Goal: Entertainment & Leisure: Browse casually

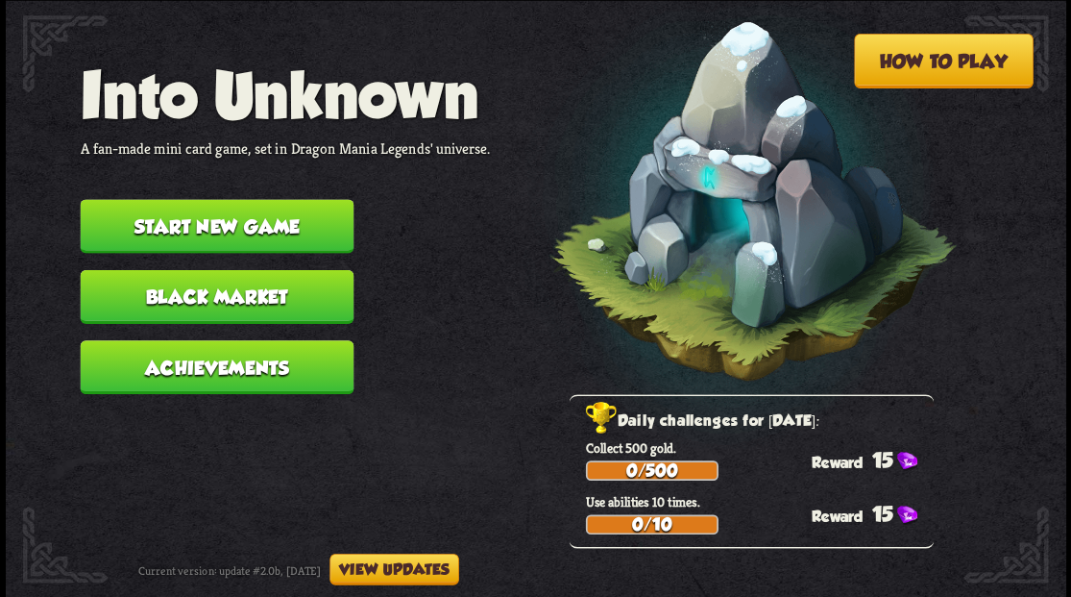
click at [230, 225] on button "Start new game" at bounding box center [217, 226] width 274 height 54
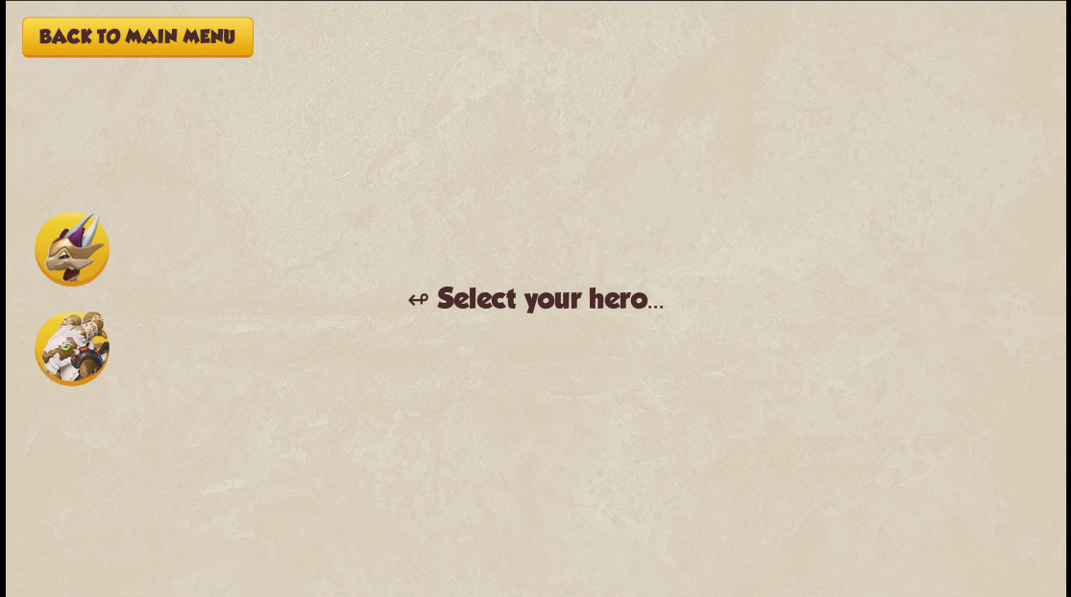
click at [125, 27] on button "Back to main menu" at bounding box center [137, 36] width 231 height 40
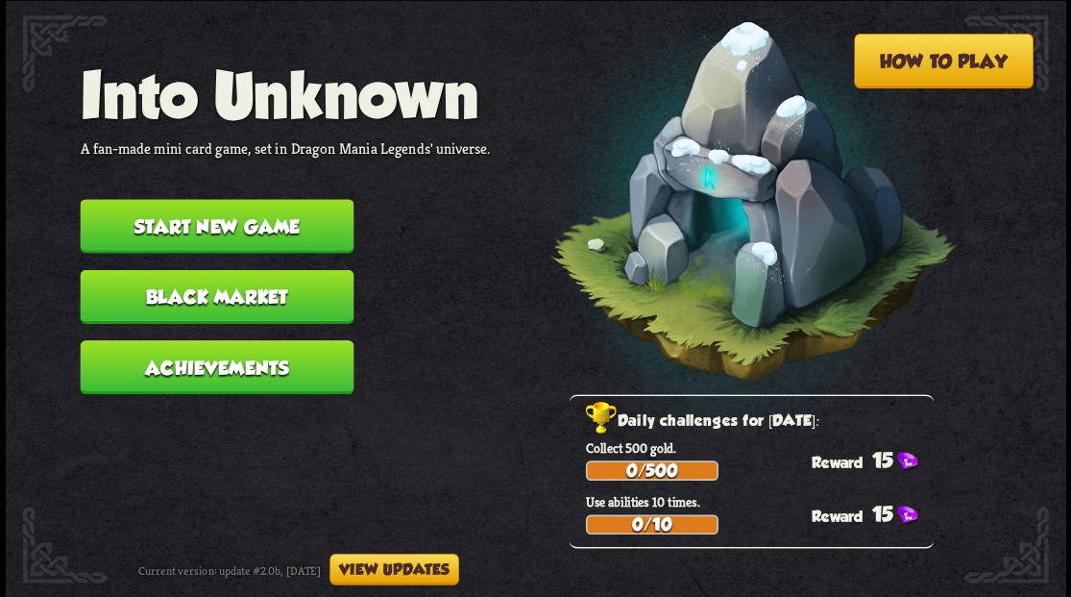
click at [196, 223] on button "Start new game" at bounding box center [217, 226] width 274 height 54
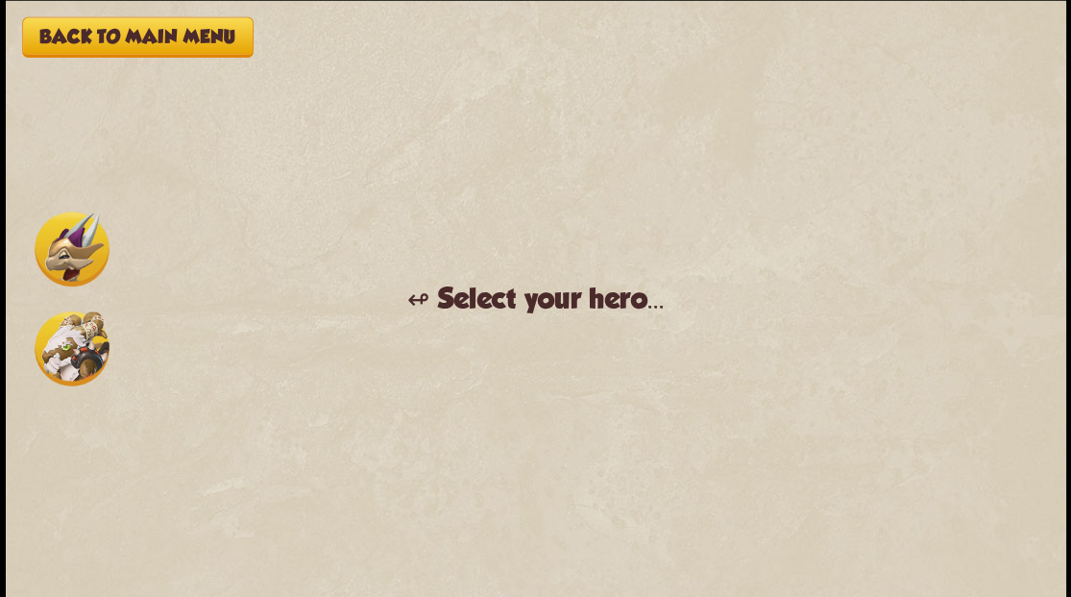
click at [61, 259] on img at bounding box center [72, 248] width 75 height 75
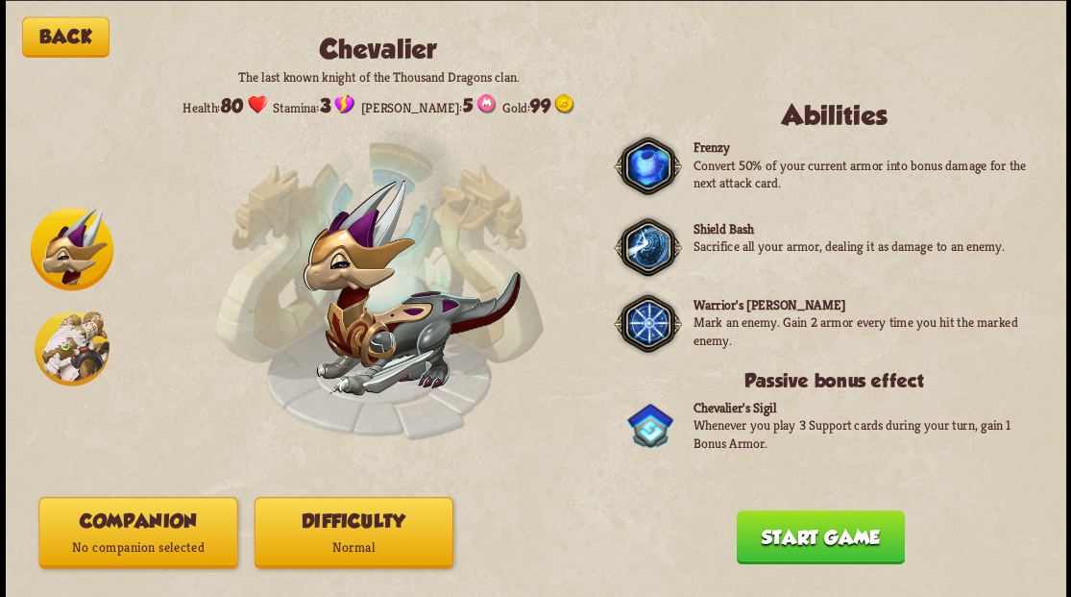
click at [154, 534] on p "No companion selected" at bounding box center [137, 546] width 197 height 27
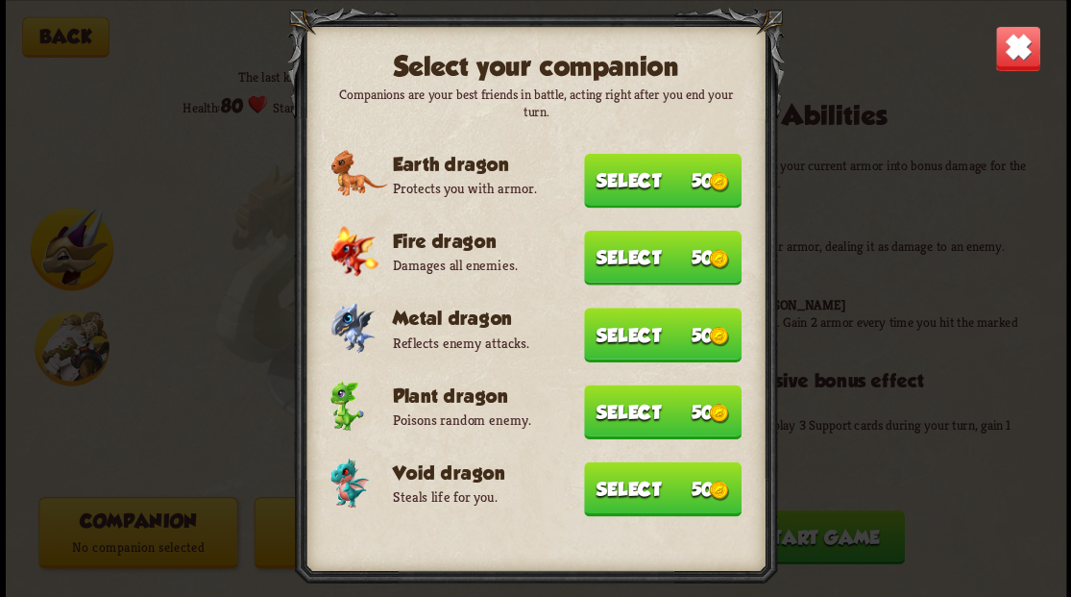
click at [654, 501] on button "Select 50" at bounding box center [663, 488] width 158 height 55
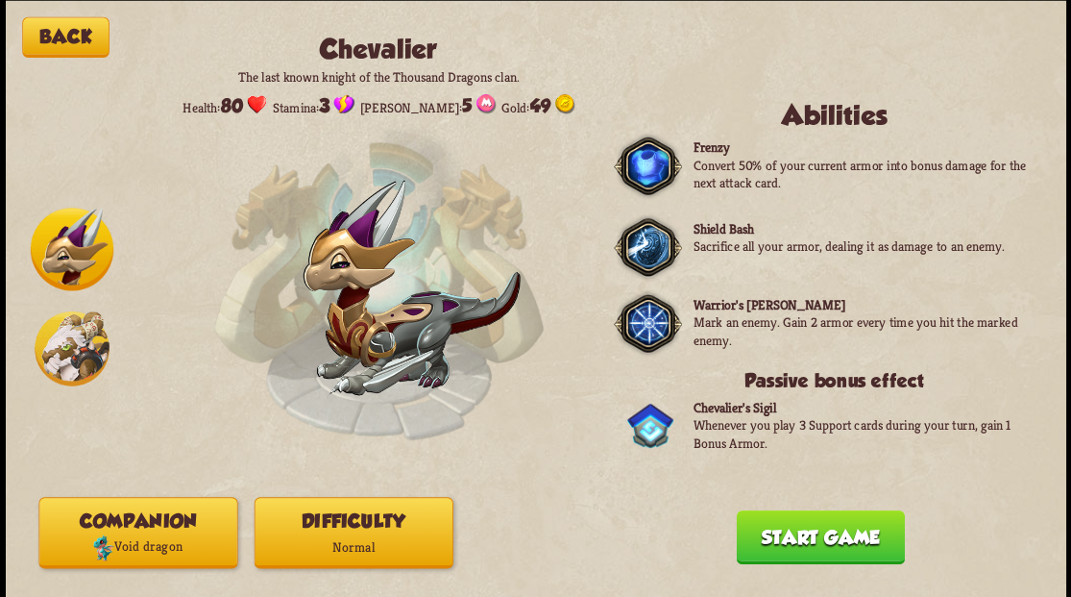
click at [800, 538] on button "Start game" at bounding box center [820, 536] width 168 height 54
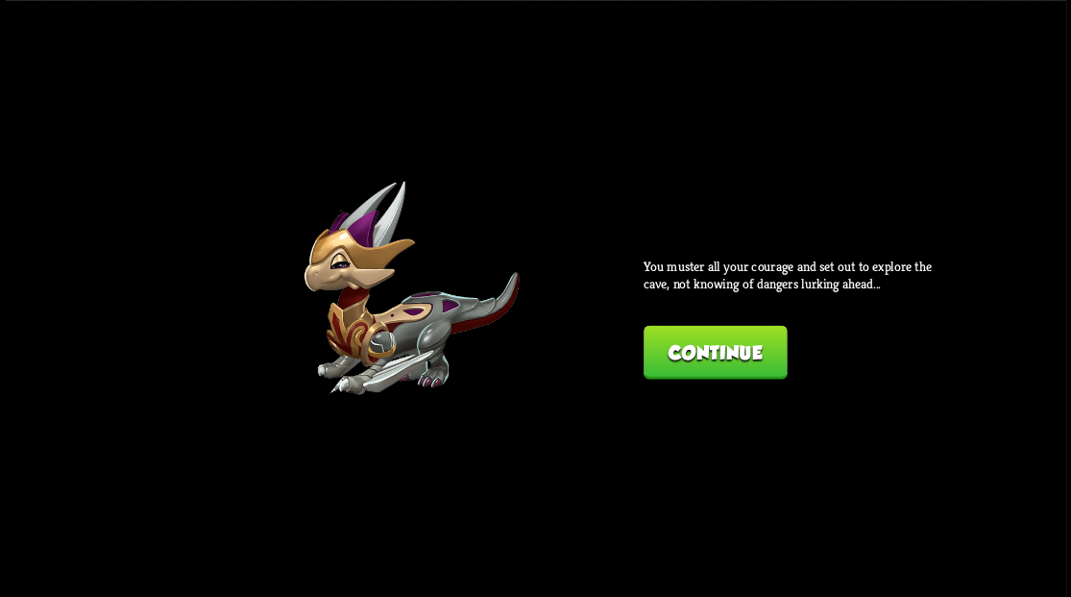
click at [690, 354] on button "Continue" at bounding box center [715, 352] width 143 height 54
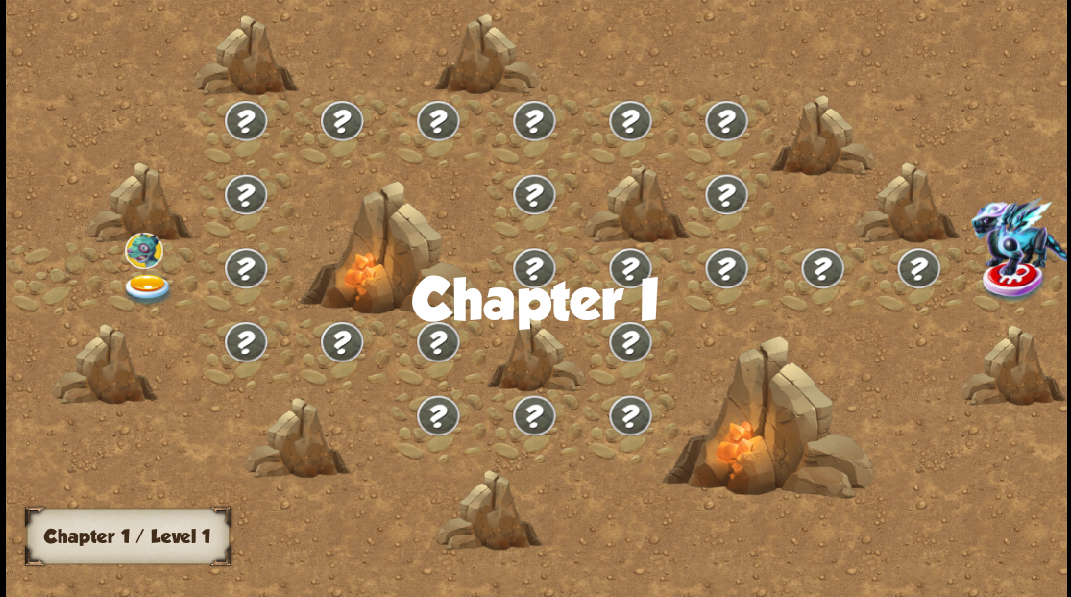
click at [146, 282] on img at bounding box center [147, 289] width 53 height 32
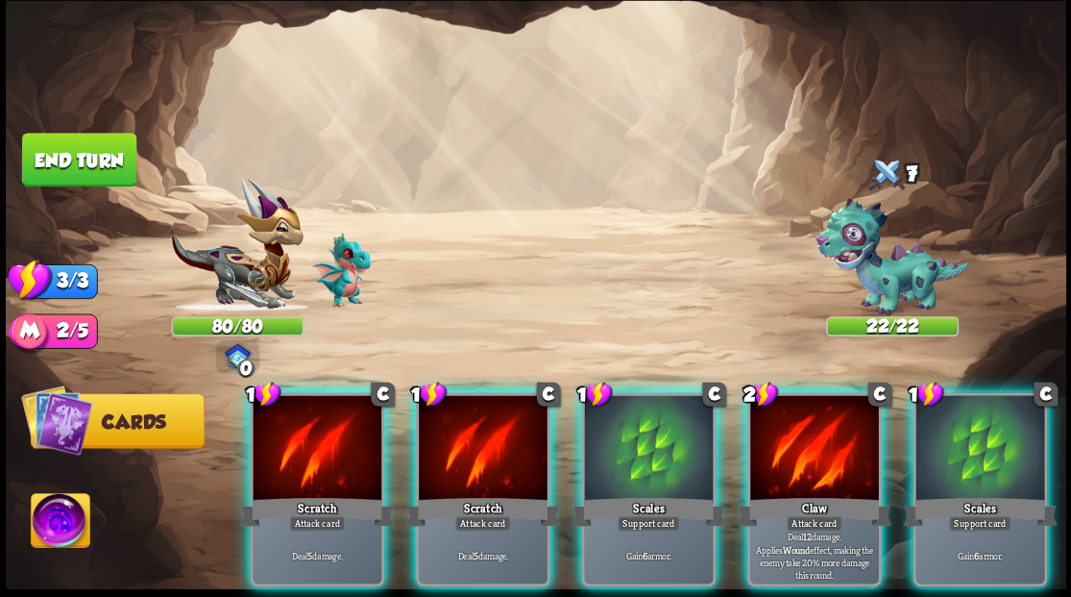
drag, startPoint x: 989, startPoint y: 446, endPoint x: 975, endPoint y: 446, distance: 14.4
click at [989, 444] on div at bounding box center [979, 449] width 129 height 109
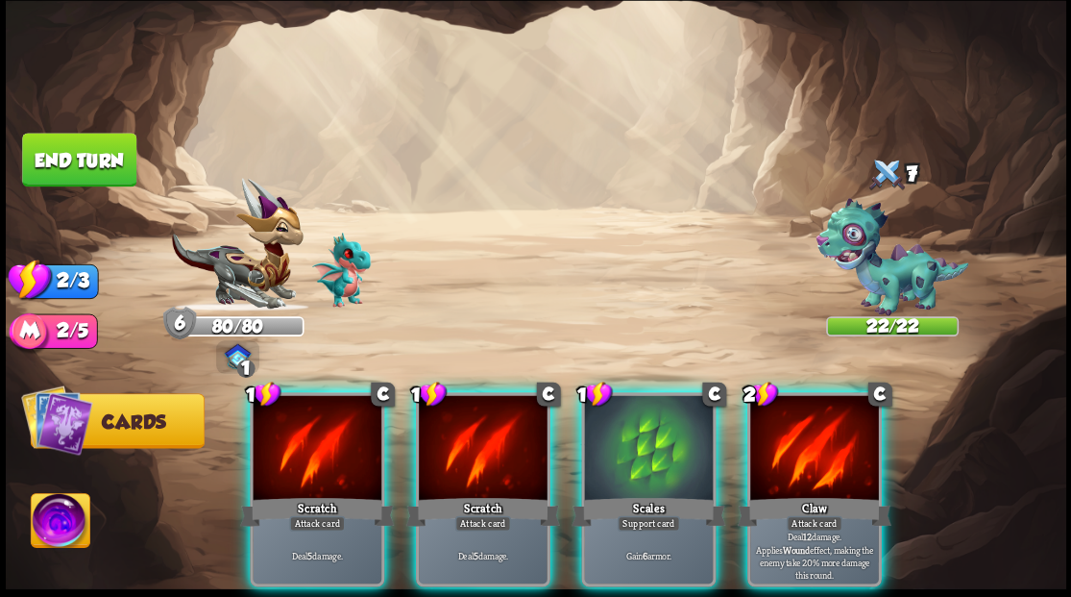
click at [842, 445] on div at bounding box center [814, 449] width 129 height 109
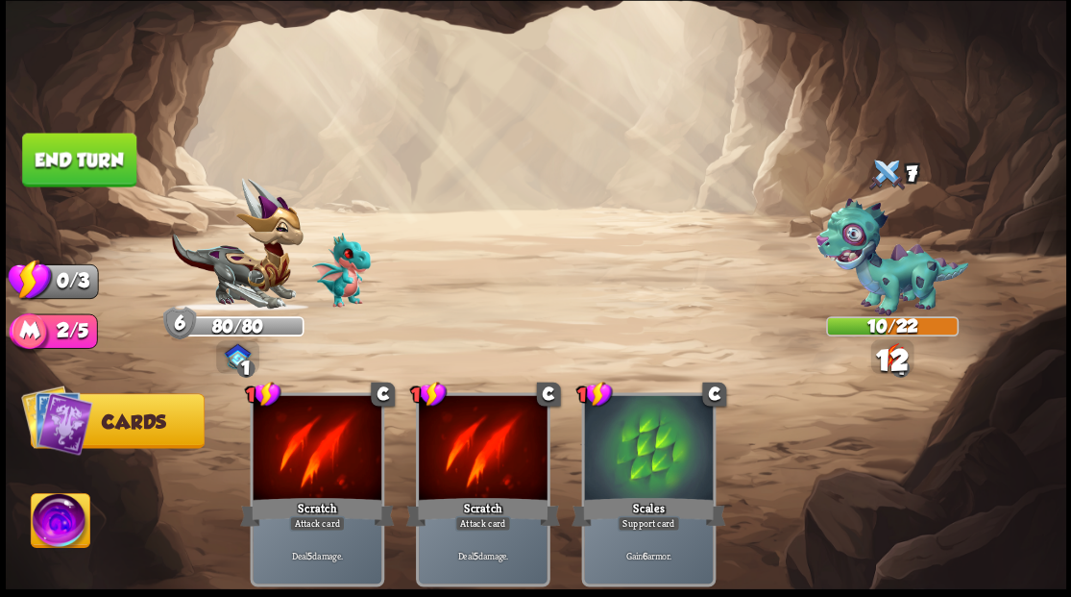
click at [129, 186] on img at bounding box center [536, 298] width 1061 height 597
click at [94, 161] on button "End turn" at bounding box center [79, 160] width 114 height 54
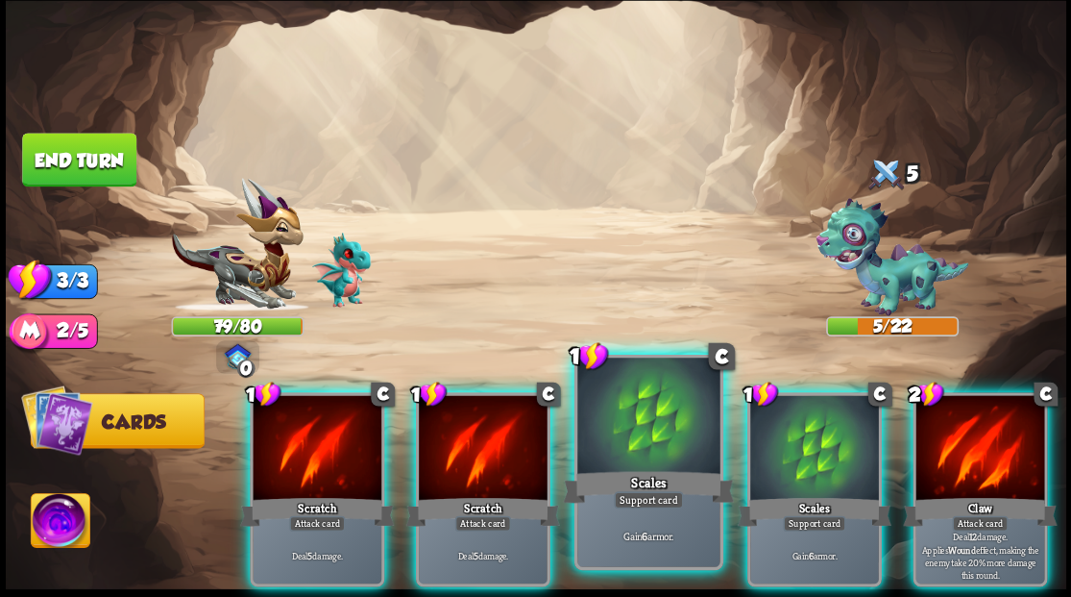
drag, startPoint x: 670, startPoint y: 423, endPoint x: 950, endPoint y: 336, distance: 293.5
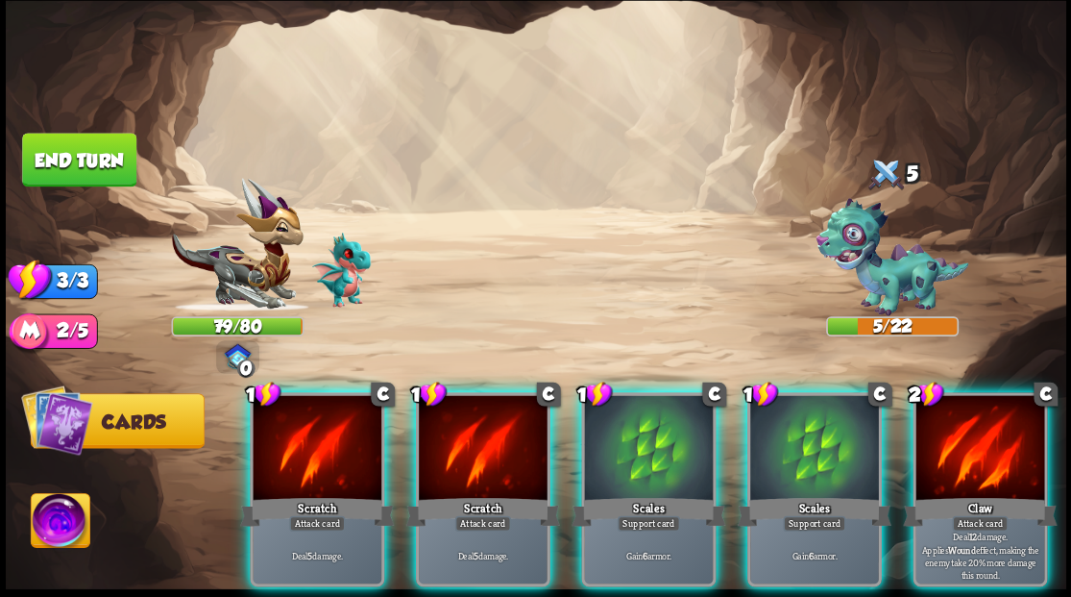
click at [670, 423] on div at bounding box center [648, 449] width 129 height 109
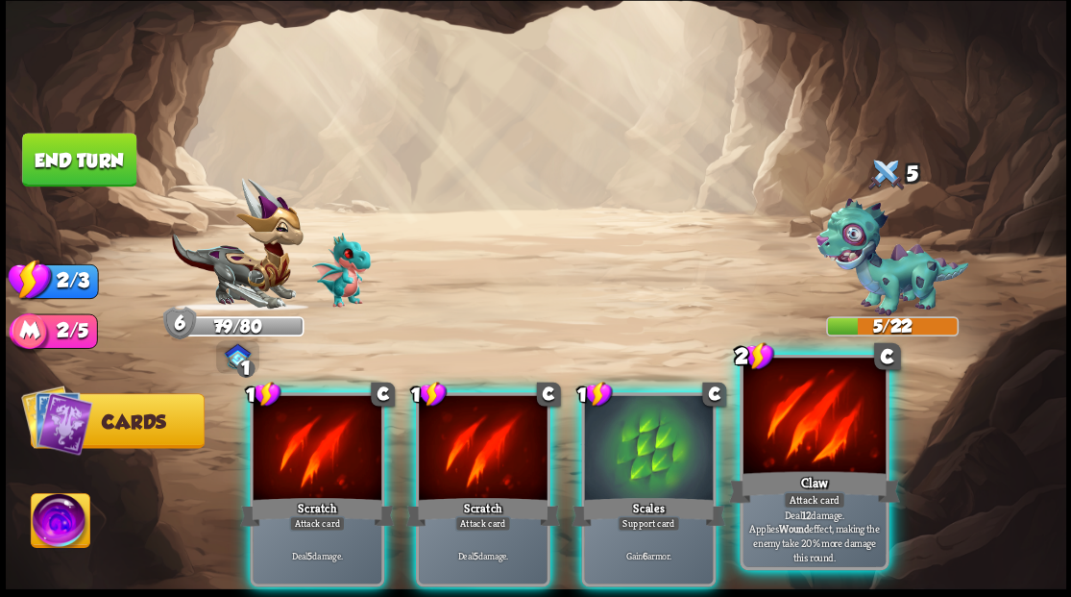
click at [848, 428] on div at bounding box center [814, 417] width 142 height 120
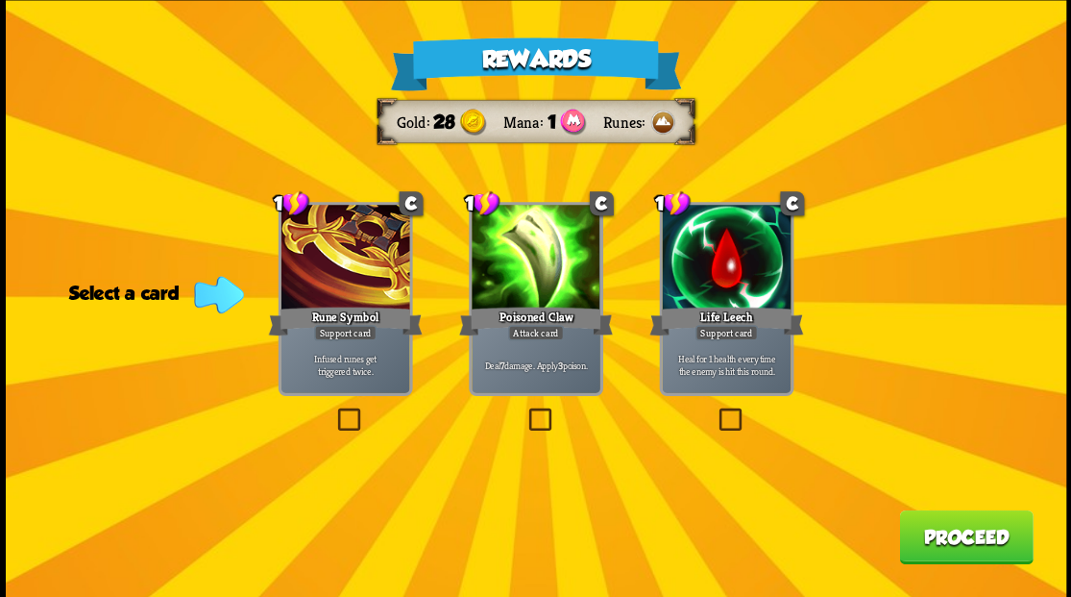
drag, startPoint x: 729, startPoint y: 421, endPoint x: 794, endPoint y: 452, distance: 72.2
click at [715, 410] on label at bounding box center [715, 410] width 0 height 0
click at [0, 0] on input "checkbox" at bounding box center [0, 0] width 0 height 0
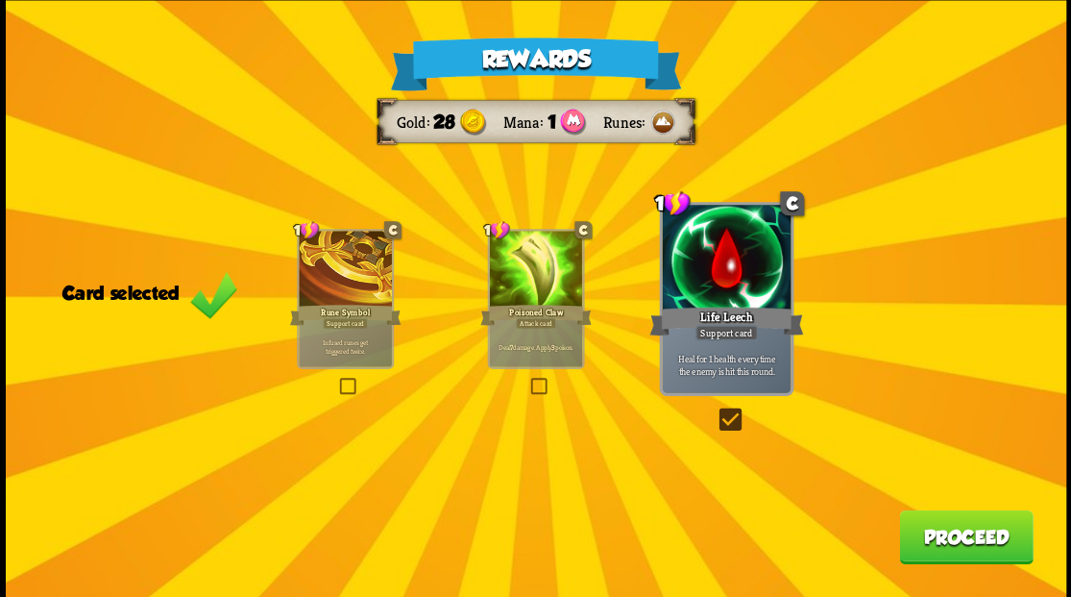
click at [964, 549] on button "Proceed" at bounding box center [966, 536] width 134 height 54
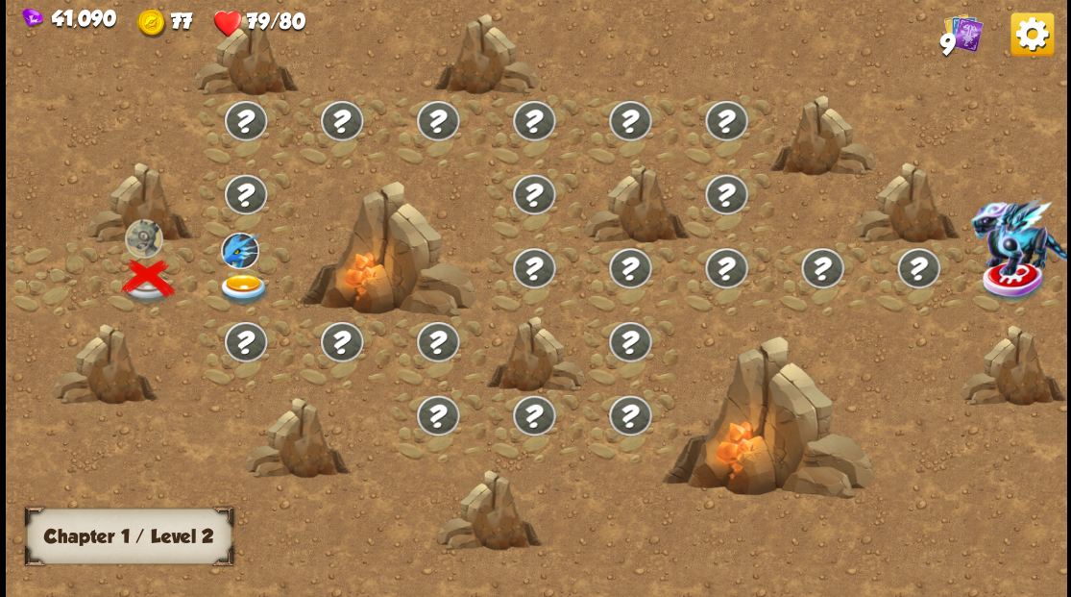
click at [225, 275] on div at bounding box center [246, 278] width 96 height 74
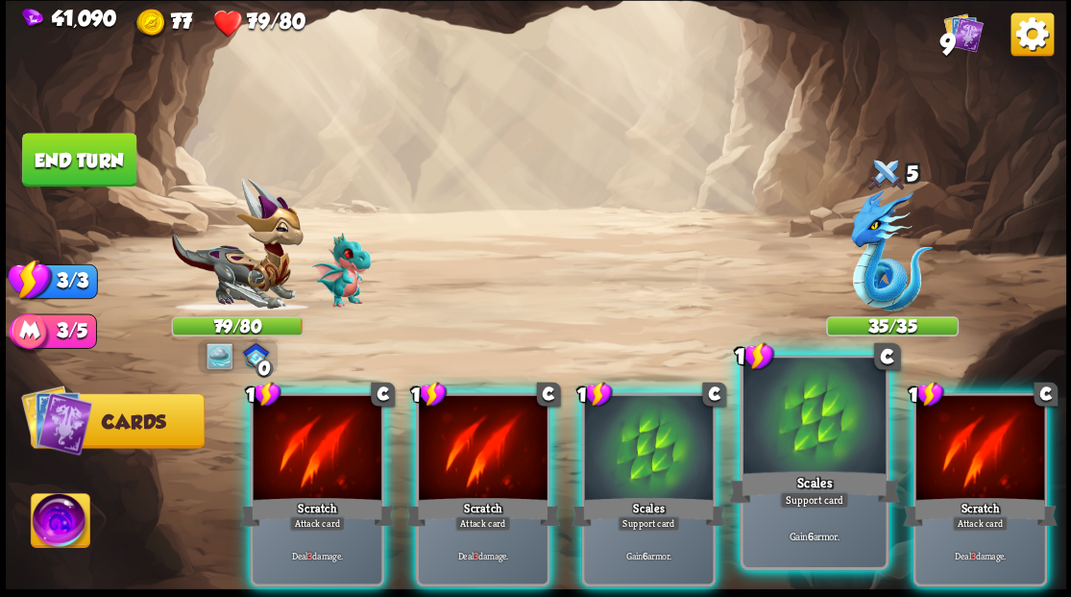
click at [814, 443] on div at bounding box center [814, 417] width 142 height 120
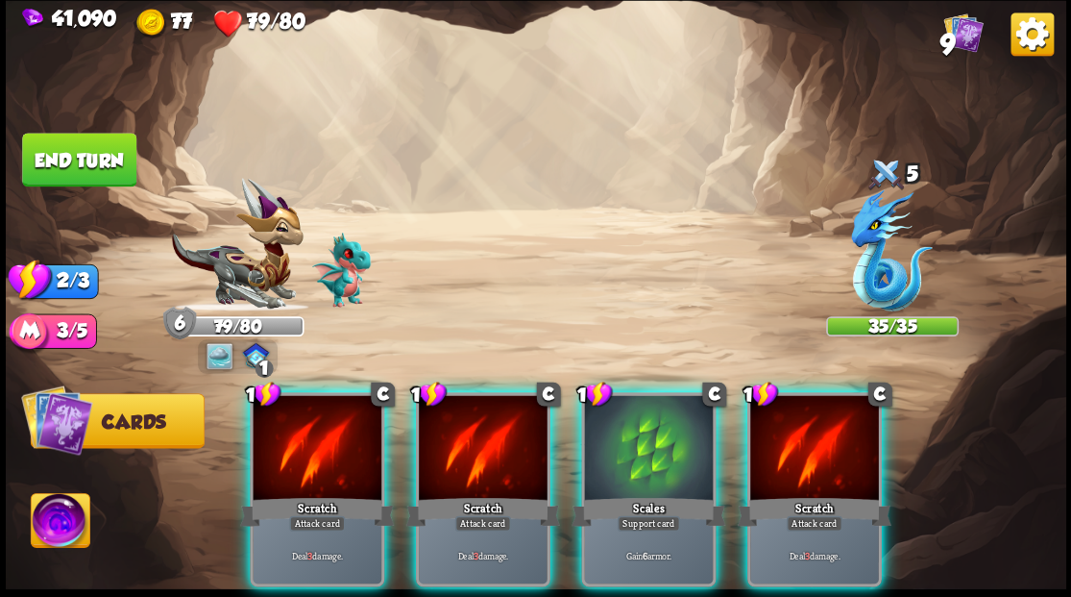
drag, startPoint x: 315, startPoint y: 421, endPoint x: 303, endPoint y: 422, distance: 12.5
click at [315, 422] on div at bounding box center [317, 449] width 129 height 109
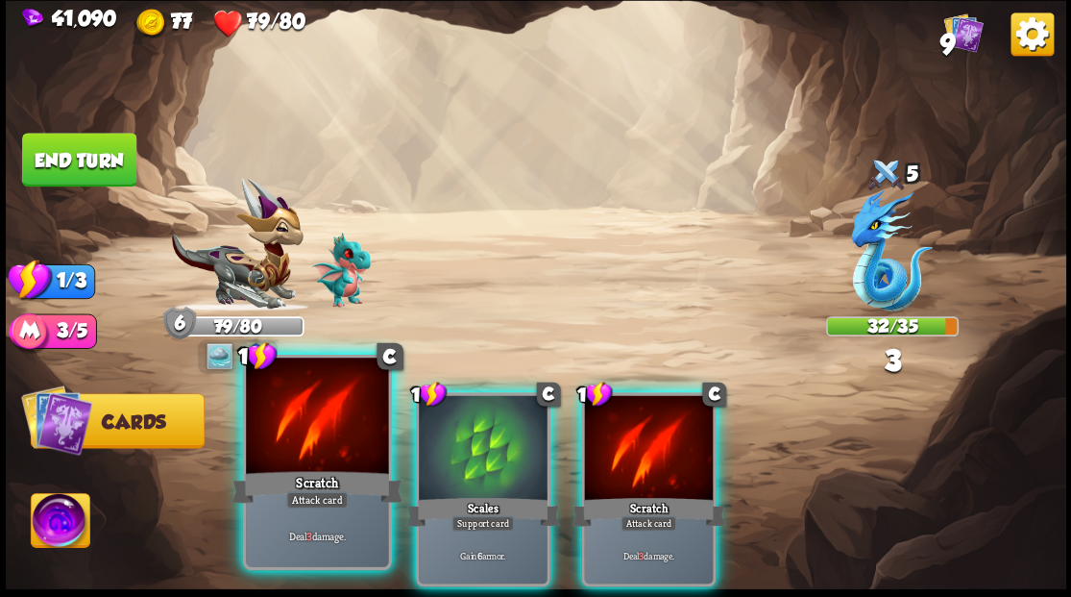
click at [296, 422] on div at bounding box center [317, 417] width 142 height 120
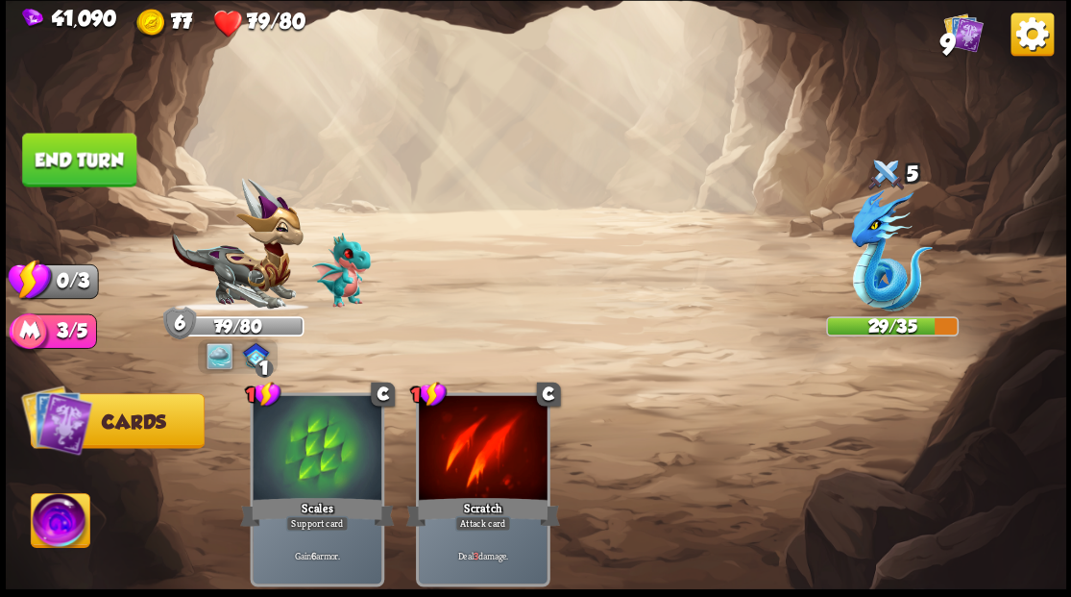
drag, startPoint x: 84, startPoint y: 159, endPoint x: 106, endPoint y: 144, distance: 26.9
click at [82, 154] on button "End turn" at bounding box center [79, 160] width 114 height 54
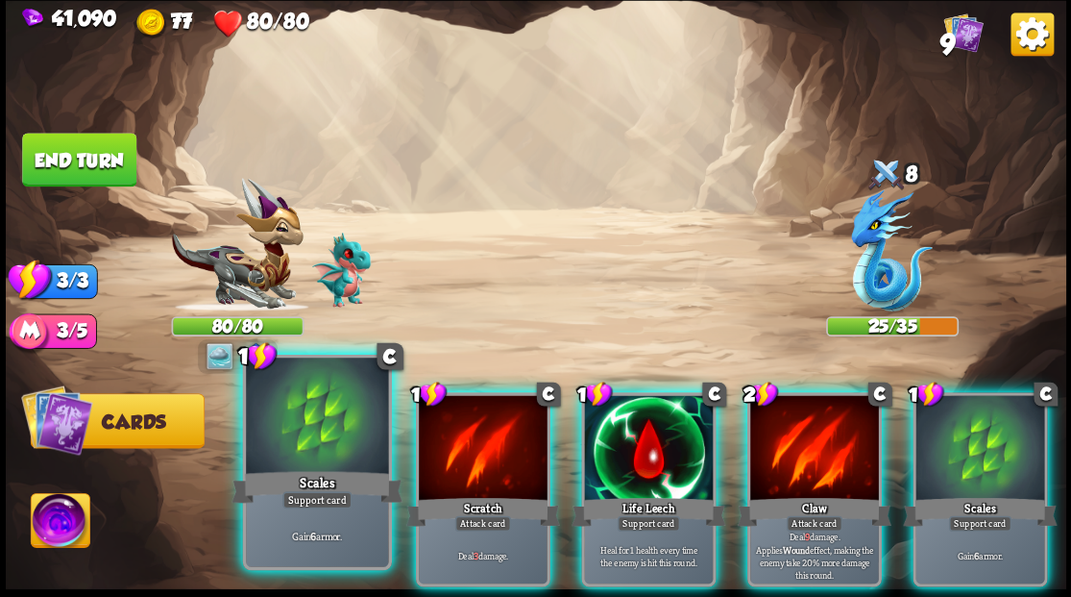
click at [321, 432] on div at bounding box center [317, 417] width 142 height 120
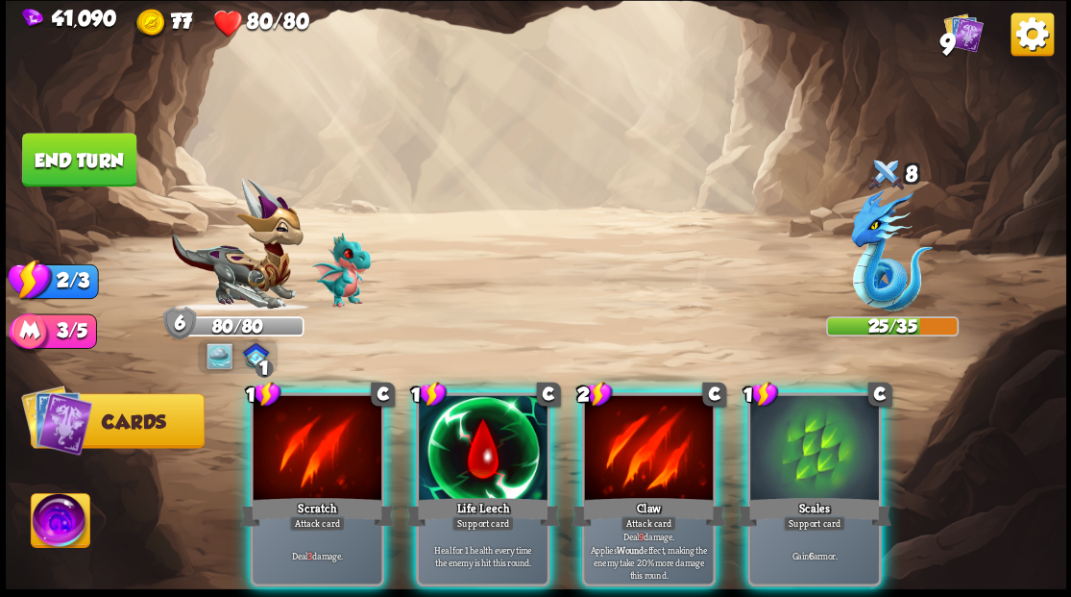
drag, startPoint x: 616, startPoint y: 432, endPoint x: 627, endPoint y: 402, distance: 32.8
click at [618, 420] on div at bounding box center [648, 449] width 129 height 109
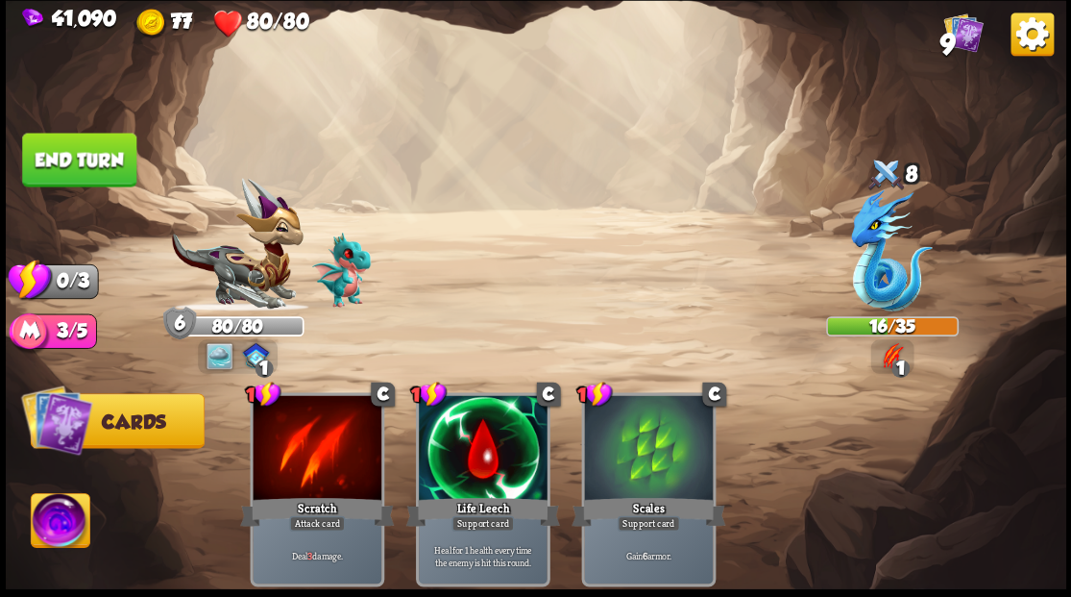
click at [102, 154] on button "End turn" at bounding box center [79, 160] width 114 height 54
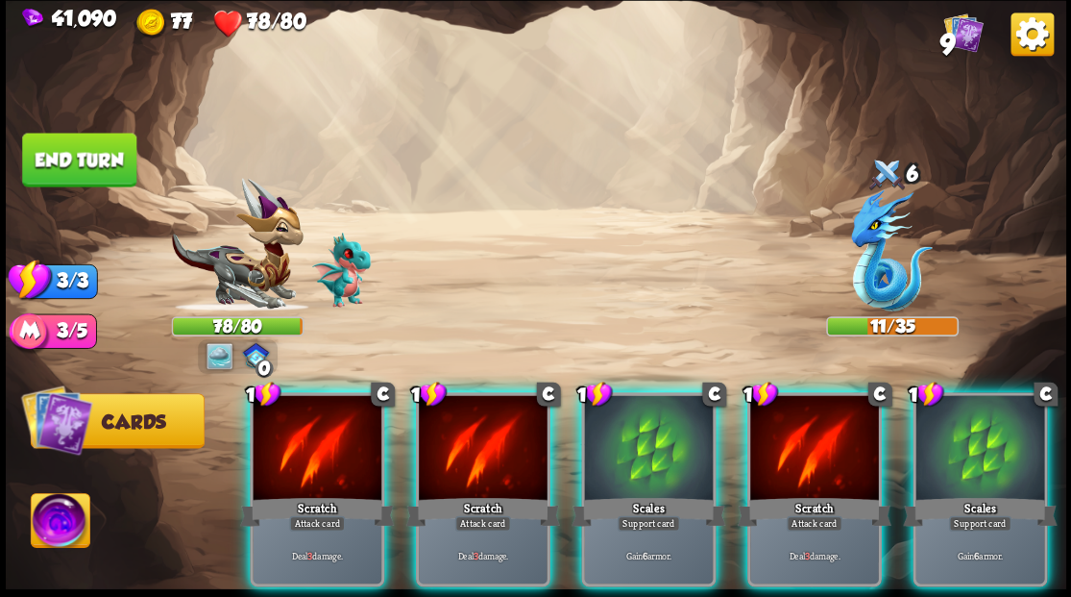
drag, startPoint x: 813, startPoint y: 453, endPoint x: 791, endPoint y: 421, distance: 39.4
click at [813, 450] on div at bounding box center [814, 449] width 129 height 109
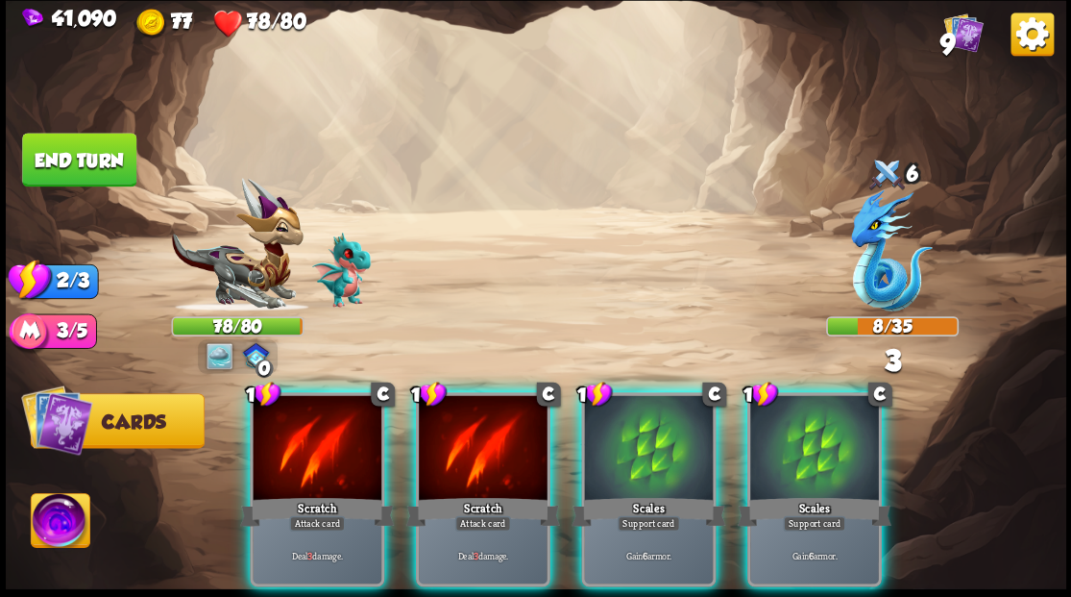
drag, startPoint x: 487, startPoint y: 464, endPoint x: 478, endPoint y: 452, distance: 15.2
click at [486, 462] on div at bounding box center [483, 449] width 129 height 109
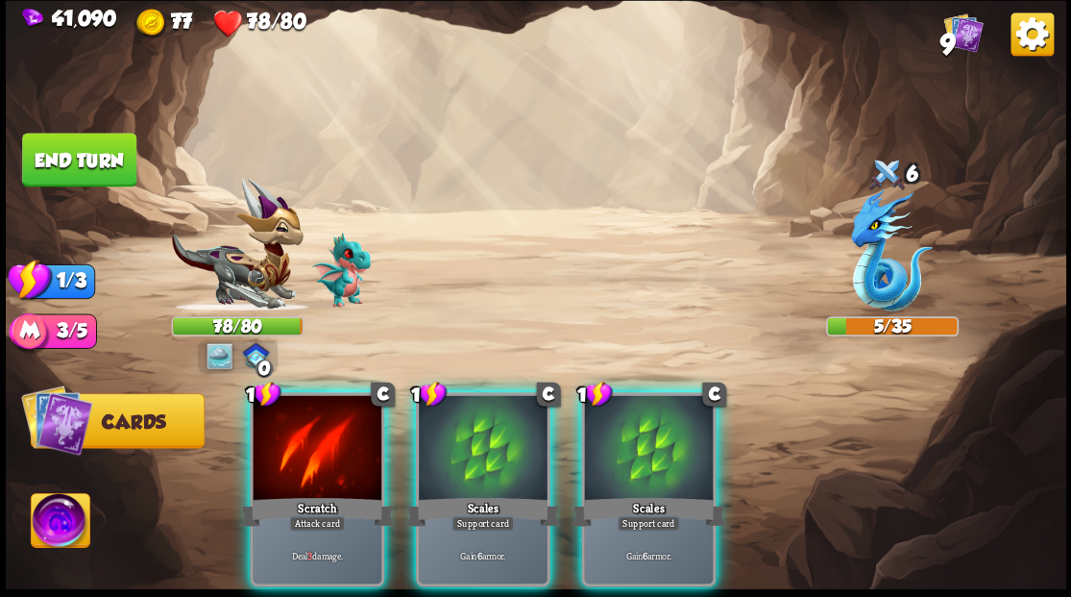
click at [300, 442] on div at bounding box center [317, 449] width 129 height 109
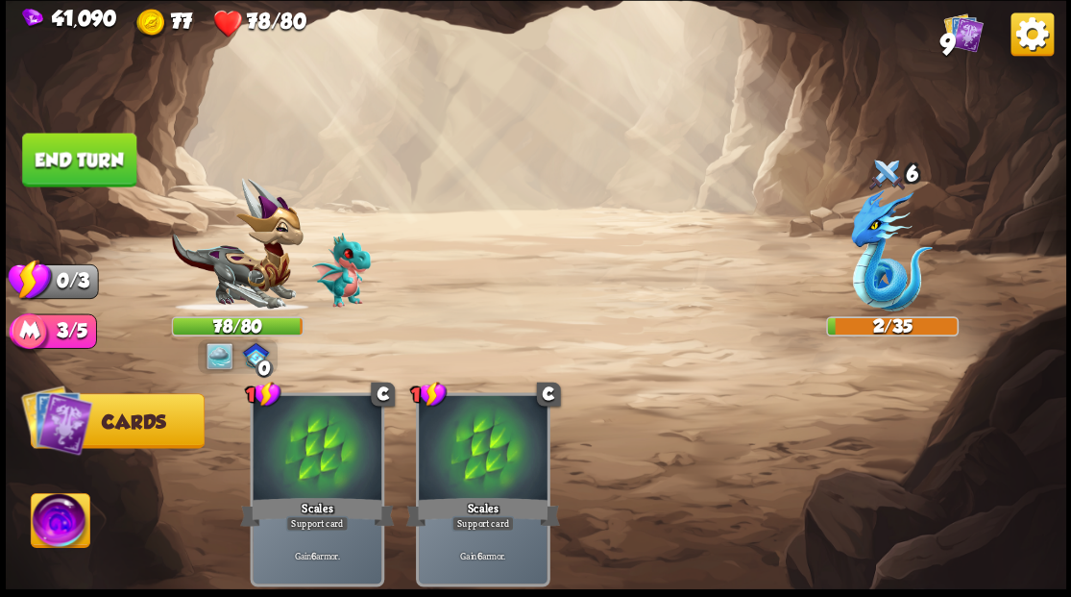
click at [85, 158] on button "End turn" at bounding box center [79, 160] width 114 height 54
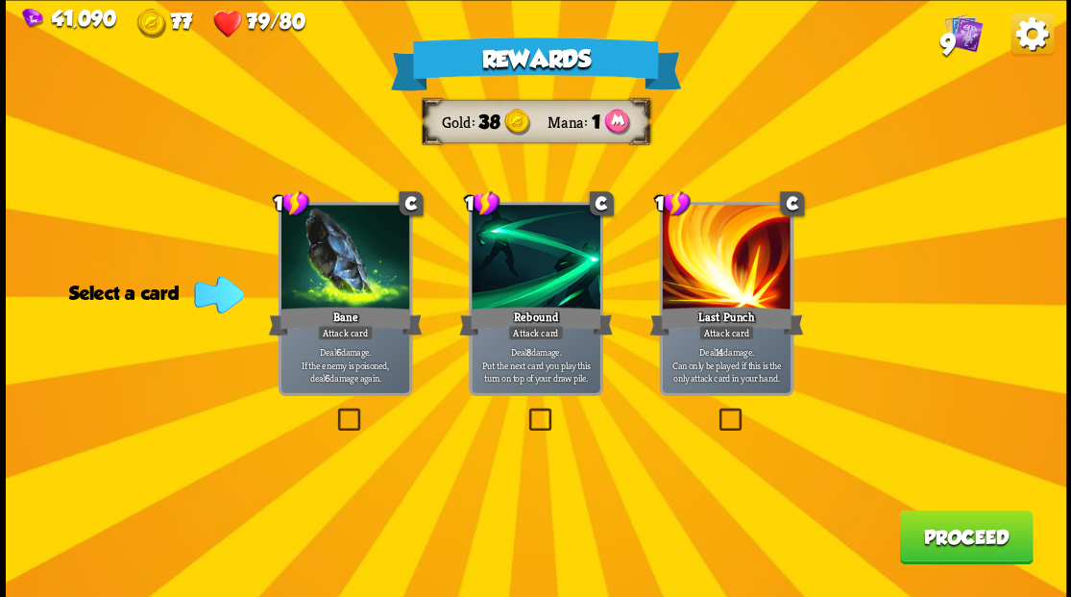
drag, startPoint x: 349, startPoint y: 405, endPoint x: 338, endPoint y: 405, distance: 10.6
click at [333, 410] on label at bounding box center [333, 410] width 0 height 0
click at [0, 0] on input "checkbox" at bounding box center [0, 0] width 0 height 0
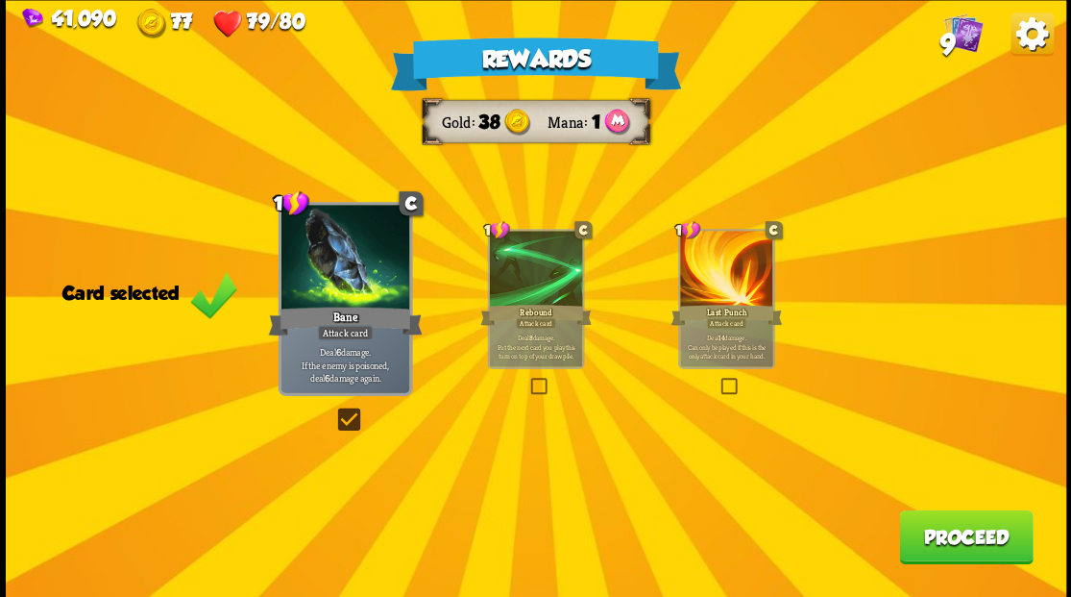
click at [966, 536] on button "Proceed" at bounding box center [966, 536] width 134 height 54
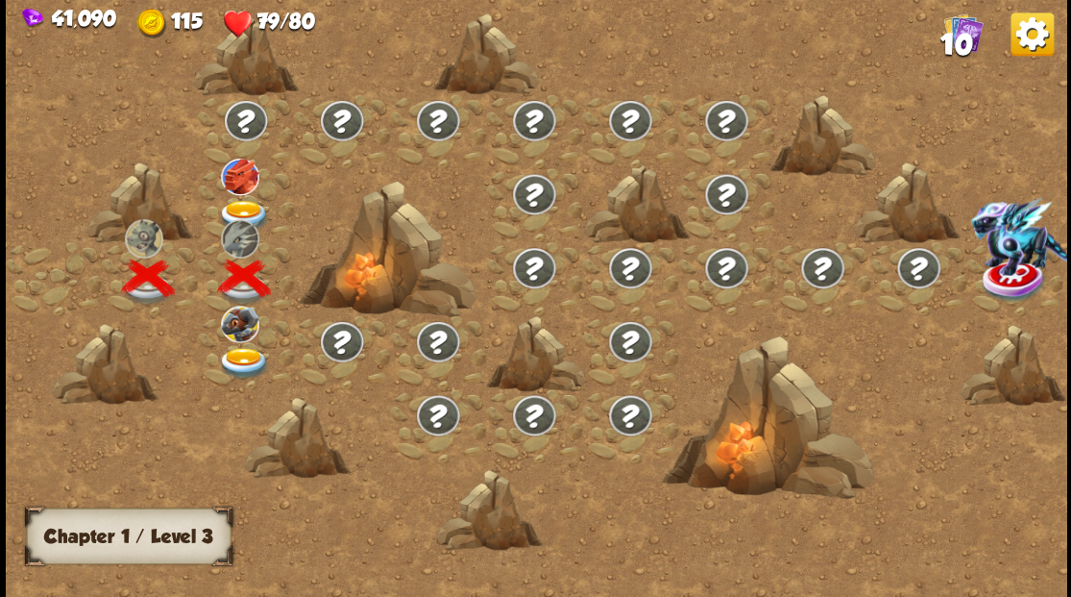
click at [244, 206] on img at bounding box center [243, 216] width 53 height 32
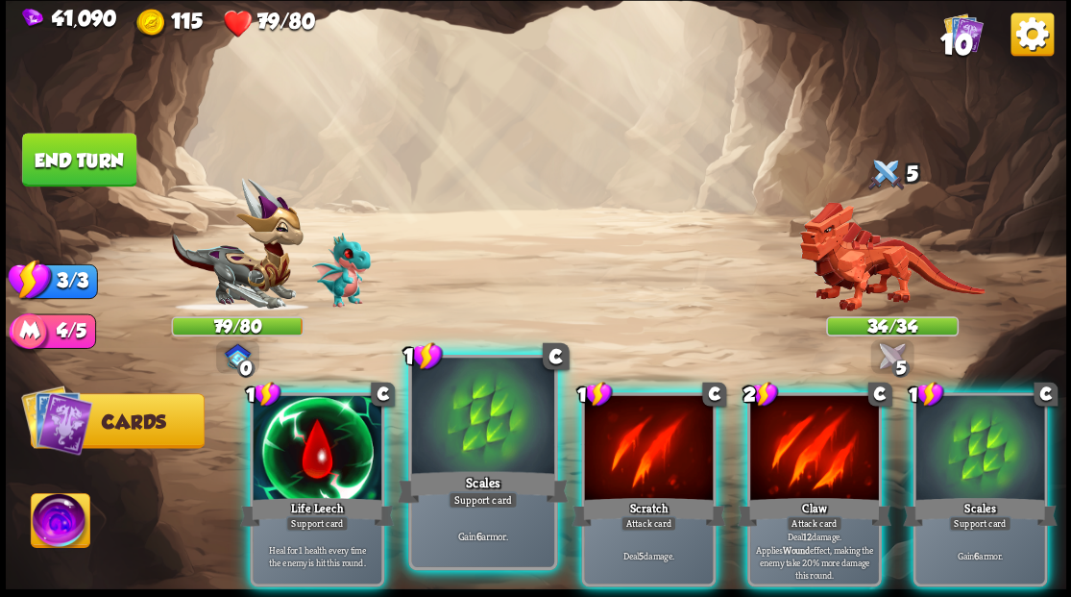
click at [486, 436] on div at bounding box center [482, 417] width 142 height 120
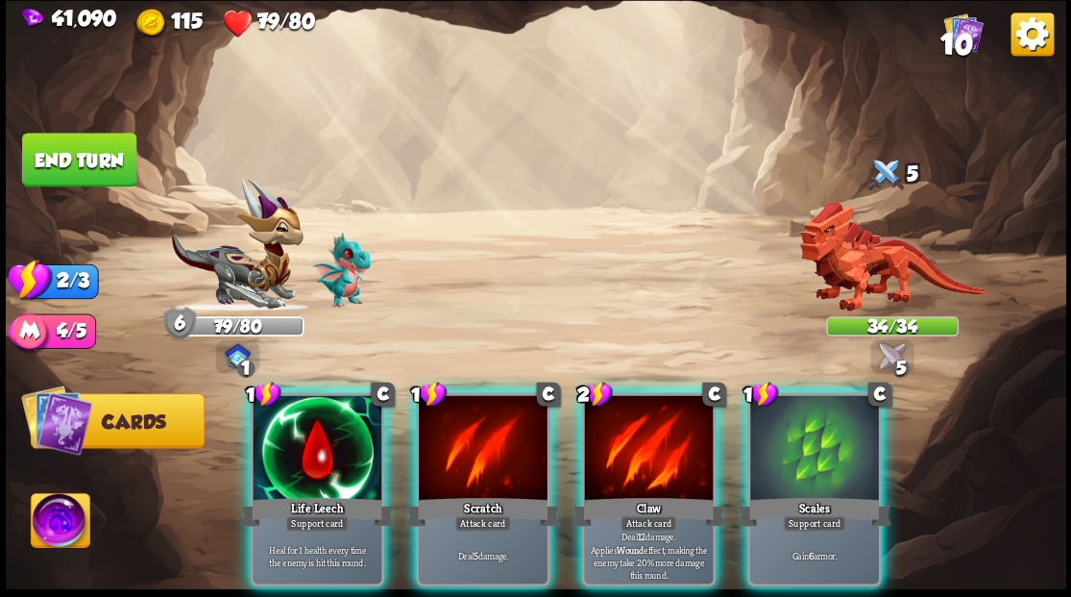
drag, startPoint x: 655, startPoint y: 421, endPoint x: 657, endPoint y: 405, distance: 15.5
click at [655, 415] on div at bounding box center [648, 449] width 129 height 109
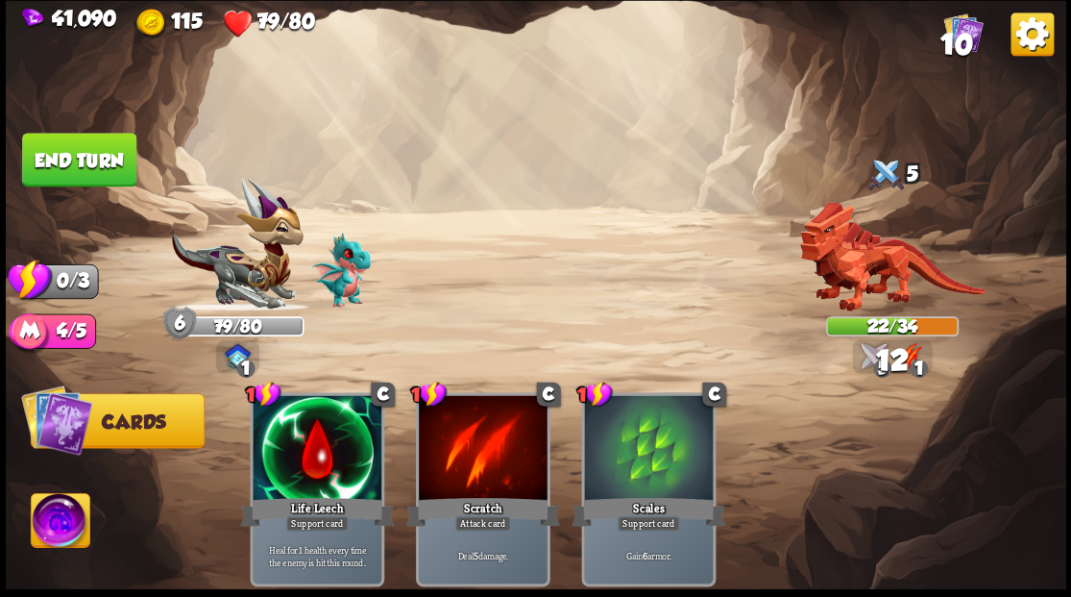
click at [110, 176] on button "End turn" at bounding box center [79, 160] width 114 height 54
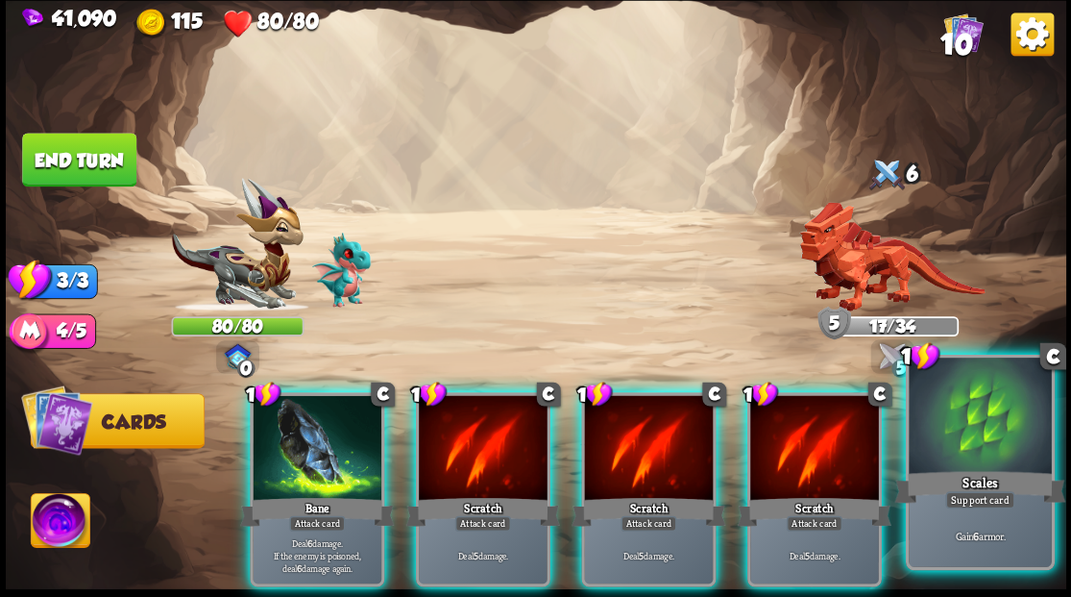
click at [997, 427] on div at bounding box center [980, 417] width 142 height 120
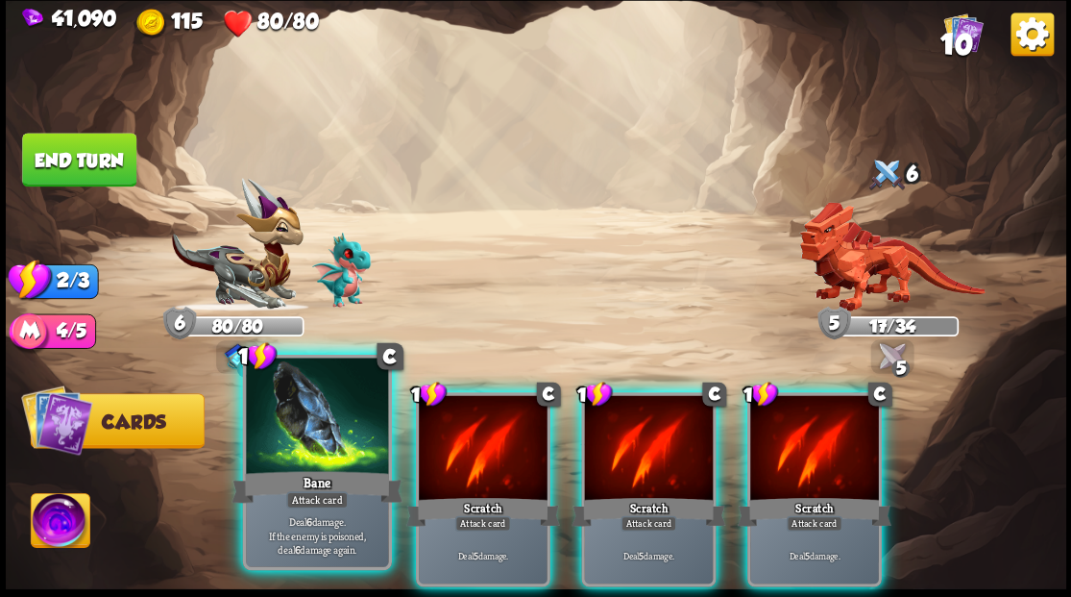
click at [283, 413] on div at bounding box center [317, 417] width 142 height 120
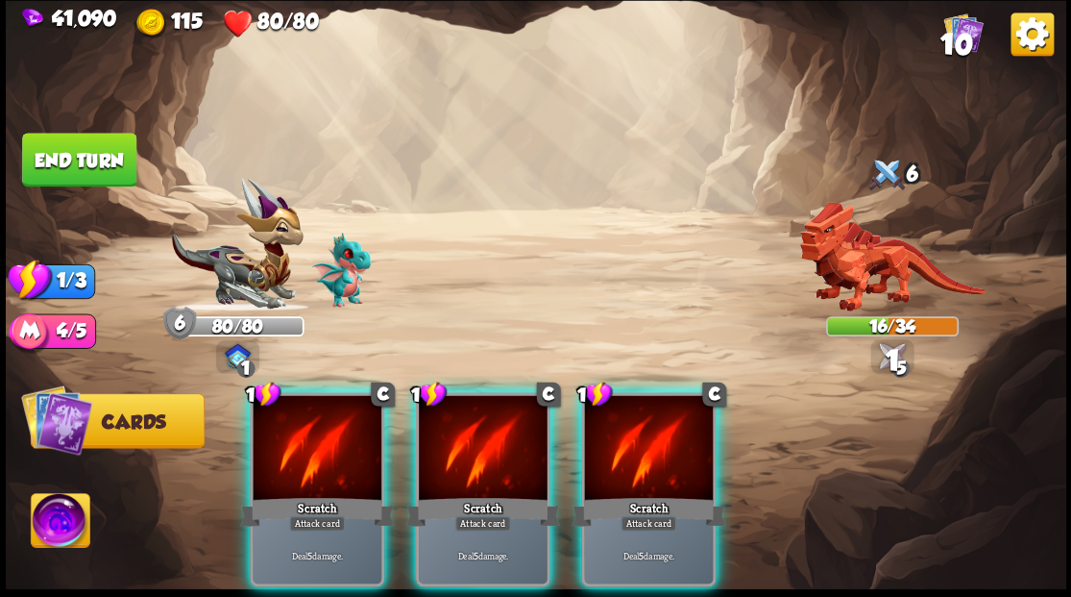
click at [283, 413] on div at bounding box center [317, 449] width 129 height 109
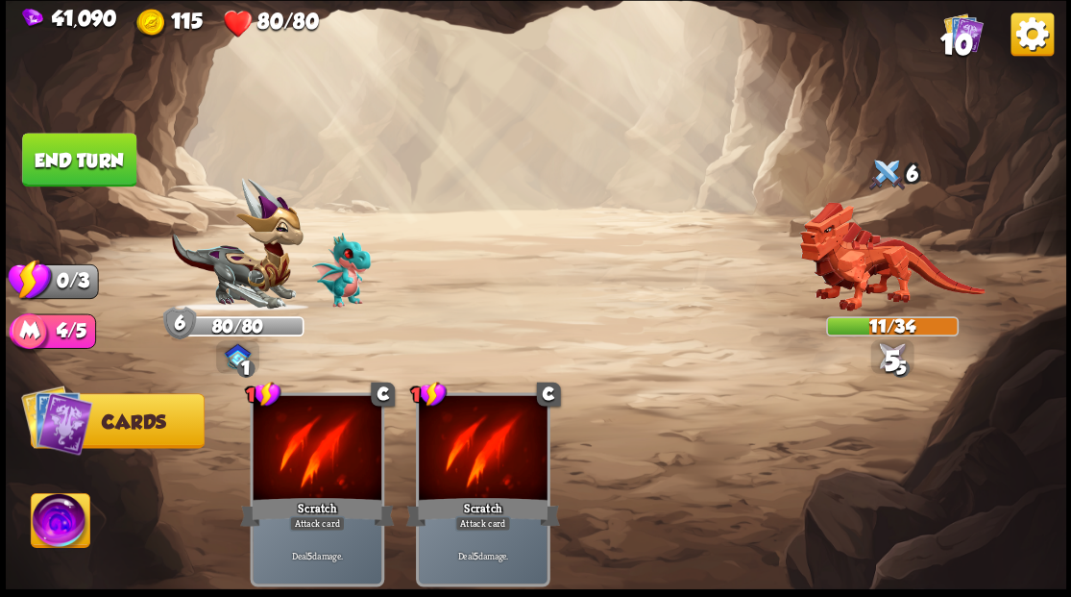
click at [102, 159] on button "End turn" at bounding box center [79, 160] width 114 height 54
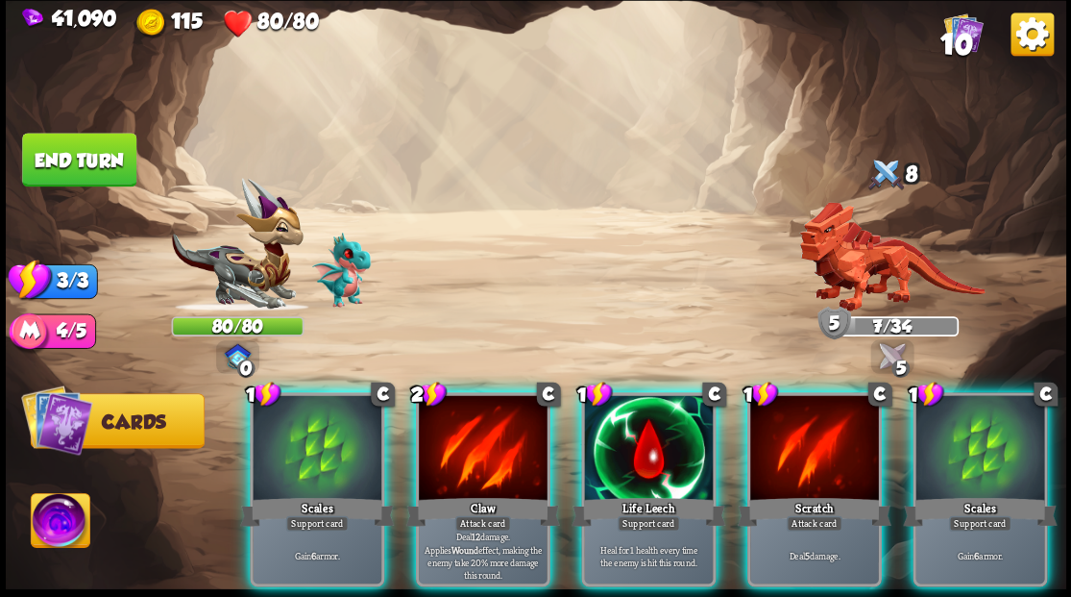
click at [297, 417] on div at bounding box center [317, 449] width 129 height 109
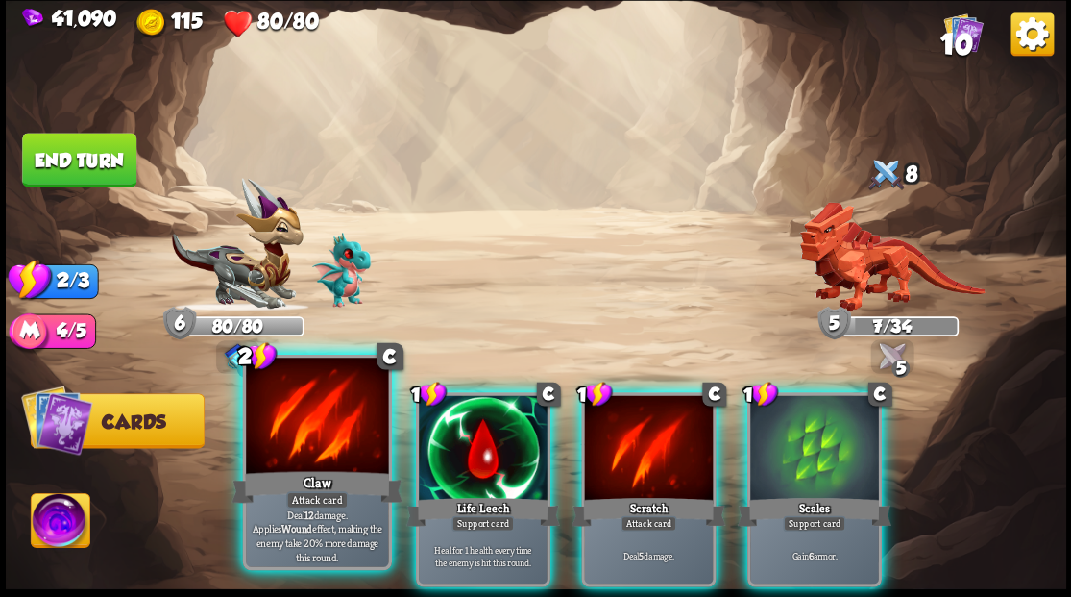
click at [329, 444] on div at bounding box center [317, 417] width 142 height 120
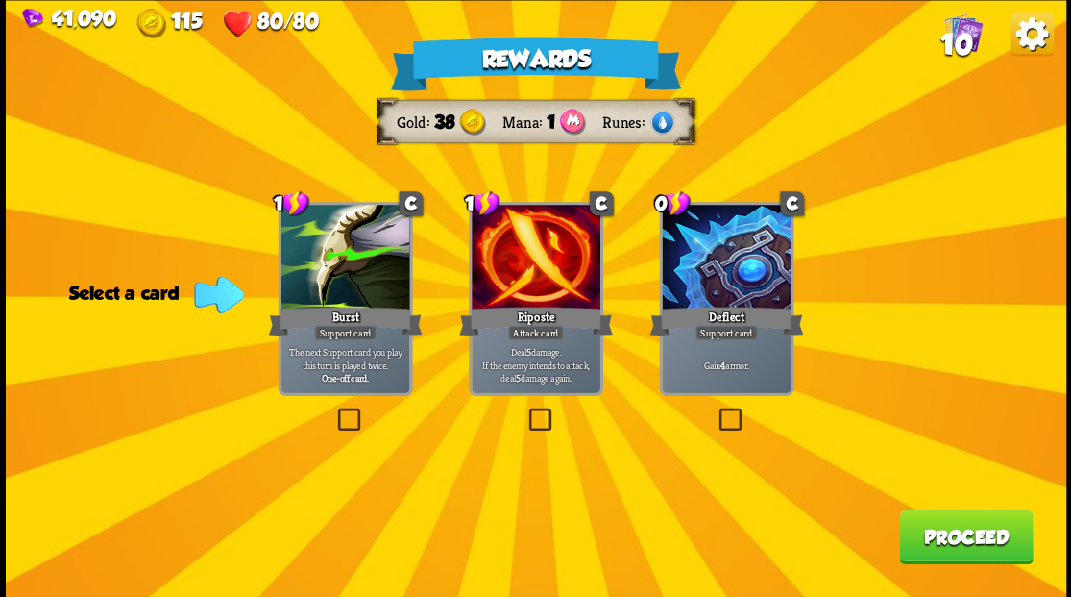
drag, startPoint x: 736, startPoint y: 419, endPoint x: 759, endPoint y: 427, distance: 24.6
click at [715, 410] on label at bounding box center [715, 410] width 0 height 0
click at [0, 0] on input "checkbox" at bounding box center [0, 0] width 0 height 0
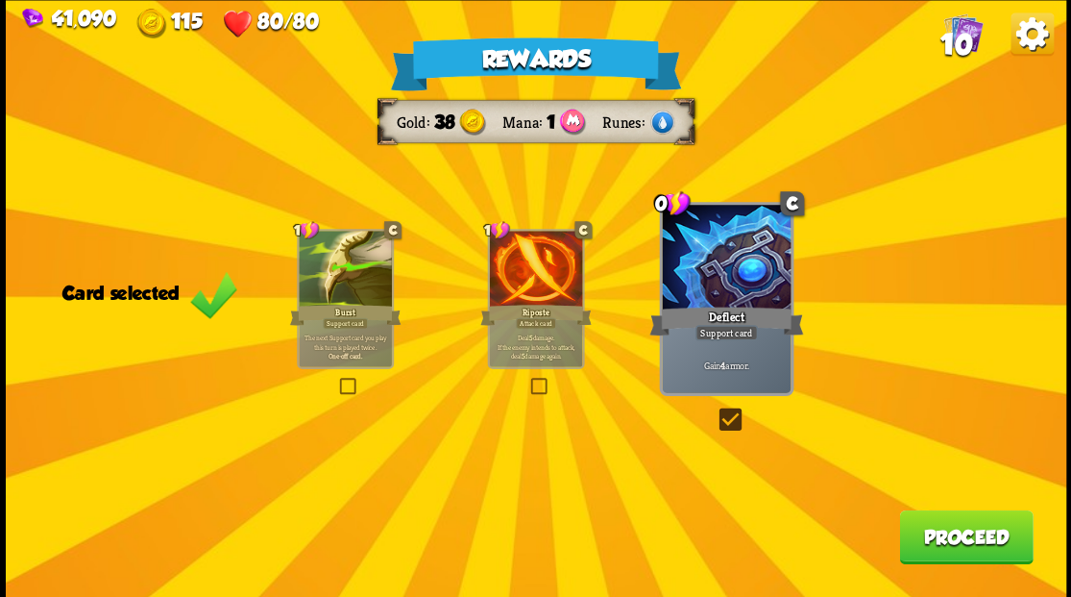
drag, startPoint x: 964, startPoint y: 550, endPoint x: 955, endPoint y: 542, distance: 12.9
click at [955, 542] on button "Proceed" at bounding box center [966, 536] width 134 height 54
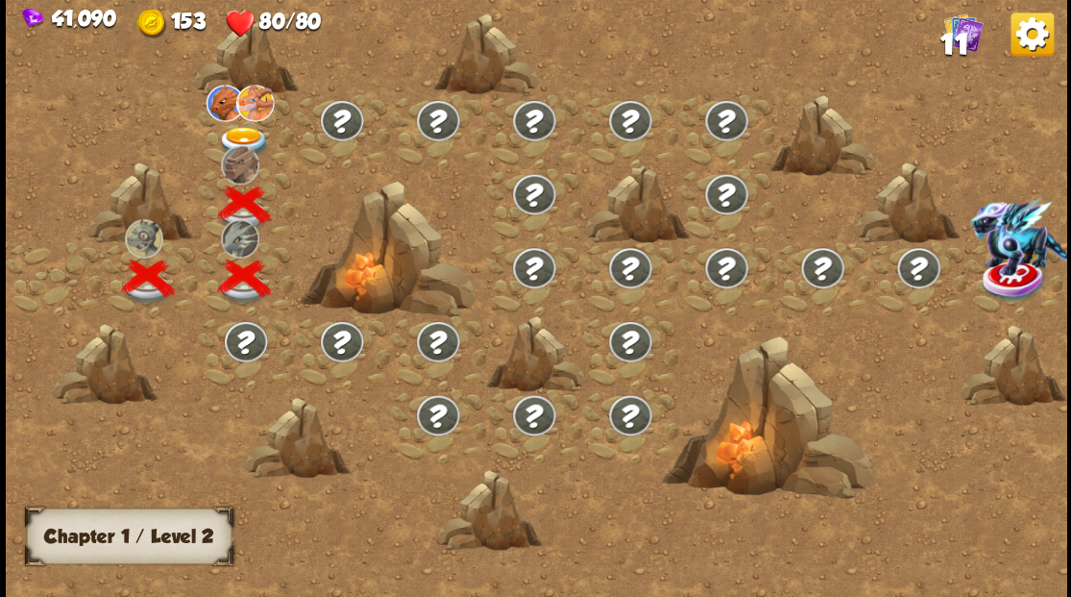
click at [245, 129] on img at bounding box center [243, 142] width 53 height 32
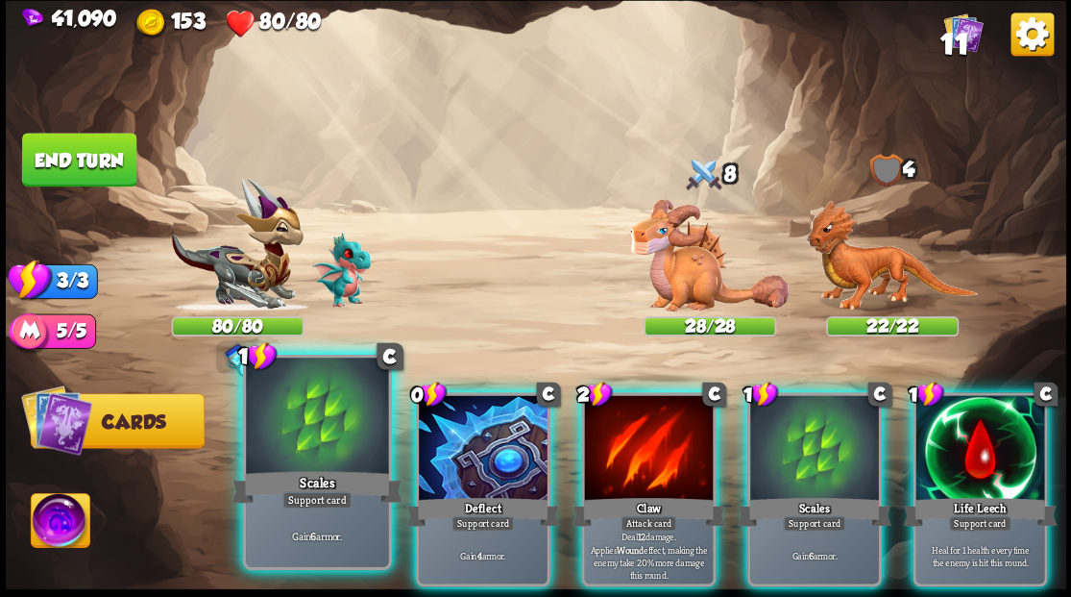
click at [318, 421] on div at bounding box center [317, 417] width 142 height 120
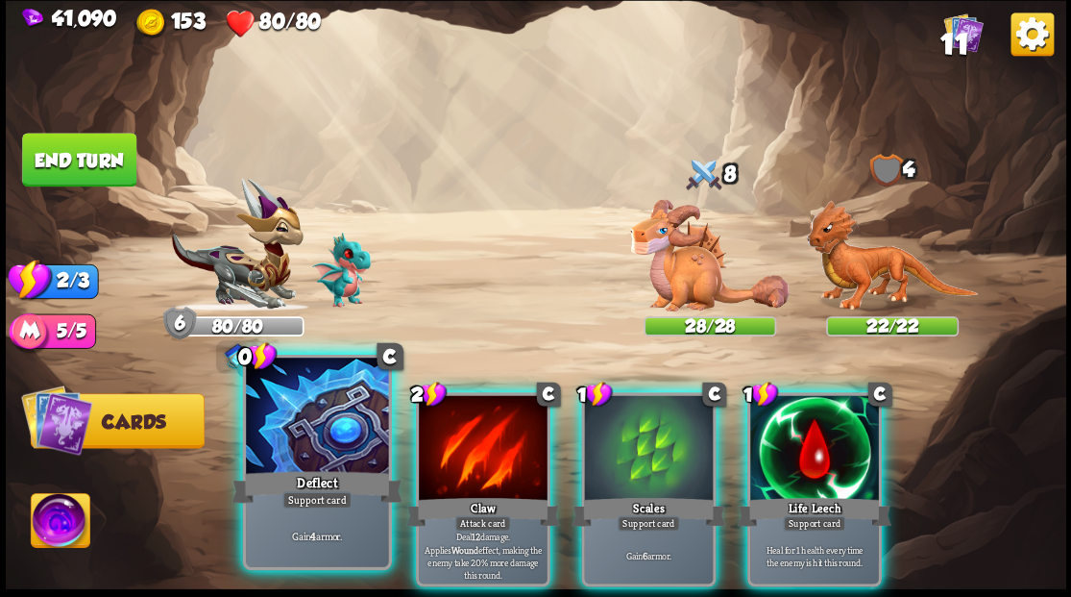
click at [300, 403] on div at bounding box center [317, 417] width 142 height 120
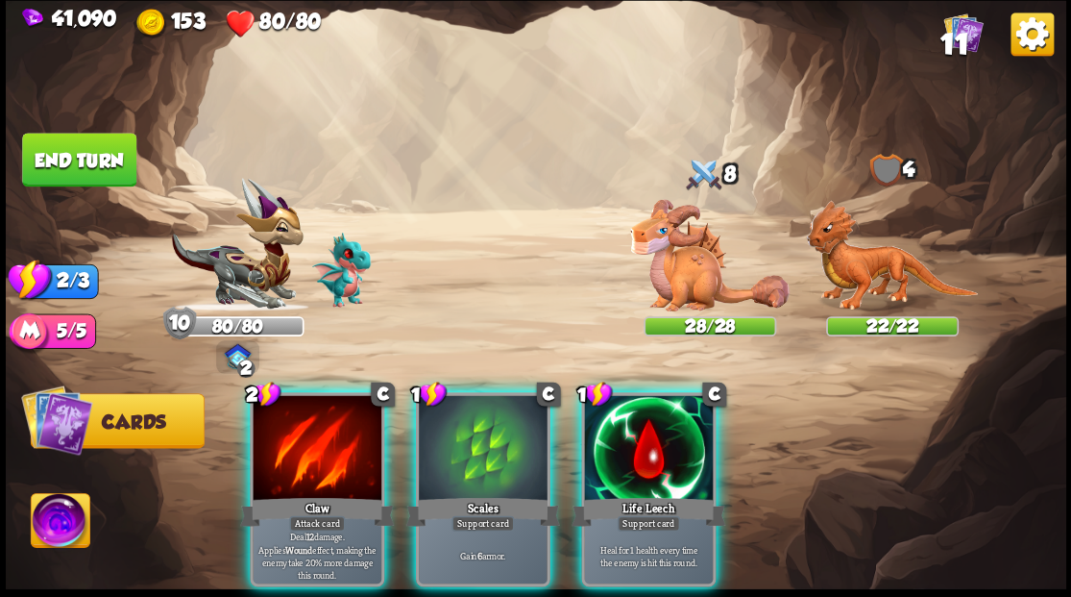
drag, startPoint x: 298, startPoint y: 403, endPoint x: 459, endPoint y: 319, distance: 182.2
click at [298, 403] on div at bounding box center [317, 449] width 129 height 109
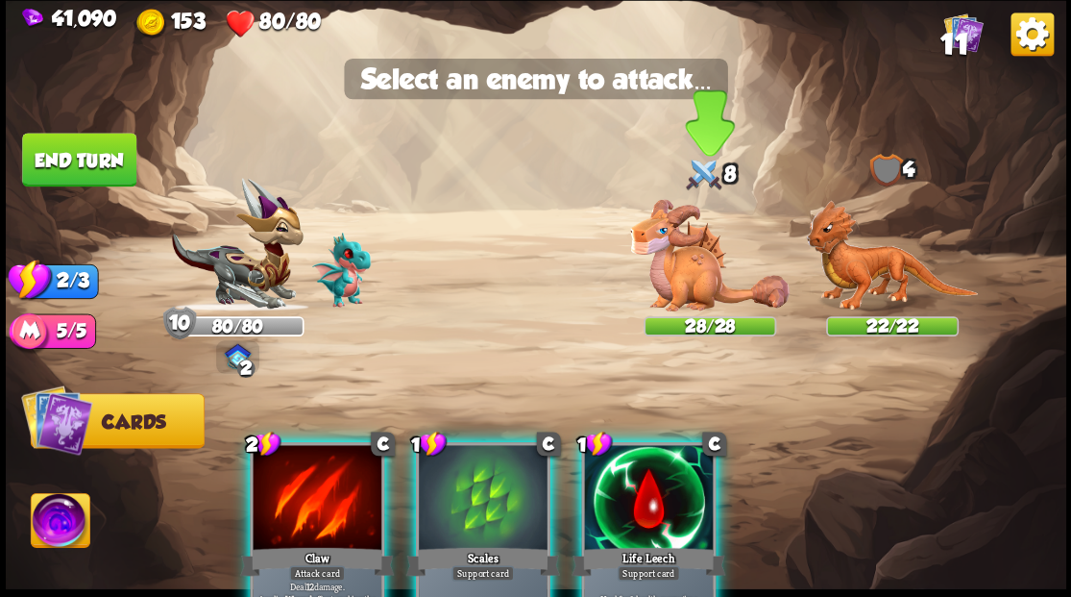
click at [682, 282] on img at bounding box center [709, 255] width 159 height 112
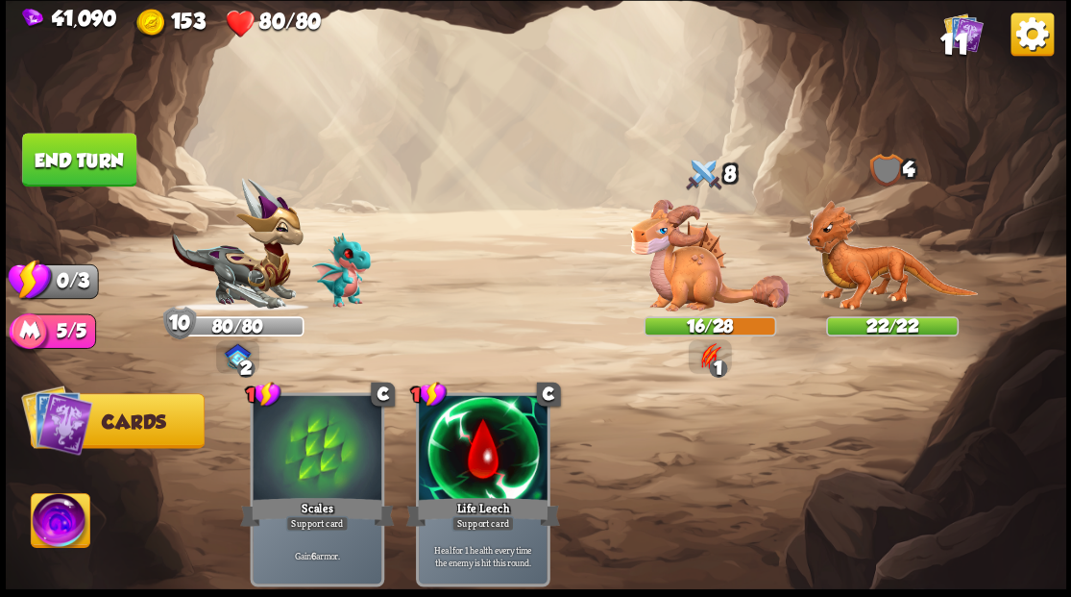
click at [61, 152] on button "End turn" at bounding box center [79, 160] width 114 height 54
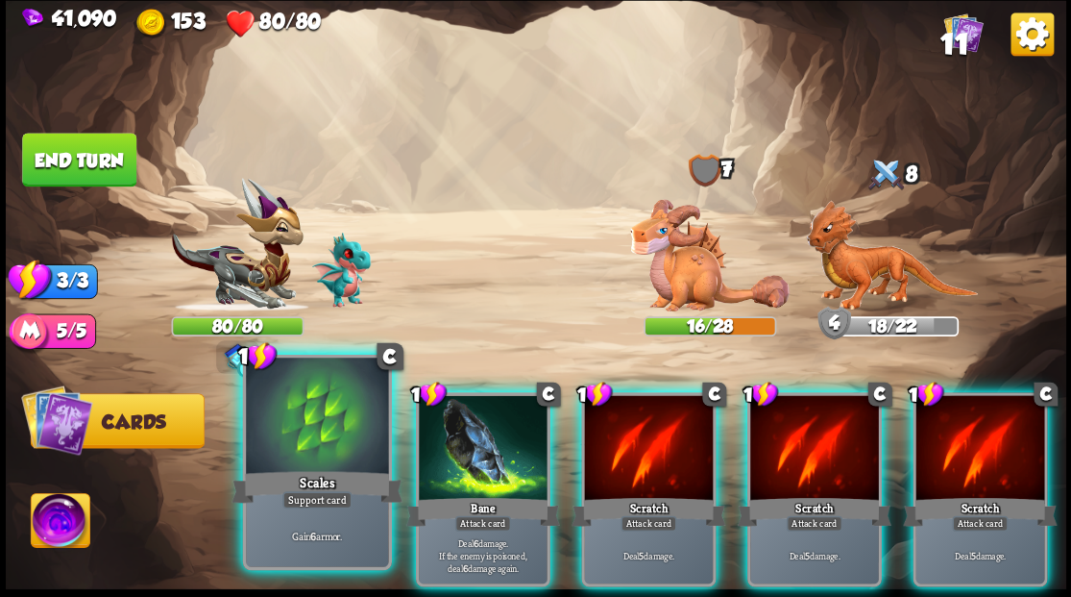
click at [315, 444] on div at bounding box center [317, 417] width 142 height 120
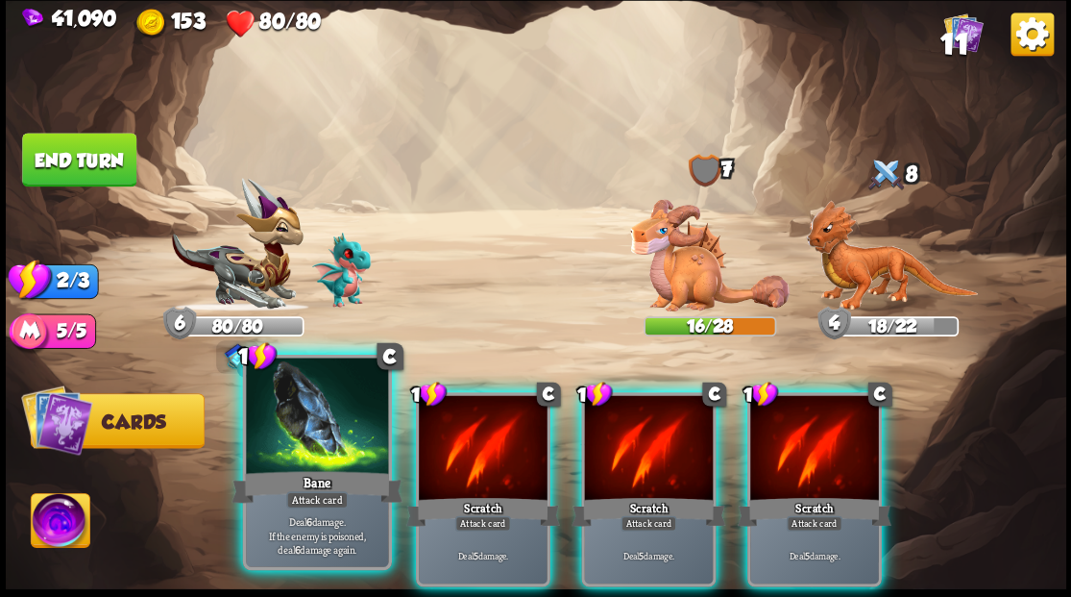
click at [324, 420] on div at bounding box center [317, 417] width 142 height 120
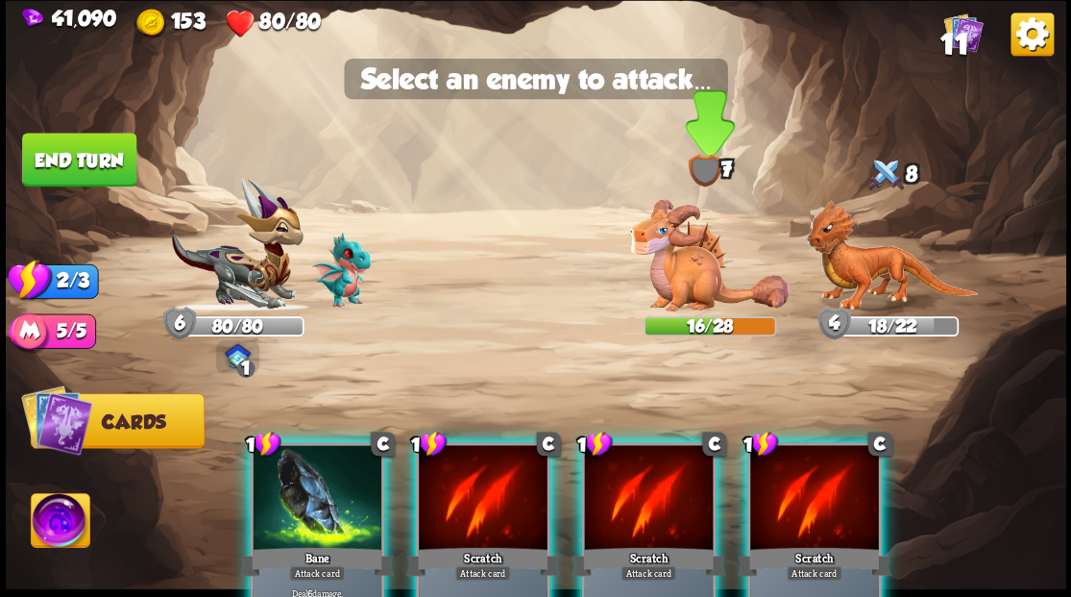
click at [714, 290] on img at bounding box center [709, 255] width 159 height 112
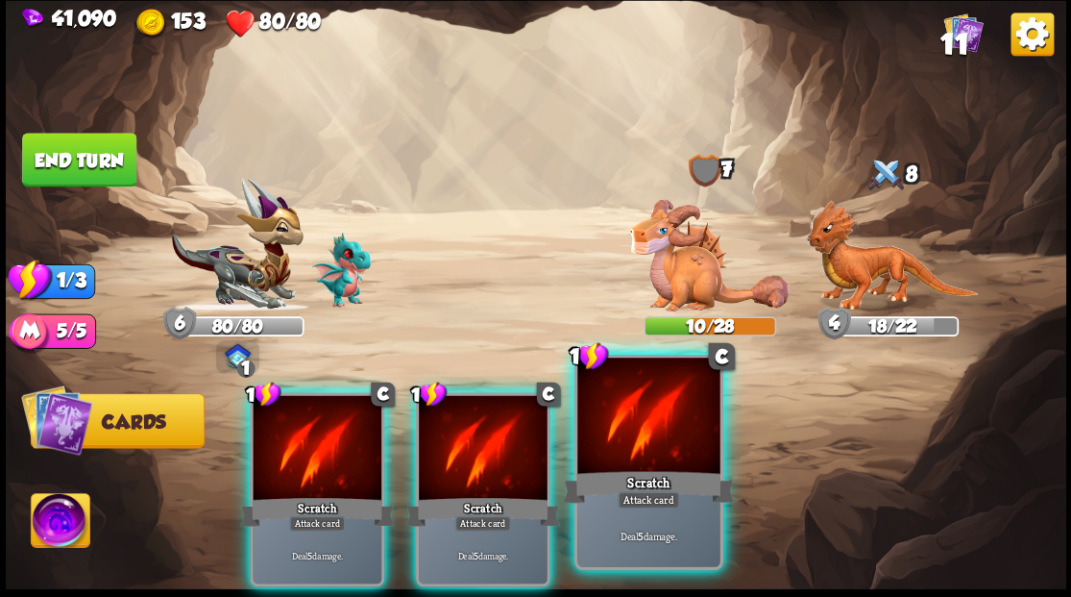
drag, startPoint x: 645, startPoint y: 473, endPoint x: 644, endPoint y: 401, distance: 72.1
click at [645, 471] on div "Scratch" at bounding box center [648, 486] width 171 height 38
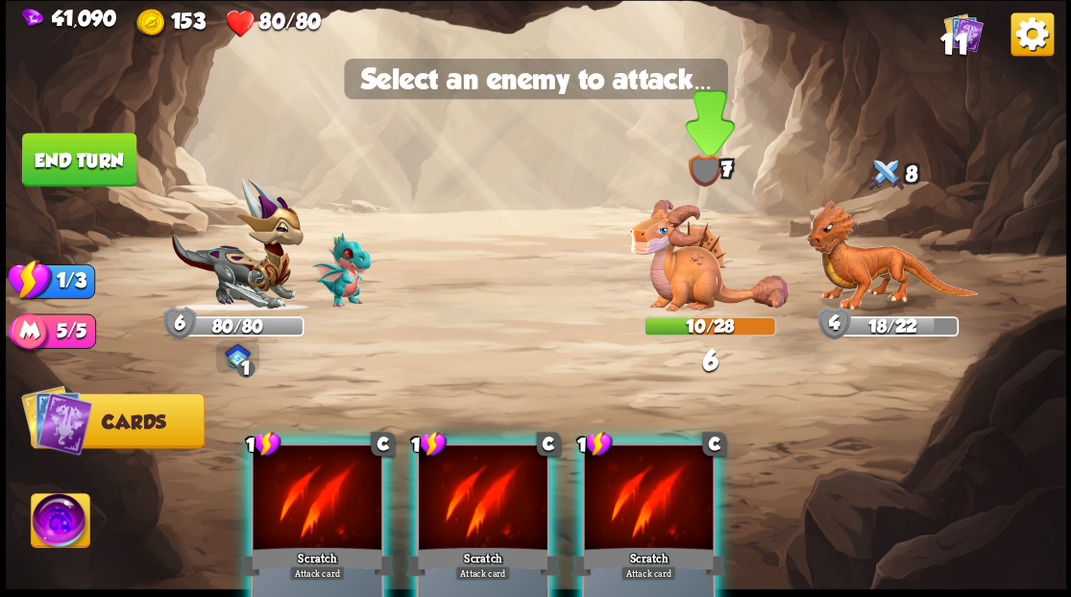
click at [670, 286] on img at bounding box center [709, 255] width 159 height 112
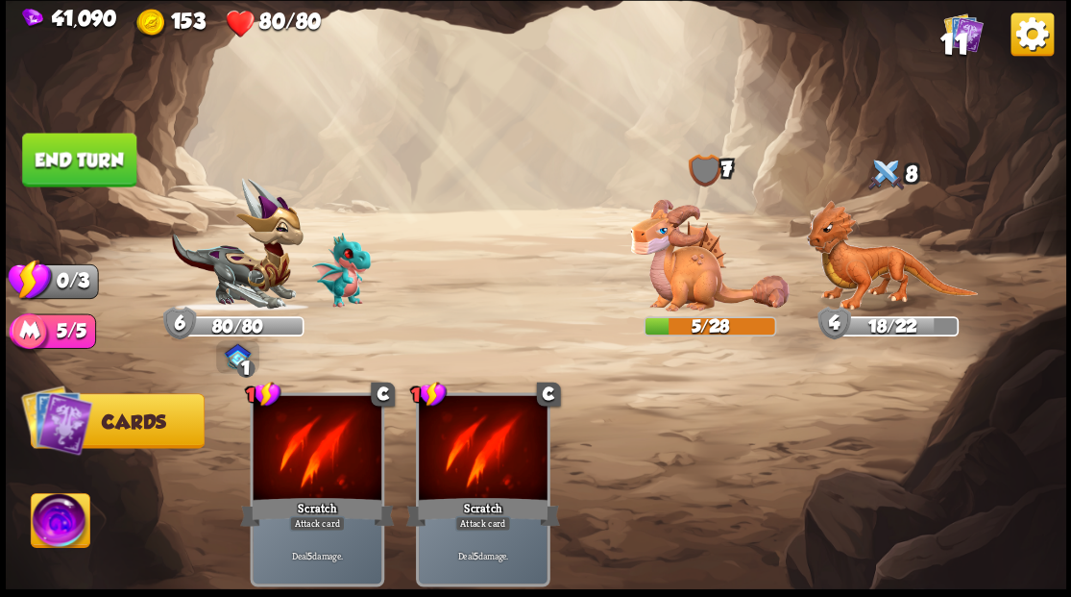
click at [83, 170] on button "End turn" at bounding box center [79, 160] width 114 height 54
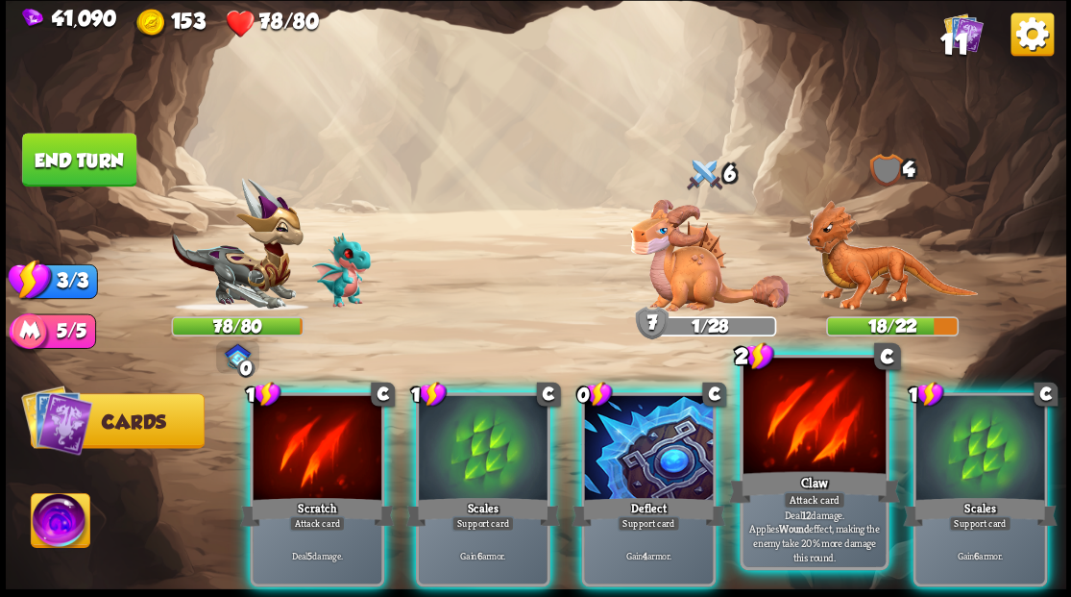
click at [836, 417] on div at bounding box center [814, 417] width 142 height 120
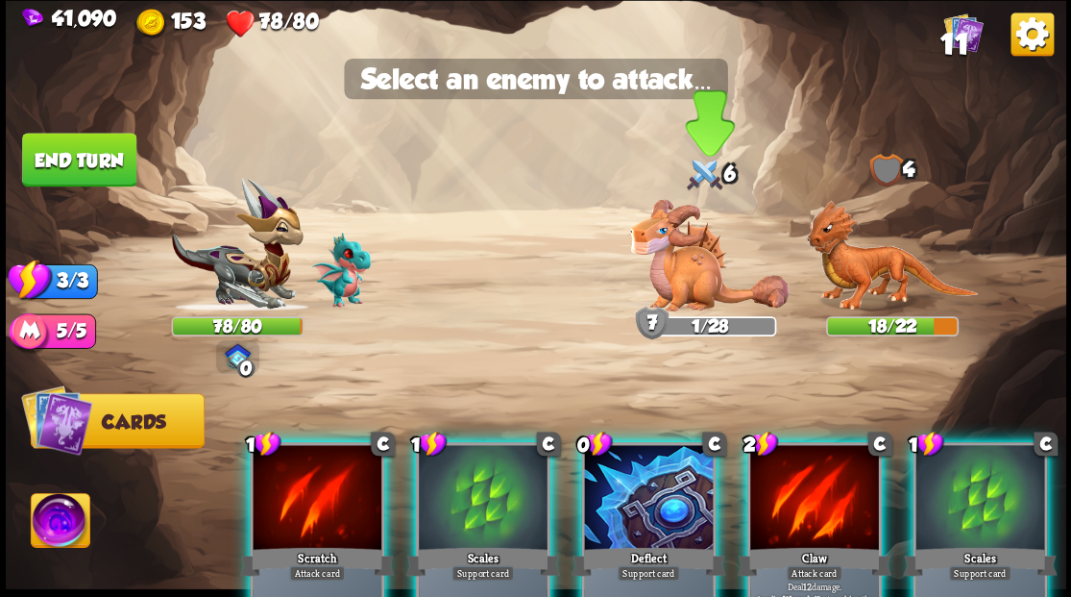
click at [687, 277] on img at bounding box center [709, 255] width 159 height 112
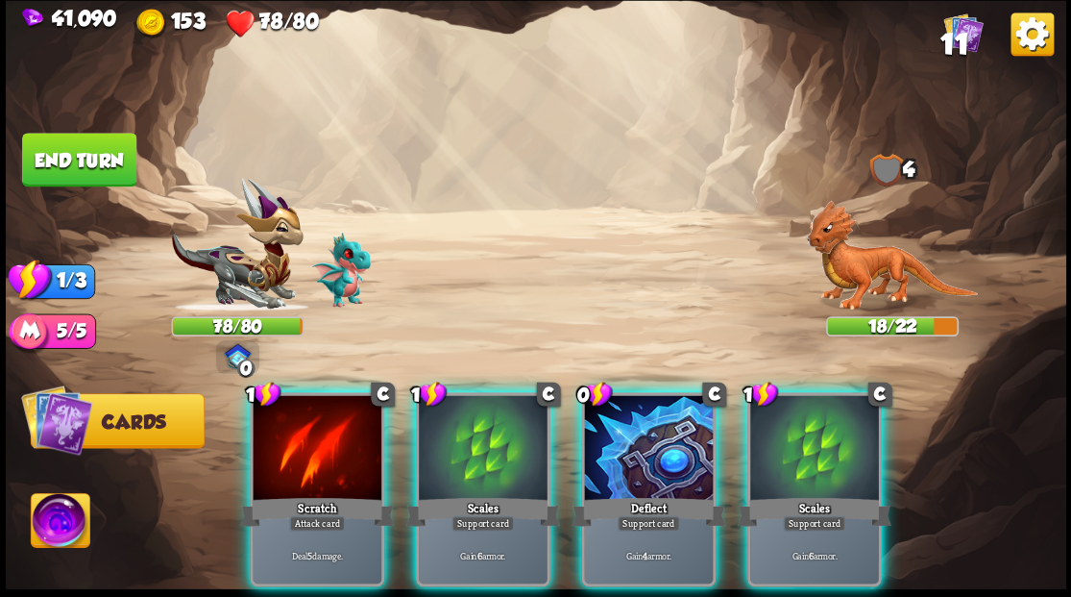
click at [517, 407] on div at bounding box center [483, 449] width 129 height 109
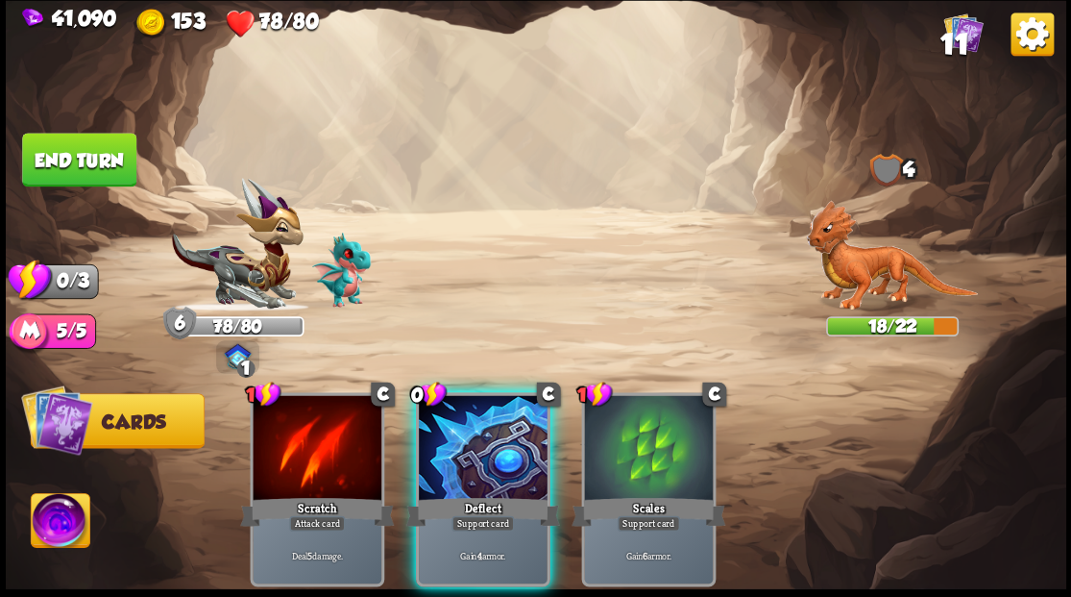
click at [514, 395] on div at bounding box center [483, 449] width 129 height 109
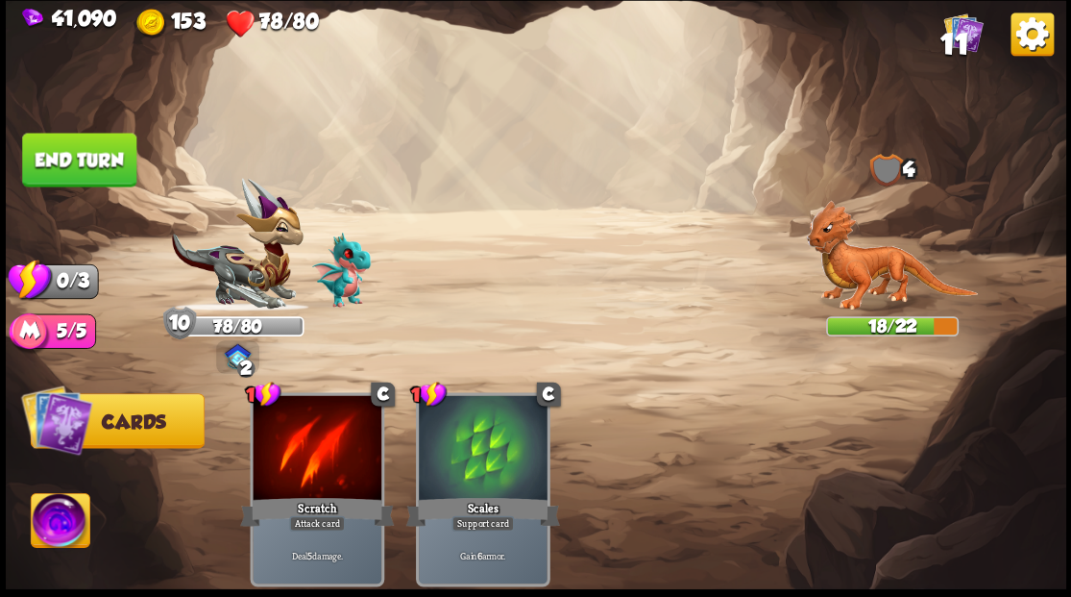
click at [75, 159] on button "End turn" at bounding box center [79, 160] width 114 height 54
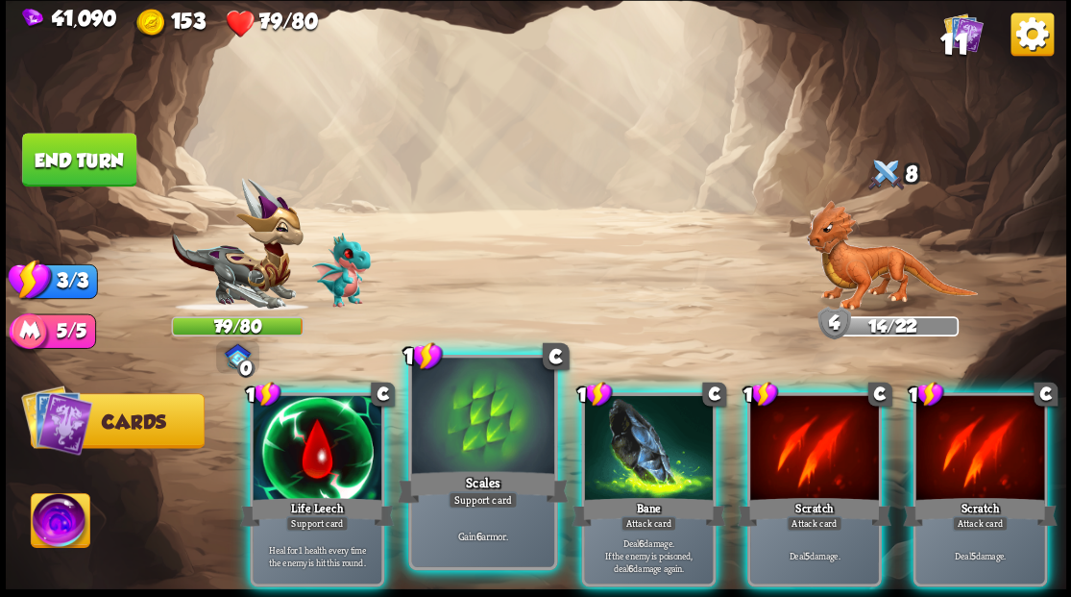
click at [514, 442] on div at bounding box center [482, 417] width 142 height 120
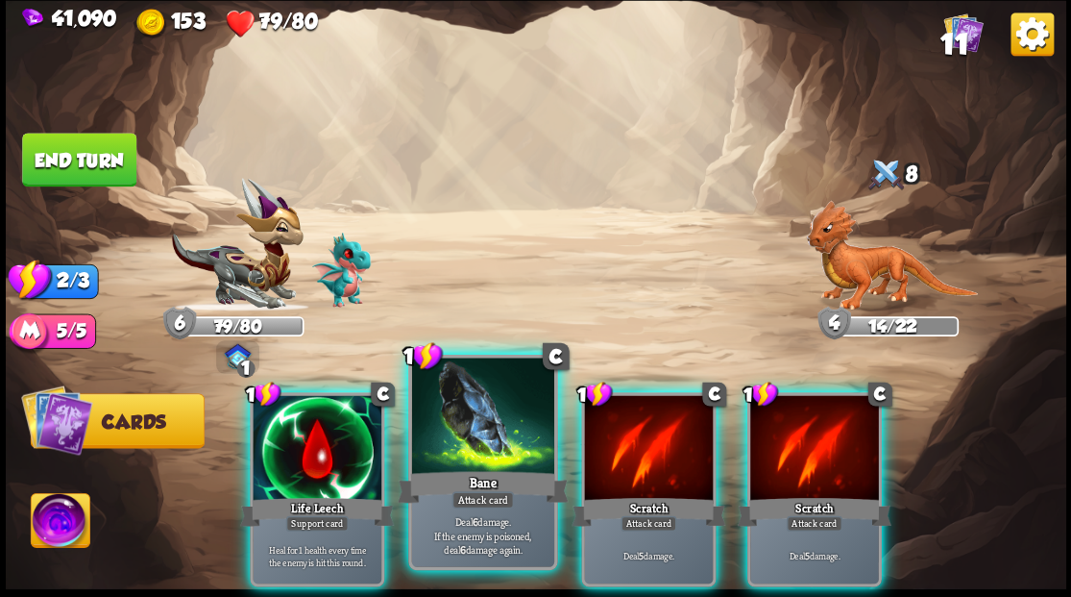
click at [488, 433] on div at bounding box center [482, 417] width 142 height 120
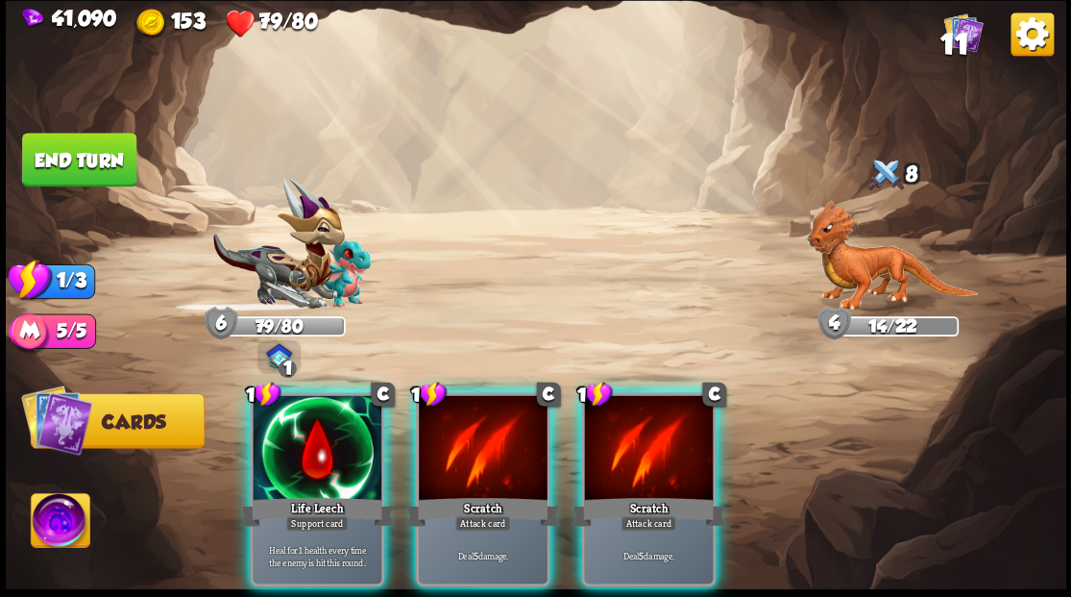
click at [488, 433] on div at bounding box center [483, 449] width 129 height 109
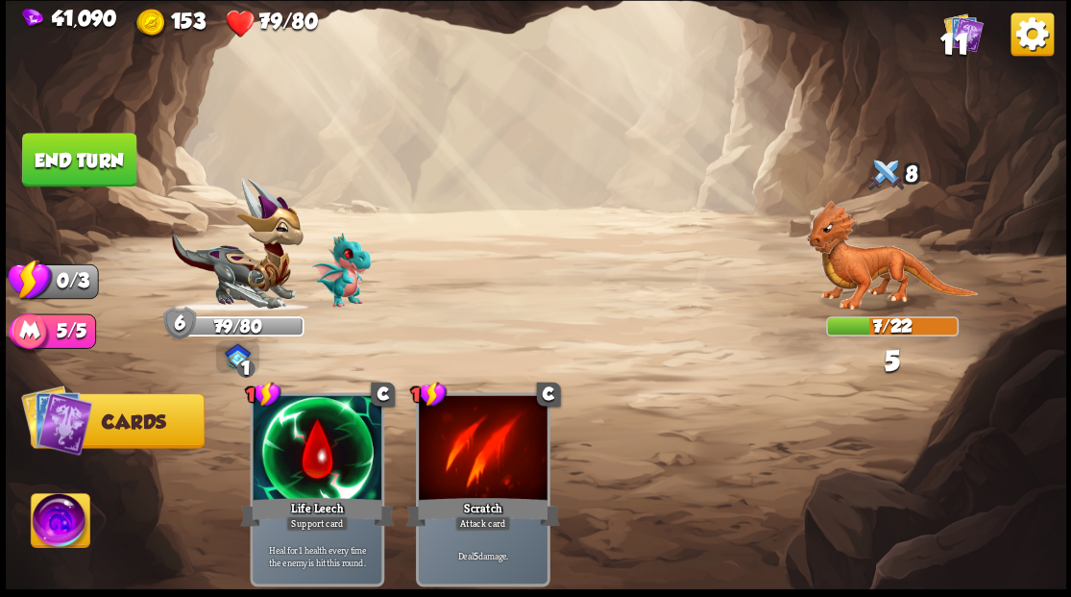
click at [110, 154] on button "End turn" at bounding box center [79, 160] width 114 height 54
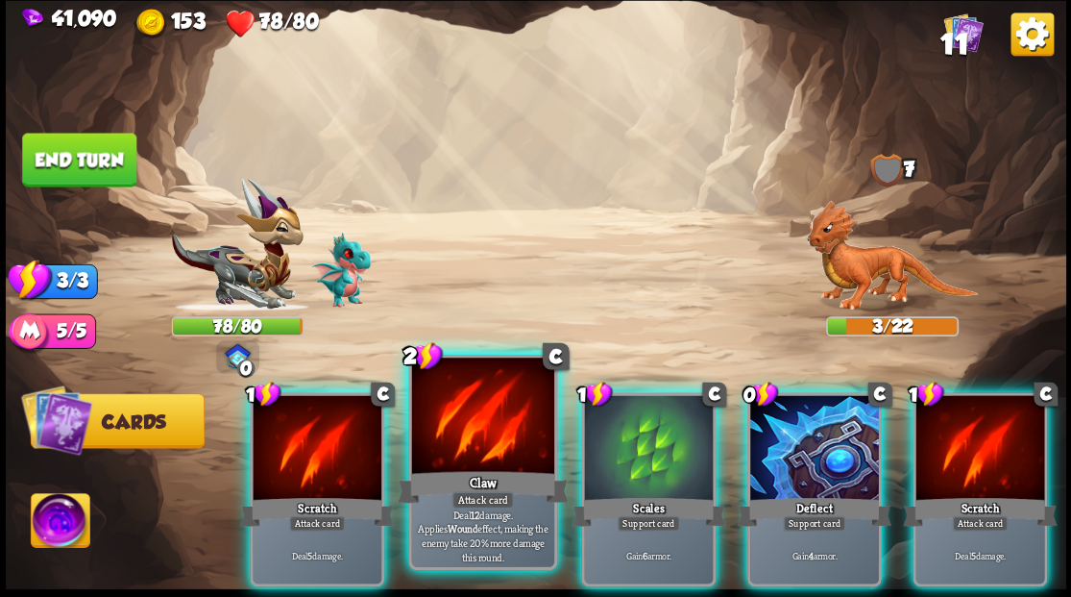
click at [503, 398] on div at bounding box center [482, 417] width 142 height 120
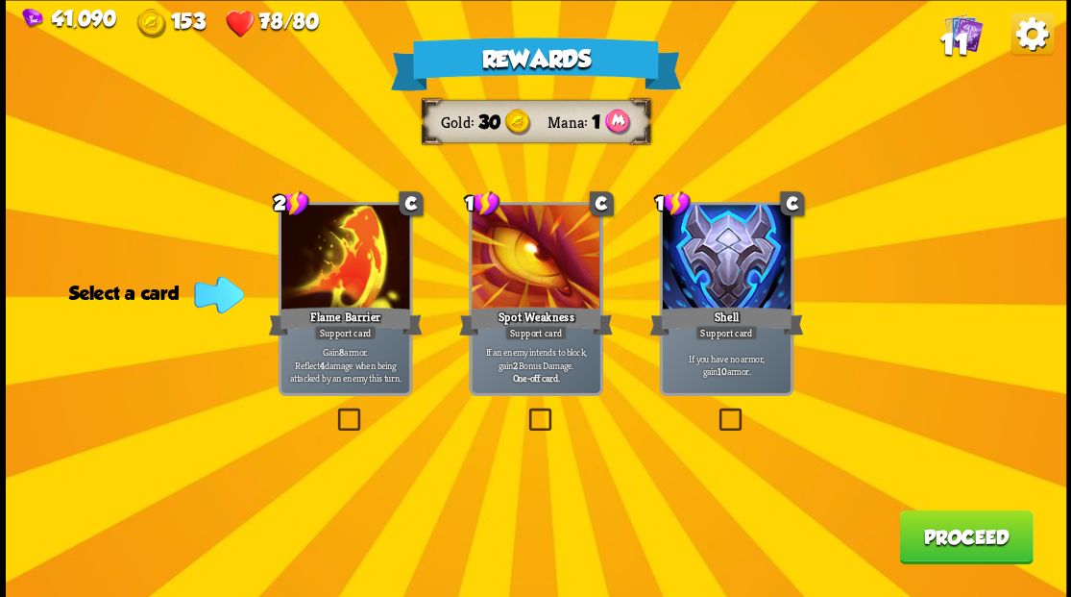
click at [957, 539] on button "Proceed" at bounding box center [966, 536] width 134 height 54
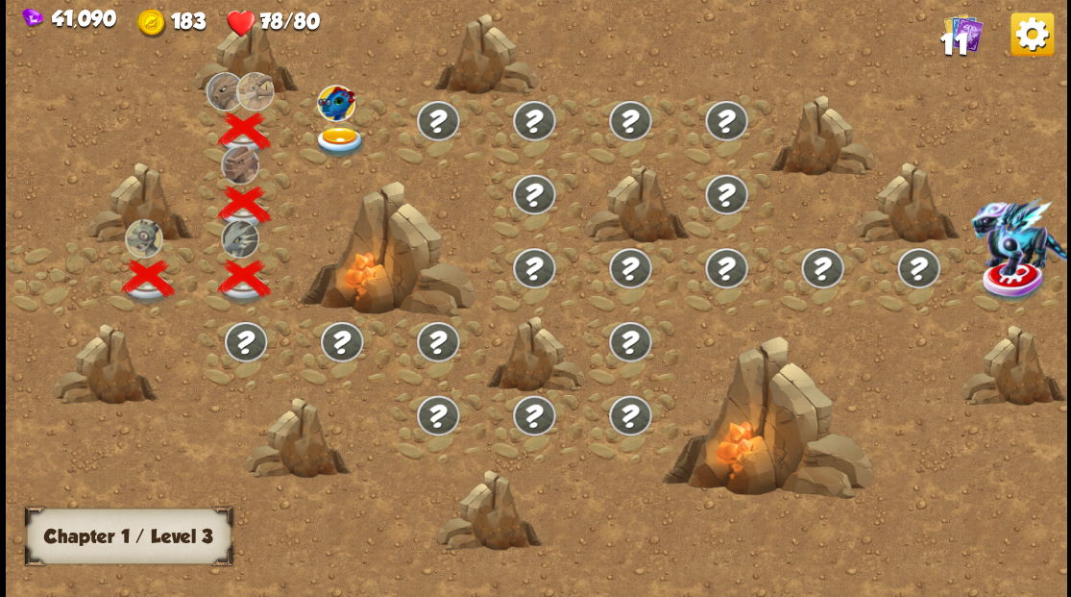
click at [336, 127] on img at bounding box center [339, 142] width 53 height 32
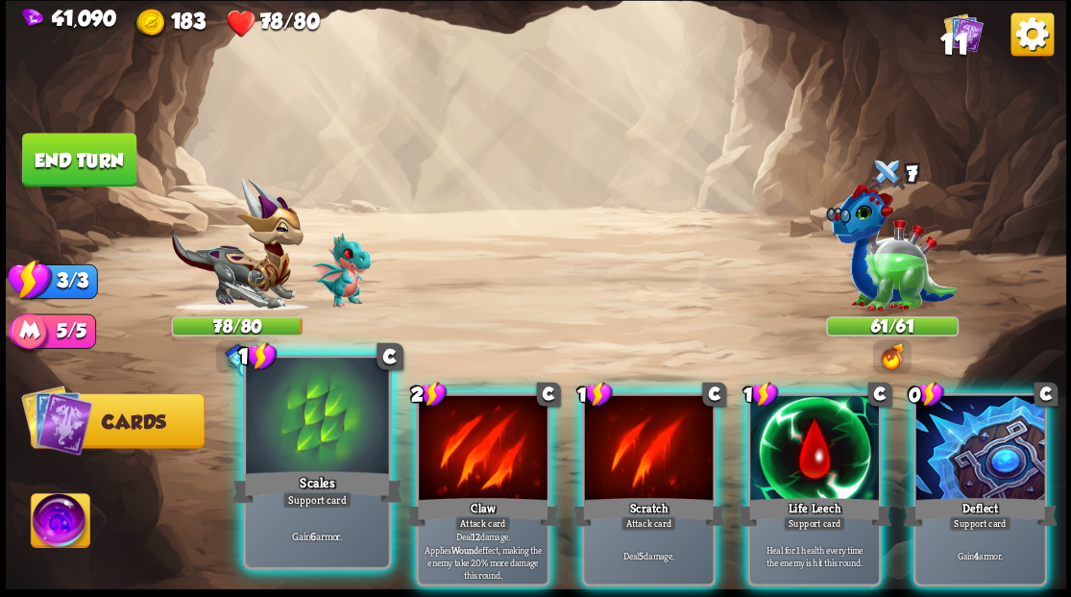
click at [295, 419] on div at bounding box center [317, 417] width 142 height 120
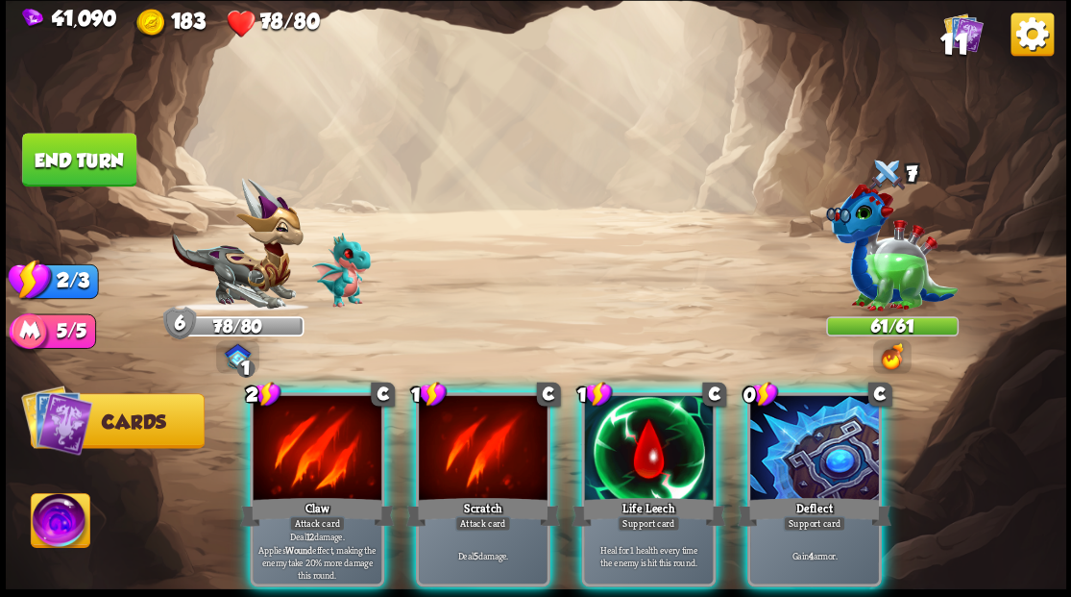
drag, startPoint x: 838, startPoint y: 435, endPoint x: 828, endPoint y: 420, distance: 18.1
click at [831, 425] on div at bounding box center [814, 449] width 129 height 109
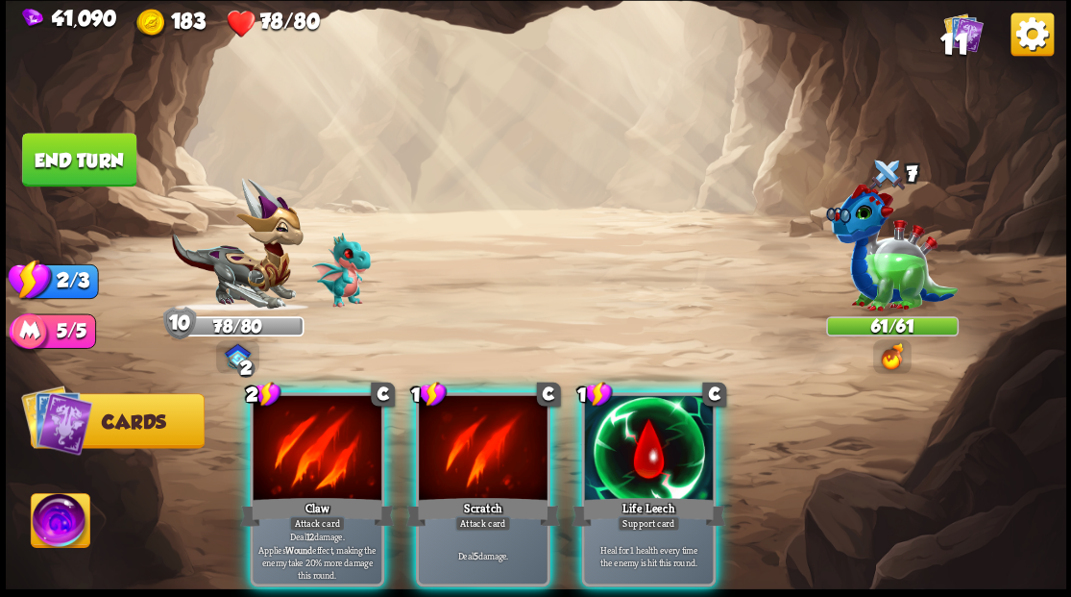
click at [334, 427] on div at bounding box center [317, 449] width 129 height 109
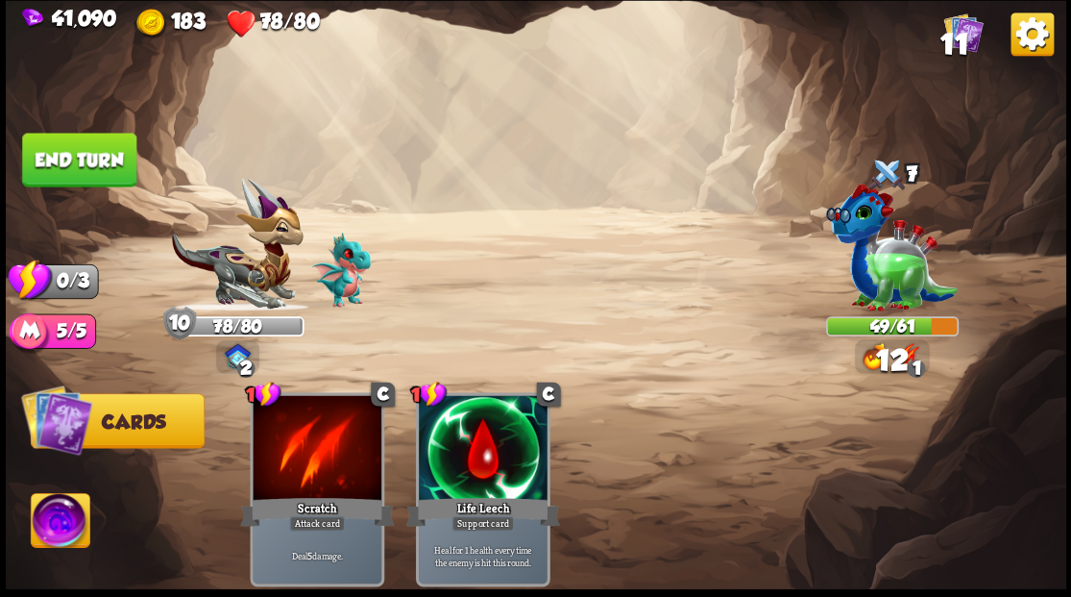
click at [90, 157] on button "End turn" at bounding box center [79, 160] width 114 height 54
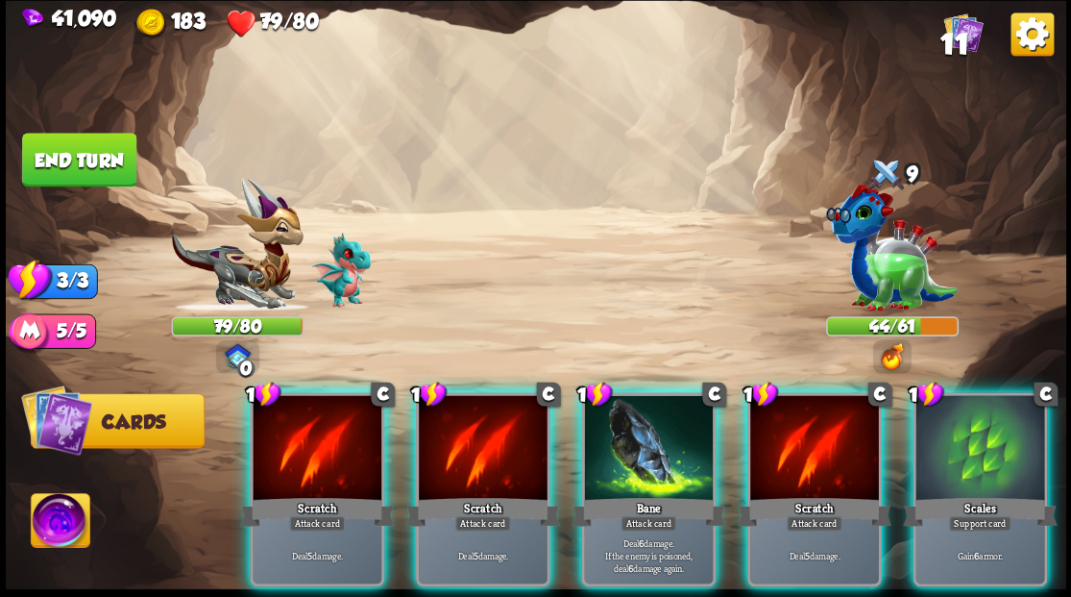
click at [1009, 437] on div at bounding box center [979, 449] width 129 height 109
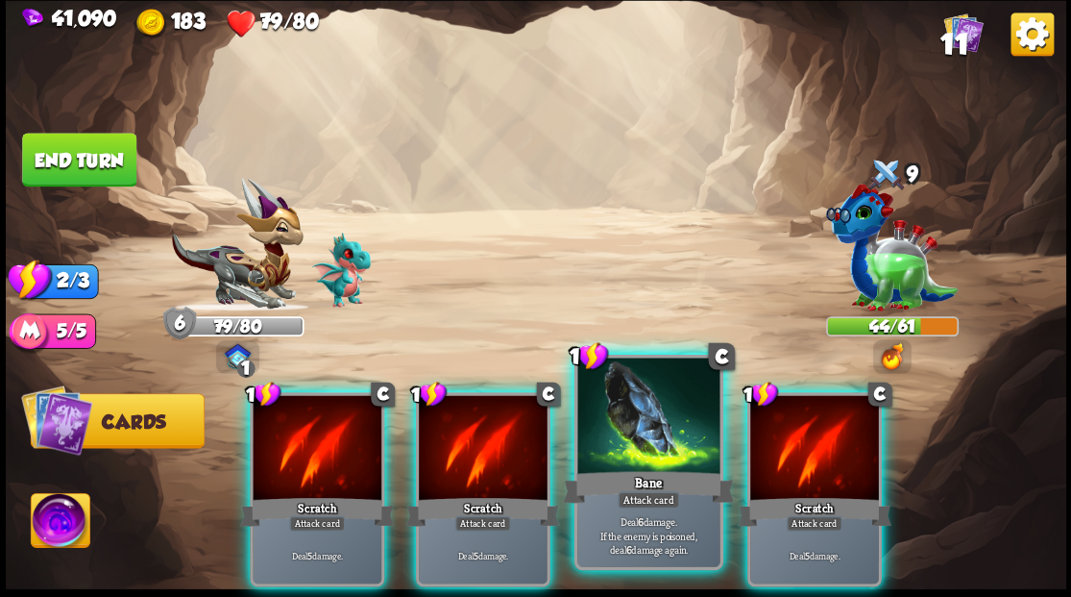
click at [673, 425] on div at bounding box center [648, 417] width 142 height 120
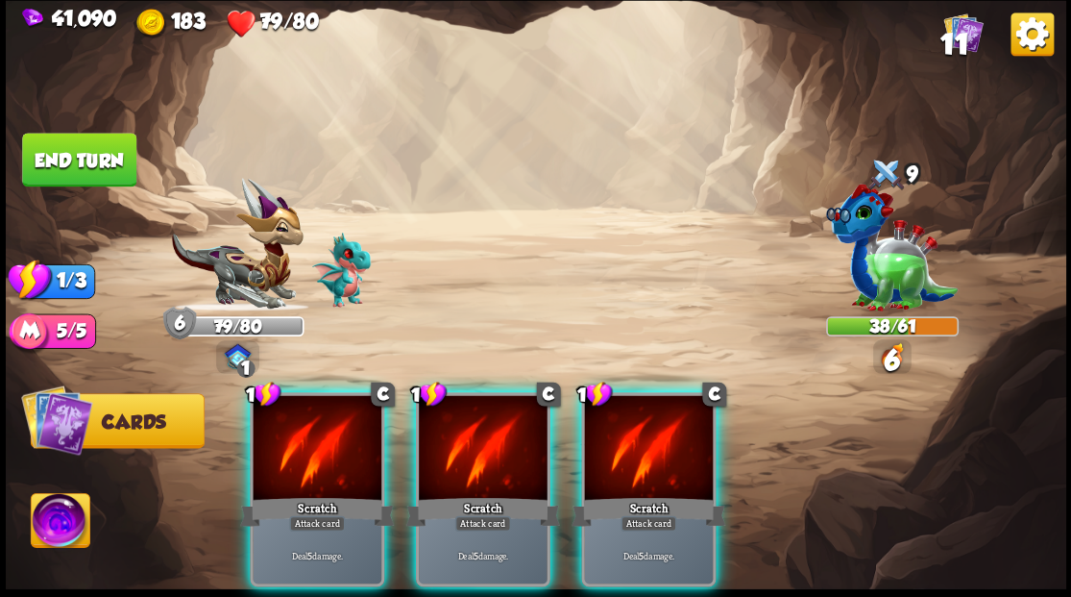
drag, startPoint x: 671, startPoint y: 421, endPoint x: 444, endPoint y: 259, distance: 278.3
click at [671, 420] on div at bounding box center [648, 449] width 129 height 109
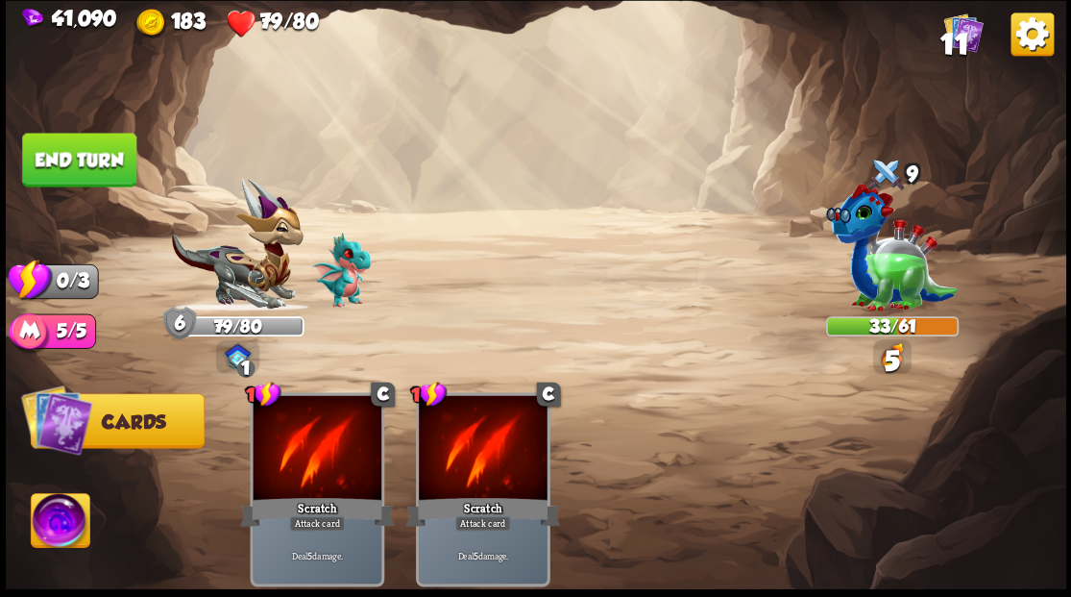
click at [96, 148] on button "End turn" at bounding box center [79, 160] width 114 height 54
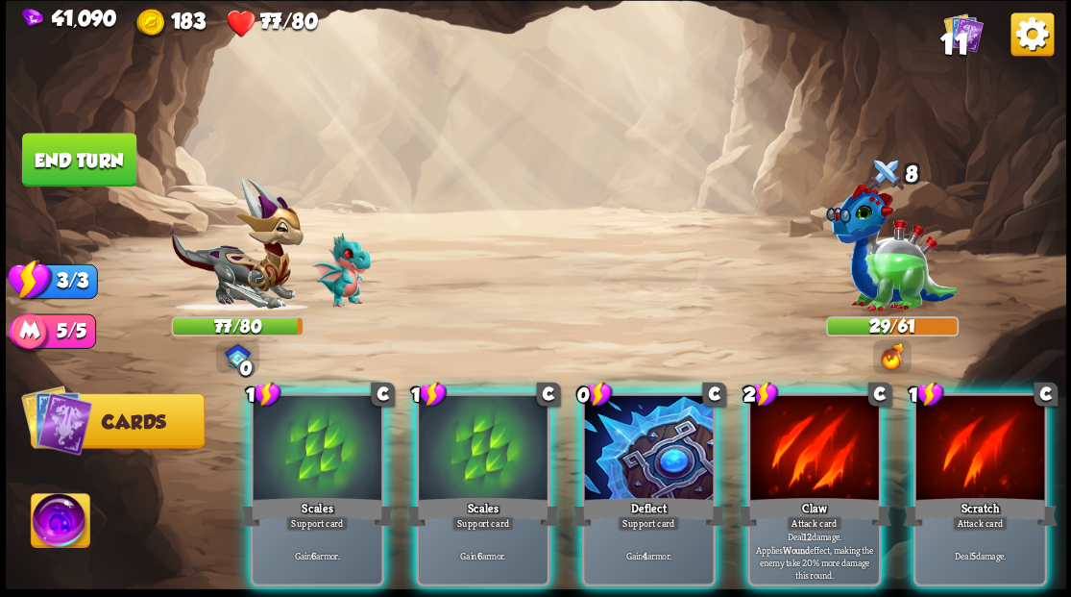
drag, startPoint x: 494, startPoint y: 424, endPoint x: 484, endPoint y: 422, distance: 9.8
click at [494, 425] on div at bounding box center [483, 449] width 129 height 109
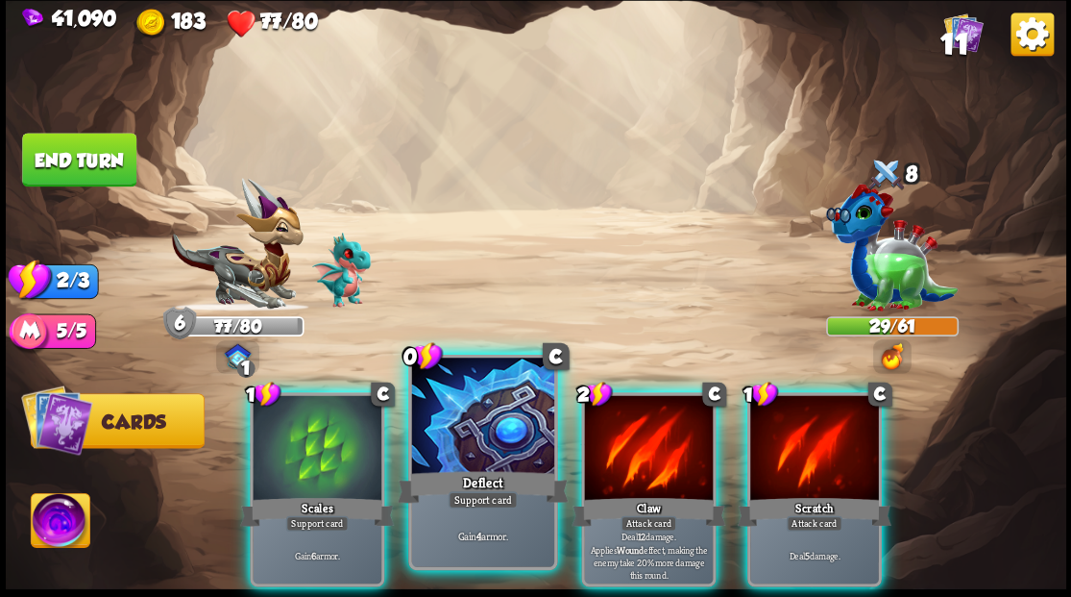
click at [480, 419] on div at bounding box center [482, 417] width 142 height 120
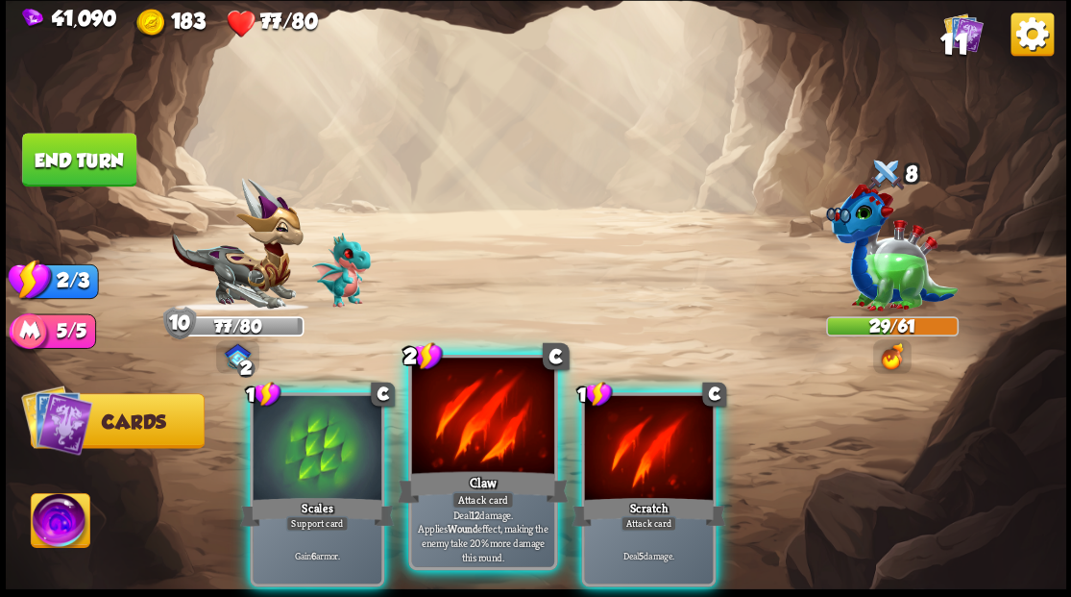
click at [470, 407] on div at bounding box center [482, 417] width 142 height 120
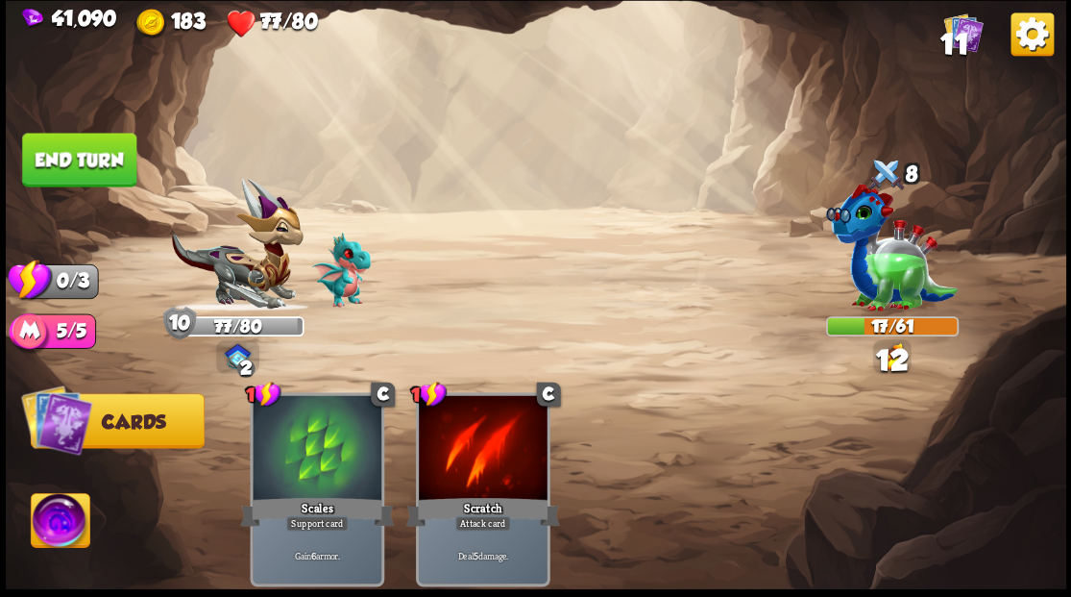
click at [93, 159] on button "End turn" at bounding box center [79, 160] width 114 height 54
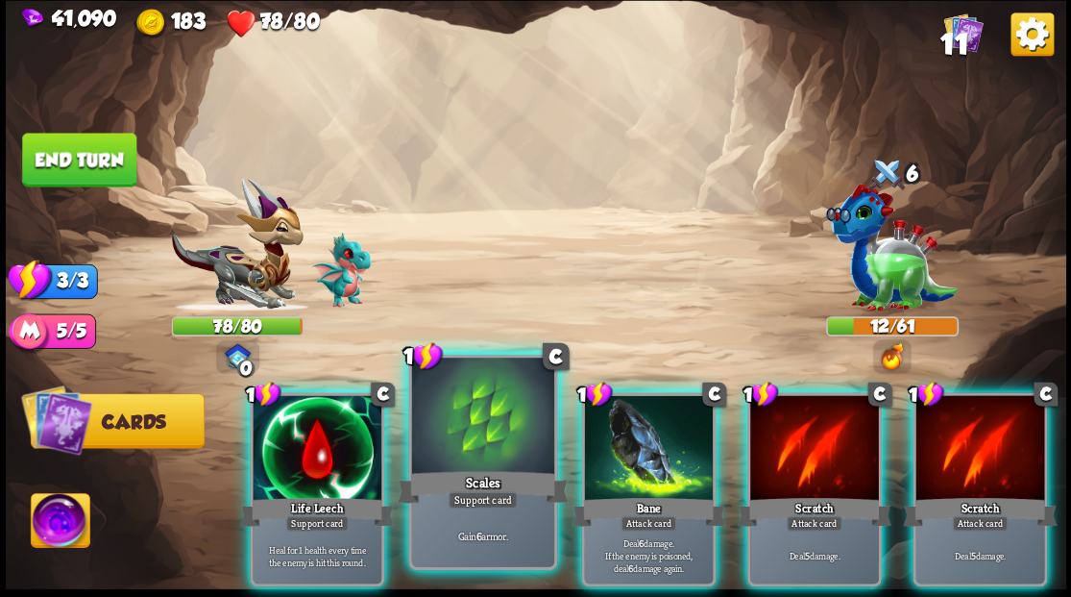
click at [446, 430] on div at bounding box center [482, 417] width 142 height 120
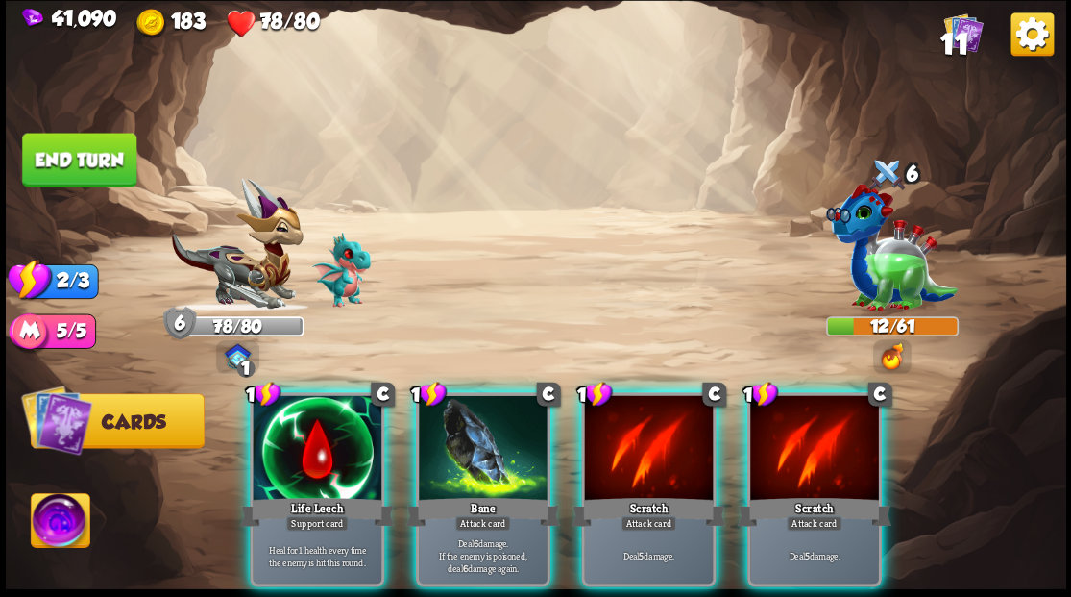
click at [446, 430] on div at bounding box center [483, 449] width 129 height 109
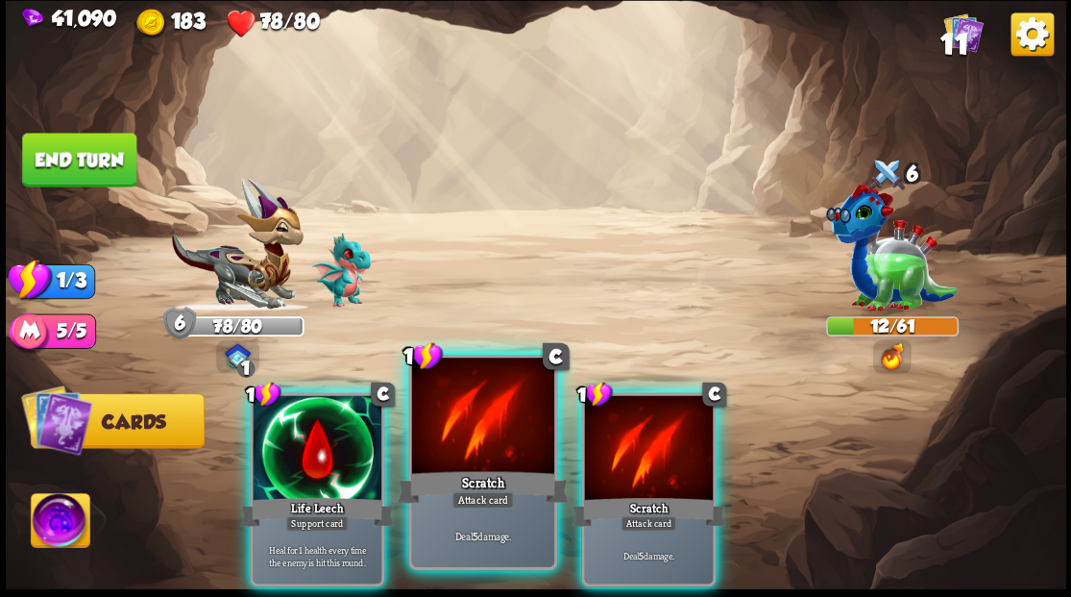
click at [444, 428] on div at bounding box center [482, 417] width 142 height 120
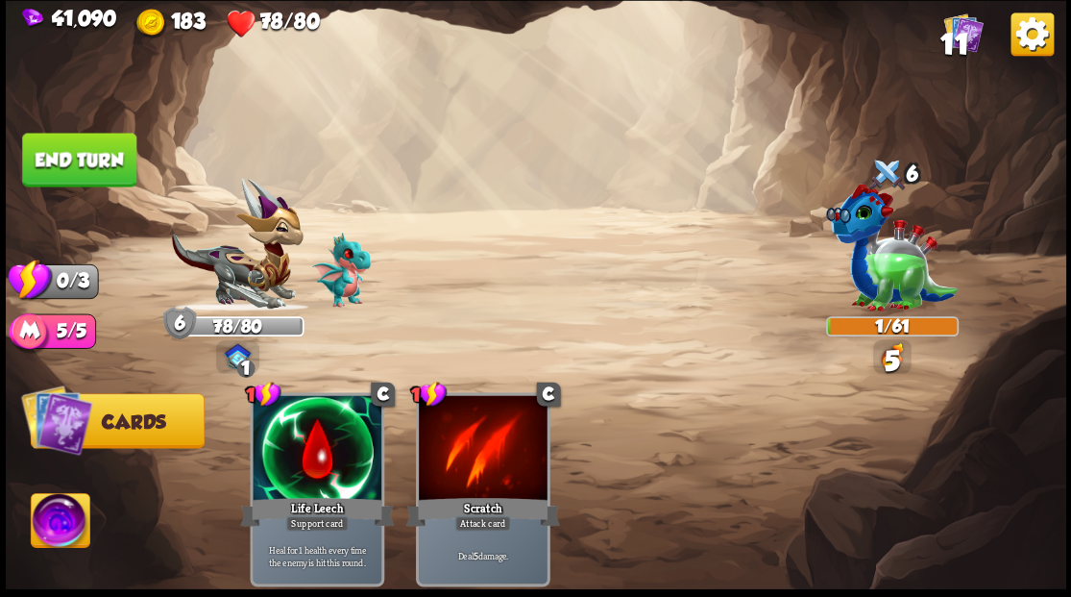
click at [91, 154] on button "End turn" at bounding box center [79, 160] width 114 height 54
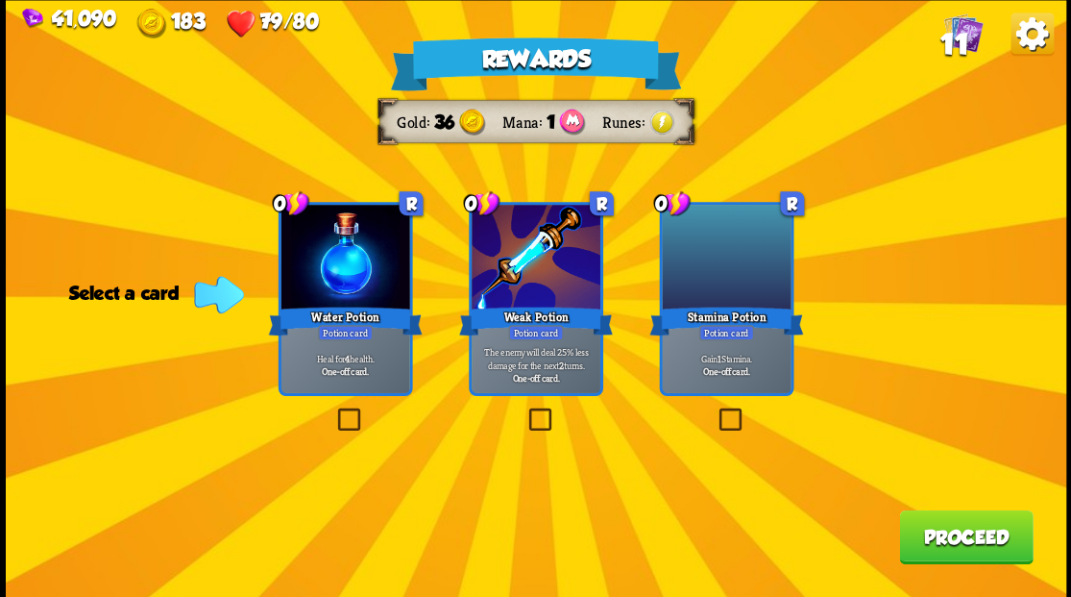
click at [333, 410] on label at bounding box center [333, 410] width 0 height 0
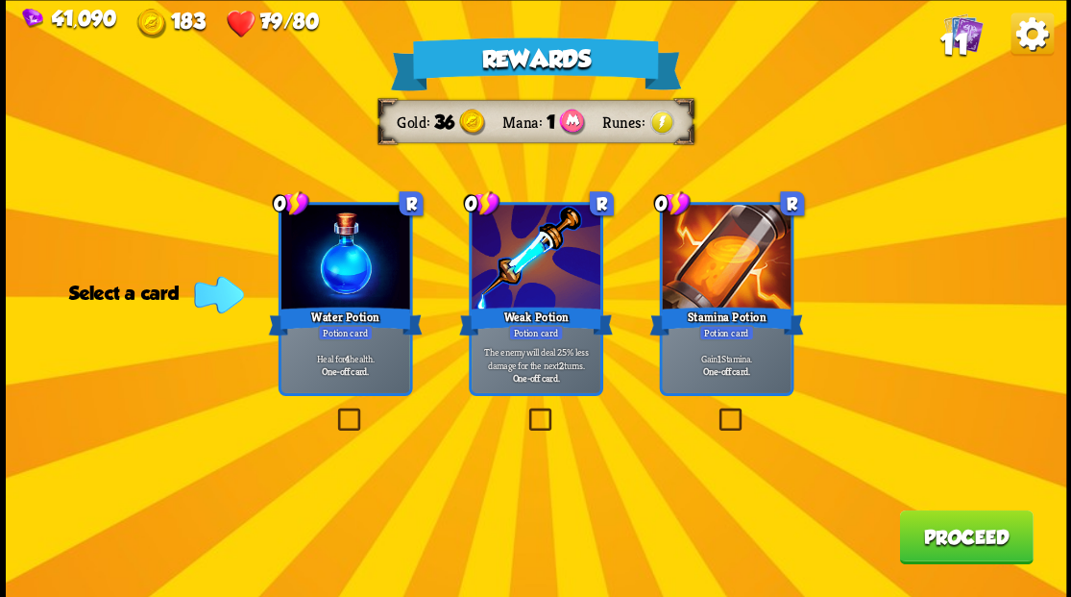
click at [0, 0] on input "checkbox" at bounding box center [0, 0] width 0 height 0
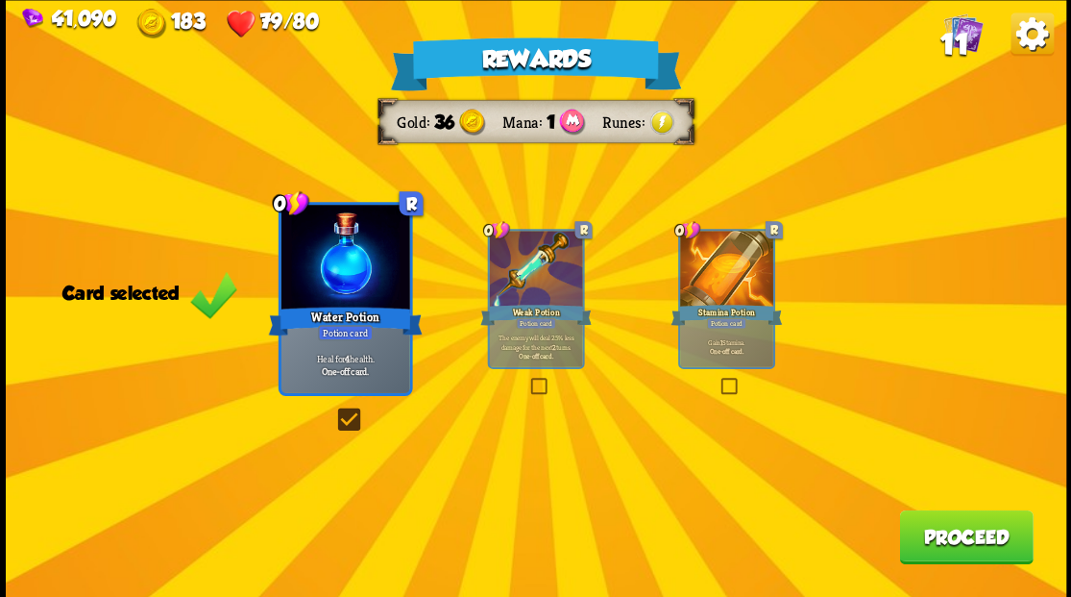
drag, startPoint x: 953, startPoint y: 540, endPoint x: 637, endPoint y: 37, distance: 594.4
click at [943, 532] on button "Proceed" at bounding box center [966, 536] width 134 height 54
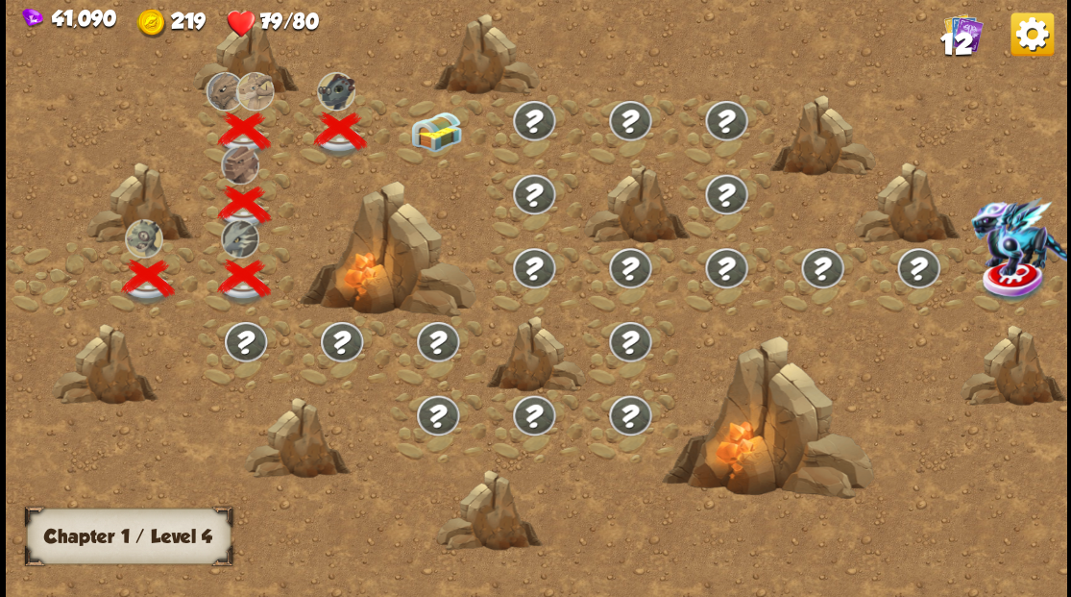
click at [417, 117] on div at bounding box center [438, 131] width 96 height 74
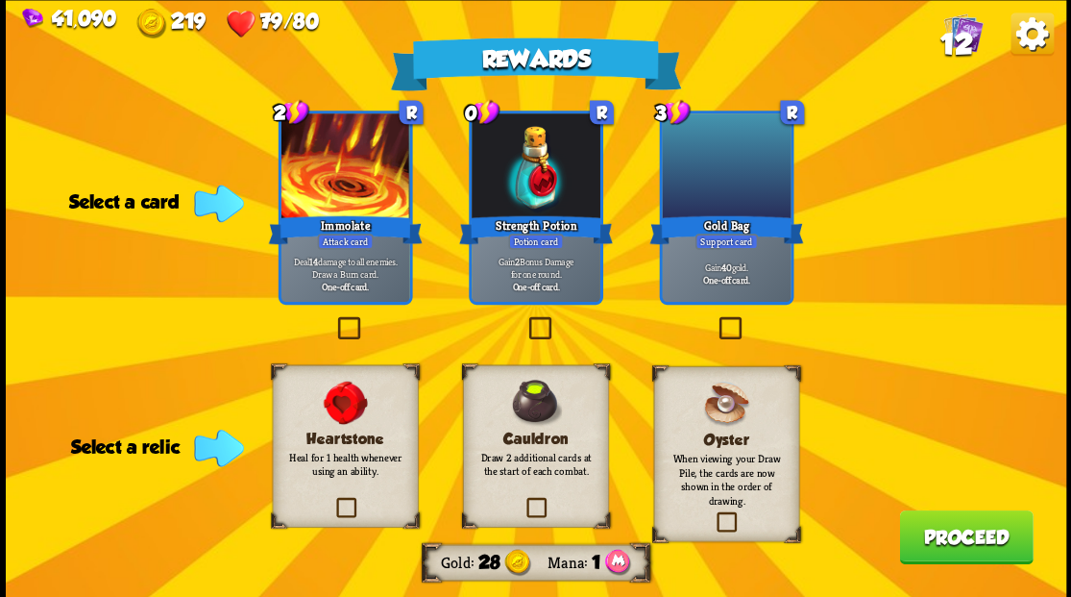
drag, startPoint x: 530, startPoint y: 500, endPoint x: 524, endPoint y: 467, distance: 34.3
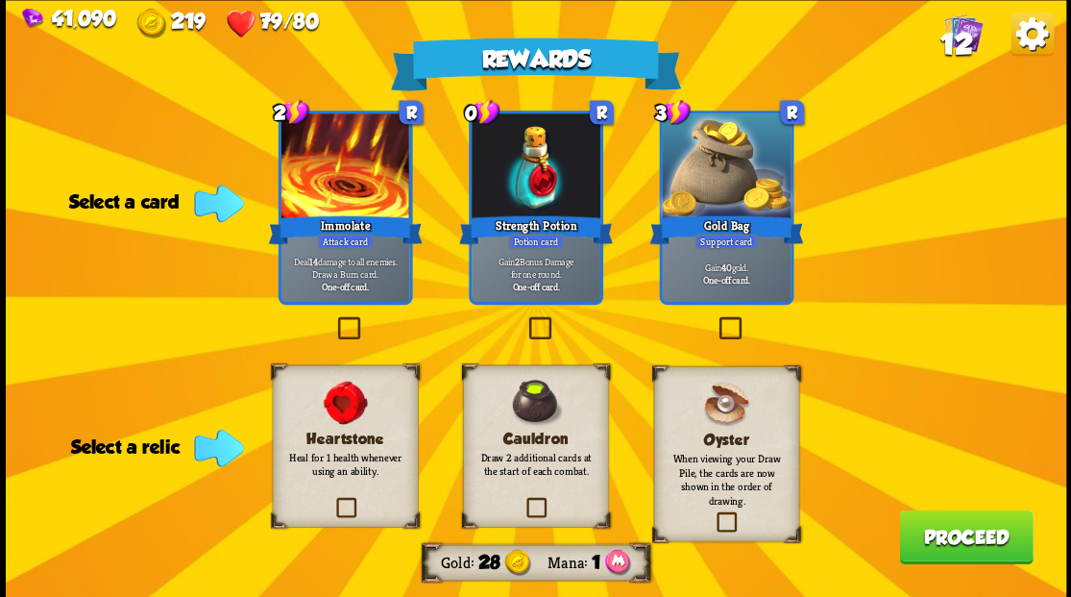
click at [523, 500] on label at bounding box center [523, 500] width 0 height 0
click at [0, 0] on input "checkbox" at bounding box center [0, 0] width 0 height 0
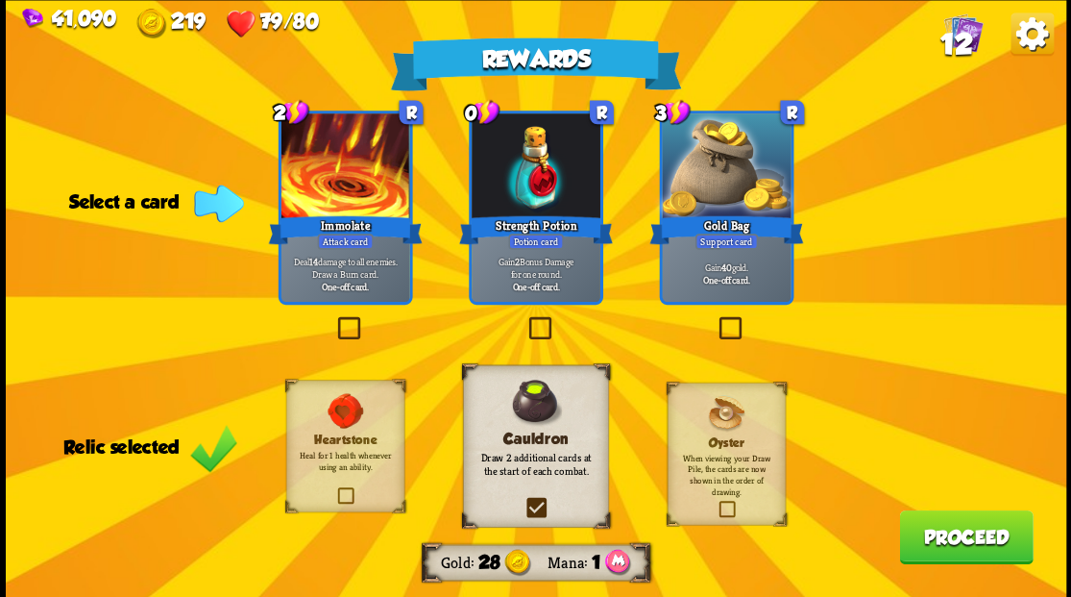
click at [525, 319] on label at bounding box center [525, 319] width 0 height 0
click at [0, 0] on input "checkbox" at bounding box center [0, 0] width 0 height 0
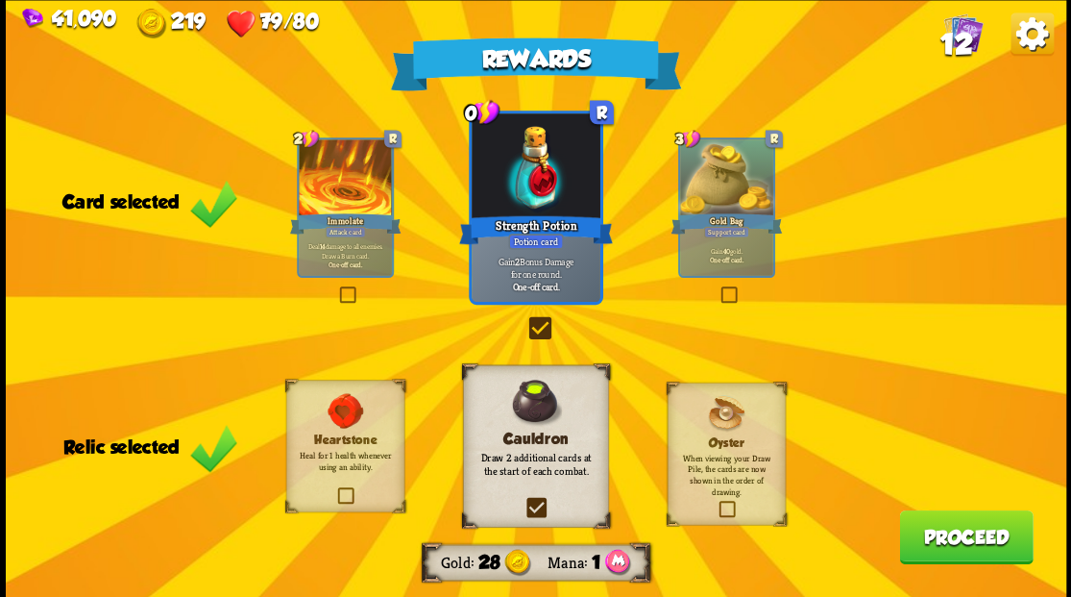
click at [979, 559] on button "Proceed" at bounding box center [966, 536] width 134 height 54
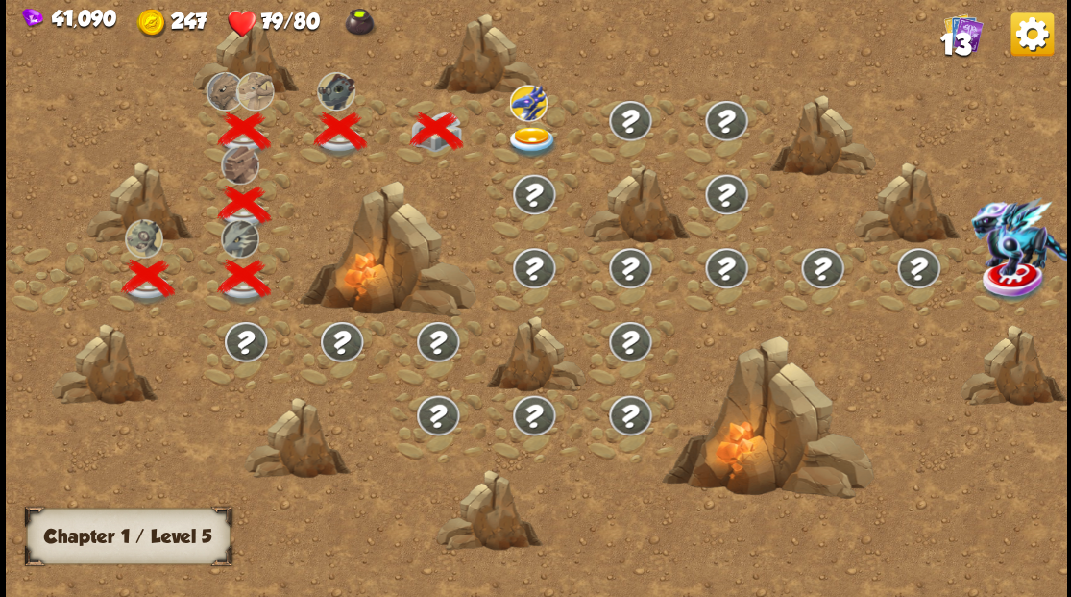
click at [530, 131] on img at bounding box center [531, 142] width 53 height 32
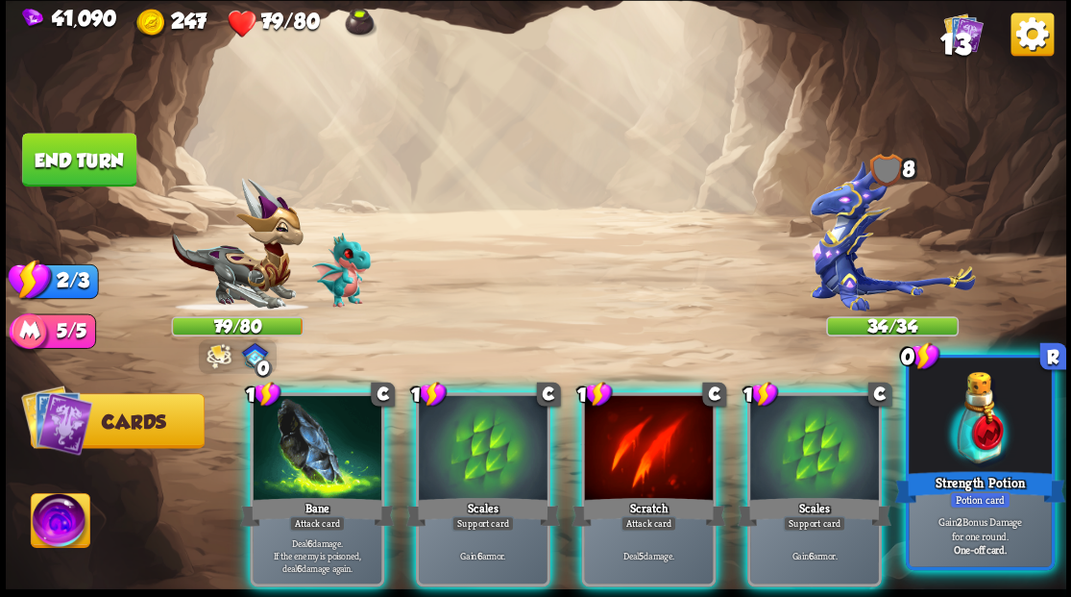
click at [990, 462] on div at bounding box center [980, 417] width 142 height 120
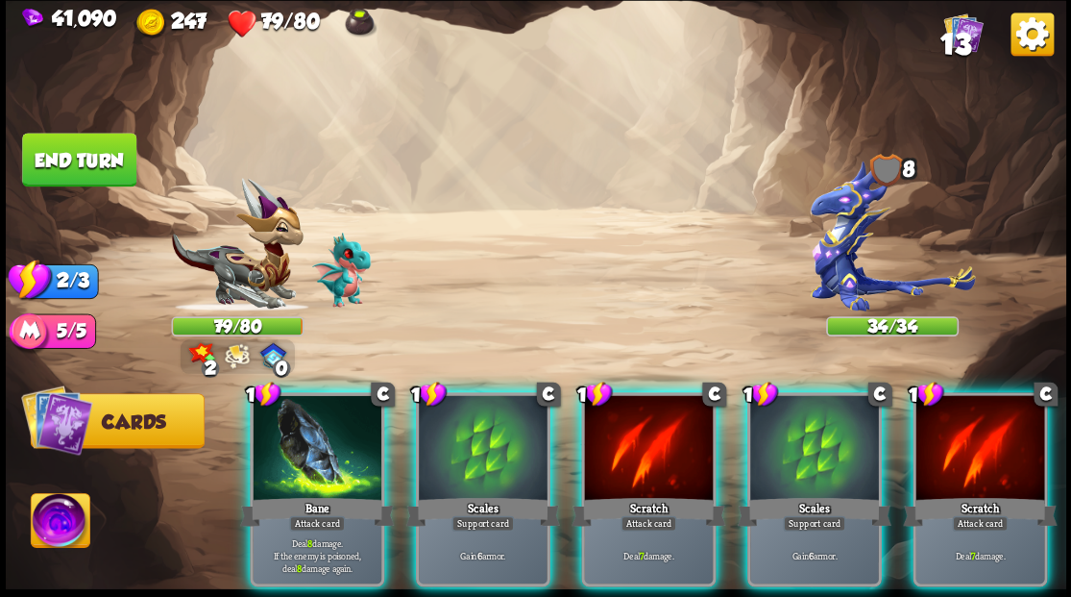
click at [834, 221] on img at bounding box center [892, 234] width 164 height 151
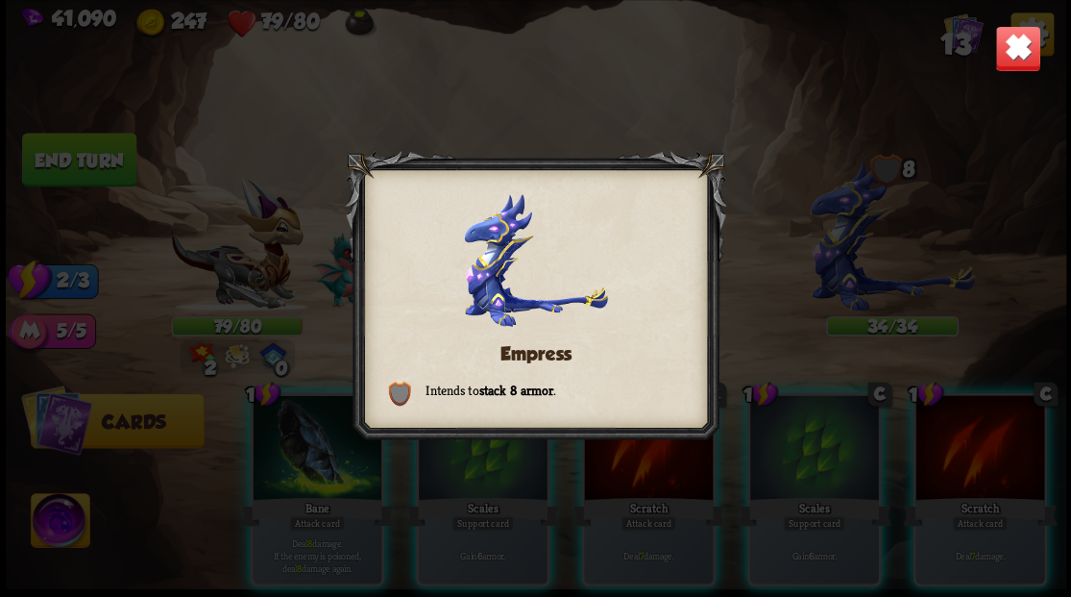
click at [1007, 50] on img at bounding box center [1017, 48] width 46 height 46
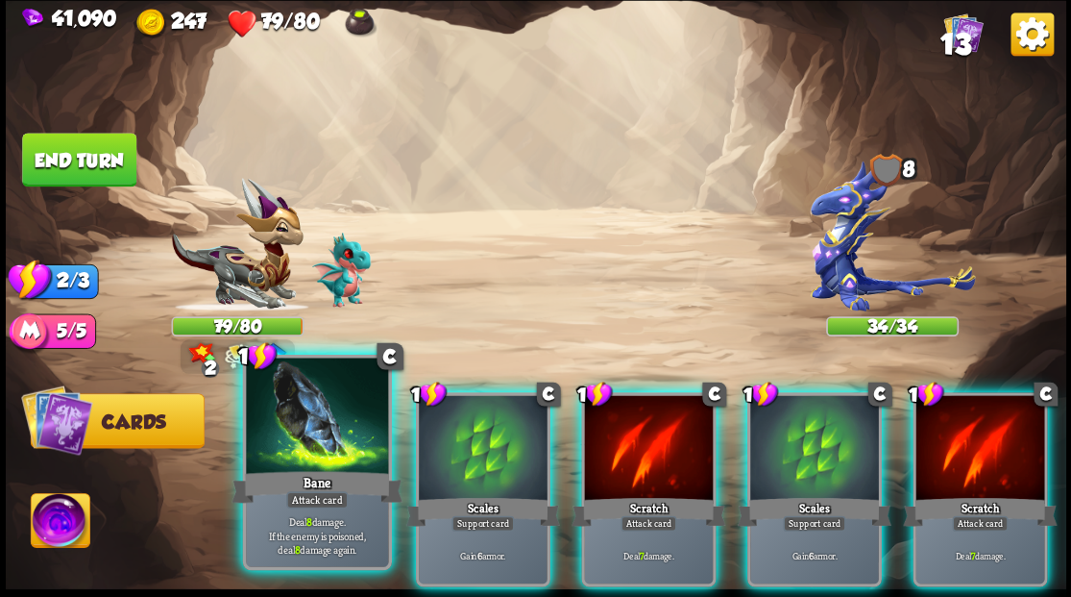
click at [317, 432] on div at bounding box center [317, 417] width 142 height 120
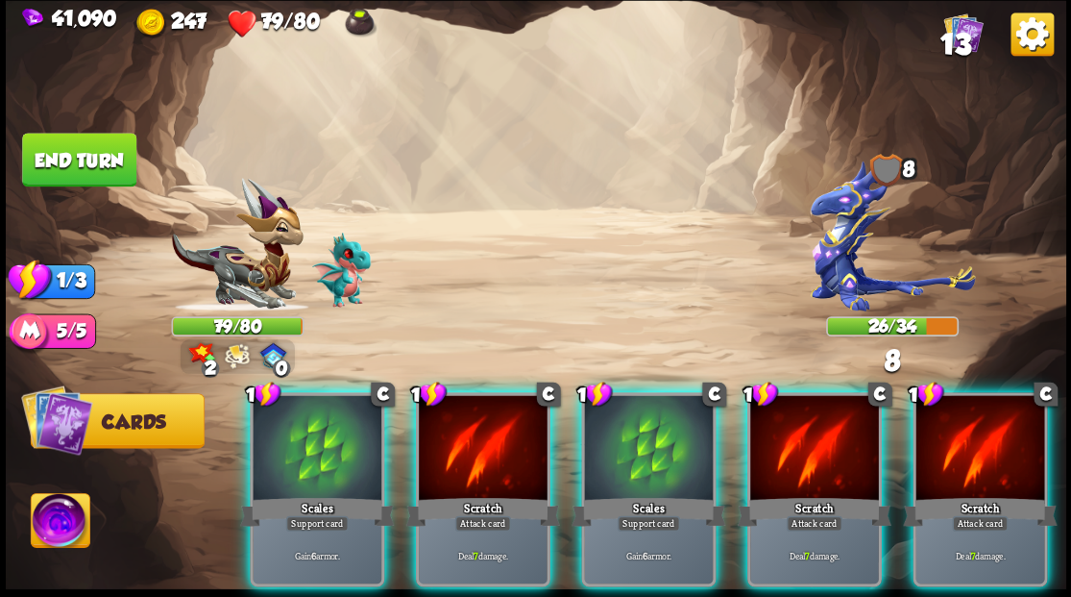
drag, startPoint x: 475, startPoint y: 413, endPoint x: 513, endPoint y: 313, distance: 107.0
click at [473, 407] on div at bounding box center [483, 449] width 129 height 109
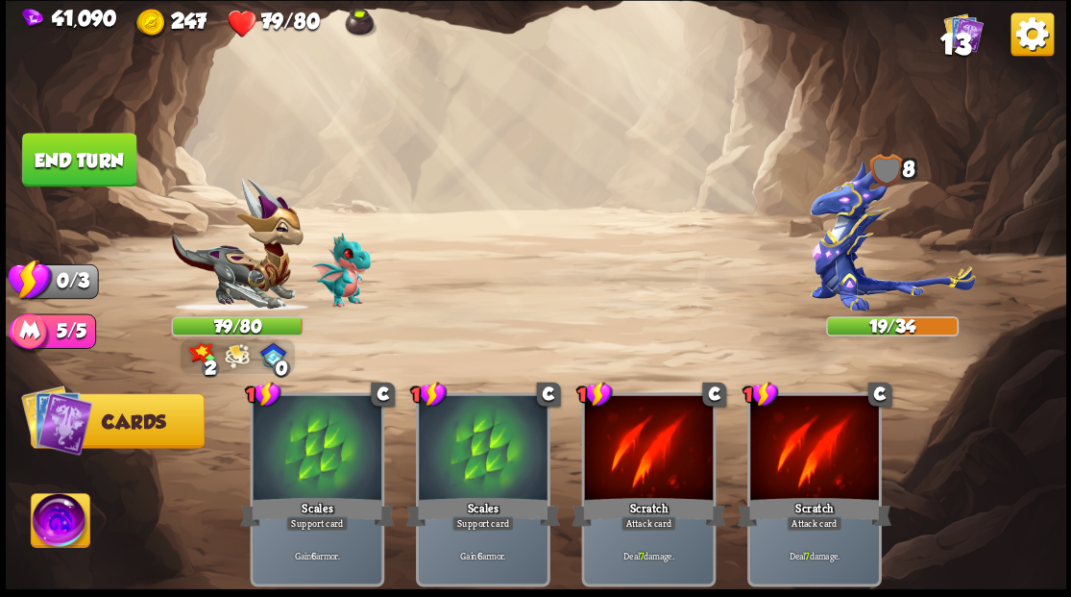
click at [81, 156] on button "End turn" at bounding box center [79, 160] width 114 height 54
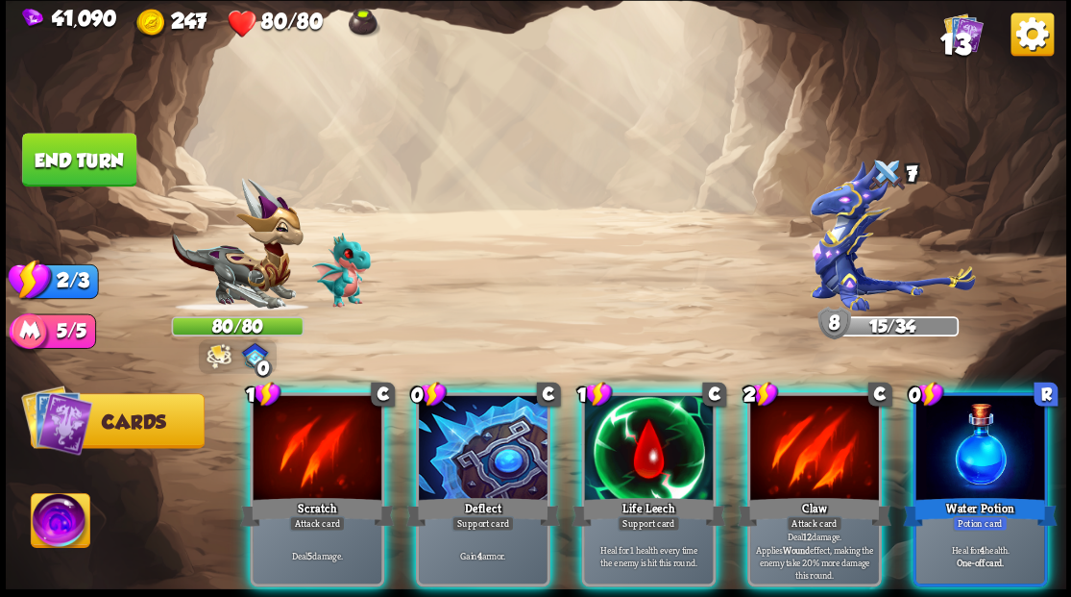
click at [480, 421] on div at bounding box center [483, 449] width 129 height 109
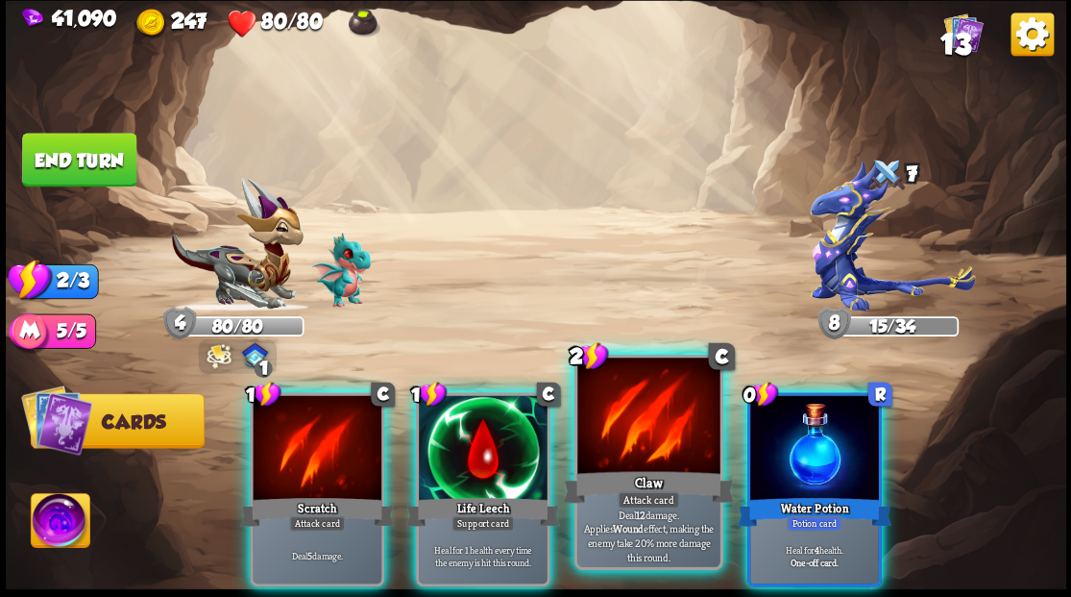
click at [612, 432] on div at bounding box center [648, 417] width 142 height 120
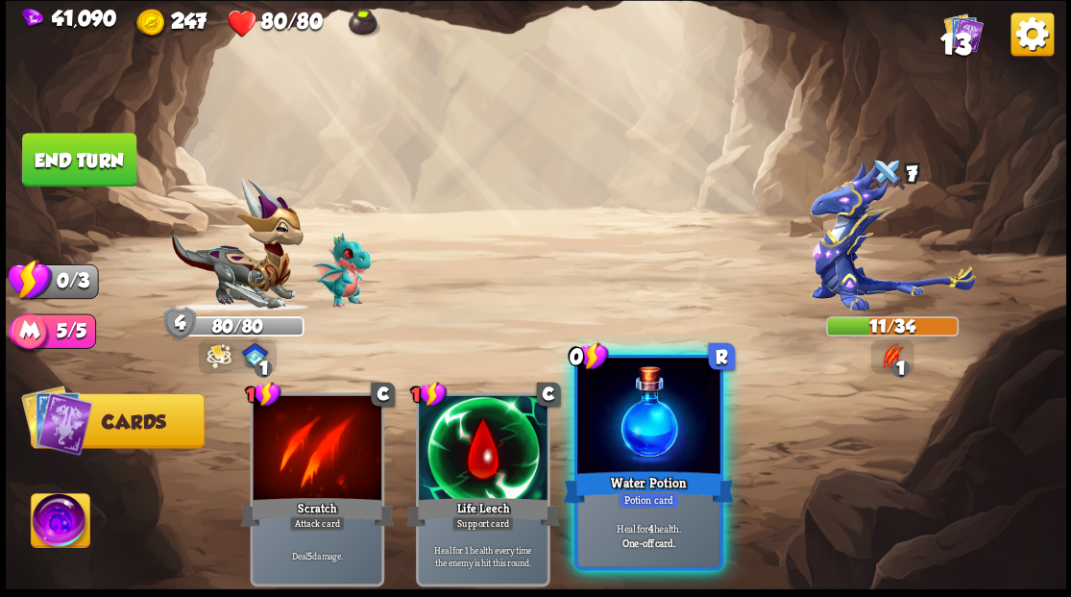
drag, startPoint x: 605, startPoint y: 423, endPoint x: 296, endPoint y: 319, distance: 326.3
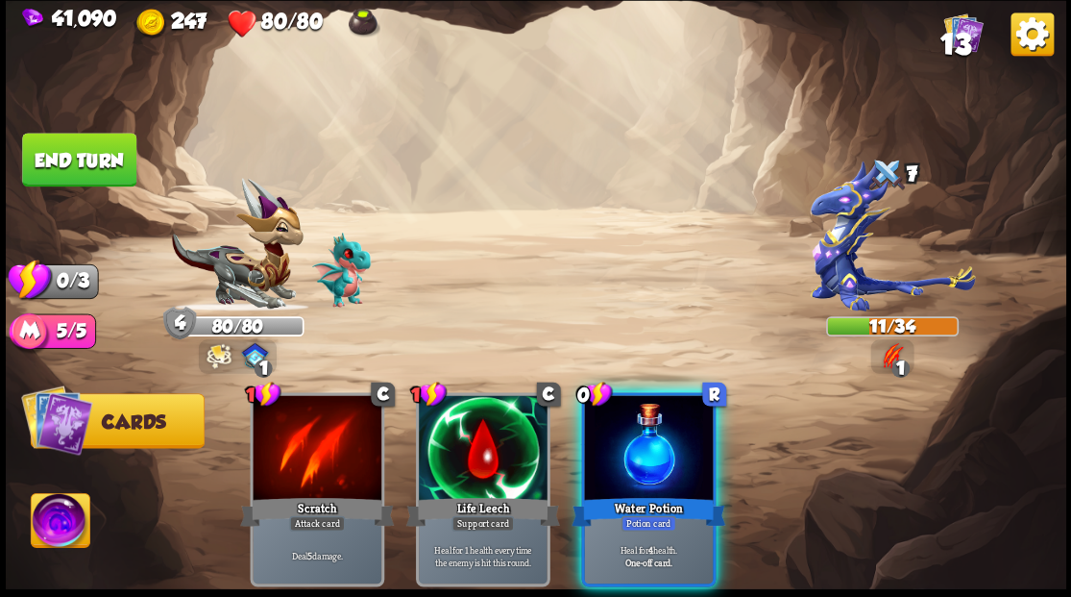
click at [598, 415] on div at bounding box center [648, 449] width 129 height 109
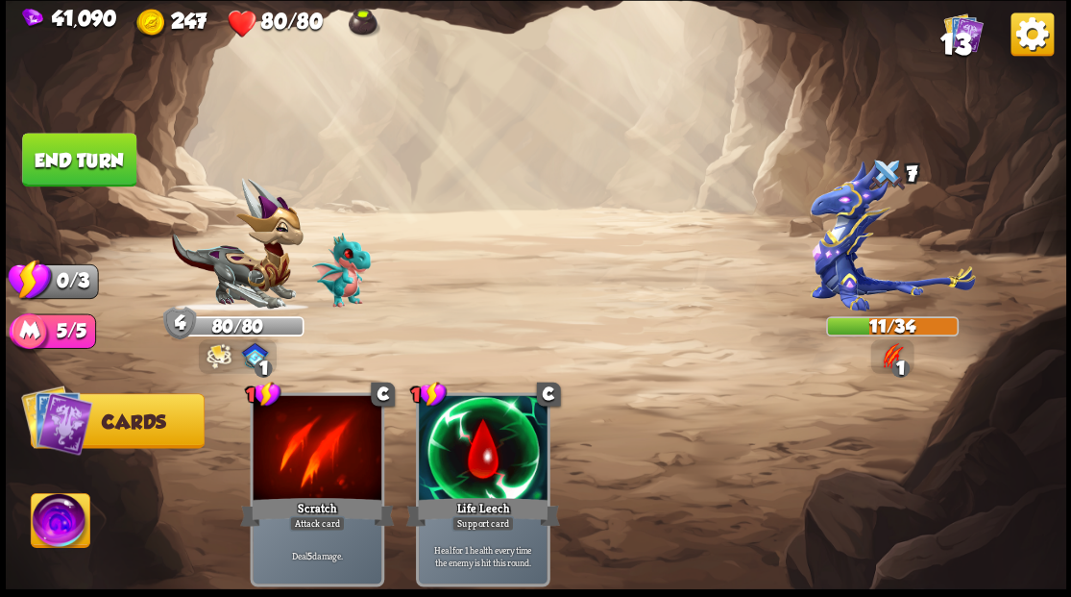
click at [86, 161] on button "End turn" at bounding box center [79, 160] width 114 height 54
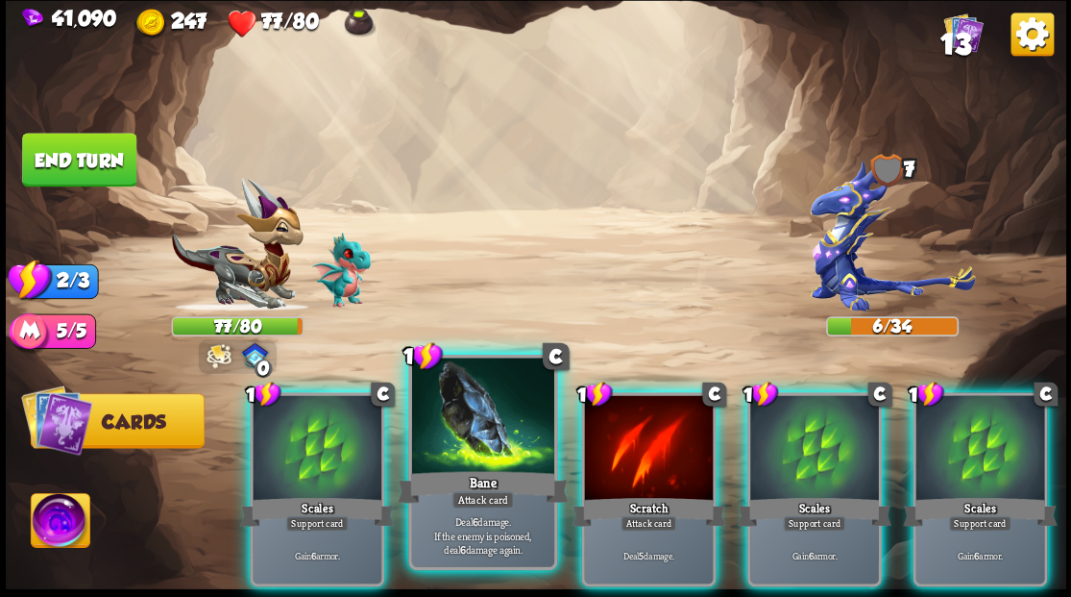
click at [478, 441] on div at bounding box center [482, 417] width 142 height 120
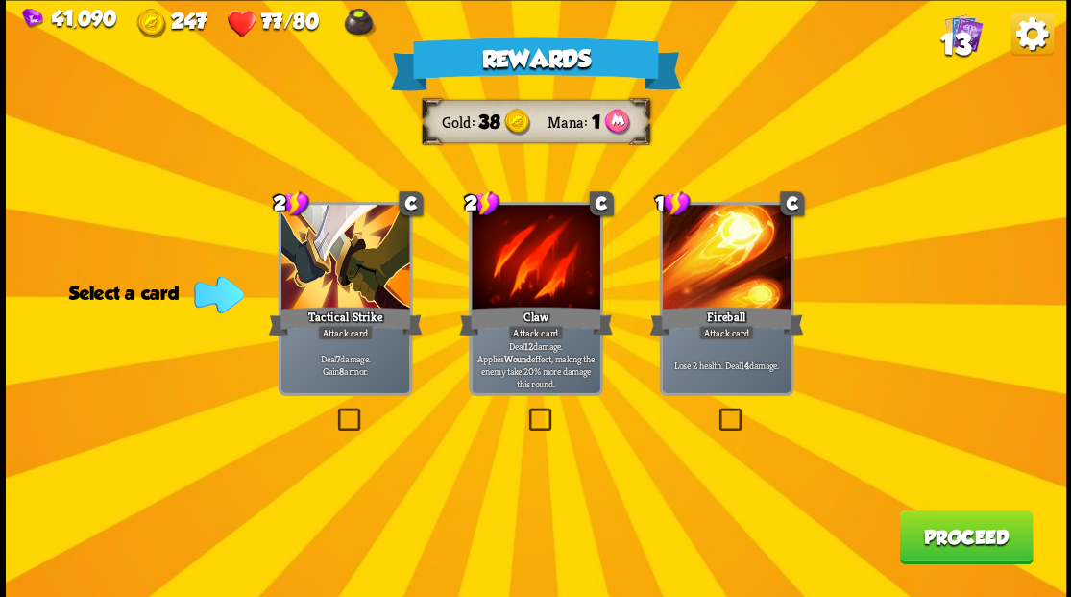
click at [969, 550] on button "Proceed" at bounding box center [966, 536] width 134 height 54
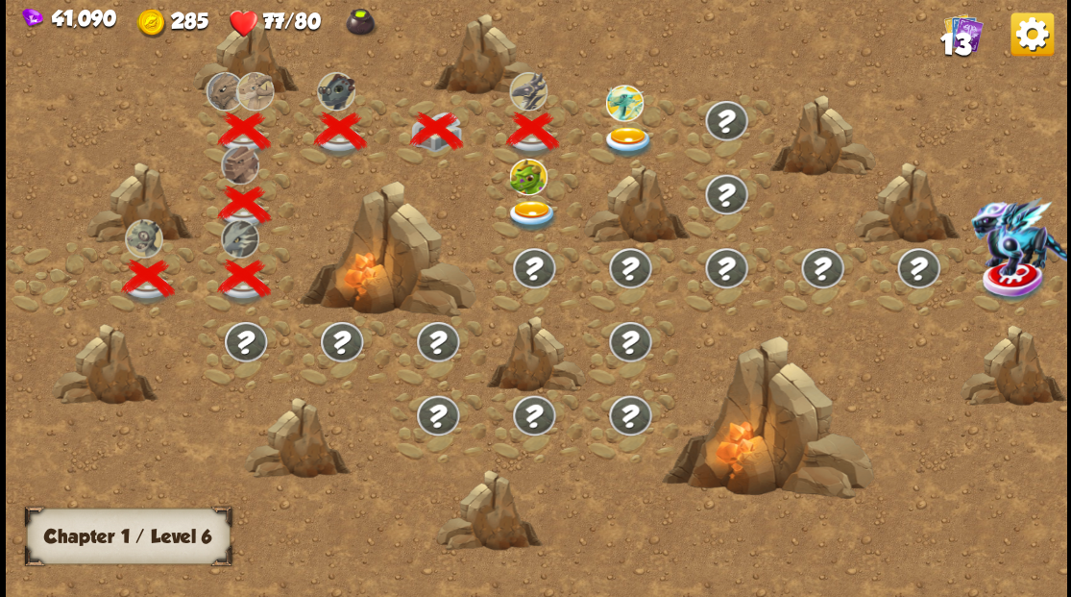
click at [532, 207] on img at bounding box center [531, 216] width 53 height 32
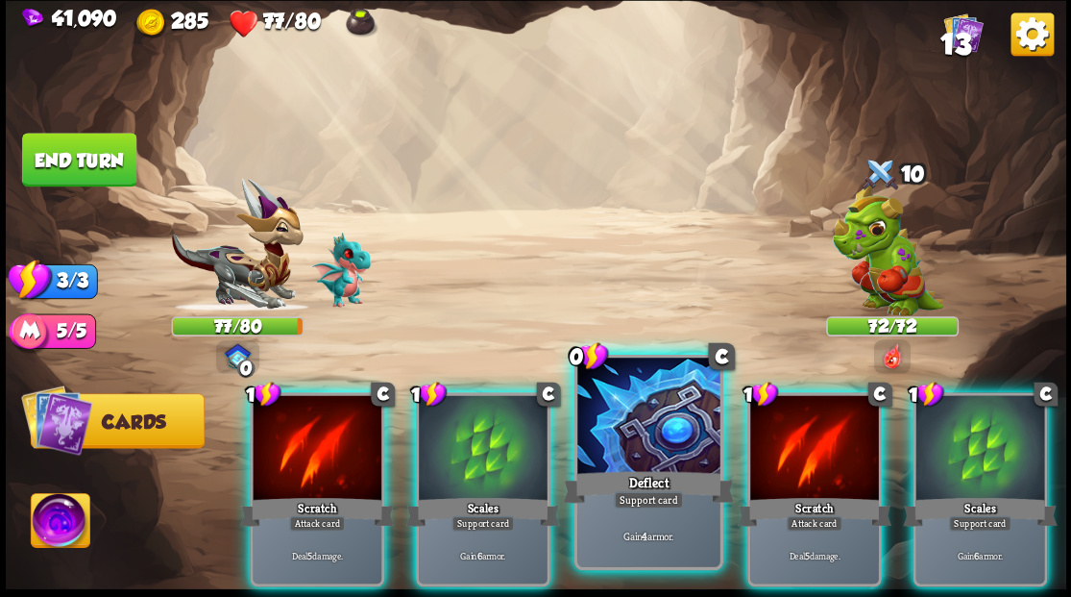
click at [599, 459] on div at bounding box center [648, 417] width 142 height 120
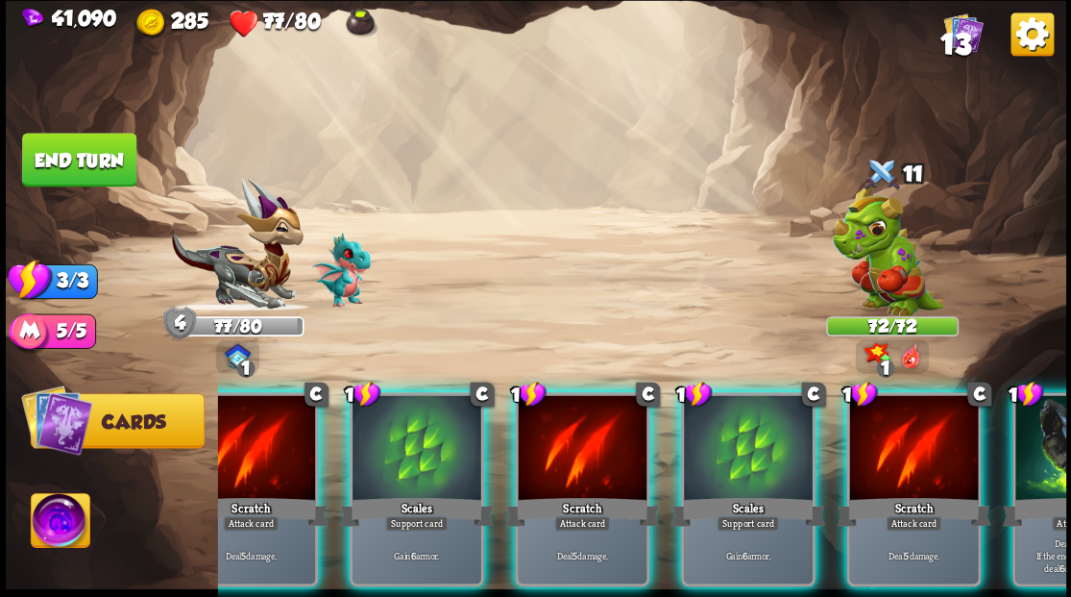
scroll to position [0, 182]
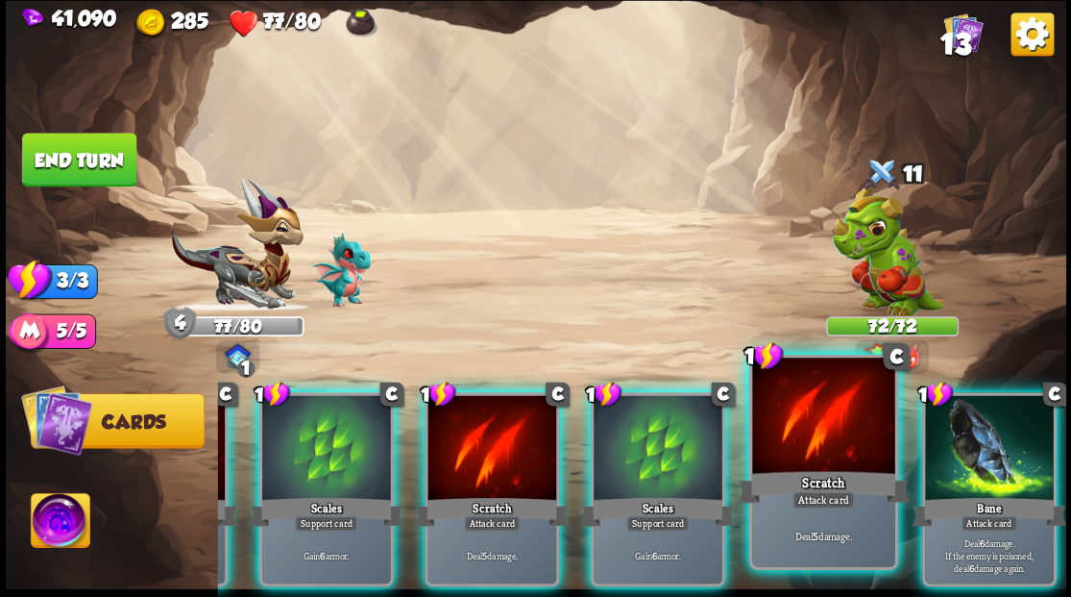
click at [1004, 444] on div at bounding box center [989, 449] width 129 height 109
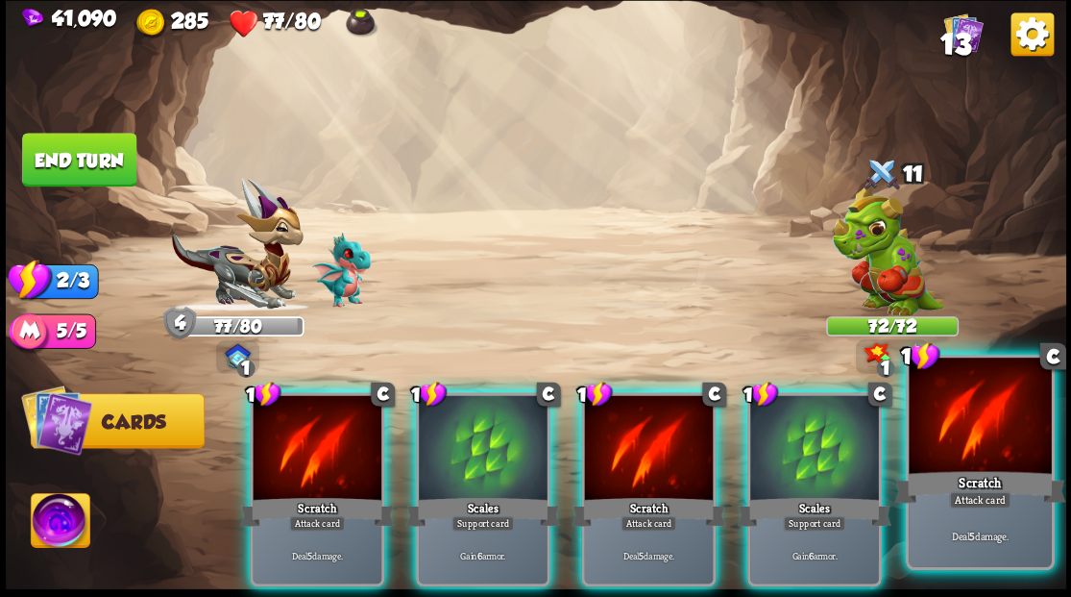
scroll to position [0, 0]
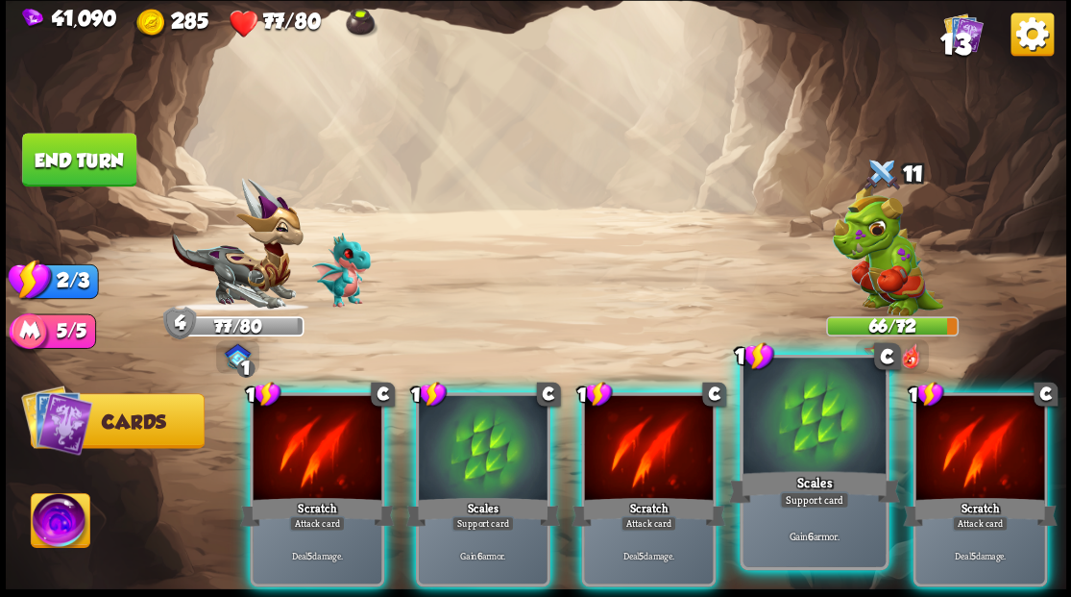
click at [813, 429] on div at bounding box center [814, 417] width 142 height 120
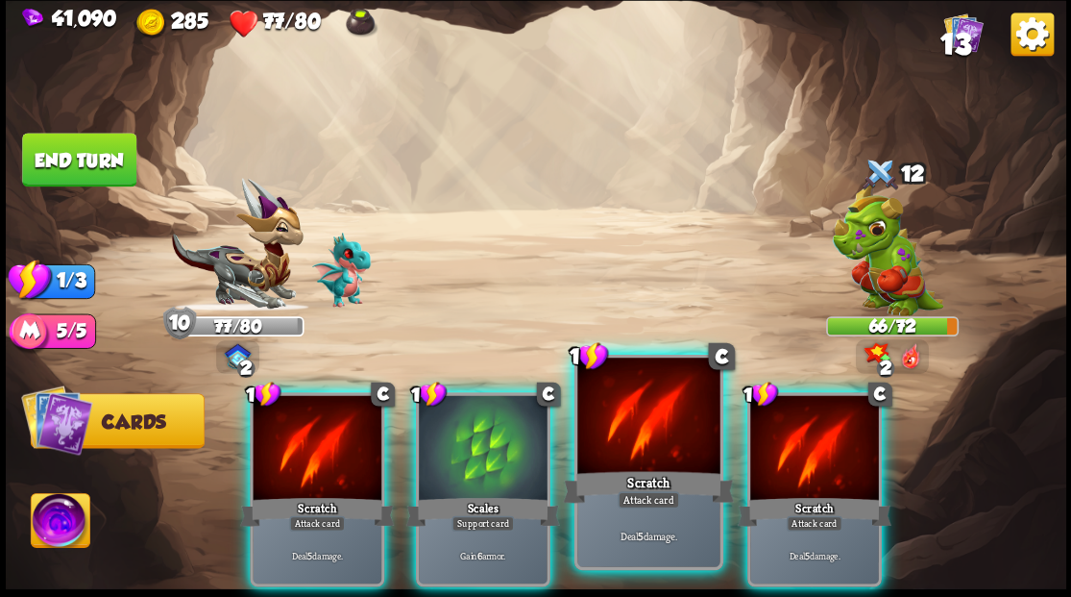
click at [661, 415] on div at bounding box center [648, 417] width 142 height 120
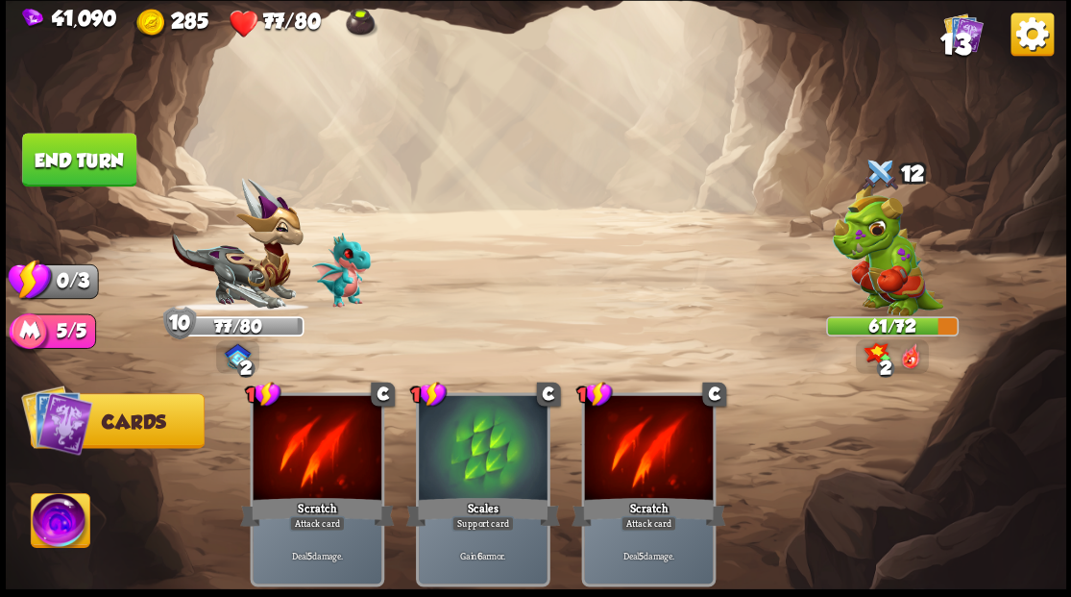
click at [75, 159] on button "End turn" at bounding box center [79, 160] width 114 height 54
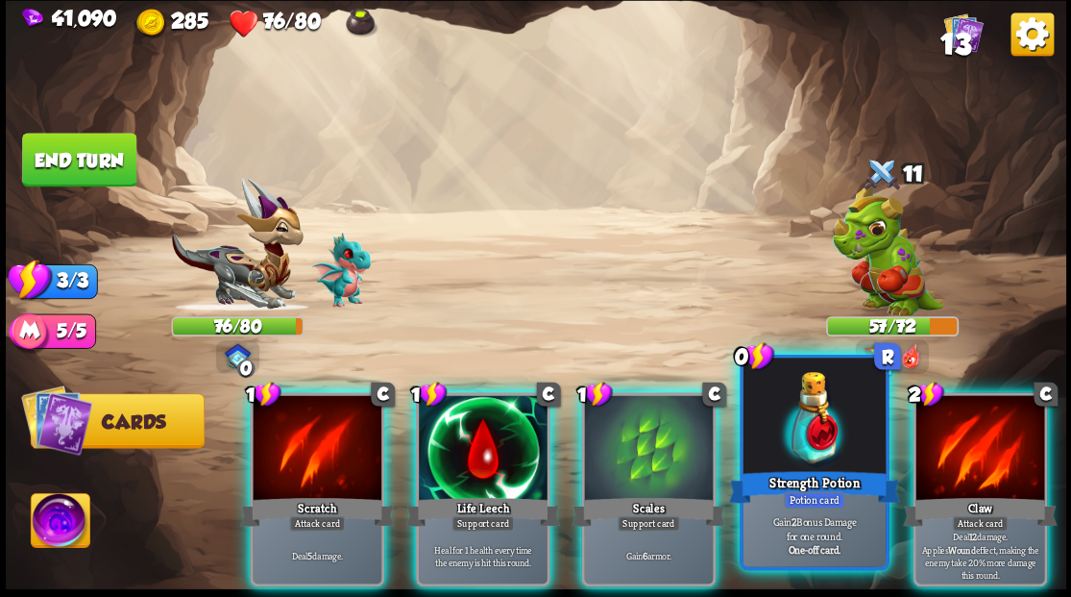
click at [816, 433] on div at bounding box center [814, 417] width 142 height 120
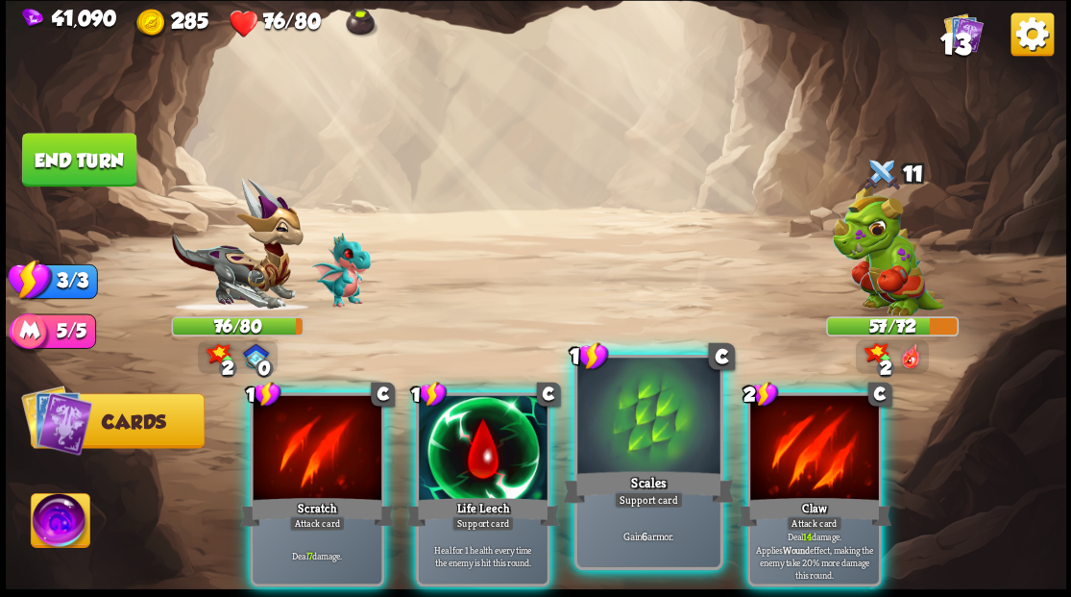
click at [667, 419] on div at bounding box center [648, 417] width 142 height 120
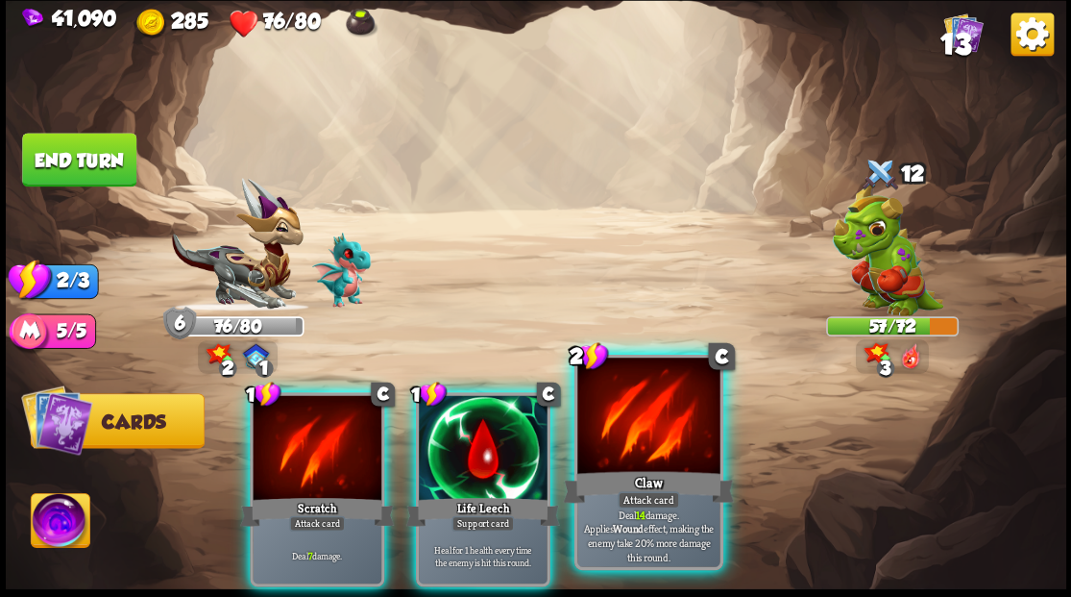
click at [649, 413] on div at bounding box center [648, 417] width 142 height 120
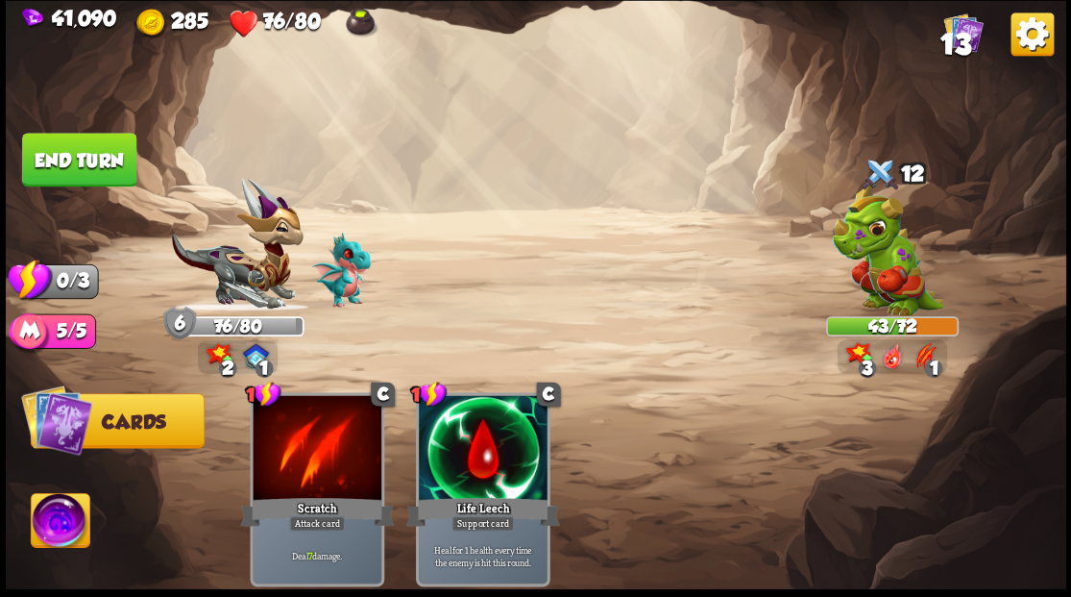
click at [58, 169] on button "End turn" at bounding box center [79, 160] width 114 height 54
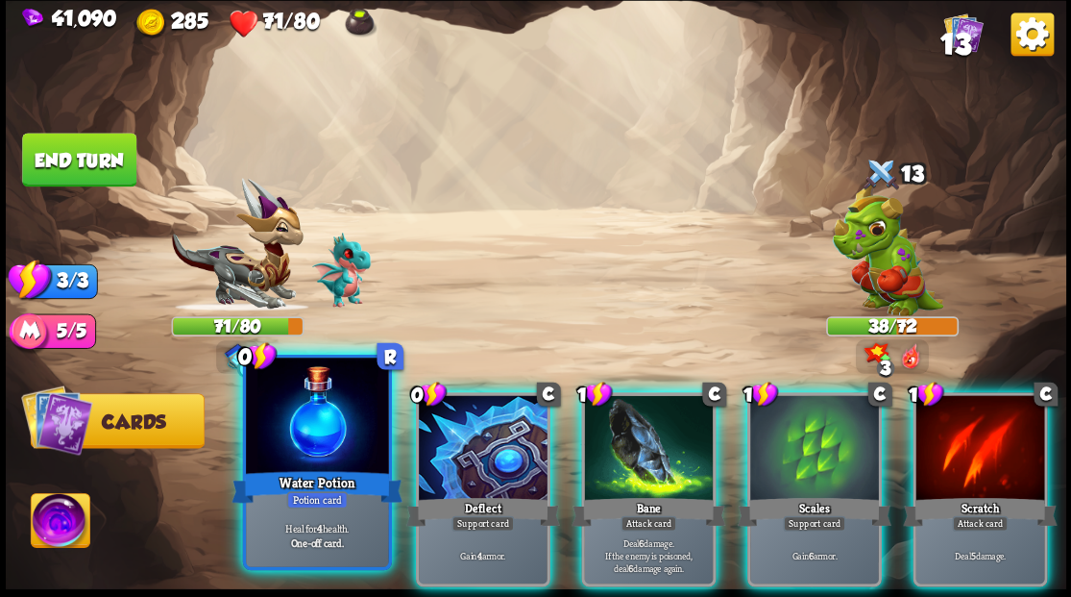
click at [305, 424] on div at bounding box center [317, 417] width 142 height 120
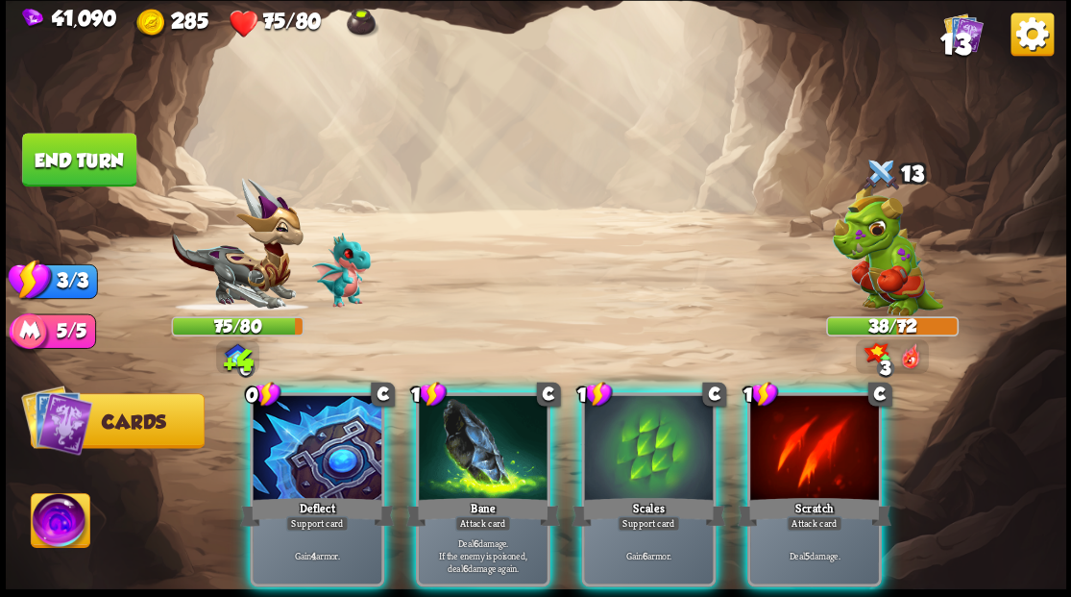
drag, startPoint x: 305, startPoint y: 424, endPoint x: 307, endPoint y: 412, distance: 11.9
click at [305, 421] on div at bounding box center [317, 449] width 129 height 109
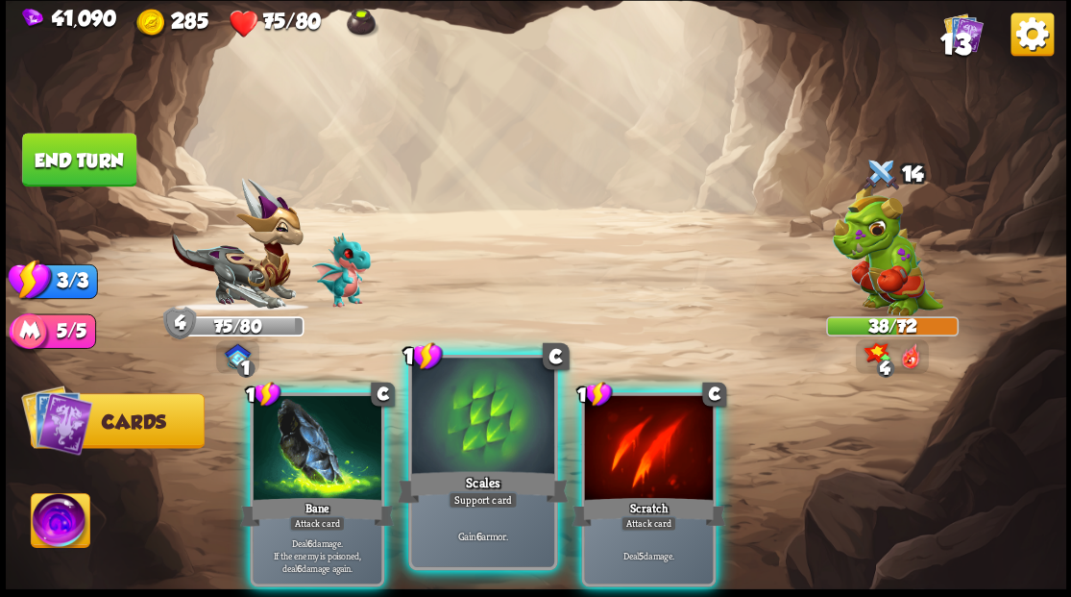
click at [462, 452] on div at bounding box center [482, 417] width 142 height 120
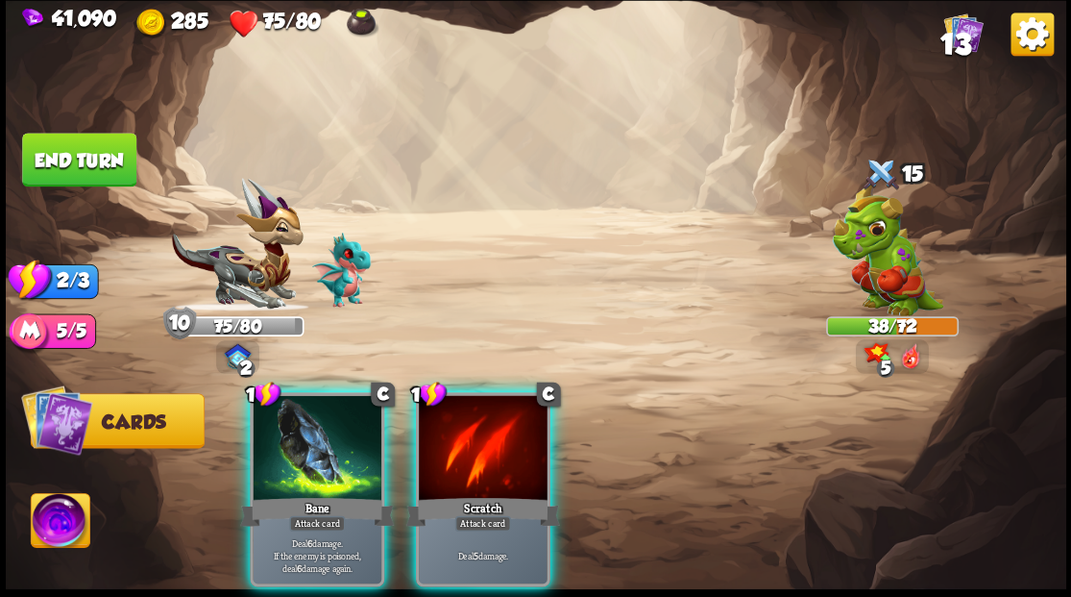
click at [286, 414] on div at bounding box center [317, 449] width 129 height 109
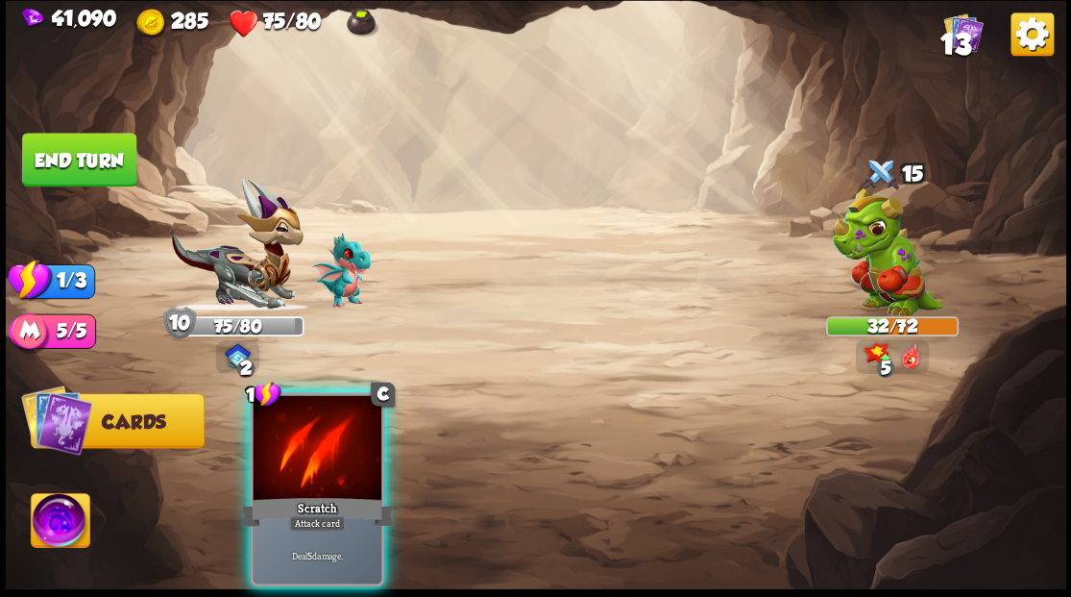
drag, startPoint x: 298, startPoint y: 429, endPoint x: 305, endPoint y: 417, distance: 14.7
click at [298, 430] on div at bounding box center [317, 449] width 129 height 109
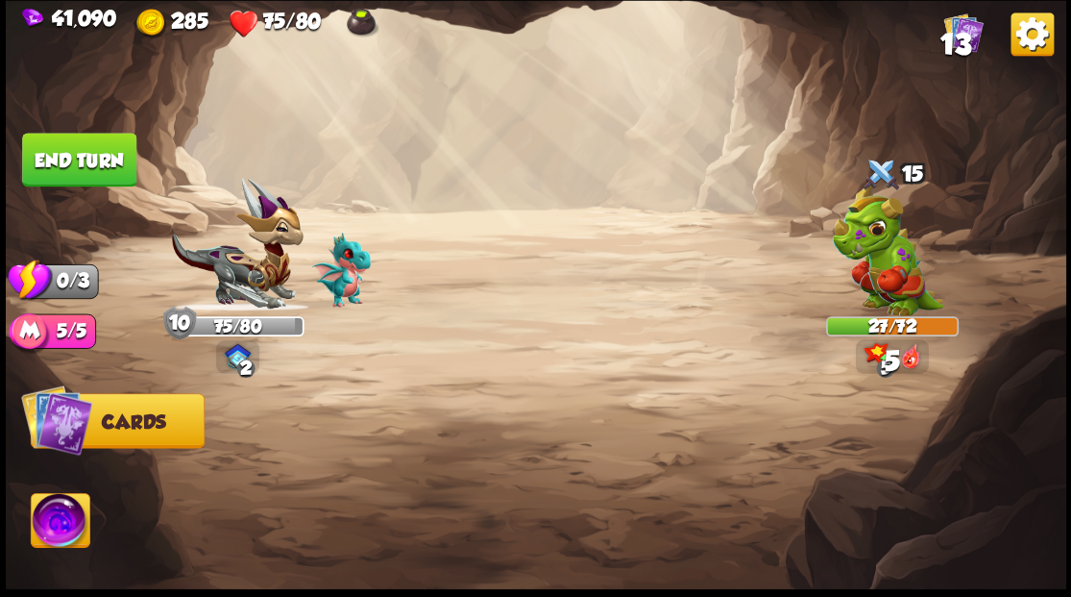
drag, startPoint x: 72, startPoint y: 156, endPoint x: 249, endPoint y: 179, distance: 178.3
click at [77, 156] on button "End turn" at bounding box center [79, 160] width 114 height 54
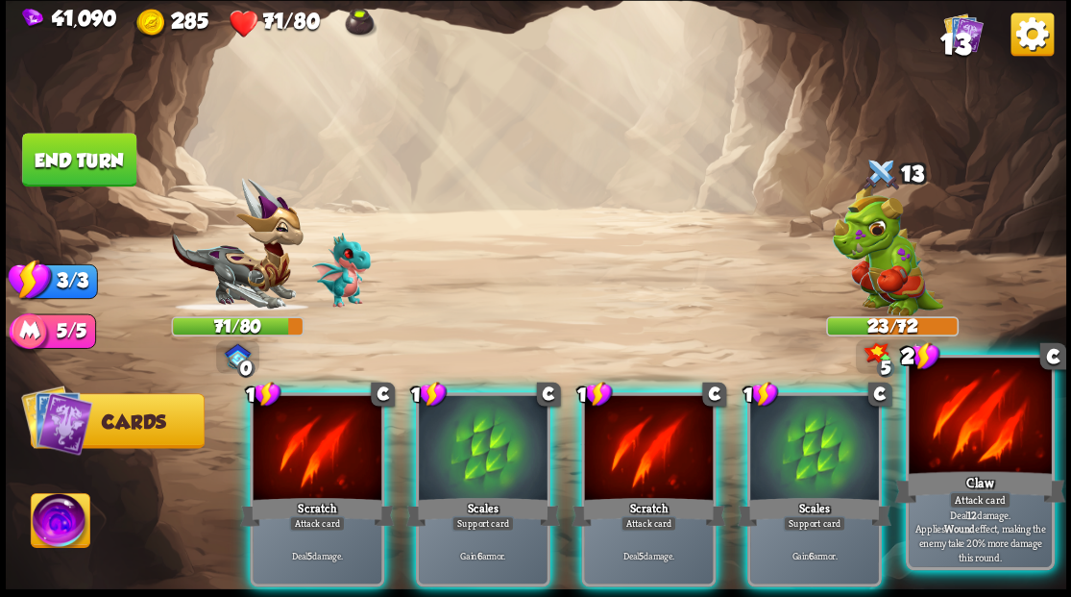
click at [972, 450] on div at bounding box center [980, 417] width 142 height 120
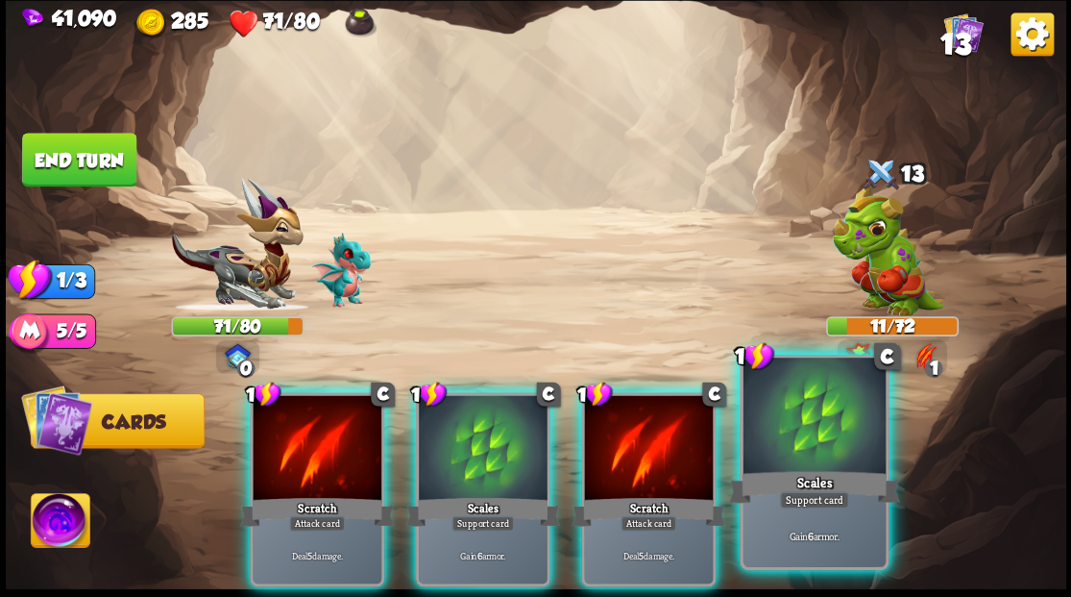
click at [811, 455] on div at bounding box center [814, 417] width 142 height 120
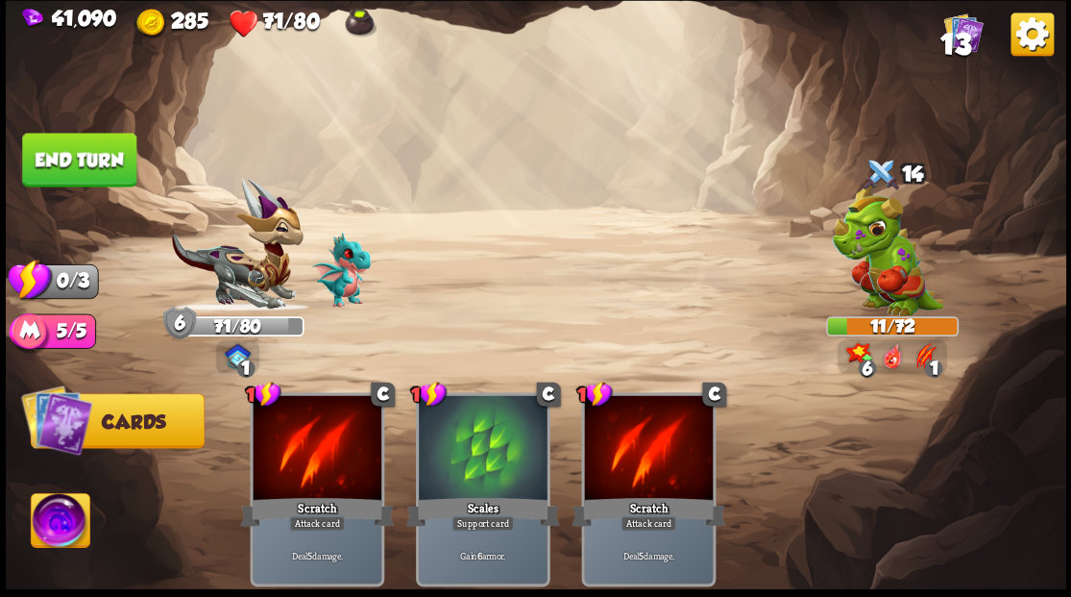
click at [100, 161] on button "End turn" at bounding box center [79, 160] width 114 height 54
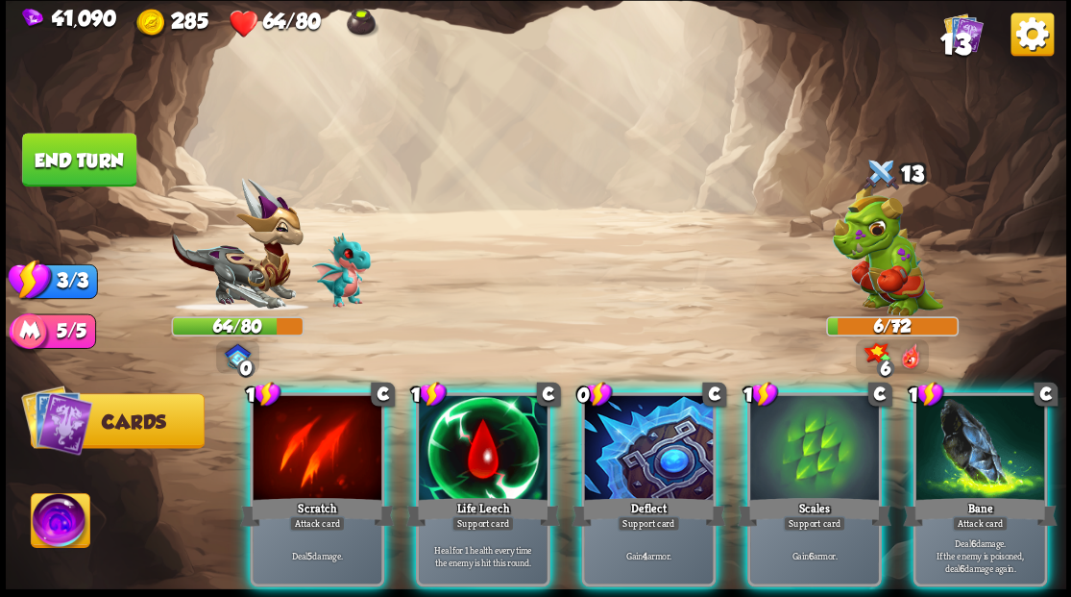
drag, startPoint x: 452, startPoint y: 438, endPoint x: 598, endPoint y: 260, distance: 230.0
click at [452, 435] on div at bounding box center [483, 449] width 129 height 109
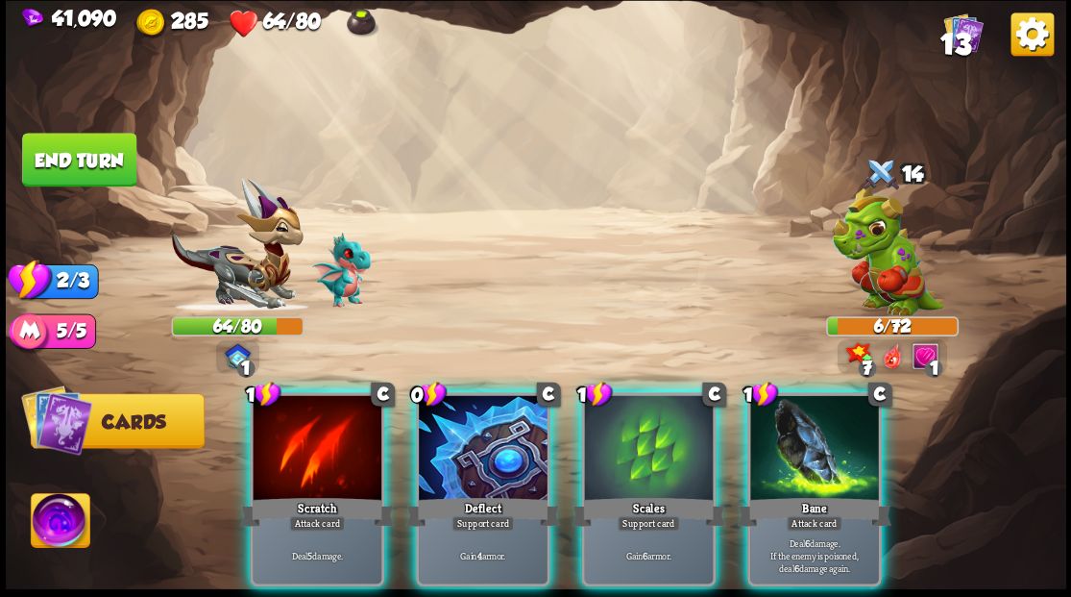
drag, startPoint x: 290, startPoint y: 419, endPoint x: 279, endPoint y: 396, distance: 25.8
click at [283, 411] on div at bounding box center [317, 449] width 129 height 109
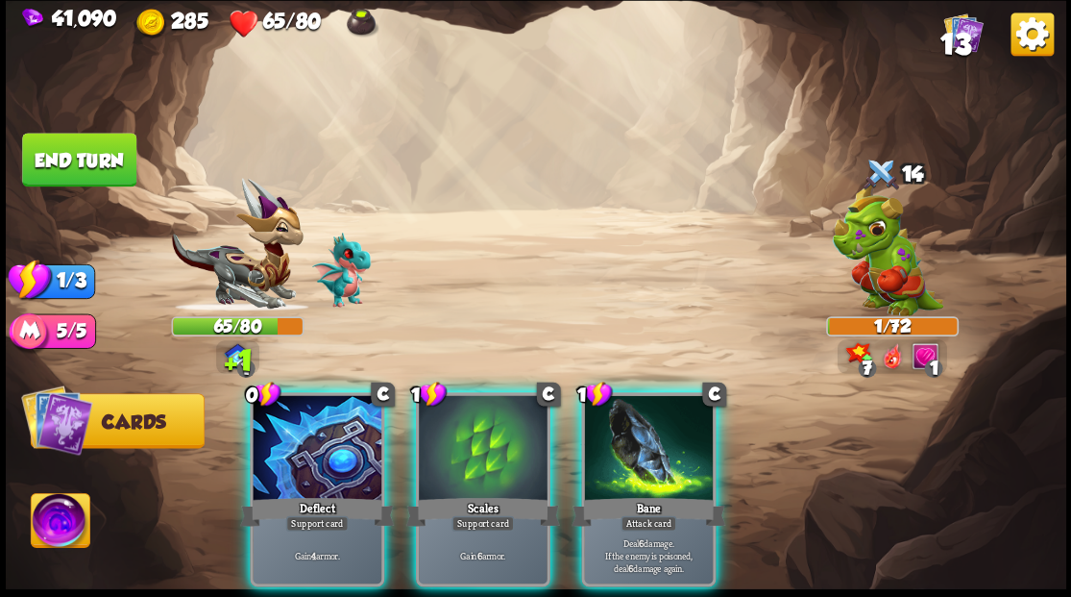
drag, startPoint x: 640, startPoint y: 417, endPoint x: 620, endPoint y: 378, distance: 44.3
click at [633, 407] on div at bounding box center [648, 449] width 129 height 109
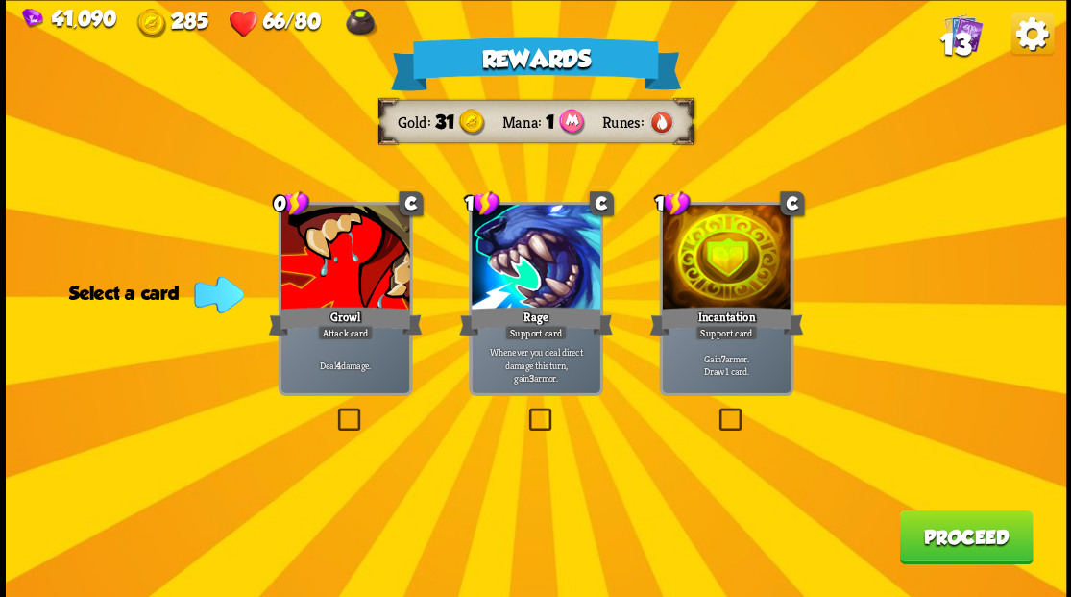
click at [715, 410] on label at bounding box center [715, 410] width 0 height 0
click at [0, 0] on input "checkbox" at bounding box center [0, 0] width 0 height 0
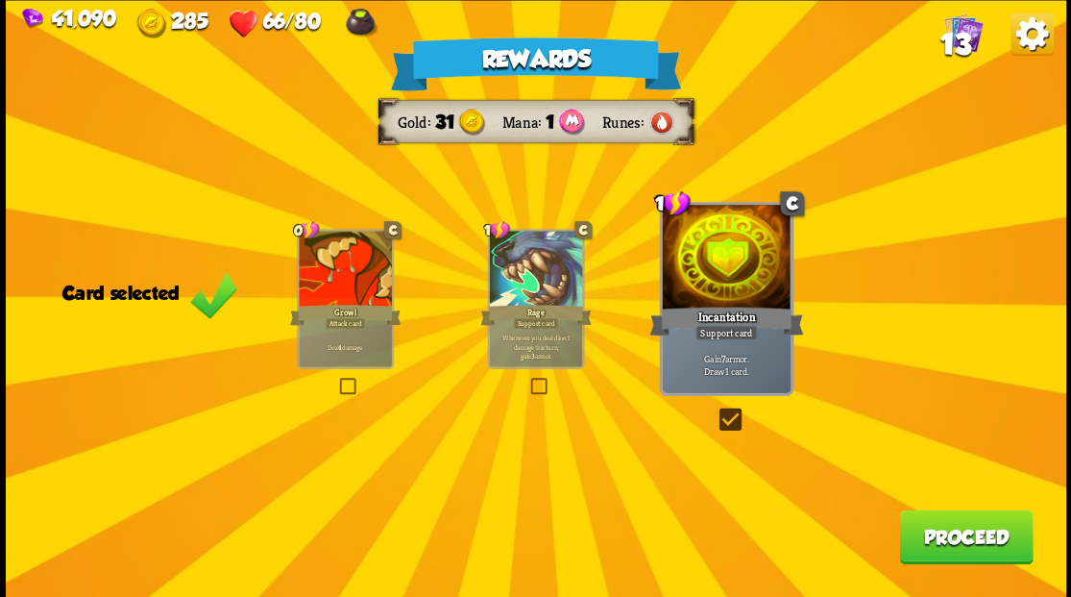
drag, startPoint x: 983, startPoint y: 551, endPoint x: 755, endPoint y: 289, distance: 347.3
click at [952, 498] on div "Rewards Gold 31 Mana 1 Runes Card selected 0 C Growl Attack card Deal 4 damage.…" at bounding box center [536, 298] width 1061 height 597
click at [955, 527] on button "Proceed" at bounding box center [966, 536] width 134 height 54
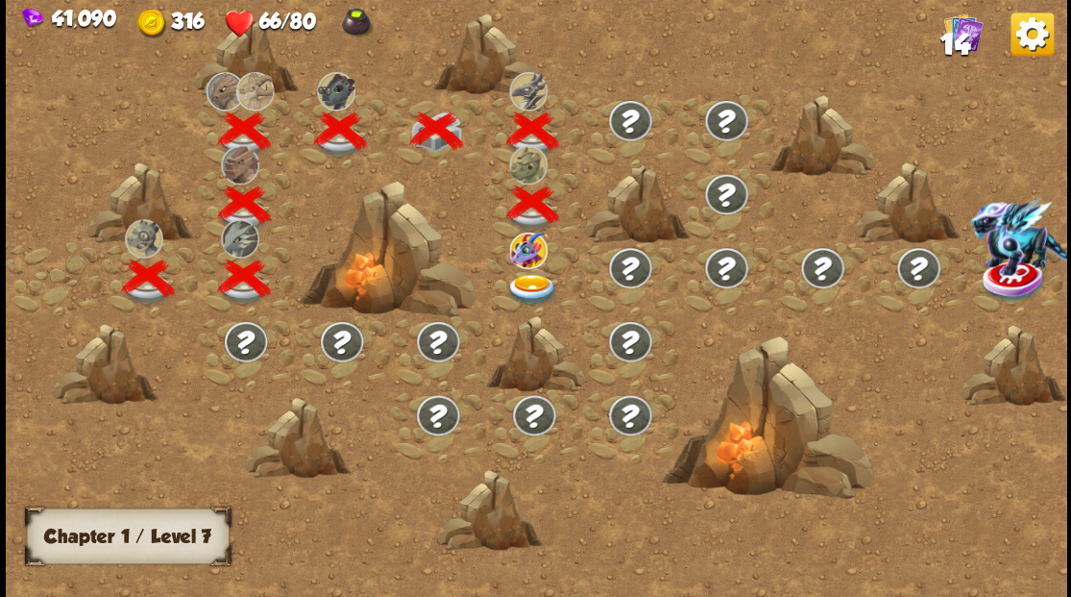
click at [532, 283] on img at bounding box center [531, 289] width 53 height 32
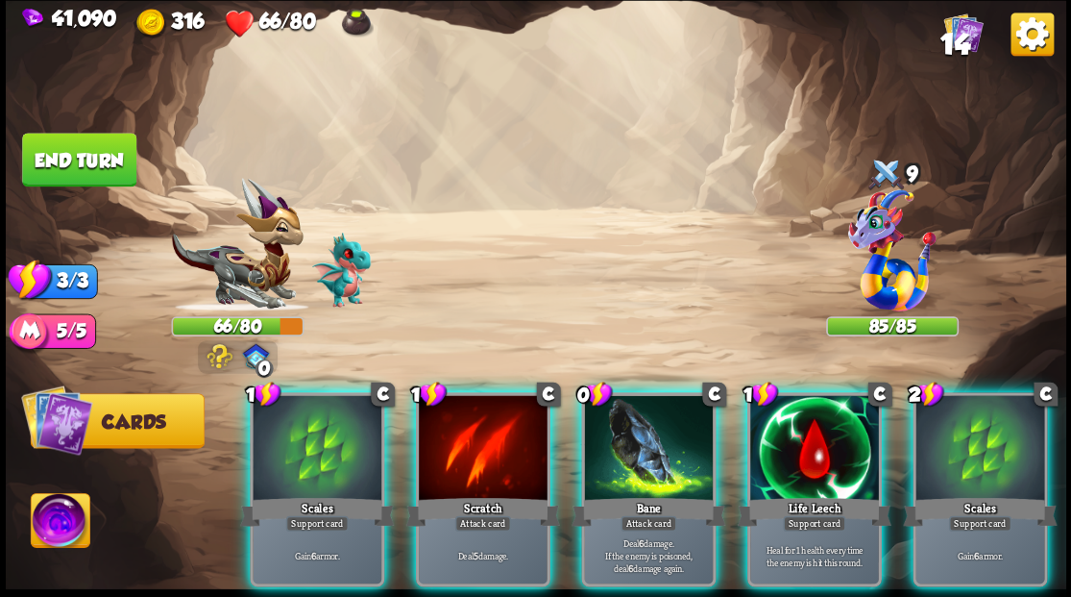
click at [60, 521] on img at bounding box center [60, 523] width 59 height 60
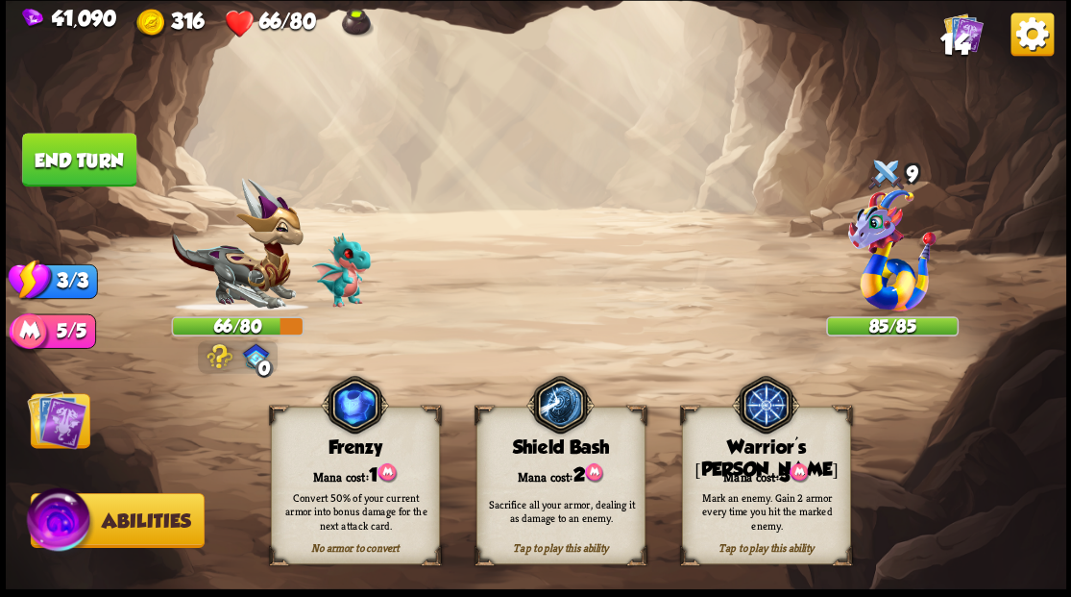
drag, startPoint x: 763, startPoint y: 448, endPoint x: 705, endPoint y: 442, distance: 57.9
click at [757, 448] on div "Warrior's [PERSON_NAME]" at bounding box center [765, 458] width 167 height 44
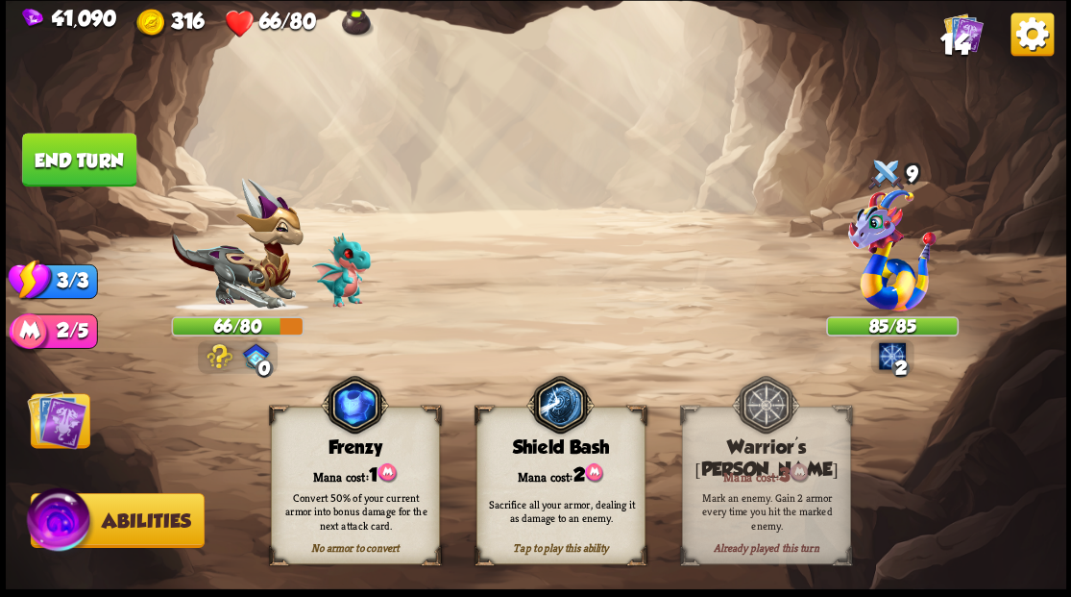
click at [56, 415] on img at bounding box center [57, 419] width 60 height 60
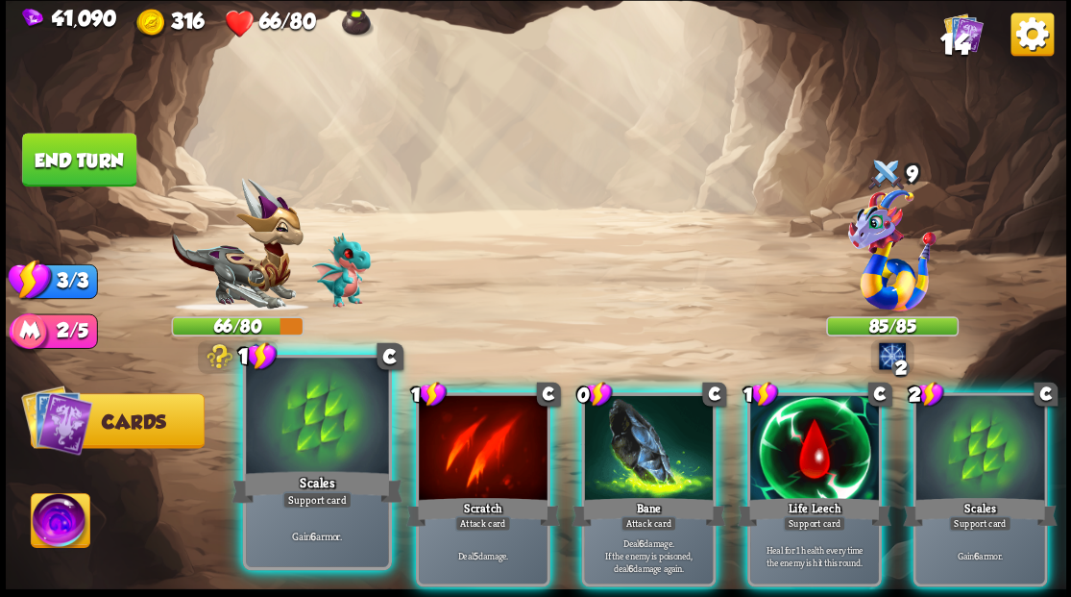
click at [286, 434] on div at bounding box center [317, 417] width 142 height 120
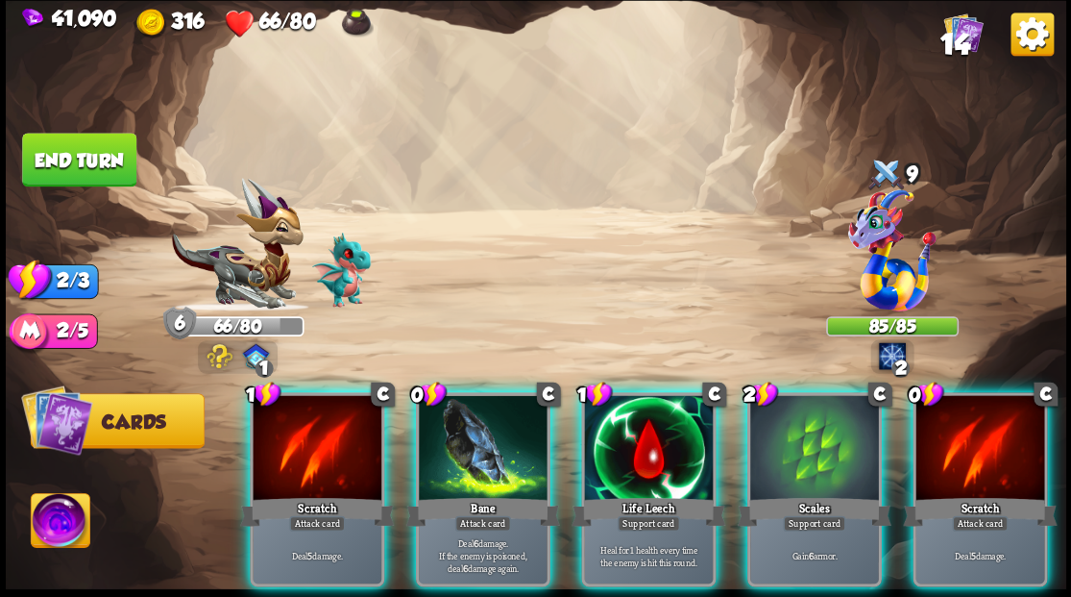
drag, startPoint x: 615, startPoint y: 405, endPoint x: 596, endPoint y: 371, distance: 39.6
click at [614, 404] on div at bounding box center [648, 449] width 129 height 109
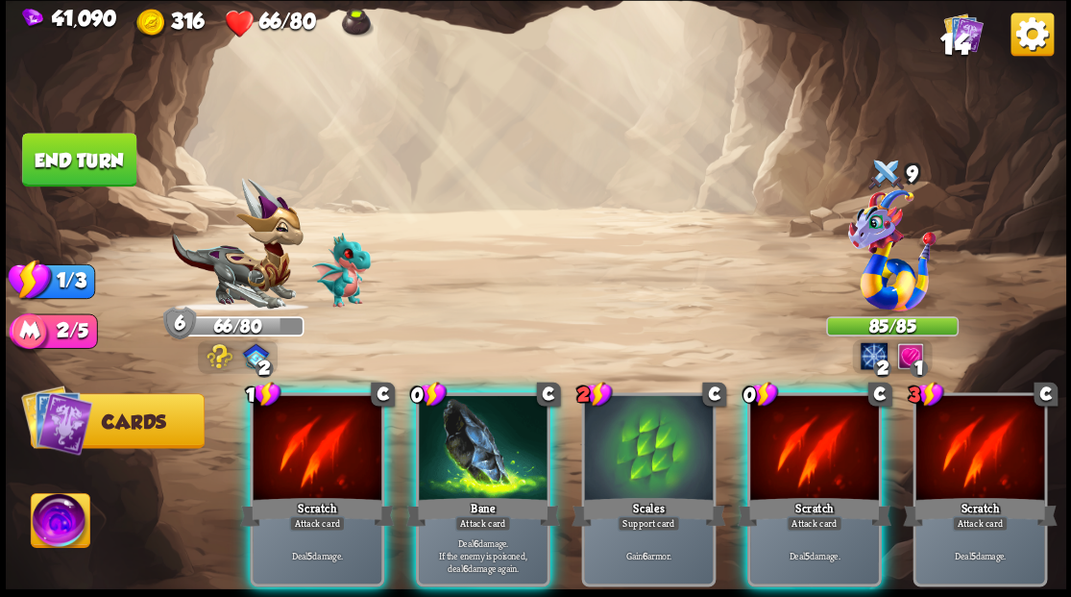
click at [473, 424] on div at bounding box center [483, 449] width 129 height 109
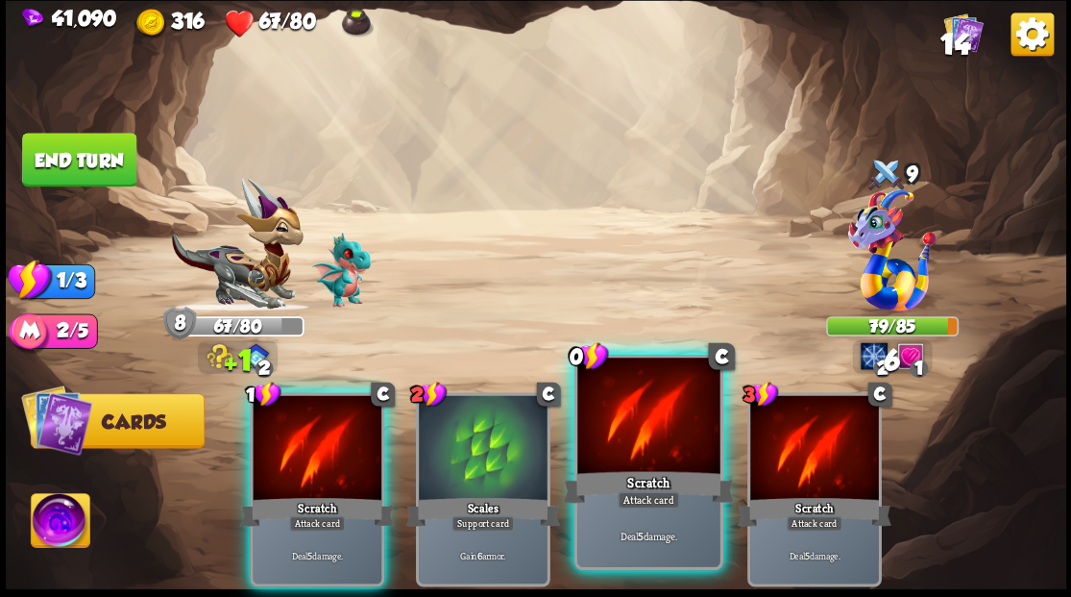
click at [626, 438] on div at bounding box center [648, 417] width 142 height 120
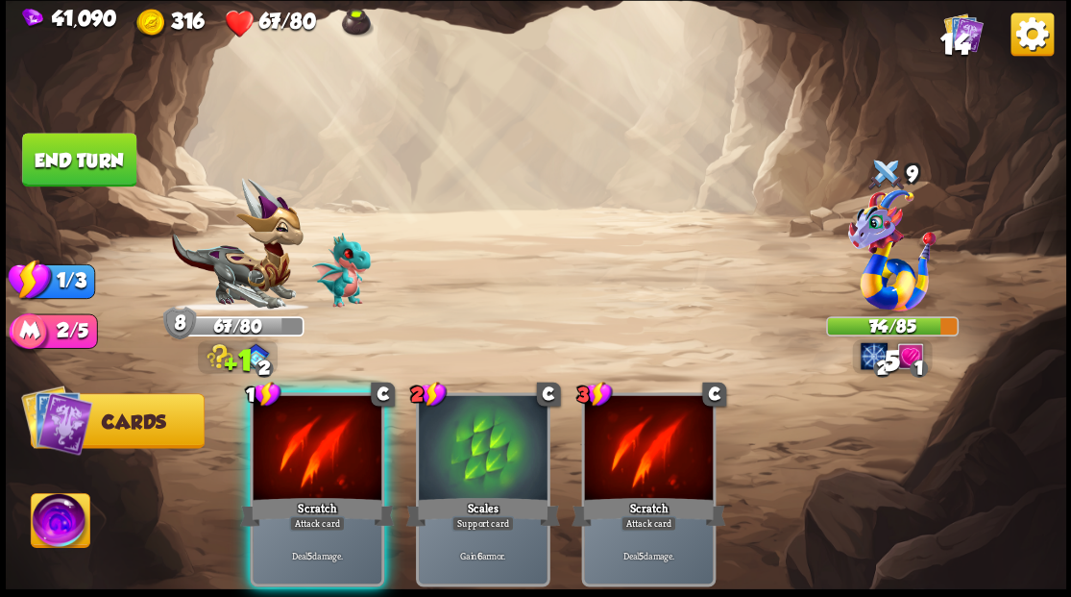
drag, startPoint x: 325, startPoint y: 438, endPoint x: 308, endPoint y: 411, distance: 31.5
click at [323, 433] on div at bounding box center [317, 449] width 129 height 109
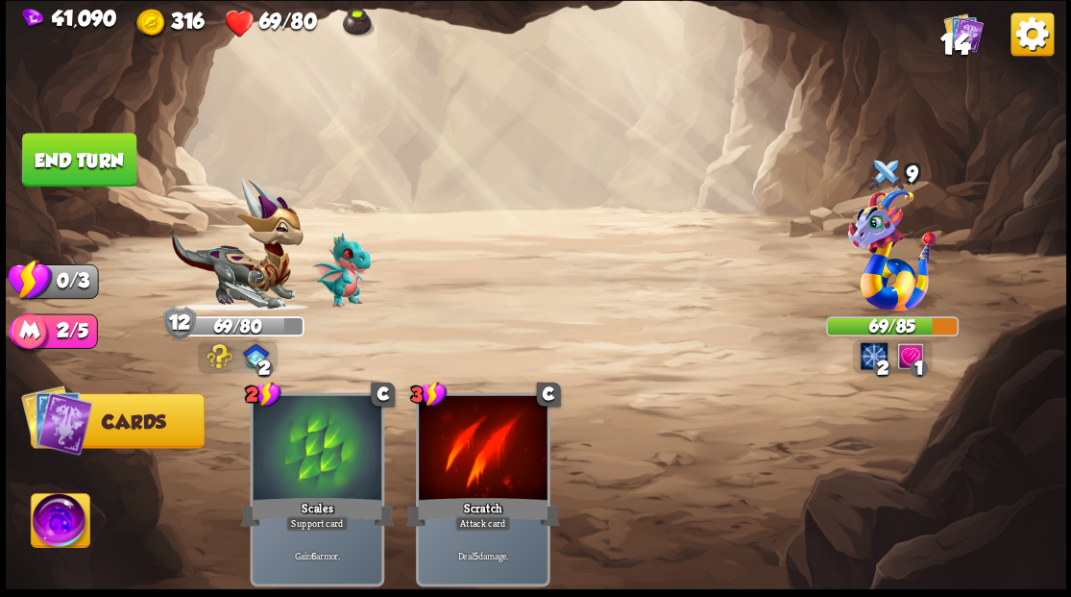
click at [74, 163] on button "End turn" at bounding box center [79, 160] width 114 height 54
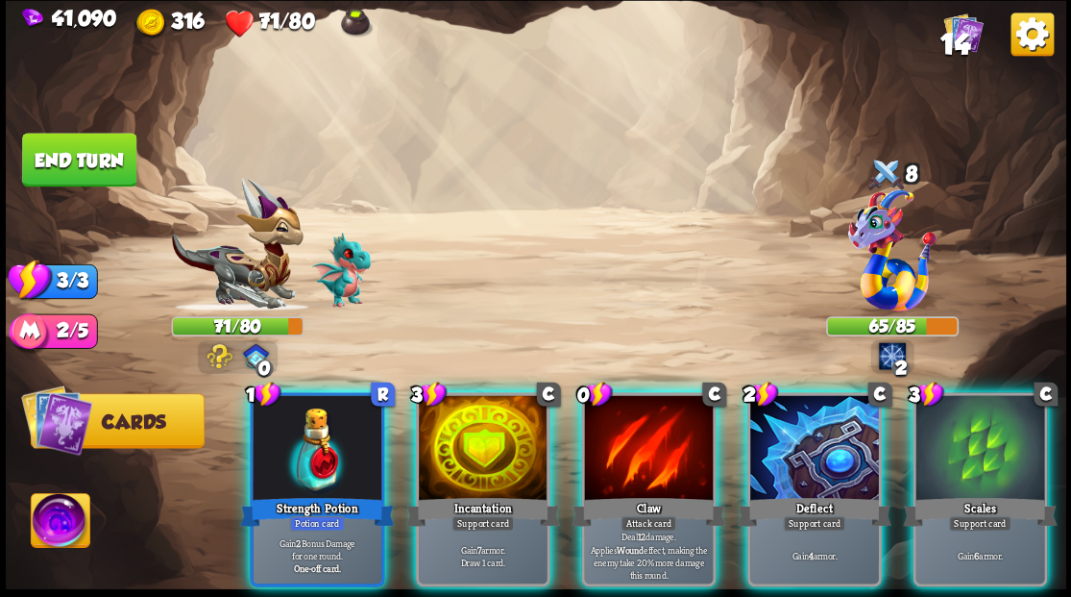
drag, startPoint x: 647, startPoint y: 421, endPoint x: 639, endPoint y: 350, distance: 71.6
click at [647, 419] on div at bounding box center [648, 449] width 129 height 109
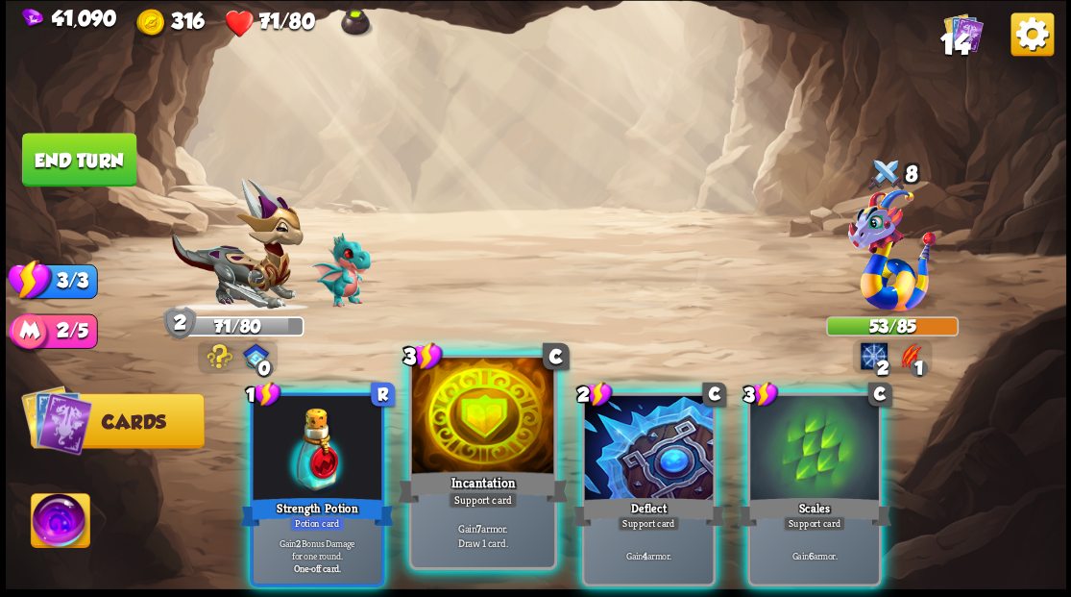
click at [484, 450] on div at bounding box center [482, 417] width 142 height 120
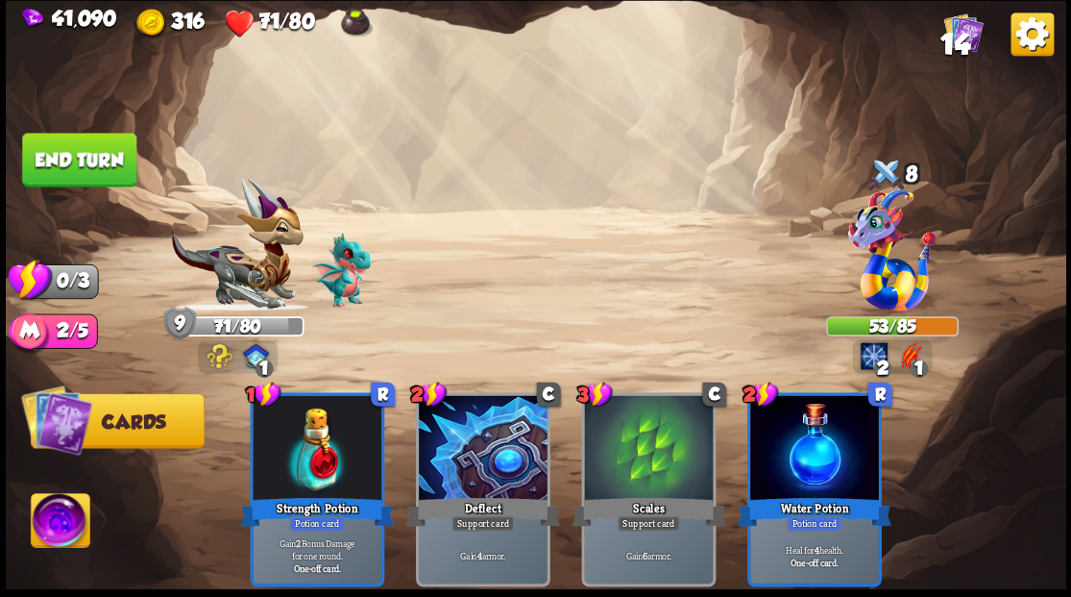
drag, startPoint x: 90, startPoint y: 160, endPoint x: 295, endPoint y: 206, distance: 209.5
click at [90, 161] on button "End turn" at bounding box center [79, 160] width 114 height 54
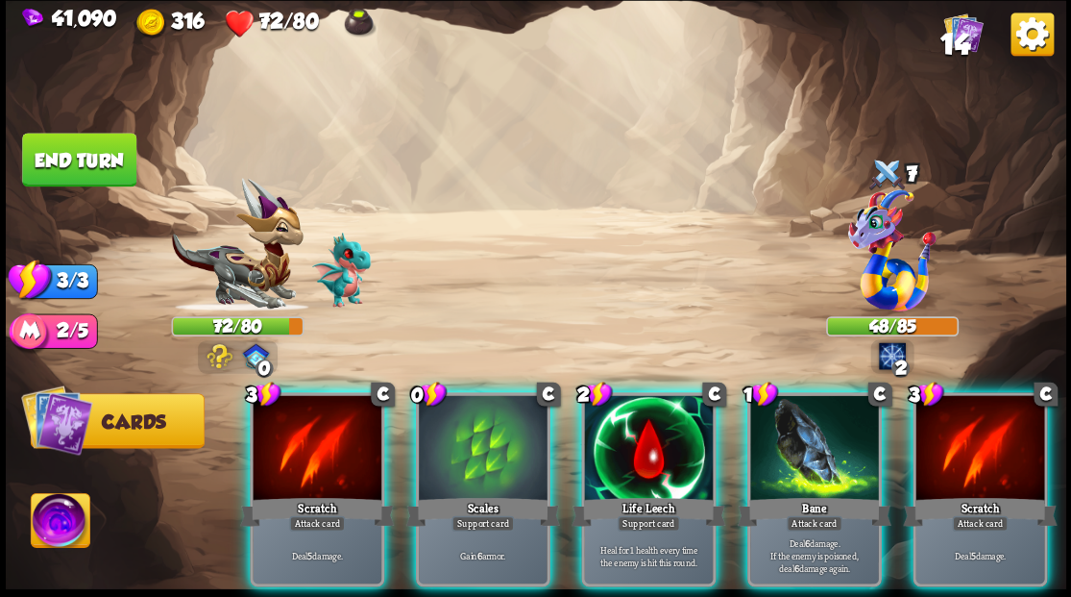
click at [458, 435] on div at bounding box center [483, 449] width 129 height 109
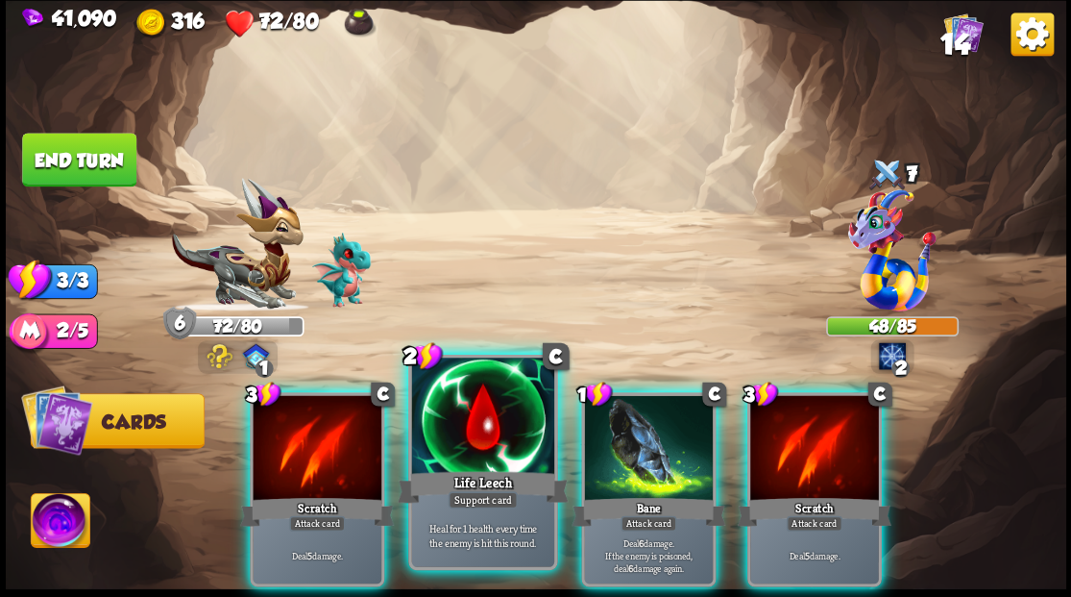
click at [480, 428] on div at bounding box center [482, 417] width 142 height 120
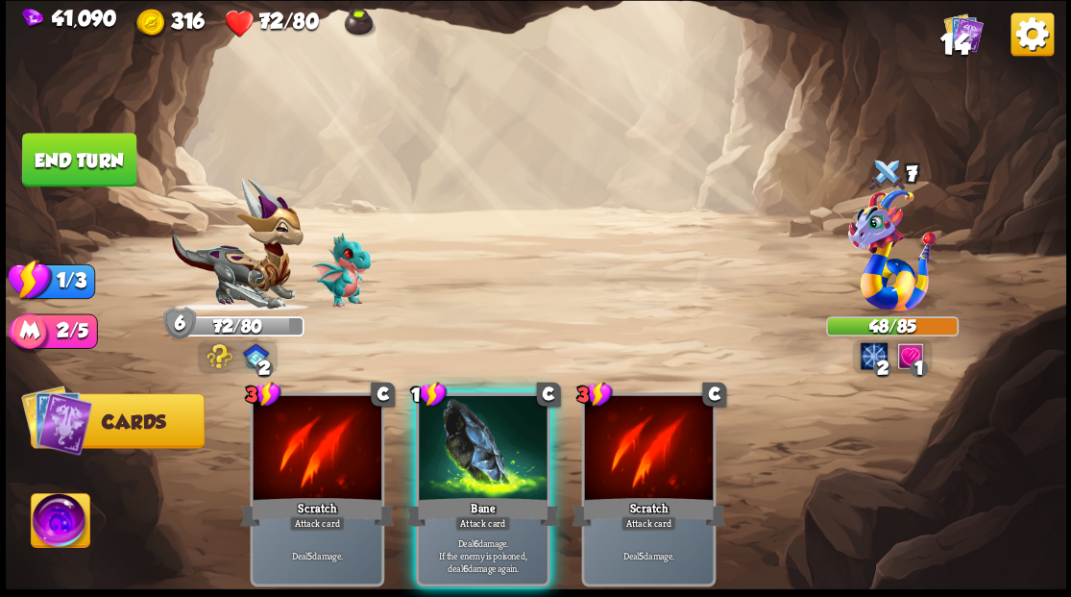
click at [478, 428] on div at bounding box center [483, 449] width 129 height 109
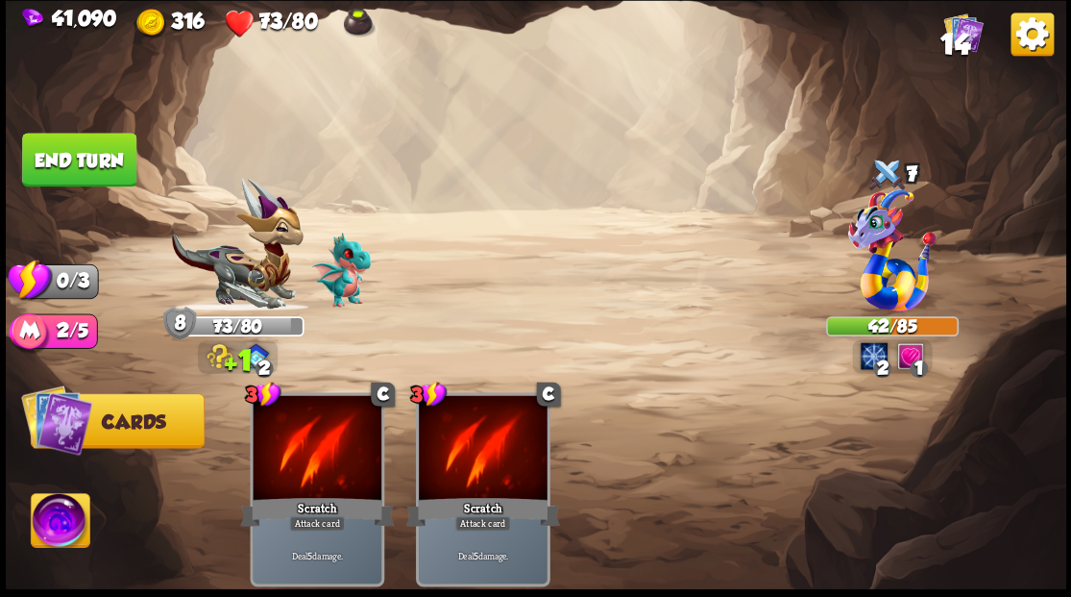
click at [64, 159] on button "End turn" at bounding box center [79, 160] width 114 height 54
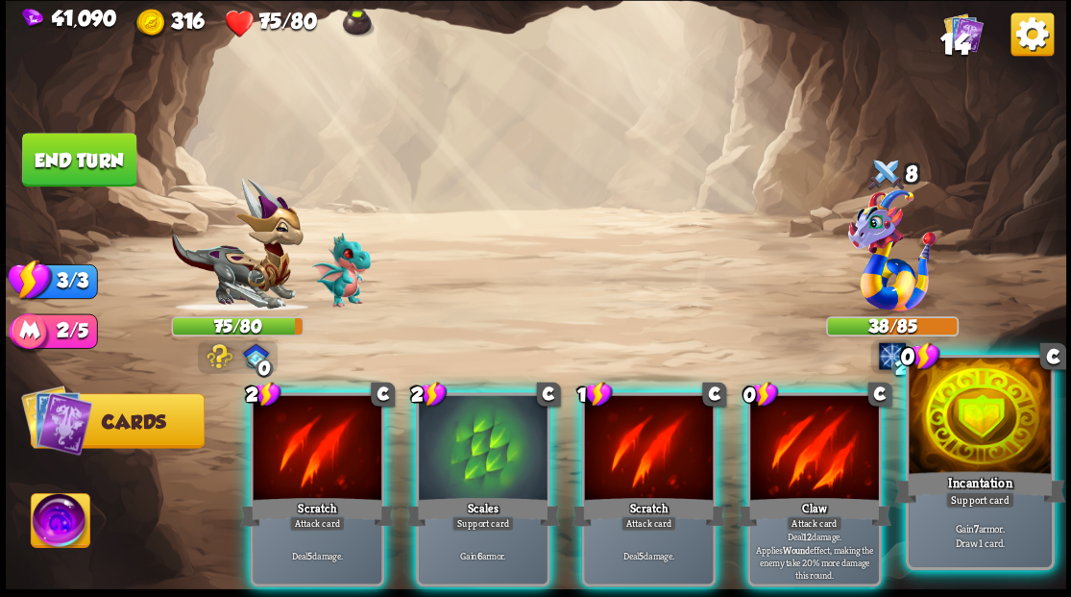
click at [972, 419] on div at bounding box center [980, 417] width 142 height 120
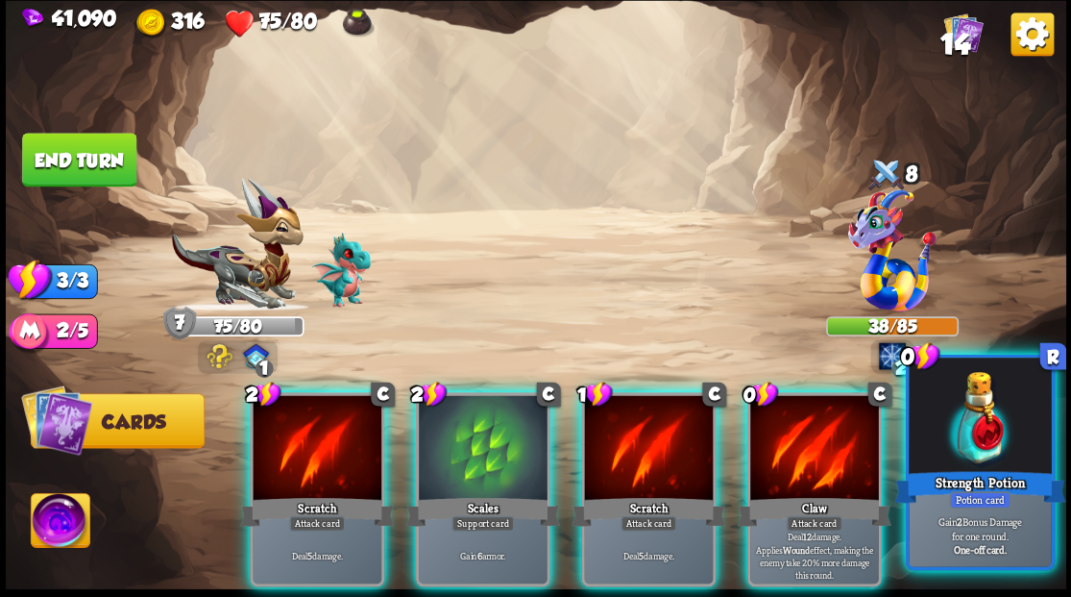
click at [978, 445] on div at bounding box center [980, 417] width 142 height 120
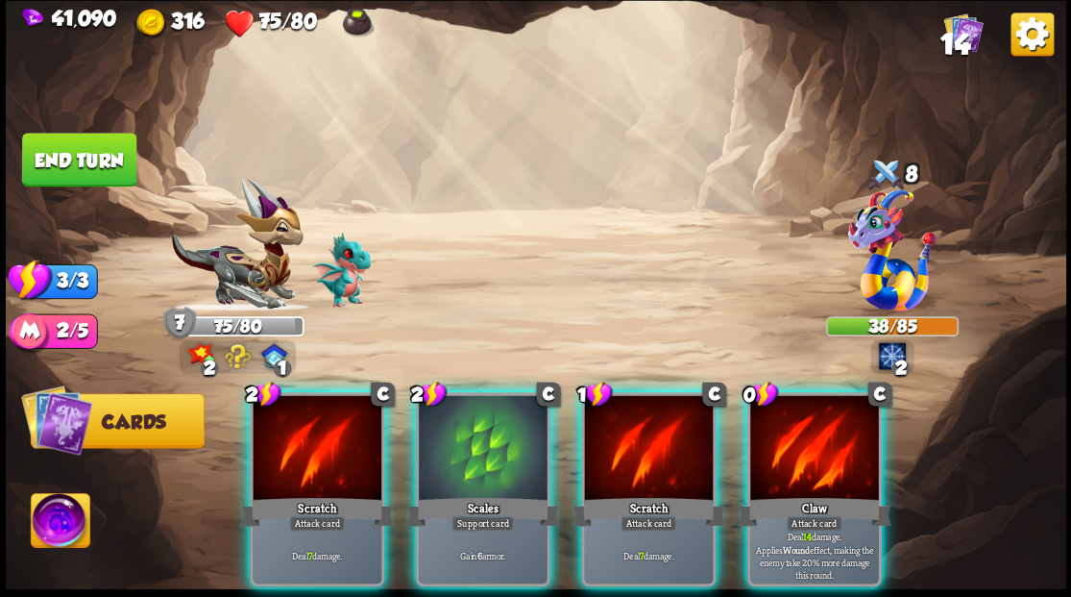
click at [827, 448] on div at bounding box center [814, 449] width 129 height 109
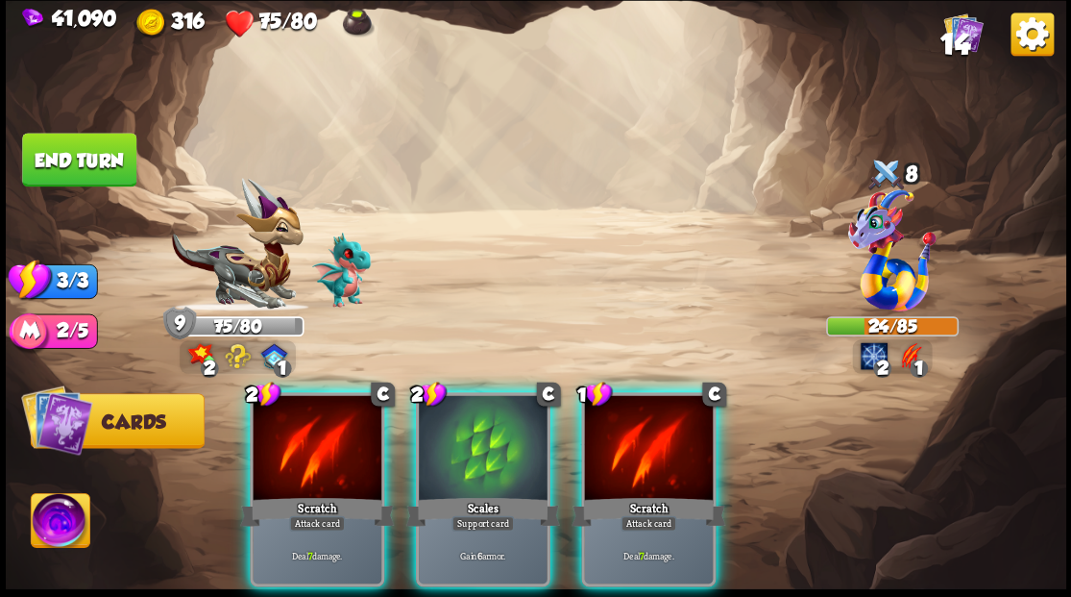
click at [631, 427] on div at bounding box center [648, 449] width 129 height 109
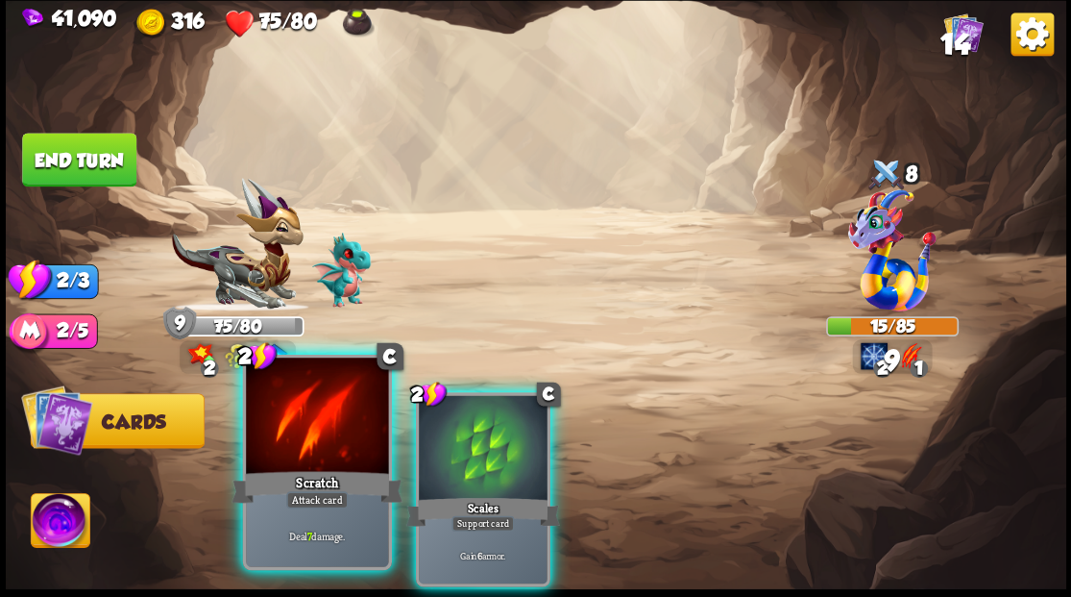
click at [296, 438] on div at bounding box center [317, 417] width 142 height 120
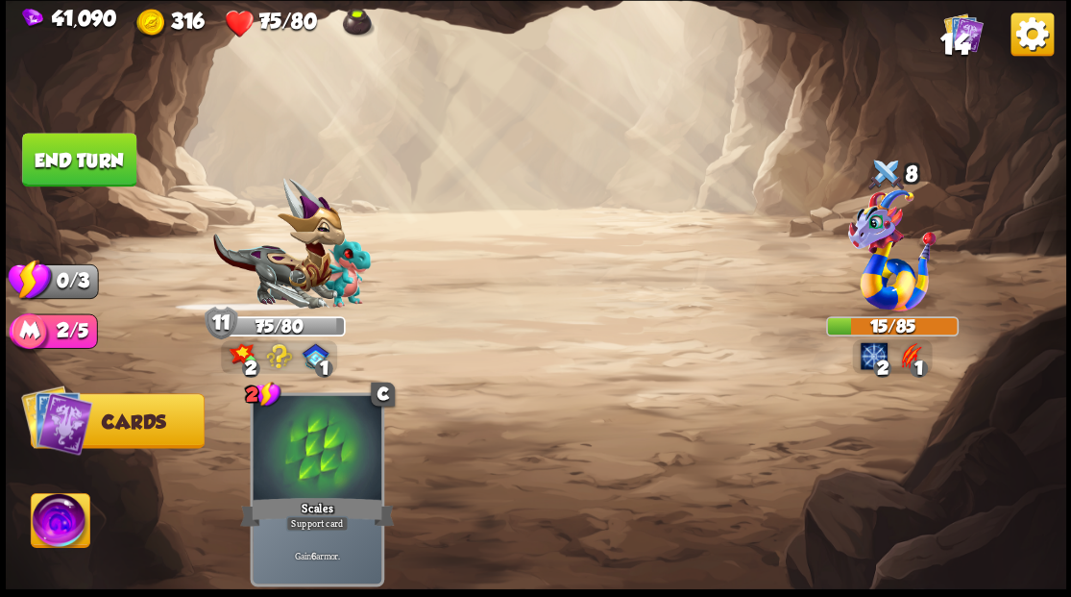
click at [71, 164] on button "End turn" at bounding box center [79, 160] width 114 height 54
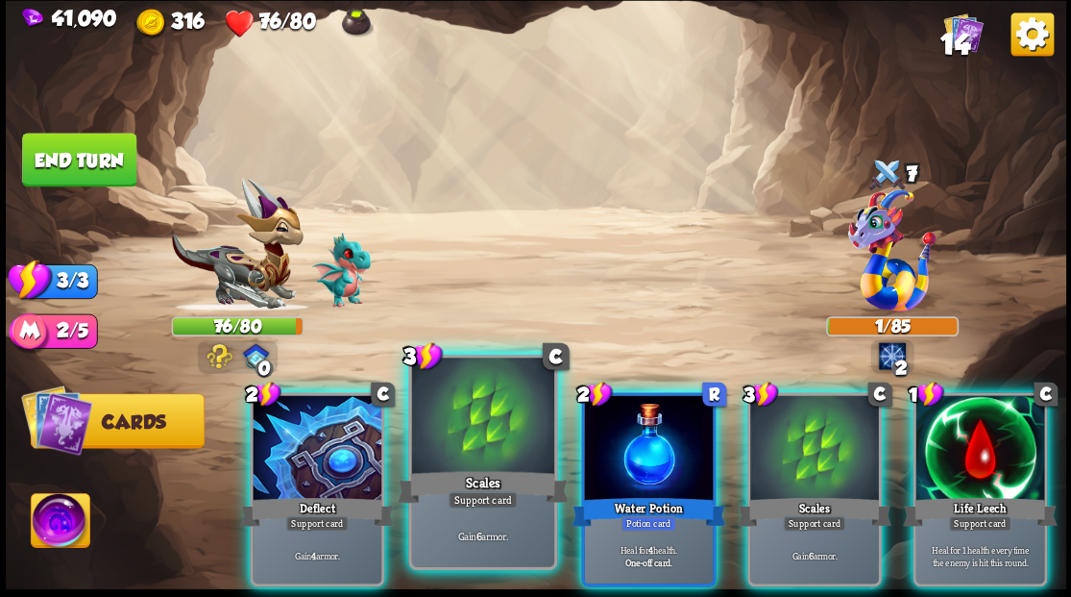
click at [441, 430] on div at bounding box center [482, 417] width 142 height 120
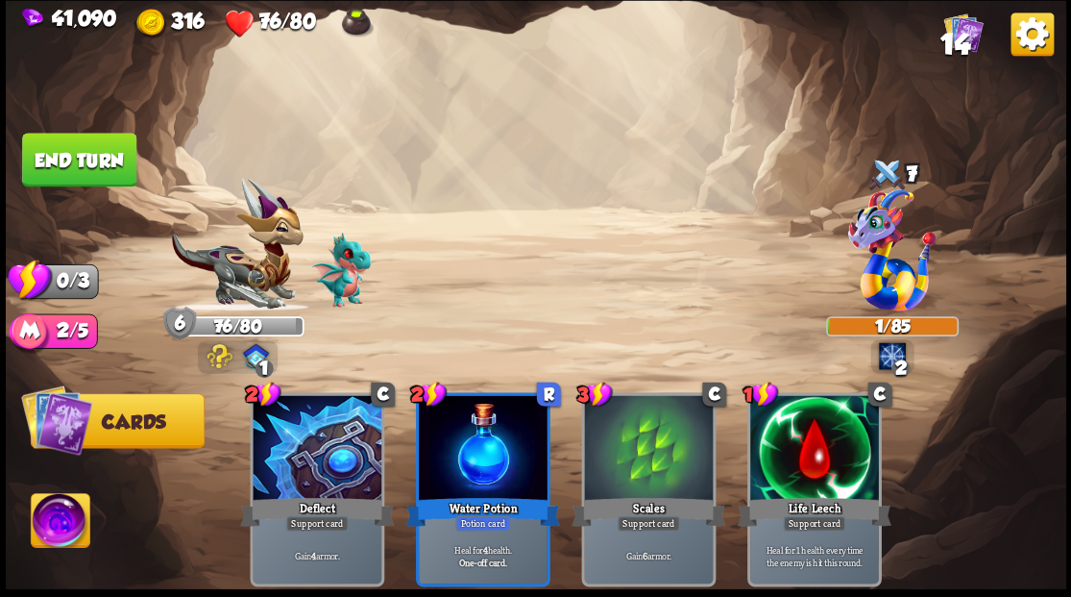
click at [110, 157] on button "End turn" at bounding box center [79, 160] width 114 height 54
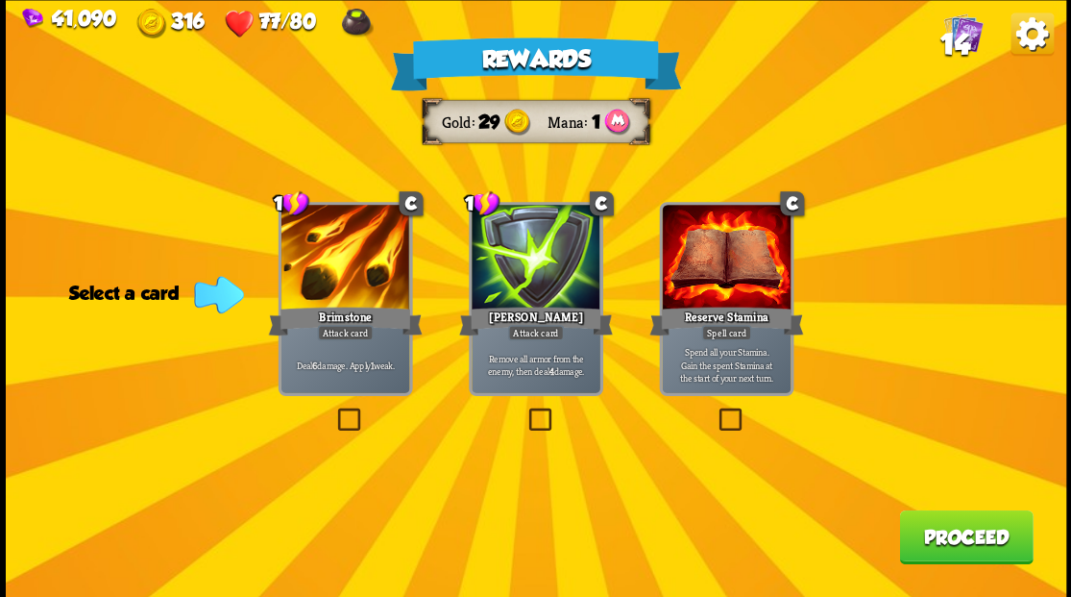
click at [525, 410] on label at bounding box center [525, 410] width 0 height 0
click at [0, 0] on input "checkbox" at bounding box center [0, 0] width 0 height 0
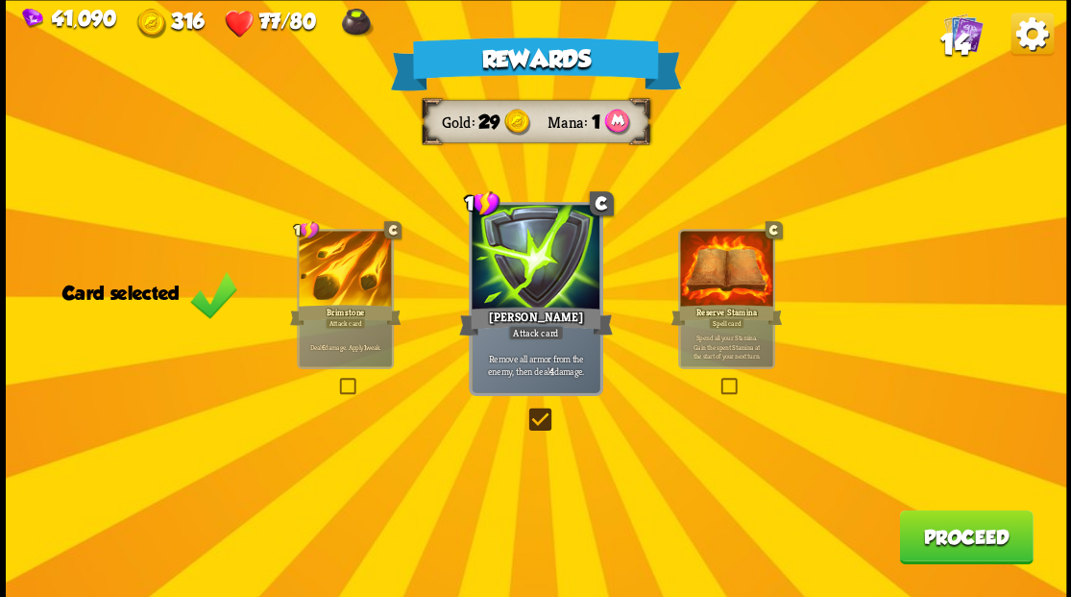
drag, startPoint x: 959, startPoint y: 546, endPoint x: 957, endPoint y: 533, distance: 12.6
click at [957, 533] on button "Proceed" at bounding box center [966, 536] width 134 height 54
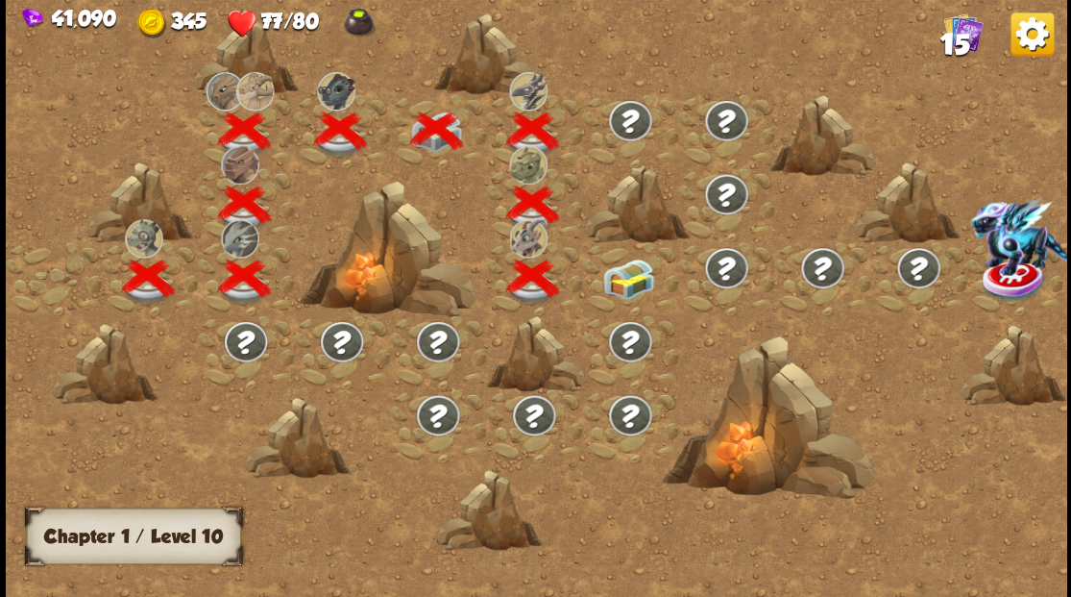
click at [642, 277] on img at bounding box center [628, 278] width 53 height 40
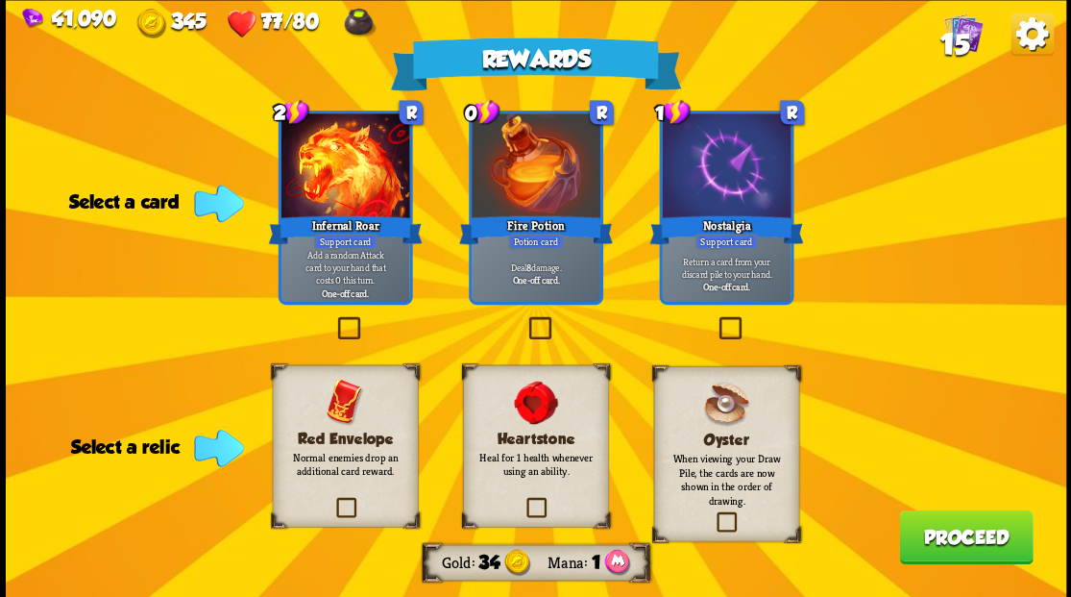
click at [332, 500] on label at bounding box center [332, 500] width 0 height 0
click at [0, 0] on input "checkbox" at bounding box center [0, 0] width 0 height 0
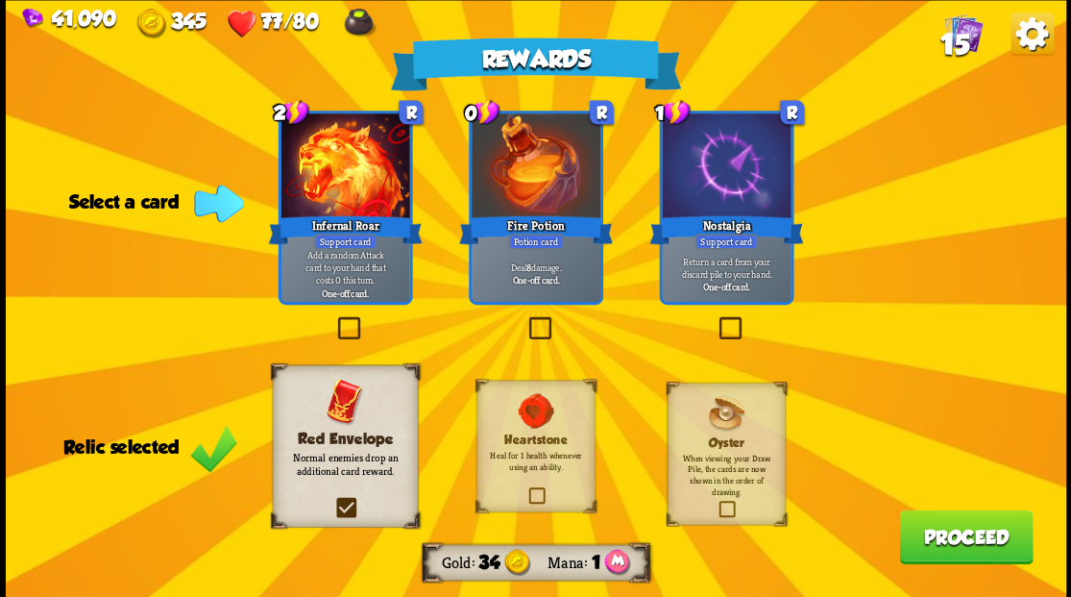
click at [525, 319] on label at bounding box center [525, 319] width 0 height 0
click at [0, 0] on input "checkbox" at bounding box center [0, 0] width 0 height 0
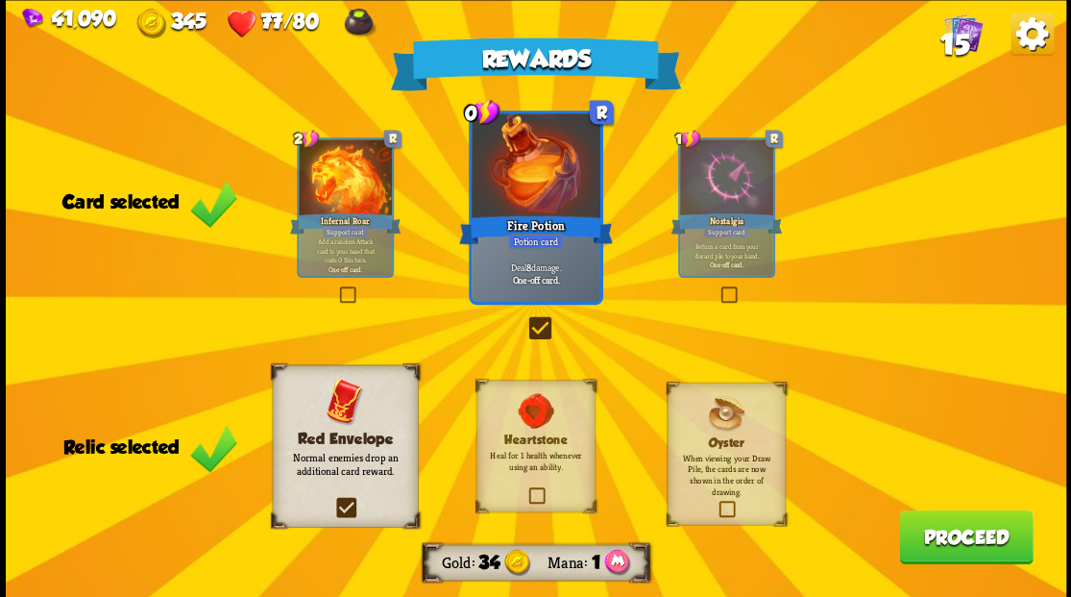
click at [959, 544] on button "Proceed" at bounding box center [966, 536] width 134 height 54
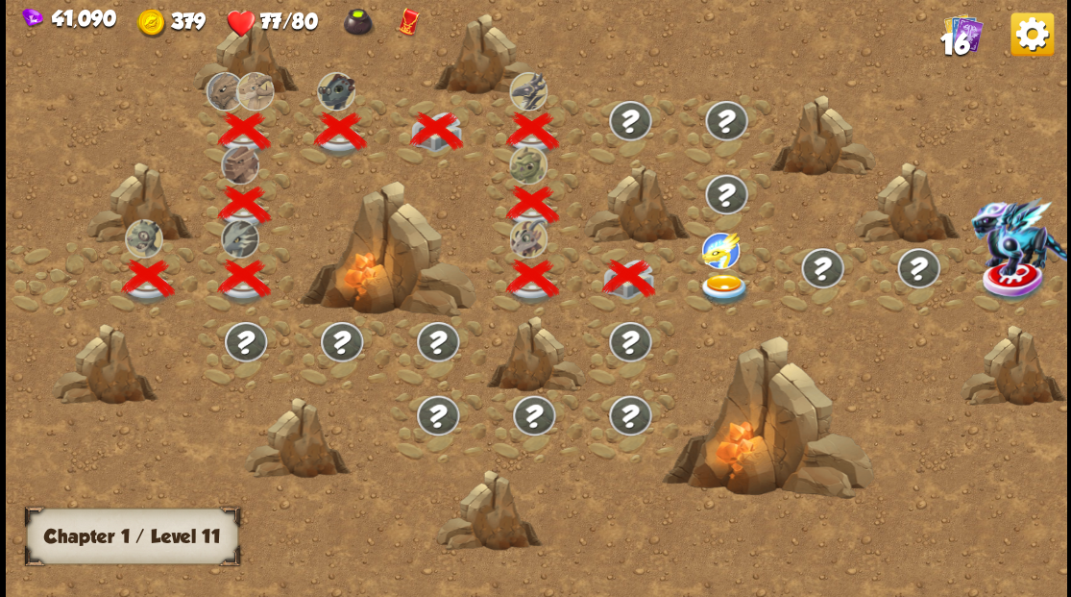
scroll to position [0, 292]
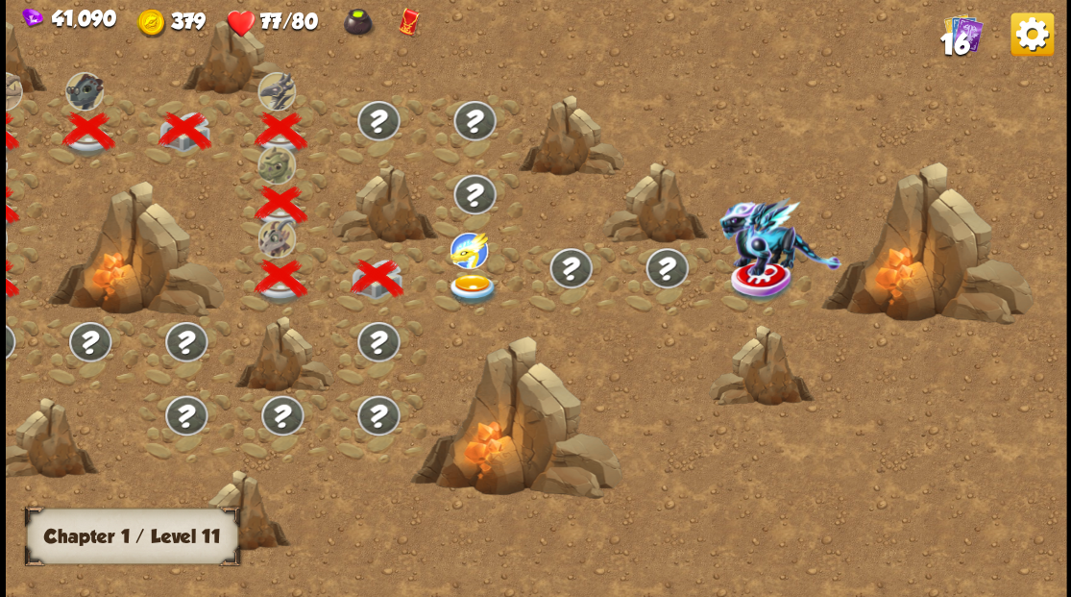
click at [476, 281] on img at bounding box center [472, 289] width 53 height 32
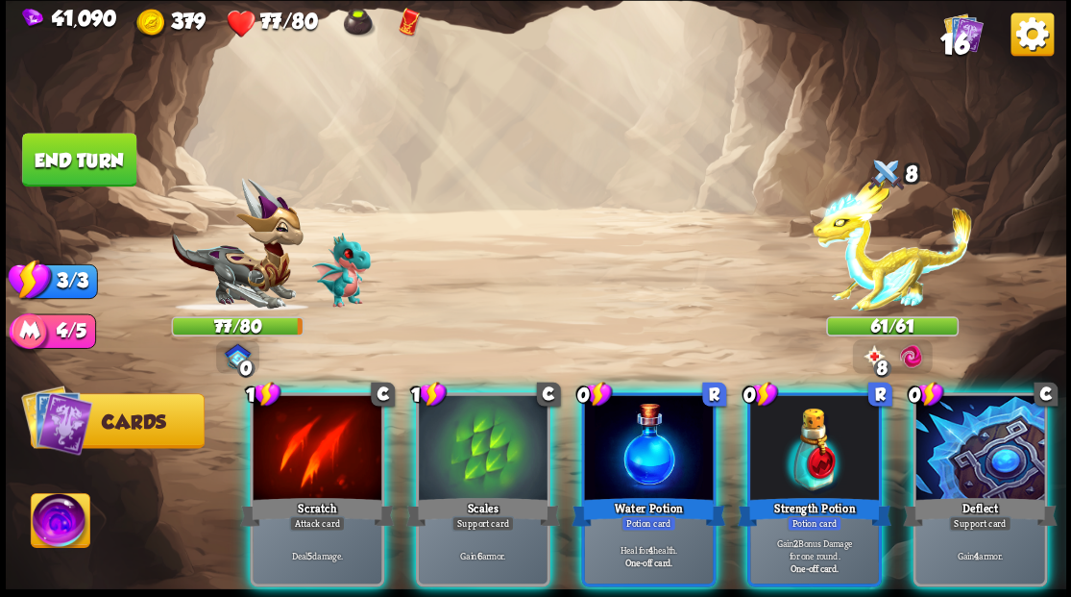
click at [794, 438] on div at bounding box center [814, 449] width 129 height 109
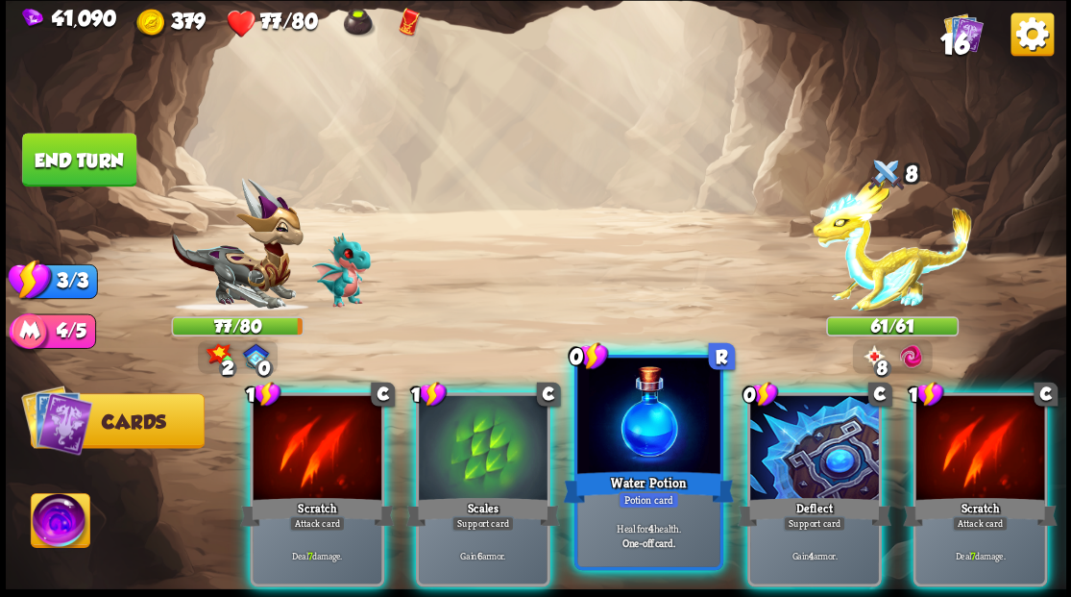
click at [640, 419] on div at bounding box center [648, 417] width 142 height 120
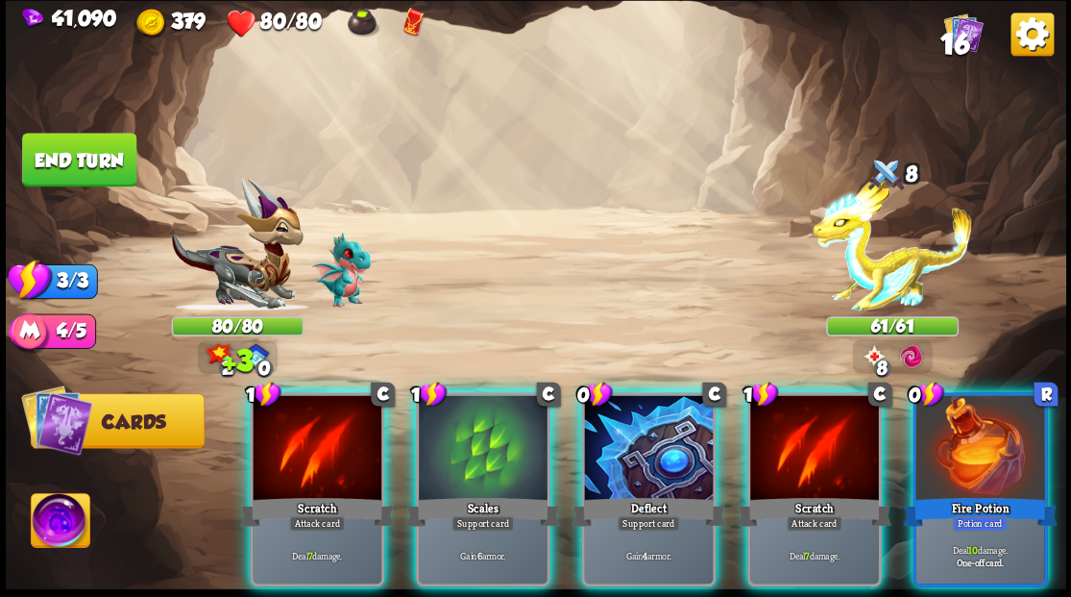
click at [614, 427] on div at bounding box center [648, 449] width 129 height 109
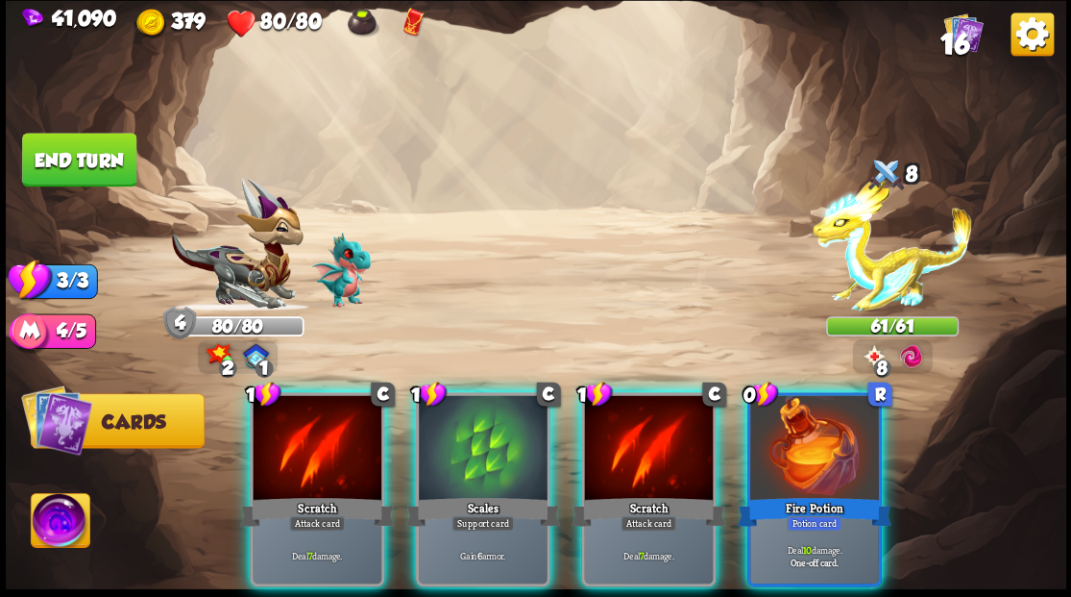
drag, startPoint x: 801, startPoint y: 455, endPoint x: 795, endPoint y: 444, distance: 12.9
click at [797, 448] on div at bounding box center [814, 449] width 129 height 109
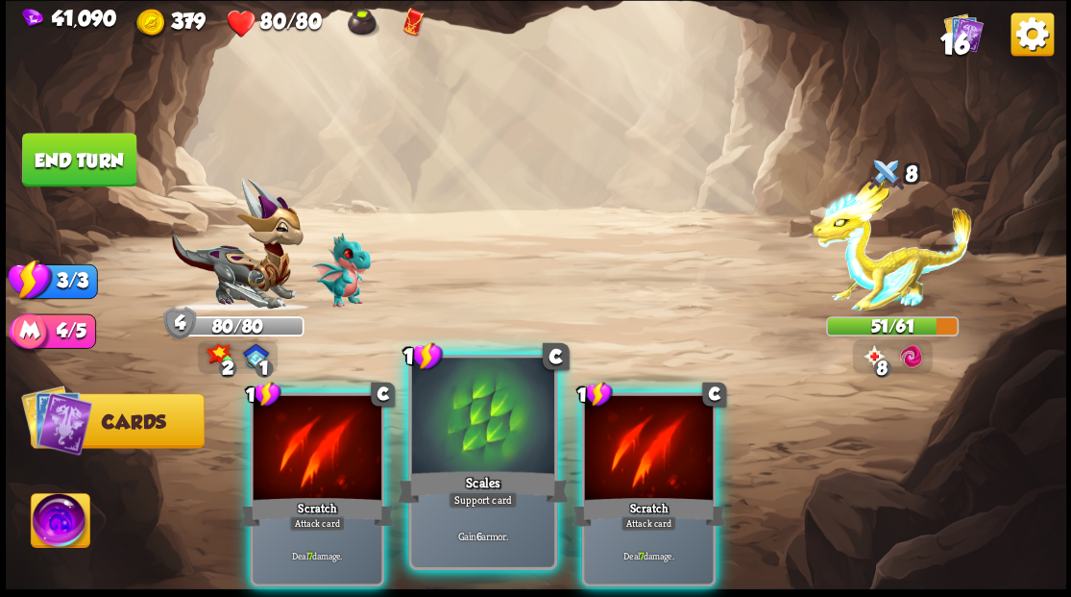
click at [446, 399] on div at bounding box center [482, 417] width 142 height 120
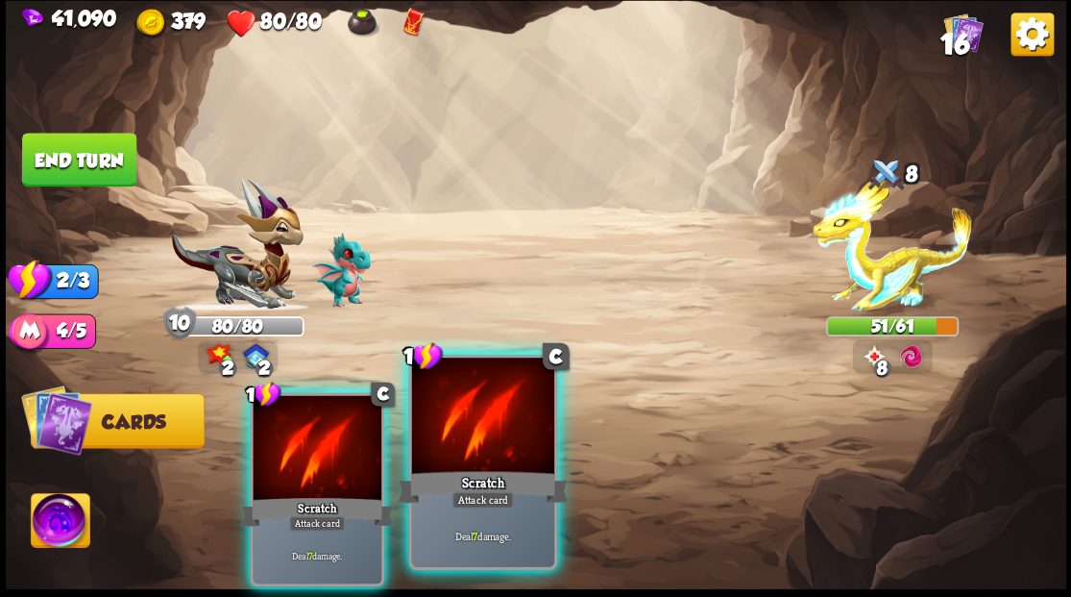
click at [476, 427] on div at bounding box center [482, 417] width 142 height 120
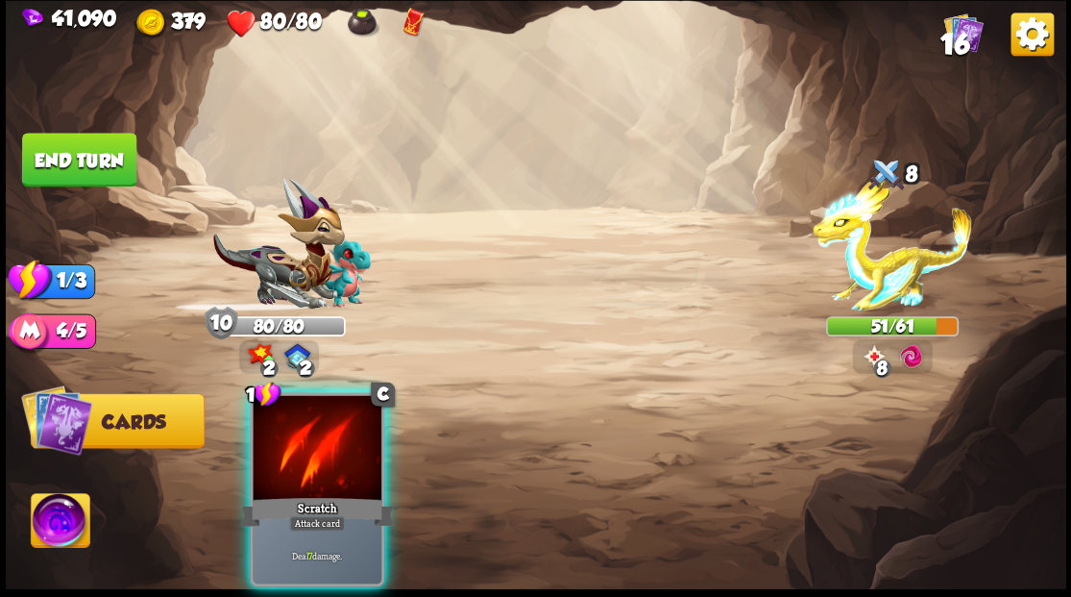
drag, startPoint x: 330, startPoint y: 428, endPoint x: 388, endPoint y: 403, distance: 62.8
click at [330, 428] on div at bounding box center [317, 449] width 129 height 109
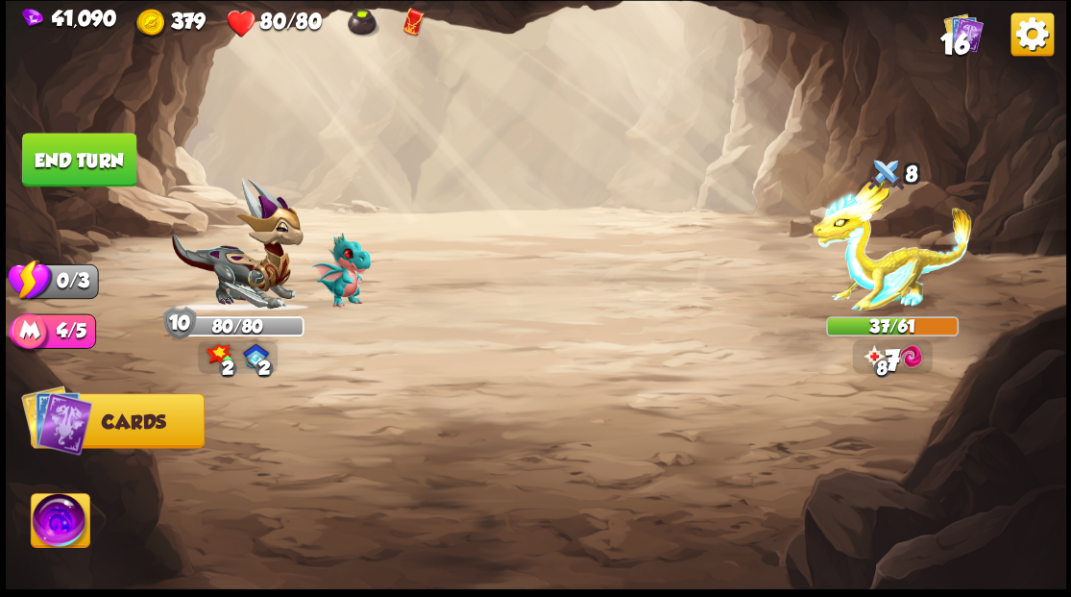
click at [107, 155] on button "End turn" at bounding box center [79, 160] width 114 height 54
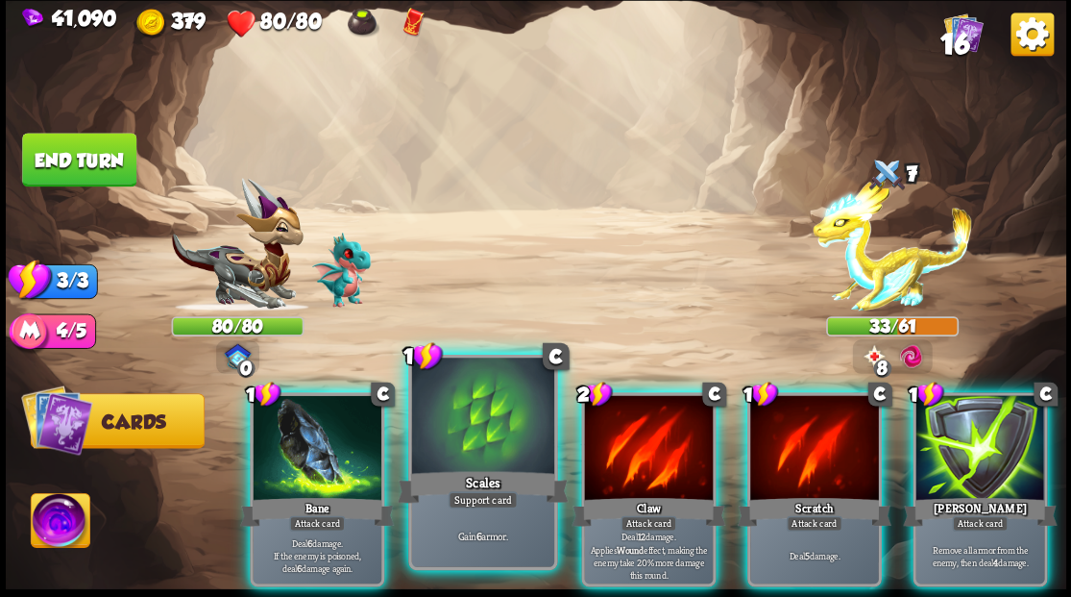
click at [492, 409] on div at bounding box center [482, 417] width 142 height 120
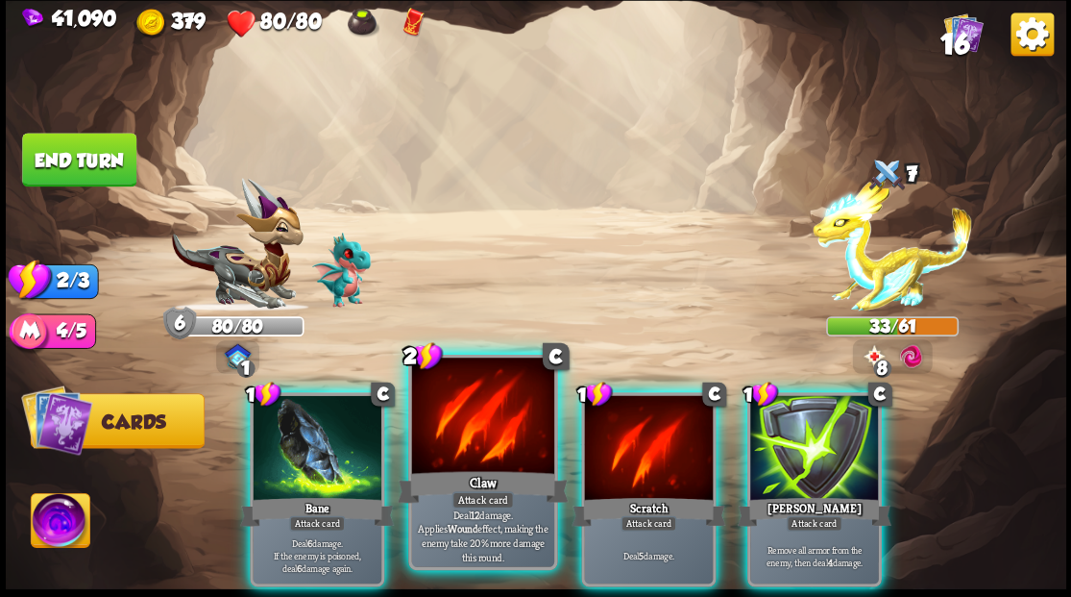
click at [473, 427] on div at bounding box center [482, 417] width 142 height 120
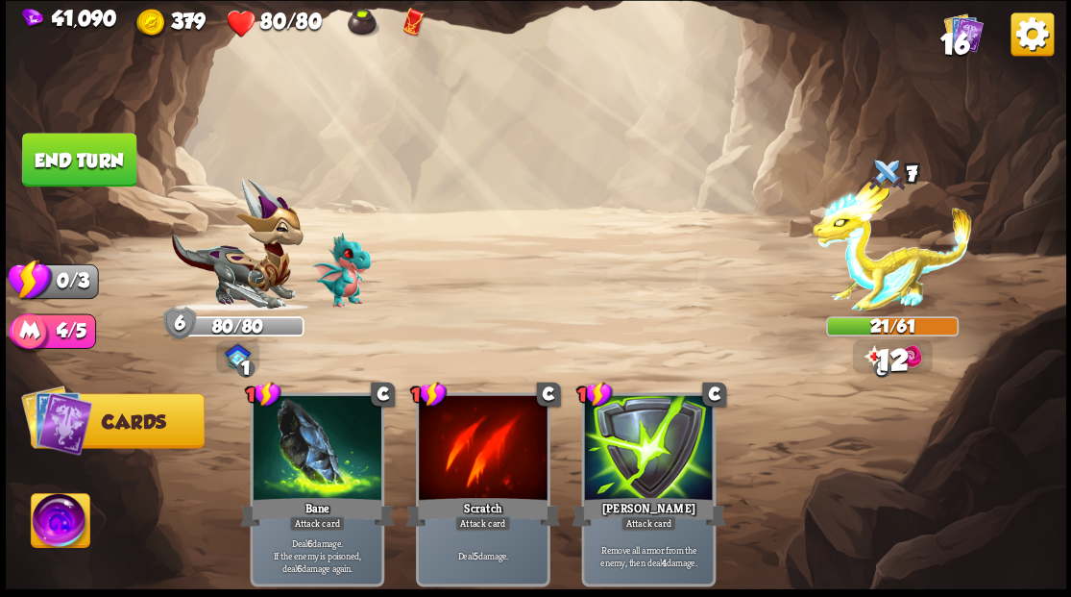
click at [71, 168] on button "End turn" at bounding box center [79, 160] width 114 height 54
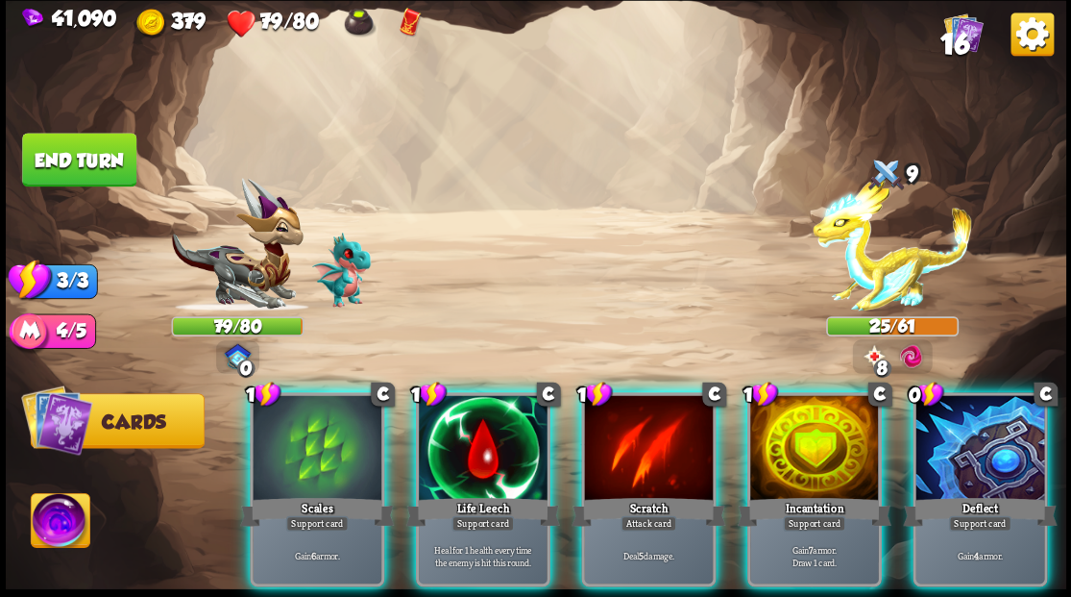
click at [816, 454] on div at bounding box center [814, 449] width 129 height 109
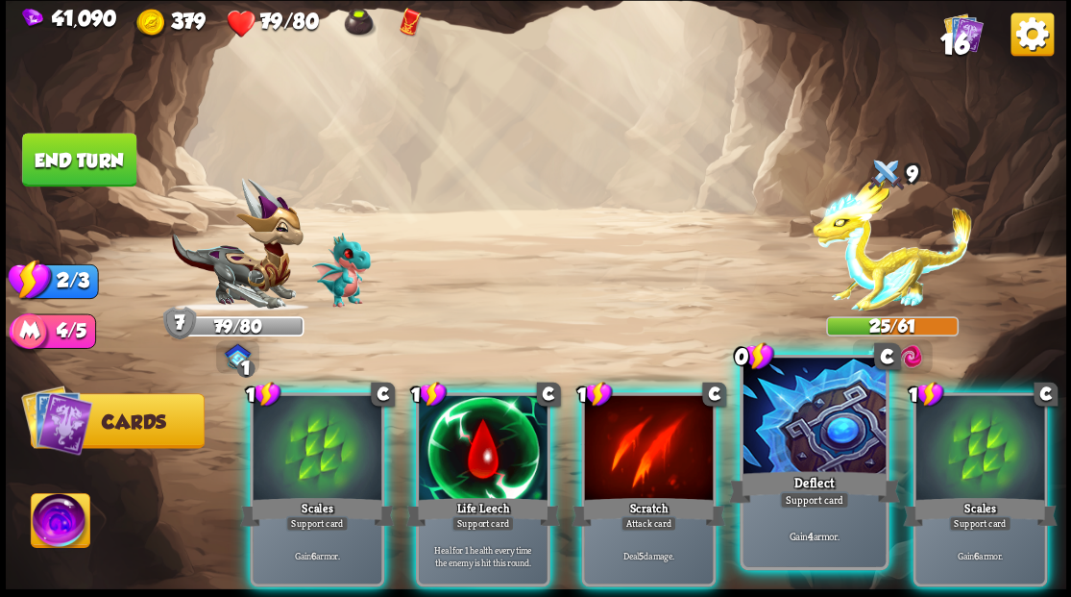
click at [816, 453] on div at bounding box center [814, 417] width 142 height 120
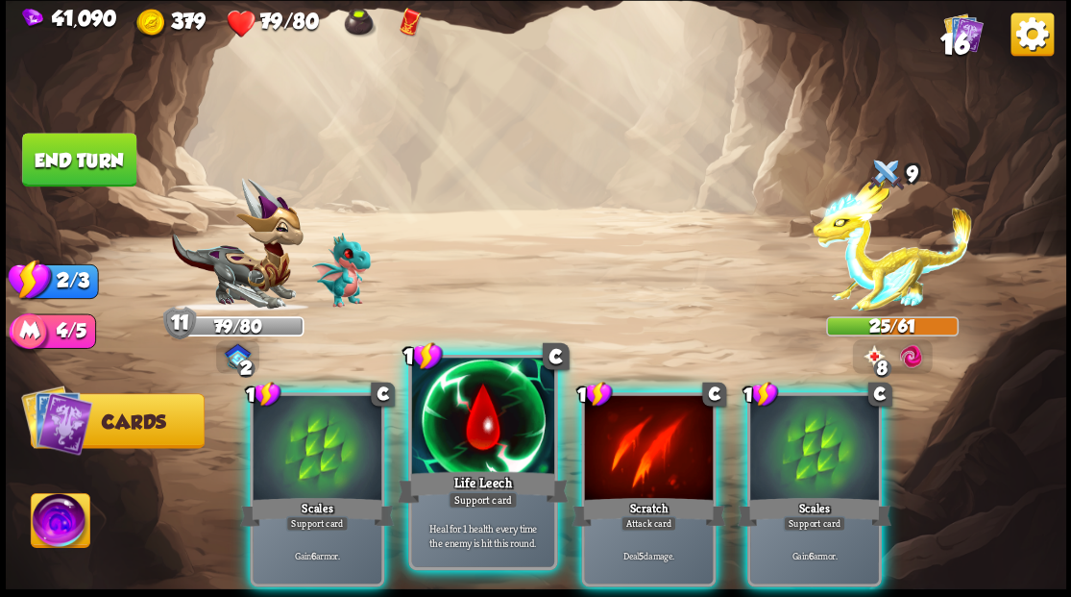
click at [493, 428] on div at bounding box center [482, 417] width 142 height 120
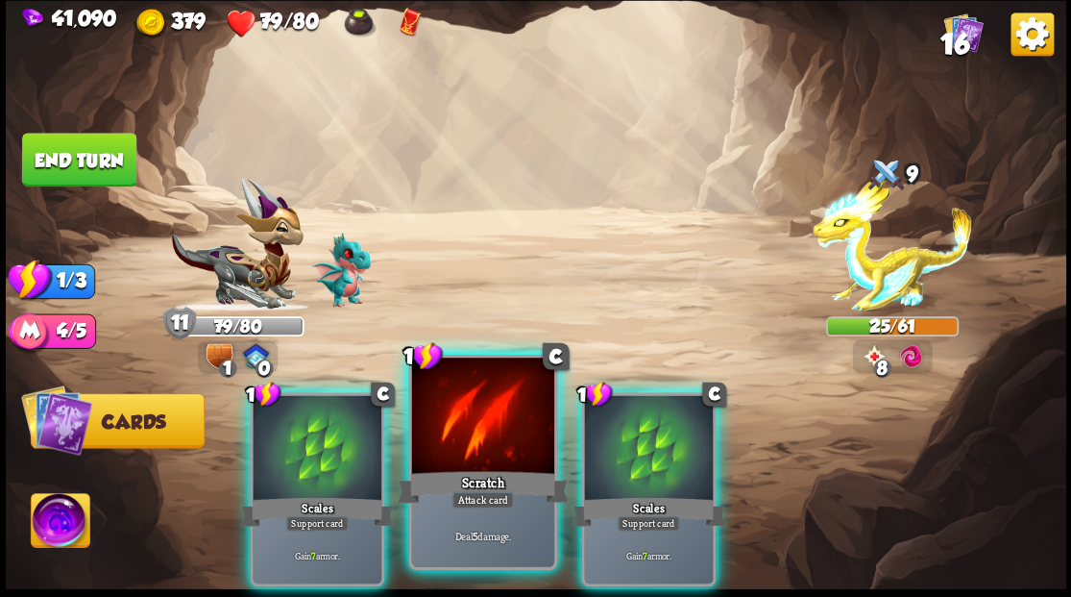
click at [489, 425] on div at bounding box center [482, 417] width 142 height 120
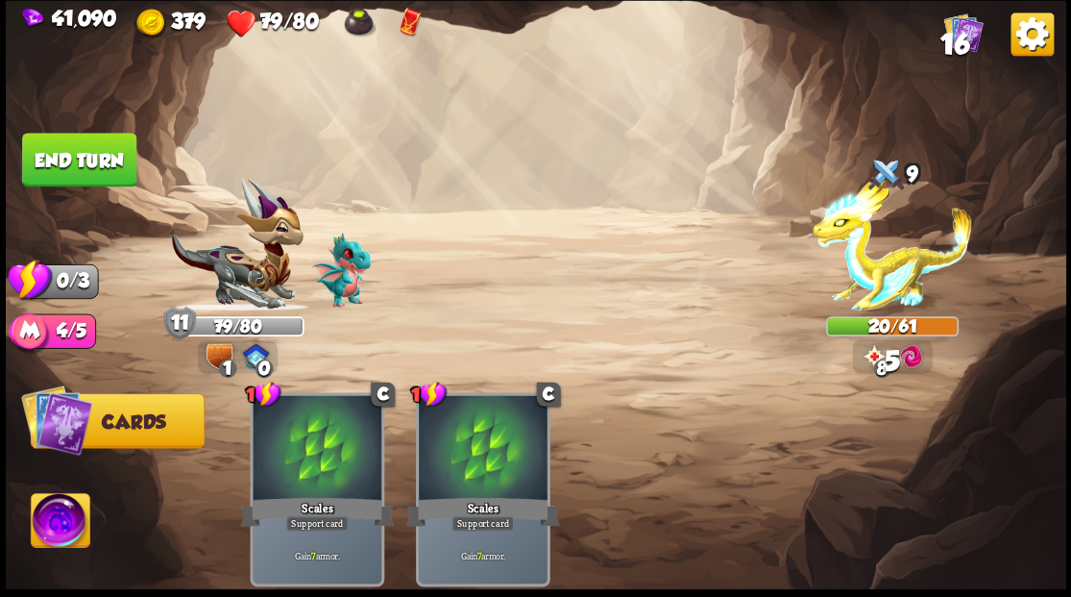
click at [73, 165] on button "End turn" at bounding box center [79, 160] width 114 height 54
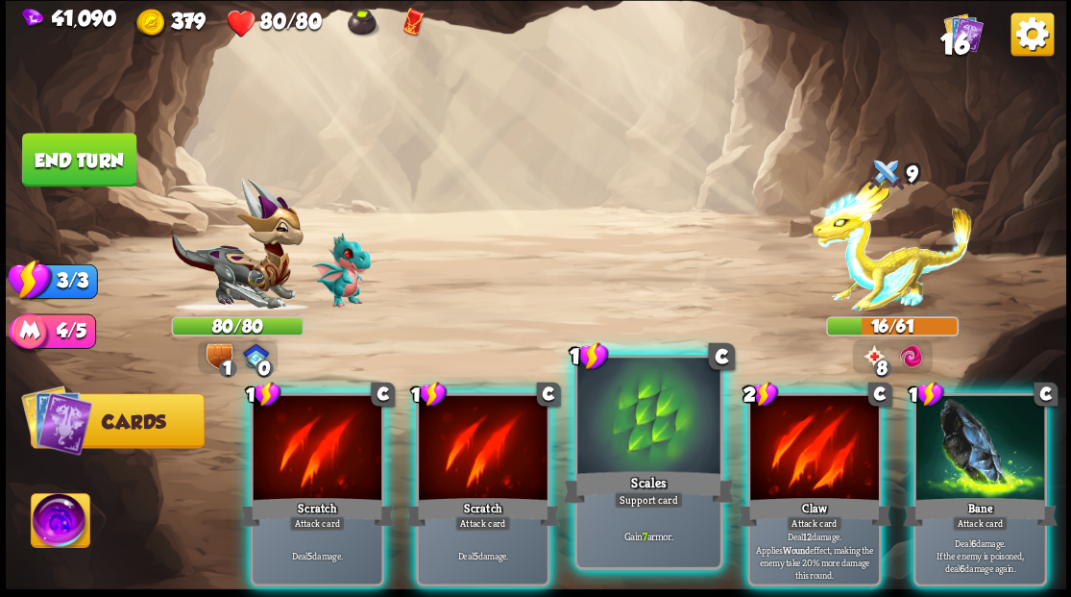
click at [630, 465] on div at bounding box center [648, 417] width 142 height 120
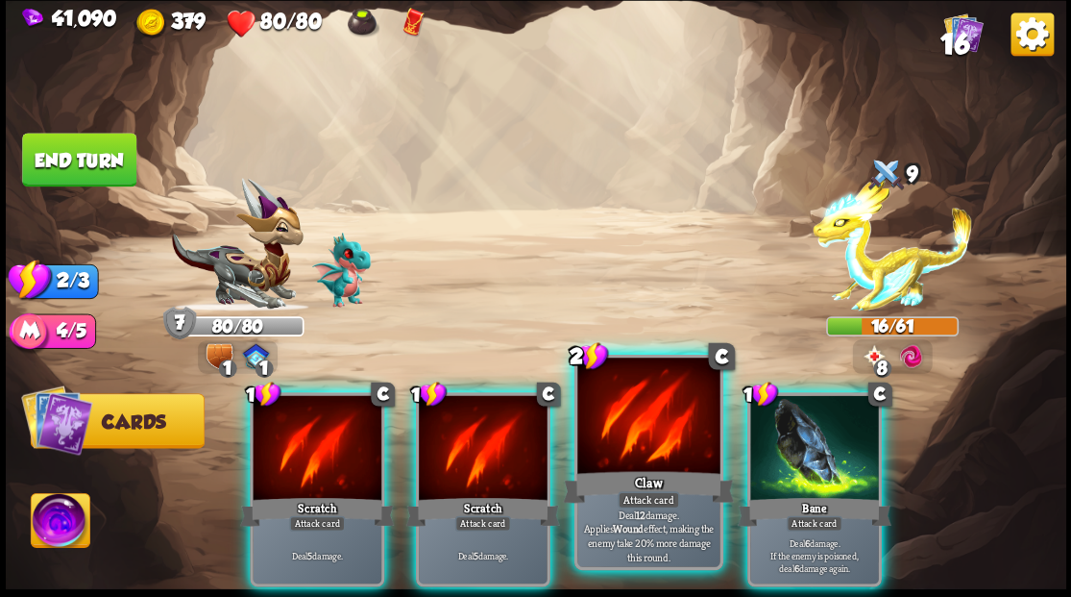
click at [630, 465] on div at bounding box center [648, 417] width 142 height 120
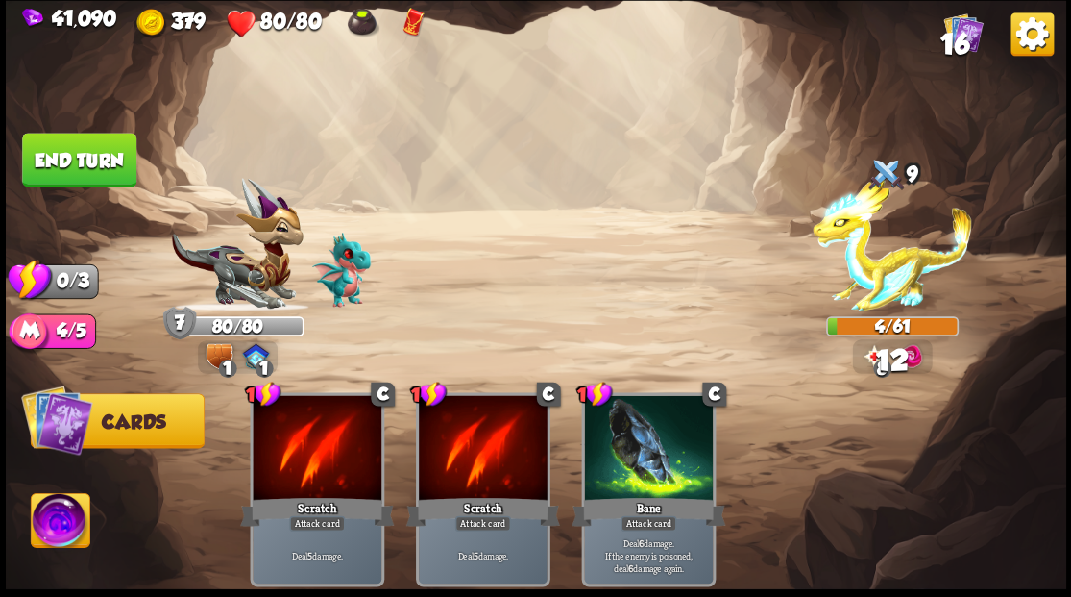
drag, startPoint x: 70, startPoint y: 152, endPoint x: 158, endPoint y: 156, distance: 87.5
click at [71, 152] on button "End turn" at bounding box center [79, 160] width 114 height 54
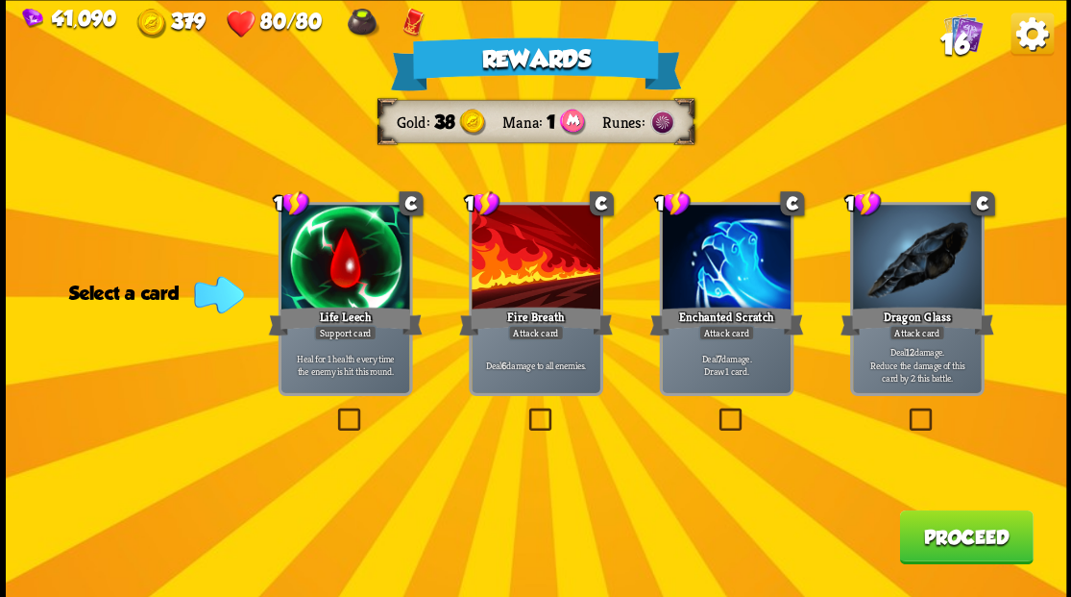
click at [525, 410] on label at bounding box center [525, 410] width 0 height 0
click at [0, 0] on input "checkbox" at bounding box center [0, 0] width 0 height 0
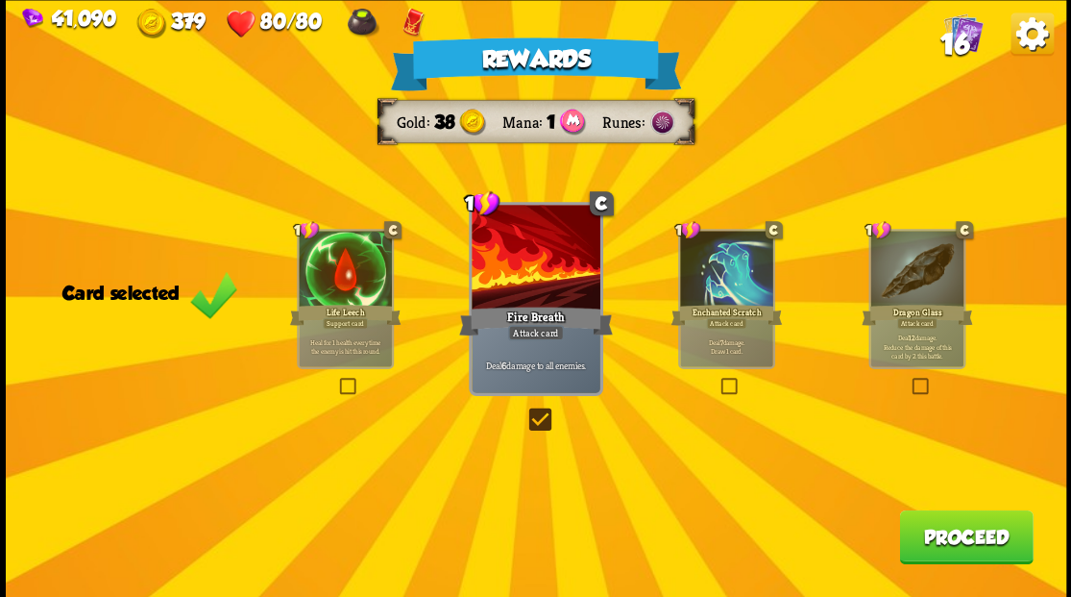
drag, startPoint x: 930, startPoint y: 542, endPoint x: 905, endPoint y: 531, distance: 27.1
click at [905, 531] on button "Proceed" at bounding box center [966, 536] width 134 height 54
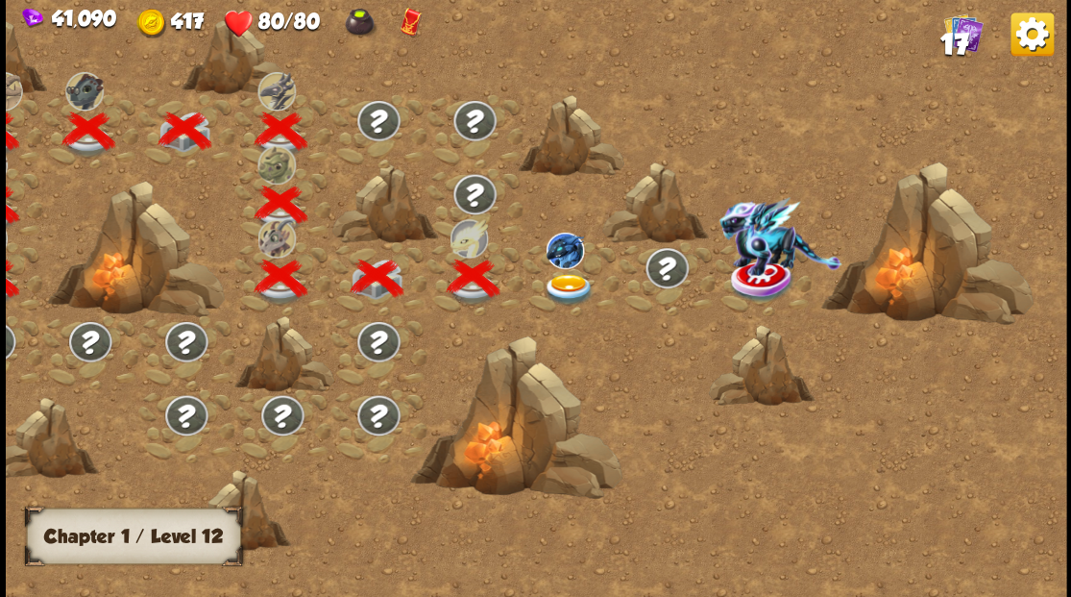
click at [557, 282] on img at bounding box center [568, 289] width 53 height 32
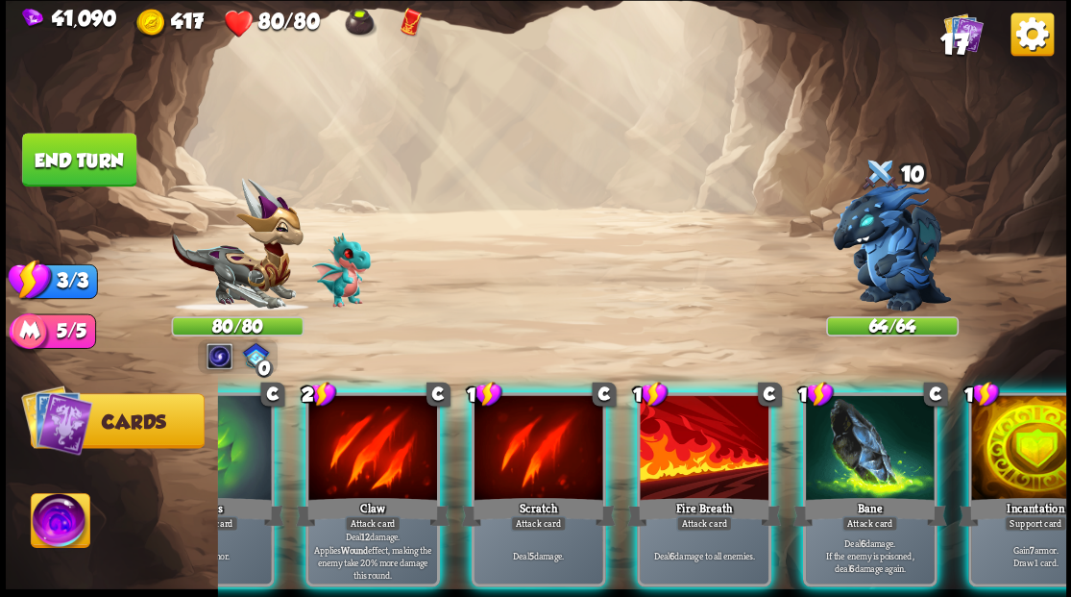
scroll to position [0, 374]
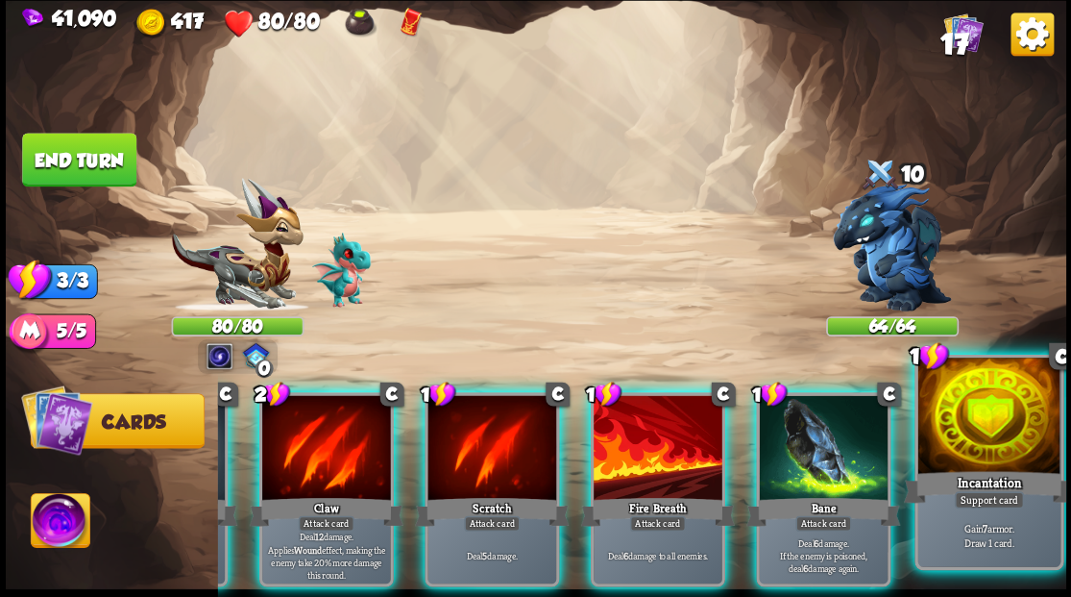
click at [1008, 471] on div "Incantation" at bounding box center [988, 486] width 171 height 38
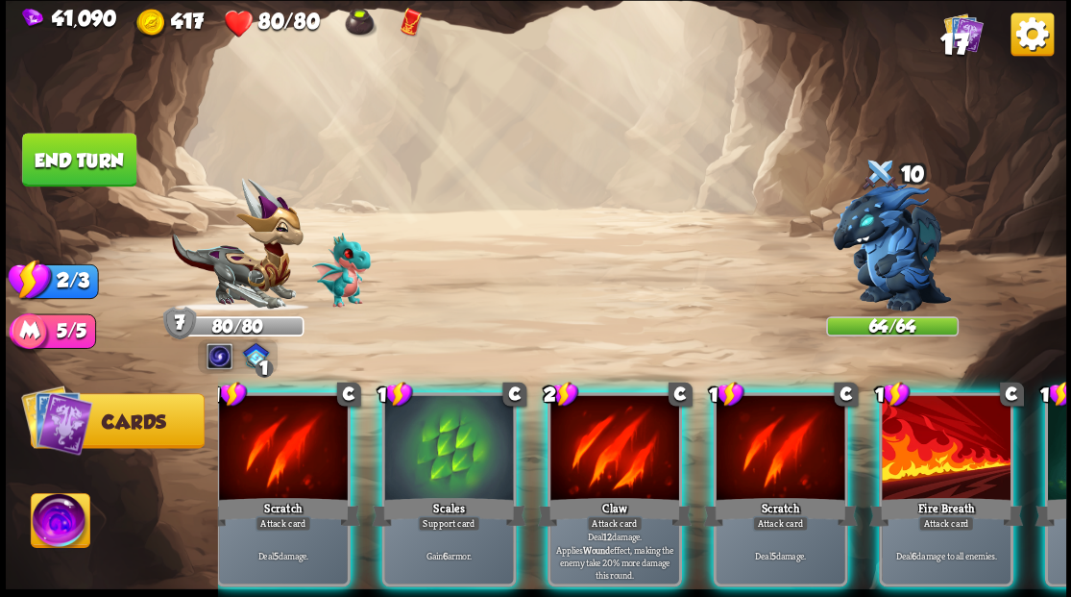
scroll to position [0, 0]
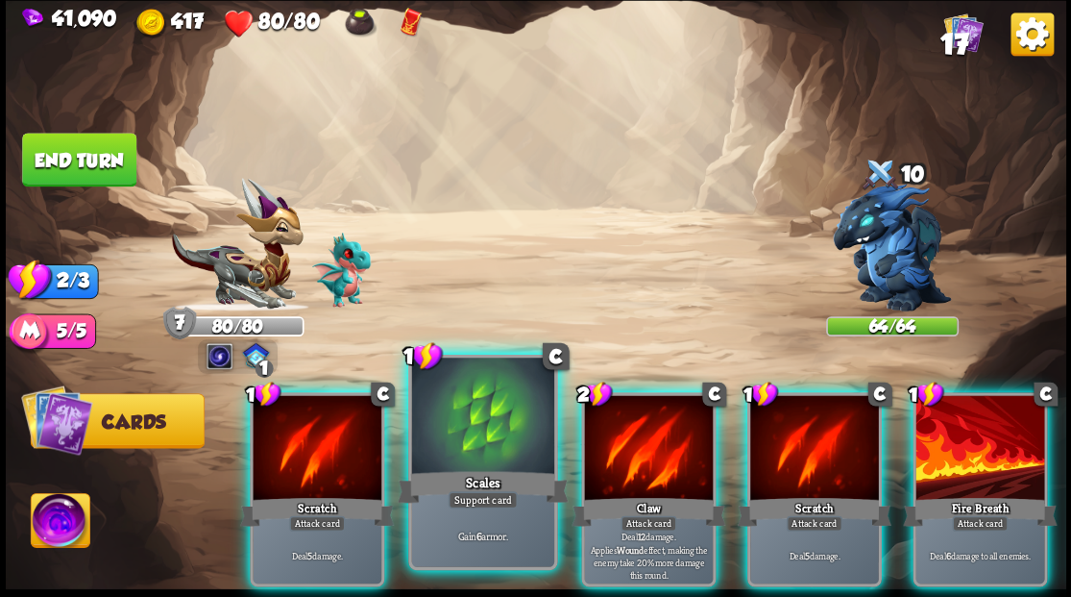
click at [494, 432] on div at bounding box center [482, 417] width 142 height 120
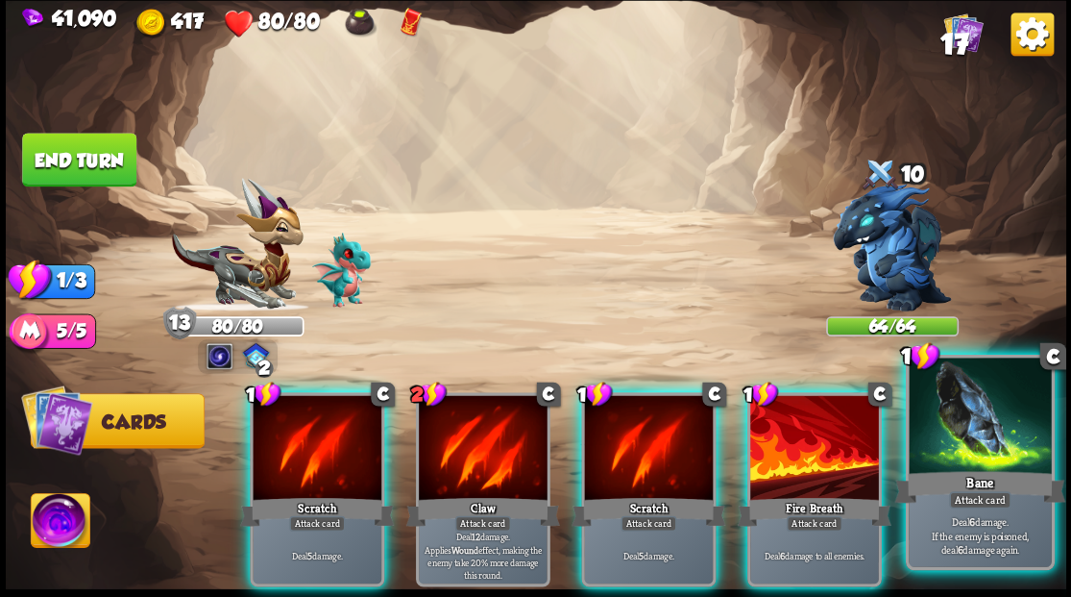
click at [961, 456] on div at bounding box center [980, 417] width 142 height 120
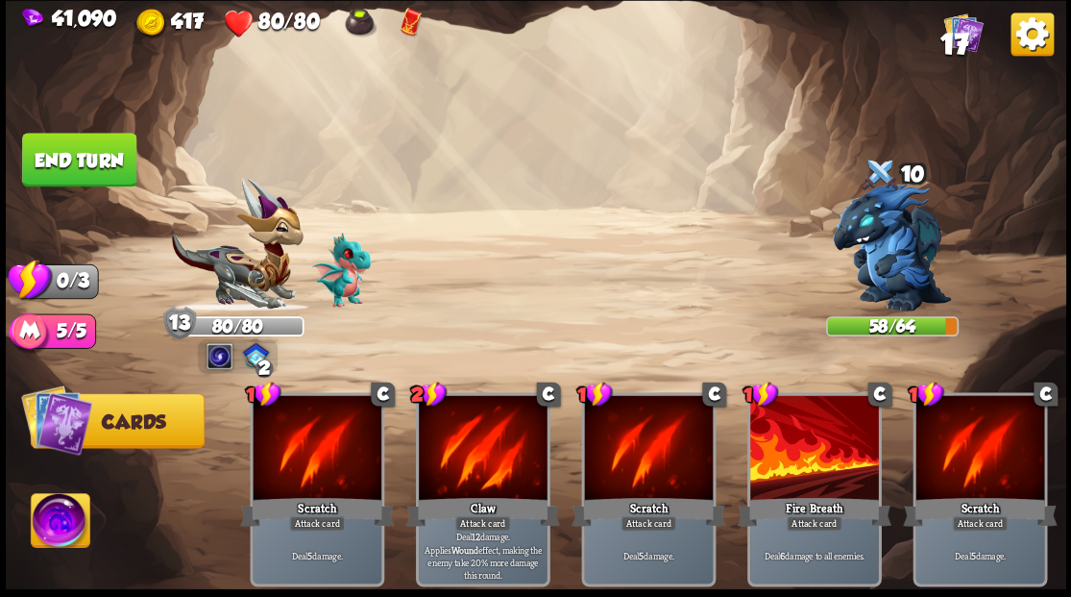
click at [75, 146] on button "End turn" at bounding box center [79, 160] width 114 height 54
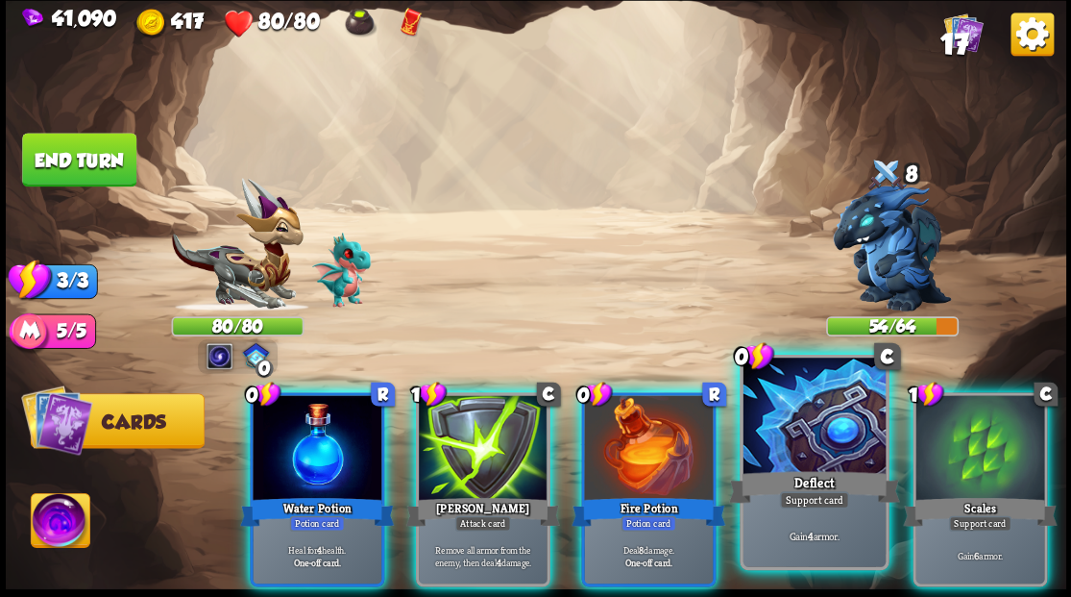
click at [803, 434] on div at bounding box center [814, 417] width 142 height 120
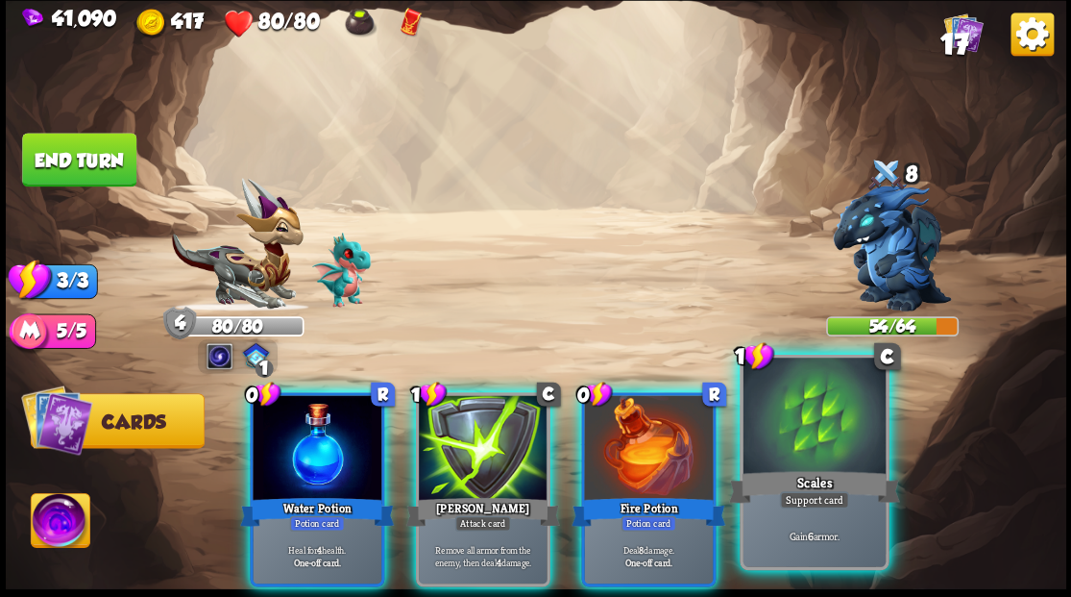
click at [800, 434] on div at bounding box center [814, 417] width 142 height 120
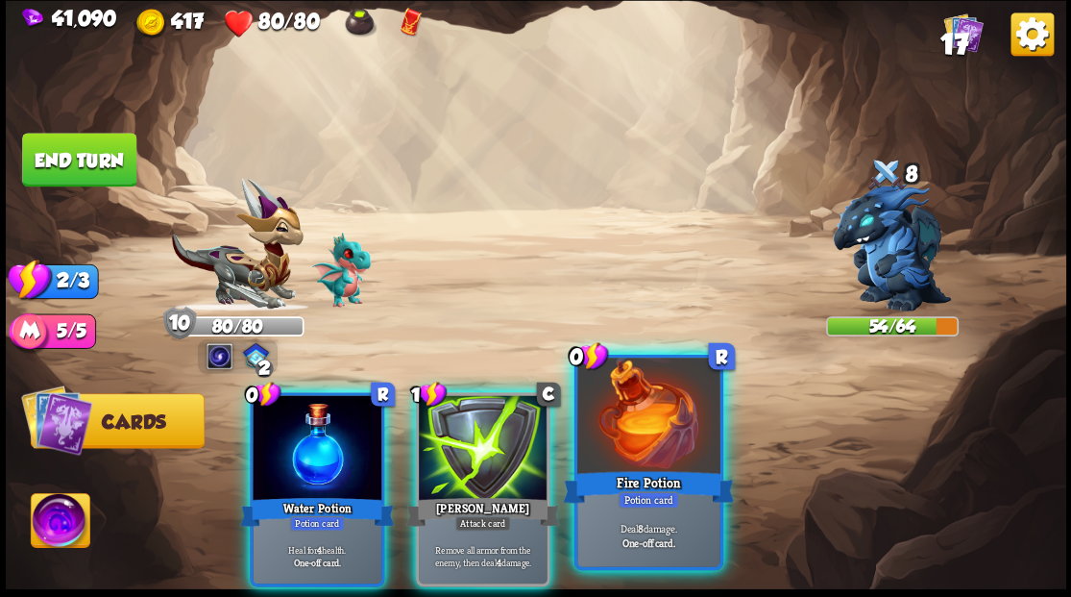
click at [654, 439] on div at bounding box center [648, 417] width 142 height 120
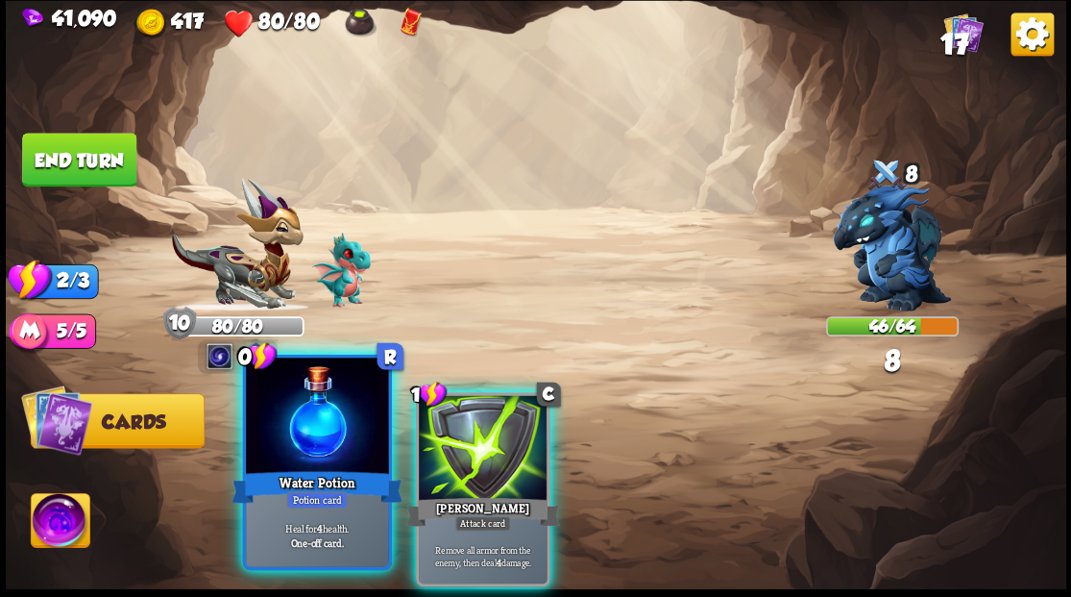
click at [308, 440] on div at bounding box center [317, 417] width 142 height 120
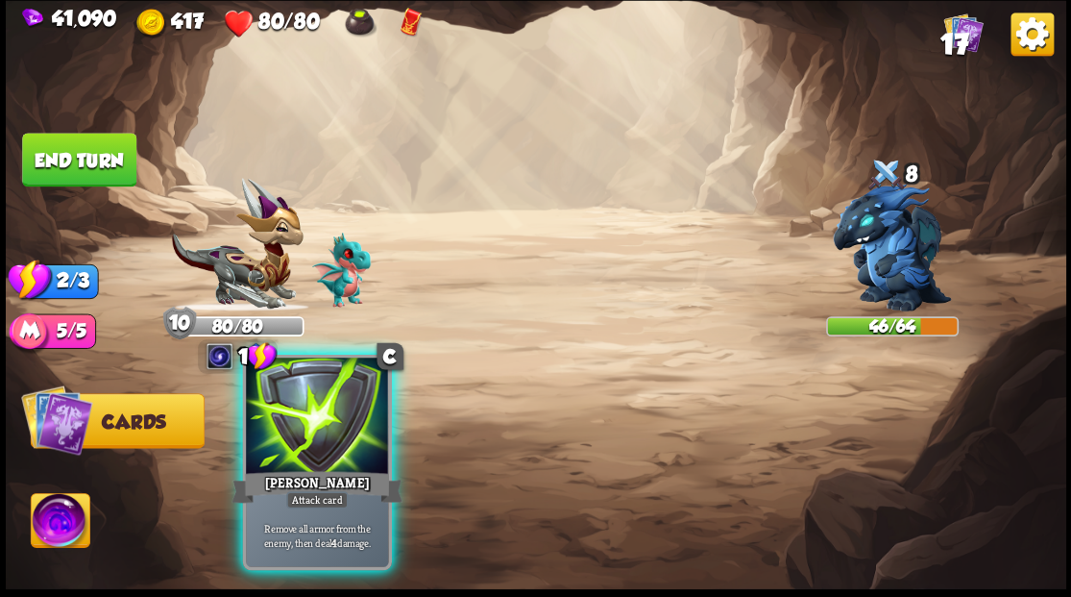
click at [309, 440] on div at bounding box center [317, 417] width 142 height 120
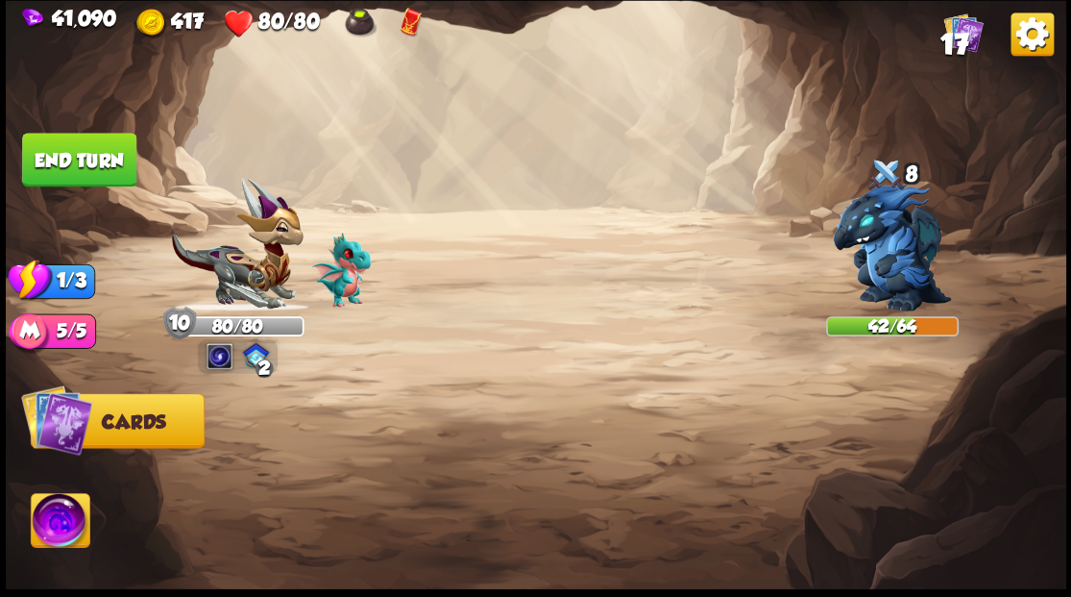
click at [90, 165] on button "End turn" at bounding box center [79, 160] width 114 height 54
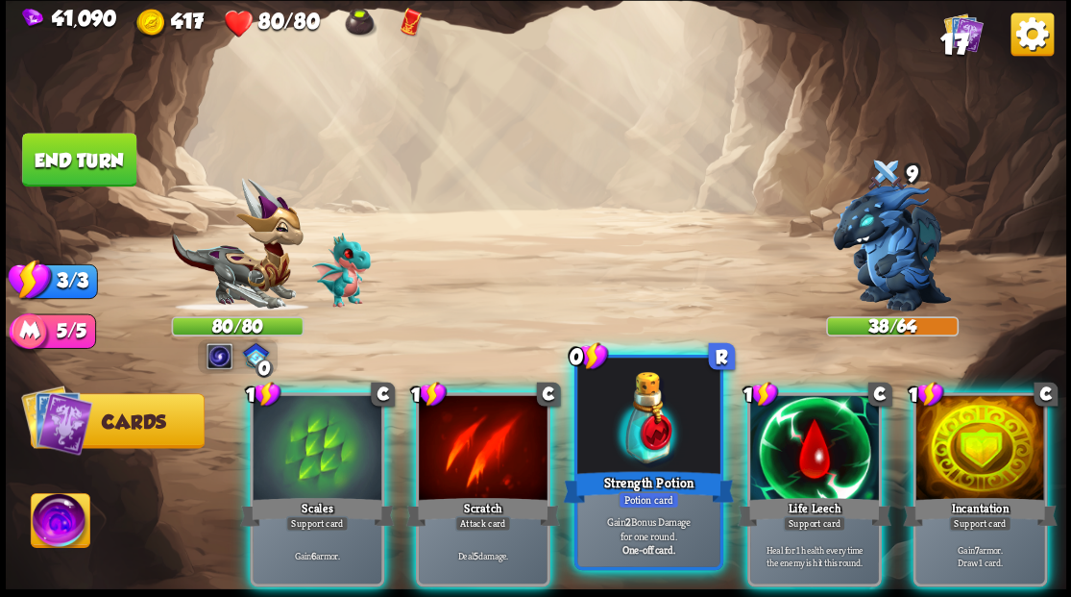
click at [605, 441] on div at bounding box center [648, 417] width 142 height 120
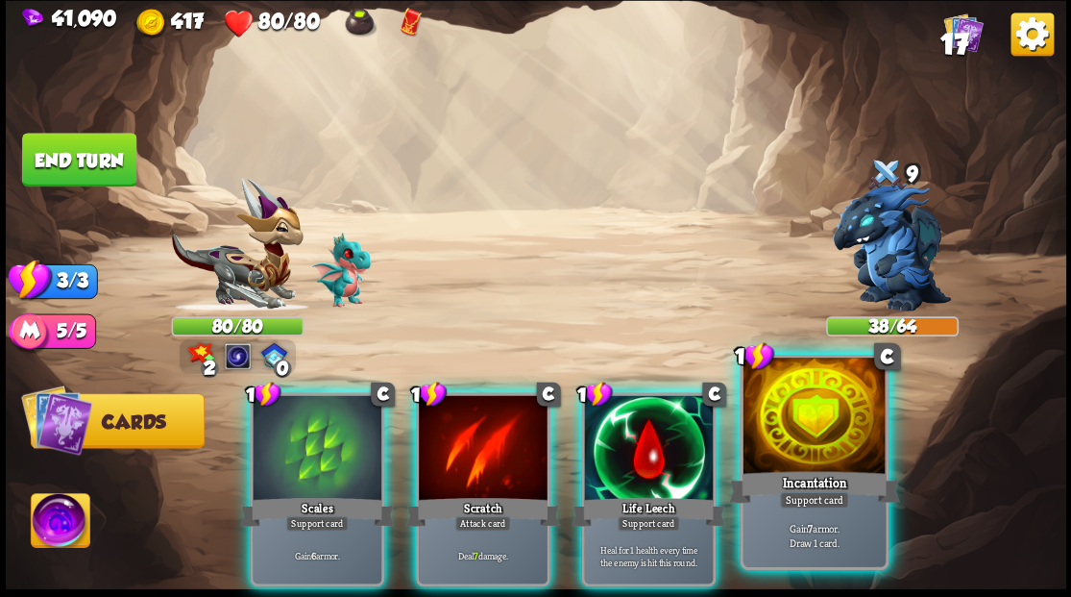
click at [809, 440] on div at bounding box center [814, 417] width 142 height 120
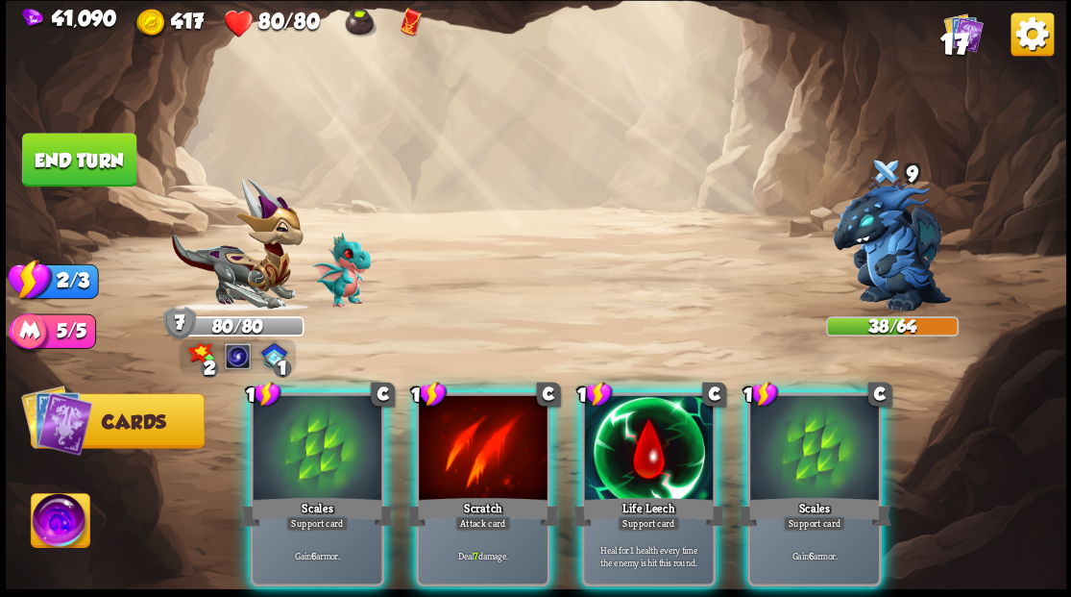
drag, startPoint x: 444, startPoint y: 432, endPoint x: 422, endPoint y: 367, distance: 69.0
click at [434, 428] on div at bounding box center [483, 449] width 129 height 109
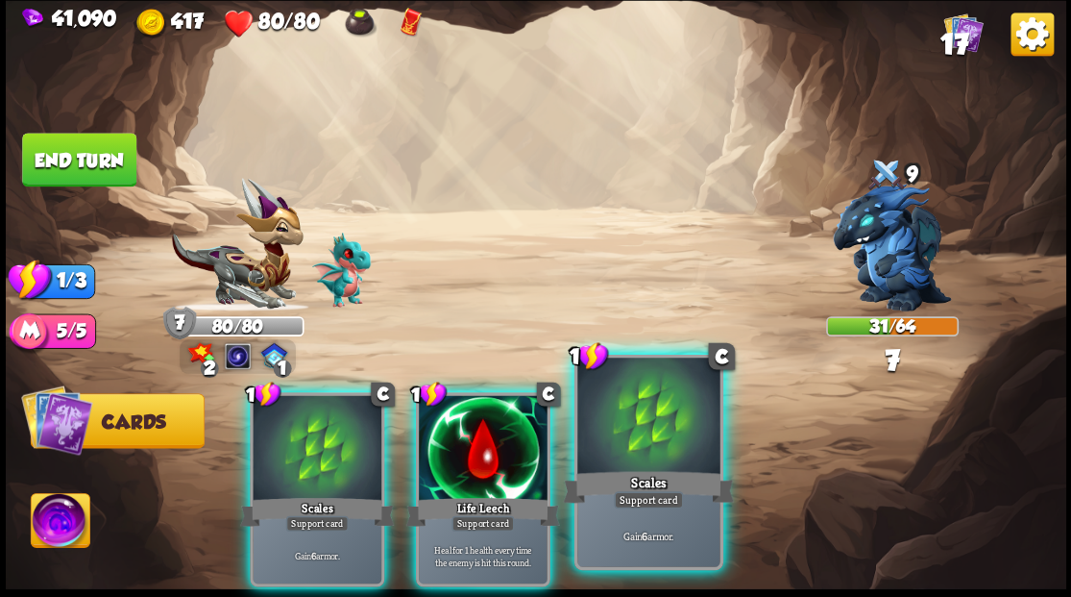
click at [625, 434] on div at bounding box center [648, 417] width 142 height 120
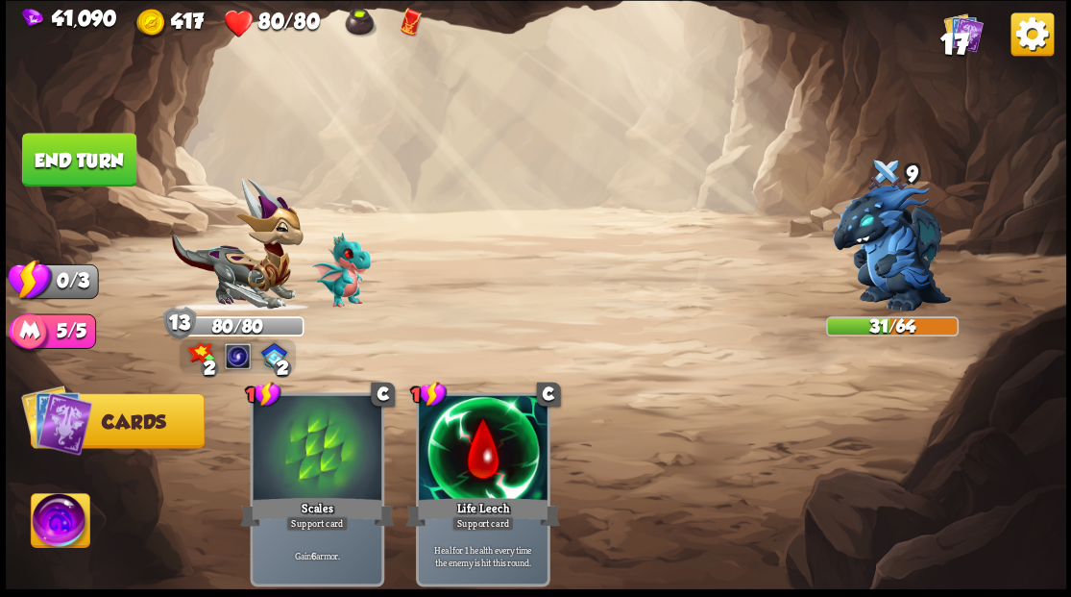
drag, startPoint x: 89, startPoint y: 160, endPoint x: 172, endPoint y: 184, distance: 86.0
click at [90, 162] on button "End turn" at bounding box center [79, 160] width 114 height 54
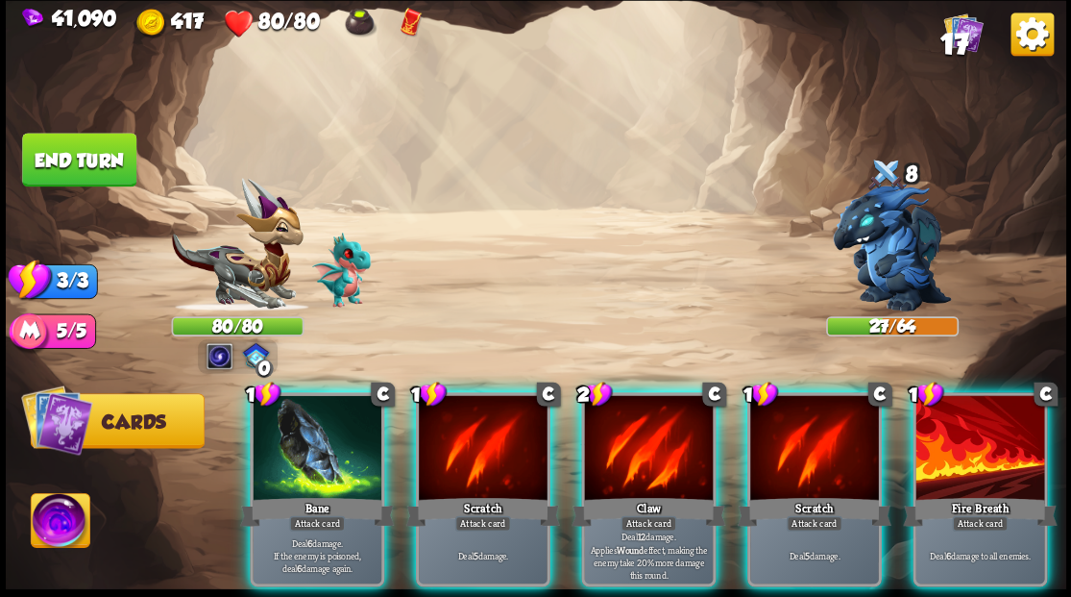
click at [636, 453] on div at bounding box center [648, 449] width 129 height 109
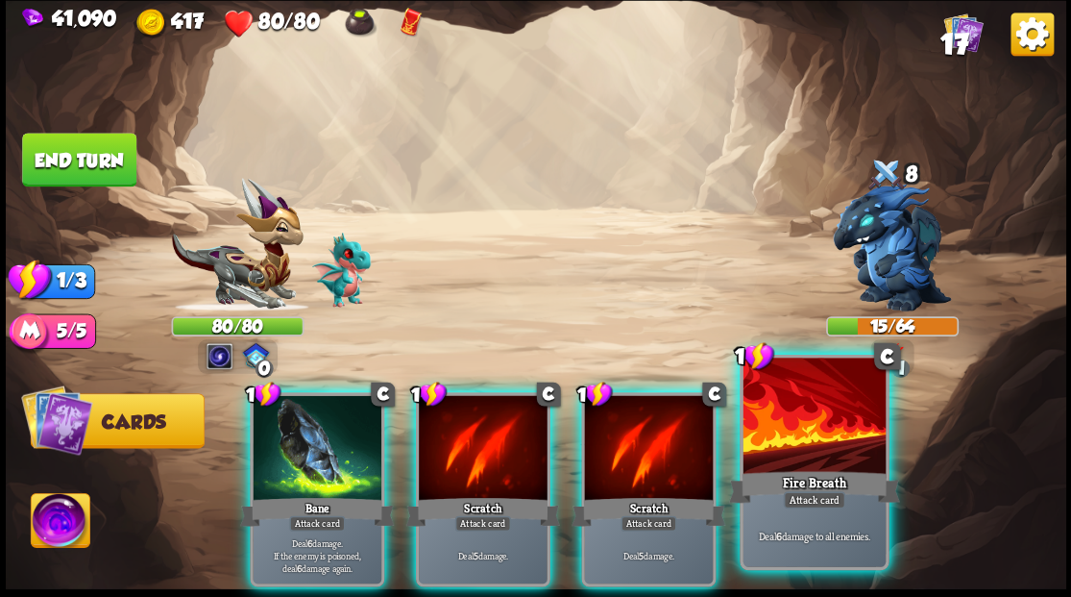
click at [821, 450] on div at bounding box center [814, 417] width 142 height 120
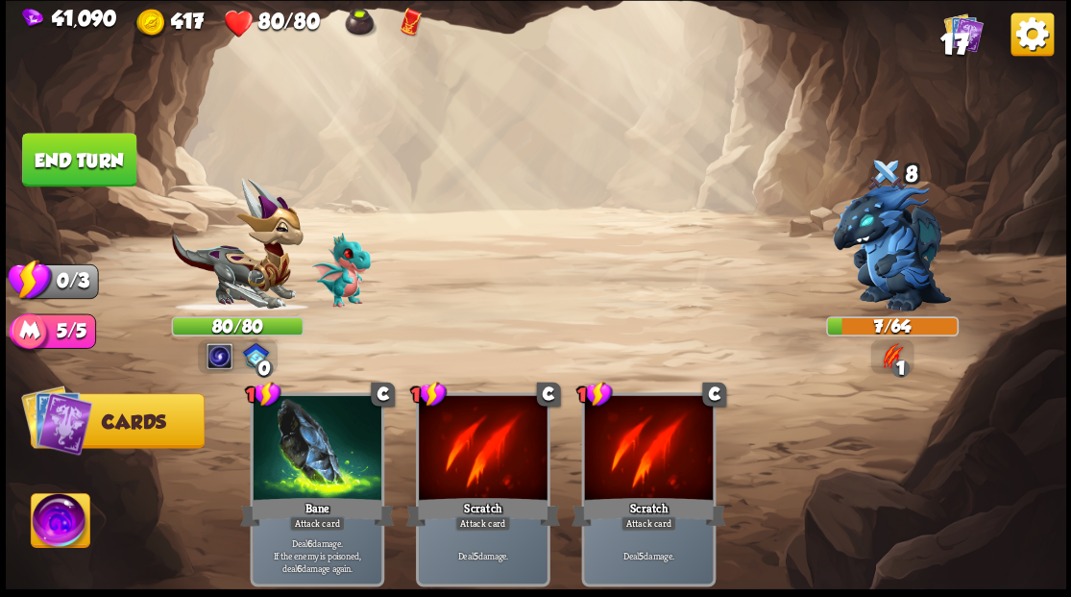
click at [68, 145] on button "End turn" at bounding box center [79, 160] width 114 height 54
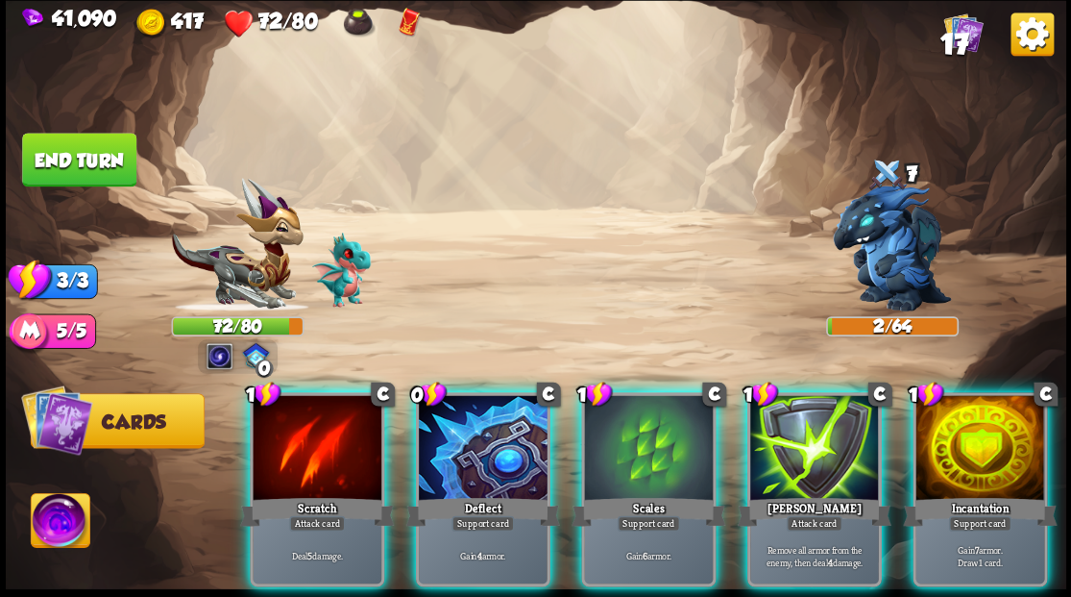
drag, startPoint x: 988, startPoint y: 468, endPoint x: 965, endPoint y: 471, distance: 22.3
click at [989, 494] on div "Incantation" at bounding box center [980, 511] width 154 height 35
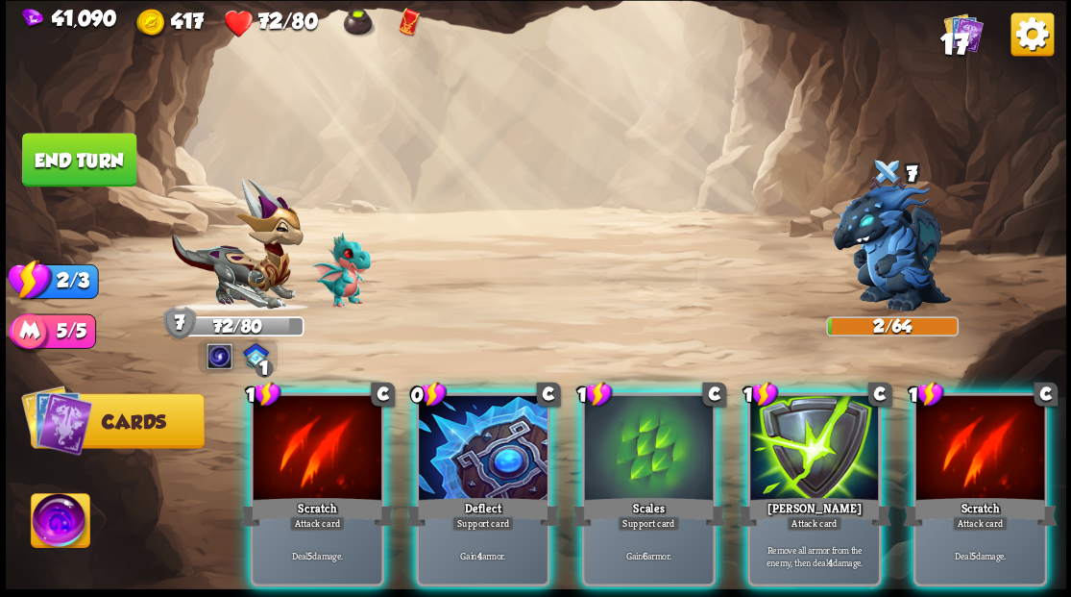
drag, startPoint x: 312, startPoint y: 436, endPoint x: 386, endPoint y: 330, distance: 129.8
click at [311, 428] on div at bounding box center [317, 449] width 129 height 109
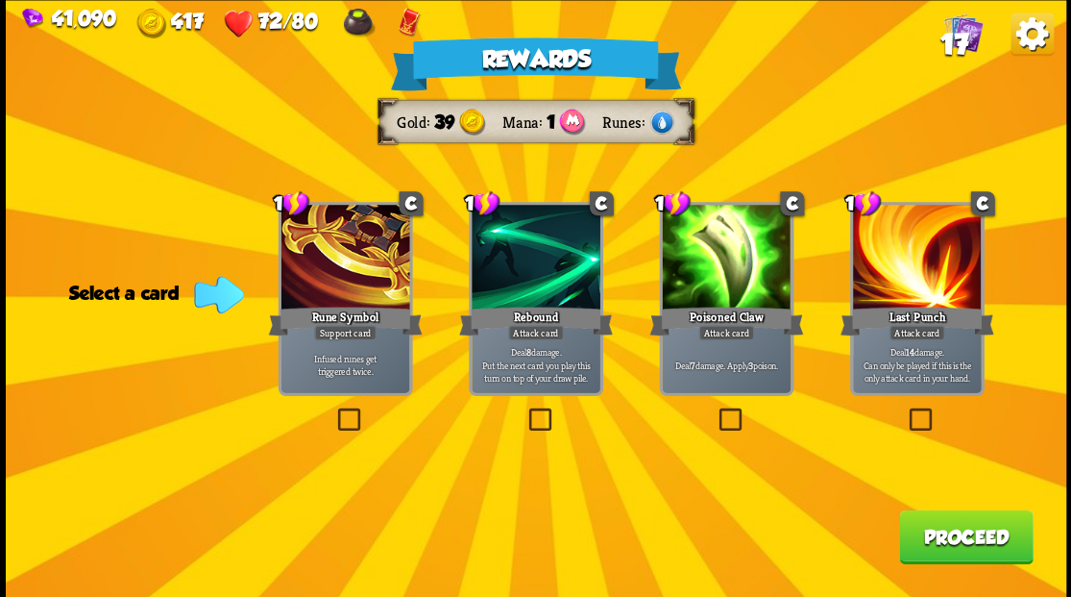
click at [715, 410] on label at bounding box center [715, 410] width 0 height 0
click at [0, 0] on input "checkbox" at bounding box center [0, 0] width 0 height 0
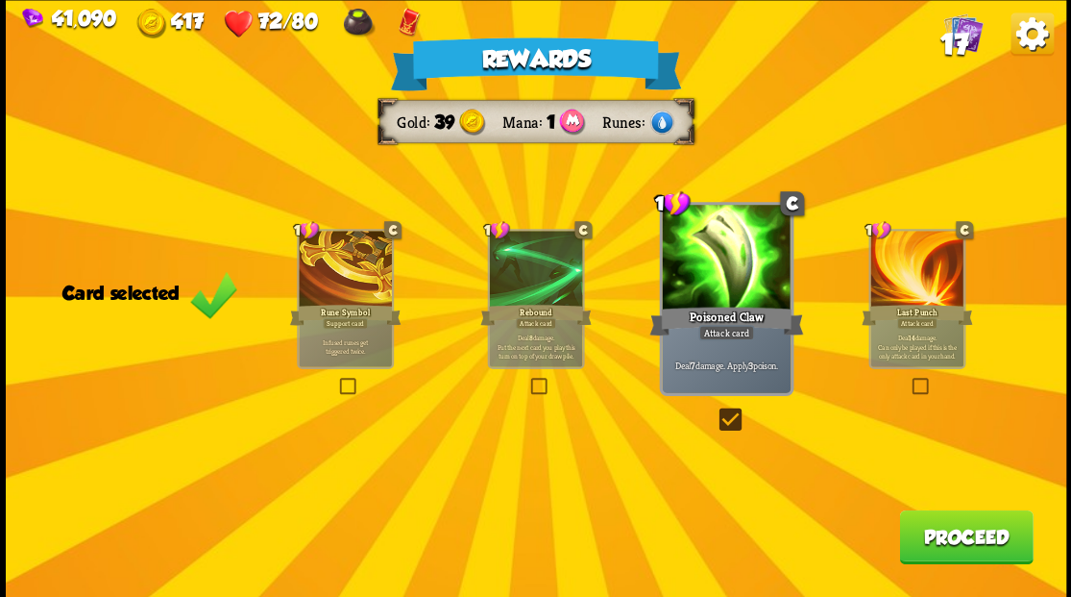
click at [945, 547] on button "Proceed" at bounding box center [966, 536] width 134 height 54
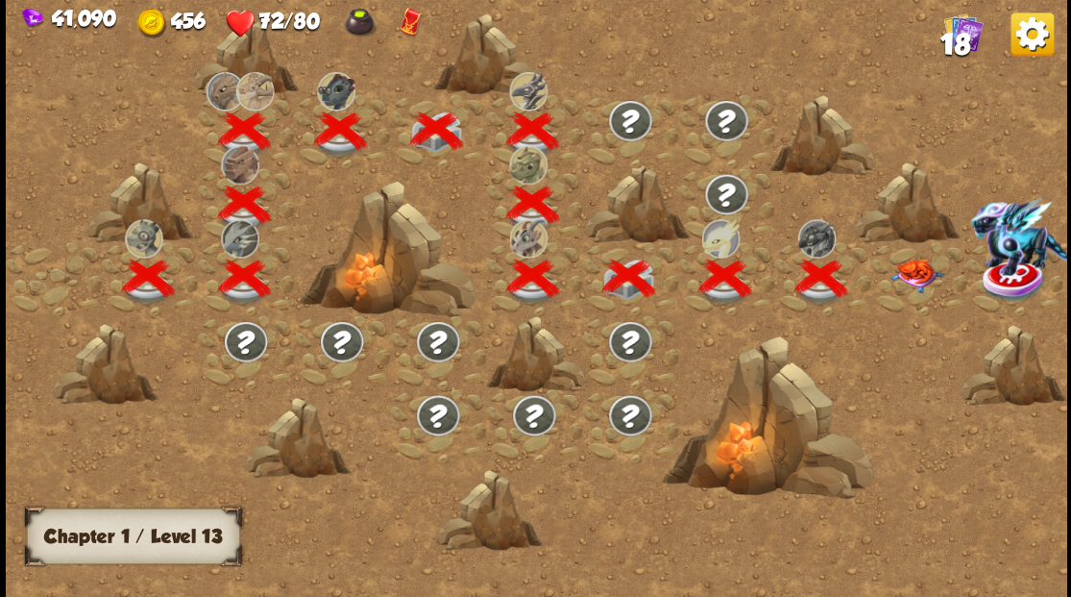
scroll to position [0, 292]
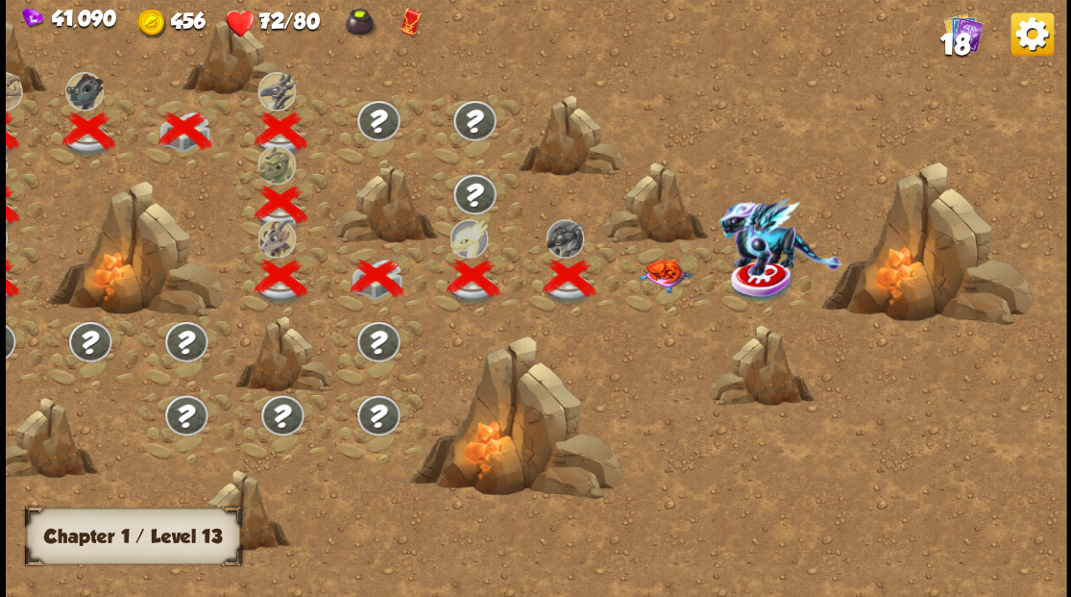
click at [653, 288] on div at bounding box center [667, 278] width 96 height 74
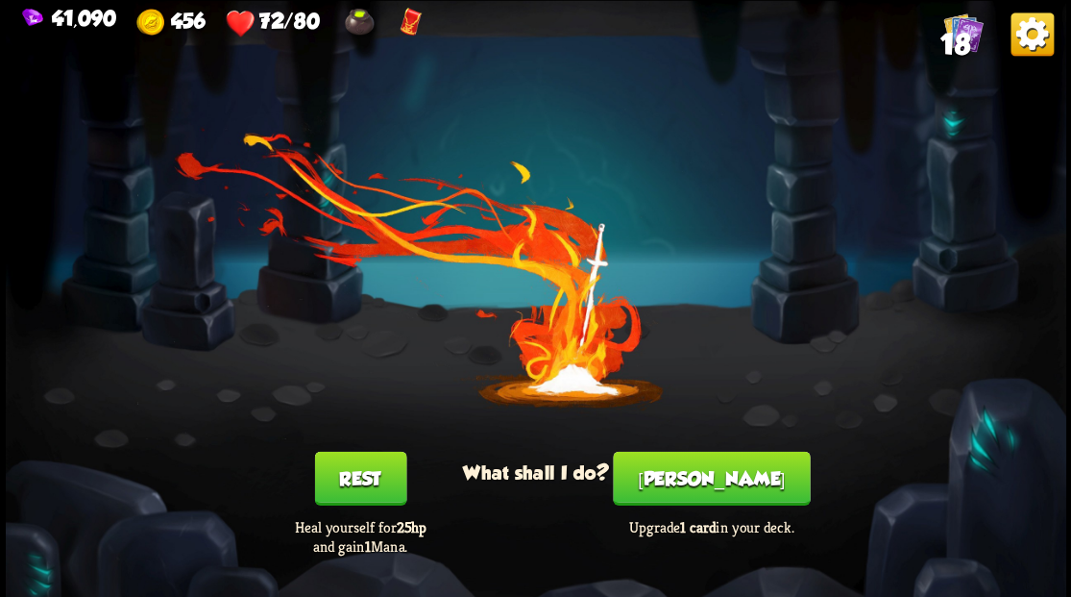
click at [722, 473] on button "[PERSON_NAME]" at bounding box center [711, 478] width 197 height 54
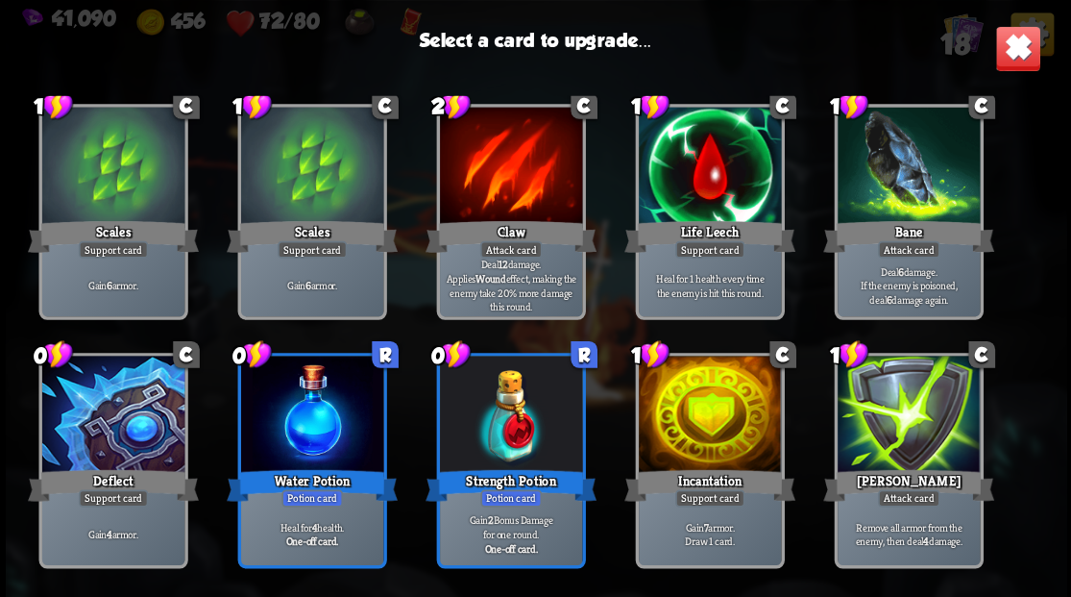
scroll to position [256, 0]
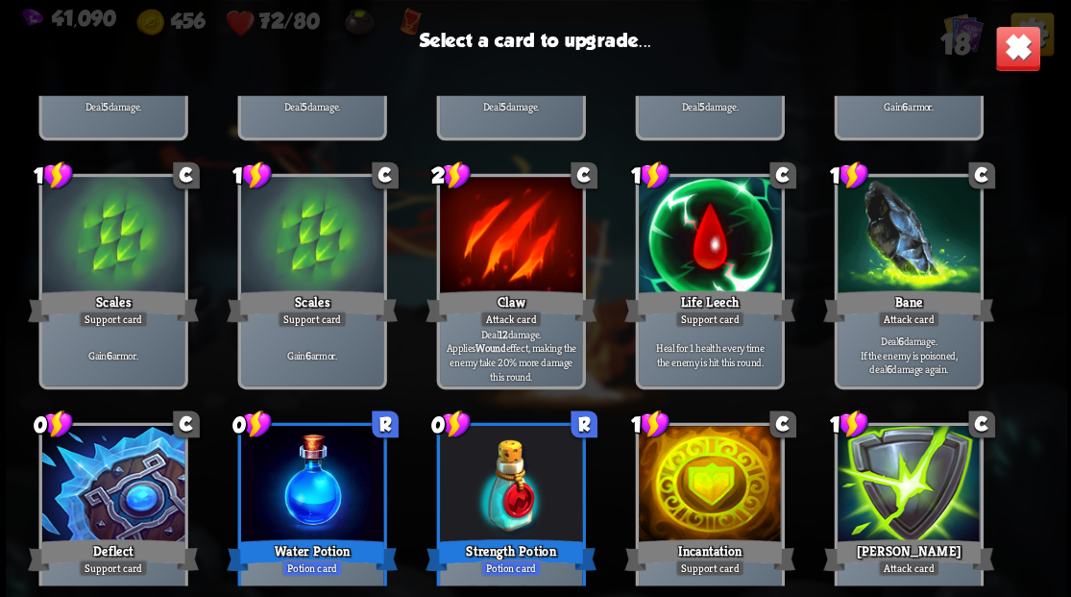
click at [699, 253] on div at bounding box center [709, 237] width 142 height 120
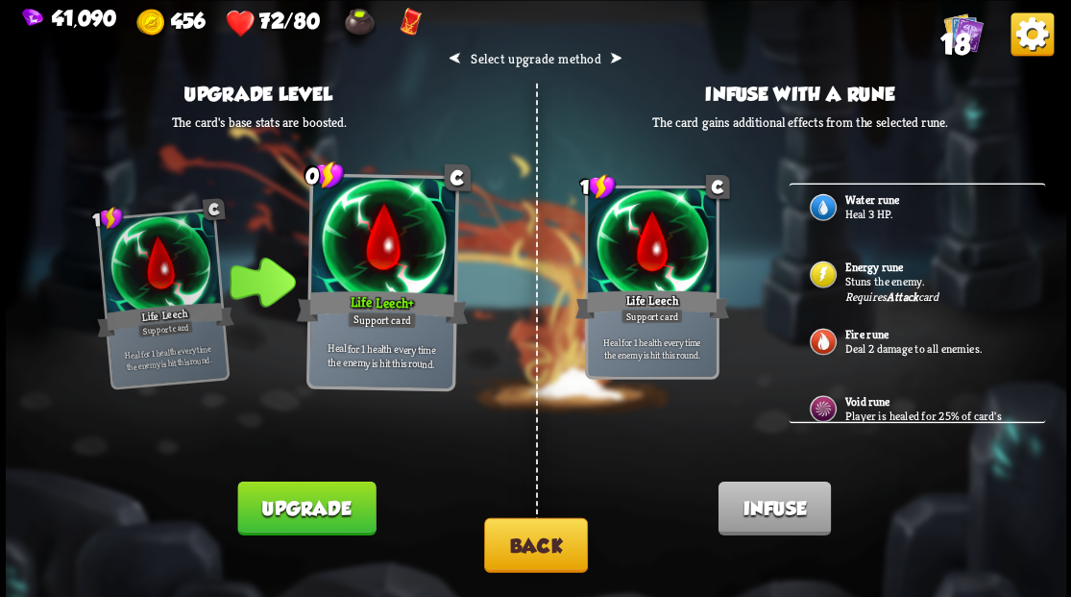
scroll to position [128, 0]
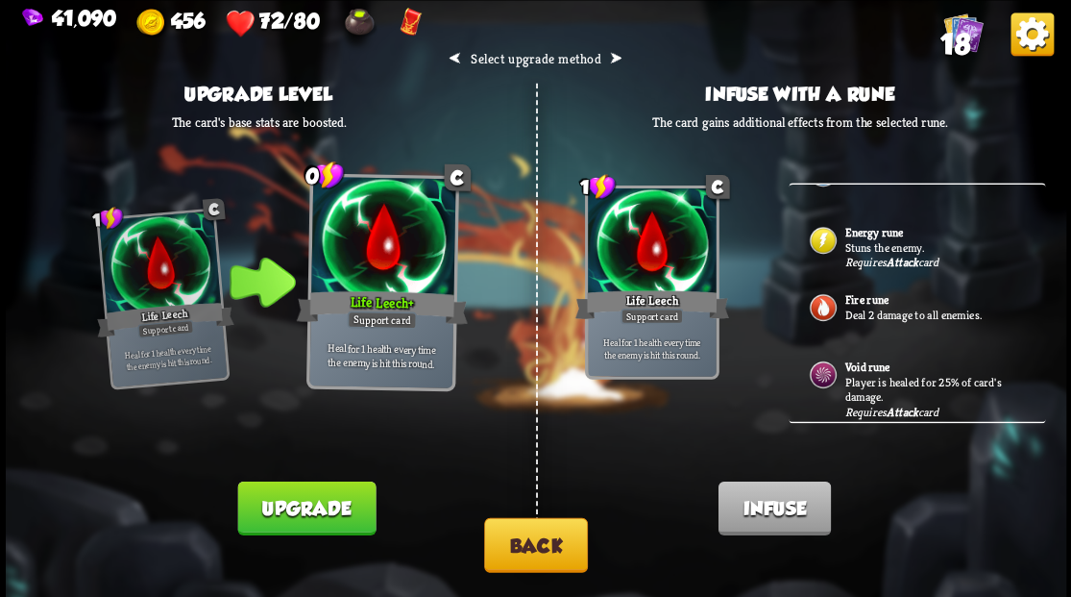
click at [538, 549] on button "Back" at bounding box center [536, 544] width 104 height 55
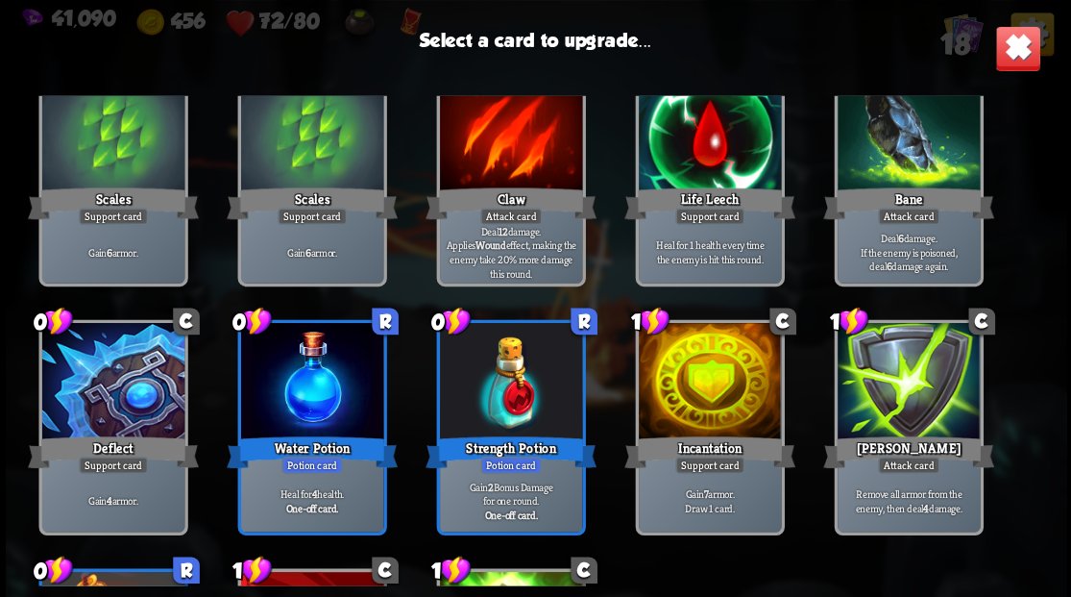
scroll to position [384, 0]
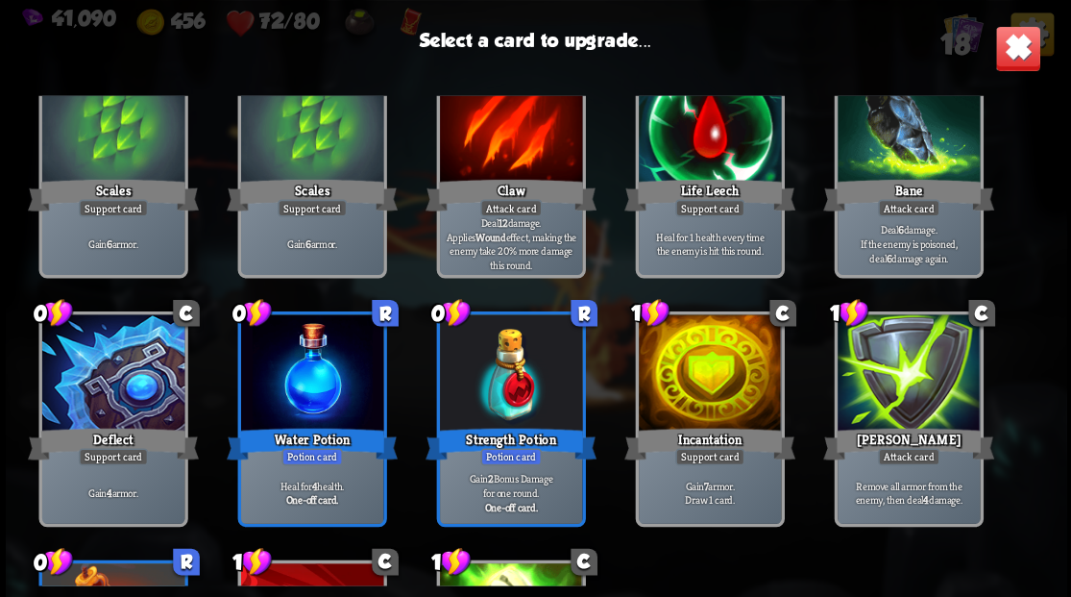
click at [726, 371] on div at bounding box center [709, 374] width 142 height 120
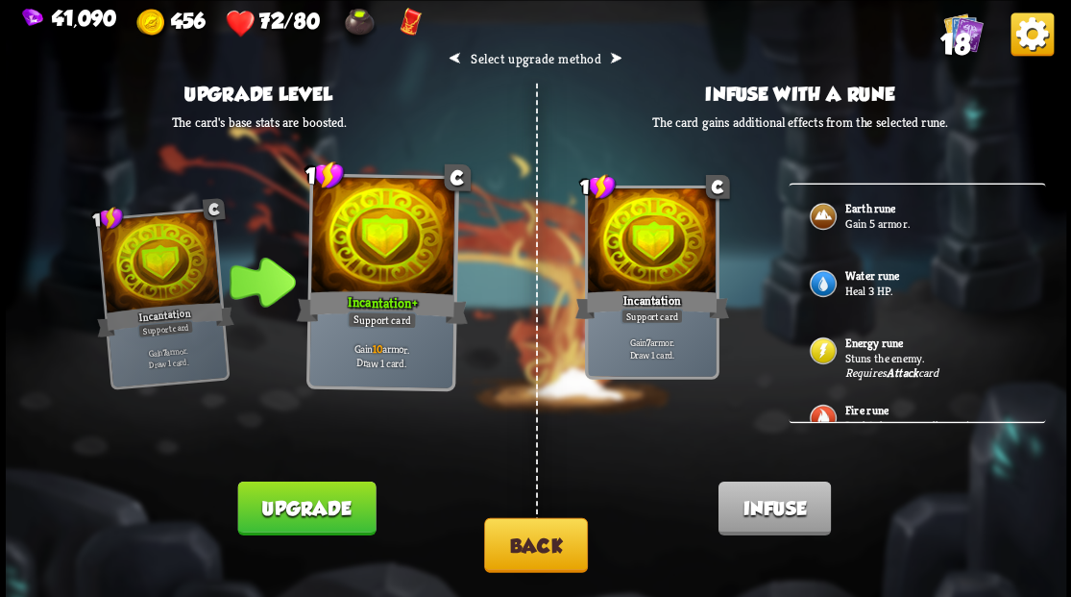
click at [829, 285] on img at bounding box center [822, 283] width 31 height 31
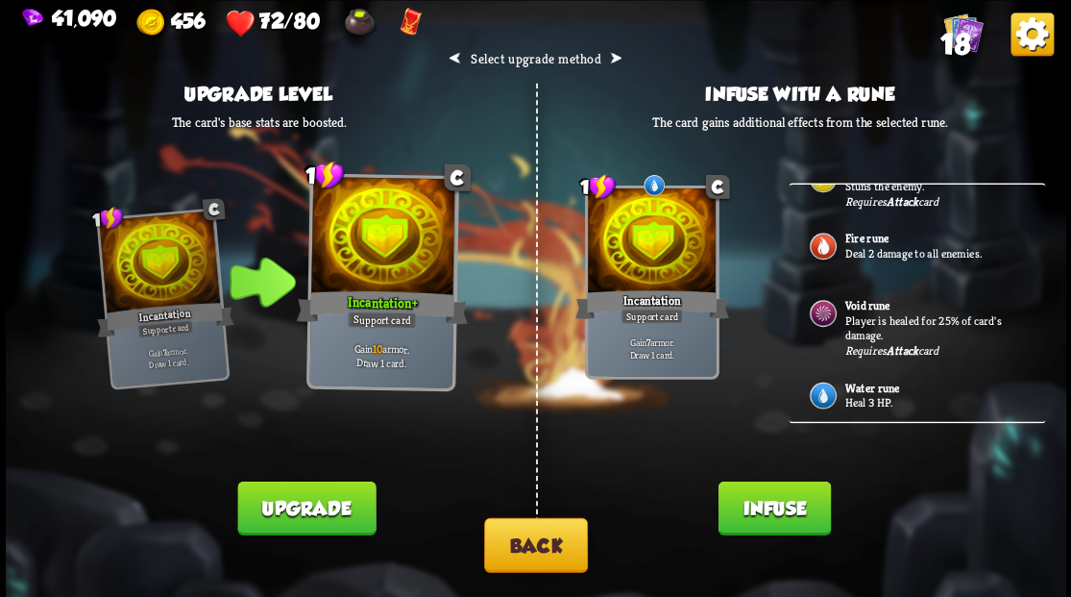
scroll to position [201, 0]
click at [746, 525] on button "Infuse" at bounding box center [774, 507] width 112 height 54
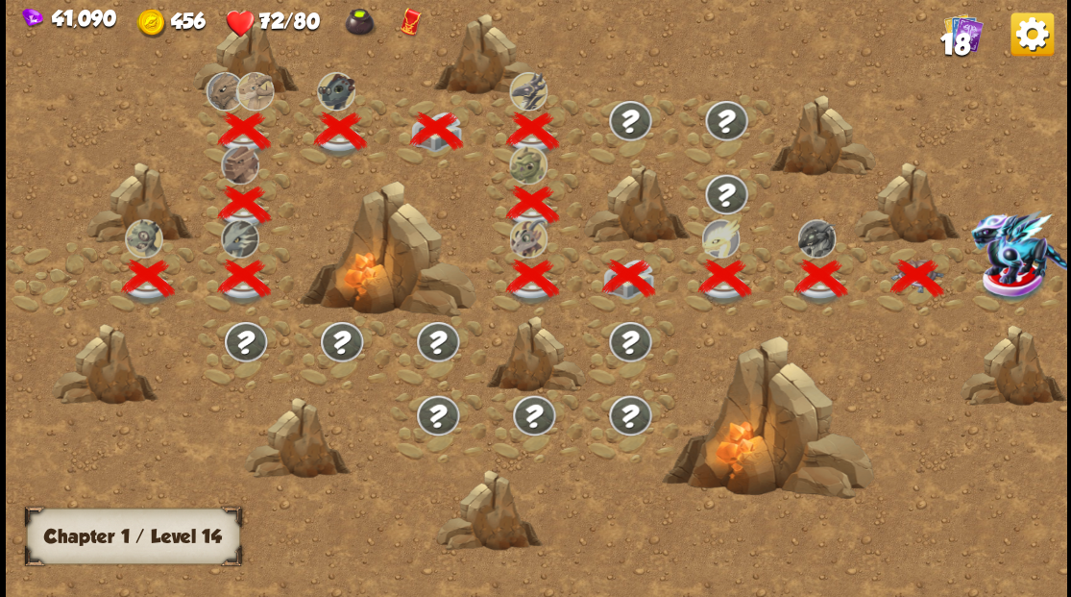
scroll to position [0, 292]
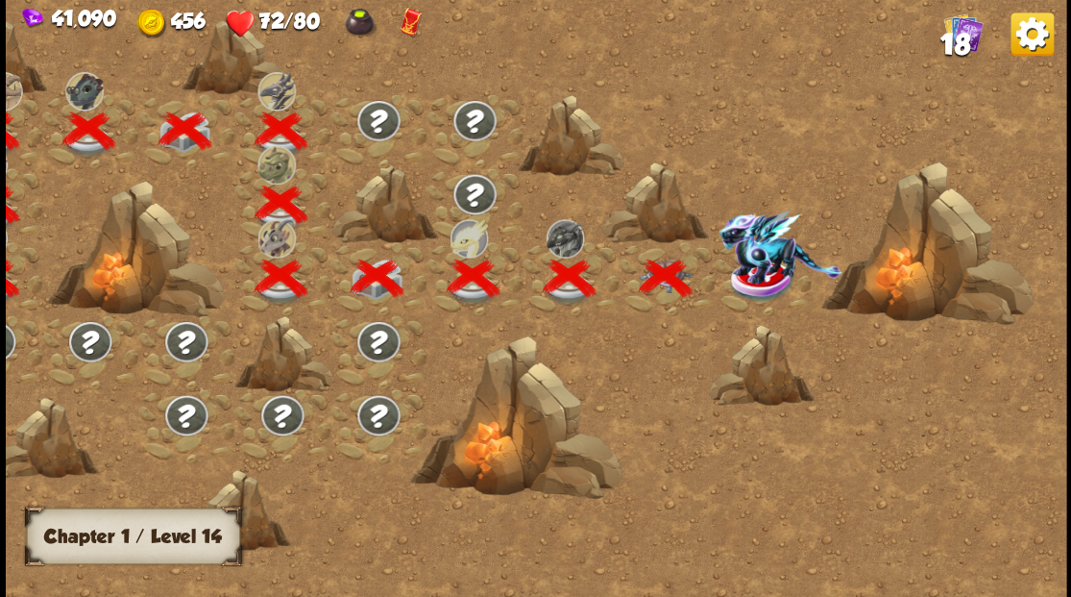
click at [754, 273] on img at bounding box center [780, 246] width 123 height 74
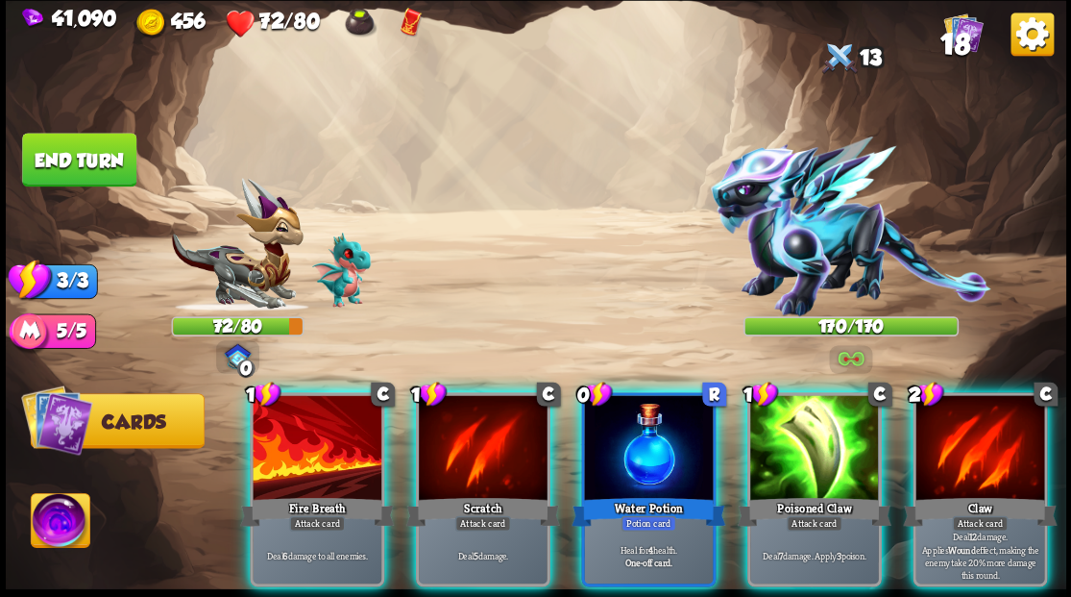
click at [58, 527] on img at bounding box center [60, 523] width 59 height 60
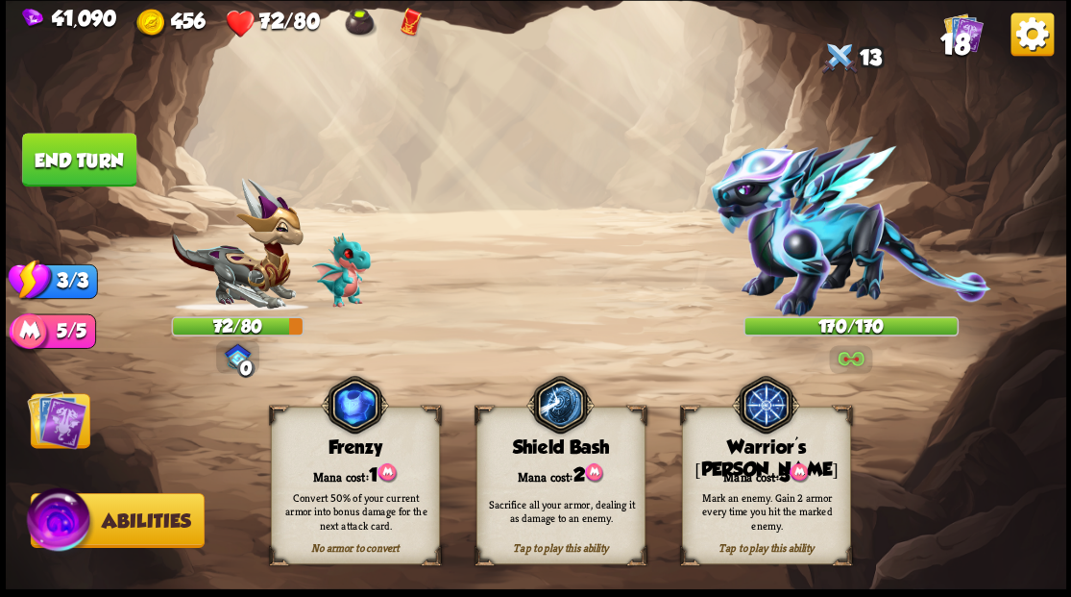
drag, startPoint x: 761, startPoint y: 467, endPoint x: 709, endPoint y: 409, distance: 77.5
click at [761, 467] on div "Mana cost: 3" at bounding box center [765, 473] width 167 height 24
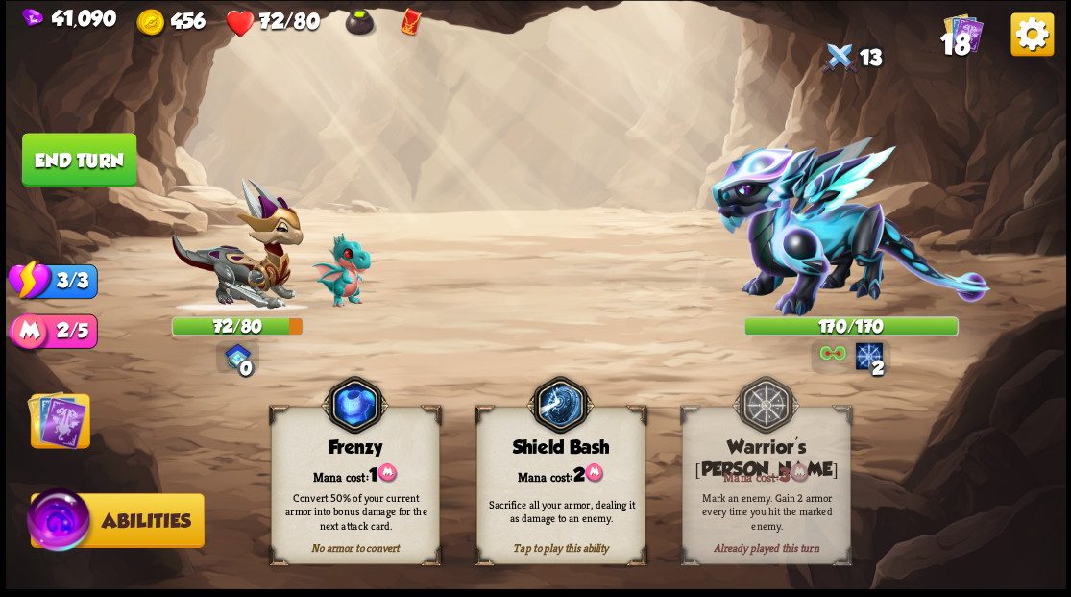
click at [58, 417] on img at bounding box center [57, 419] width 60 height 60
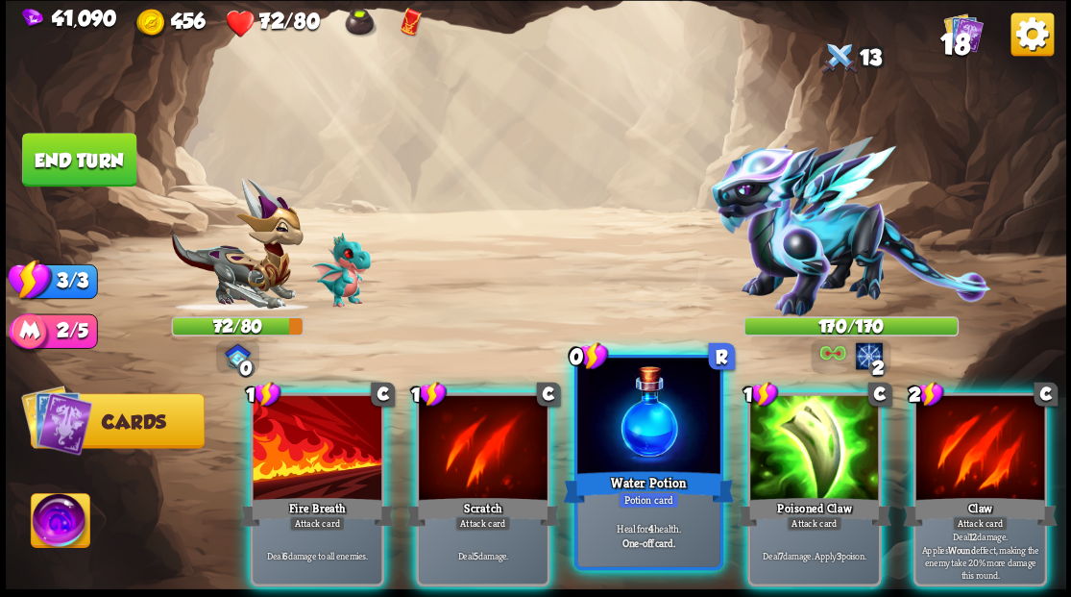
click at [647, 425] on div at bounding box center [648, 417] width 142 height 120
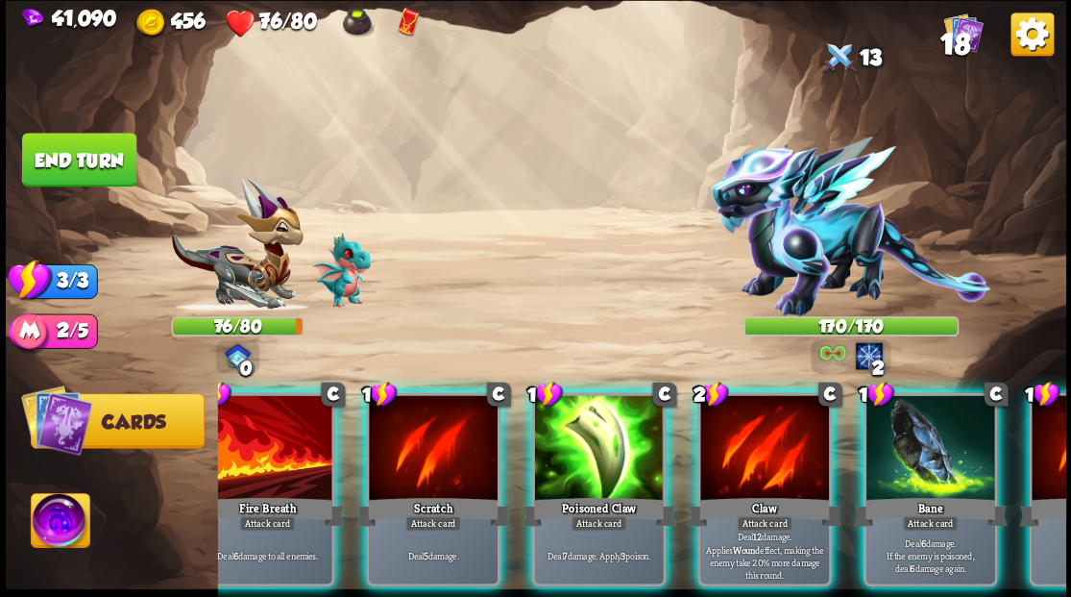
scroll to position [0, 58]
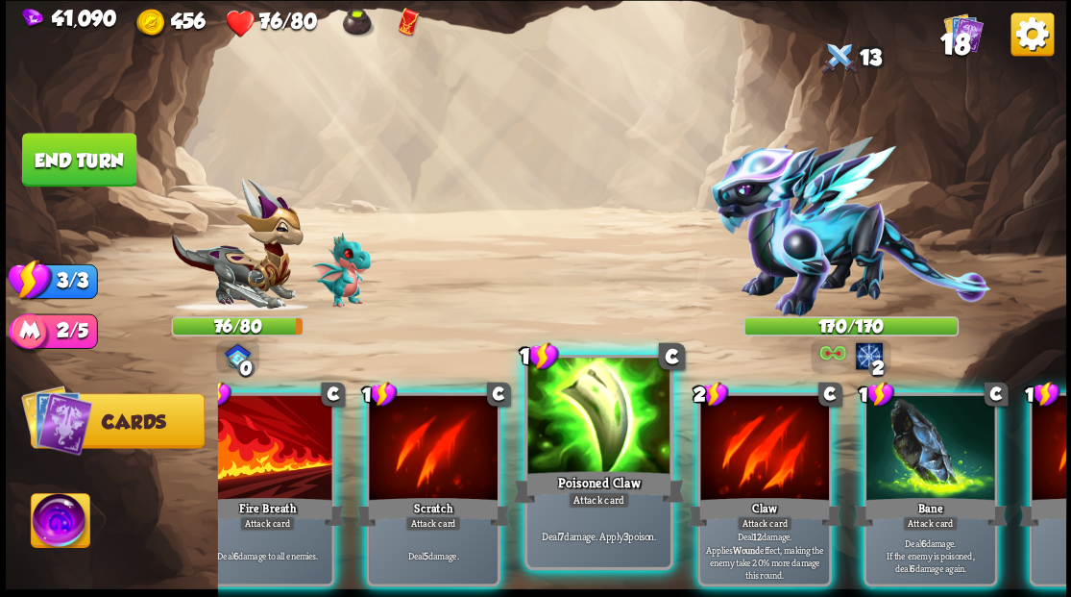
click at [612, 436] on div at bounding box center [598, 417] width 142 height 120
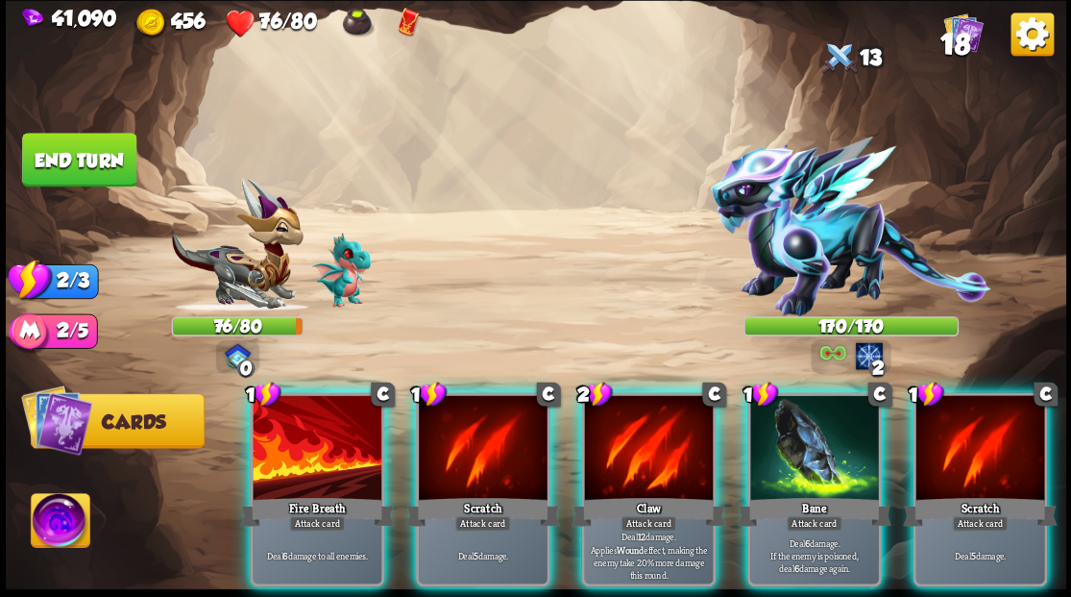
scroll to position [0, 0]
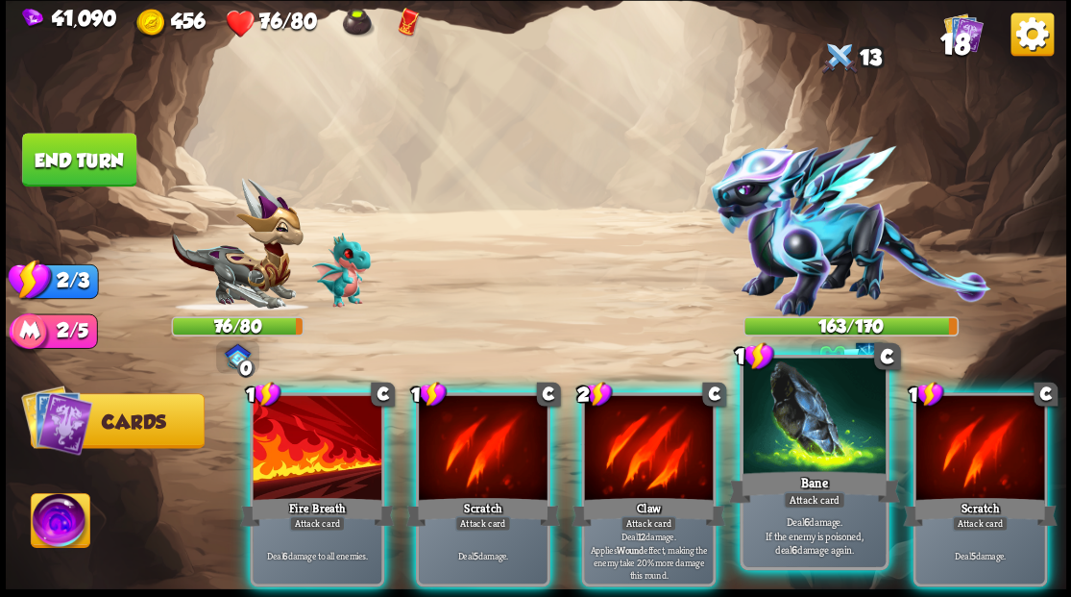
click at [814, 440] on div at bounding box center [814, 417] width 142 height 120
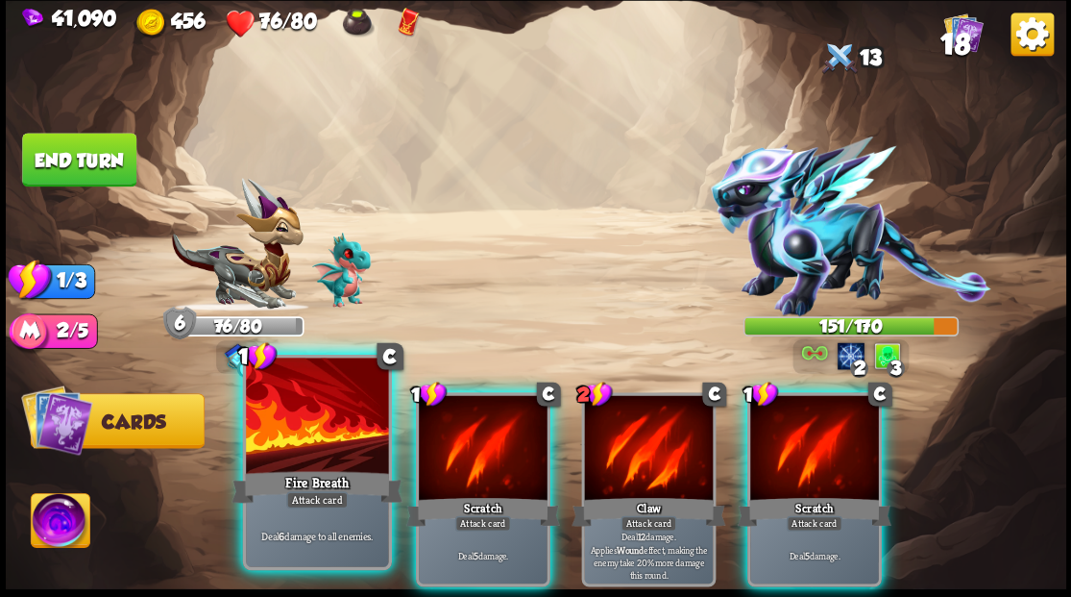
click at [305, 430] on div at bounding box center [317, 417] width 142 height 120
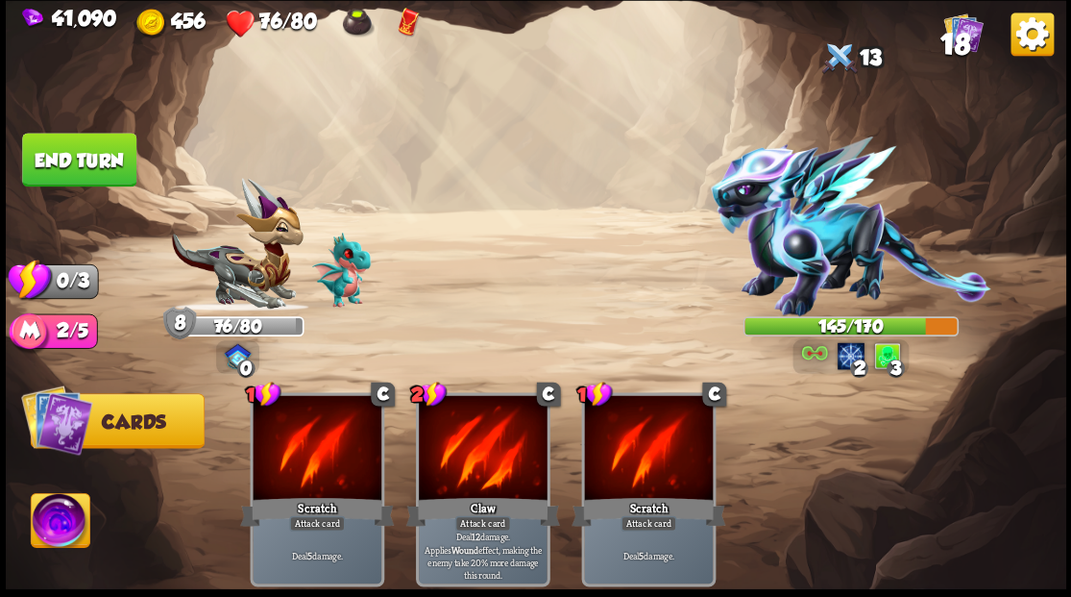
click at [57, 157] on button "End turn" at bounding box center [79, 160] width 114 height 54
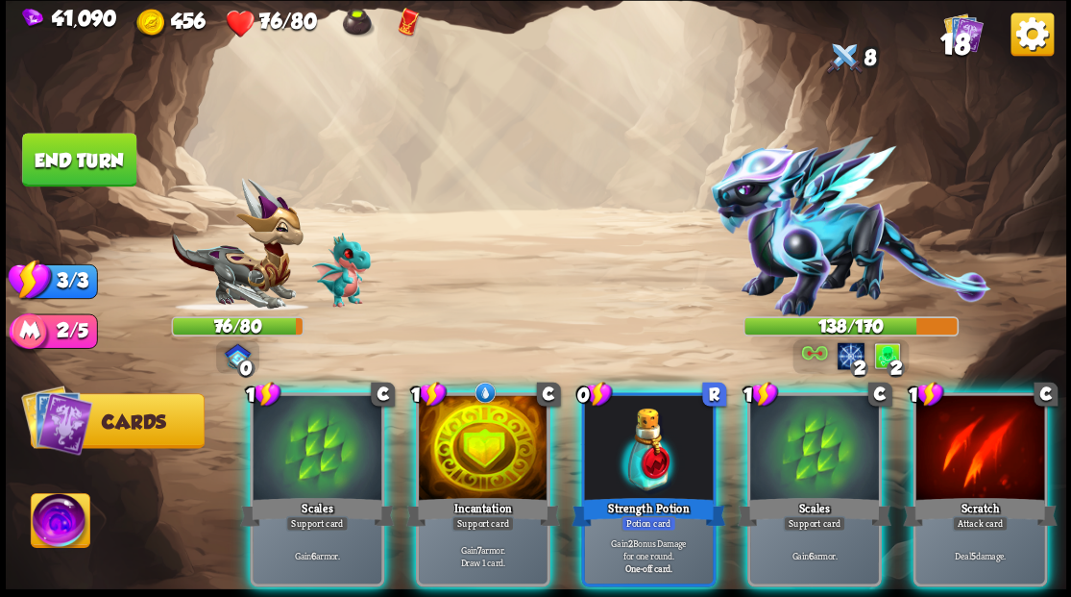
drag, startPoint x: 631, startPoint y: 436, endPoint x: 585, endPoint y: 427, distance: 47.1
click at [626, 436] on div at bounding box center [648, 449] width 129 height 109
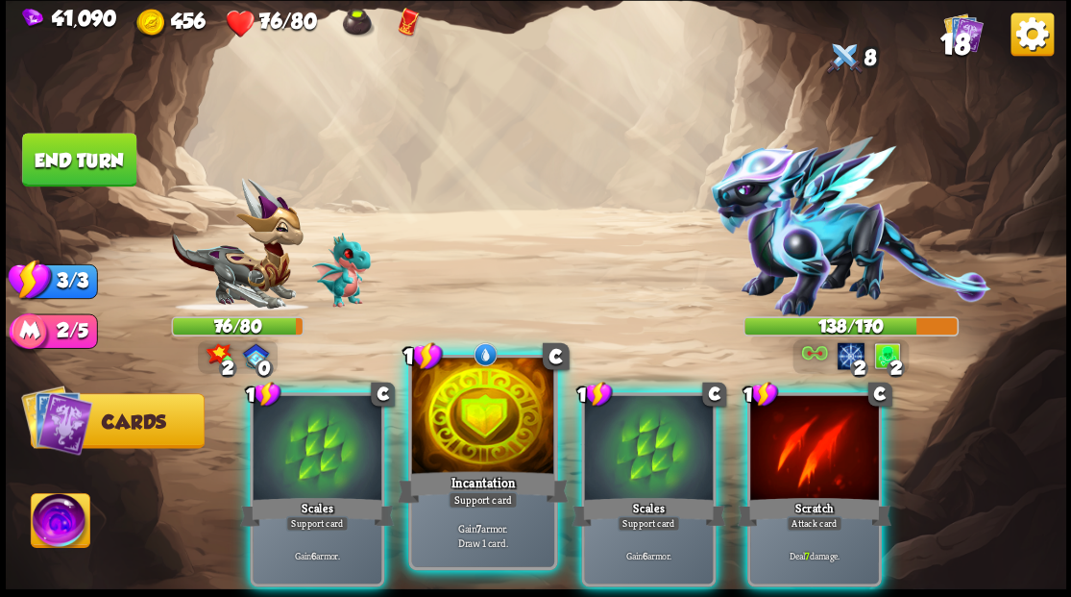
click at [471, 434] on div at bounding box center [482, 417] width 142 height 120
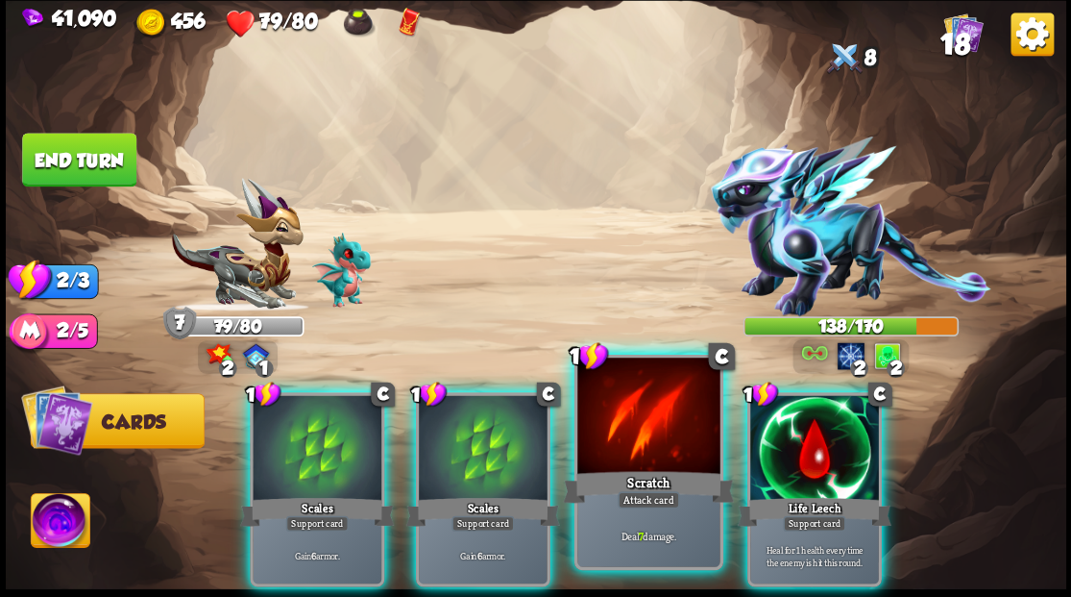
click at [640, 447] on div at bounding box center [648, 417] width 142 height 120
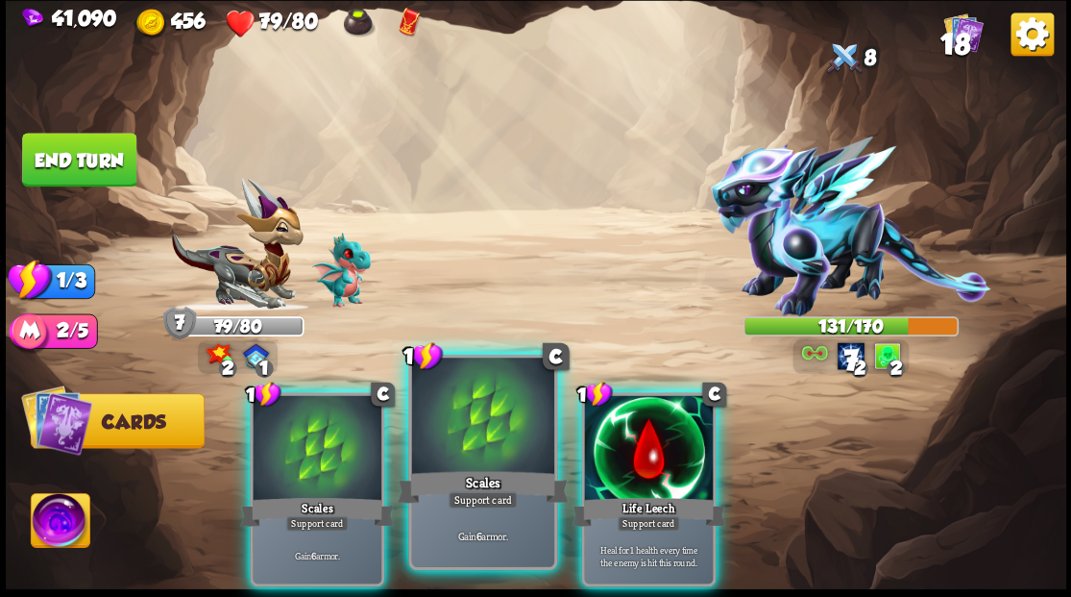
click at [472, 430] on div at bounding box center [482, 417] width 142 height 120
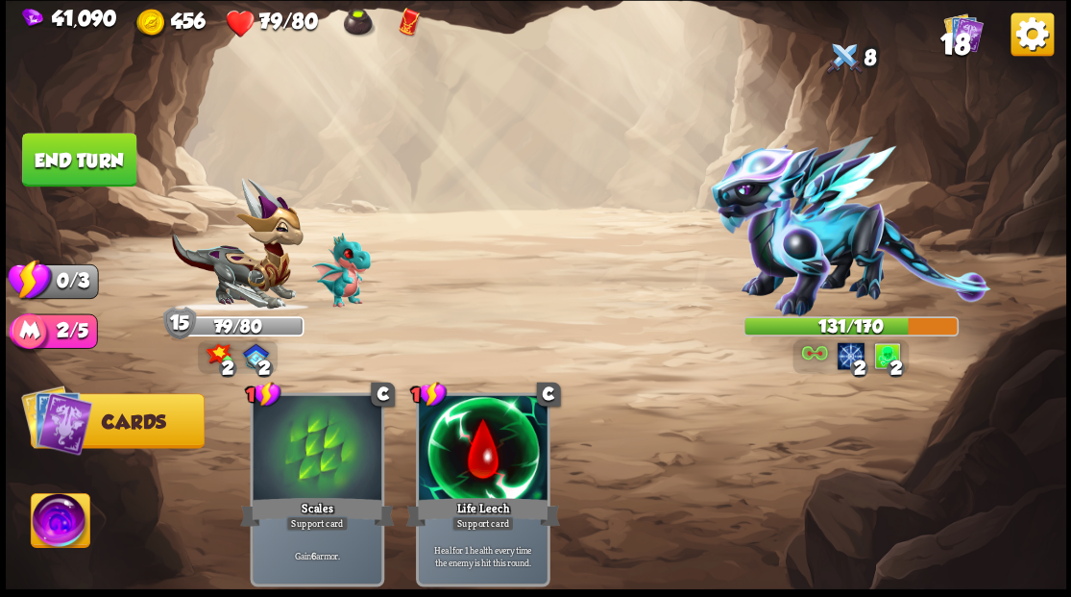
click at [81, 155] on button "End turn" at bounding box center [79, 160] width 114 height 54
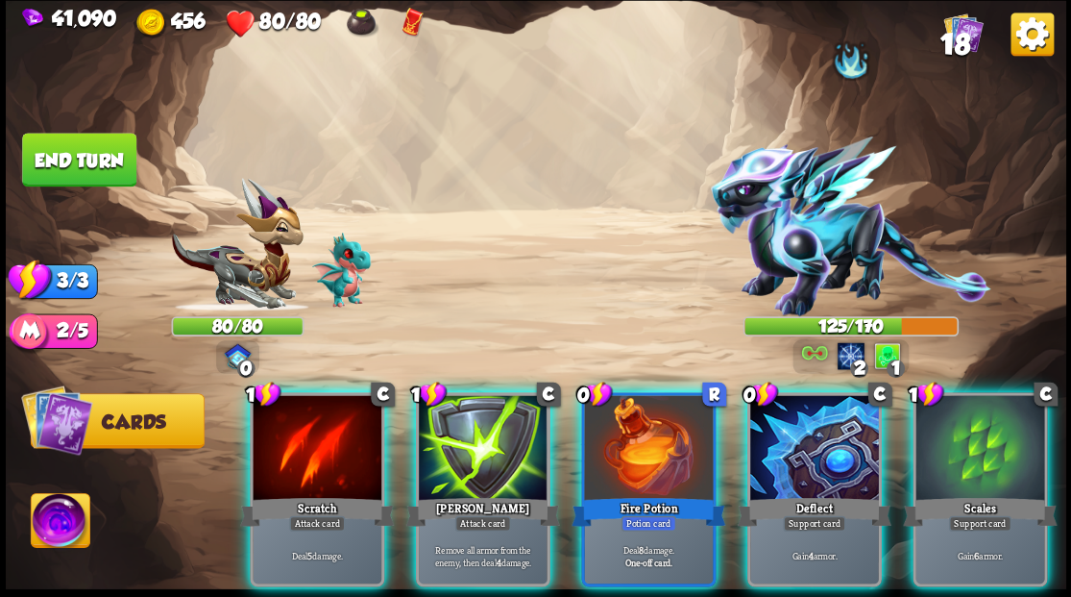
click at [624, 494] on div "Fire Potion" at bounding box center [649, 511] width 154 height 35
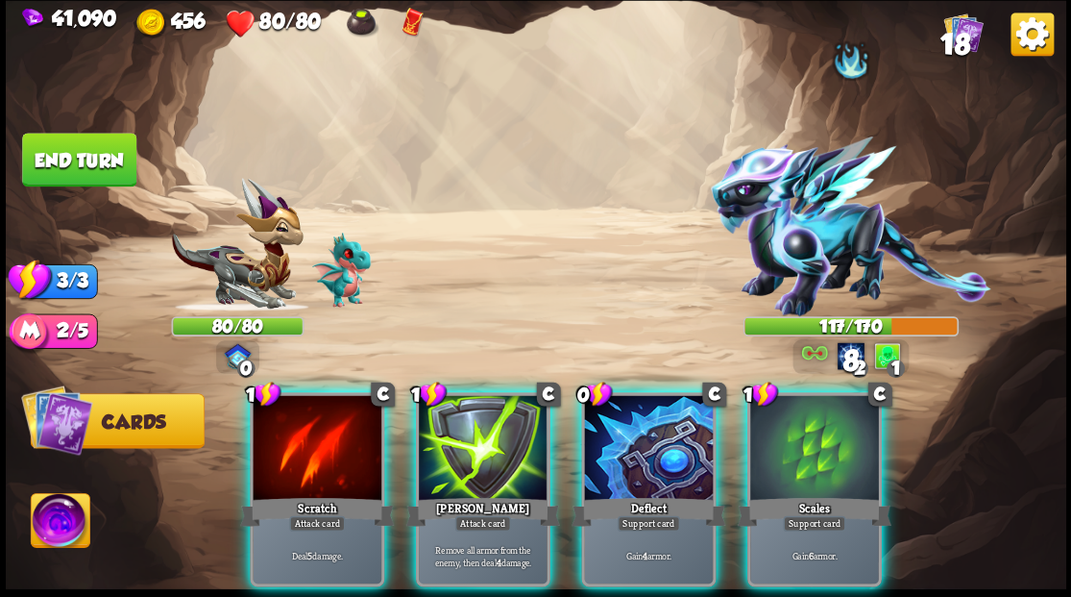
click at [624, 494] on div "Deflect" at bounding box center [649, 511] width 154 height 35
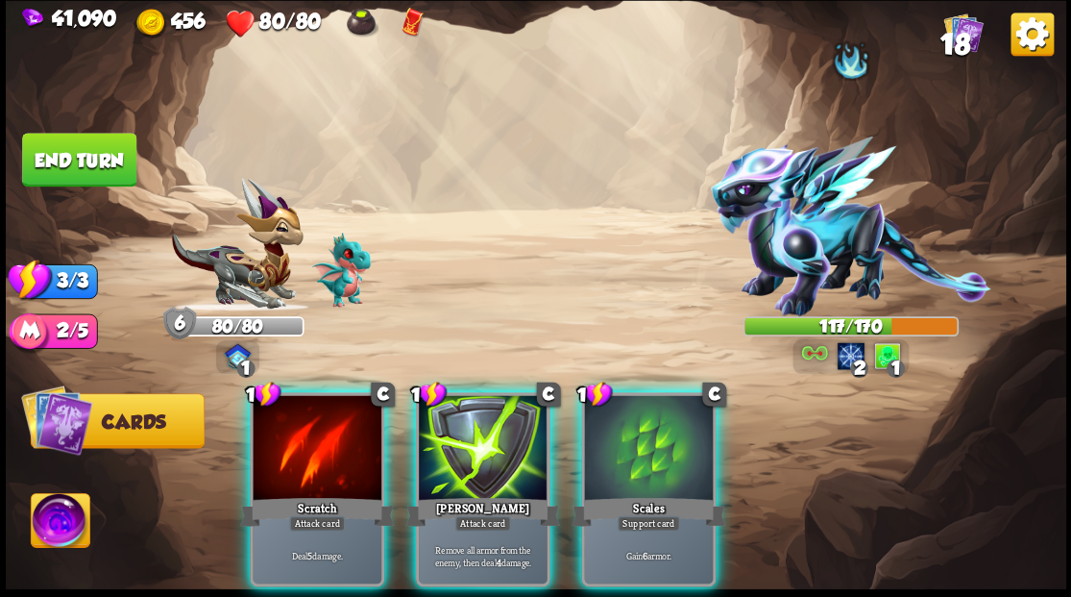
click at [634, 434] on div at bounding box center [648, 449] width 129 height 109
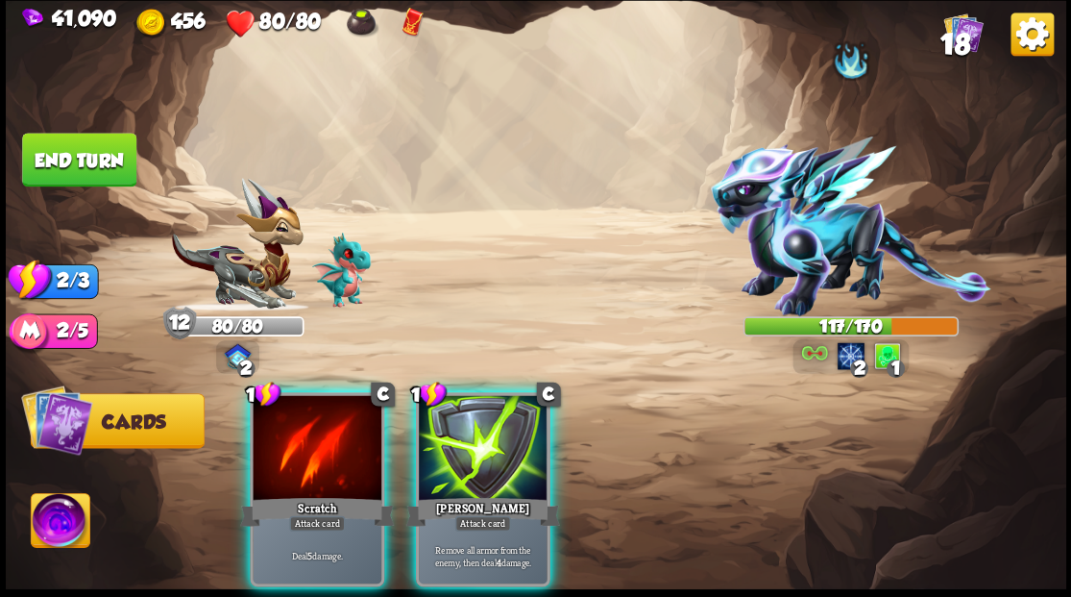
click at [340, 417] on div at bounding box center [317, 449] width 129 height 109
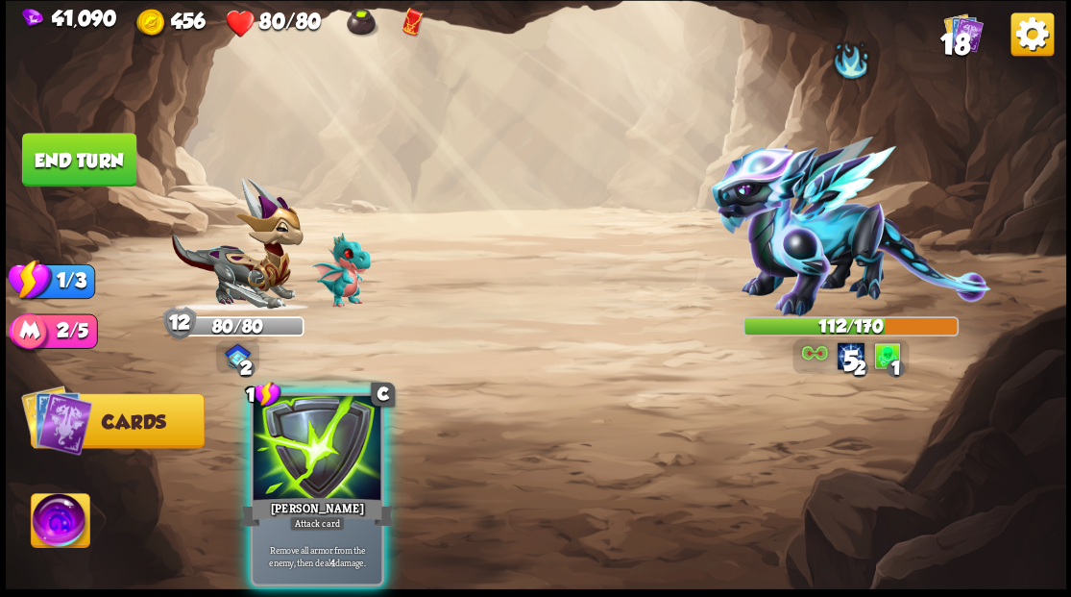
drag, startPoint x: 323, startPoint y: 393, endPoint x: 267, endPoint y: 285, distance: 121.2
click at [321, 395] on div at bounding box center [317, 449] width 129 height 109
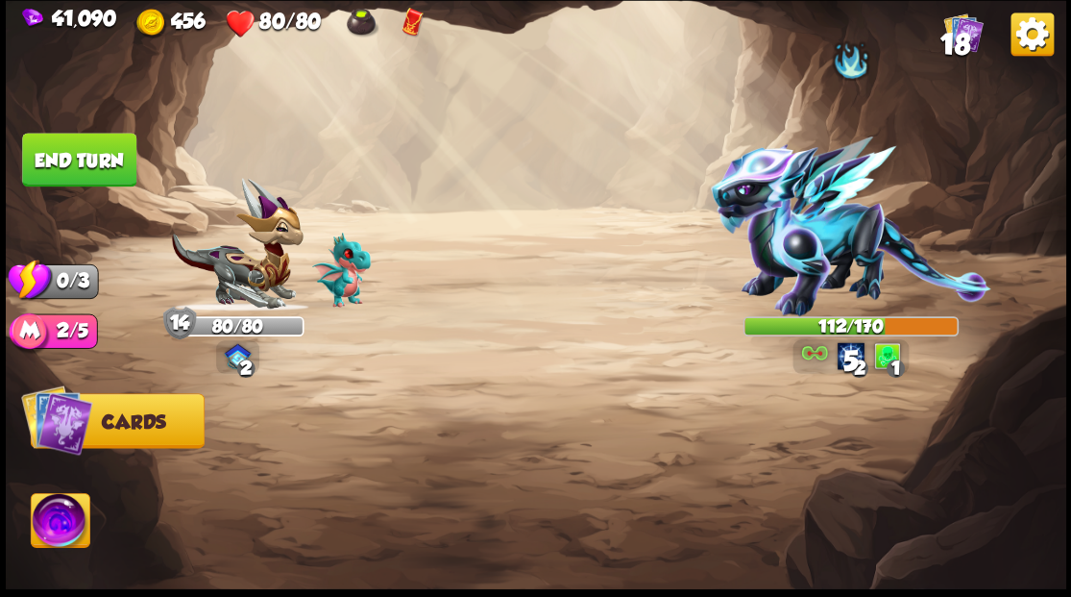
drag, startPoint x: 90, startPoint y: 156, endPoint x: 339, endPoint y: 279, distance: 277.5
click at [90, 157] on button "End turn" at bounding box center [79, 160] width 114 height 54
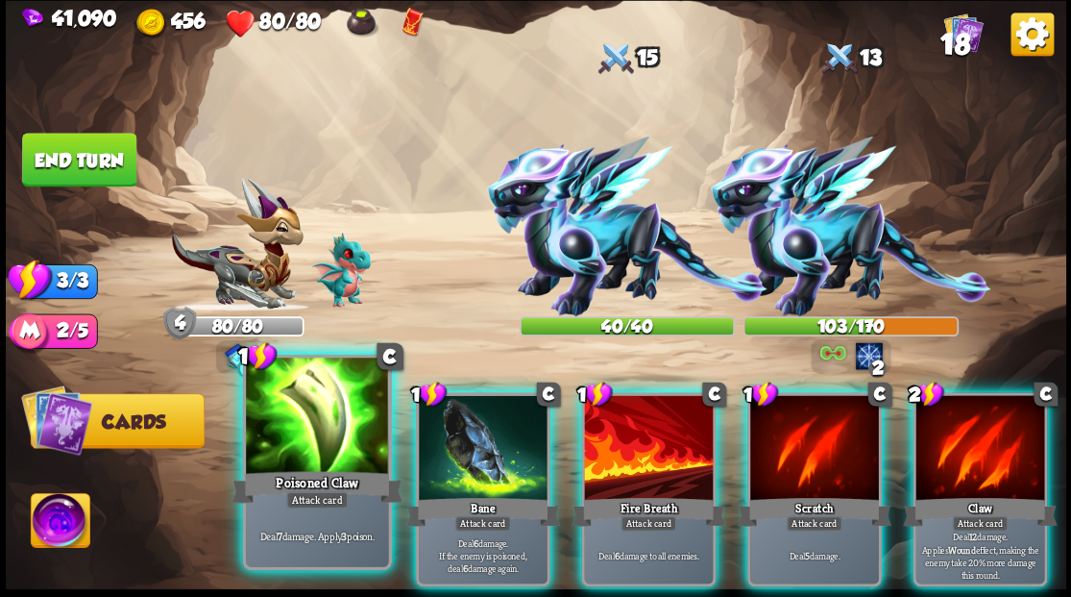
click at [317, 417] on div at bounding box center [317, 417] width 142 height 120
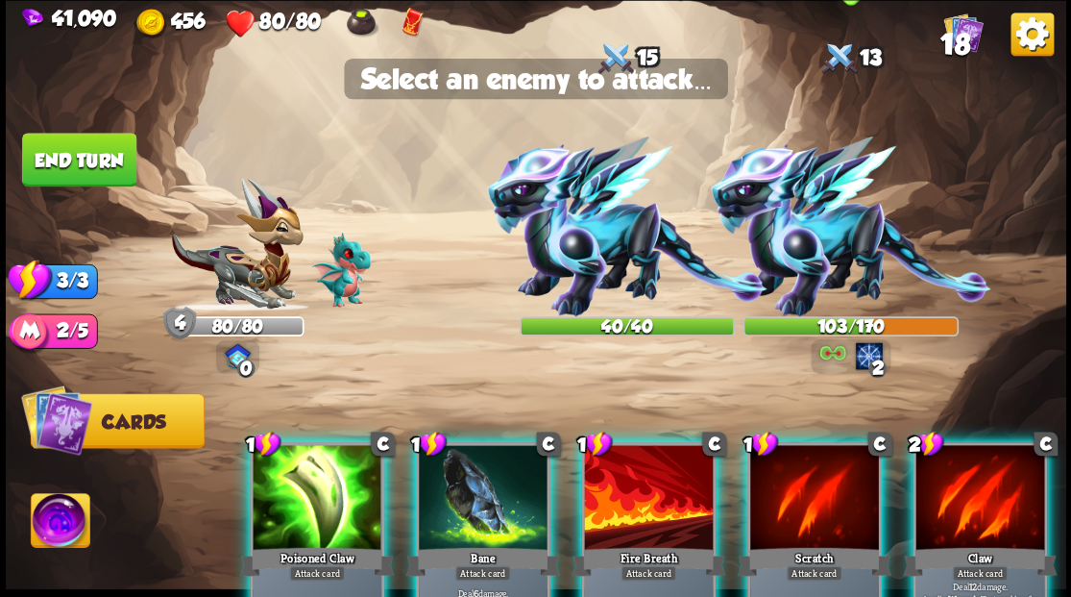
click at [817, 261] on img at bounding box center [850, 226] width 281 height 180
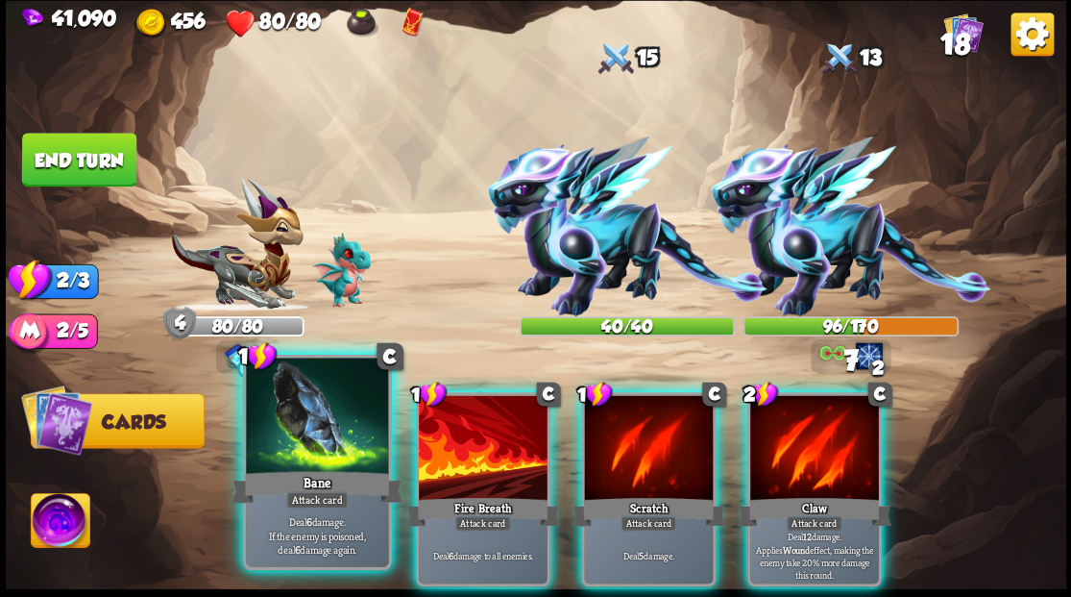
click at [319, 433] on div at bounding box center [317, 417] width 142 height 120
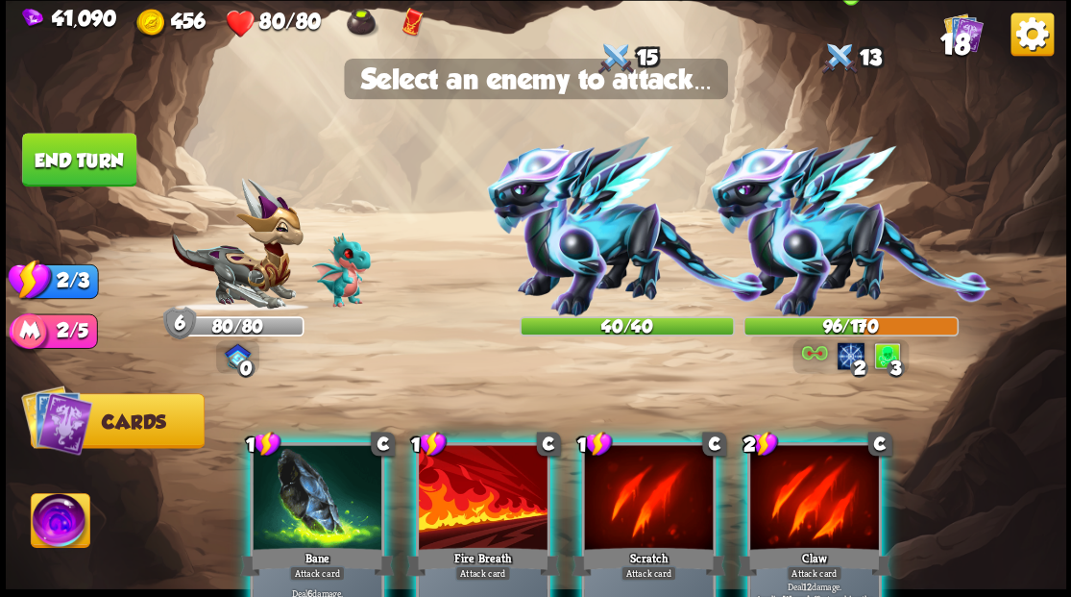
click at [837, 254] on img at bounding box center [850, 226] width 281 height 180
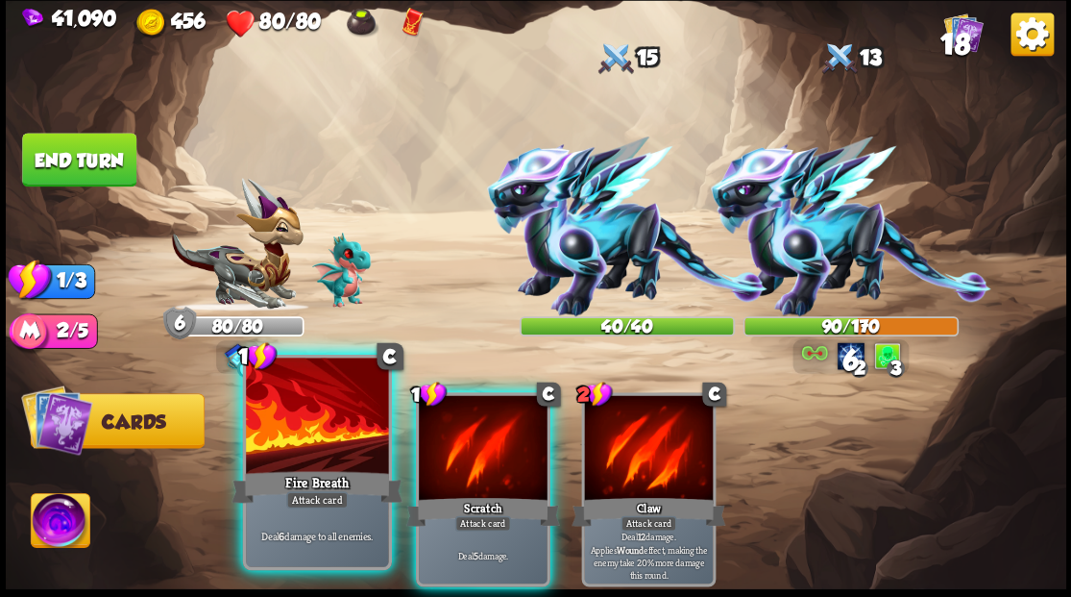
click at [336, 422] on div at bounding box center [317, 417] width 142 height 120
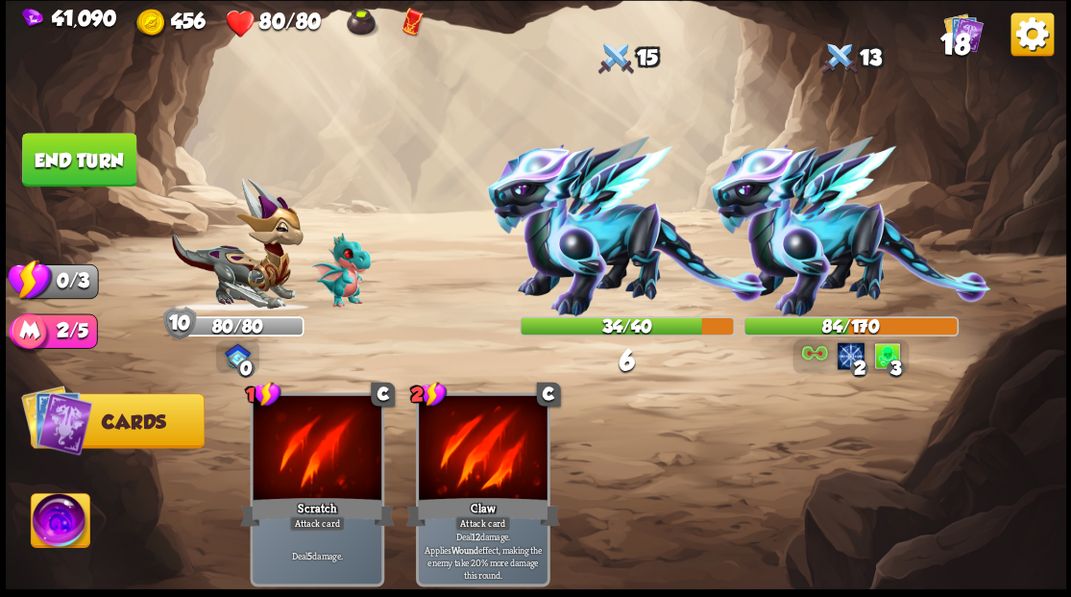
click at [86, 159] on button "End turn" at bounding box center [79, 160] width 114 height 54
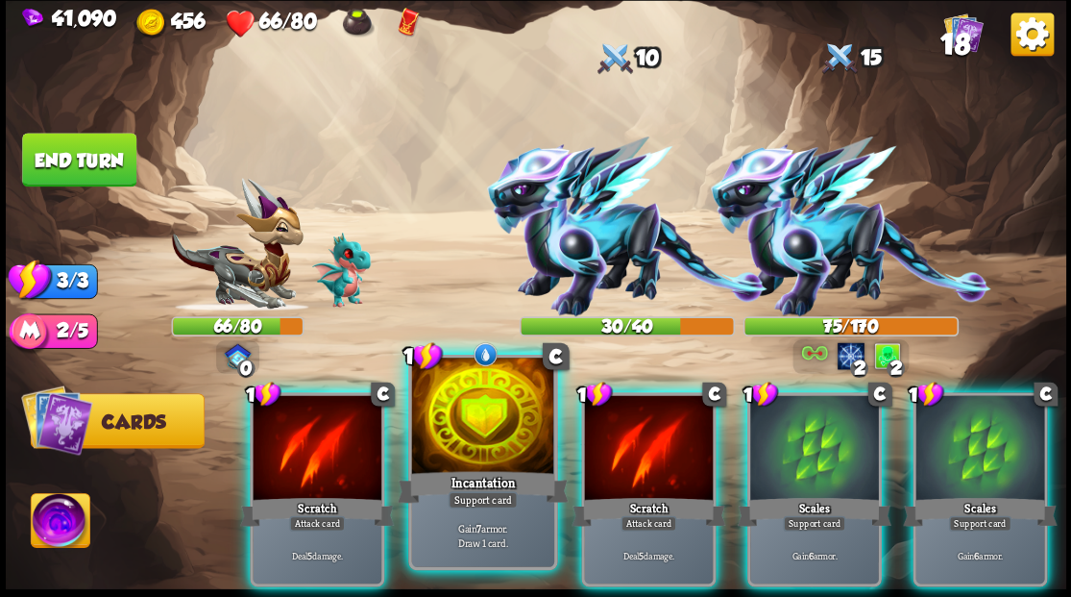
click at [480, 425] on div at bounding box center [482, 417] width 142 height 120
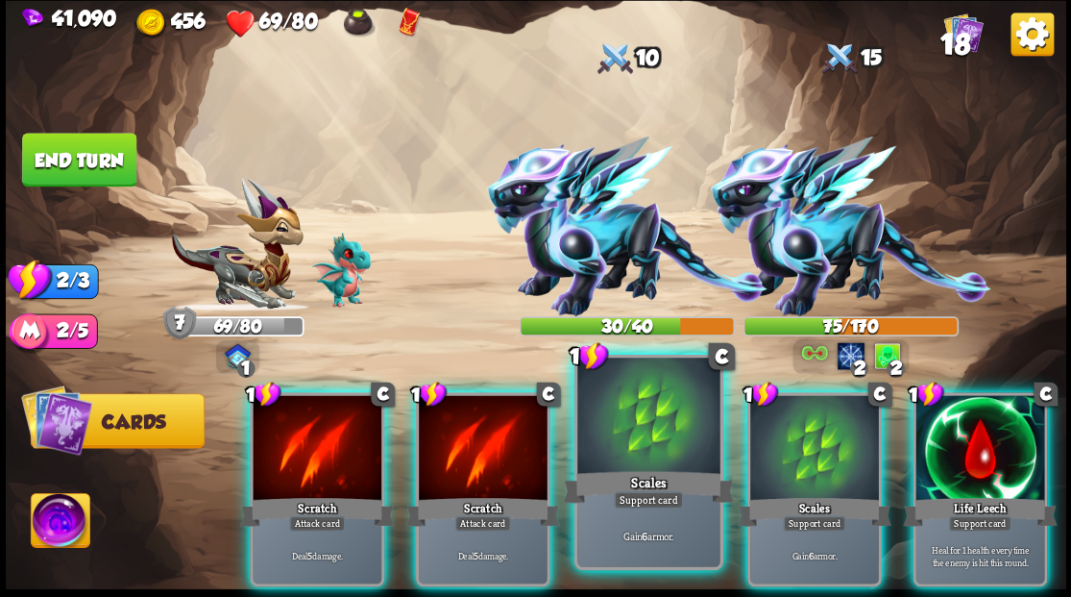
click at [642, 432] on div at bounding box center [648, 417] width 142 height 120
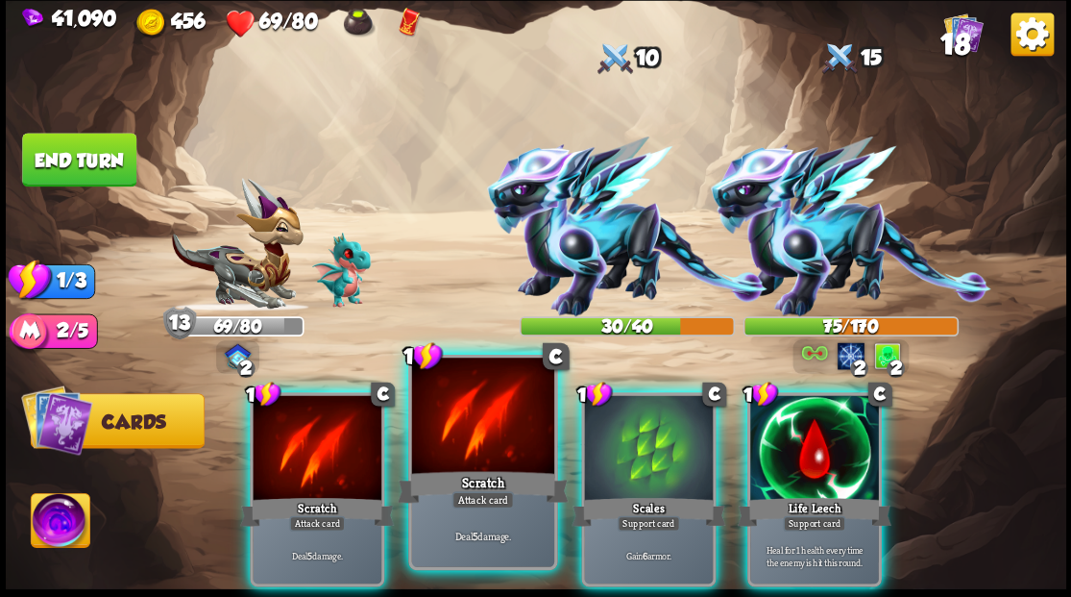
click at [460, 440] on div at bounding box center [482, 417] width 142 height 120
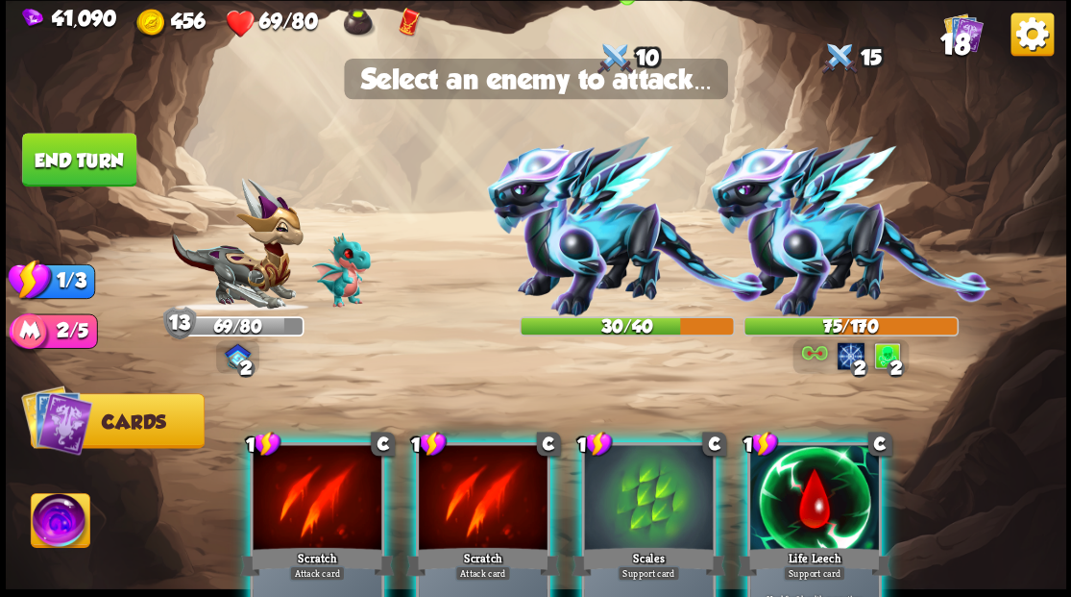
click at [561, 242] on img at bounding box center [627, 226] width 281 height 180
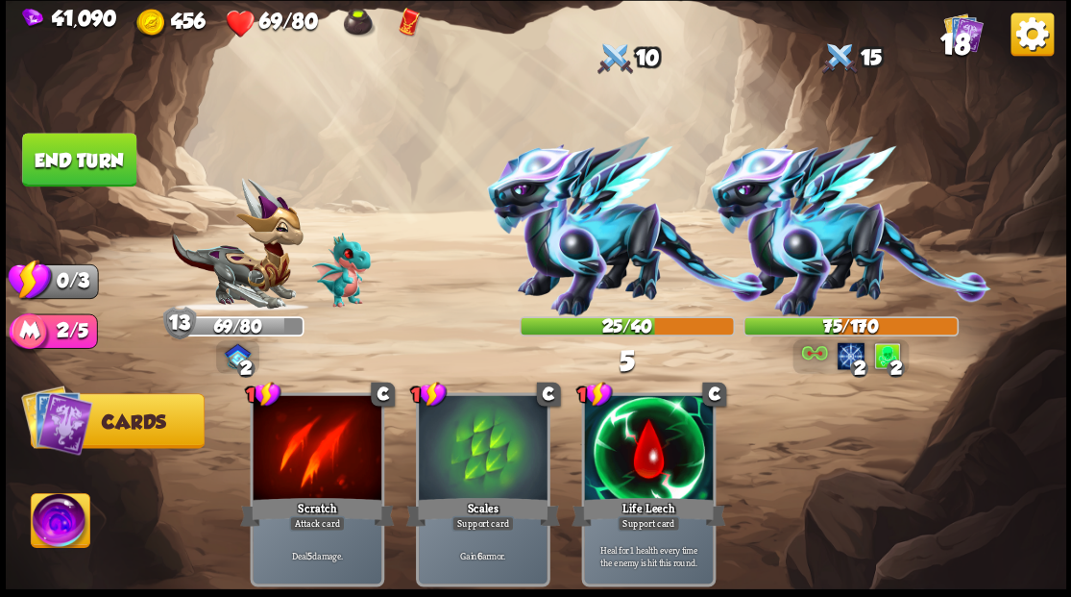
click at [80, 163] on button "End turn" at bounding box center [79, 160] width 114 height 54
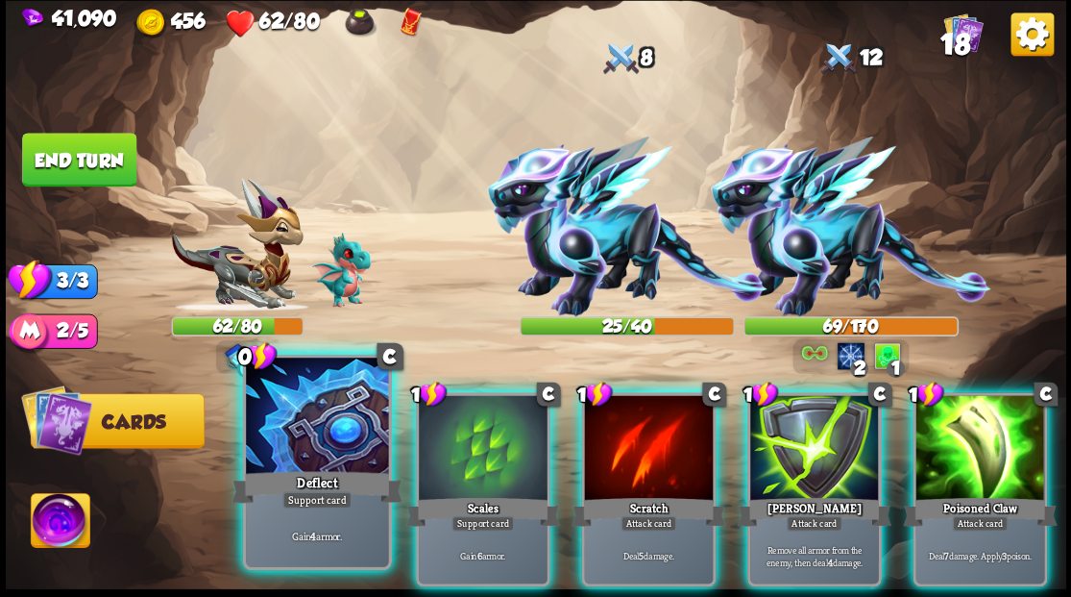
click at [309, 438] on div at bounding box center [317, 417] width 142 height 120
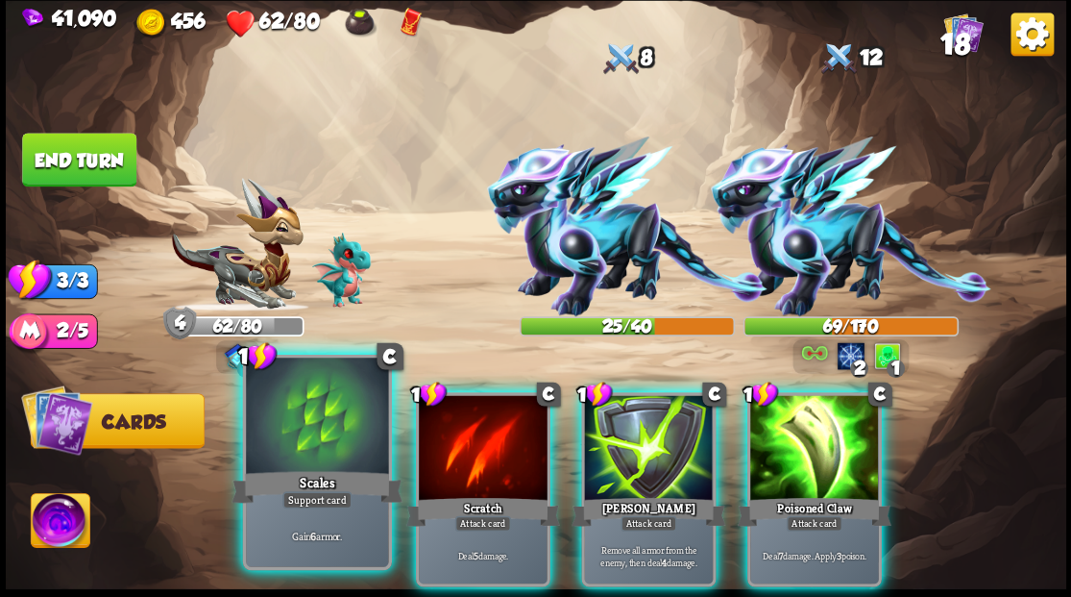
click at [307, 438] on div at bounding box center [317, 417] width 142 height 120
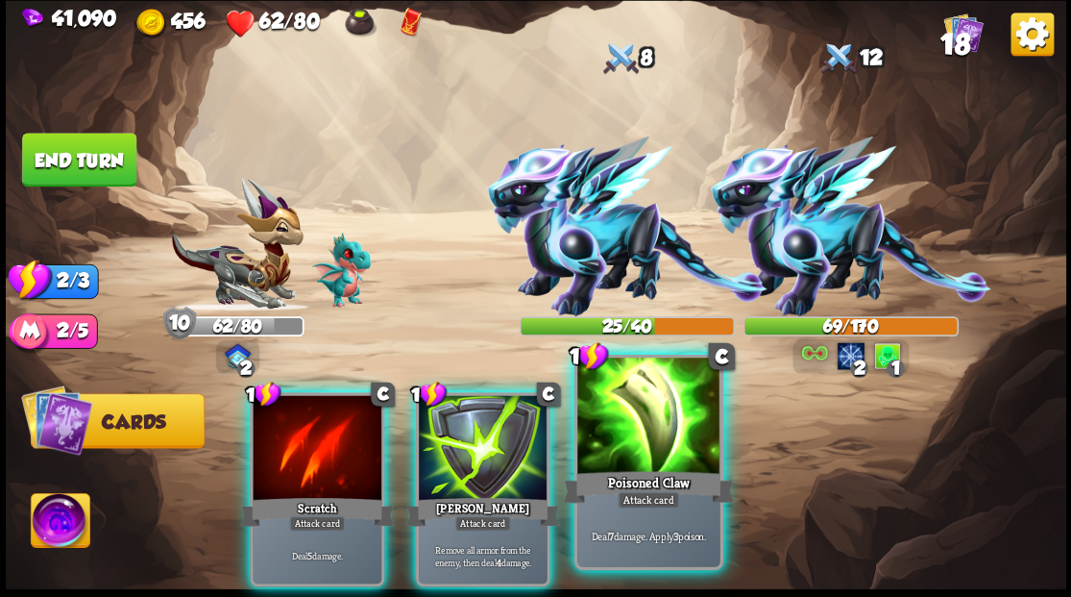
drag, startPoint x: 597, startPoint y: 419, endPoint x: 588, endPoint y: 400, distance: 21.1
click at [595, 415] on div at bounding box center [648, 417] width 142 height 120
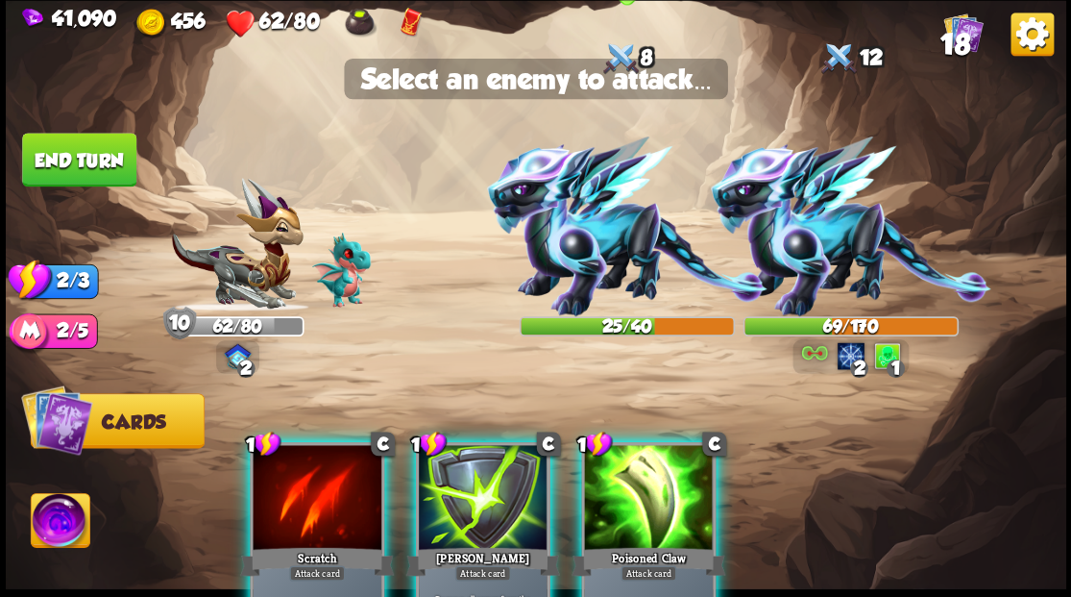
click at [578, 238] on img at bounding box center [627, 226] width 281 height 180
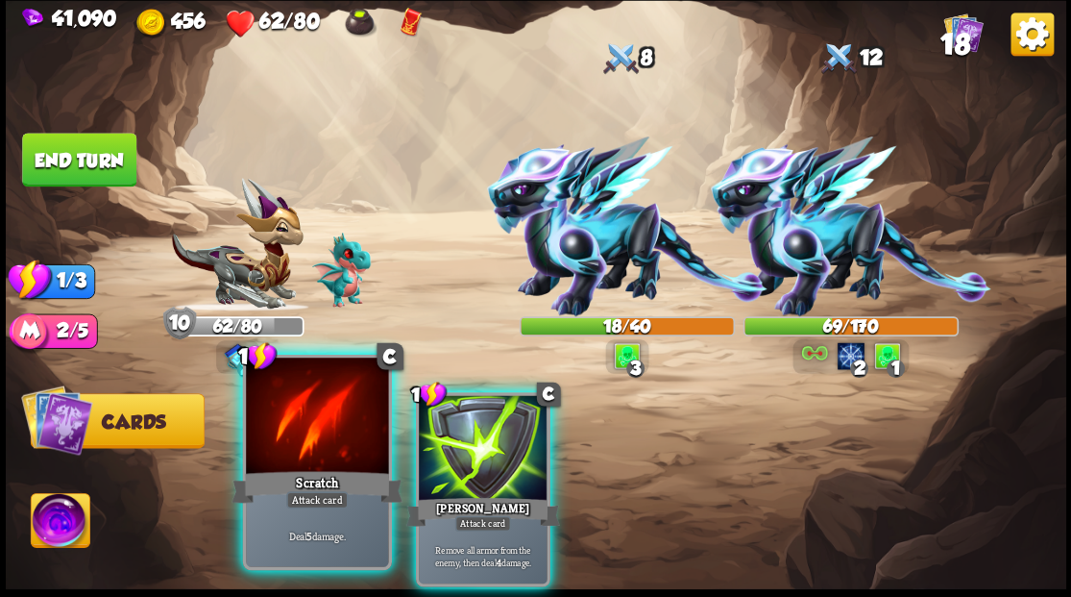
click at [304, 425] on div at bounding box center [317, 417] width 142 height 120
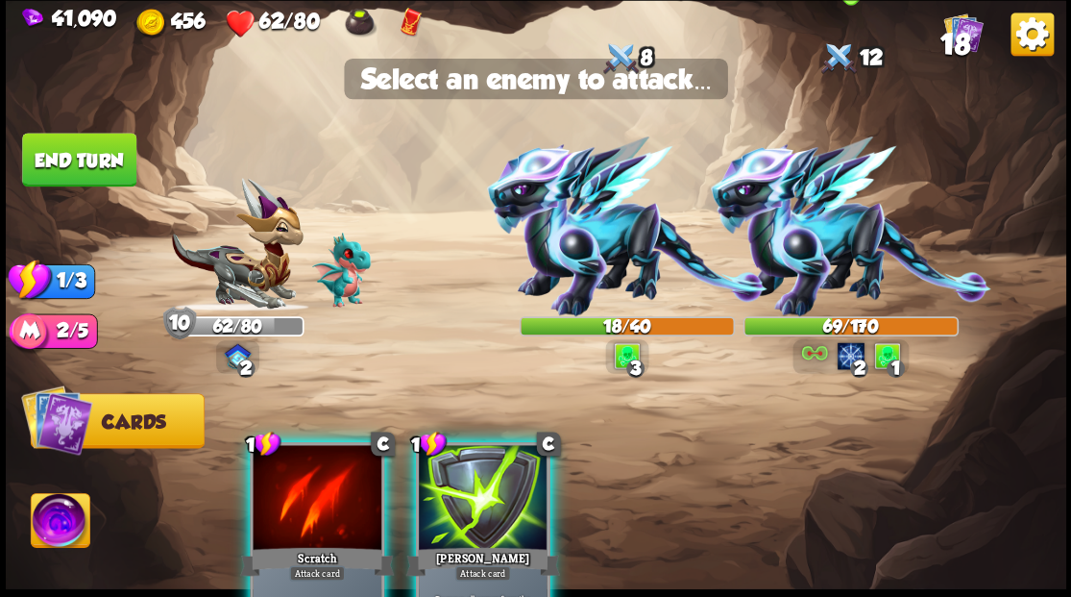
click at [833, 215] on img at bounding box center [850, 226] width 281 height 180
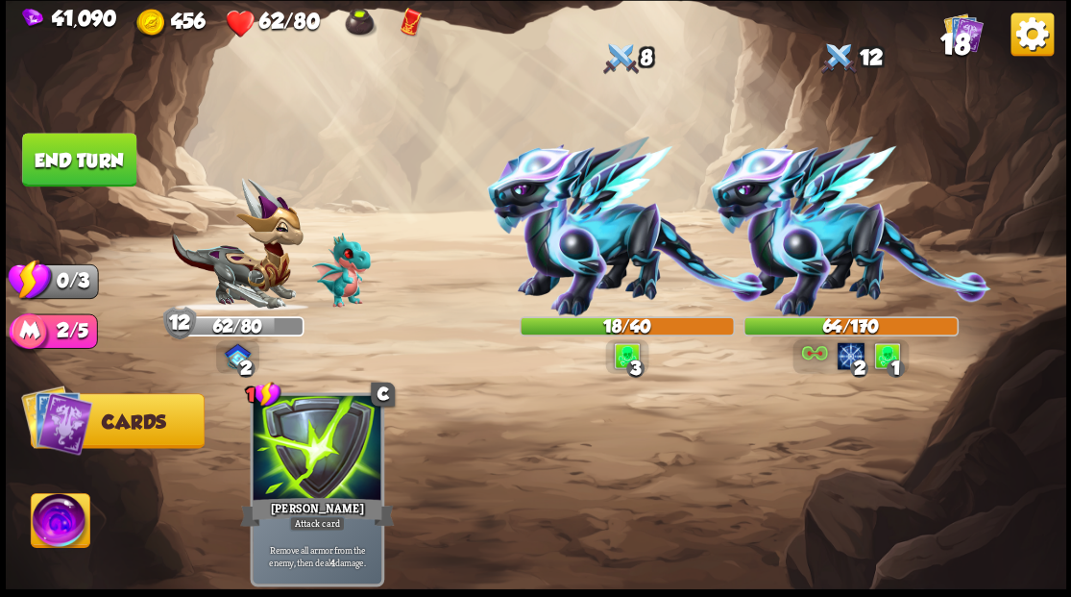
click at [67, 159] on button "End turn" at bounding box center [79, 160] width 114 height 54
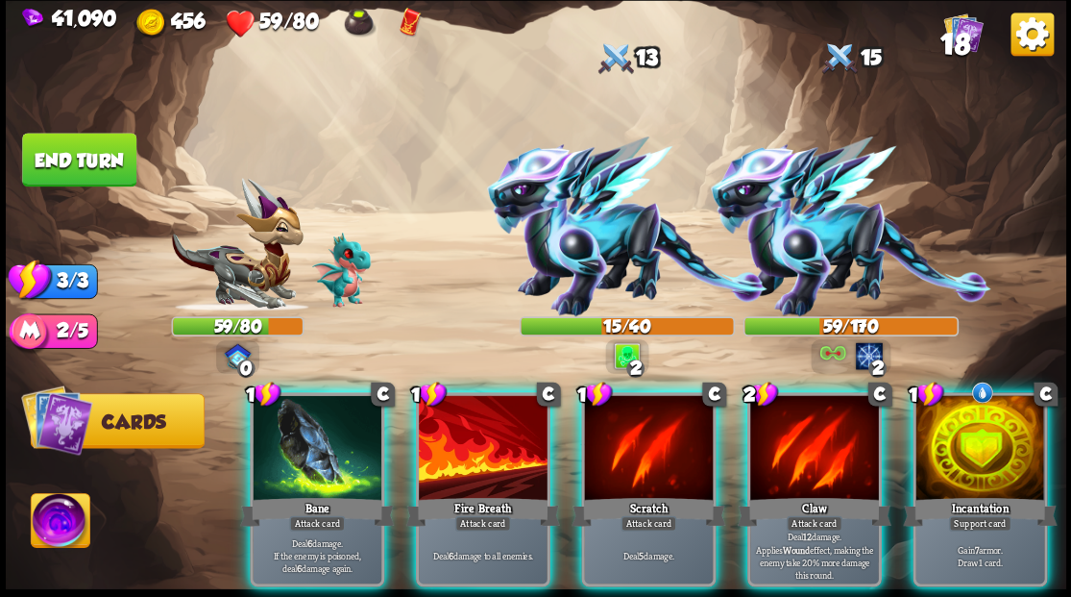
click at [984, 459] on div at bounding box center [979, 449] width 129 height 109
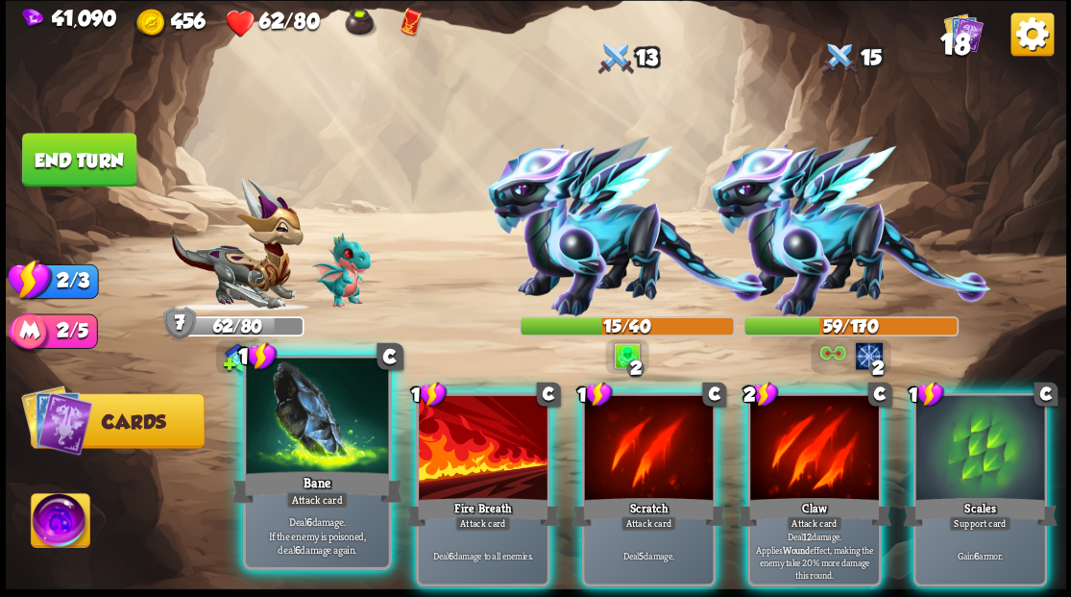
click at [309, 430] on div at bounding box center [317, 417] width 142 height 120
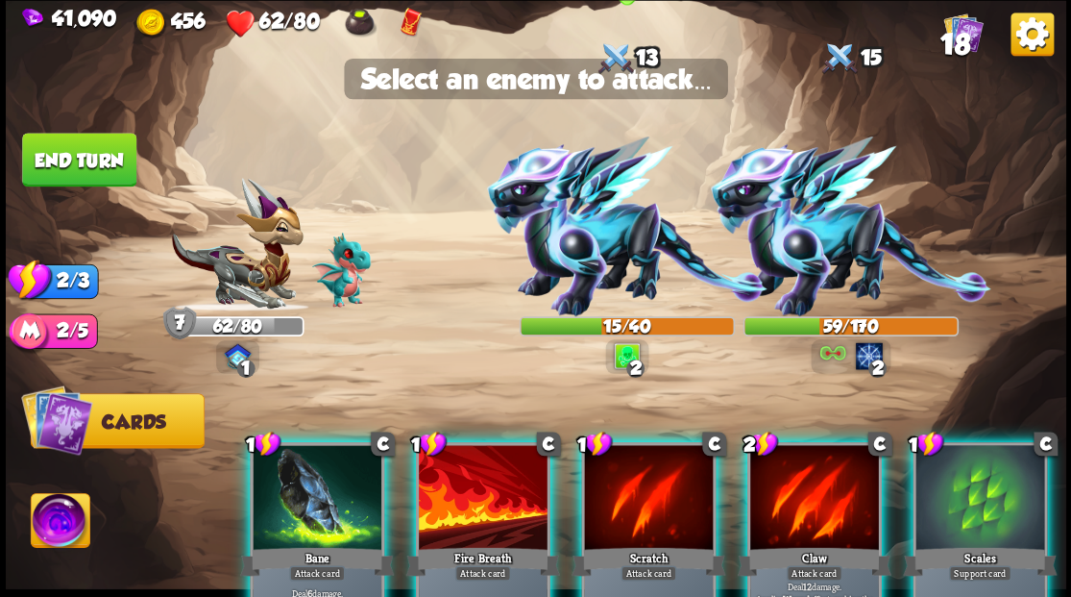
click at [597, 253] on img at bounding box center [627, 226] width 281 height 180
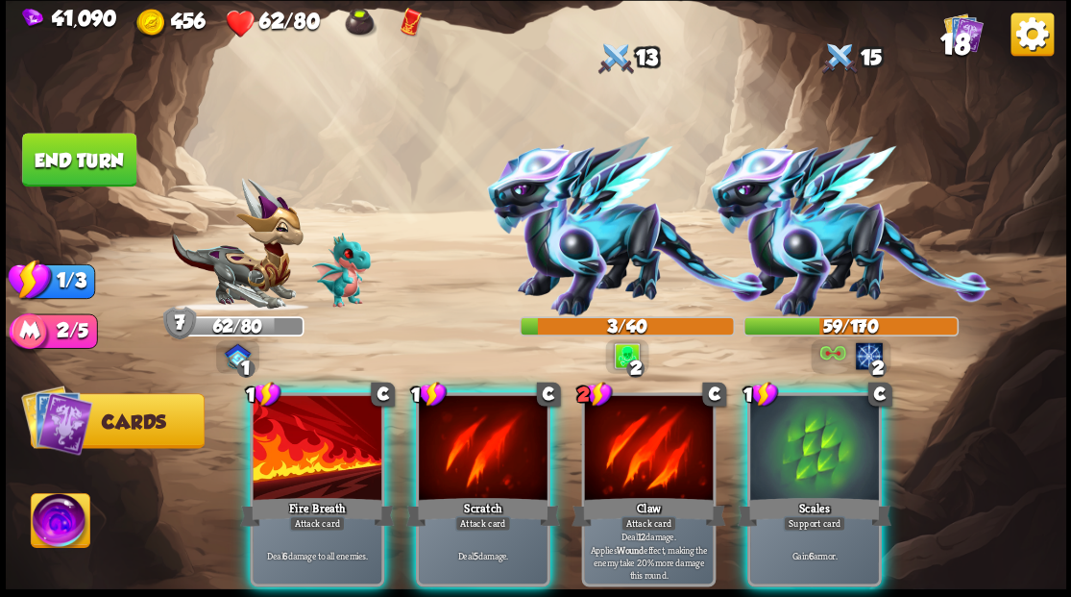
click at [319, 427] on div at bounding box center [317, 449] width 129 height 109
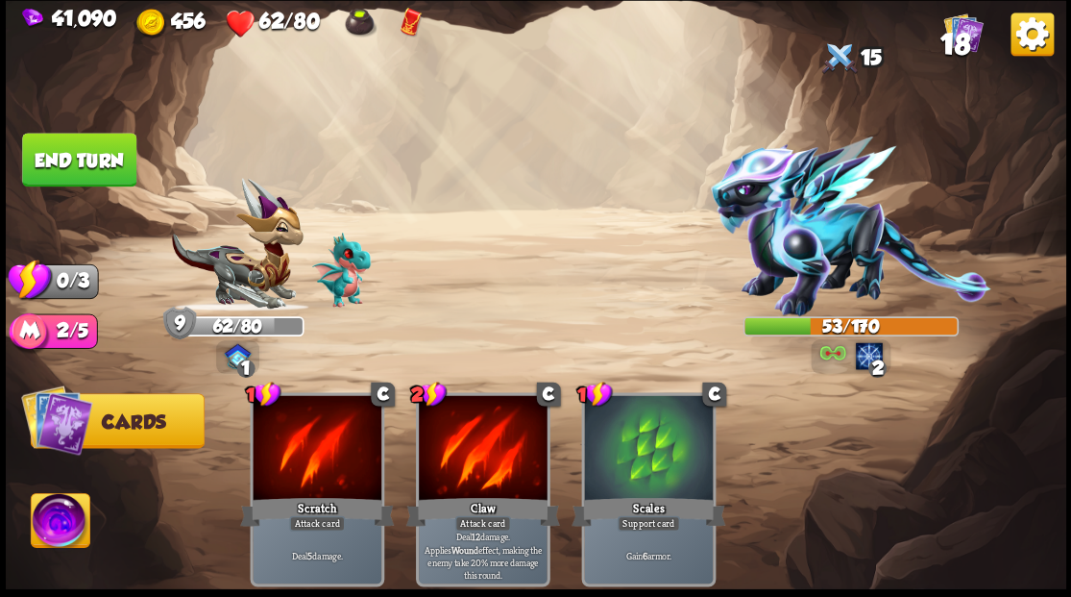
click at [88, 160] on button "End turn" at bounding box center [79, 160] width 114 height 54
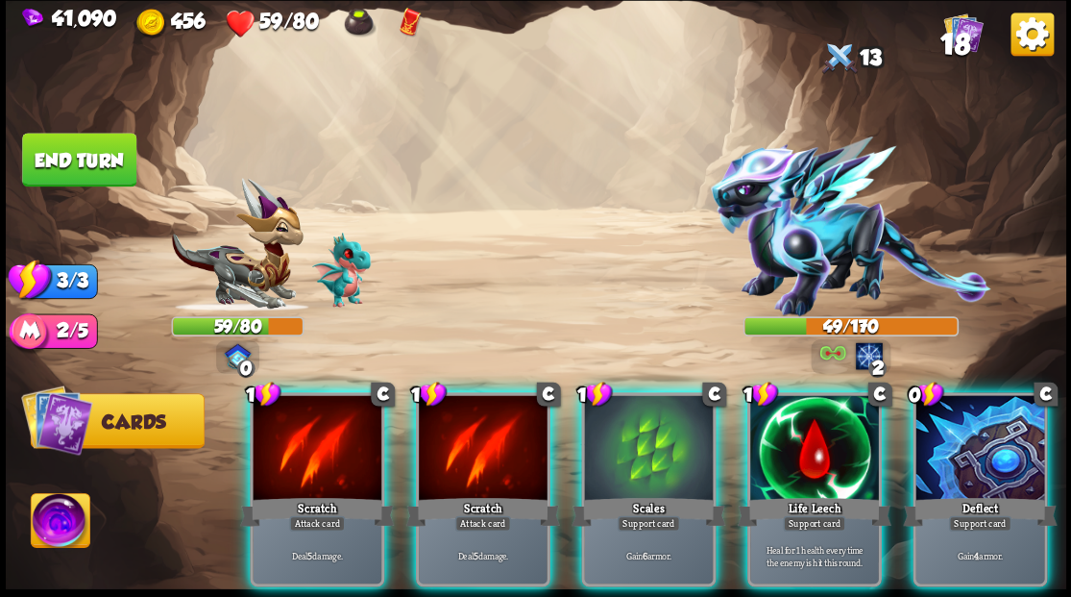
drag, startPoint x: 636, startPoint y: 407, endPoint x: 621, endPoint y: 386, distance: 26.1
click at [628, 403] on div at bounding box center [648, 449] width 129 height 109
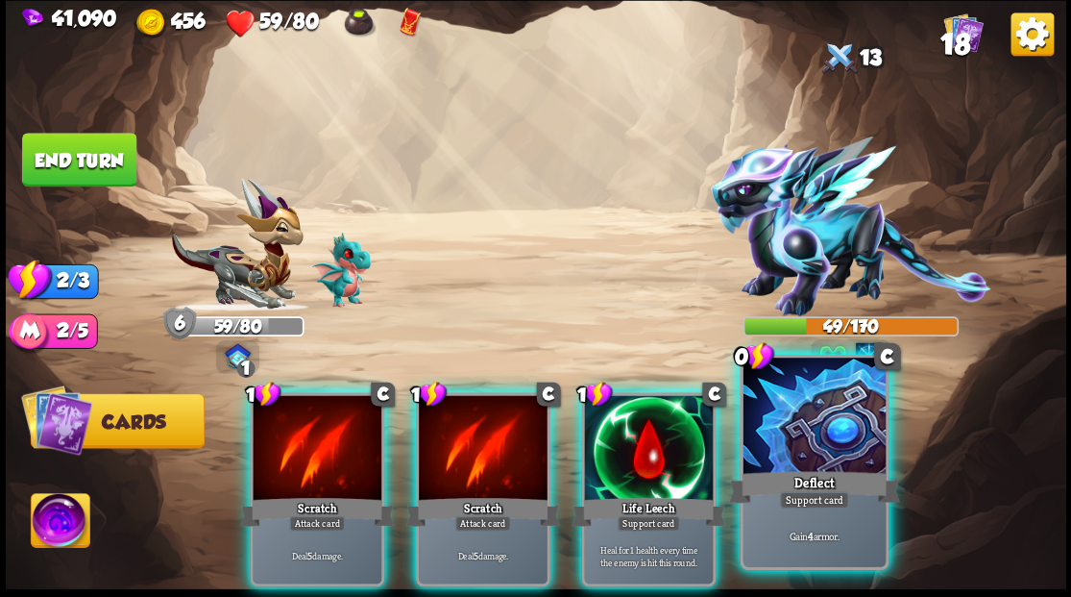
click at [817, 446] on div at bounding box center [814, 417] width 142 height 120
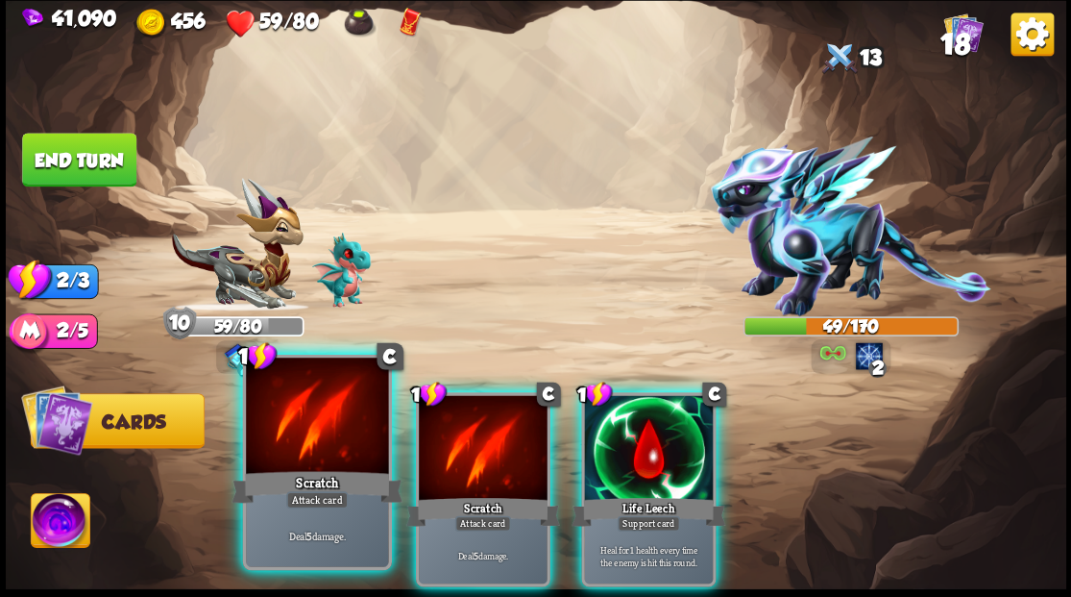
click at [315, 443] on div at bounding box center [317, 417] width 142 height 120
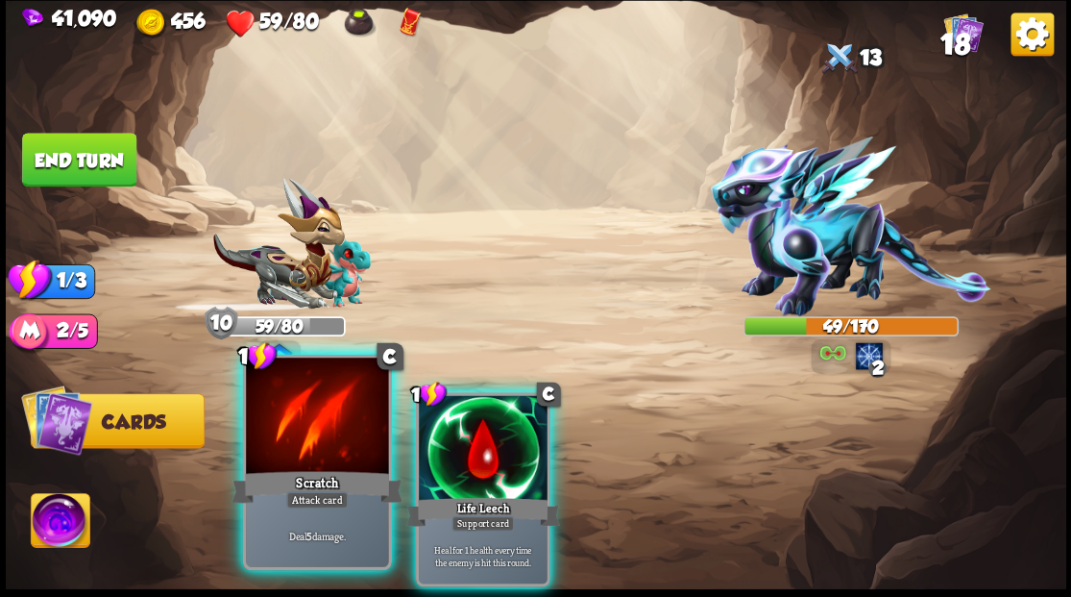
click at [315, 440] on div at bounding box center [317, 417] width 142 height 120
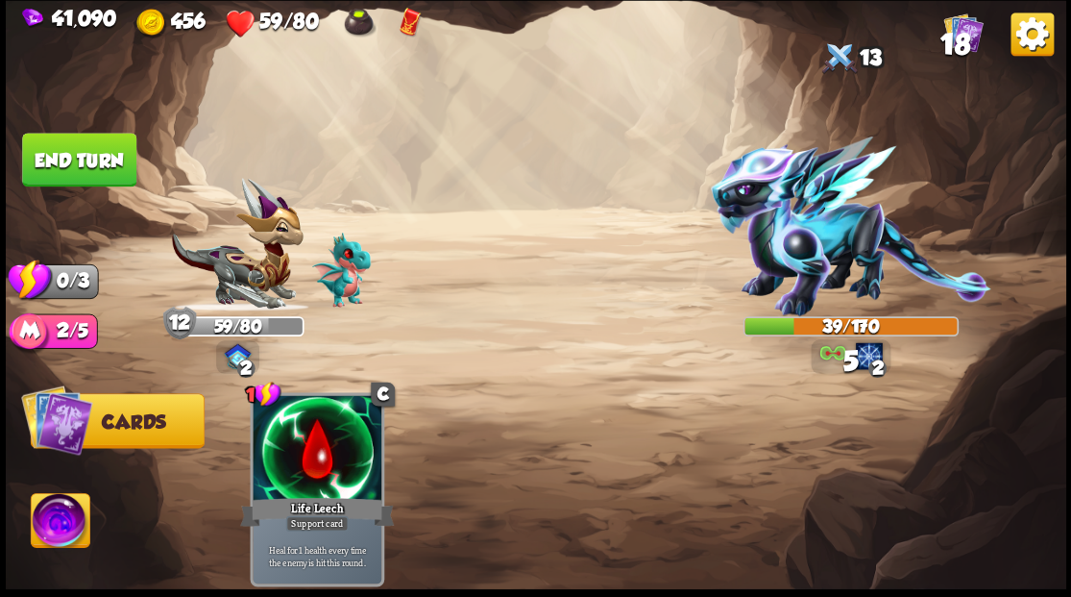
click at [73, 152] on button "End turn" at bounding box center [79, 160] width 114 height 54
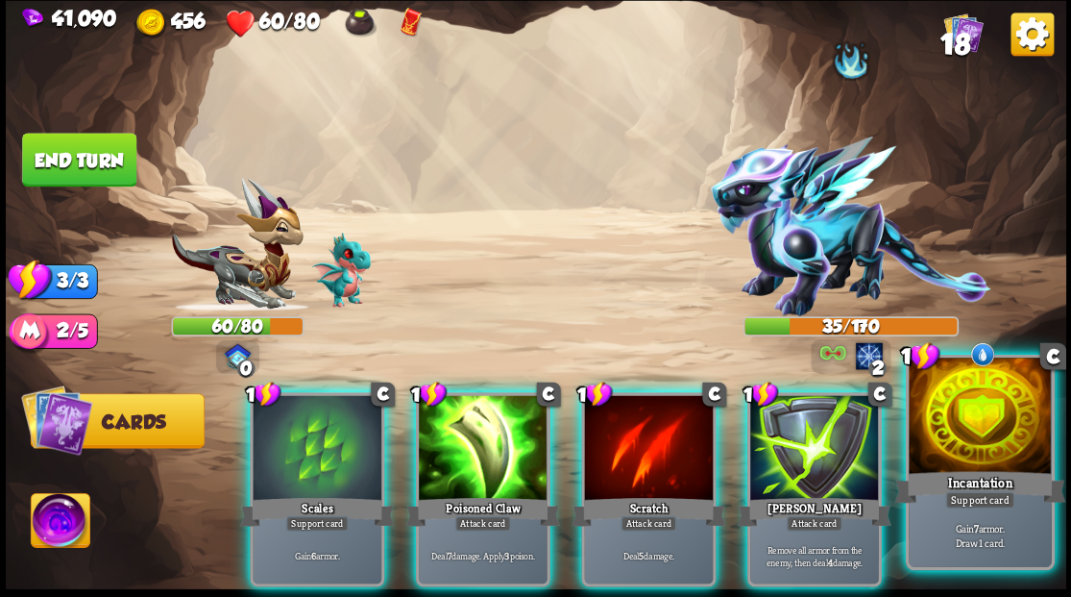
click at [967, 452] on div at bounding box center [980, 417] width 142 height 120
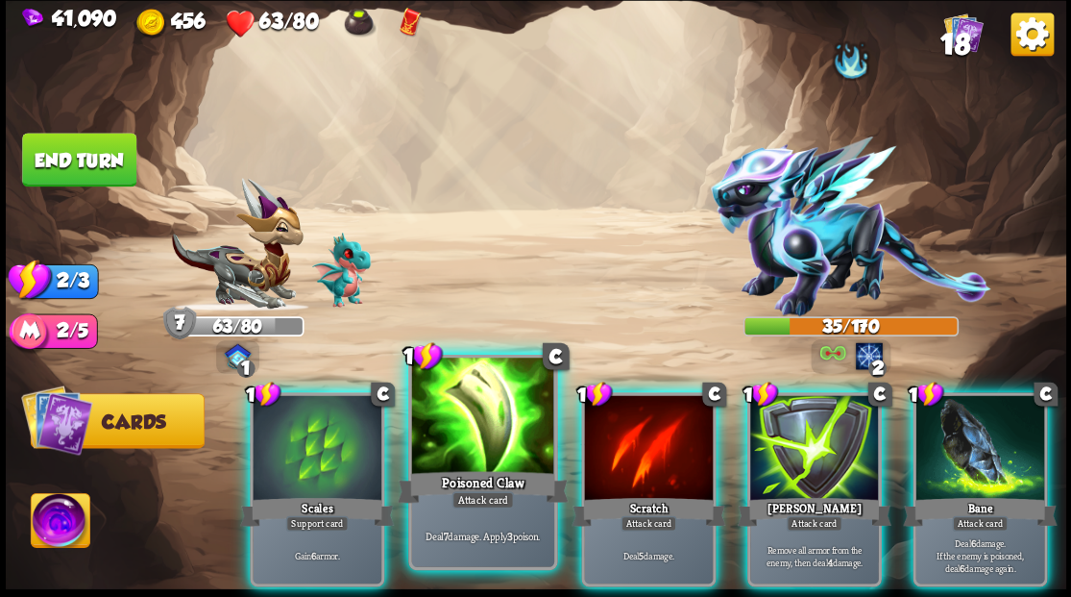
click at [465, 426] on div at bounding box center [482, 417] width 142 height 120
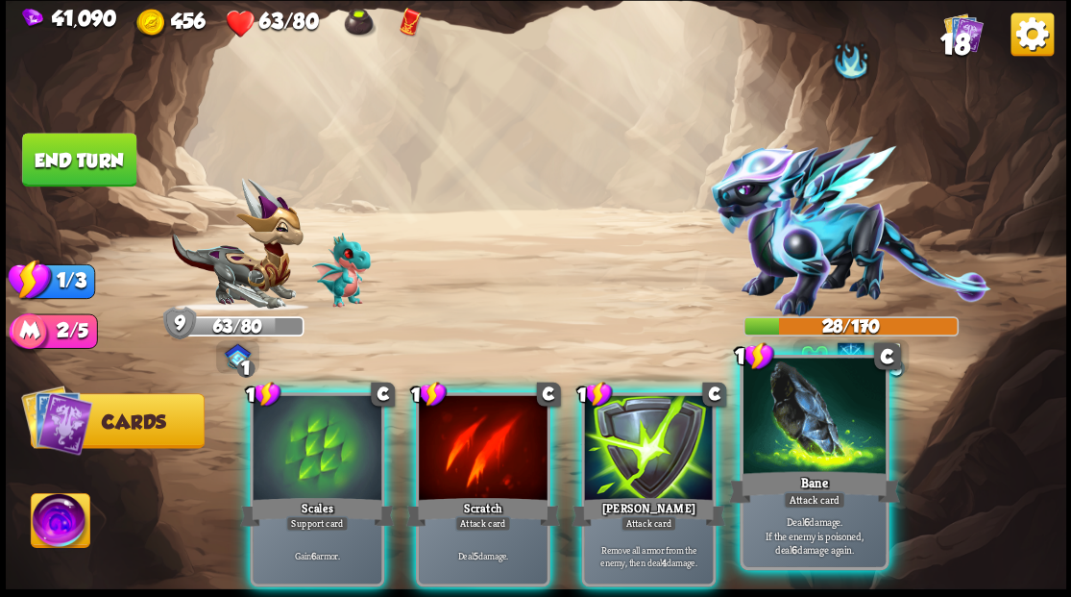
click at [801, 446] on div at bounding box center [814, 417] width 142 height 120
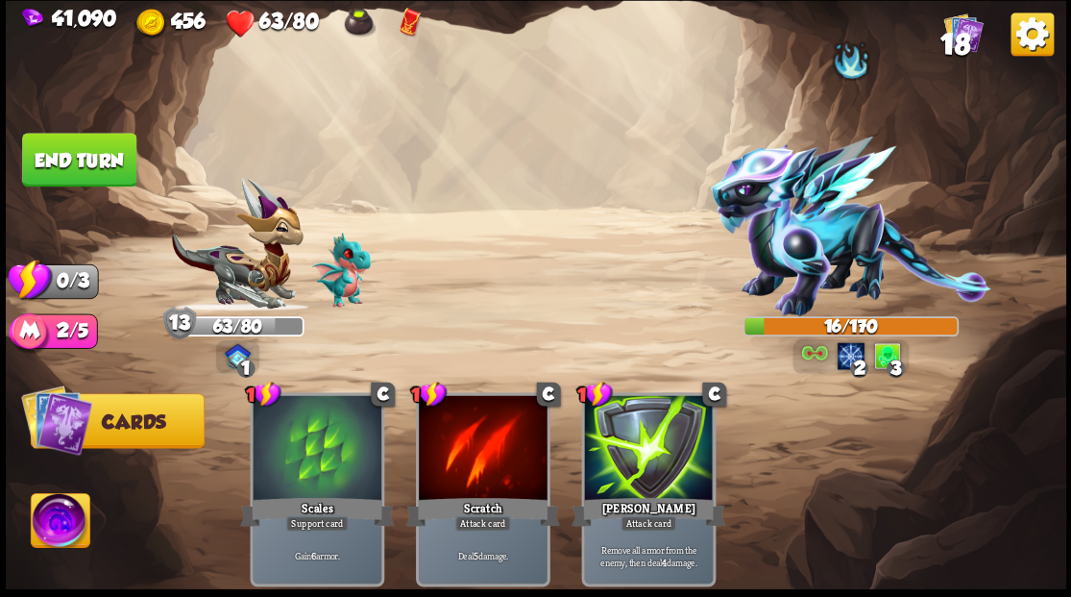
click at [85, 158] on button "End turn" at bounding box center [79, 160] width 114 height 54
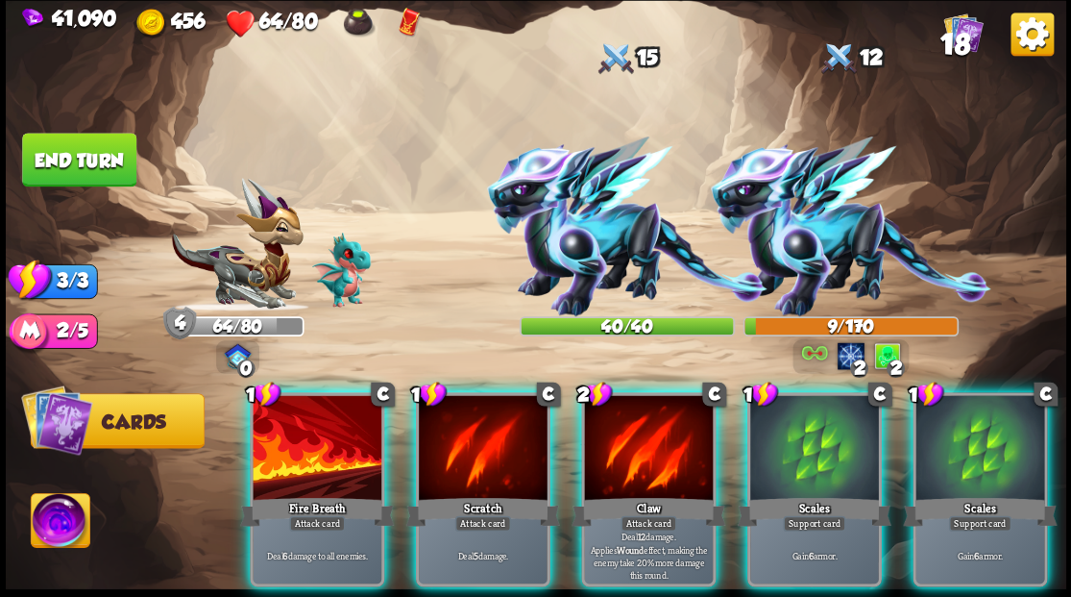
click at [318, 444] on div at bounding box center [317, 449] width 129 height 109
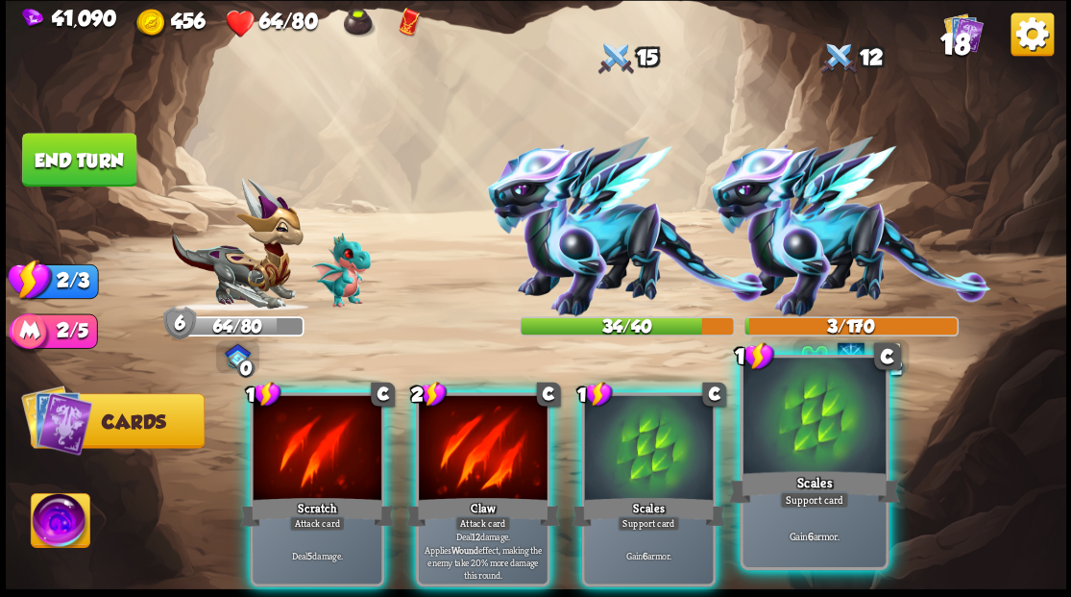
click at [791, 455] on div at bounding box center [814, 417] width 142 height 120
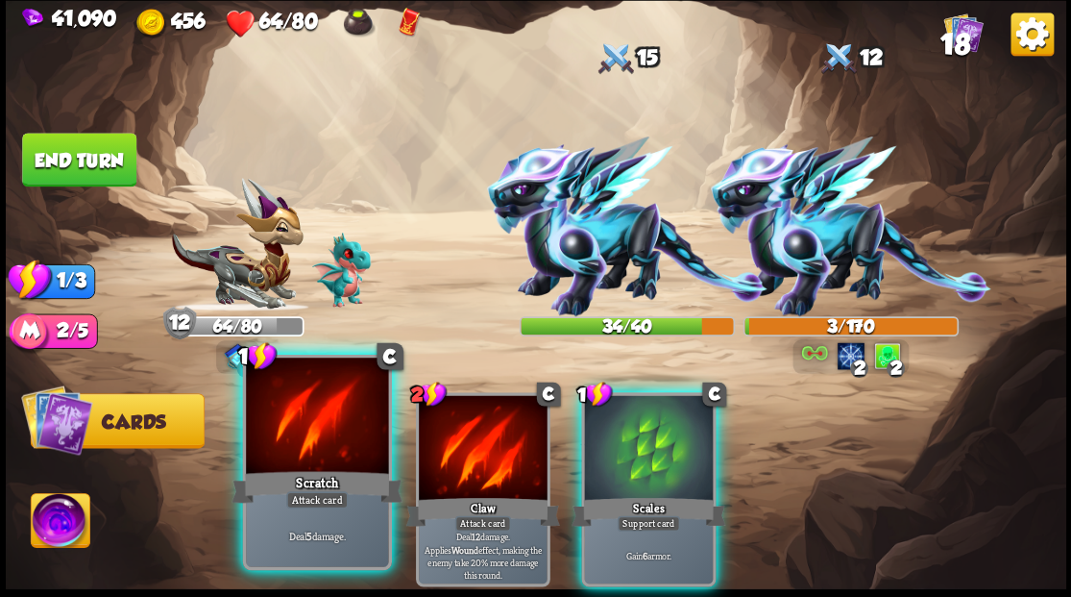
click at [314, 442] on div at bounding box center [317, 417] width 142 height 120
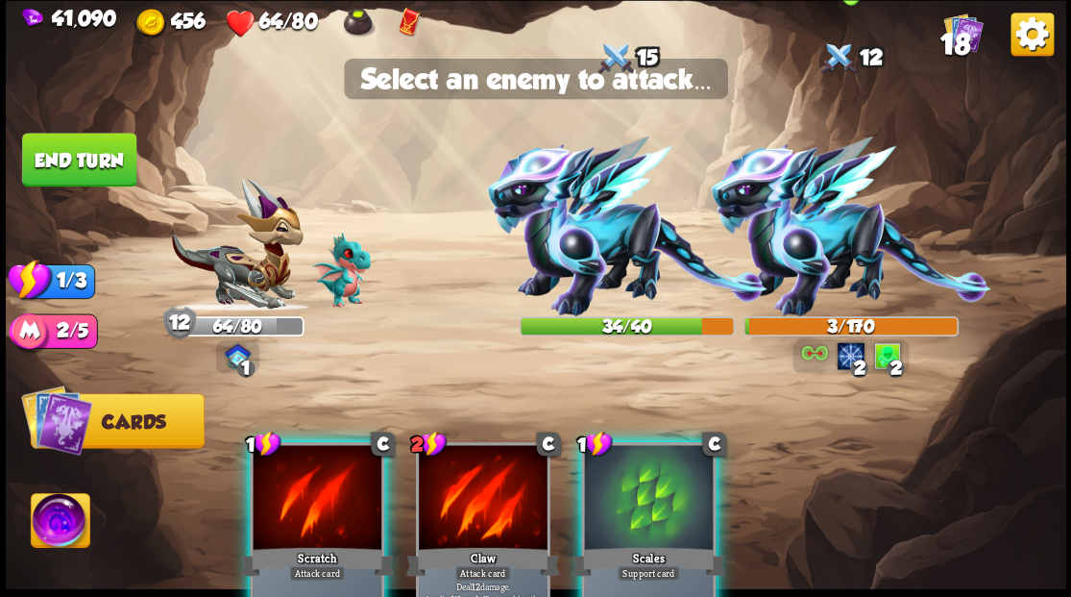
click at [820, 254] on img at bounding box center [850, 226] width 281 height 180
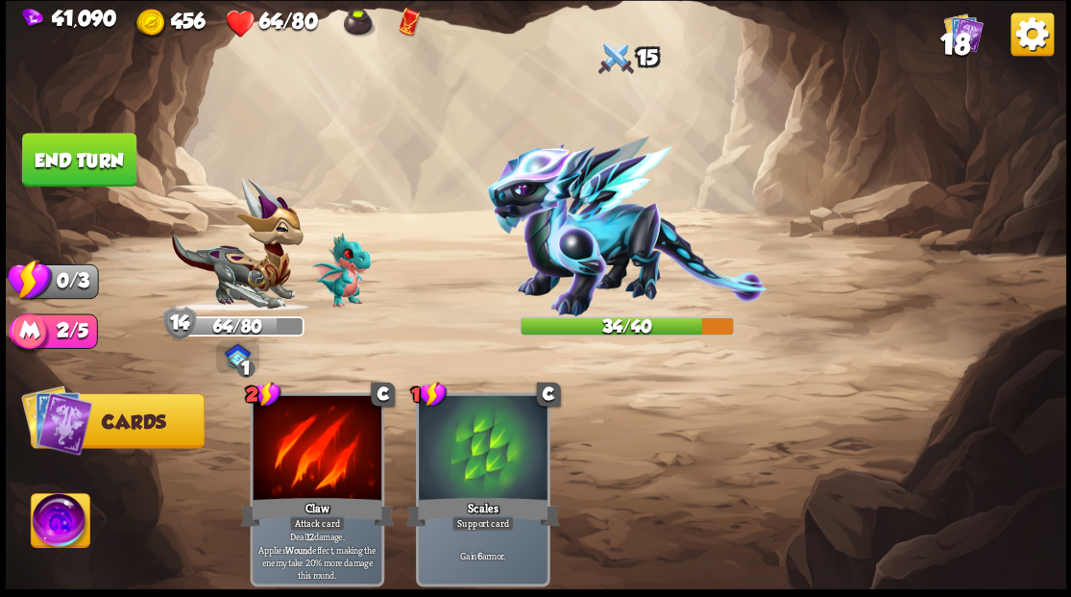
click at [101, 169] on button "End turn" at bounding box center [79, 160] width 114 height 54
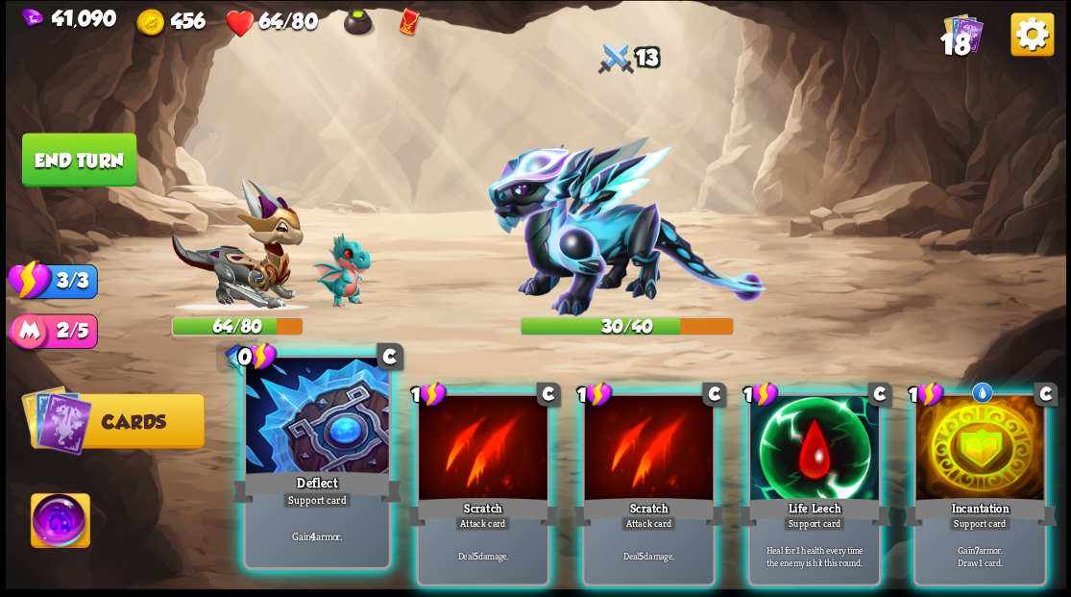
click at [304, 443] on div at bounding box center [317, 417] width 142 height 120
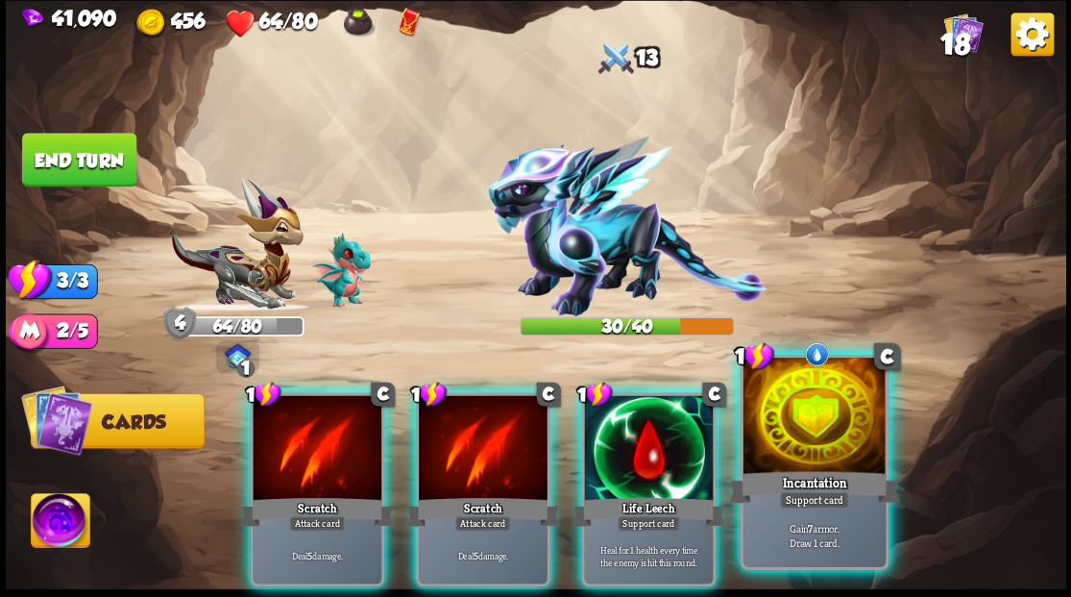
click at [830, 432] on div at bounding box center [814, 417] width 142 height 120
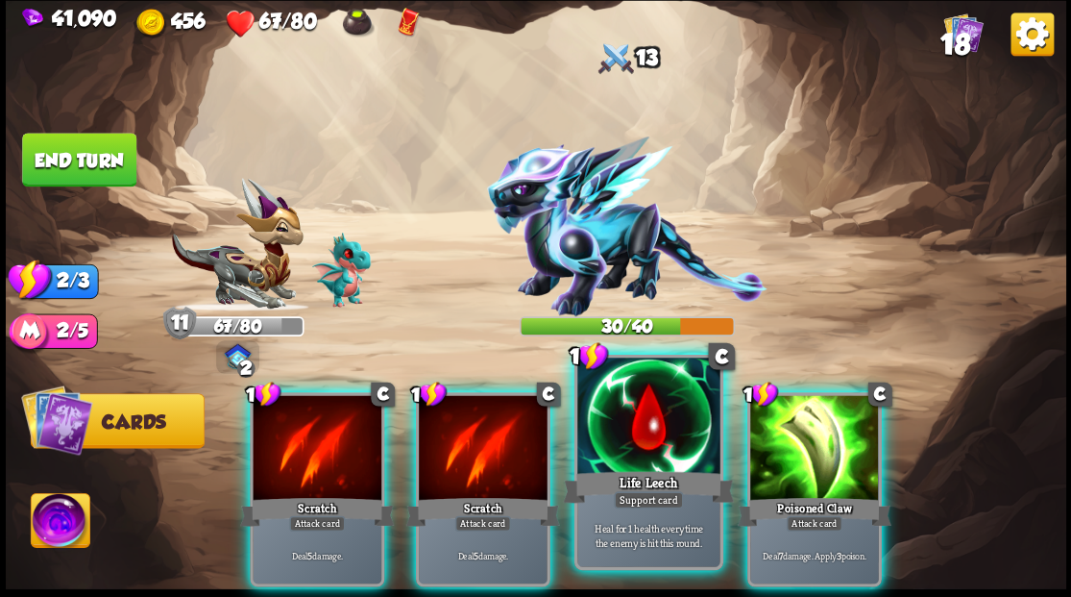
click at [656, 420] on div at bounding box center [648, 417] width 142 height 120
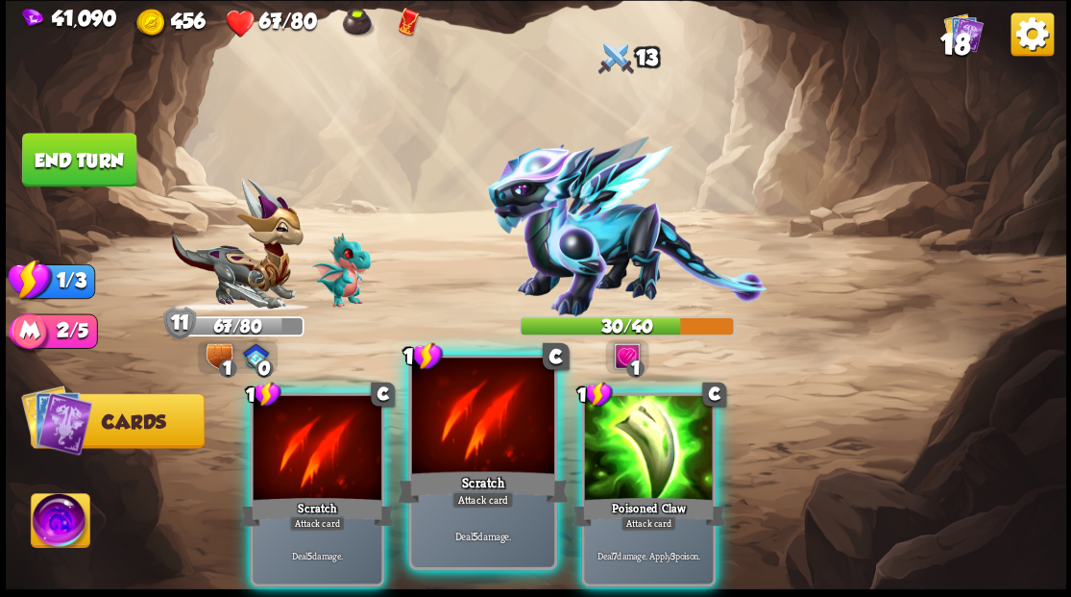
click at [457, 446] on div at bounding box center [482, 417] width 142 height 120
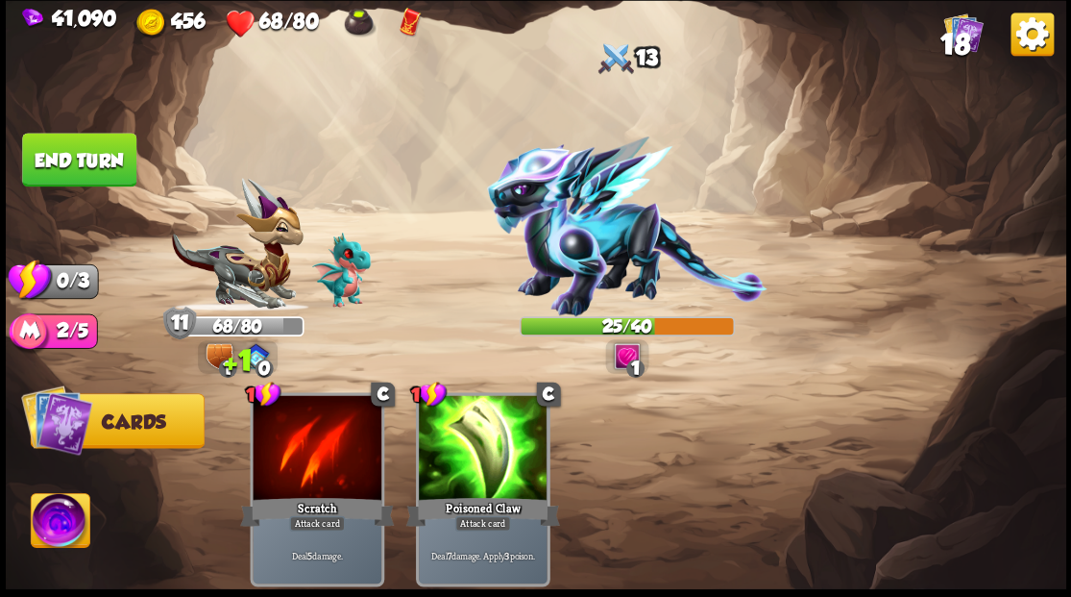
click at [96, 155] on button "End turn" at bounding box center [79, 160] width 114 height 54
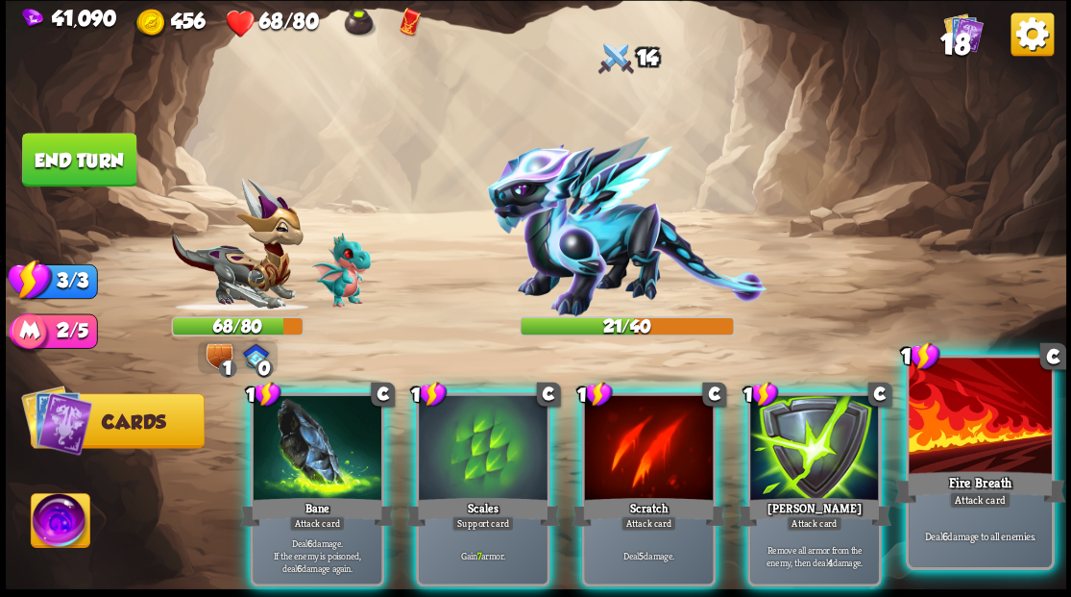
click at [1002, 448] on div at bounding box center [980, 417] width 142 height 120
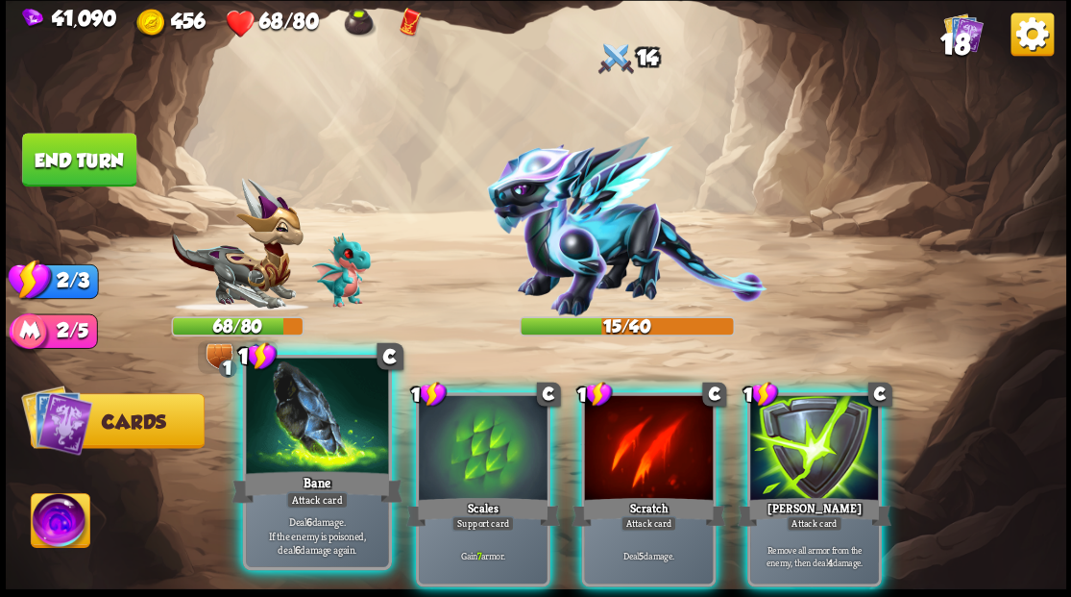
click at [281, 452] on div at bounding box center [317, 417] width 142 height 120
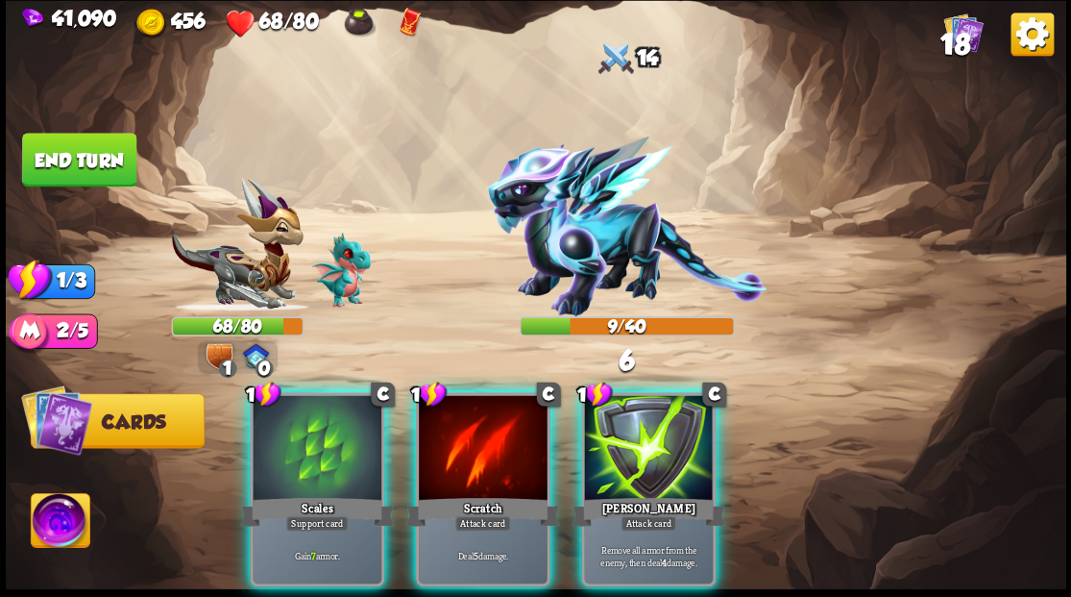
click at [274, 448] on div at bounding box center [317, 449] width 129 height 109
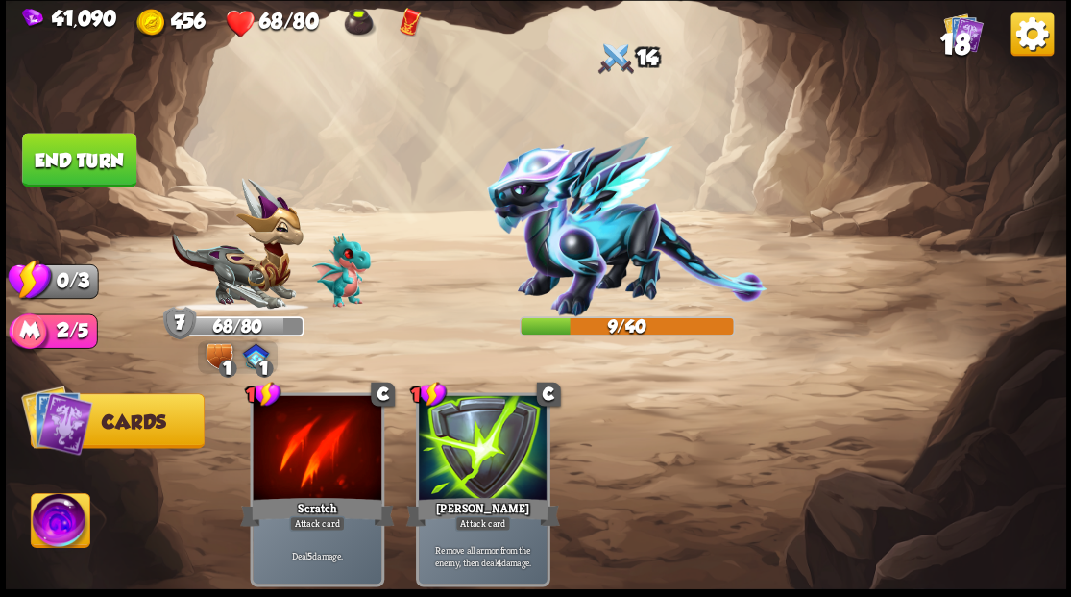
click at [106, 162] on button "End turn" at bounding box center [79, 160] width 114 height 54
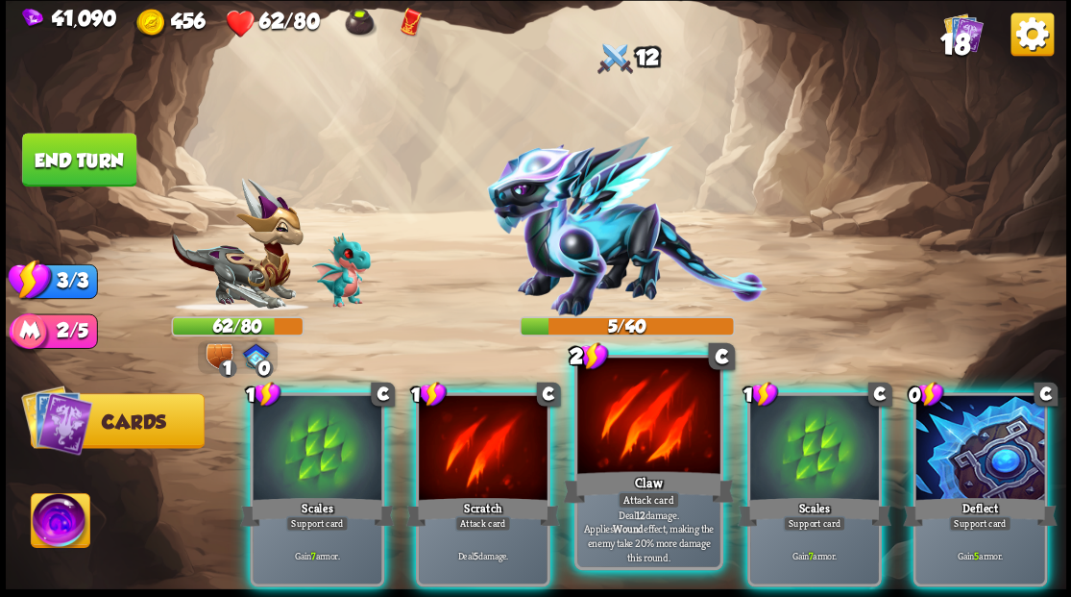
click at [631, 441] on div at bounding box center [648, 417] width 142 height 120
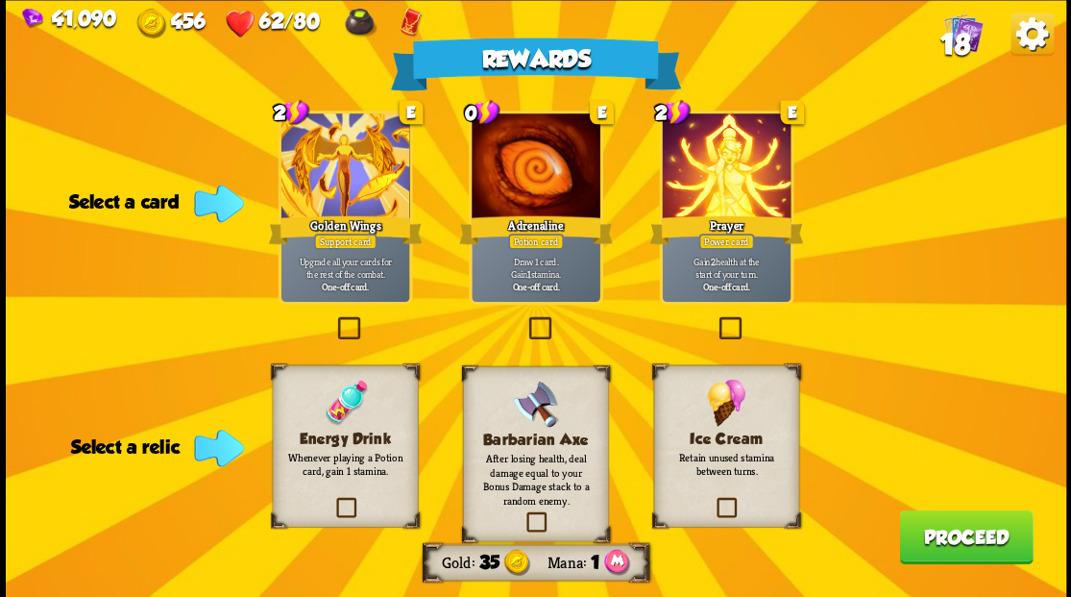
click at [530, 305] on div "Rewards Gold 35 Mana 1 Select a card 2 E Golden Wings Support card Upgrade all …" at bounding box center [536, 298] width 1061 height 597
click at [714, 500] on label at bounding box center [714, 500] width 0 height 0
click at [0, 0] on input "checkbox" at bounding box center [0, 0] width 0 height 0
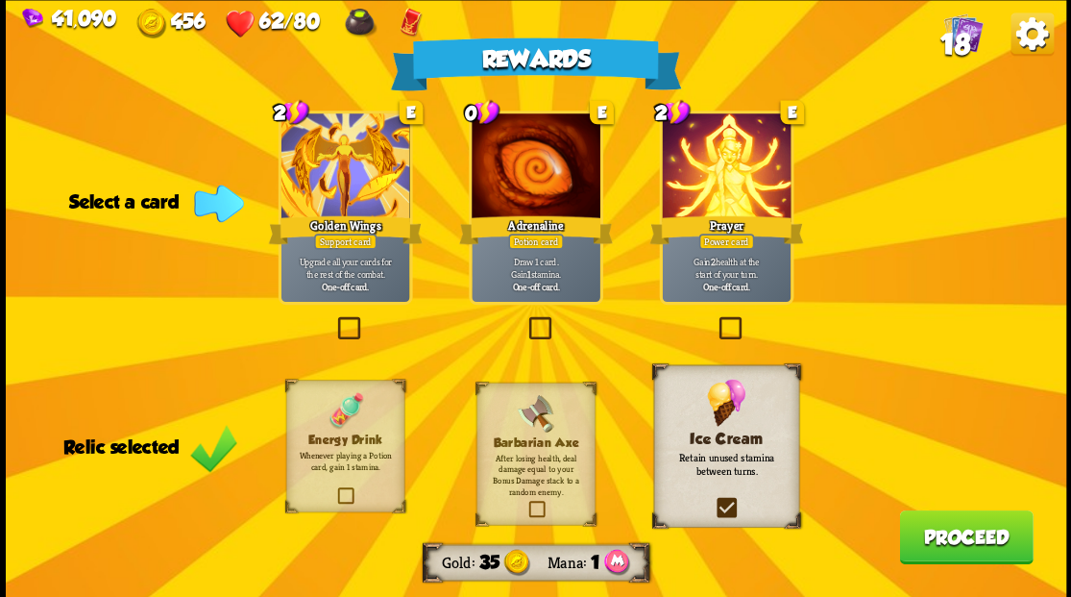
click at [930, 540] on button "Proceed" at bounding box center [966, 536] width 134 height 54
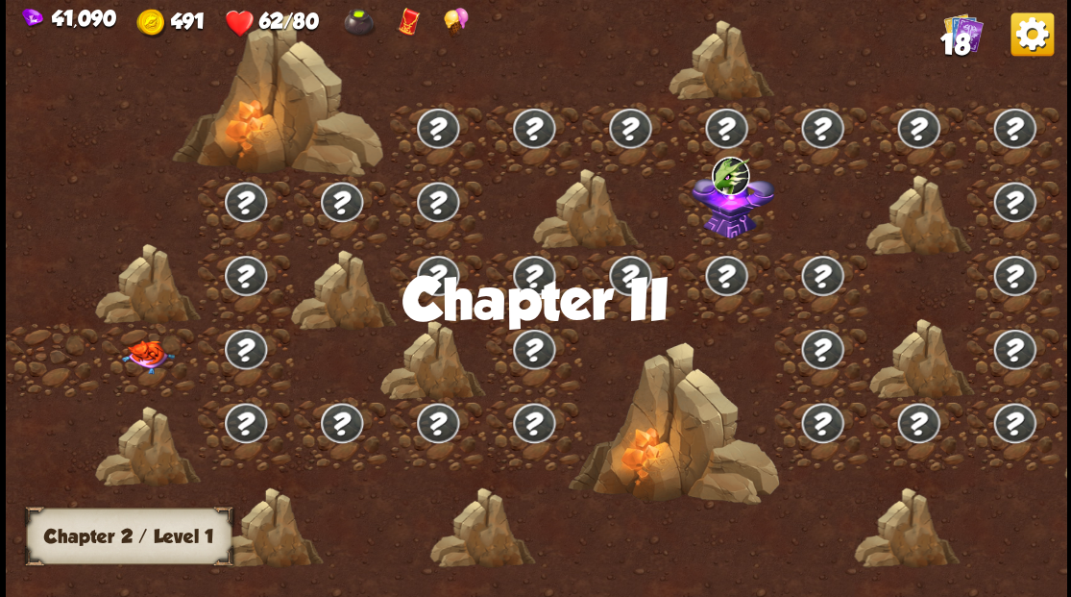
click at [159, 352] on img at bounding box center [147, 356] width 53 height 34
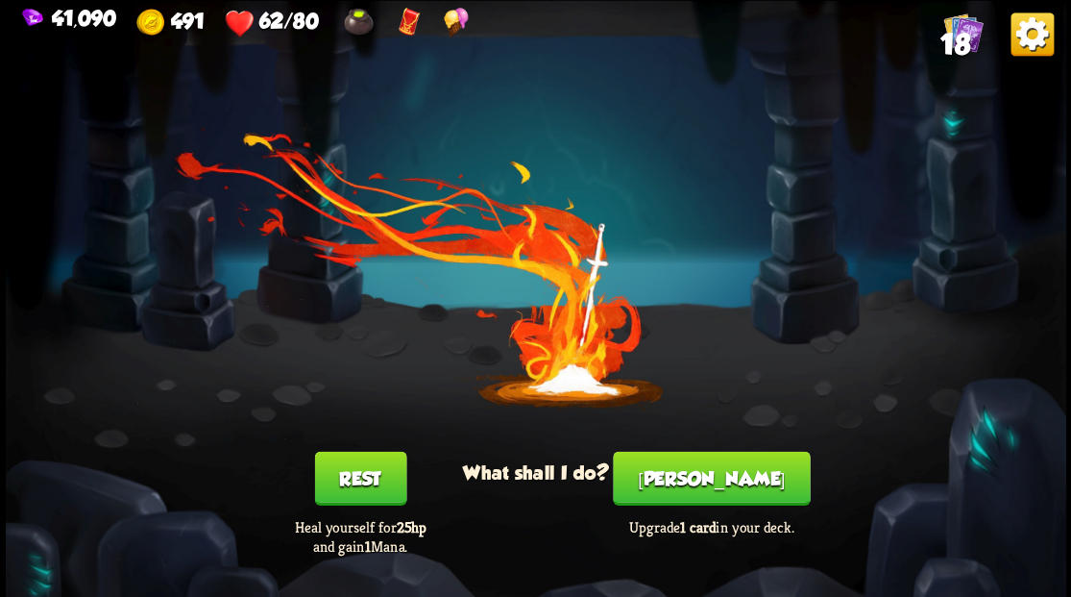
click at [711, 499] on button "[PERSON_NAME]" at bounding box center [711, 478] width 197 height 54
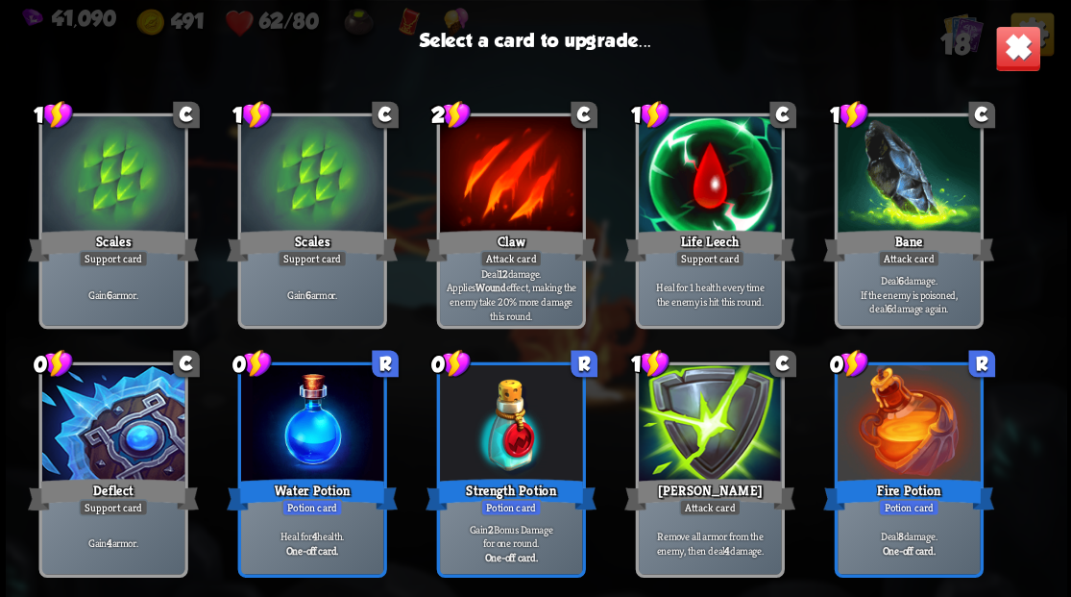
scroll to position [284, 0]
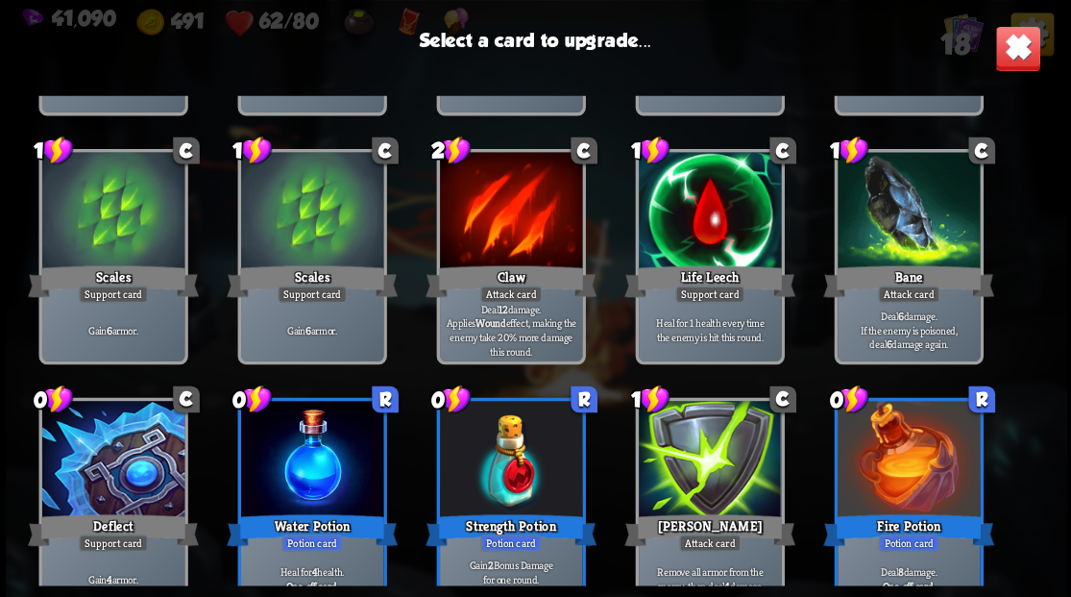
click at [706, 213] on div at bounding box center [709, 212] width 142 height 120
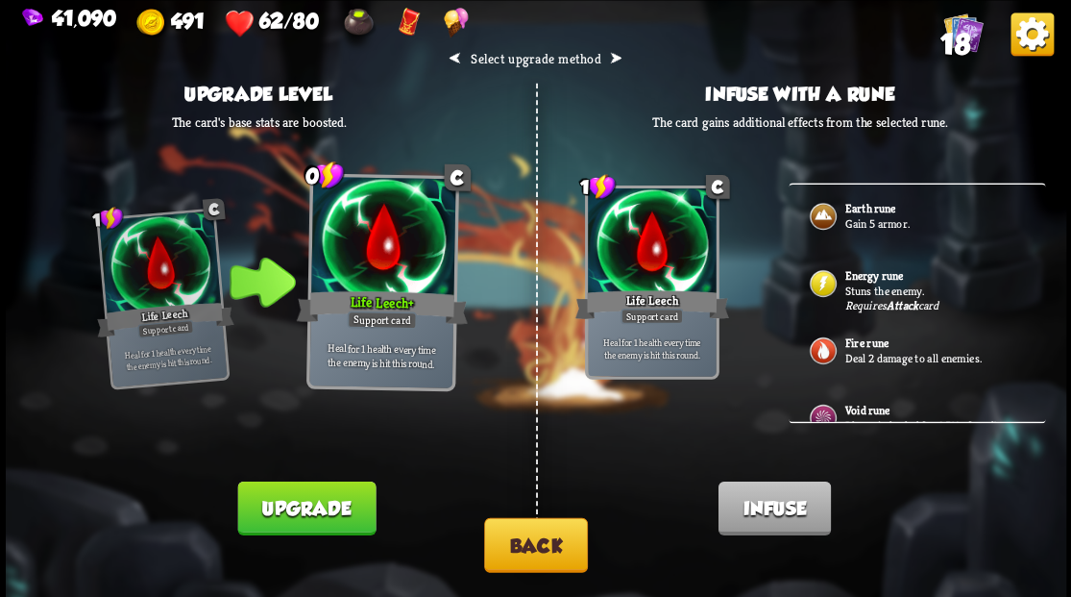
scroll to position [48, 0]
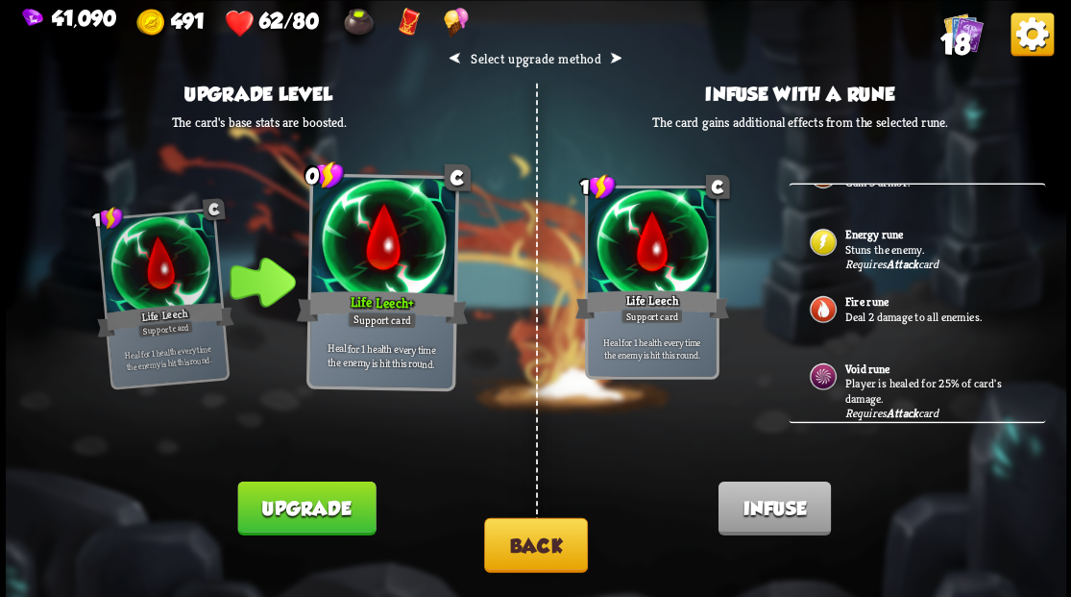
click at [338, 513] on button "Upgrade" at bounding box center [306, 507] width 138 height 54
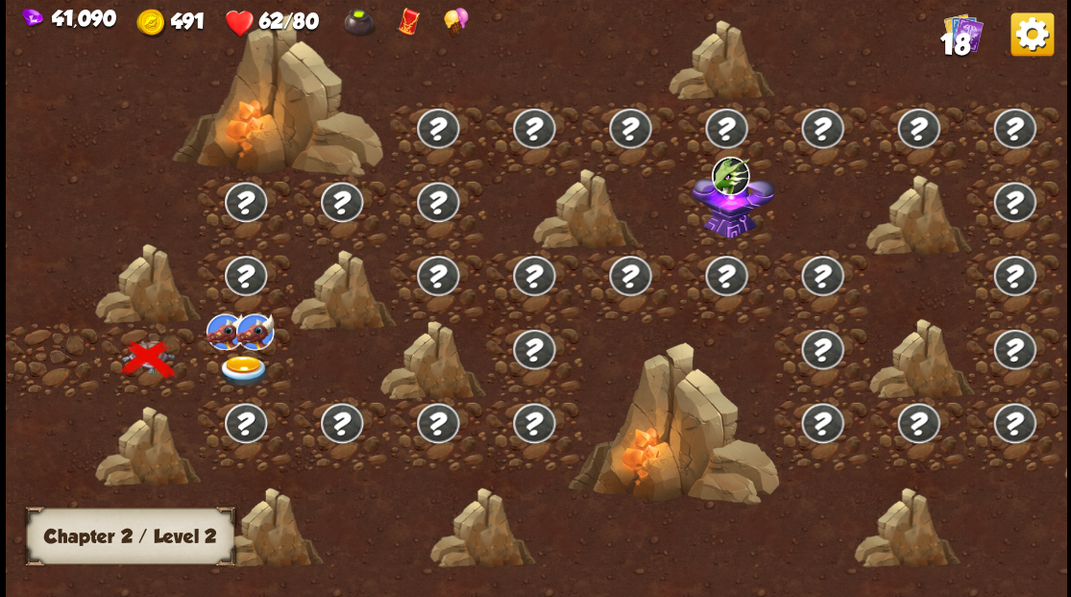
click at [246, 358] on img at bounding box center [243, 370] width 53 height 32
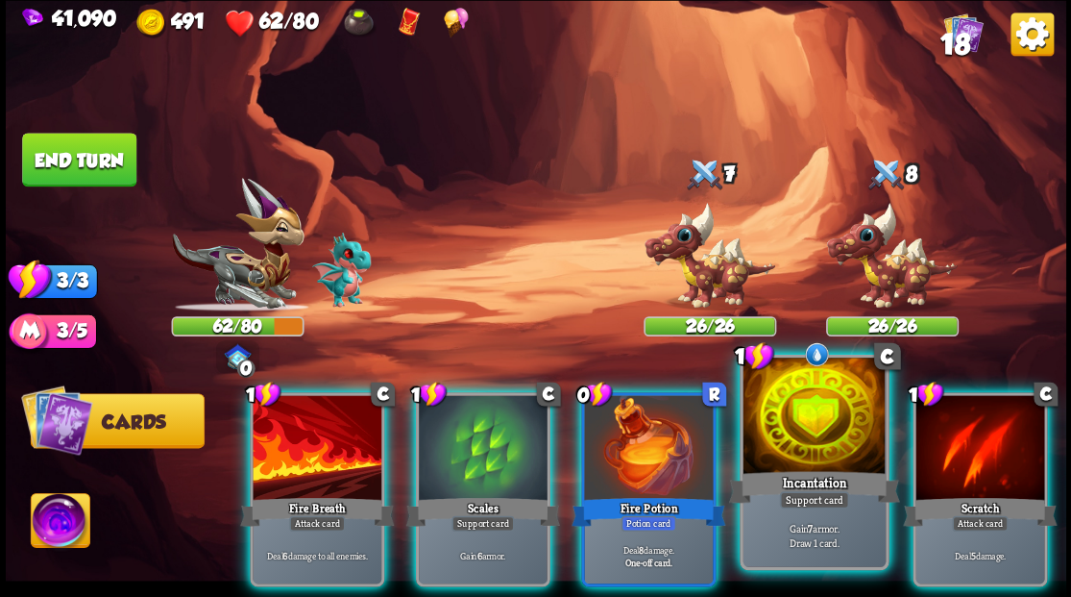
click at [819, 438] on div at bounding box center [814, 417] width 142 height 120
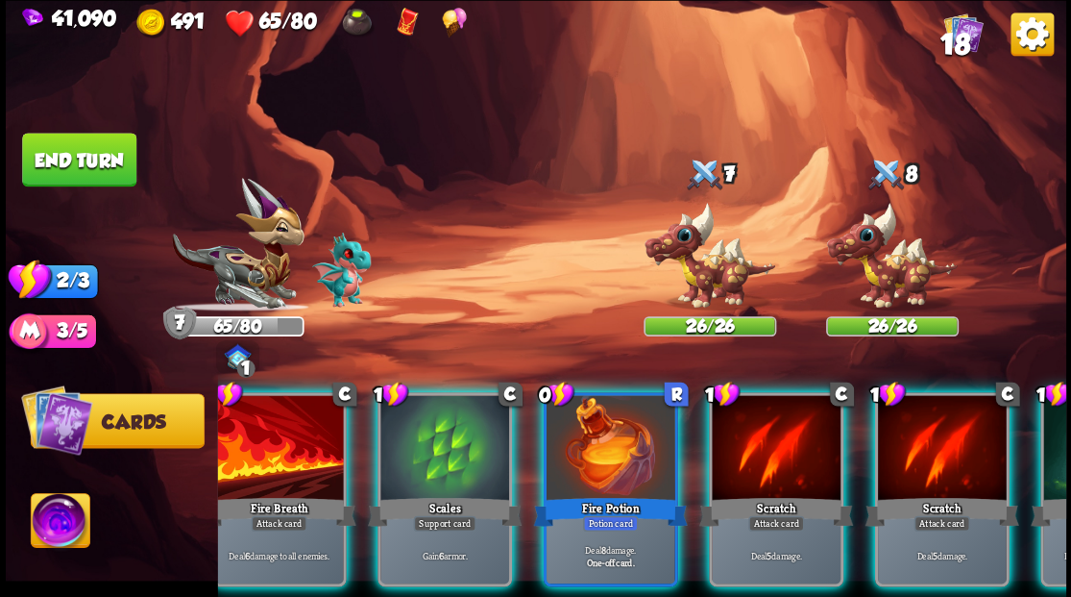
scroll to position [0, 0]
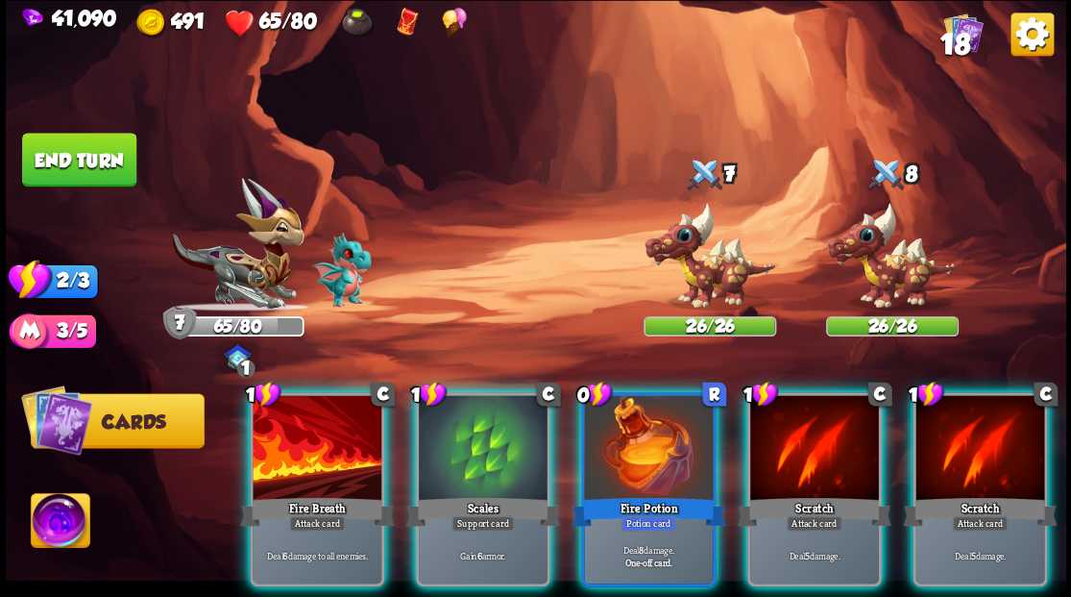
click at [471, 421] on div at bounding box center [483, 449] width 129 height 109
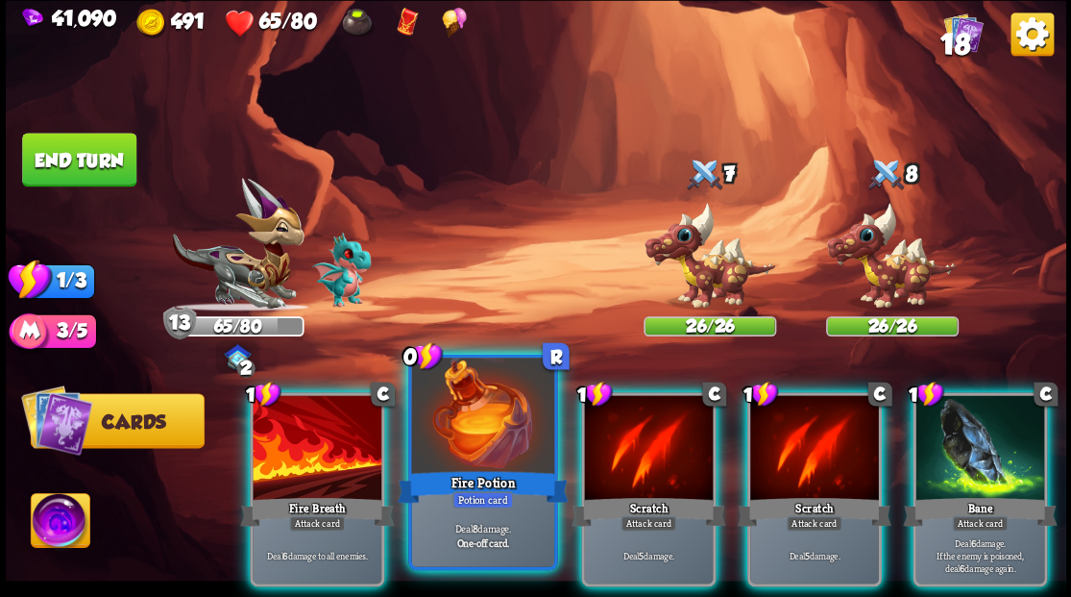
click at [468, 413] on div at bounding box center [482, 417] width 142 height 120
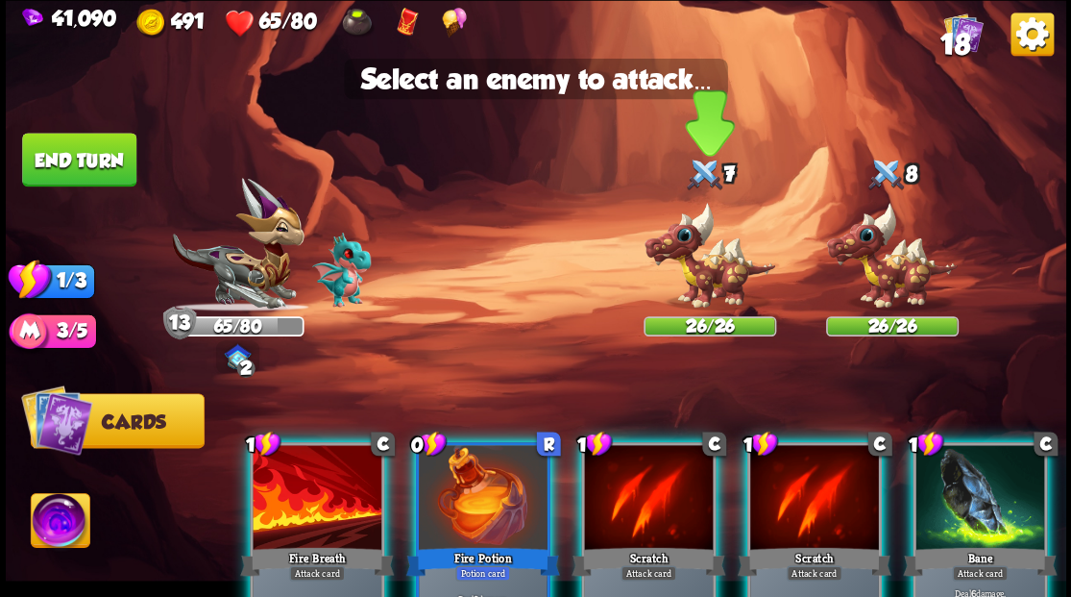
click at [706, 271] on img at bounding box center [710, 256] width 133 height 110
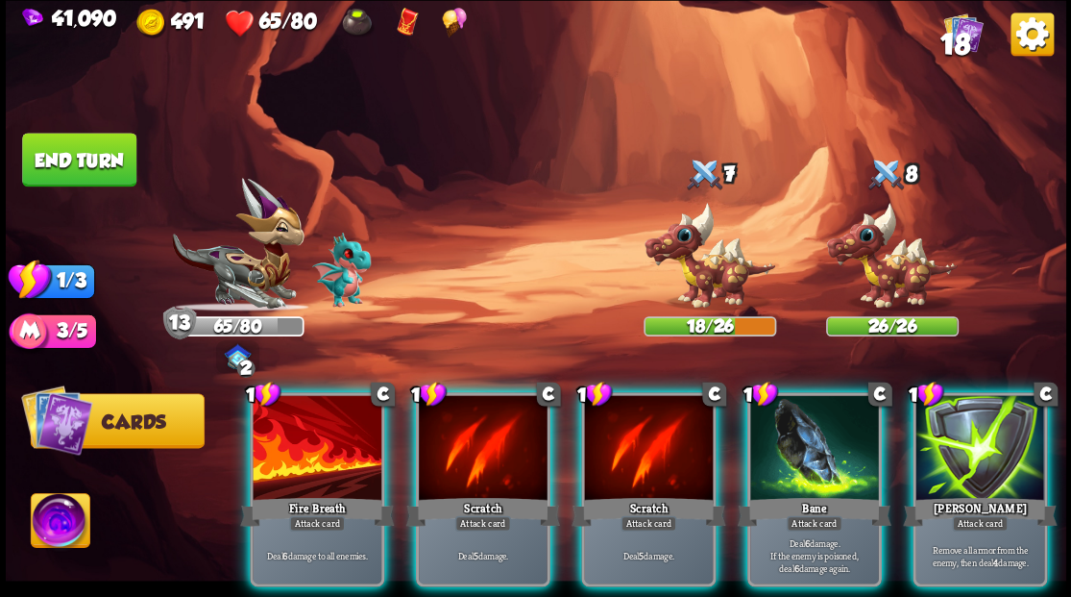
click at [292, 442] on div at bounding box center [317, 449] width 129 height 109
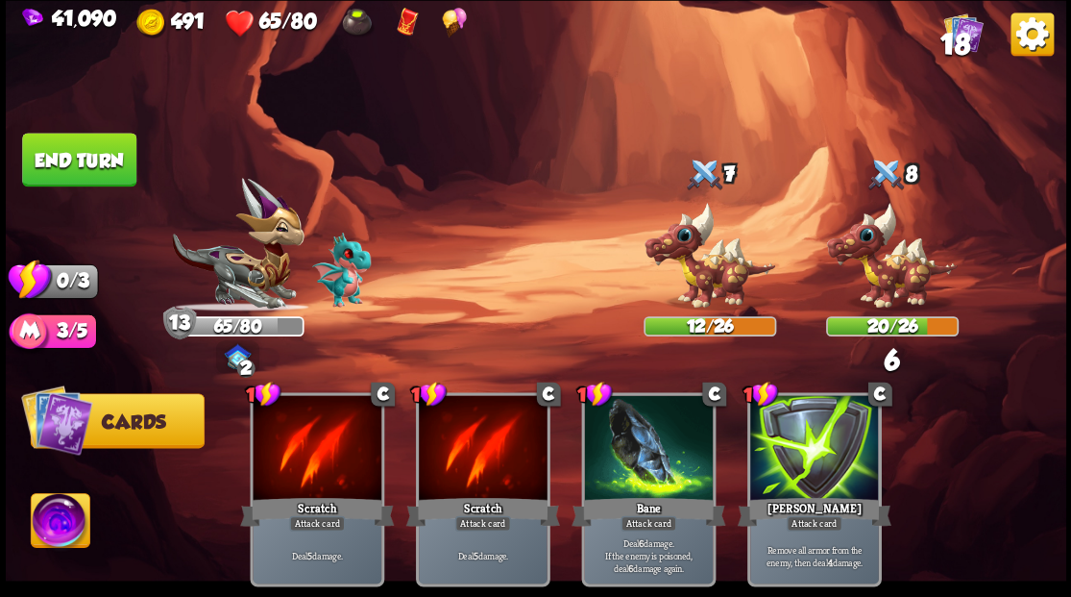
click at [77, 146] on button "End turn" at bounding box center [79, 160] width 114 height 54
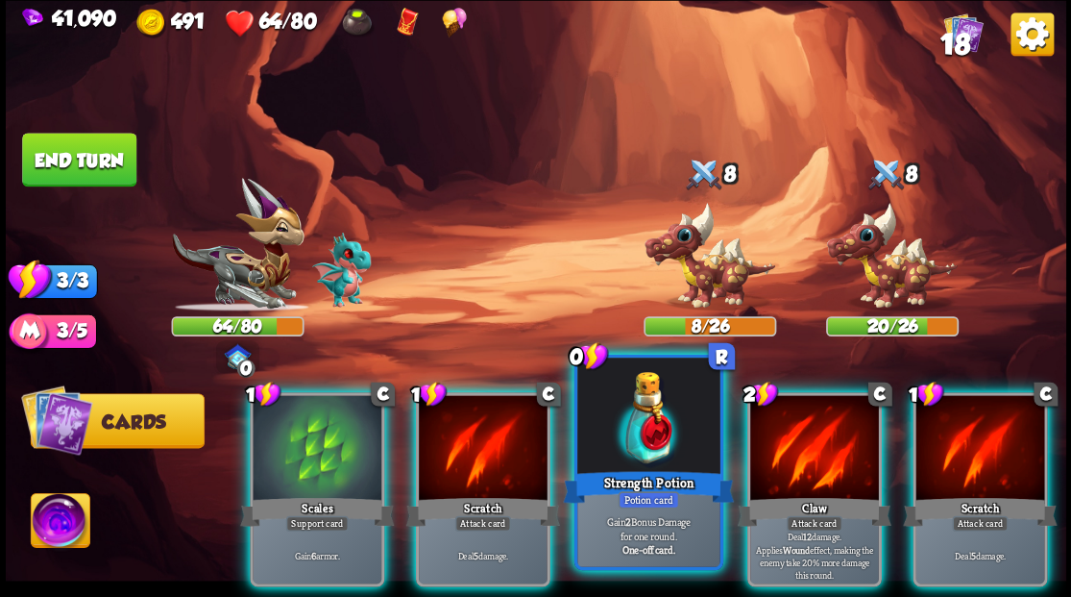
click at [639, 450] on div at bounding box center [648, 417] width 142 height 120
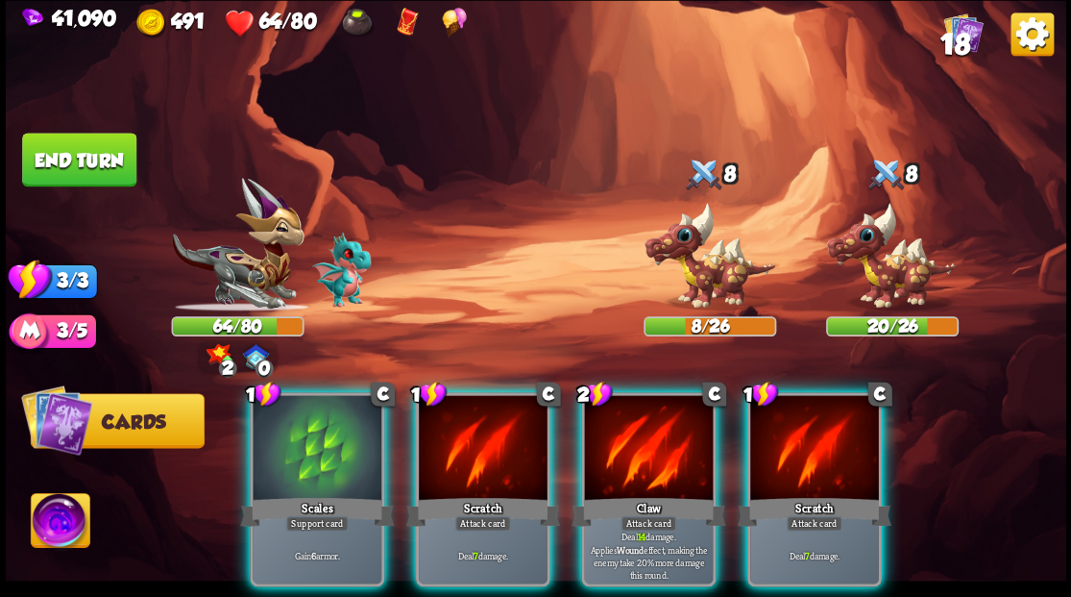
click at [295, 435] on div at bounding box center [317, 449] width 129 height 109
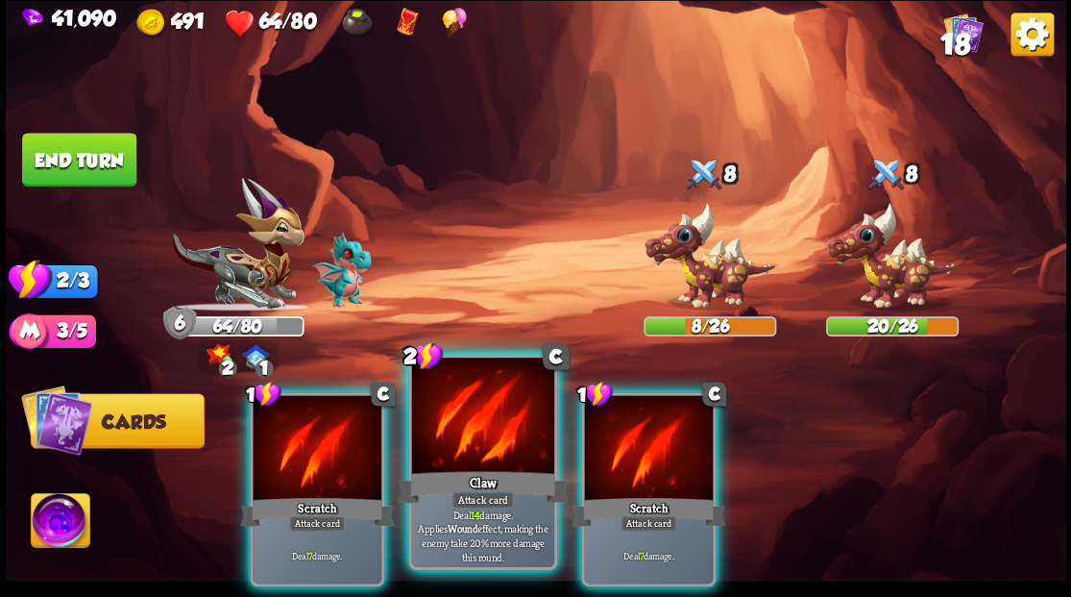
drag, startPoint x: 486, startPoint y: 450, endPoint x: 541, endPoint y: 384, distance: 85.2
click at [486, 450] on div at bounding box center [482, 417] width 142 height 120
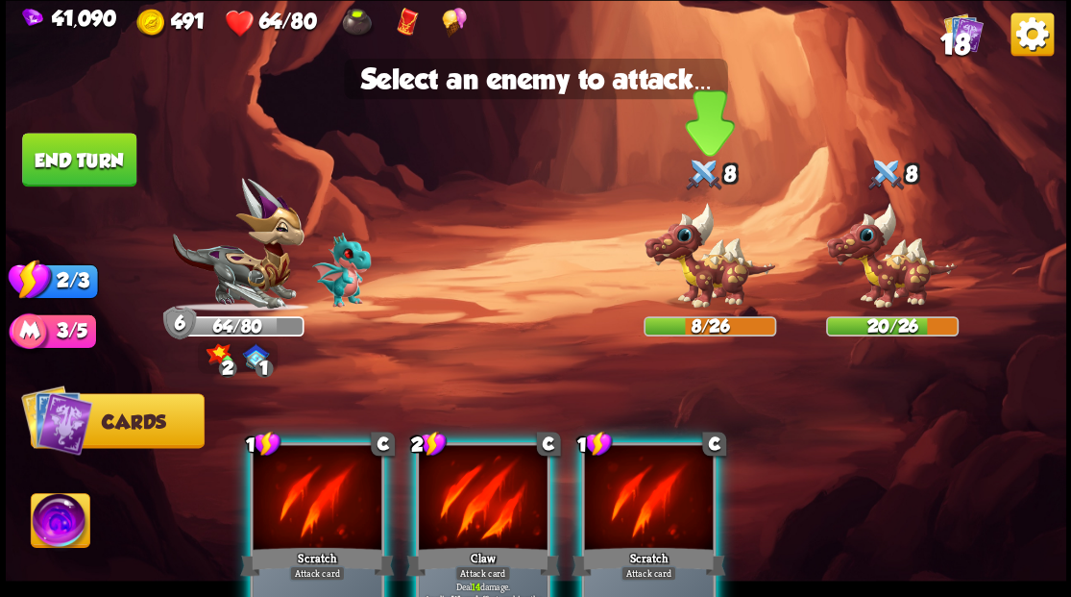
click at [694, 254] on img at bounding box center [710, 256] width 133 height 110
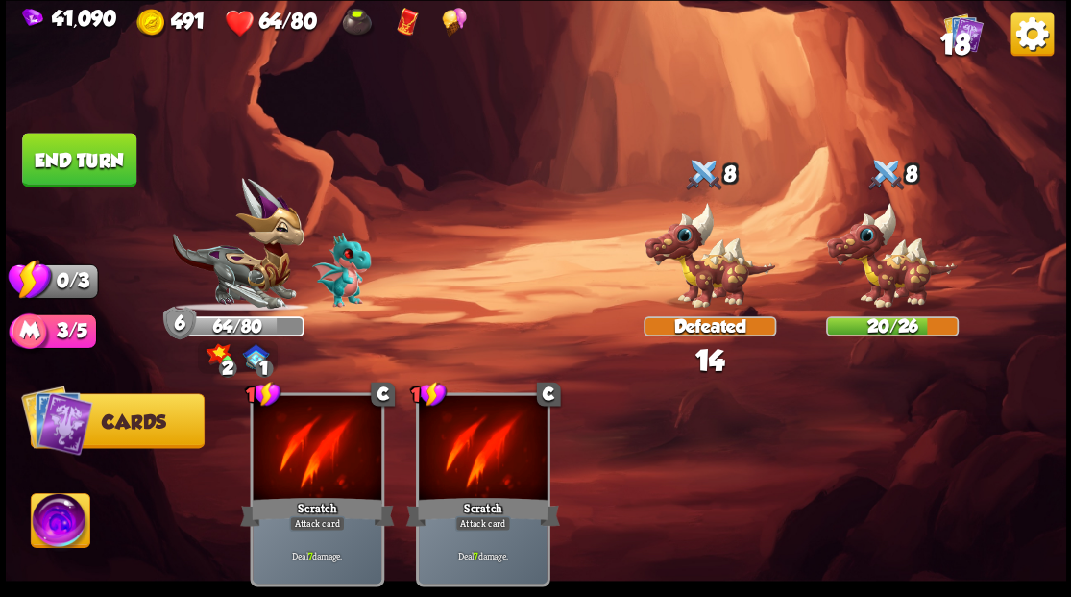
drag, startPoint x: 108, startPoint y: 165, endPoint x: 325, endPoint y: 227, distance: 225.6
click at [118, 167] on button "End turn" at bounding box center [79, 160] width 114 height 54
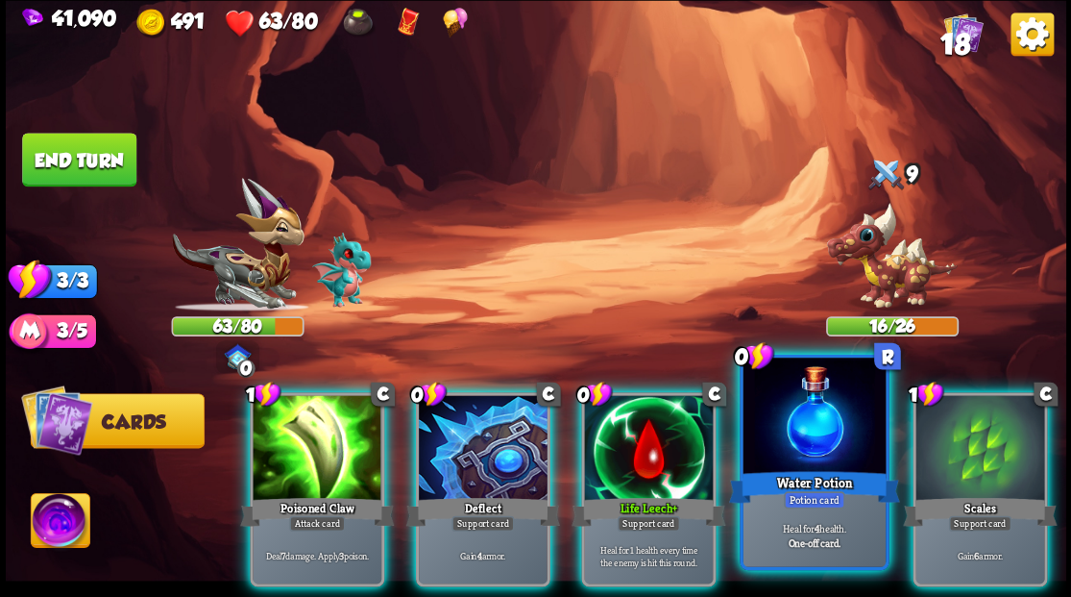
click at [790, 463] on div at bounding box center [814, 417] width 142 height 120
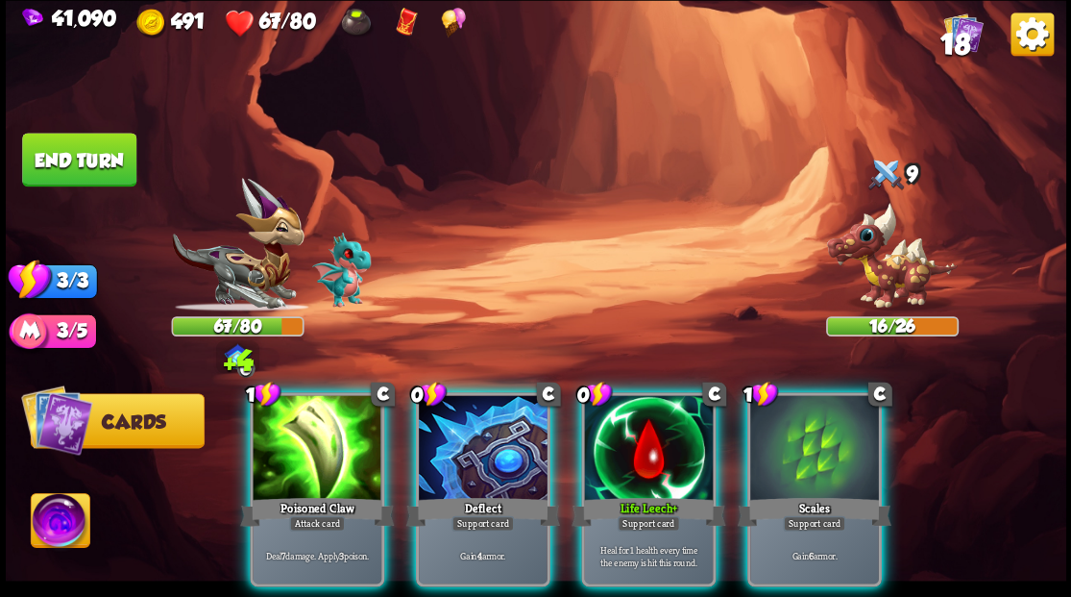
click at [638, 442] on div at bounding box center [648, 449] width 129 height 109
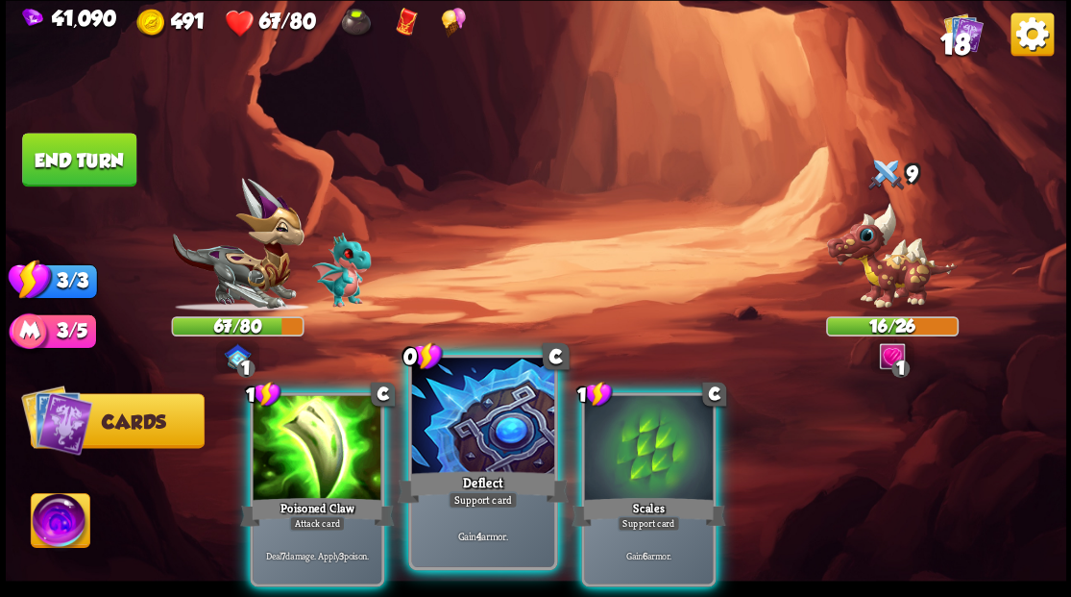
click at [482, 437] on div at bounding box center [482, 417] width 142 height 120
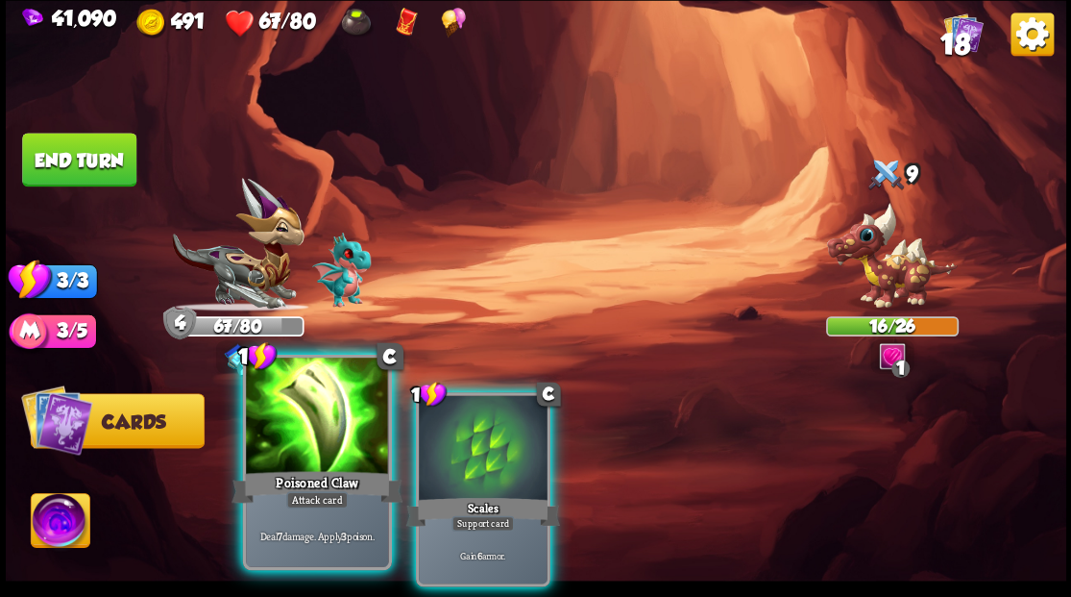
click at [305, 422] on div at bounding box center [317, 417] width 142 height 120
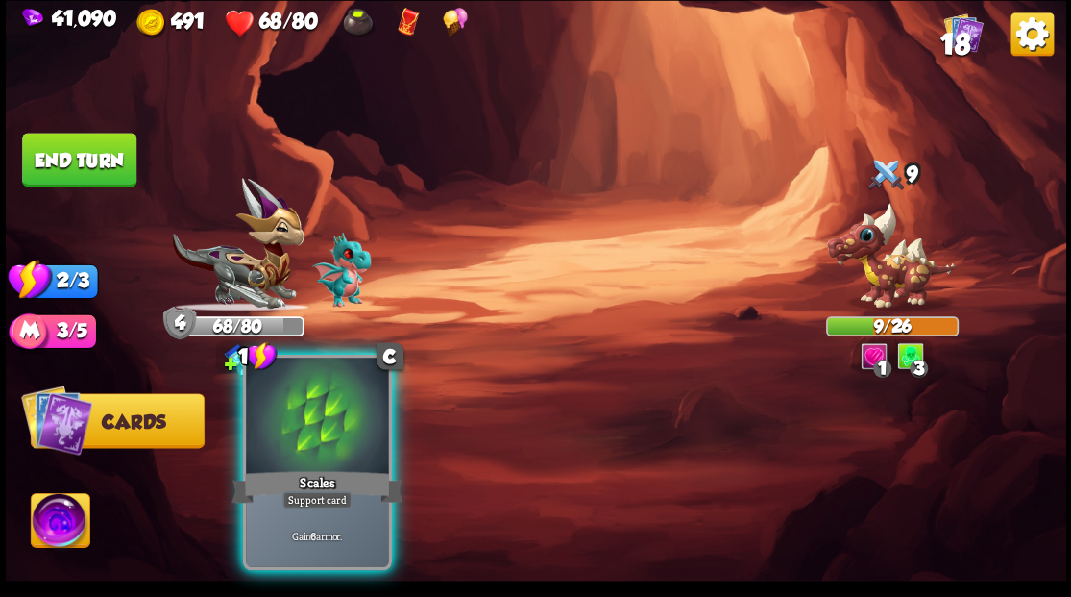
click at [304, 432] on div at bounding box center [317, 417] width 142 height 120
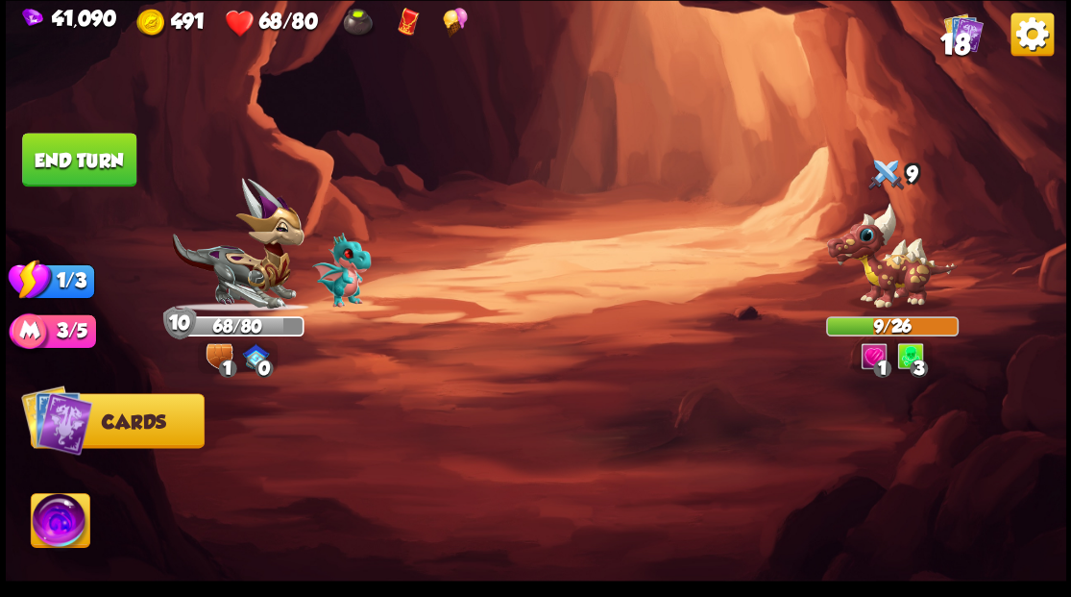
click at [95, 162] on button "End turn" at bounding box center [79, 160] width 114 height 54
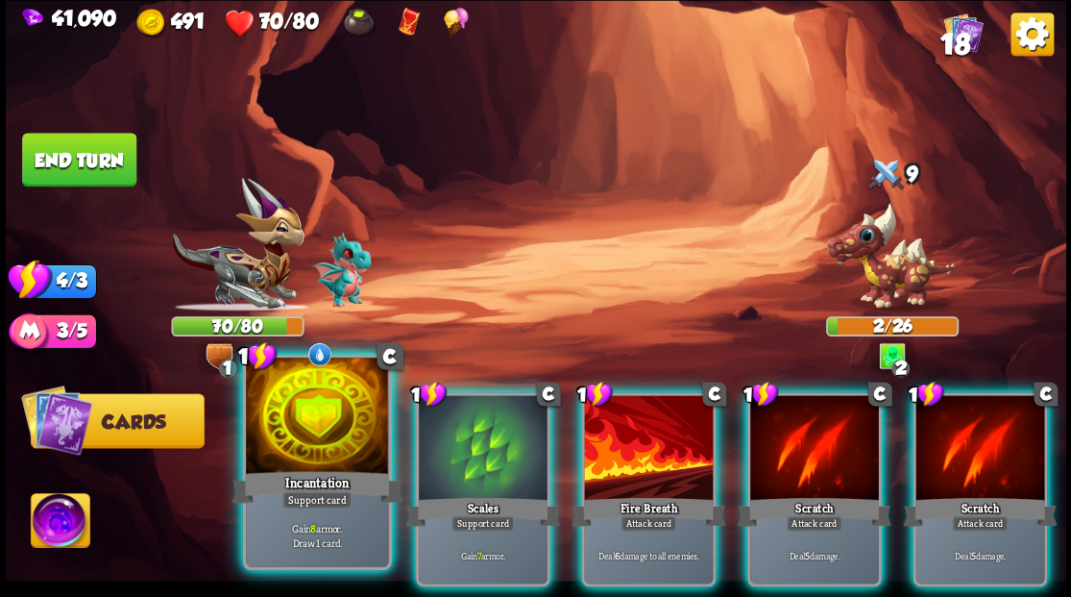
click at [289, 445] on div at bounding box center [317, 417] width 142 height 120
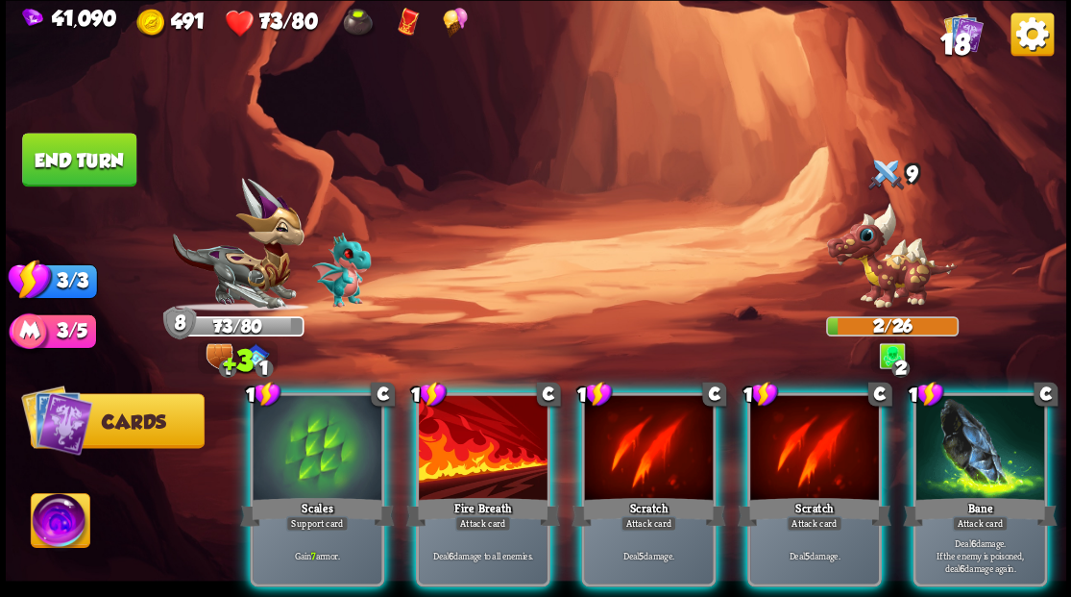
click at [997, 458] on div at bounding box center [979, 449] width 129 height 109
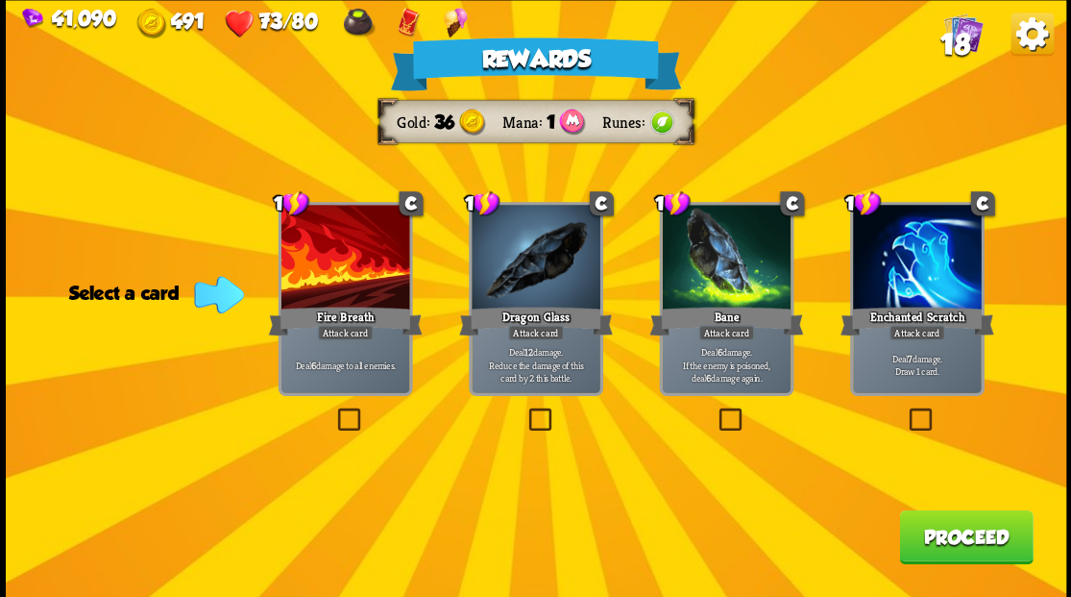
drag, startPoint x: 534, startPoint y: 423, endPoint x: 580, endPoint y: 432, distance: 47.1
click at [525, 410] on label at bounding box center [525, 410] width 0 height 0
click at [0, 0] on input "checkbox" at bounding box center [0, 0] width 0 height 0
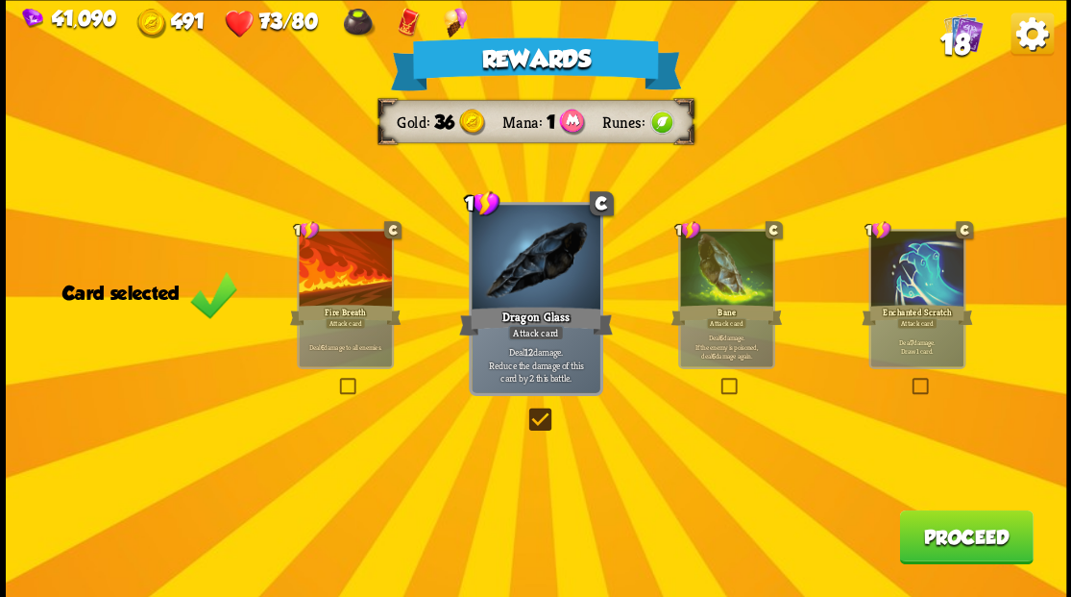
click at [936, 538] on button "Proceed" at bounding box center [966, 536] width 134 height 54
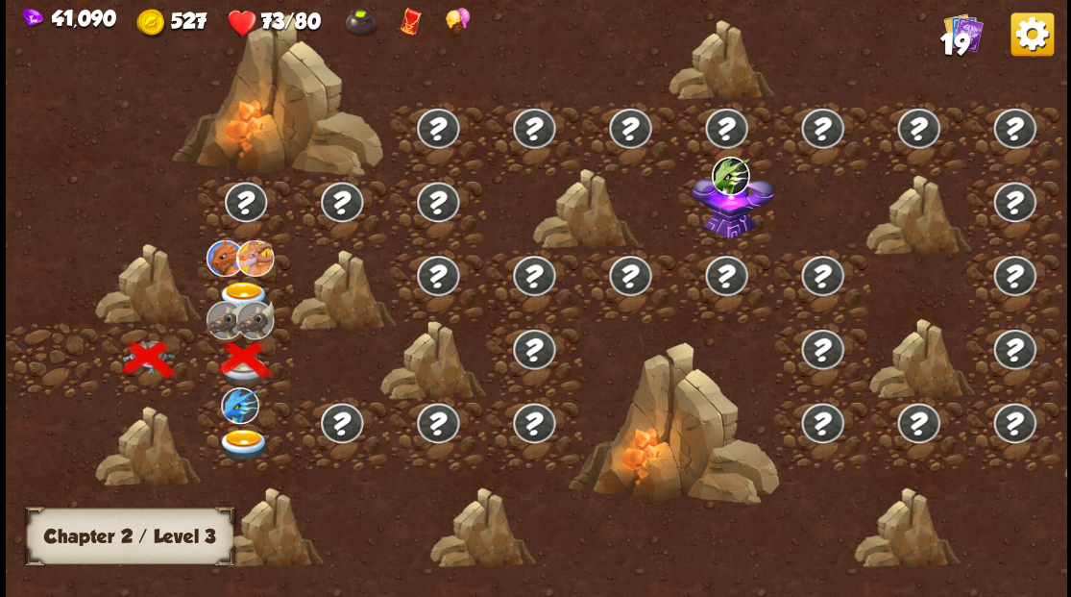
click at [237, 442] on img at bounding box center [243, 444] width 53 height 32
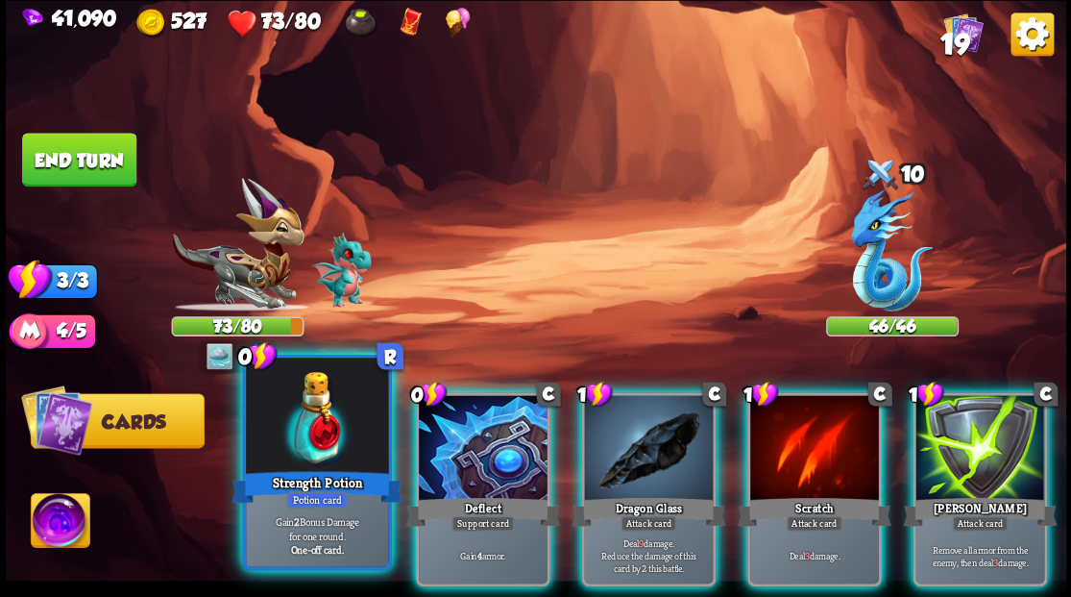
click at [317, 447] on div at bounding box center [317, 417] width 142 height 120
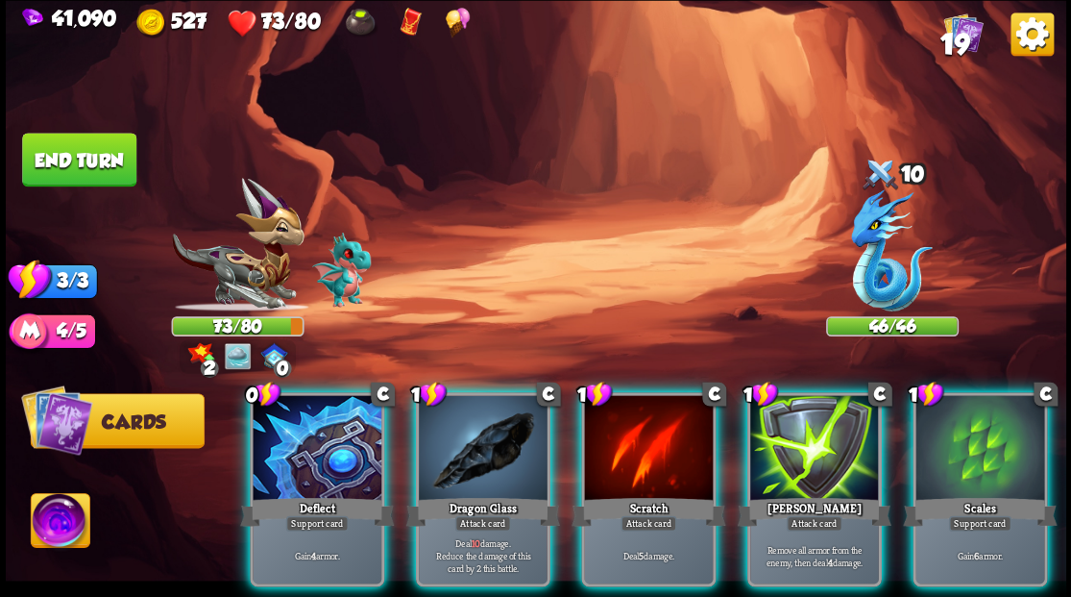
drag, startPoint x: 315, startPoint y: 444, endPoint x: 311, endPoint y: 393, distance: 51.1
click at [309, 427] on div at bounding box center [317, 449] width 129 height 109
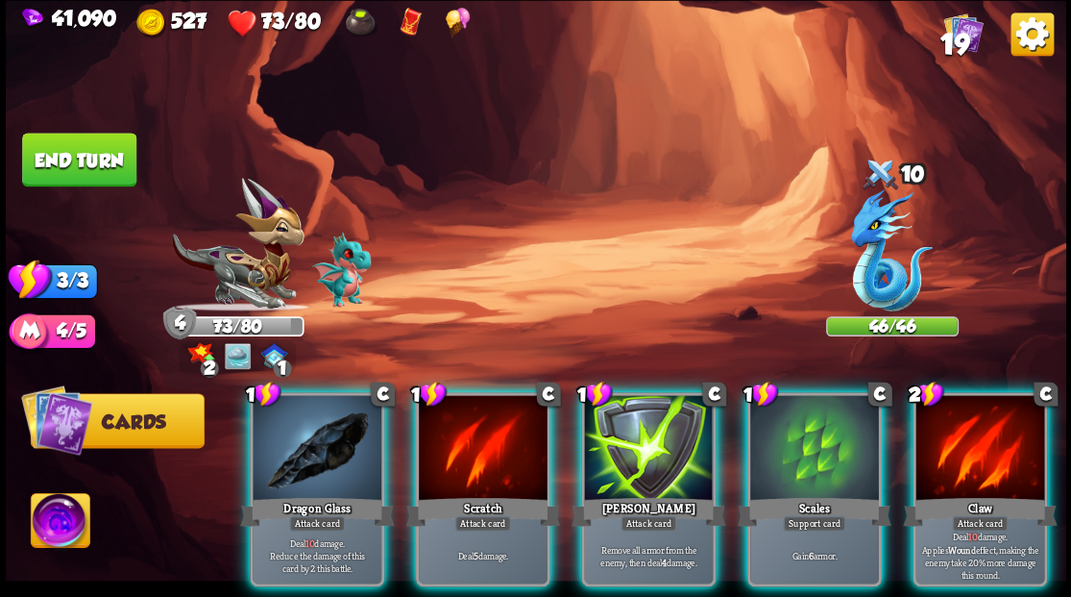
drag, startPoint x: 810, startPoint y: 424, endPoint x: 775, endPoint y: 334, distance: 95.8
click at [807, 409] on div at bounding box center [814, 449] width 129 height 109
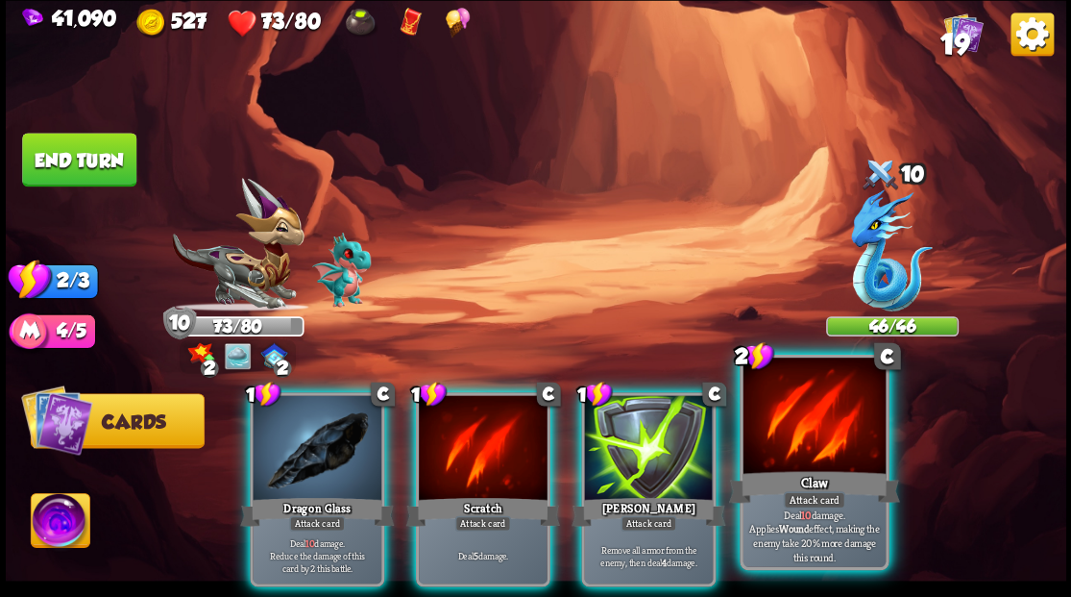
click at [813, 406] on div at bounding box center [814, 417] width 142 height 120
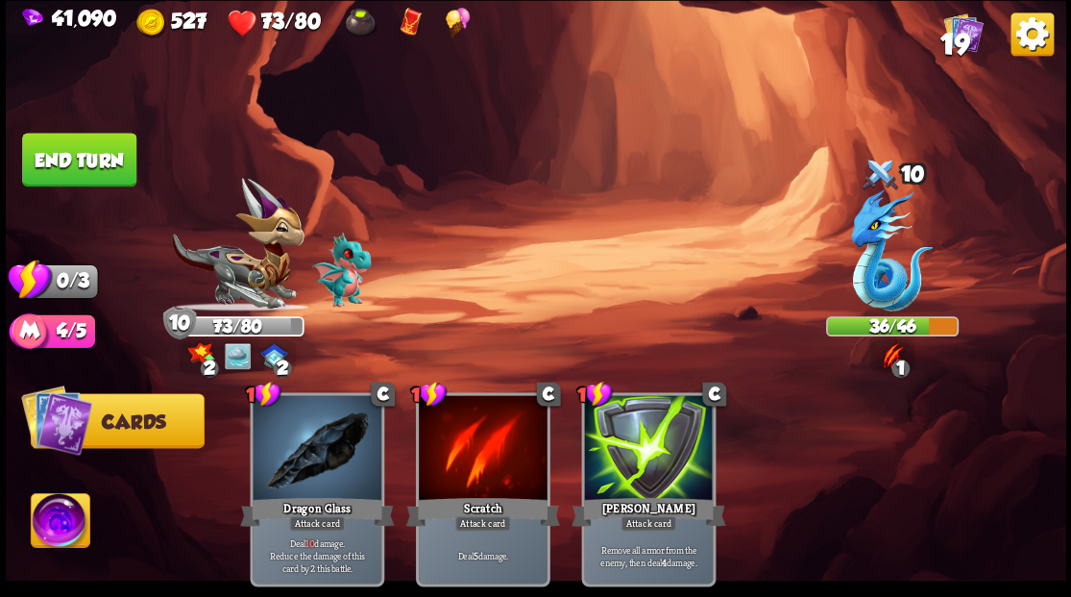
drag, startPoint x: 110, startPoint y: 152, endPoint x: 140, endPoint y: 150, distance: 30.8
click at [110, 151] on button "End turn" at bounding box center [79, 160] width 114 height 54
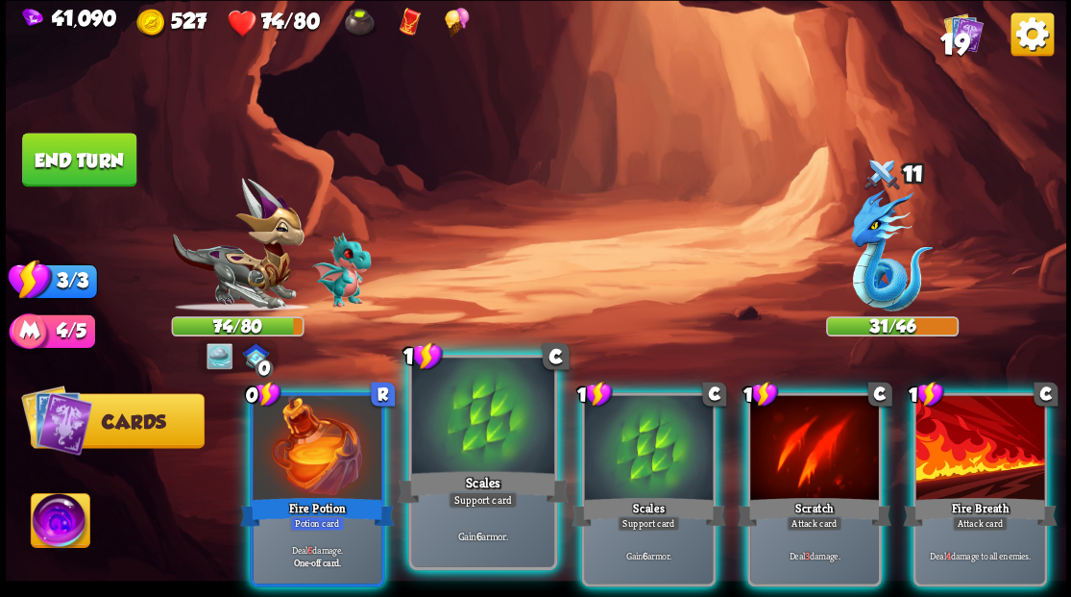
click at [466, 427] on div at bounding box center [482, 417] width 142 height 120
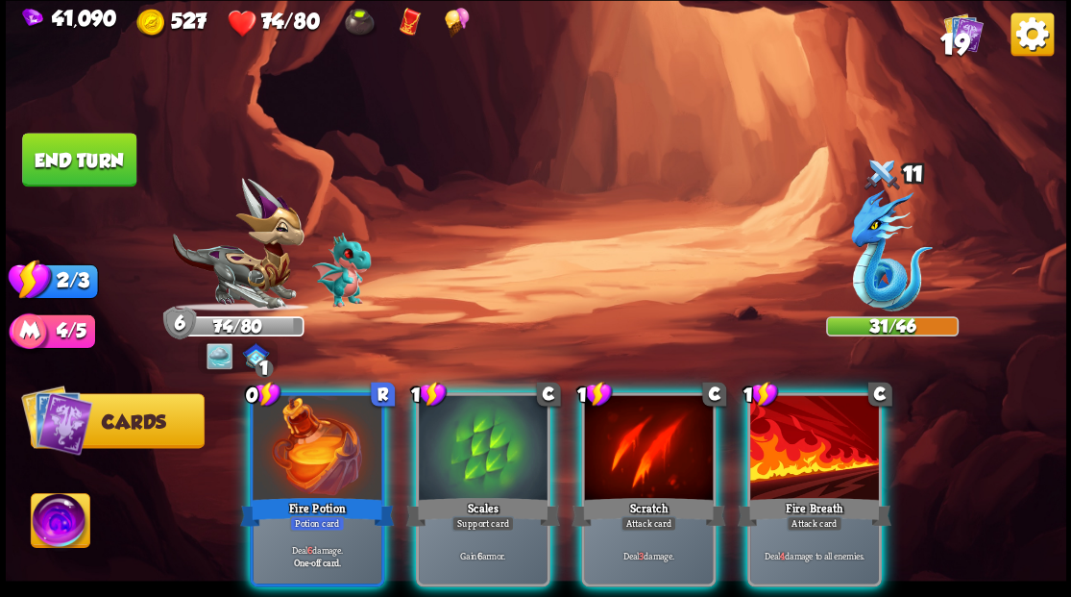
drag, startPoint x: 457, startPoint y: 419, endPoint x: 443, endPoint y: 409, distance: 17.3
click at [457, 418] on div at bounding box center [483, 449] width 129 height 109
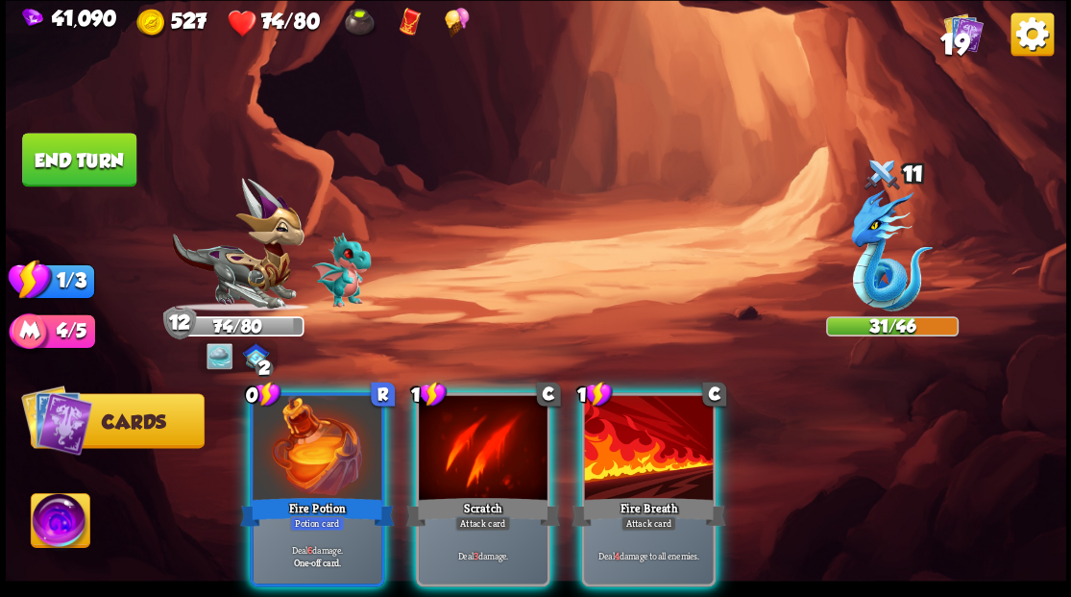
click at [295, 403] on div at bounding box center [317, 449] width 129 height 109
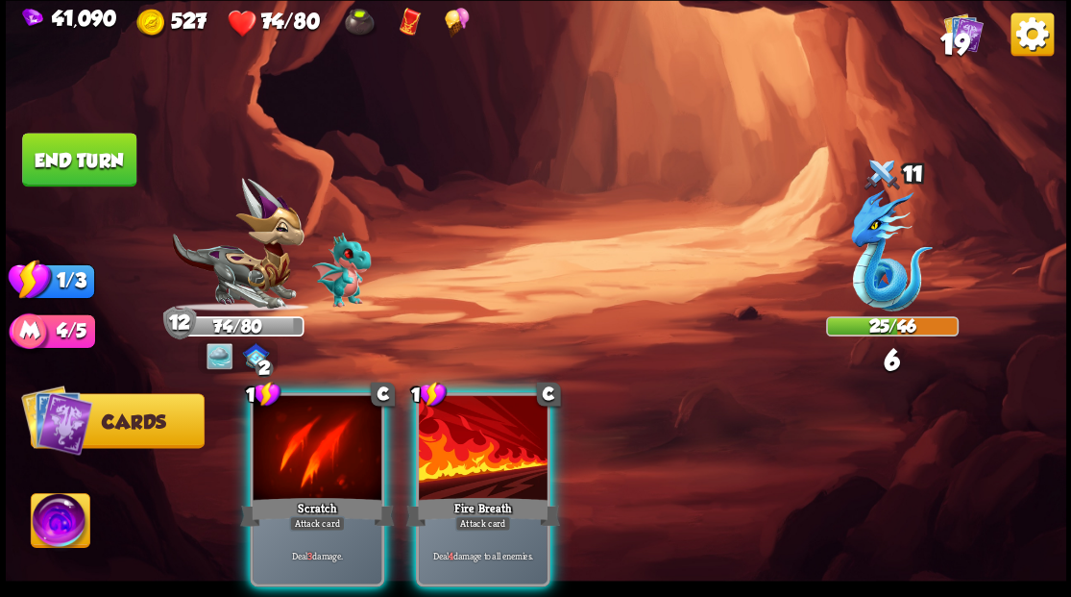
drag, startPoint x: 452, startPoint y: 428, endPoint x: 444, endPoint y: 415, distance: 16.0
click at [450, 424] on div at bounding box center [483, 449] width 129 height 109
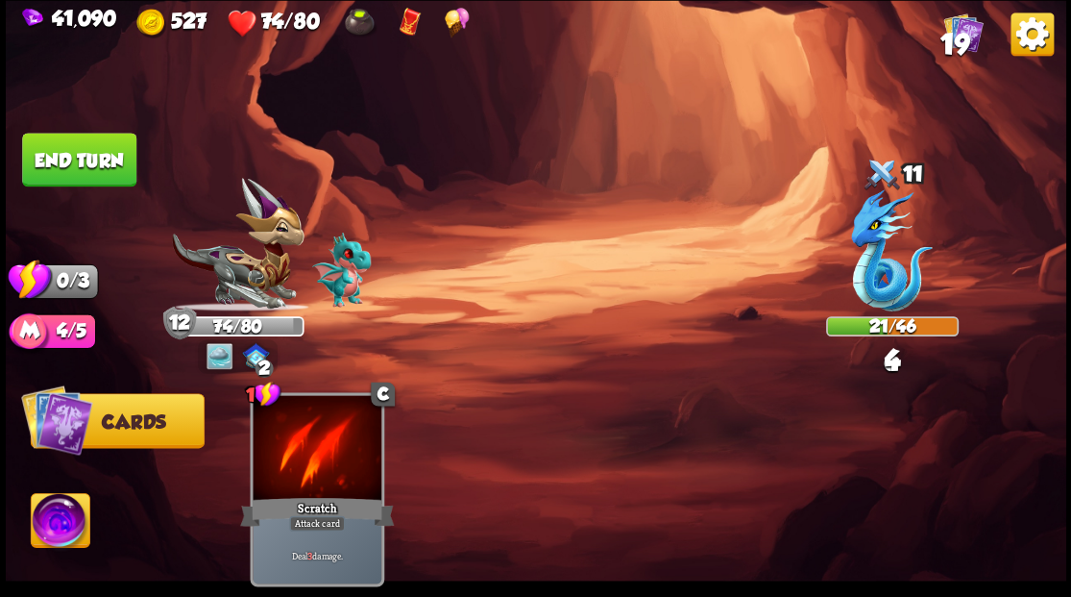
click at [95, 175] on button "End turn" at bounding box center [79, 160] width 114 height 54
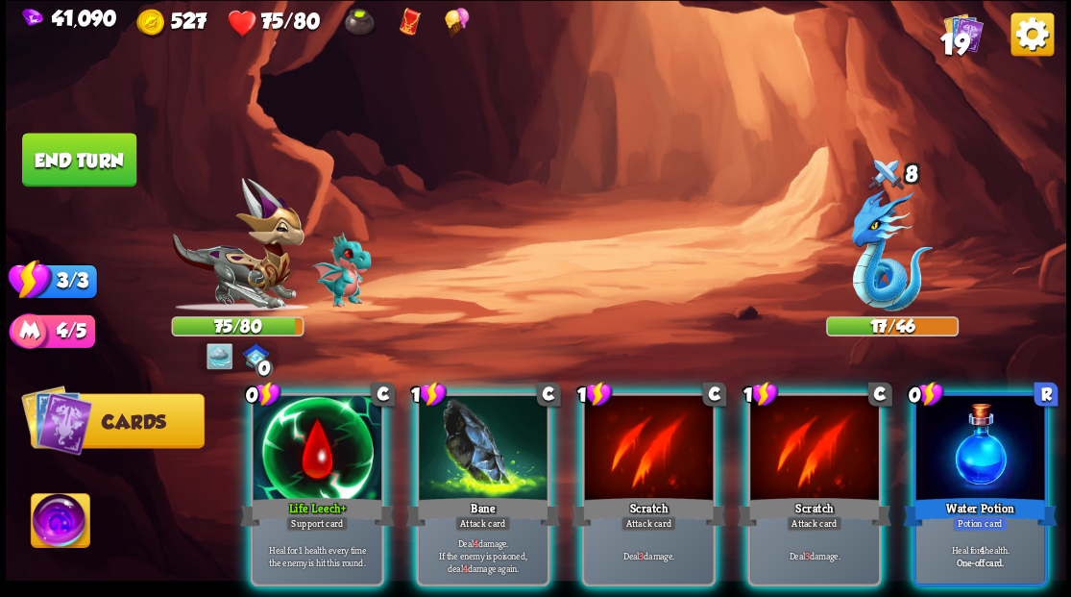
drag, startPoint x: 963, startPoint y: 463, endPoint x: 961, endPoint y: 422, distance: 41.4
click at [963, 455] on div at bounding box center [979, 449] width 129 height 109
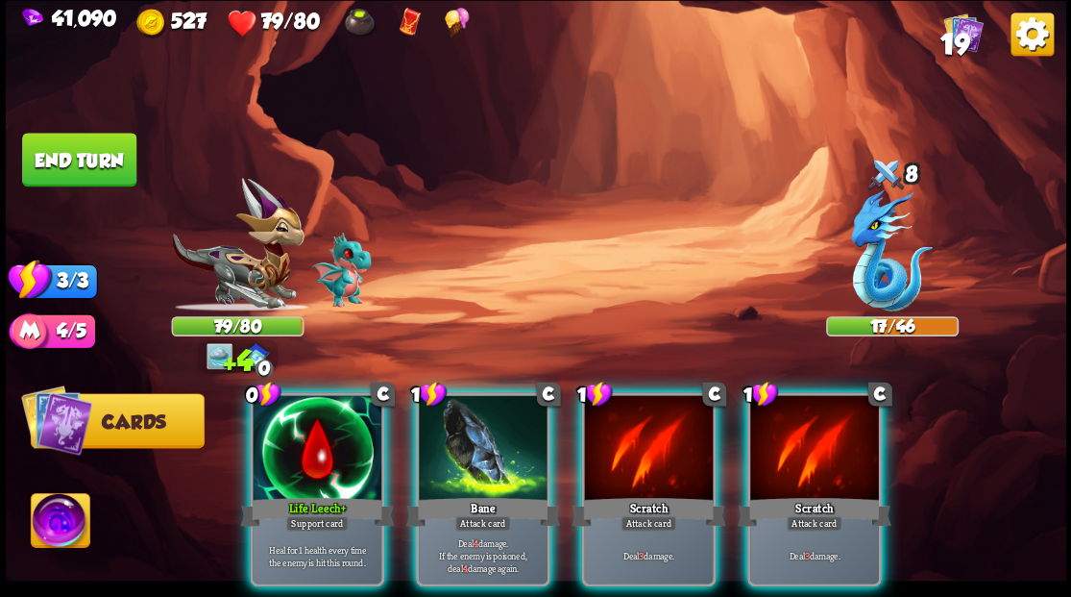
click at [290, 423] on div at bounding box center [317, 449] width 129 height 109
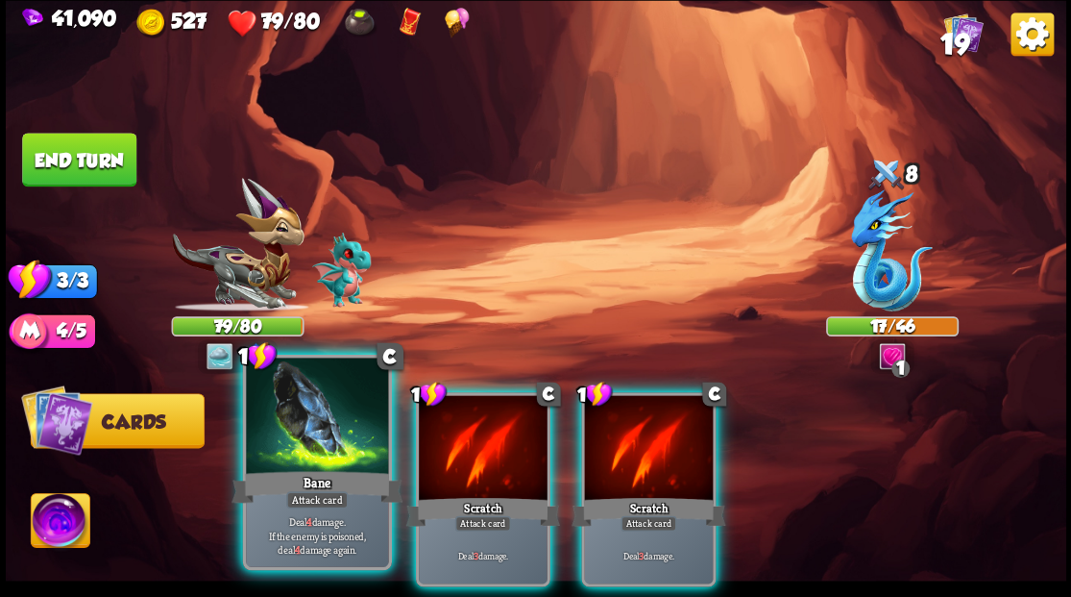
click at [318, 445] on div at bounding box center [317, 417] width 142 height 120
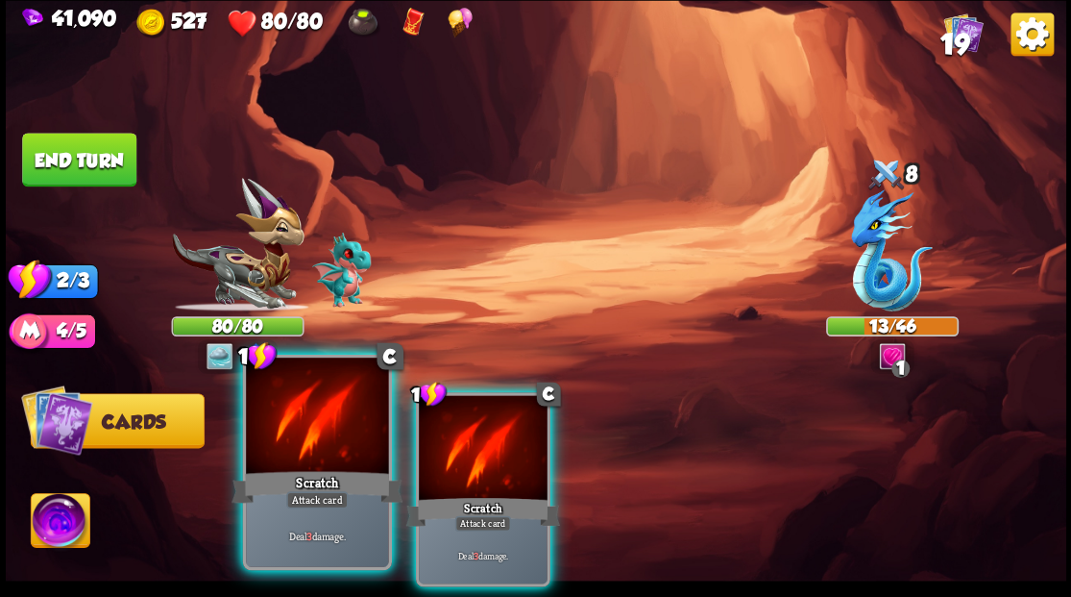
click at [316, 442] on div at bounding box center [317, 417] width 142 height 120
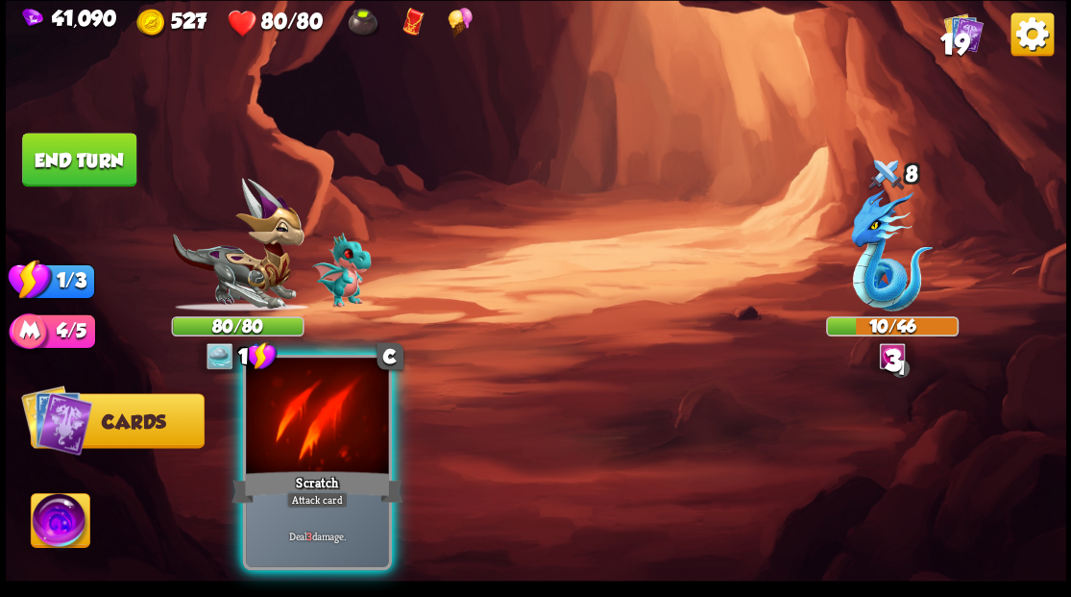
click at [315, 440] on div at bounding box center [317, 417] width 142 height 120
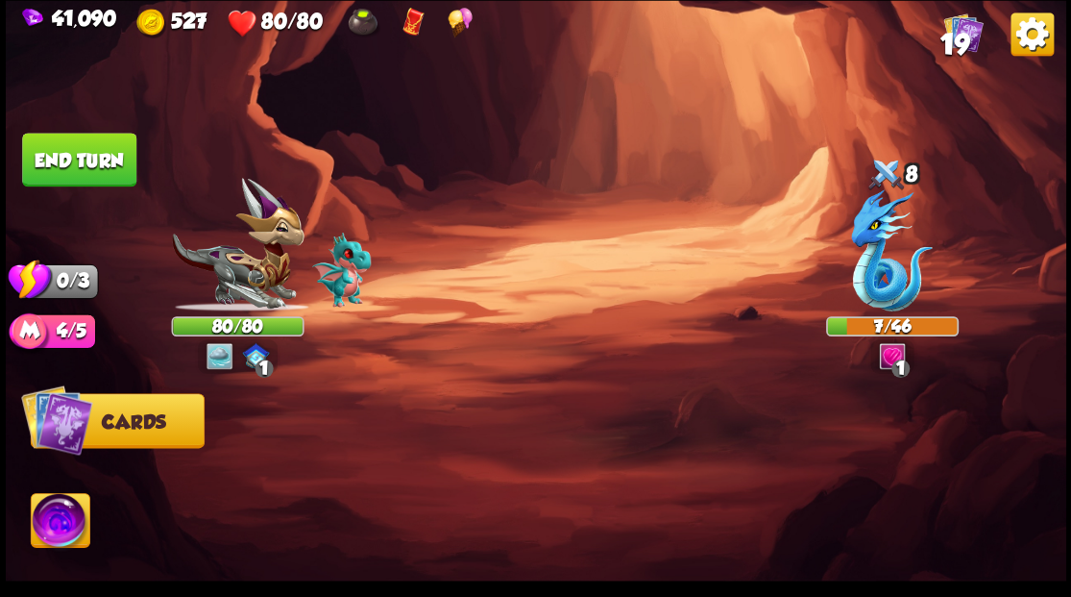
click at [96, 169] on button "End turn" at bounding box center [79, 160] width 114 height 54
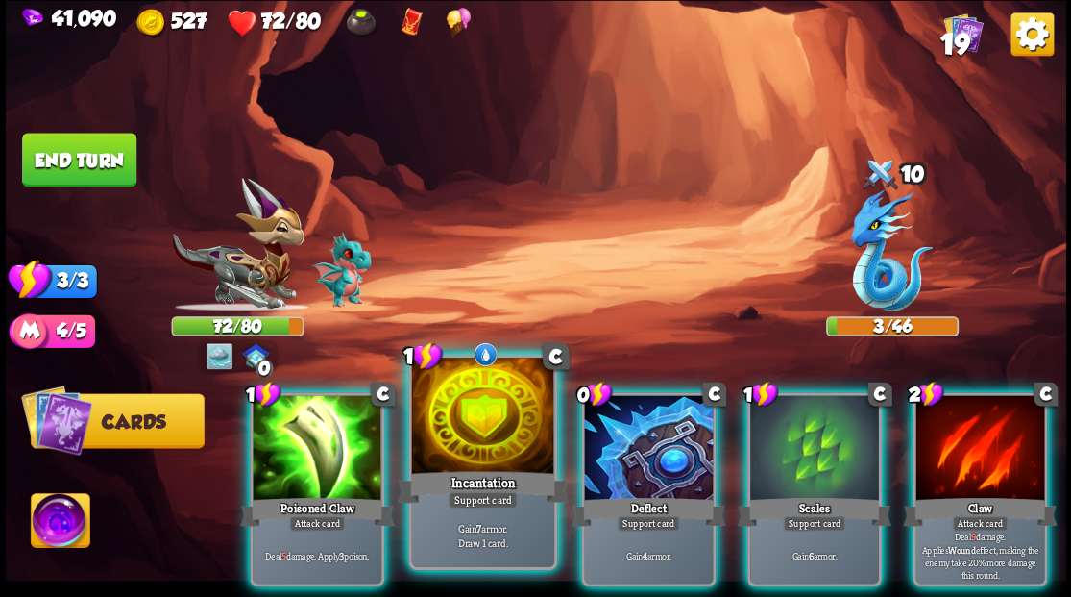
click at [480, 406] on div at bounding box center [482, 417] width 142 height 120
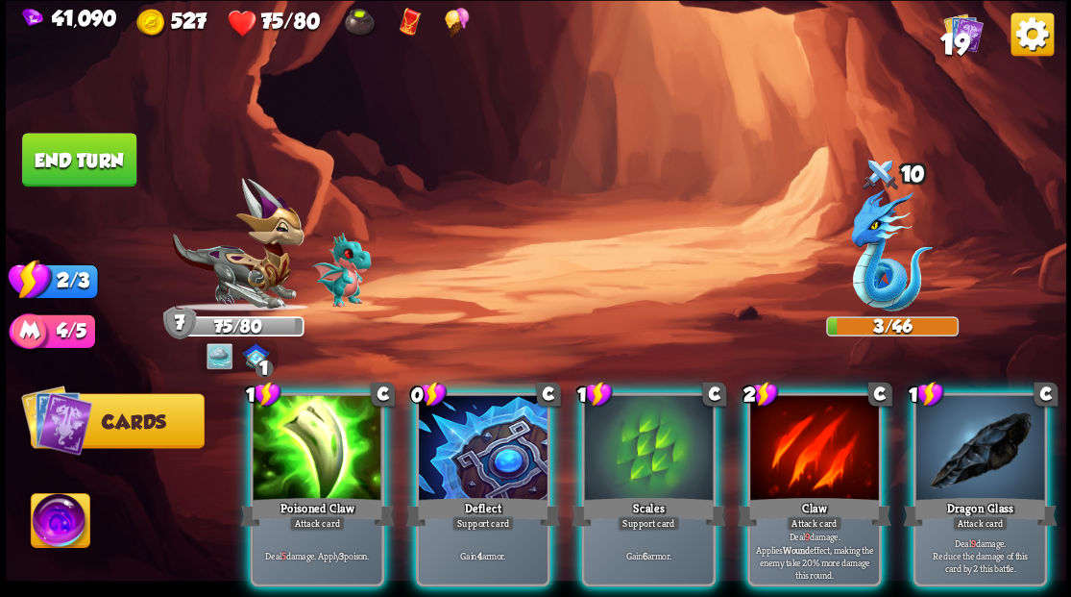
click at [992, 444] on div at bounding box center [979, 449] width 129 height 109
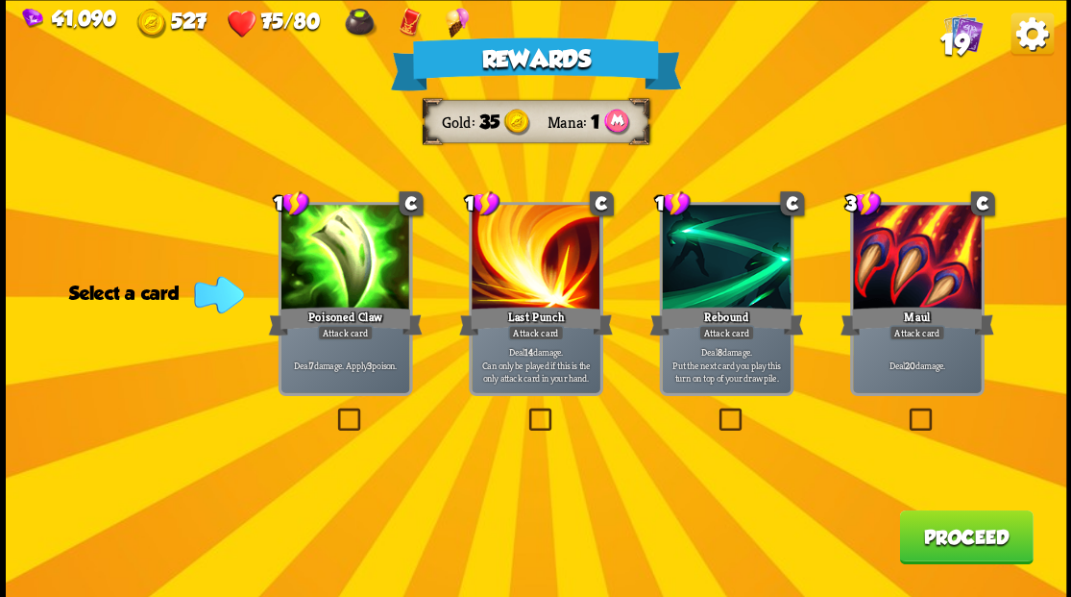
click at [955, 37] on span "19" at bounding box center [954, 43] width 29 height 33
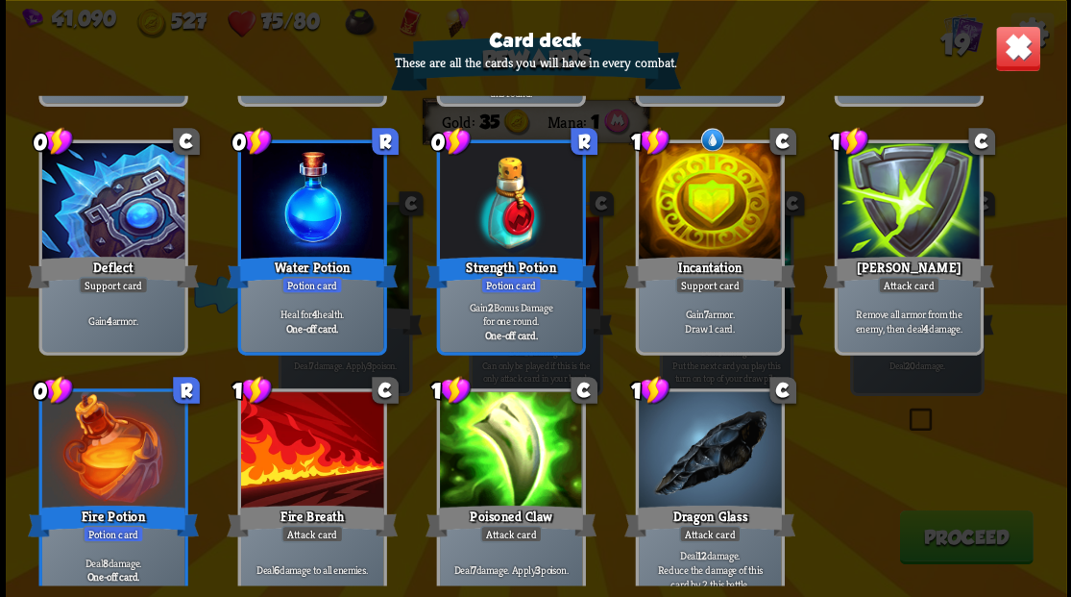
scroll to position [604, 0]
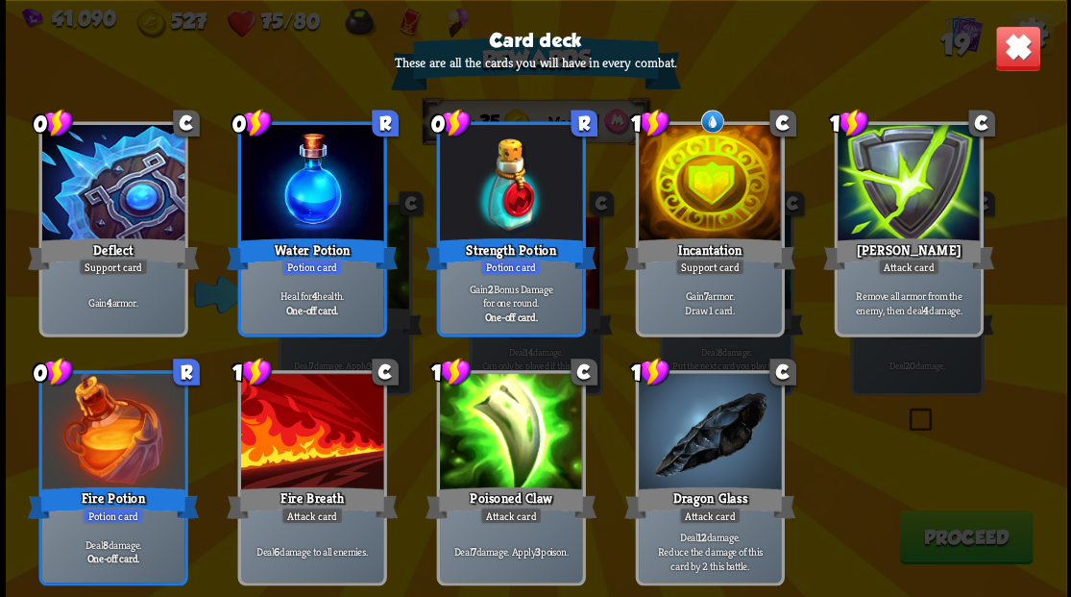
click at [1017, 53] on img at bounding box center [1017, 48] width 46 height 46
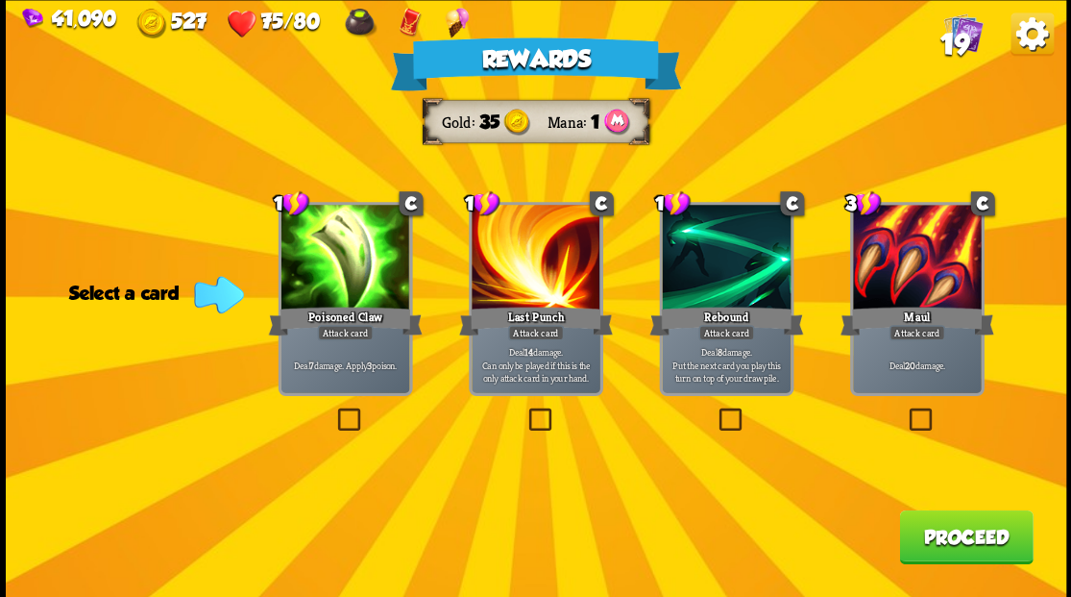
drag, startPoint x: 725, startPoint y: 419, endPoint x: 792, endPoint y: 421, distance: 66.3
click at [715, 410] on label at bounding box center [715, 410] width 0 height 0
click at [0, 0] on input "checkbox" at bounding box center [0, 0] width 0 height 0
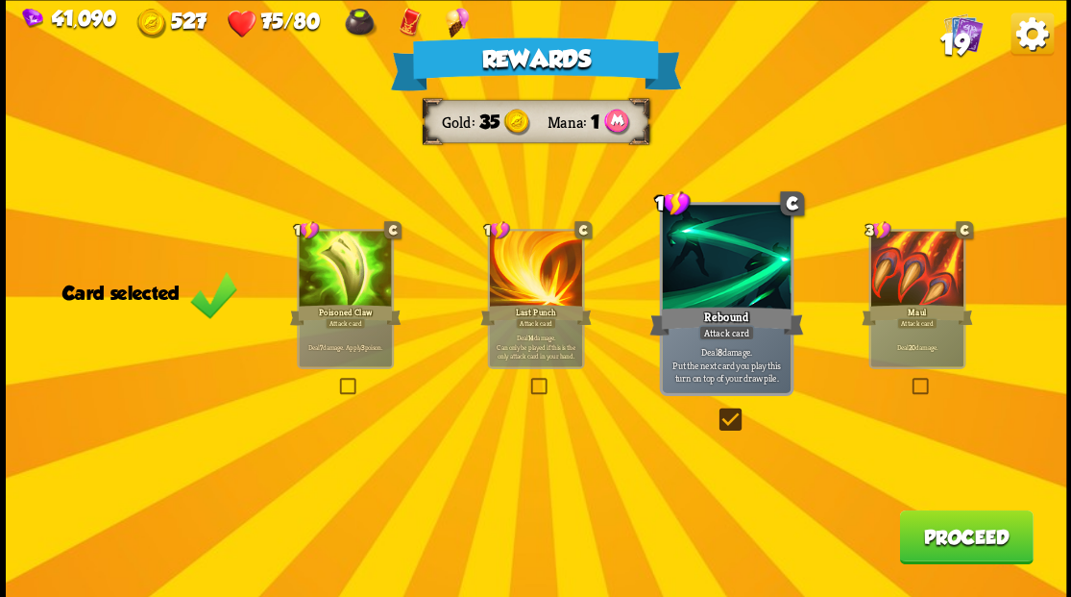
click at [959, 537] on button "Proceed" at bounding box center [966, 536] width 134 height 54
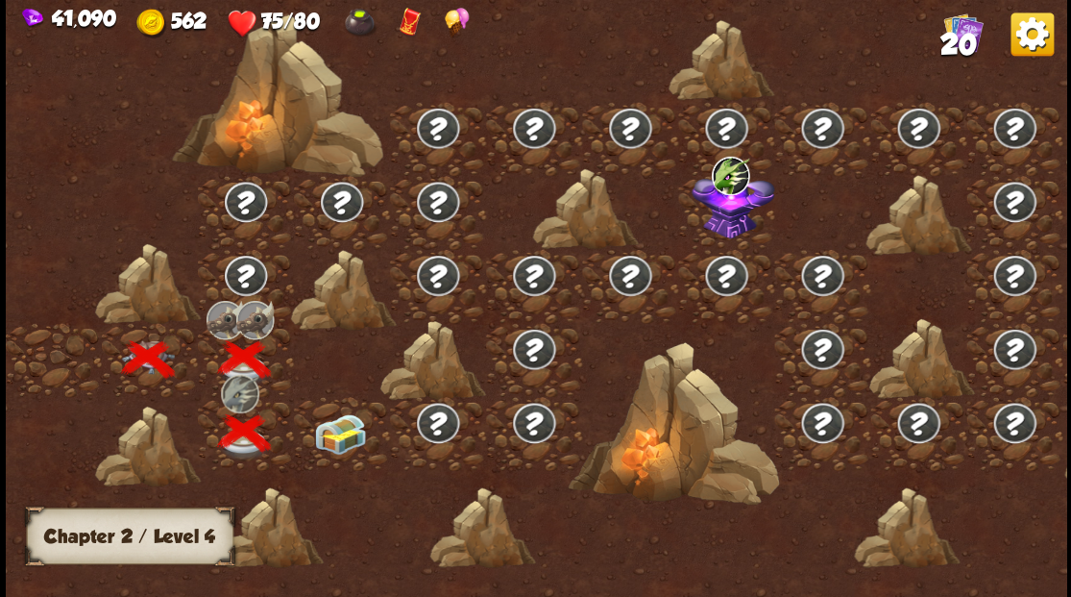
click at [341, 439] on img at bounding box center [339, 433] width 53 height 40
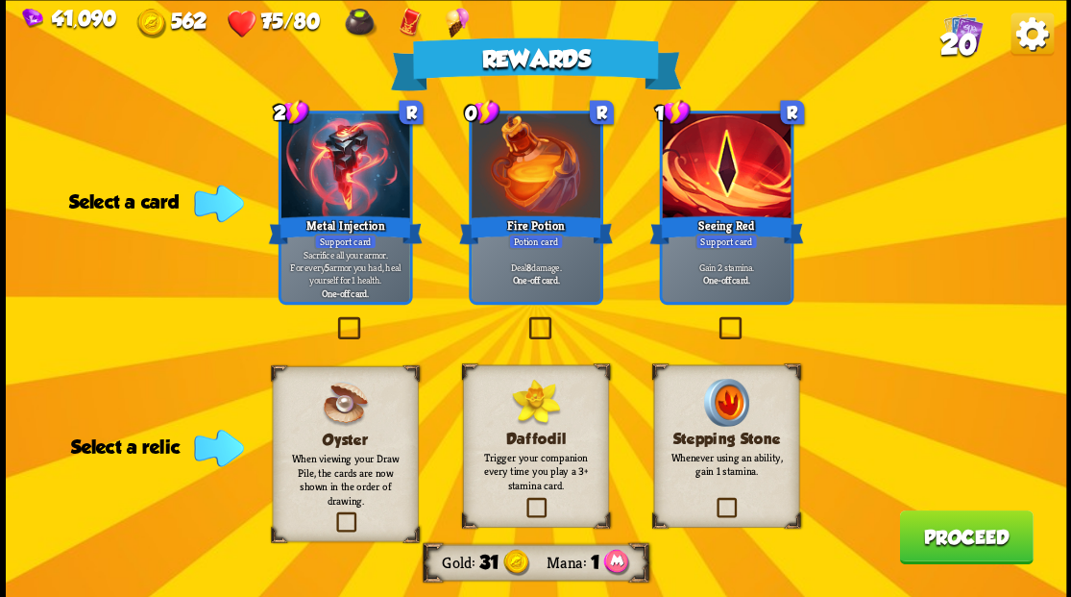
click at [332, 514] on label at bounding box center [332, 514] width 0 height 0
click at [0, 0] on input "checkbox" at bounding box center [0, 0] width 0 height 0
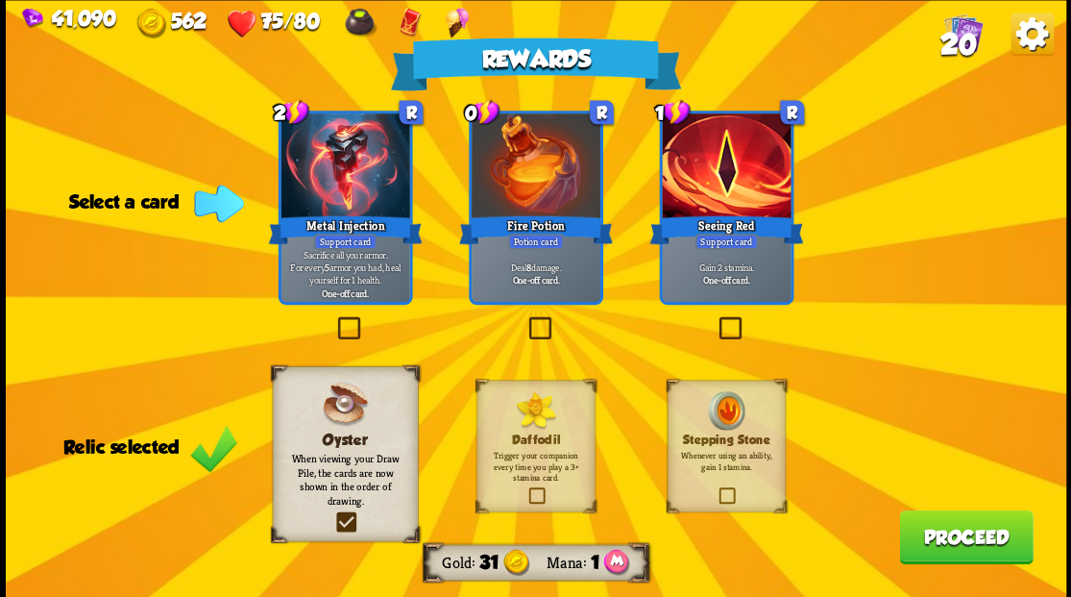
drag, startPoint x: 723, startPoint y: 321, endPoint x: 740, endPoint y: 329, distance: 18.0
click at [715, 319] on label at bounding box center [715, 319] width 0 height 0
click at [0, 0] on input "checkbox" at bounding box center [0, 0] width 0 height 0
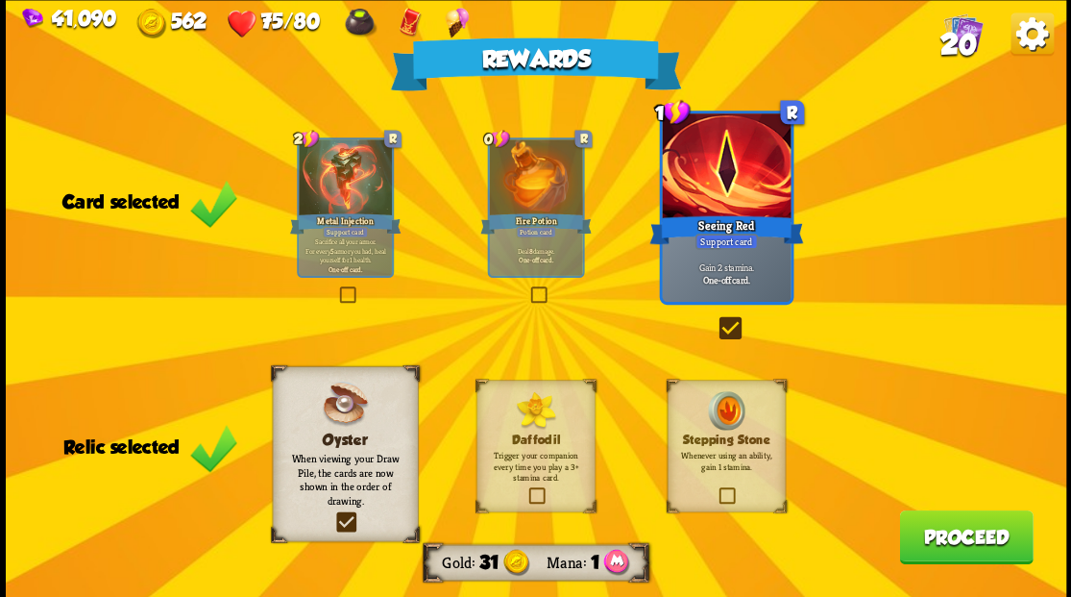
click at [966, 559] on button "Proceed" at bounding box center [966, 536] width 134 height 54
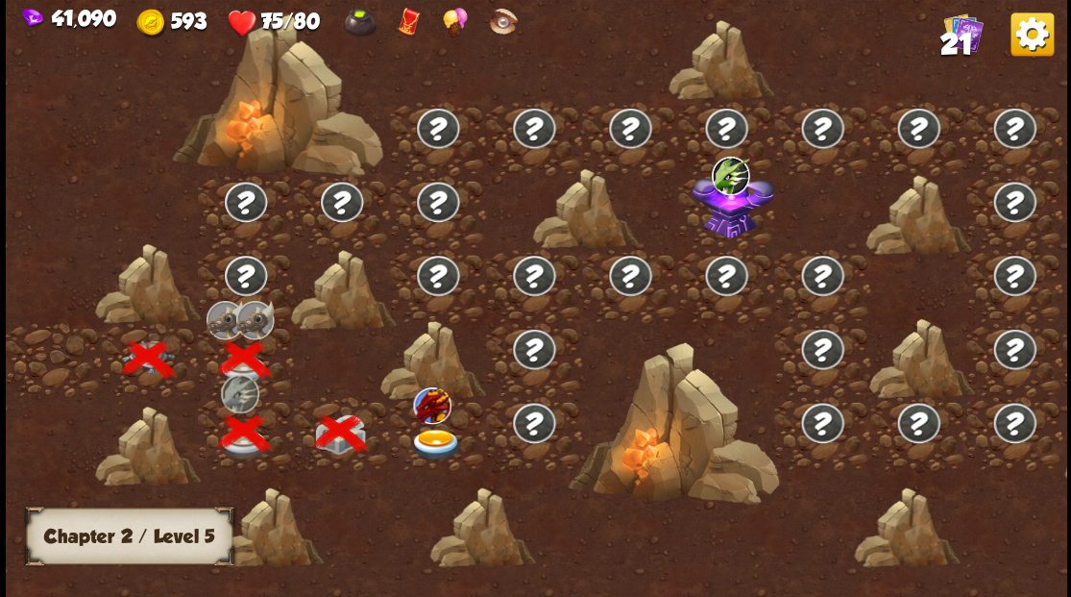
click at [427, 442] on img at bounding box center [435, 444] width 53 height 32
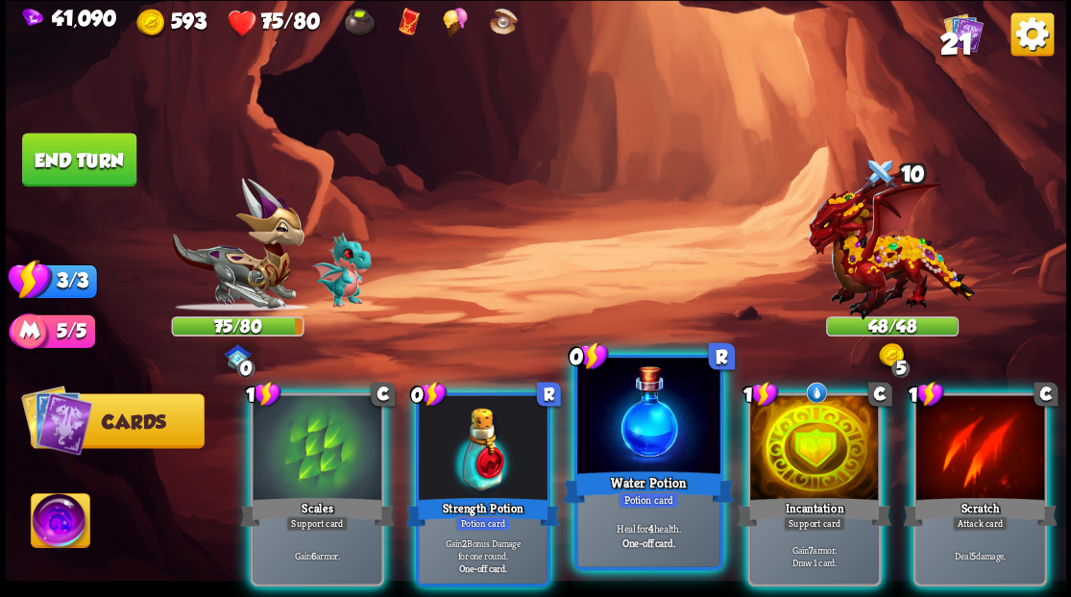
click at [644, 404] on div at bounding box center [648, 417] width 142 height 120
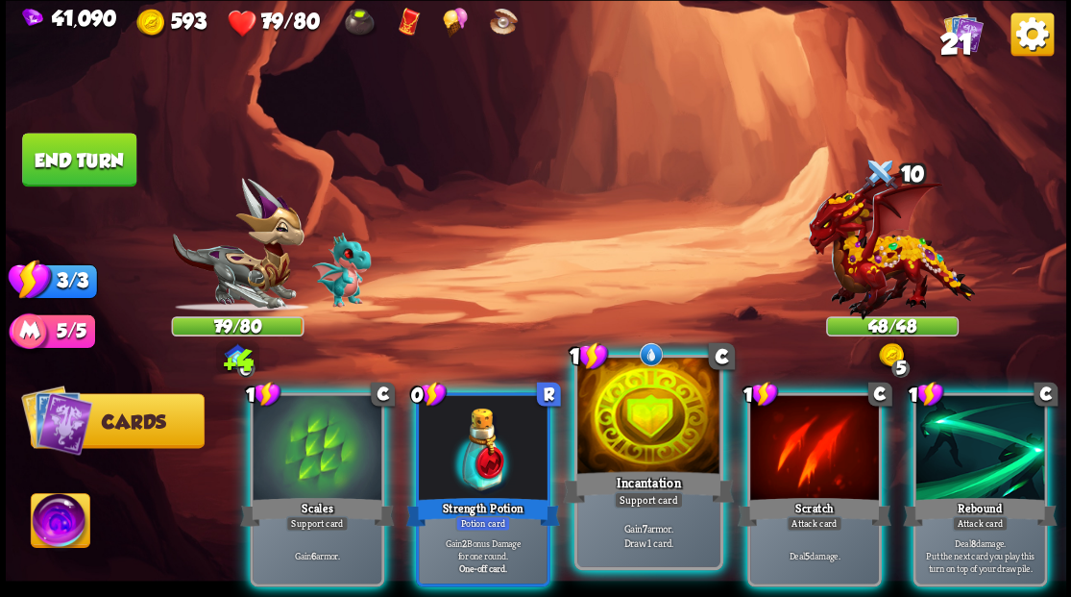
click at [622, 400] on div at bounding box center [648, 417] width 142 height 120
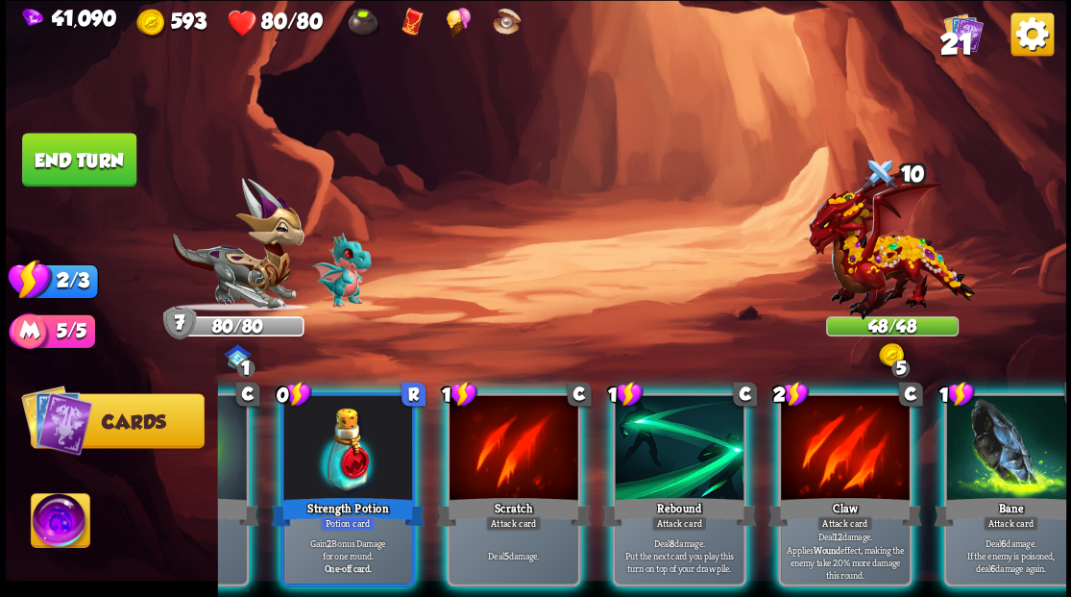
scroll to position [0, 159]
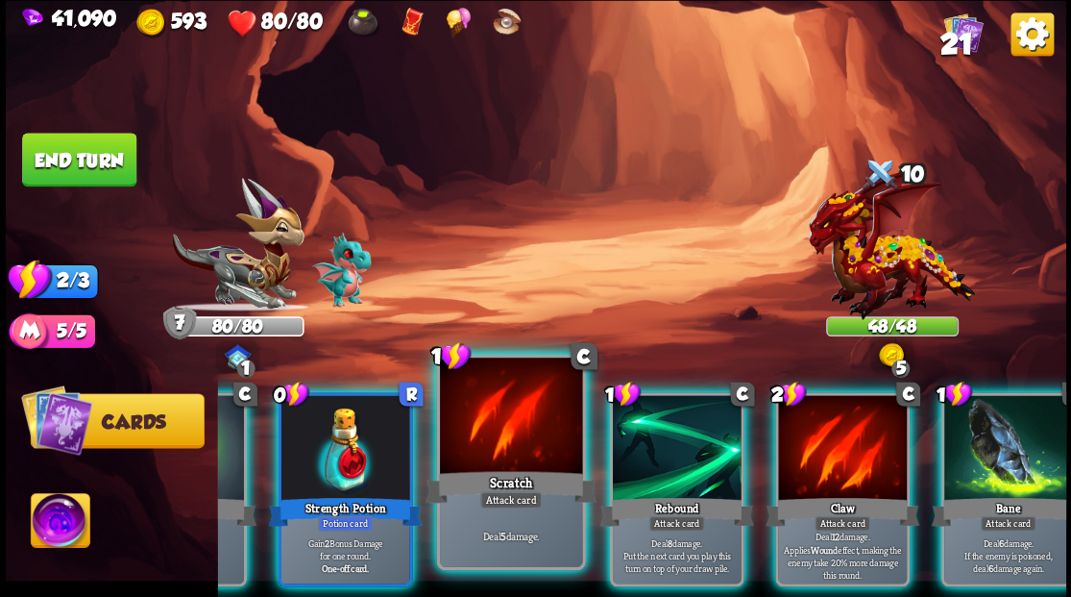
click at [519, 452] on div at bounding box center [510, 417] width 142 height 120
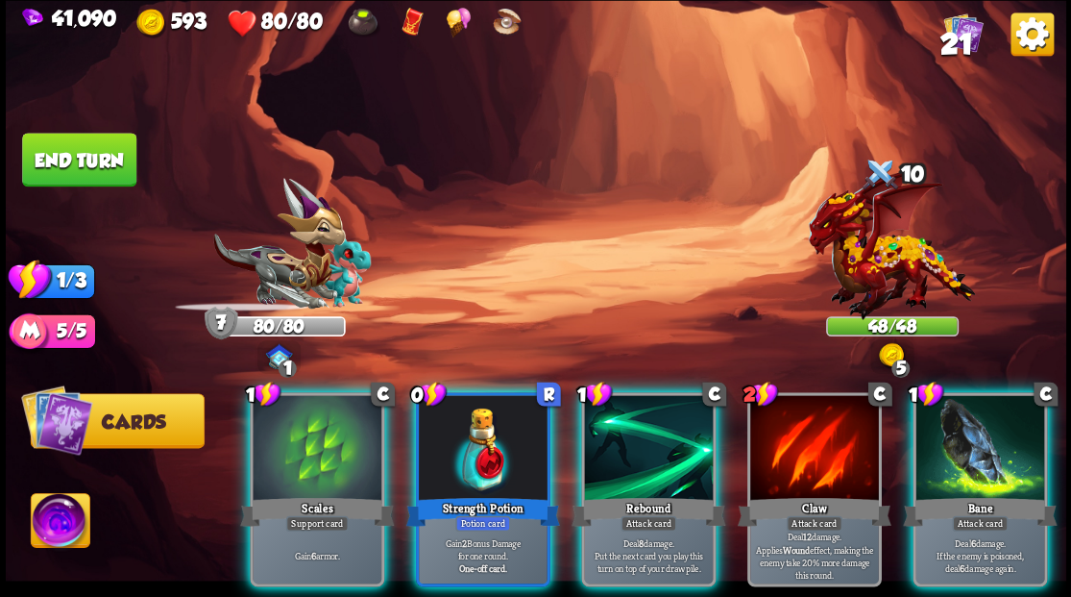
scroll to position [0, 0]
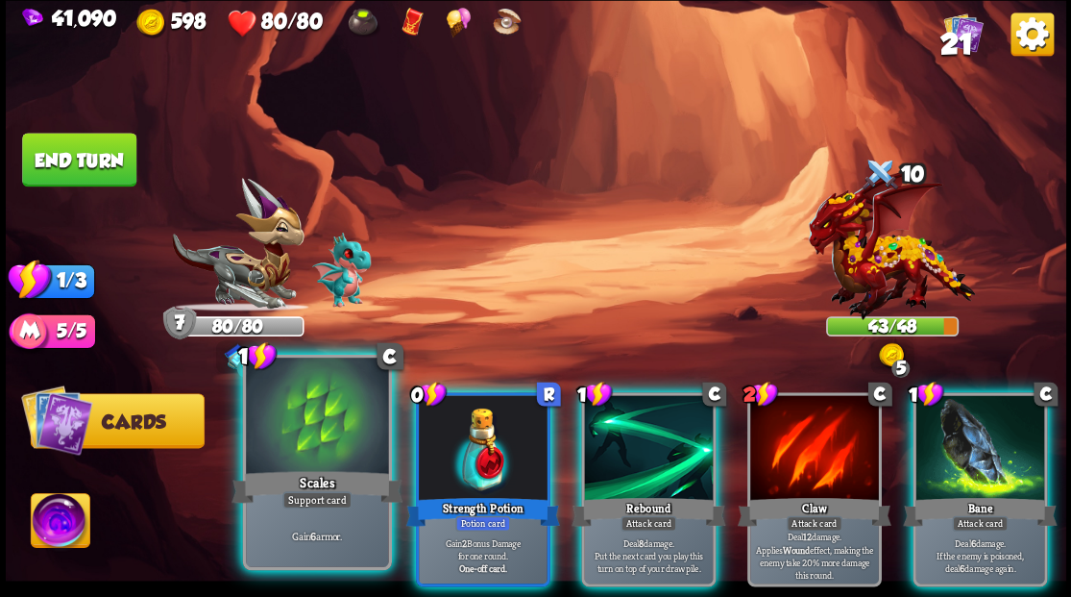
click at [311, 438] on div at bounding box center [317, 417] width 142 height 120
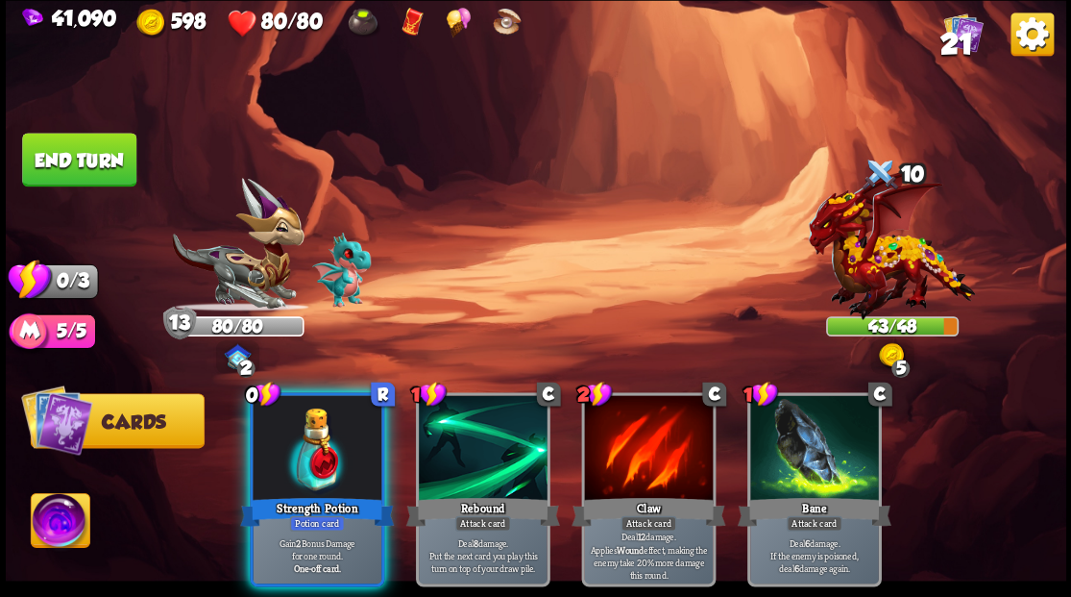
click at [87, 173] on button "End turn" at bounding box center [79, 160] width 114 height 54
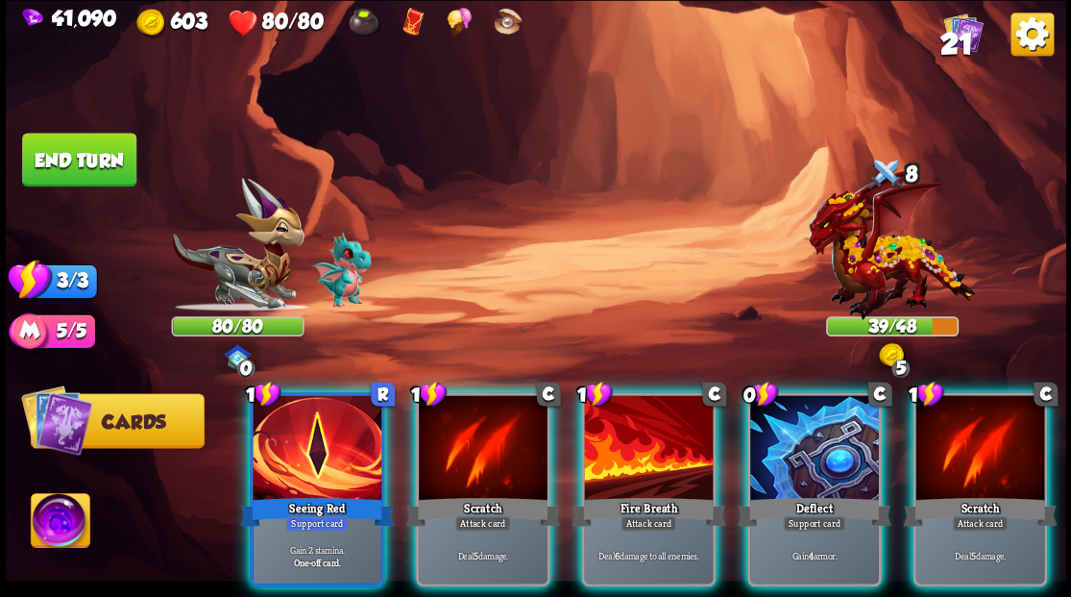
drag, startPoint x: 790, startPoint y: 404, endPoint x: 778, endPoint y: 398, distance: 13.3
click at [790, 403] on div at bounding box center [814, 449] width 129 height 109
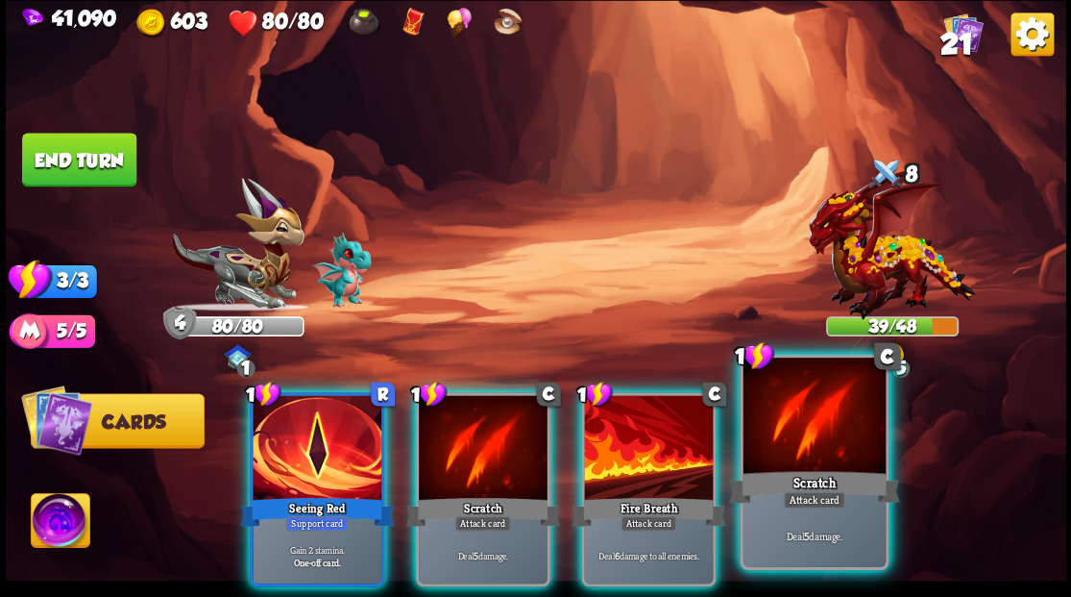
click at [830, 448] on div at bounding box center [814, 417] width 142 height 120
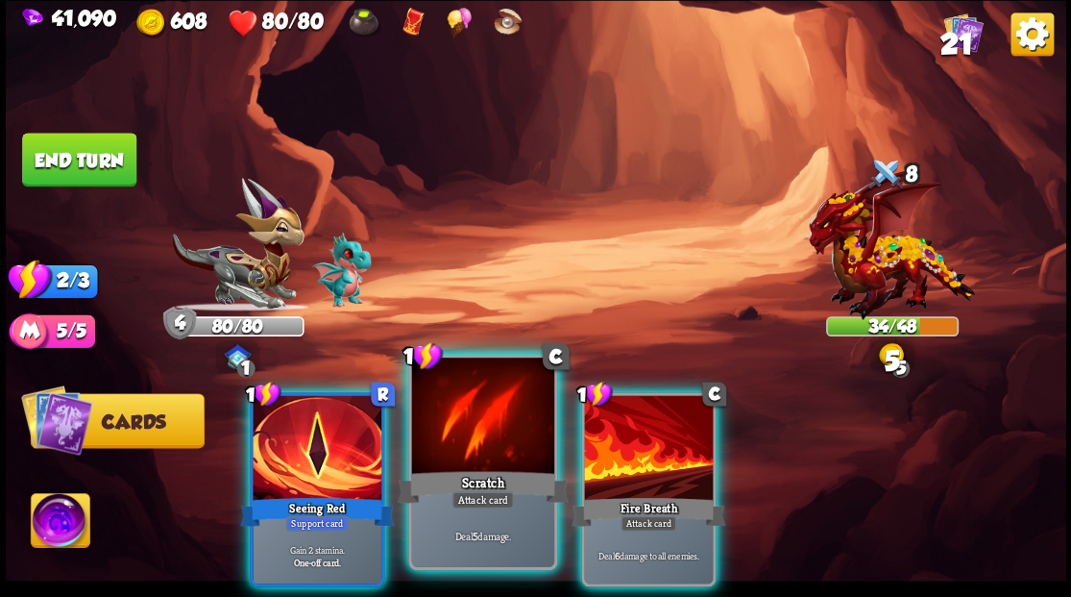
click at [478, 434] on div at bounding box center [482, 417] width 142 height 120
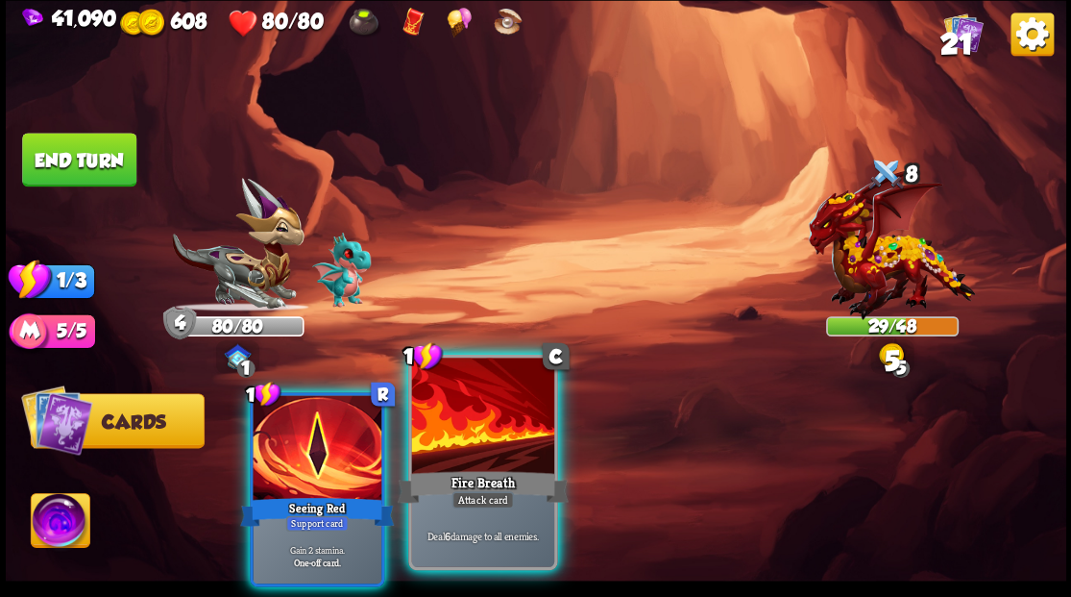
click at [482, 436] on div at bounding box center [482, 417] width 142 height 120
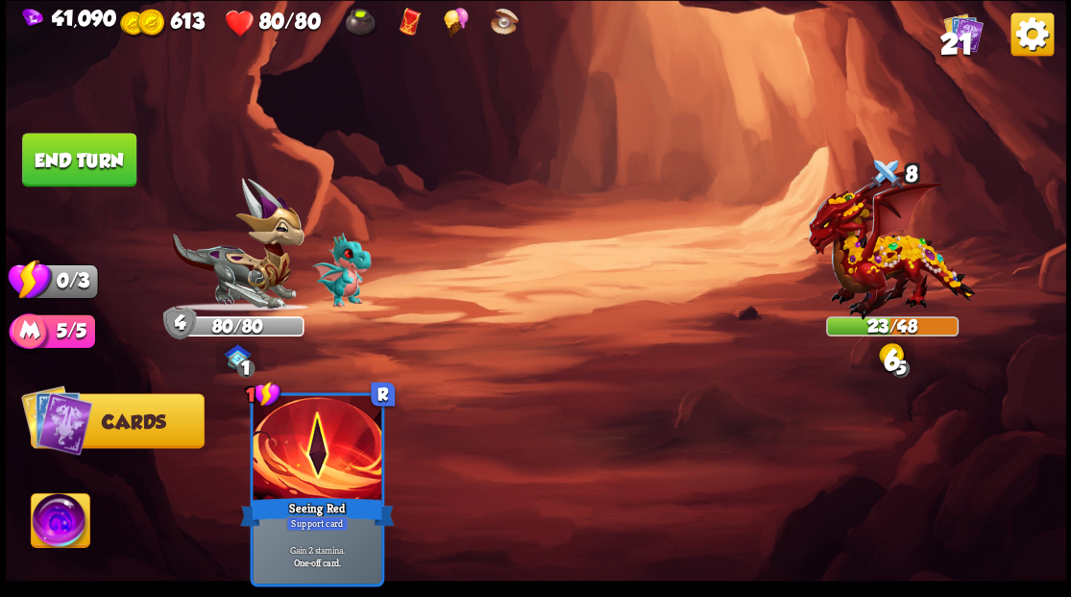
click at [71, 171] on button "End turn" at bounding box center [79, 160] width 114 height 54
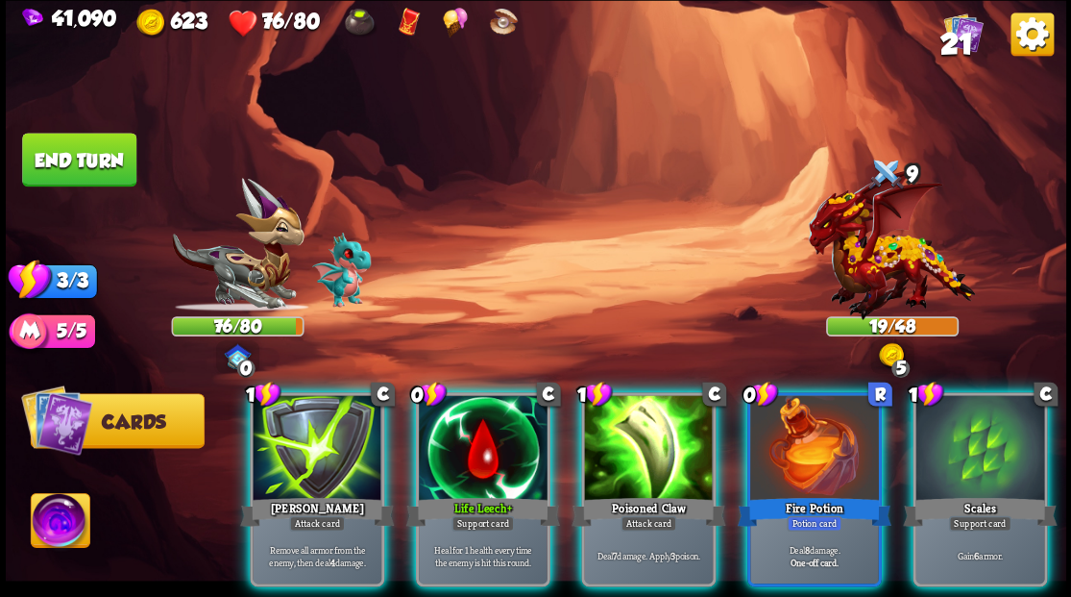
drag, startPoint x: 464, startPoint y: 448, endPoint x: 462, endPoint y: 400, distance: 48.1
click at [464, 444] on div at bounding box center [483, 449] width 129 height 109
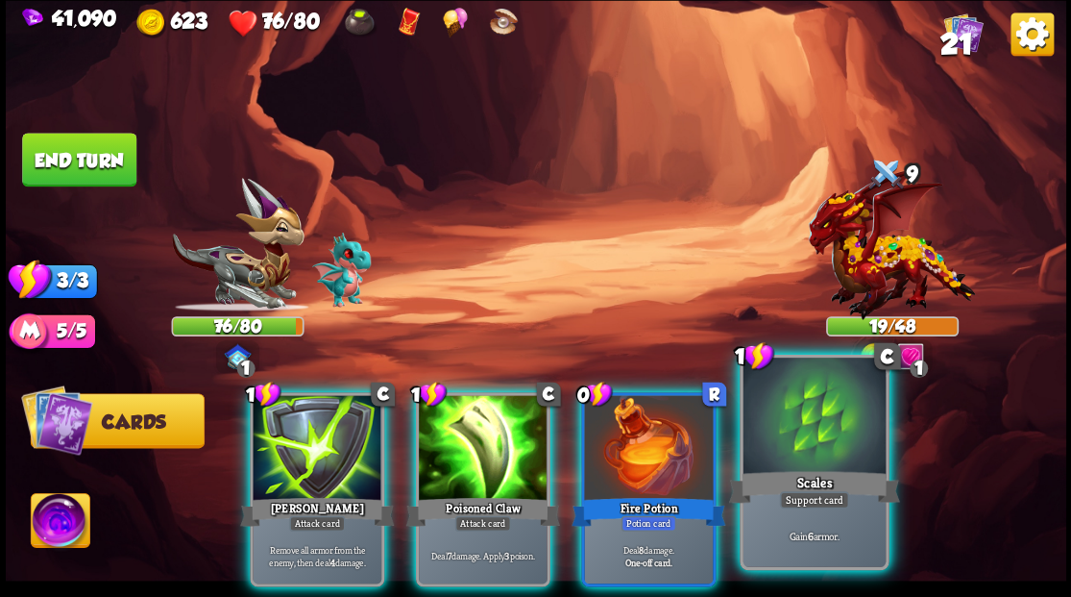
click at [808, 436] on div at bounding box center [814, 417] width 142 height 120
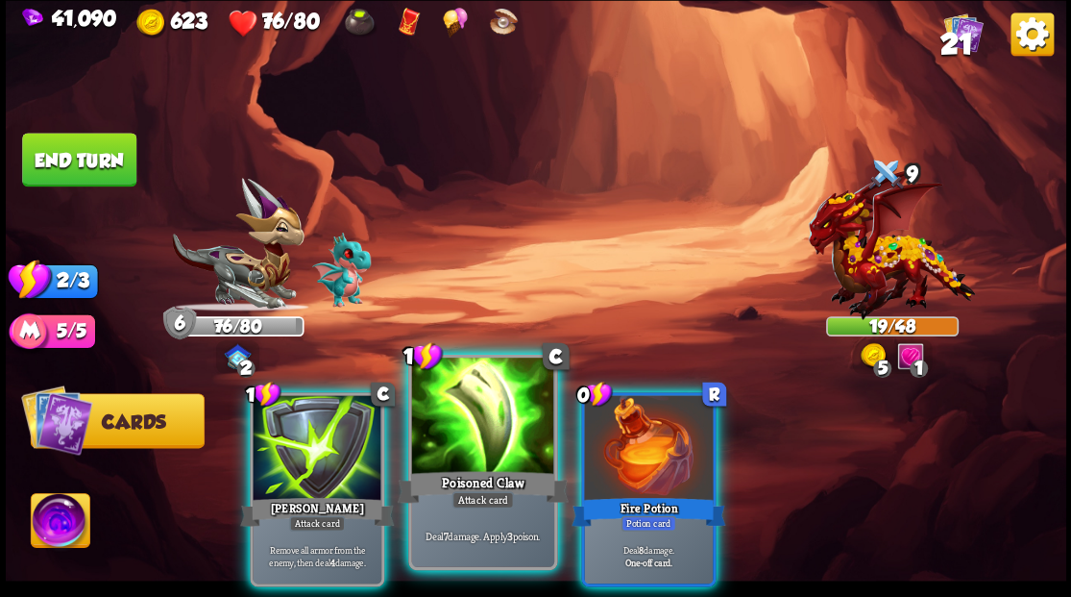
drag, startPoint x: 294, startPoint y: 451, endPoint x: 417, endPoint y: 368, distance: 148.1
click at [294, 450] on div at bounding box center [317, 449] width 129 height 109
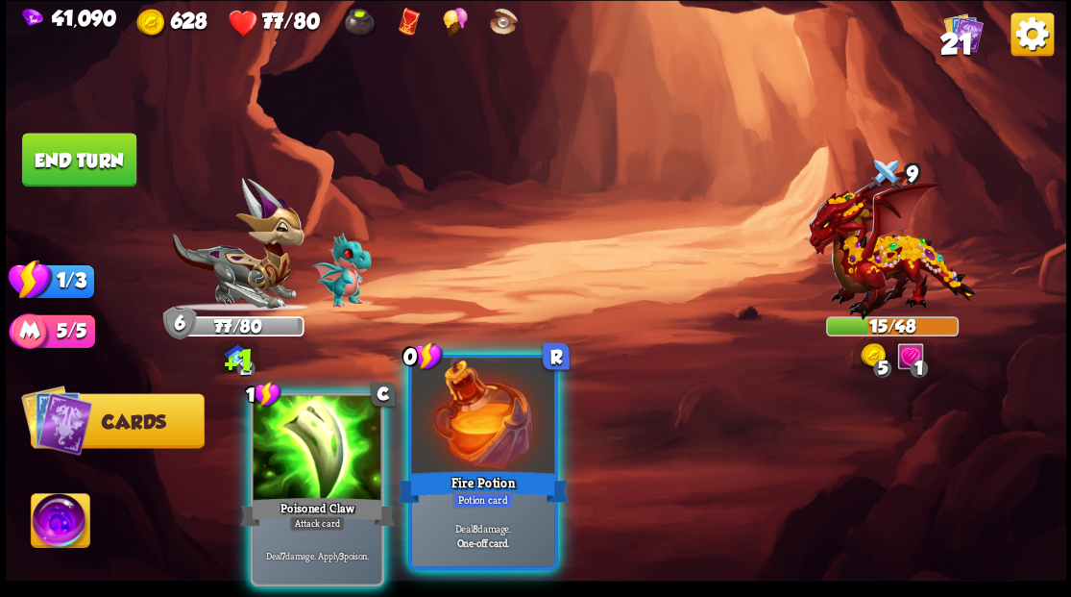
click at [503, 433] on div at bounding box center [482, 417] width 142 height 120
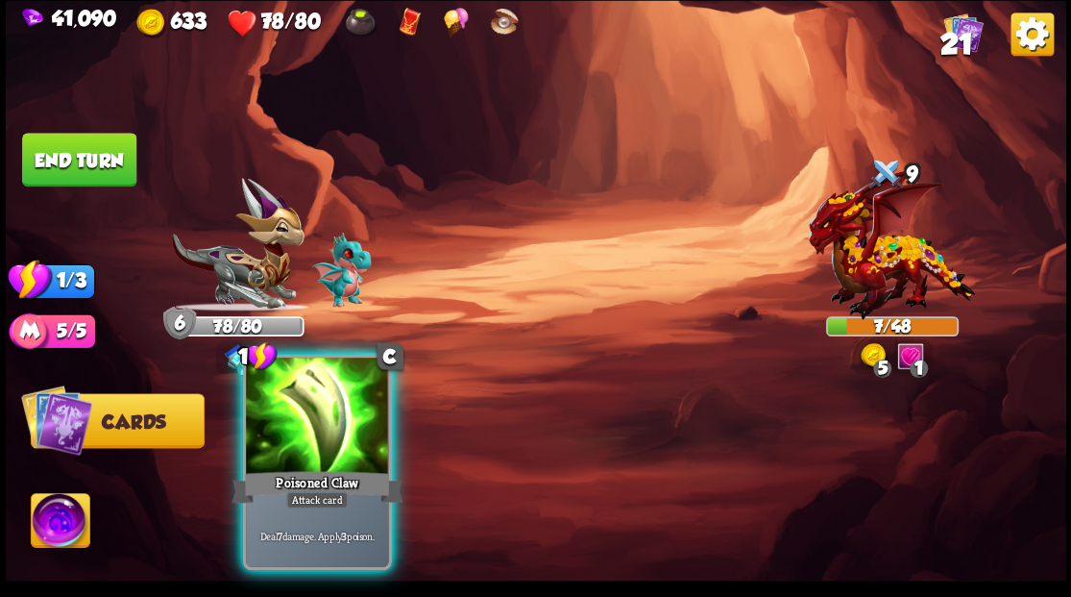
click at [324, 432] on div at bounding box center [317, 417] width 142 height 120
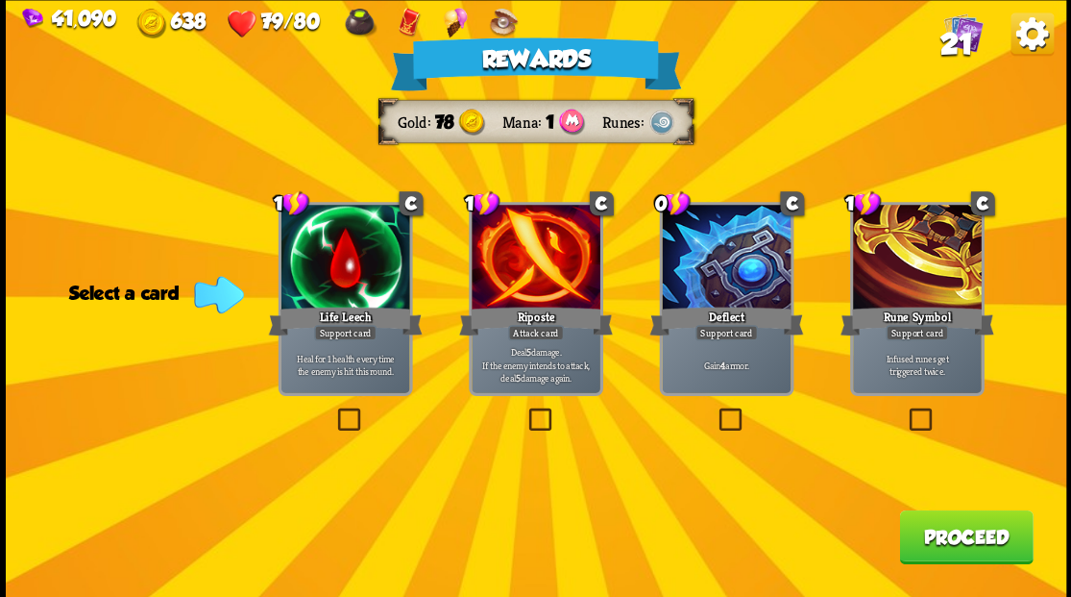
drag, startPoint x: 533, startPoint y: 416, endPoint x: 602, endPoint y: 436, distance: 72.0
click at [525, 410] on label at bounding box center [525, 410] width 0 height 0
click at [0, 0] on input "checkbox" at bounding box center [0, 0] width 0 height 0
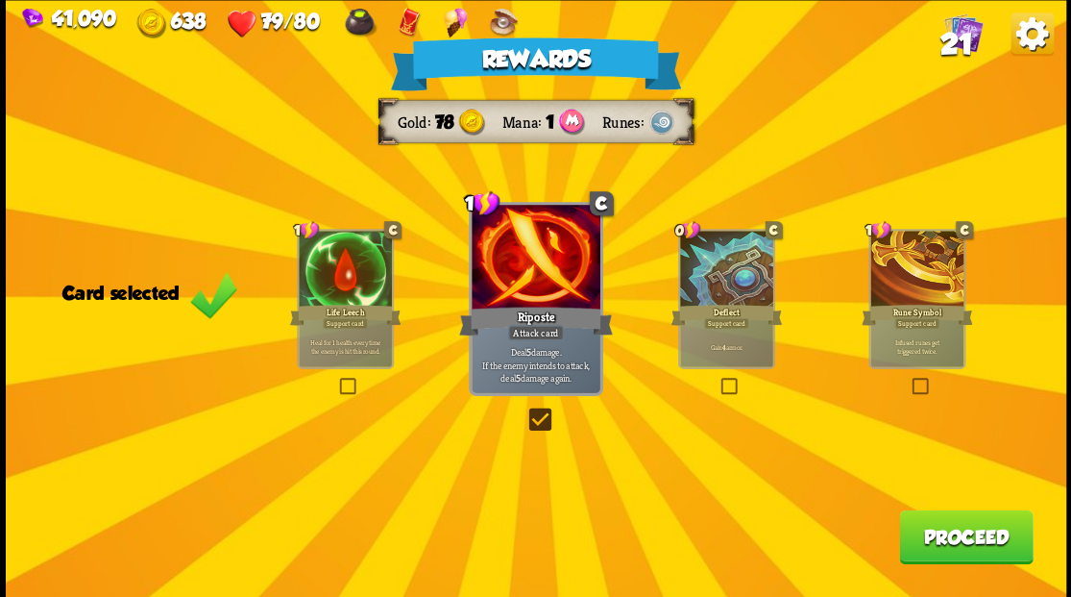
click at [995, 532] on button "Proceed" at bounding box center [966, 536] width 134 height 54
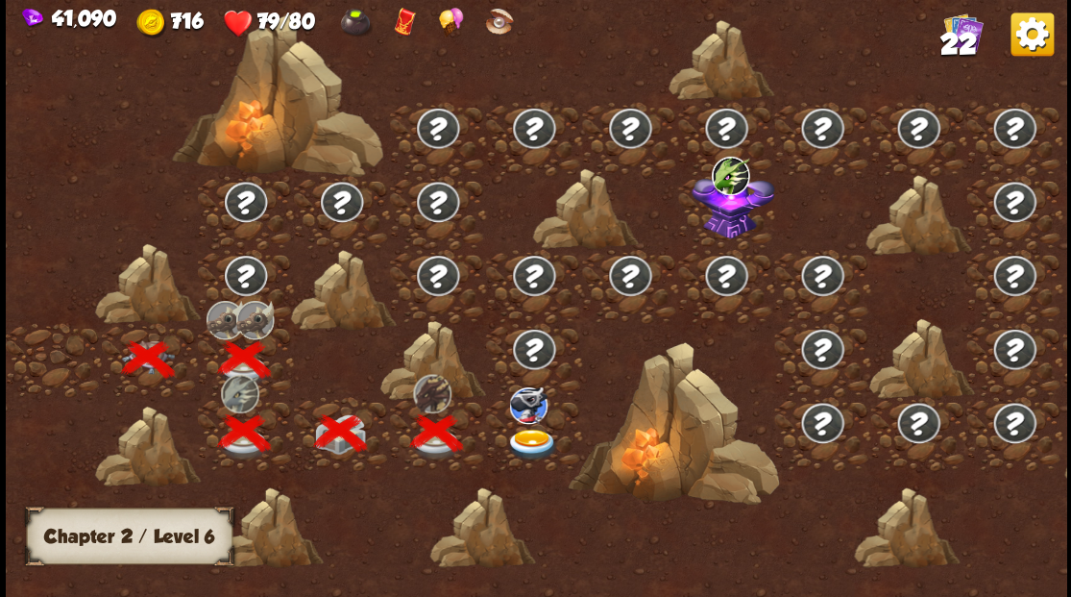
click at [523, 439] on img at bounding box center [531, 444] width 53 height 32
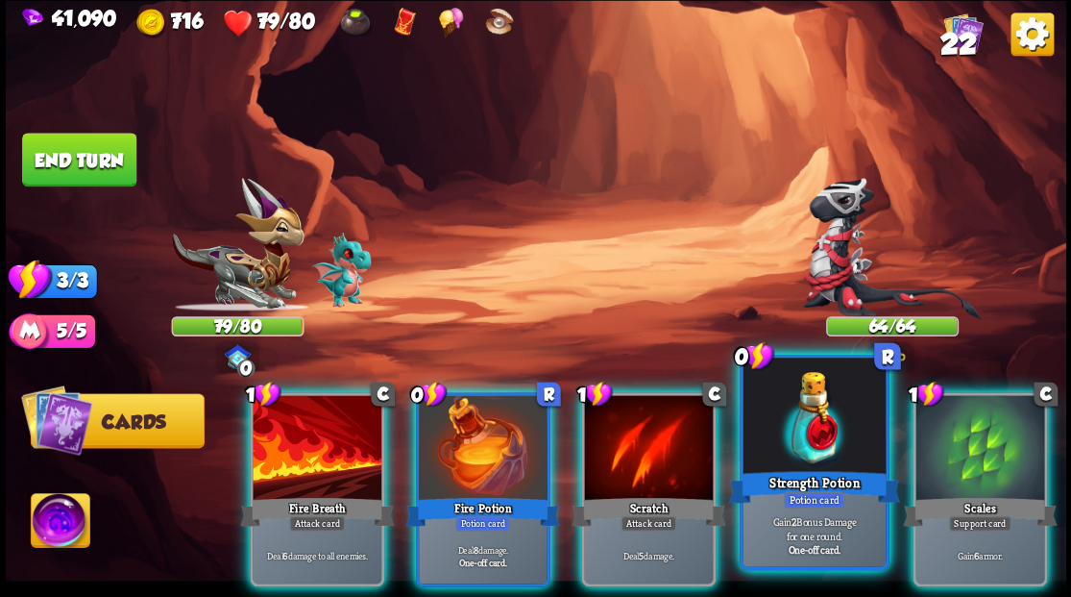
click at [800, 434] on div at bounding box center [814, 417] width 142 height 120
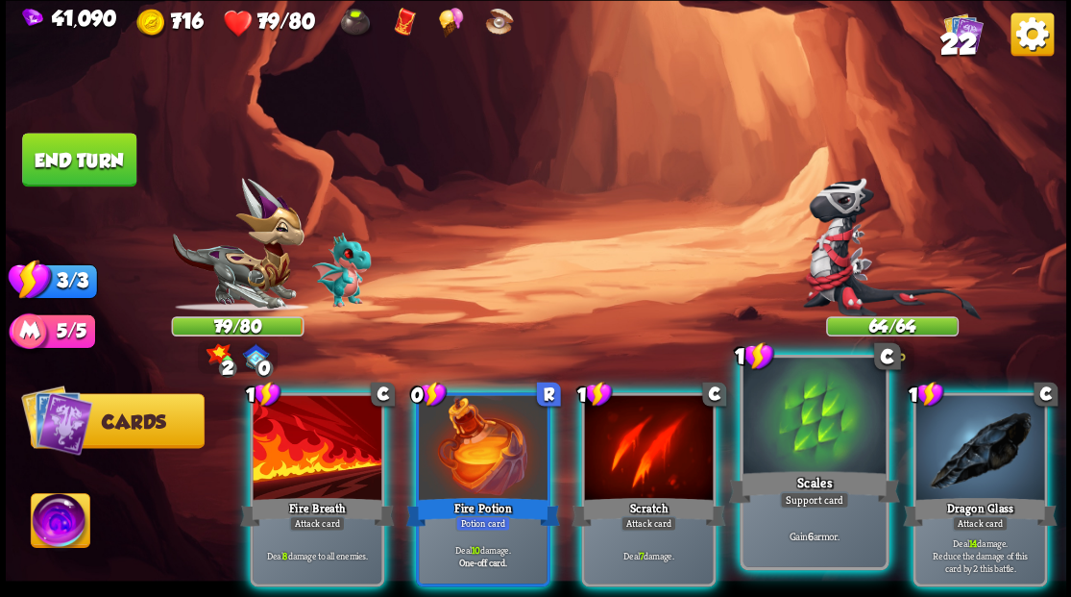
click at [836, 476] on div "Scales" at bounding box center [813, 486] width 171 height 38
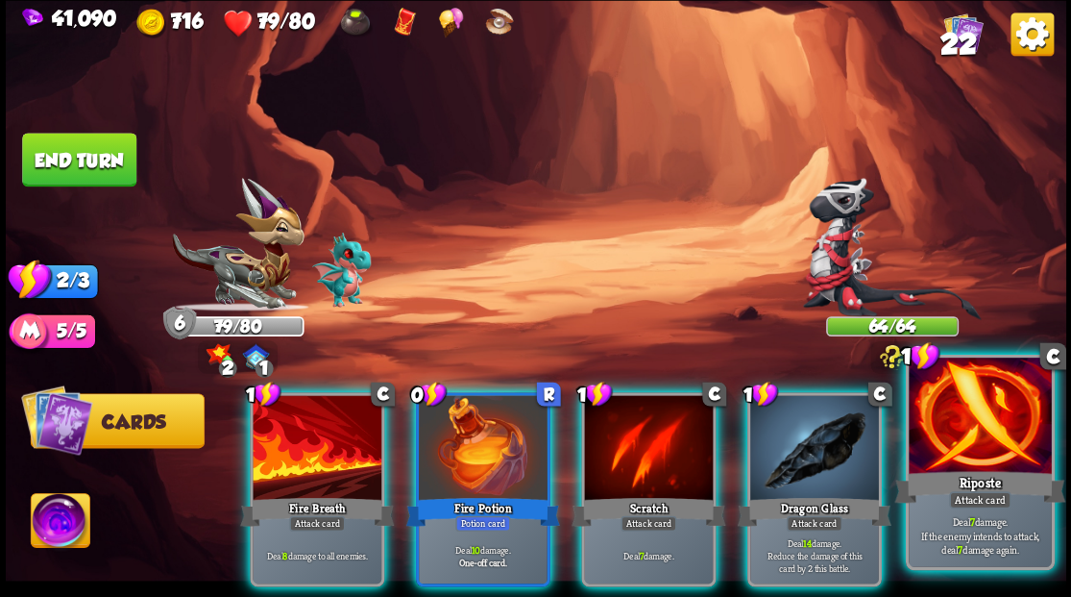
click at [973, 430] on div at bounding box center [980, 417] width 142 height 120
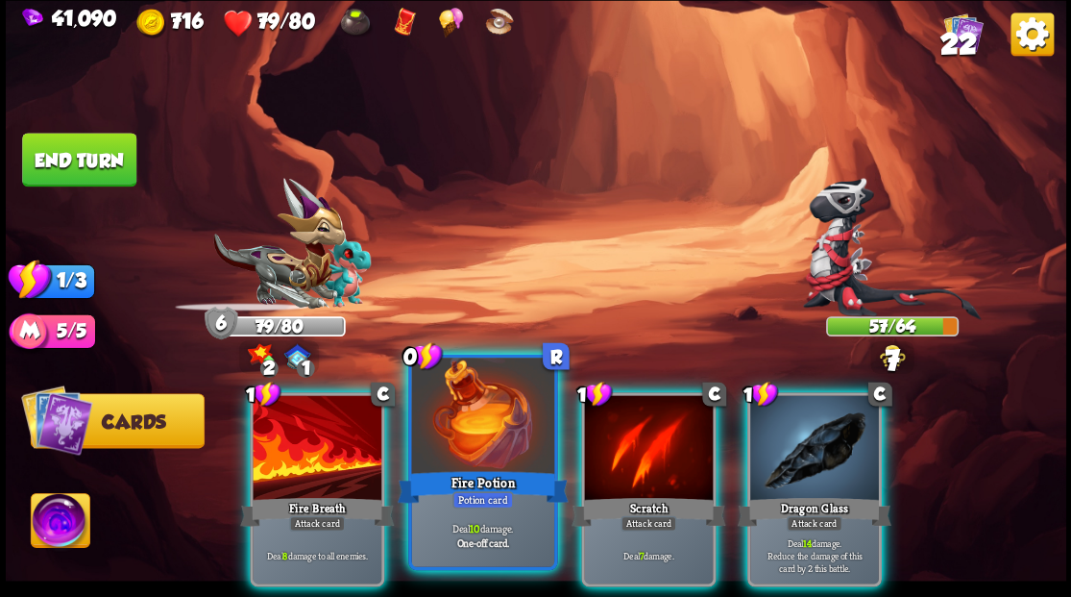
click at [476, 427] on div at bounding box center [482, 417] width 142 height 120
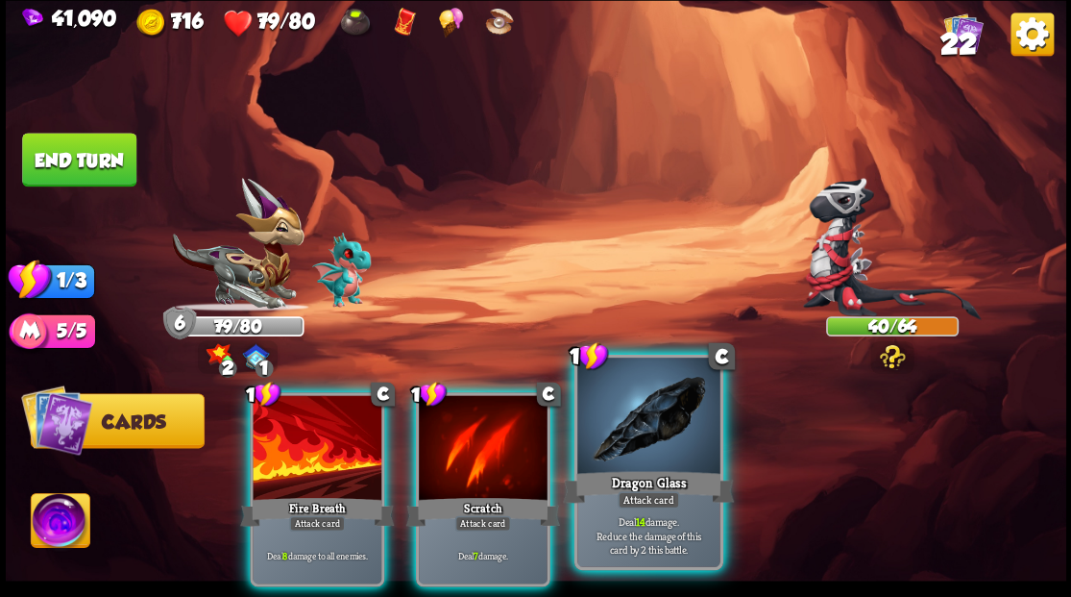
click at [605, 414] on div at bounding box center [648, 417] width 142 height 120
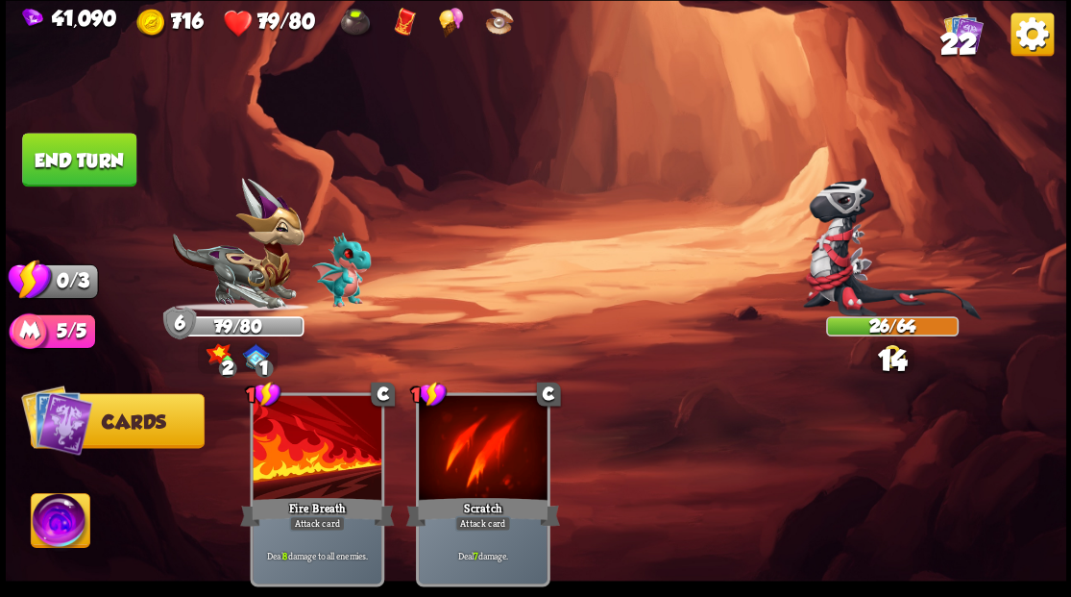
click at [78, 162] on button "End turn" at bounding box center [79, 160] width 114 height 54
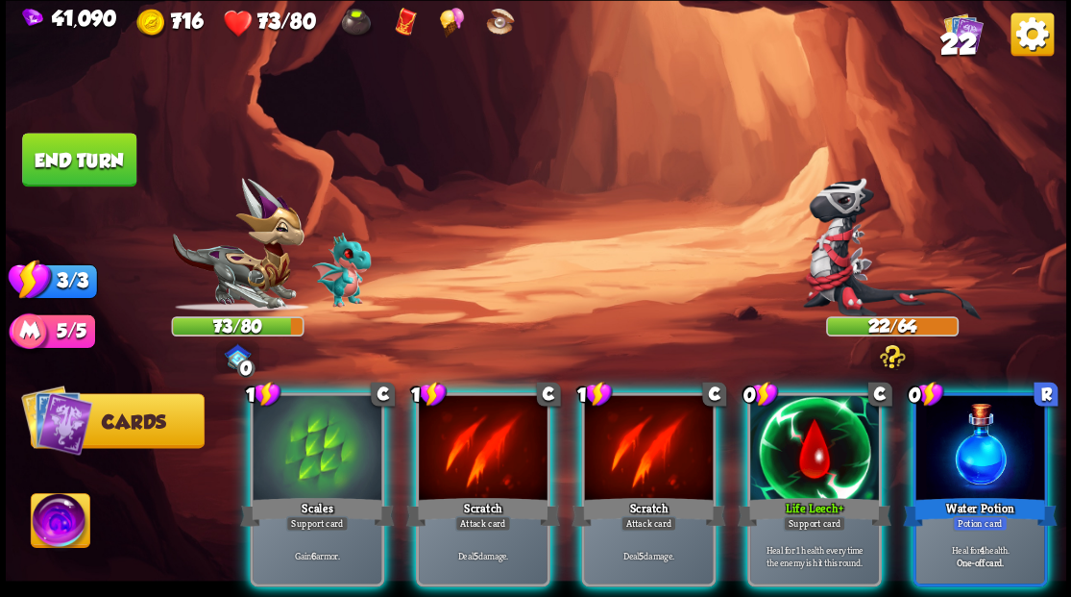
click at [779, 444] on div at bounding box center [814, 449] width 129 height 109
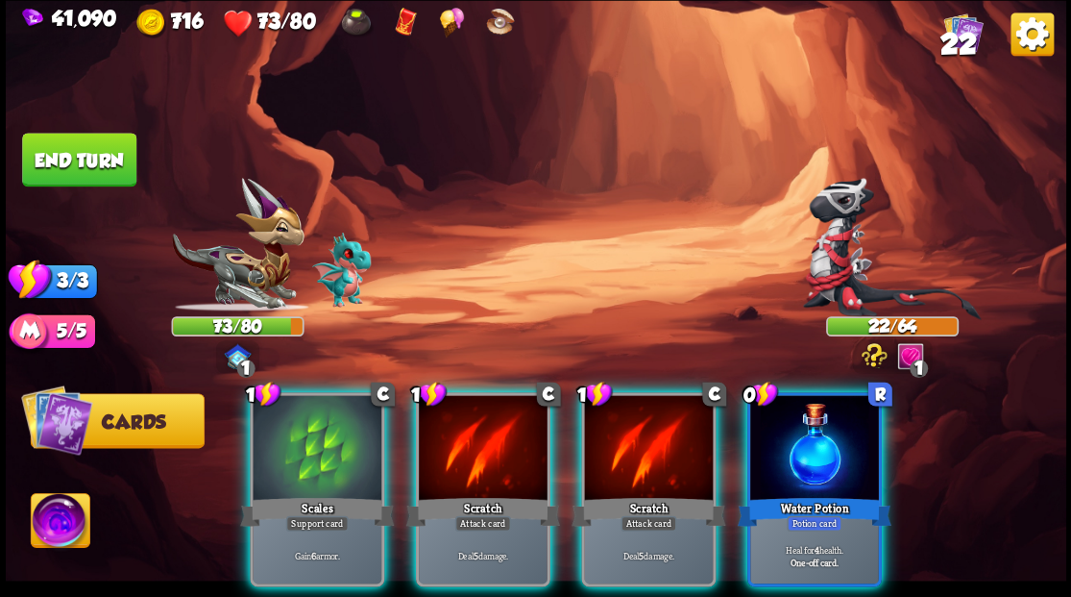
click at [782, 444] on div at bounding box center [814, 449] width 129 height 109
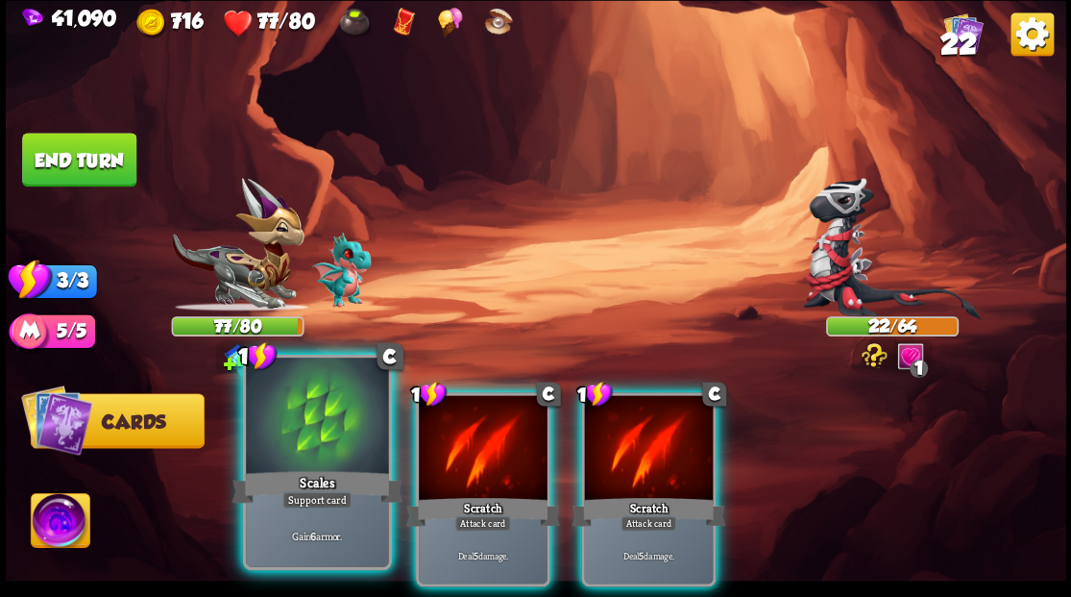
click at [282, 442] on div at bounding box center [317, 417] width 142 height 120
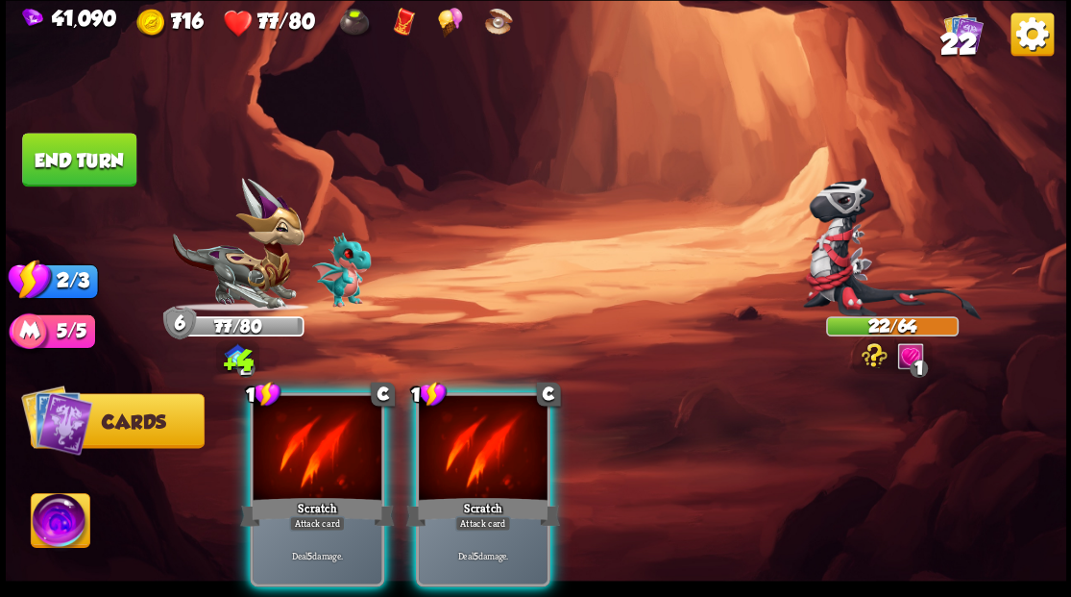
click at [282, 442] on div at bounding box center [317, 449] width 129 height 109
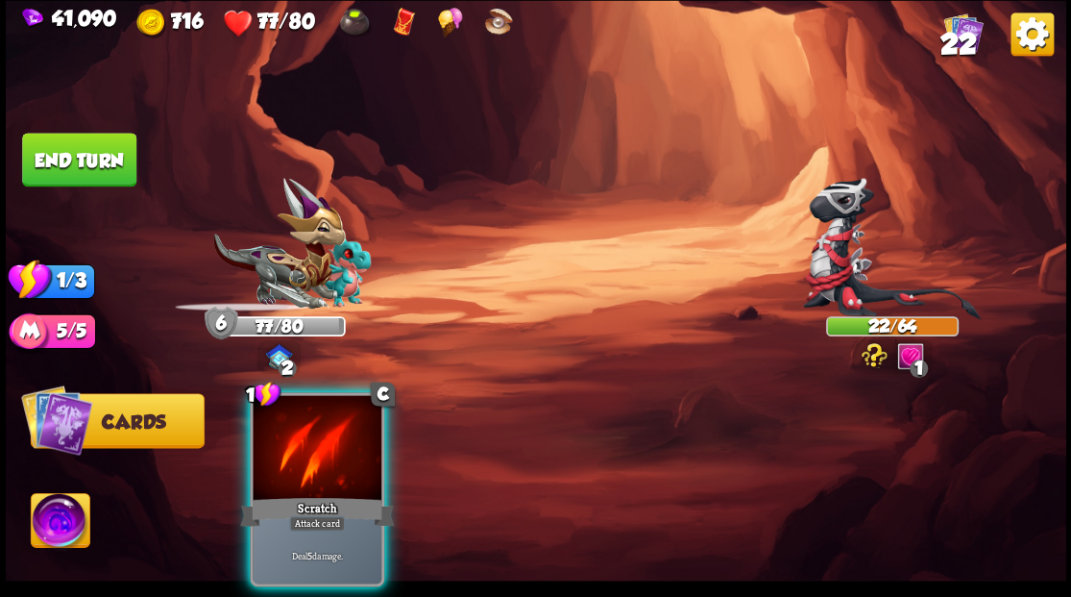
click at [280, 443] on div at bounding box center [317, 449] width 129 height 109
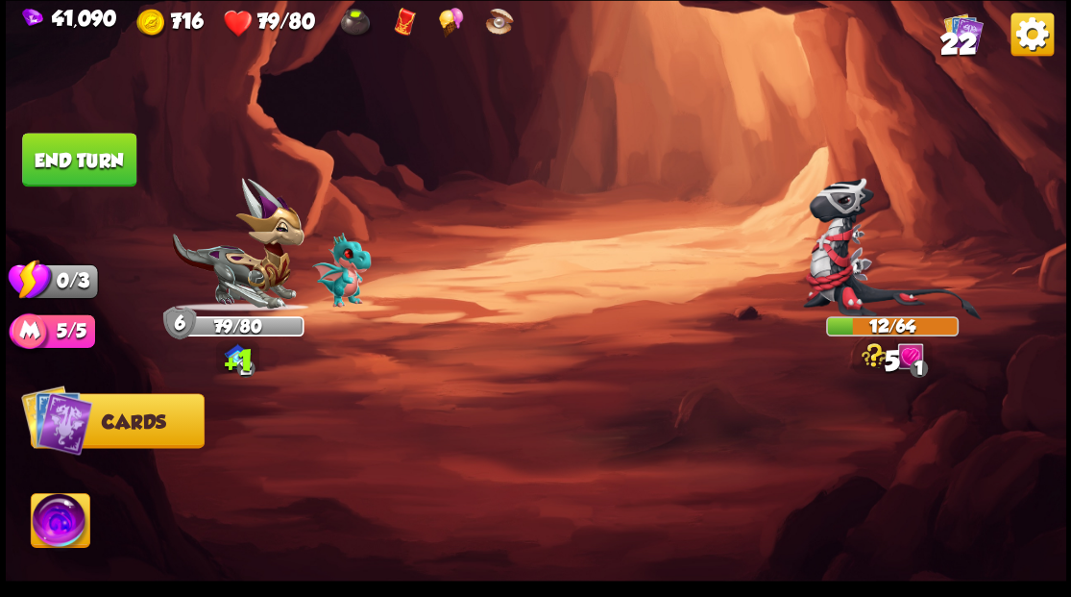
drag, startPoint x: 90, startPoint y: 161, endPoint x: 494, endPoint y: 286, distance: 422.4
click at [117, 163] on button "End turn" at bounding box center [79, 160] width 114 height 54
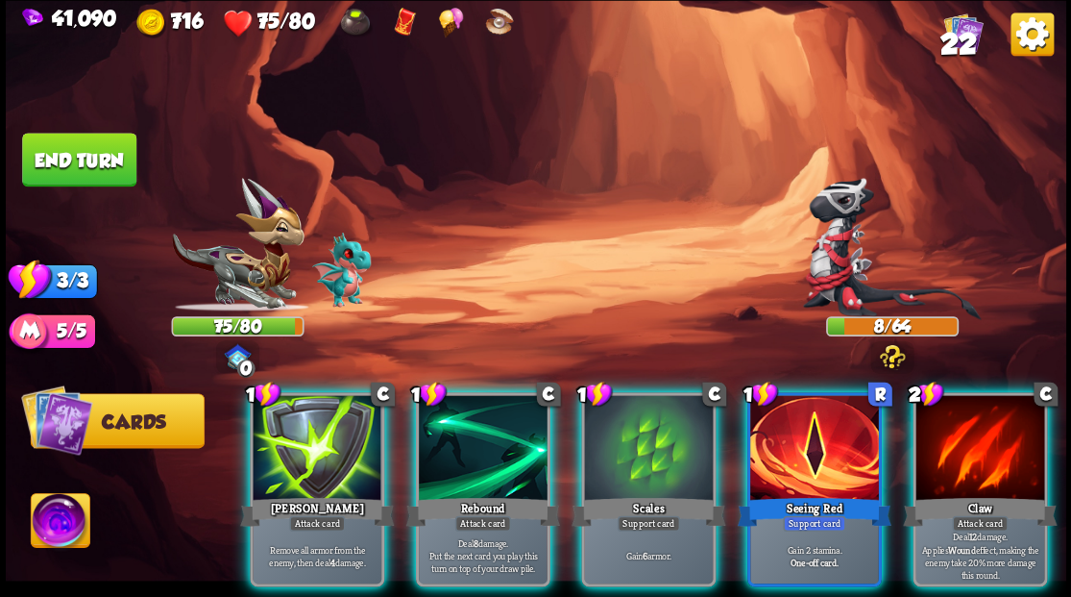
drag, startPoint x: 781, startPoint y: 403, endPoint x: 769, endPoint y: 386, distance: 21.3
click at [782, 403] on div at bounding box center [814, 449] width 129 height 109
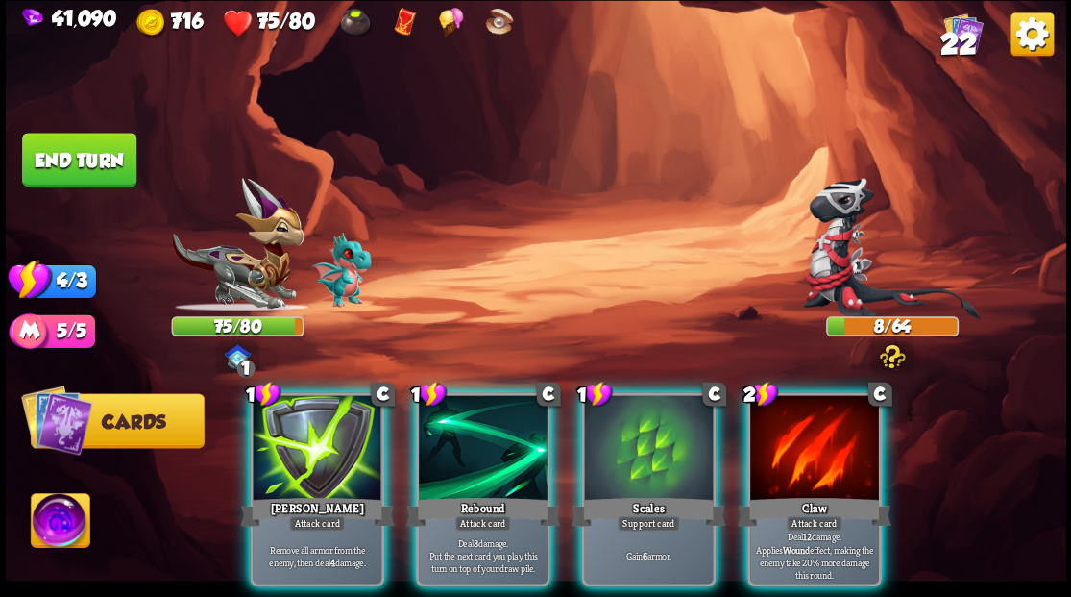
drag, startPoint x: 797, startPoint y: 421, endPoint x: 713, endPoint y: 324, distance: 128.7
click at [797, 420] on div at bounding box center [814, 449] width 129 height 109
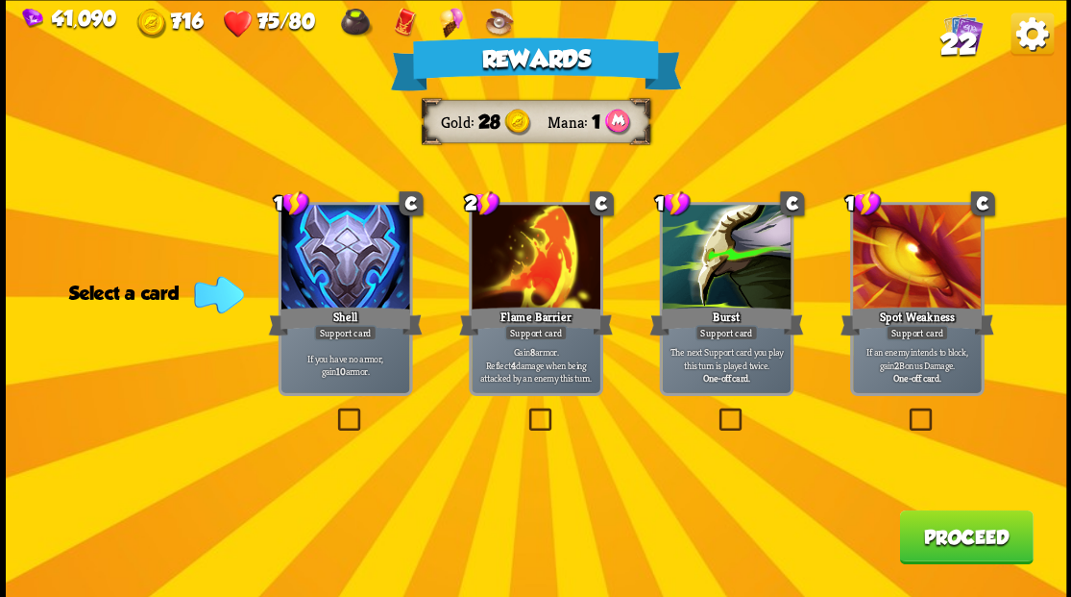
click at [947, 542] on button "Proceed" at bounding box center [966, 536] width 134 height 54
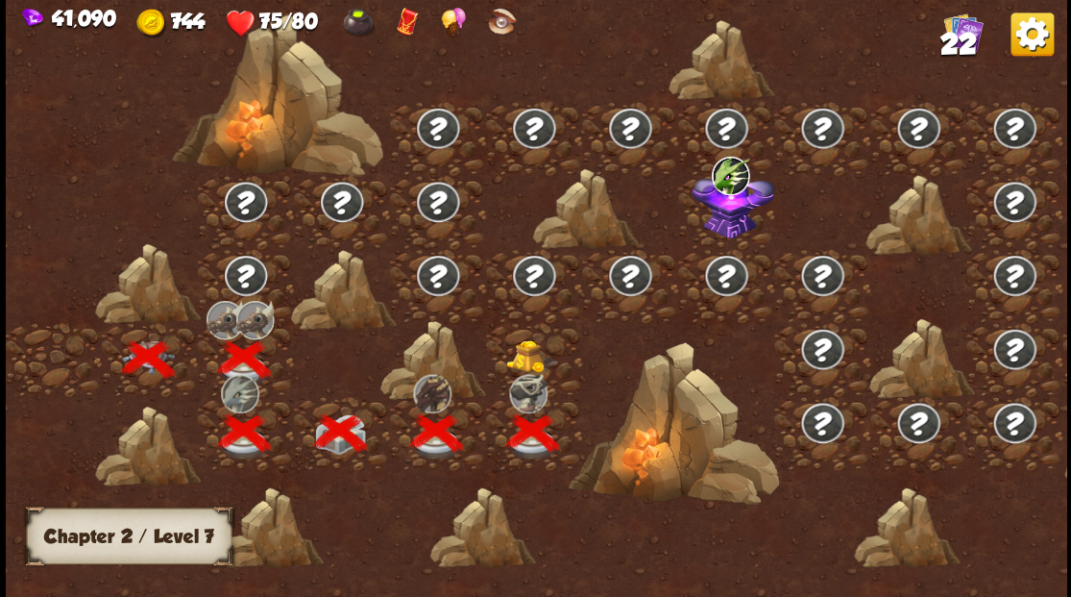
click at [515, 349] on img at bounding box center [531, 355] width 53 height 33
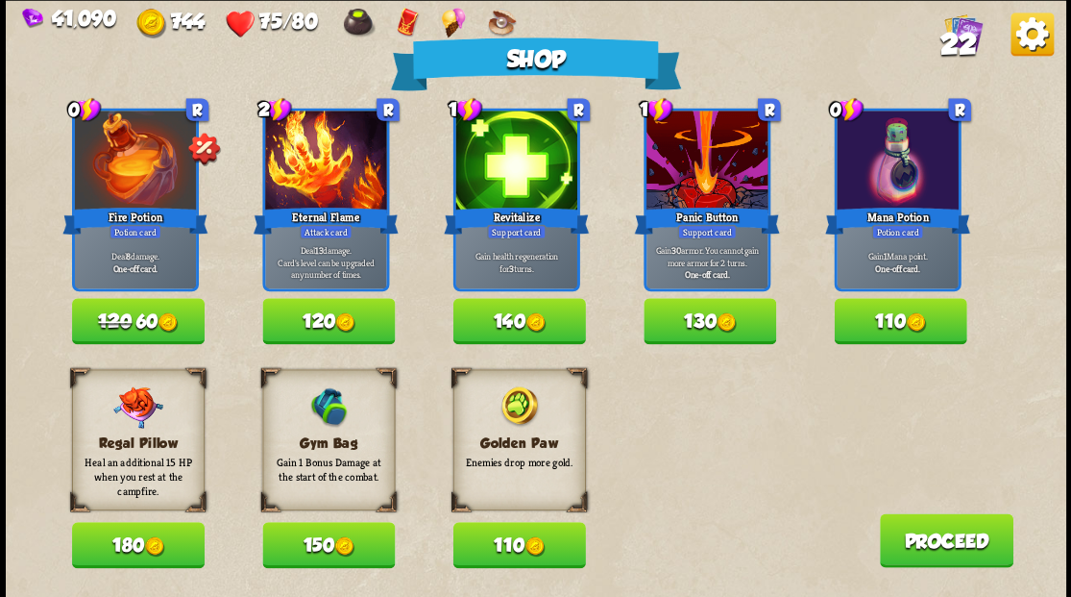
click at [901, 324] on button "110" at bounding box center [900, 321] width 133 height 46
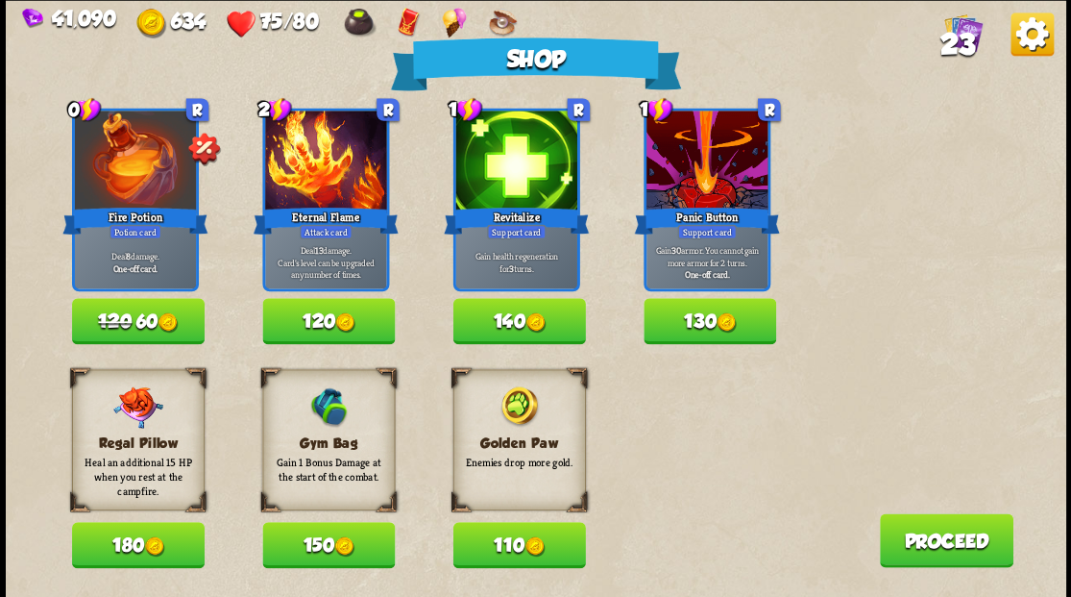
click at [503, 542] on button "110" at bounding box center [518, 545] width 133 height 46
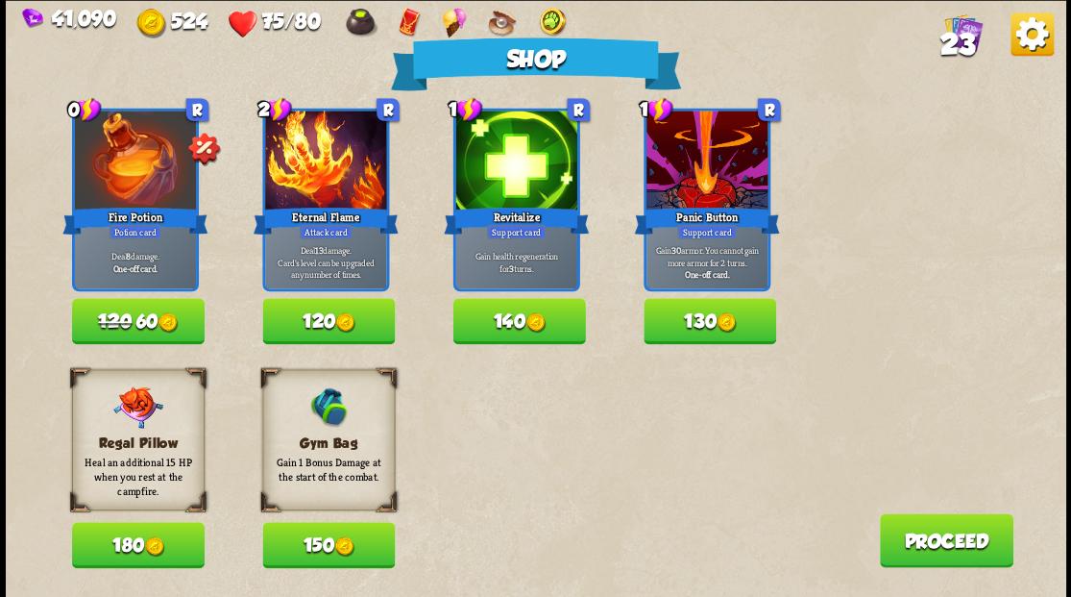
click at [338, 542] on img at bounding box center [344, 546] width 20 height 20
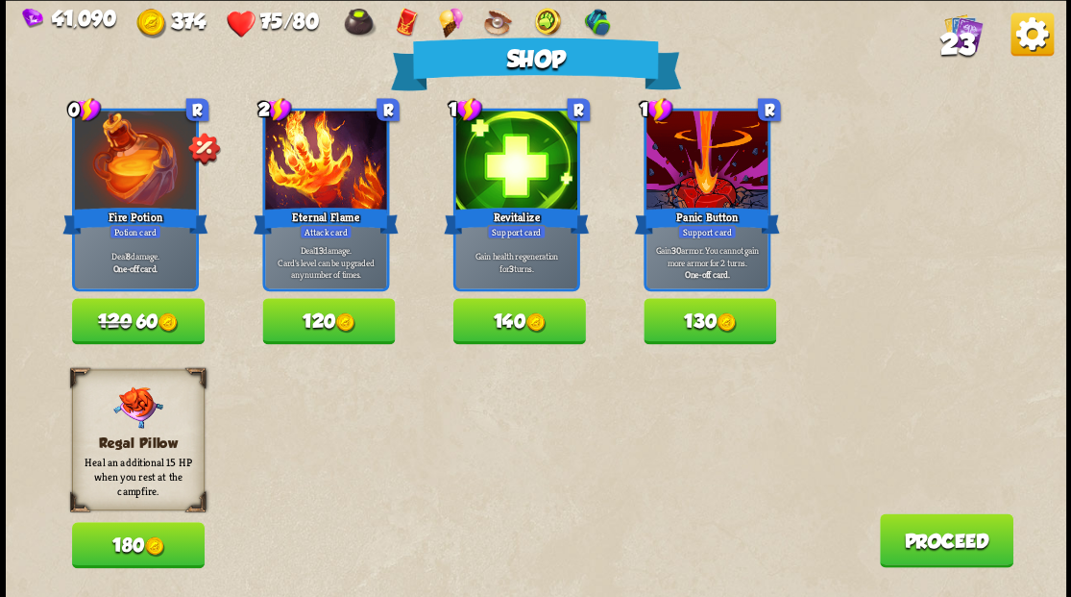
click at [920, 549] on button "Proceed" at bounding box center [946, 540] width 134 height 54
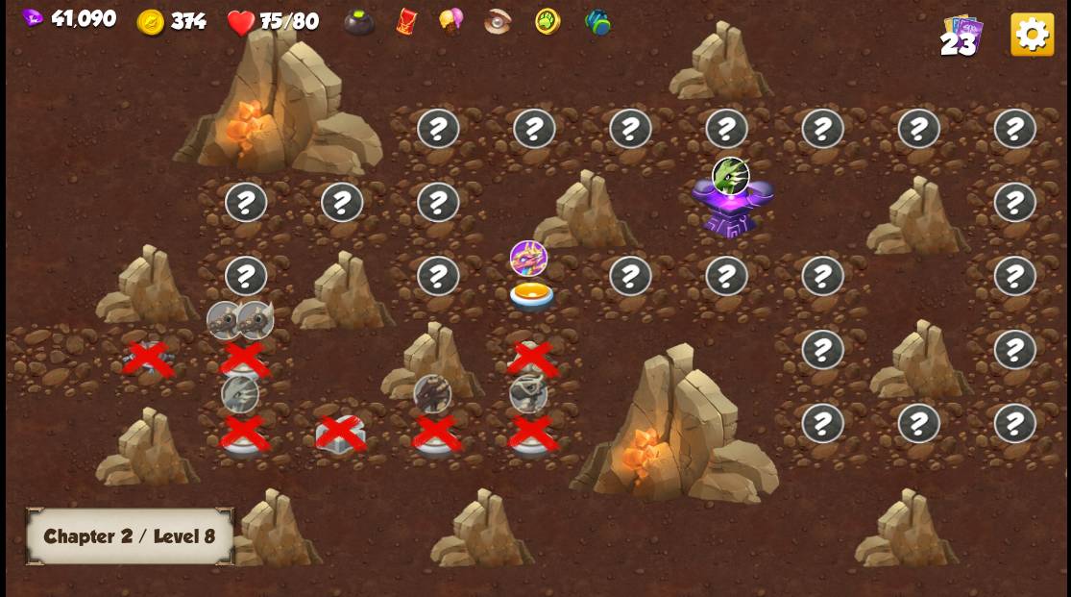
click at [532, 290] on img at bounding box center [531, 297] width 53 height 32
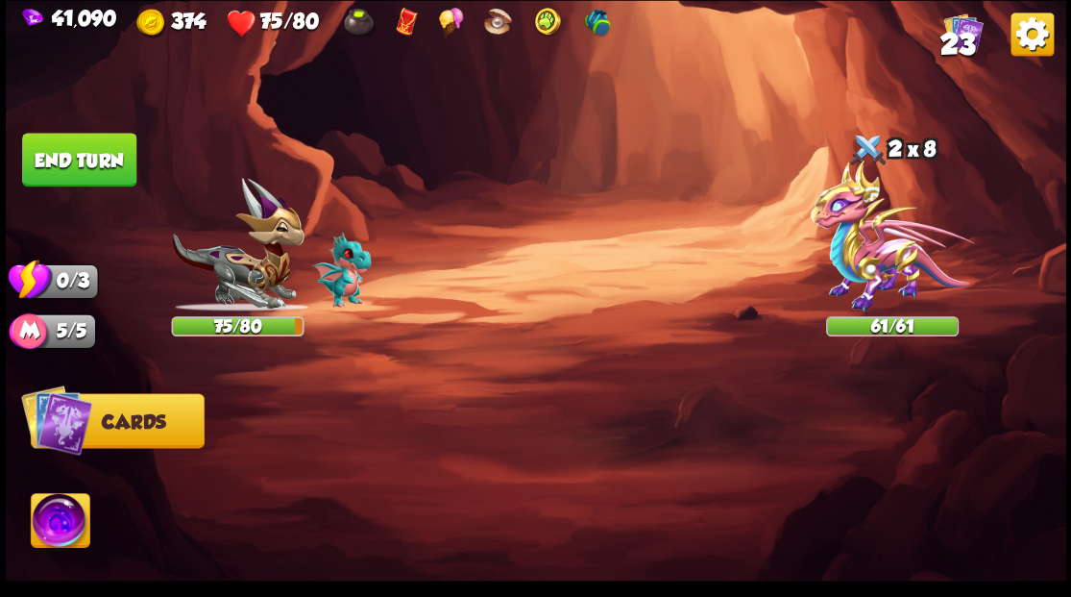
click at [604, 20] on img at bounding box center [597, 23] width 30 height 30
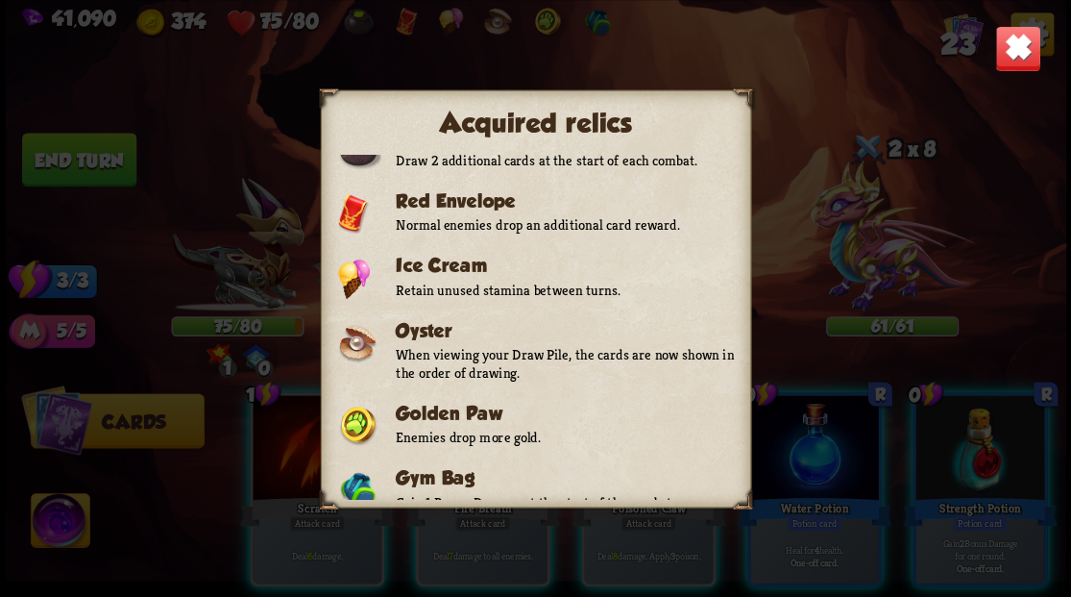
scroll to position [117, 0]
click at [1011, 49] on img at bounding box center [1017, 48] width 46 height 46
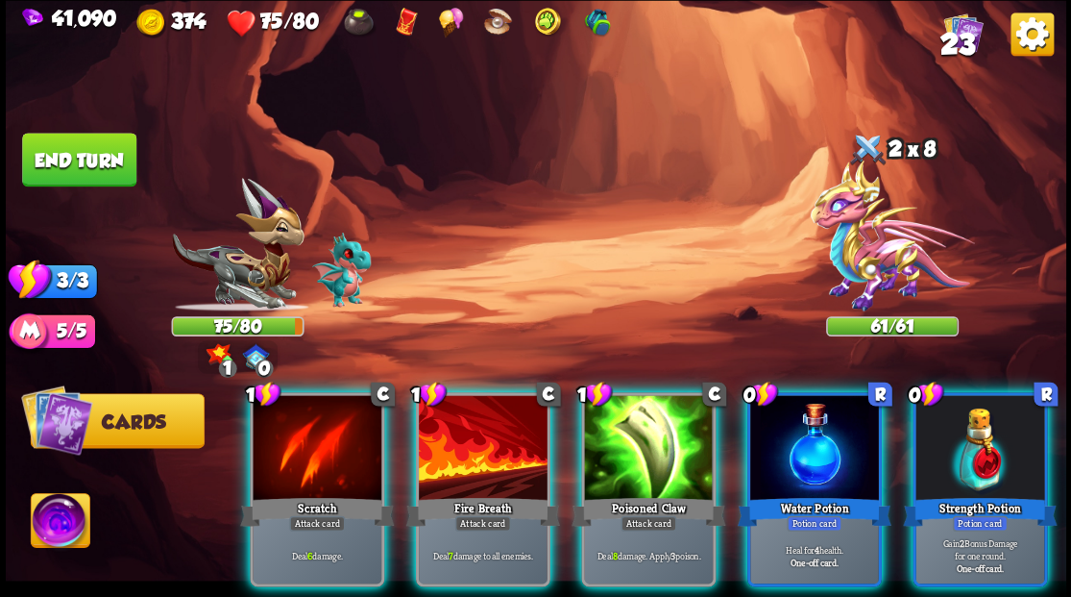
drag, startPoint x: 955, startPoint y: 450, endPoint x: 891, endPoint y: 450, distance: 63.4
click at [954, 449] on div at bounding box center [979, 449] width 129 height 109
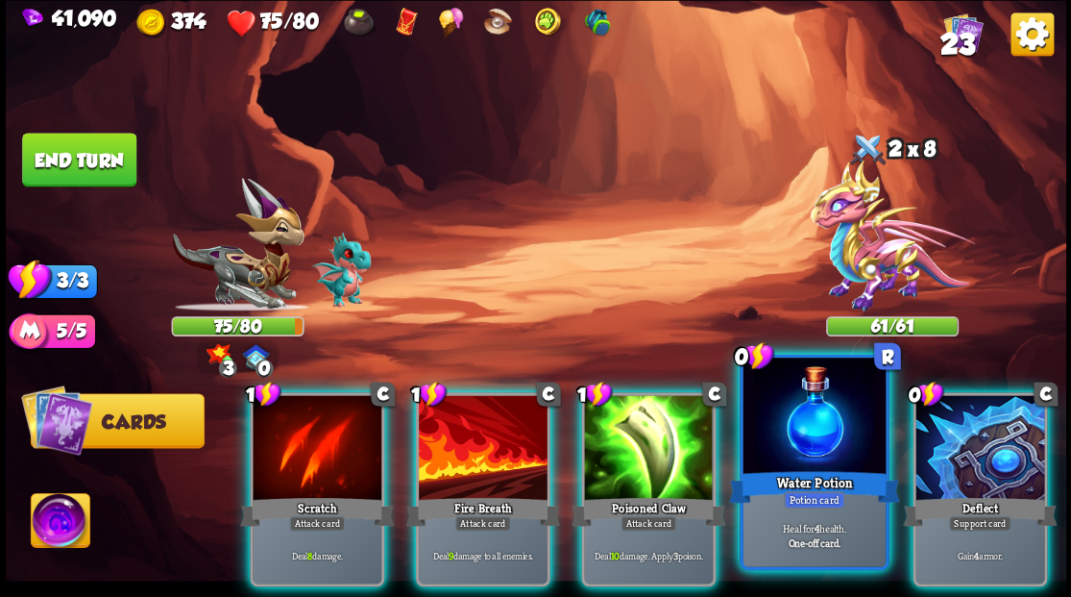
click at [822, 433] on div at bounding box center [814, 417] width 142 height 120
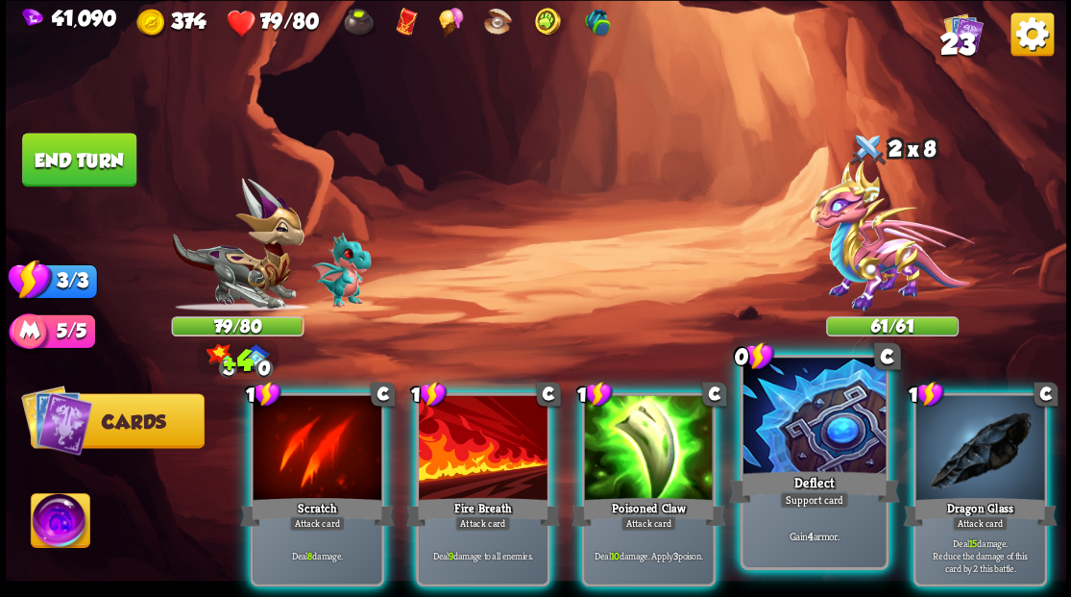
click at [811, 432] on div at bounding box center [814, 417] width 142 height 120
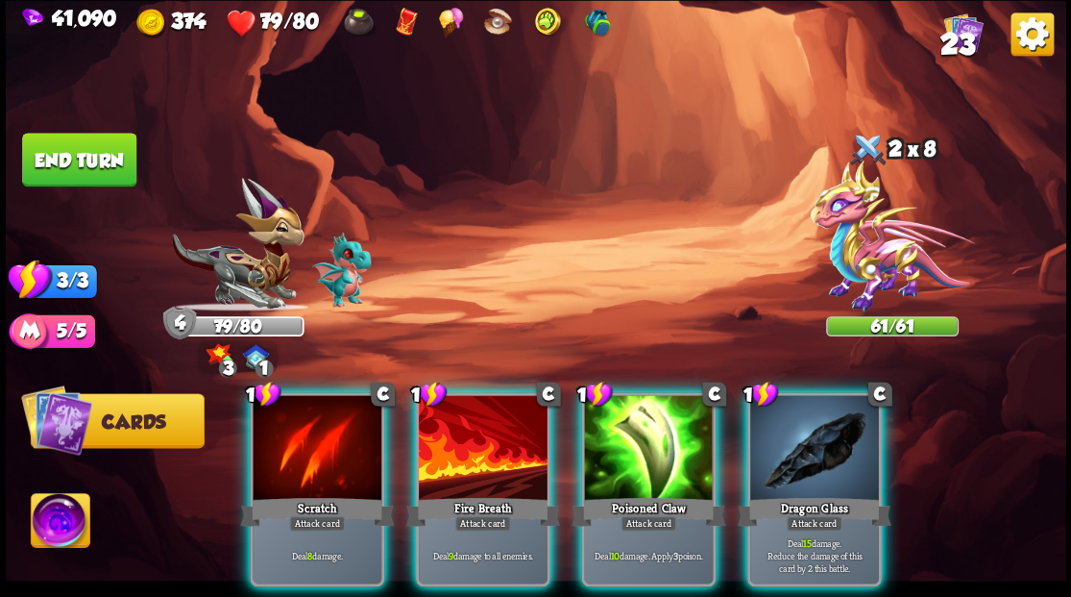
click at [60, 517] on img at bounding box center [60, 523] width 59 height 60
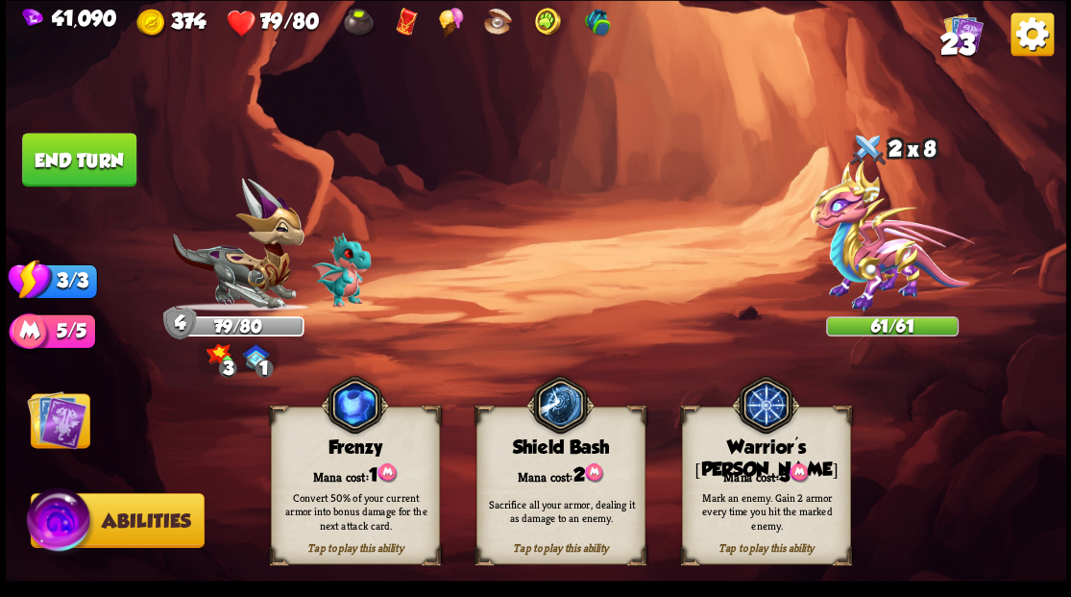
click at [769, 483] on div "Mark an enemy. Gain 2 armor every time you hit the marked enemy." at bounding box center [766, 510] width 169 height 66
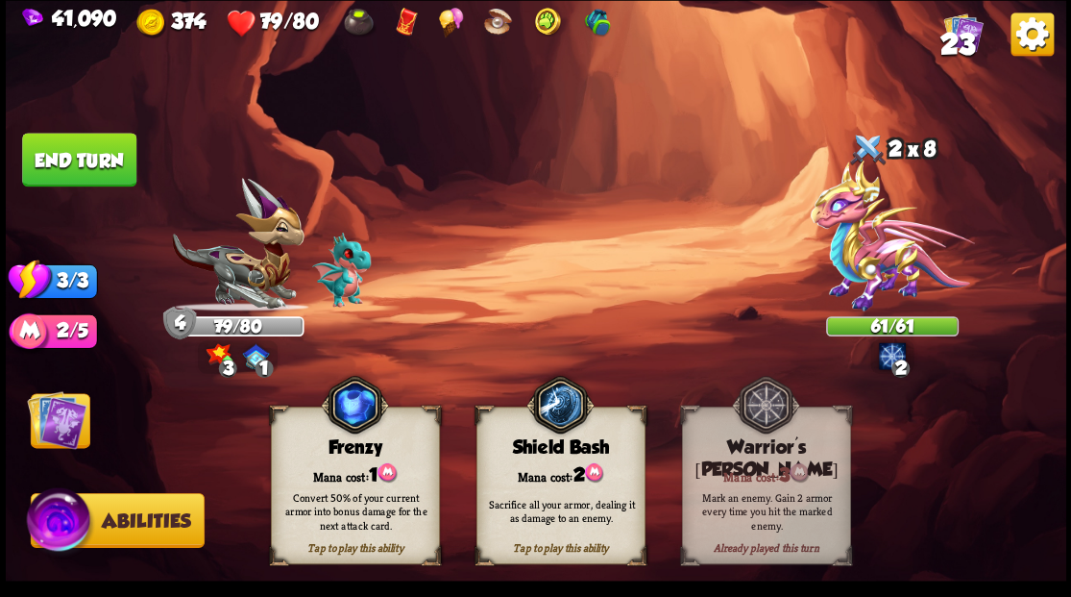
click at [67, 425] on img at bounding box center [57, 419] width 60 height 60
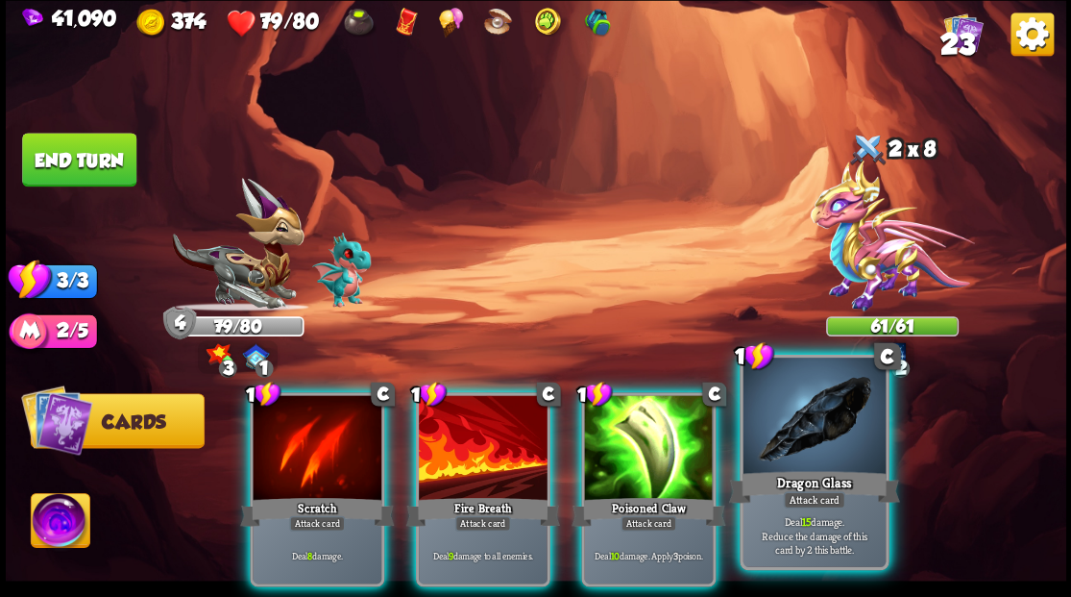
click at [815, 453] on div at bounding box center [814, 417] width 142 height 120
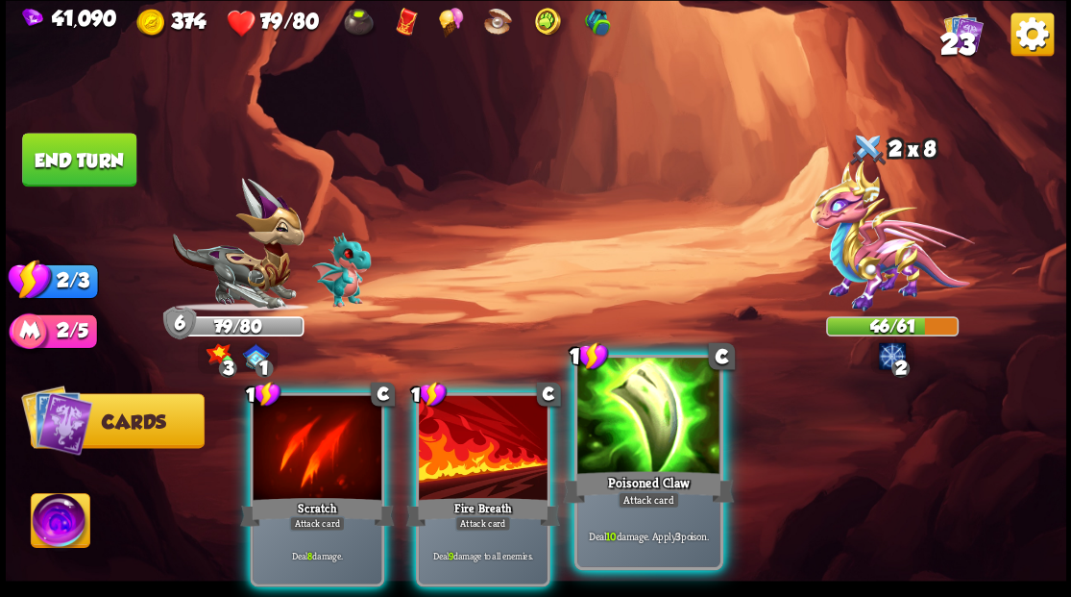
drag, startPoint x: 663, startPoint y: 436, endPoint x: 637, endPoint y: 434, distance: 26.0
click at [657, 434] on div at bounding box center [648, 417] width 142 height 120
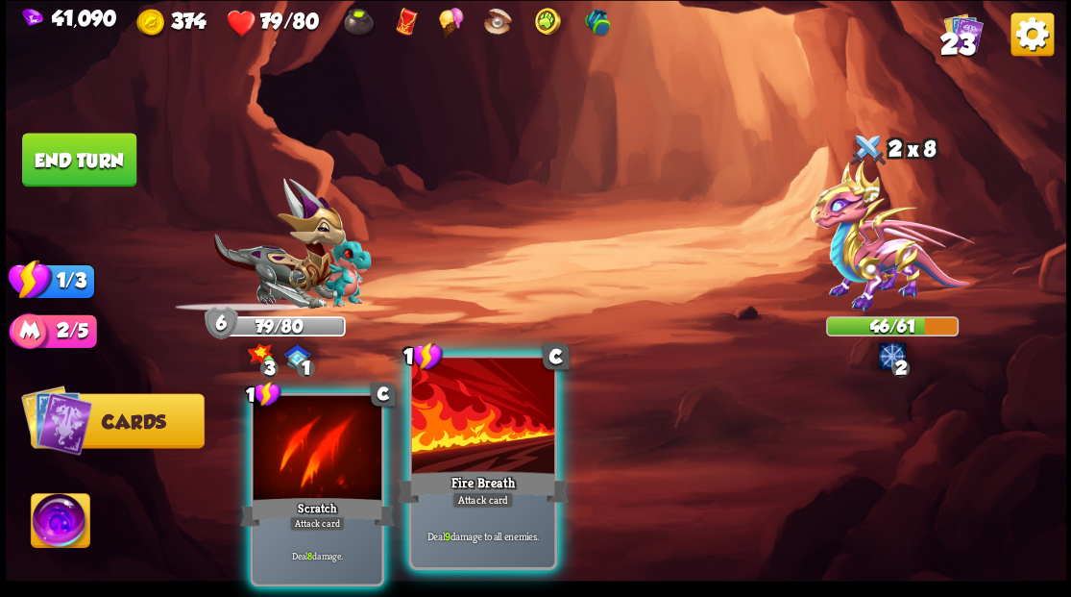
click at [444, 430] on div at bounding box center [482, 417] width 142 height 120
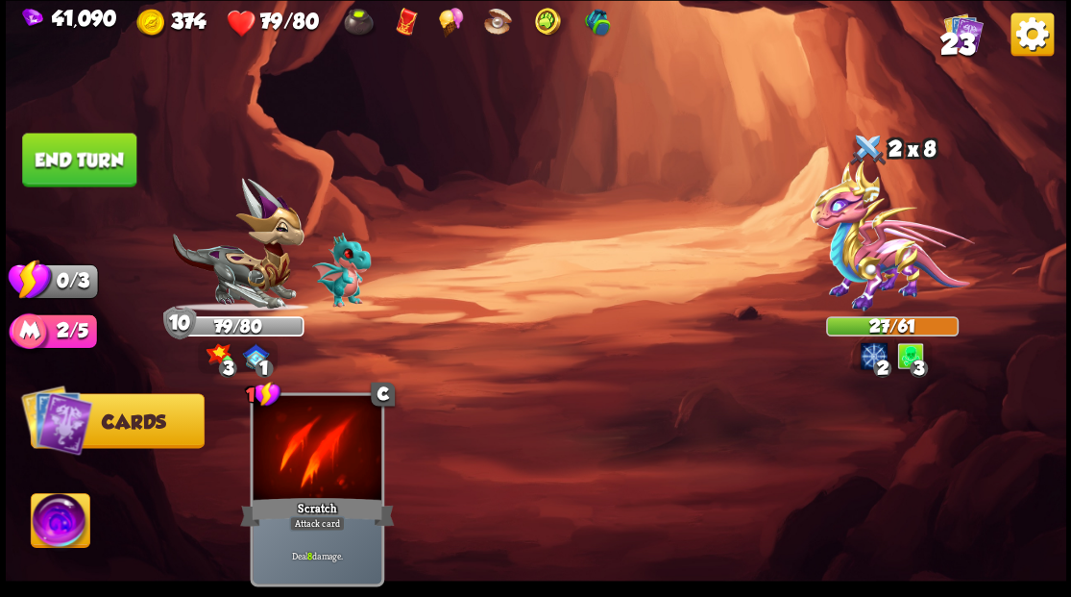
click at [114, 156] on button "End turn" at bounding box center [79, 160] width 114 height 54
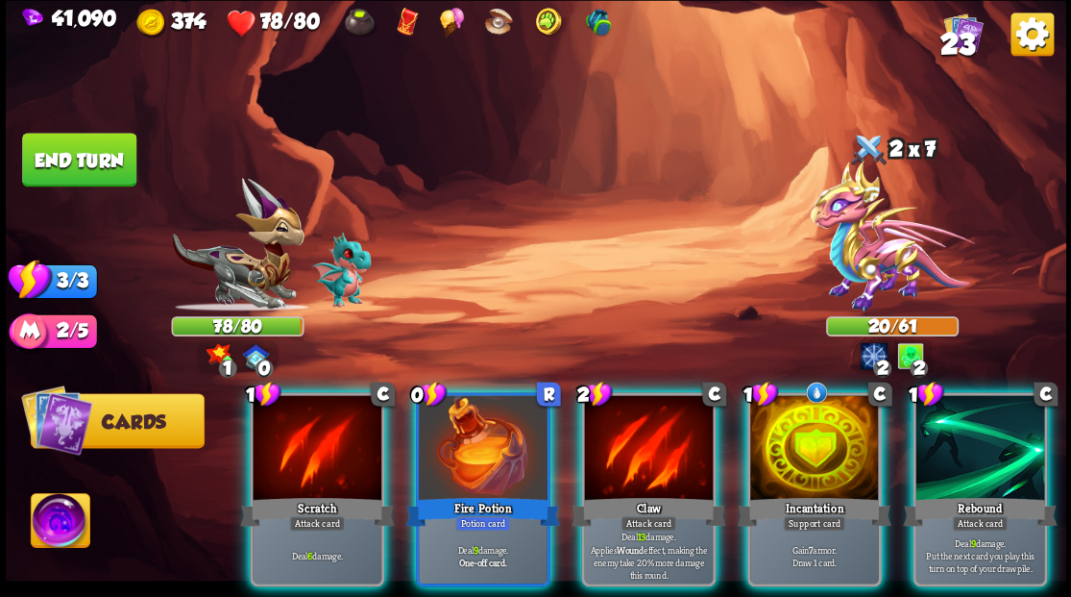
drag, startPoint x: 818, startPoint y: 430, endPoint x: 817, endPoint y: 421, distance: 9.8
click at [818, 426] on div at bounding box center [814, 449] width 129 height 109
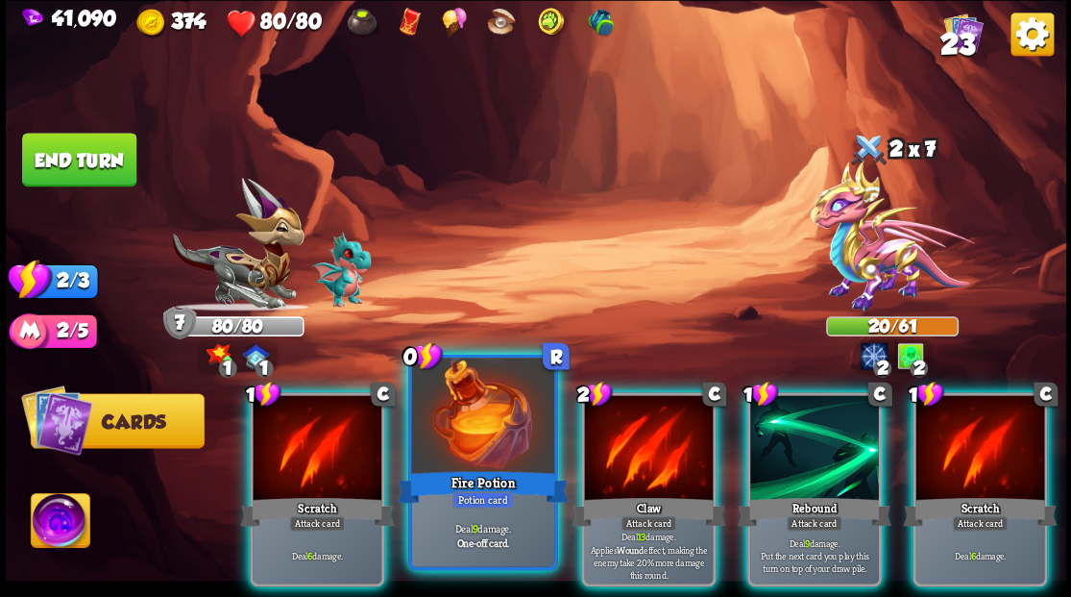
click at [452, 417] on div at bounding box center [482, 417] width 142 height 120
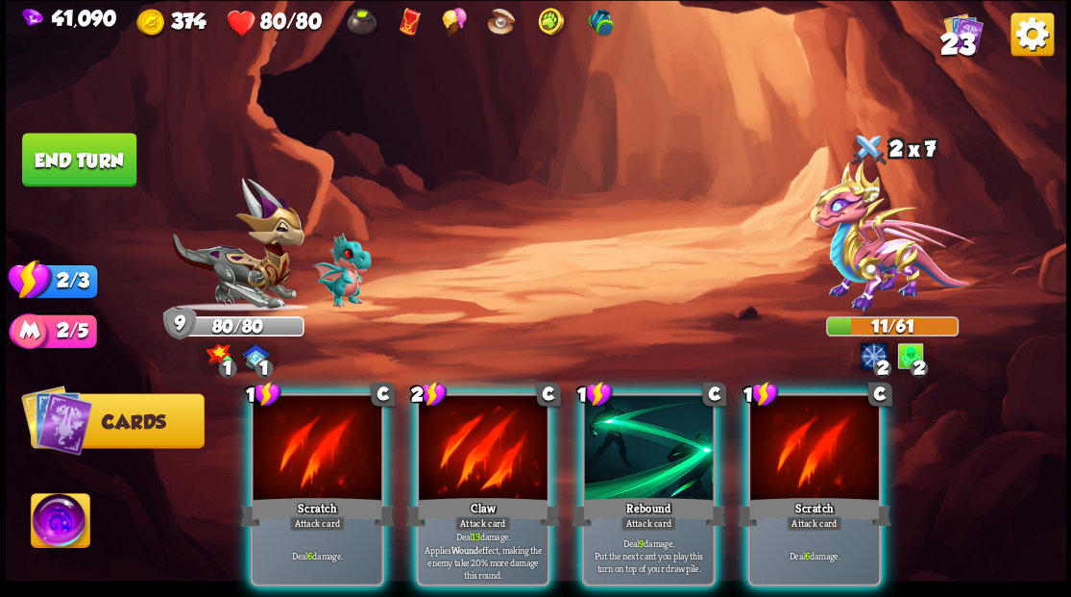
click at [820, 434] on div at bounding box center [814, 449] width 129 height 109
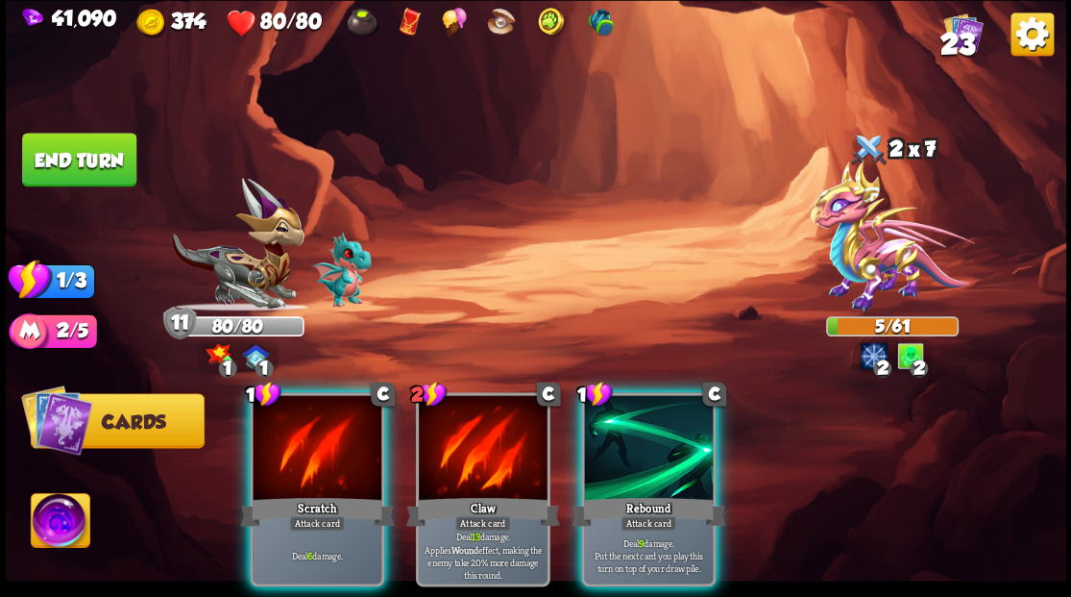
drag, startPoint x: 669, startPoint y: 434, endPoint x: 741, endPoint y: 328, distance: 128.7
click at [670, 429] on div at bounding box center [648, 449] width 129 height 109
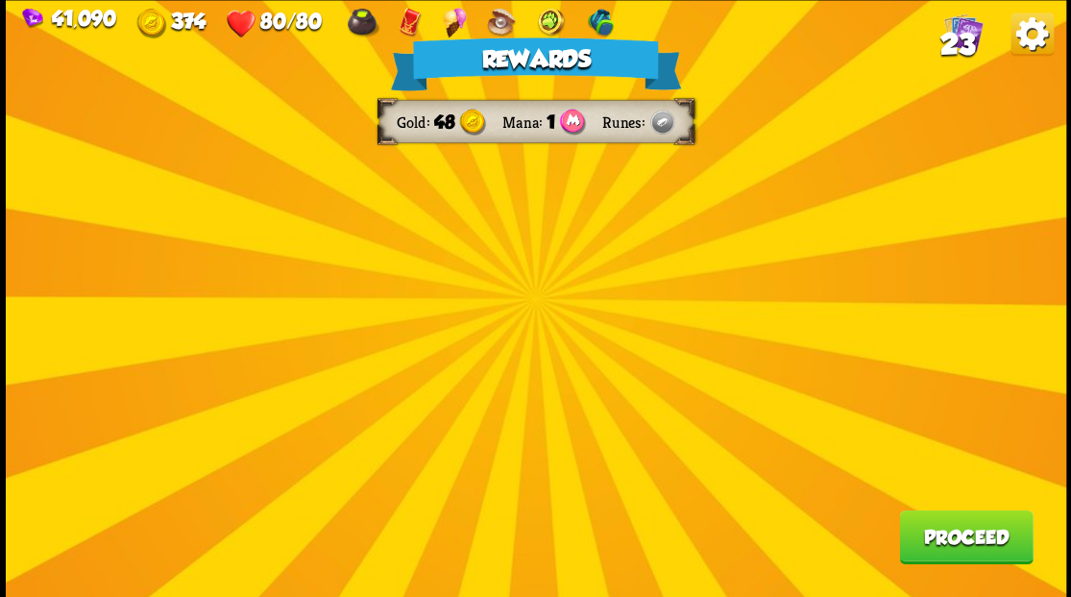
click at [732, 282] on div "Rewards Gold 48 Mana 1 Runes Proceed" at bounding box center [536, 298] width 1061 height 597
drag, startPoint x: 548, startPoint y: 267, endPoint x: 537, endPoint y: 267, distance: 10.6
click at [545, 267] on div "Rewards Gold 48 Mana 1 Runes Proceed" at bounding box center [536, 298] width 1061 height 597
drag, startPoint x: 537, startPoint y: 267, endPoint x: 404, endPoint y: 262, distance: 132.7
click at [507, 267] on div "Rewards Gold 48 Mana 1 Runes Proceed" at bounding box center [536, 298] width 1061 height 597
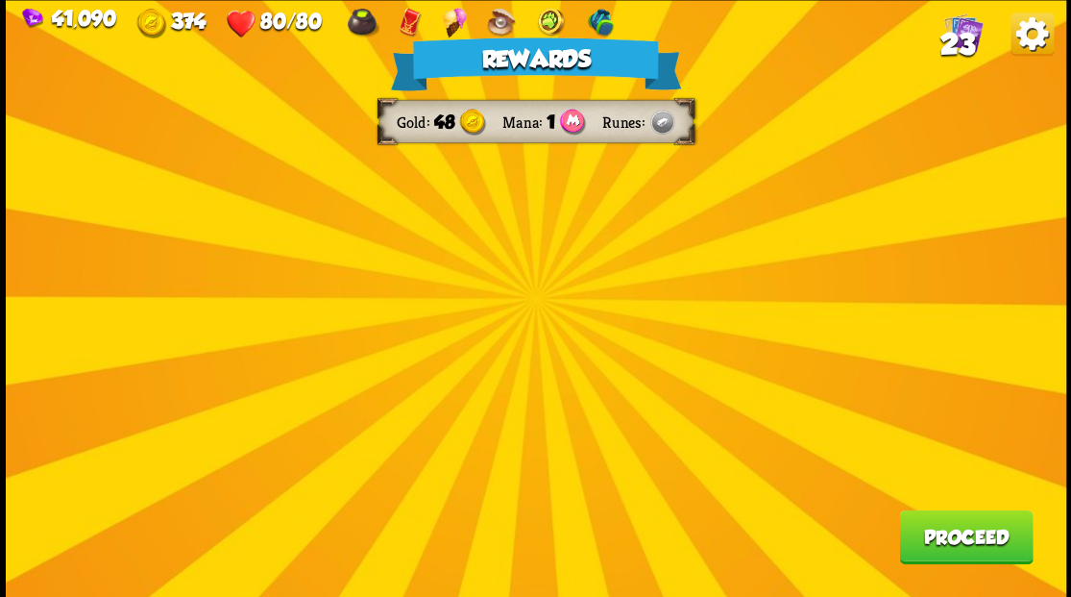
click at [358, 251] on div "Rewards Gold 48 Mana 1 Runes Proceed" at bounding box center [536, 298] width 1061 height 597
click at [352, 258] on div "Rewards Gold 48 Mana 1 Runes Proceed" at bounding box center [536, 298] width 1061 height 597
click at [940, 544] on button "Proceed" at bounding box center [966, 536] width 134 height 54
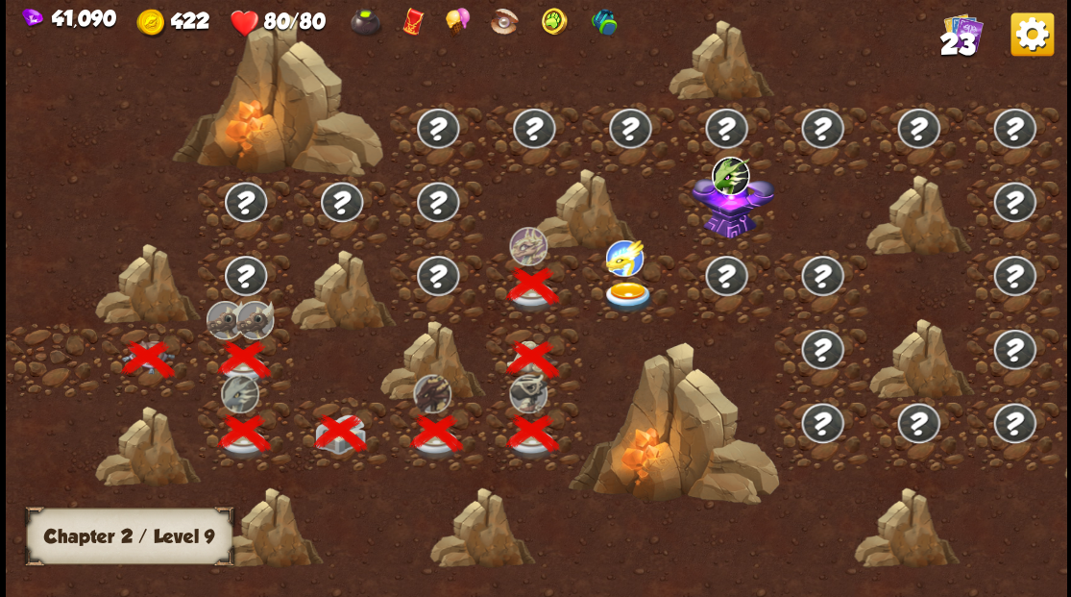
click at [625, 285] on img at bounding box center [628, 297] width 53 height 32
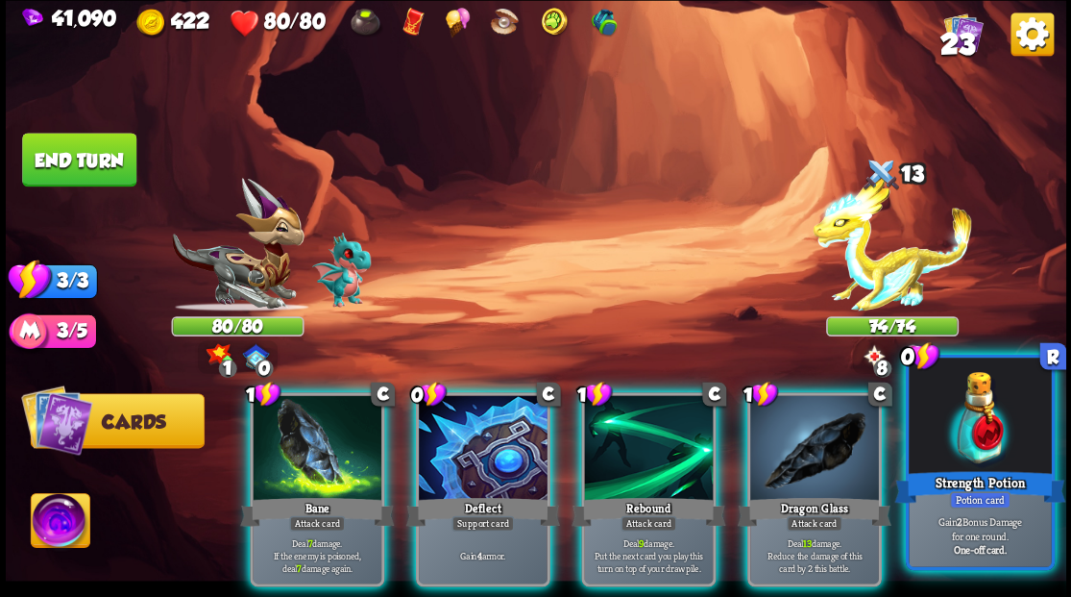
click at [986, 438] on div at bounding box center [980, 417] width 142 height 120
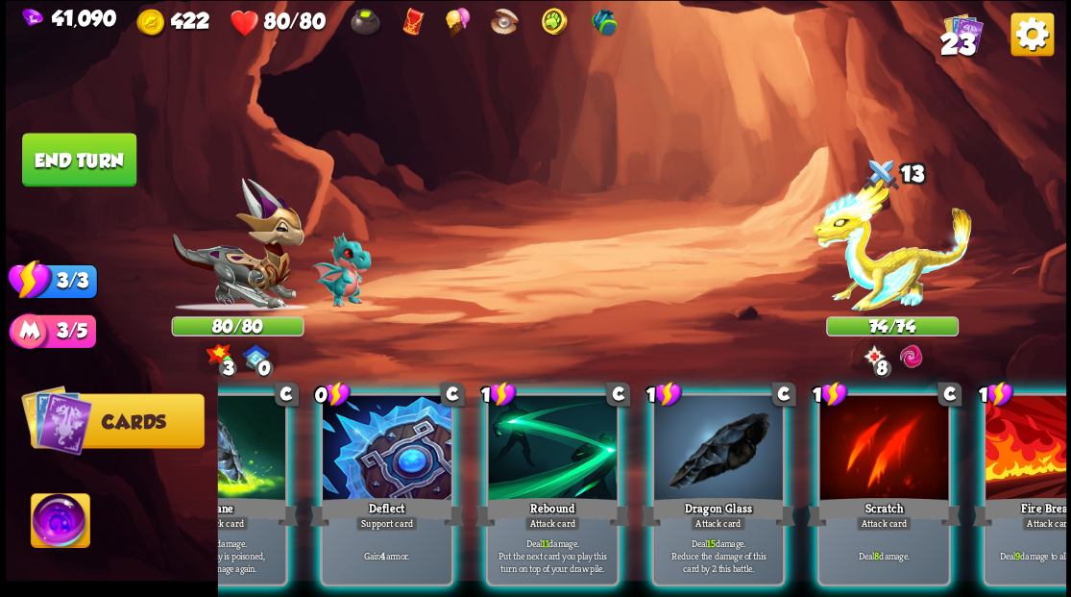
scroll to position [0, 0]
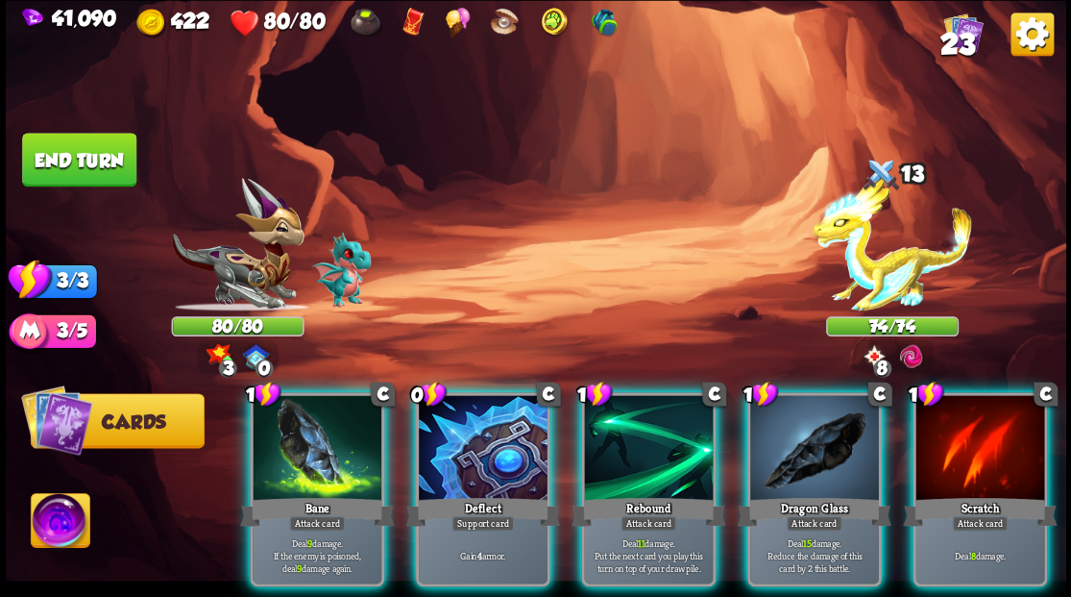
click at [453, 412] on div at bounding box center [483, 449] width 129 height 109
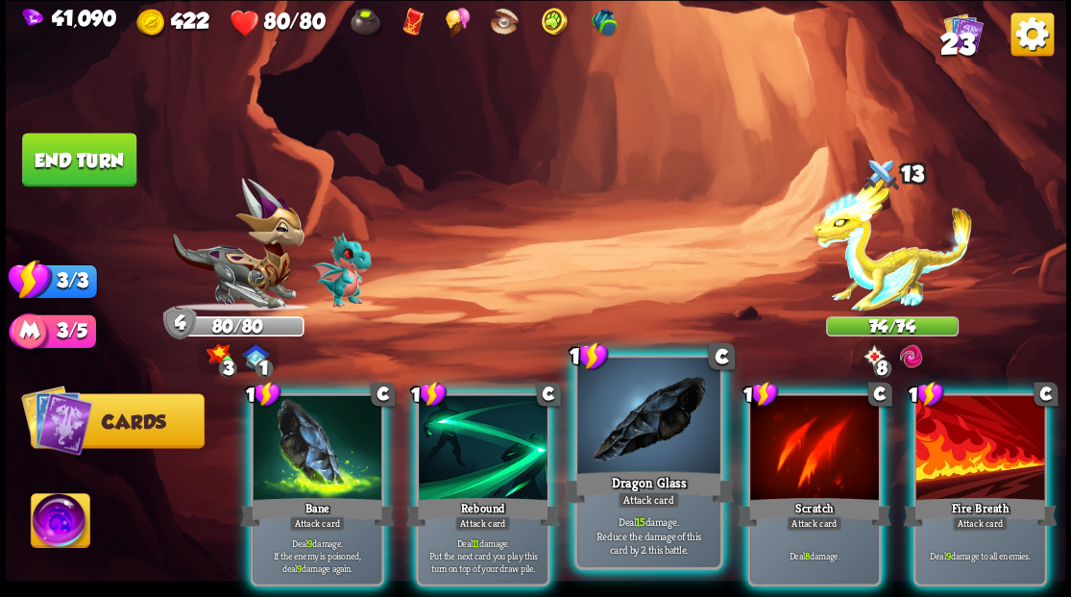
click at [644, 436] on div at bounding box center [648, 417] width 142 height 120
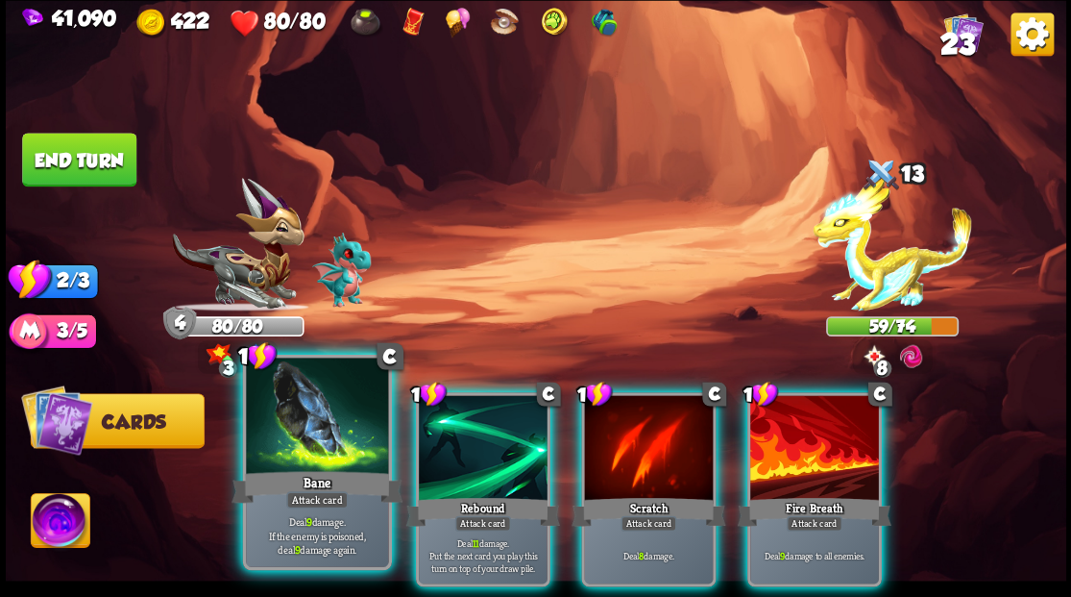
click at [330, 469] on div "Bane" at bounding box center [317, 486] width 171 height 38
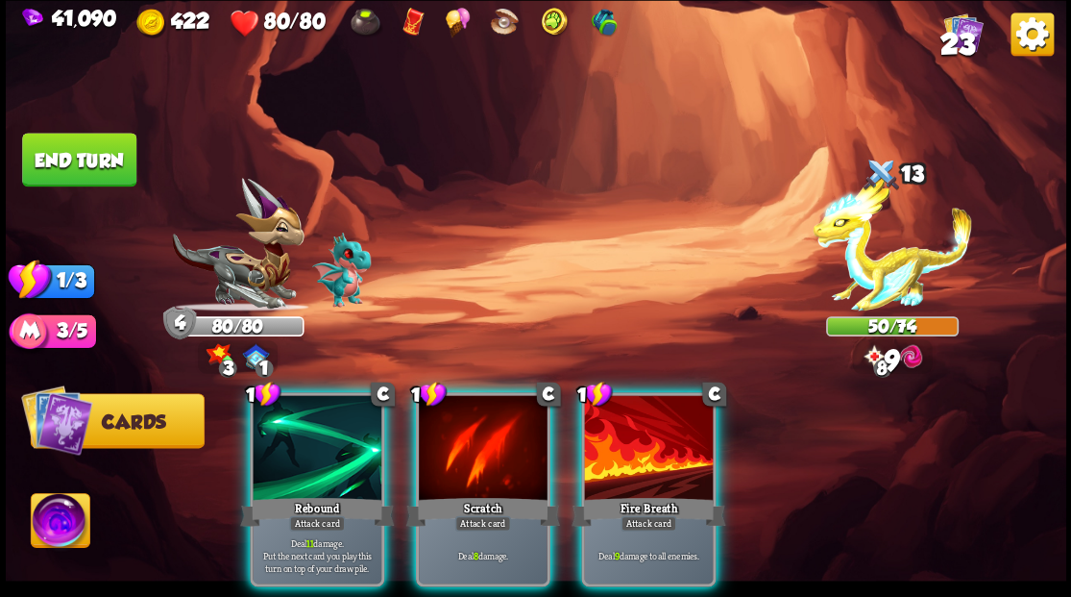
drag, startPoint x: 315, startPoint y: 446, endPoint x: 334, endPoint y: 397, distance: 52.6
click at [315, 444] on div at bounding box center [317, 449] width 129 height 109
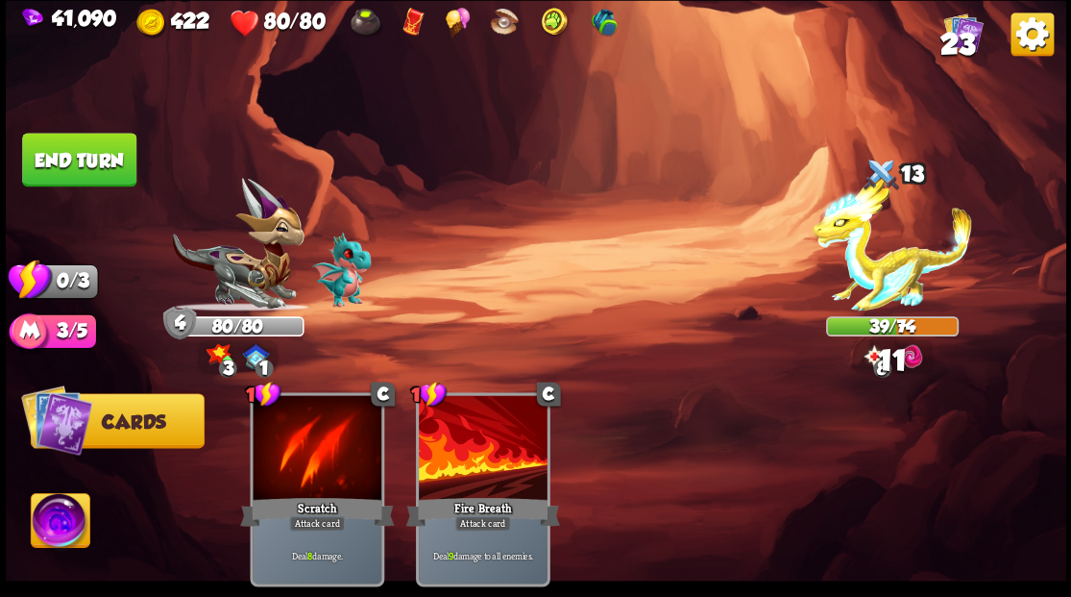
drag, startPoint x: 109, startPoint y: 159, endPoint x: 167, endPoint y: 177, distance: 61.4
click at [110, 159] on button "End turn" at bounding box center [79, 160] width 114 height 54
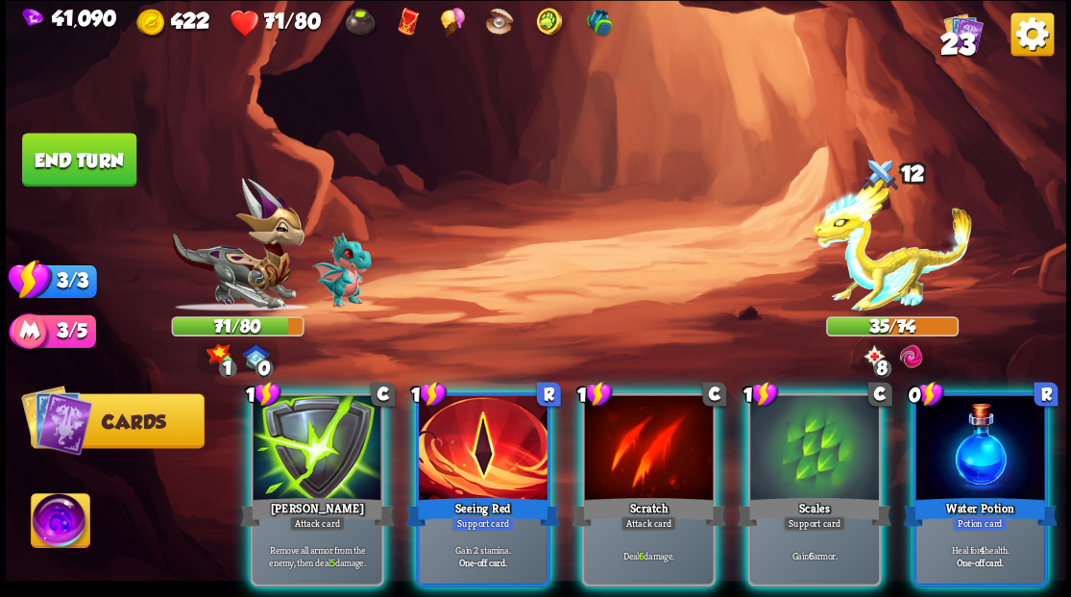
click at [984, 494] on div "Water Potion" at bounding box center [980, 511] width 154 height 35
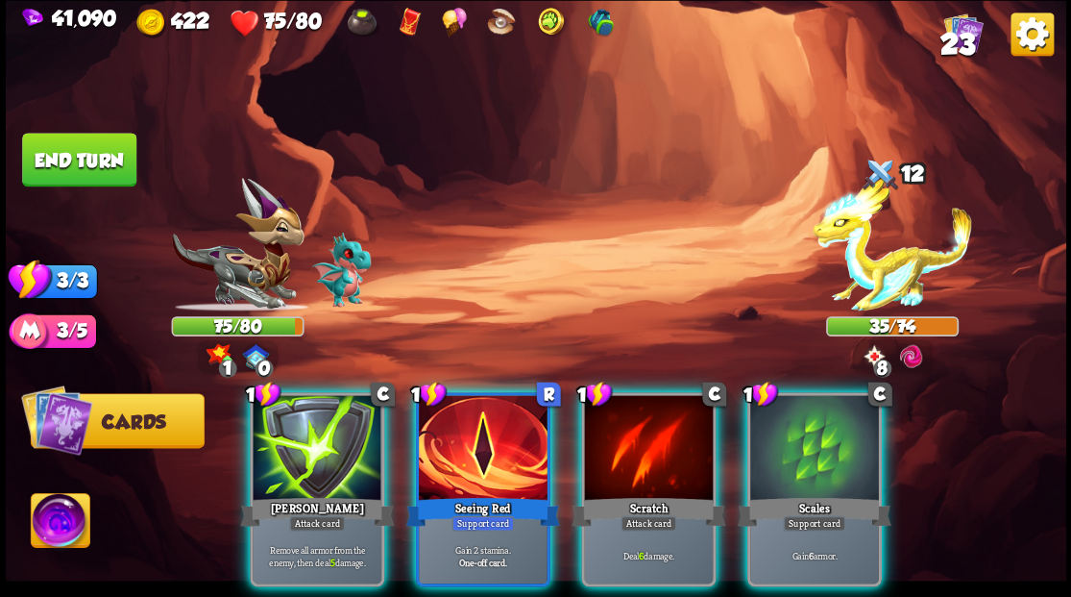
click at [786, 400] on div at bounding box center [814, 449] width 129 height 109
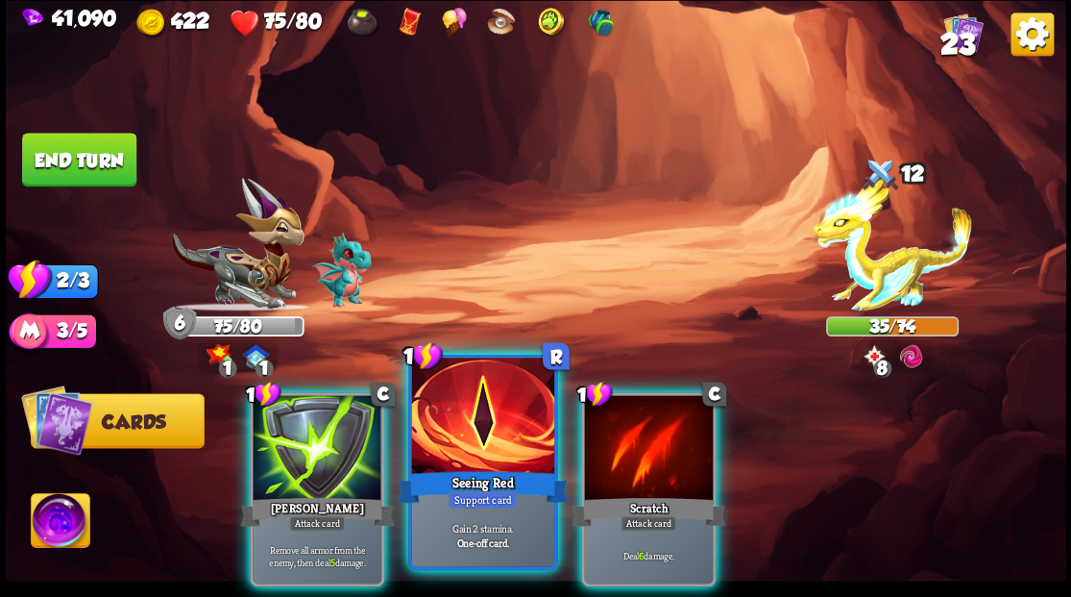
click at [476, 396] on div at bounding box center [482, 417] width 142 height 120
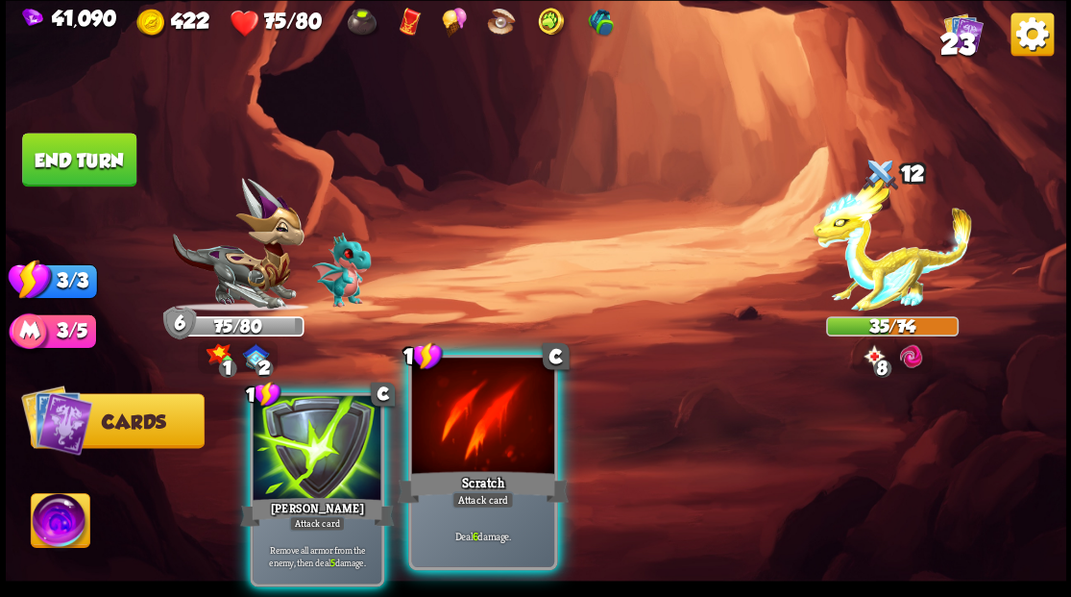
click at [478, 421] on div at bounding box center [482, 417] width 142 height 120
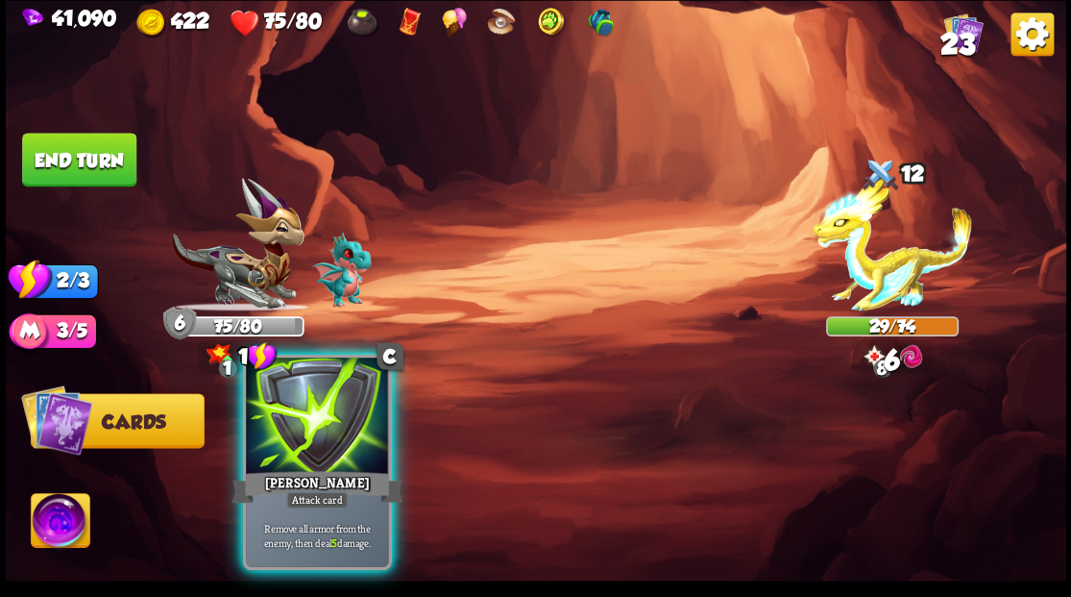
click at [335, 431] on div at bounding box center [317, 417] width 142 height 120
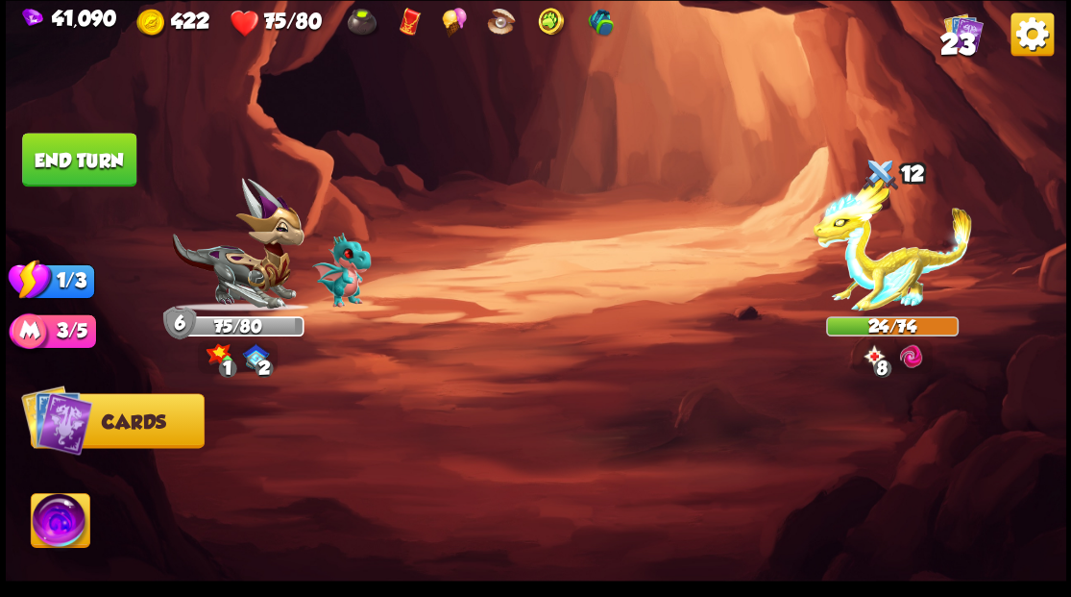
click at [97, 159] on button "End turn" at bounding box center [79, 160] width 114 height 54
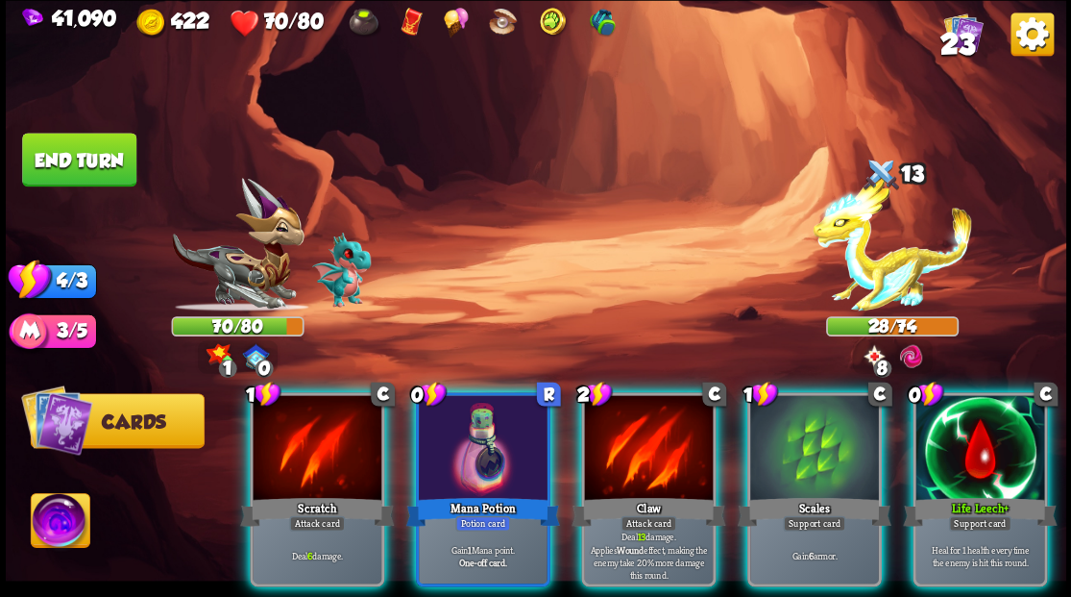
drag, startPoint x: 462, startPoint y: 425, endPoint x: 451, endPoint y: 375, distance: 51.3
click at [457, 410] on div at bounding box center [483, 449] width 129 height 109
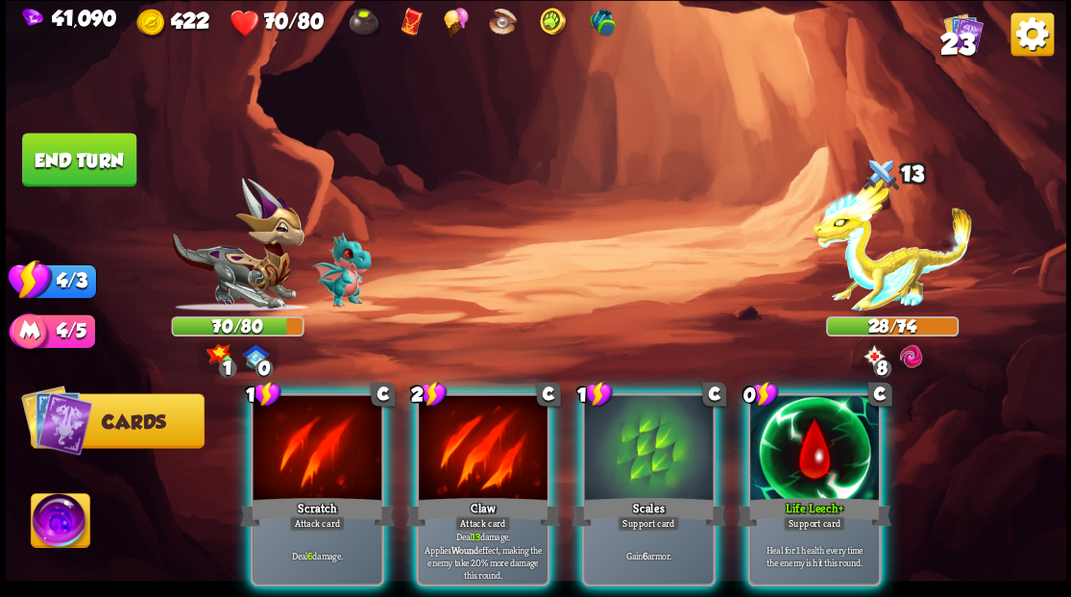
drag, startPoint x: 797, startPoint y: 444, endPoint x: 799, endPoint y: 434, distance: 9.8
click at [798, 443] on div at bounding box center [814, 449] width 129 height 109
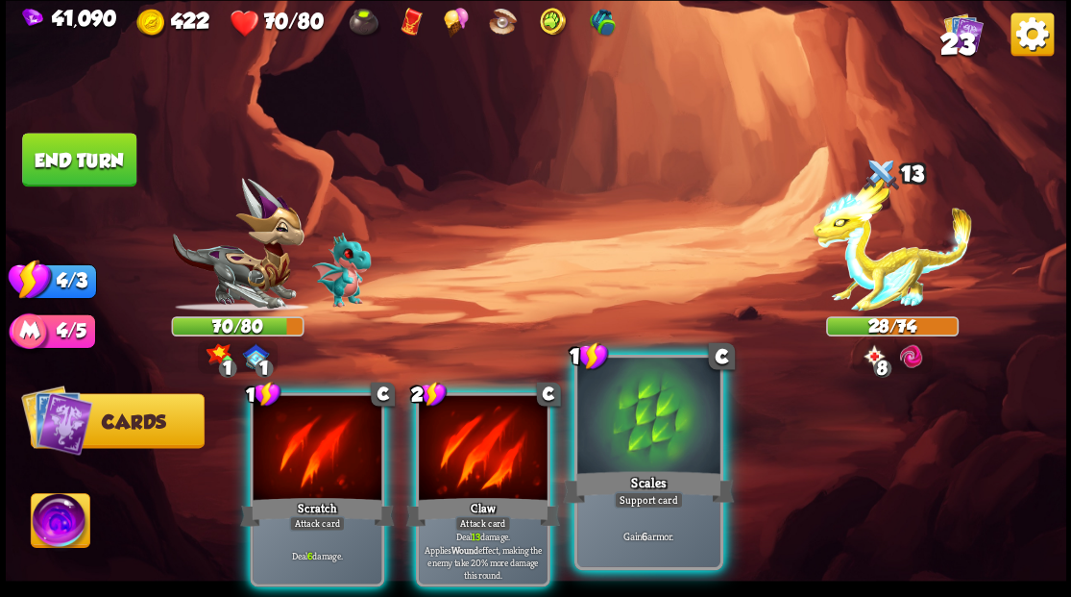
click at [655, 436] on div at bounding box center [648, 417] width 142 height 120
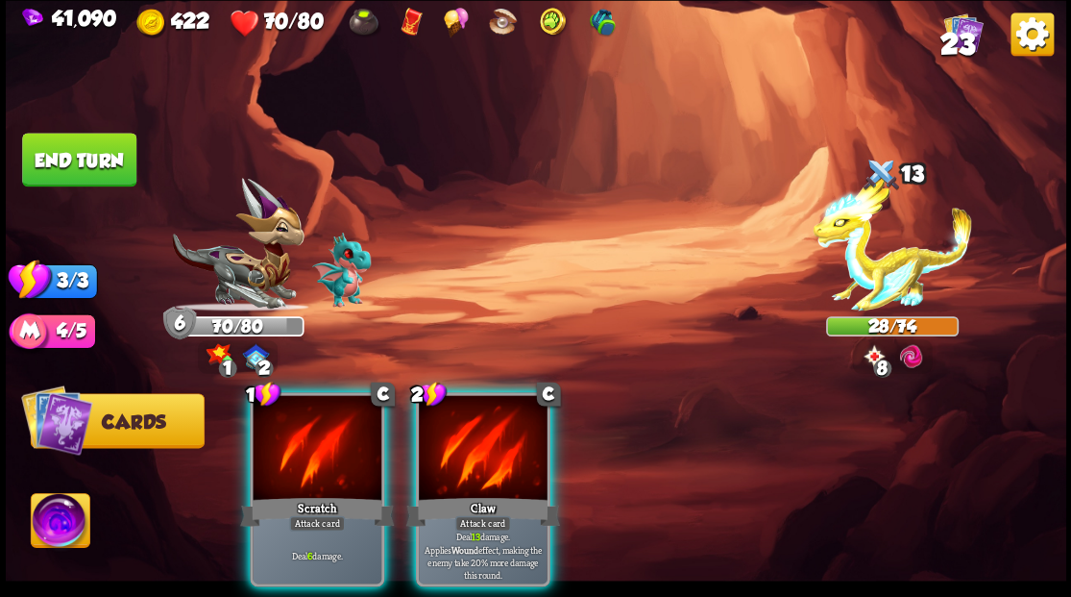
drag, startPoint x: 484, startPoint y: 444, endPoint x: 463, endPoint y: 440, distance: 21.5
click at [482, 443] on div at bounding box center [483, 449] width 129 height 109
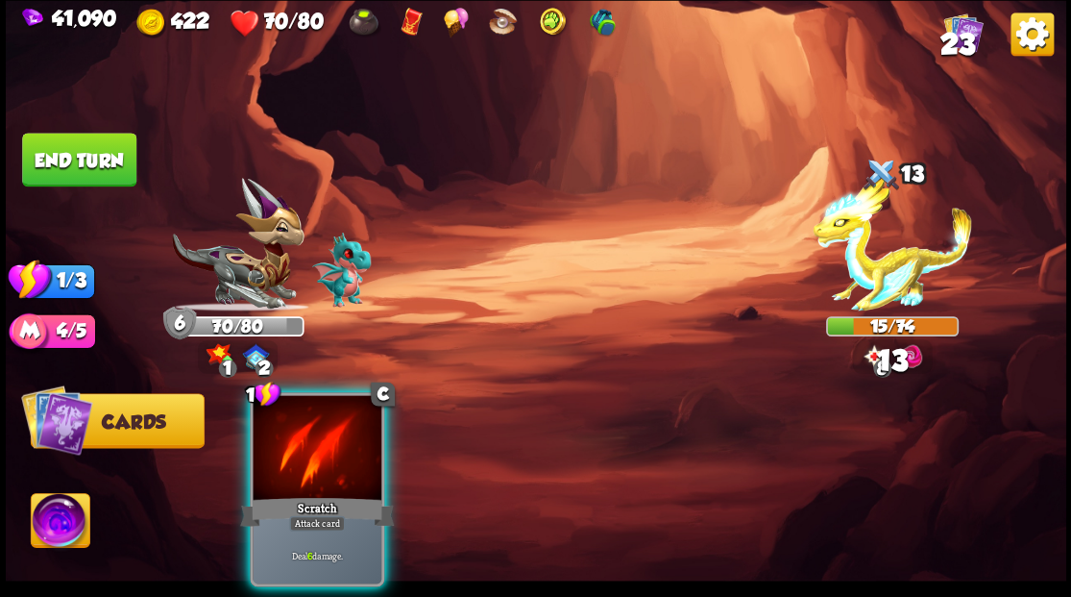
drag, startPoint x: 304, startPoint y: 446, endPoint x: 276, endPoint y: 319, distance: 129.8
click at [305, 441] on div at bounding box center [317, 449] width 129 height 109
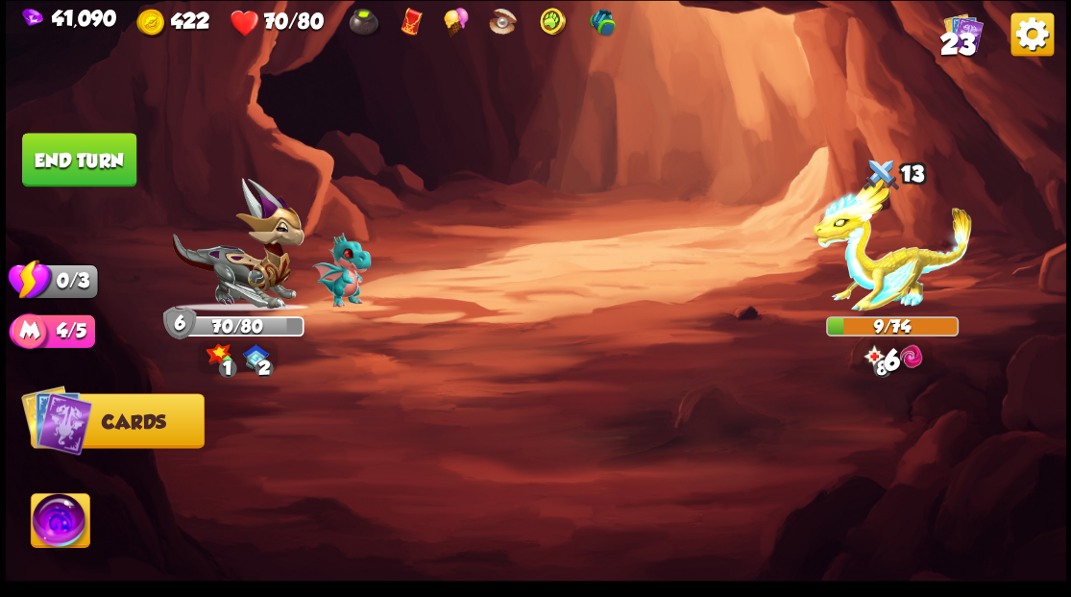
click at [97, 161] on button "End turn" at bounding box center [79, 160] width 114 height 54
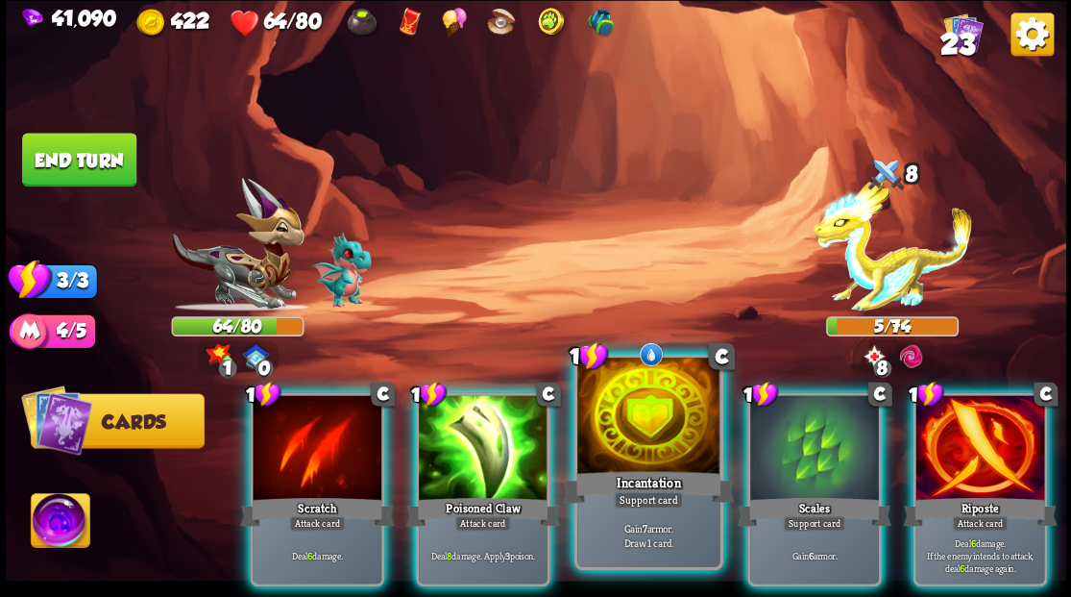
click at [626, 416] on div at bounding box center [648, 417] width 142 height 120
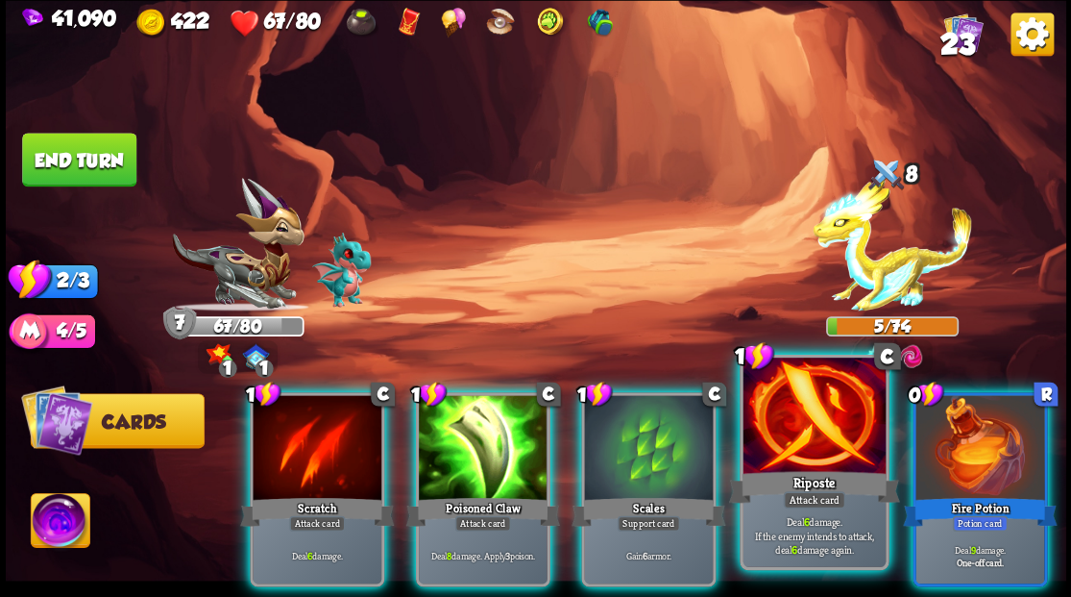
drag, startPoint x: 813, startPoint y: 423, endPoint x: 715, endPoint y: 306, distance: 152.0
click at [812, 421] on div at bounding box center [814, 417] width 142 height 120
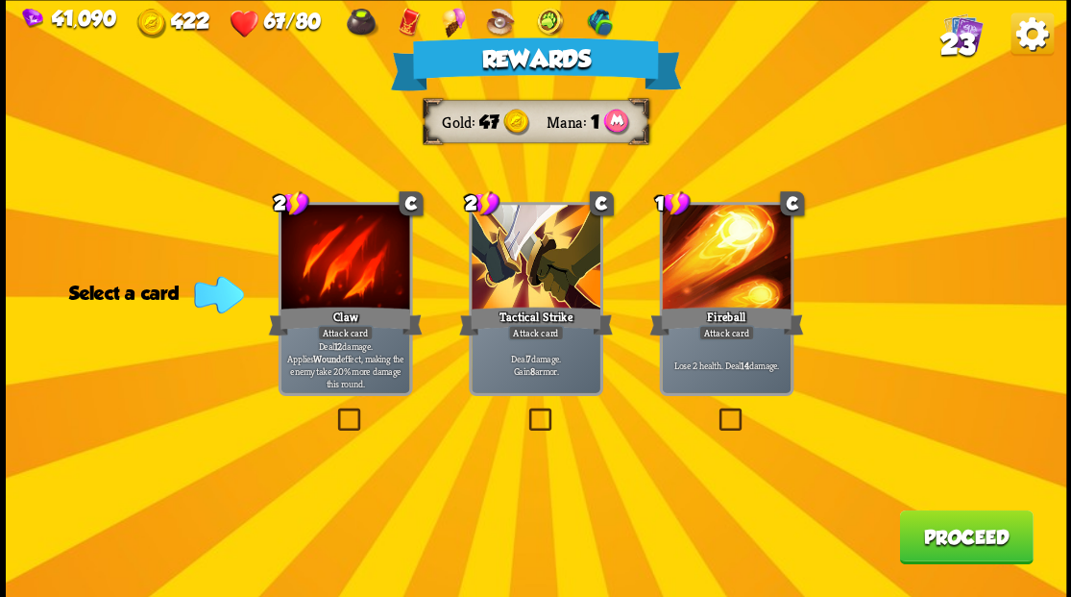
drag, startPoint x: 950, startPoint y: 541, endPoint x: 940, endPoint y: 535, distance: 12.0
click at [940, 535] on button "Proceed" at bounding box center [966, 536] width 134 height 54
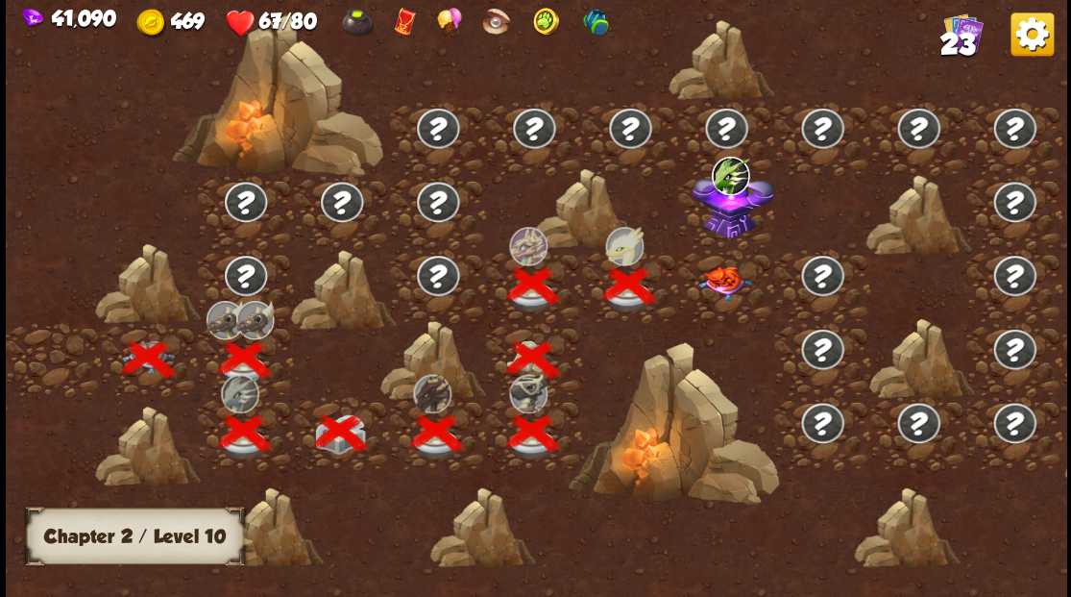
click at [723, 279] on img at bounding box center [724, 283] width 53 height 34
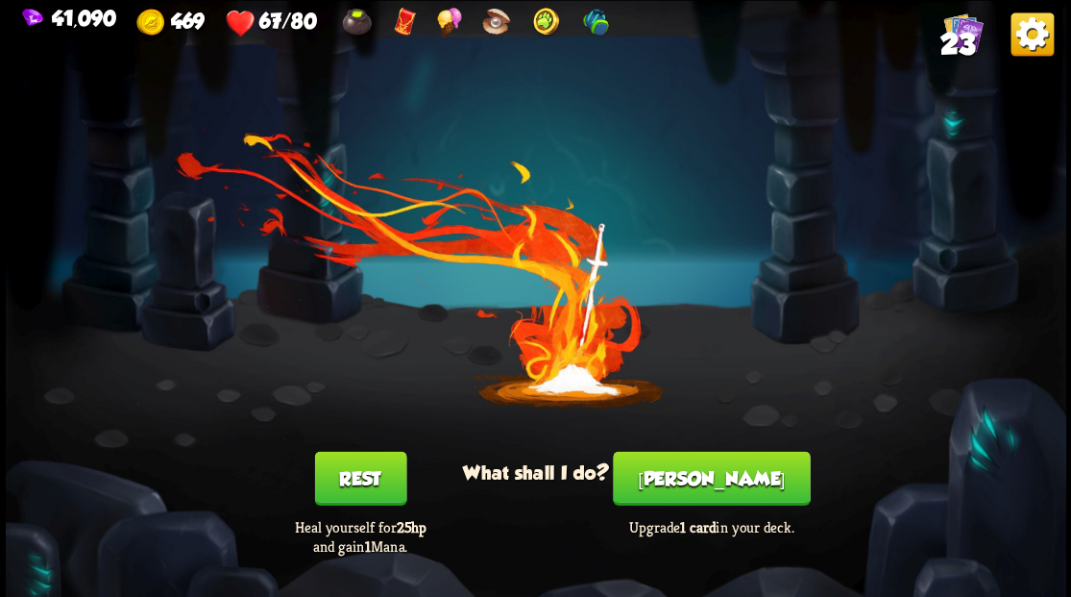
drag, startPoint x: 703, startPoint y: 489, endPoint x: 699, endPoint y: 471, distance: 18.7
click at [699, 471] on button "[PERSON_NAME]" at bounding box center [711, 478] width 197 height 54
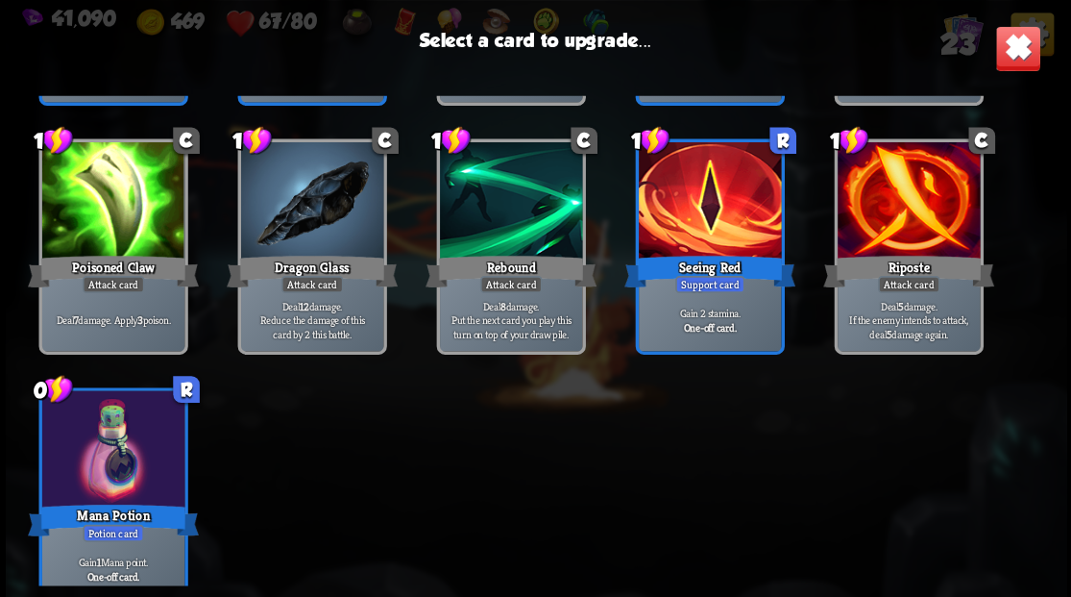
scroll to position [892, 0]
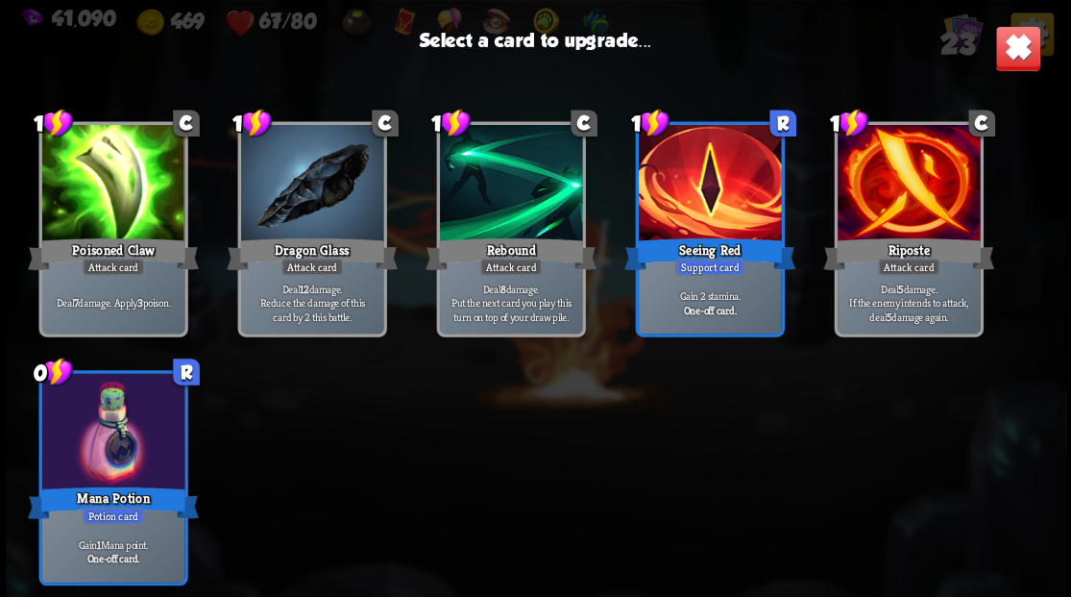
click at [112, 459] on div at bounding box center [112, 433] width 142 height 120
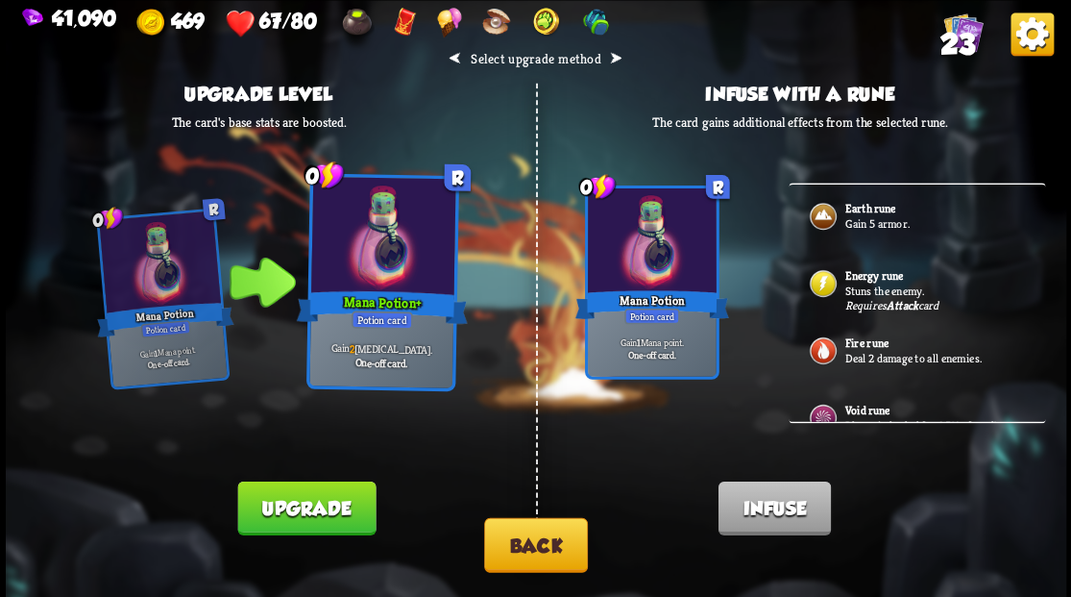
click at [271, 505] on button "Upgrade" at bounding box center [306, 507] width 138 height 54
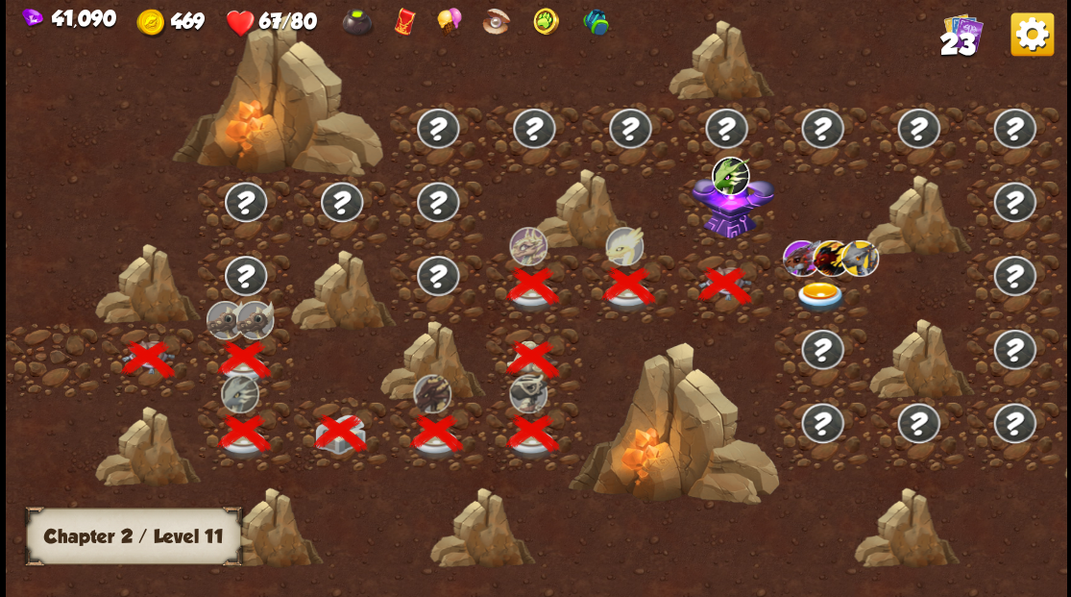
scroll to position [0, 292]
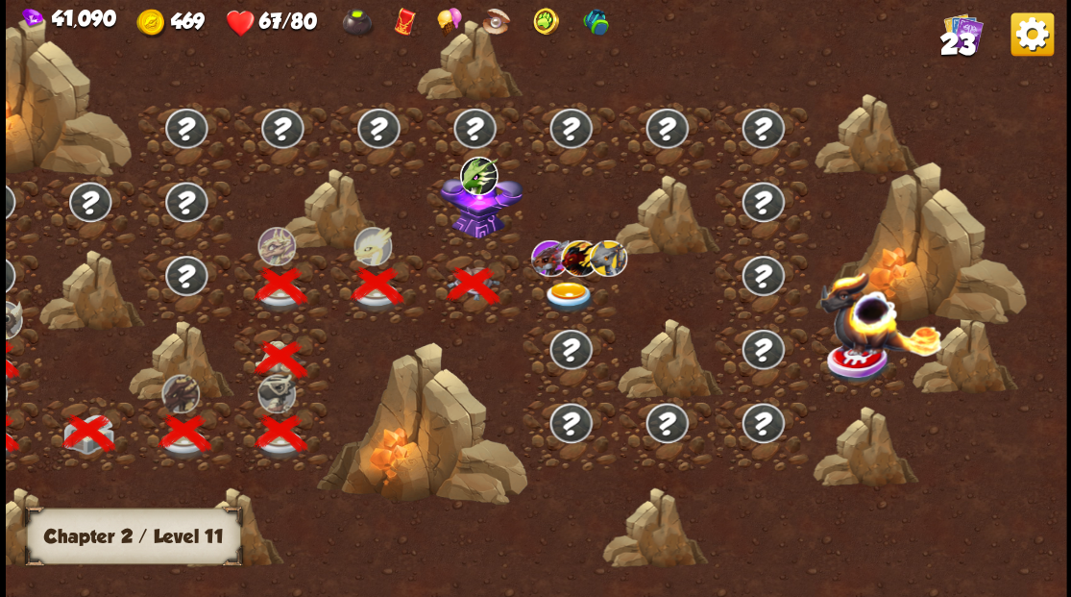
click at [475, 231] on img at bounding box center [480, 201] width 83 height 71
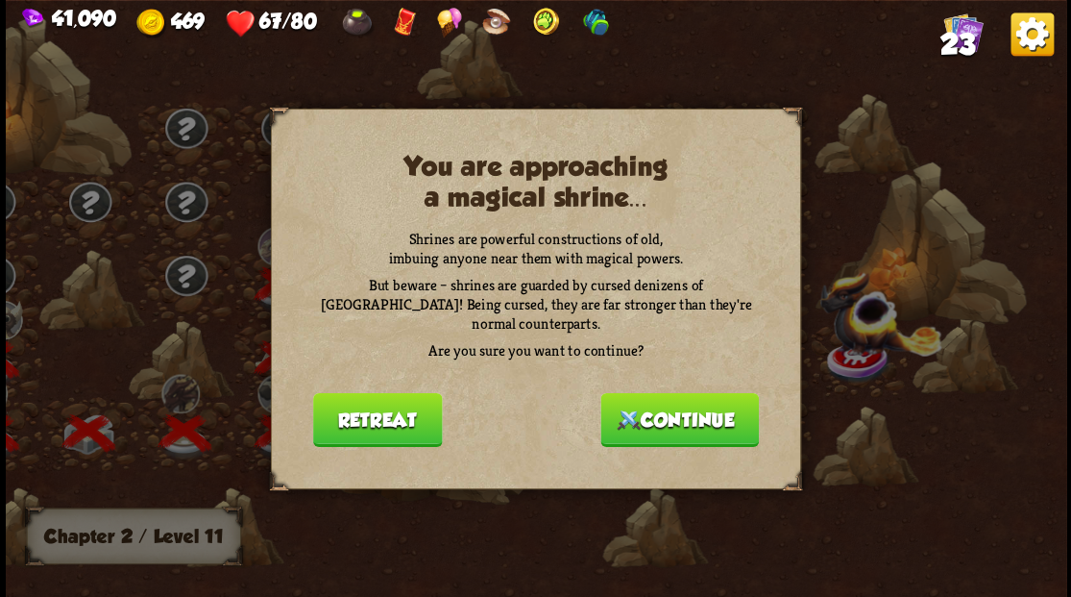
click at [665, 419] on button "Continue" at bounding box center [679, 419] width 159 height 54
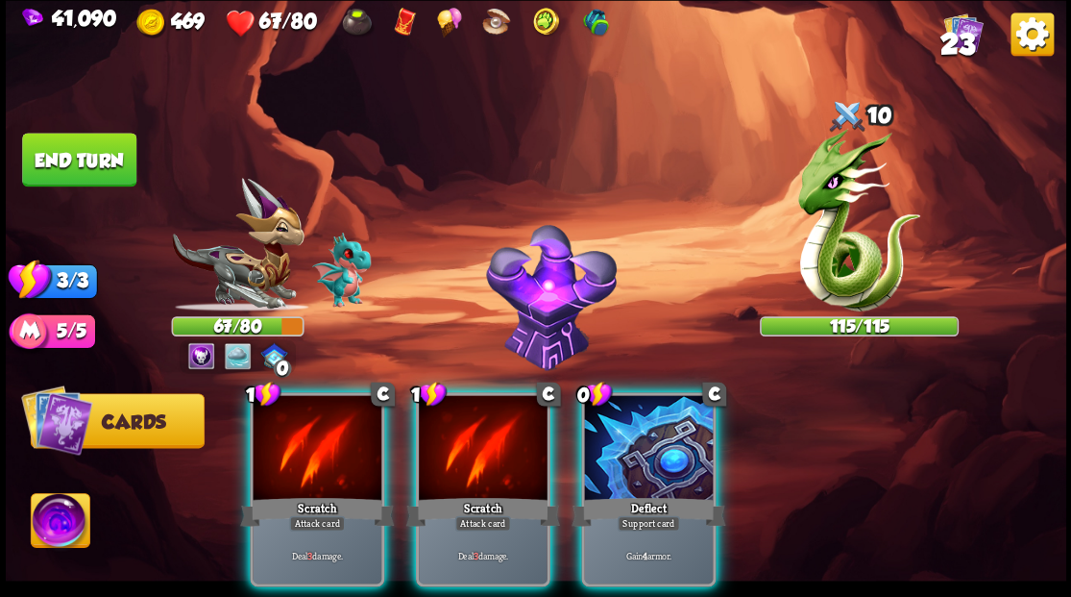
click at [69, 512] on img at bounding box center [60, 523] width 59 height 60
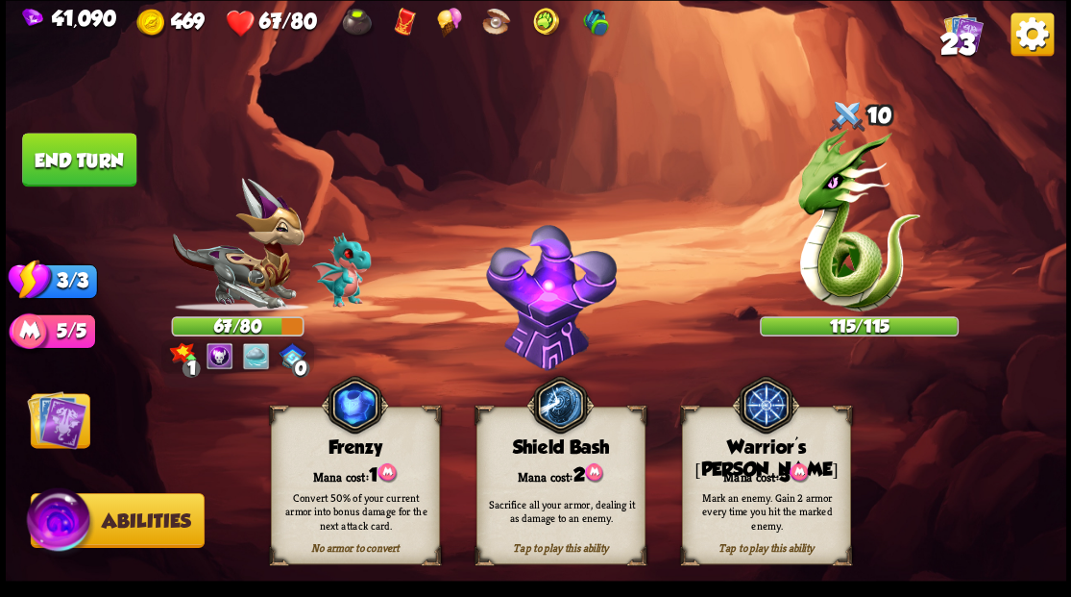
click at [743, 474] on div "Tap to play this ability Warrior's [PERSON_NAME] cost: 3 Mark an enemy. Gain 2 …" at bounding box center [765, 485] width 169 height 158
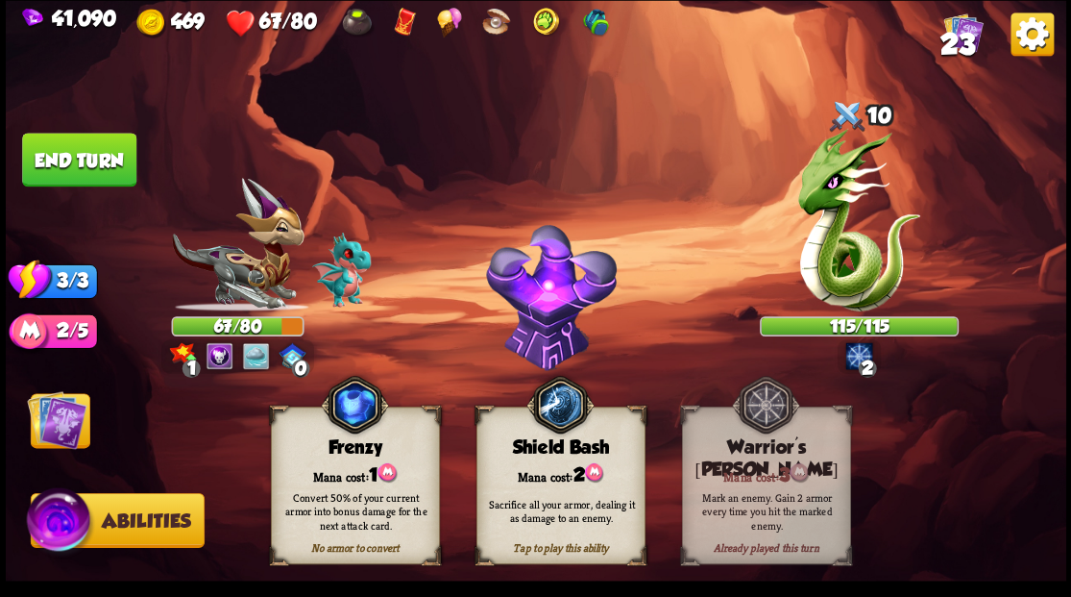
click at [73, 425] on img at bounding box center [57, 419] width 60 height 60
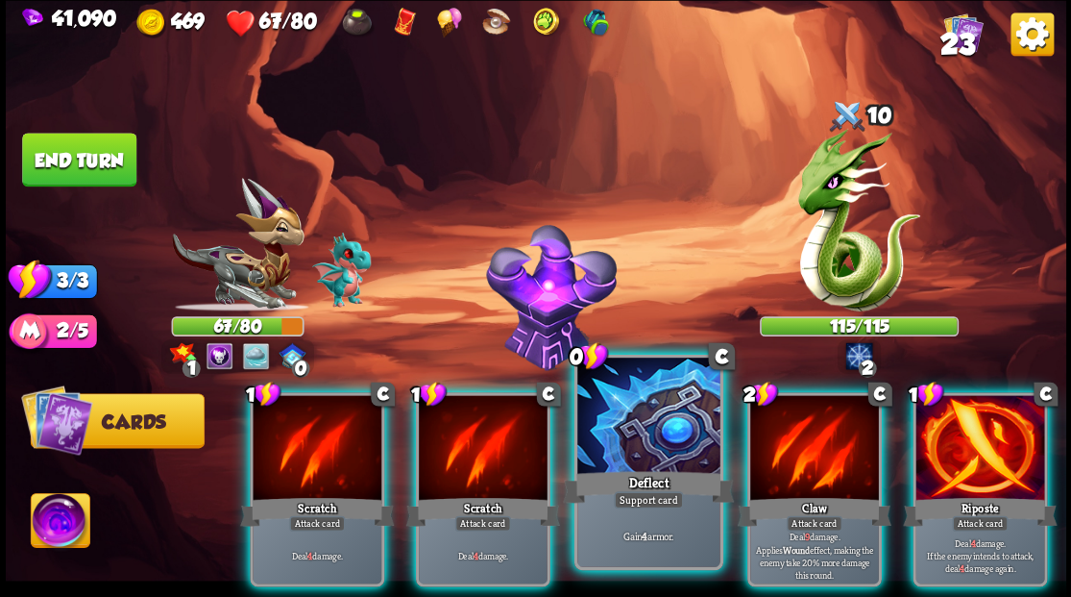
click at [644, 456] on div at bounding box center [648, 417] width 142 height 120
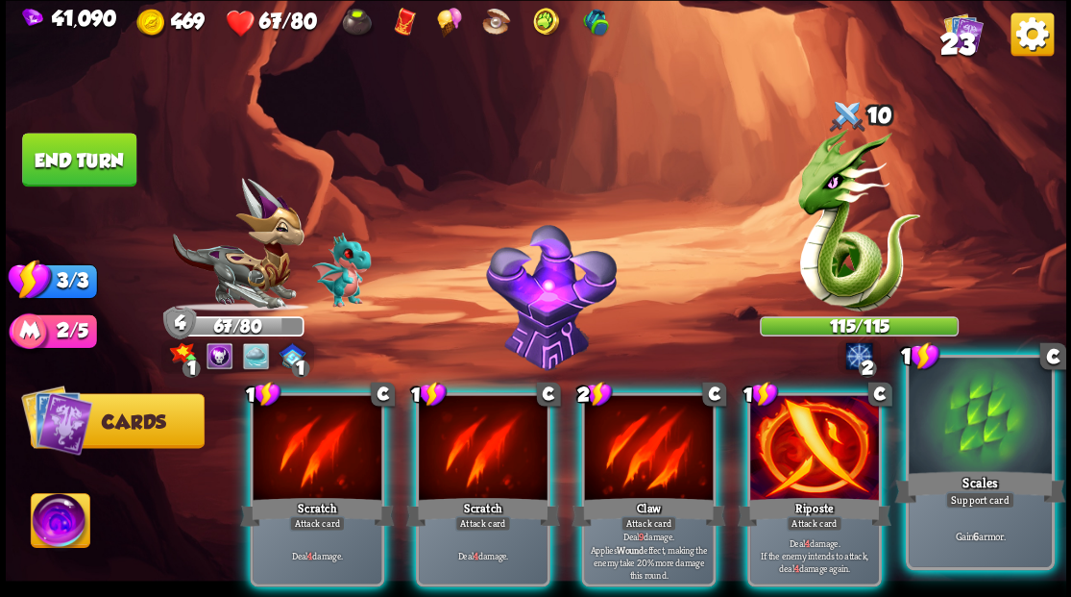
click at [986, 412] on div at bounding box center [980, 417] width 142 height 120
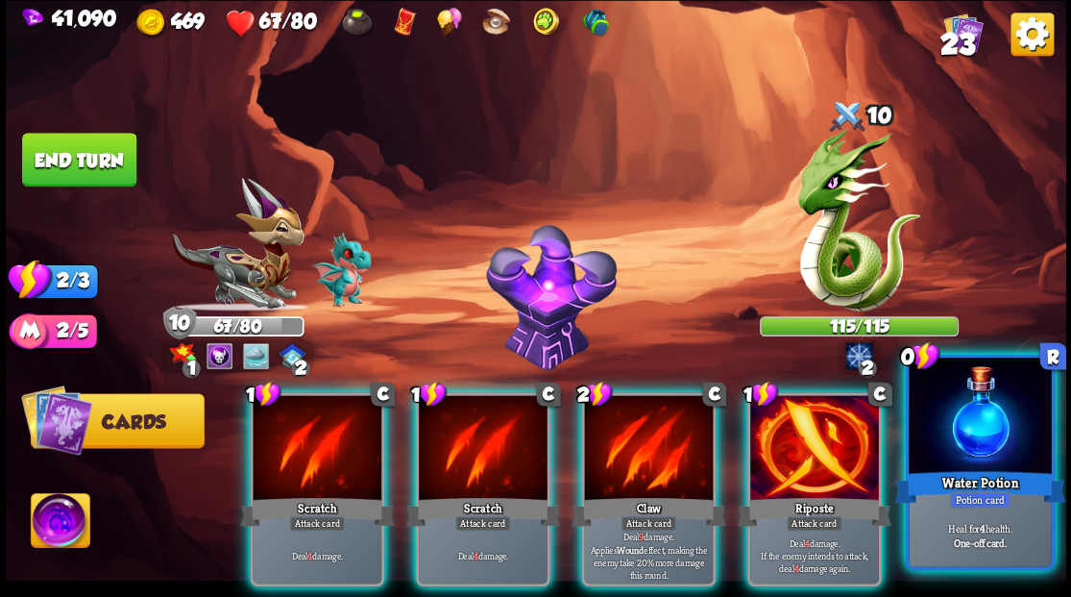
click at [986, 412] on div at bounding box center [980, 417] width 142 height 120
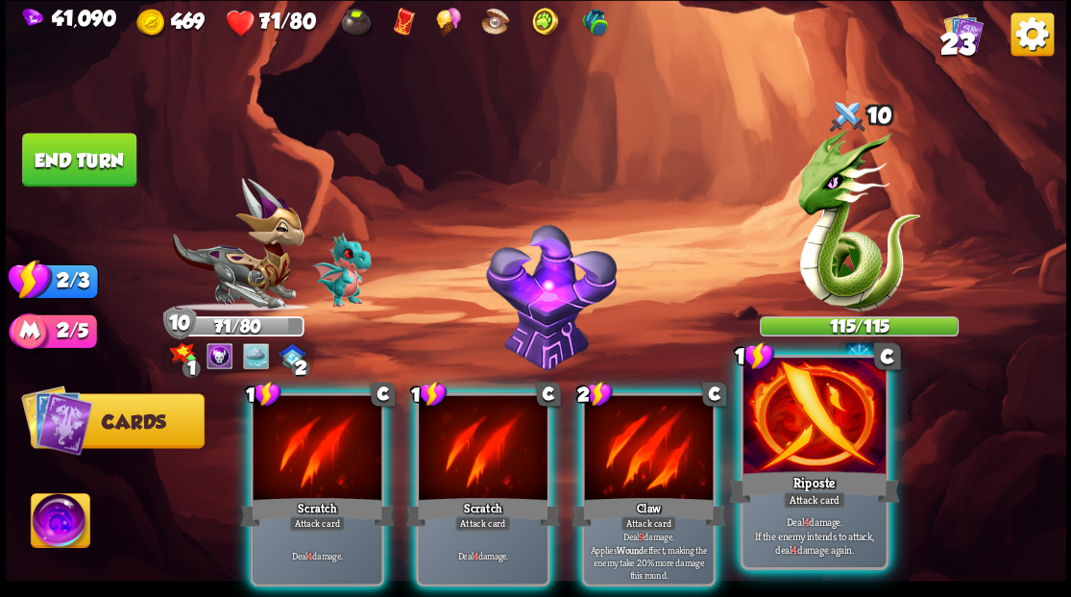
click at [829, 421] on div at bounding box center [814, 417] width 142 height 120
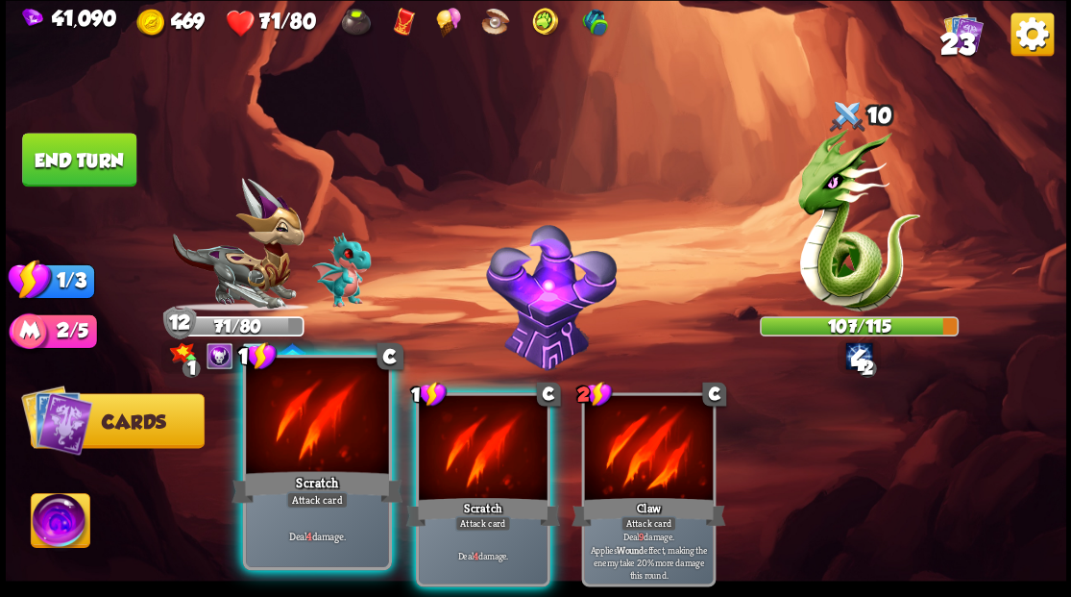
click at [279, 414] on div at bounding box center [317, 417] width 142 height 120
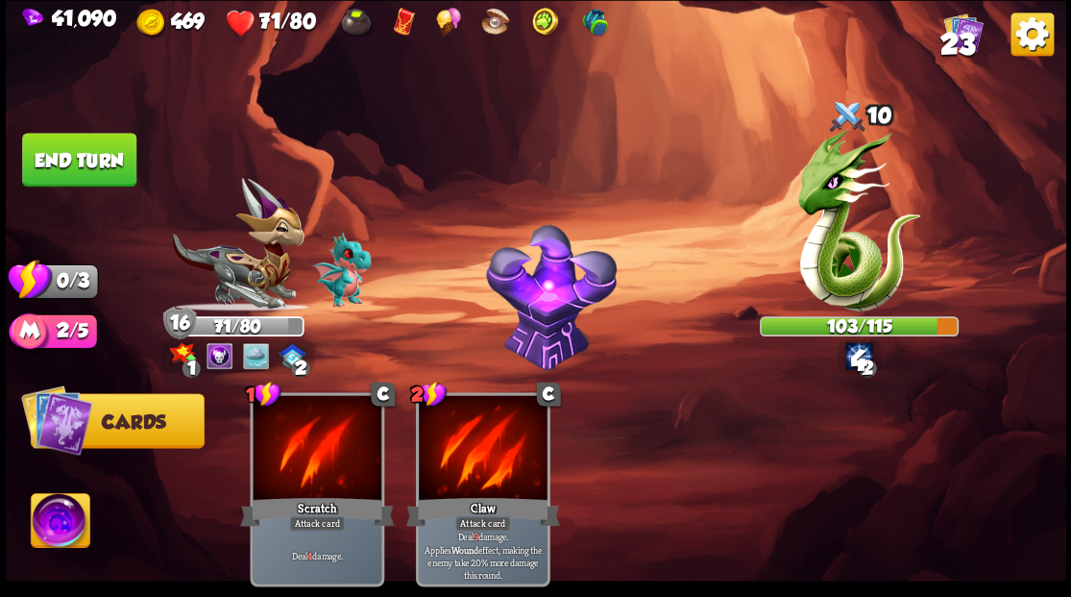
click at [87, 159] on button "End turn" at bounding box center [79, 160] width 114 height 54
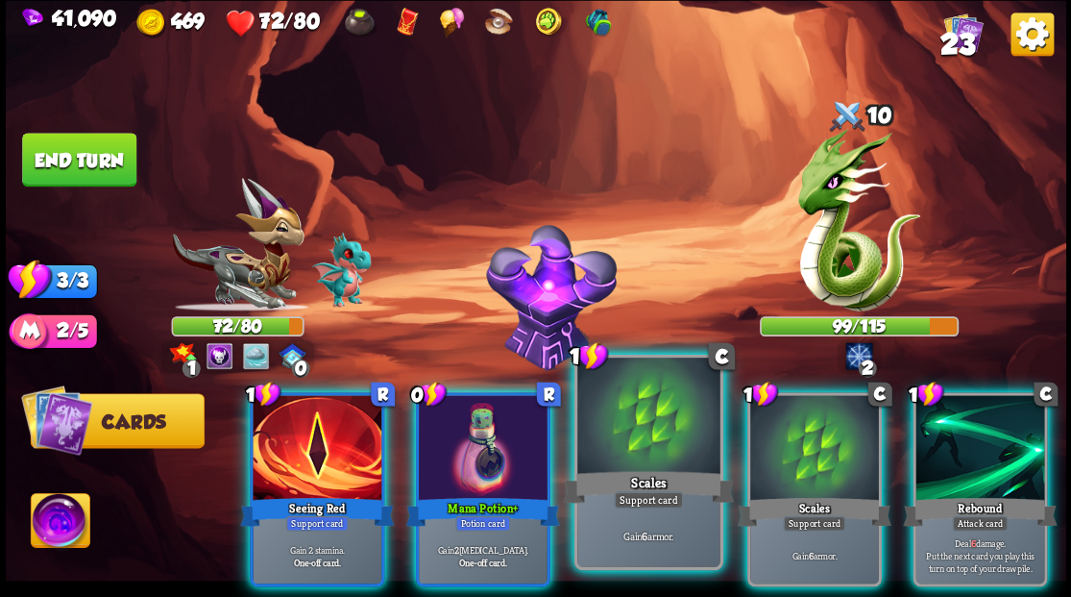
click at [598, 417] on div at bounding box center [648, 417] width 142 height 120
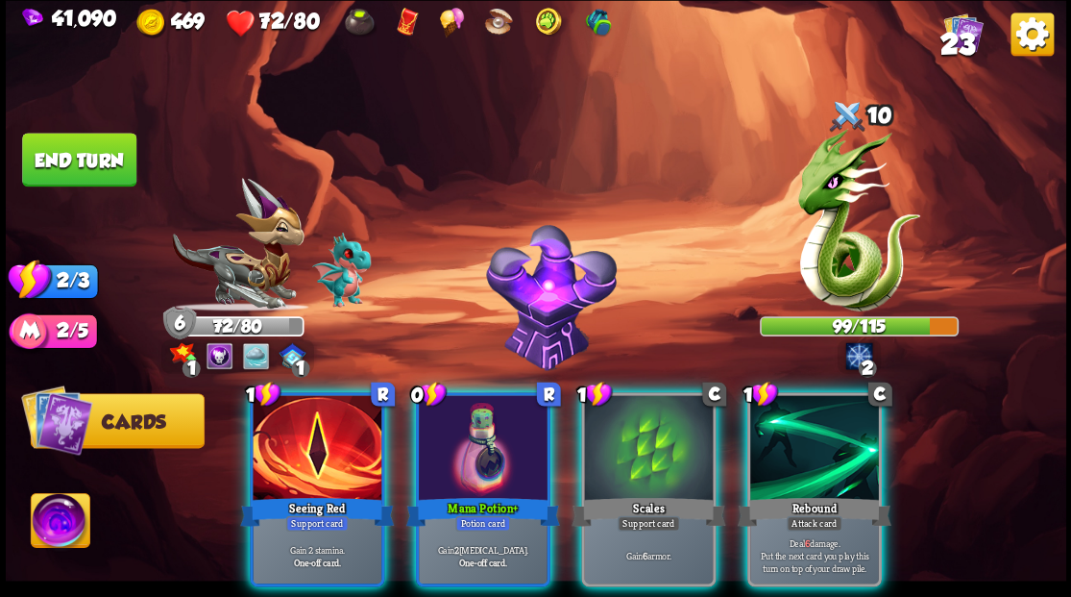
click at [598, 417] on div at bounding box center [648, 449] width 129 height 109
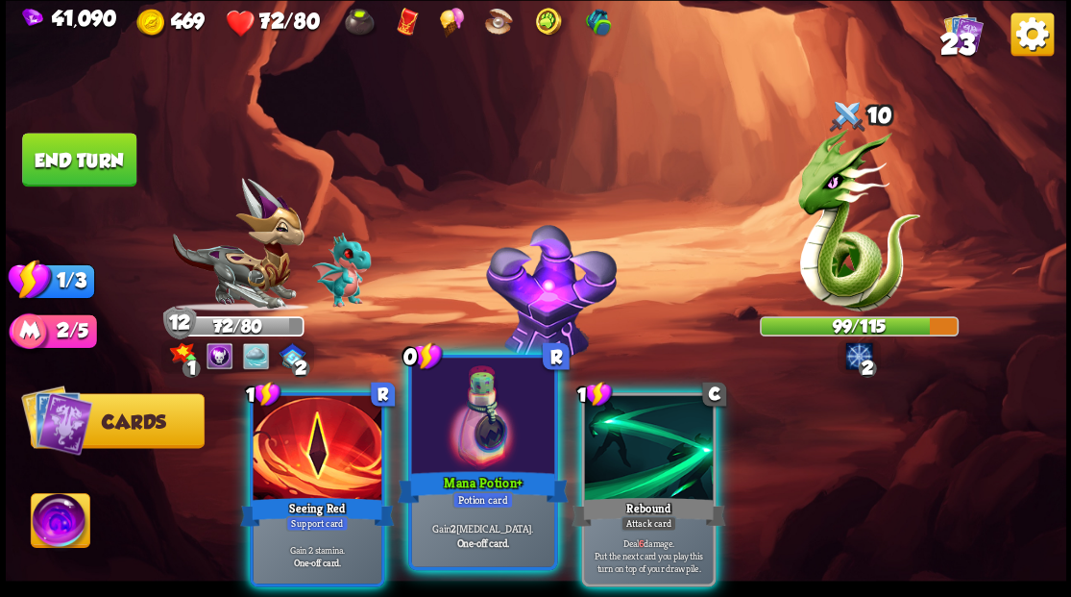
click at [465, 404] on div at bounding box center [482, 417] width 142 height 120
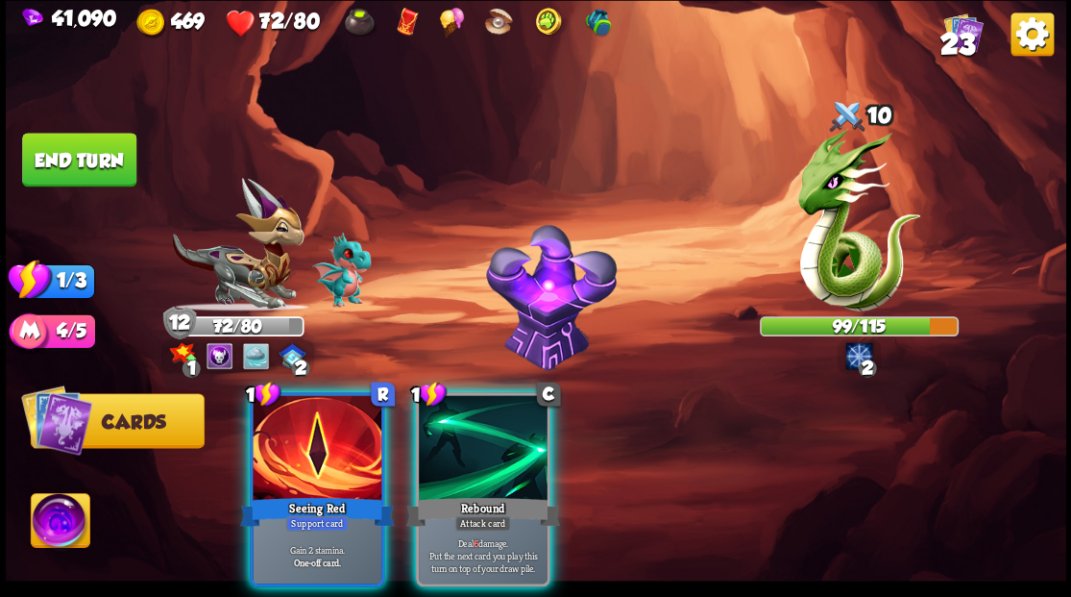
click at [467, 405] on div at bounding box center [483, 449] width 129 height 109
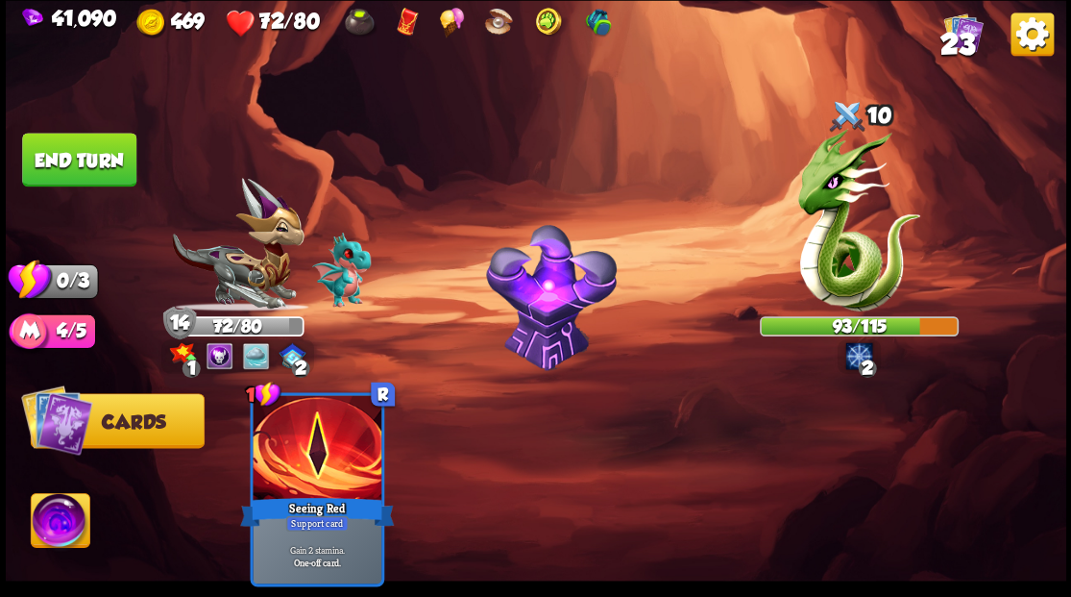
click at [86, 156] on button "End turn" at bounding box center [79, 160] width 114 height 54
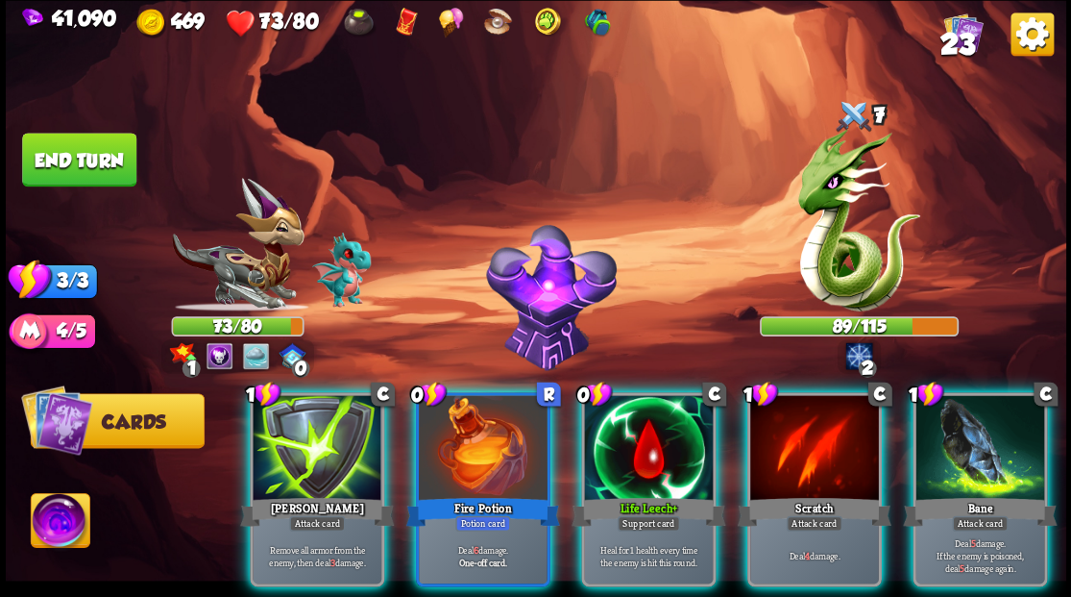
click at [643, 442] on div at bounding box center [648, 449] width 129 height 109
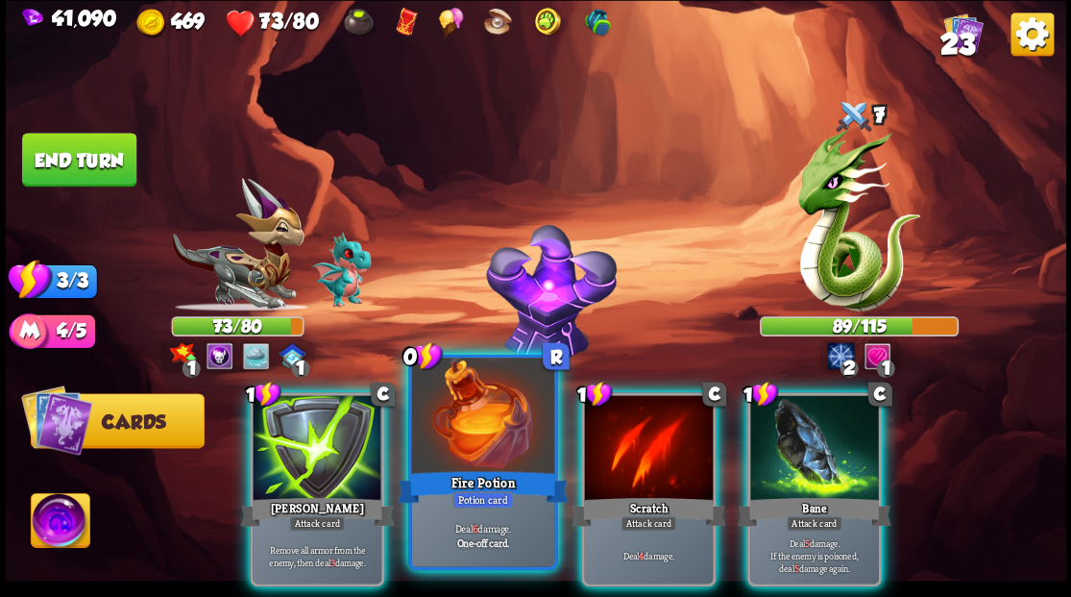
click at [478, 428] on div at bounding box center [482, 417] width 142 height 120
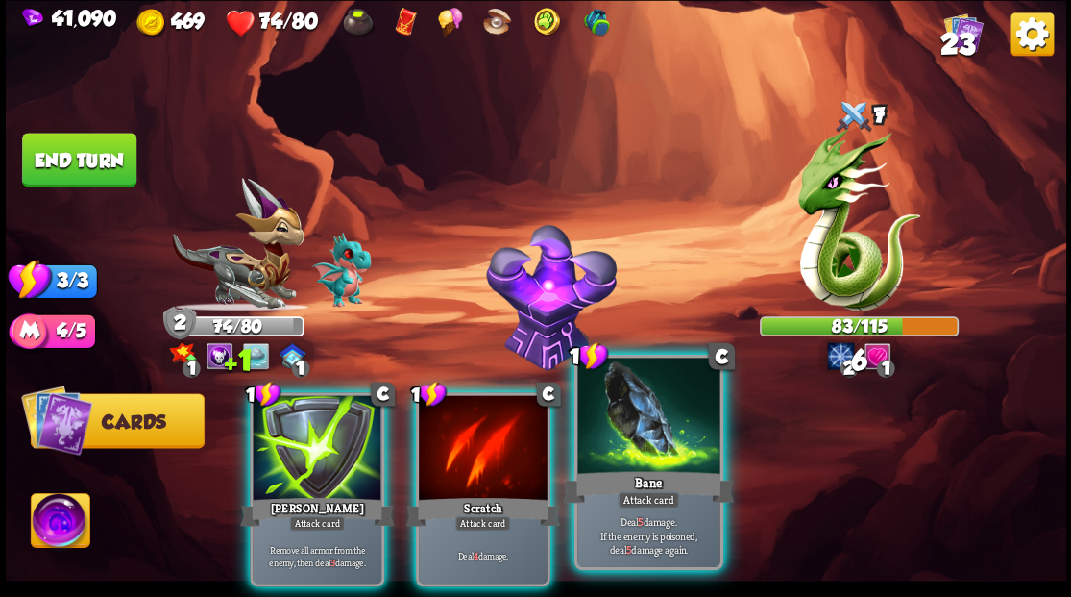
click at [653, 446] on div at bounding box center [648, 417] width 142 height 120
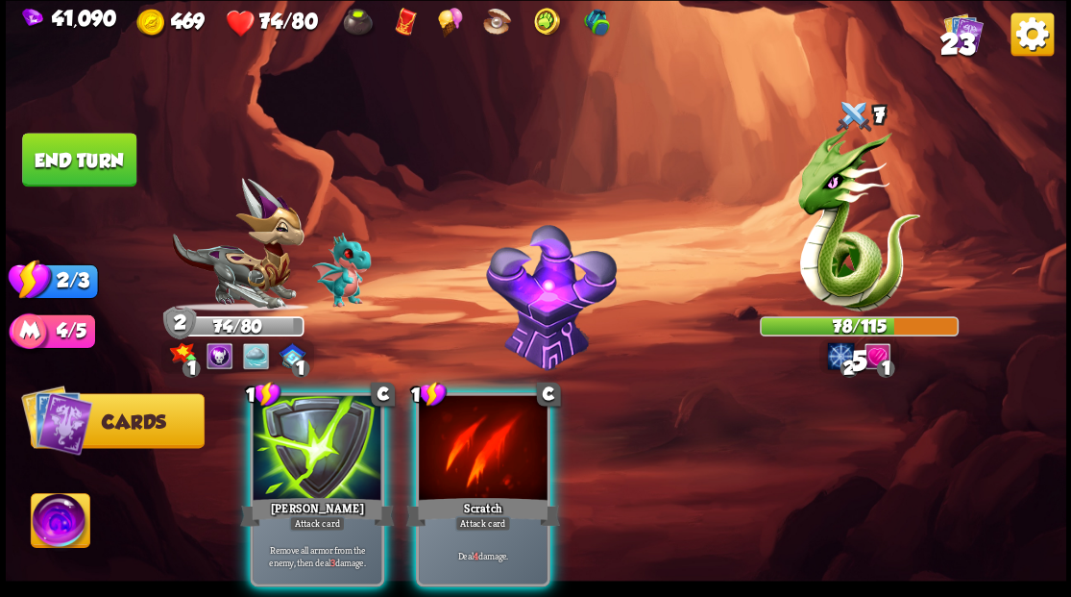
click at [478, 432] on div at bounding box center [483, 449] width 129 height 109
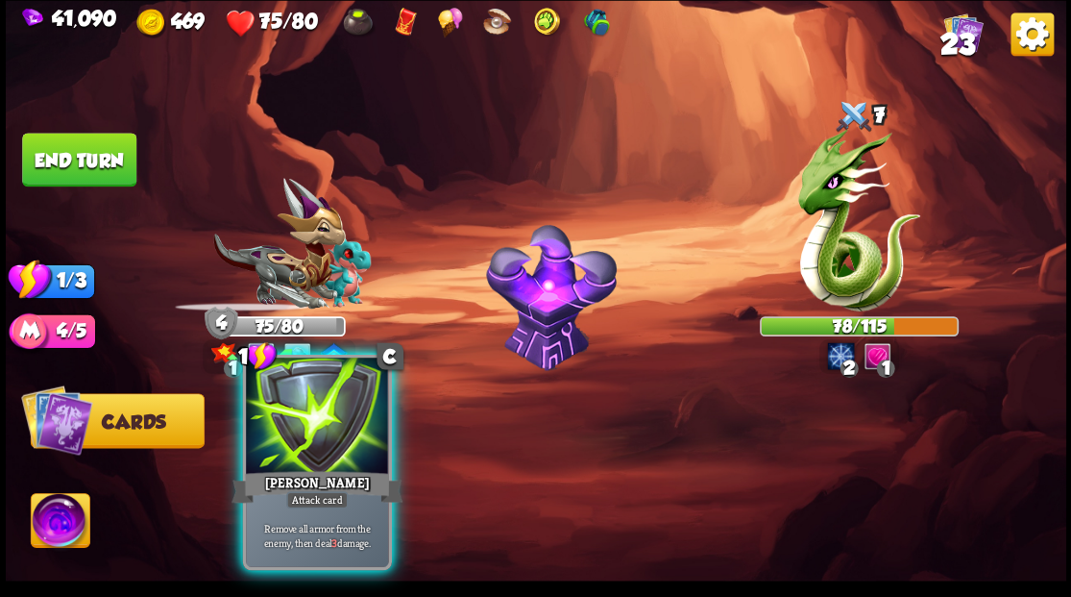
click at [325, 438] on div at bounding box center [317, 417] width 142 height 120
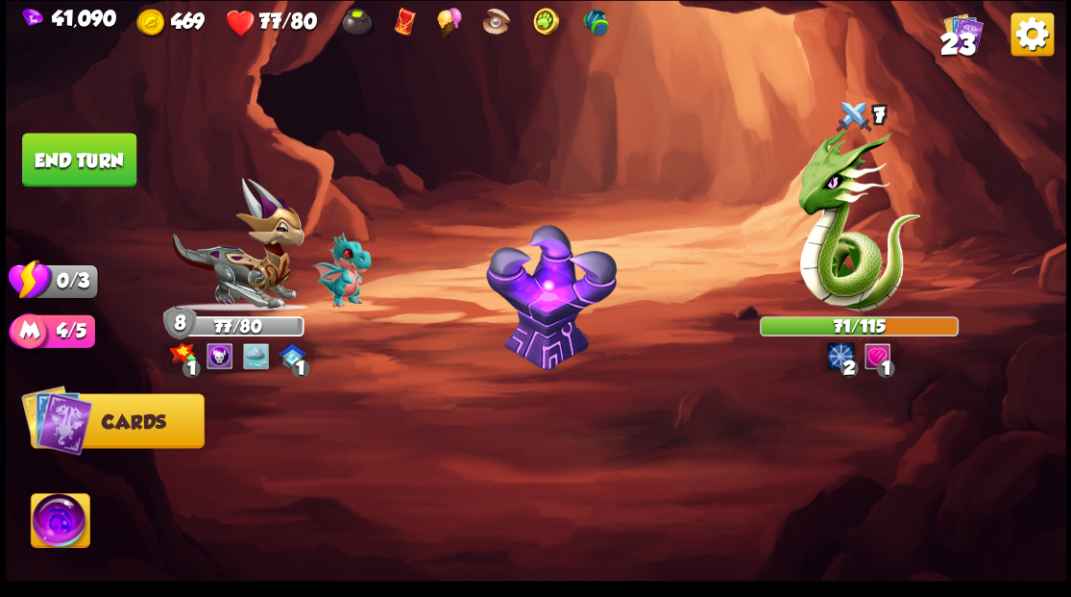
click at [94, 160] on button "End turn" at bounding box center [79, 160] width 114 height 54
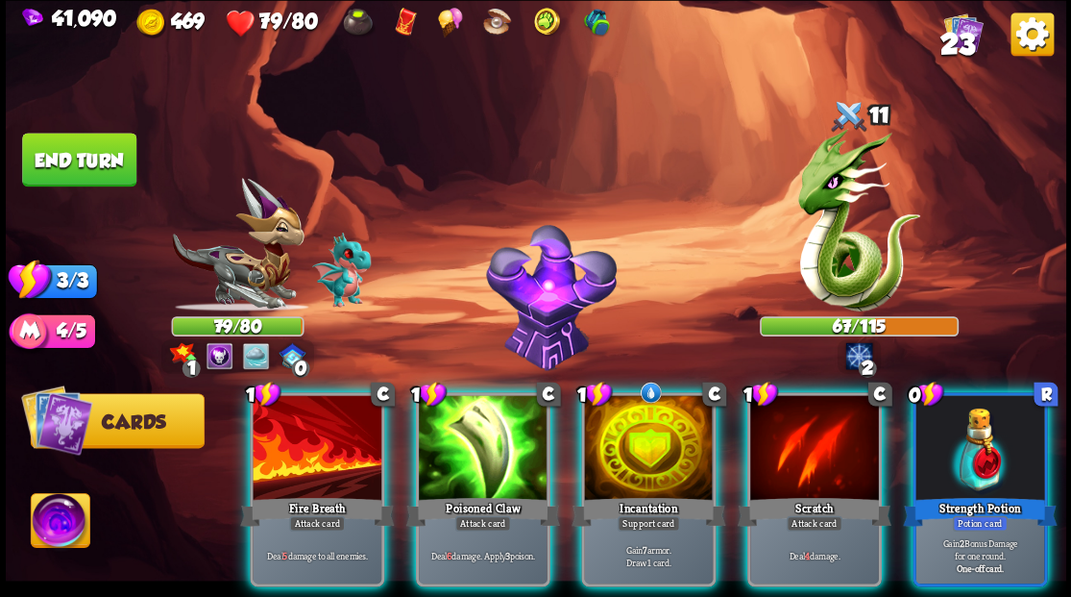
drag, startPoint x: 621, startPoint y: 428, endPoint x: 634, endPoint y: 339, distance: 90.3
click at [621, 426] on div at bounding box center [648, 449] width 129 height 109
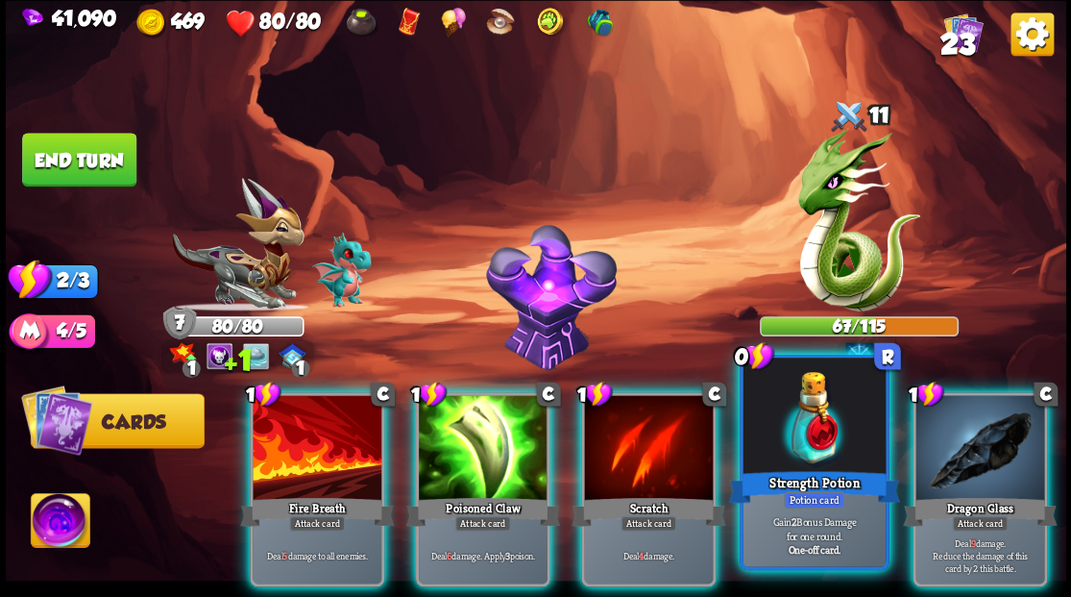
click at [798, 427] on div at bounding box center [814, 417] width 142 height 120
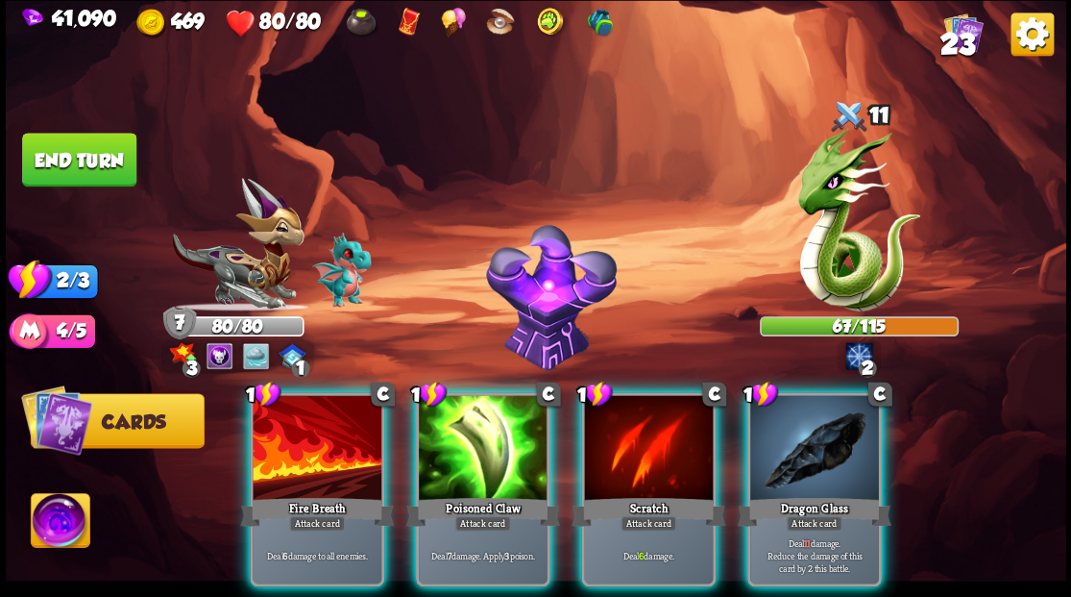
click at [793, 452] on div at bounding box center [814, 449] width 129 height 109
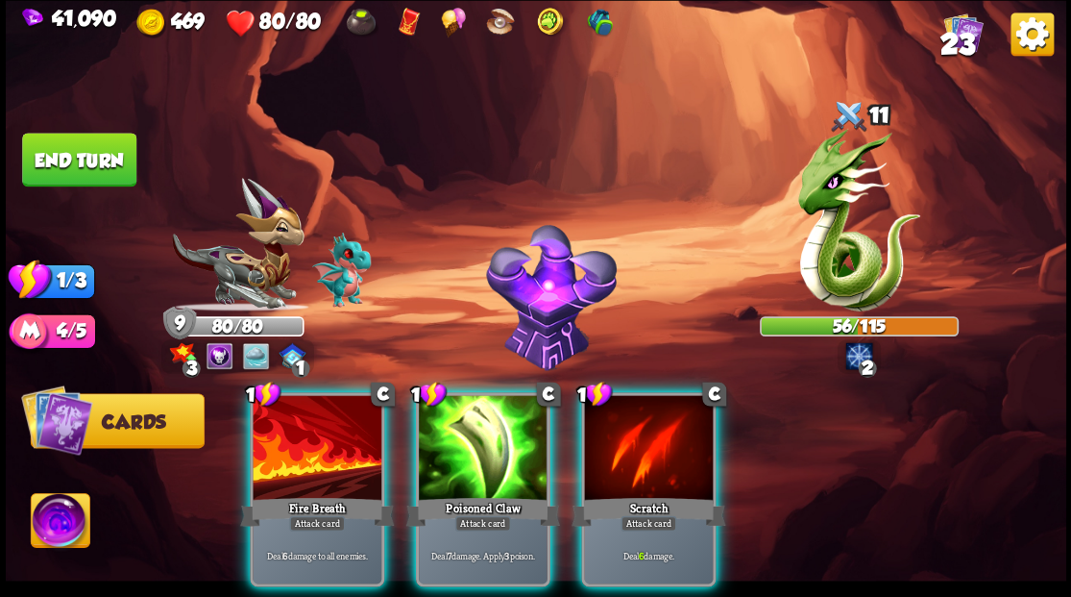
click at [478, 439] on div at bounding box center [483, 449] width 129 height 109
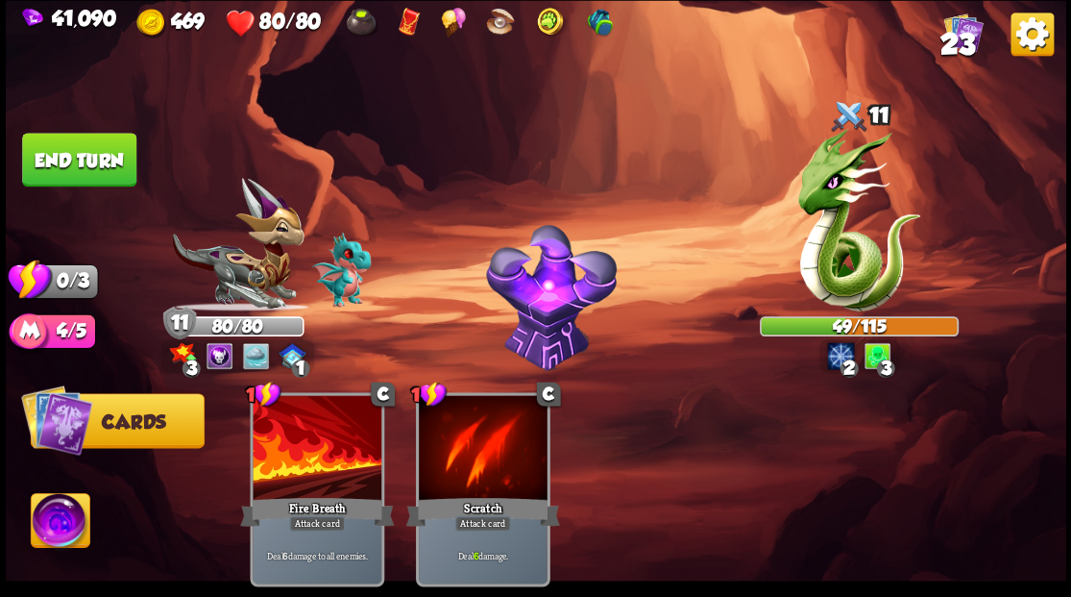
drag, startPoint x: 92, startPoint y: 161, endPoint x: 134, endPoint y: 203, distance: 58.4
click at [92, 165] on button "End turn" at bounding box center [79, 160] width 114 height 54
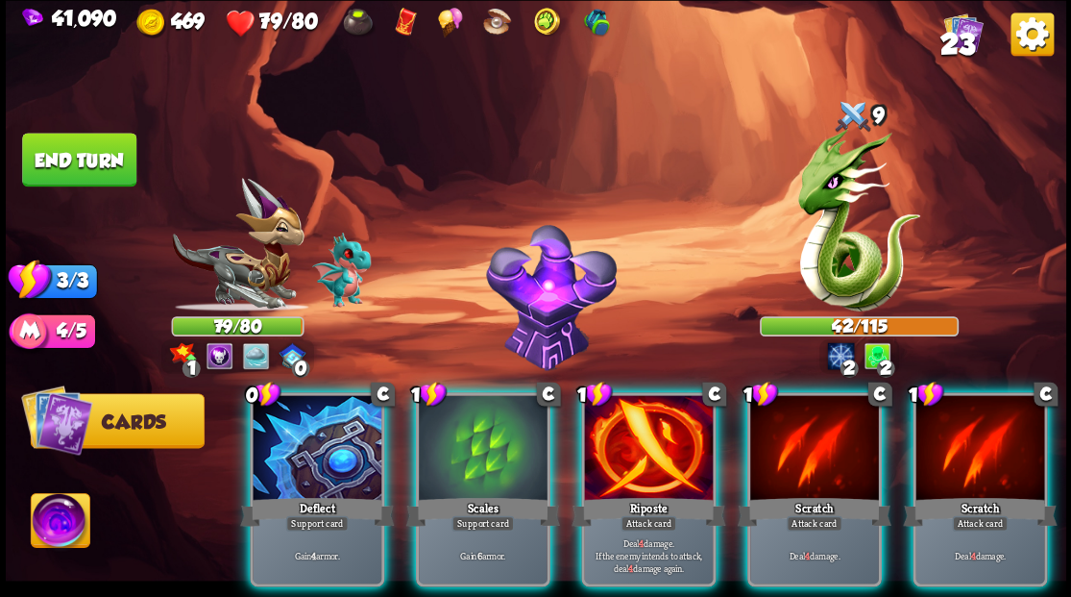
click at [461, 436] on div at bounding box center [483, 449] width 129 height 109
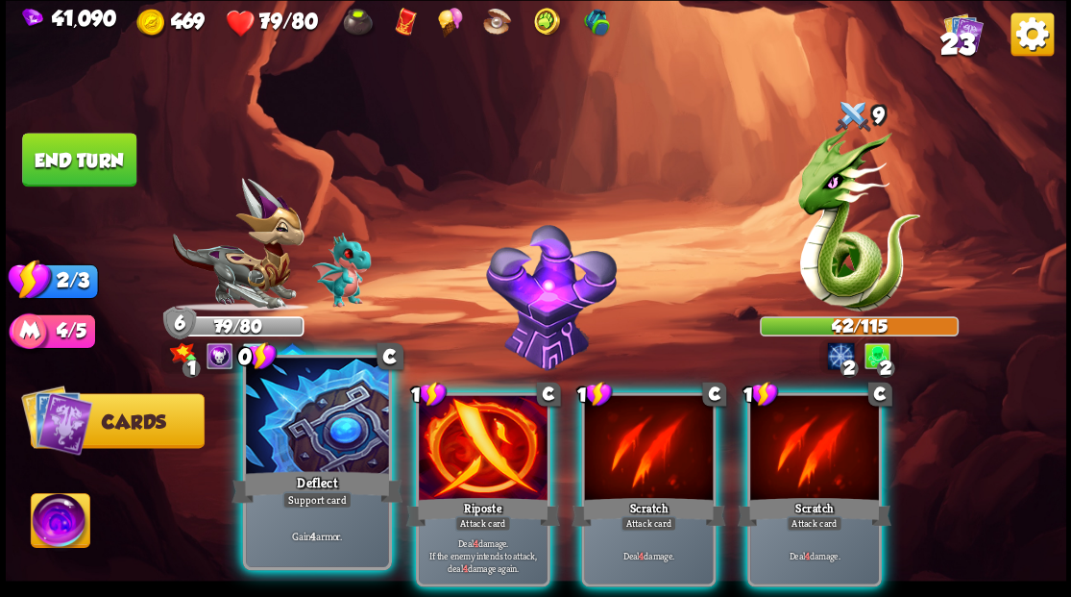
click at [307, 434] on div at bounding box center [317, 417] width 142 height 120
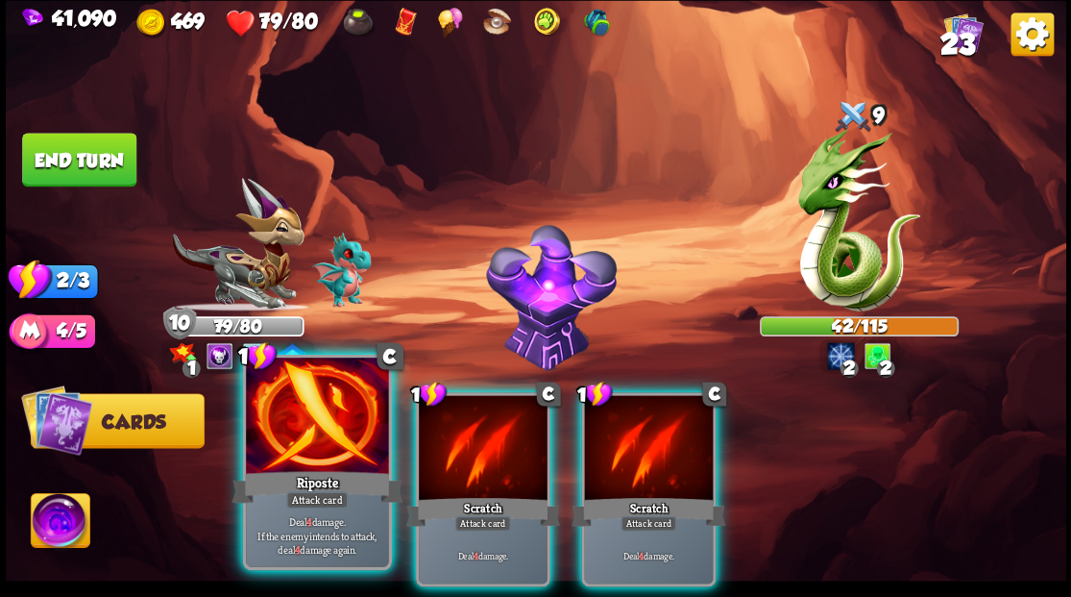
click at [329, 427] on div at bounding box center [317, 417] width 142 height 120
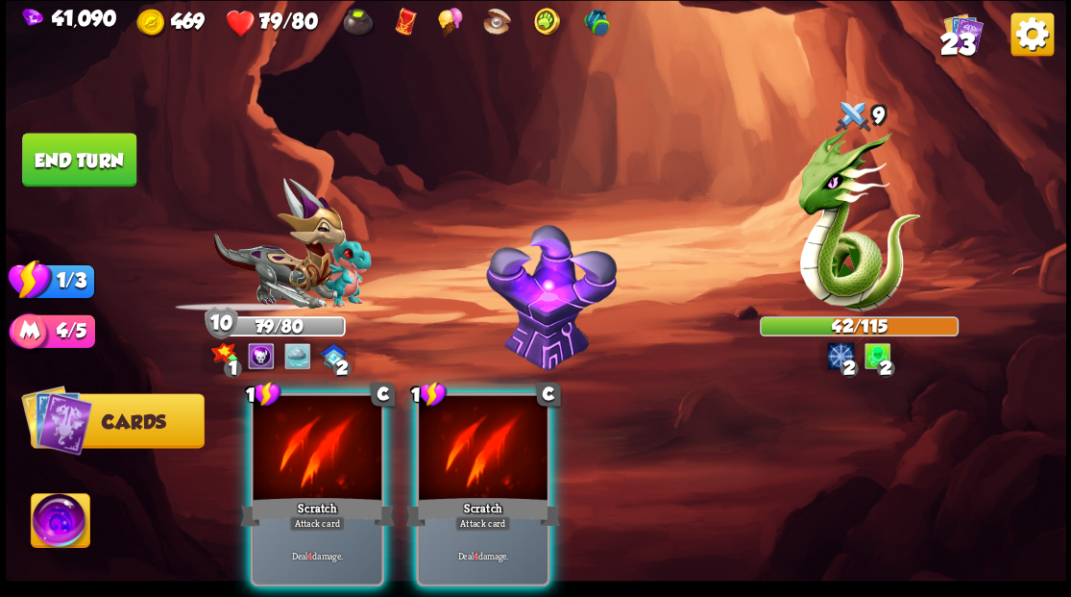
click at [329, 427] on div at bounding box center [317, 449] width 129 height 109
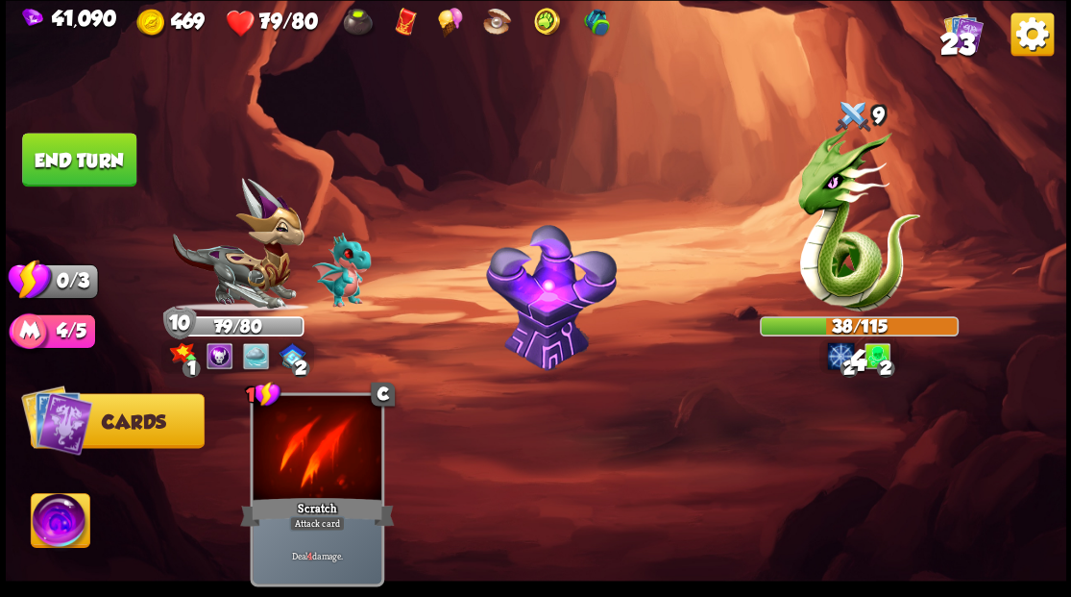
click at [329, 427] on div at bounding box center [317, 449] width 129 height 109
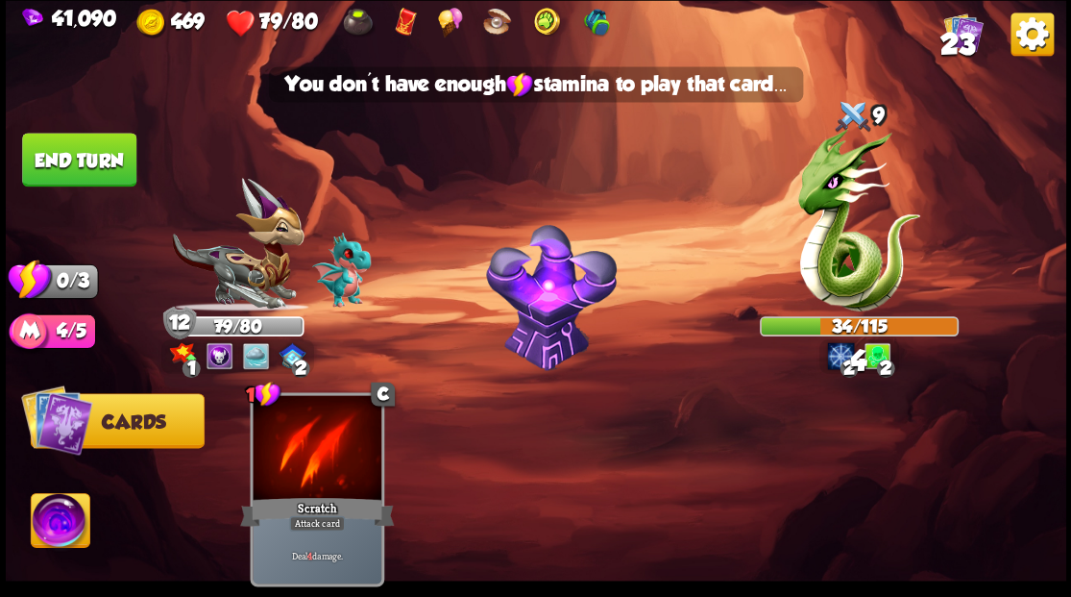
click at [108, 165] on button "End turn" at bounding box center [79, 160] width 114 height 54
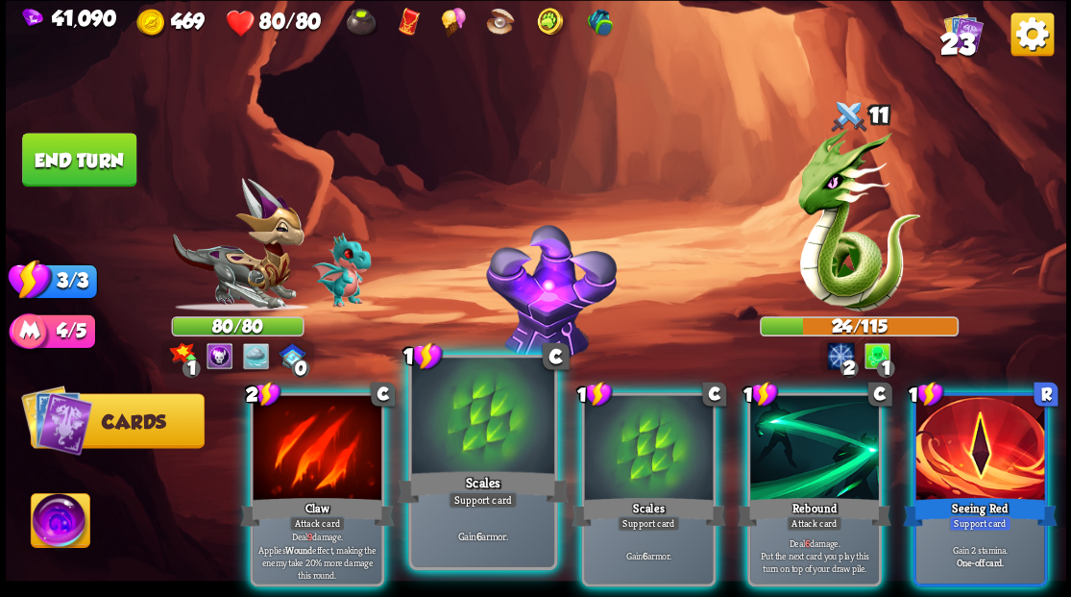
click at [457, 451] on div at bounding box center [482, 417] width 142 height 120
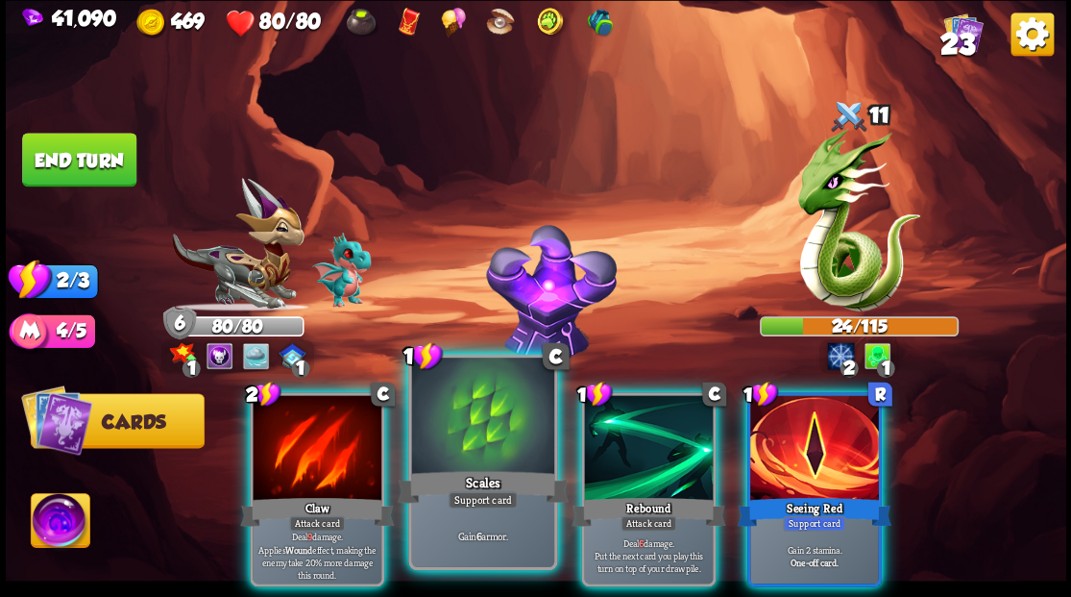
click at [455, 449] on div at bounding box center [482, 417] width 142 height 120
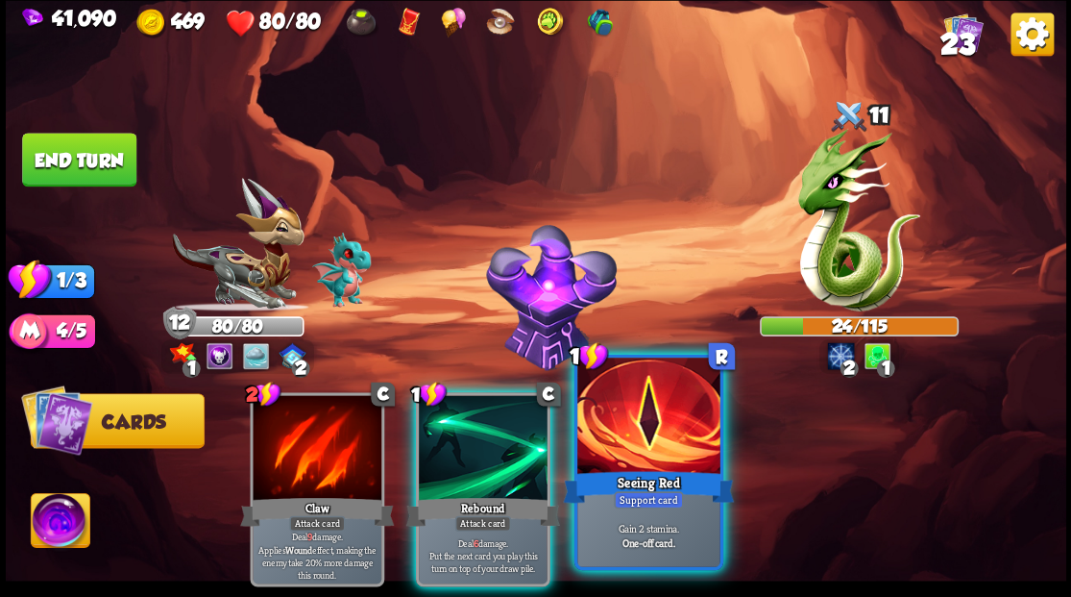
click at [630, 438] on div at bounding box center [648, 417] width 142 height 120
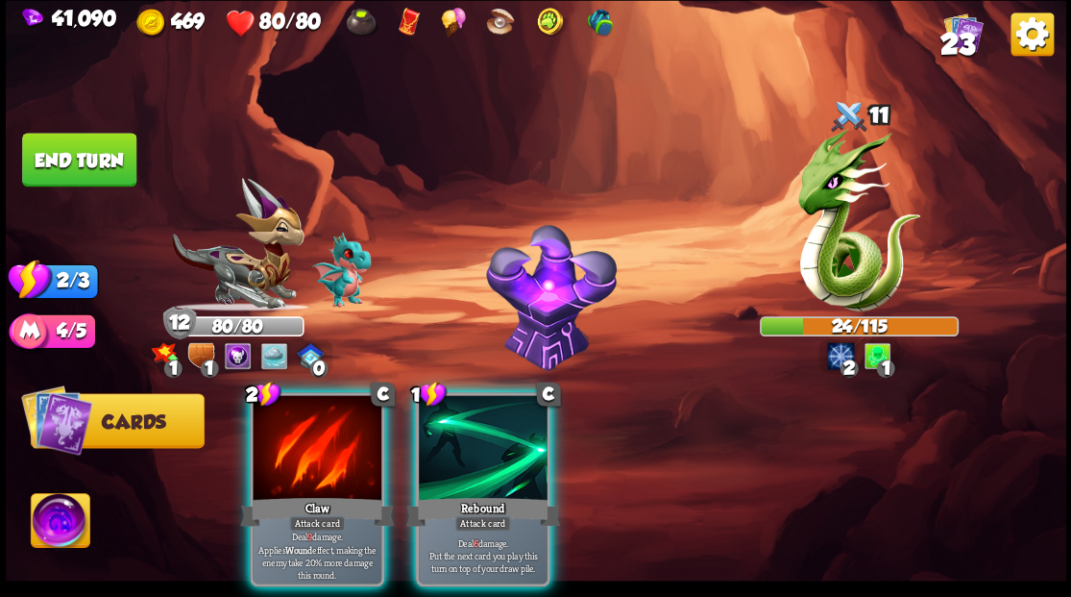
drag, startPoint x: 305, startPoint y: 468, endPoint x: 371, endPoint y: 313, distance: 167.9
click at [305, 494] on div "Claw" at bounding box center [317, 511] width 154 height 35
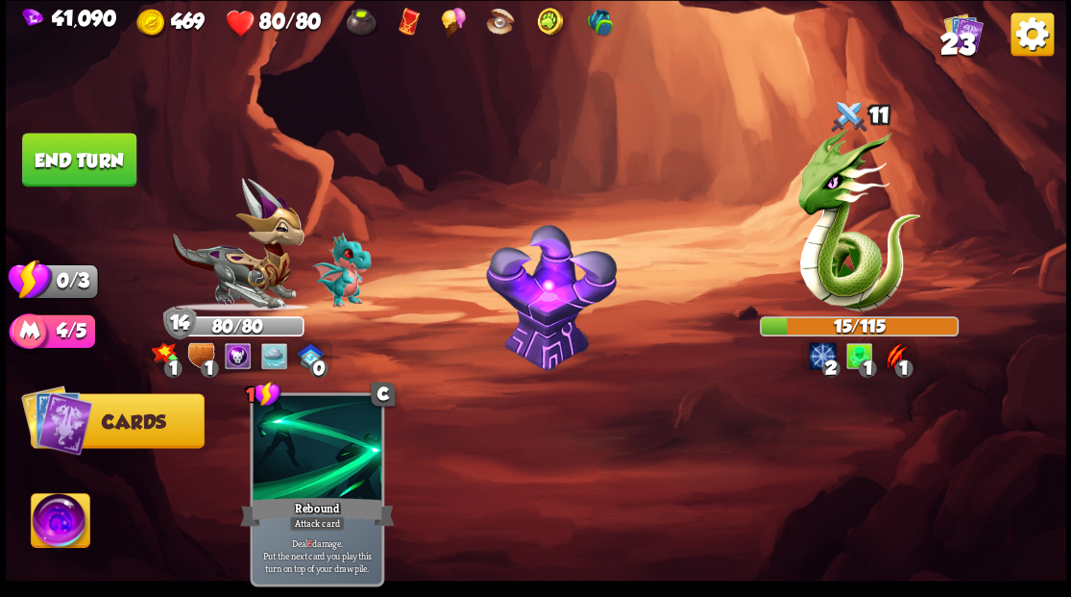
drag, startPoint x: 100, startPoint y: 151, endPoint x: 300, endPoint y: 208, distance: 208.0
click at [101, 152] on button "End turn" at bounding box center [79, 160] width 114 height 54
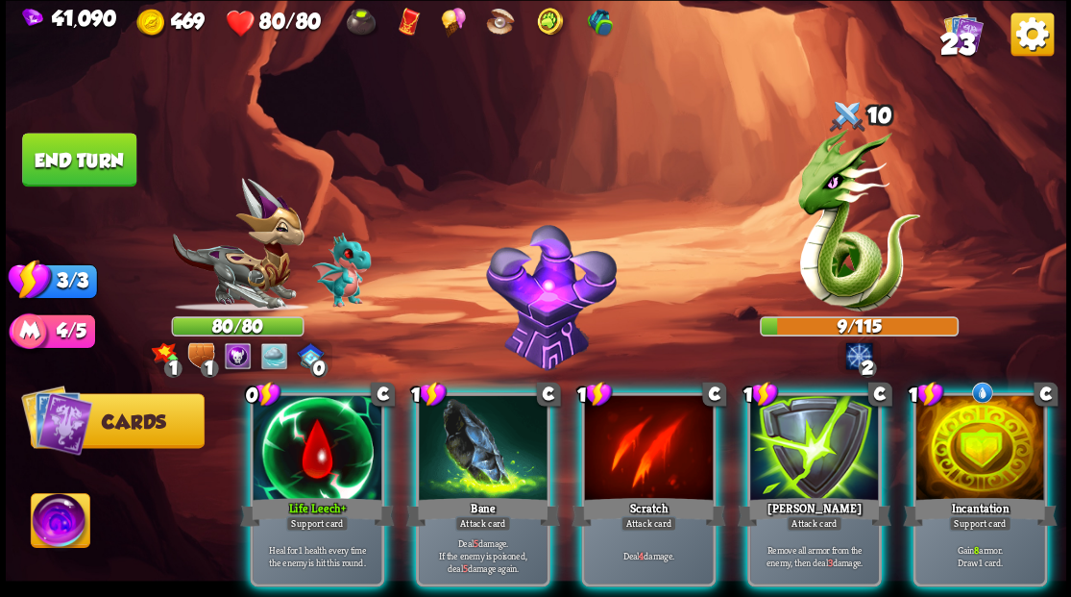
click at [970, 423] on div at bounding box center [979, 449] width 129 height 109
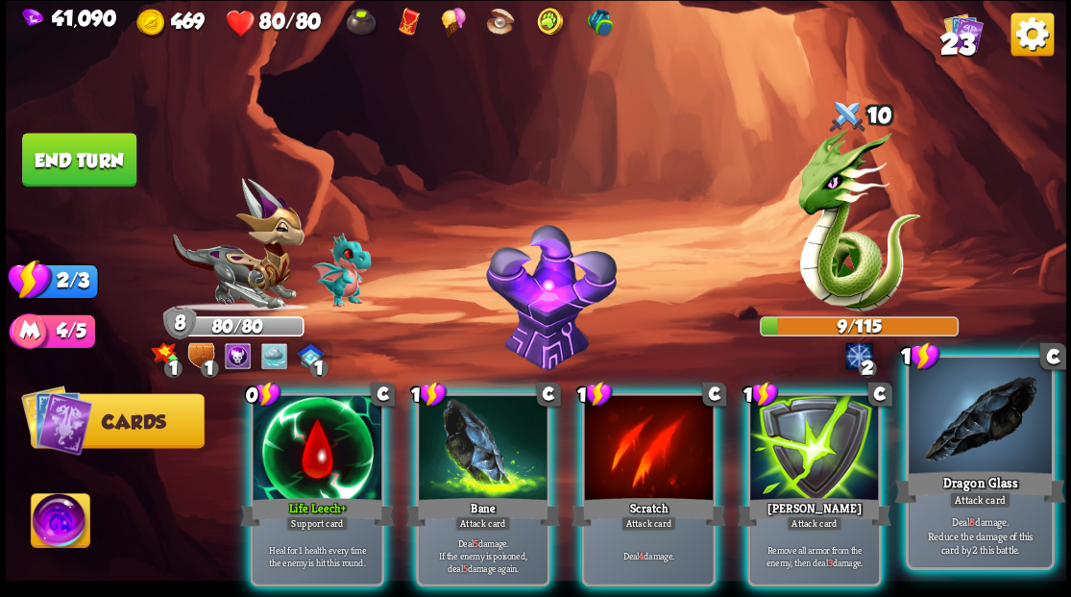
click at [992, 436] on div at bounding box center [980, 417] width 142 height 120
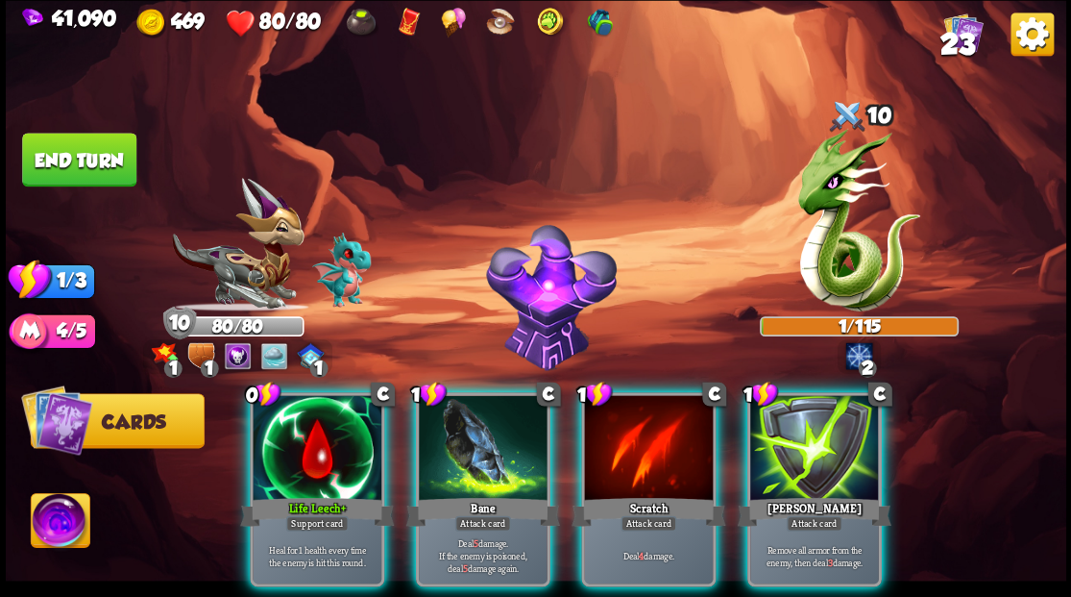
drag, startPoint x: 489, startPoint y: 430, endPoint x: 480, endPoint y: 412, distance: 20.2
click at [485, 423] on div at bounding box center [483, 449] width 129 height 109
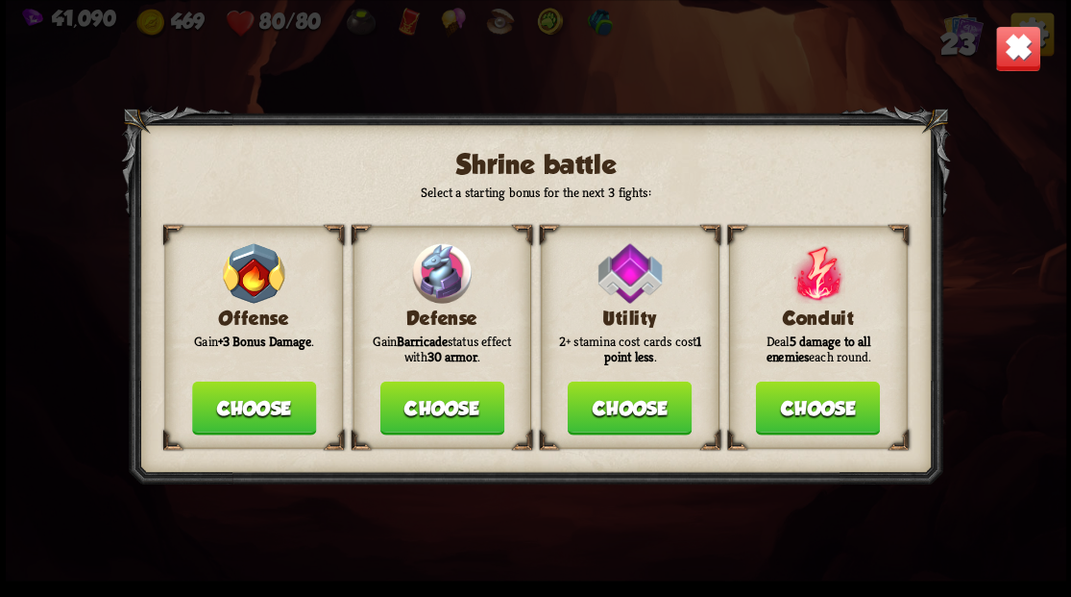
click at [424, 412] on button "Choose" at bounding box center [441, 407] width 124 height 54
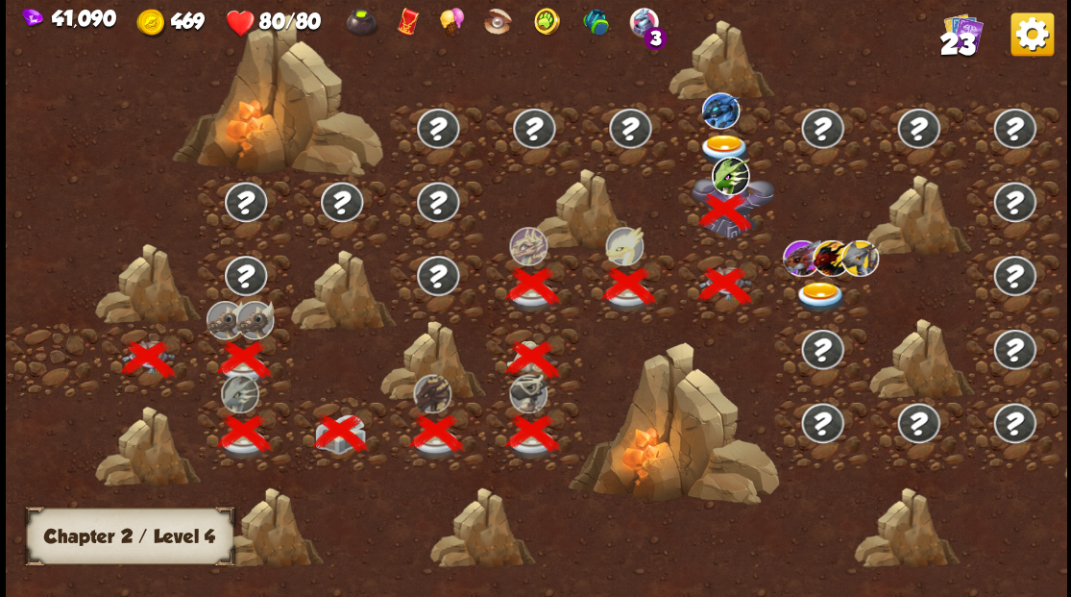
click at [717, 140] on img at bounding box center [724, 150] width 53 height 32
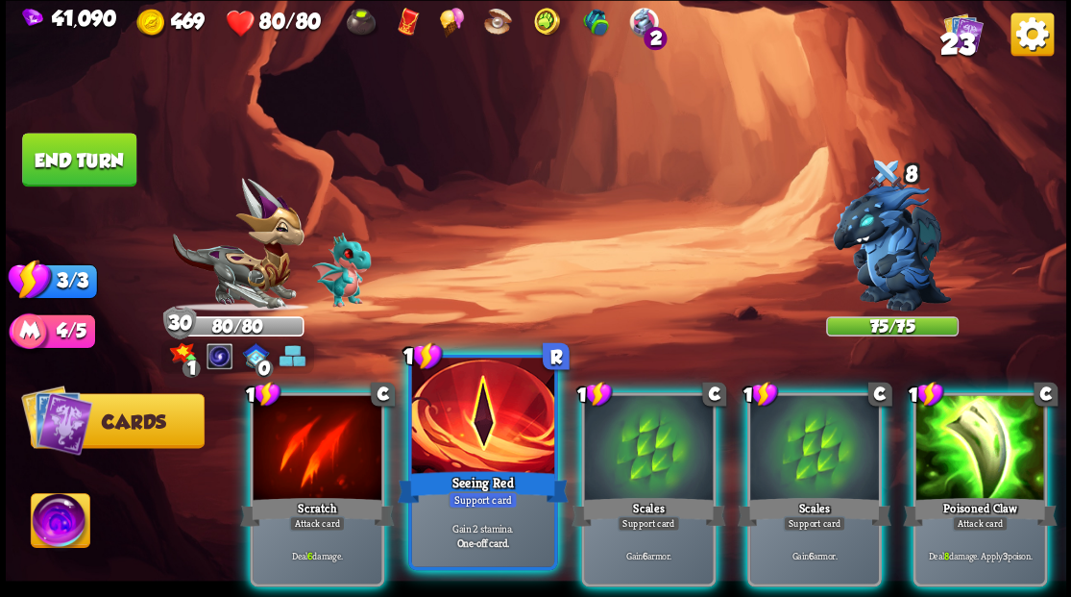
click at [493, 480] on div "Seeing Red" at bounding box center [482, 486] width 171 height 38
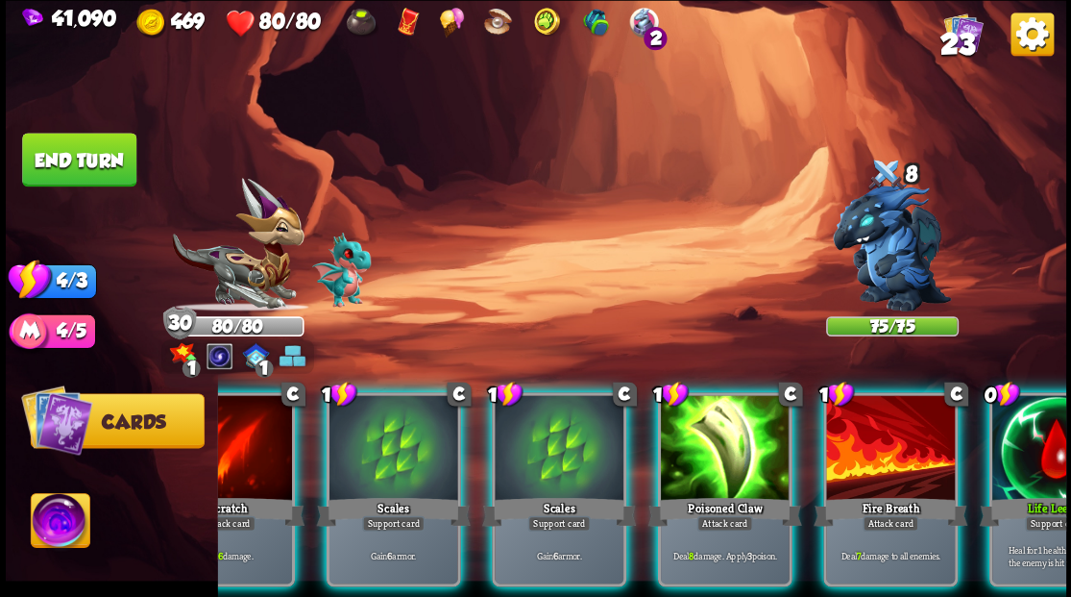
scroll to position [0, 182]
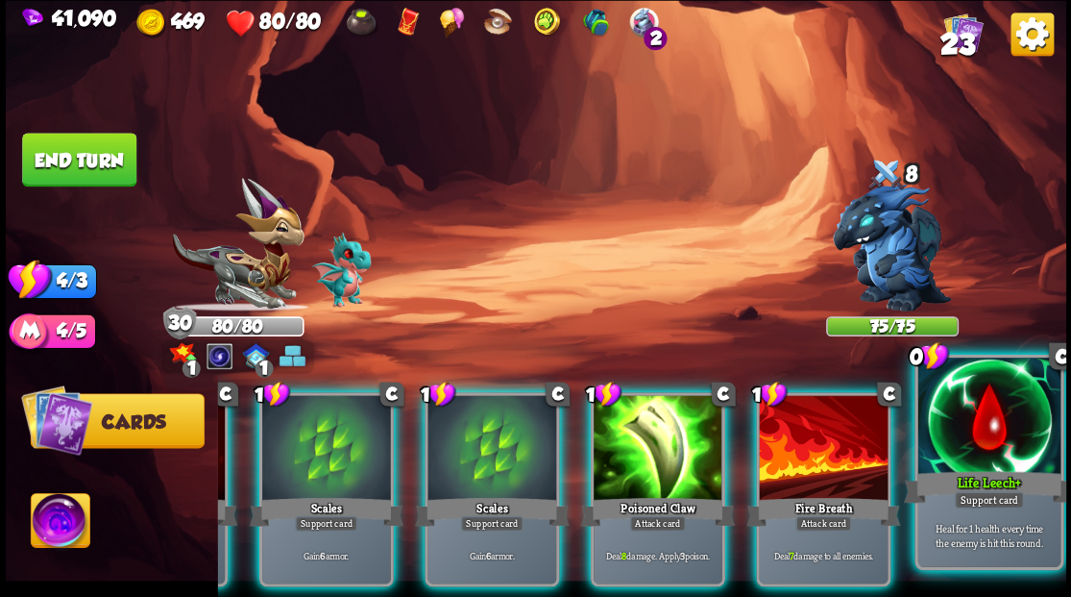
click at [989, 442] on div at bounding box center [988, 417] width 142 height 120
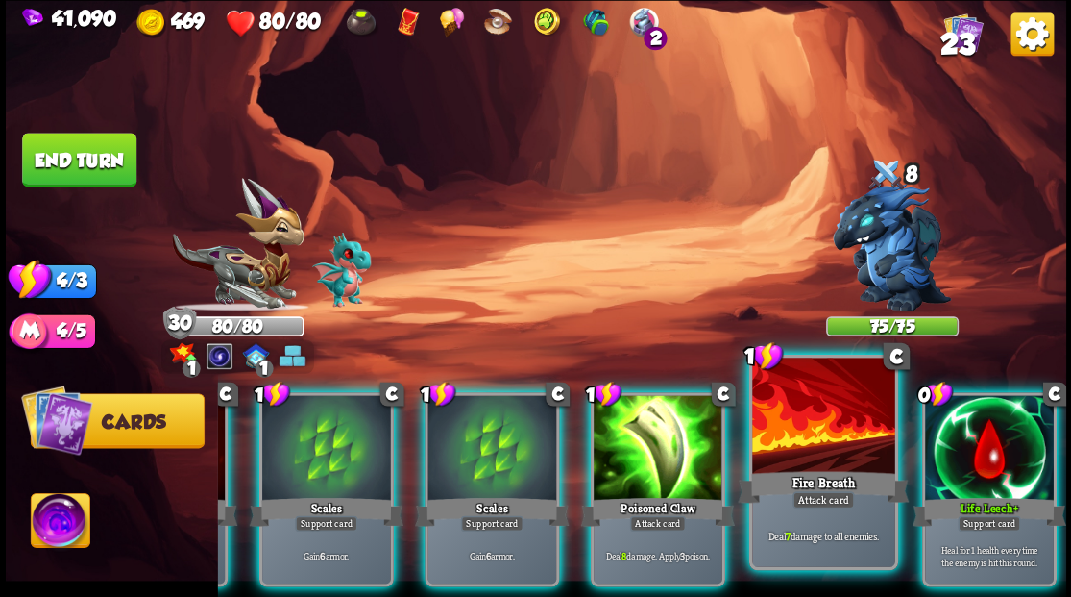
scroll to position [0, 0]
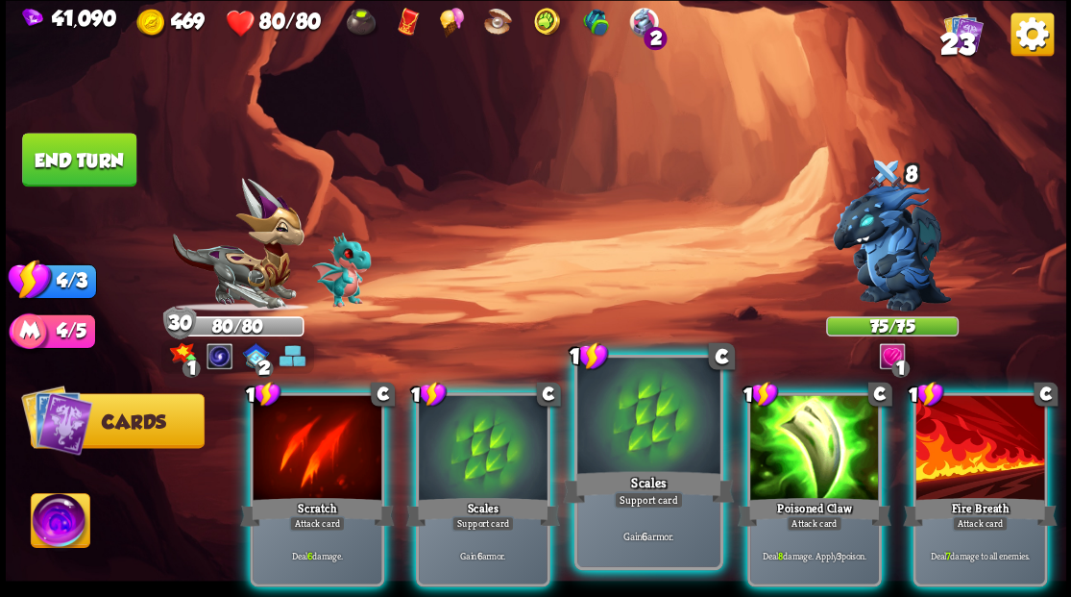
click at [610, 429] on div at bounding box center [648, 417] width 142 height 120
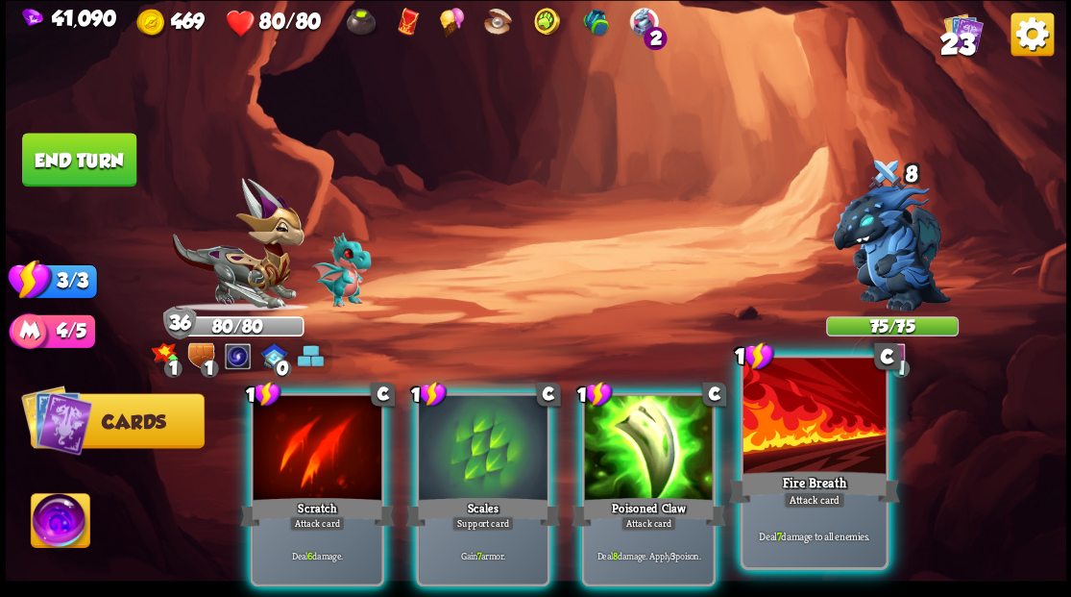
click at [840, 434] on div at bounding box center [814, 417] width 142 height 120
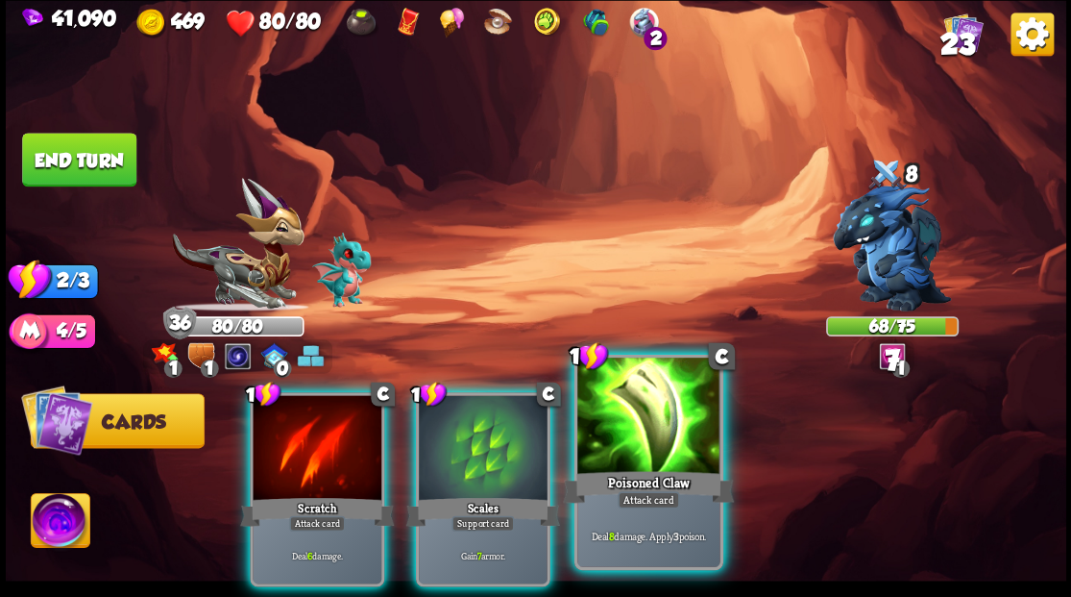
click at [624, 452] on div at bounding box center [648, 417] width 142 height 120
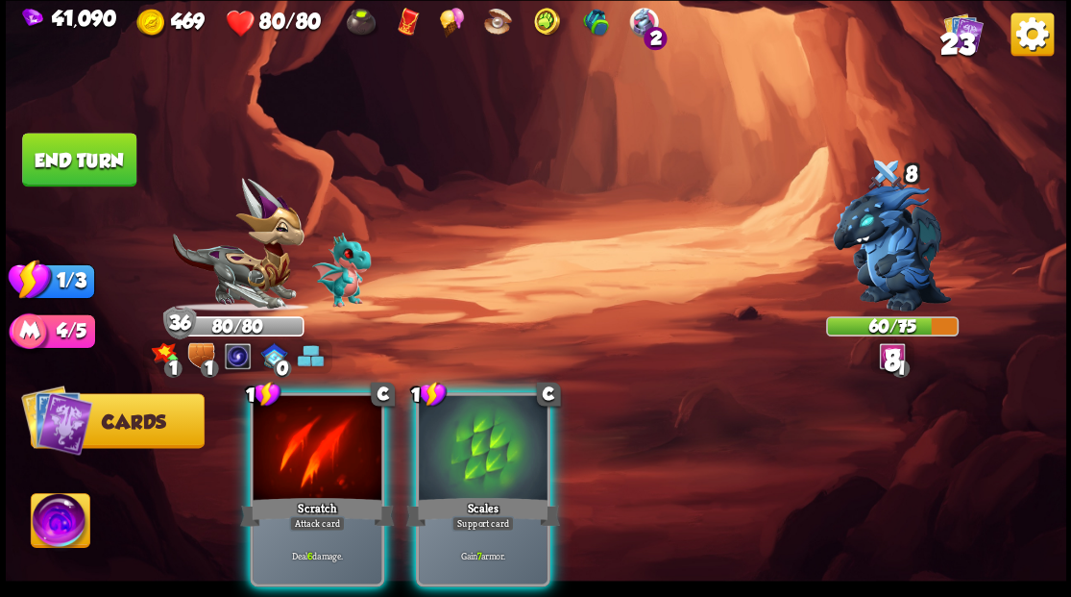
click at [337, 417] on div at bounding box center [317, 449] width 129 height 109
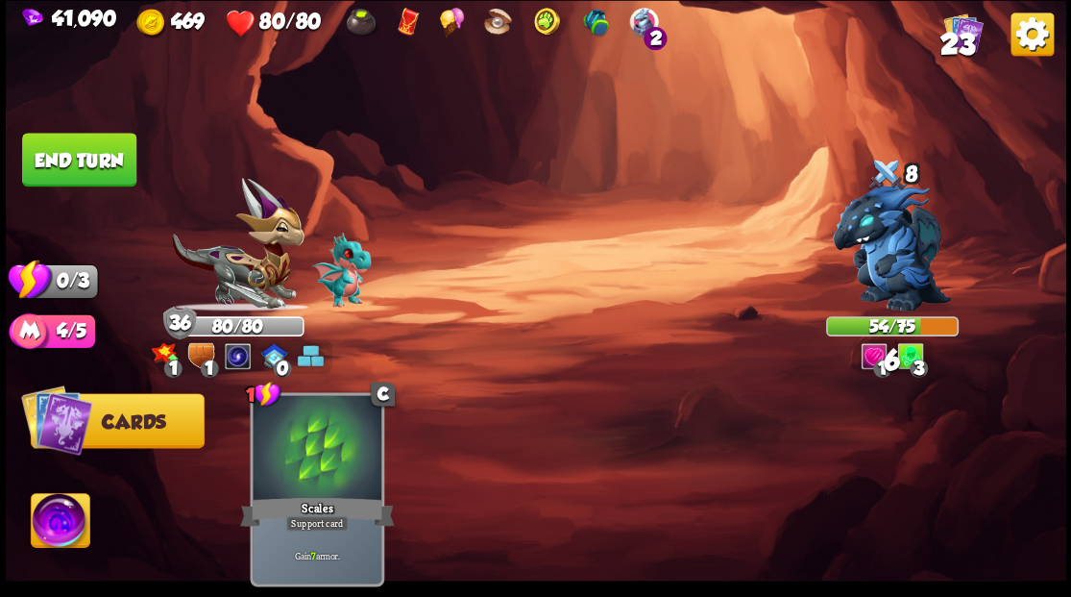
click at [93, 171] on button "End turn" at bounding box center [79, 160] width 114 height 54
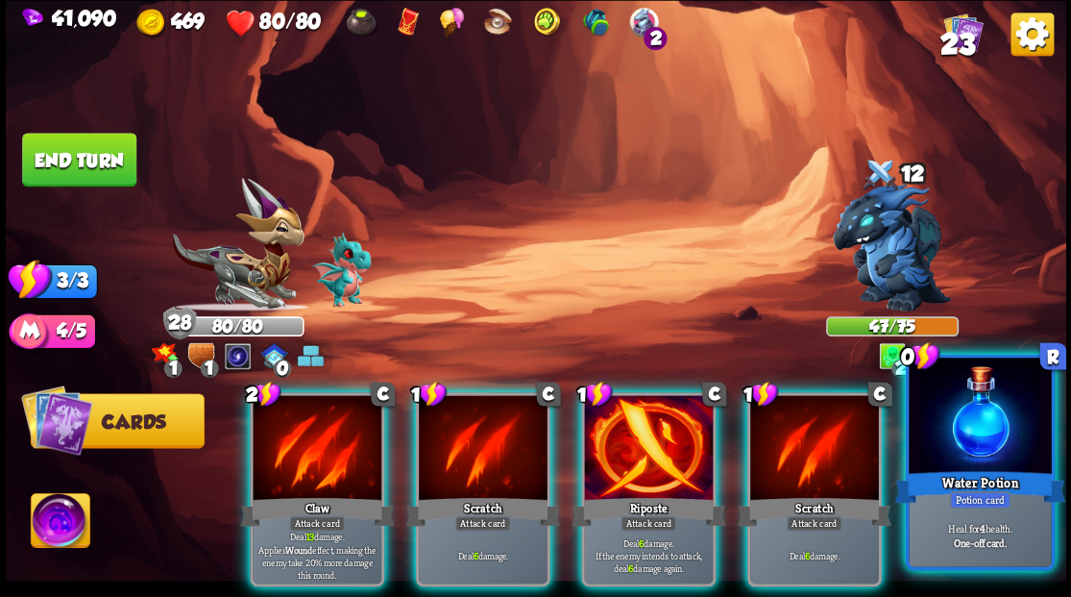
click at [978, 424] on div at bounding box center [980, 417] width 142 height 120
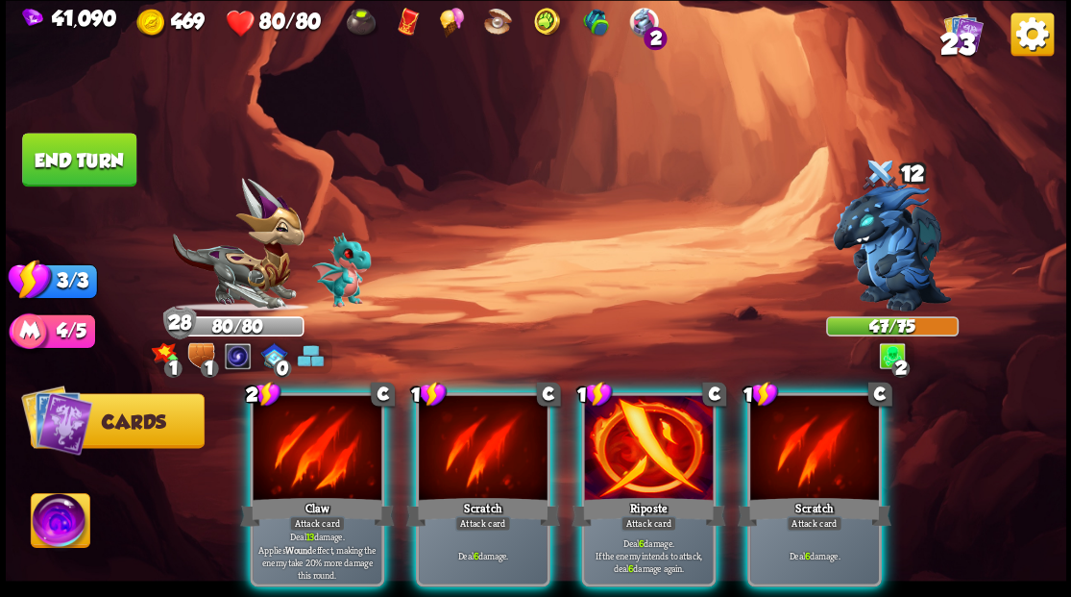
click at [612, 430] on div at bounding box center [648, 449] width 129 height 109
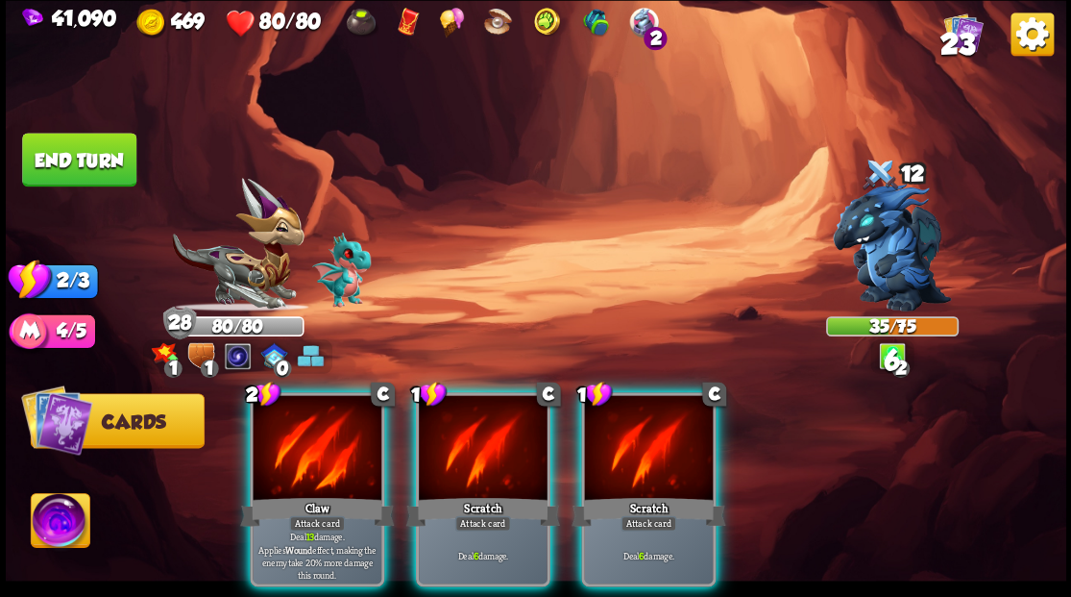
drag, startPoint x: 314, startPoint y: 427, endPoint x: 330, endPoint y: 415, distance: 20.0
click at [315, 427] on div at bounding box center [317, 449] width 129 height 109
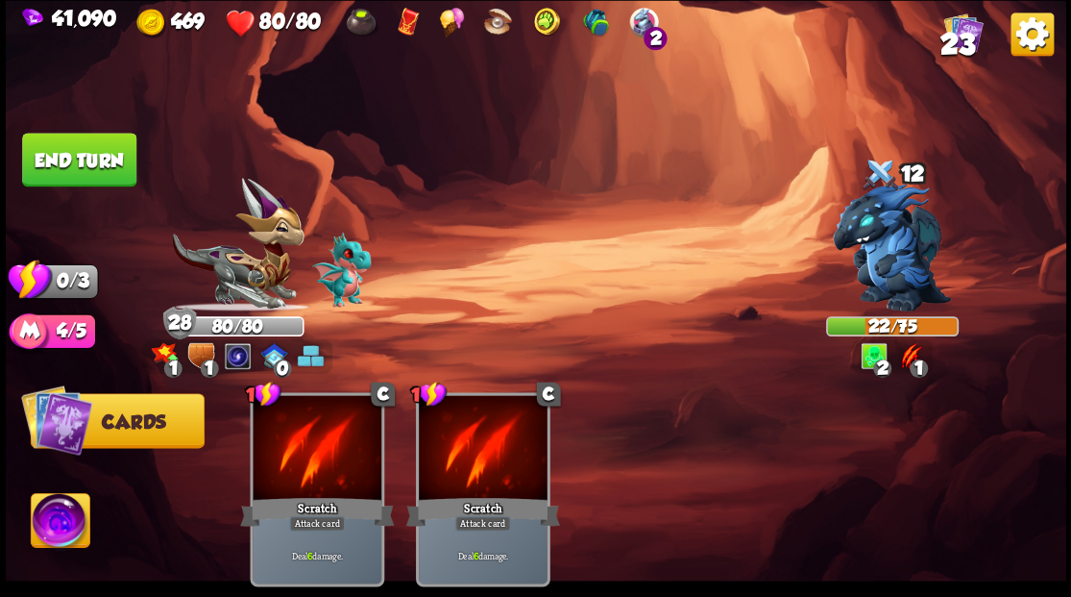
click at [93, 155] on button "End turn" at bounding box center [79, 160] width 114 height 54
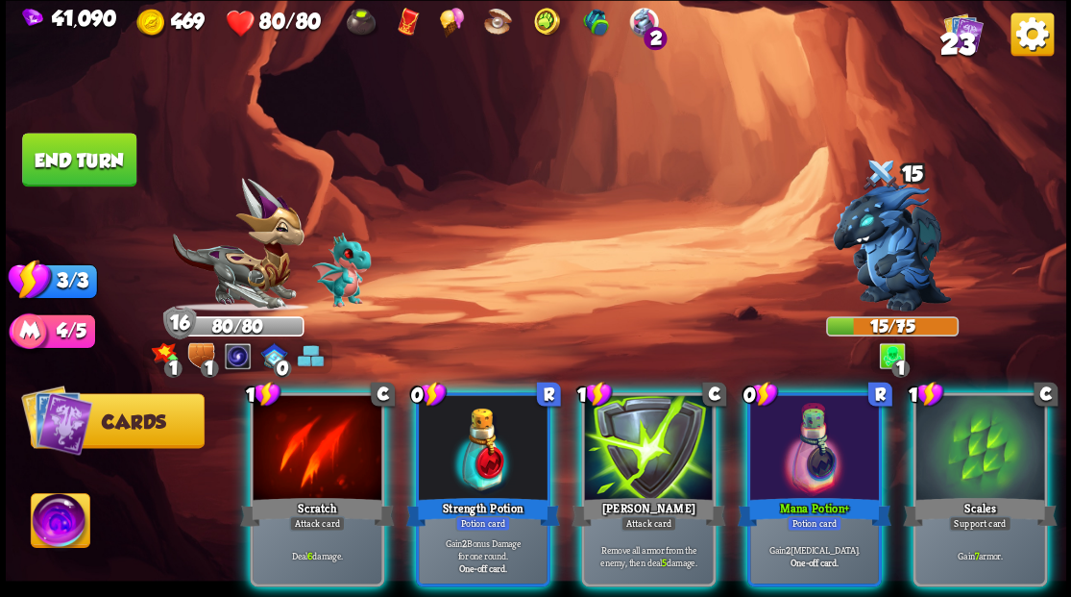
click at [778, 450] on div at bounding box center [814, 449] width 129 height 109
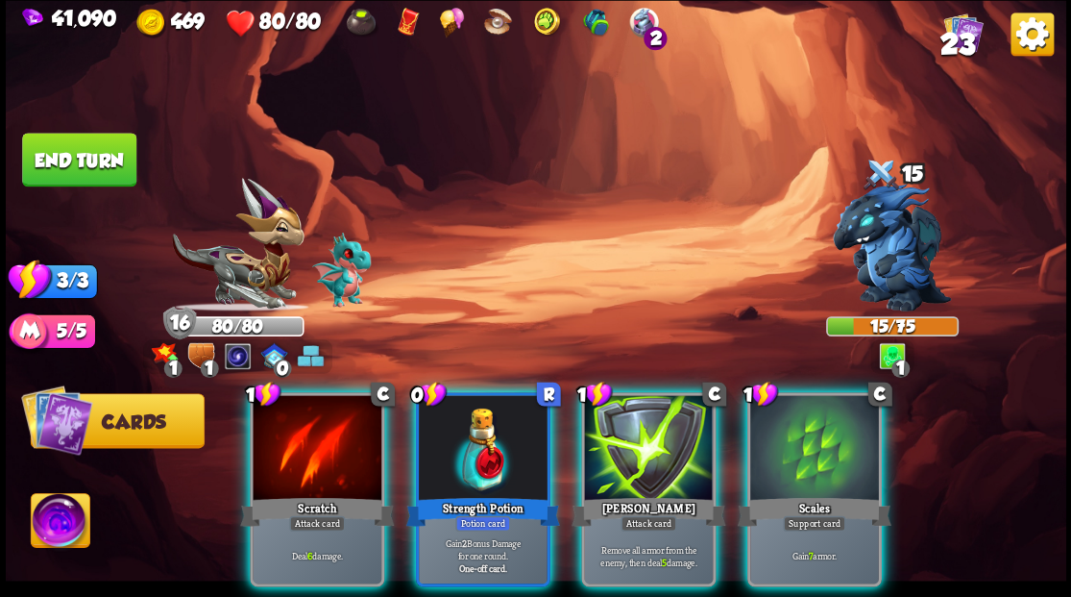
drag, startPoint x: 466, startPoint y: 446, endPoint x: 488, endPoint y: 384, distance: 65.3
click at [461, 431] on div at bounding box center [483, 449] width 129 height 109
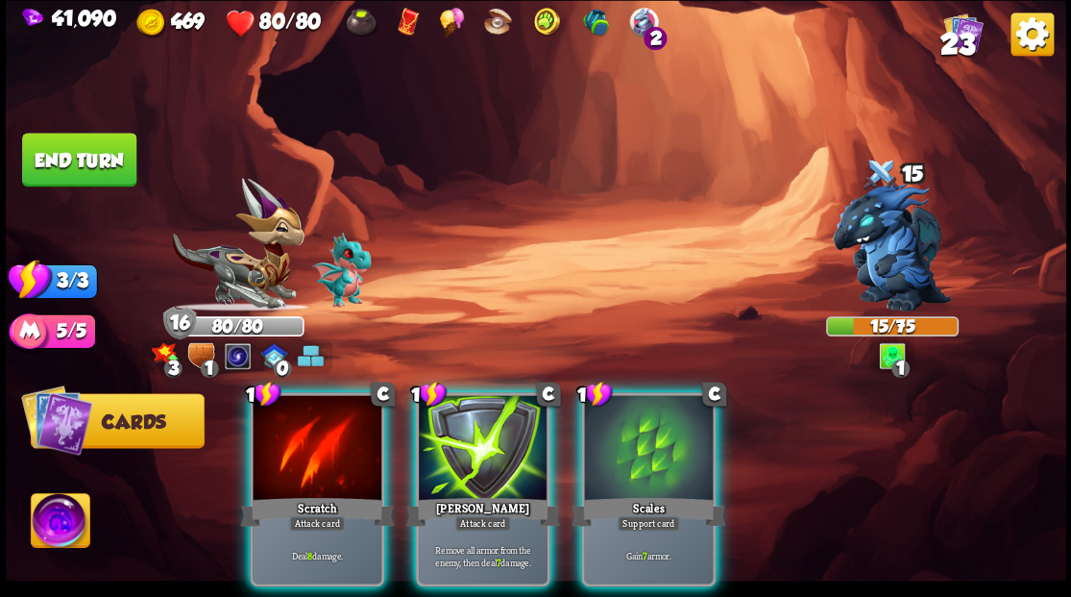
drag, startPoint x: 655, startPoint y: 431, endPoint x: 621, endPoint y: 373, distance: 68.0
click at [652, 424] on div at bounding box center [648, 449] width 129 height 109
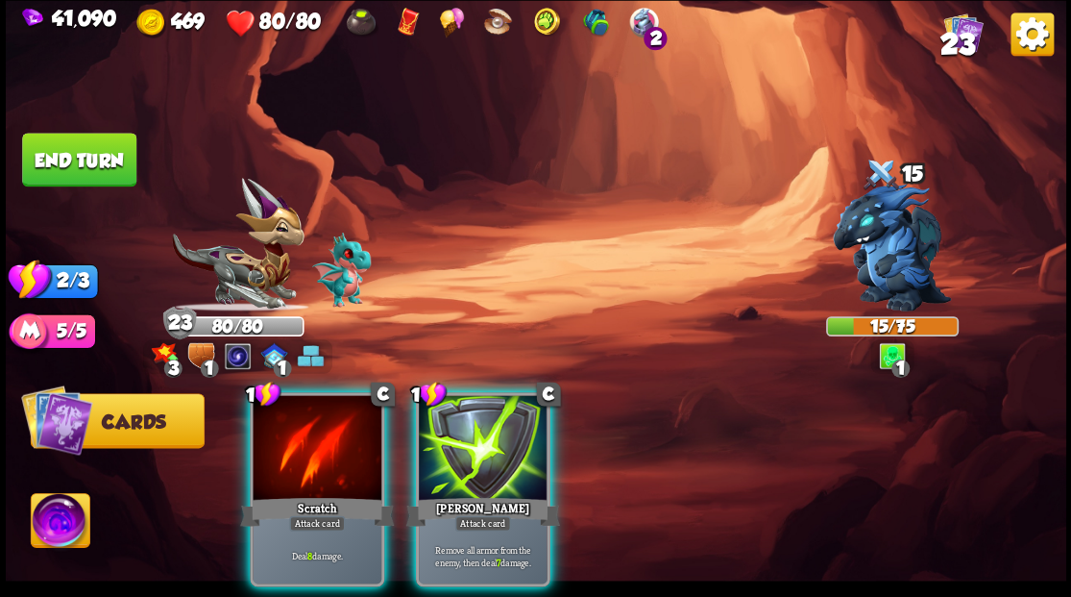
click at [308, 433] on div at bounding box center [317, 449] width 129 height 109
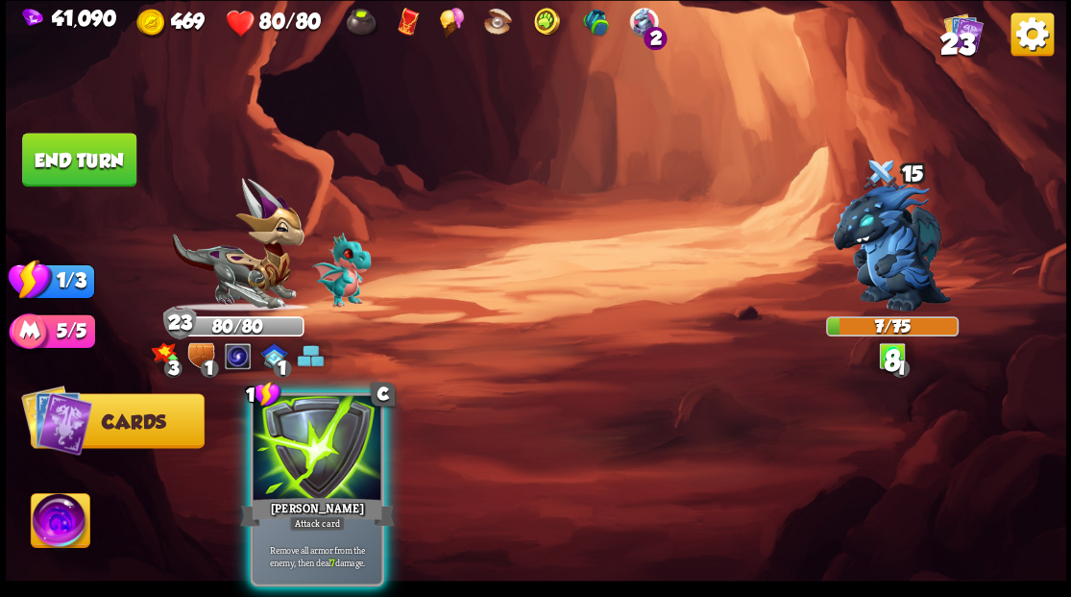
drag, startPoint x: 305, startPoint y: 428, endPoint x: 189, endPoint y: 266, distance: 199.7
click at [302, 415] on div at bounding box center [317, 449] width 129 height 109
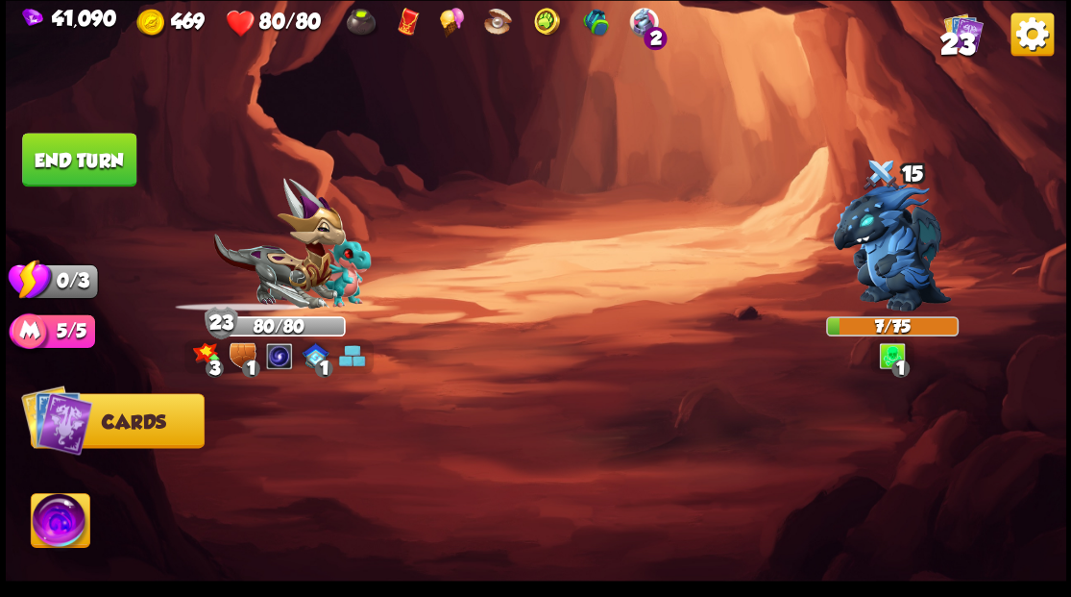
click at [82, 155] on button "End turn" at bounding box center [79, 160] width 114 height 54
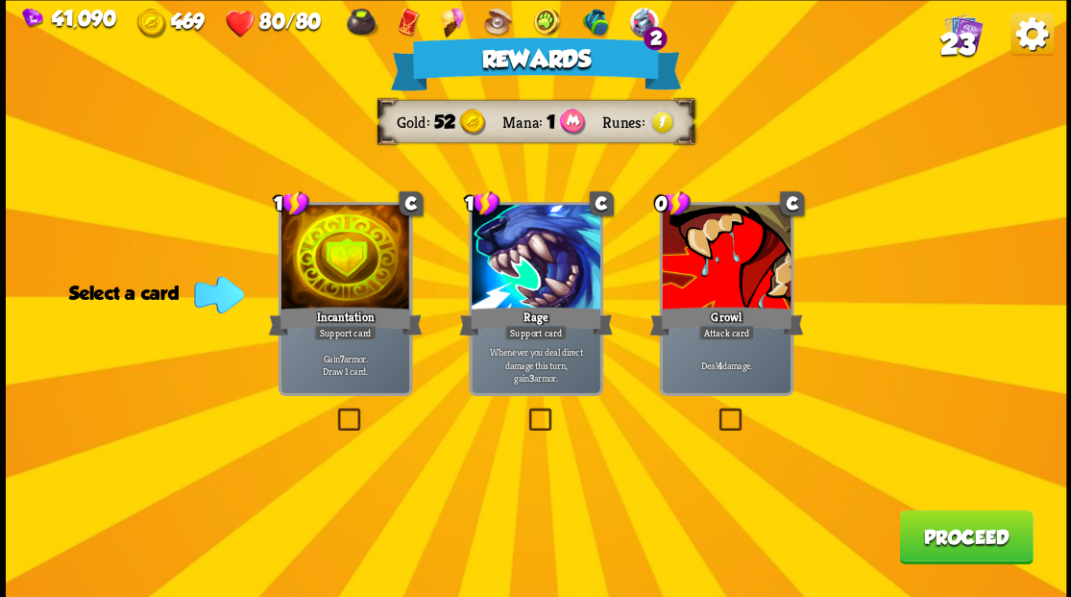
click at [715, 410] on label at bounding box center [715, 410] width 0 height 0
click at [0, 0] on input "checkbox" at bounding box center [0, 0] width 0 height 0
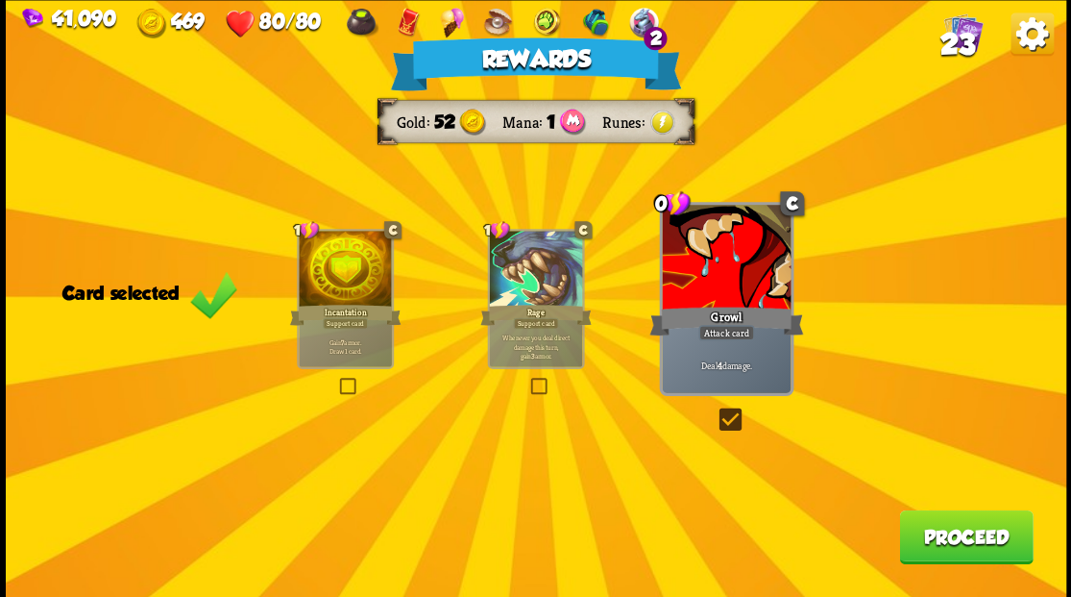
click at [968, 543] on button "Proceed" at bounding box center [966, 536] width 134 height 54
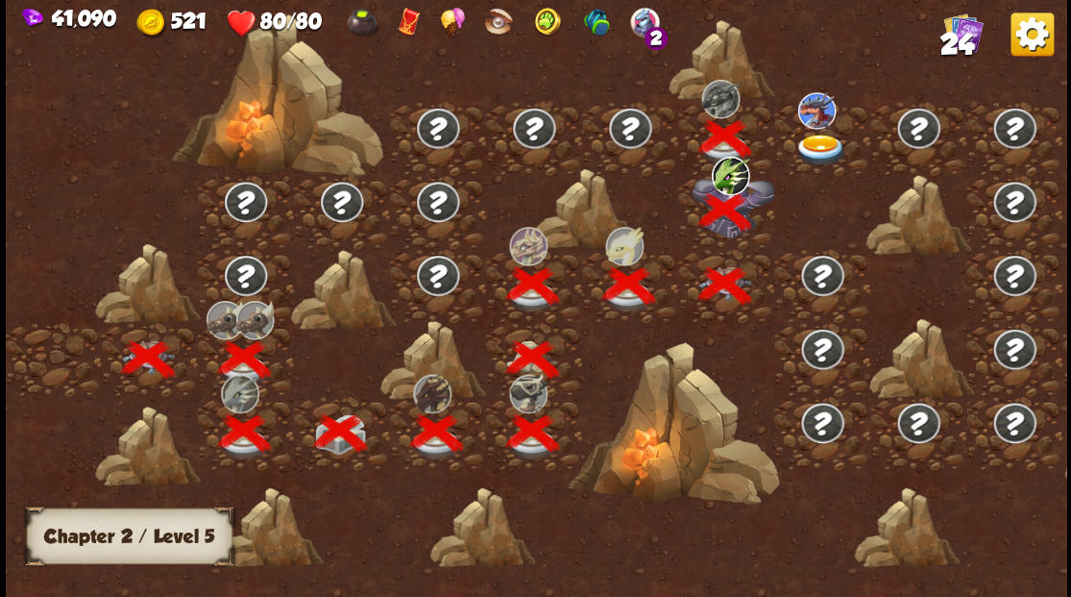
click at [815, 143] on img at bounding box center [820, 150] width 53 height 32
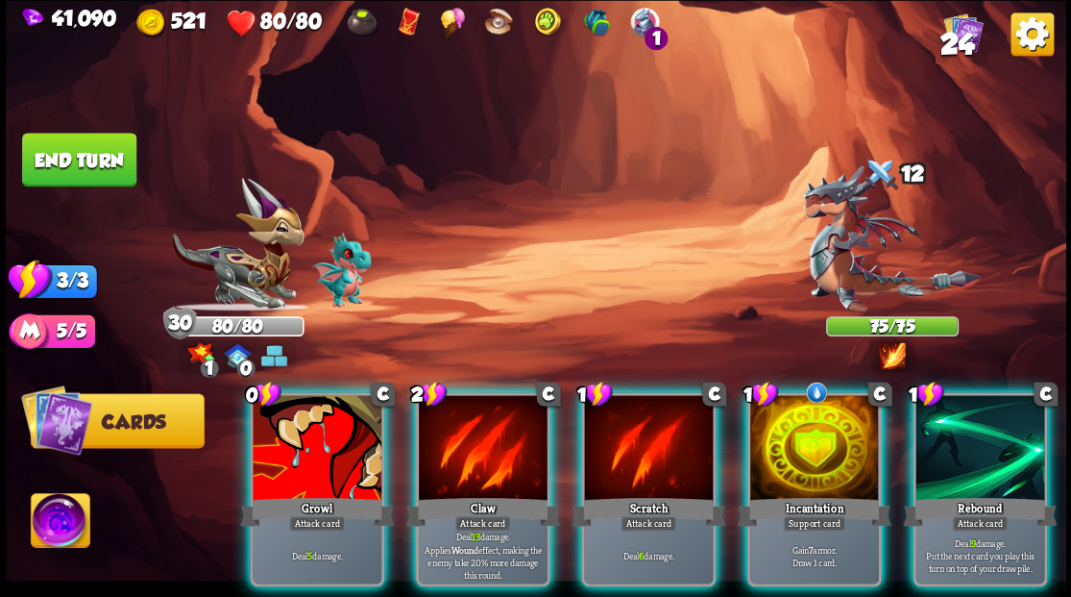
drag, startPoint x: 788, startPoint y: 405, endPoint x: 786, endPoint y: 419, distance: 13.6
click at [788, 405] on div at bounding box center [814, 449] width 129 height 109
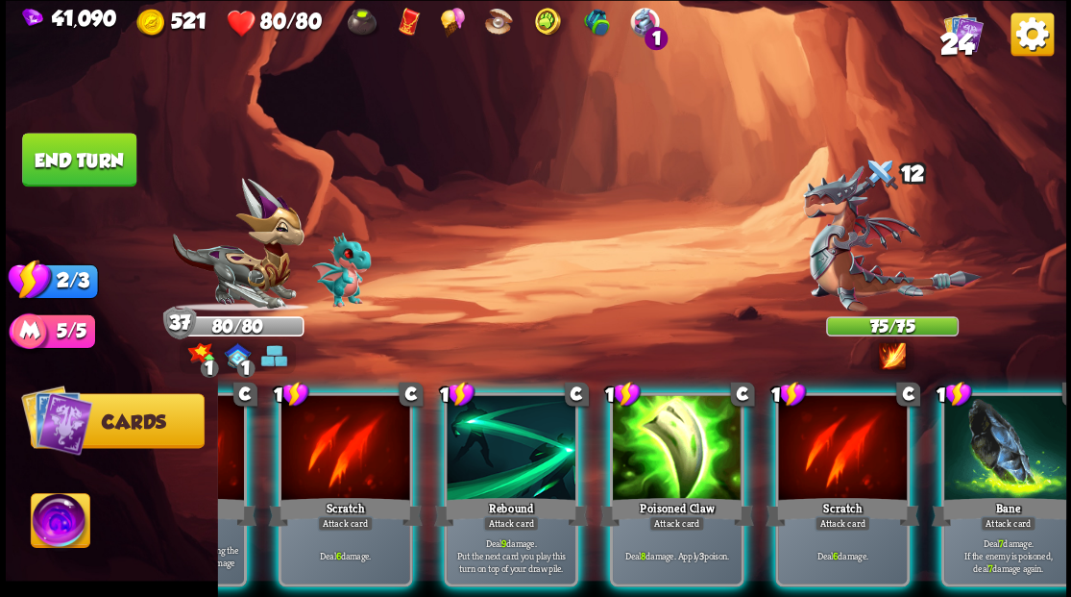
scroll to position [0, 374]
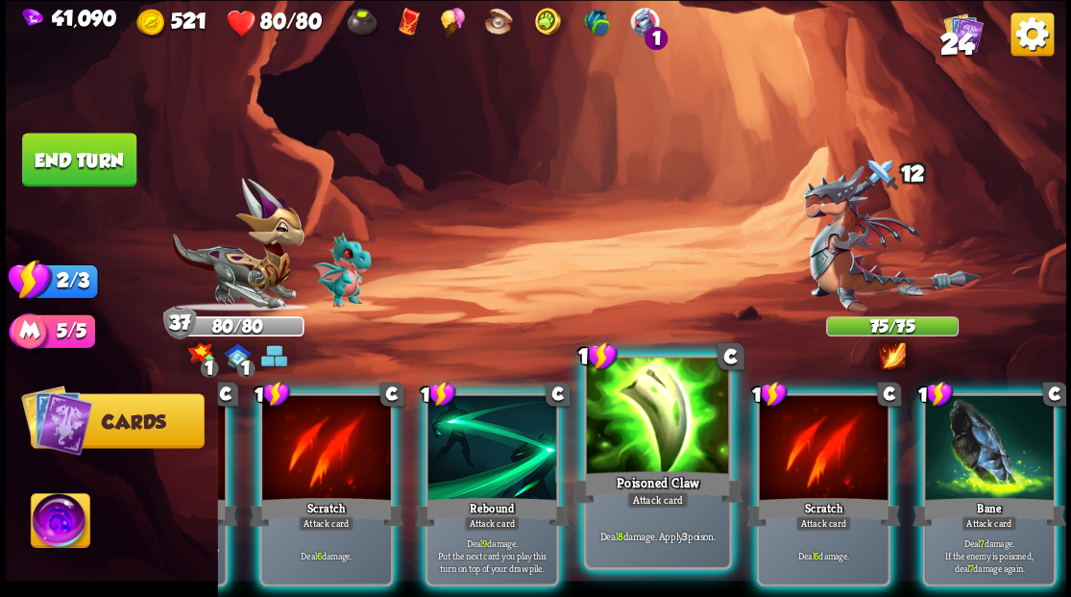
click at [662, 436] on div at bounding box center [657, 417] width 142 height 120
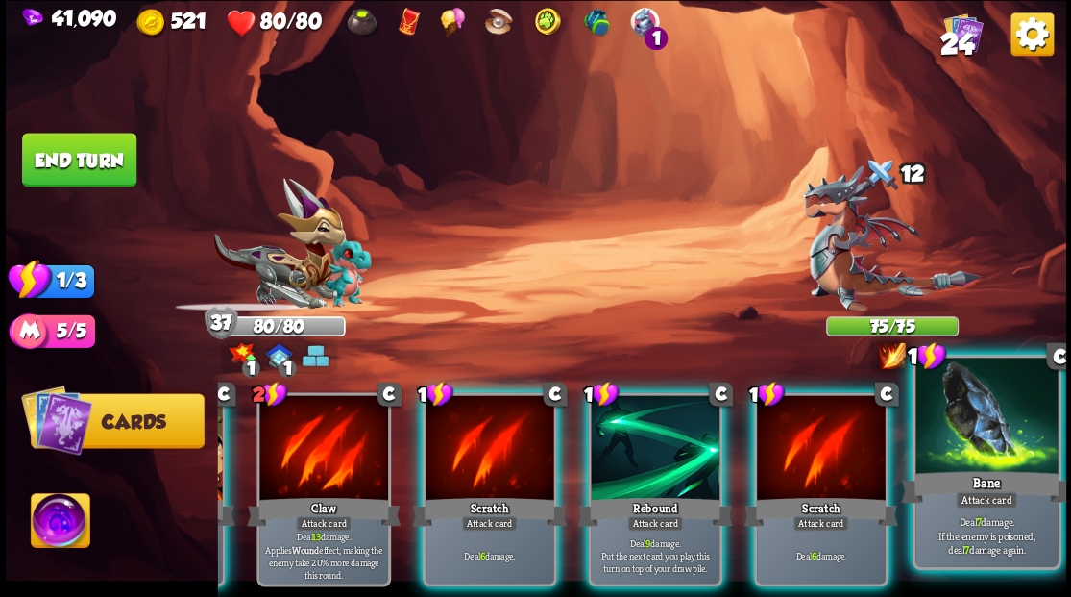
scroll to position [0, 182]
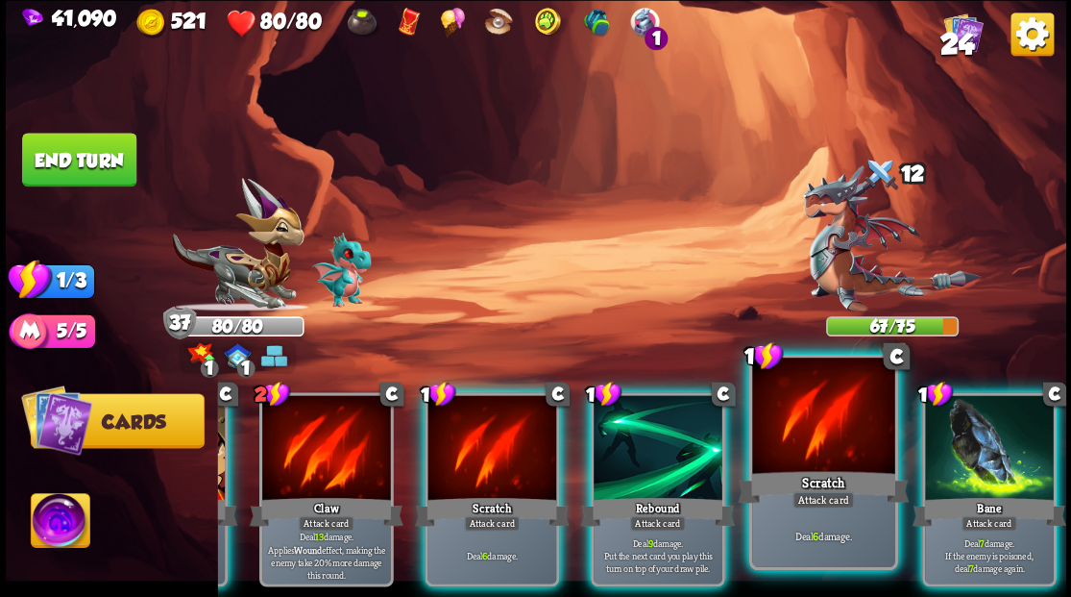
click at [991, 465] on div at bounding box center [989, 449] width 129 height 109
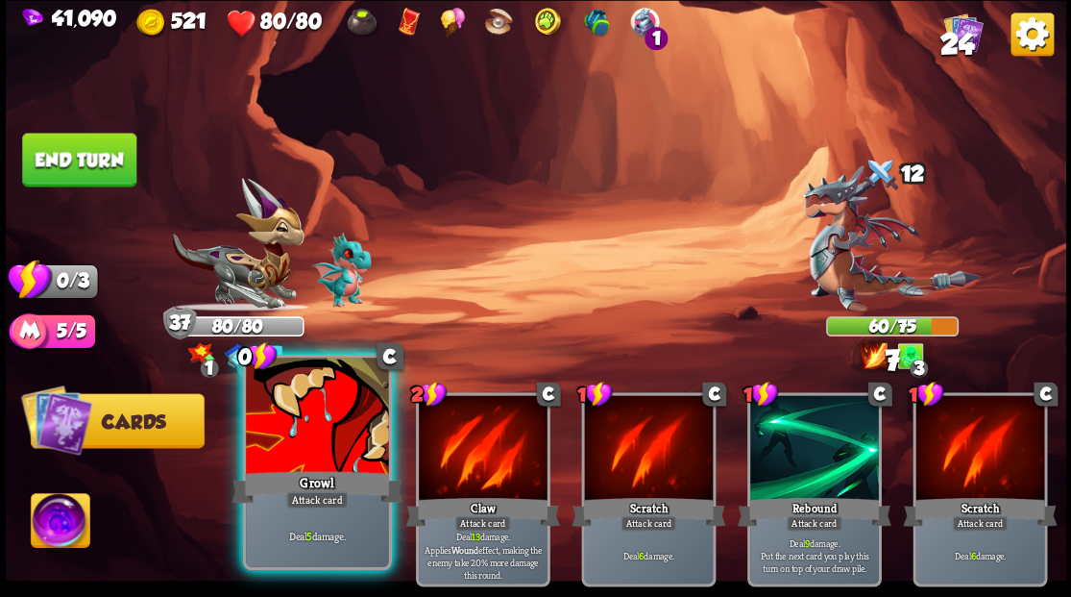
click at [319, 425] on div at bounding box center [317, 417] width 142 height 120
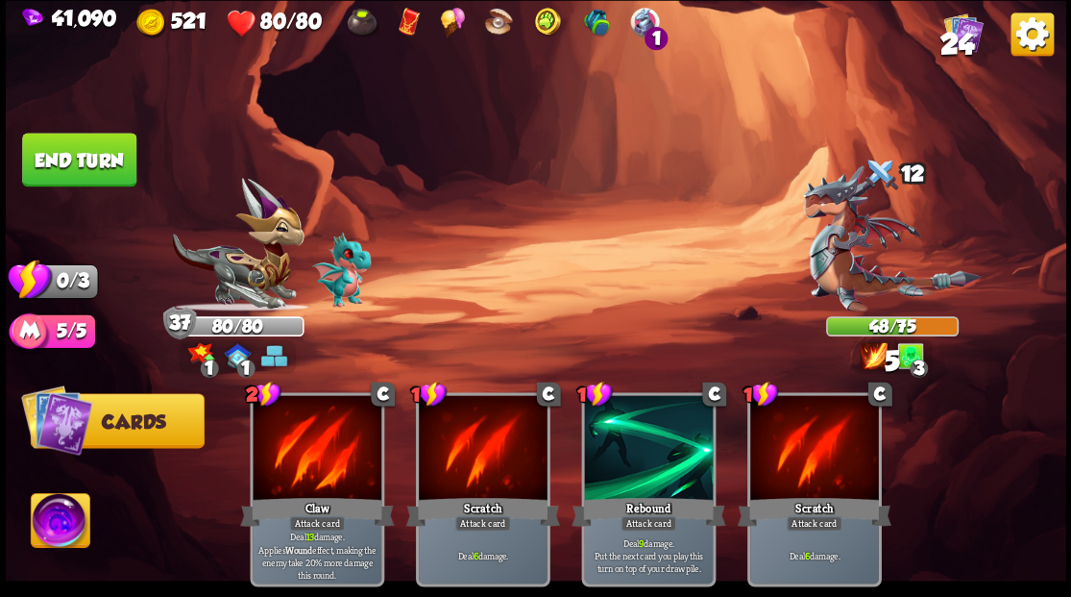
click at [94, 158] on button "End turn" at bounding box center [79, 160] width 114 height 54
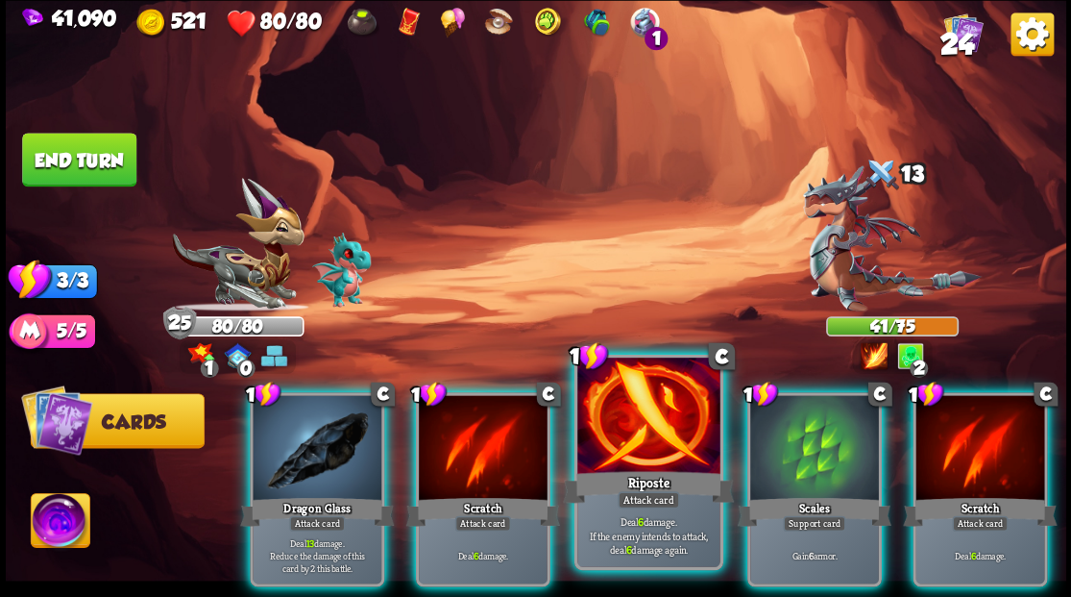
click at [634, 425] on div at bounding box center [648, 417] width 142 height 120
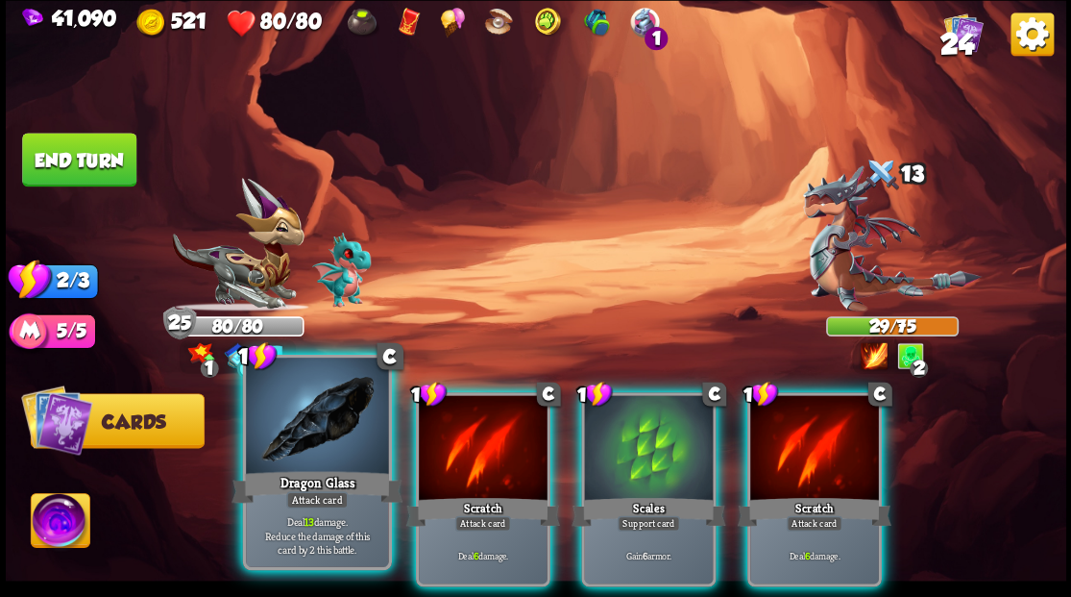
click at [314, 420] on div at bounding box center [317, 417] width 142 height 120
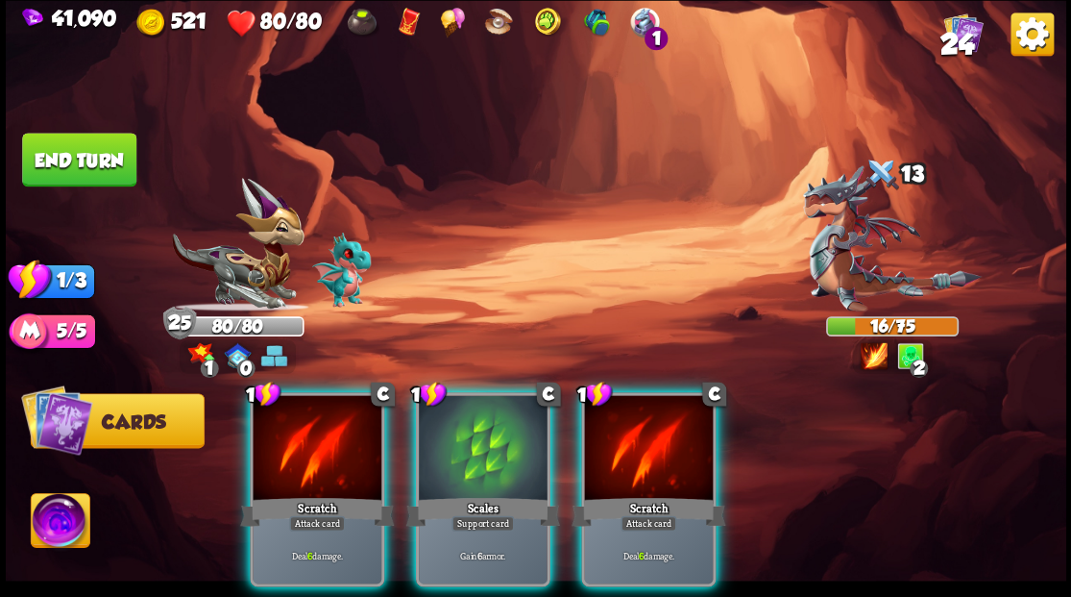
drag, startPoint x: 314, startPoint y: 420, endPoint x: 326, endPoint y: 392, distance: 30.1
click at [313, 421] on div at bounding box center [317, 449] width 129 height 109
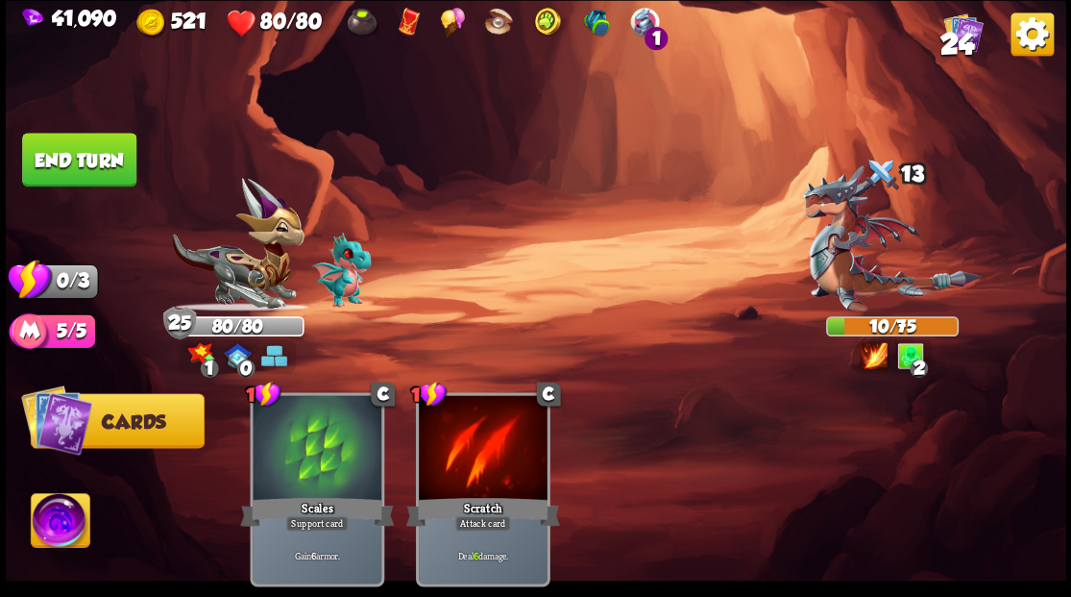
click at [122, 171] on button "End turn" at bounding box center [79, 160] width 114 height 54
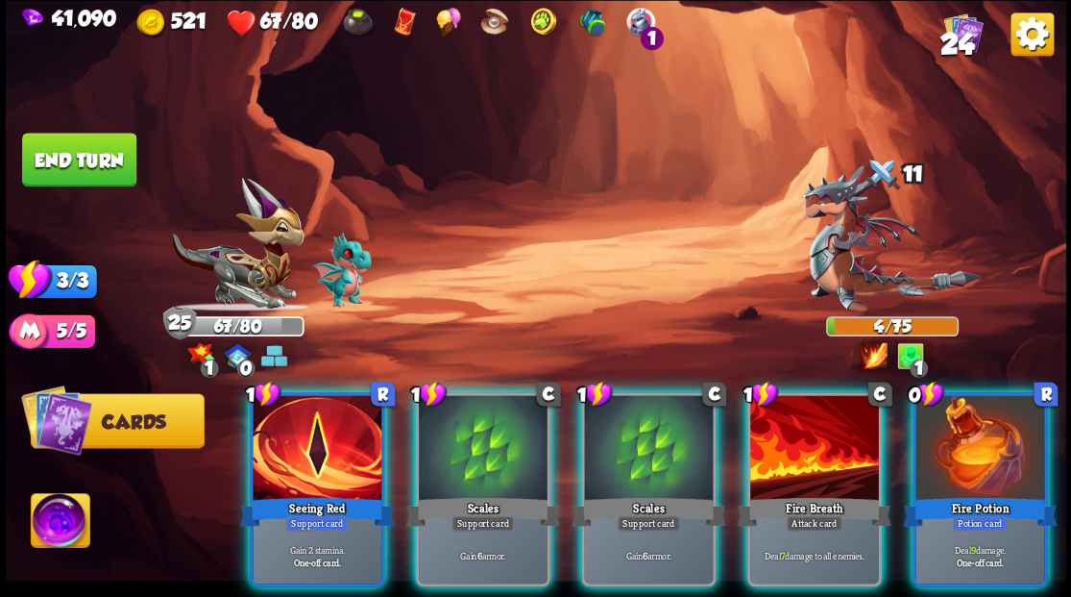
click at [843, 425] on div at bounding box center [814, 449] width 129 height 109
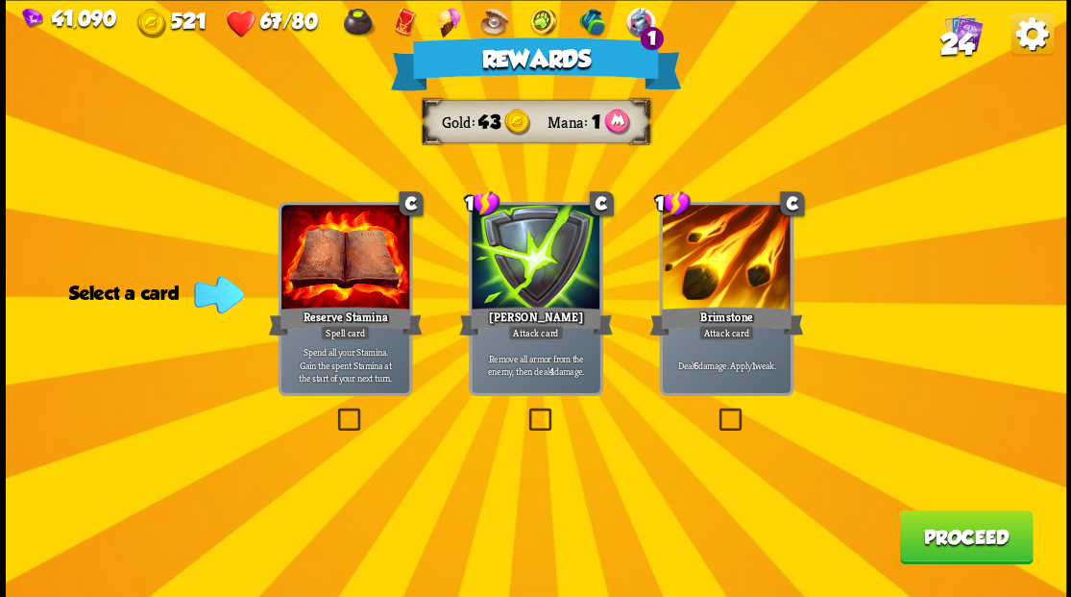
click at [946, 33] on span "24" at bounding box center [957, 43] width 34 height 33
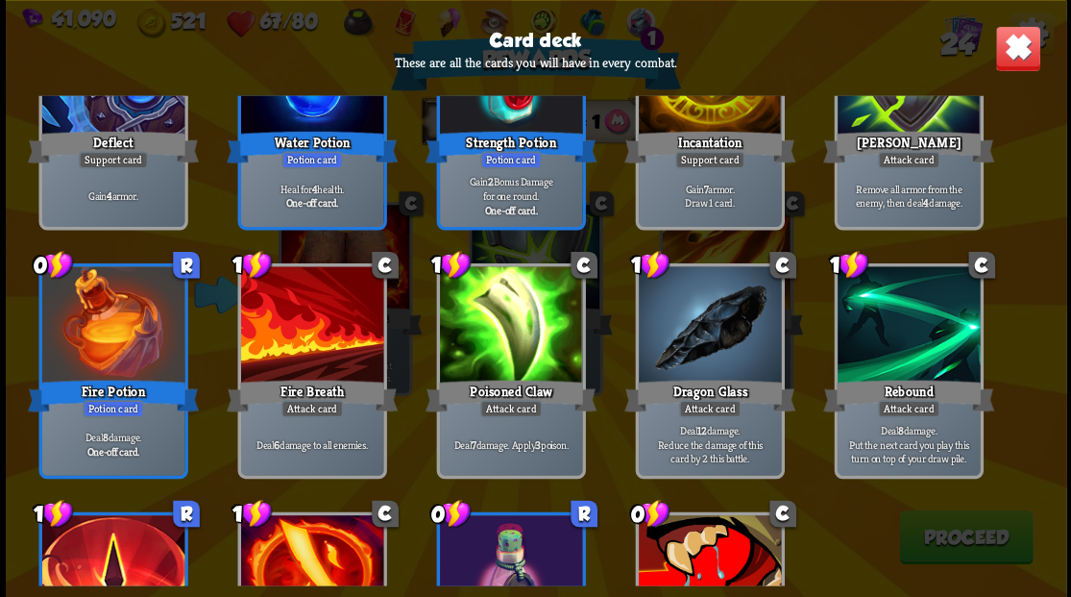
scroll to position [832, 0]
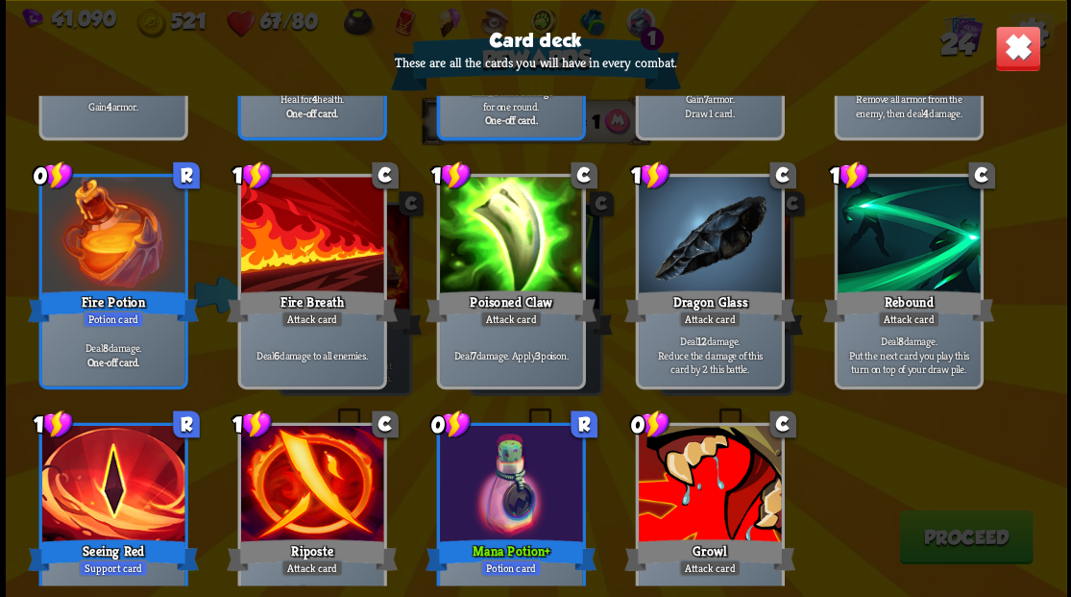
click at [1011, 57] on img at bounding box center [1017, 48] width 46 height 46
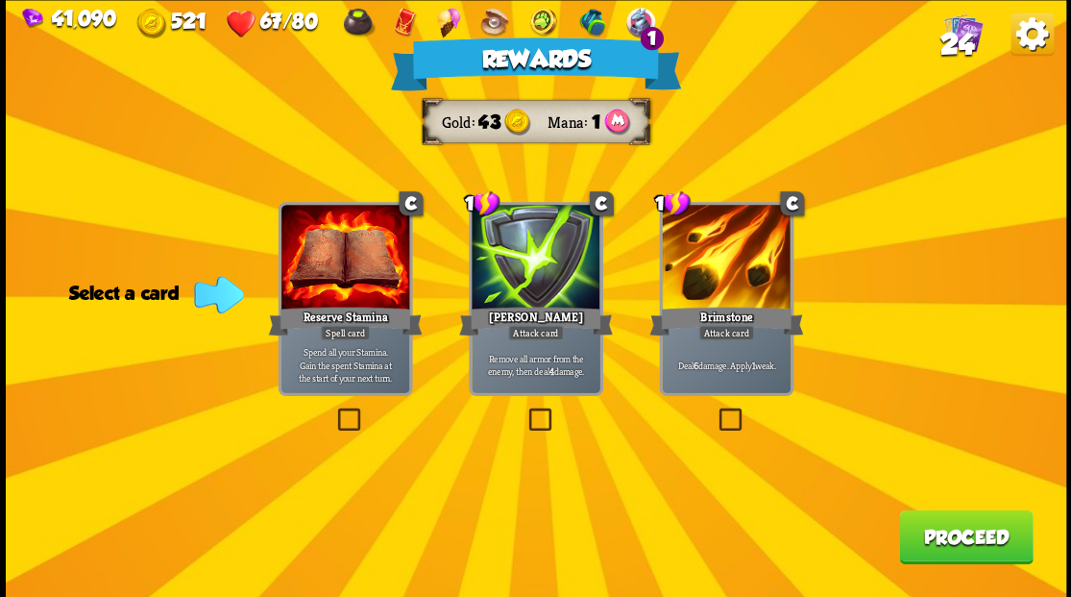
drag, startPoint x: 731, startPoint y: 318, endPoint x: 830, endPoint y: 346, distance: 102.8
click at [746, 323] on div "Brimstone" at bounding box center [726, 321] width 154 height 35
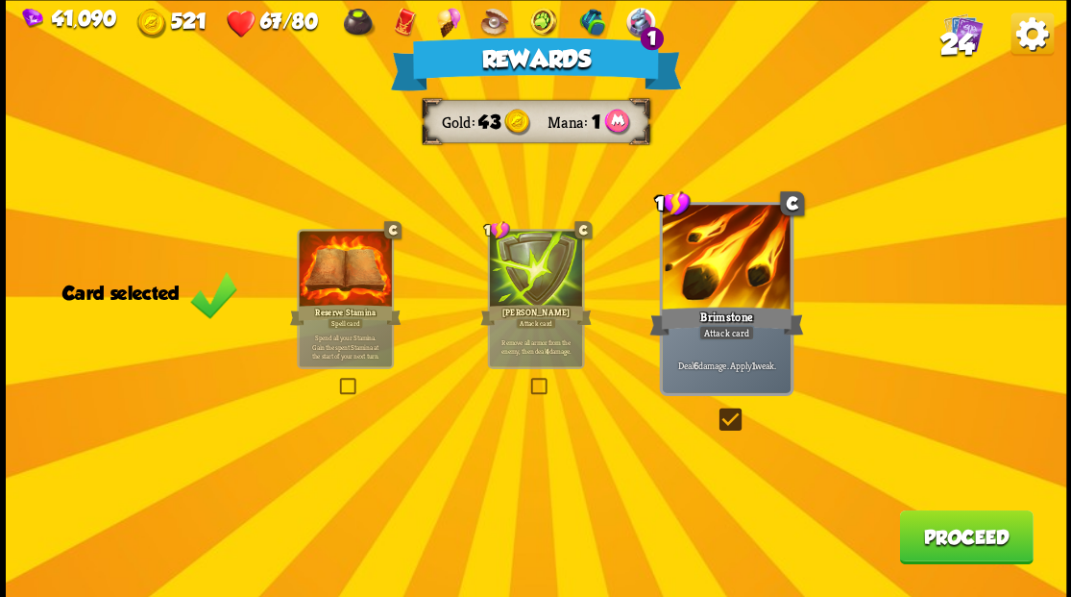
drag, startPoint x: 961, startPoint y: 542, endPoint x: 522, endPoint y: 1, distance: 696.6
click at [963, 536] on button "Proceed" at bounding box center [966, 536] width 134 height 54
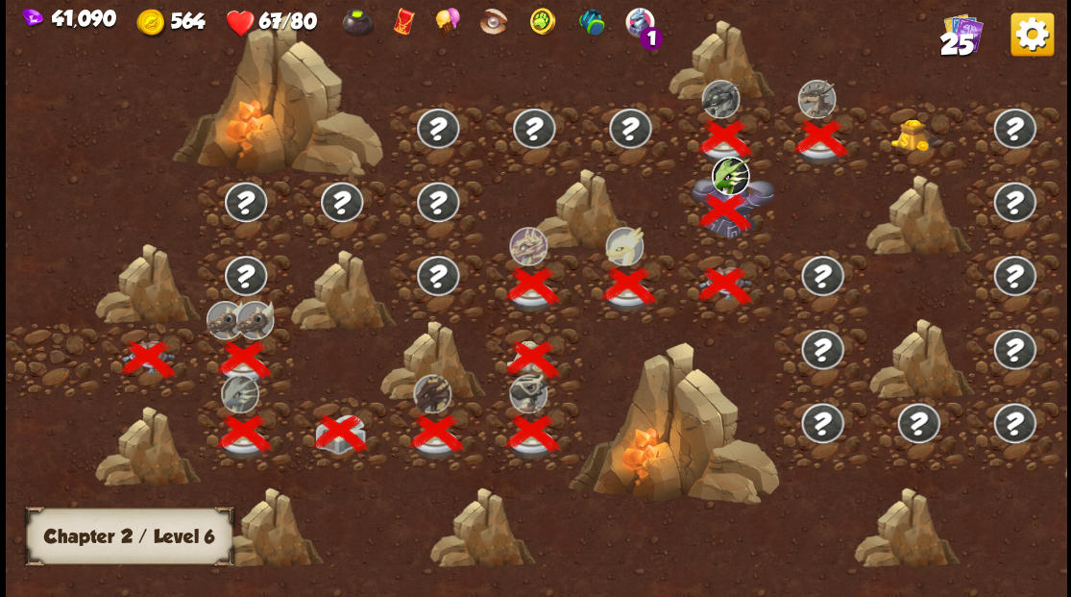
click at [916, 133] on img at bounding box center [917, 134] width 53 height 33
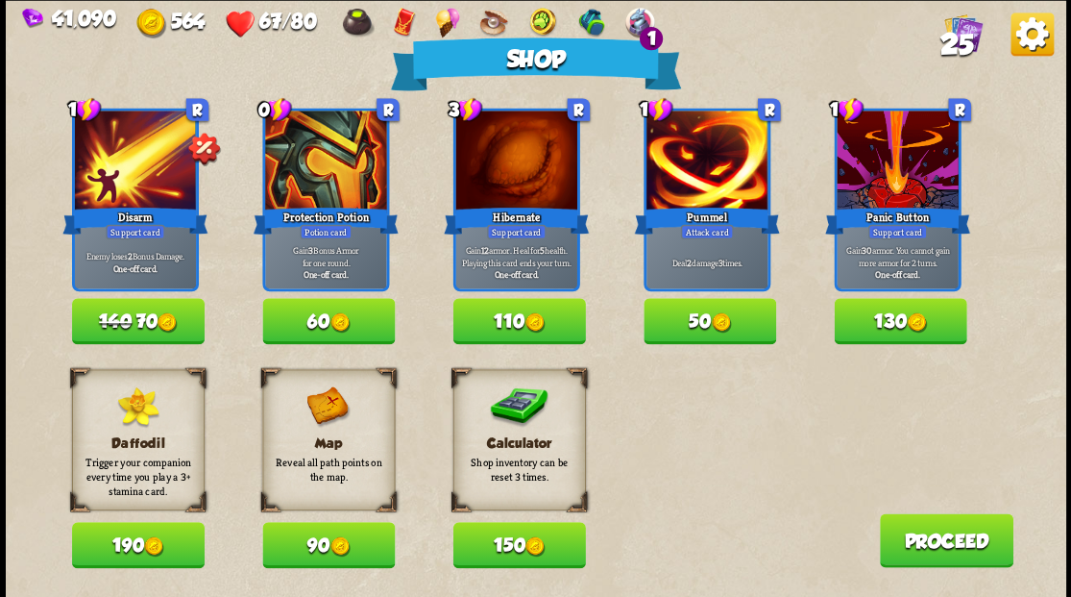
click at [500, 555] on button "150" at bounding box center [518, 545] width 133 height 46
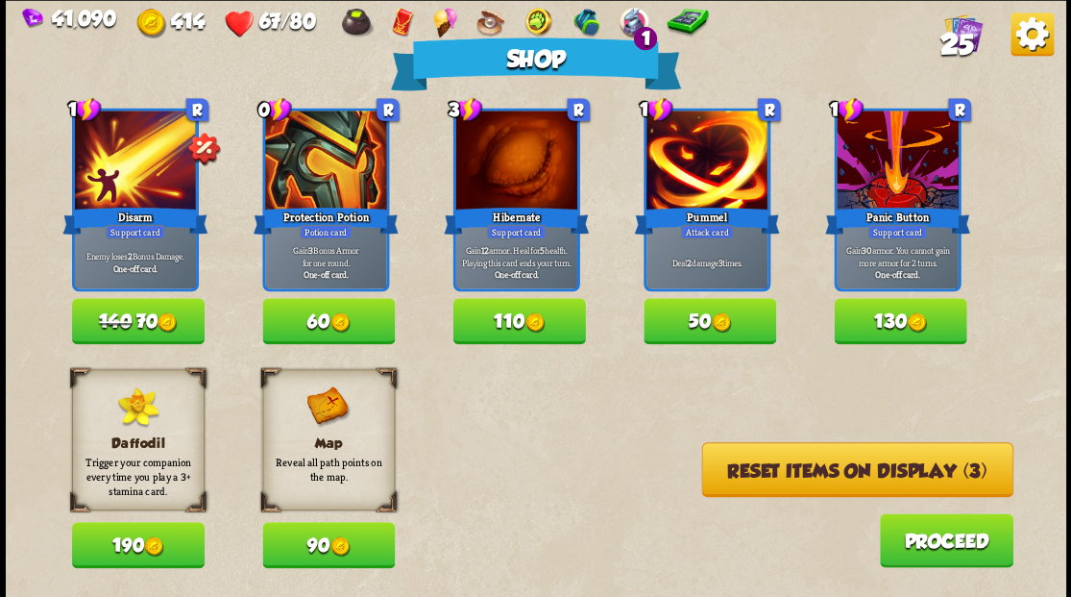
click at [836, 475] on button "Reset items on display (3)" at bounding box center [856, 469] width 311 height 55
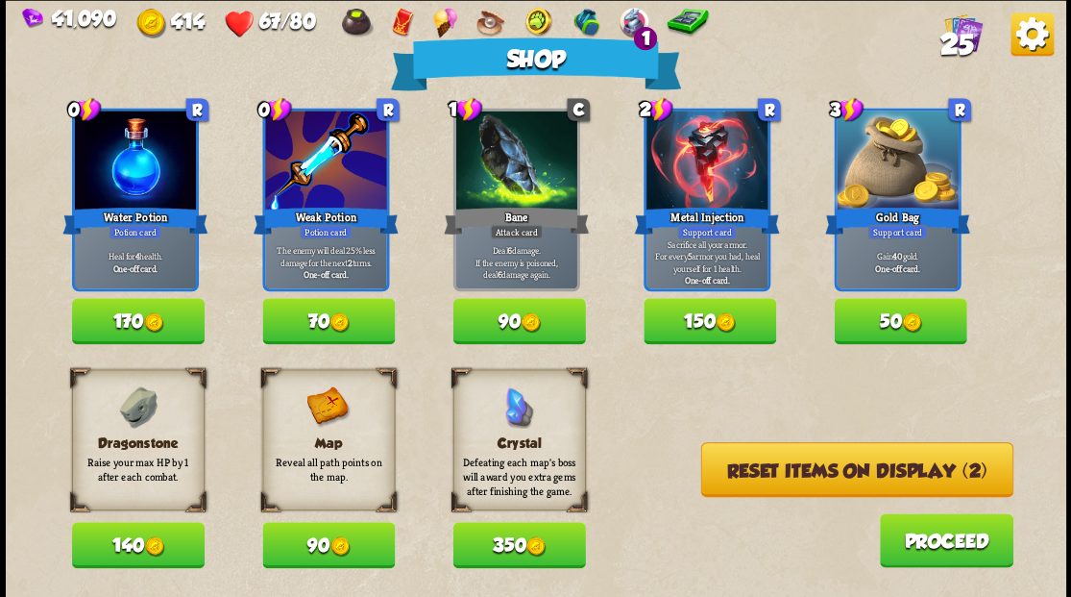
click at [125, 560] on button "140" at bounding box center [138, 545] width 133 height 46
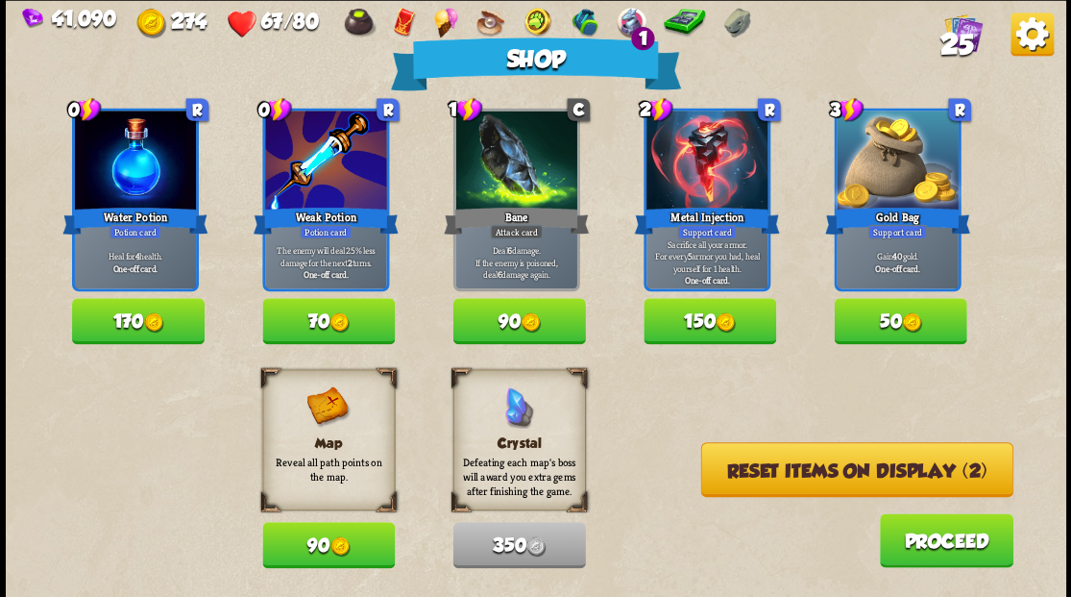
click at [886, 476] on button "Reset items on display (2)" at bounding box center [856, 469] width 312 height 55
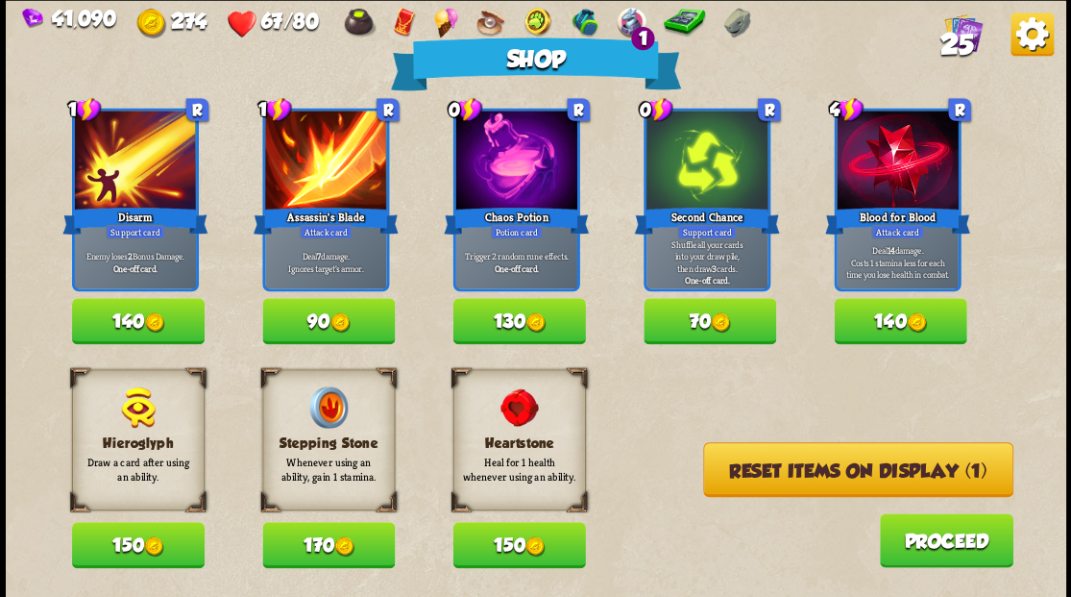
click at [814, 469] on button "Reset items on display (1)" at bounding box center [858, 469] width 310 height 55
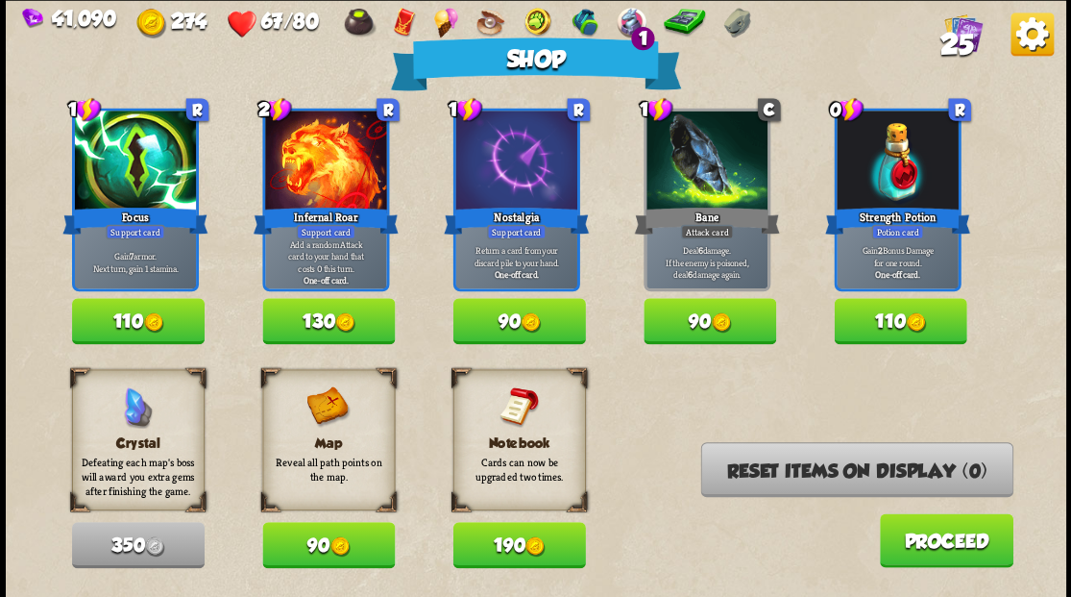
click at [918, 541] on button "Proceed" at bounding box center [946, 540] width 134 height 54
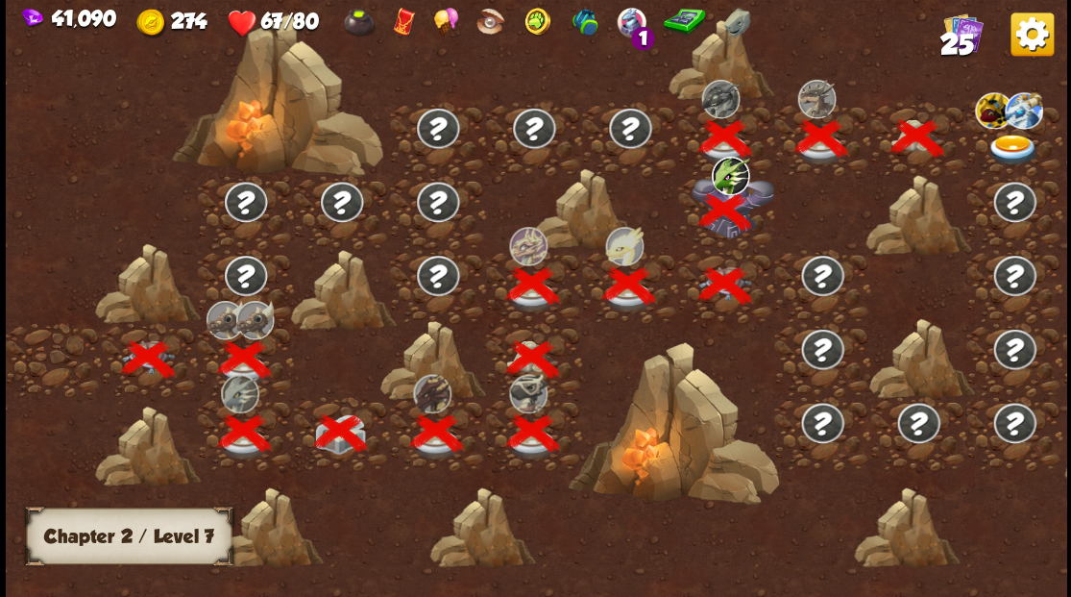
click at [1001, 141] on img at bounding box center [1013, 150] width 53 height 32
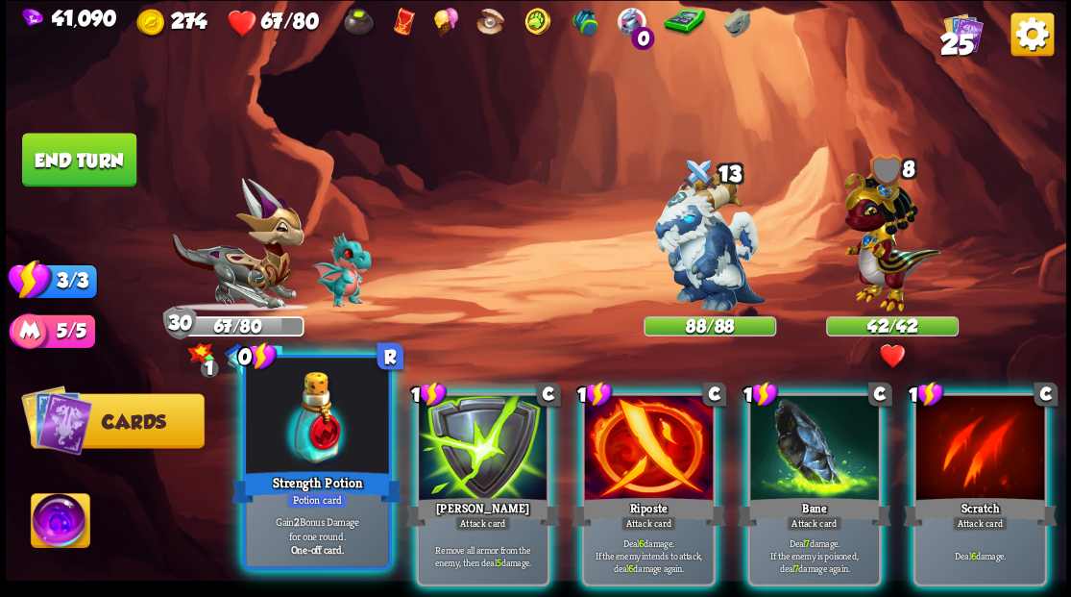
click at [289, 442] on div at bounding box center [317, 417] width 142 height 120
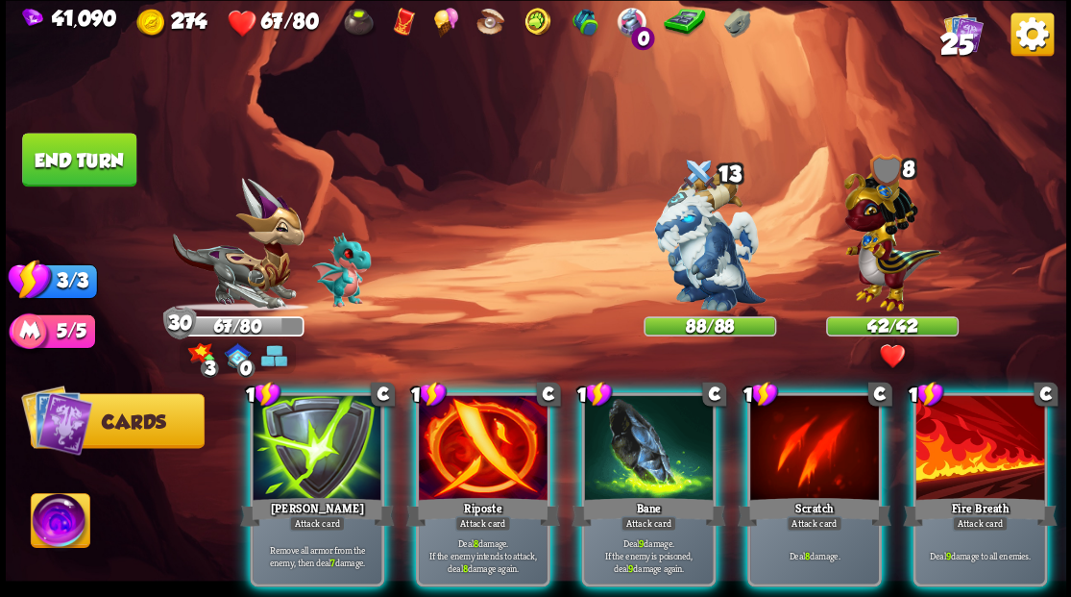
scroll to position [0, 182]
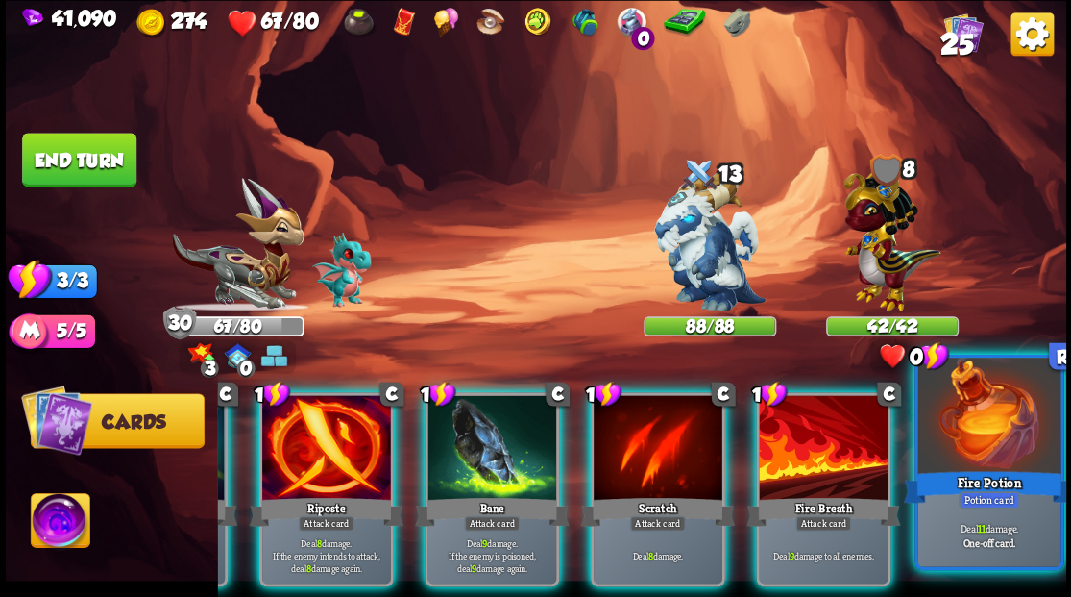
click at [984, 446] on div at bounding box center [988, 417] width 142 height 120
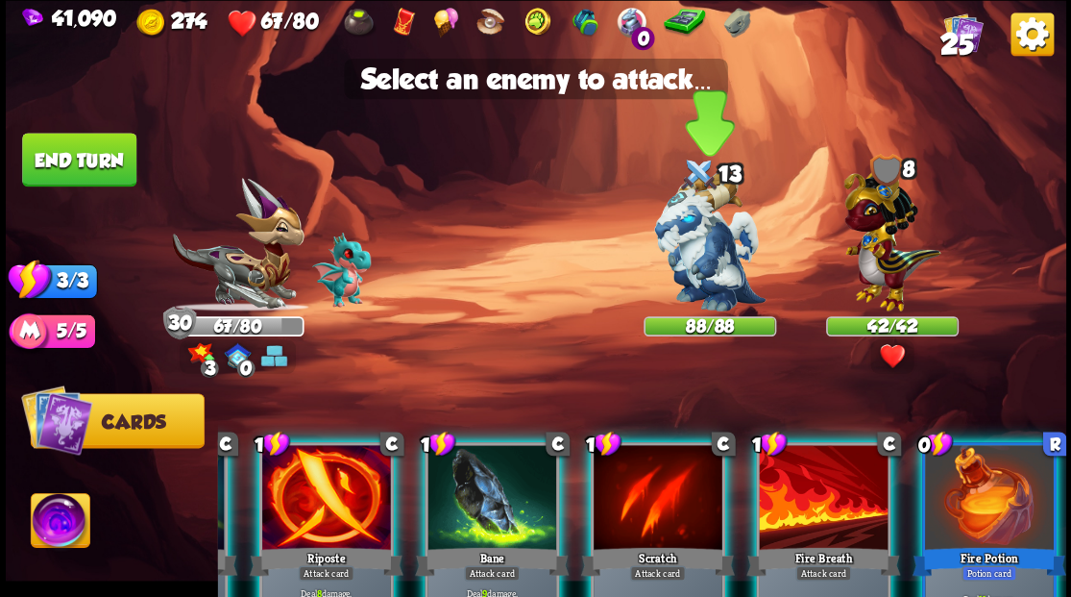
click at [696, 259] on img at bounding box center [709, 241] width 111 height 139
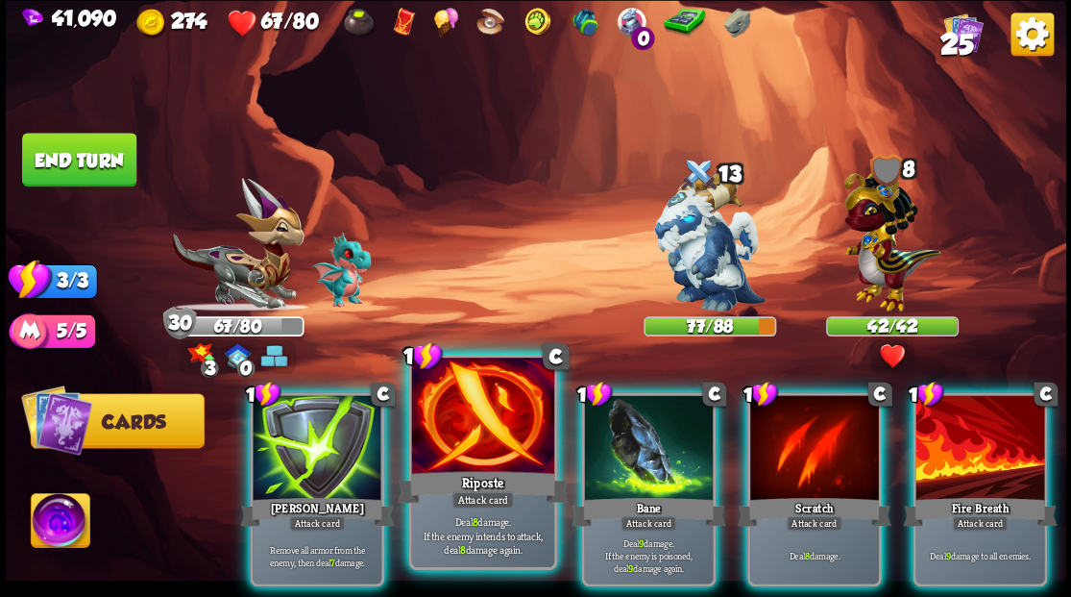
click at [477, 468] on div "1 C Riposte Attack card Deal 8 damage. If the enemy intends to attack, deal 8 d…" at bounding box center [482, 461] width 149 height 215
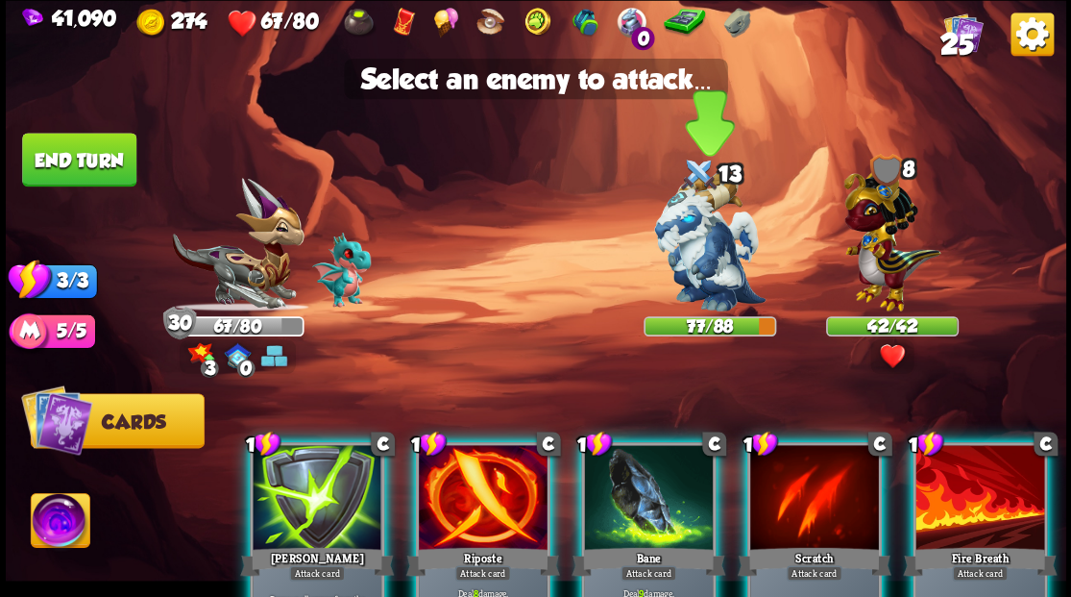
click at [690, 273] on img at bounding box center [709, 241] width 111 height 139
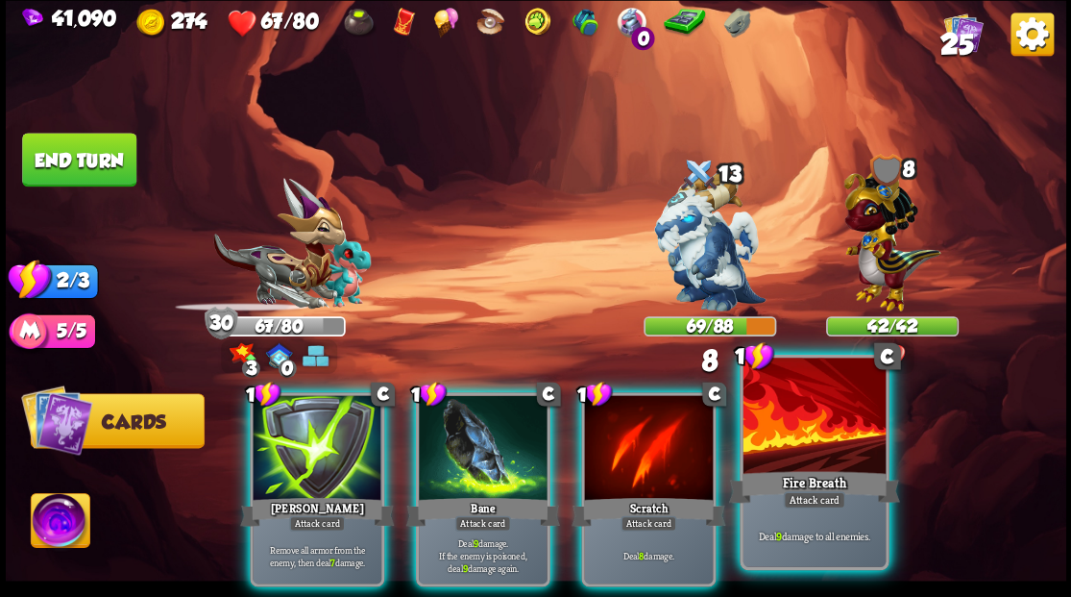
click at [808, 439] on div at bounding box center [814, 417] width 142 height 120
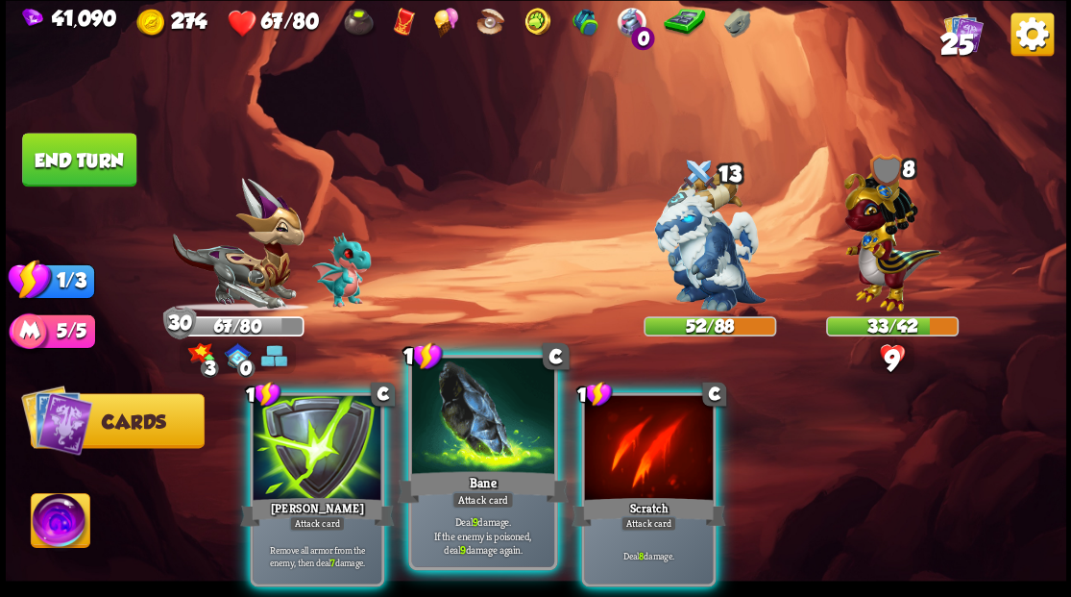
click at [471, 415] on div at bounding box center [482, 417] width 142 height 120
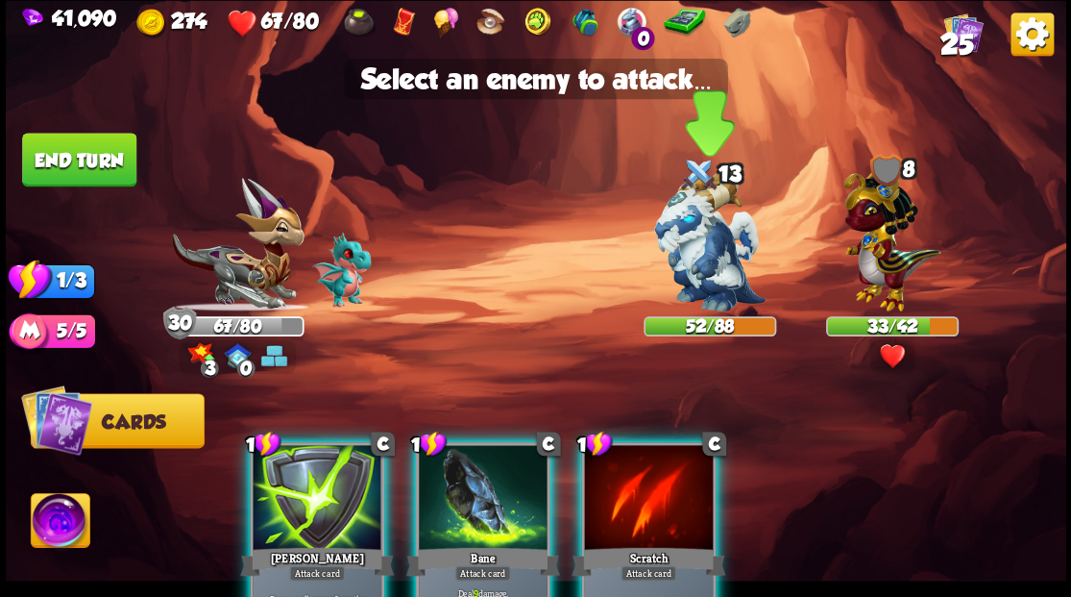
click at [727, 244] on img at bounding box center [709, 241] width 111 height 139
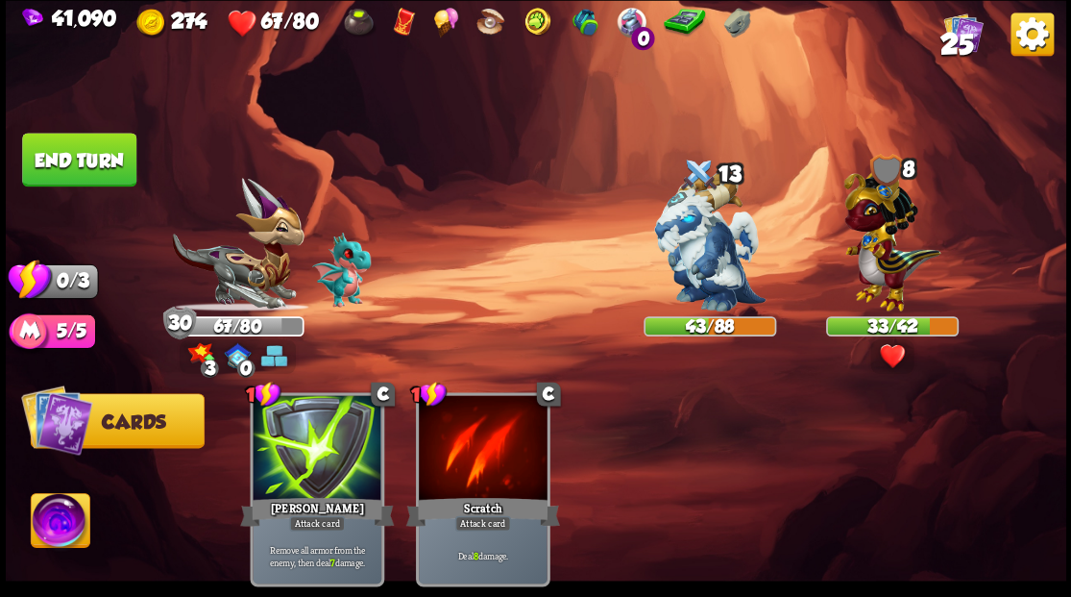
click at [89, 162] on button "End turn" at bounding box center [79, 160] width 114 height 54
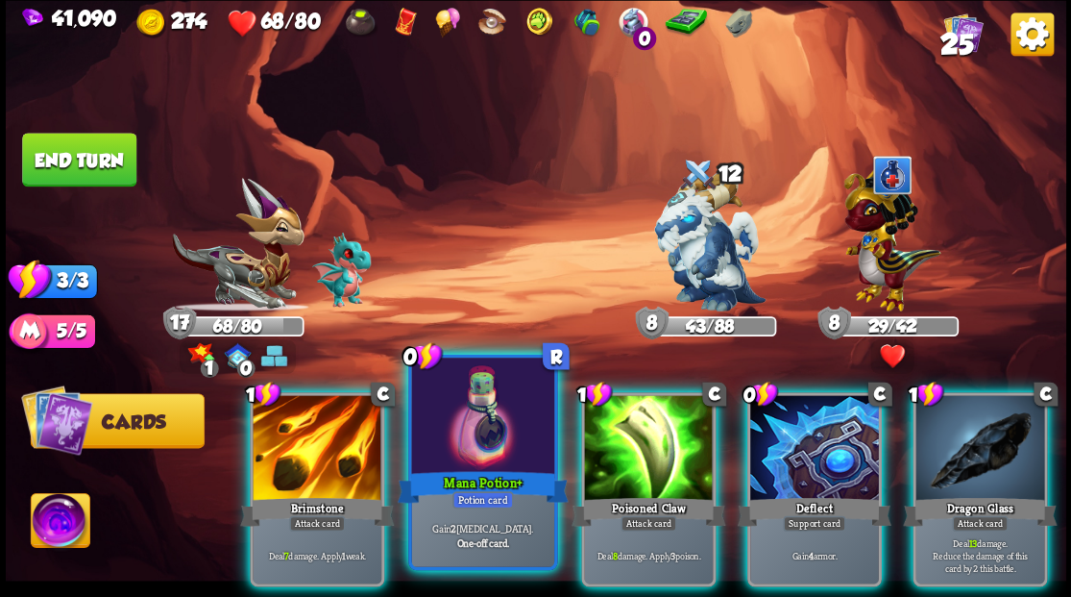
click at [472, 411] on div at bounding box center [482, 417] width 142 height 120
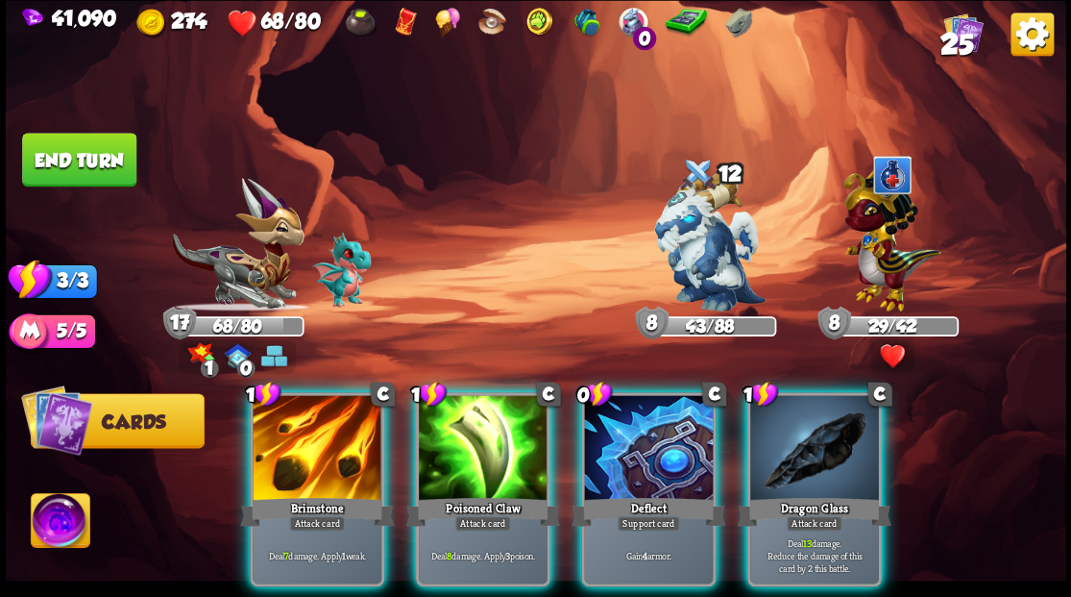
click at [571, 448] on div "1 C Brimstone Attack card Deal 7 damage. Apply 1 weak. 1 C Poisoned Claw Attack…" at bounding box center [641, 463] width 848 height 265
click at [610, 439] on div at bounding box center [648, 449] width 129 height 109
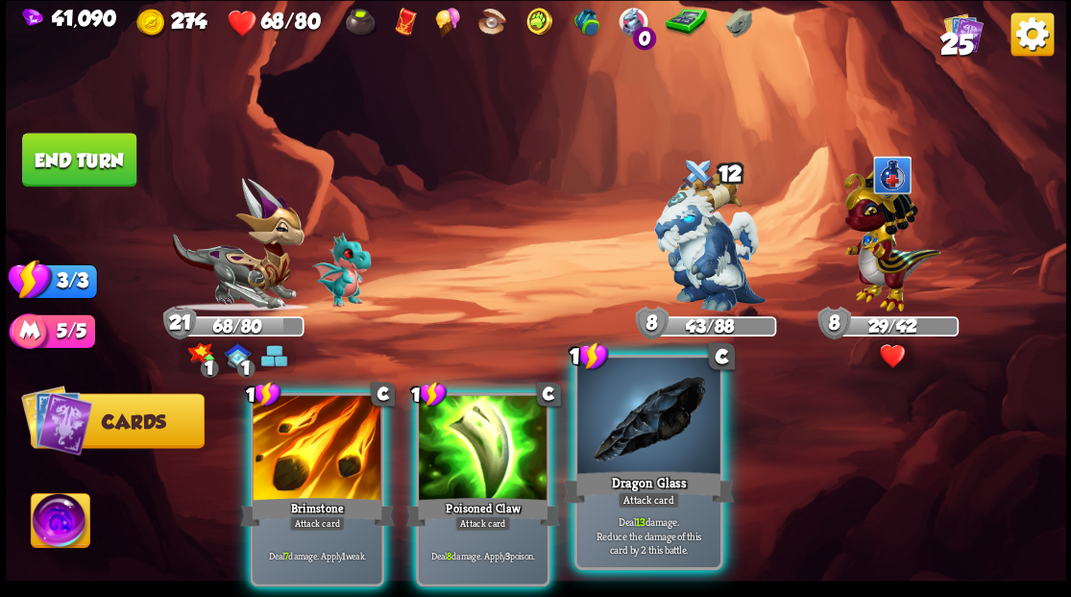
click at [621, 427] on div at bounding box center [648, 417] width 142 height 120
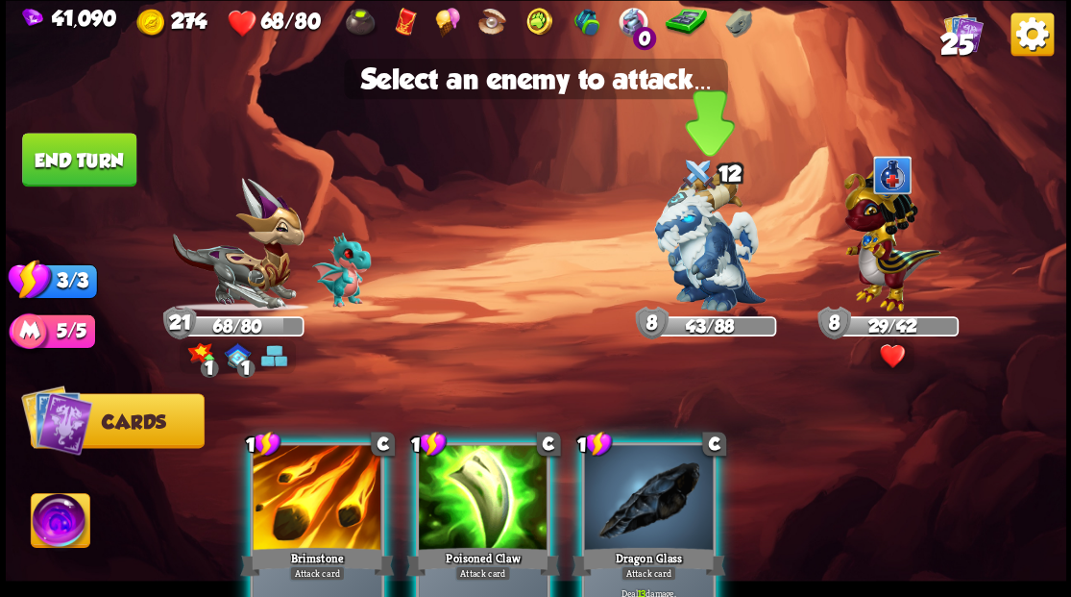
click at [703, 256] on img at bounding box center [709, 241] width 111 height 139
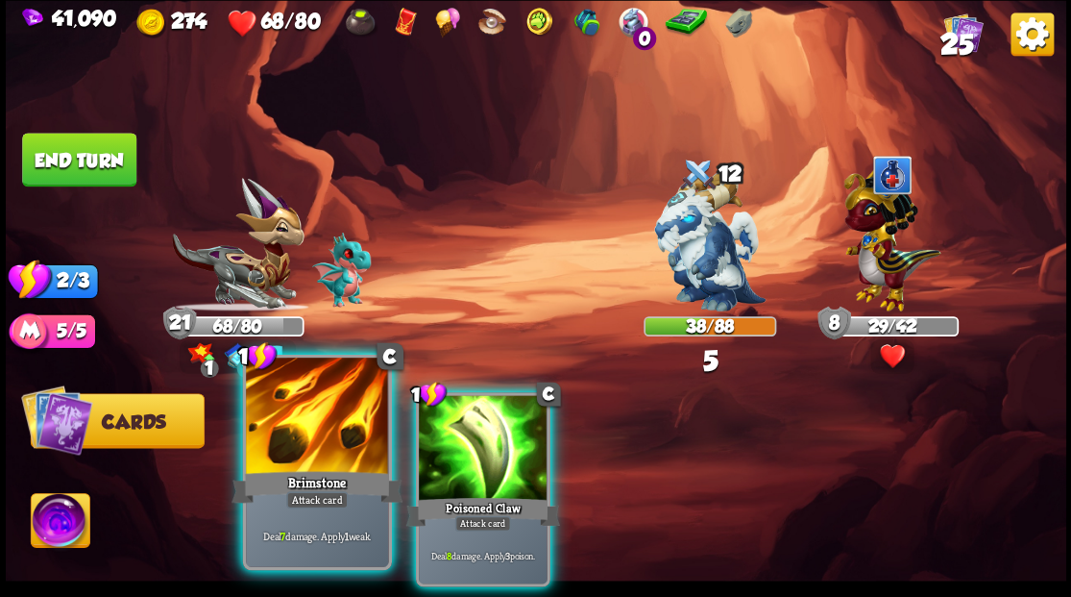
click at [311, 435] on div at bounding box center [317, 417] width 142 height 120
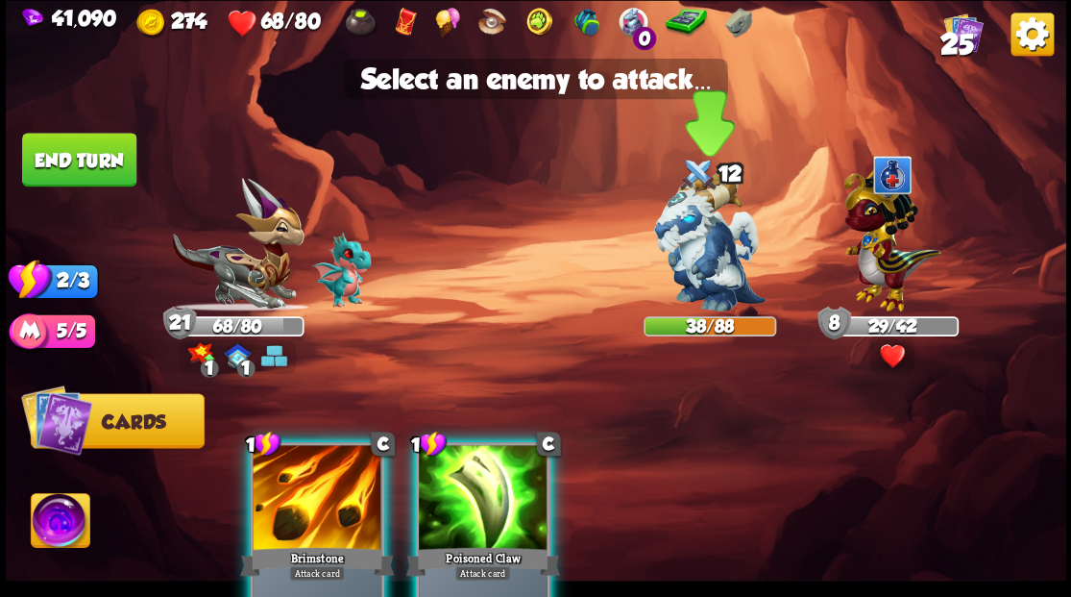
click at [705, 259] on img at bounding box center [709, 241] width 111 height 139
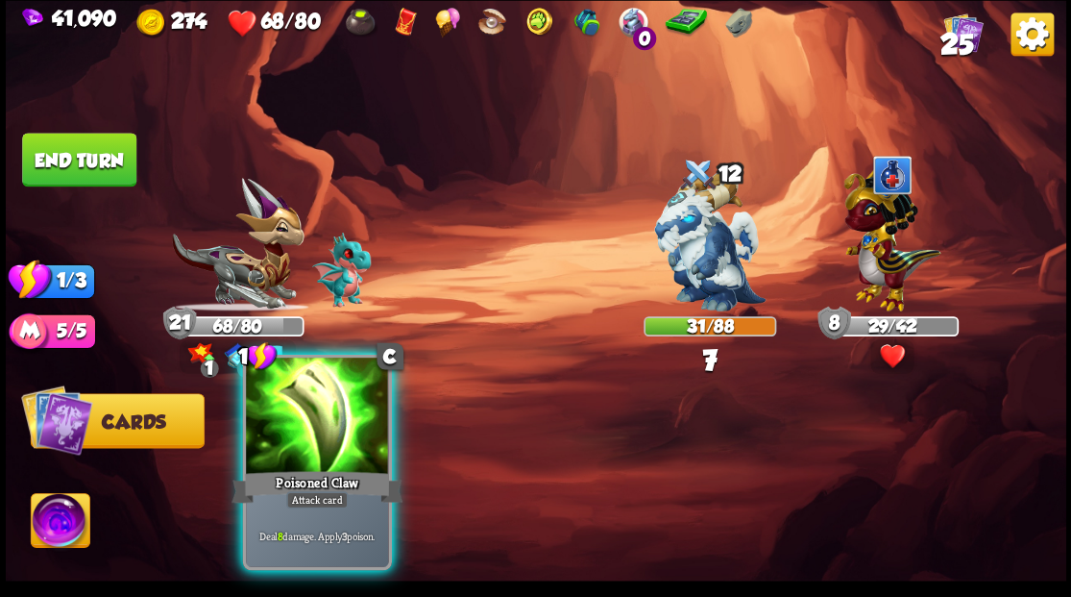
click at [329, 430] on div at bounding box center [317, 417] width 142 height 120
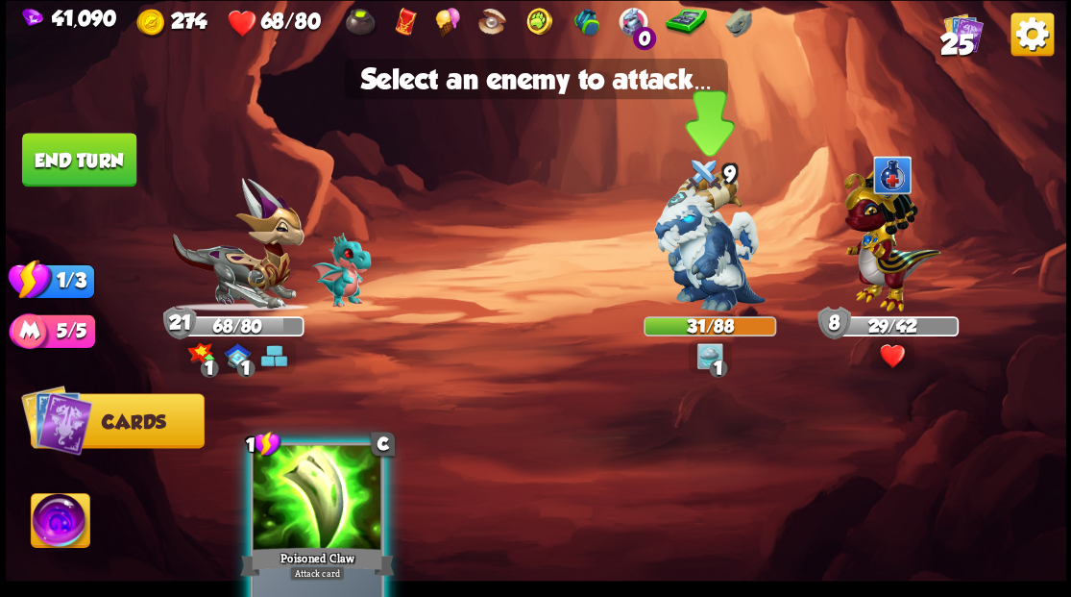
click at [709, 248] on img at bounding box center [709, 241] width 111 height 139
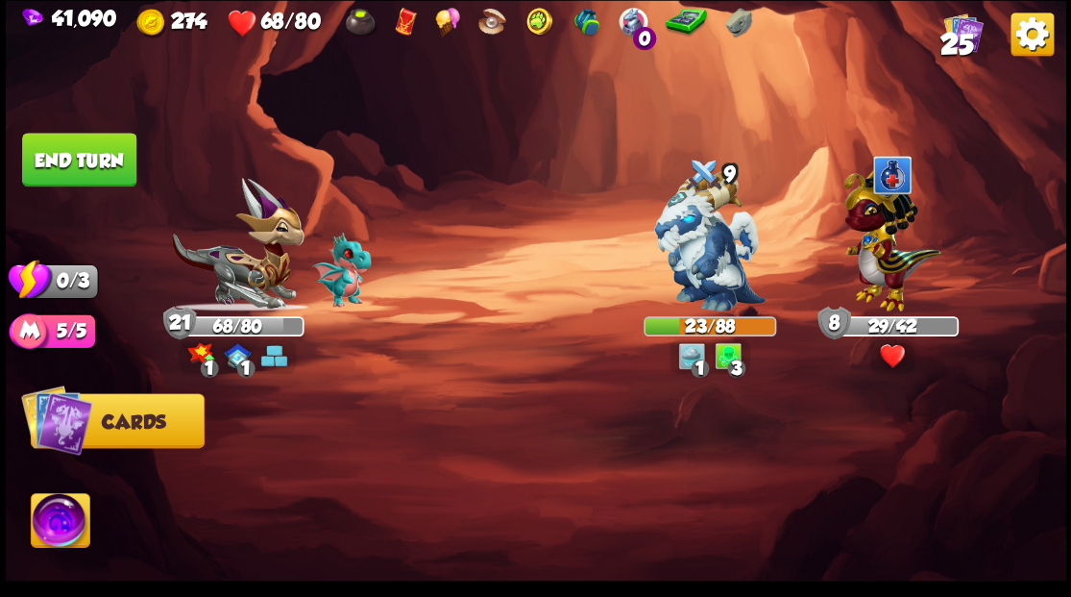
click at [102, 161] on button "End turn" at bounding box center [79, 160] width 114 height 54
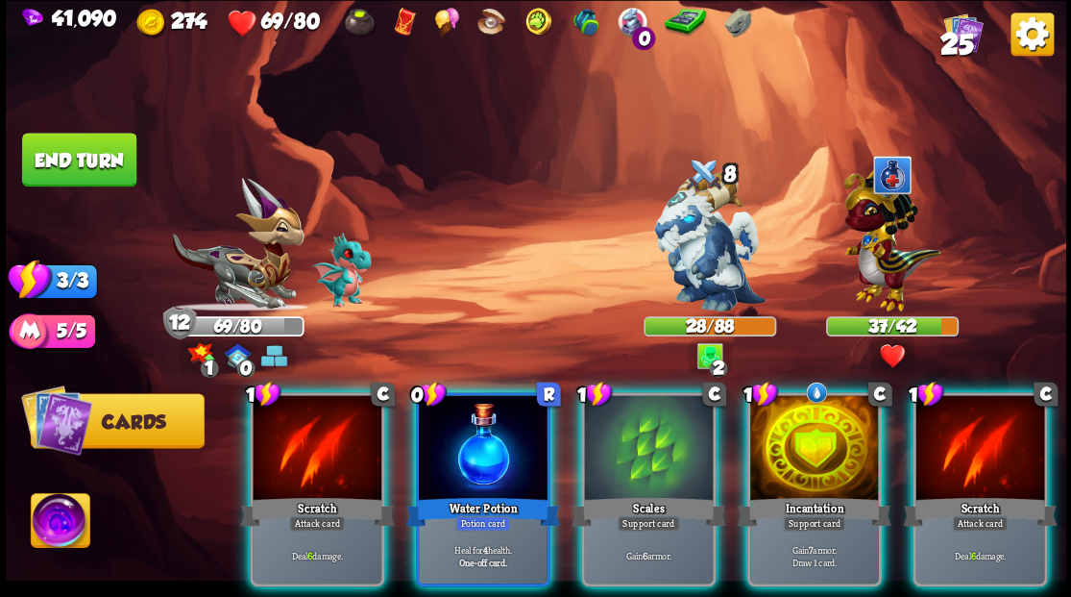
drag, startPoint x: 457, startPoint y: 440, endPoint x: 484, endPoint y: 346, distance: 97.9
click at [457, 430] on div at bounding box center [483, 449] width 129 height 109
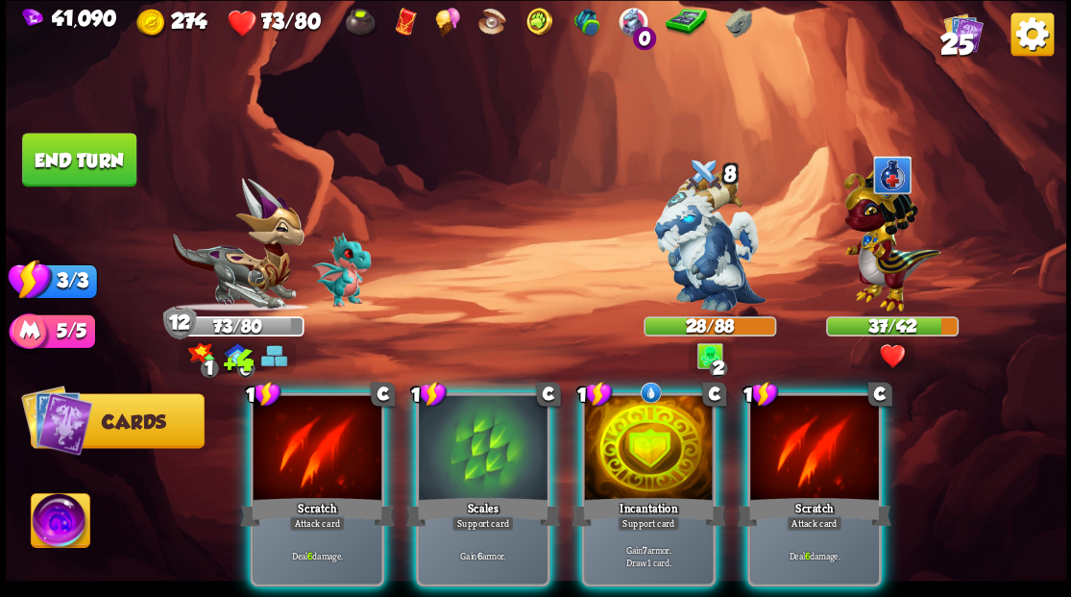
drag, startPoint x: 637, startPoint y: 431, endPoint x: 617, endPoint y: 367, distance: 67.5
click at [630, 416] on div at bounding box center [648, 449] width 129 height 109
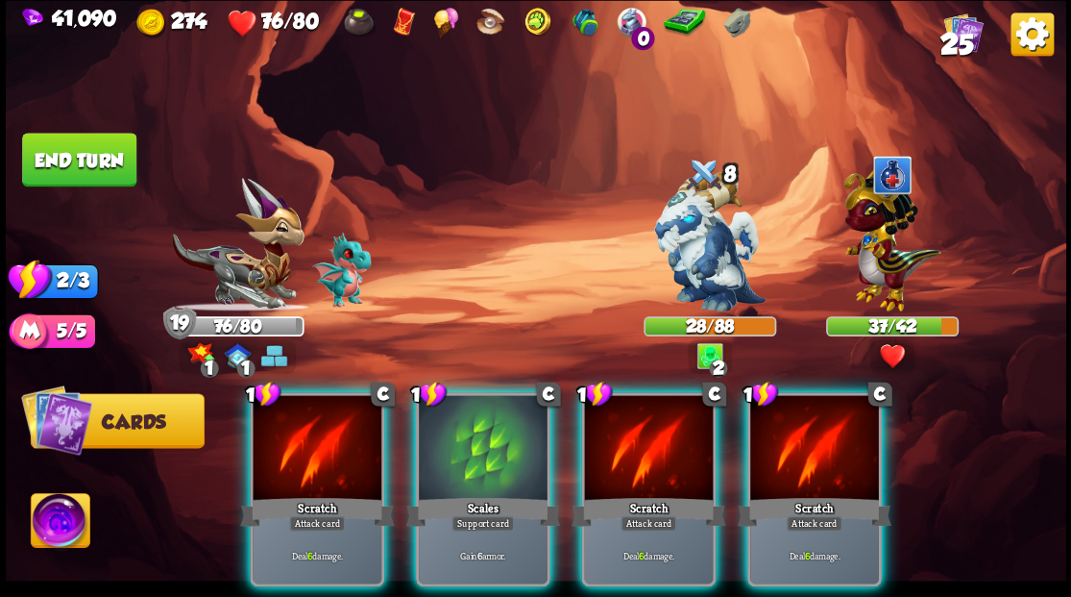
click at [489, 428] on div at bounding box center [483, 449] width 129 height 109
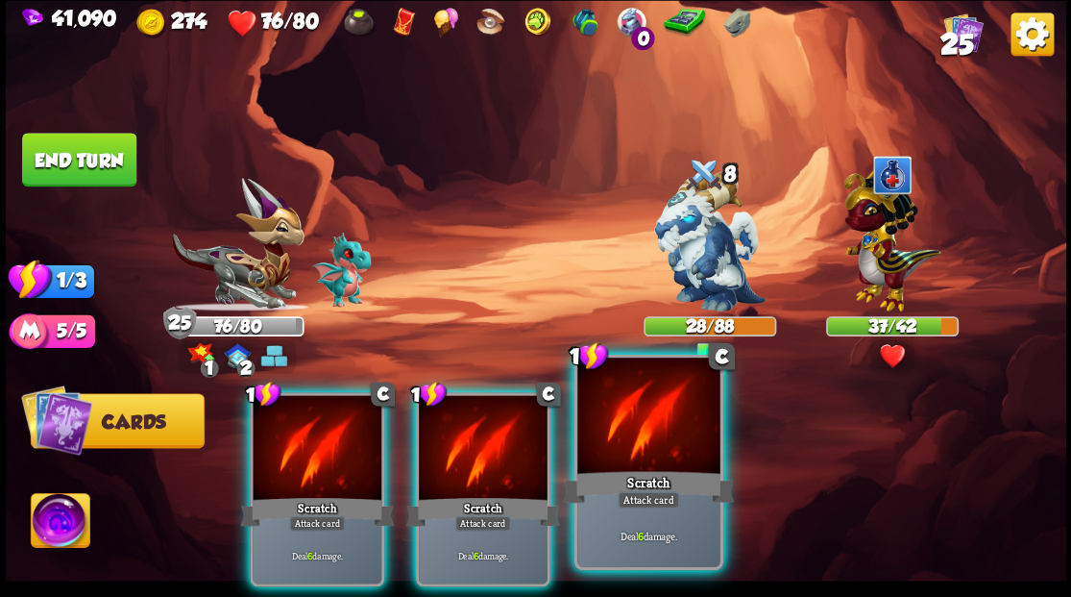
click at [649, 459] on div at bounding box center [648, 417] width 142 height 120
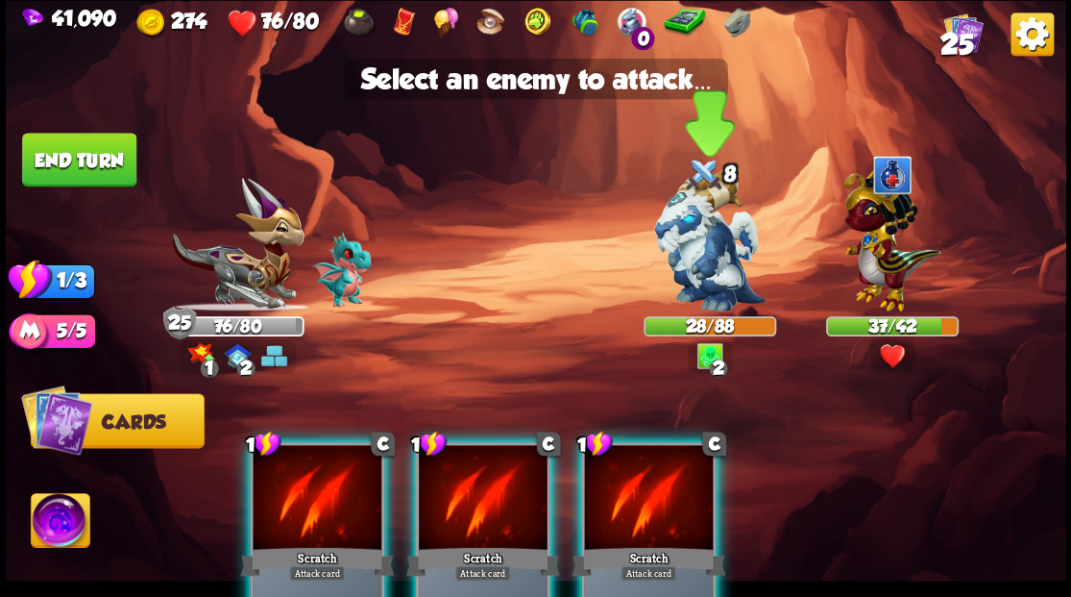
click at [701, 281] on img at bounding box center [709, 241] width 111 height 139
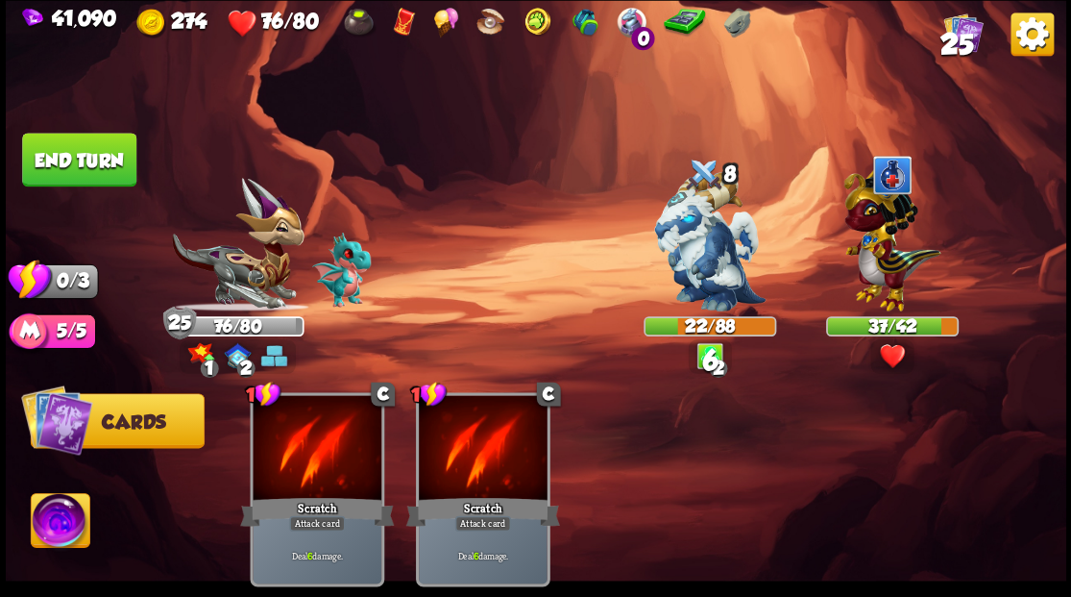
click at [81, 158] on button "End turn" at bounding box center [79, 160] width 114 height 54
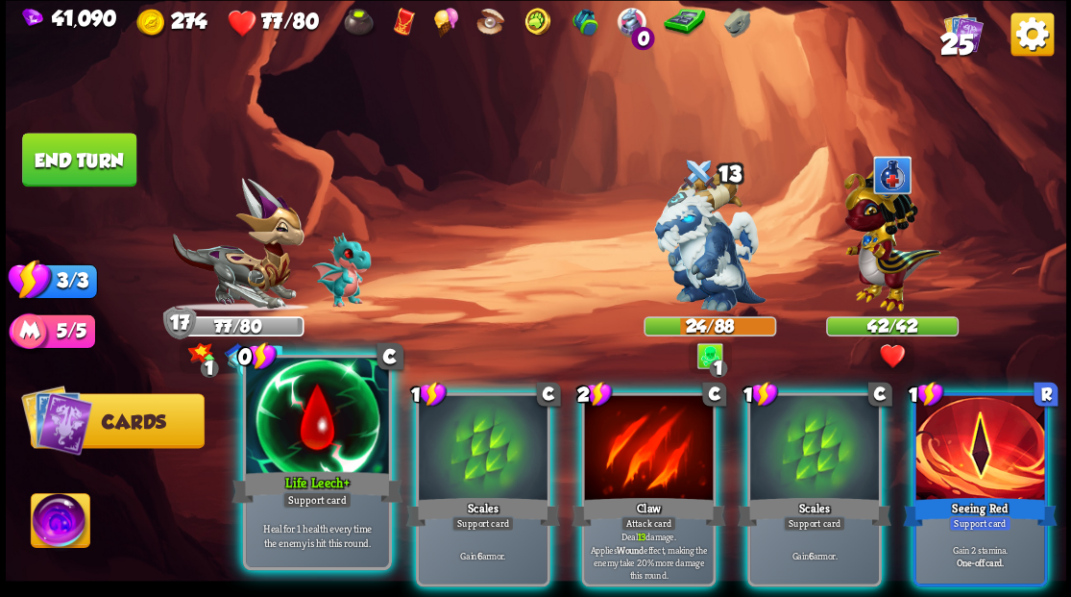
click at [311, 440] on div at bounding box center [317, 417] width 142 height 120
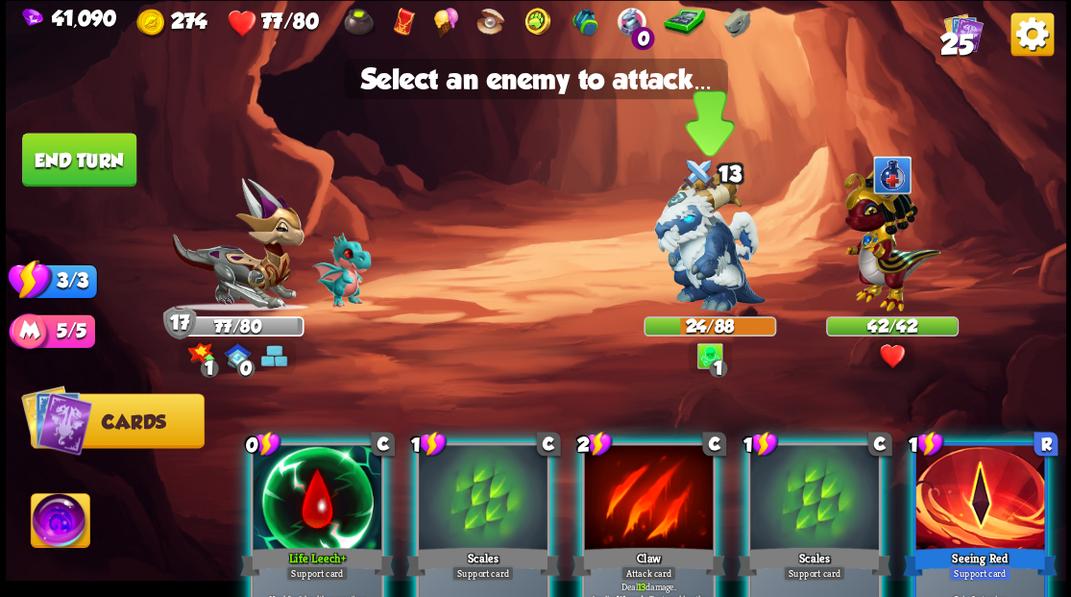
click at [709, 227] on img at bounding box center [709, 241] width 111 height 139
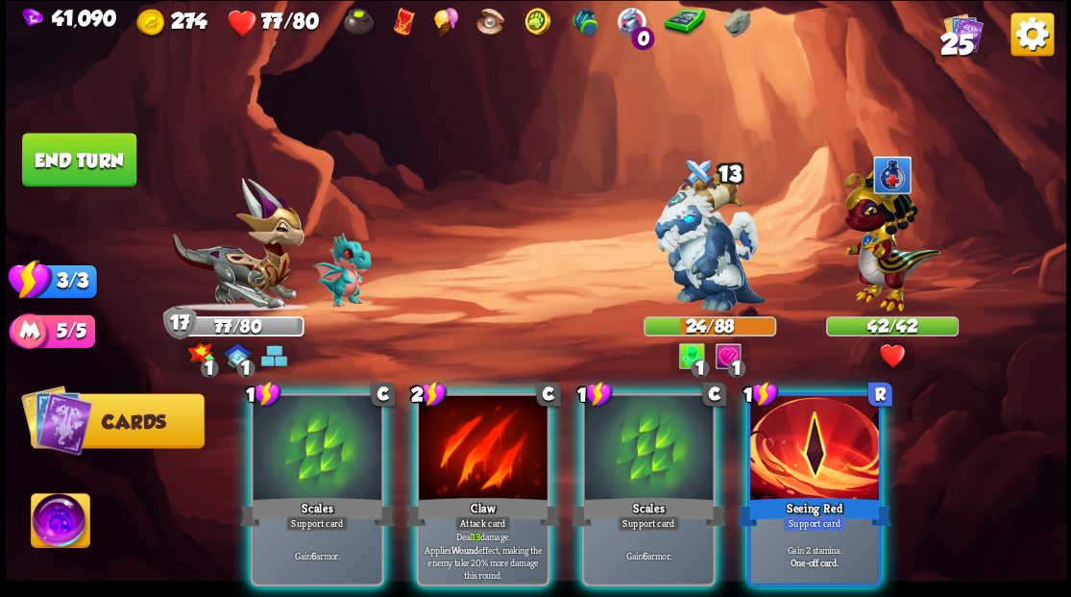
click at [801, 454] on div at bounding box center [814, 449] width 129 height 109
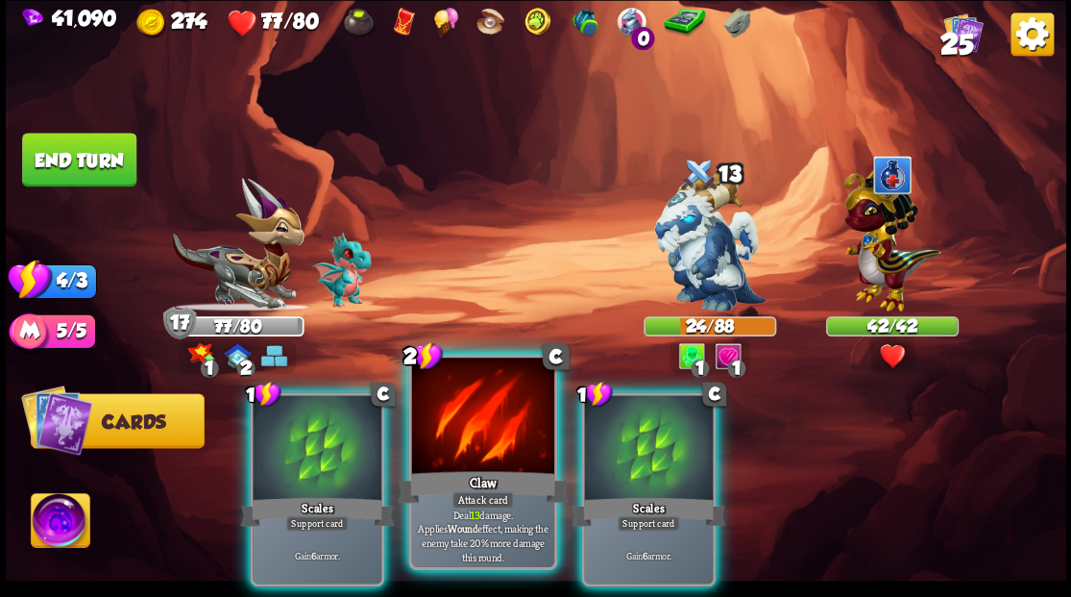
click at [484, 428] on div at bounding box center [482, 417] width 142 height 120
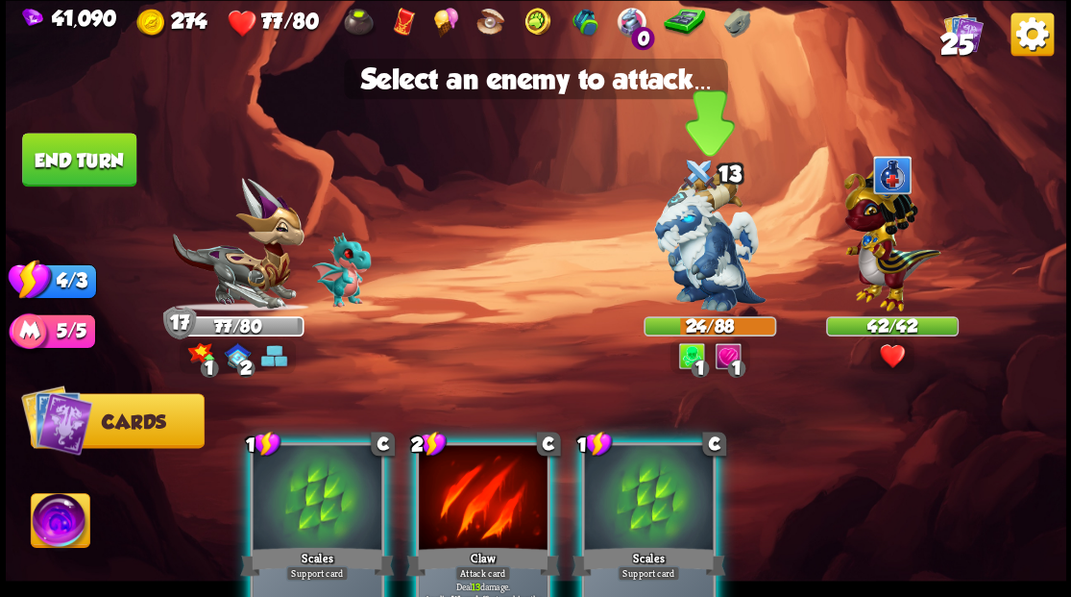
click at [717, 257] on img at bounding box center [709, 241] width 111 height 139
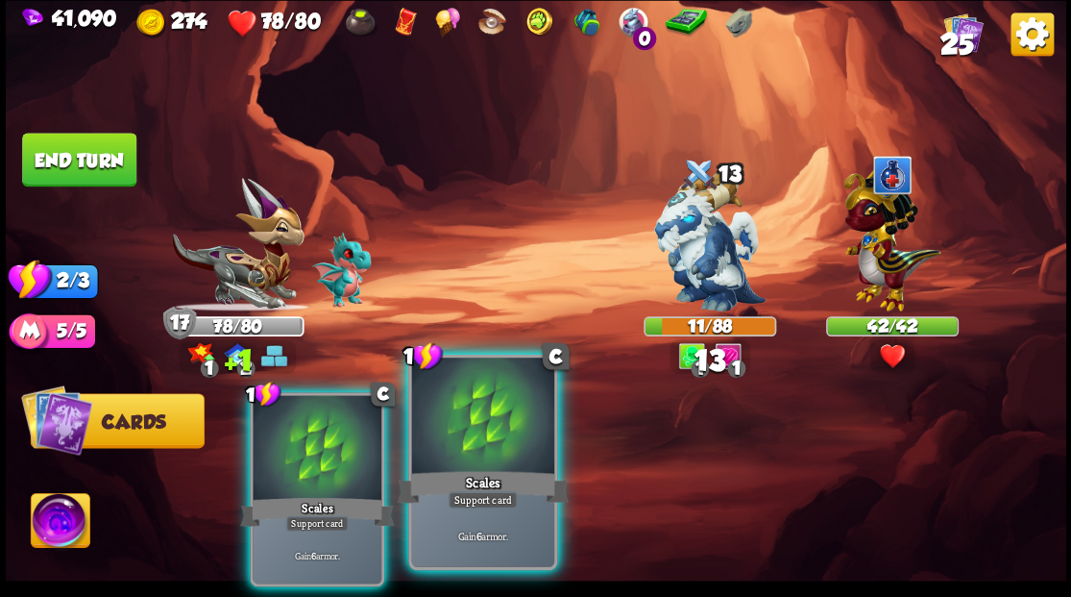
click at [504, 457] on div at bounding box center [482, 417] width 142 height 120
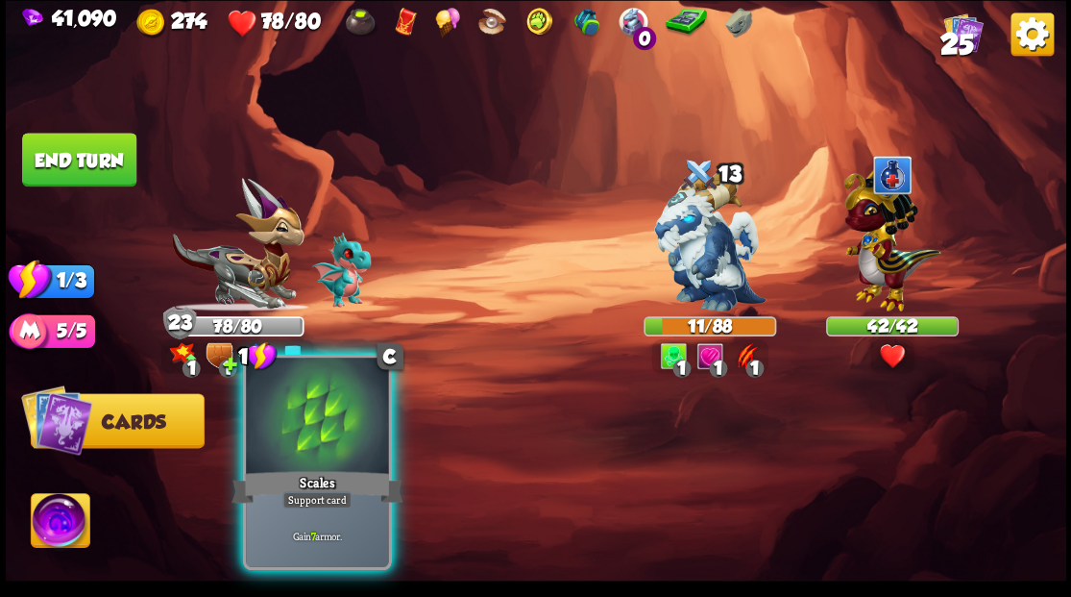
click at [346, 434] on div at bounding box center [317, 417] width 142 height 120
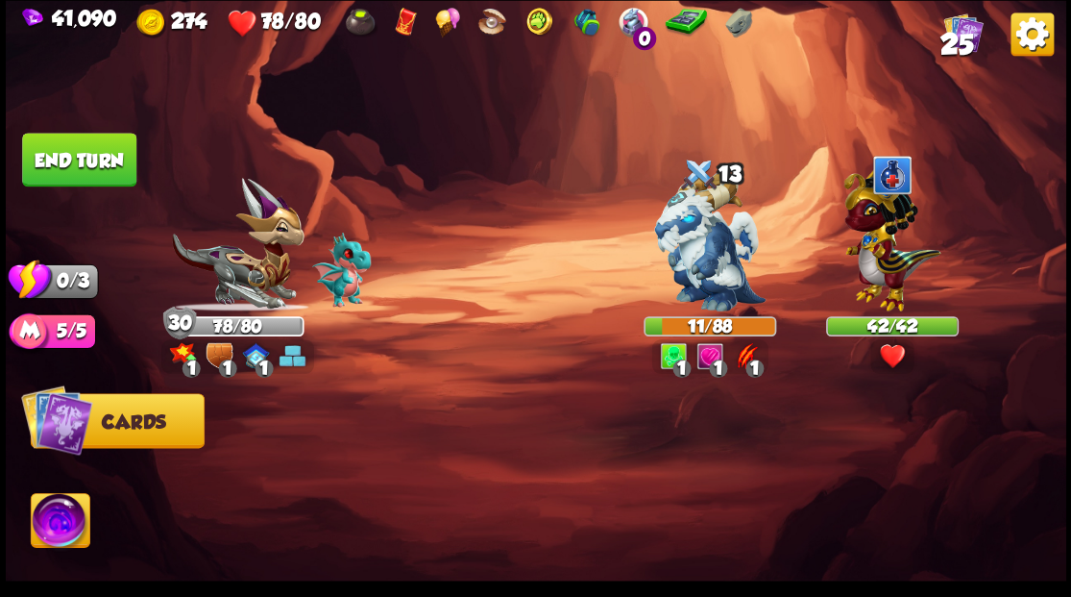
drag, startPoint x: 86, startPoint y: 160, endPoint x: 123, endPoint y: 163, distance: 36.6
click at [86, 160] on button "End turn" at bounding box center [79, 160] width 114 height 54
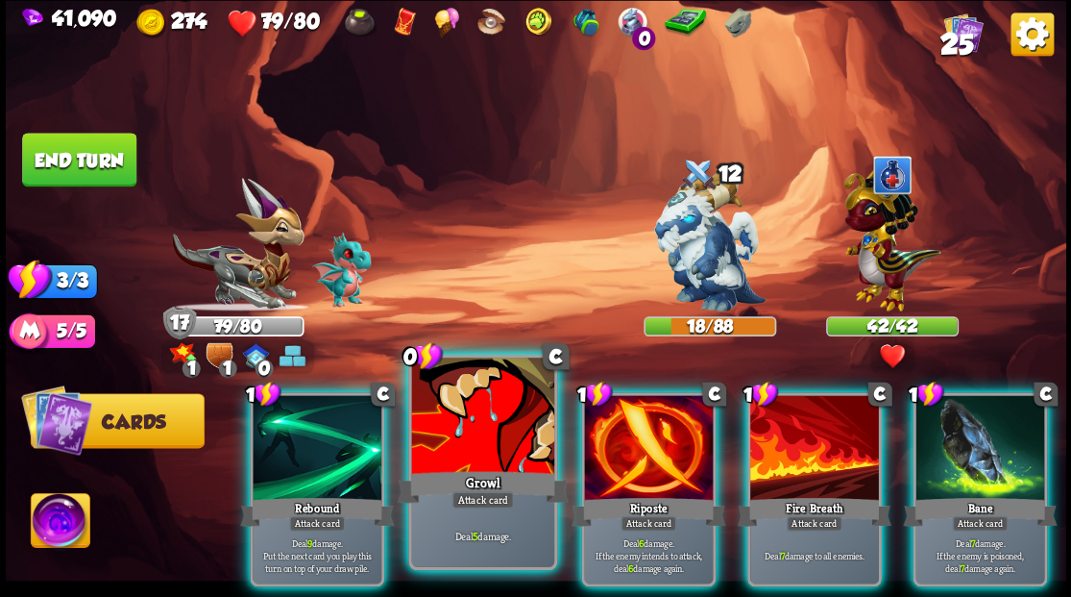
drag, startPoint x: 490, startPoint y: 419, endPoint x: 555, endPoint y: 342, distance: 100.9
click at [490, 417] on div at bounding box center [482, 417] width 142 height 120
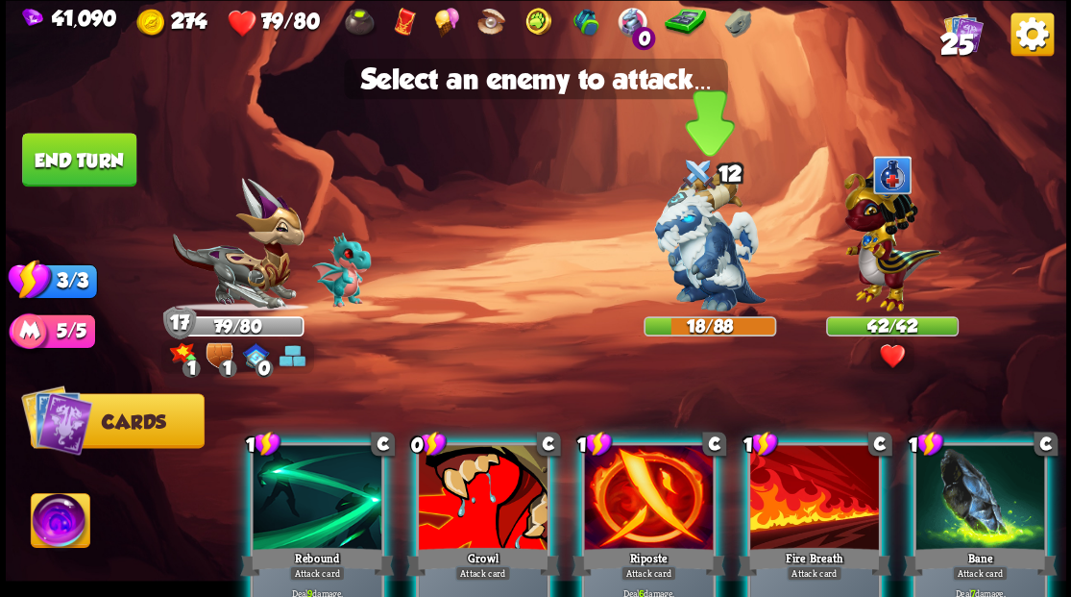
click at [684, 263] on img at bounding box center [709, 241] width 111 height 139
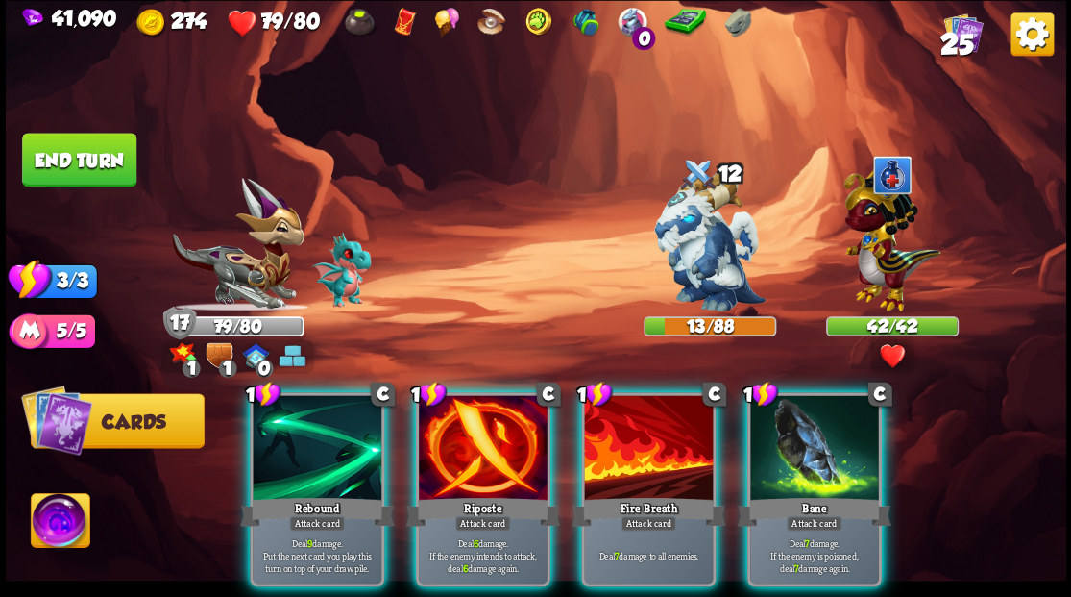
drag, startPoint x: 646, startPoint y: 450, endPoint x: 564, endPoint y: 400, distance: 95.7
click at [642, 448] on div at bounding box center [648, 449] width 129 height 109
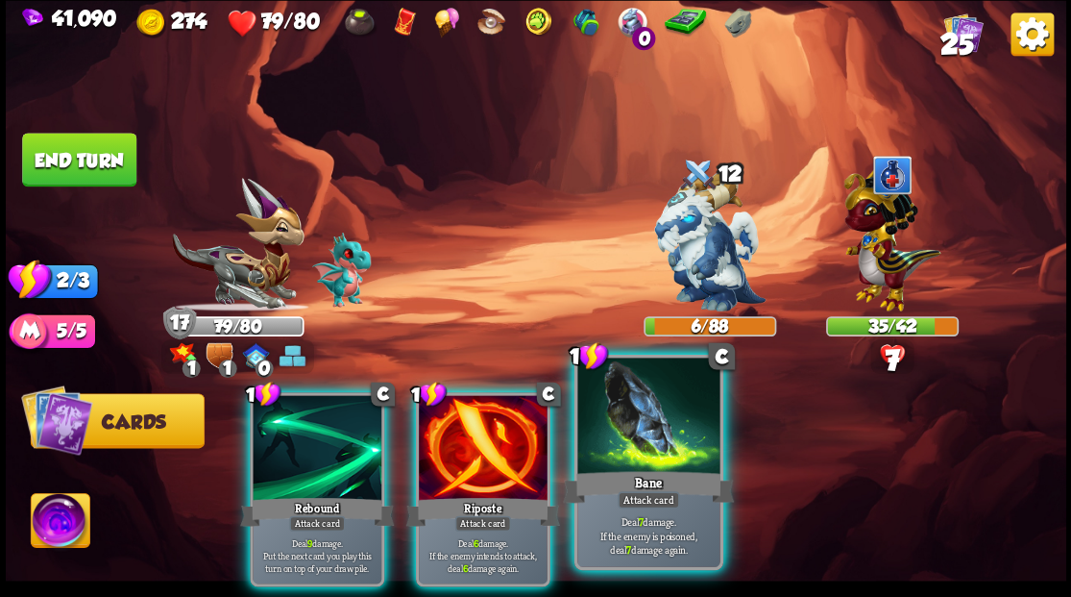
drag, startPoint x: 632, startPoint y: 426, endPoint x: 625, endPoint y: 401, distance: 25.9
click at [632, 424] on div at bounding box center [648, 417] width 142 height 120
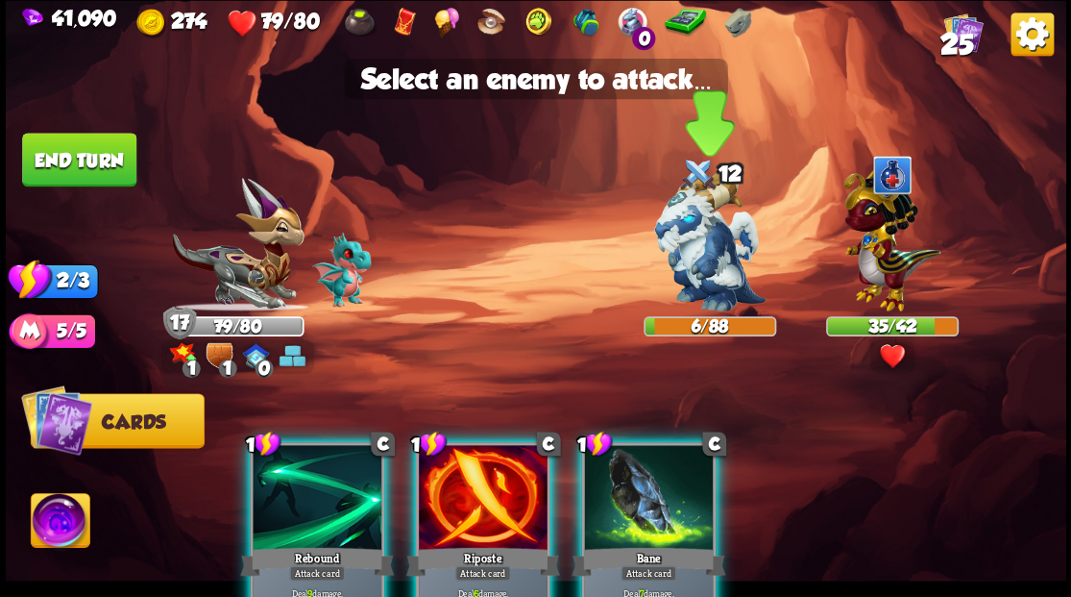
click at [679, 253] on img at bounding box center [709, 241] width 111 height 139
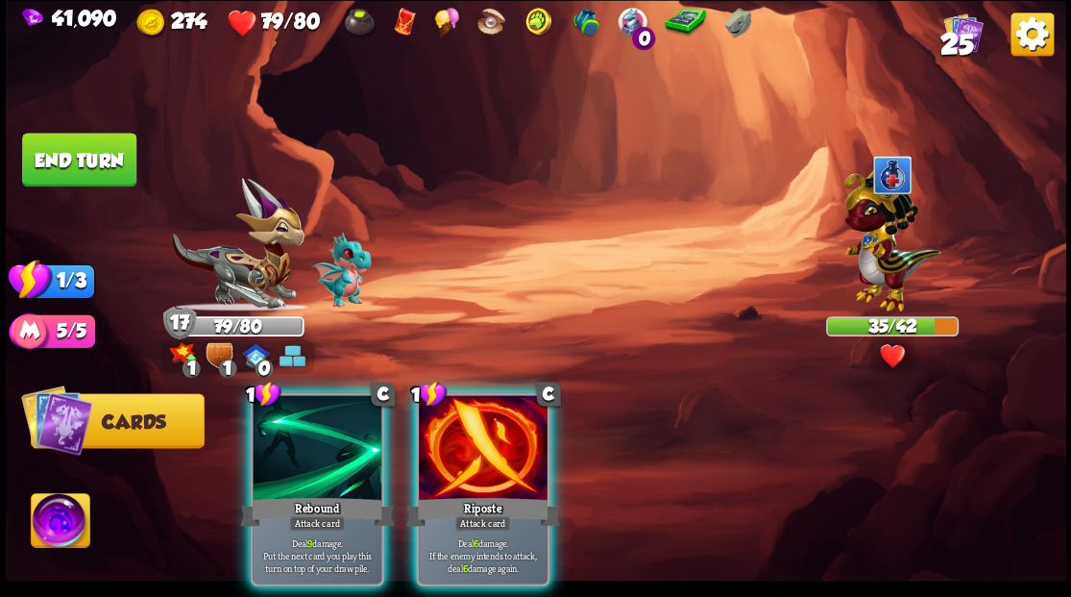
click at [328, 438] on div at bounding box center [317, 449] width 129 height 109
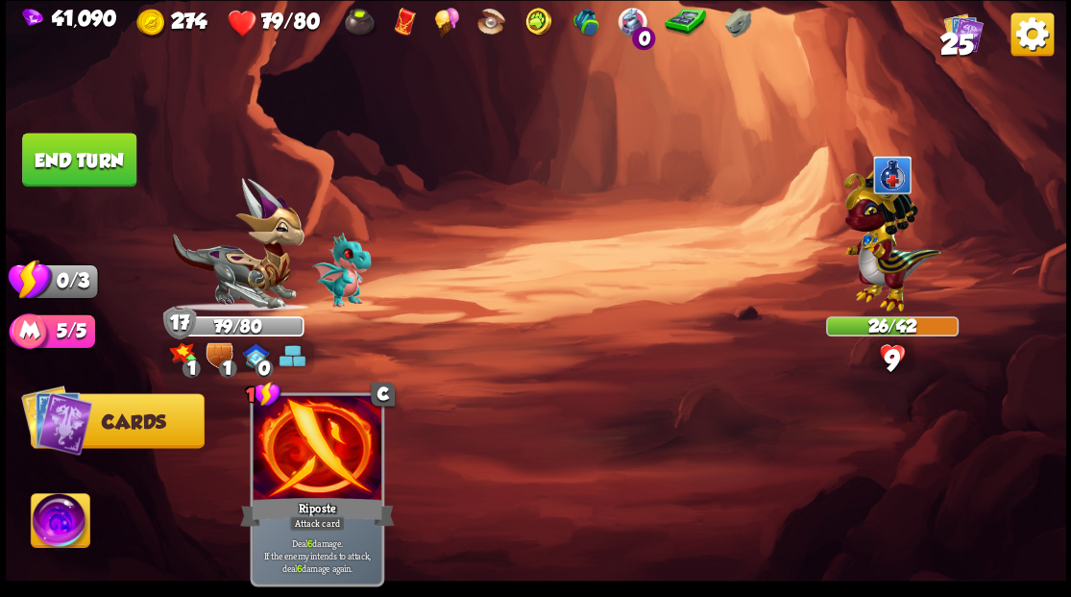
drag, startPoint x: 125, startPoint y: 180, endPoint x: 289, endPoint y: 201, distance: 165.6
click at [125, 180] on button "End turn" at bounding box center [79, 160] width 114 height 54
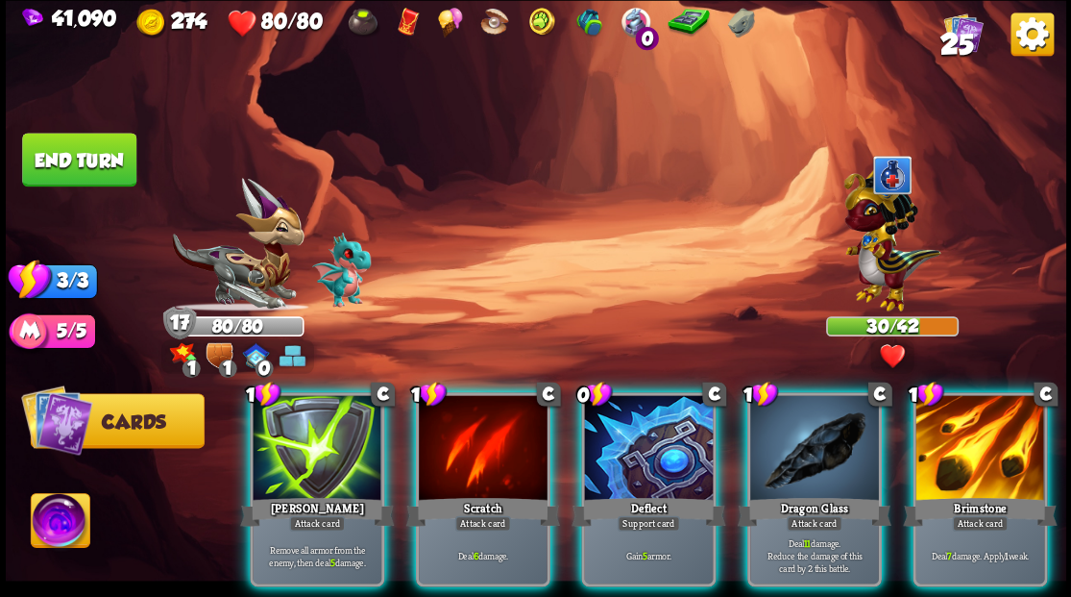
click at [619, 436] on div at bounding box center [648, 449] width 129 height 109
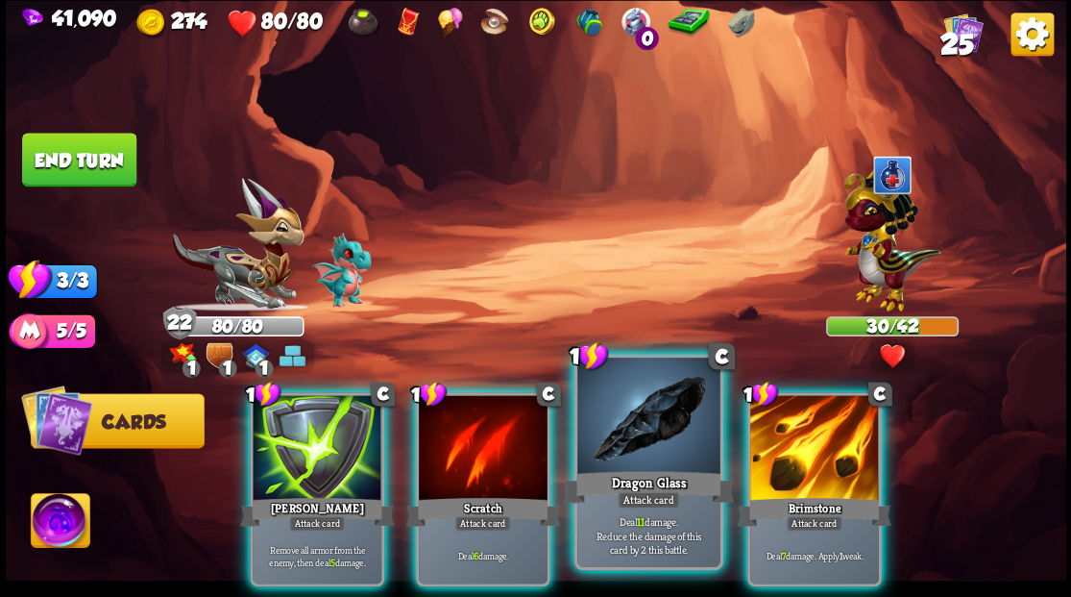
drag, startPoint x: 807, startPoint y: 428, endPoint x: 668, endPoint y: 394, distance: 143.5
click at [805, 428] on div at bounding box center [814, 449] width 129 height 109
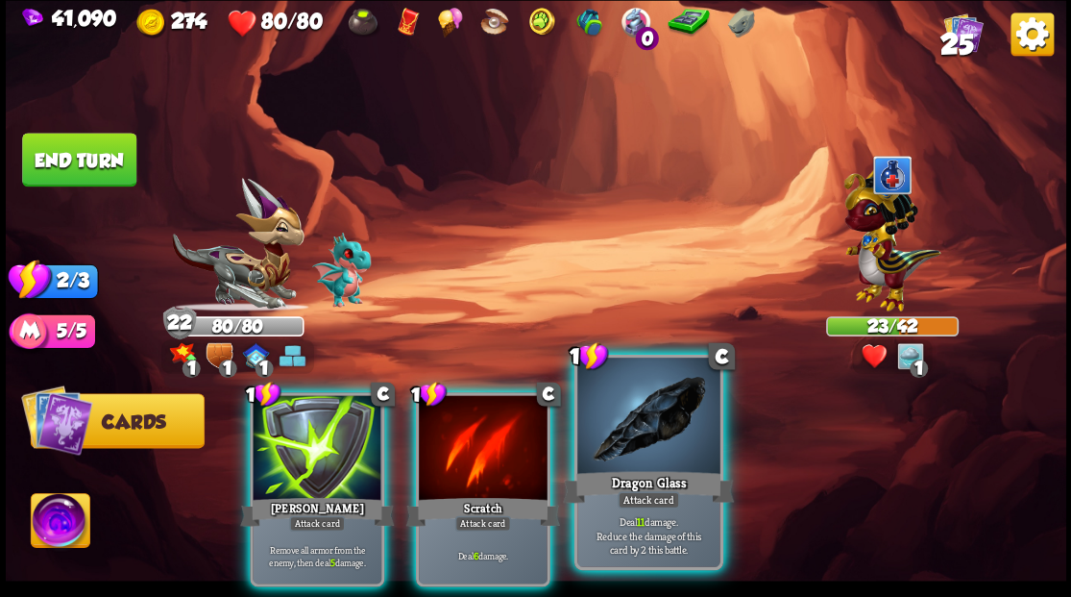
click at [638, 428] on div at bounding box center [648, 417] width 142 height 120
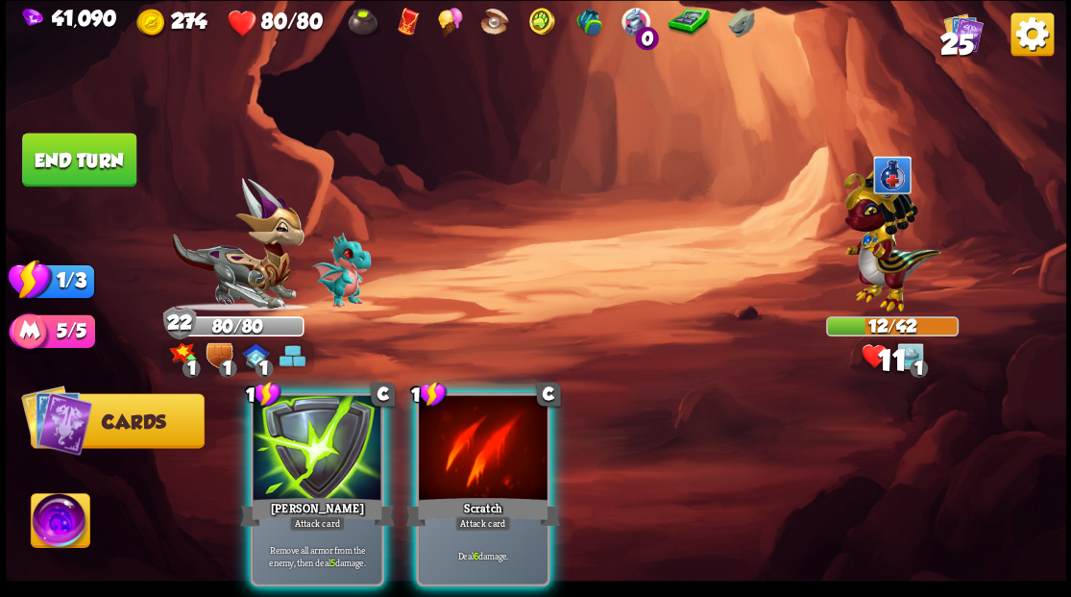
drag, startPoint x: 497, startPoint y: 446, endPoint x: 523, endPoint y: 304, distance: 144.5
click at [499, 413] on div at bounding box center [483, 449] width 129 height 109
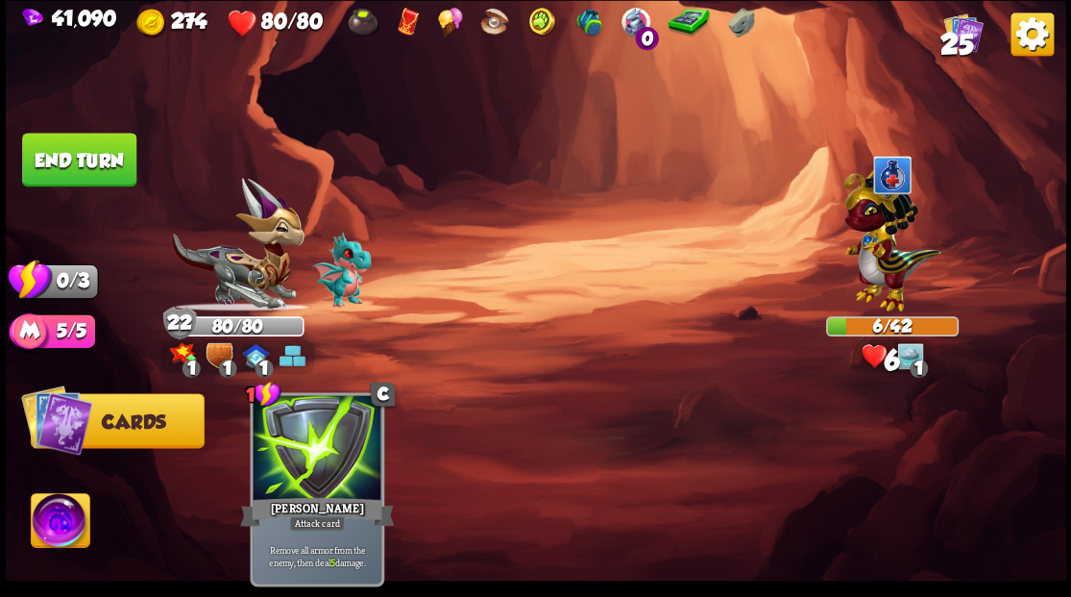
click at [106, 174] on button "End turn" at bounding box center [79, 160] width 114 height 54
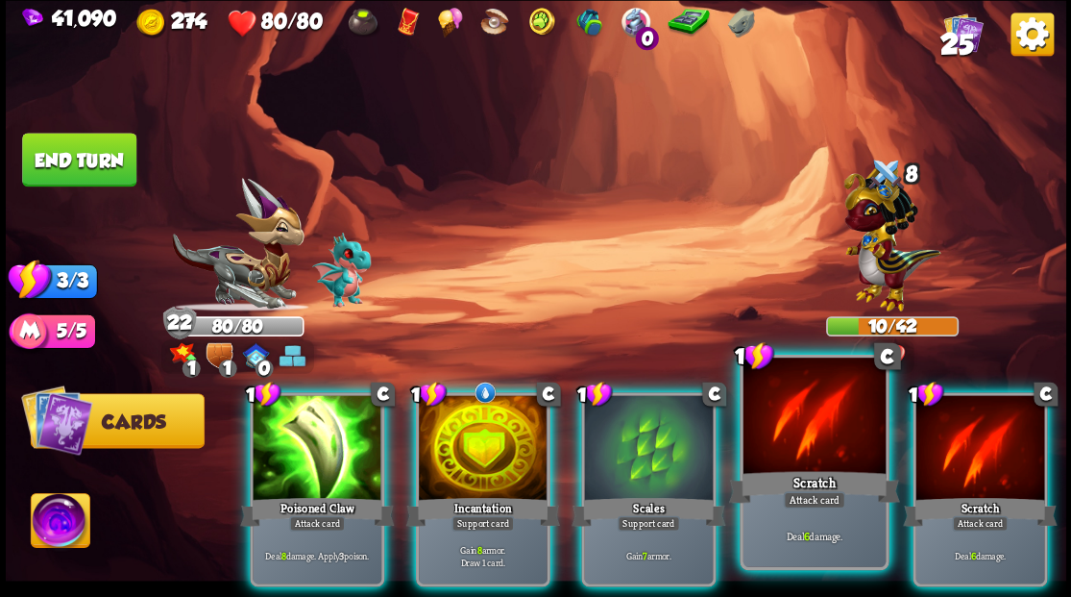
click at [786, 418] on div at bounding box center [814, 417] width 142 height 120
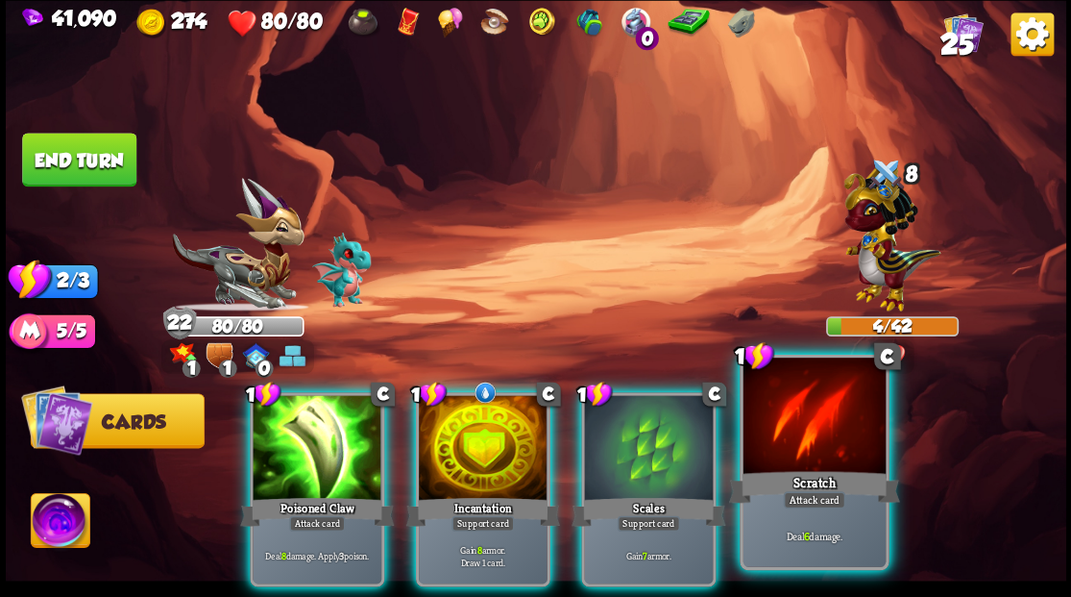
click at [786, 418] on div at bounding box center [814, 417] width 142 height 120
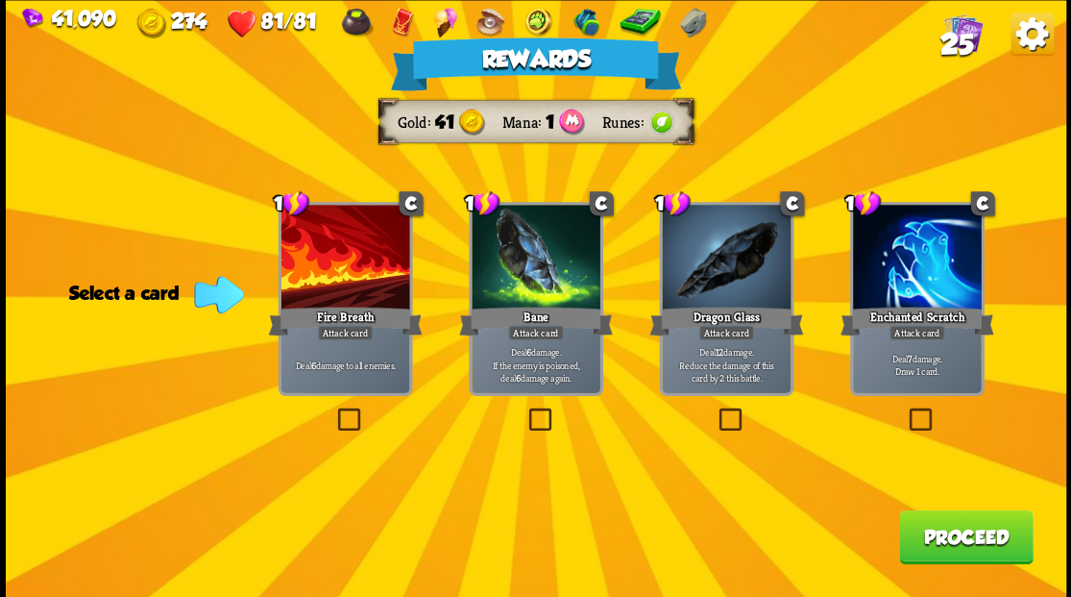
click at [953, 40] on span "25" at bounding box center [957, 43] width 34 height 33
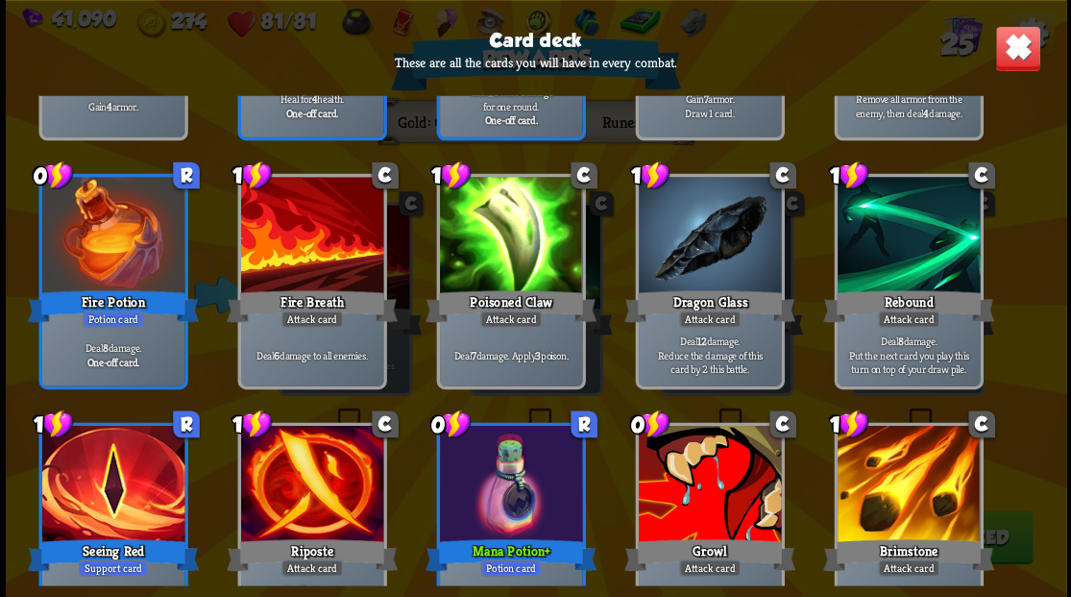
scroll to position [892, 0]
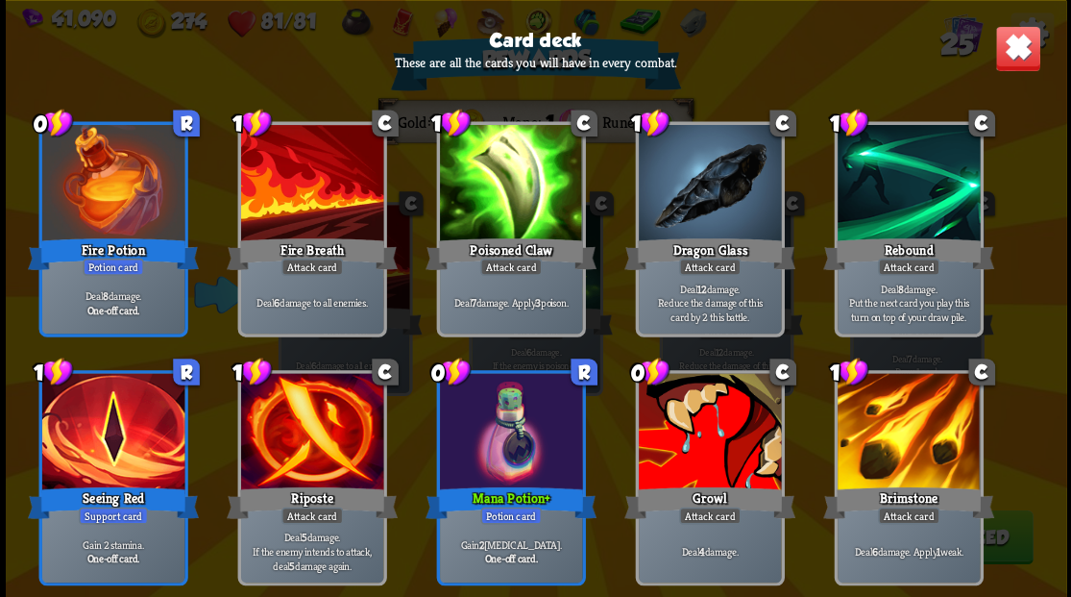
click at [1013, 53] on img at bounding box center [1017, 48] width 46 height 46
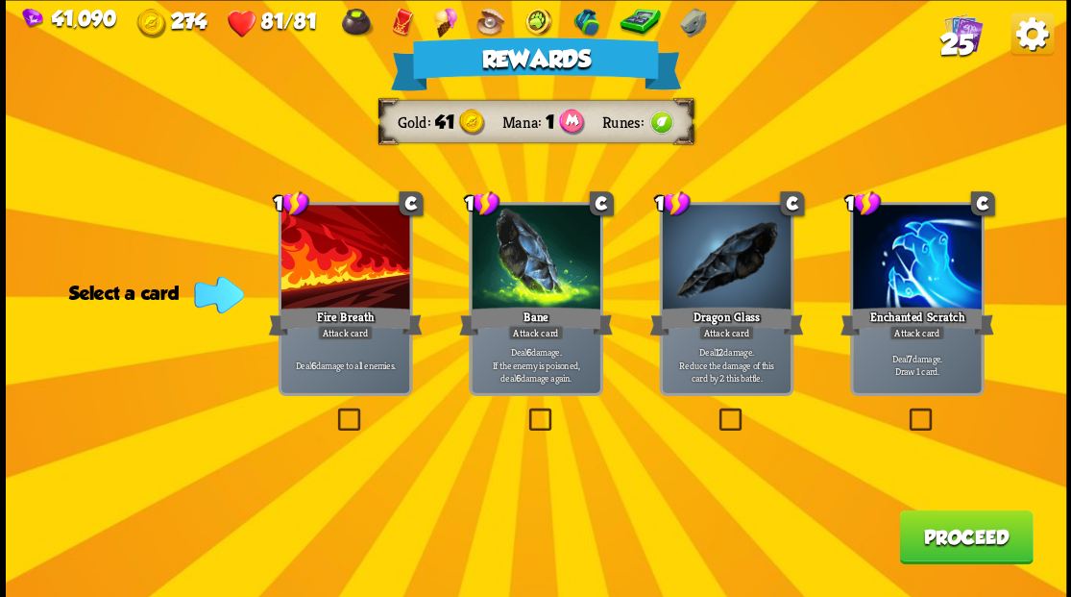
click at [906, 410] on label at bounding box center [906, 410] width 0 height 0
click at [0, 0] on input "checkbox" at bounding box center [0, 0] width 0 height 0
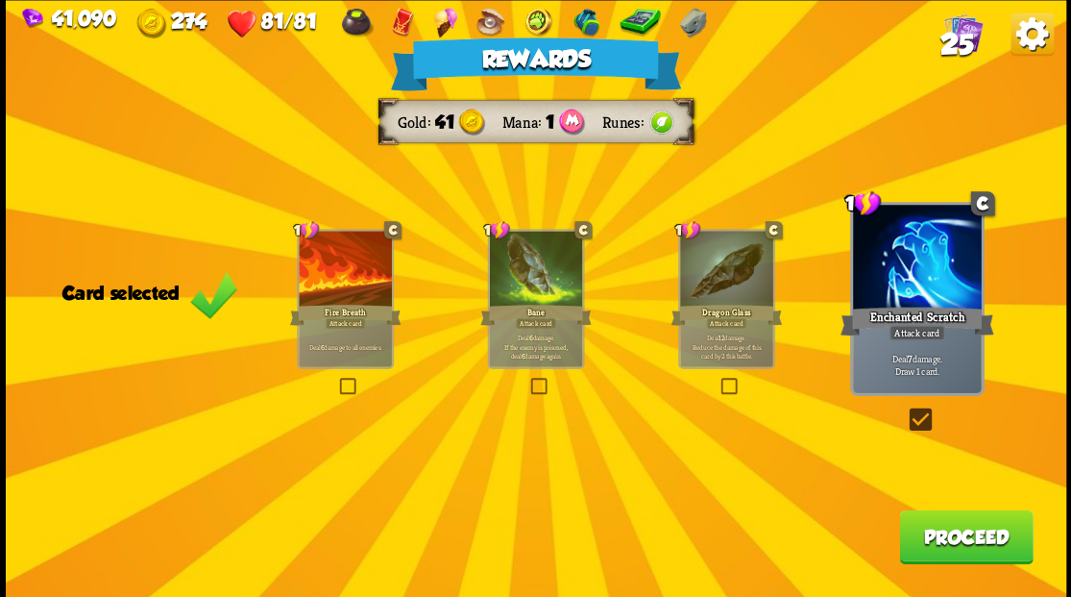
click at [946, 536] on button "Proceed" at bounding box center [966, 536] width 134 height 54
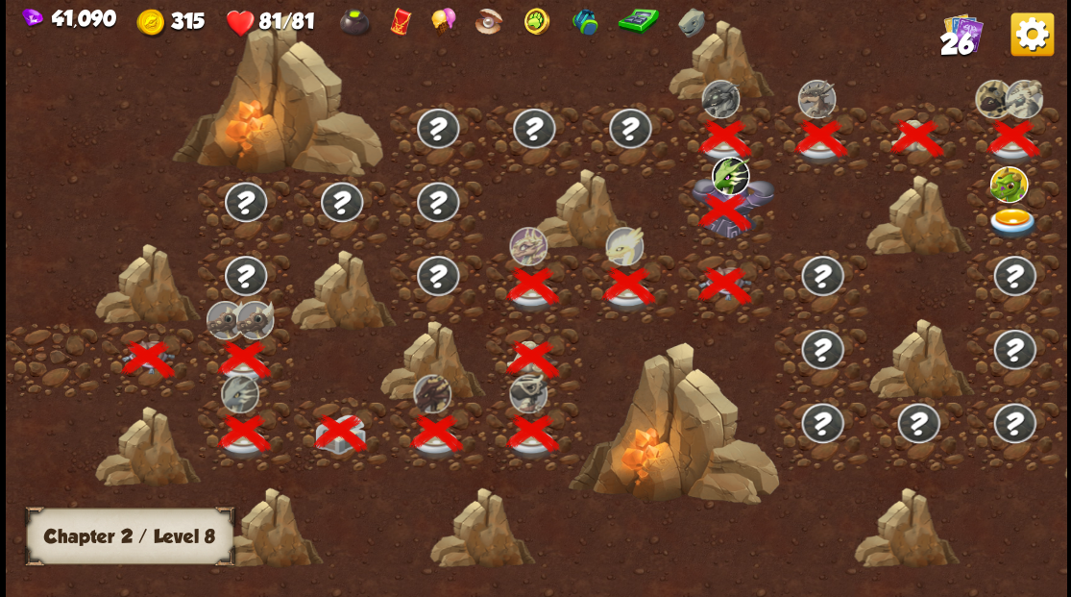
click at [1007, 226] on img at bounding box center [1013, 223] width 53 height 32
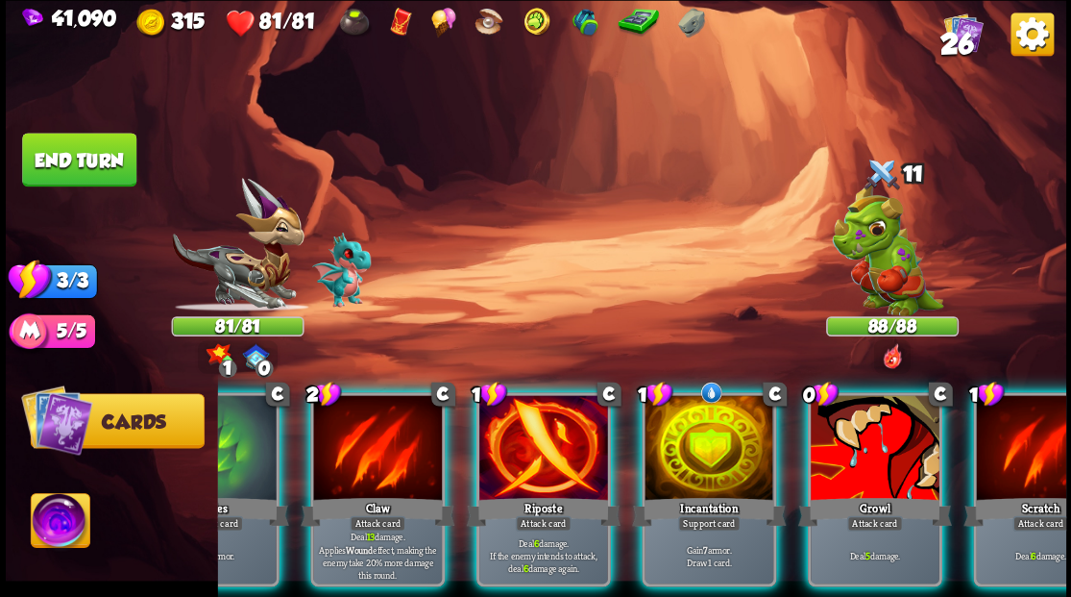
scroll to position [0, 374]
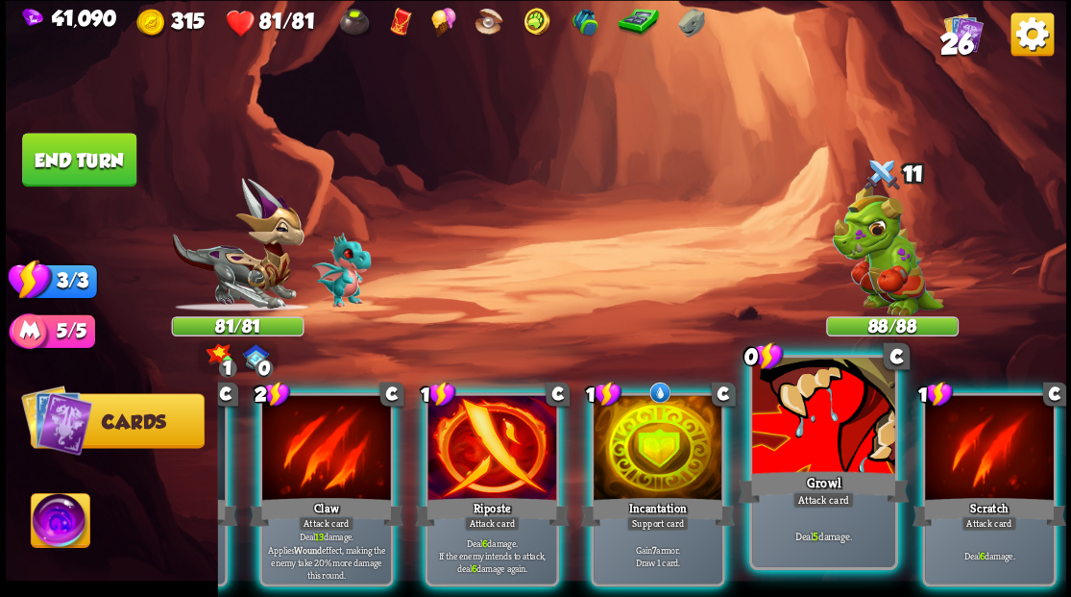
click at [824, 447] on div at bounding box center [823, 417] width 142 height 120
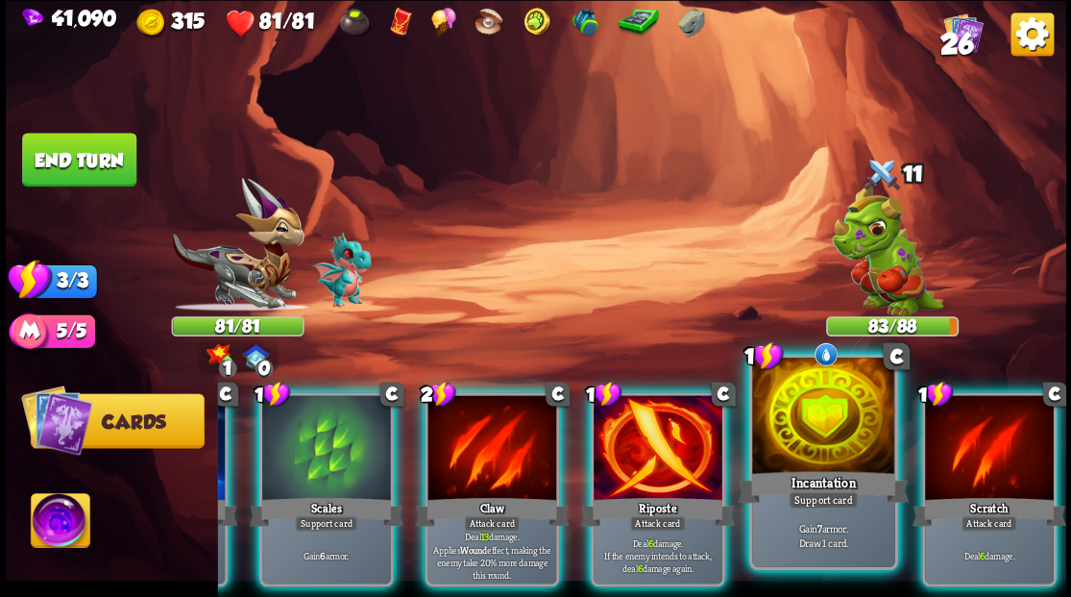
click at [823, 444] on div at bounding box center [823, 417] width 142 height 120
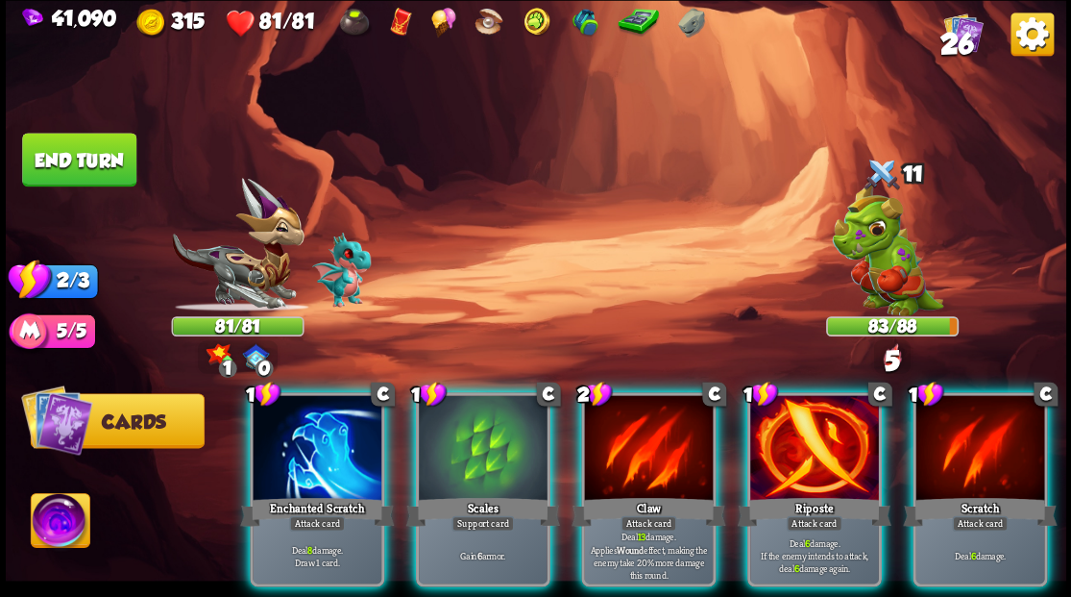
scroll to position [0, 0]
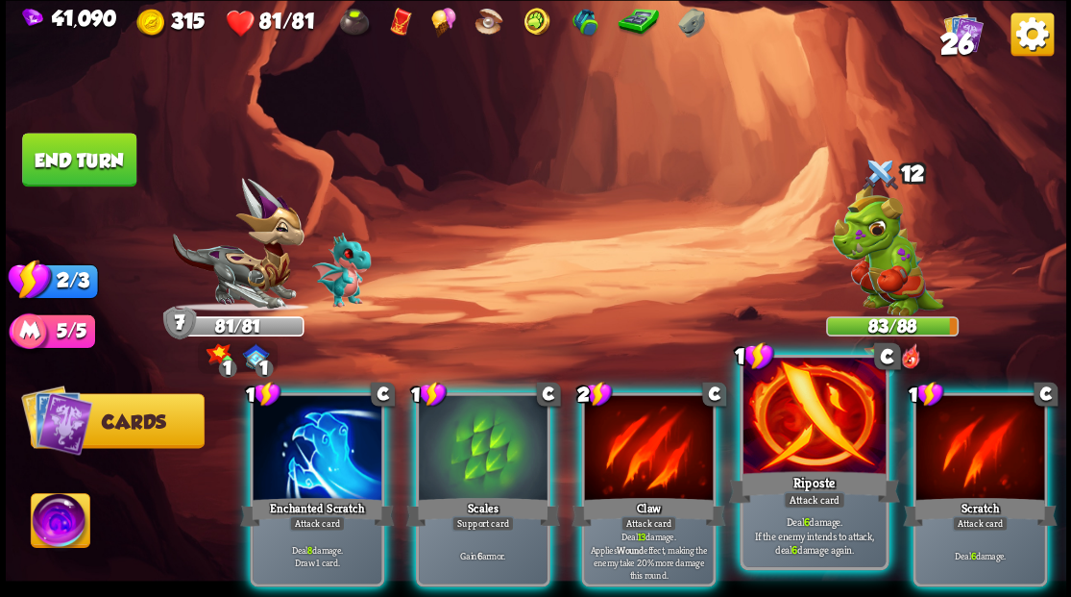
click at [821, 442] on div at bounding box center [814, 417] width 142 height 120
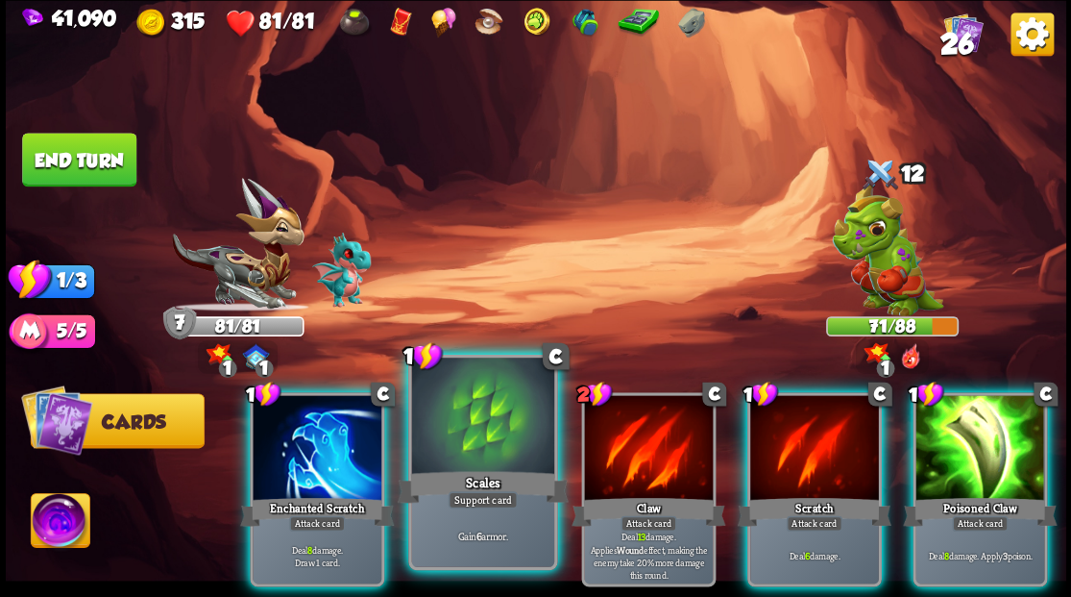
click at [484, 409] on div at bounding box center [482, 417] width 142 height 120
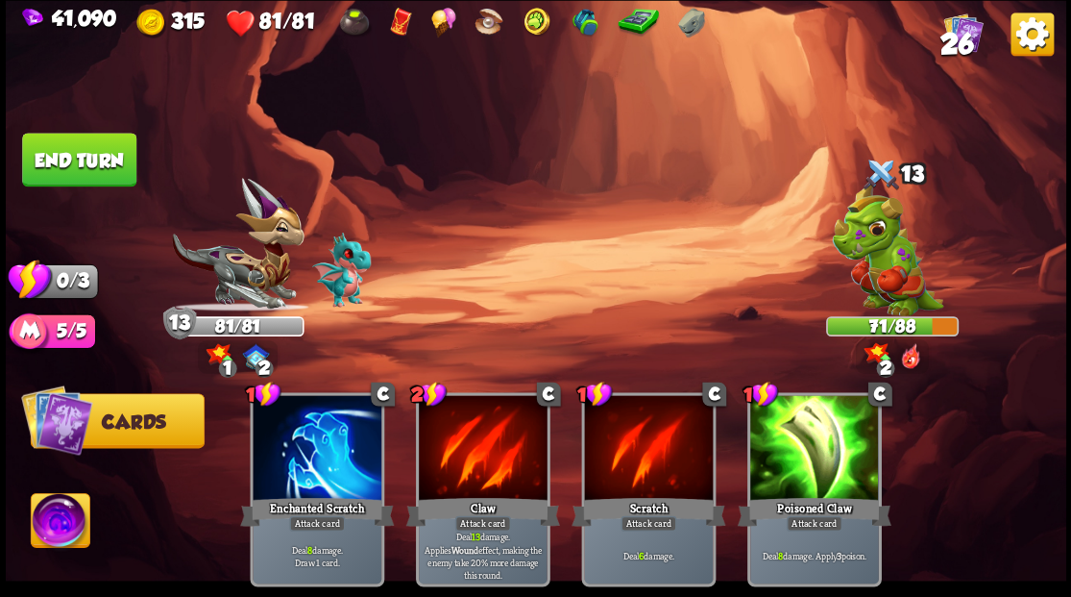
click at [89, 159] on button "End turn" at bounding box center [79, 160] width 114 height 54
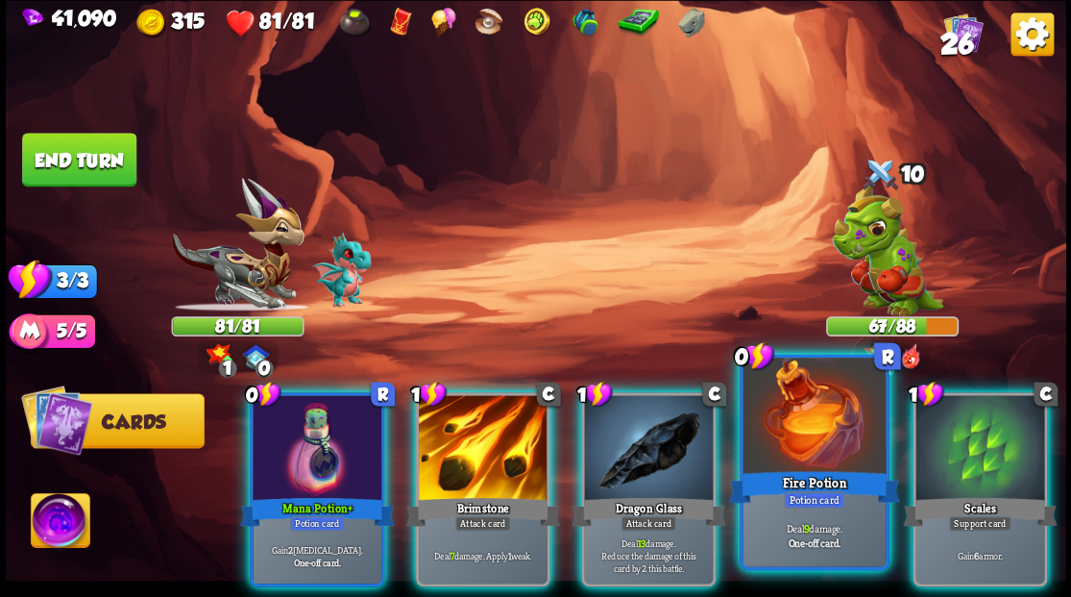
click at [796, 423] on div at bounding box center [814, 417] width 142 height 120
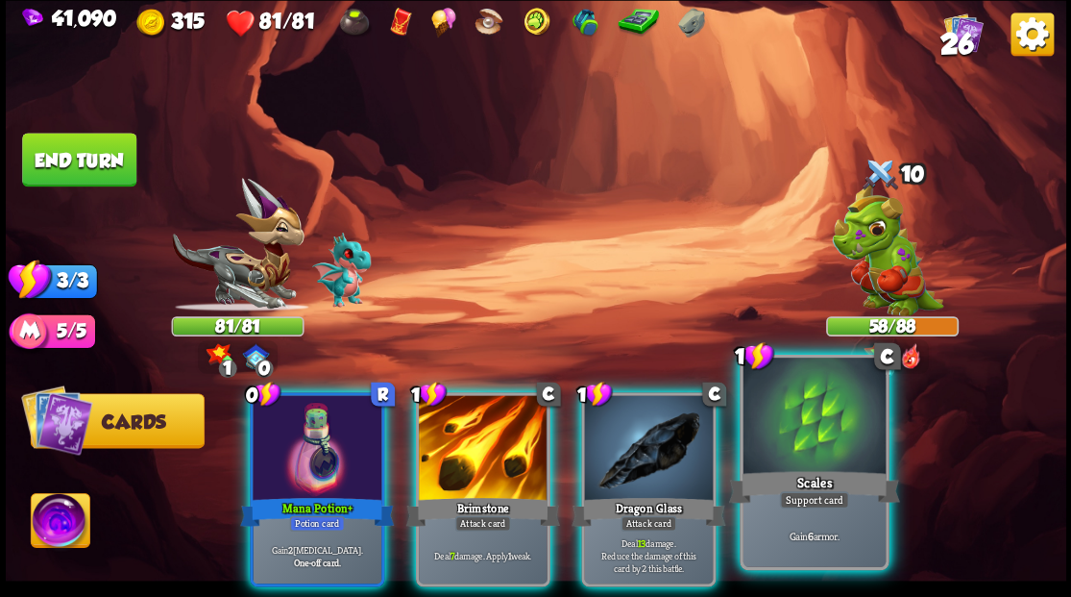
click at [790, 429] on div at bounding box center [814, 417] width 142 height 120
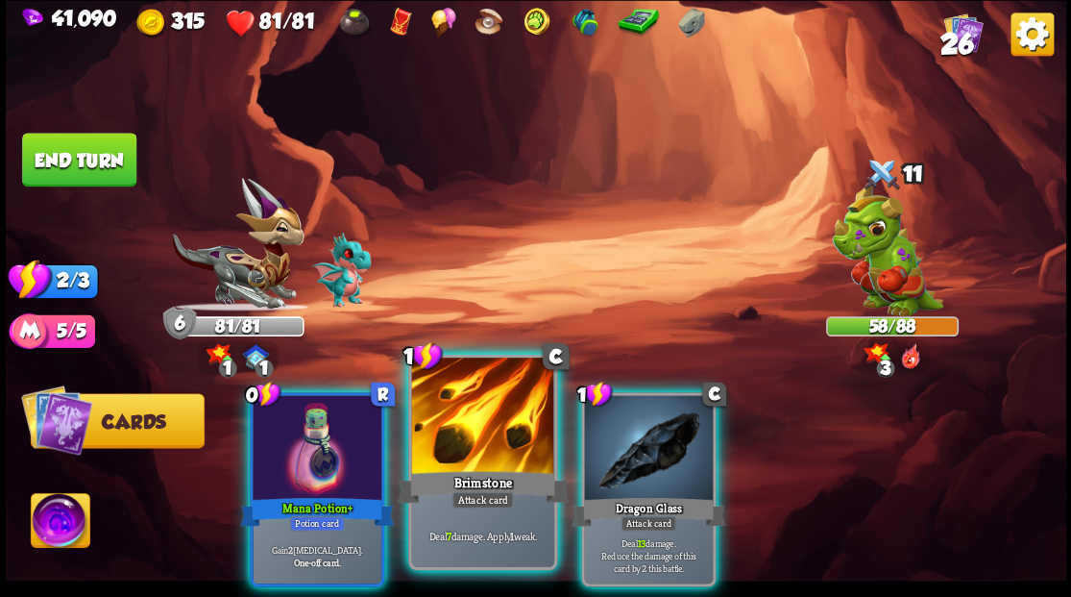
click at [477, 440] on div at bounding box center [482, 417] width 142 height 120
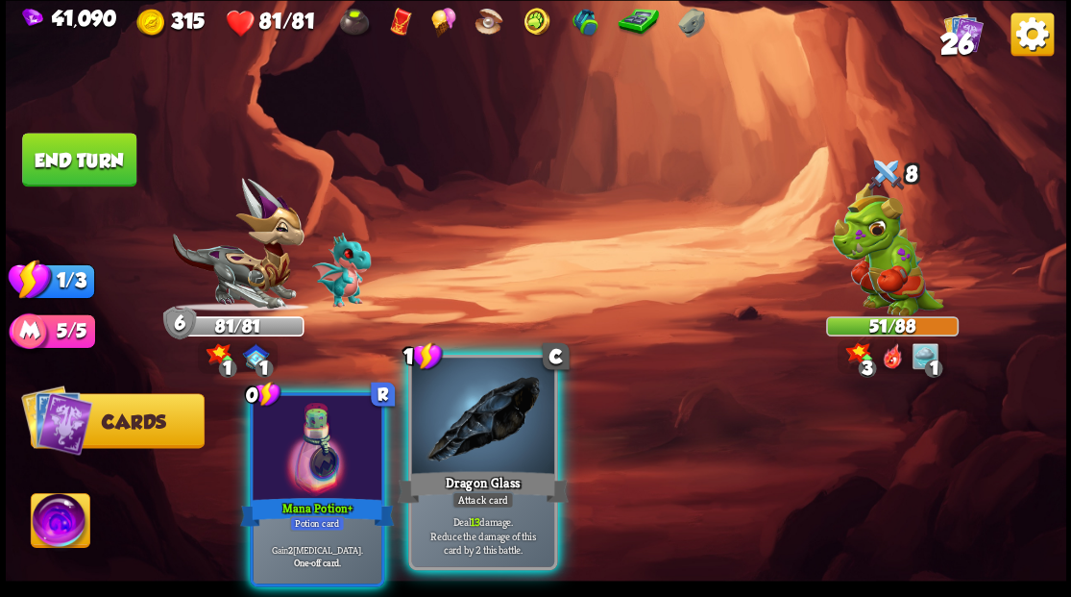
click at [467, 434] on div at bounding box center [482, 417] width 142 height 120
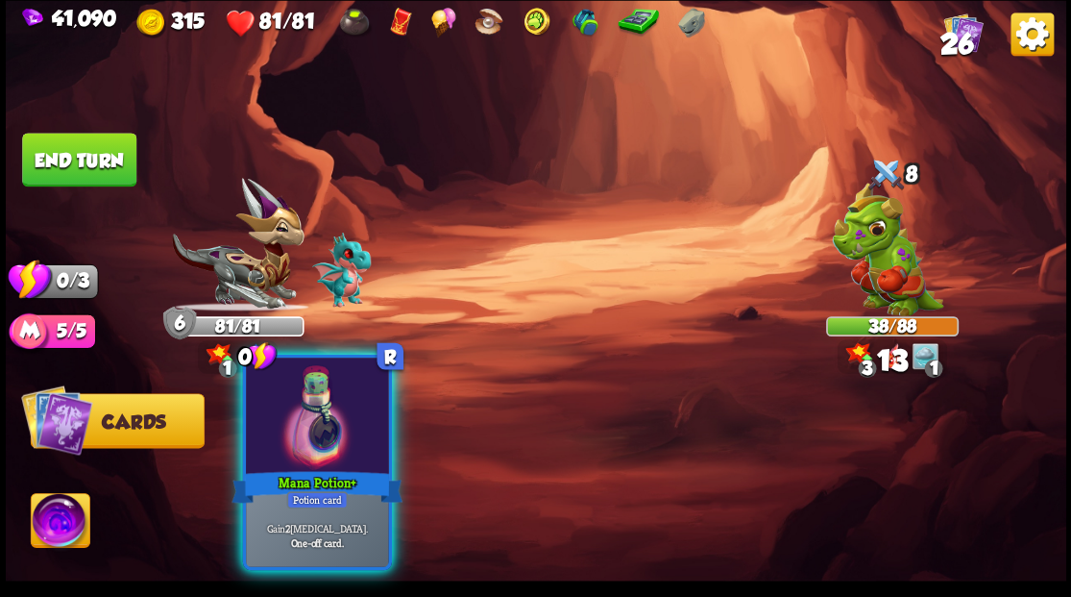
click at [282, 446] on div at bounding box center [317, 417] width 142 height 120
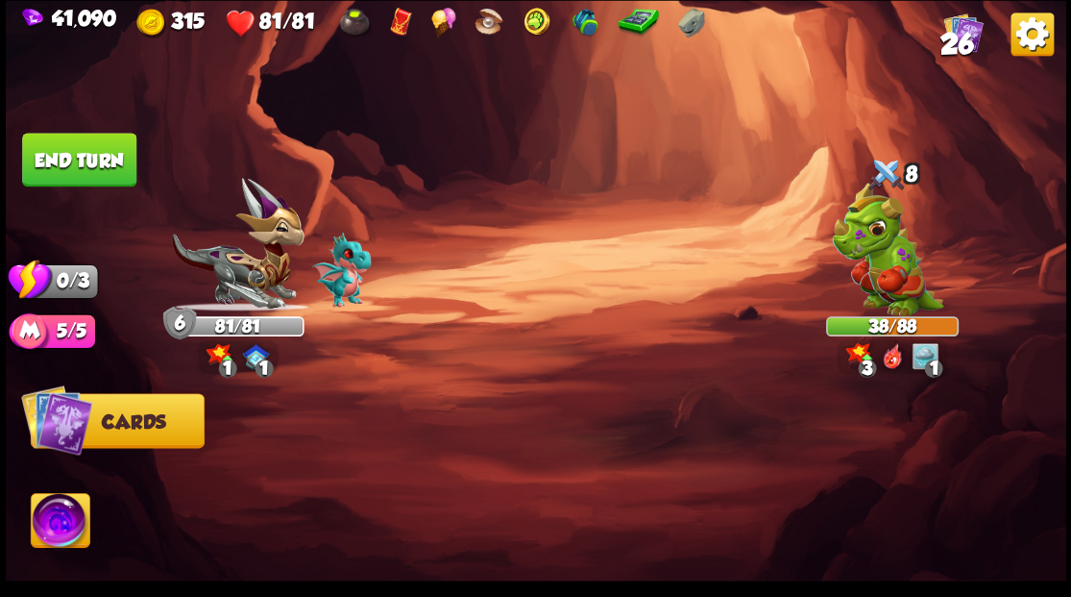
drag, startPoint x: 86, startPoint y: 152, endPoint x: 95, endPoint y: 144, distance: 11.6
click at [85, 156] on button "End turn" at bounding box center [79, 160] width 114 height 54
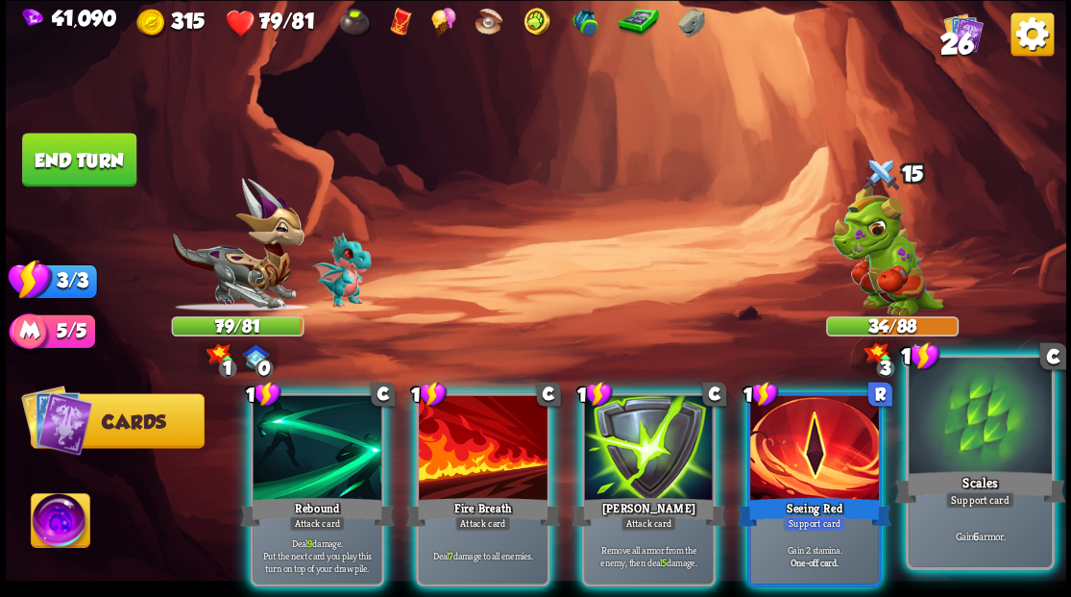
click at [993, 431] on div at bounding box center [980, 417] width 142 height 120
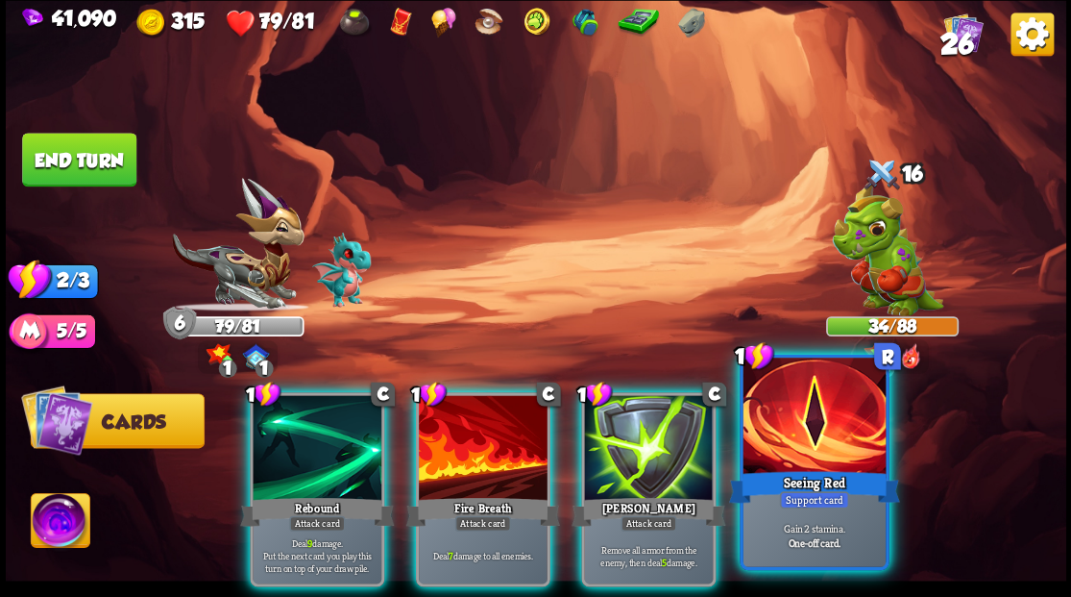
click at [821, 432] on div at bounding box center [814, 417] width 142 height 120
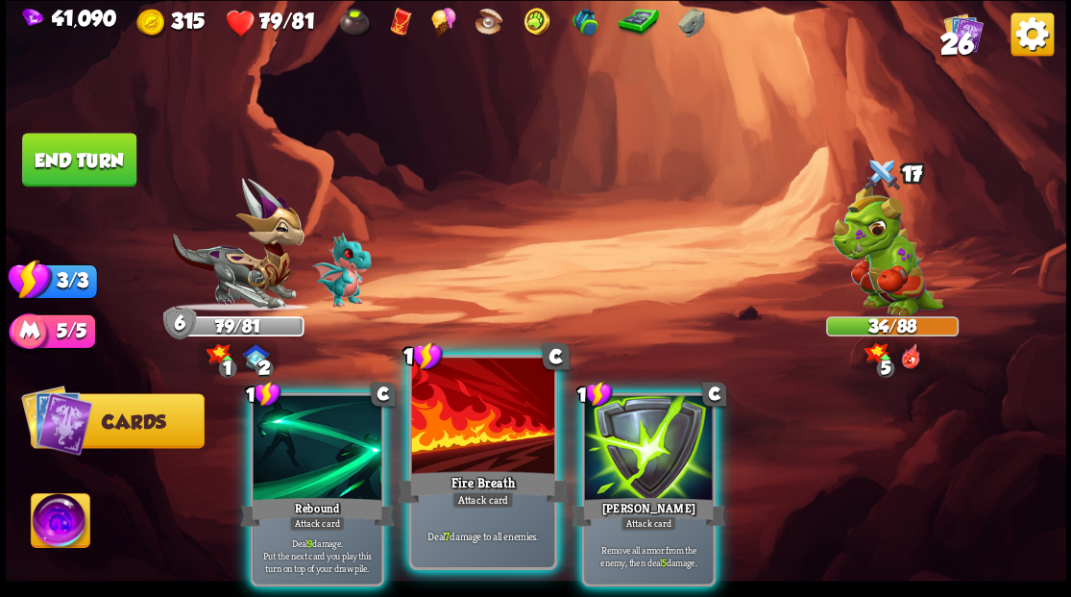
click at [493, 446] on div at bounding box center [482, 417] width 142 height 120
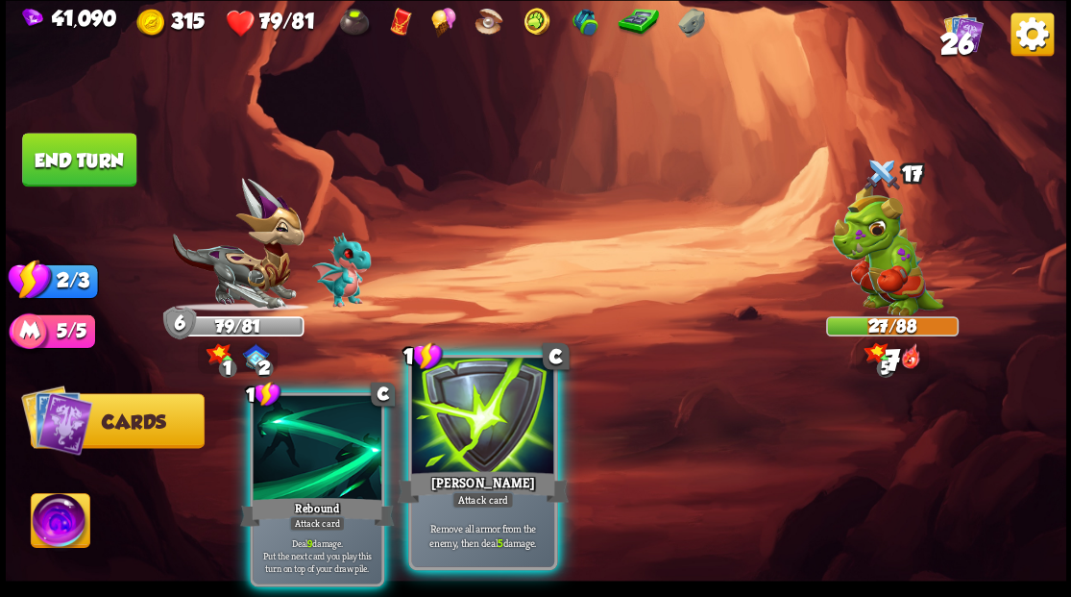
click at [480, 440] on div at bounding box center [482, 417] width 142 height 120
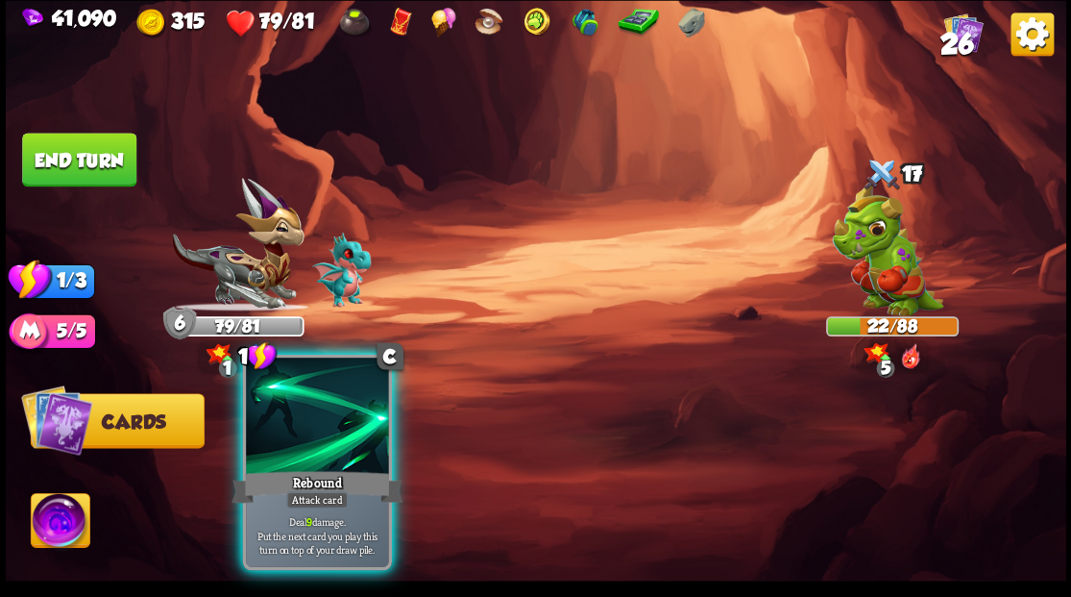
click at [320, 444] on div at bounding box center [317, 417] width 142 height 120
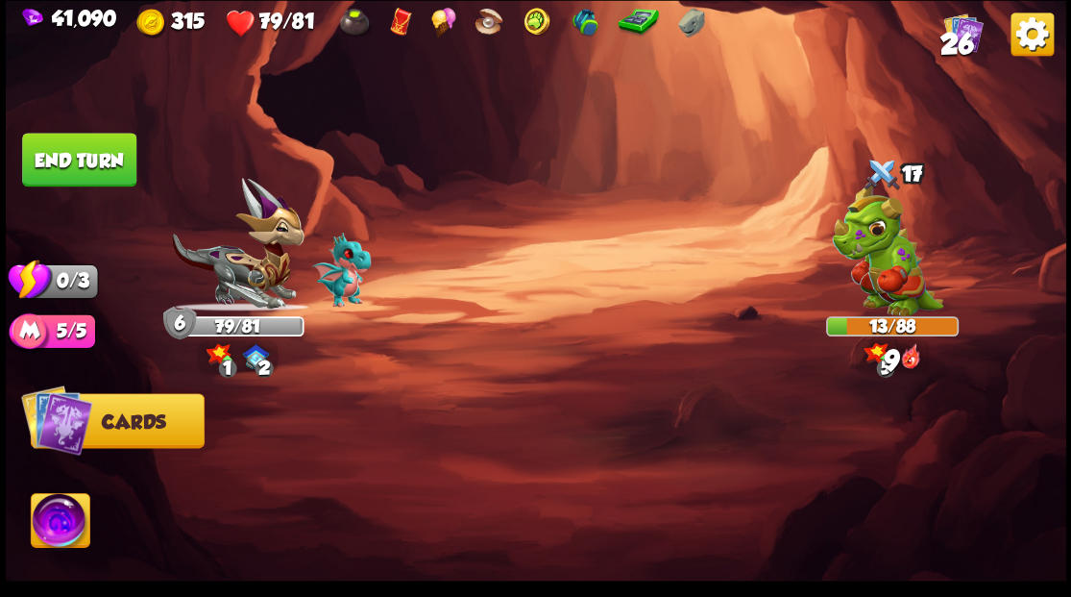
click at [77, 154] on button "End turn" at bounding box center [79, 160] width 114 height 54
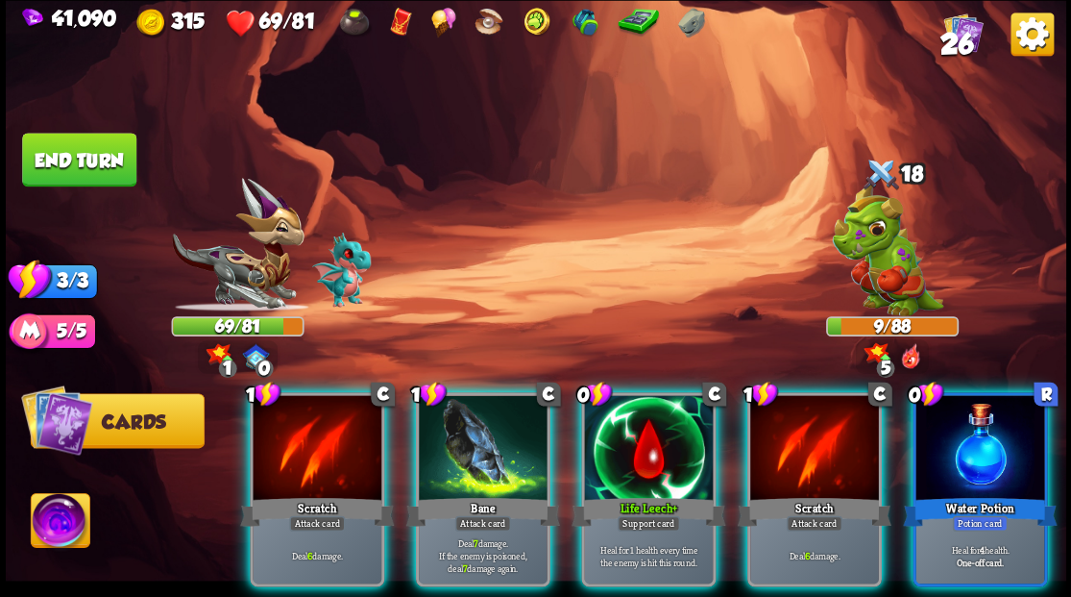
click at [638, 450] on div at bounding box center [648, 449] width 129 height 109
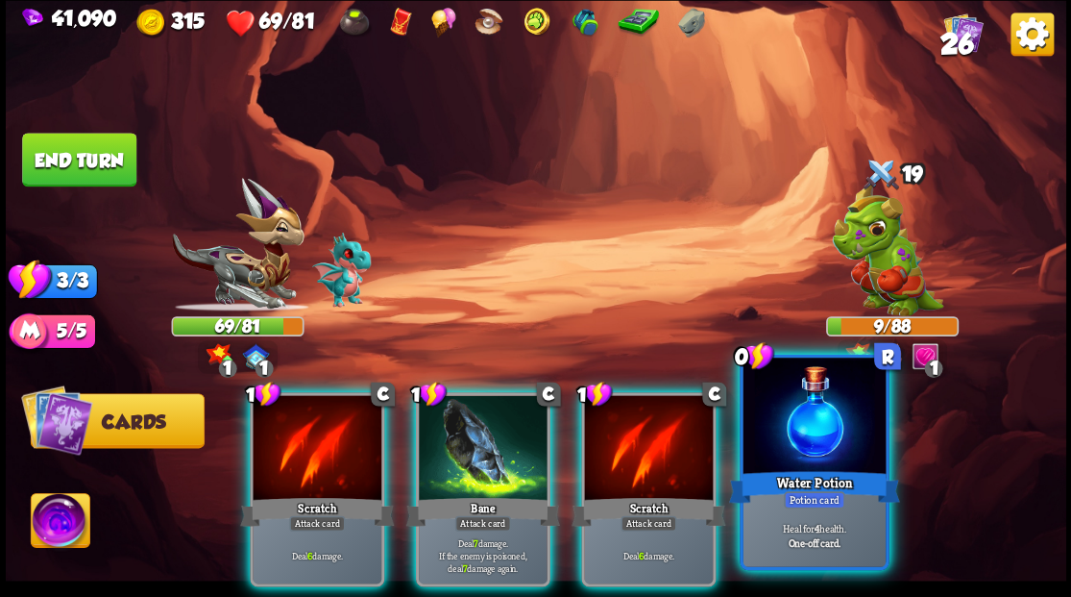
click at [786, 441] on div at bounding box center [814, 417] width 142 height 120
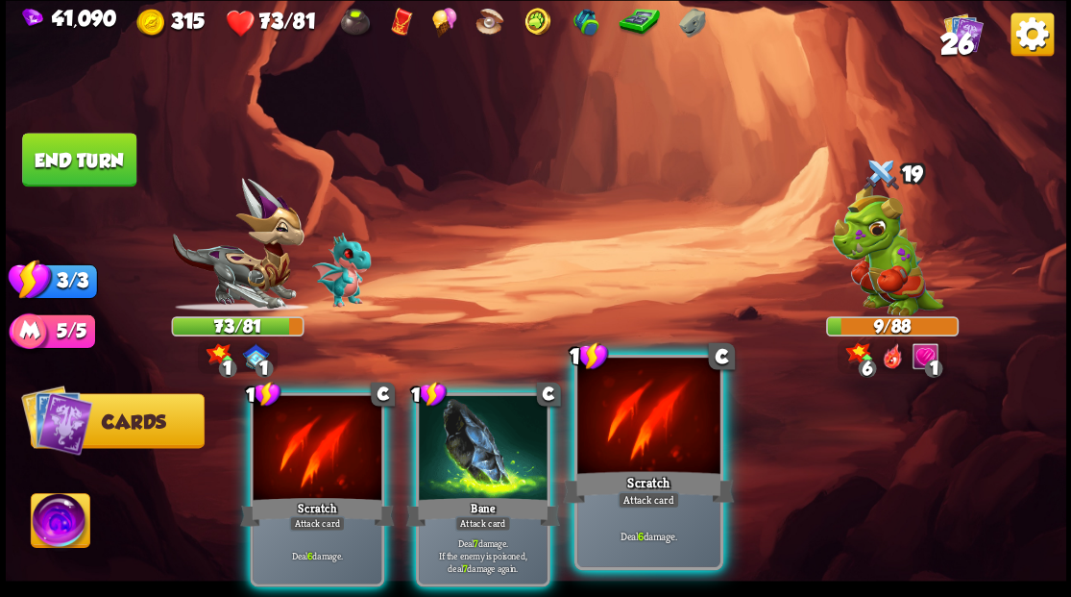
click at [639, 436] on div at bounding box center [648, 417] width 142 height 120
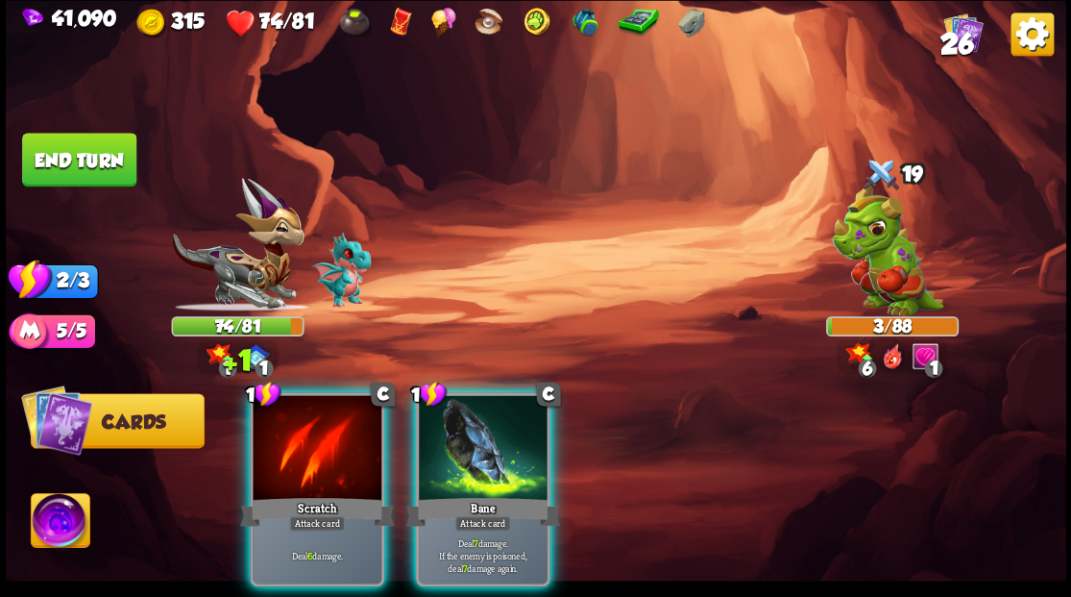
click at [307, 422] on div at bounding box center [317, 449] width 129 height 109
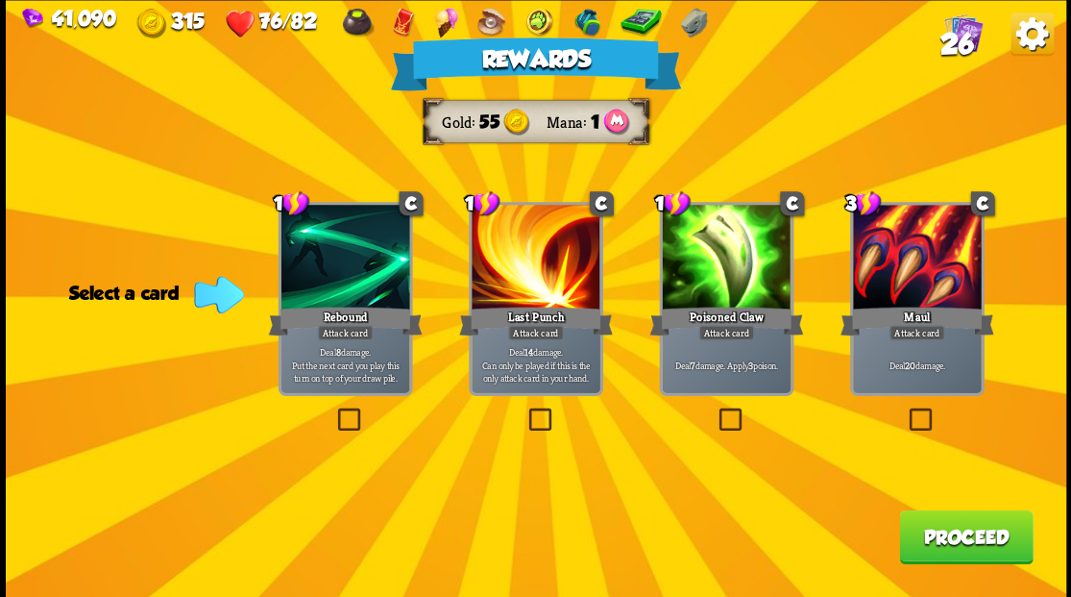
click at [950, 538] on button "Proceed" at bounding box center [966, 536] width 134 height 54
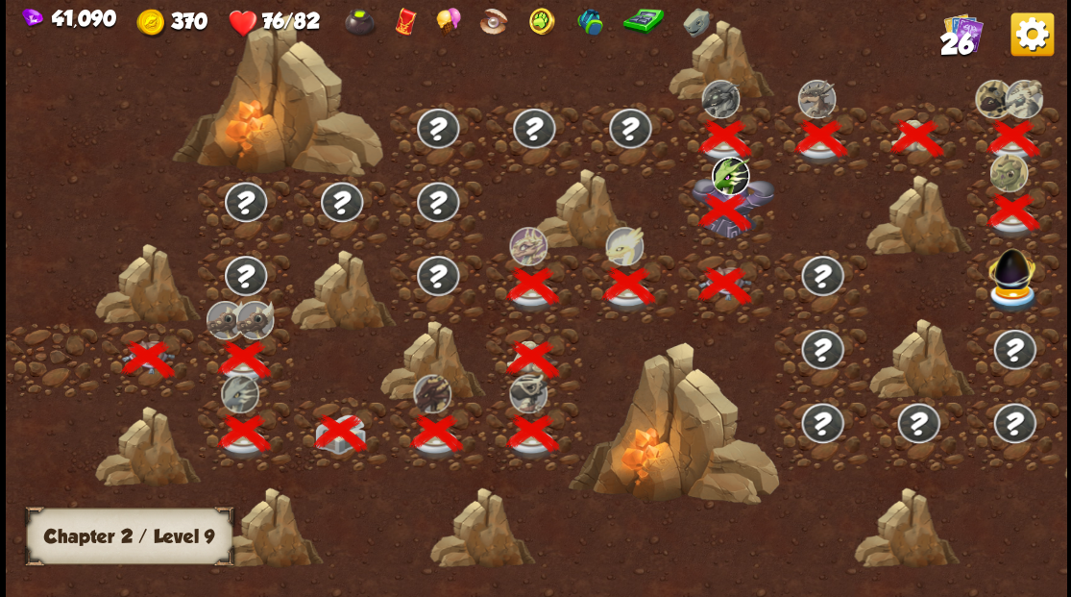
click at [1008, 282] on div at bounding box center [1014, 286] width 96 height 74
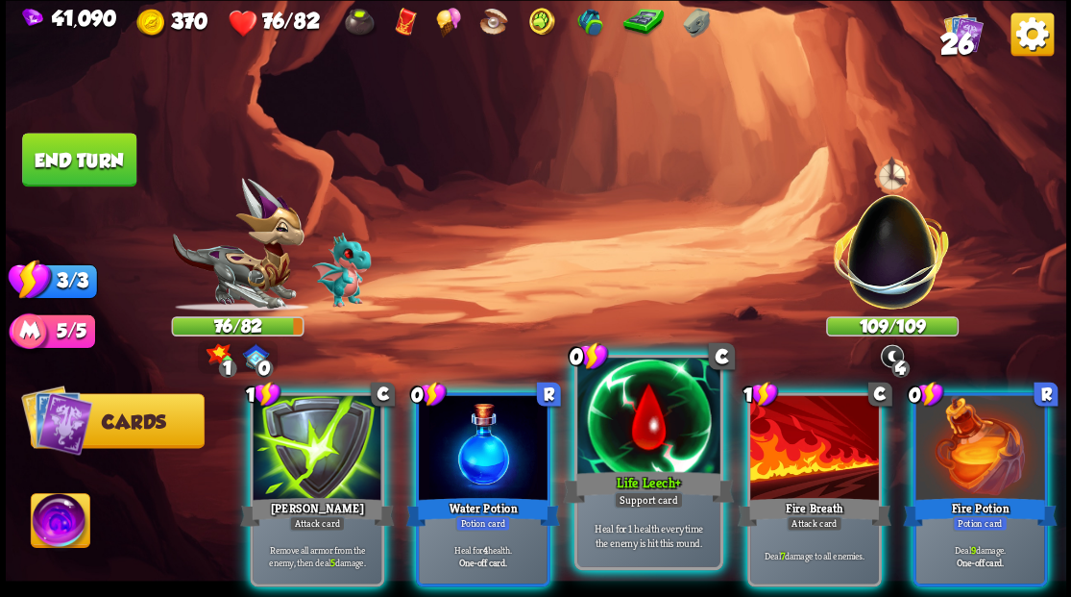
click at [630, 425] on div at bounding box center [648, 417] width 142 height 120
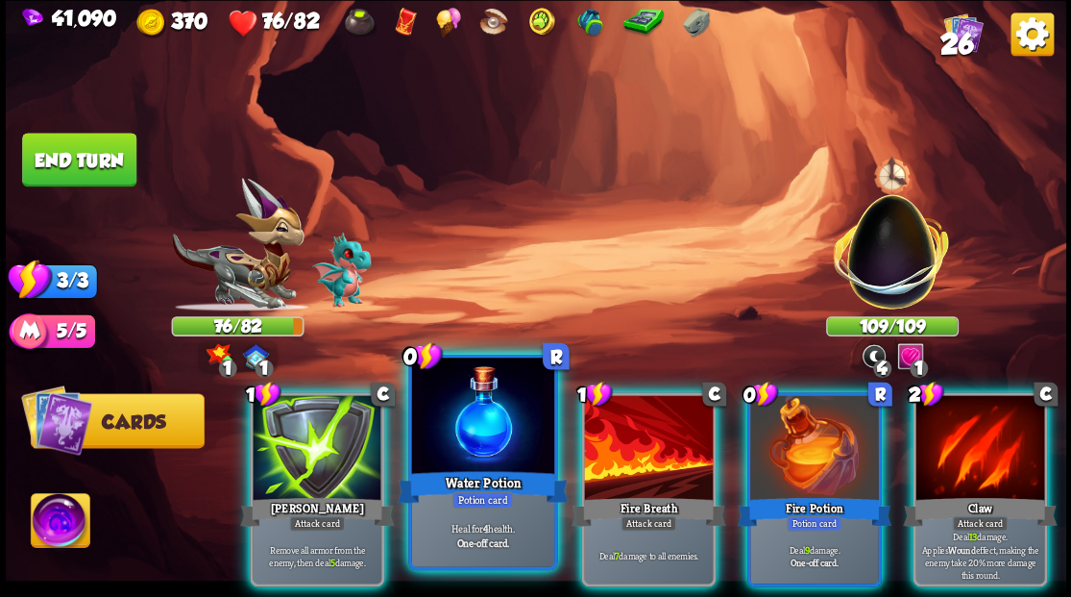
click at [461, 419] on div at bounding box center [482, 417] width 142 height 120
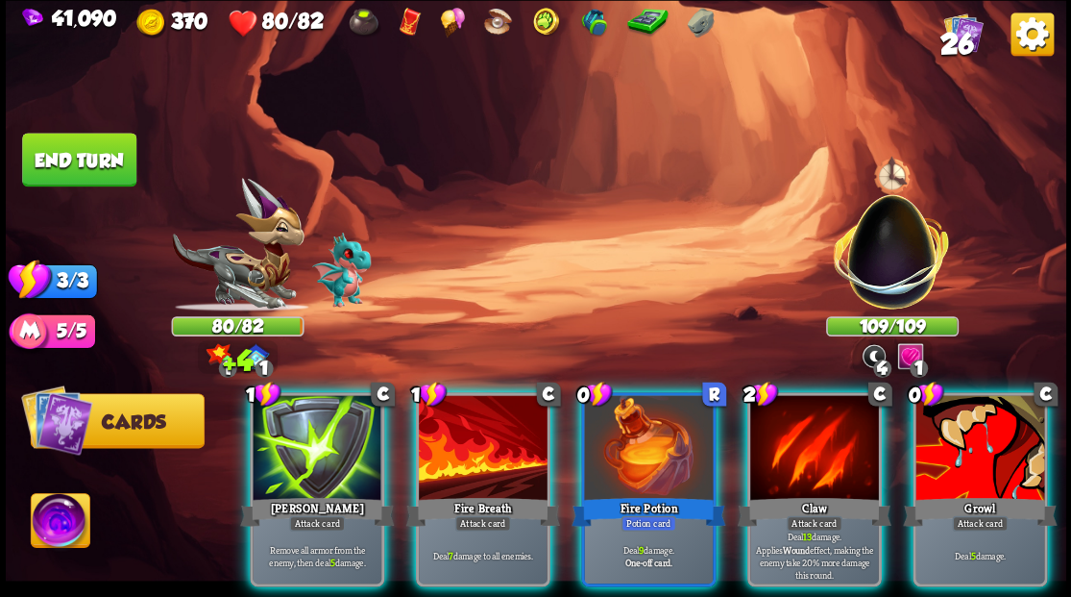
click at [609, 396] on div at bounding box center [648, 449] width 129 height 109
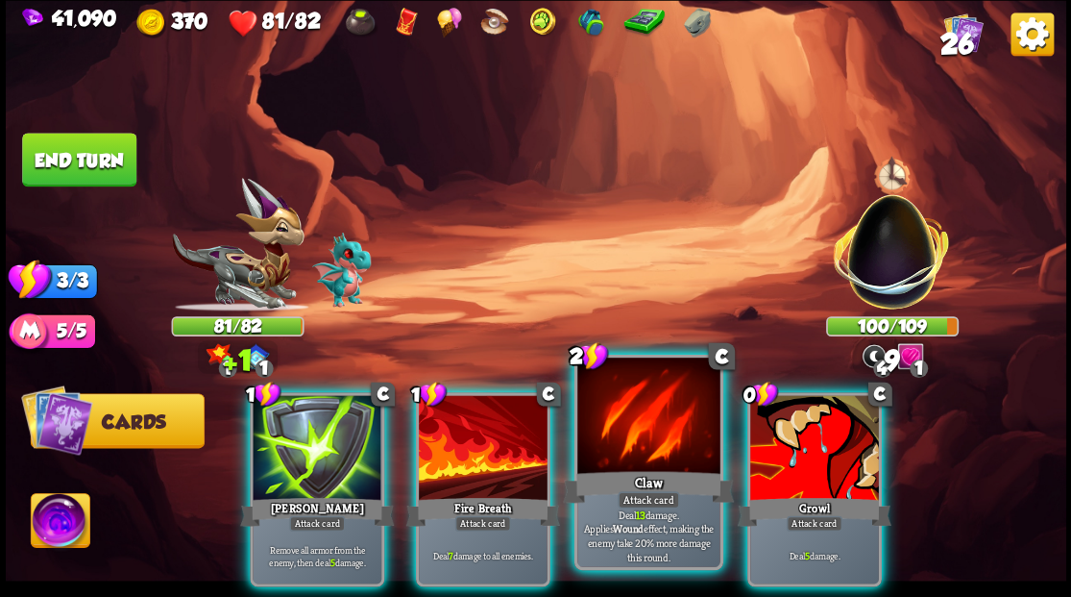
drag, startPoint x: 783, startPoint y: 470, endPoint x: 705, endPoint y: 480, distance: 78.5
click at [781, 494] on div "Growl" at bounding box center [814, 511] width 154 height 35
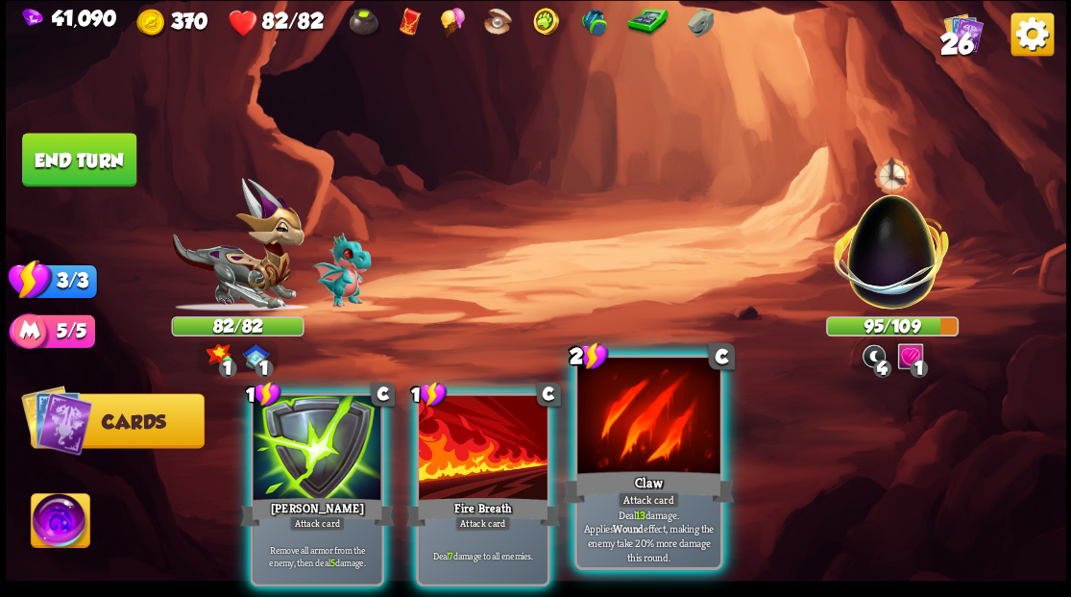
click at [637, 454] on div at bounding box center [648, 417] width 142 height 120
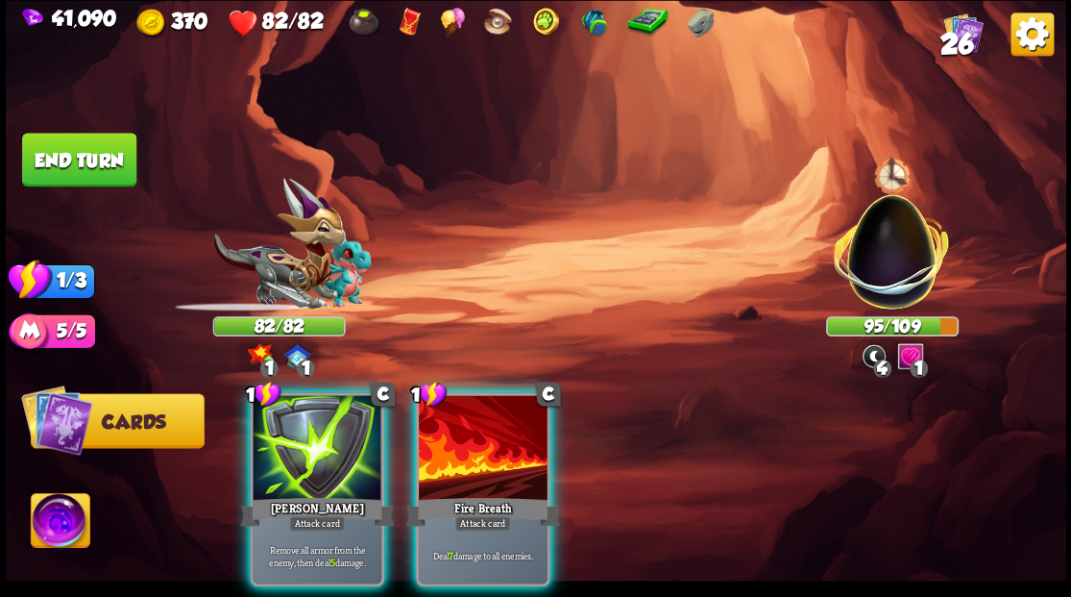
click at [477, 450] on div at bounding box center [483, 449] width 129 height 109
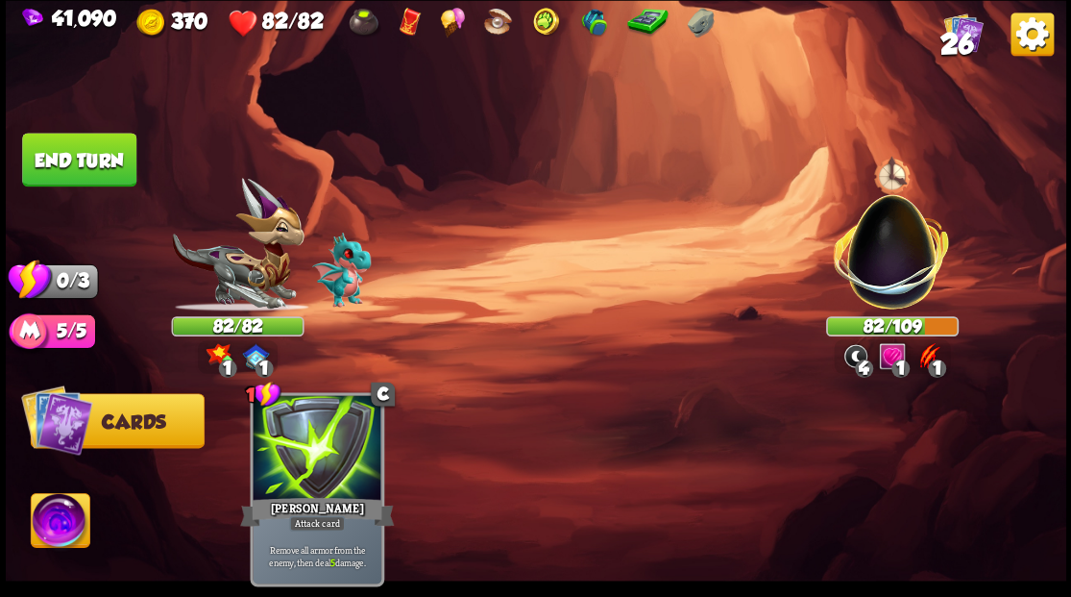
click at [91, 165] on button "End turn" at bounding box center [79, 160] width 114 height 54
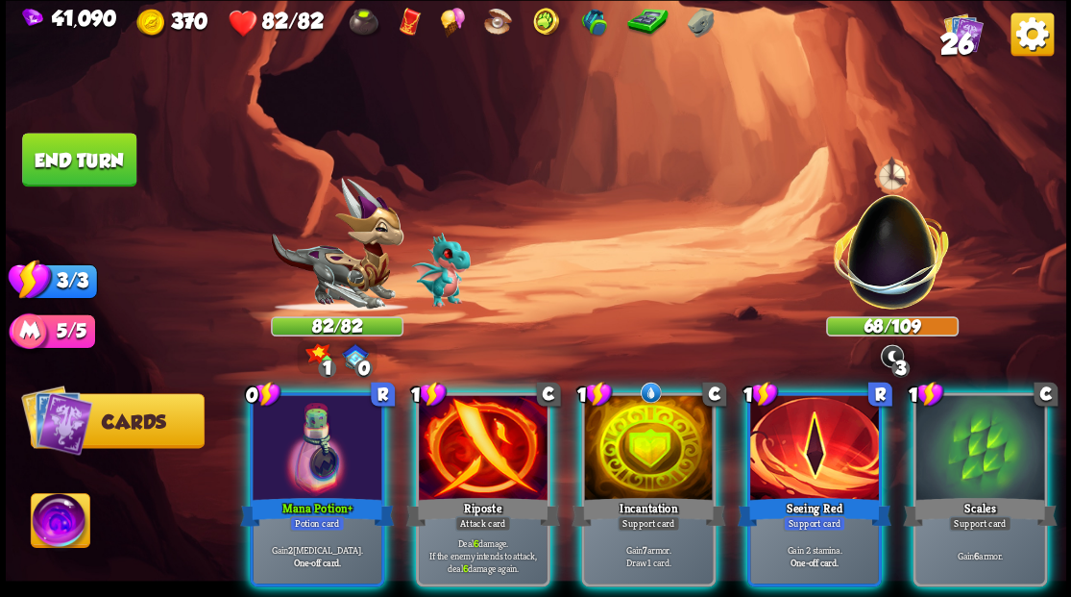
click at [635, 440] on div at bounding box center [648, 449] width 129 height 109
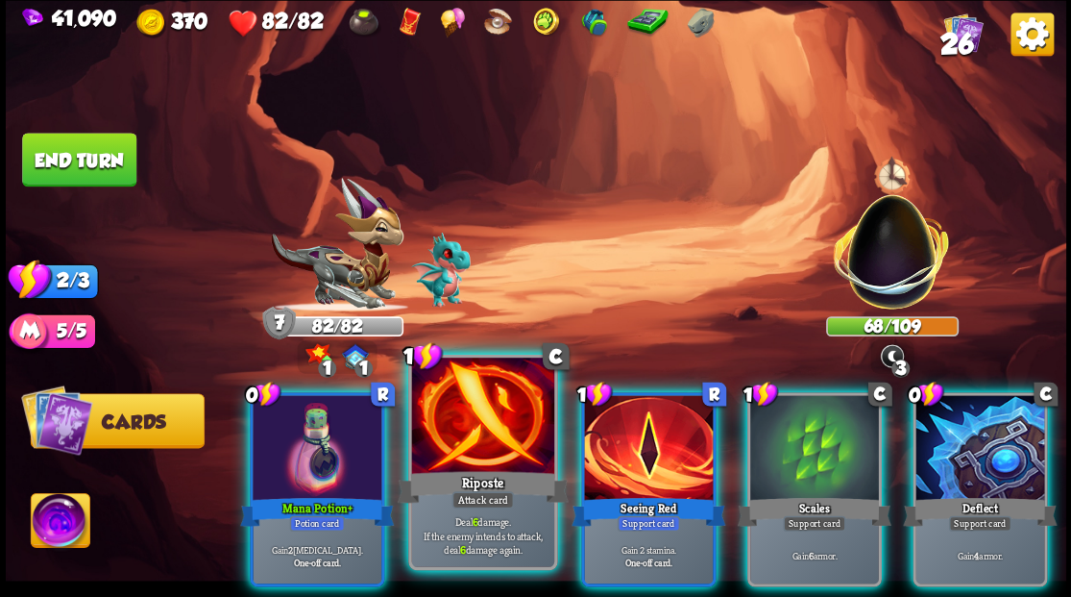
click at [479, 436] on div at bounding box center [482, 417] width 142 height 120
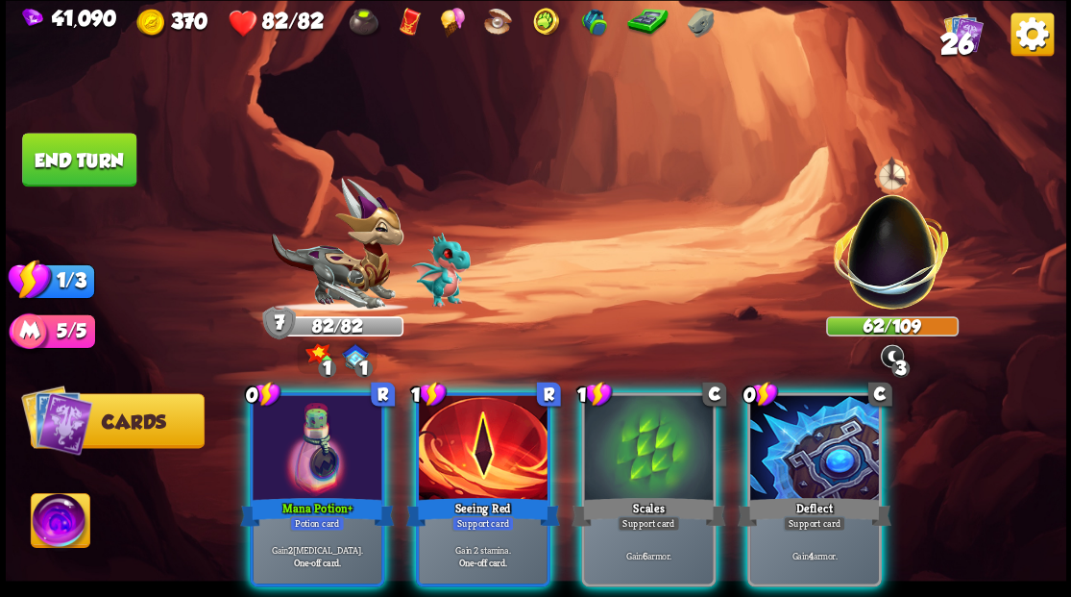
click at [485, 416] on div at bounding box center [483, 449] width 129 height 109
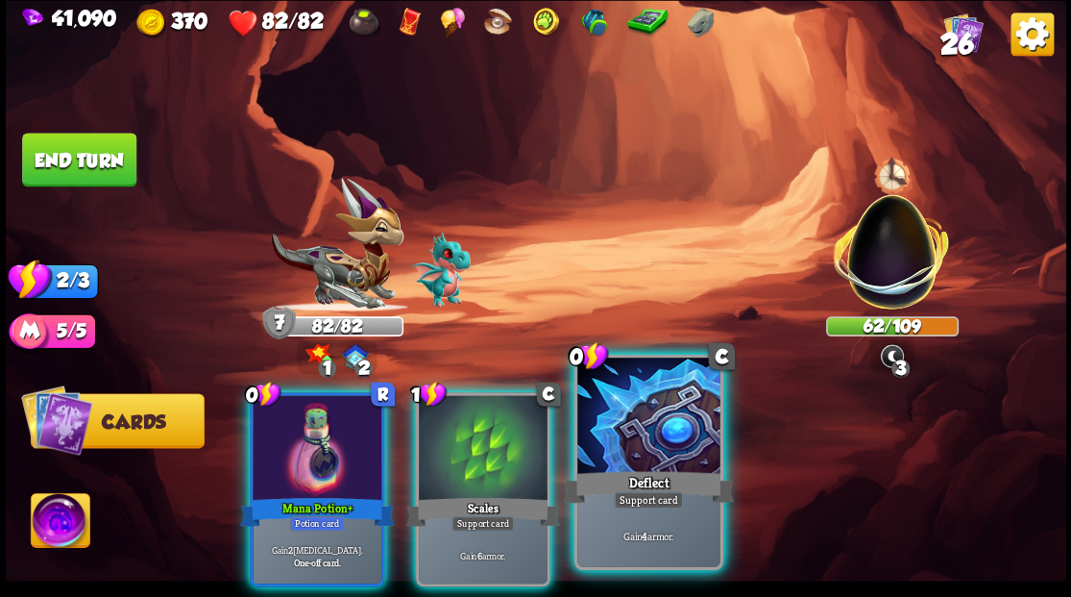
click at [650, 455] on div at bounding box center [648, 417] width 142 height 120
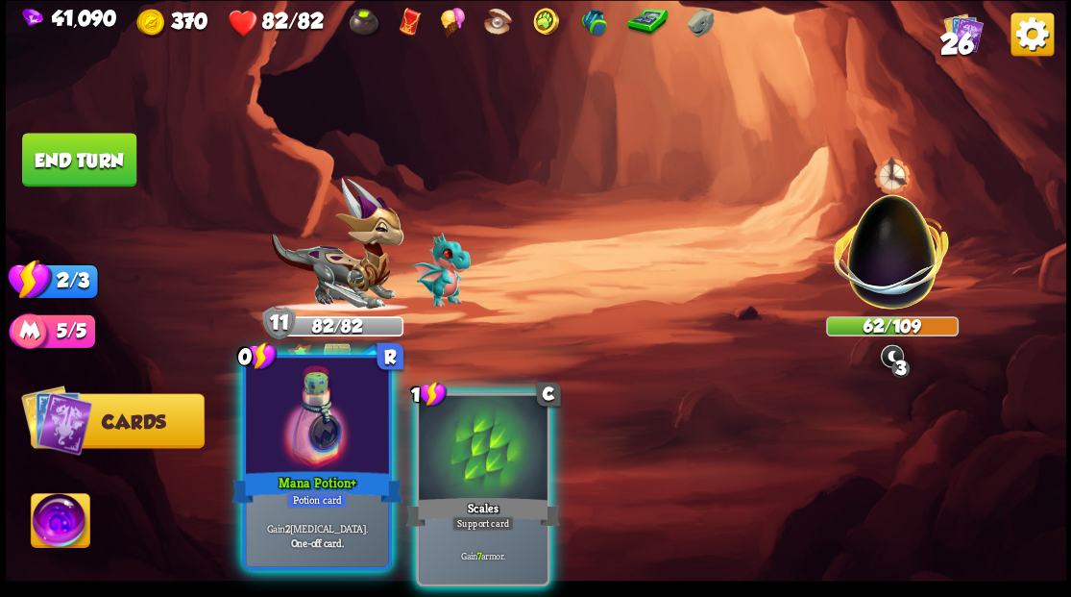
click at [317, 430] on div at bounding box center [317, 417] width 142 height 120
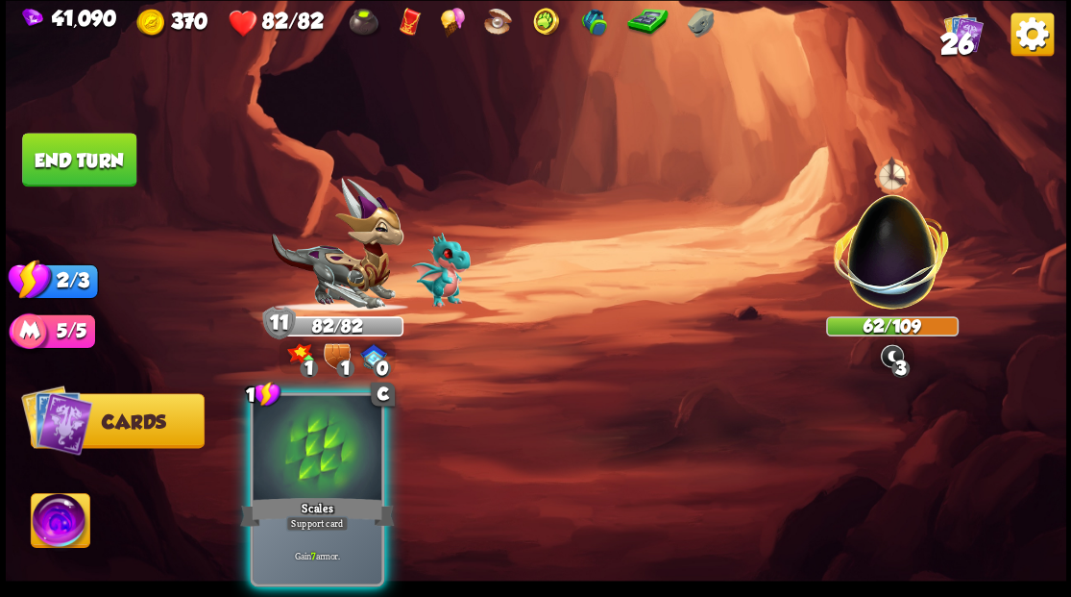
click at [317, 430] on div at bounding box center [317, 449] width 129 height 109
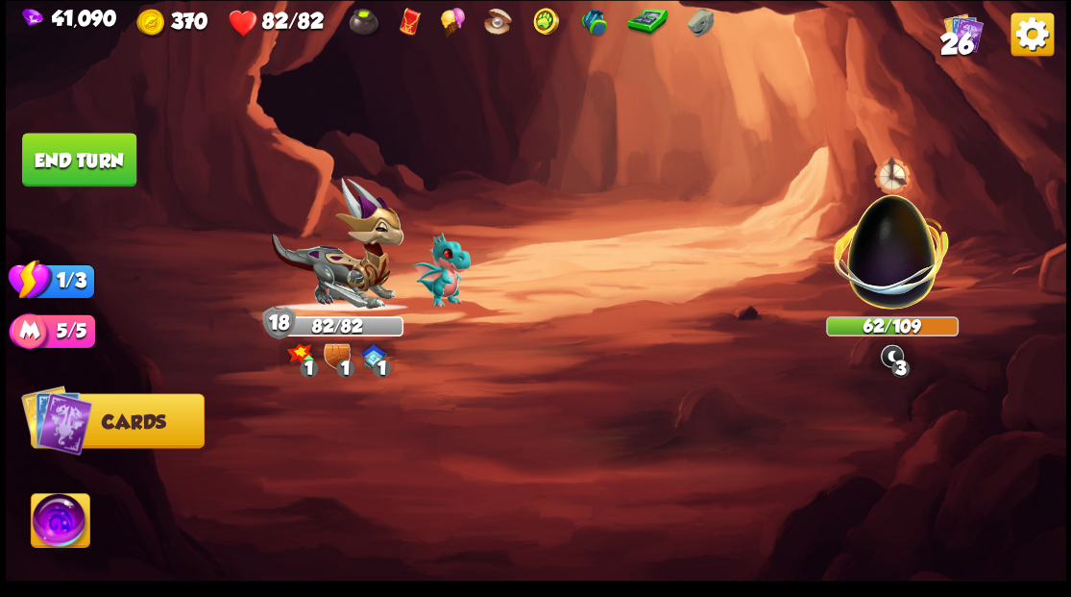
click at [84, 159] on button "End turn" at bounding box center [79, 160] width 114 height 54
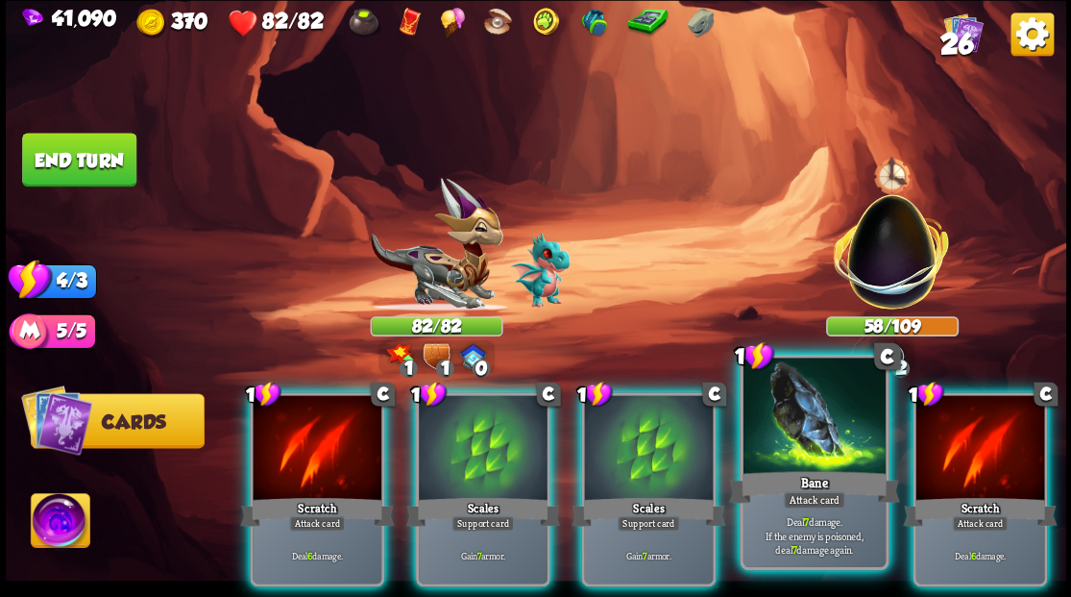
click at [796, 447] on div at bounding box center [814, 417] width 142 height 120
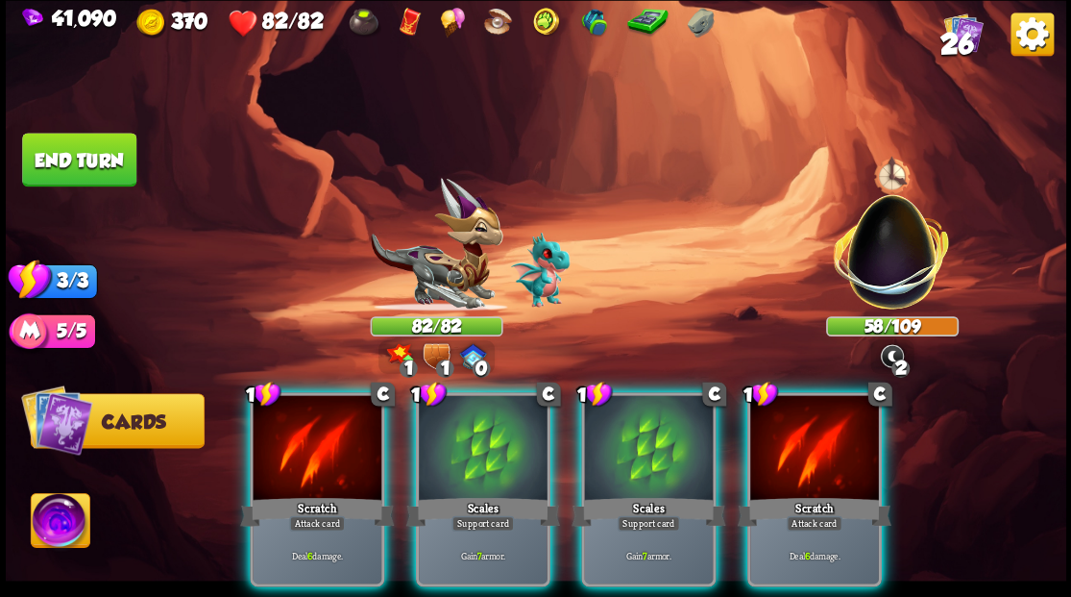
click at [796, 447] on div at bounding box center [814, 449] width 129 height 109
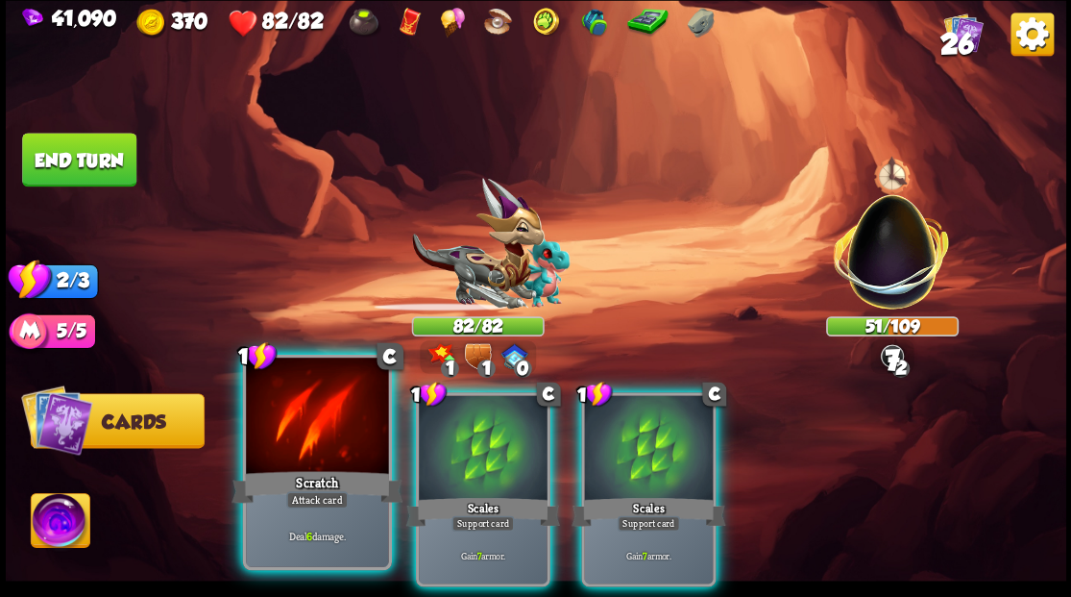
click at [306, 453] on div at bounding box center [317, 417] width 142 height 120
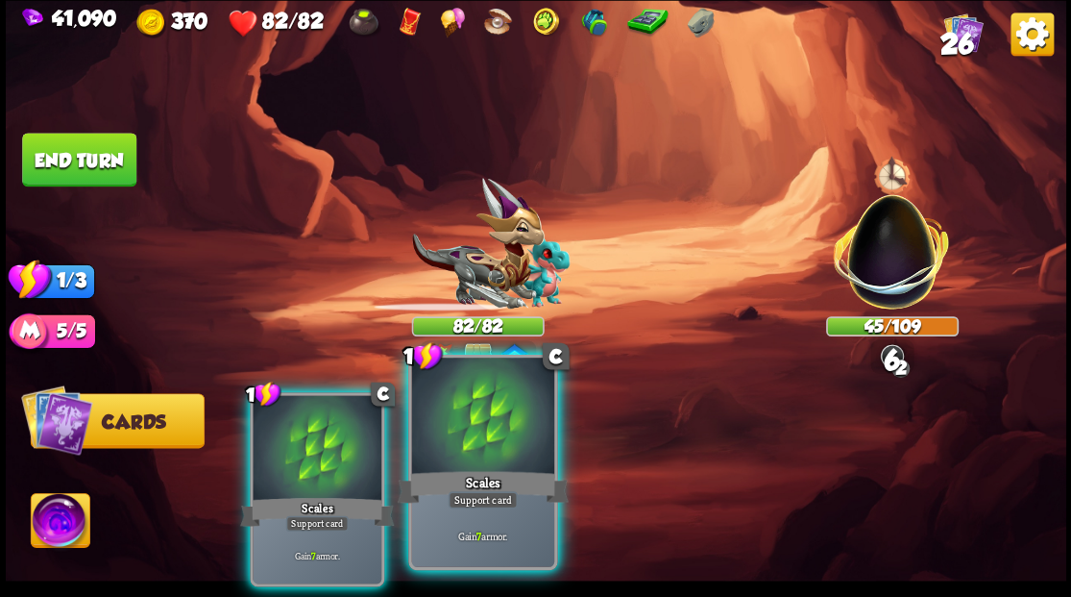
click at [427, 464] on div at bounding box center [482, 417] width 142 height 120
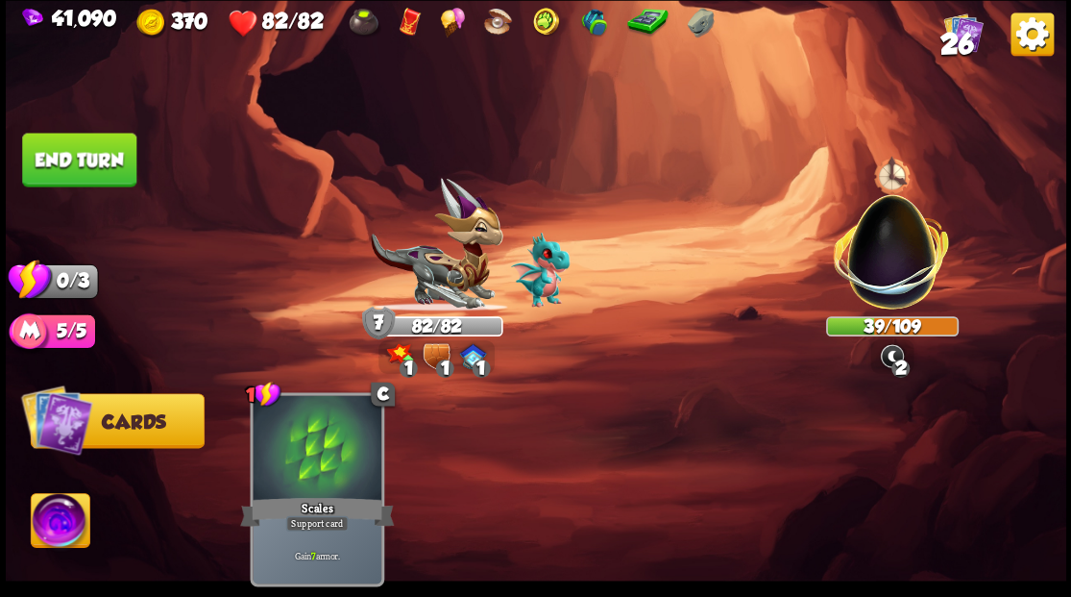
drag, startPoint x: 110, startPoint y: 162, endPoint x: 219, endPoint y: 239, distance: 133.0
click at [110, 163] on button "End turn" at bounding box center [79, 160] width 114 height 54
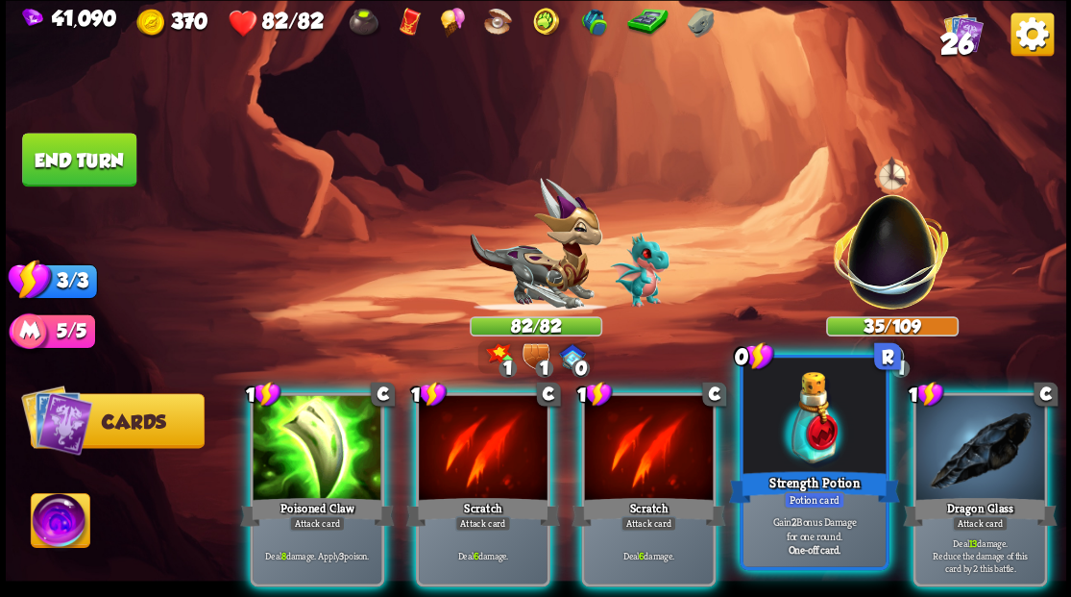
click at [803, 448] on div at bounding box center [814, 417] width 142 height 120
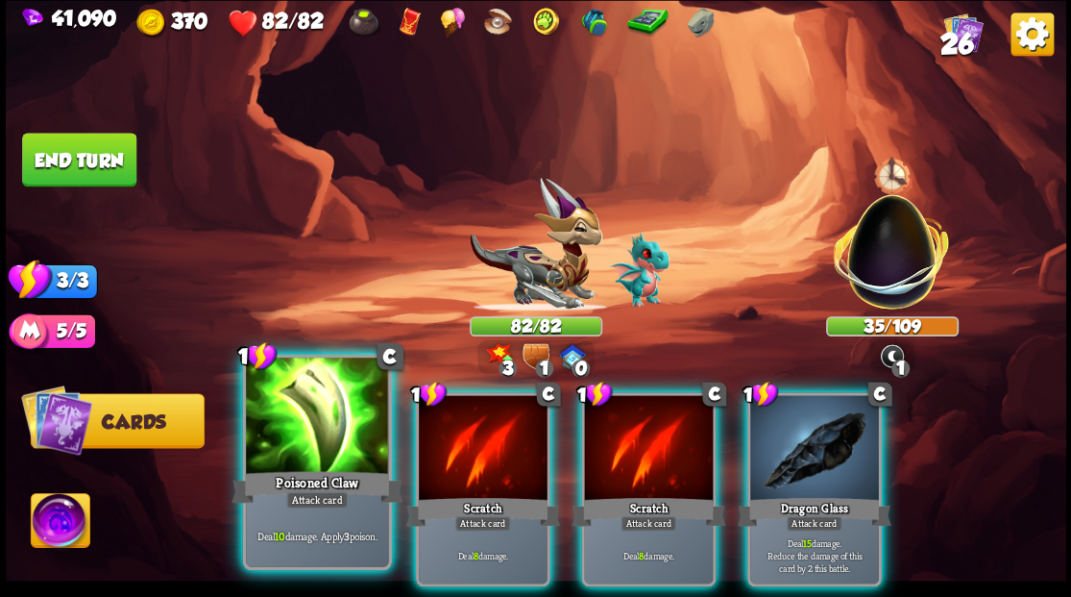
click at [314, 451] on div at bounding box center [317, 417] width 142 height 120
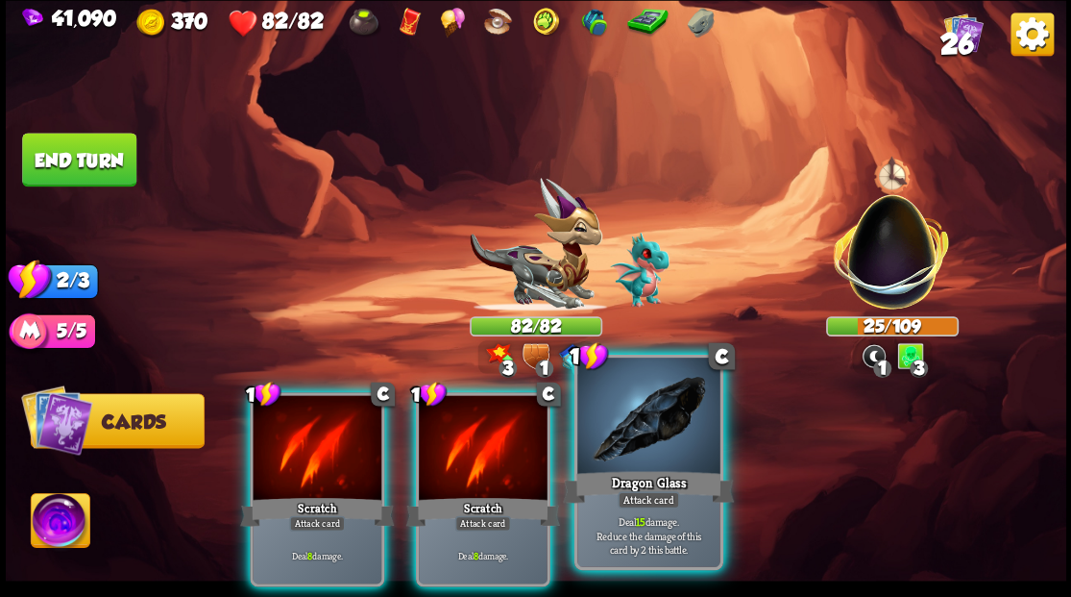
click at [619, 430] on div at bounding box center [648, 417] width 142 height 120
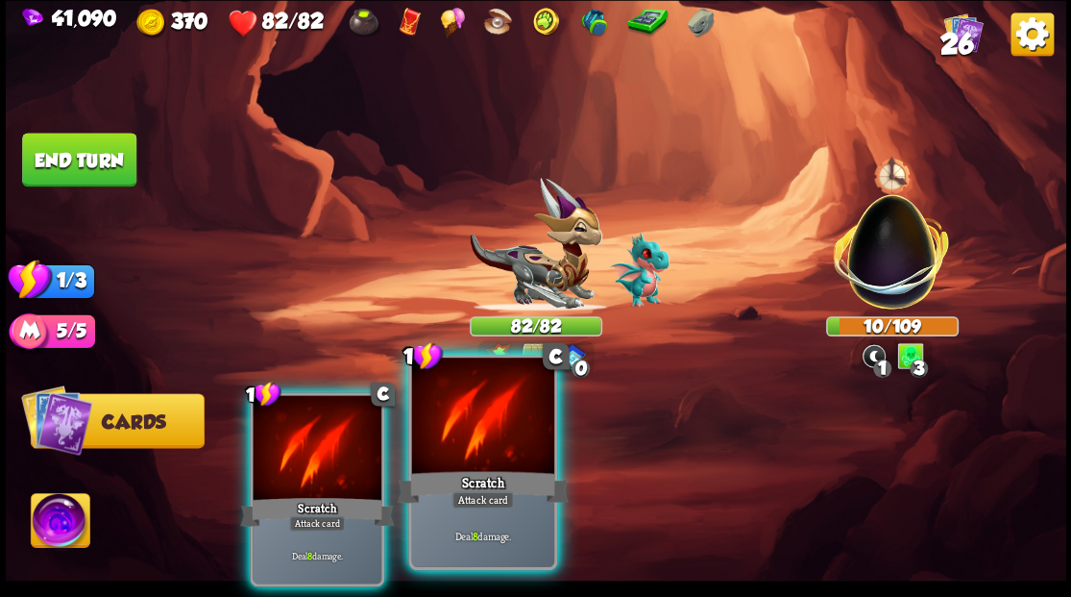
click at [480, 440] on div at bounding box center [482, 417] width 142 height 120
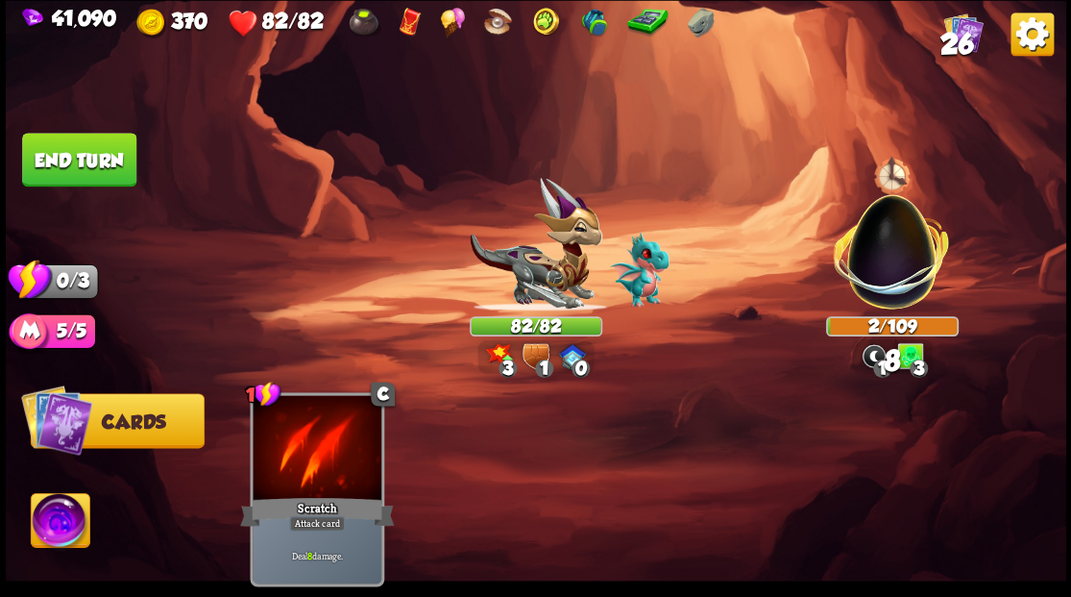
click at [62, 155] on button "End turn" at bounding box center [79, 160] width 114 height 54
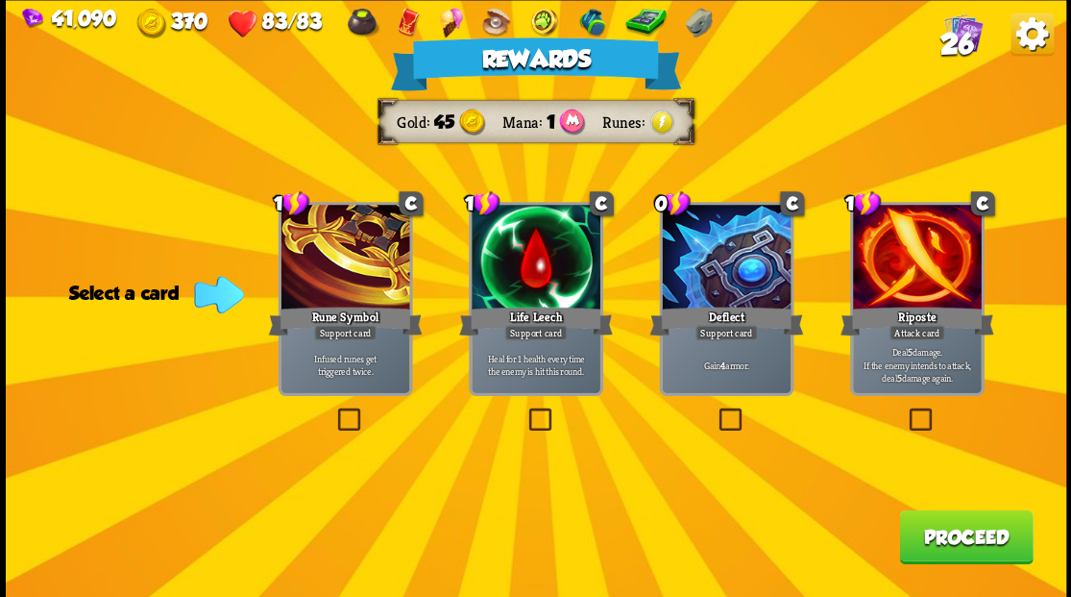
click at [946, 540] on button "Proceed" at bounding box center [966, 536] width 134 height 54
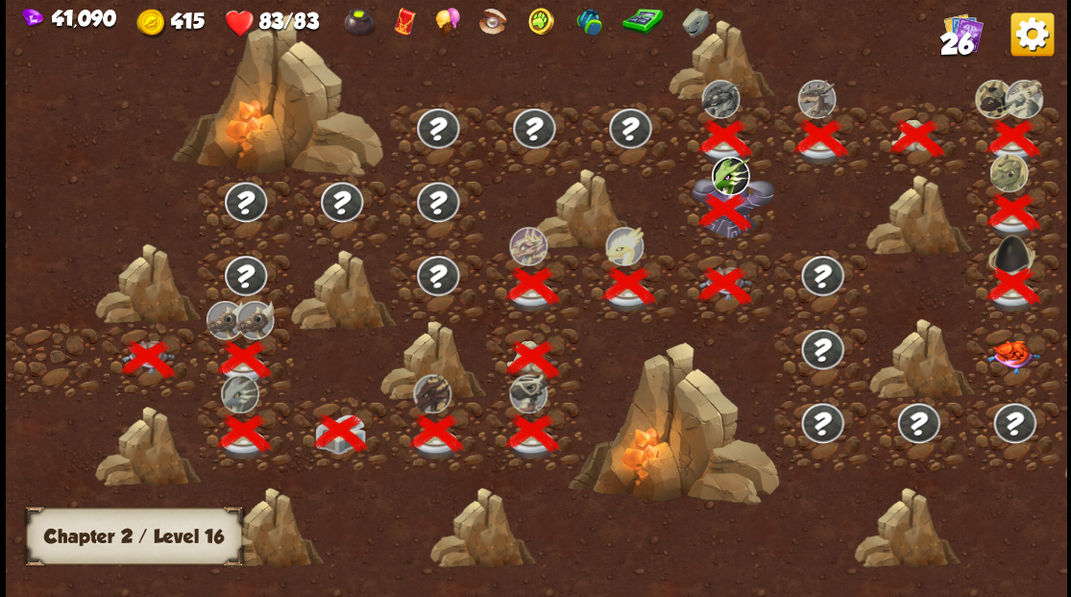
scroll to position [0, 292]
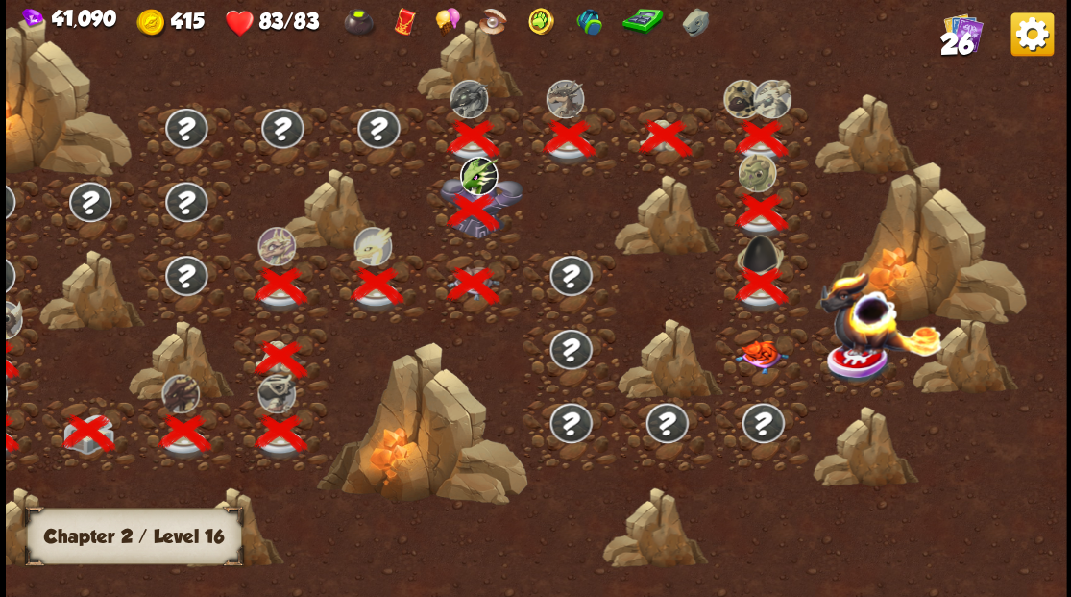
click at [763, 350] on img at bounding box center [761, 356] width 53 height 34
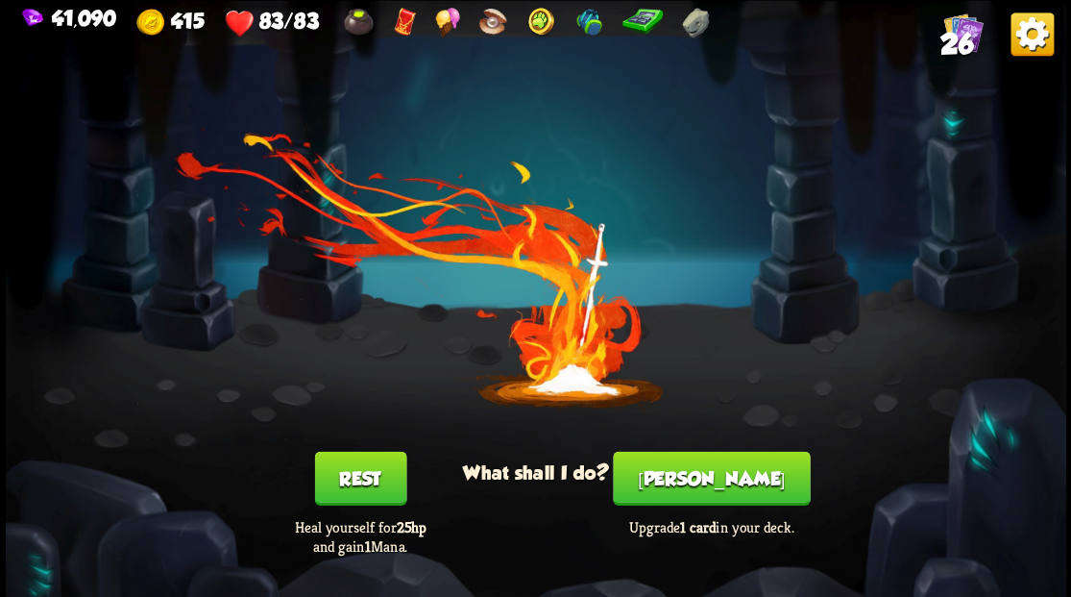
click at [734, 486] on button "[PERSON_NAME]" at bounding box center [711, 478] width 197 height 54
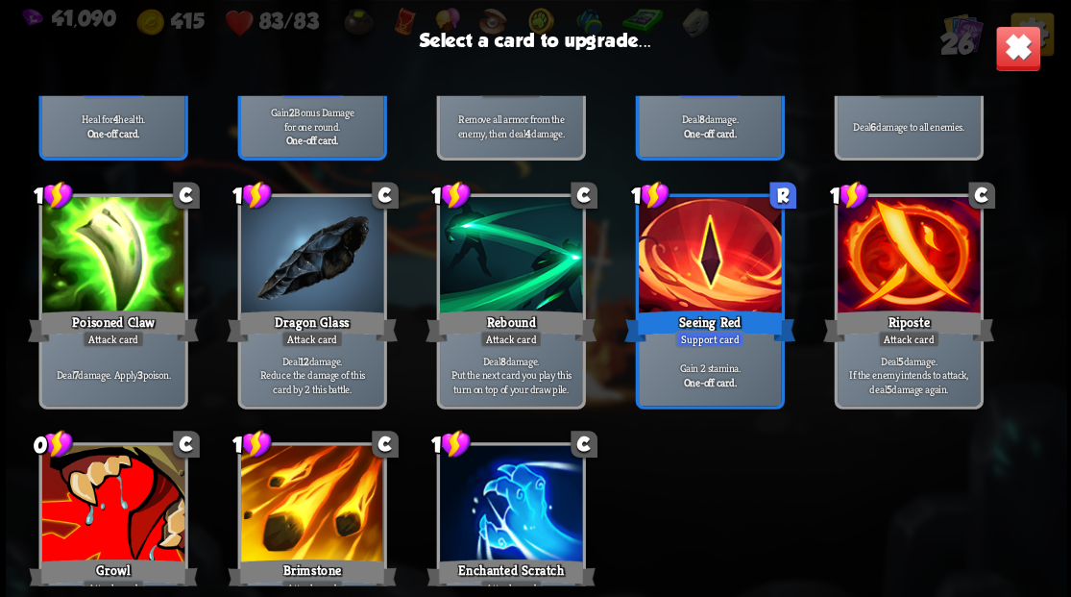
scroll to position [829, 0]
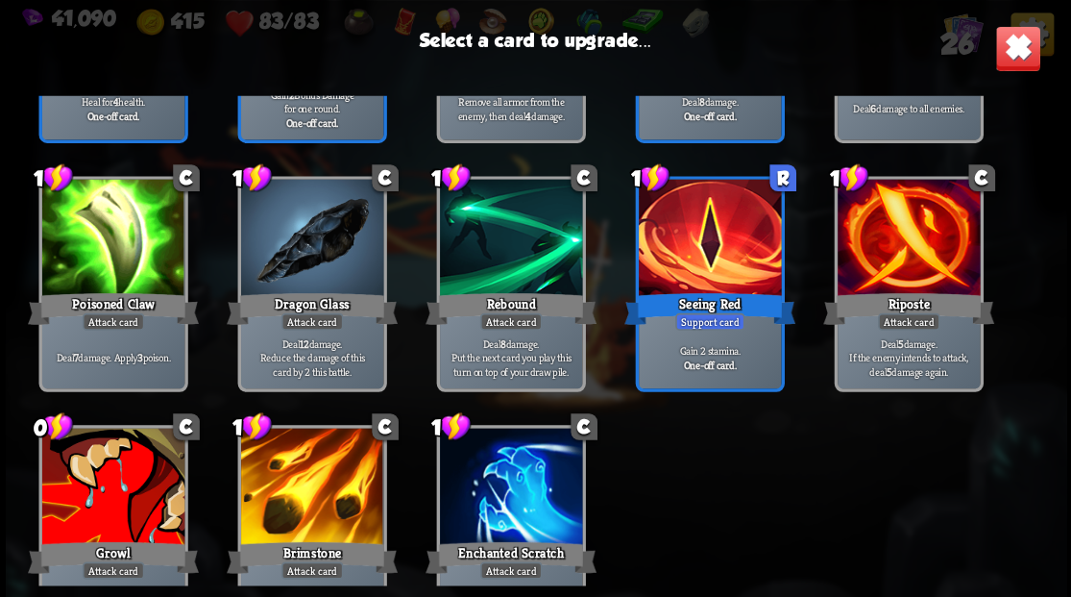
click at [117, 473] on div at bounding box center [112, 487] width 142 height 120
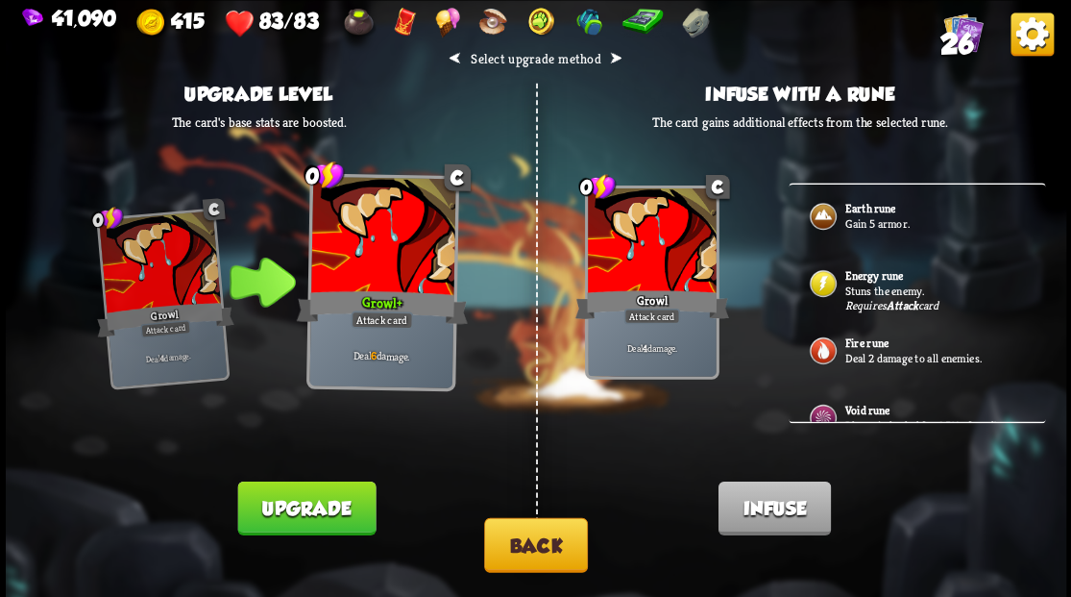
click at [827, 278] on img at bounding box center [822, 283] width 31 height 31
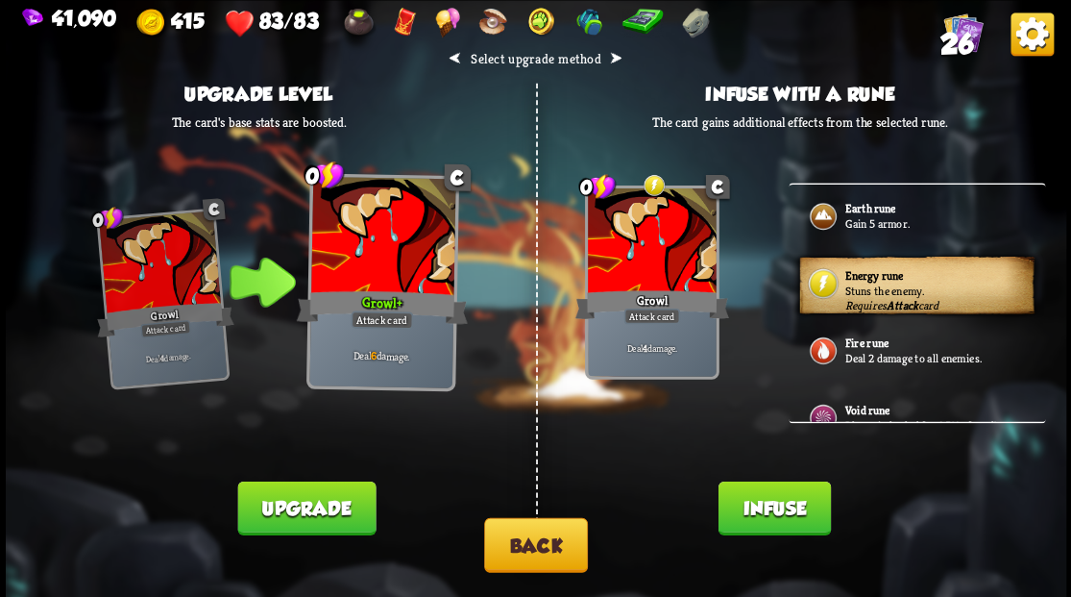
click at [781, 507] on button "Infuse" at bounding box center [774, 507] width 112 height 54
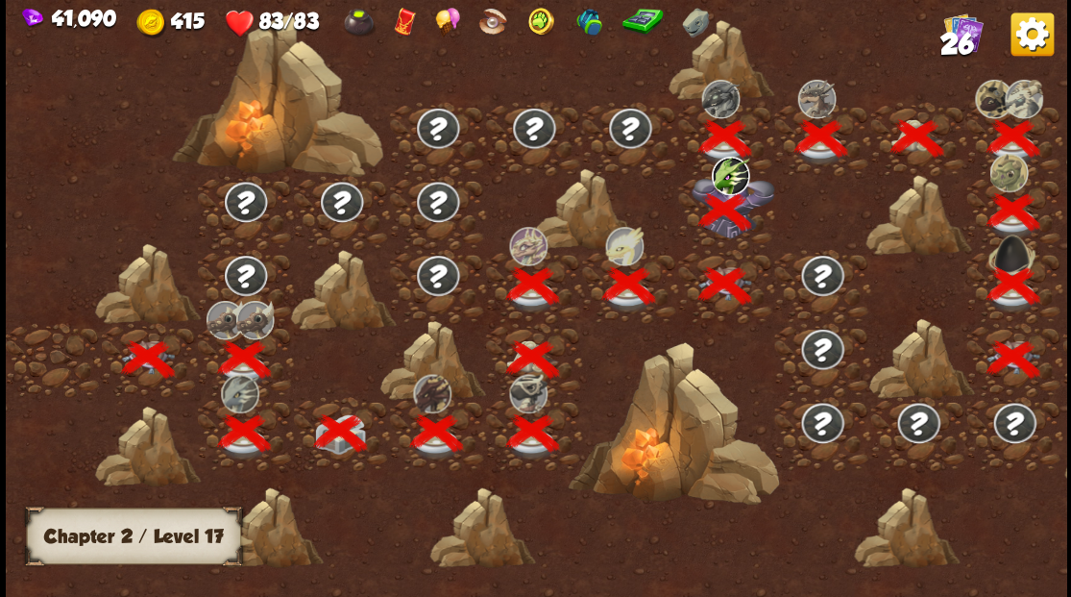
scroll to position [0, 292]
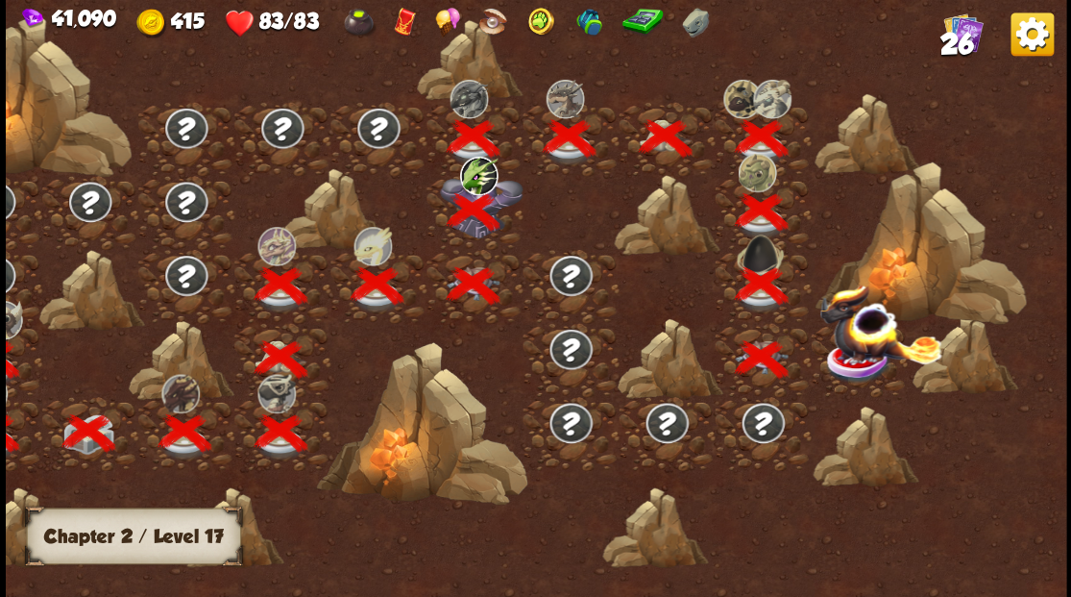
click at [862, 354] on img at bounding box center [879, 322] width 123 height 81
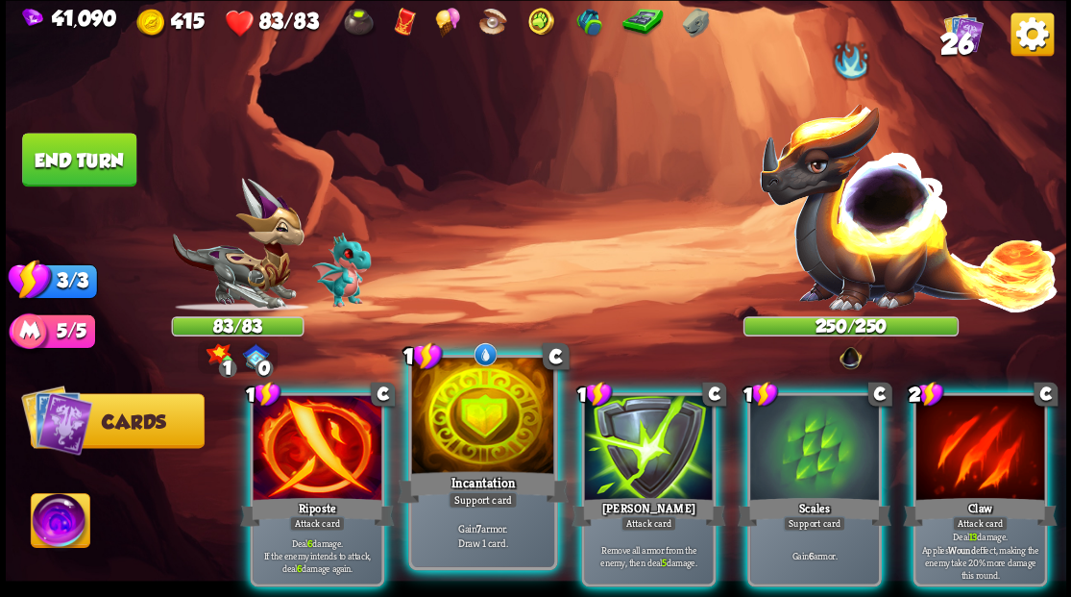
click at [496, 436] on div at bounding box center [482, 417] width 142 height 120
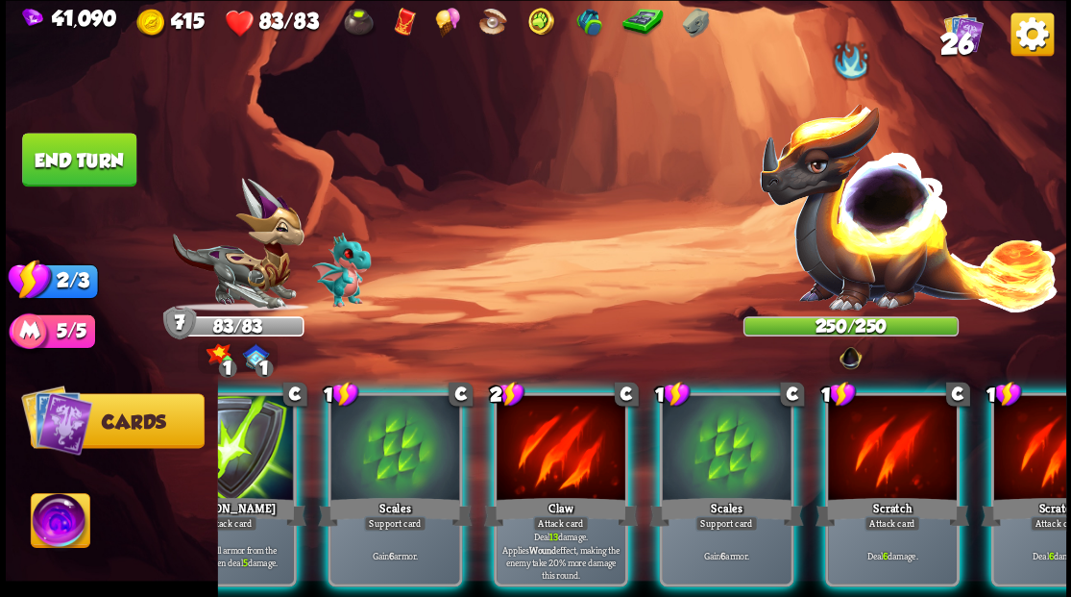
scroll to position [0, 374]
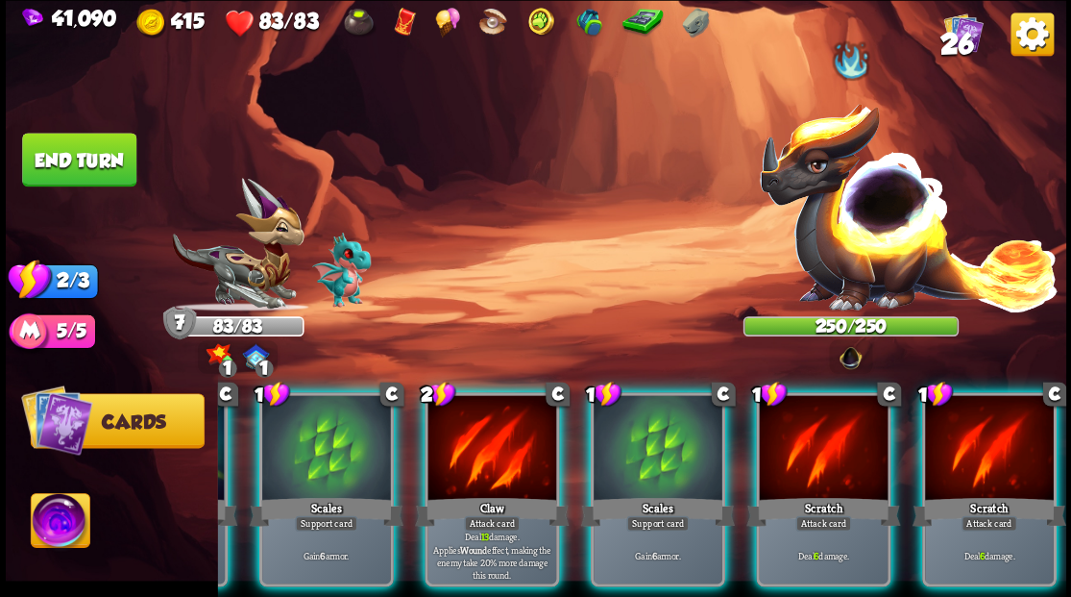
click at [67, 525] on img at bounding box center [60, 523] width 59 height 60
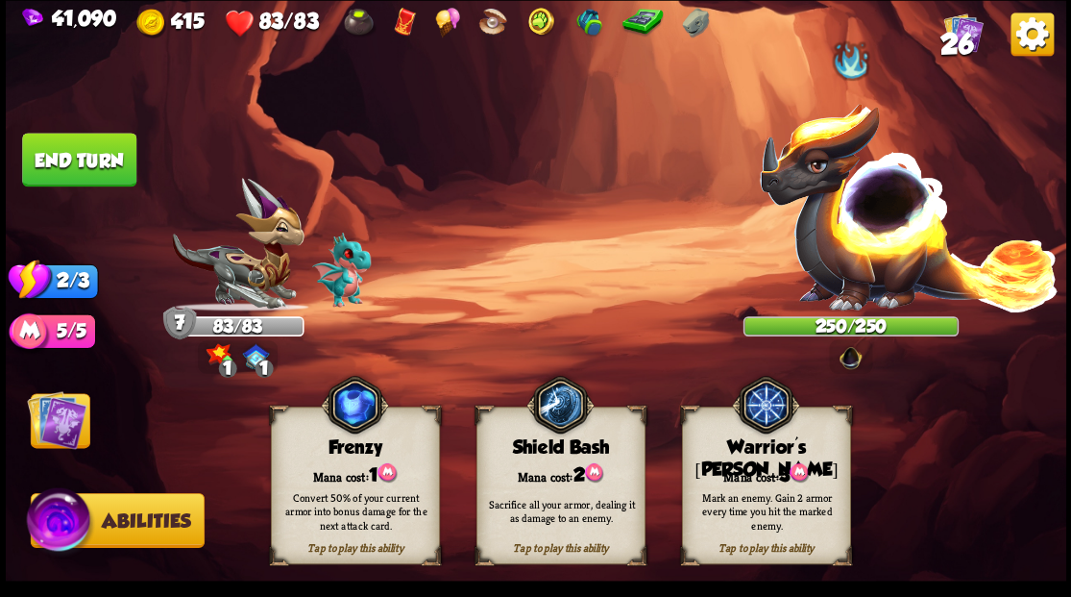
click at [755, 466] on div "Mana cost: 3" at bounding box center [765, 473] width 167 height 24
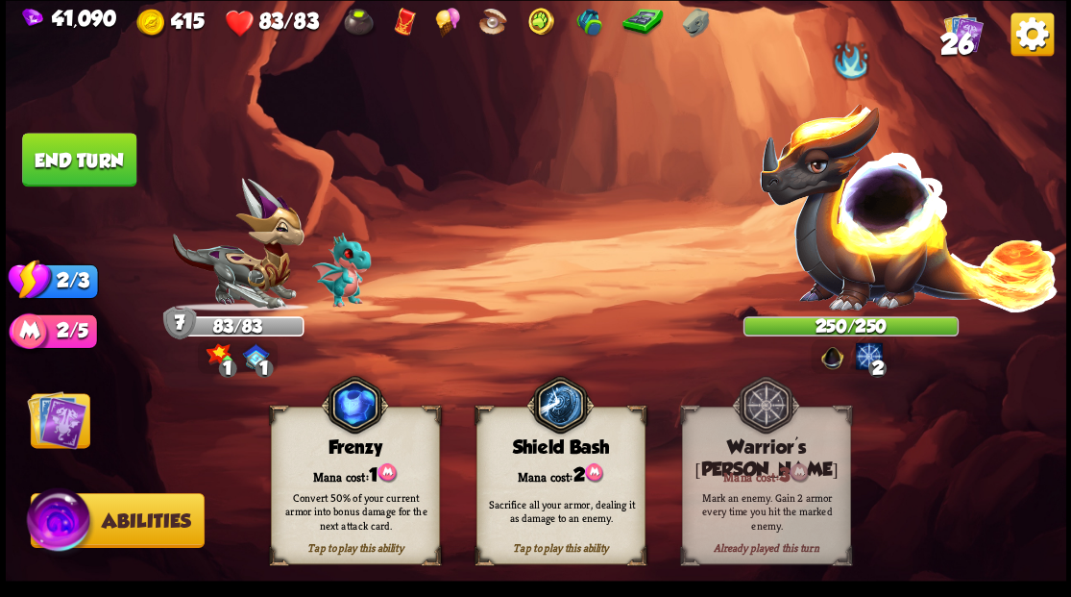
click at [64, 418] on img at bounding box center [57, 419] width 60 height 60
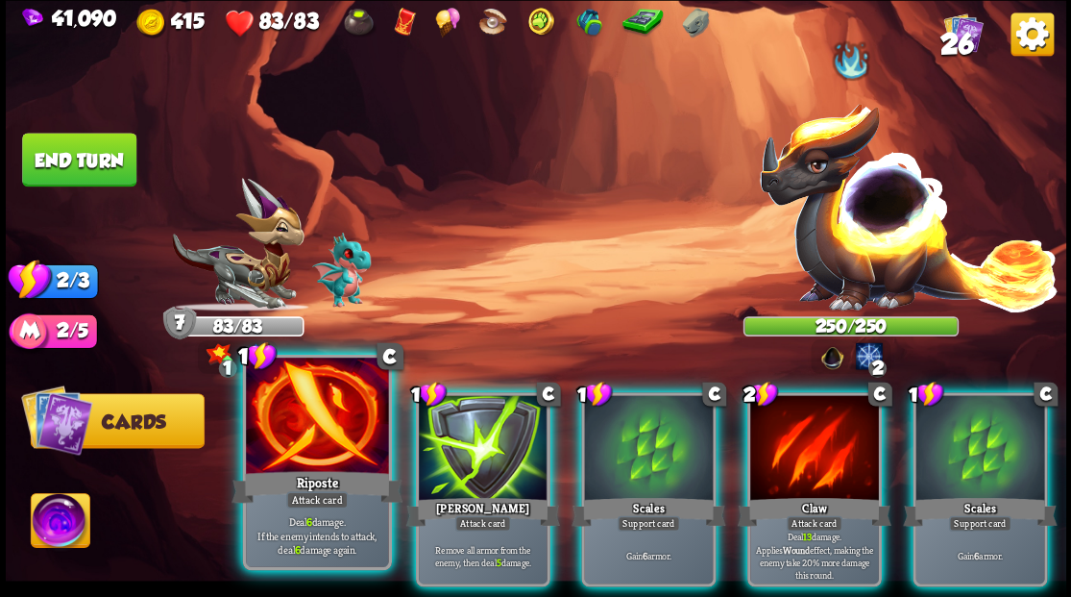
click at [291, 460] on div at bounding box center [317, 417] width 142 height 120
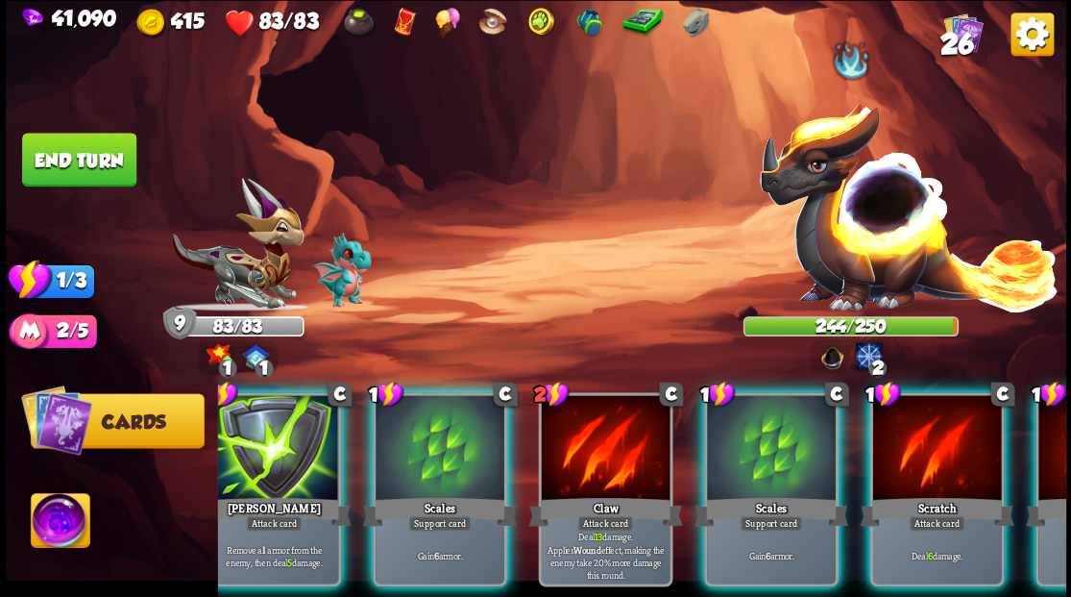
scroll to position [0, 56]
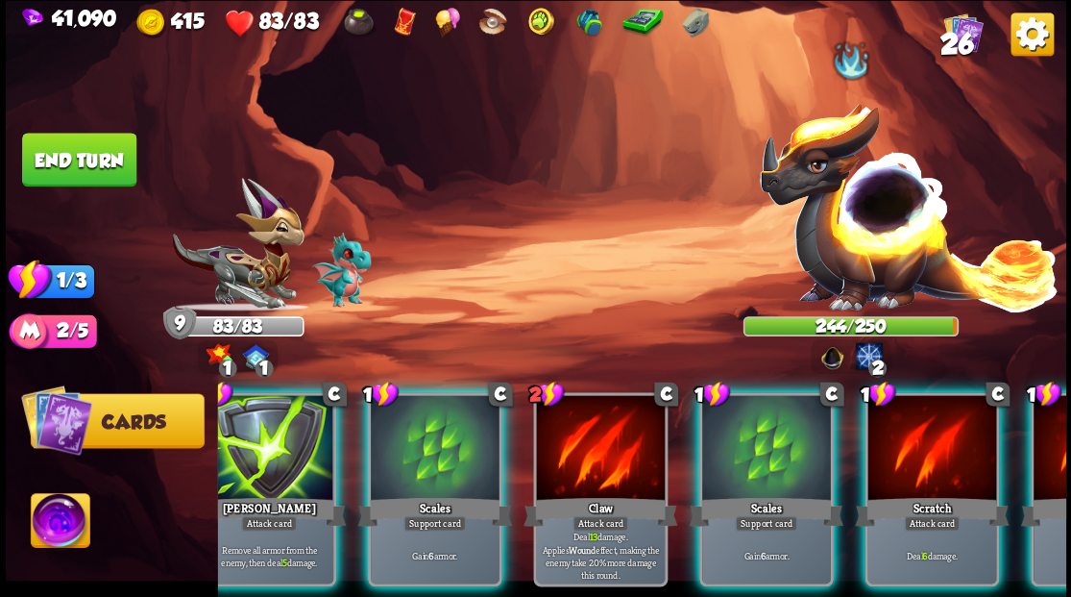
click at [752, 434] on div at bounding box center [766, 449] width 129 height 109
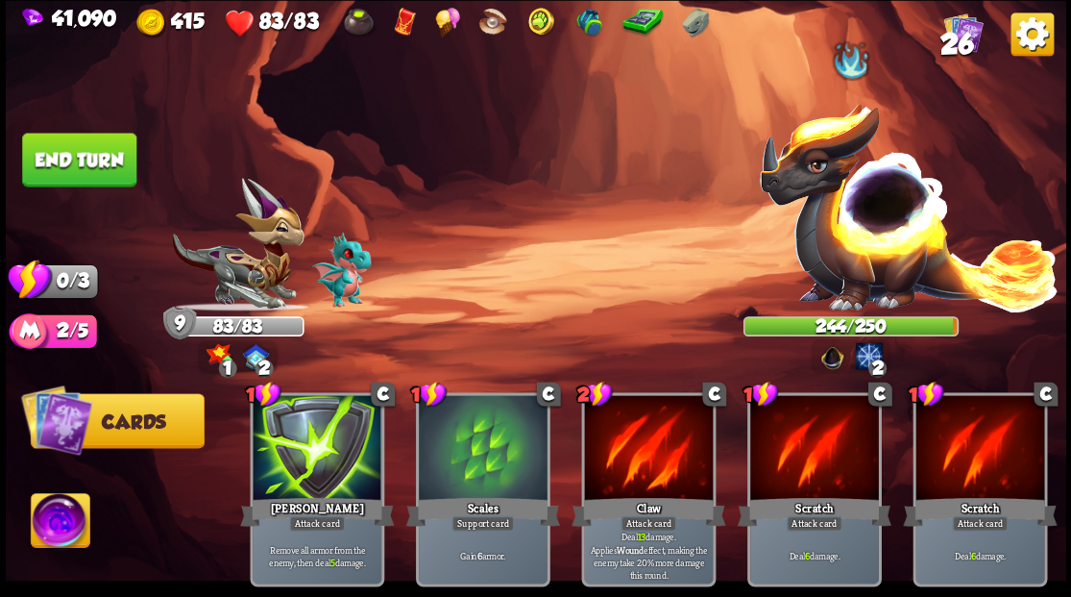
scroll to position [0, 0]
click at [71, 158] on button "End turn" at bounding box center [79, 160] width 114 height 54
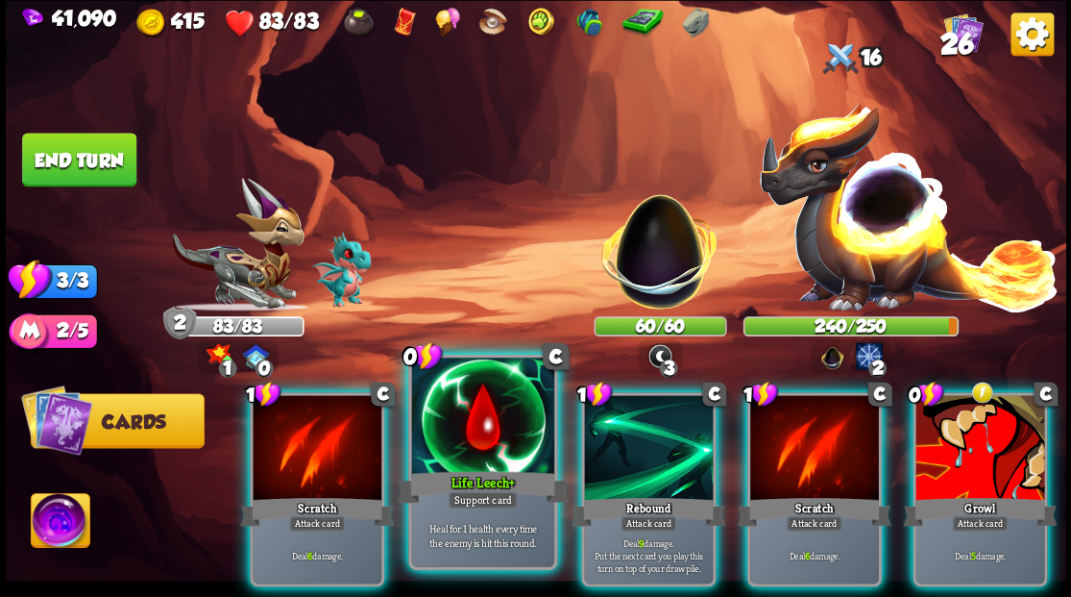
click at [459, 451] on div at bounding box center [482, 417] width 142 height 120
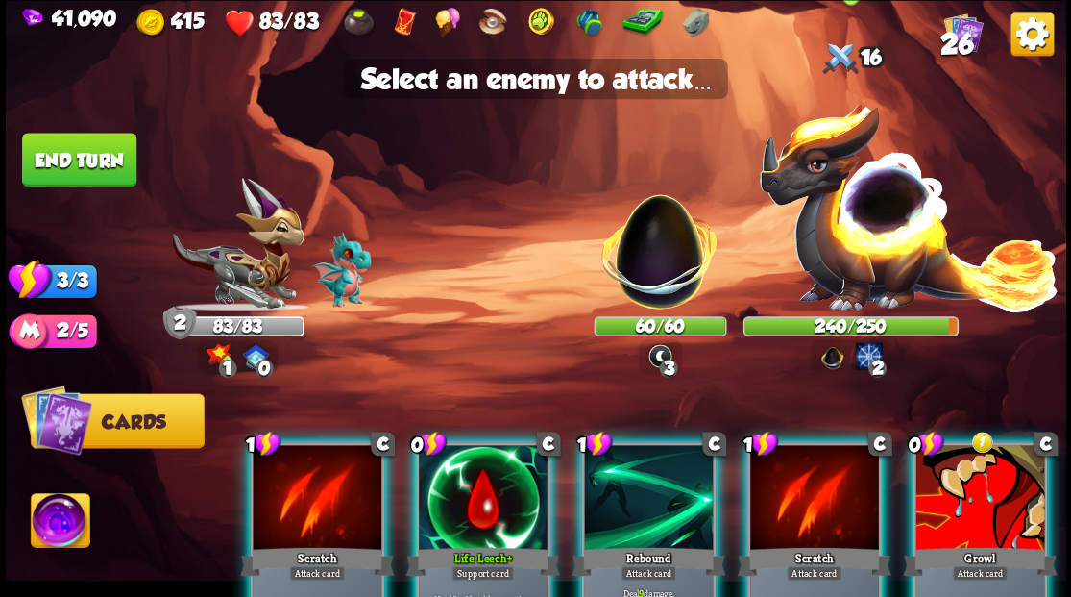
click at [881, 265] on img at bounding box center [909, 205] width 302 height 210
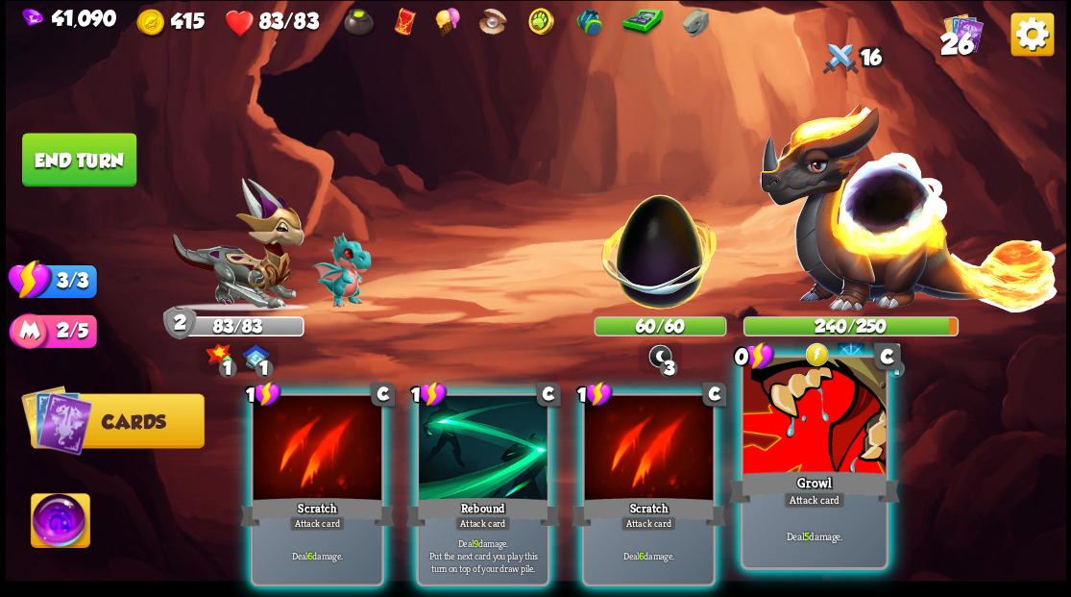
click at [818, 438] on div at bounding box center [814, 417] width 142 height 120
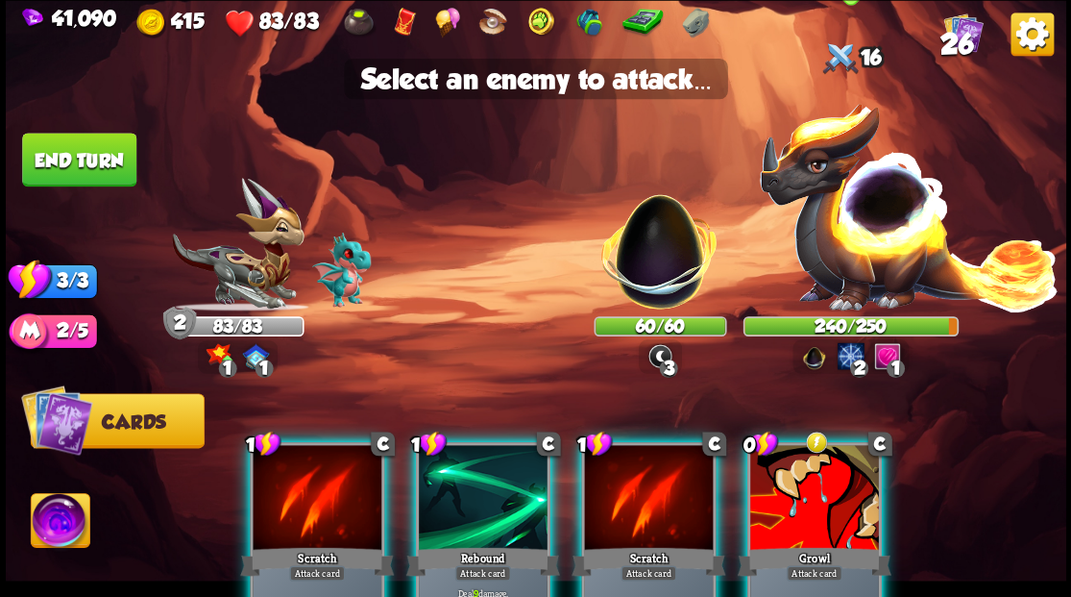
click at [871, 246] on img at bounding box center [909, 205] width 302 height 210
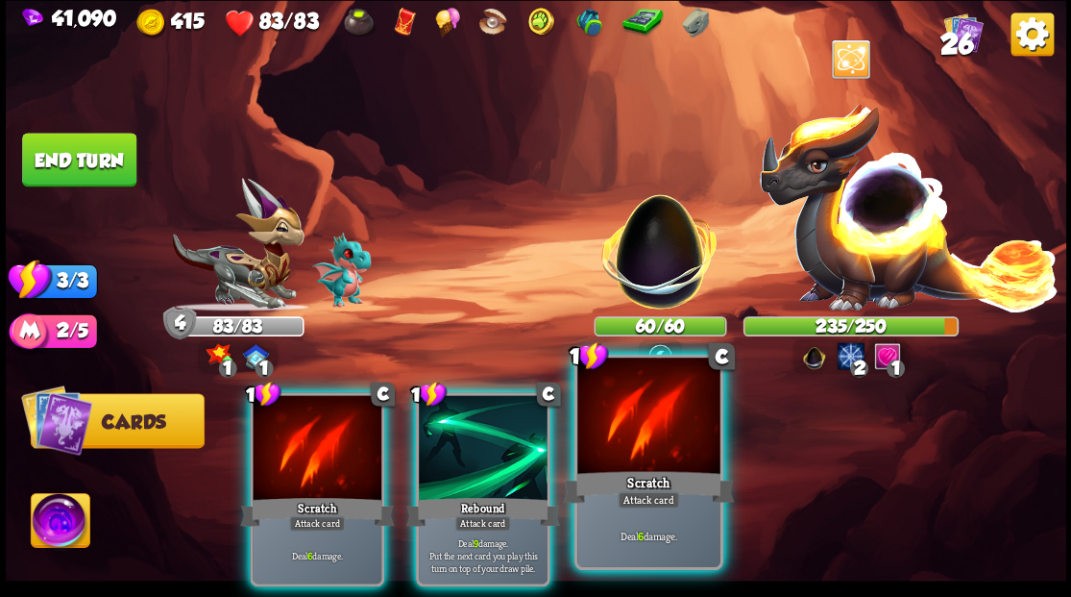
drag, startPoint x: 644, startPoint y: 436, endPoint x: 642, endPoint y: 421, distance: 15.5
click at [644, 435] on div at bounding box center [648, 417] width 142 height 120
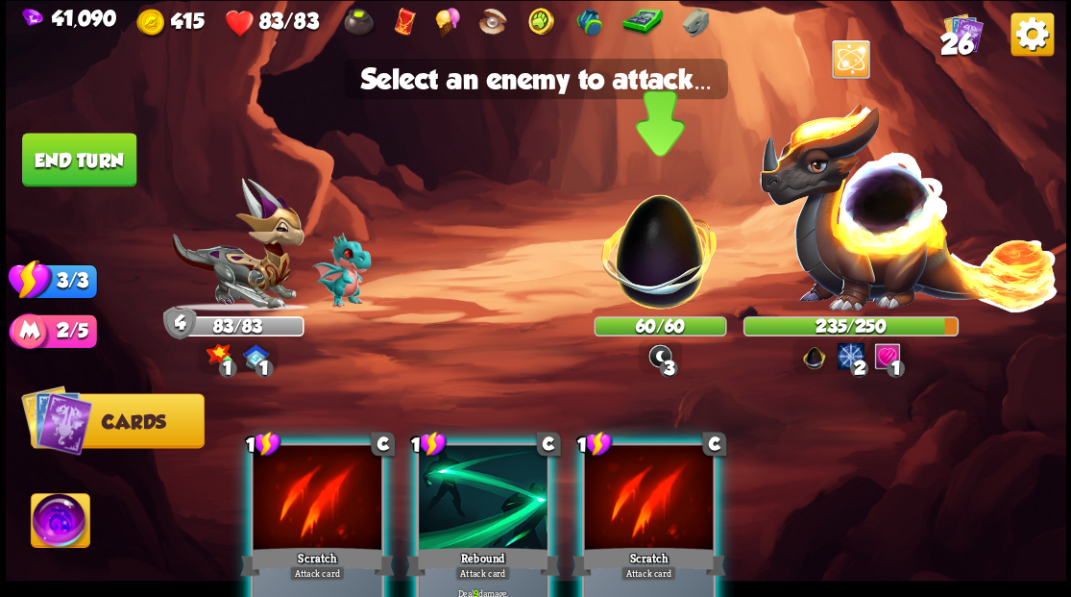
click at [647, 263] on img at bounding box center [659, 241] width 139 height 139
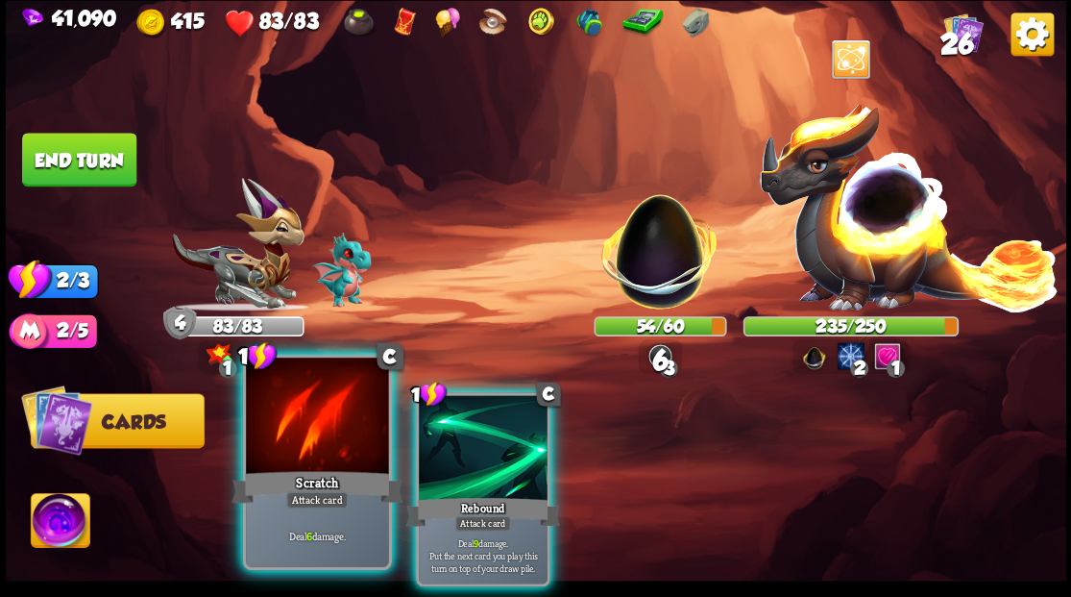
click at [330, 428] on div at bounding box center [317, 417] width 142 height 120
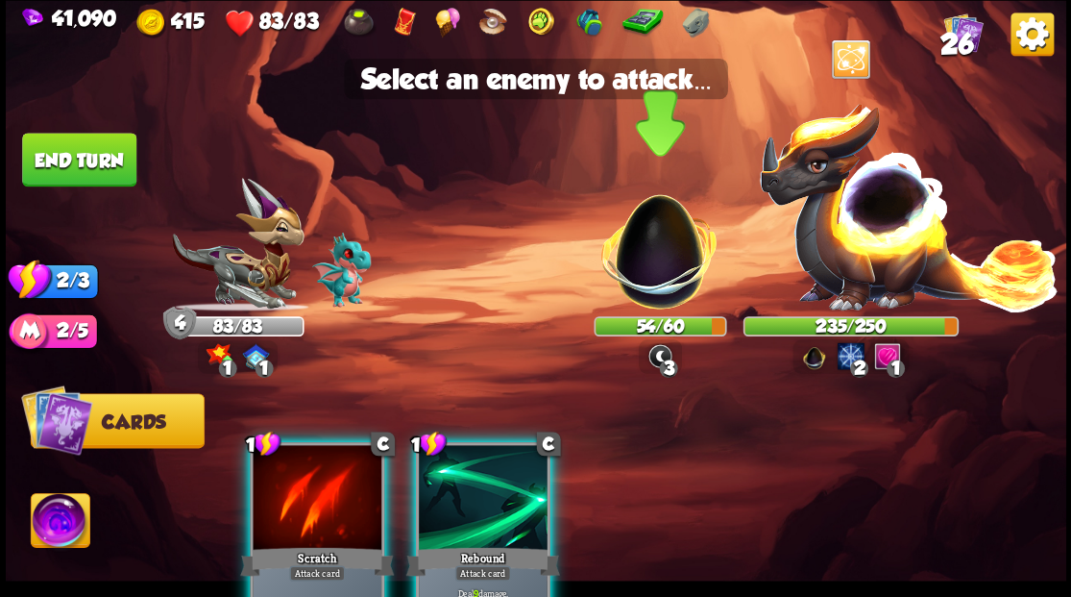
click at [642, 277] on img at bounding box center [659, 241] width 139 height 139
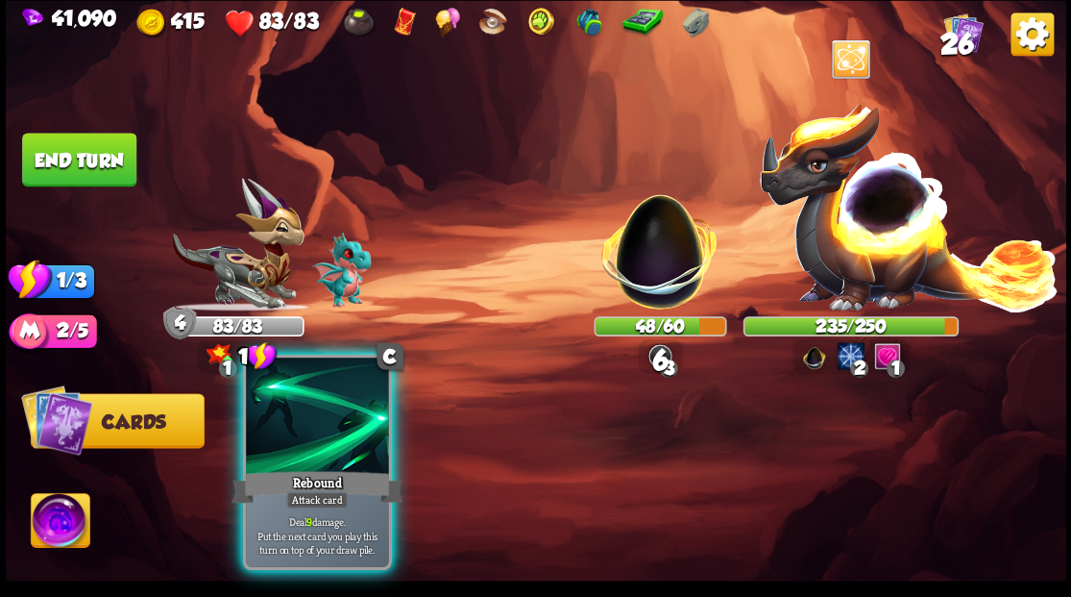
click at [317, 460] on div at bounding box center [317, 417] width 142 height 120
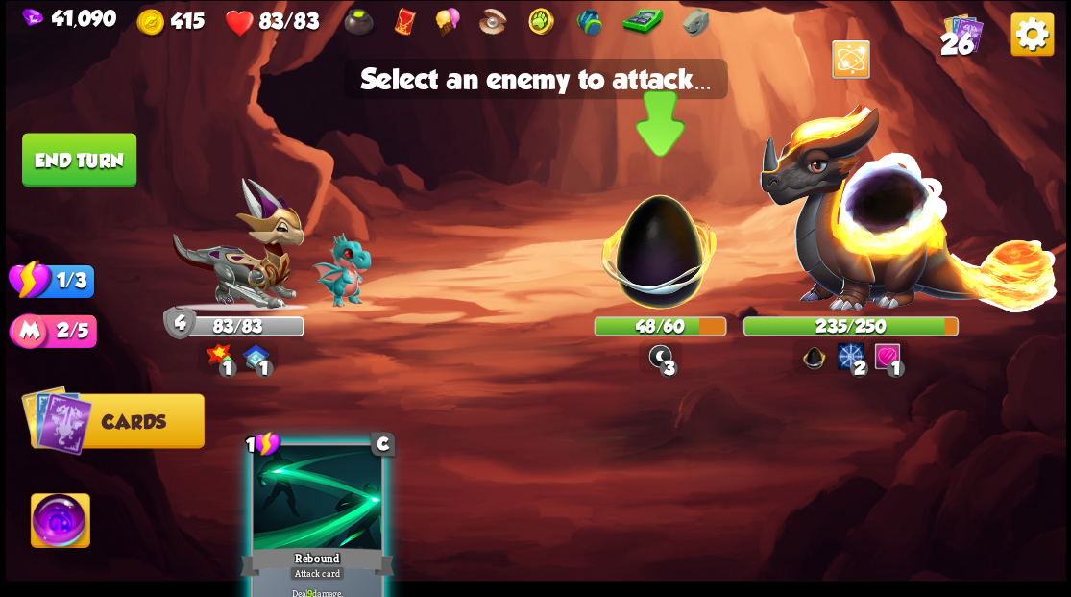
click at [656, 252] on img at bounding box center [659, 241] width 139 height 139
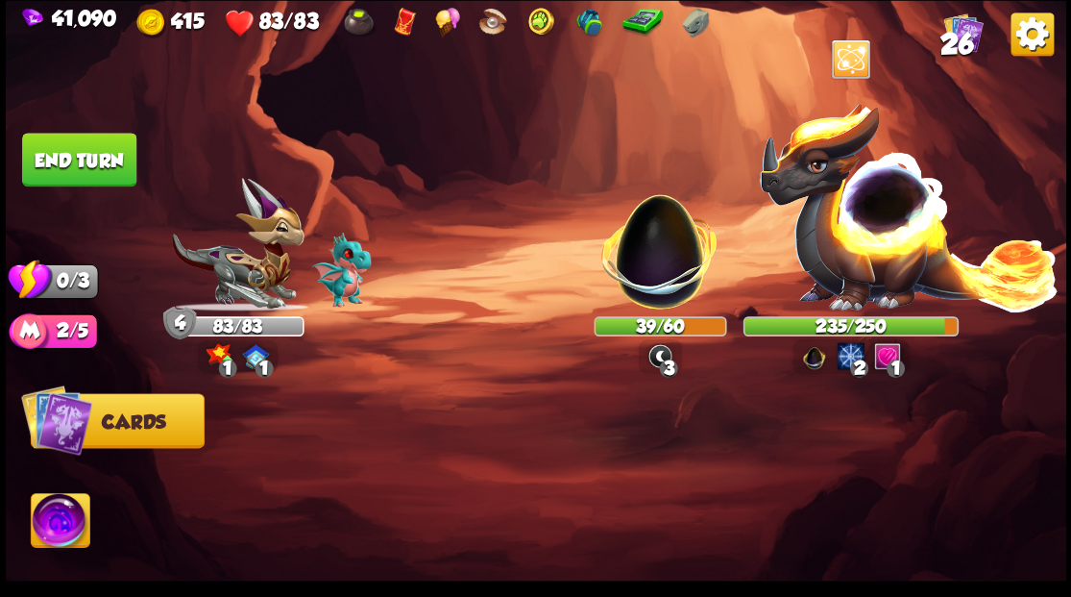
click at [75, 150] on button "End turn" at bounding box center [79, 160] width 114 height 54
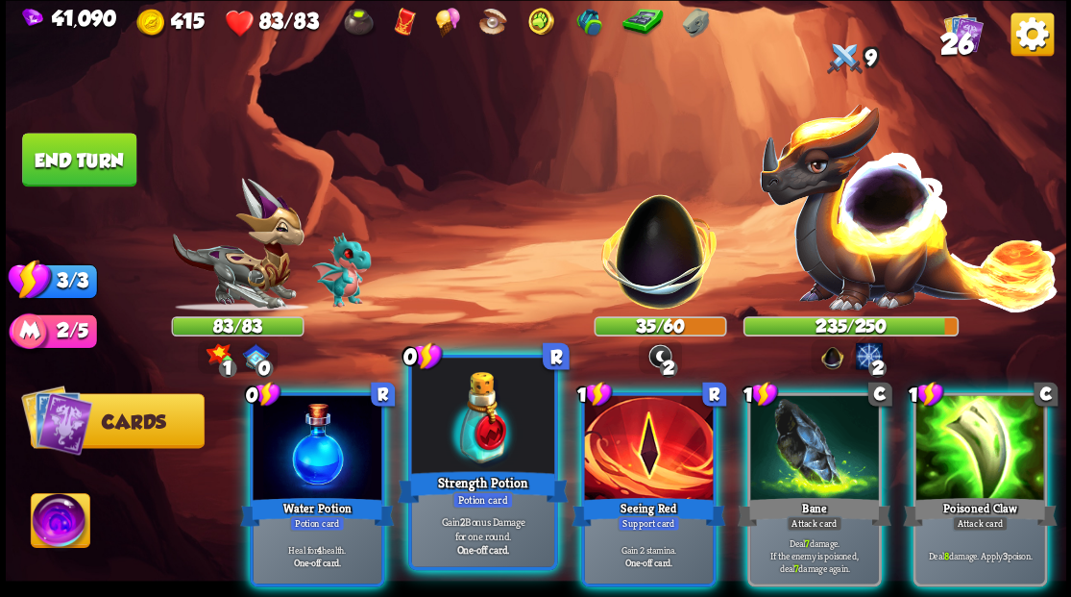
click at [480, 427] on div at bounding box center [482, 417] width 142 height 120
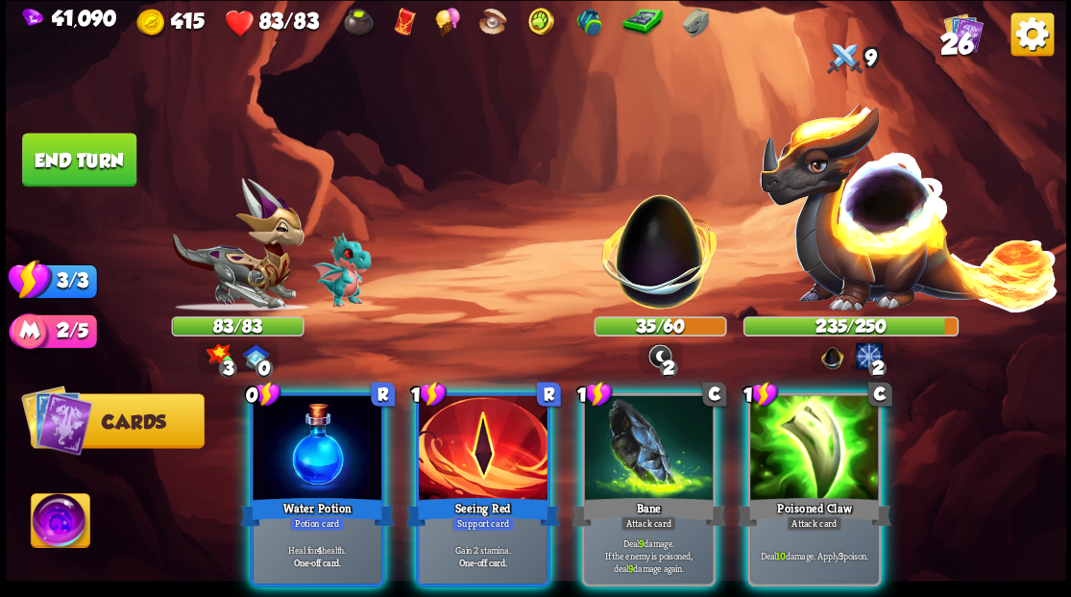
drag, startPoint x: 821, startPoint y: 440, endPoint x: 723, endPoint y: 392, distance: 109.1
click at [807, 435] on div at bounding box center [814, 449] width 129 height 109
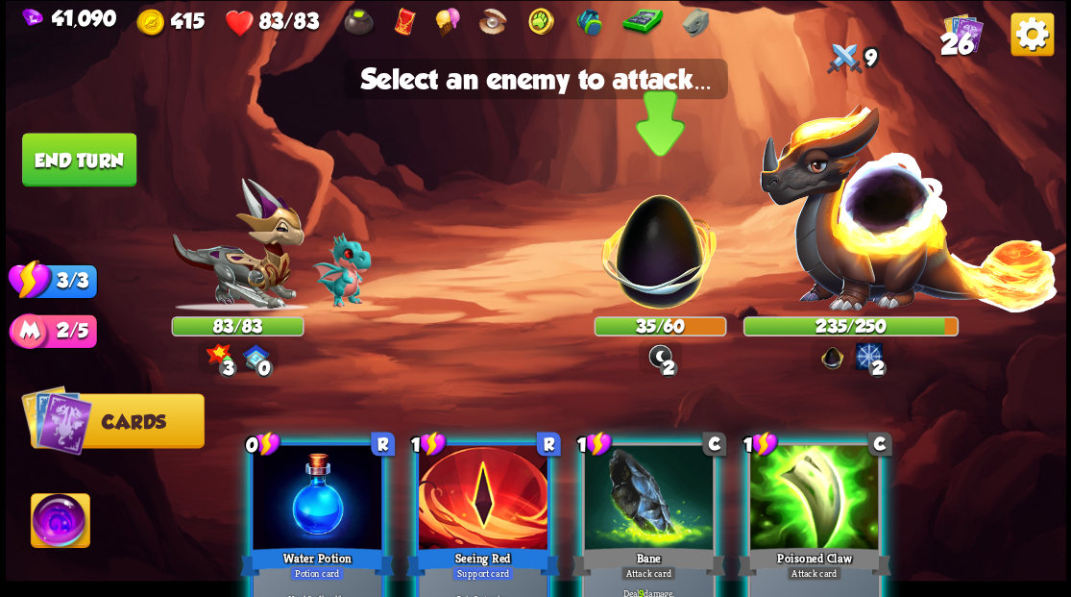
click at [642, 275] on img at bounding box center [659, 241] width 139 height 139
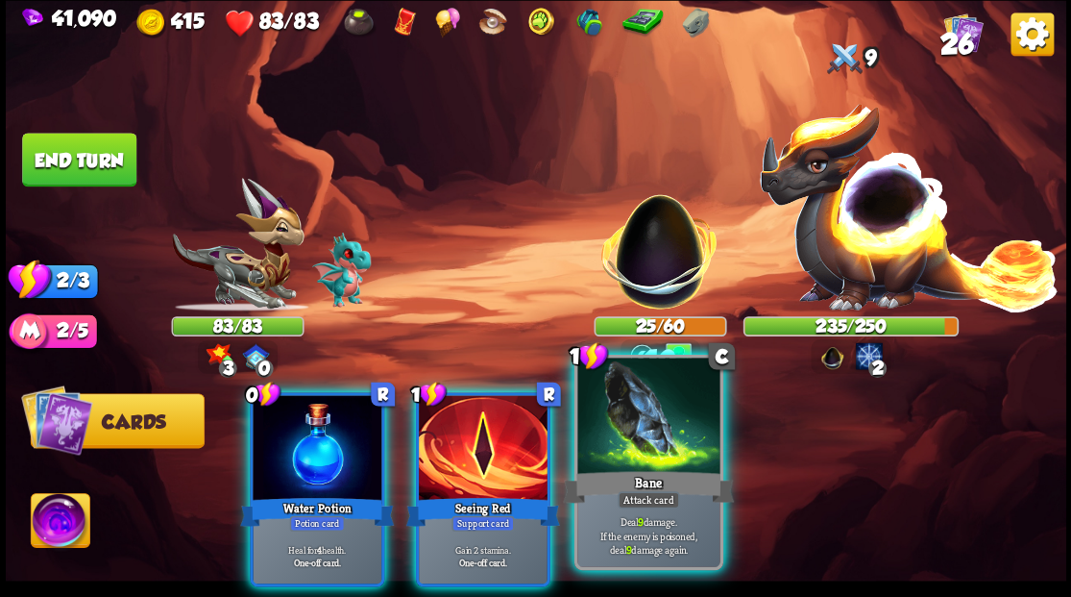
click at [646, 457] on div at bounding box center [648, 417] width 142 height 120
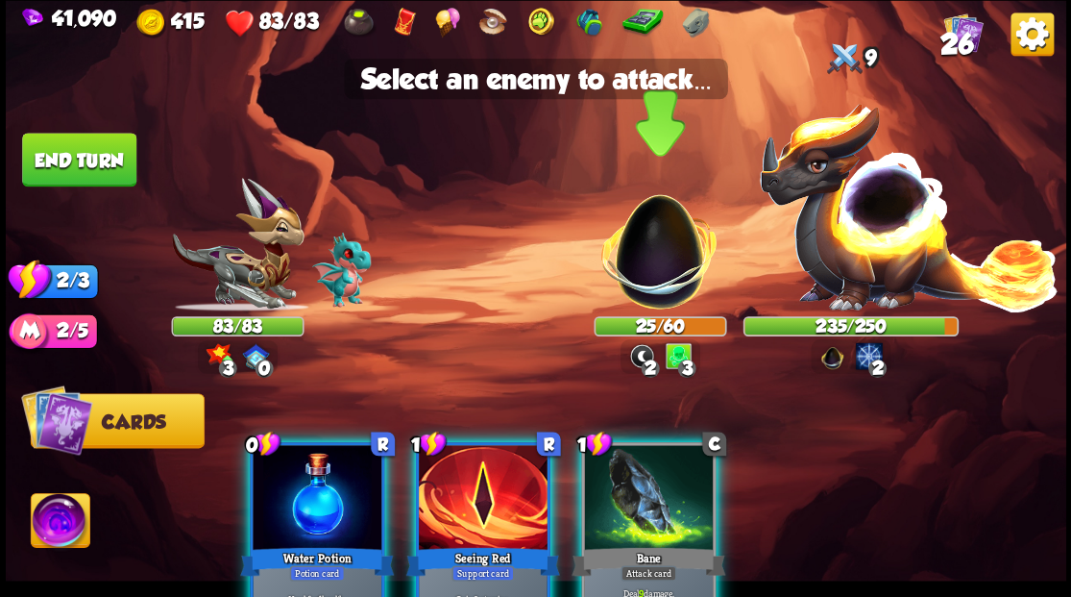
click at [648, 278] on img at bounding box center [659, 241] width 139 height 139
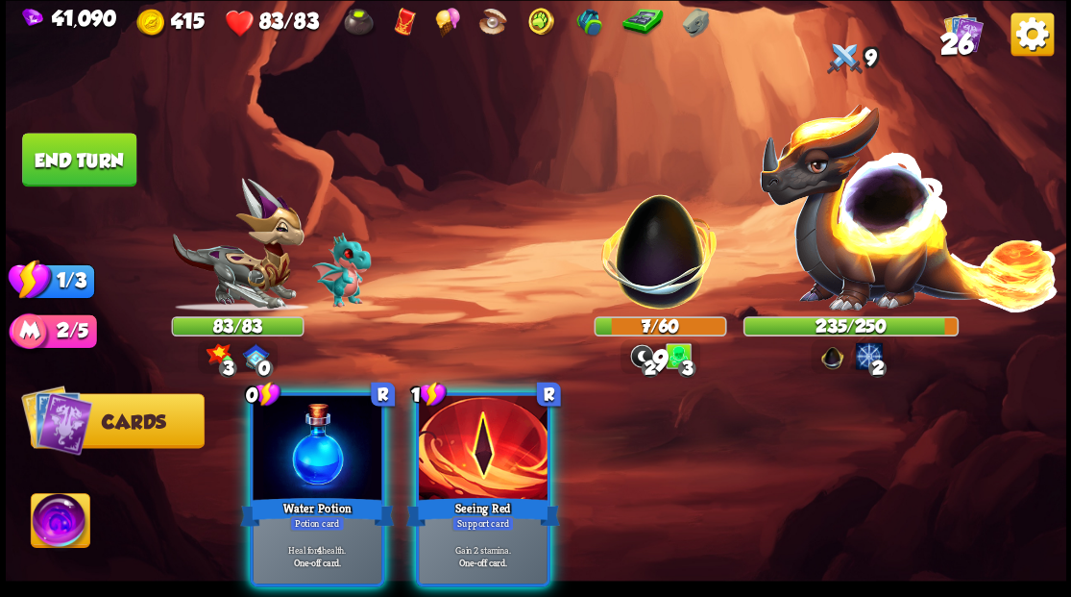
drag, startPoint x: 342, startPoint y: 432, endPoint x: 287, endPoint y: 343, distance: 104.8
click at [339, 430] on div at bounding box center [317, 449] width 129 height 109
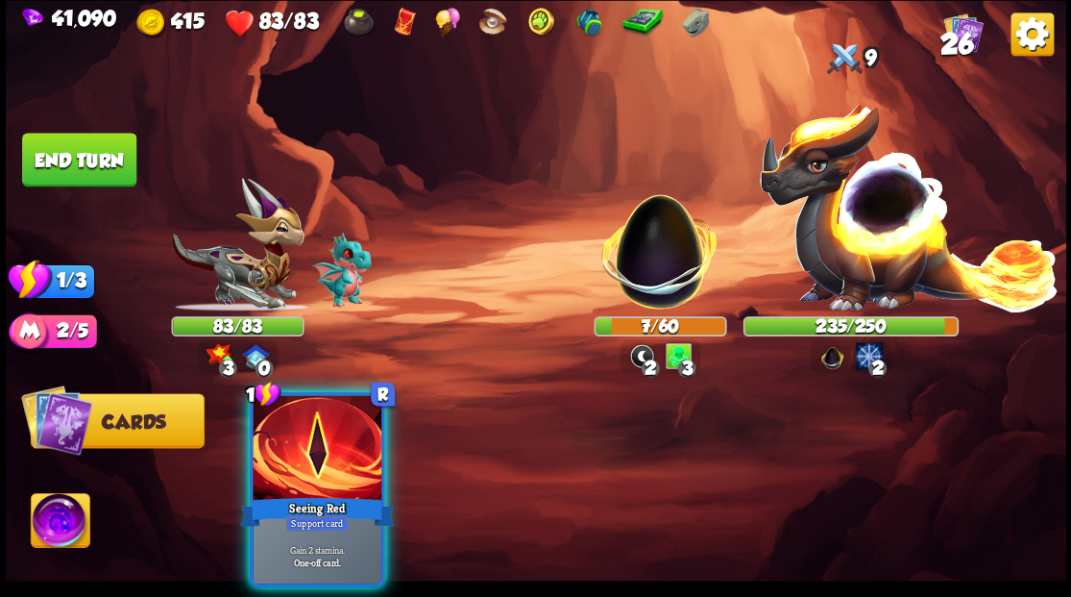
click at [92, 161] on button "End turn" at bounding box center [79, 160] width 114 height 54
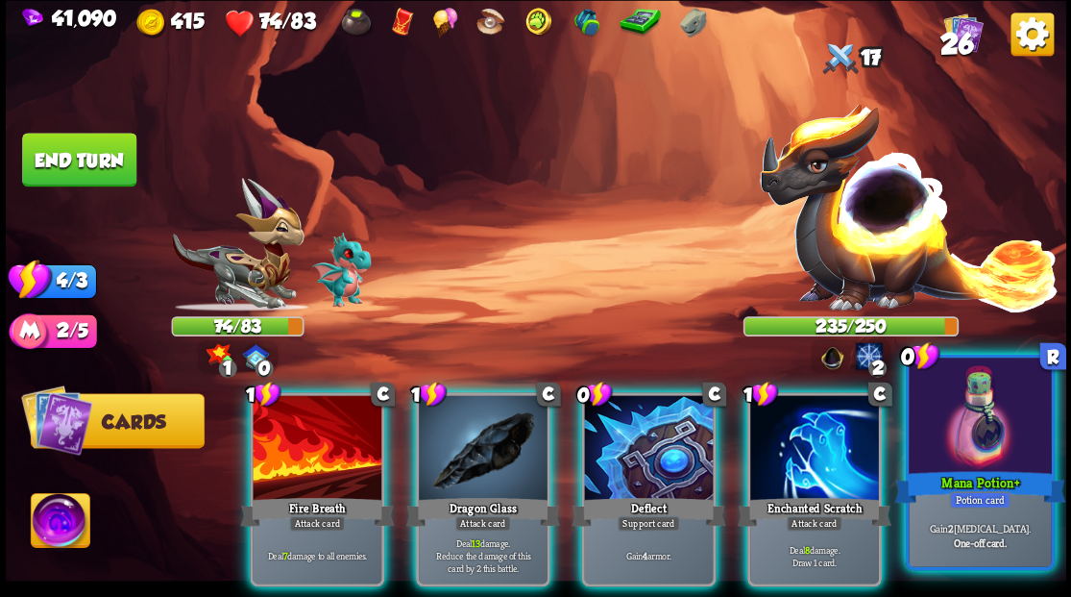
click at [1011, 450] on div at bounding box center [980, 417] width 142 height 120
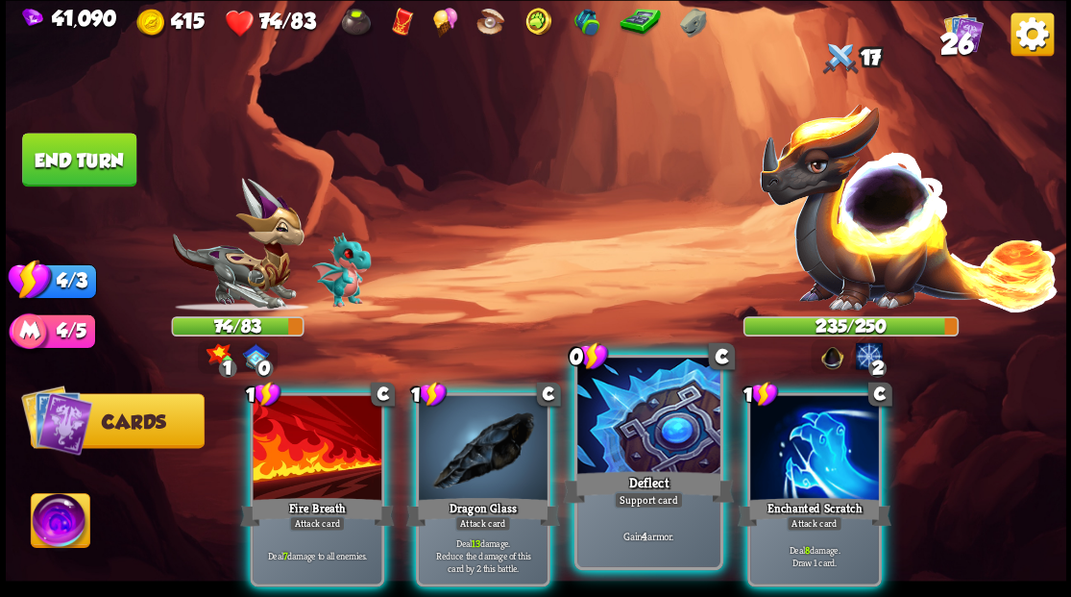
click at [666, 430] on div at bounding box center [648, 417] width 142 height 120
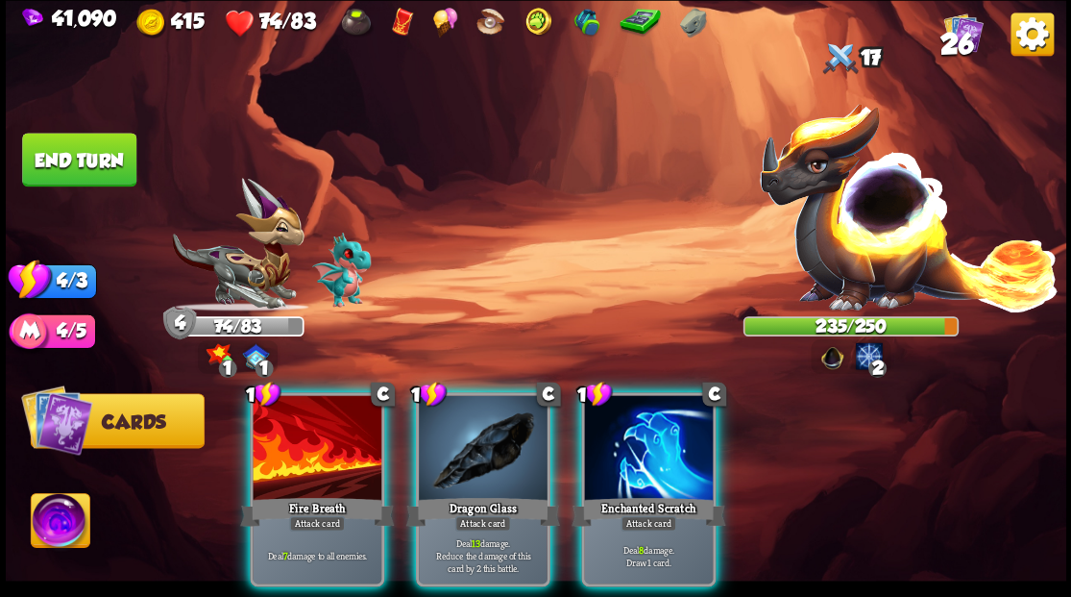
click at [662, 444] on div at bounding box center [648, 449] width 129 height 109
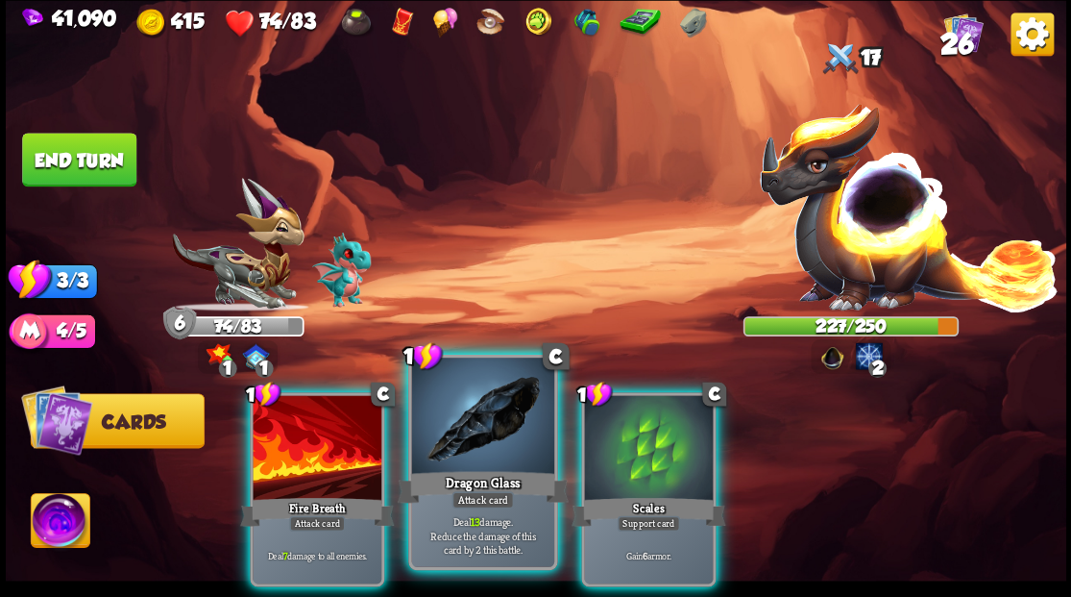
click at [482, 436] on div at bounding box center [482, 417] width 142 height 120
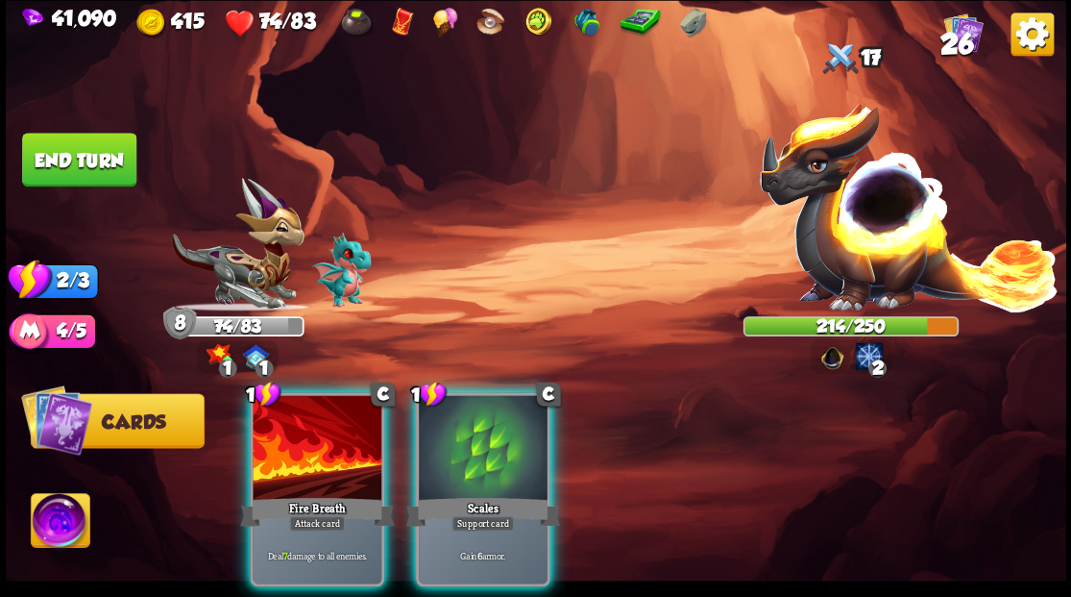
click at [482, 436] on div at bounding box center [483, 449] width 129 height 109
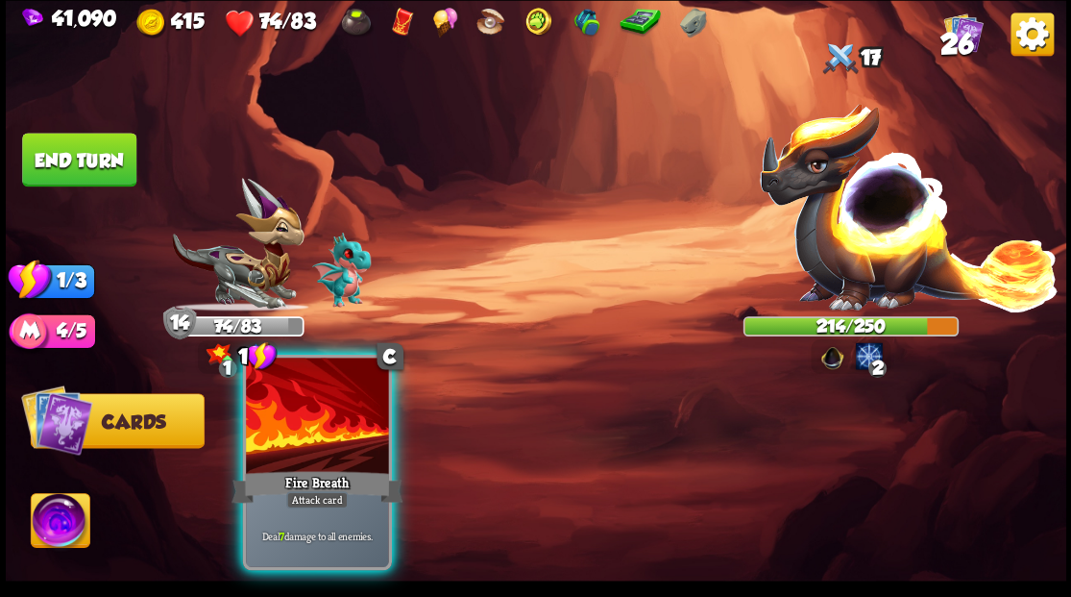
click at [317, 424] on div at bounding box center [317, 417] width 142 height 120
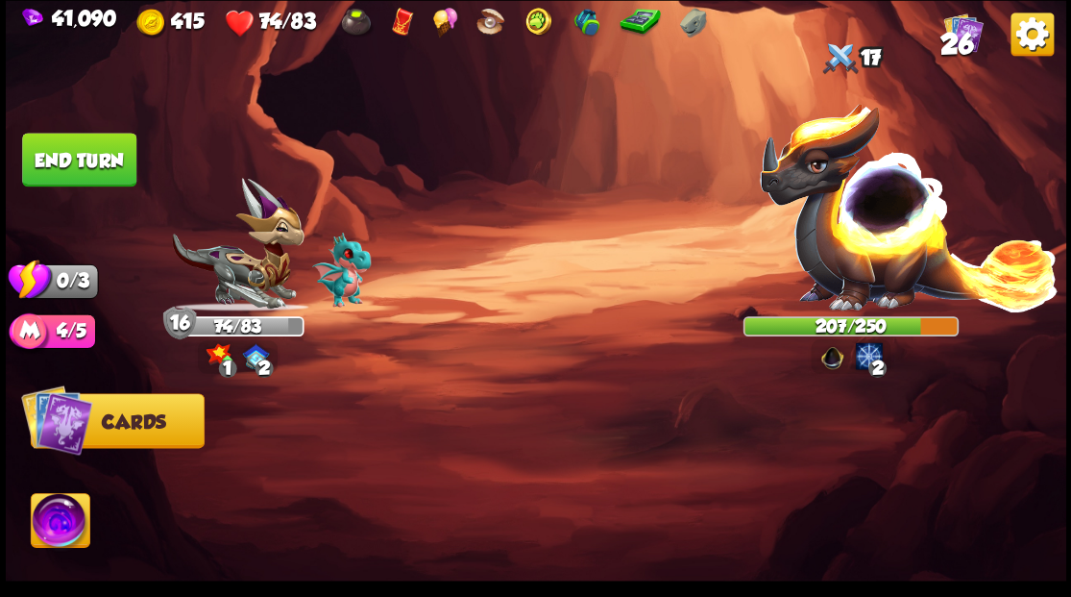
click at [82, 153] on button "End turn" at bounding box center [79, 160] width 114 height 54
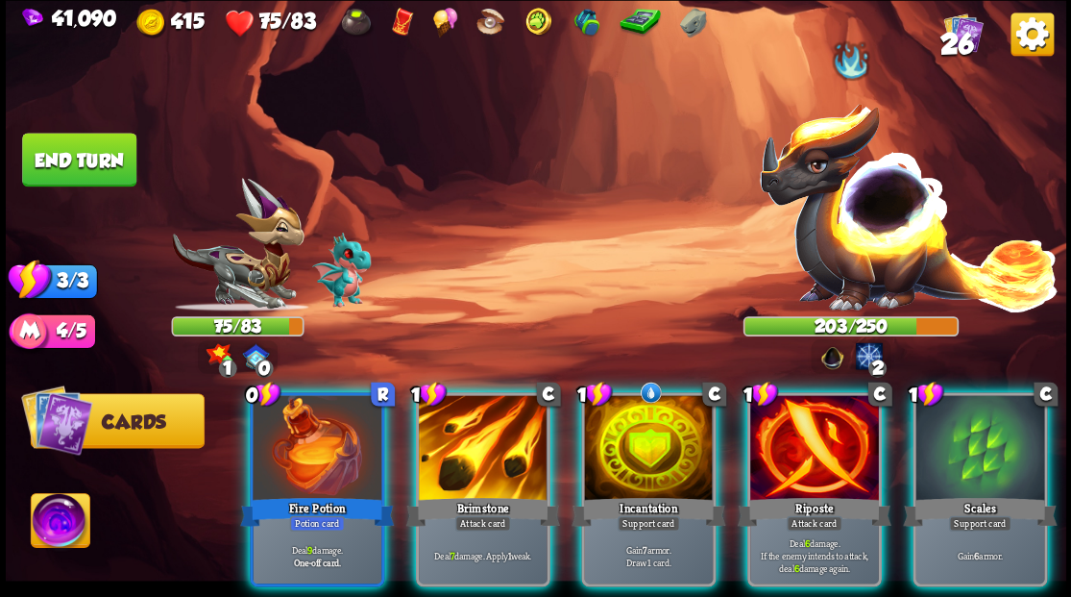
click at [485, 436] on div at bounding box center [483, 449] width 129 height 109
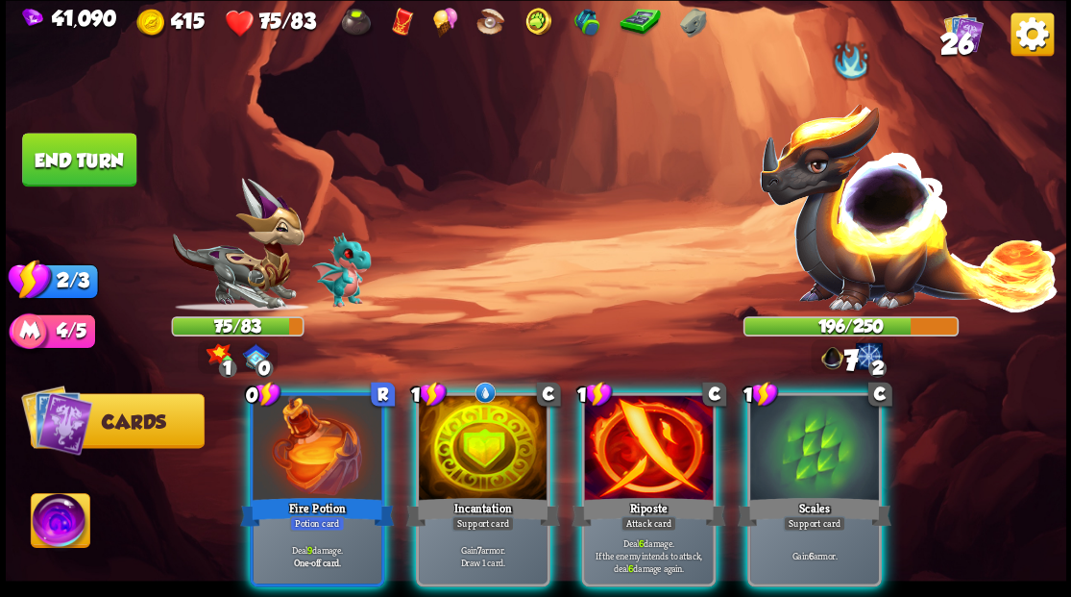
click at [457, 439] on div at bounding box center [483, 449] width 129 height 109
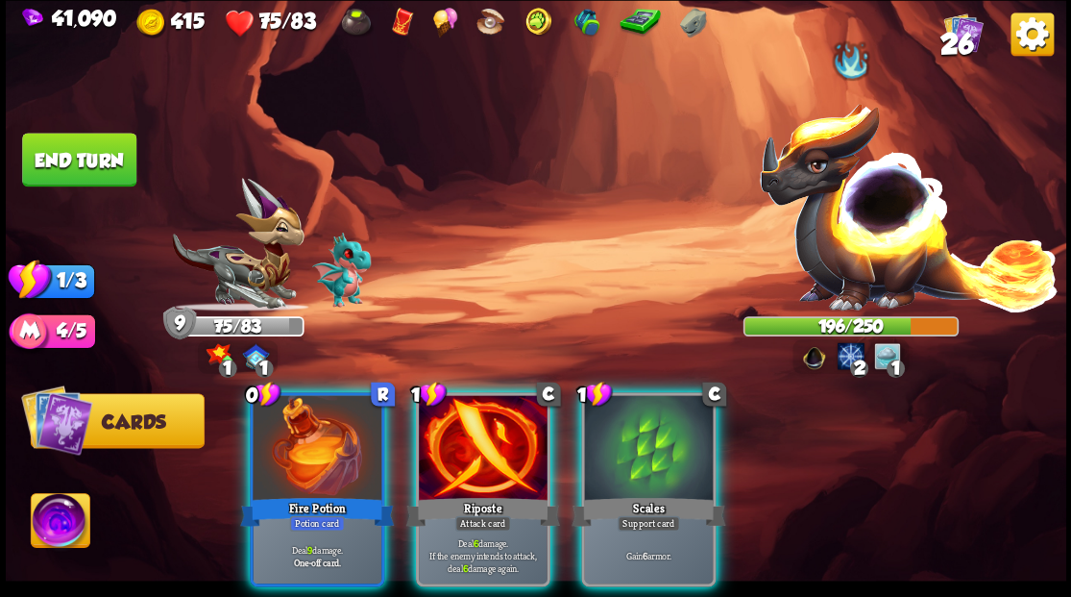
click at [305, 424] on div at bounding box center [317, 449] width 129 height 109
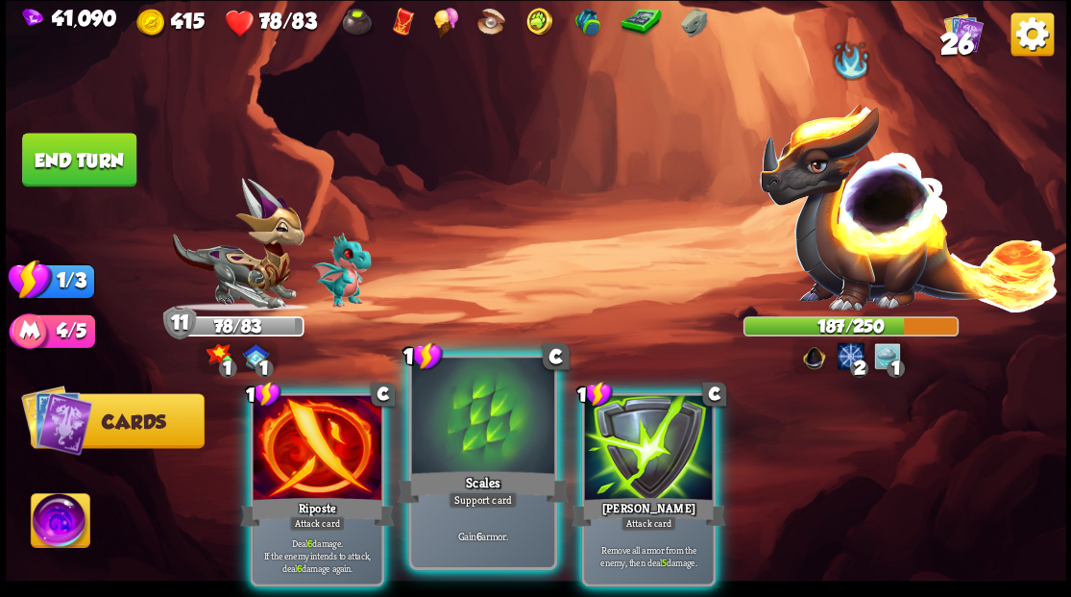
click at [456, 438] on div at bounding box center [482, 417] width 142 height 120
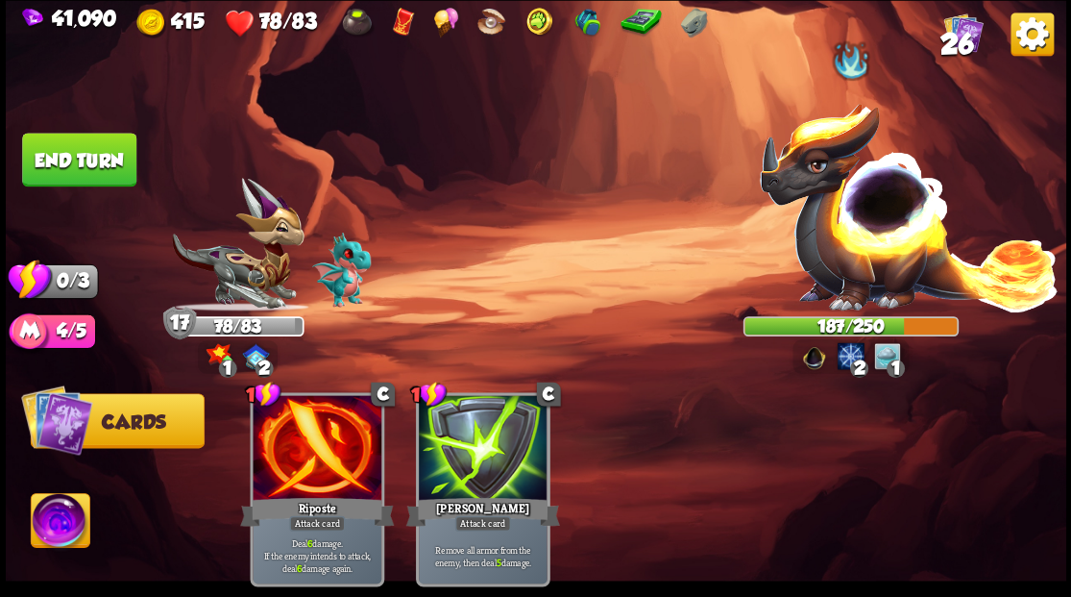
click at [64, 153] on button "End turn" at bounding box center [79, 160] width 114 height 54
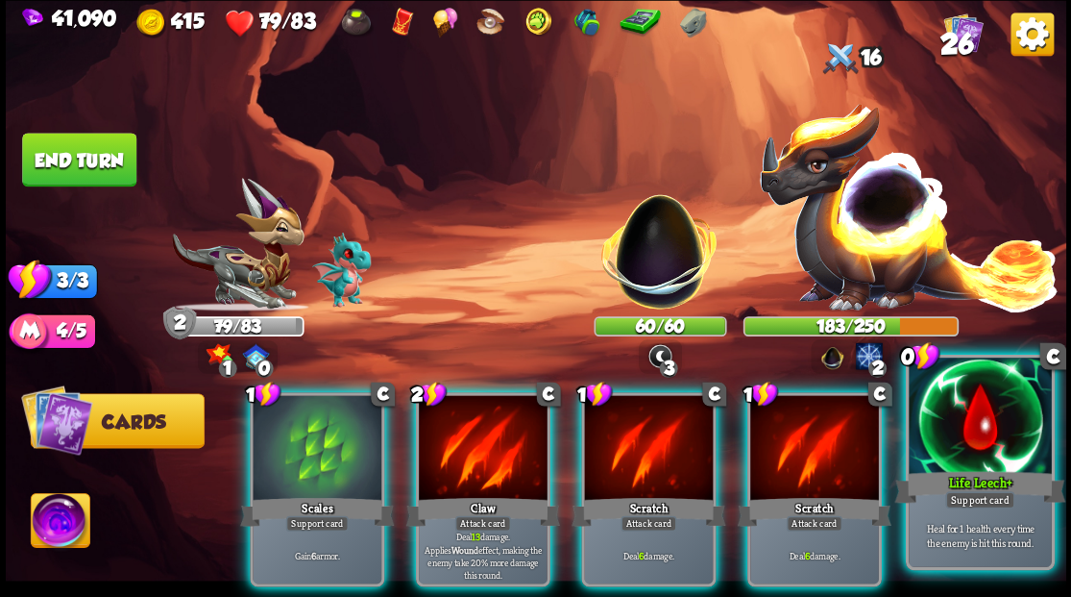
click at [984, 456] on div at bounding box center [980, 417] width 142 height 120
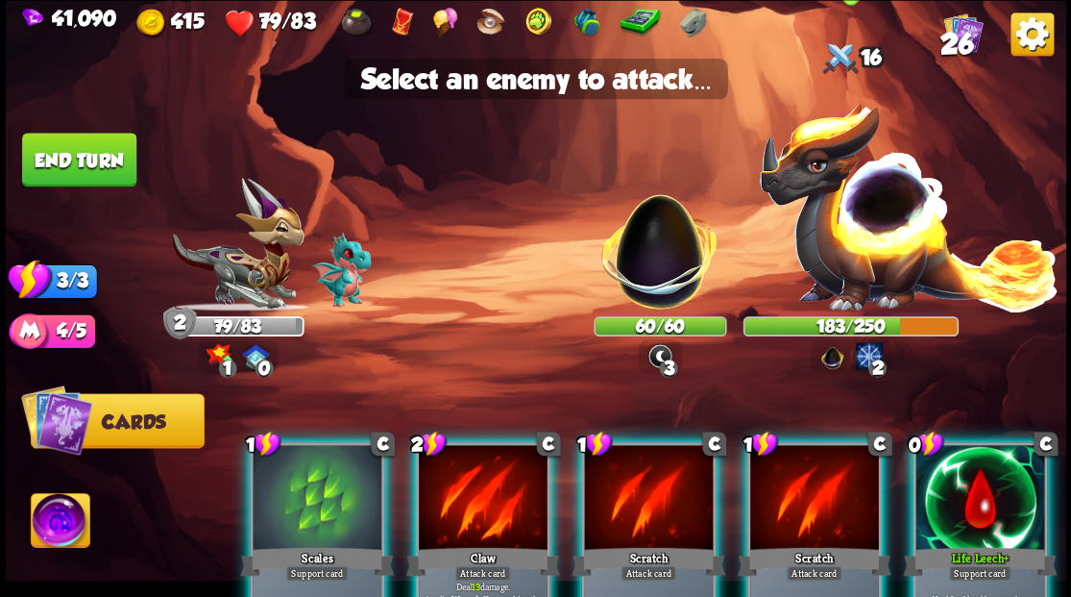
click at [866, 259] on img at bounding box center [909, 205] width 302 height 210
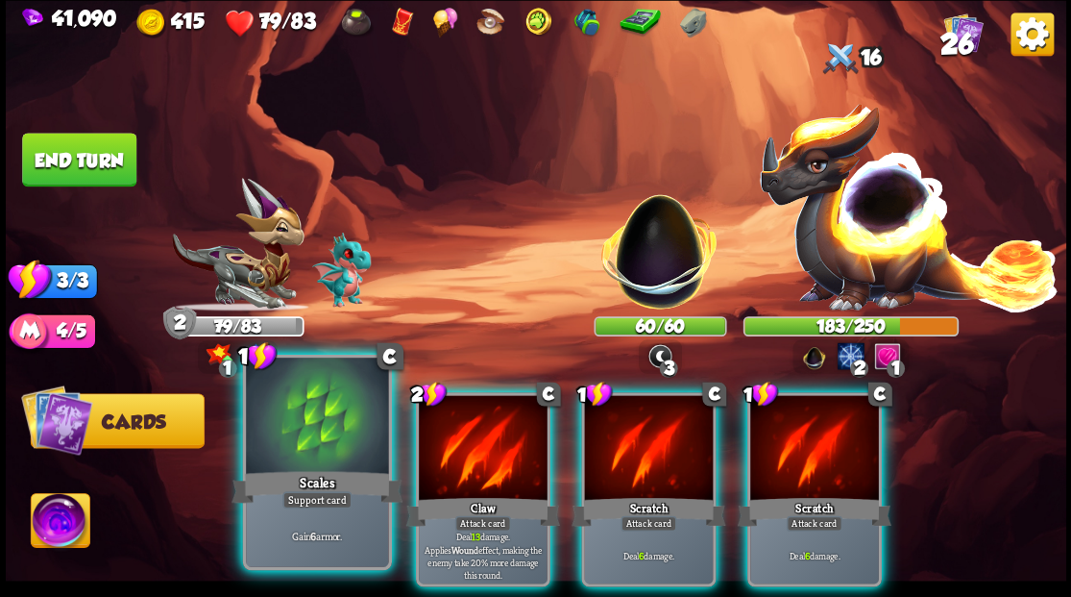
click at [294, 434] on div at bounding box center [317, 417] width 142 height 120
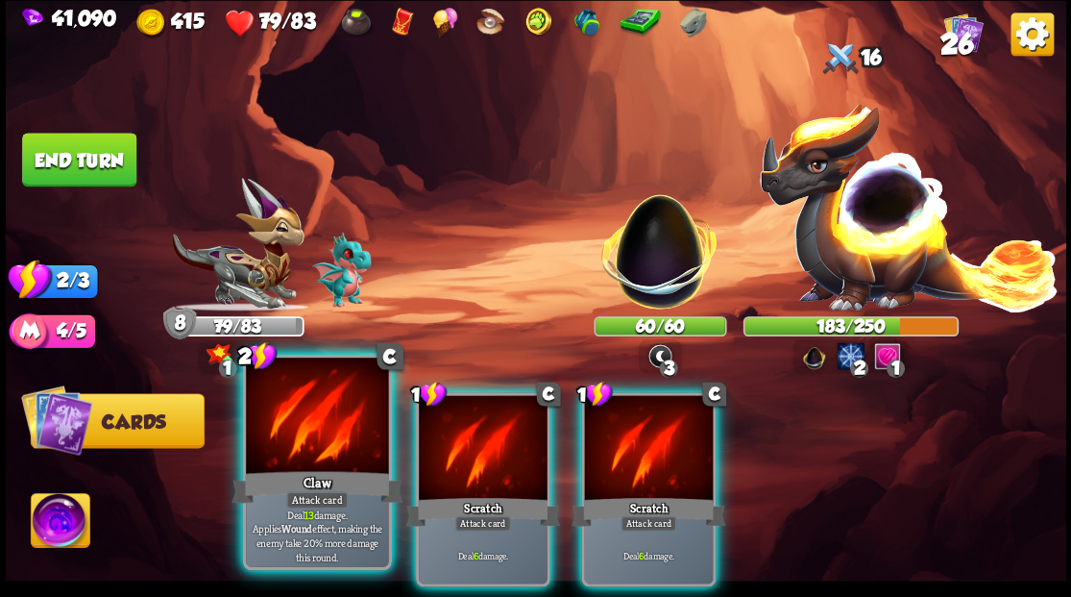
click at [304, 442] on div at bounding box center [317, 417] width 142 height 120
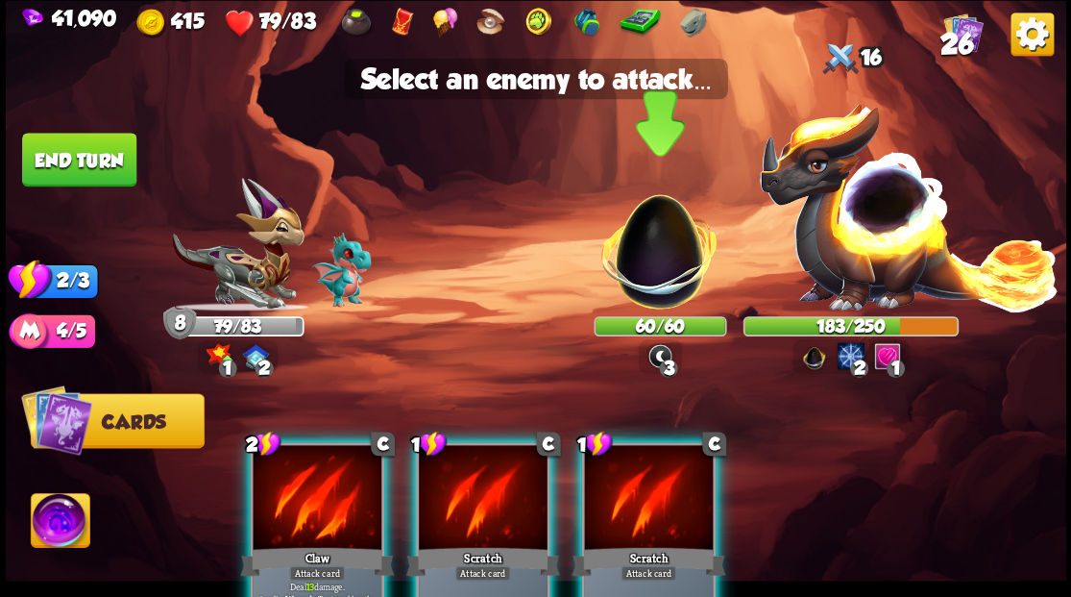
click at [651, 274] on img at bounding box center [659, 241] width 139 height 139
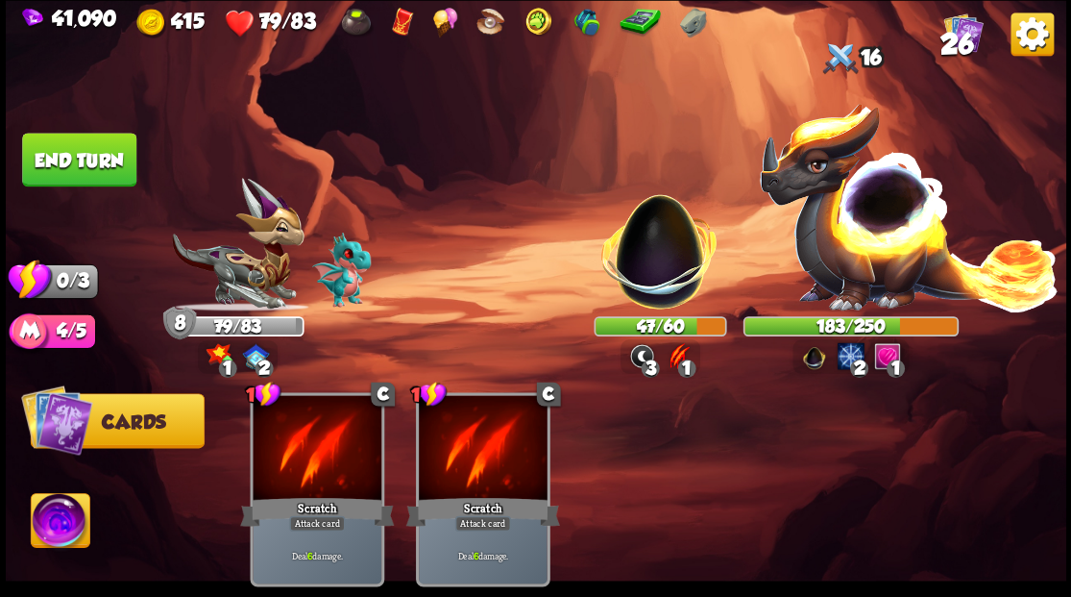
click at [106, 165] on button "End turn" at bounding box center [79, 160] width 114 height 54
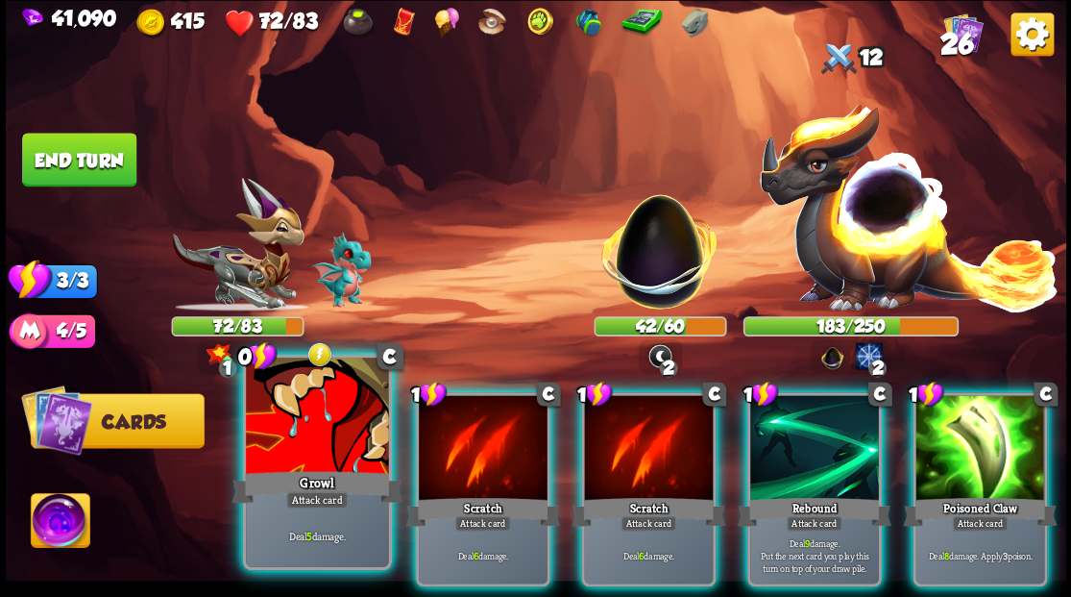
click at [324, 461] on div at bounding box center [317, 417] width 142 height 120
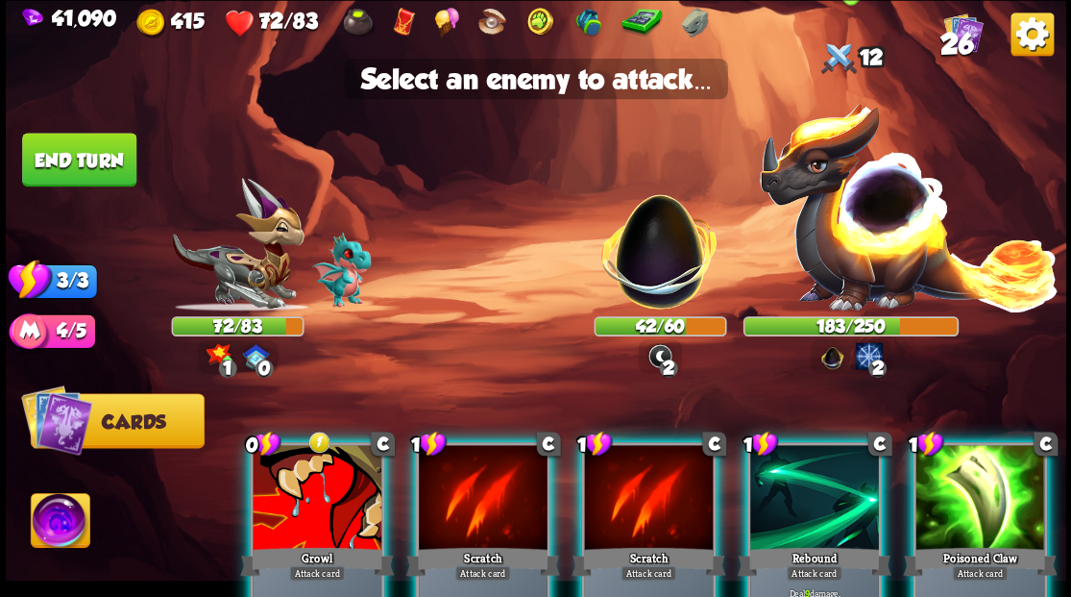
click at [890, 240] on img at bounding box center [909, 205] width 302 height 210
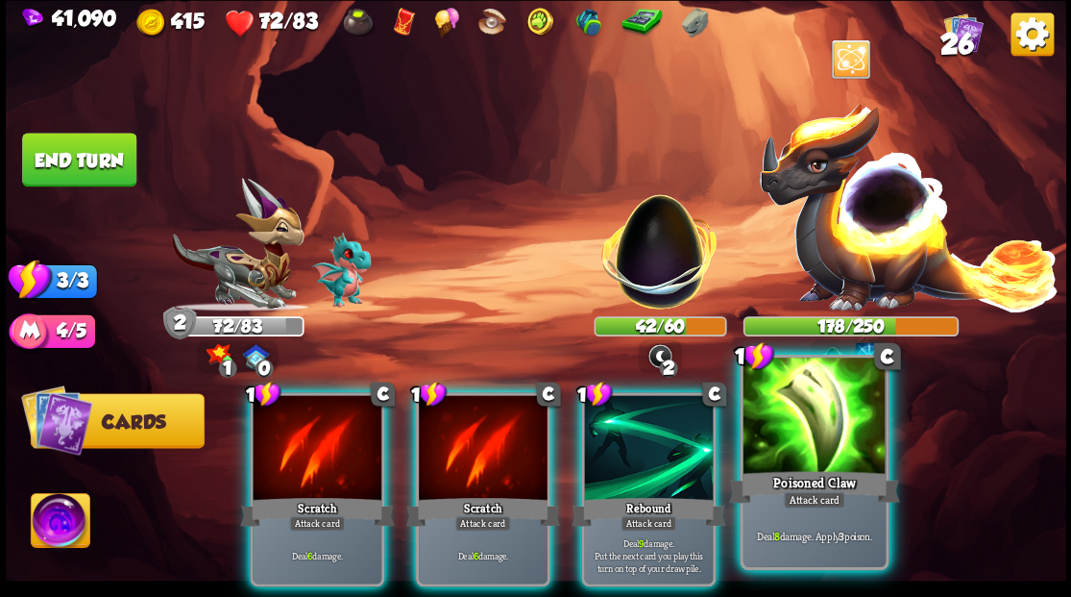
click at [819, 436] on div at bounding box center [814, 417] width 142 height 120
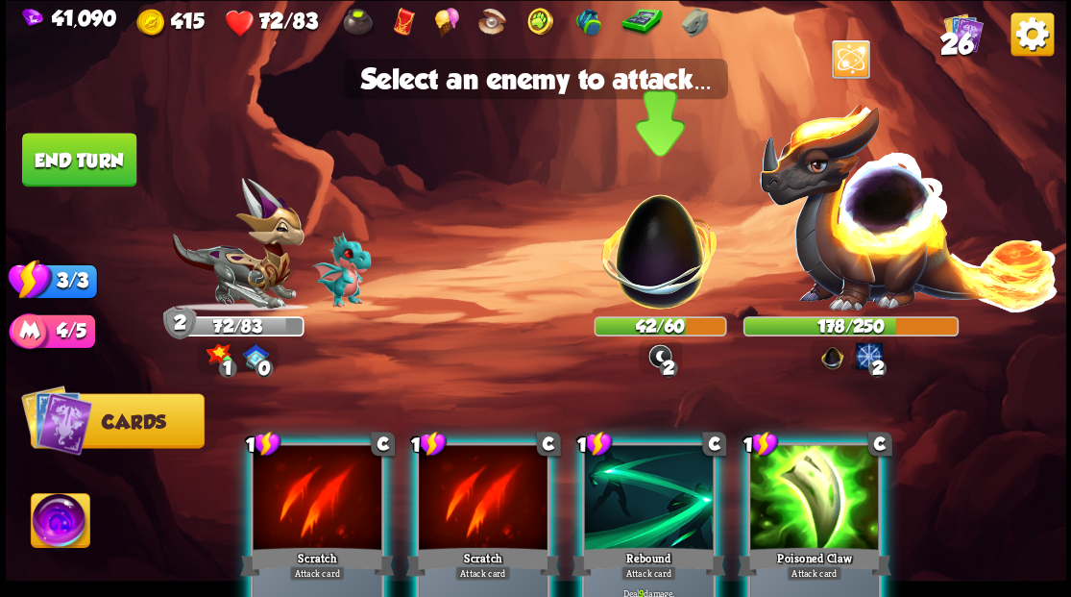
click at [661, 276] on img at bounding box center [659, 241] width 139 height 139
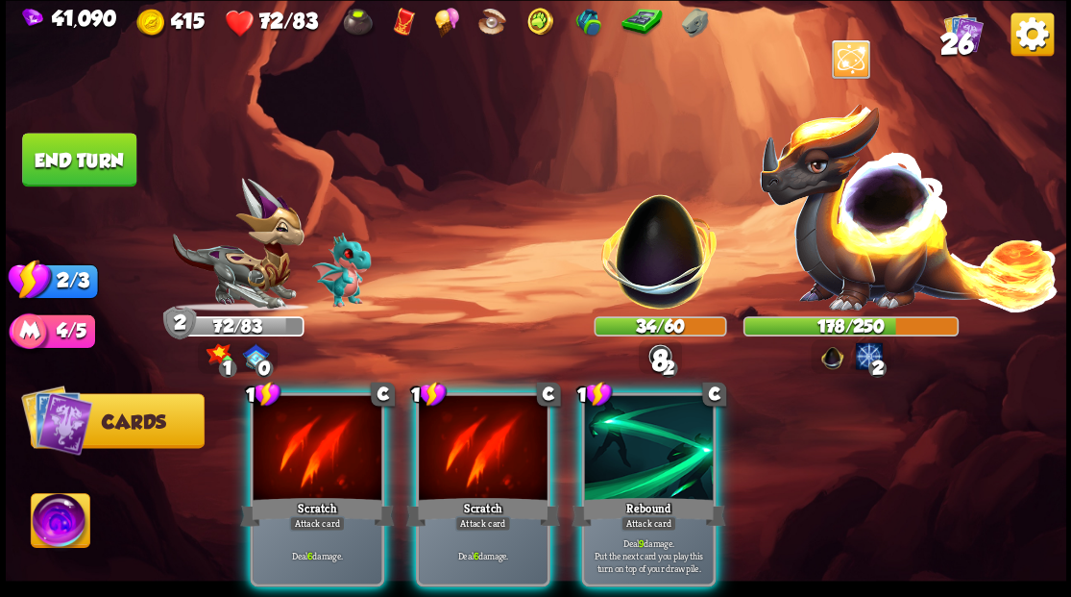
drag, startPoint x: 486, startPoint y: 415, endPoint x: 510, endPoint y: 368, distance: 52.8
click at [486, 415] on div at bounding box center [483, 449] width 129 height 109
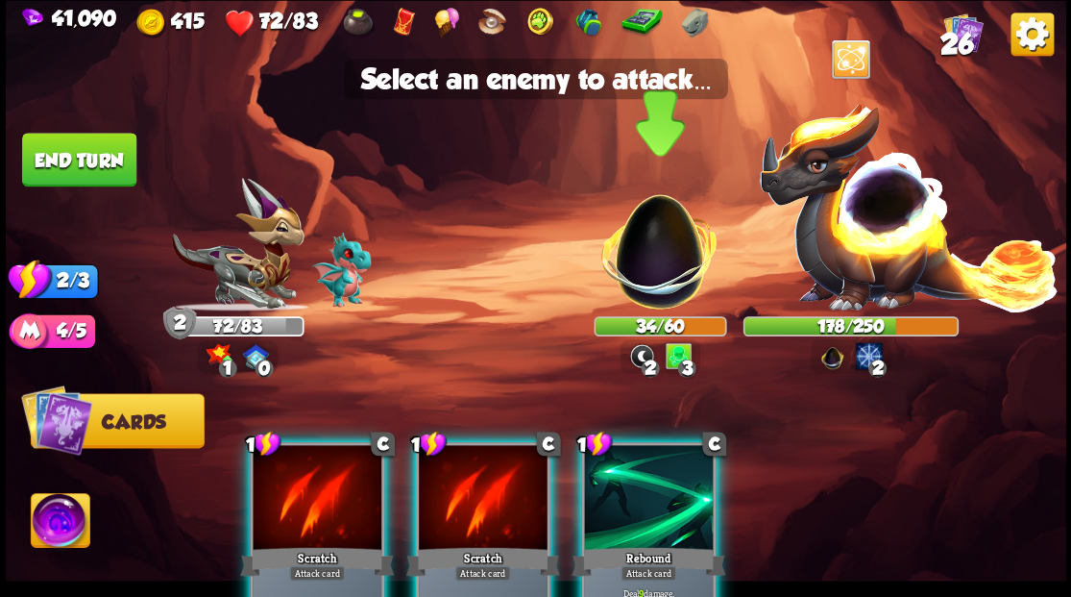
click at [670, 252] on img at bounding box center [659, 241] width 139 height 139
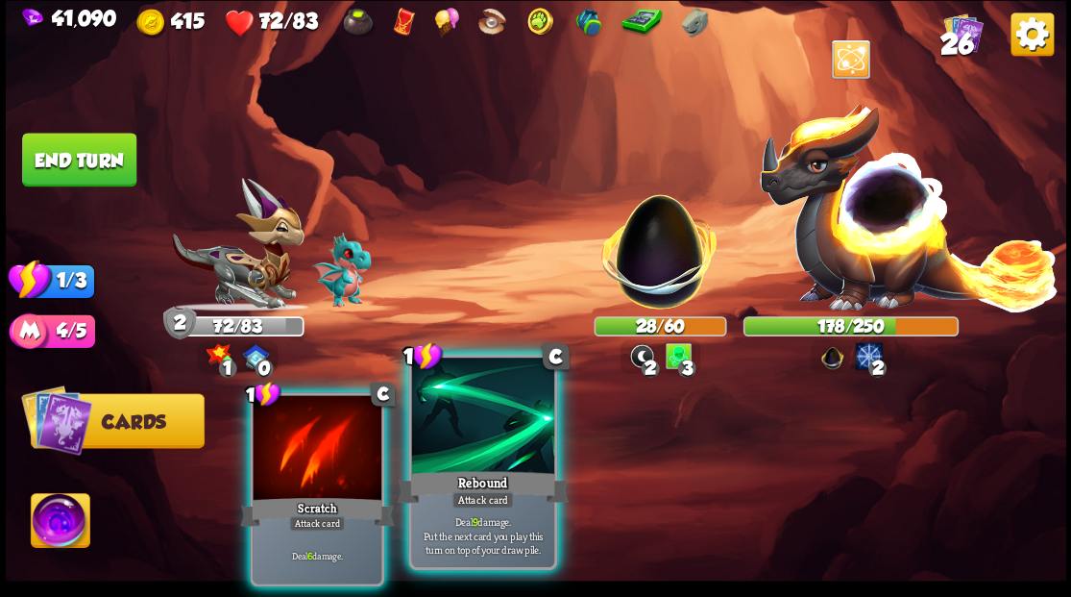
click at [480, 442] on div at bounding box center [482, 417] width 142 height 120
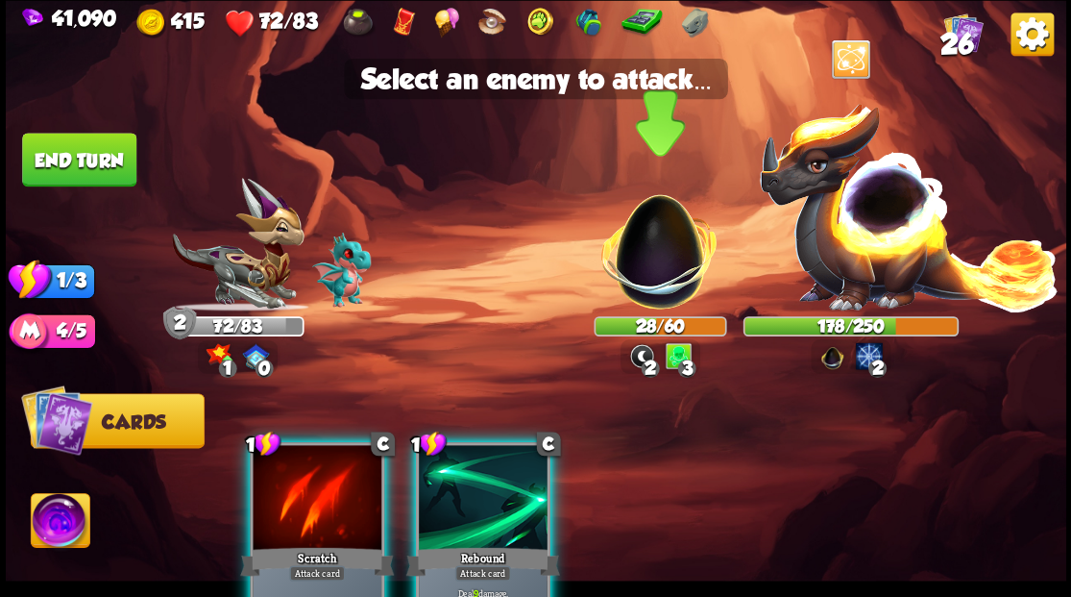
click at [649, 273] on img at bounding box center [659, 241] width 139 height 139
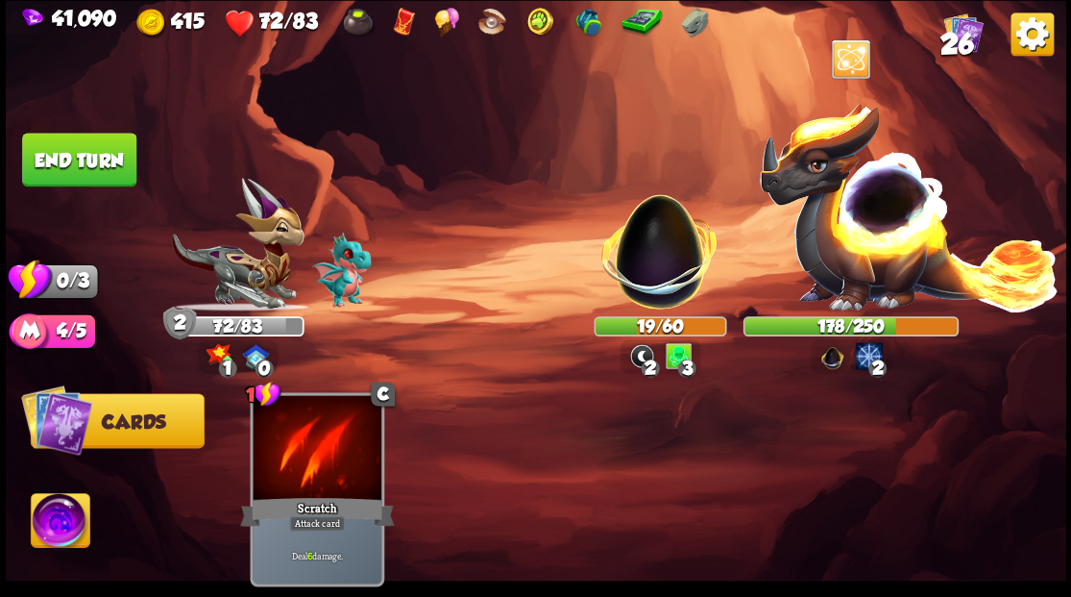
click at [96, 153] on button "End turn" at bounding box center [79, 160] width 114 height 54
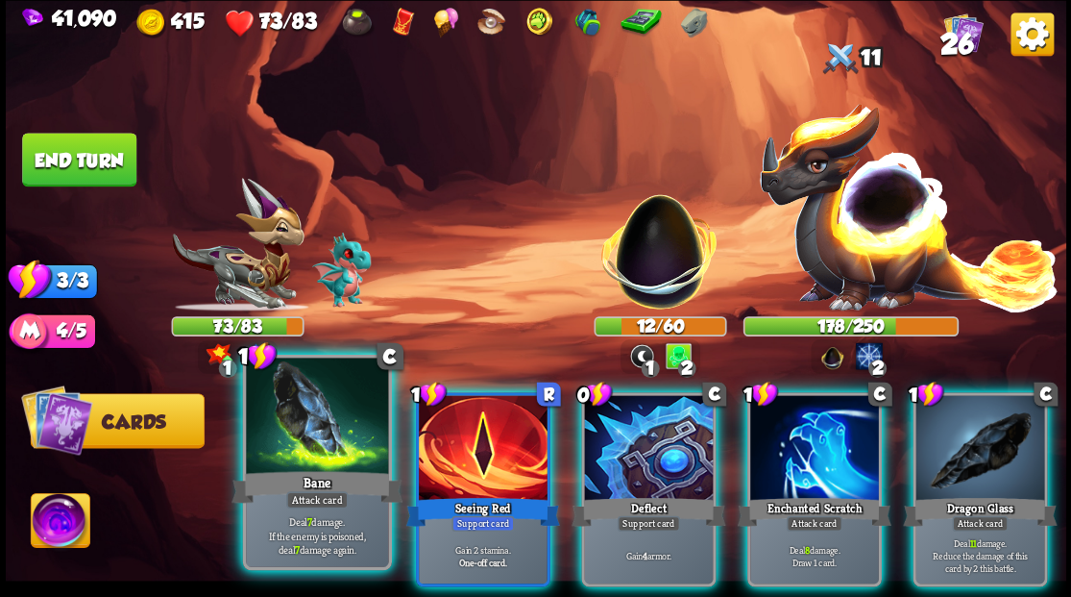
click at [322, 440] on div at bounding box center [317, 417] width 142 height 120
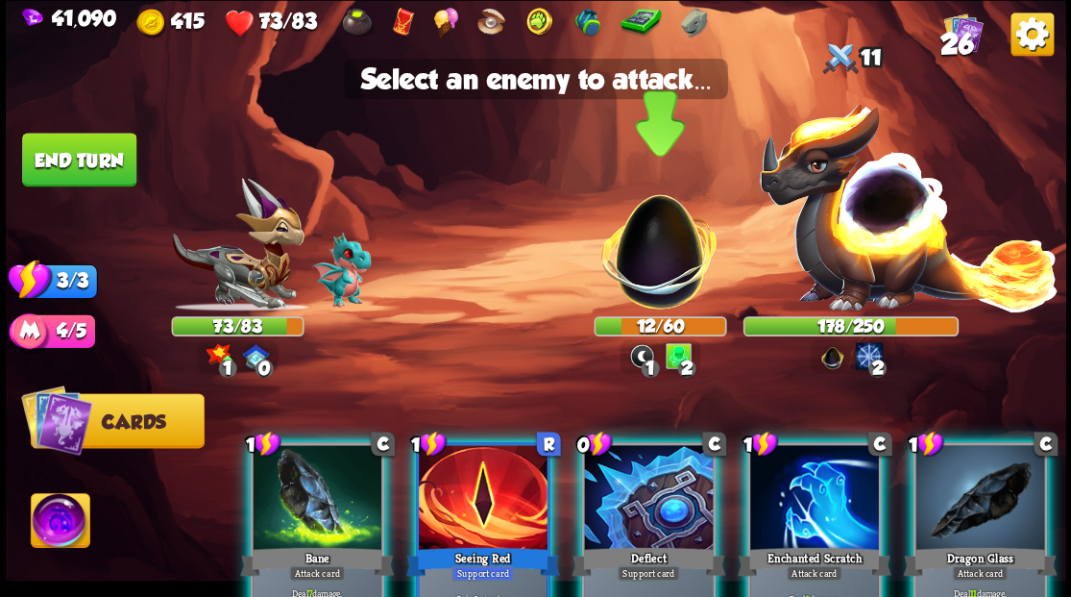
click at [659, 265] on img at bounding box center [659, 241] width 139 height 139
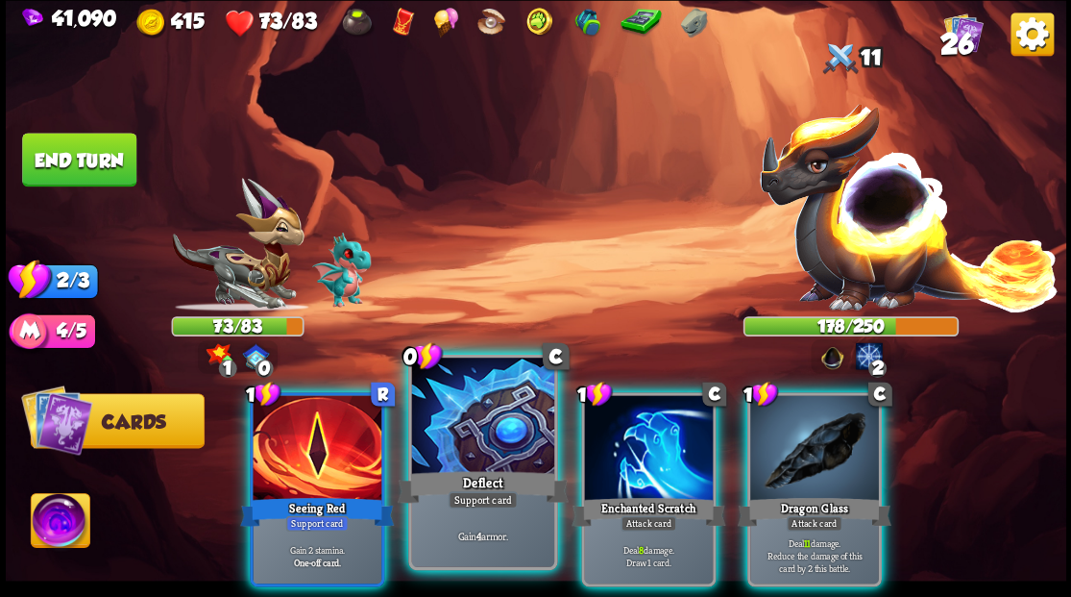
click at [458, 400] on div at bounding box center [482, 417] width 142 height 120
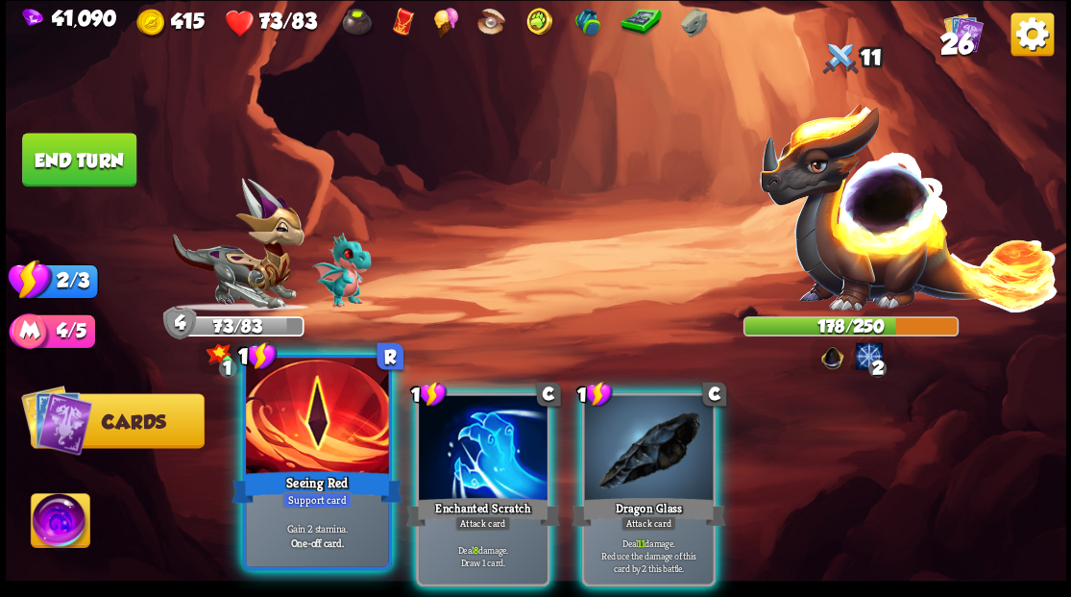
click at [313, 427] on div at bounding box center [317, 417] width 142 height 120
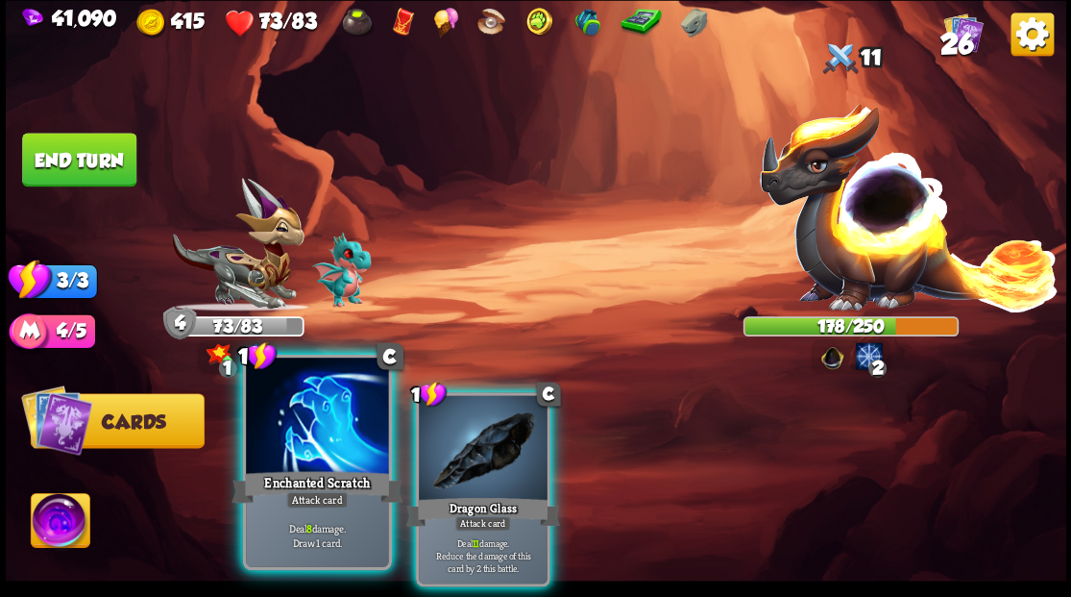
click at [294, 422] on div at bounding box center [317, 417] width 142 height 120
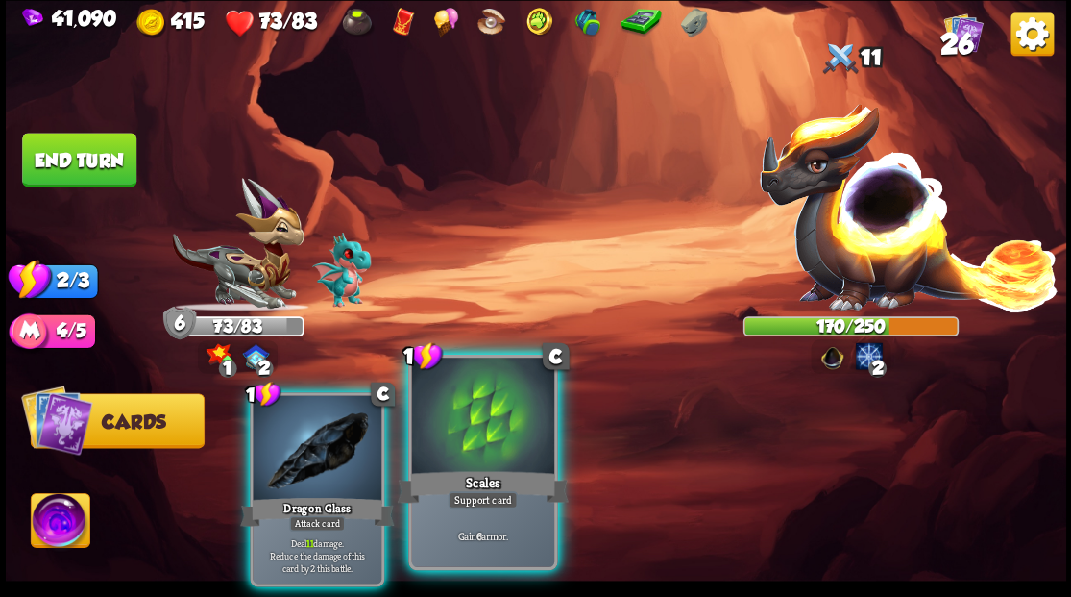
click at [482, 450] on div at bounding box center [482, 417] width 142 height 120
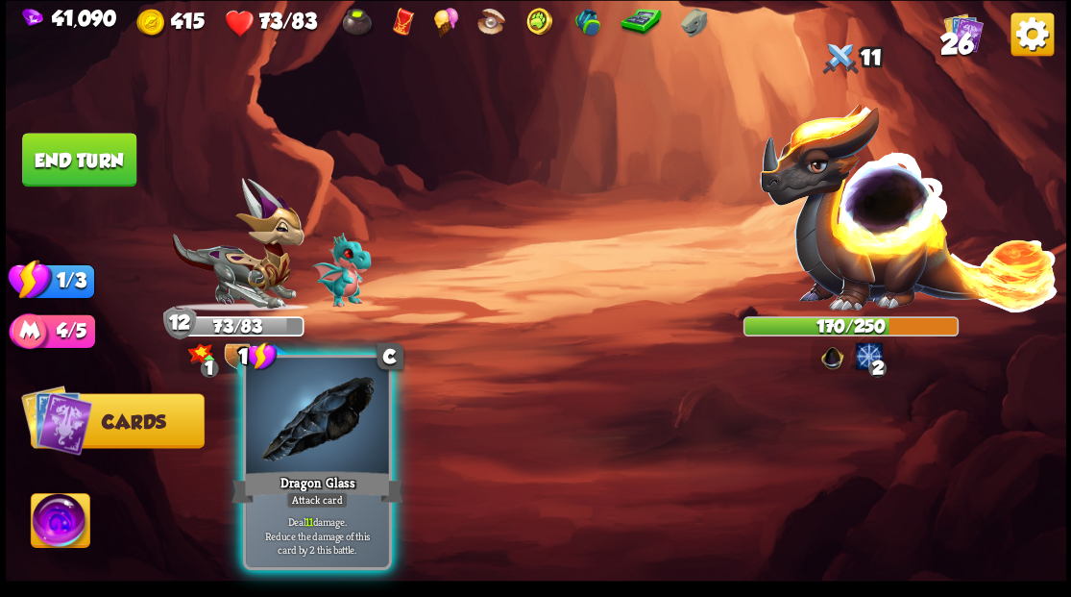
click at [337, 435] on div at bounding box center [317, 417] width 142 height 120
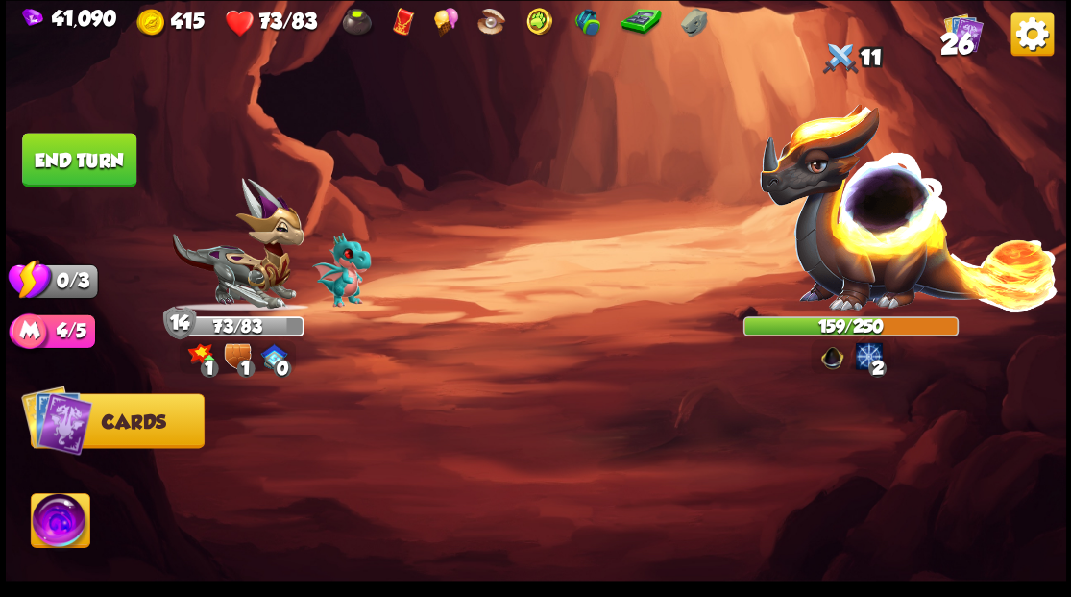
click at [65, 152] on button "End turn" at bounding box center [79, 160] width 114 height 54
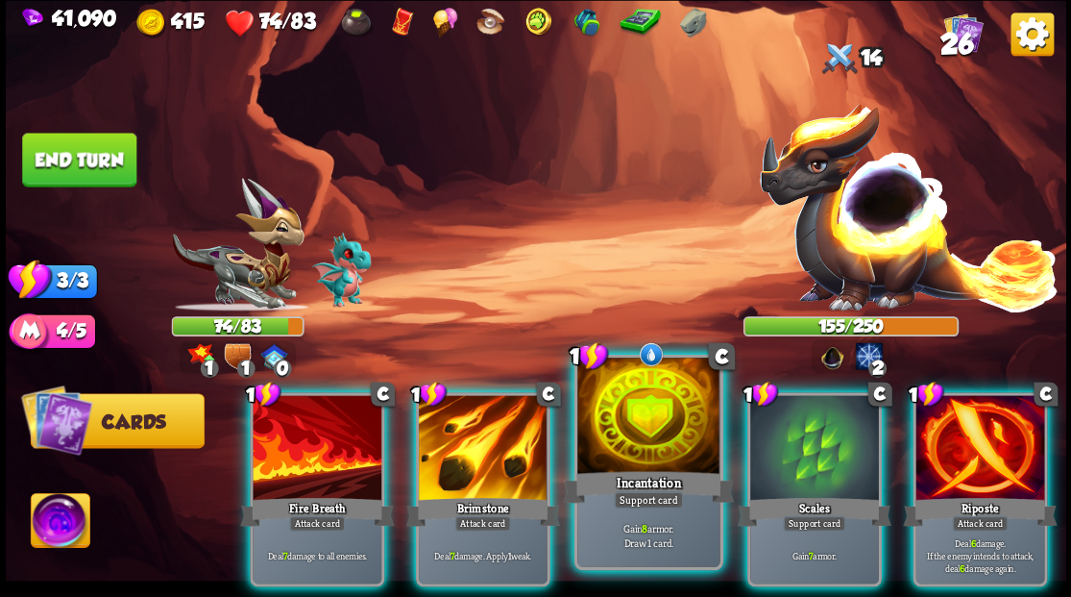
click at [653, 439] on div at bounding box center [648, 417] width 142 height 120
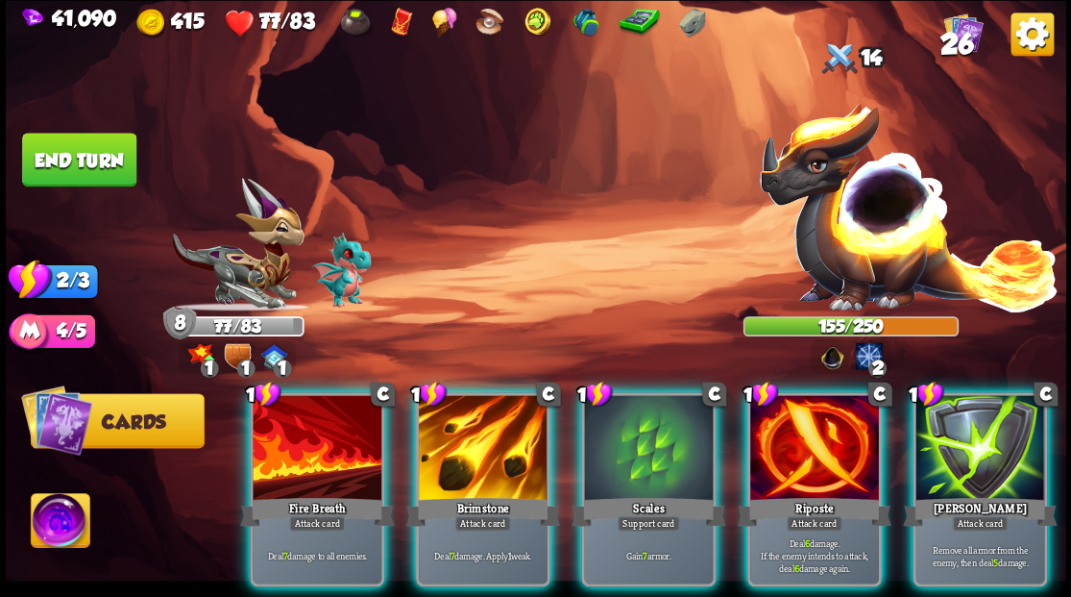
click at [815, 459] on div at bounding box center [814, 449] width 129 height 109
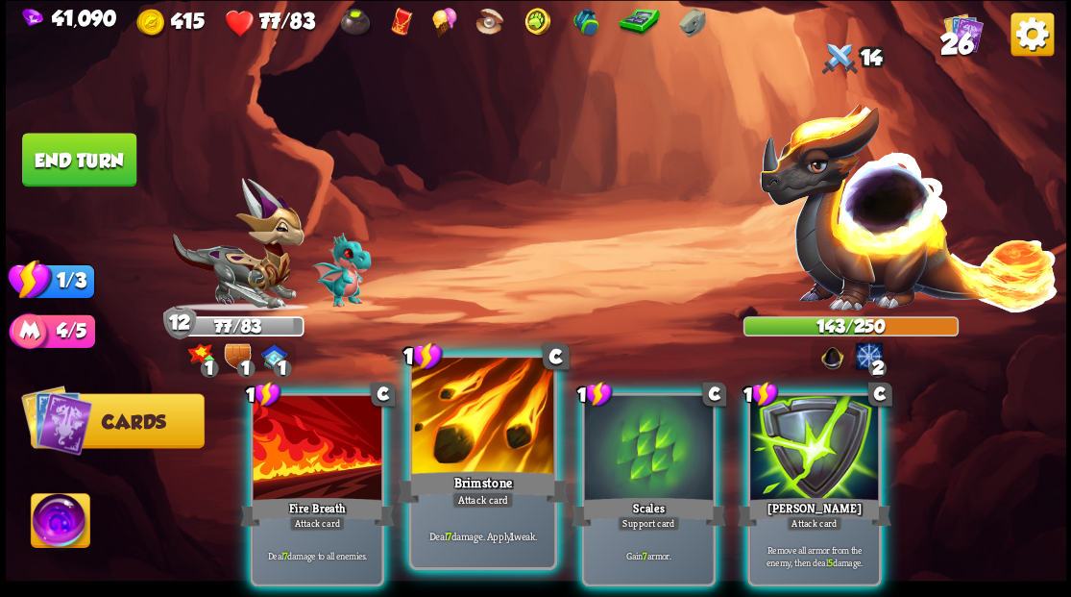
click at [455, 432] on div at bounding box center [482, 417] width 142 height 120
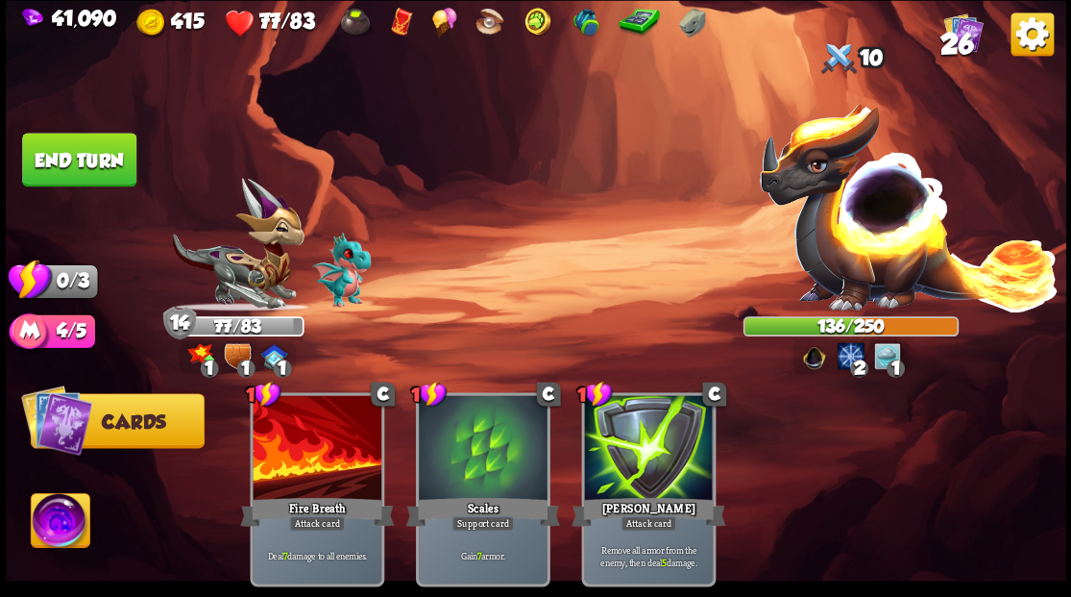
click at [100, 155] on button "End turn" at bounding box center [79, 160] width 114 height 54
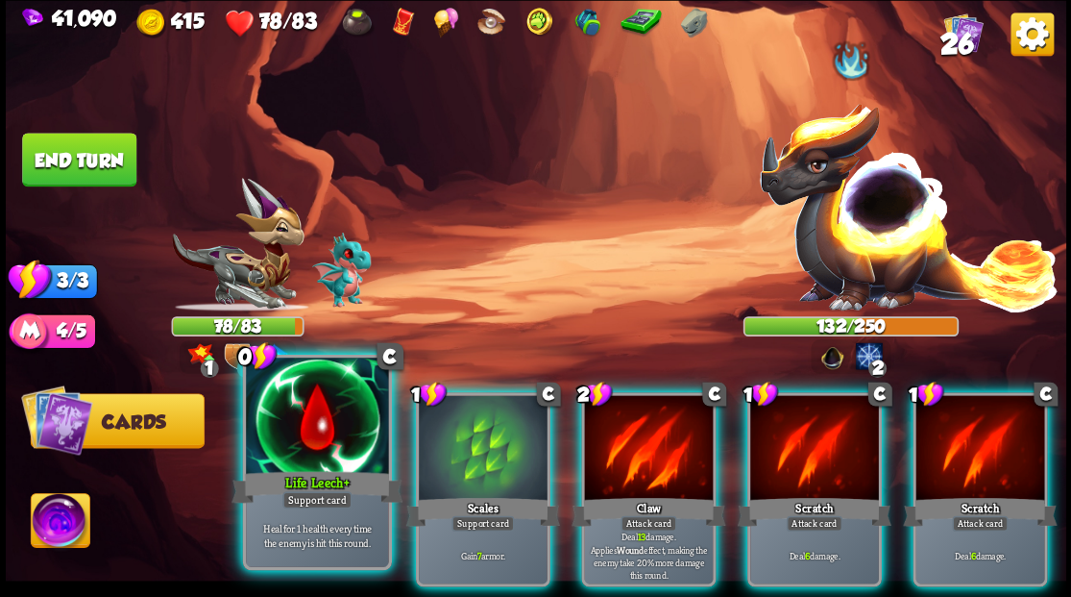
click at [313, 447] on div at bounding box center [317, 417] width 142 height 120
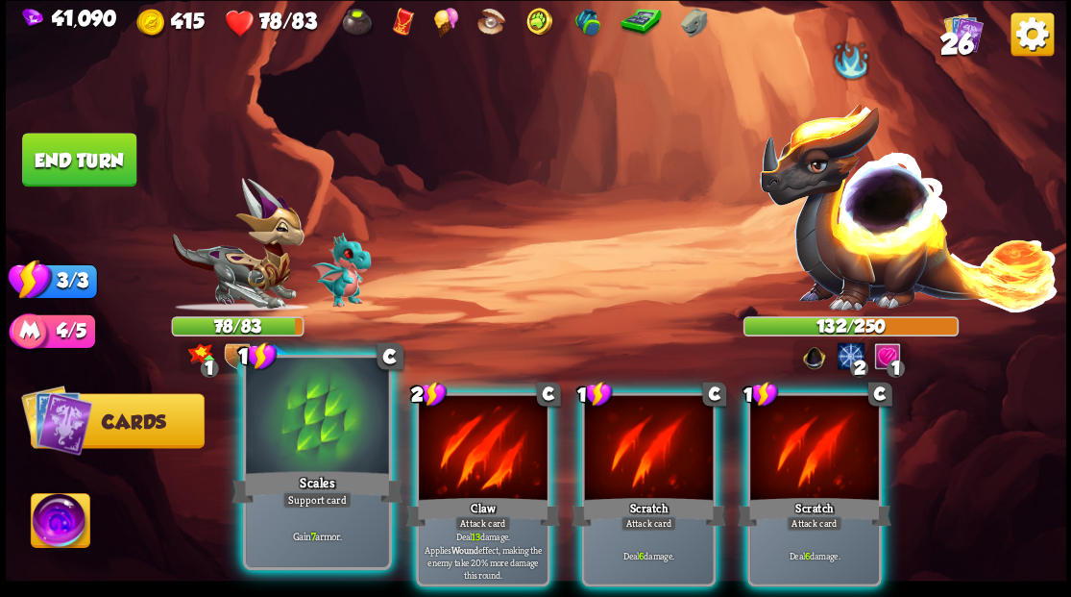
click at [275, 464] on div at bounding box center [317, 417] width 142 height 120
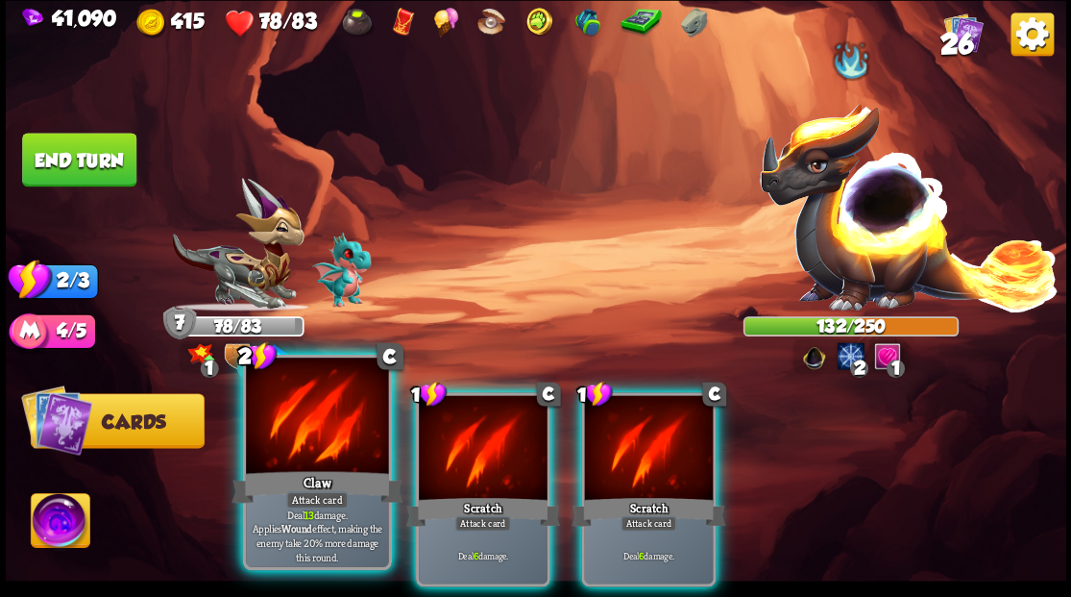
click at [321, 427] on div at bounding box center [317, 417] width 142 height 120
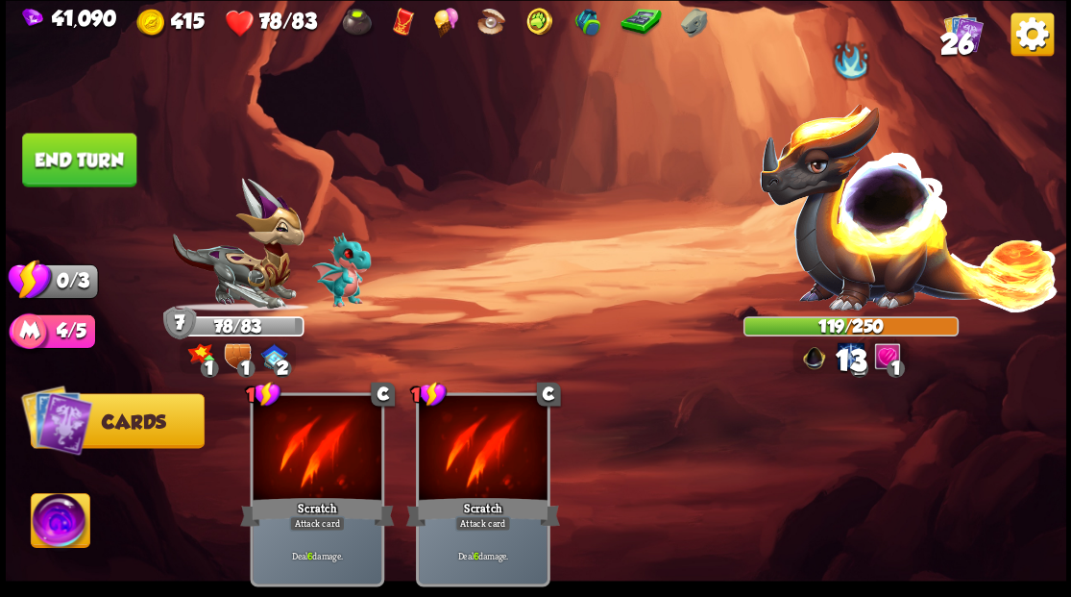
click at [92, 165] on button "End turn" at bounding box center [79, 160] width 114 height 54
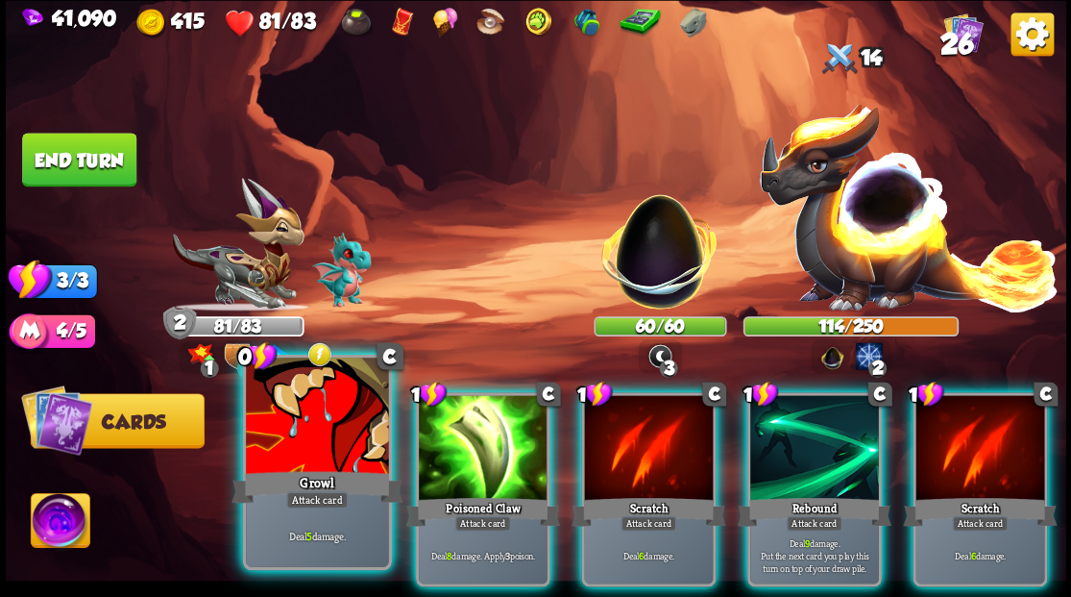
drag, startPoint x: 319, startPoint y: 463, endPoint x: 357, endPoint y: 460, distance: 38.5
click at [319, 463] on div at bounding box center [317, 417] width 142 height 120
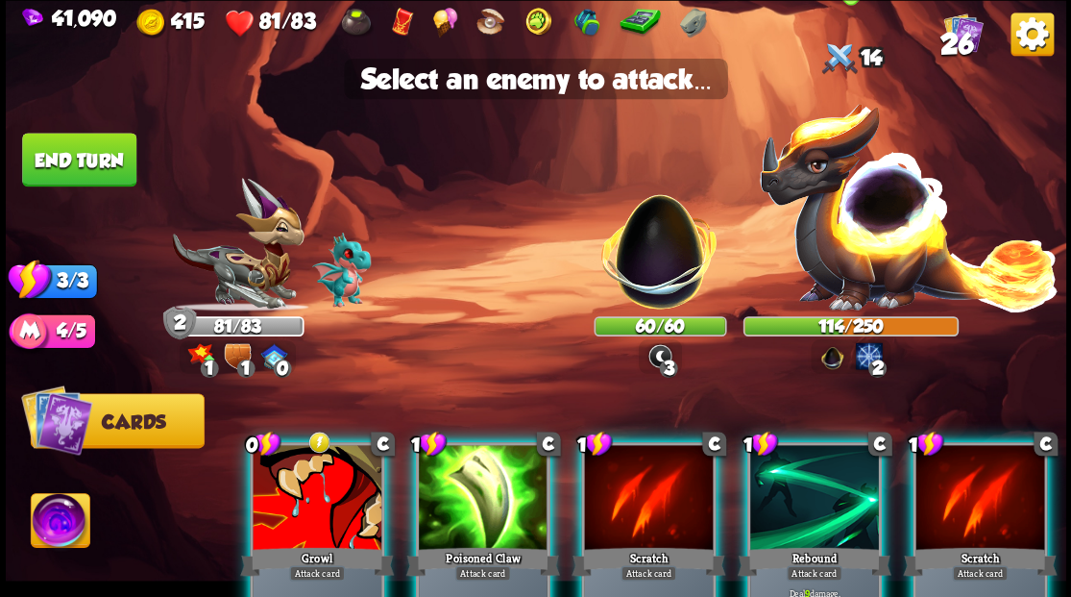
click at [867, 228] on img at bounding box center [909, 205] width 302 height 210
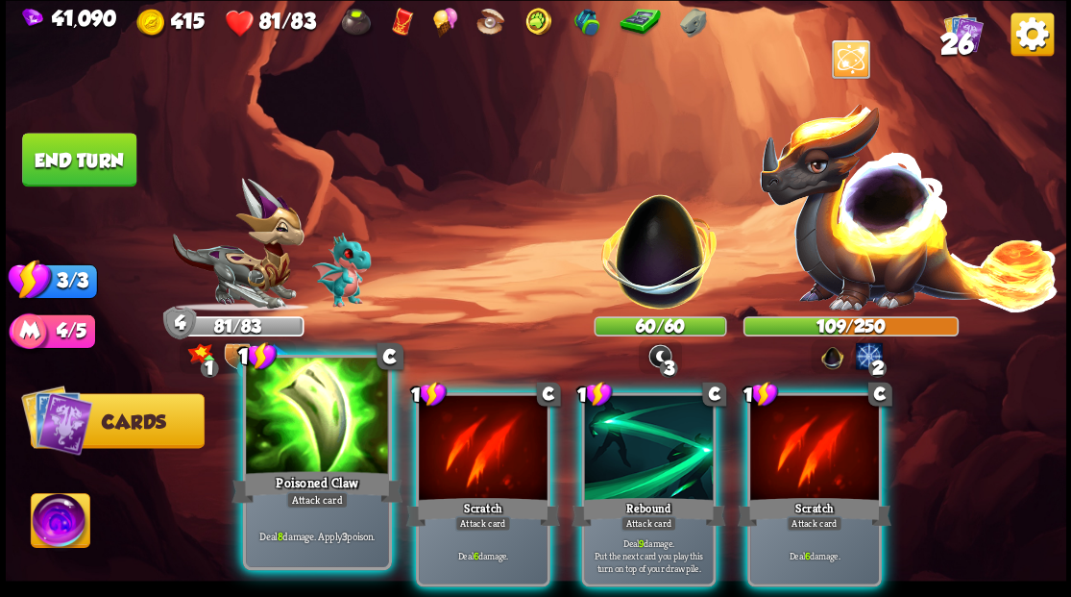
click at [276, 444] on div at bounding box center [317, 417] width 142 height 120
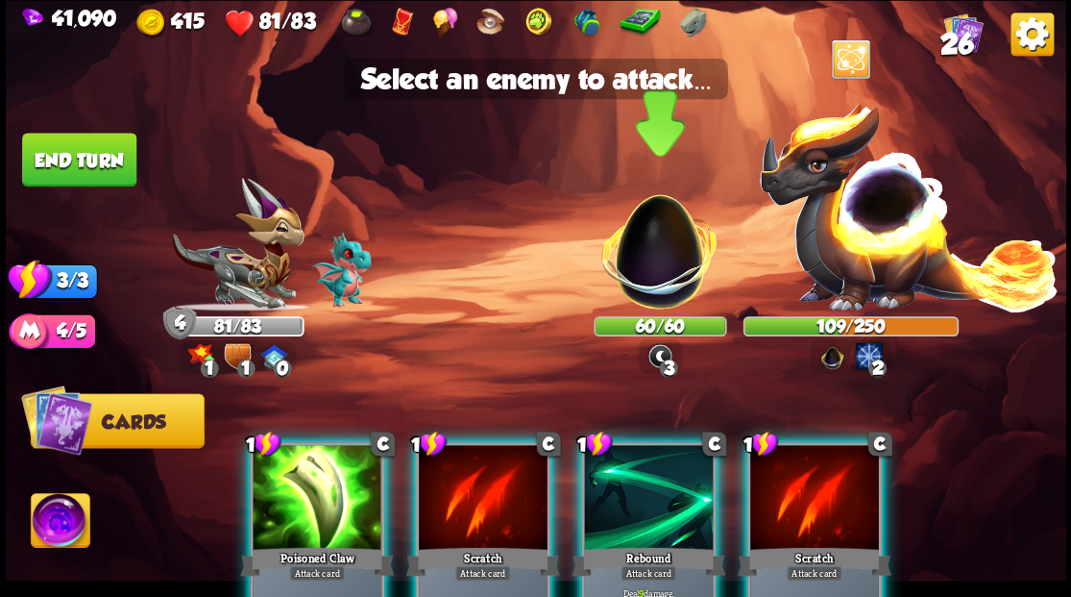
click at [643, 265] on img at bounding box center [659, 241] width 139 height 139
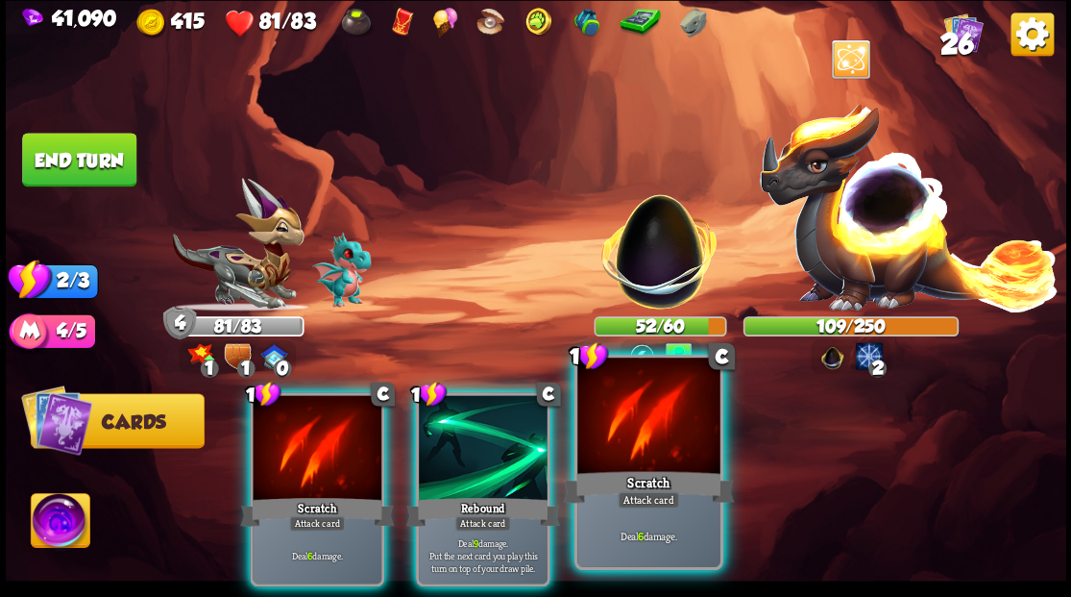
drag, startPoint x: 636, startPoint y: 452, endPoint x: 630, endPoint y: 438, distance: 15.5
click at [632, 452] on div at bounding box center [648, 417] width 142 height 120
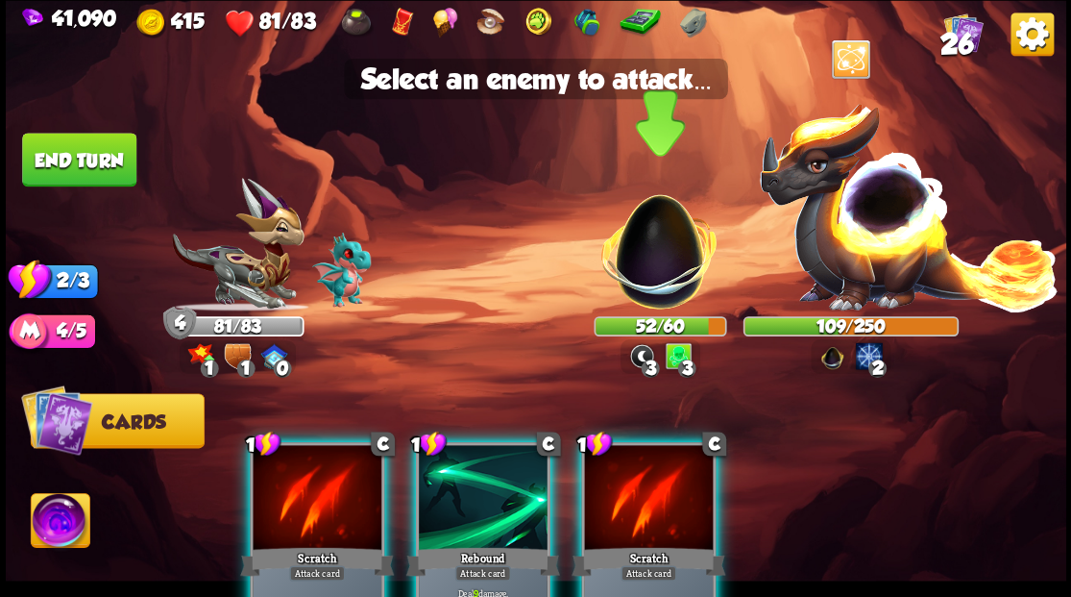
click at [653, 284] on img at bounding box center [659, 241] width 139 height 139
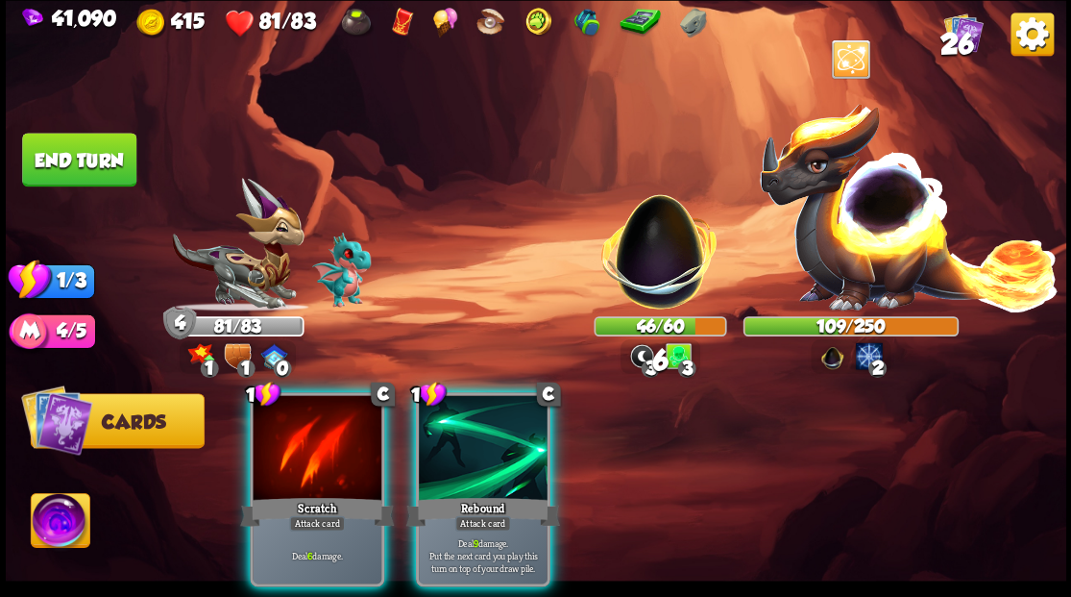
drag, startPoint x: 482, startPoint y: 484, endPoint x: 683, endPoint y: 315, distance: 262.5
click at [482, 494] on div "Rebound" at bounding box center [482, 511] width 154 height 35
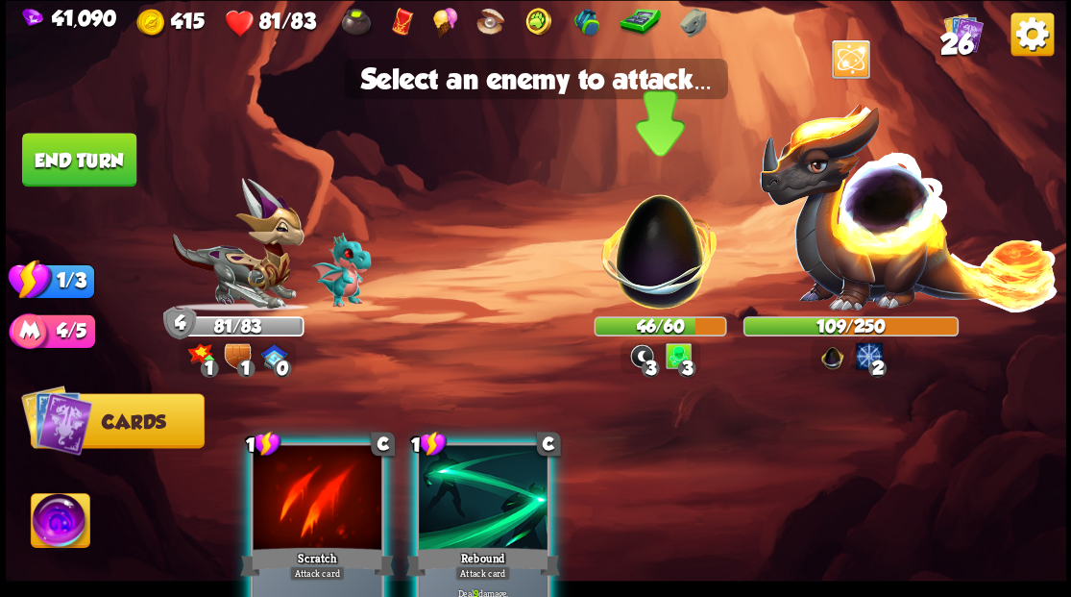
click at [667, 263] on img at bounding box center [659, 241] width 139 height 139
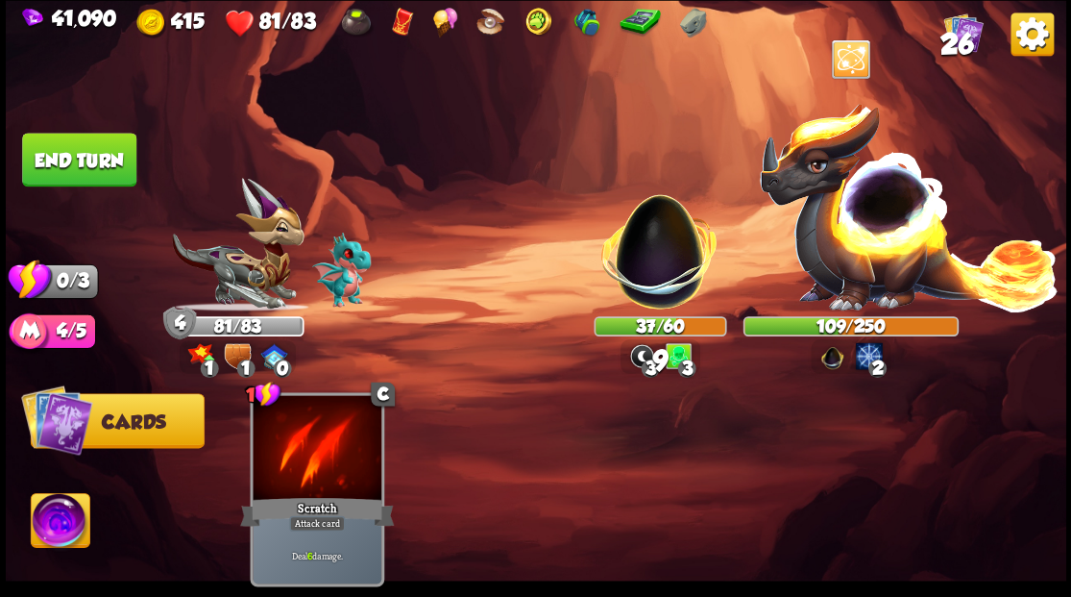
click at [104, 153] on button "End turn" at bounding box center [79, 160] width 114 height 54
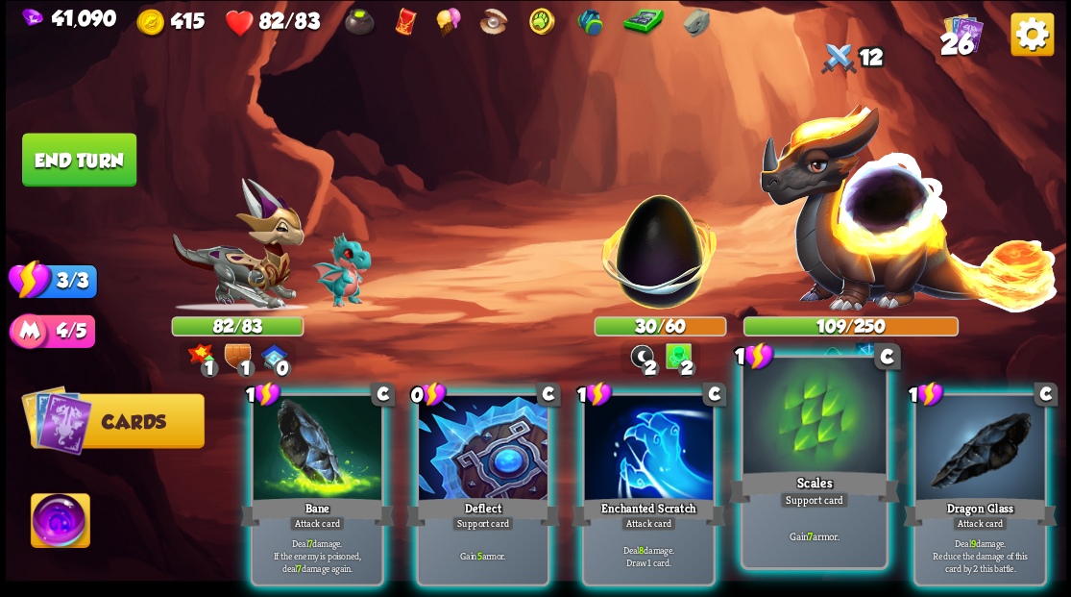
click at [802, 443] on div at bounding box center [814, 417] width 142 height 120
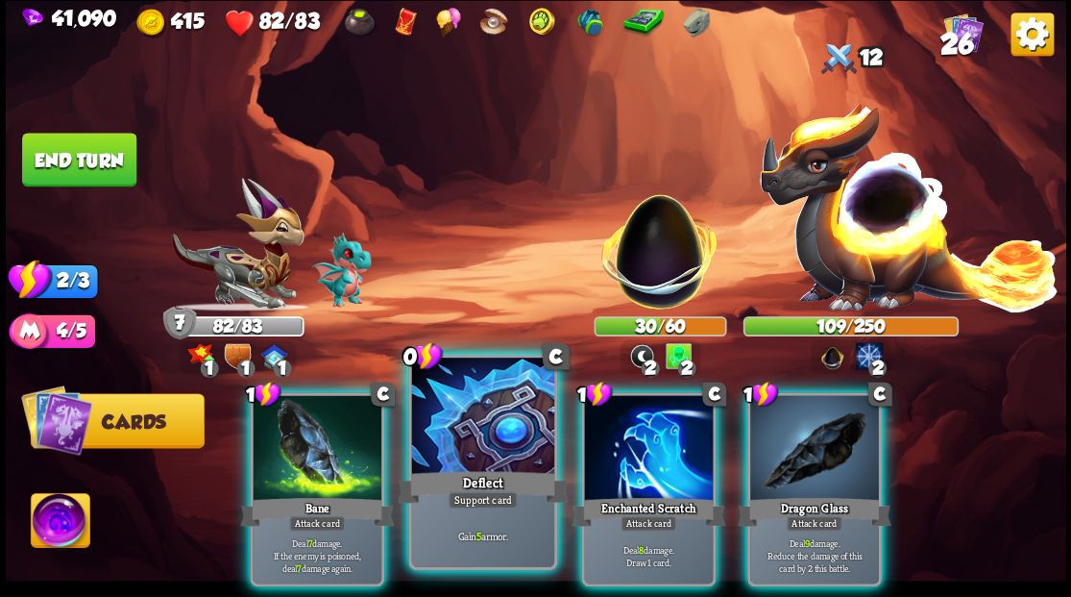
click at [486, 427] on div at bounding box center [482, 417] width 142 height 120
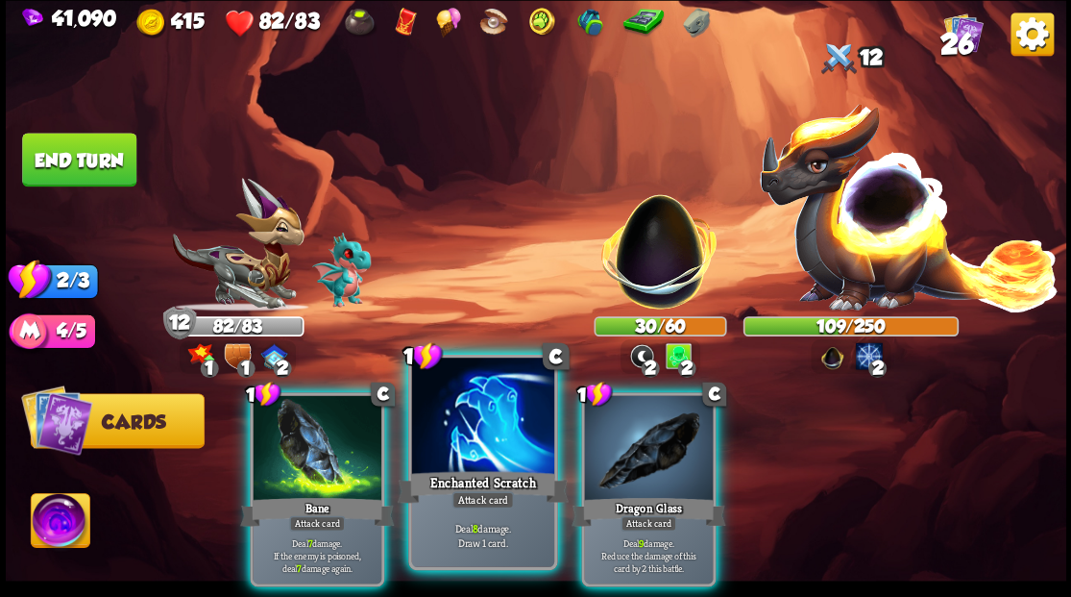
click at [490, 426] on div at bounding box center [482, 417] width 142 height 120
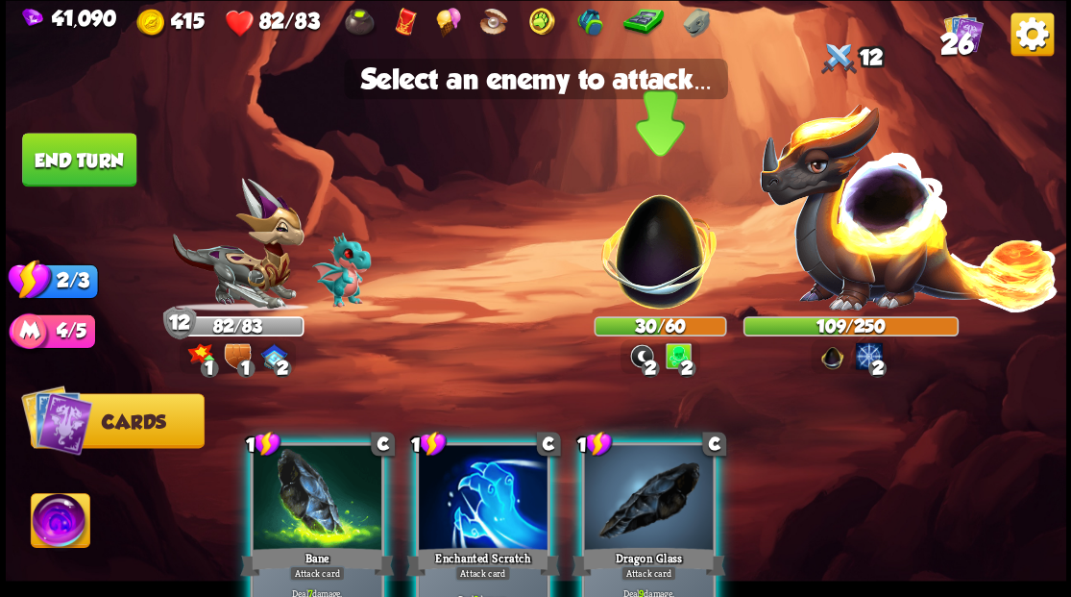
click at [640, 281] on img at bounding box center [659, 241] width 139 height 139
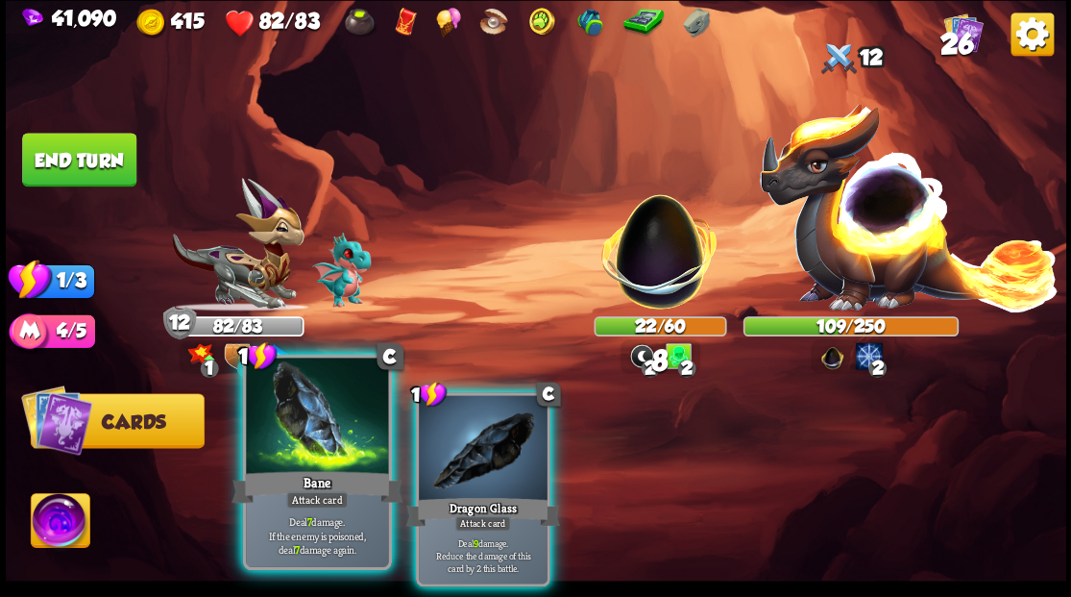
click at [312, 435] on div at bounding box center [317, 417] width 142 height 120
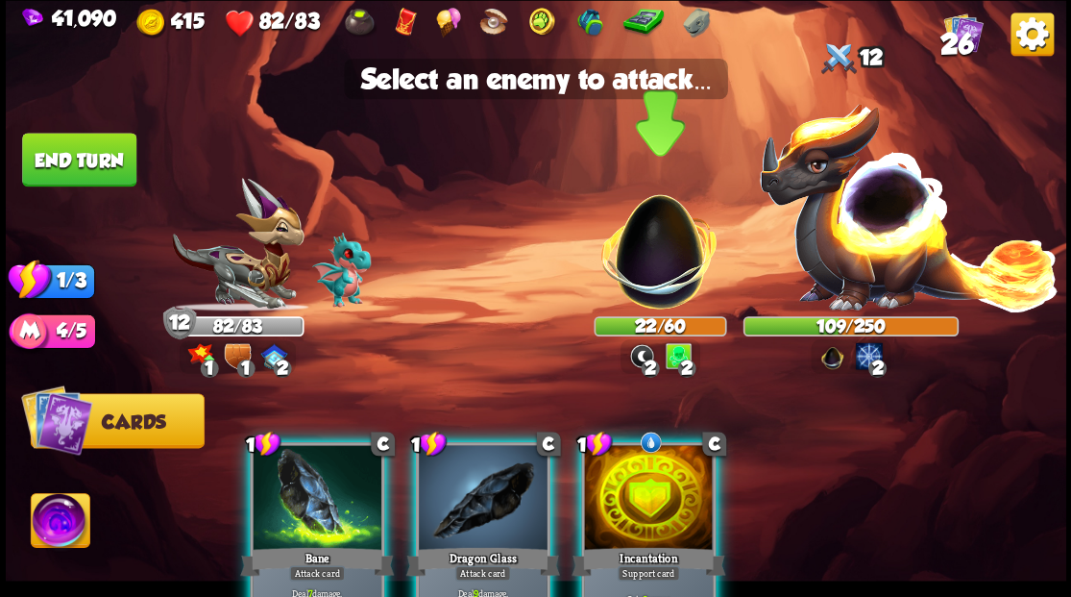
click at [663, 256] on img at bounding box center [659, 241] width 139 height 139
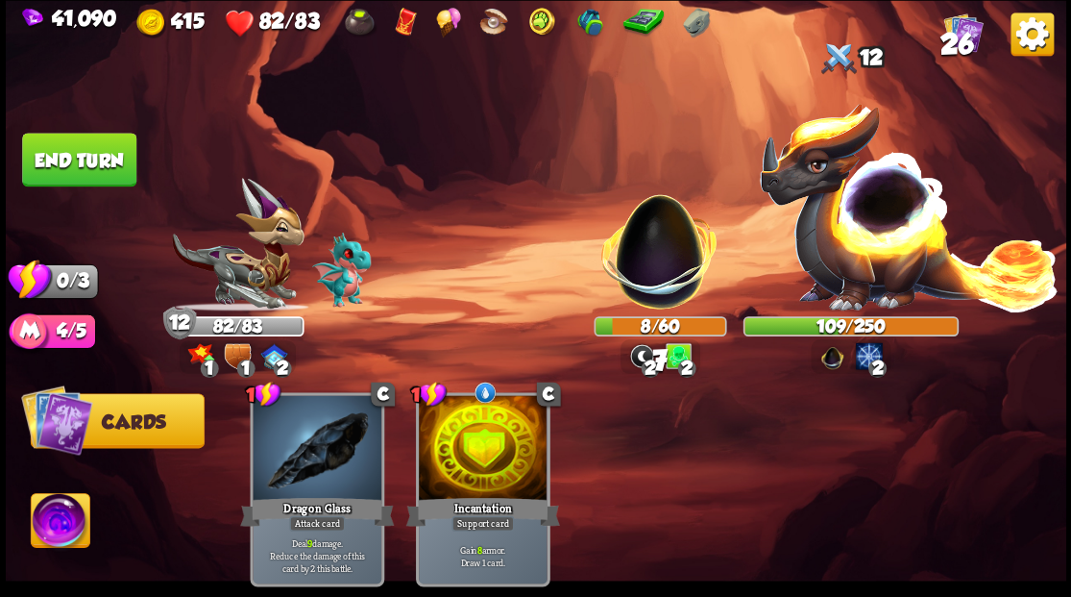
click at [93, 157] on button "End turn" at bounding box center [79, 160] width 114 height 54
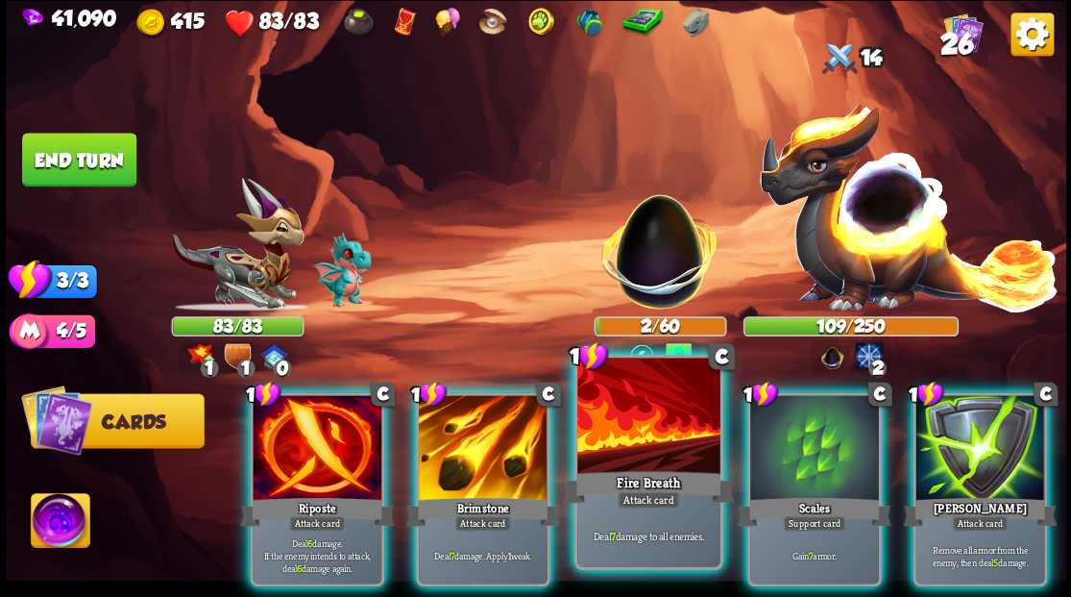
click at [610, 431] on div at bounding box center [648, 417] width 142 height 120
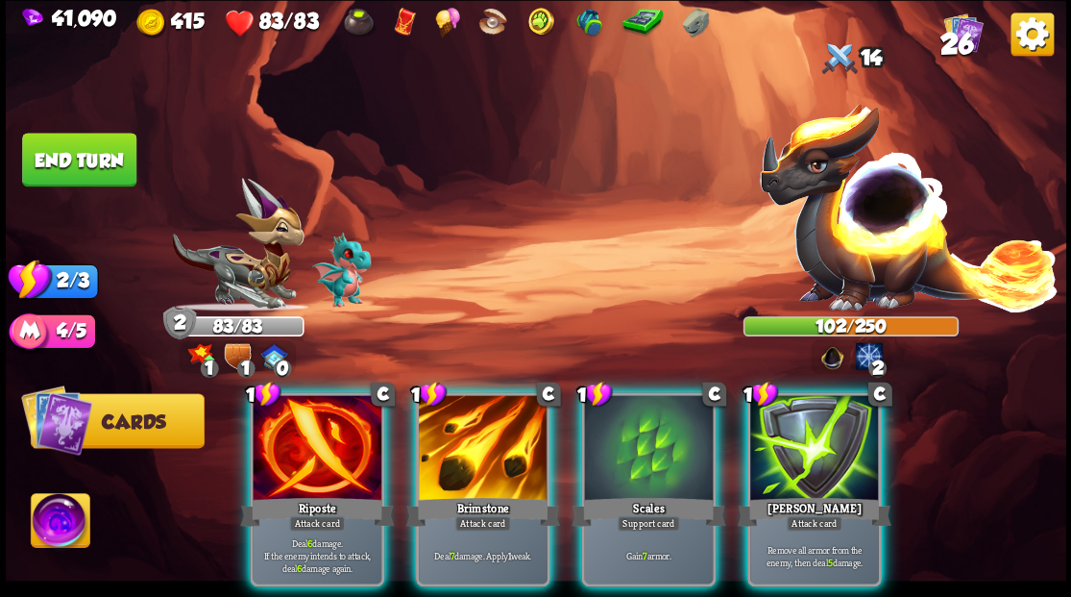
click at [643, 426] on div at bounding box center [648, 449] width 129 height 109
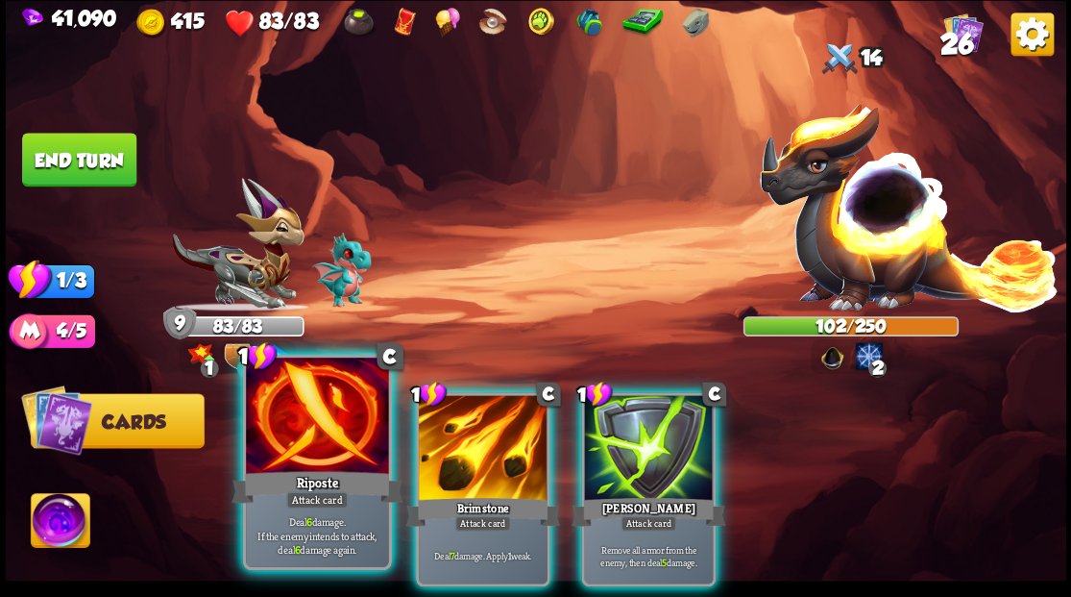
click at [299, 442] on div at bounding box center [317, 417] width 142 height 120
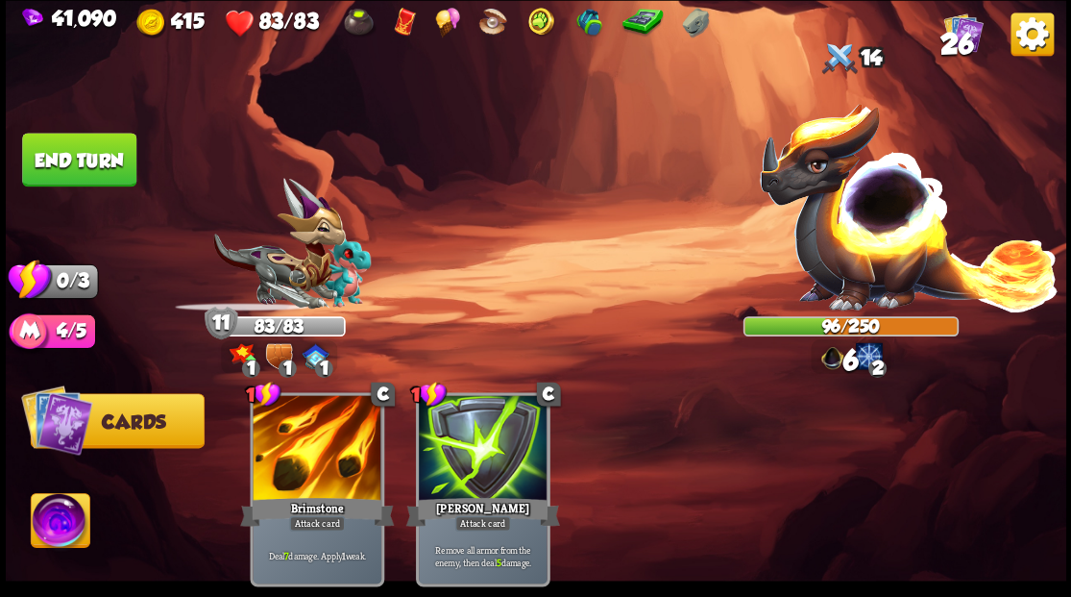
click at [78, 157] on button "End turn" at bounding box center [79, 160] width 114 height 54
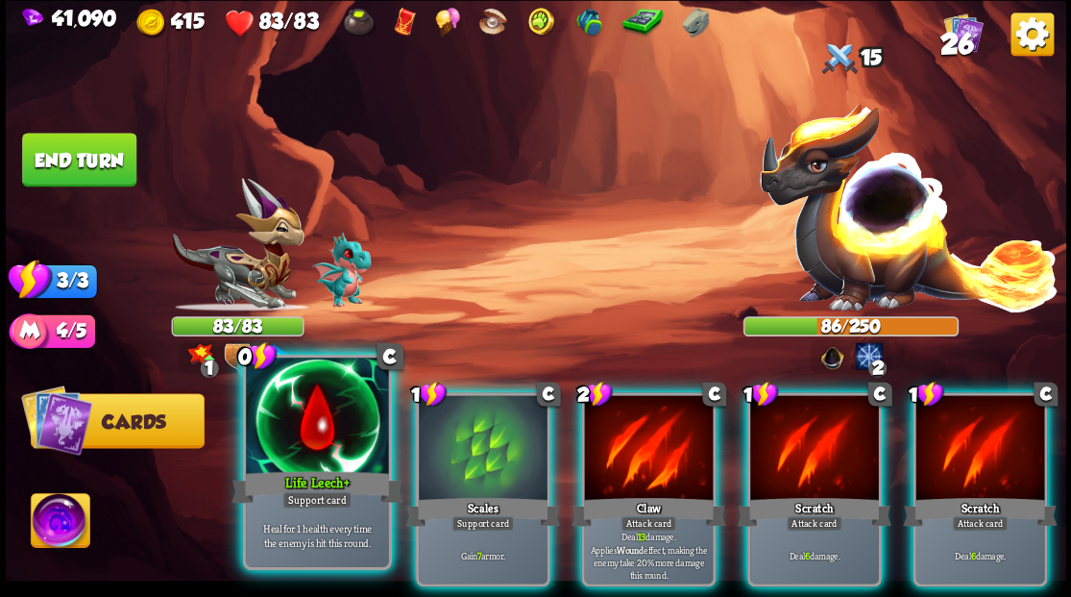
click at [307, 442] on div at bounding box center [317, 417] width 142 height 120
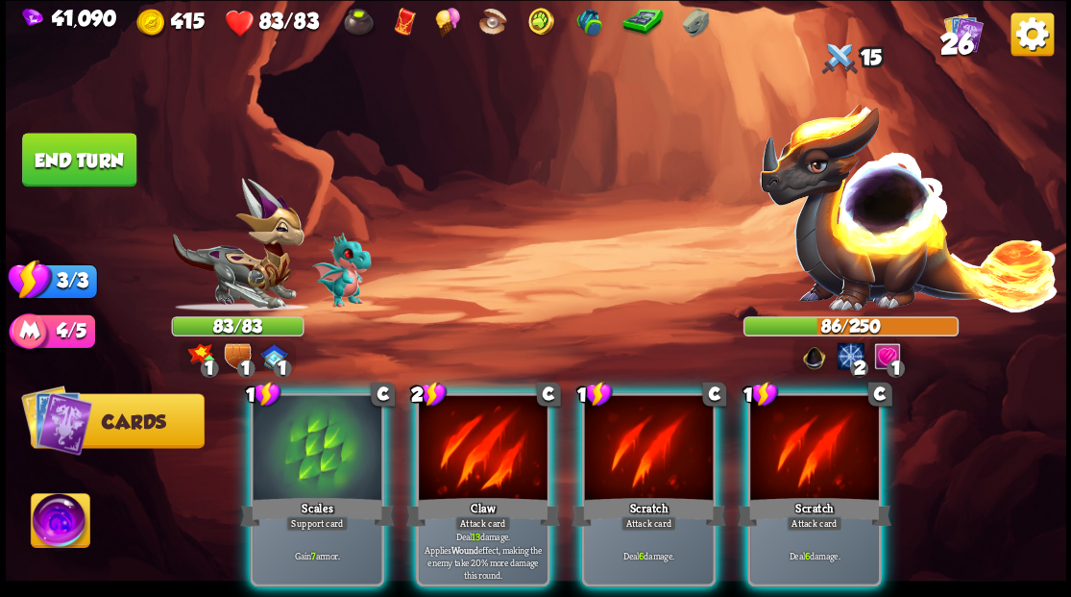
click at [307, 442] on div at bounding box center [317, 449] width 129 height 109
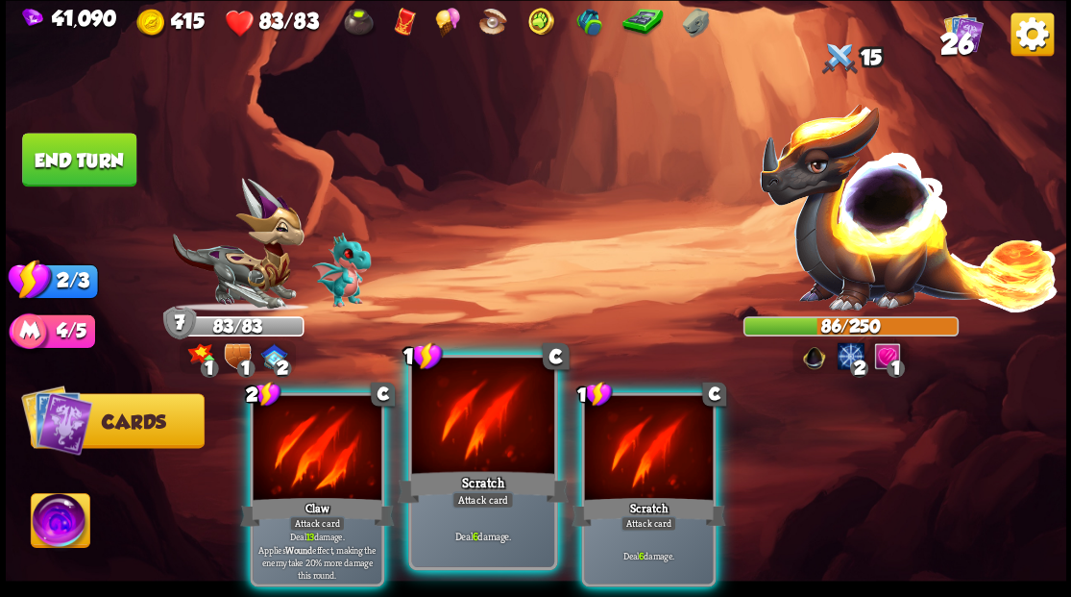
click at [483, 439] on div at bounding box center [482, 417] width 142 height 120
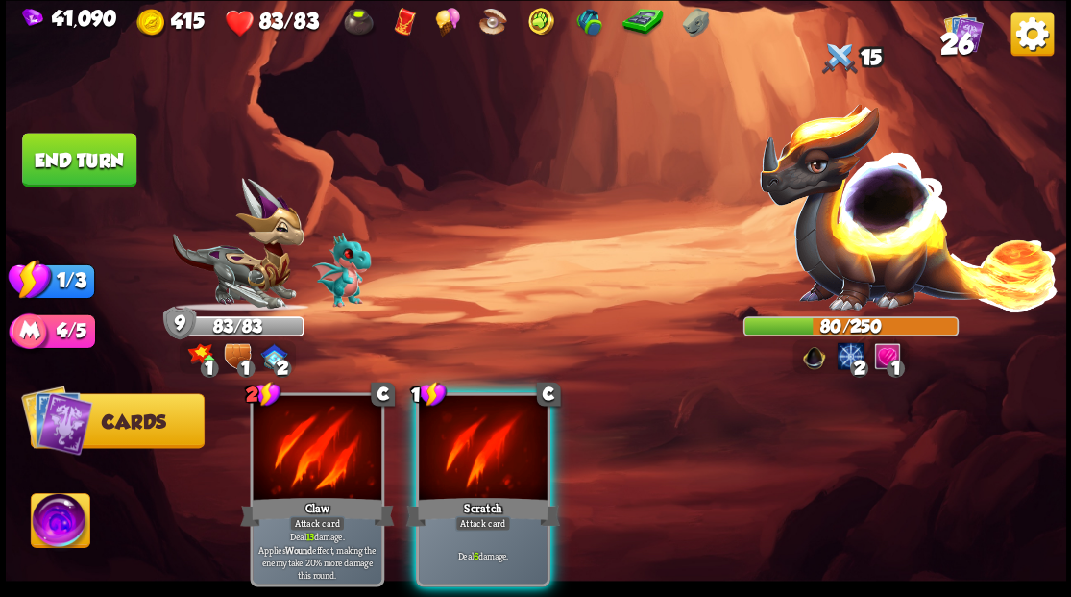
click at [474, 427] on div at bounding box center [483, 449] width 129 height 109
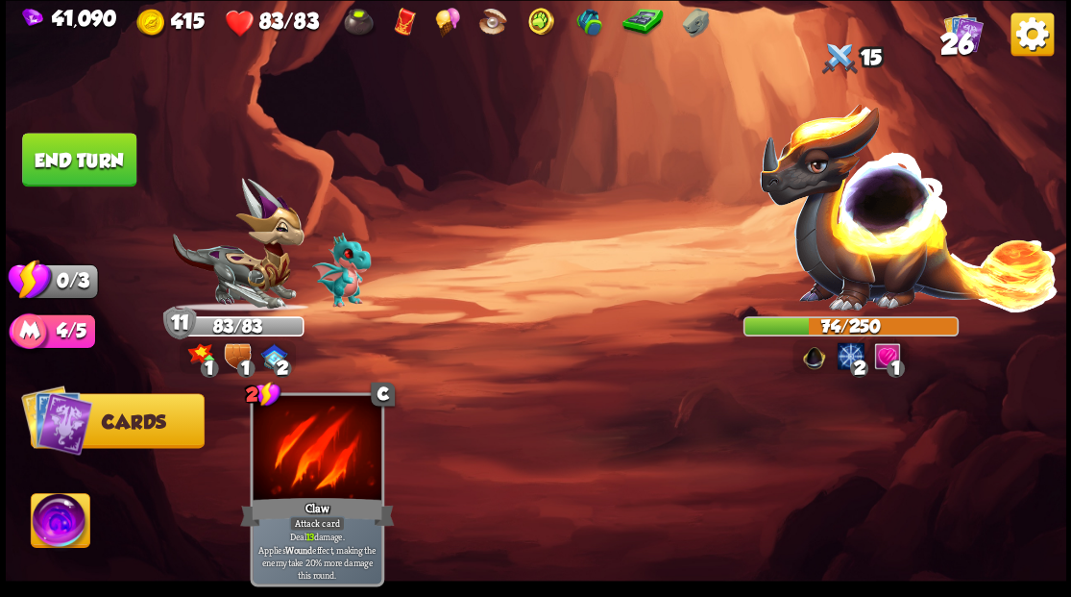
click at [88, 161] on button "End turn" at bounding box center [79, 160] width 114 height 54
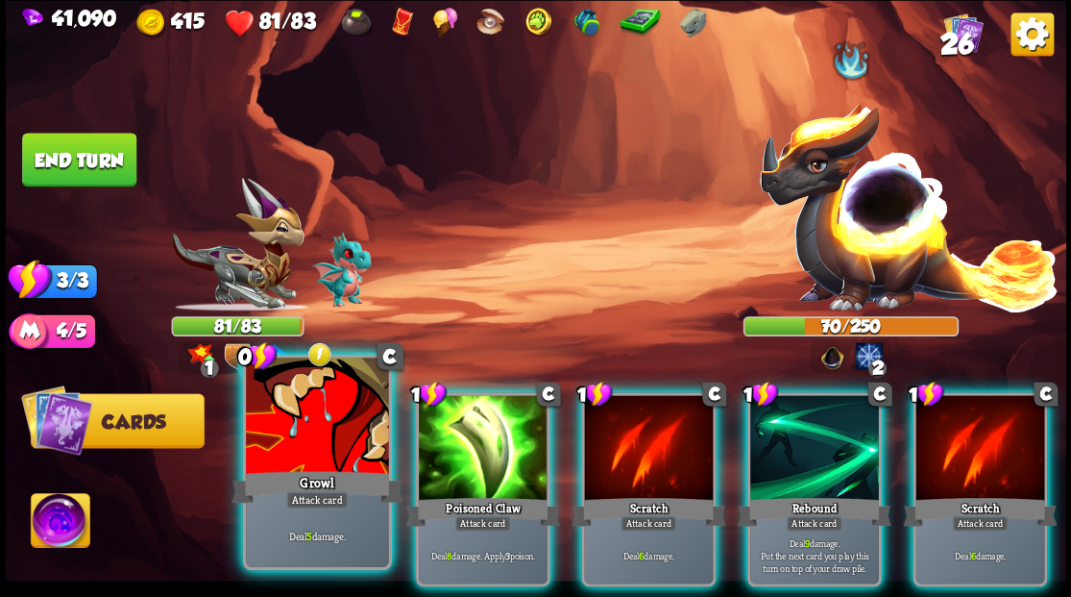
click at [285, 428] on div at bounding box center [317, 417] width 142 height 120
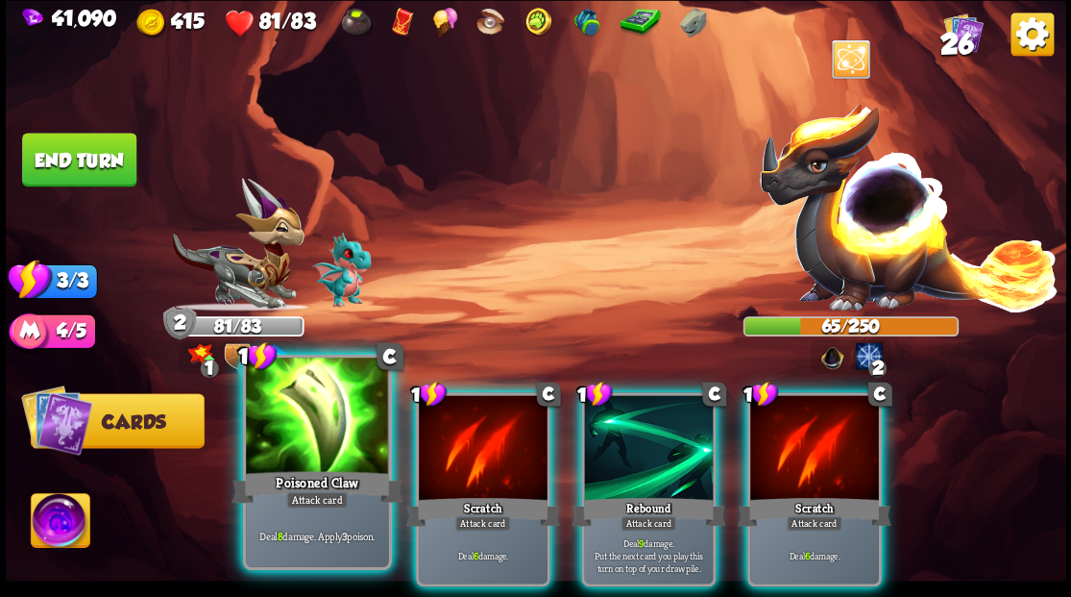
click at [286, 426] on div at bounding box center [317, 417] width 142 height 120
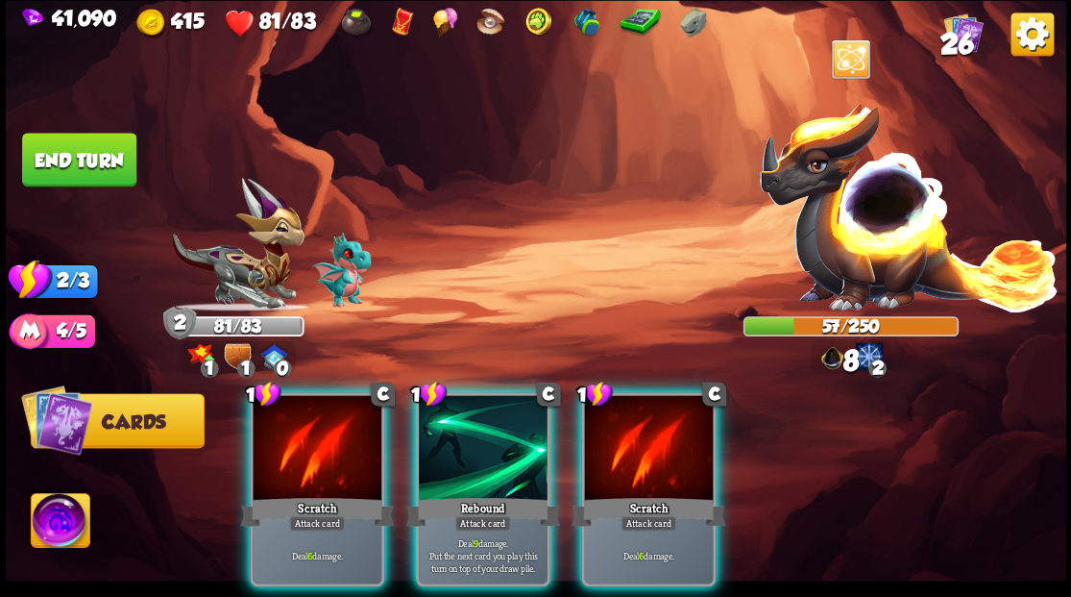
click at [286, 426] on div at bounding box center [317, 449] width 129 height 109
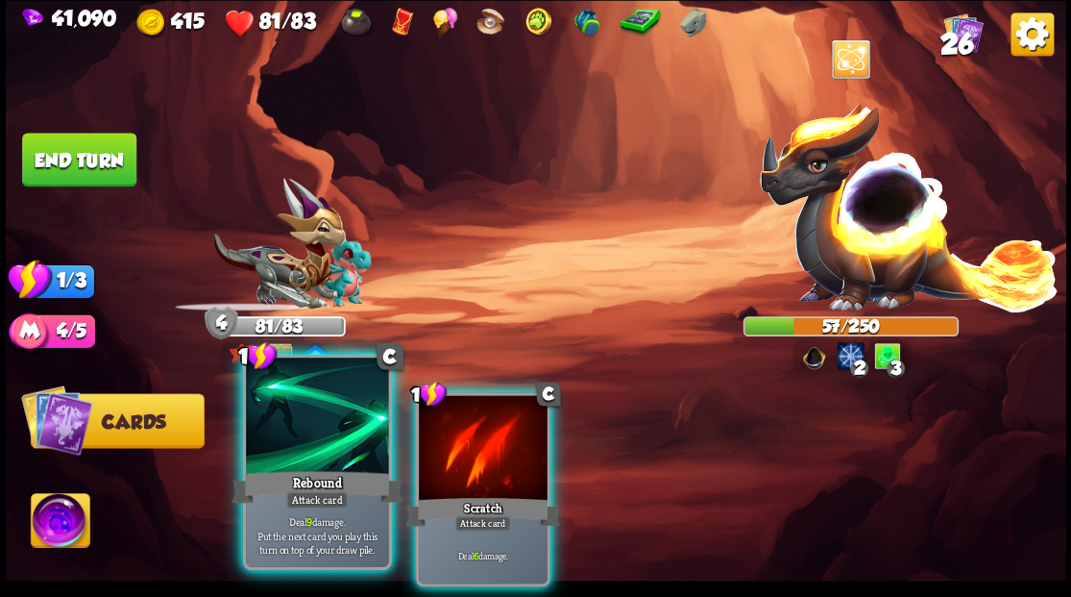
click at [292, 425] on div at bounding box center [317, 417] width 142 height 120
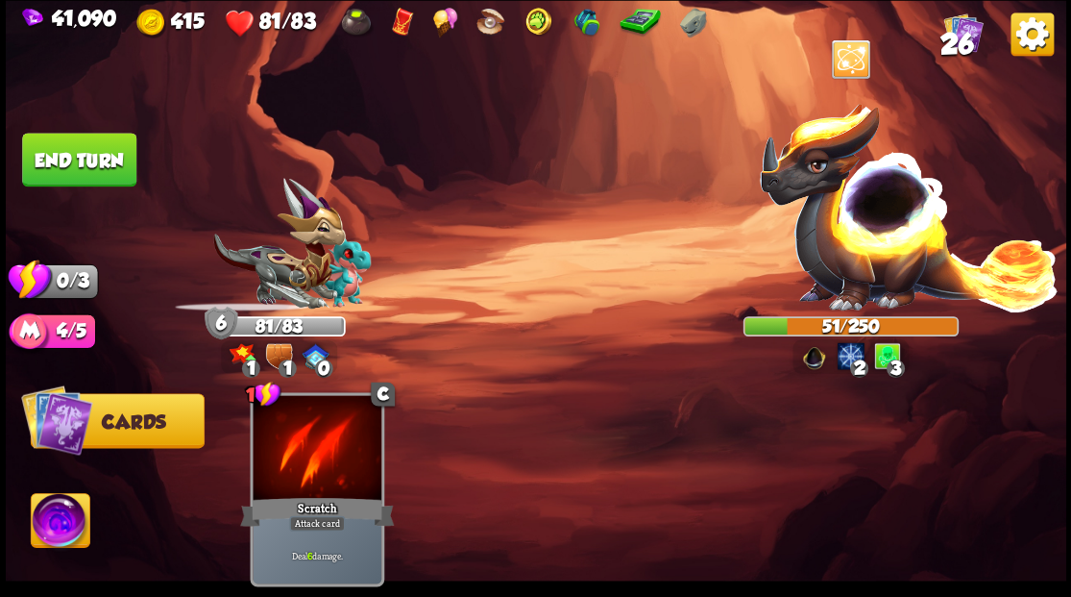
click at [81, 150] on button "End turn" at bounding box center [79, 160] width 114 height 54
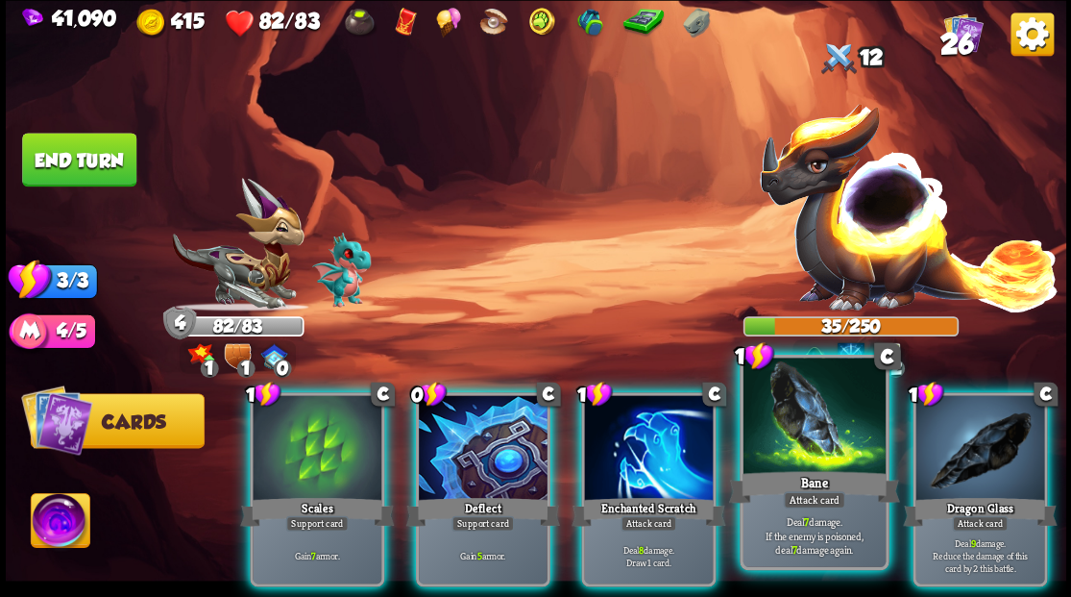
click at [797, 429] on div at bounding box center [814, 417] width 142 height 120
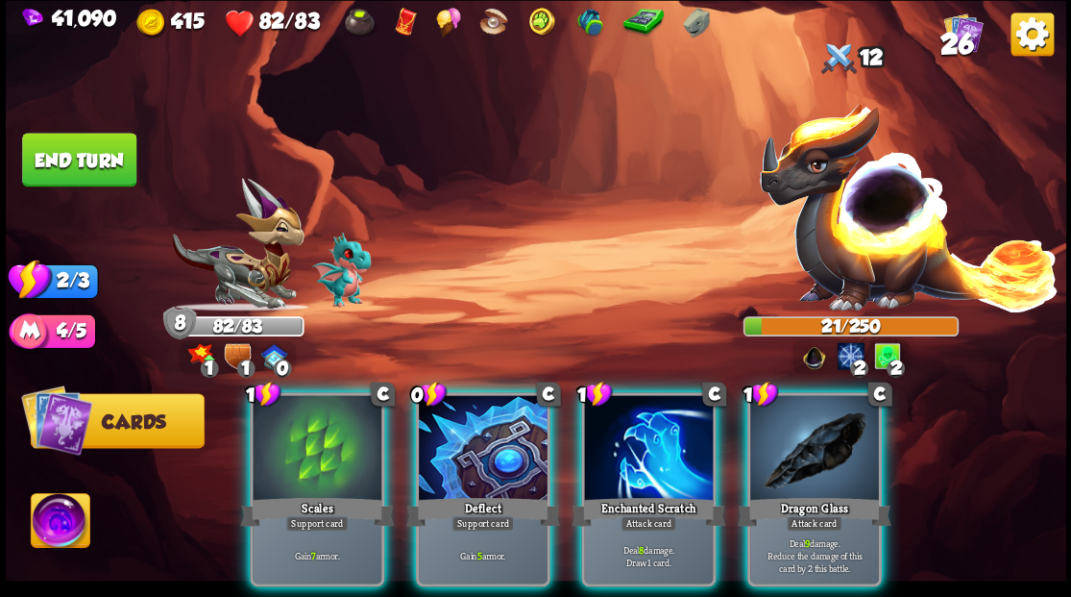
click at [633, 450] on div at bounding box center [648, 449] width 129 height 109
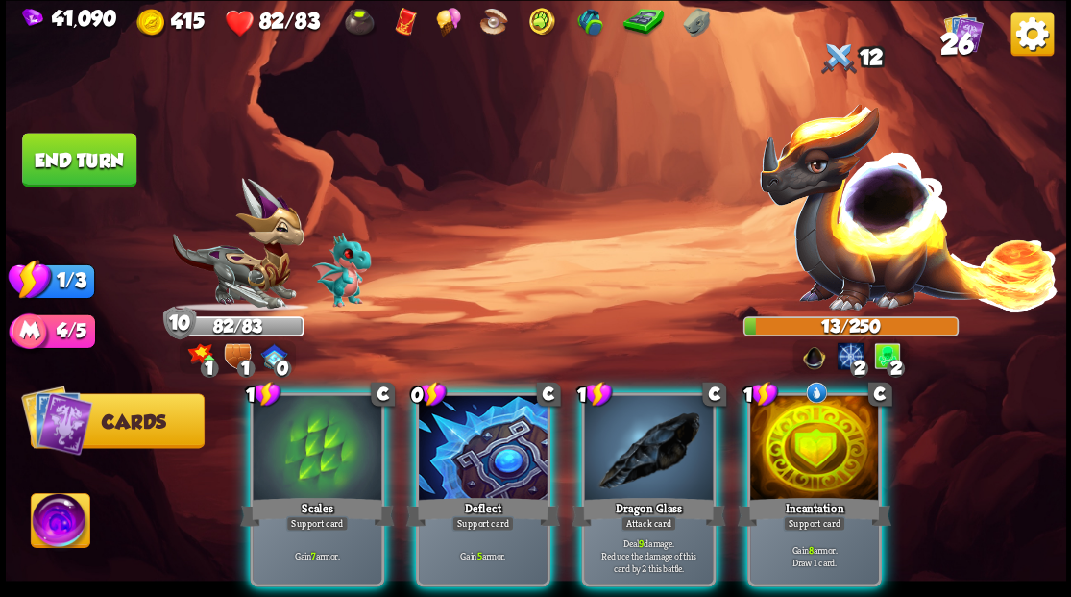
drag, startPoint x: 626, startPoint y: 427, endPoint x: 613, endPoint y: 417, distance: 16.5
click at [624, 428] on div at bounding box center [648, 449] width 129 height 109
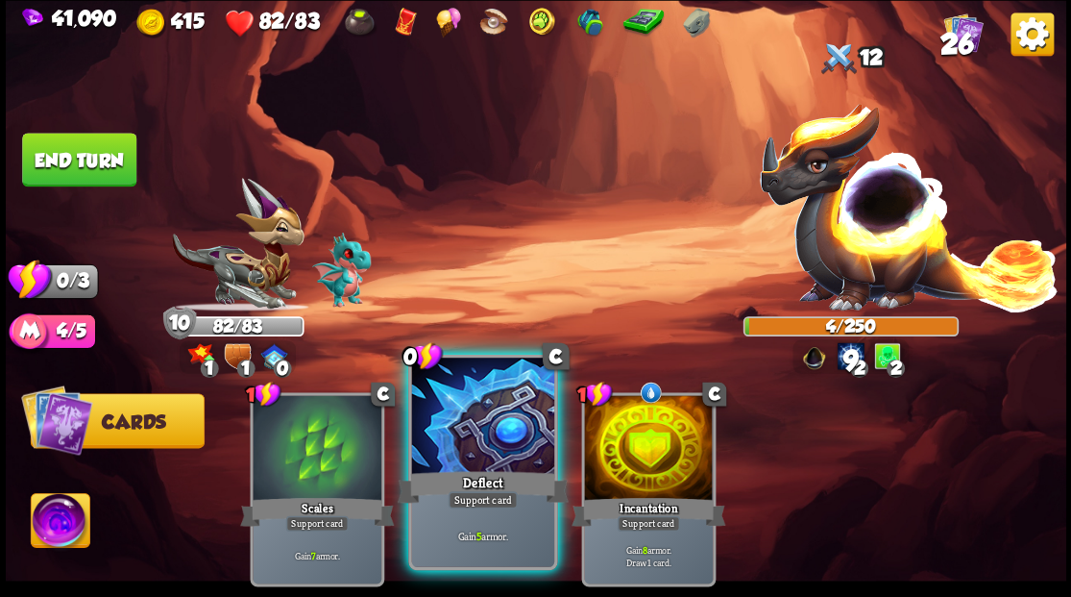
click at [466, 442] on div at bounding box center [482, 417] width 142 height 120
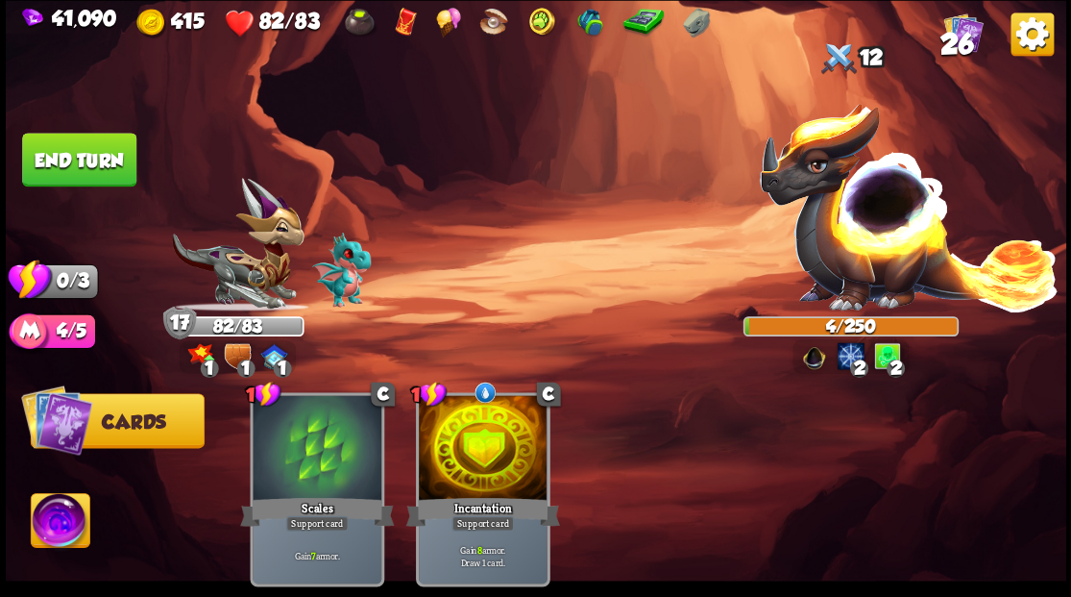
drag, startPoint x: 69, startPoint y: 161, endPoint x: 81, endPoint y: 163, distance: 11.7
click at [70, 163] on button "End turn" at bounding box center [79, 160] width 114 height 54
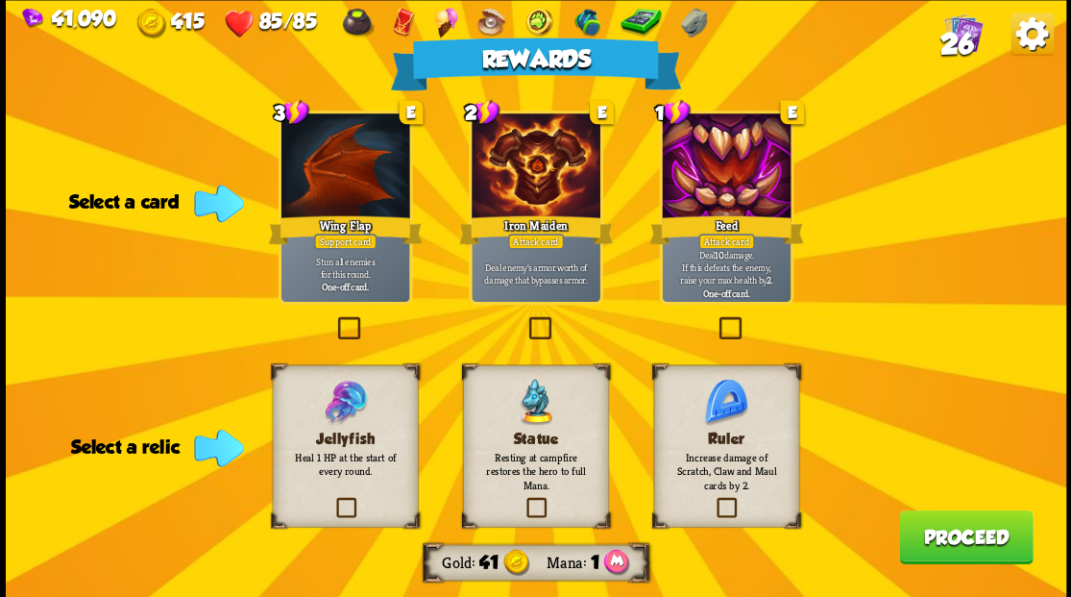
click at [332, 500] on label at bounding box center [332, 500] width 0 height 0
click at [0, 0] on input "checkbox" at bounding box center [0, 0] width 0 height 0
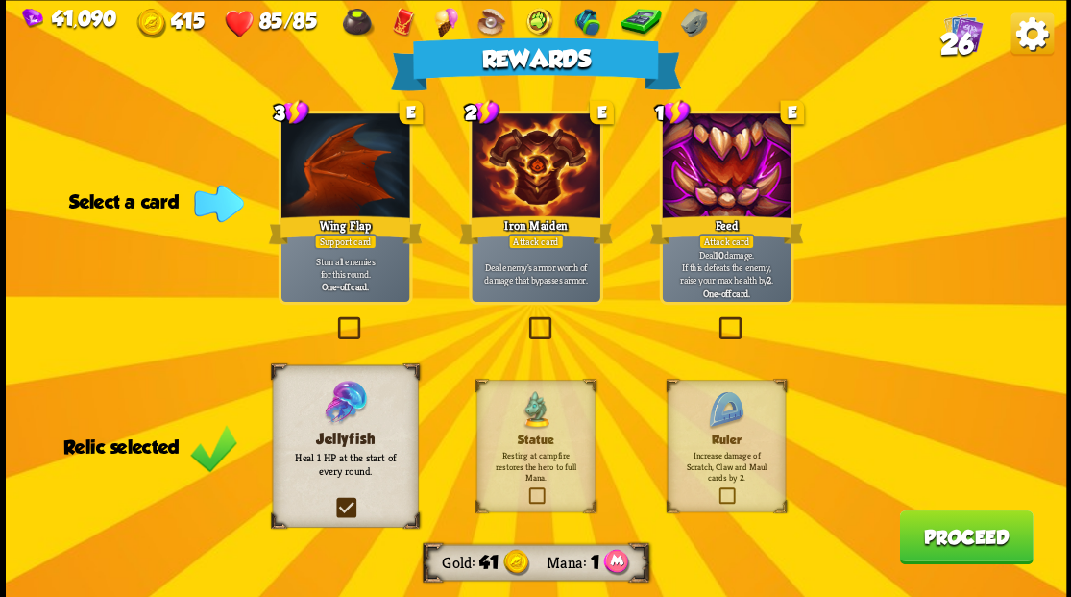
click at [333, 319] on label at bounding box center [333, 319] width 0 height 0
click at [0, 0] on input "checkbox" at bounding box center [0, 0] width 0 height 0
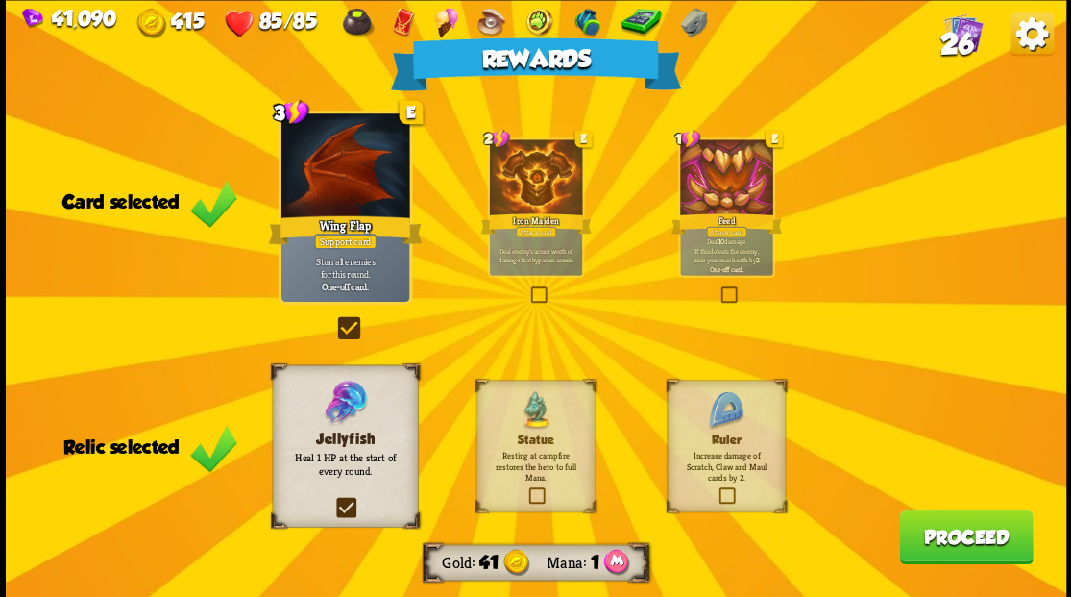
click at [951, 546] on button "Proceed" at bounding box center [966, 536] width 134 height 54
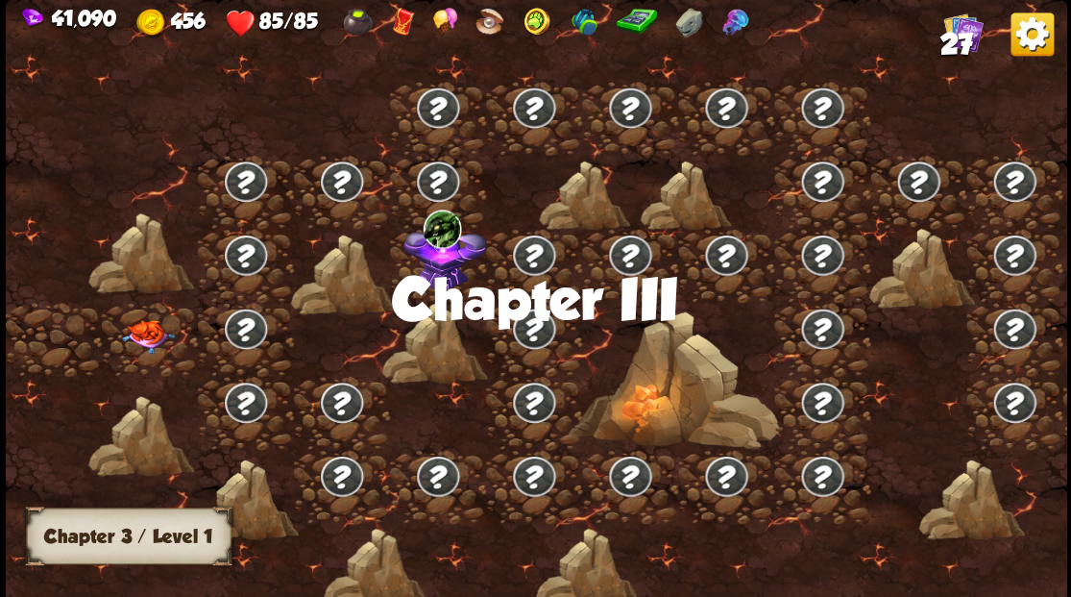
click at [150, 338] on img at bounding box center [147, 336] width 53 height 34
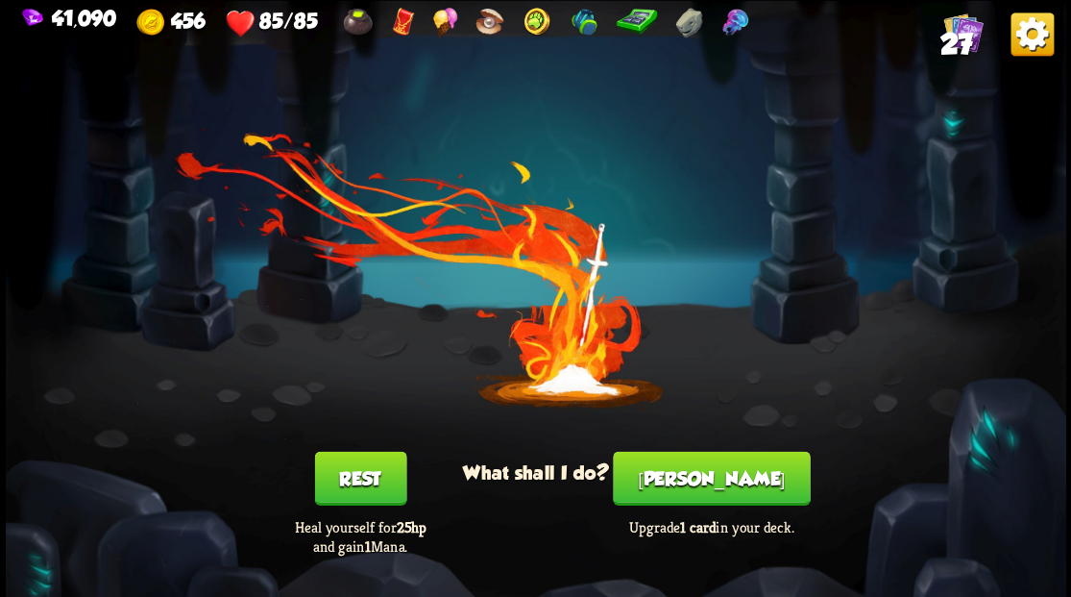
click at [732, 463] on button "[PERSON_NAME]" at bounding box center [711, 478] width 197 height 54
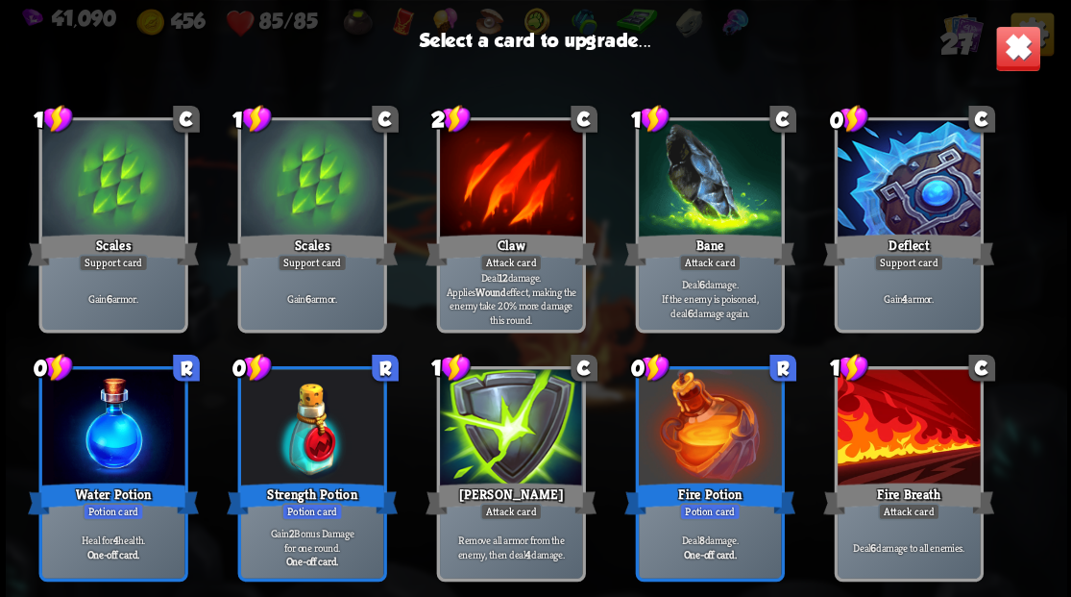
scroll to position [317, 0]
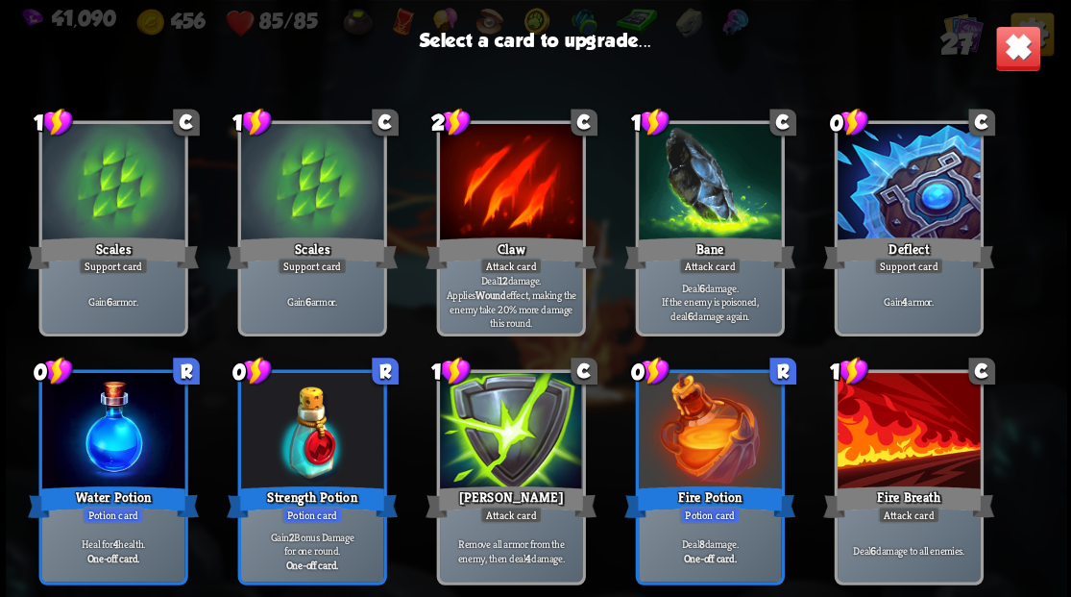
click at [876, 206] on div at bounding box center [908, 184] width 142 height 120
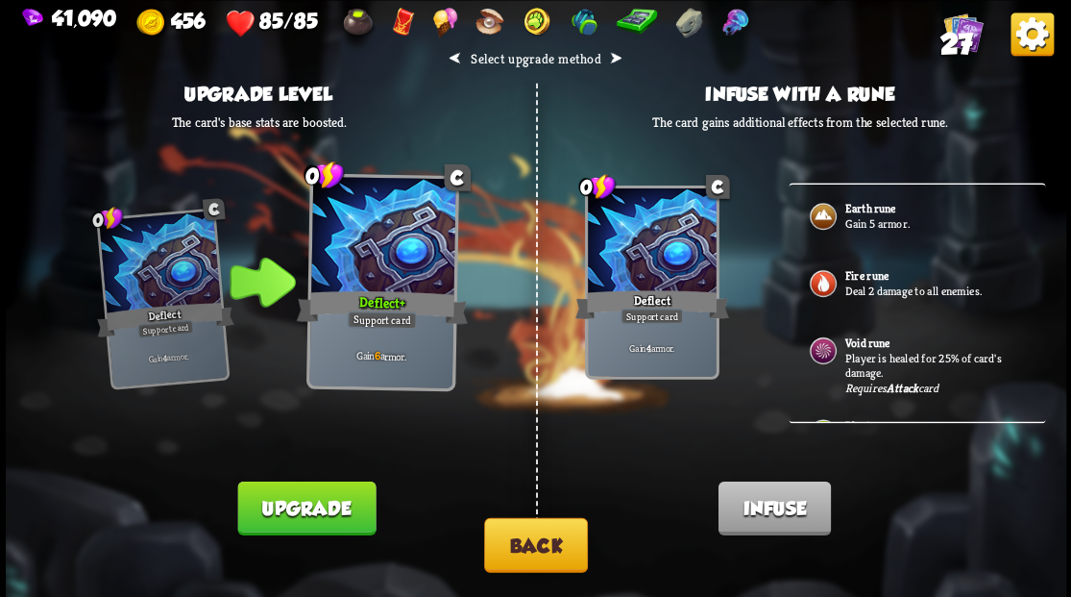
click at [887, 209] on b "Earth rune" at bounding box center [869, 208] width 51 height 15
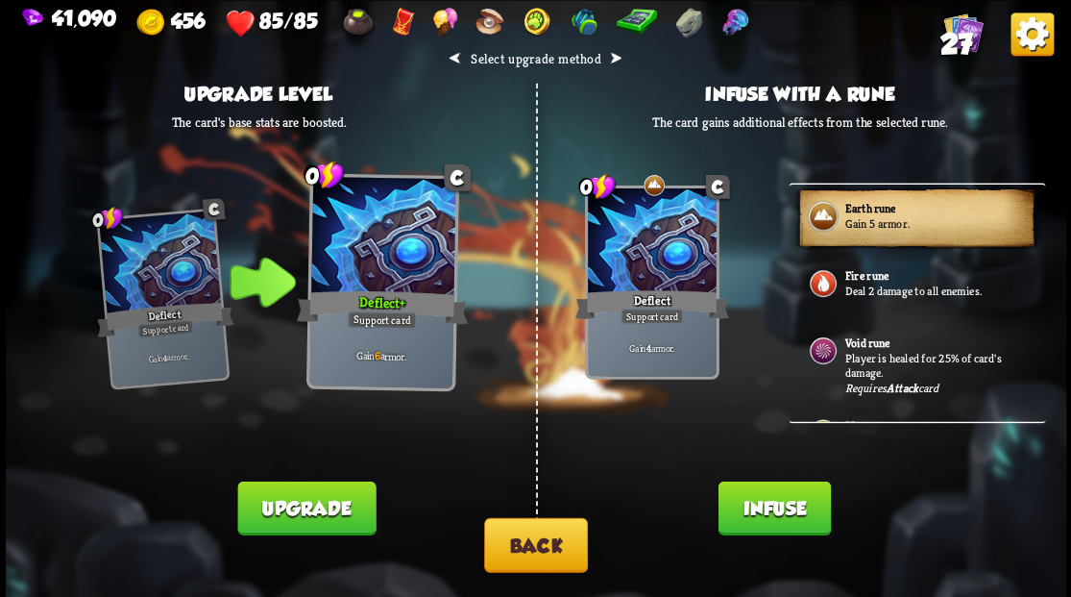
click at [751, 522] on button "Infuse" at bounding box center [774, 507] width 112 height 54
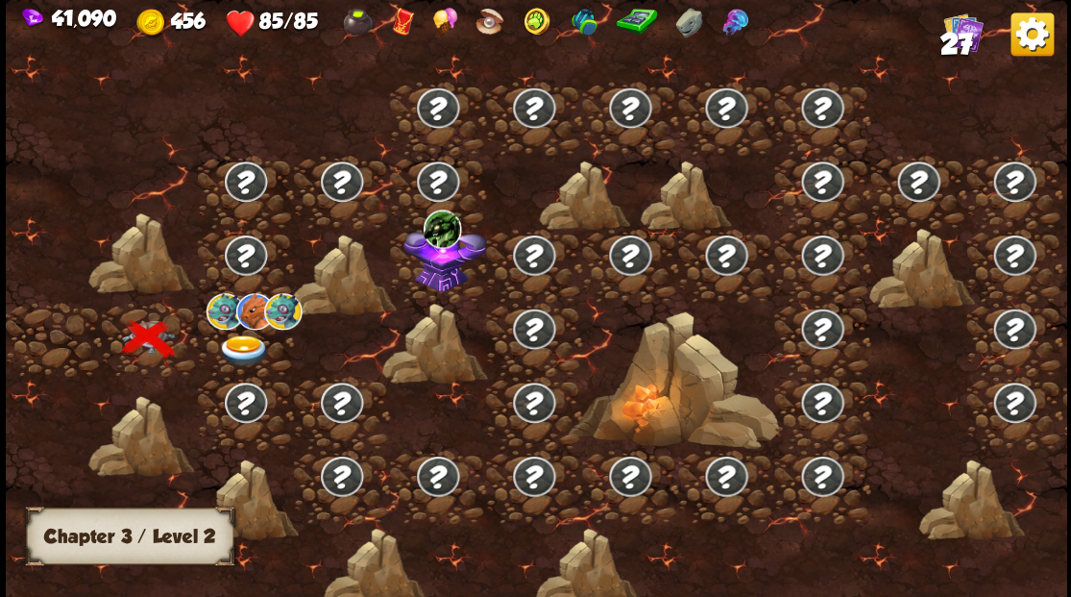
click at [959, 37] on span "27" at bounding box center [956, 43] width 33 height 33
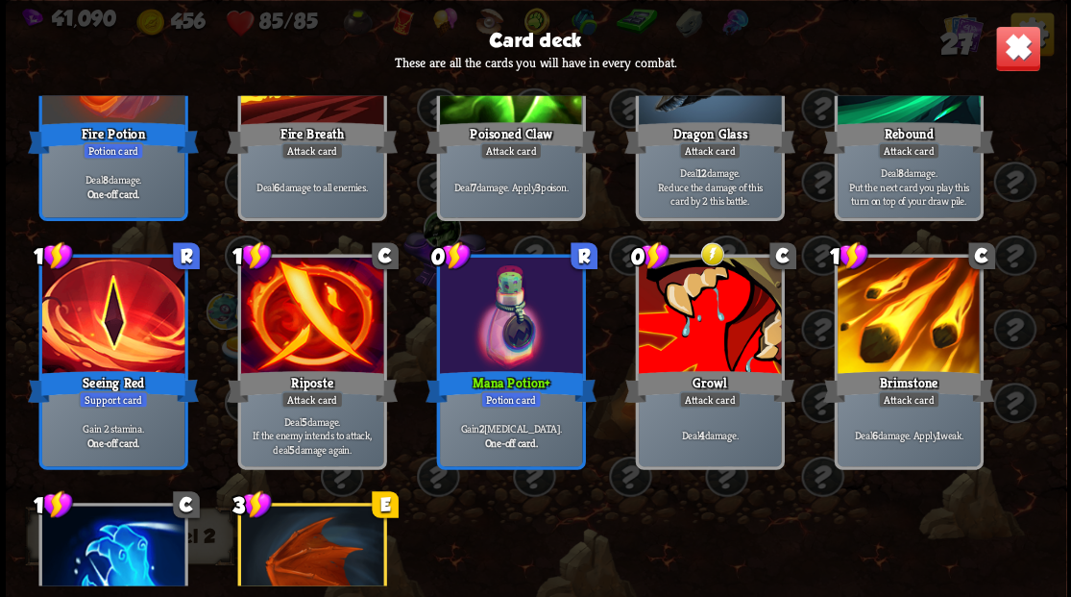
scroll to position [961, 0]
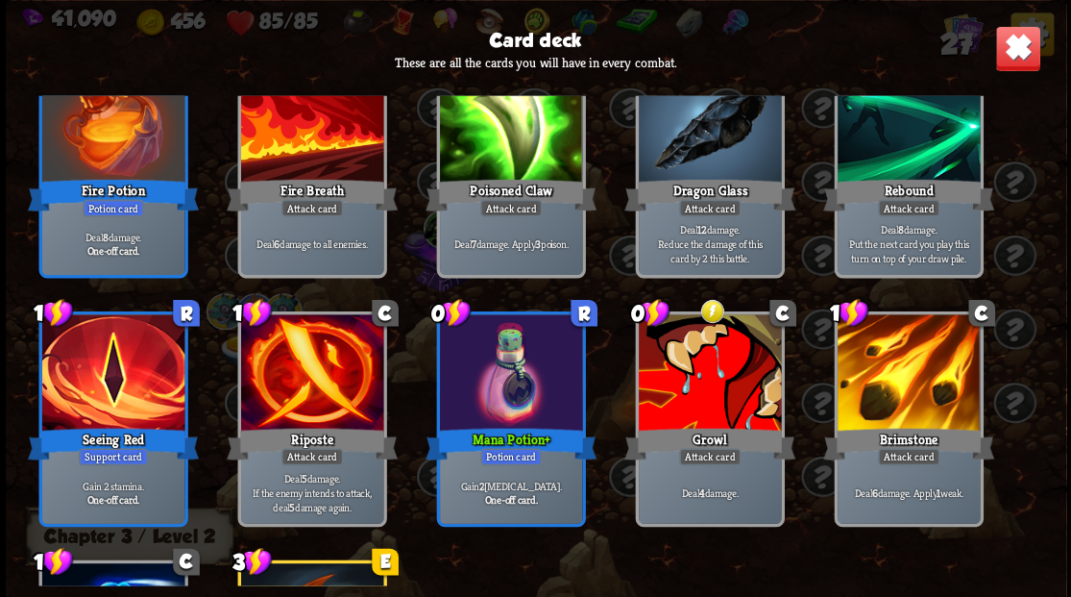
click at [1016, 41] on img at bounding box center [1017, 48] width 46 height 46
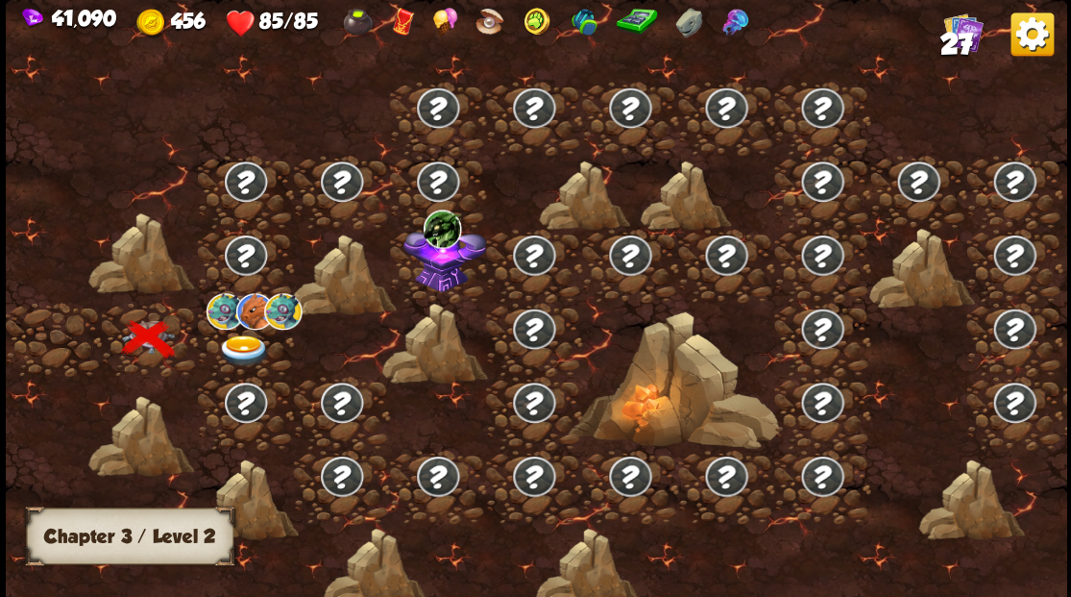
click at [240, 345] on img at bounding box center [243, 350] width 53 height 32
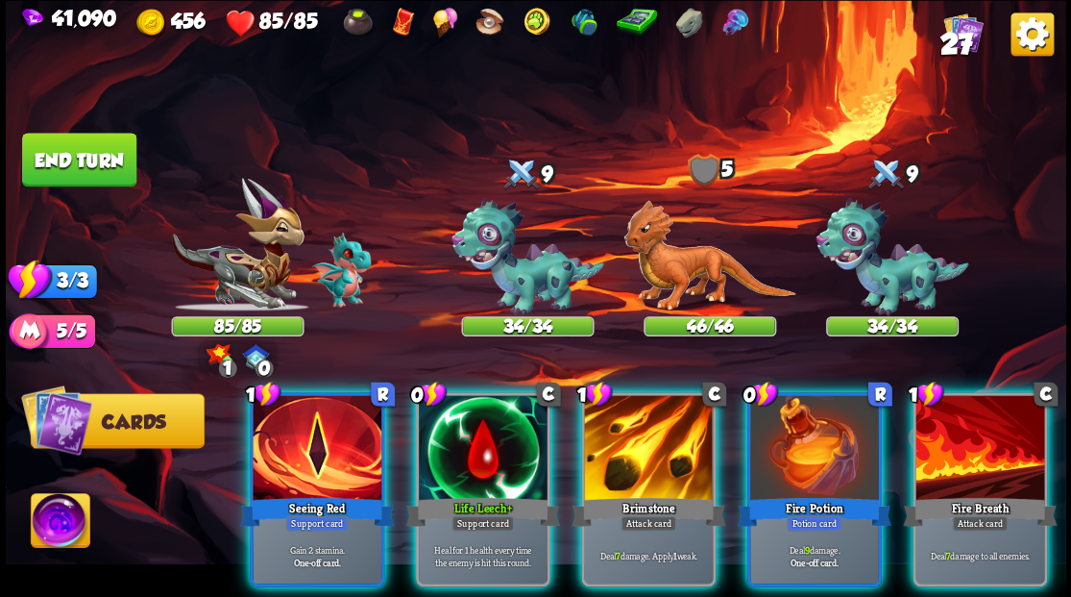
click at [950, 37] on span "27" at bounding box center [956, 43] width 33 height 33
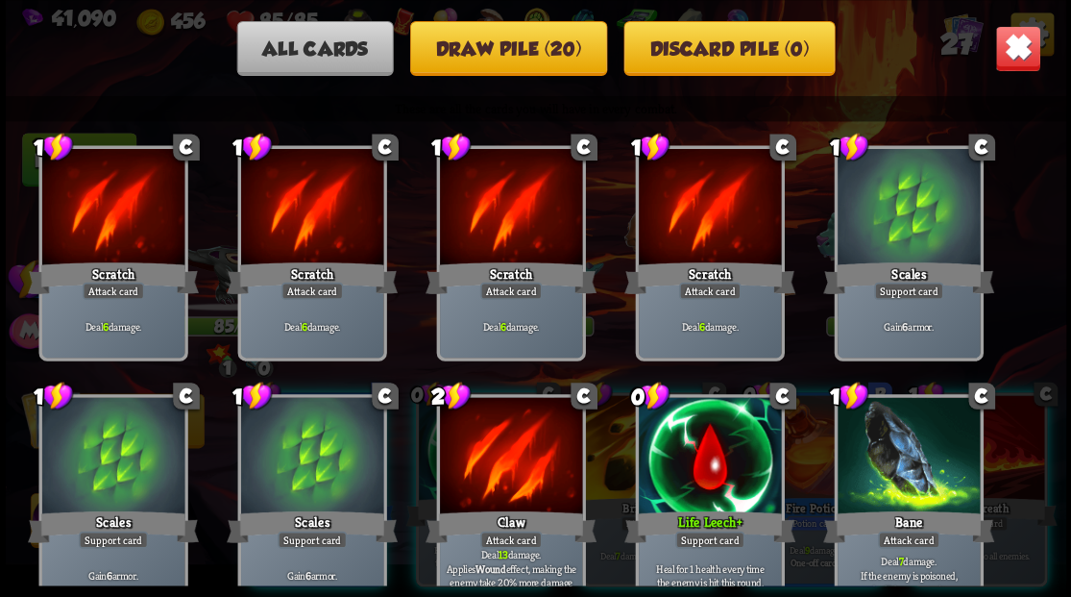
click at [1003, 48] on img at bounding box center [1017, 48] width 46 height 46
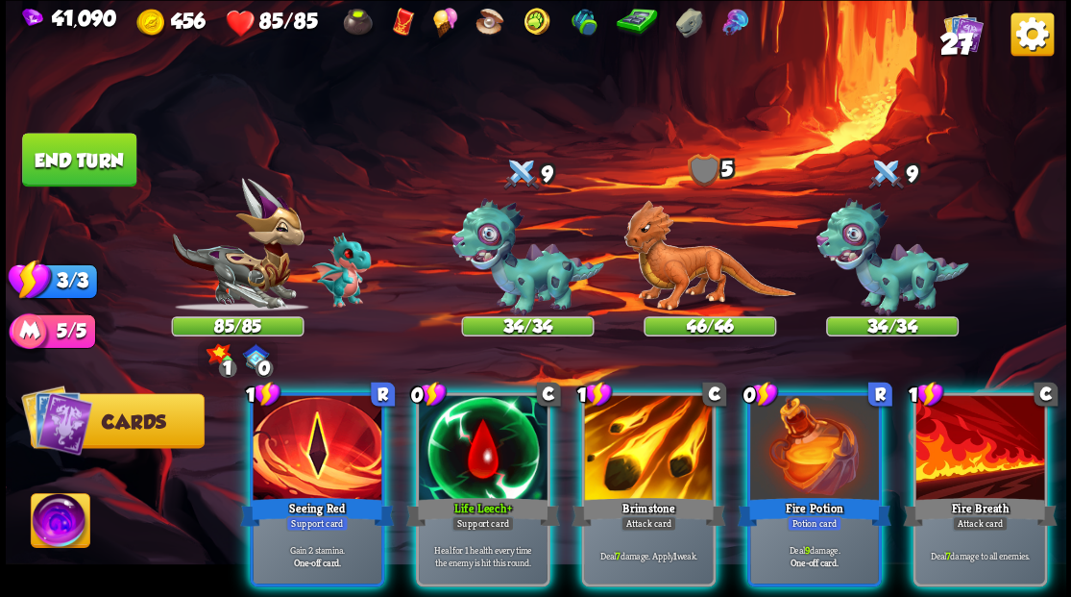
click at [476, 23] on img at bounding box center [490, 23] width 30 height 30
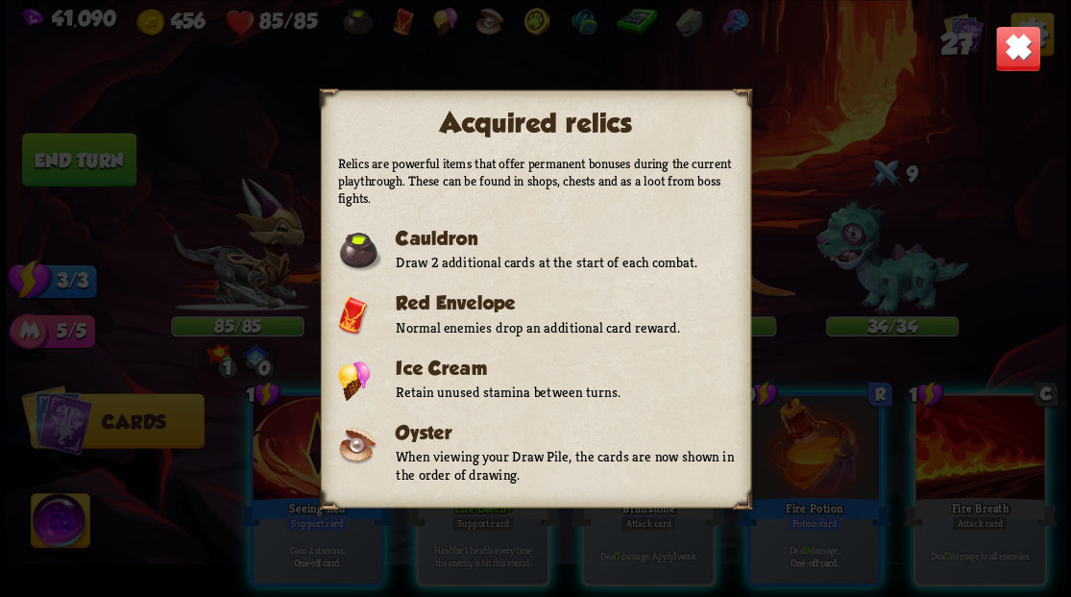
click at [1024, 46] on img at bounding box center [1017, 48] width 46 height 46
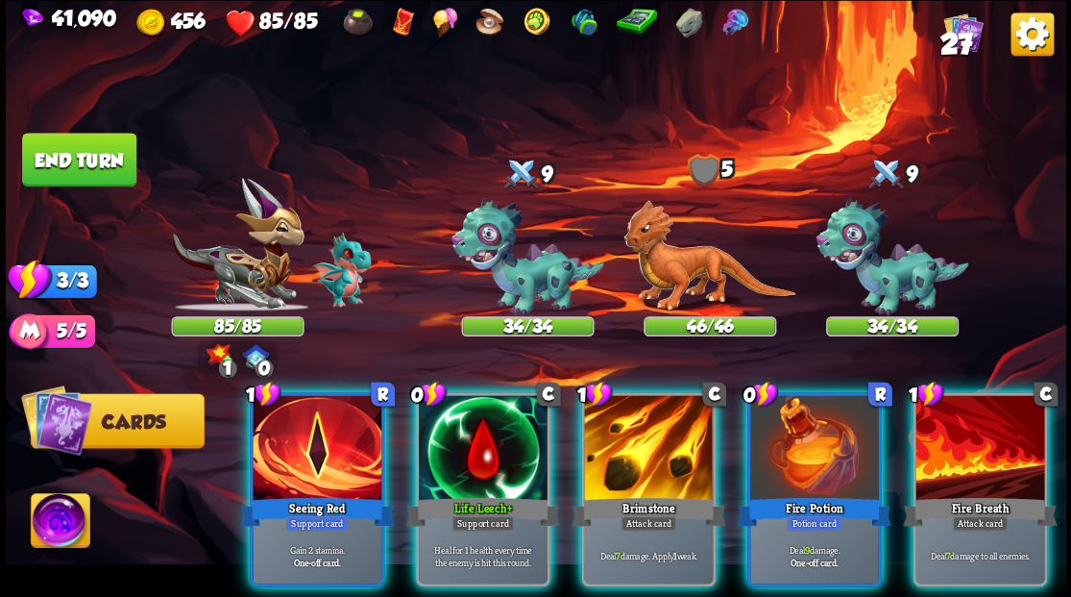
click at [952, 36] on span "27" at bounding box center [956, 43] width 33 height 33
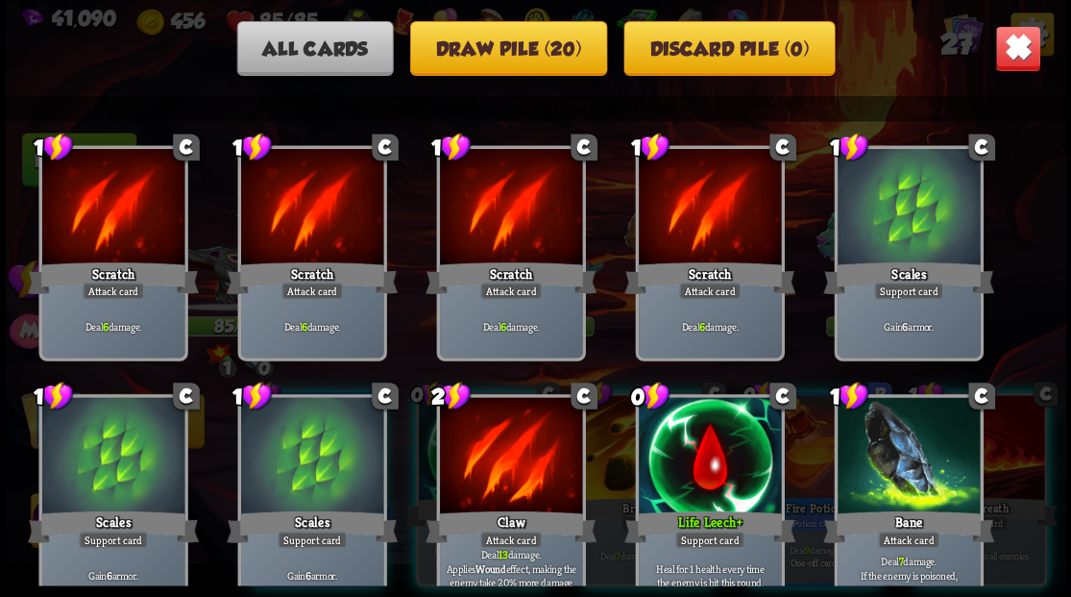
click at [496, 44] on button "Draw pile (20)" at bounding box center [508, 48] width 197 height 55
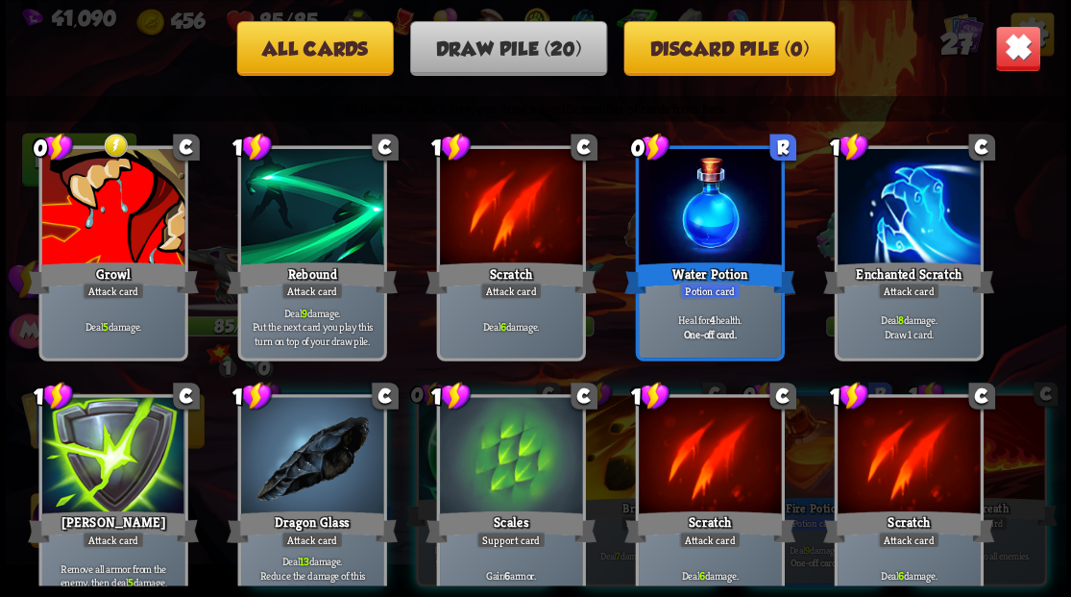
click at [1018, 38] on img at bounding box center [1017, 48] width 46 height 46
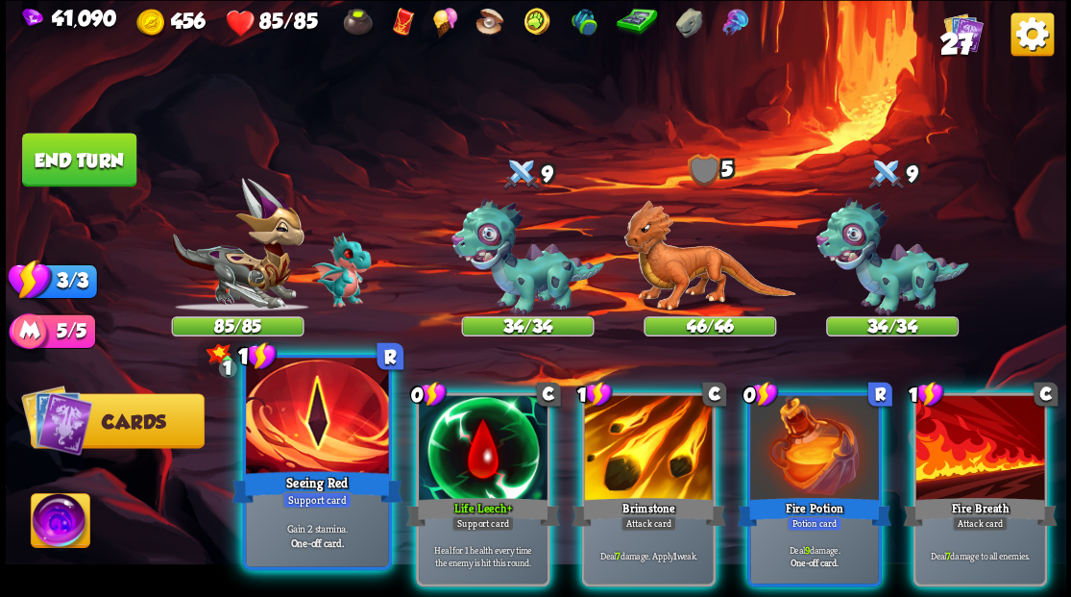
click at [302, 419] on div at bounding box center [317, 417] width 142 height 120
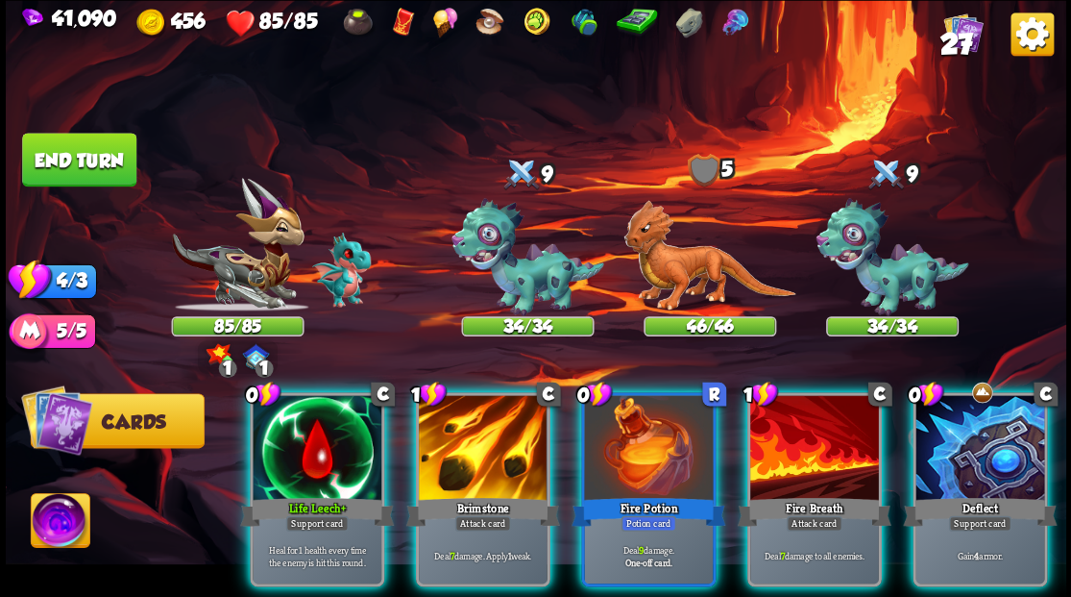
click at [997, 427] on div at bounding box center [979, 449] width 129 height 109
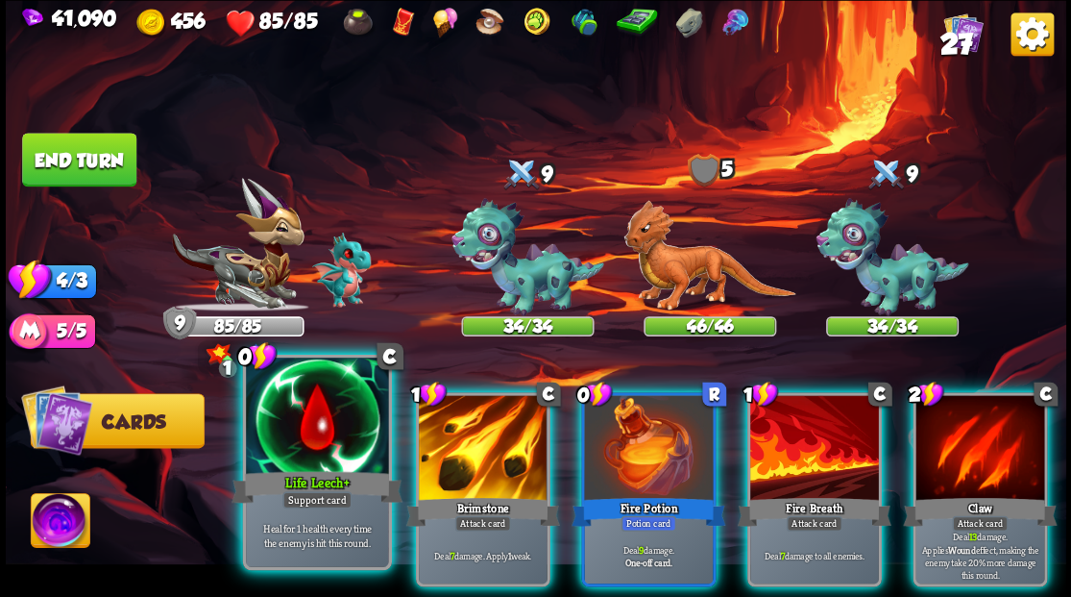
click at [306, 431] on div at bounding box center [317, 417] width 142 height 120
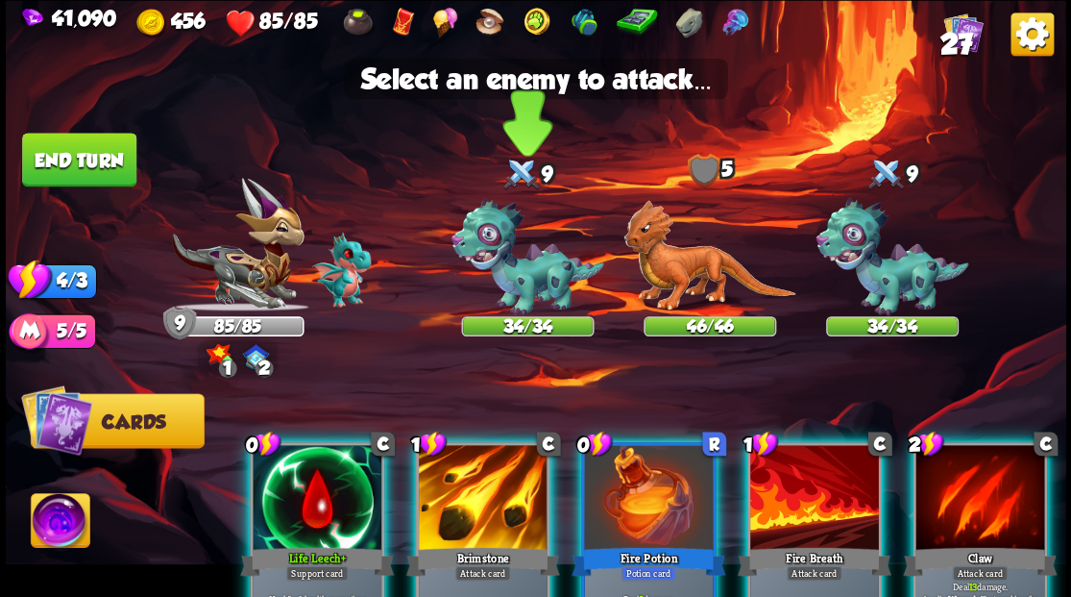
click at [522, 281] on img at bounding box center [528, 257] width 153 height 118
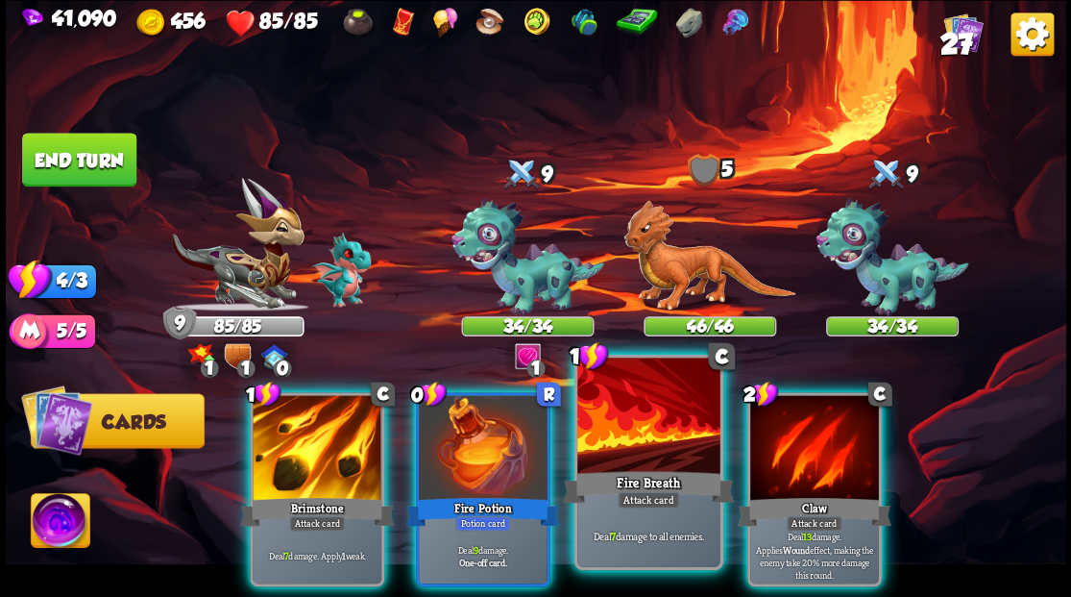
click at [618, 441] on div at bounding box center [648, 417] width 142 height 120
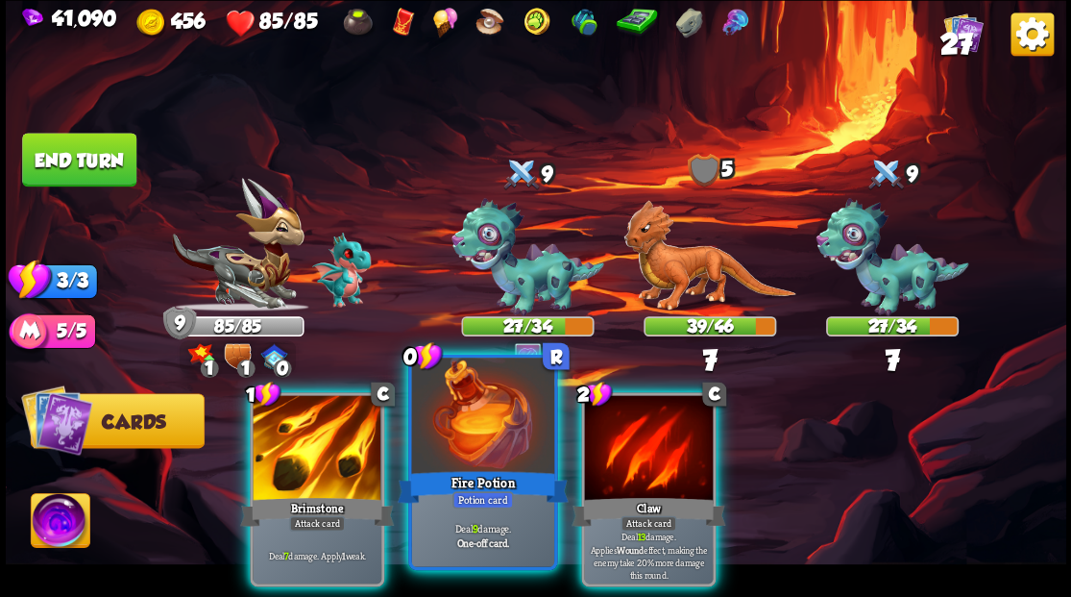
click at [467, 419] on div at bounding box center [482, 417] width 142 height 120
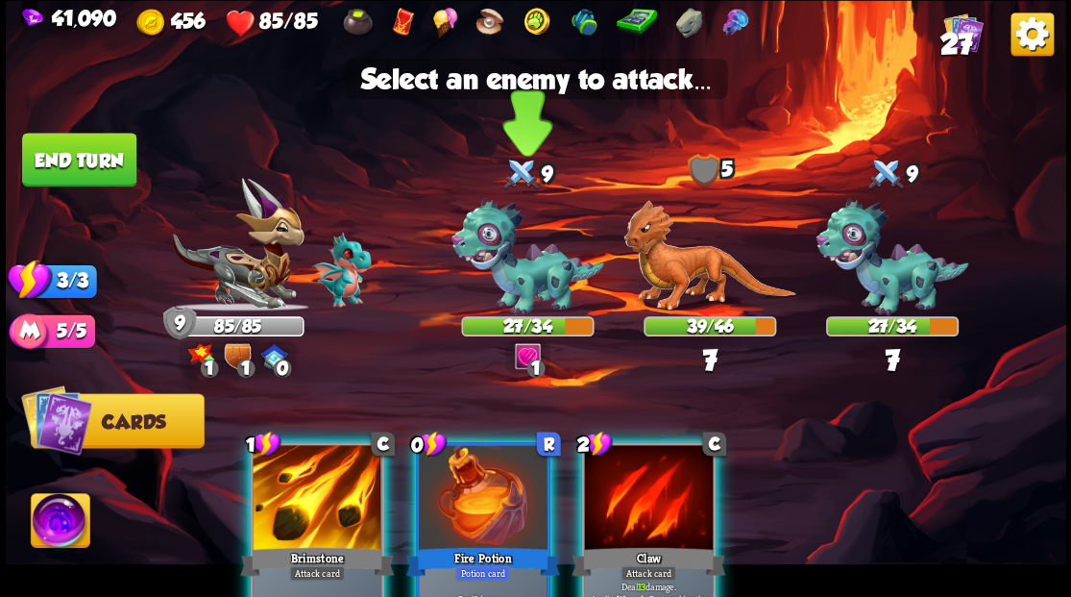
click at [525, 290] on img at bounding box center [528, 257] width 153 height 118
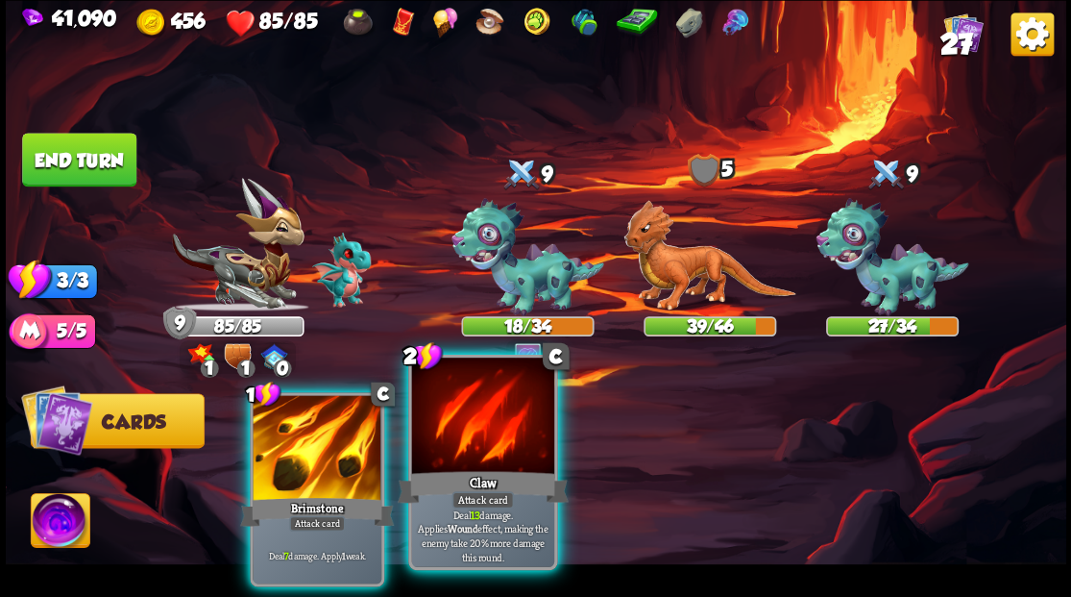
click at [461, 461] on div at bounding box center [482, 417] width 142 height 120
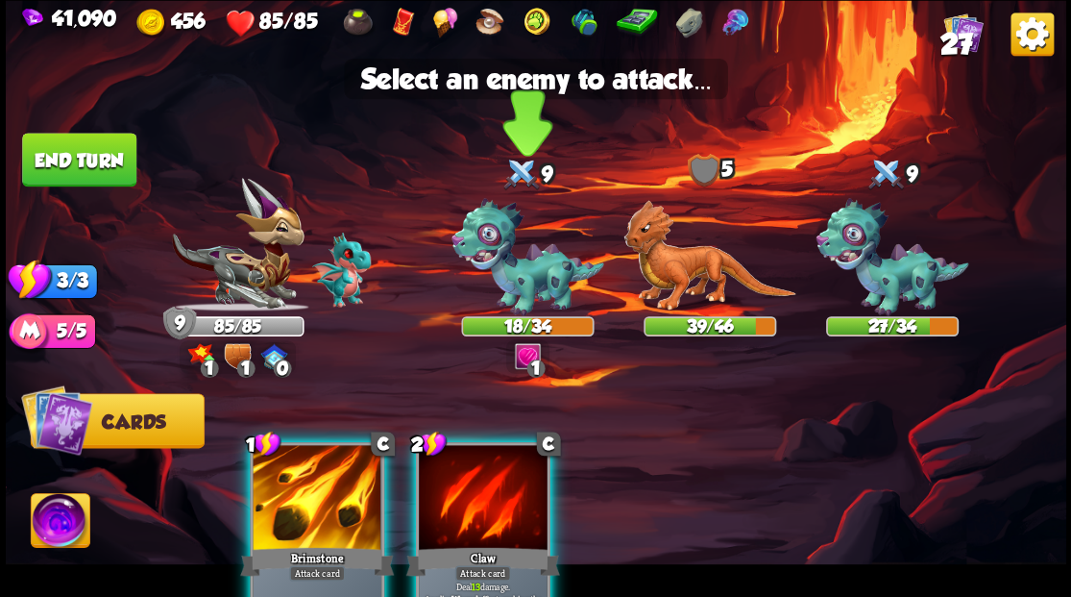
click at [519, 293] on img at bounding box center [528, 257] width 153 height 118
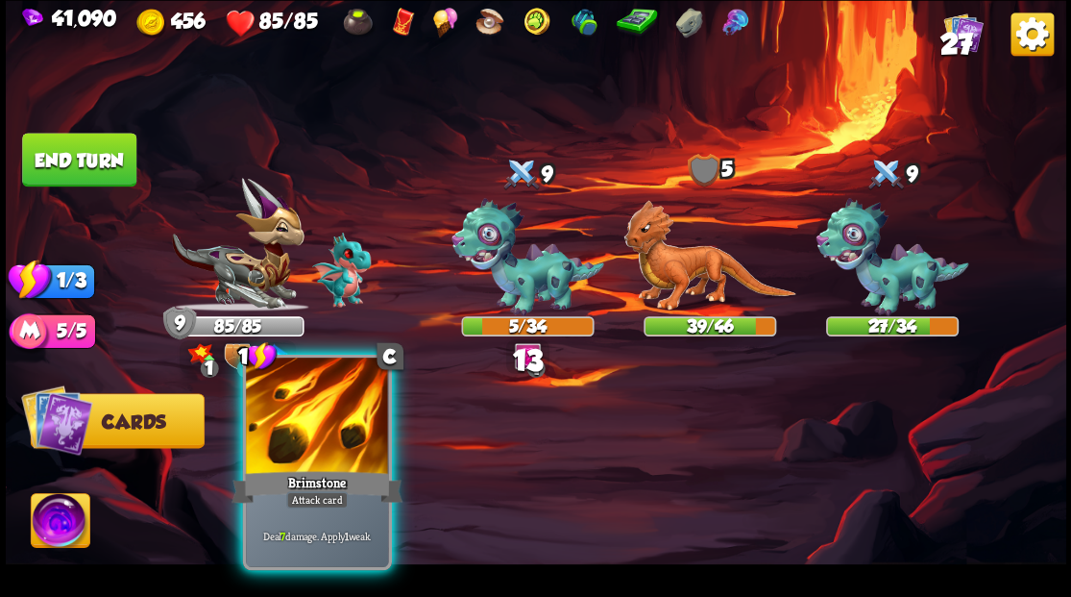
click at [299, 455] on div at bounding box center [317, 417] width 142 height 120
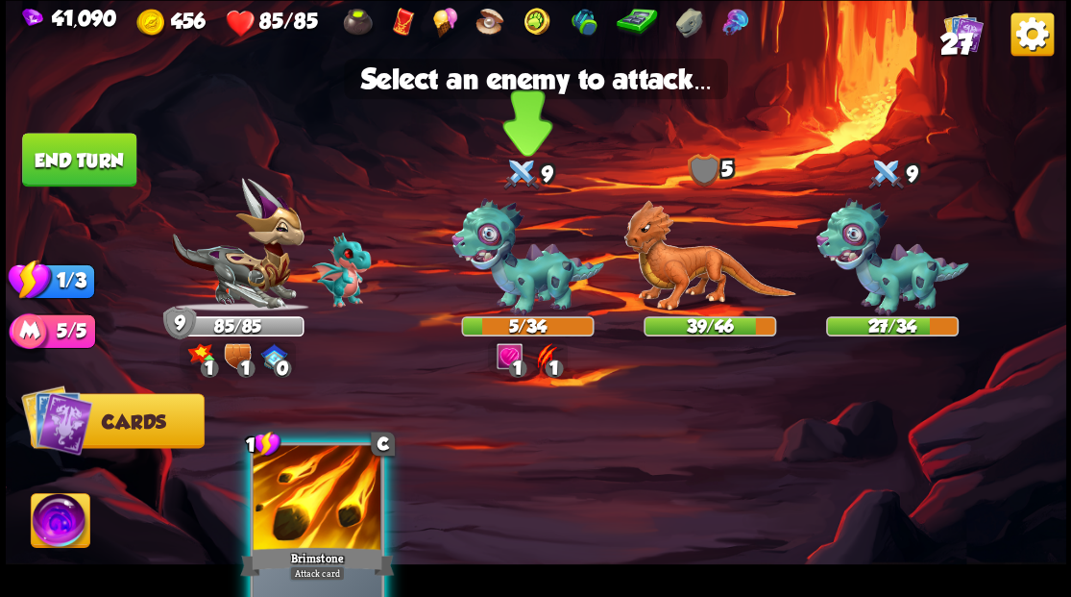
click at [534, 282] on img at bounding box center [528, 257] width 153 height 118
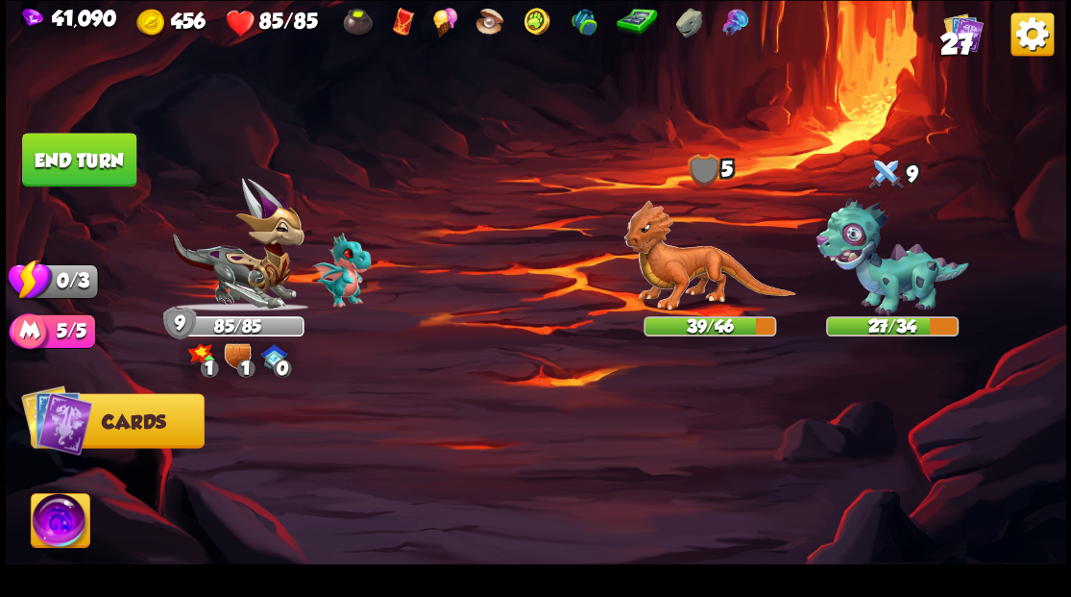
drag, startPoint x: 104, startPoint y: 169, endPoint x: 260, endPoint y: 273, distance: 187.8
click at [105, 169] on button "End turn" at bounding box center [79, 160] width 114 height 54
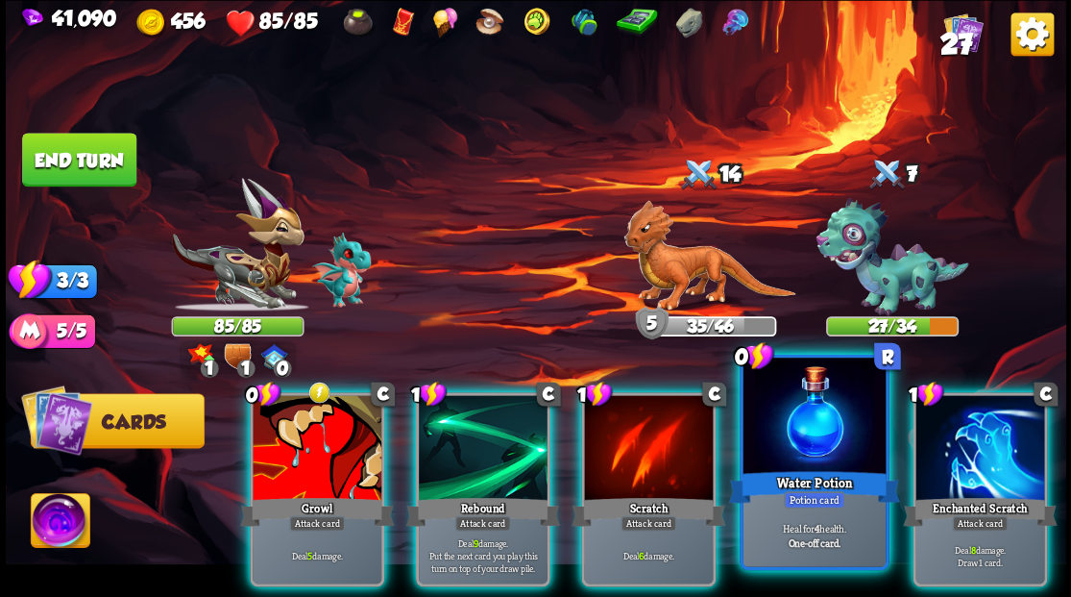
drag, startPoint x: 957, startPoint y: 457, endPoint x: 867, endPoint y: 475, distance: 91.0
click at [957, 457] on div at bounding box center [979, 449] width 129 height 109
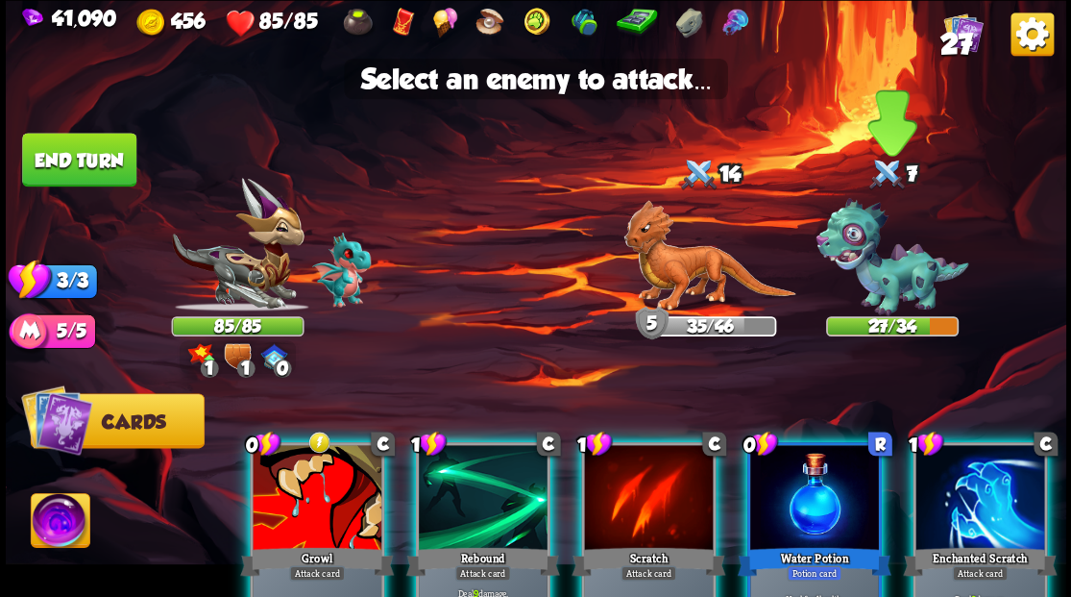
click at [882, 284] on img at bounding box center [892, 257] width 153 height 118
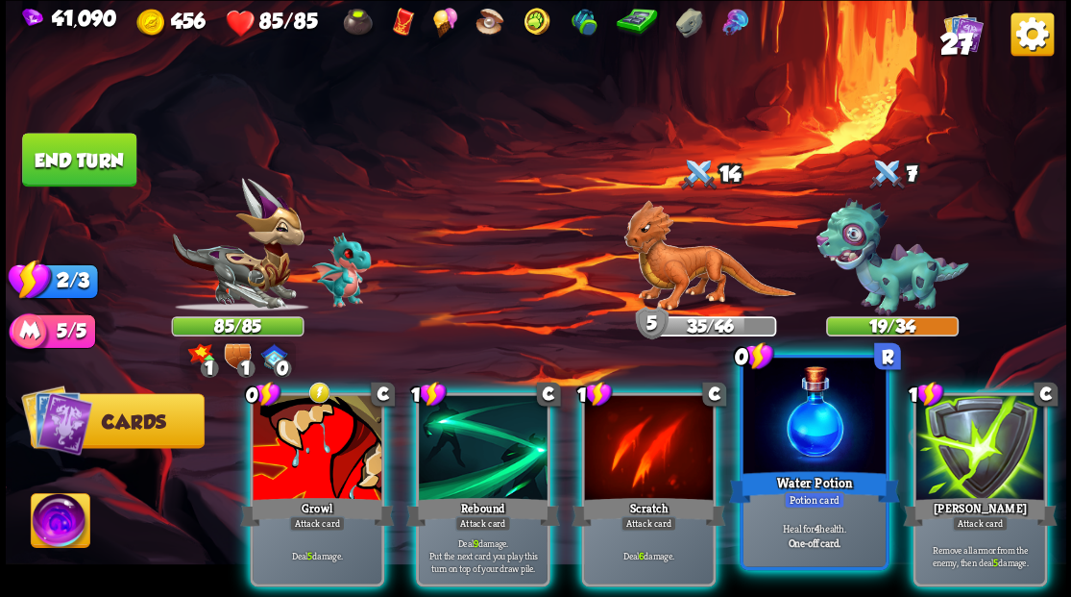
click at [797, 452] on div at bounding box center [814, 417] width 142 height 120
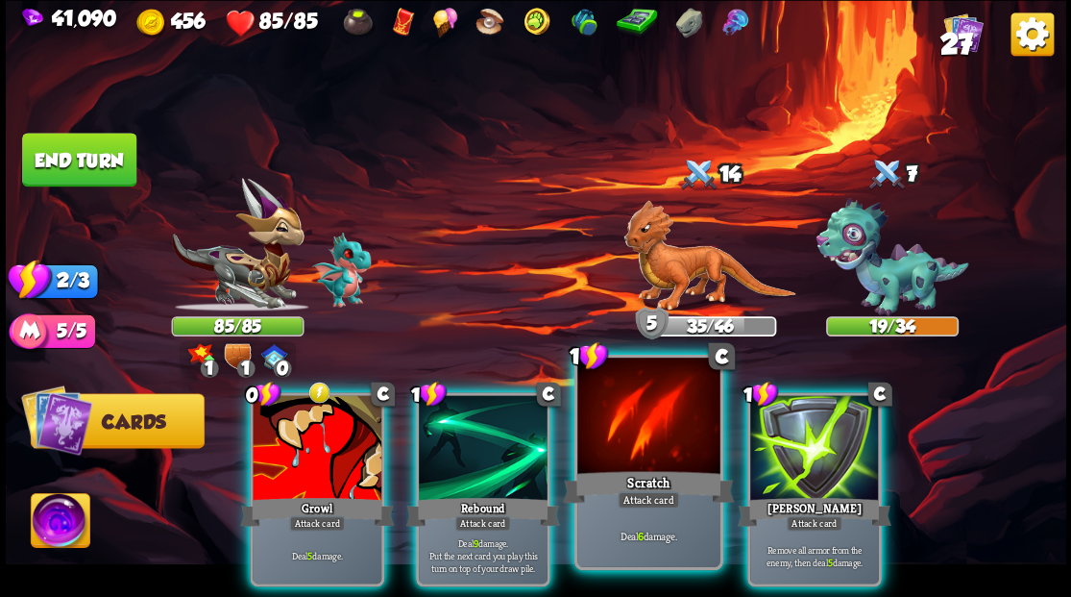
click at [635, 450] on div at bounding box center [648, 417] width 142 height 120
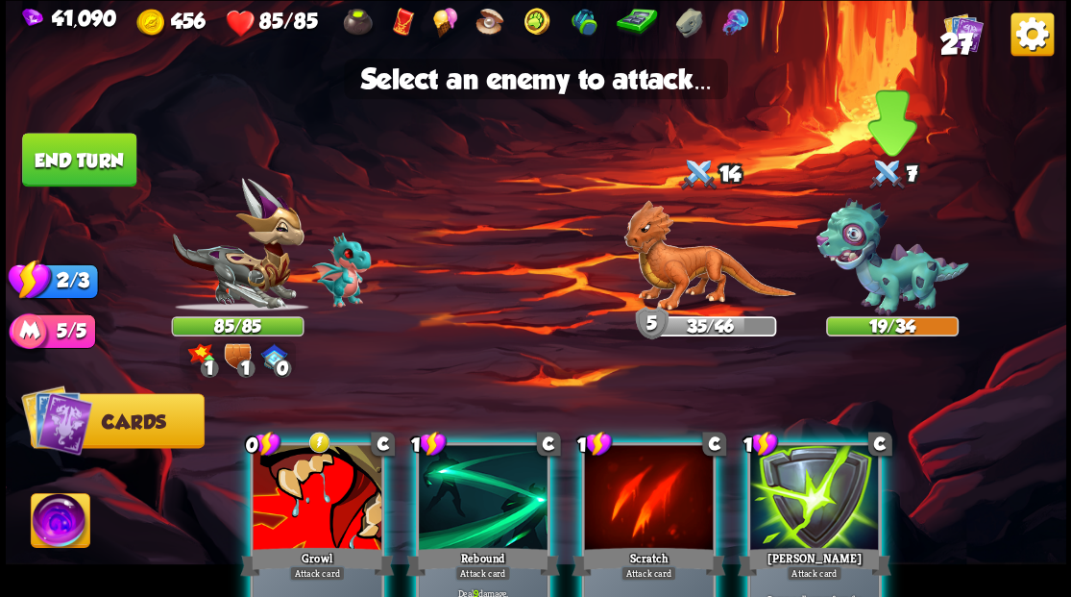
click at [902, 273] on img at bounding box center [892, 257] width 153 height 118
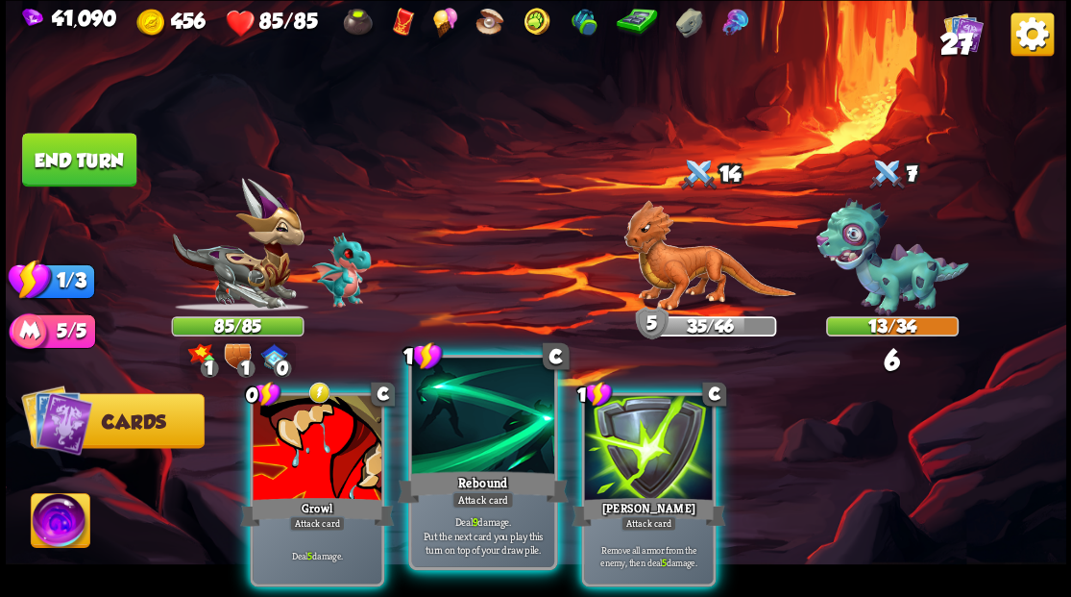
click at [475, 467] on div "Rebound" at bounding box center [482, 486] width 171 height 38
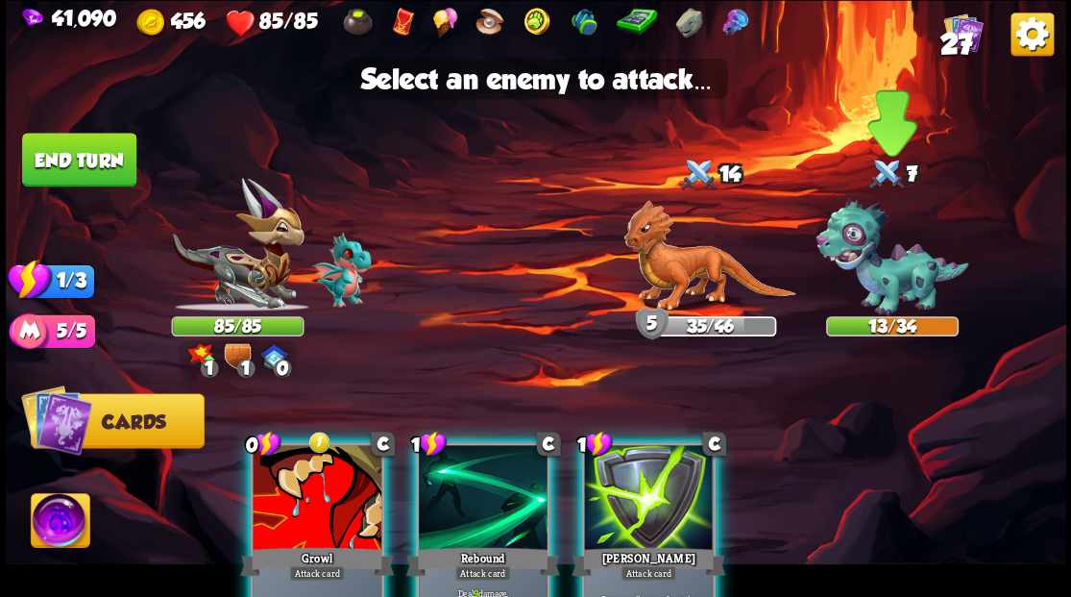
click at [909, 267] on img at bounding box center [892, 257] width 153 height 118
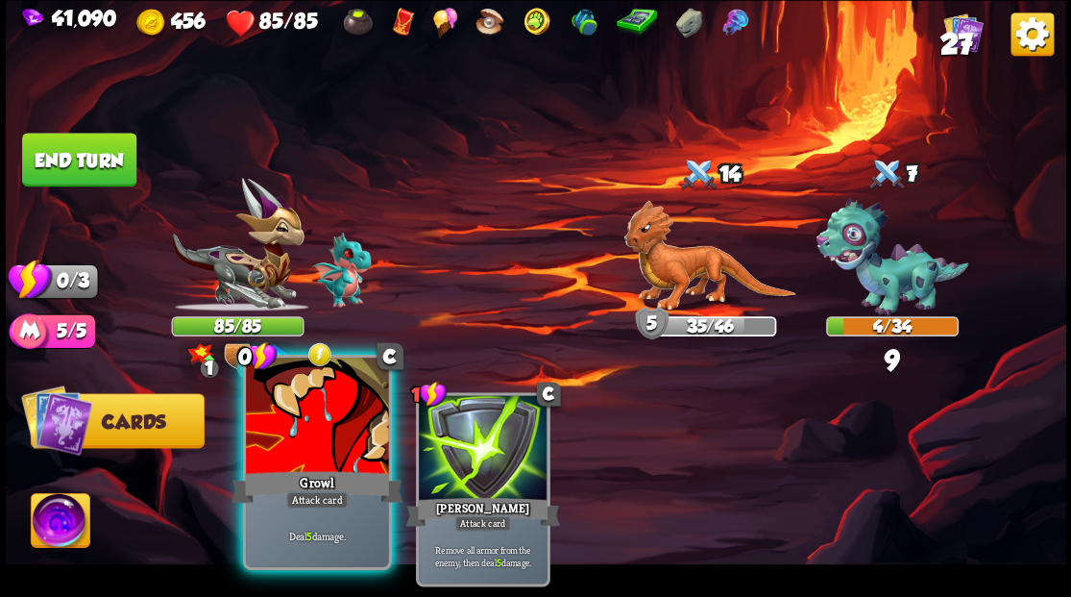
click at [287, 462] on div at bounding box center [317, 417] width 142 height 120
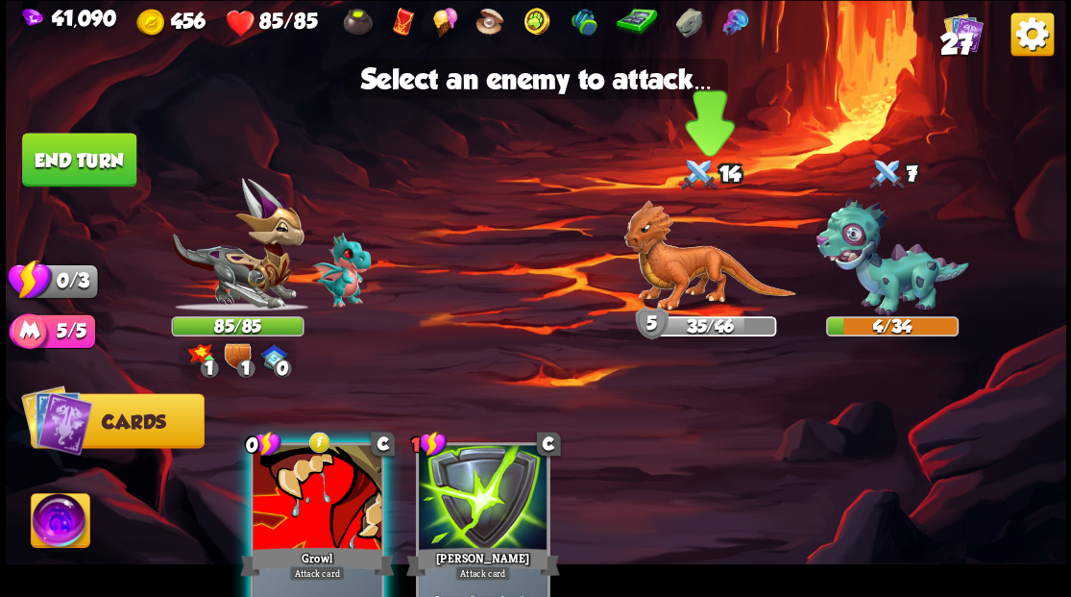
click at [671, 283] on img at bounding box center [709, 255] width 172 height 111
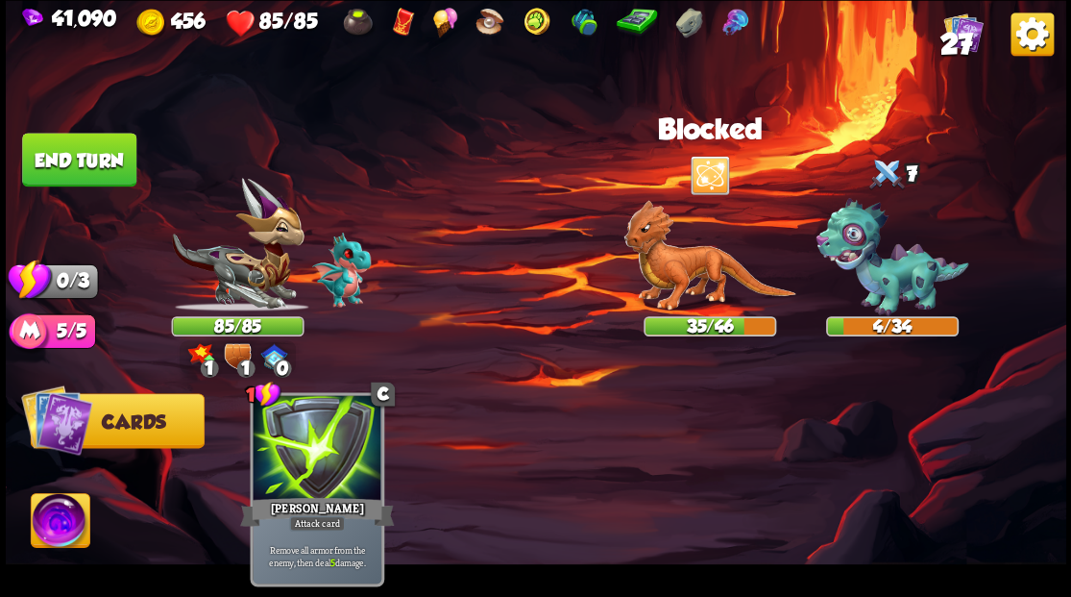
click at [73, 152] on button "End turn" at bounding box center [79, 160] width 114 height 54
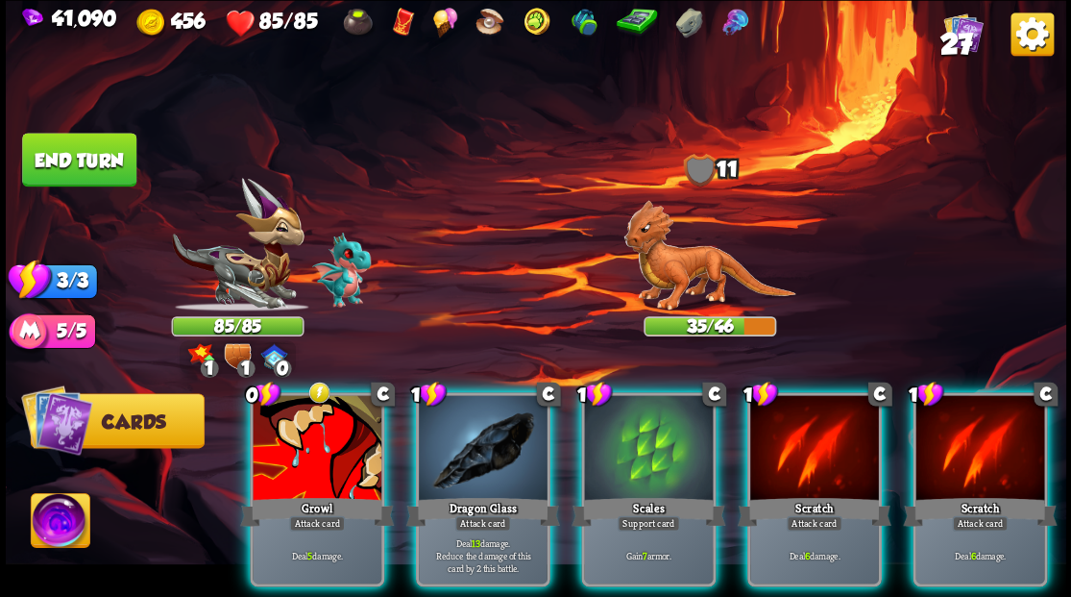
click at [694, 272] on img at bounding box center [709, 255] width 172 height 111
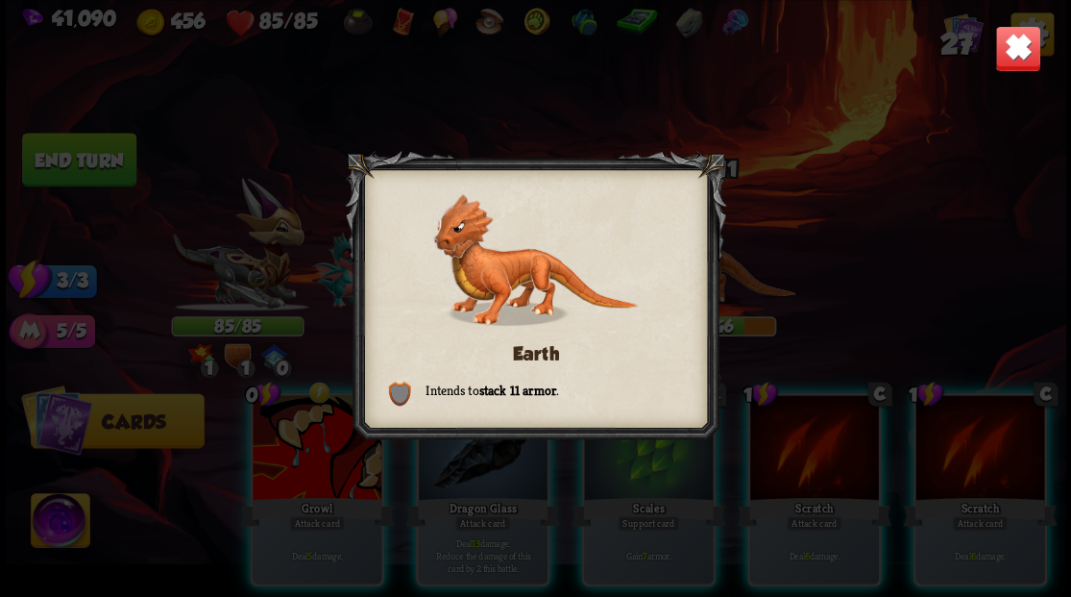
click at [1032, 56] on img at bounding box center [1017, 48] width 46 height 46
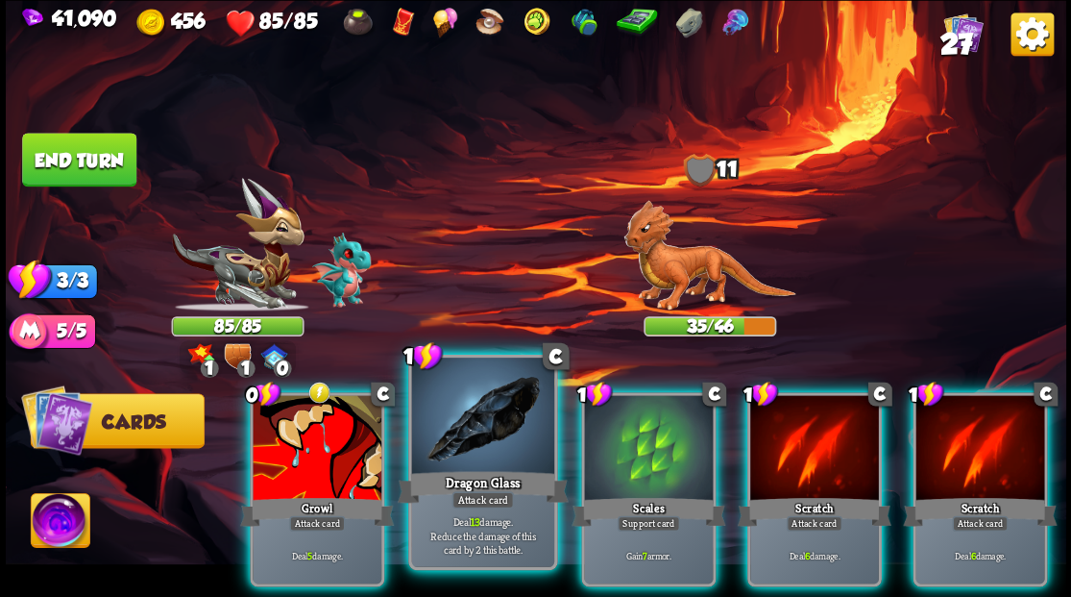
click at [497, 454] on div at bounding box center [482, 417] width 142 height 120
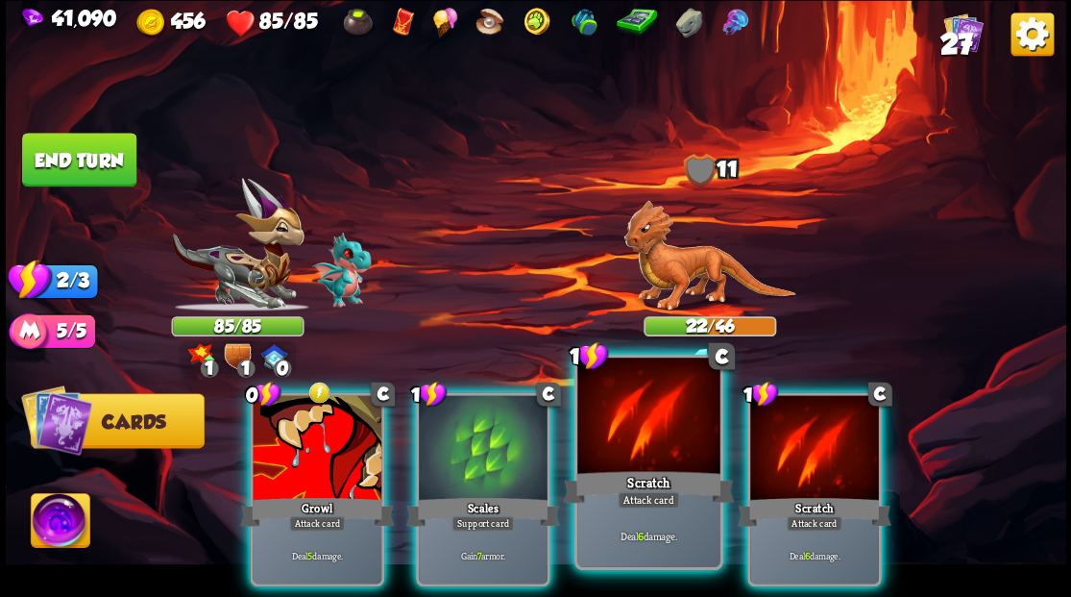
click at [642, 446] on div at bounding box center [648, 417] width 142 height 120
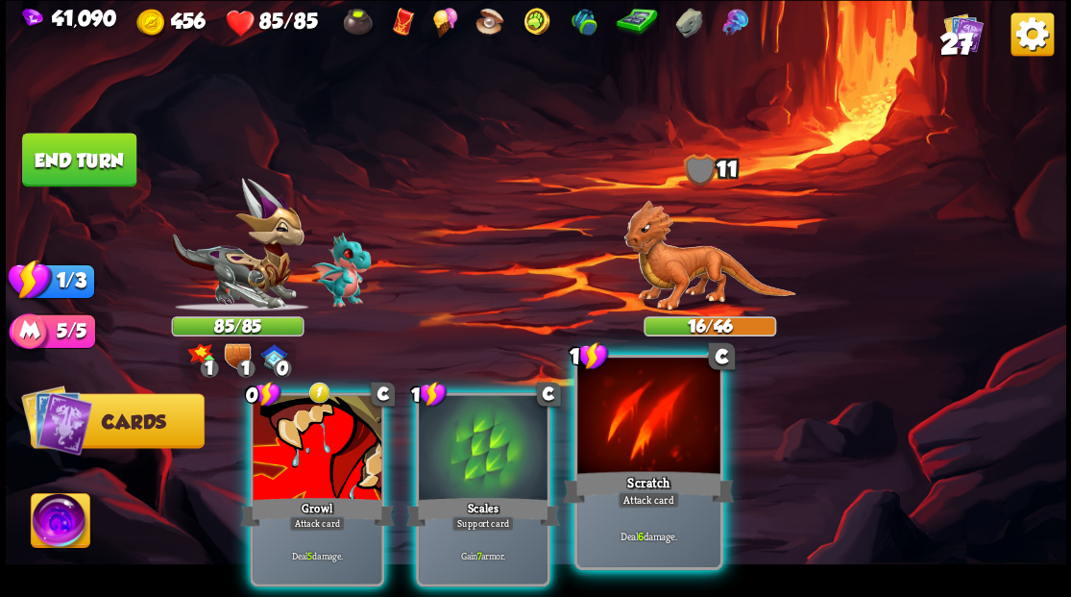
drag, startPoint x: 642, startPoint y: 446, endPoint x: 511, endPoint y: 396, distance: 139.9
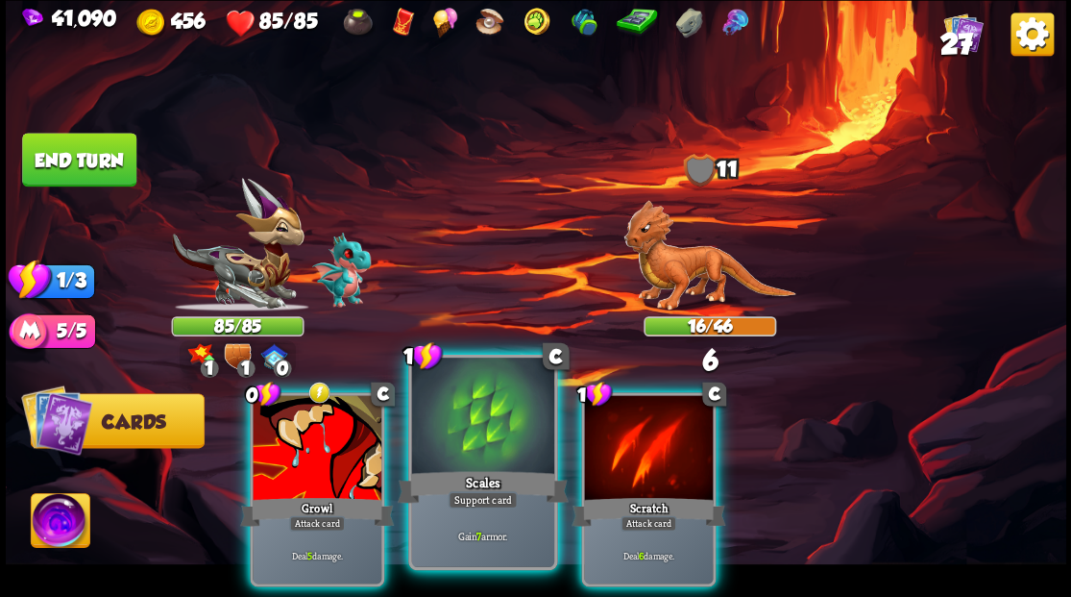
click at [641, 445] on div at bounding box center [648, 449] width 129 height 109
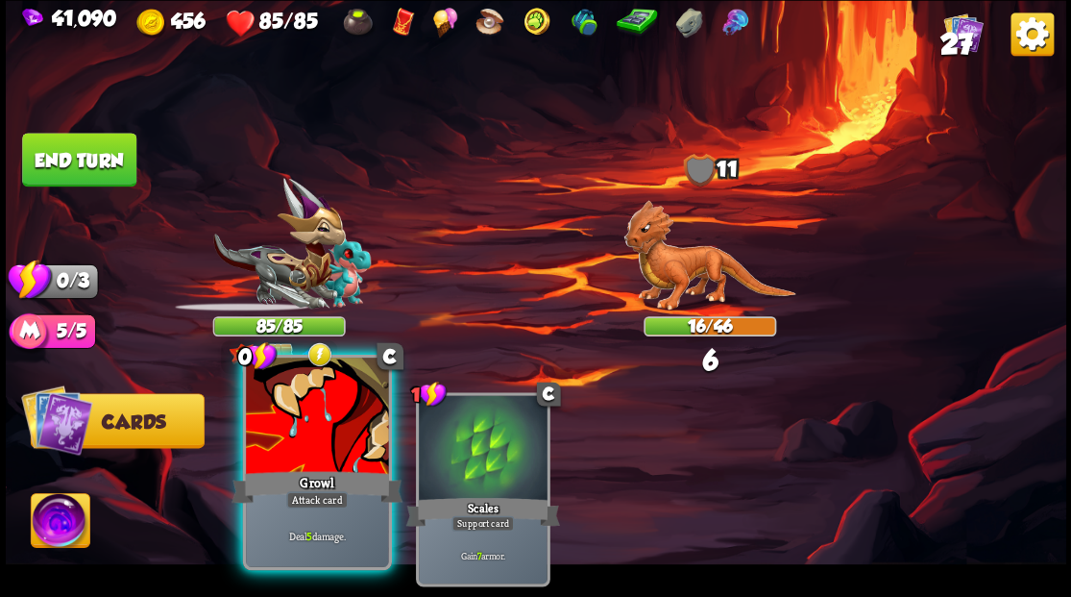
click at [313, 440] on div at bounding box center [317, 417] width 142 height 120
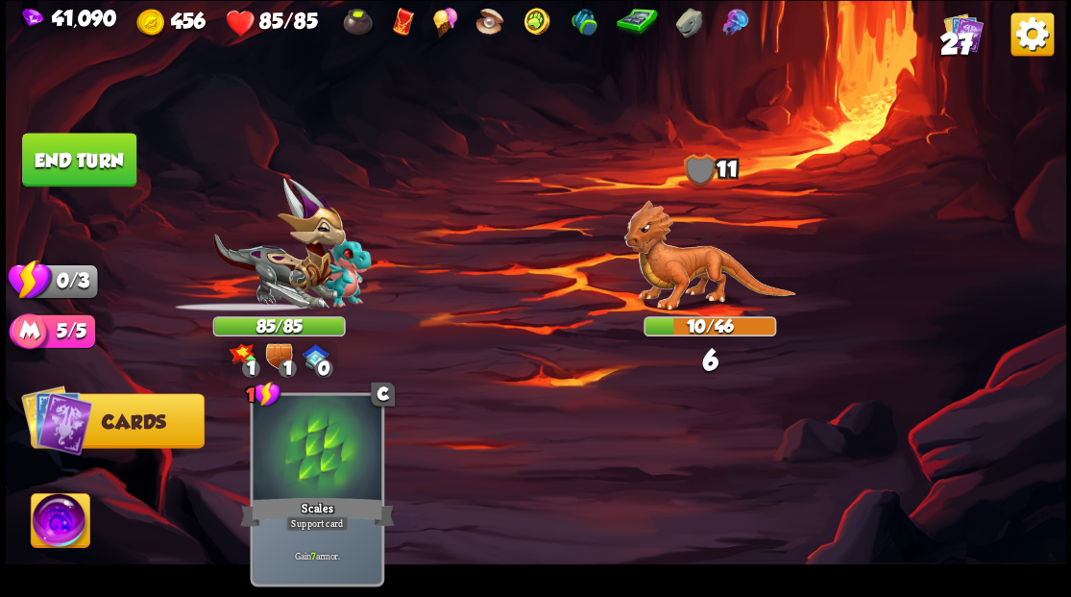
click at [81, 154] on button "End turn" at bounding box center [79, 160] width 114 height 54
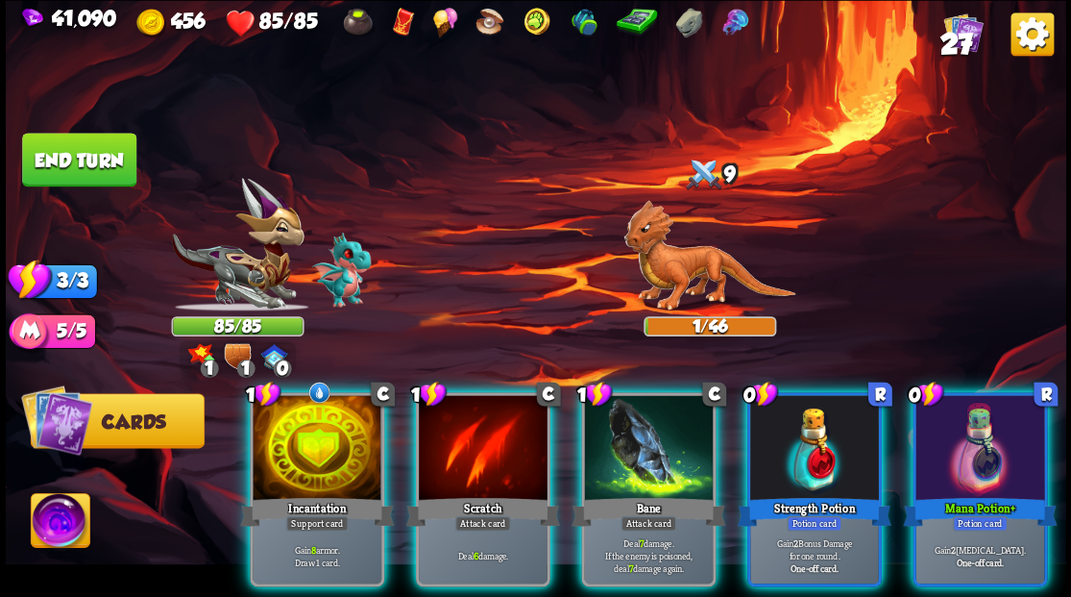
click at [632, 442] on div at bounding box center [648, 449] width 129 height 109
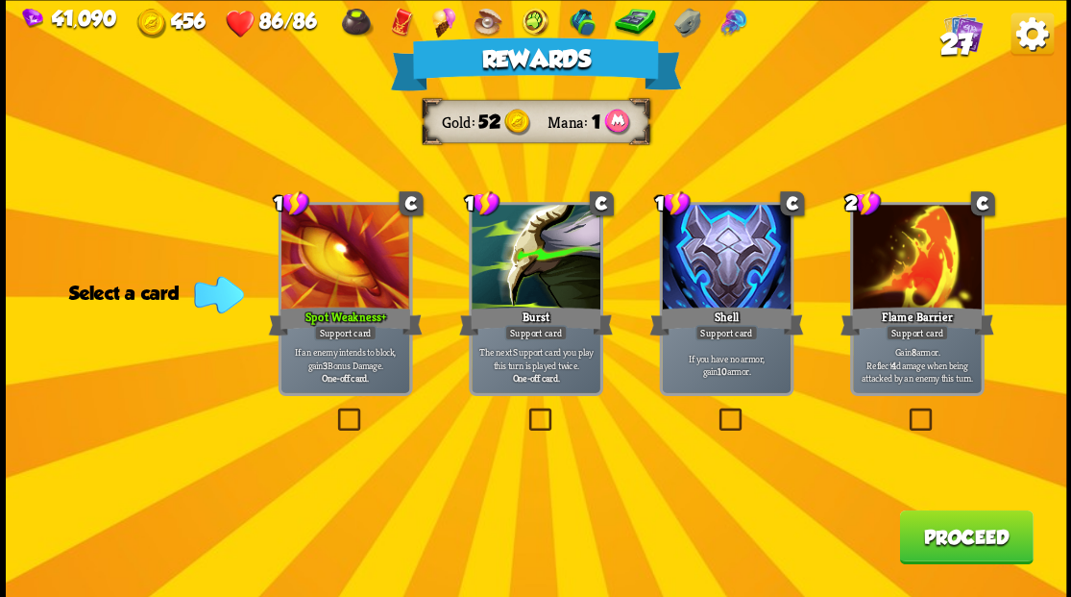
click at [984, 527] on button "Proceed" at bounding box center [966, 536] width 134 height 54
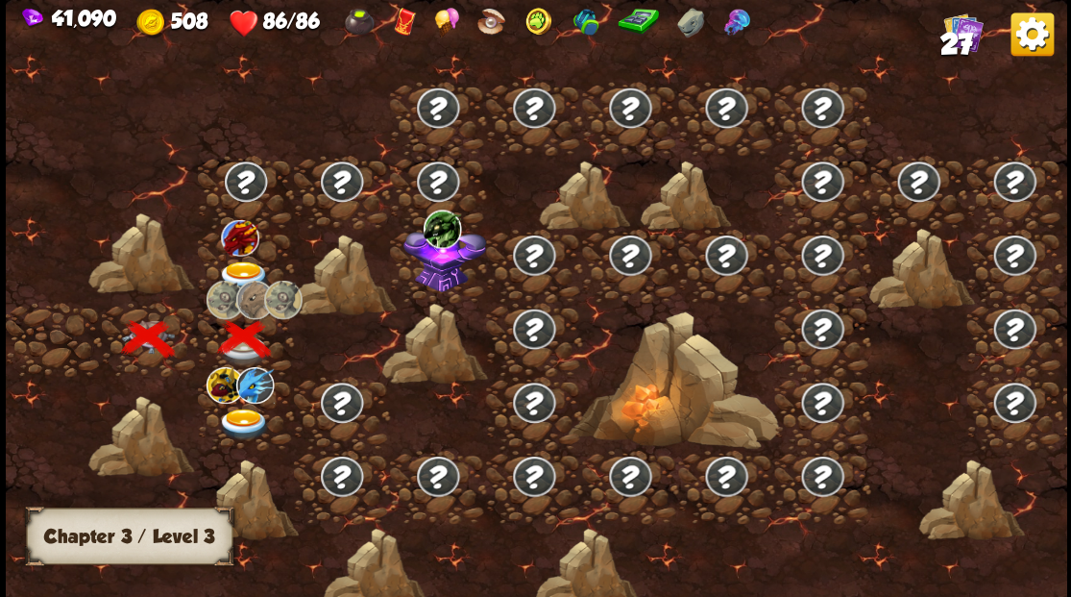
click at [238, 267] on img at bounding box center [243, 276] width 53 height 32
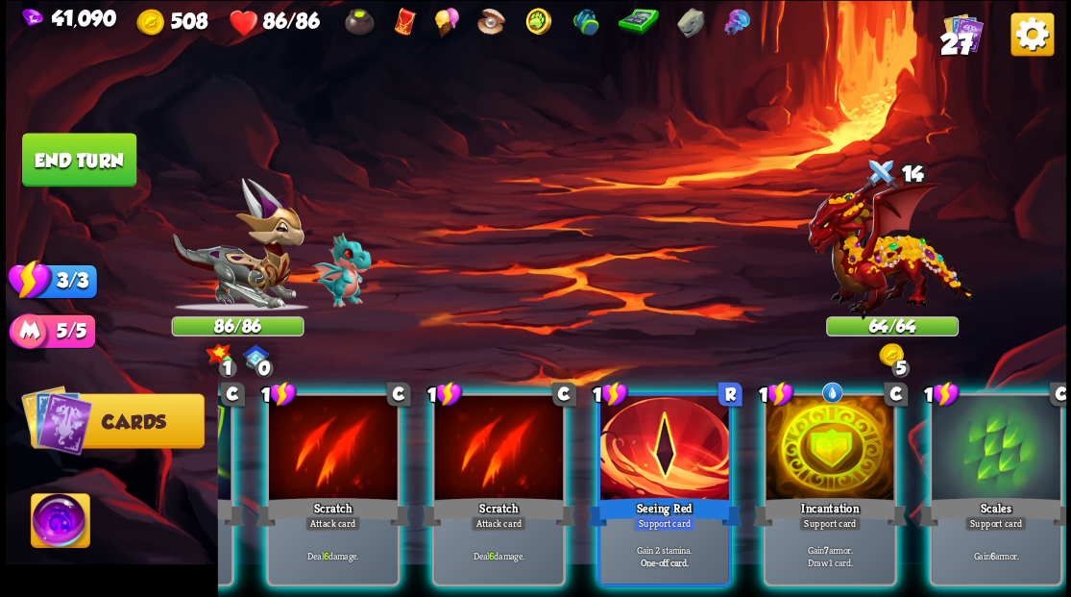
scroll to position [0, 374]
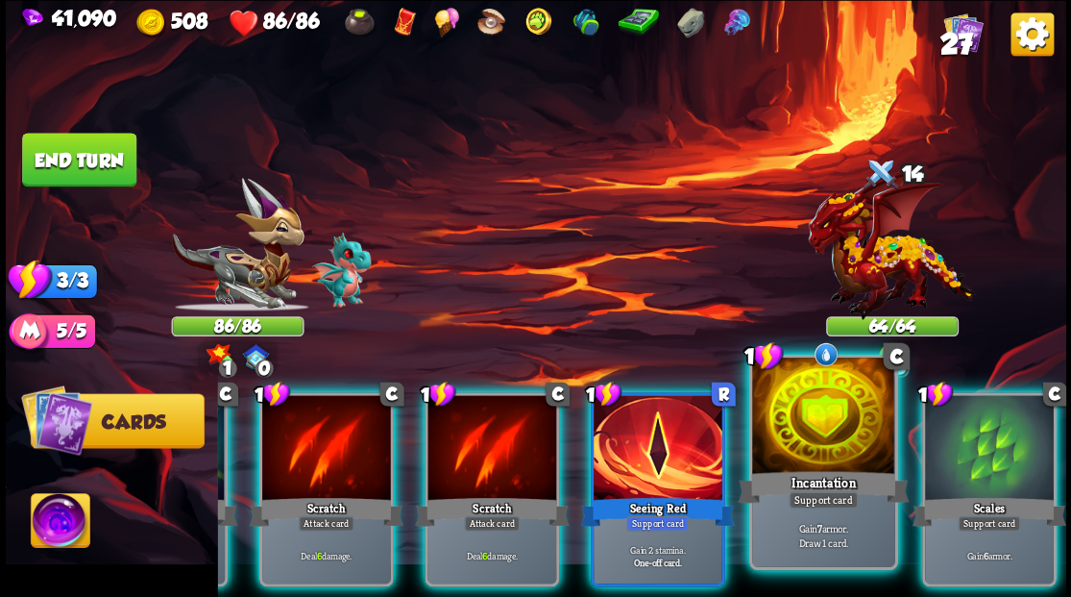
click at [829, 455] on div at bounding box center [823, 417] width 142 height 120
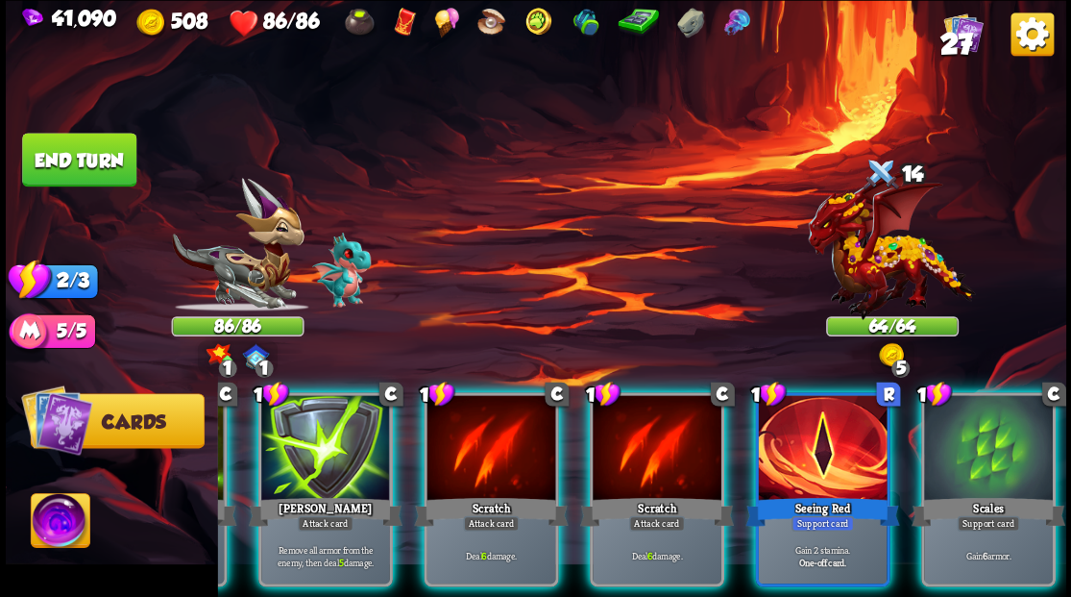
scroll to position [0, 182]
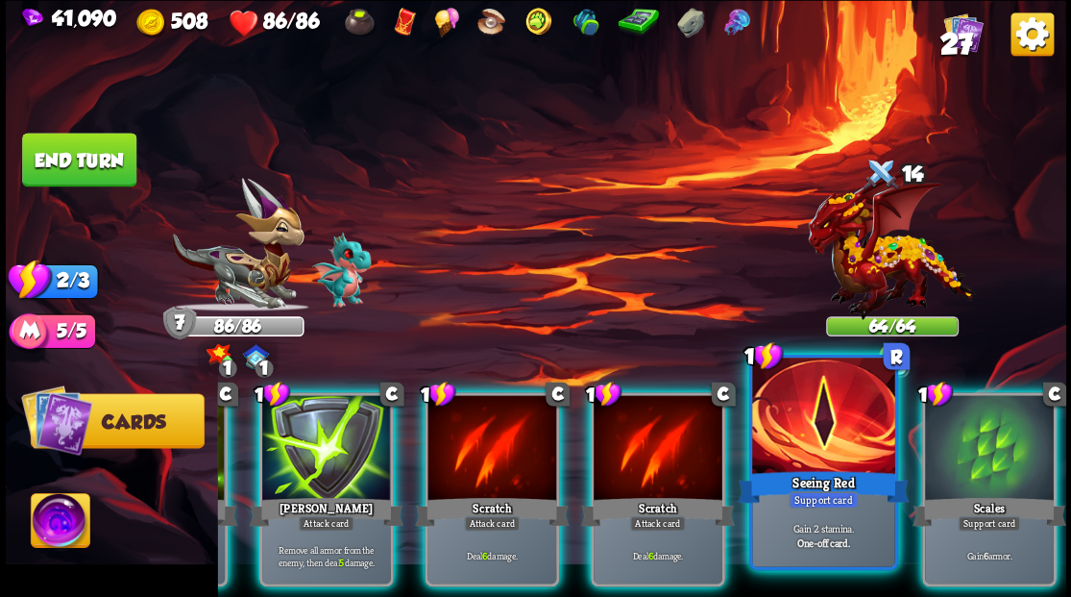
click at [848, 442] on div at bounding box center [823, 417] width 142 height 120
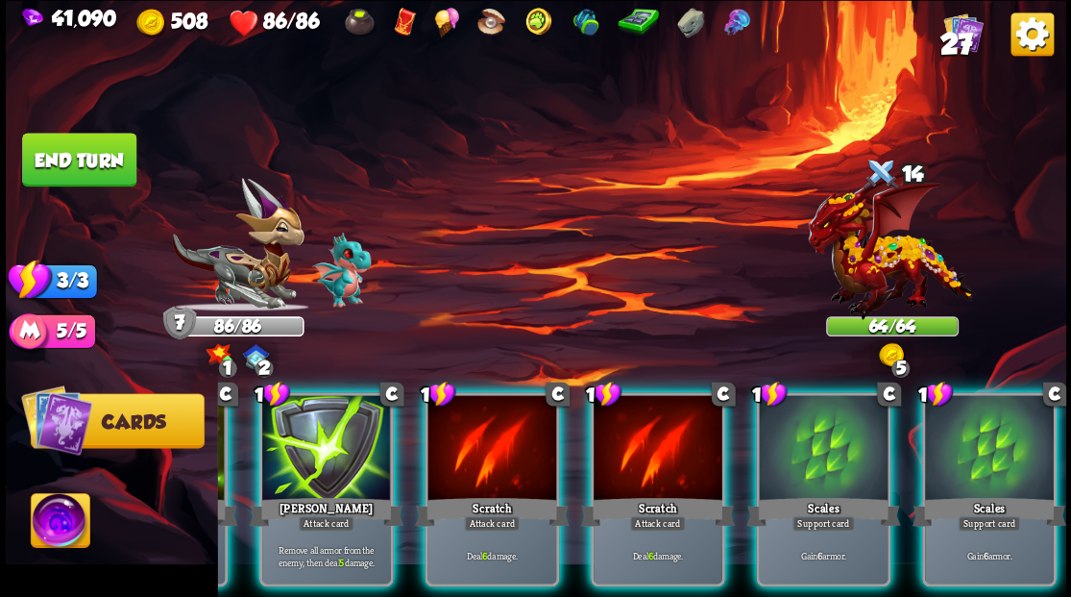
click at [843, 444] on div at bounding box center [823, 449] width 129 height 109
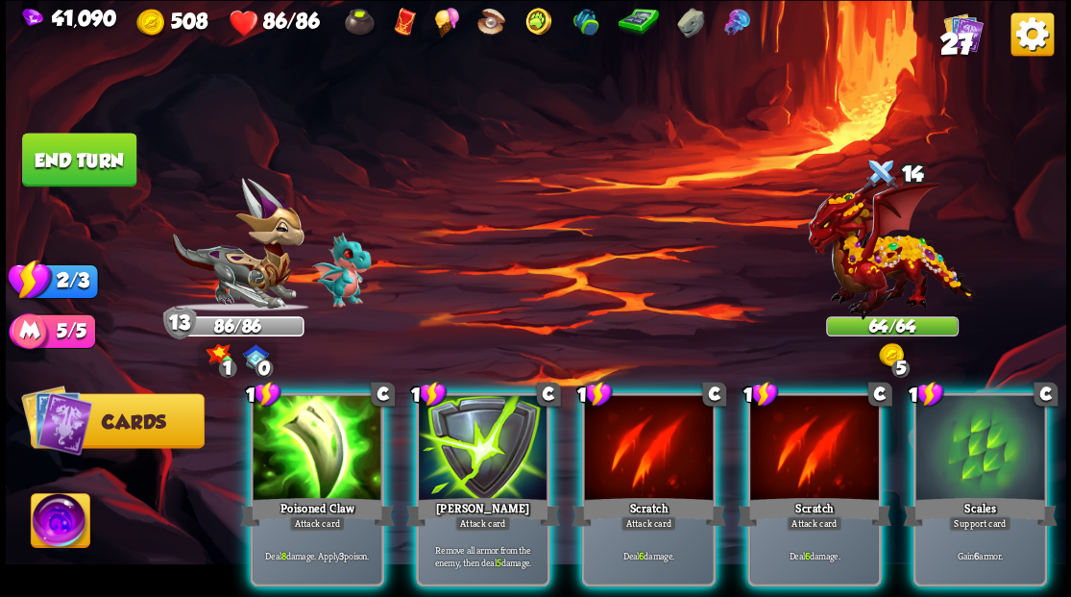
scroll to position [0, 0]
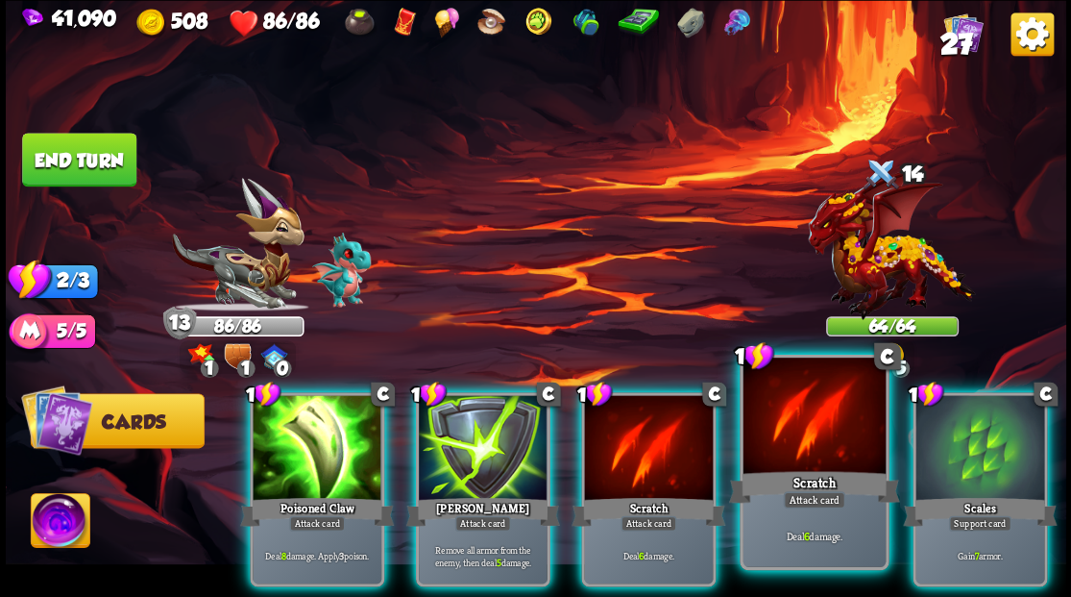
click at [815, 420] on div at bounding box center [814, 417] width 142 height 120
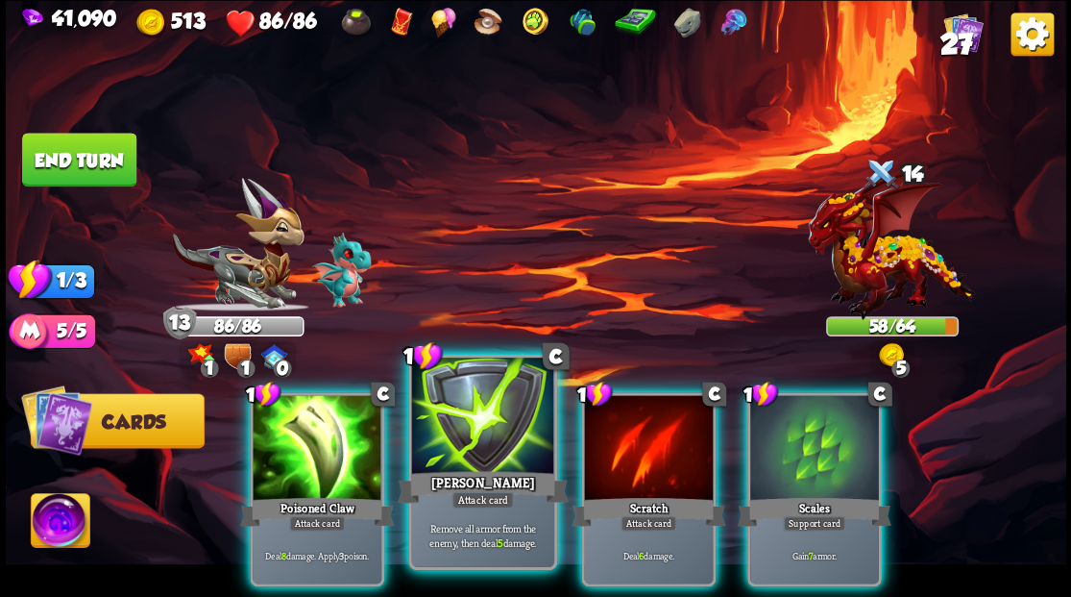
click at [463, 436] on div at bounding box center [482, 417] width 142 height 120
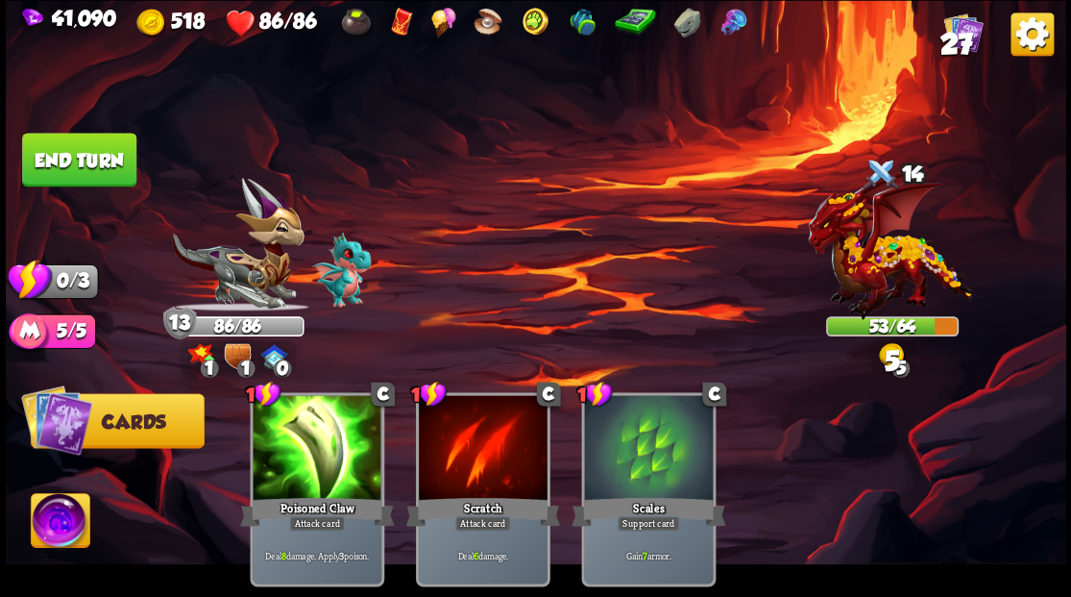
click at [85, 175] on button "End turn" at bounding box center [79, 160] width 114 height 54
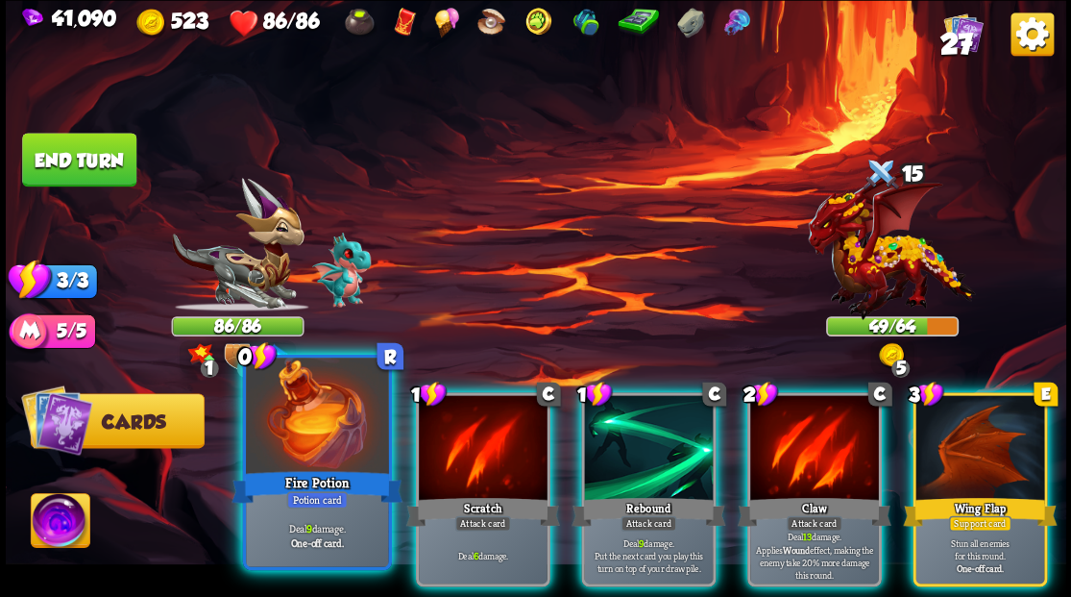
click at [294, 412] on div at bounding box center [317, 417] width 142 height 120
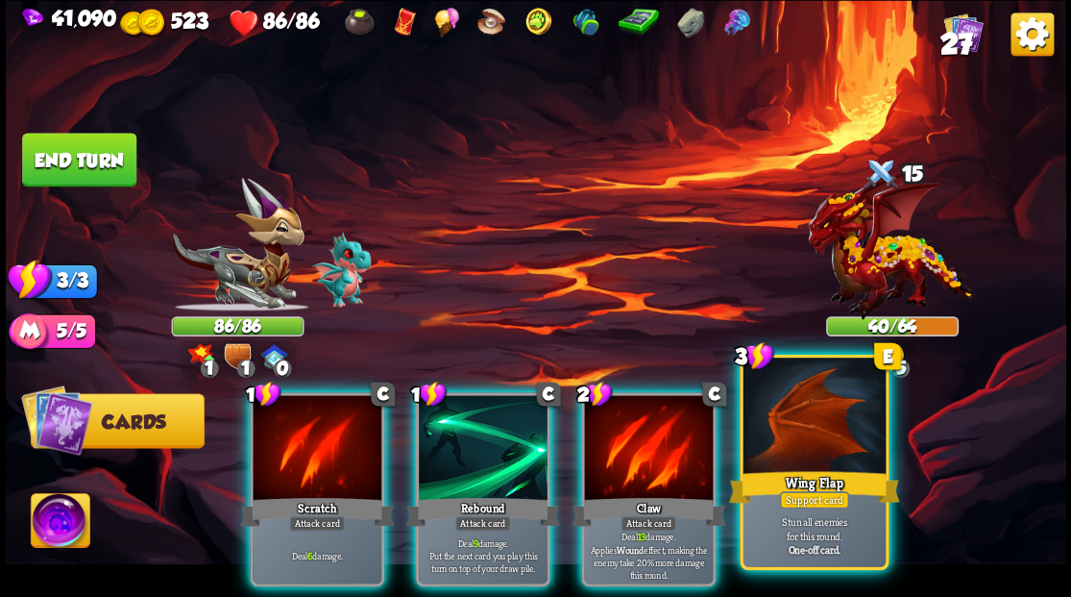
click at [827, 451] on div at bounding box center [814, 417] width 142 height 120
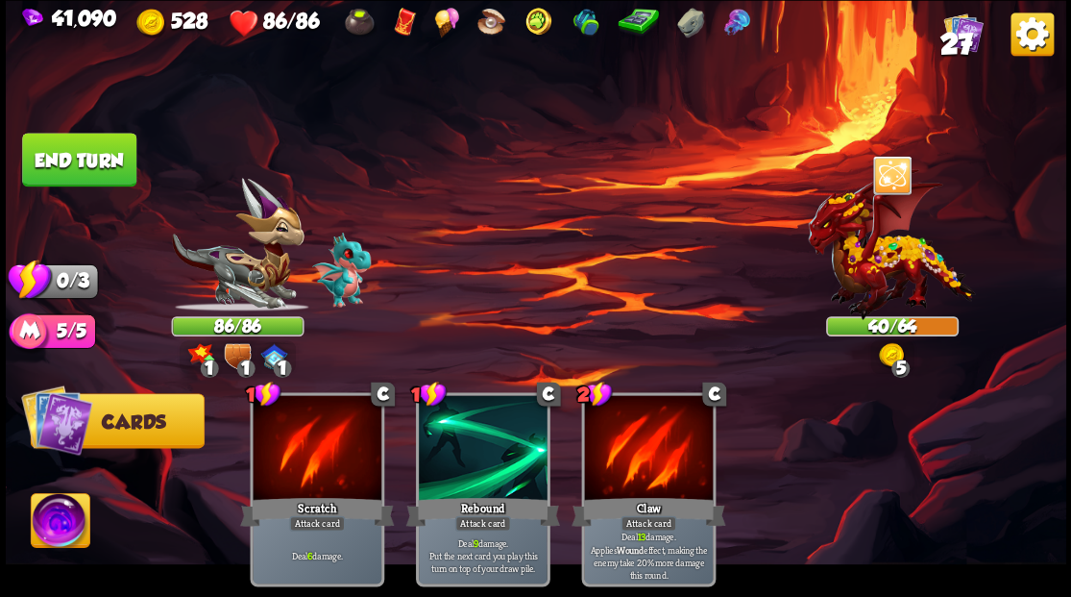
click at [72, 152] on button "End turn" at bounding box center [79, 160] width 114 height 54
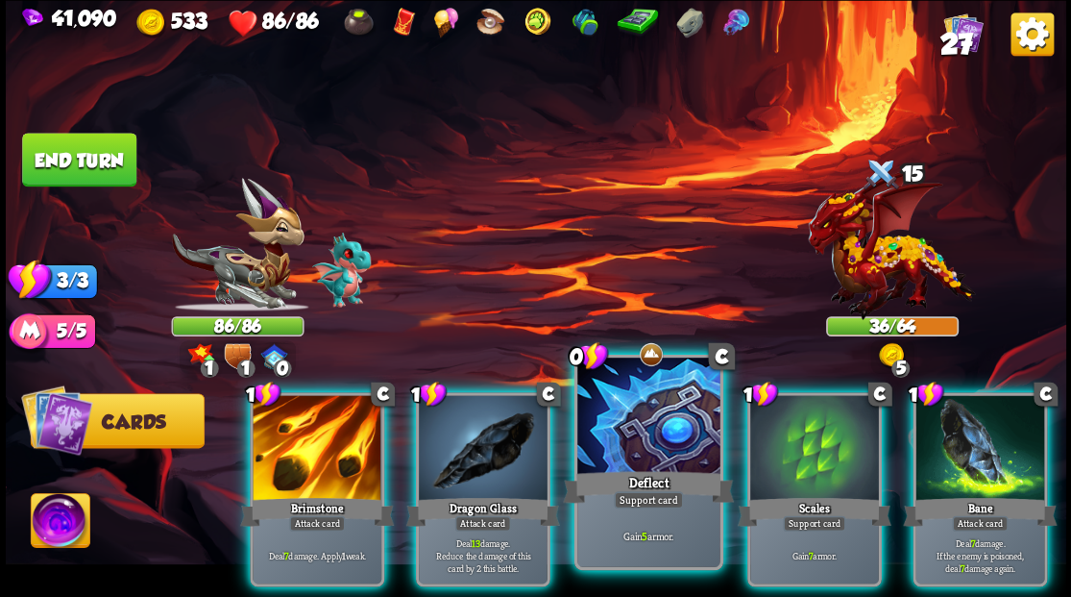
click at [638, 398] on div at bounding box center [648, 417] width 142 height 120
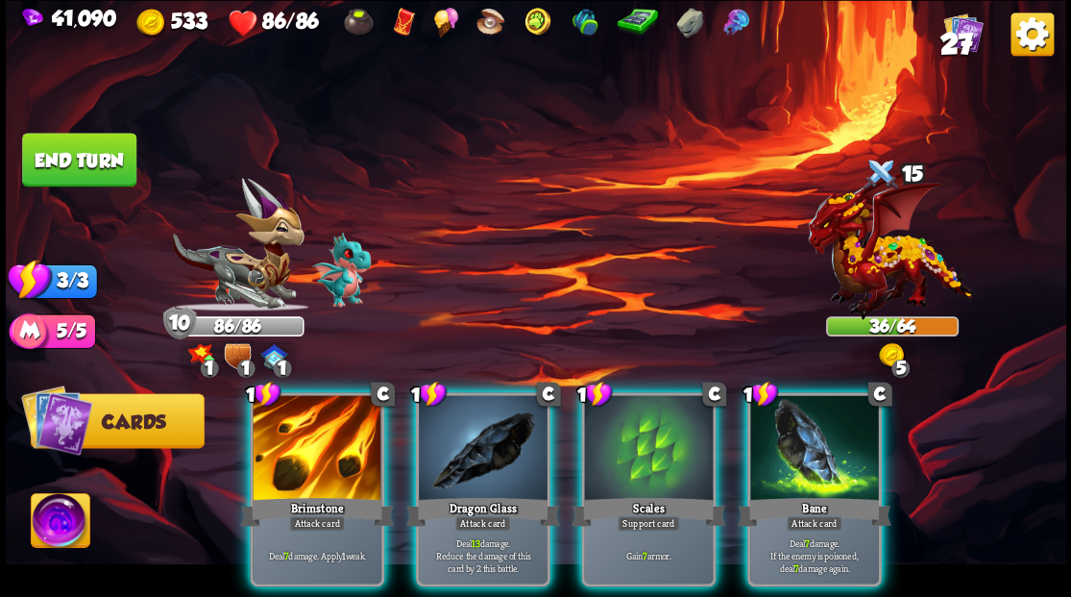
drag, startPoint x: 628, startPoint y: 395, endPoint x: 604, endPoint y: 292, distance: 105.6
click at [627, 395] on div at bounding box center [648, 449] width 129 height 109
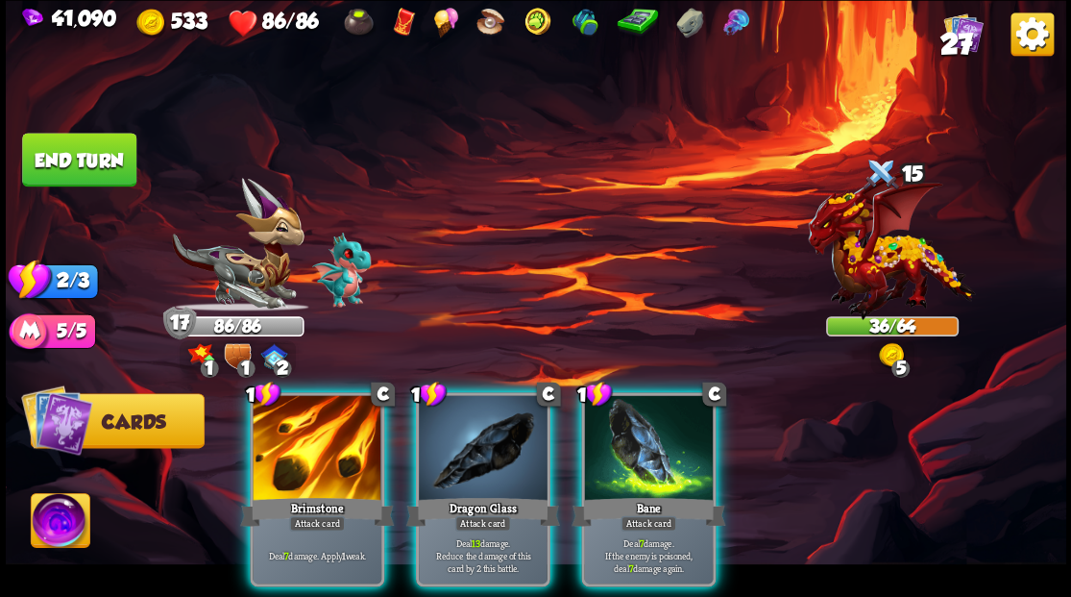
drag, startPoint x: 325, startPoint y: 434, endPoint x: 330, endPoint y: 423, distance: 12.9
click at [325, 433] on div at bounding box center [317, 449] width 129 height 109
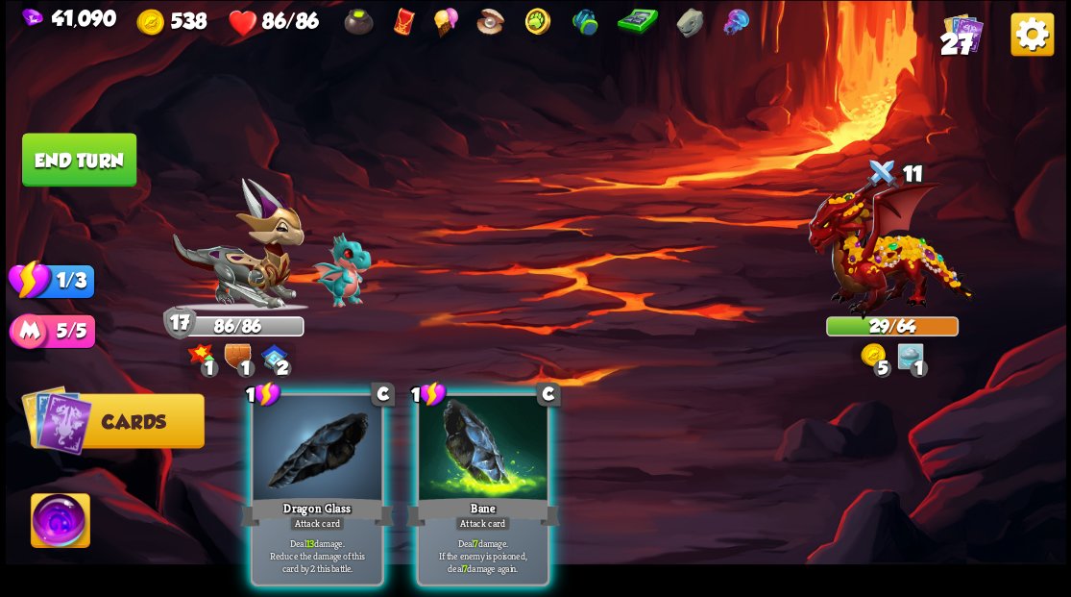
drag, startPoint x: 498, startPoint y: 430, endPoint x: 588, endPoint y: 340, distance: 127.7
click at [498, 428] on div at bounding box center [483, 449] width 129 height 109
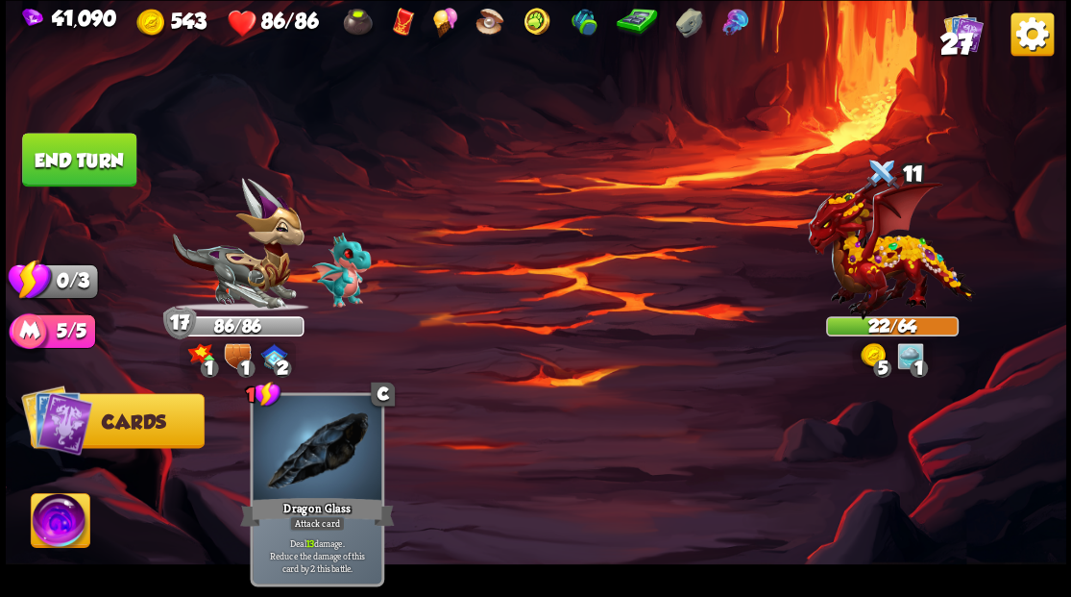
click at [63, 144] on button "End turn" at bounding box center [79, 160] width 114 height 54
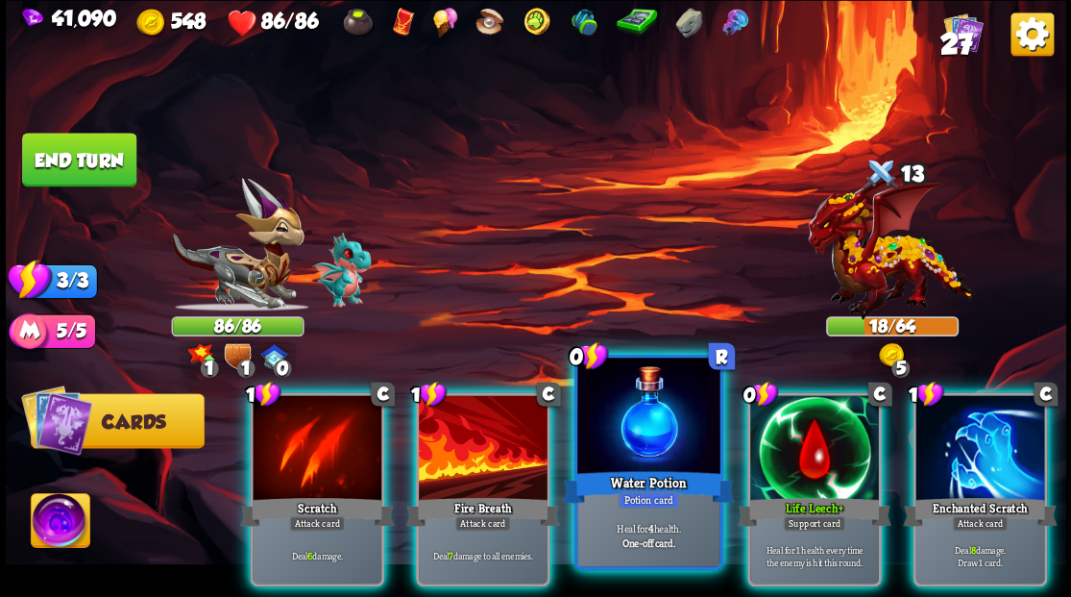
click at [617, 431] on div at bounding box center [648, 417] width 142 height 120
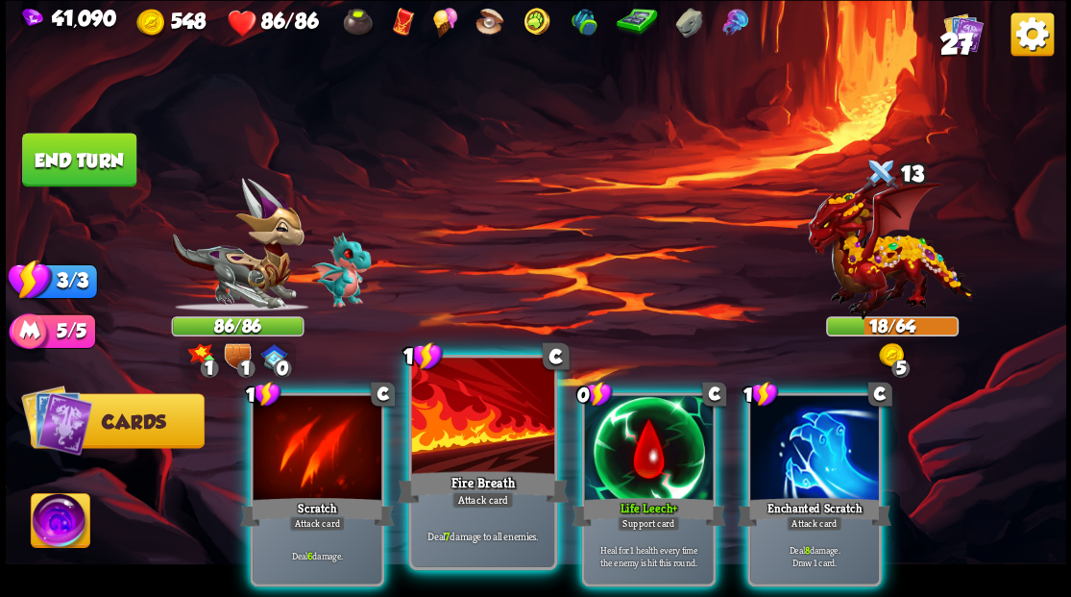
click at [498, 415] on div at bounding box center [482, 417] width 142 height 120
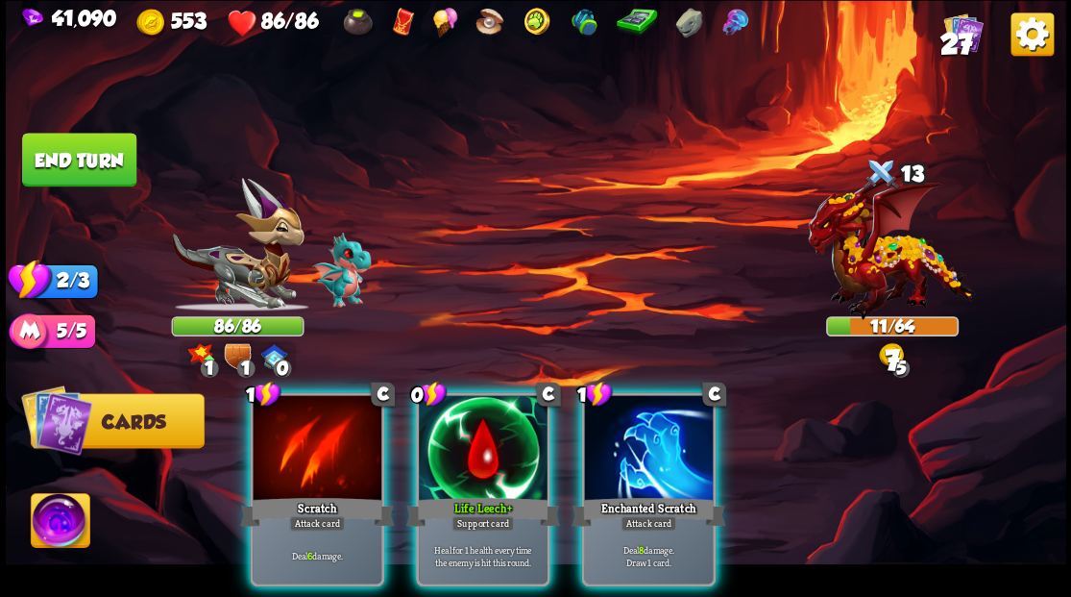
drag, startPoint x: 630, startPoint y: 439, endPoint x: 634, endPoint y: 352, distance: 87.5
click at [630, 435] on div at bounding box center [648, 449] width 129 height 109
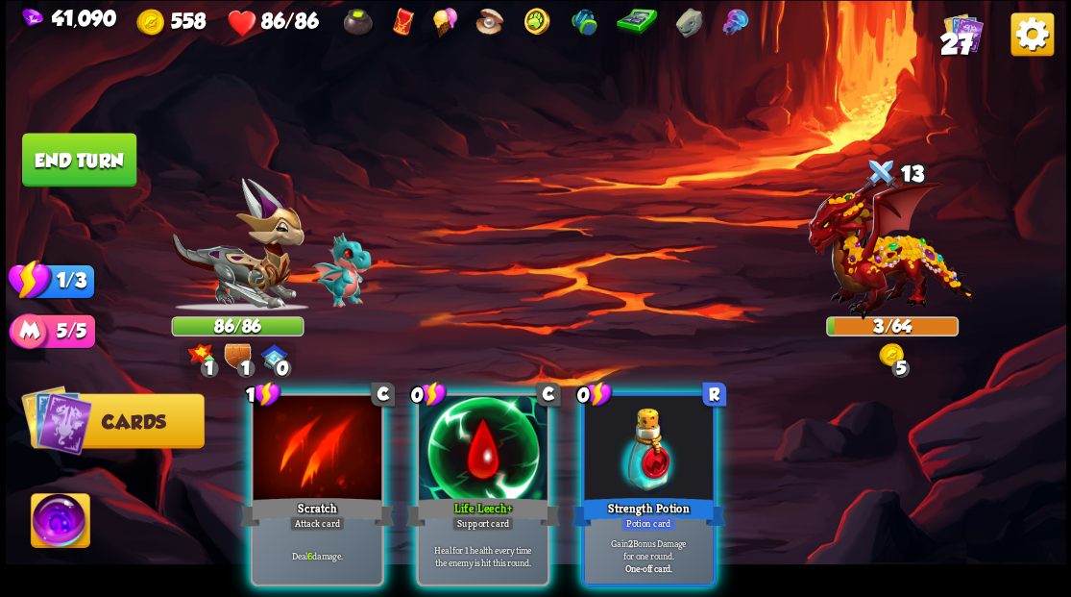
drag, startPoint x: 326, startPoint y: 422, endPoint x: 630, endPoint y: 275, distance: 338.1
click at [327, 420] on div at bounding box center [317, 449] width 129 height 109
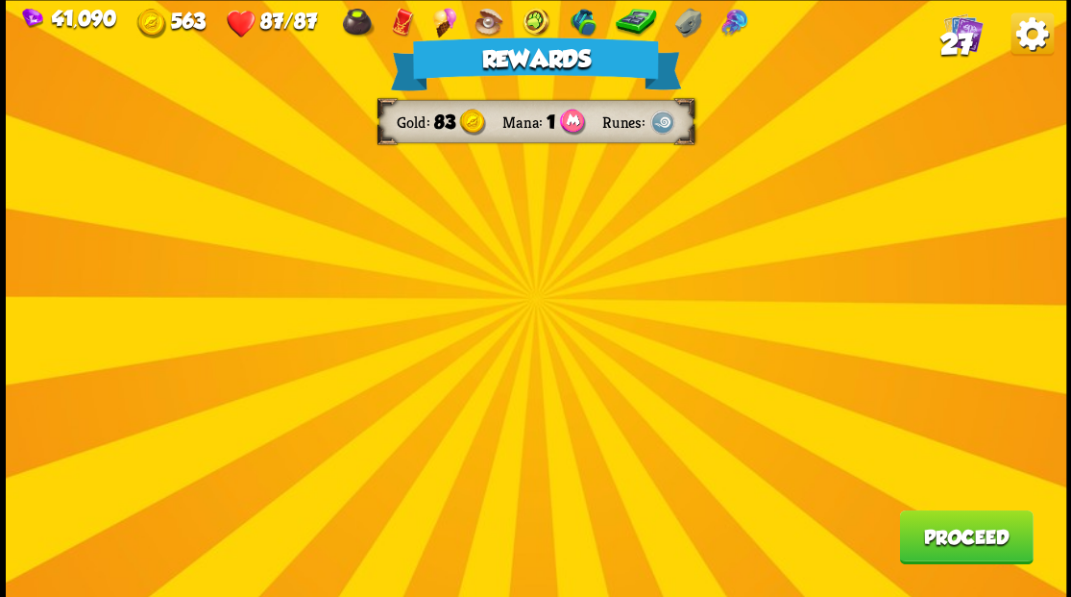
click at [952, 537] on button "Proceed" at bounding box center [966, 536] width 134 height 54
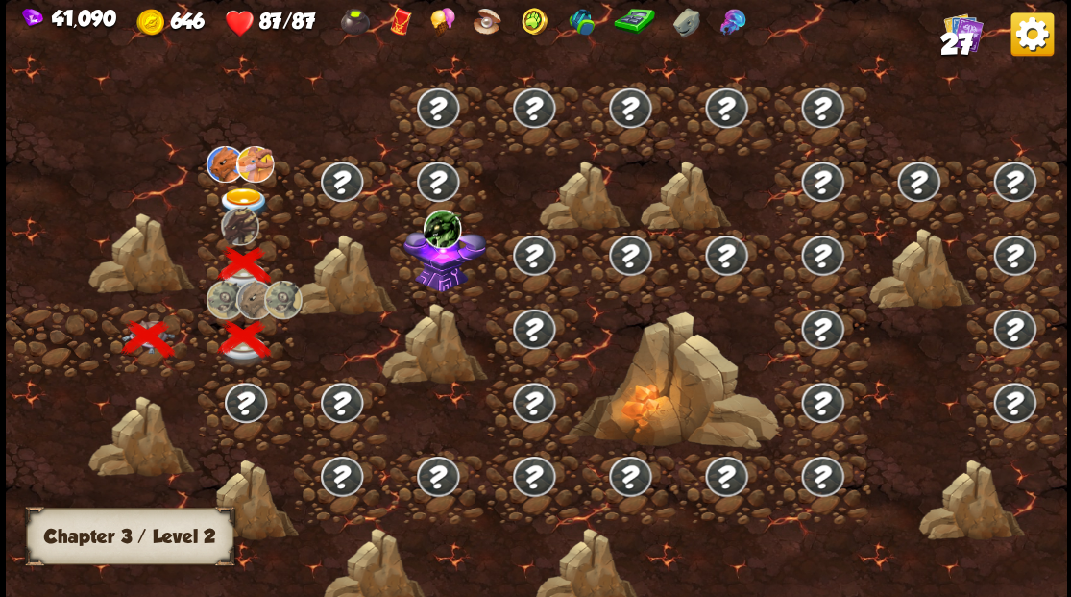
click at [254, 187] on img at bounding box center [243, 203] width 53 height 32
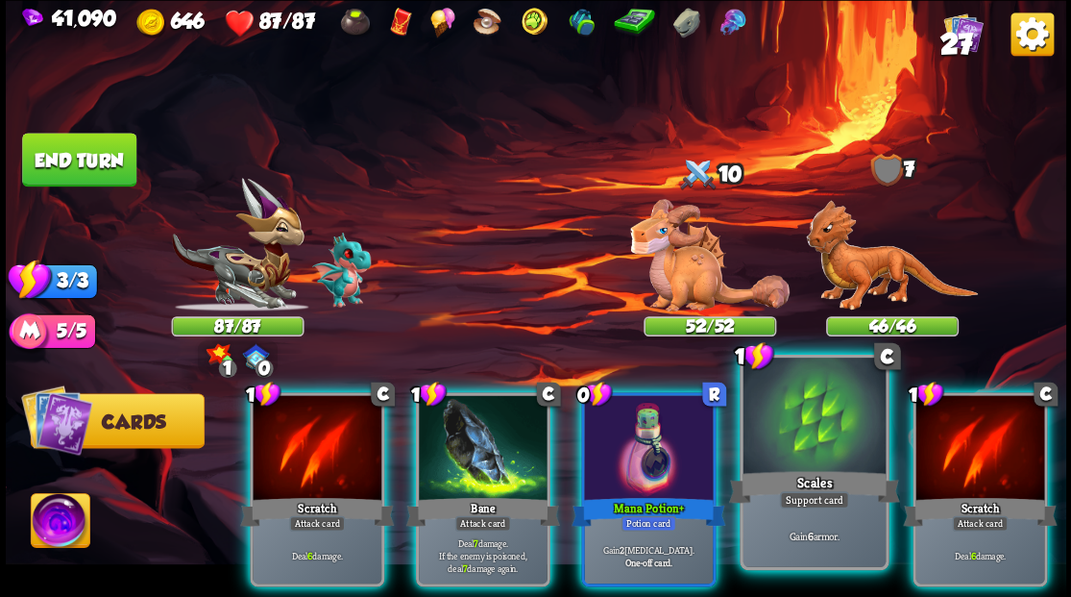
click at [780, 452] on div at bounding box center [814, 417] width 142 height 120
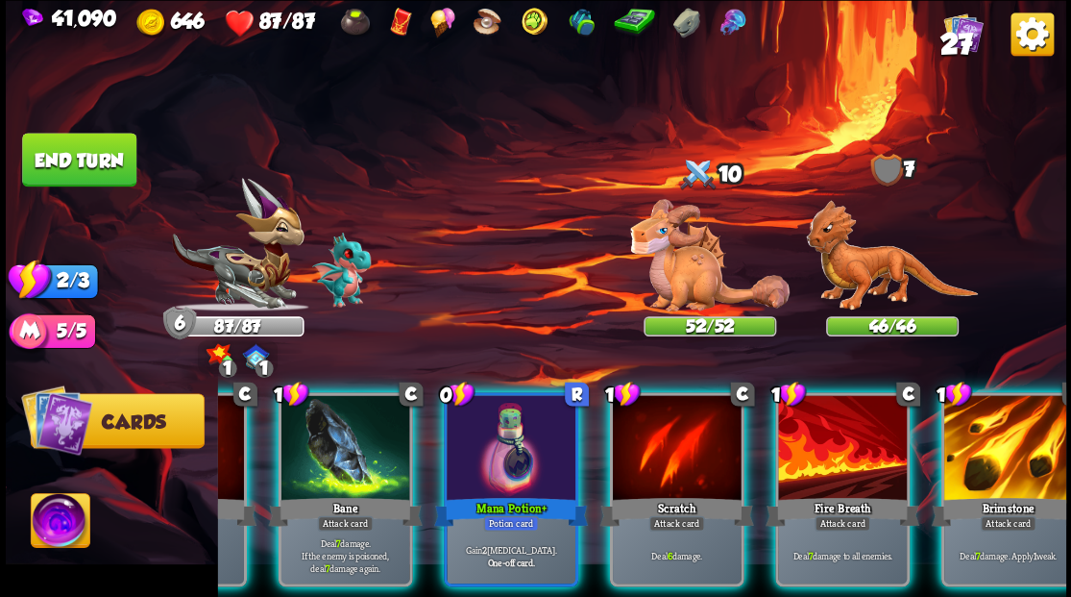
scroll to position [0, 182]
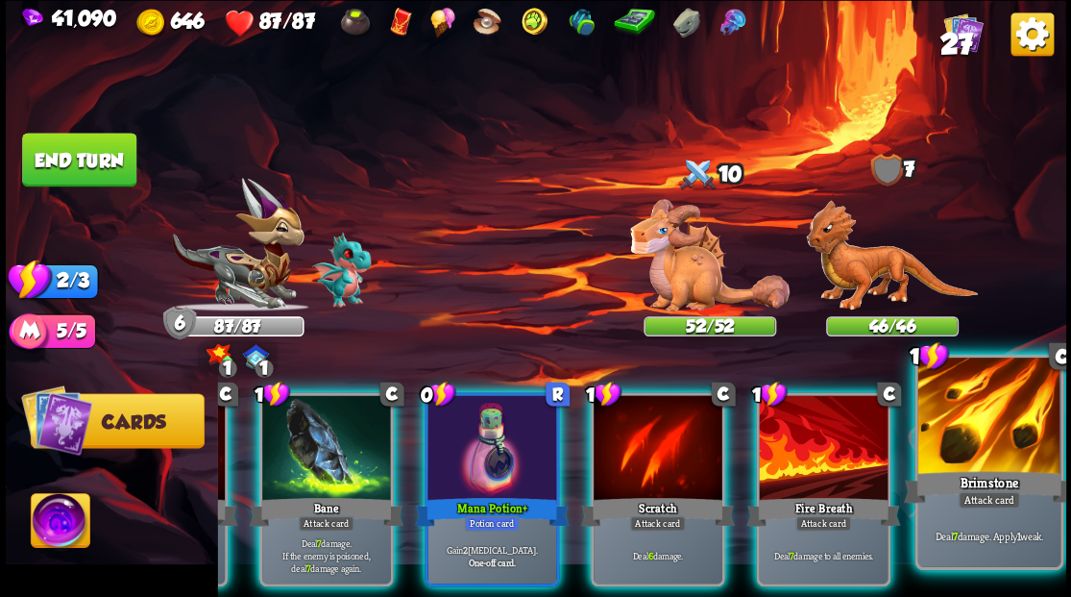
click at [989, 459] on div at bounding box center [988, 417] width 142 height 120
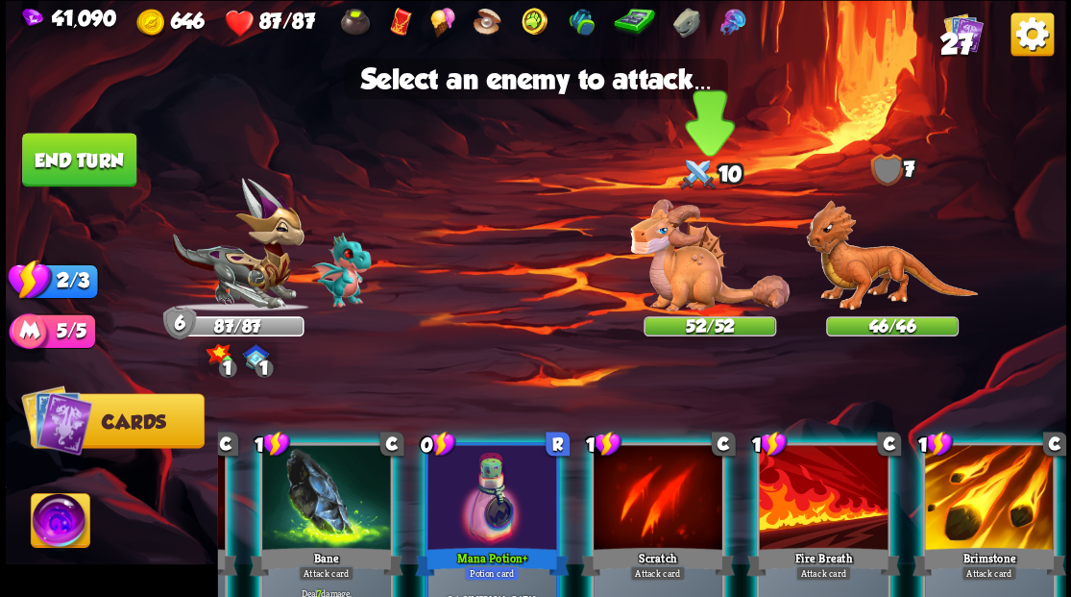
click at [685, 270] on img at bounding box center [709, 255] width 159 height 112
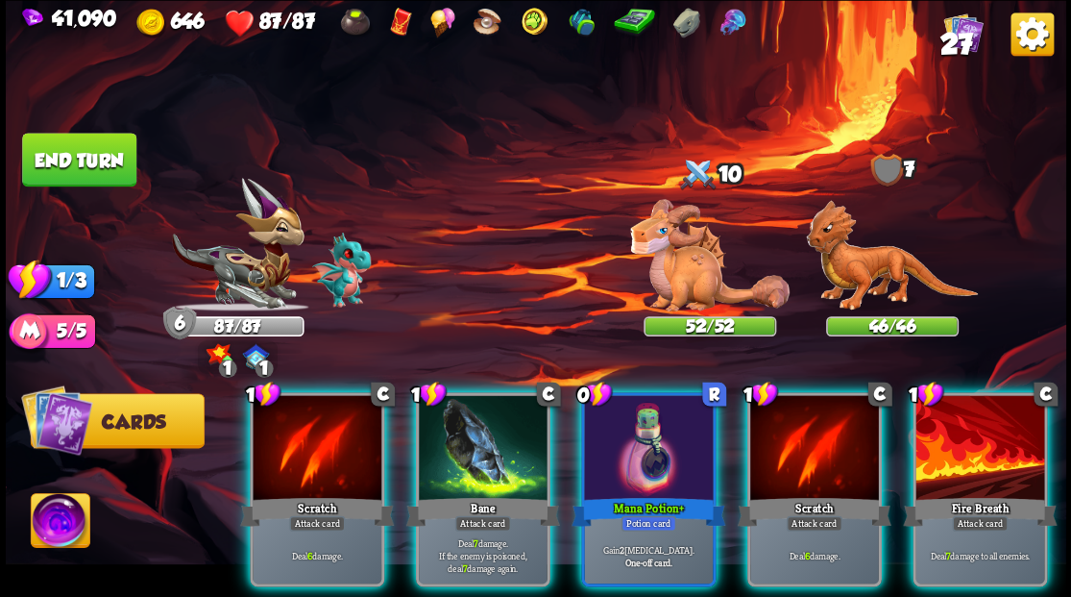
scroll to position [0, 0]
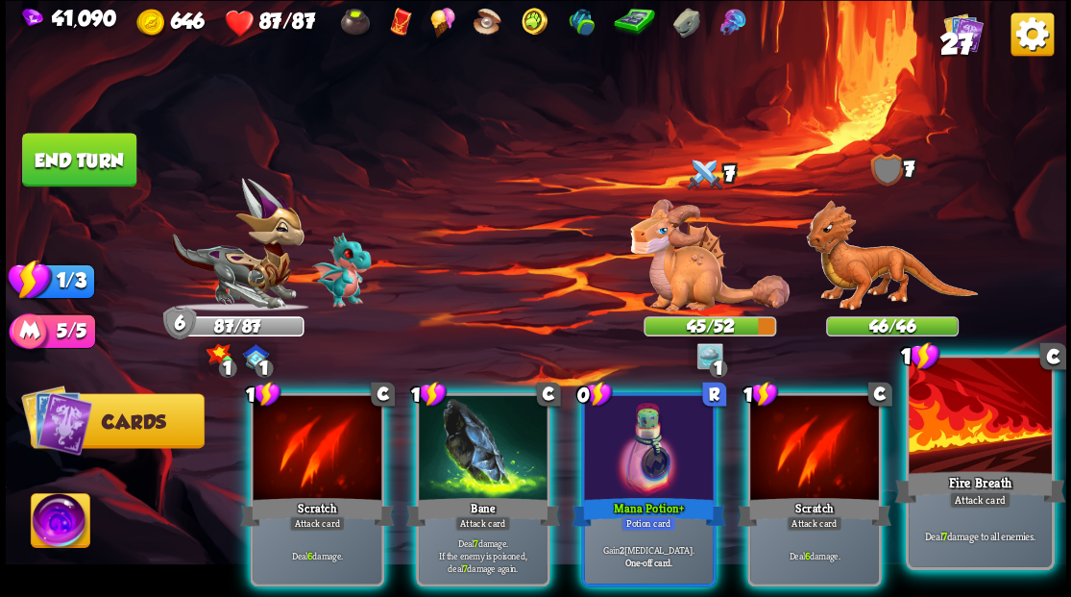
click at [960, 455] on div at bounding box center [980, 417] width 142 height 120
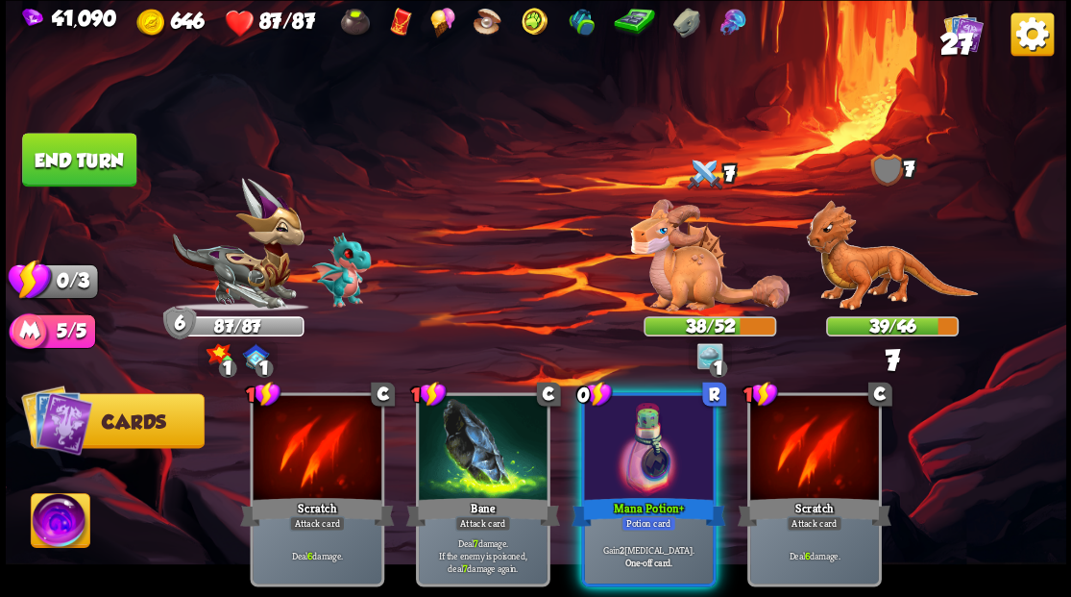
click at [98, 153] on button "End turn" at bounding box center [79, 160] width 114 height 54
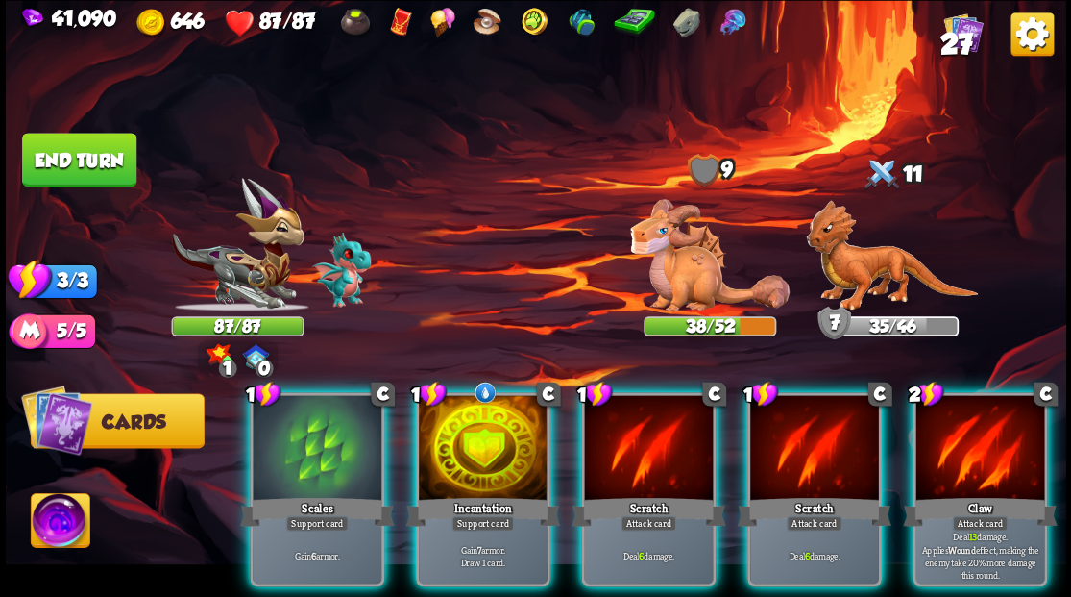
click at [456, 448] on div at bounding box center [483, 449] width 129 height 109
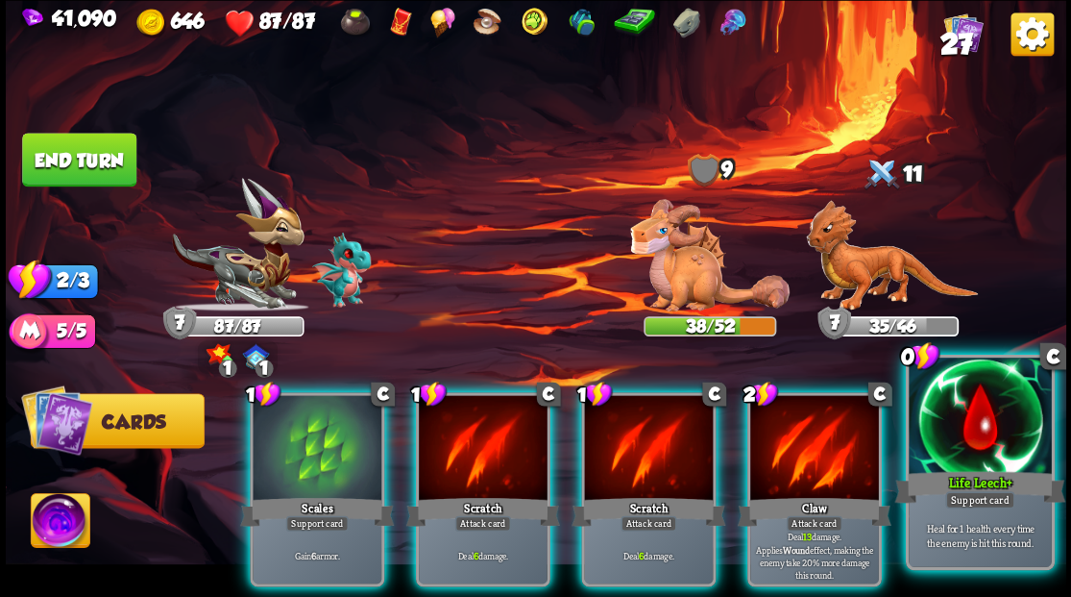
drag, startPoint x: 1001, startPoint y: 453, endPoint x: 1033, endPoint y: 376, distance: 84.0
click at [1003, 452] on div at bounding box center [980, 417] width 142 height 120
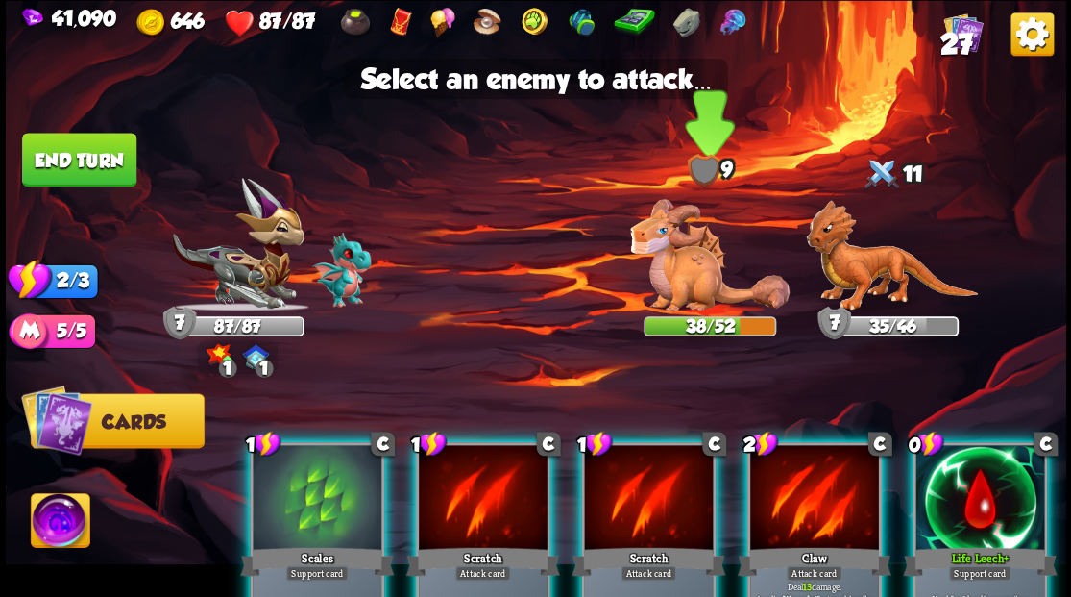
click at [671, 278] on img at bounding box center [709, 255] width 159 height 112
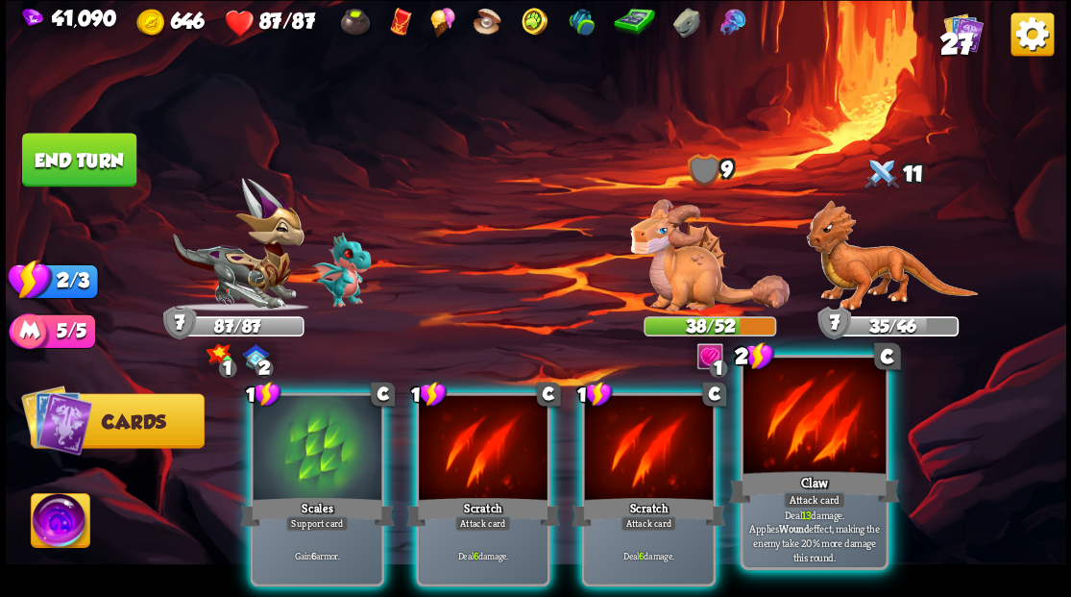
click at [810, 428] on div at bounding box center [814, 417] width 142 height 120
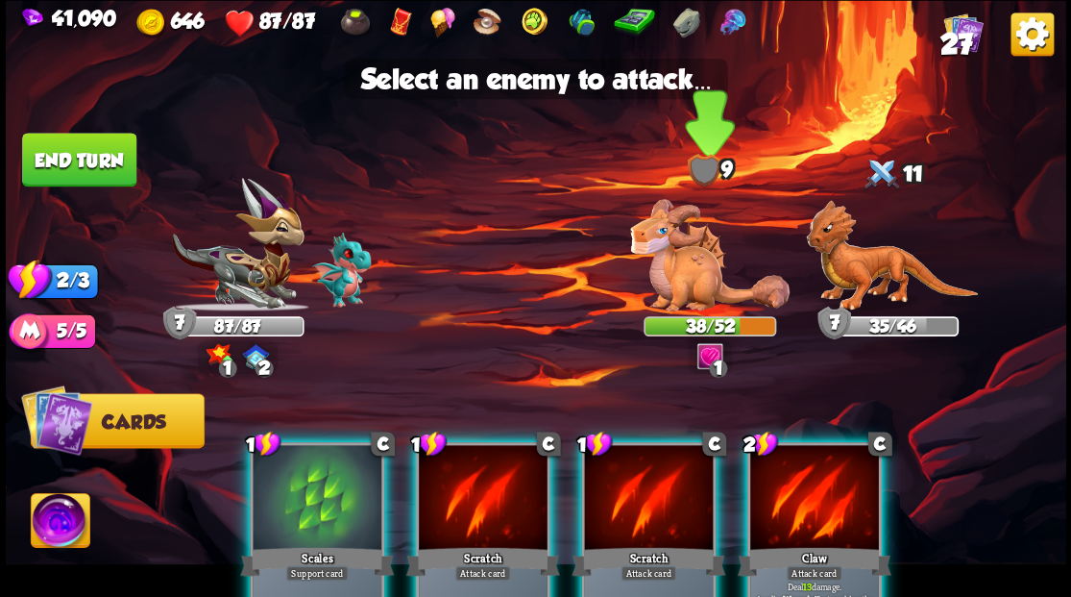
click at [677, 281] on img at bounding box center [709, 255] width 159 height 112
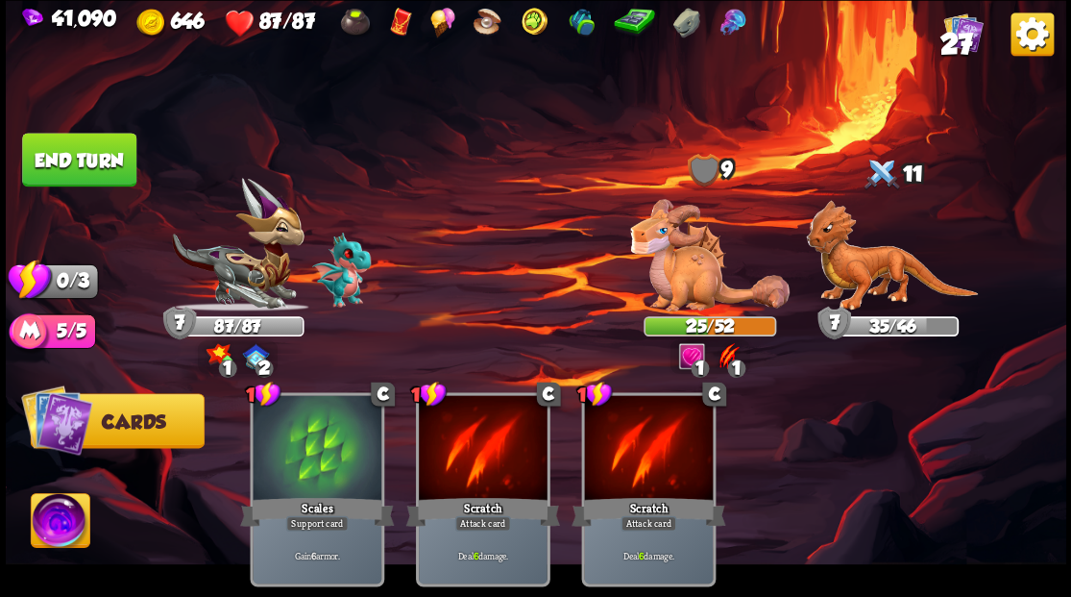
drag, startPoint x: 100, startPoint y: 159, endPoint x: 213, endPoint y: 165, distance: 113.6
click at [101, 159] on button "End turn" at bounding box center [79, 160] width 114 height 54
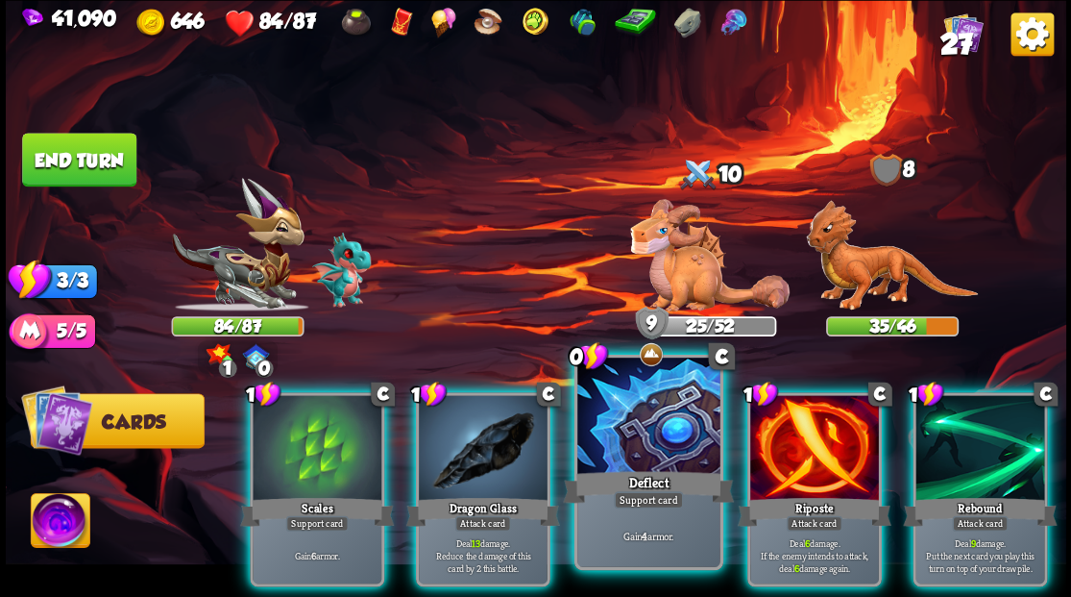
click at [624, 419] on div at bounding box center [648, 417] width 142 height 120
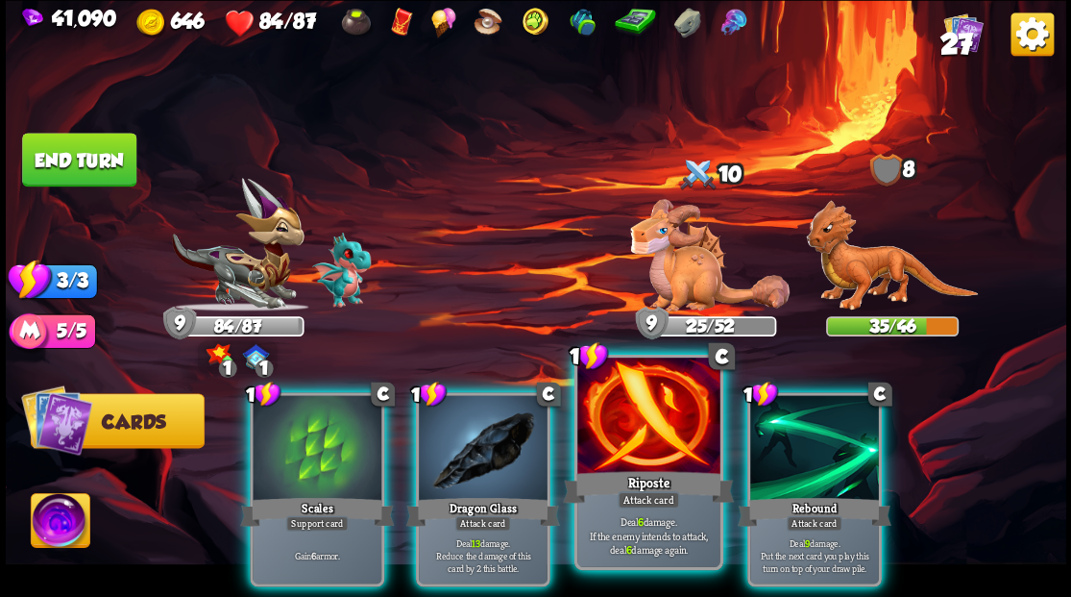
drag, startPoint x: 629, startPoint y: 442, endPoint x: 643, endPoint y: 403, distance: 40.7
click at [629, 440] on div at bounding box center [648, 417] width 142 height 120
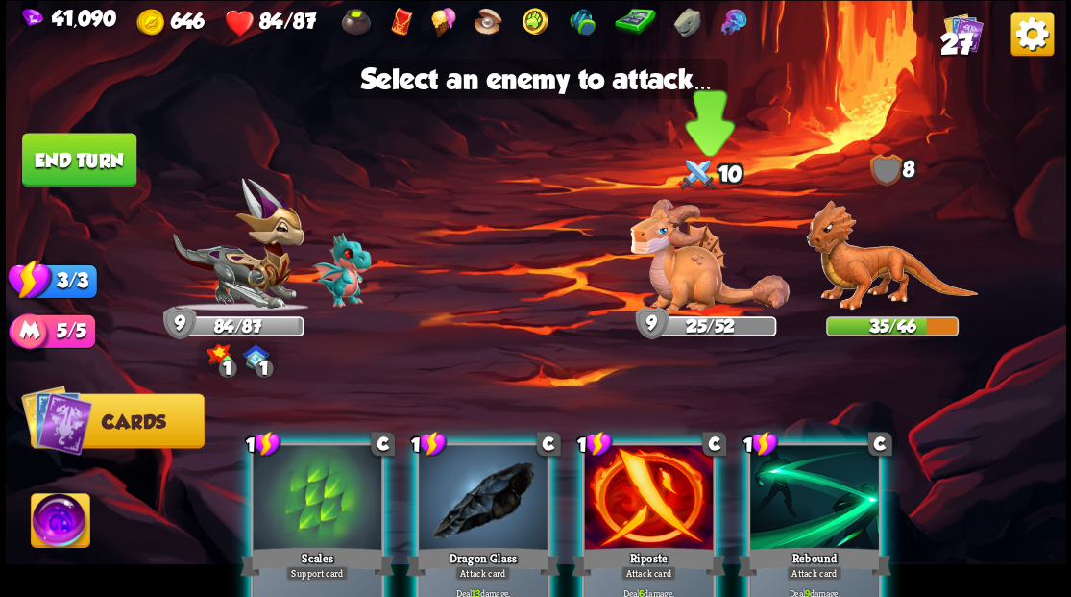
click at [684, 275] on img at bounding box center [709, 255] width 159 height 112
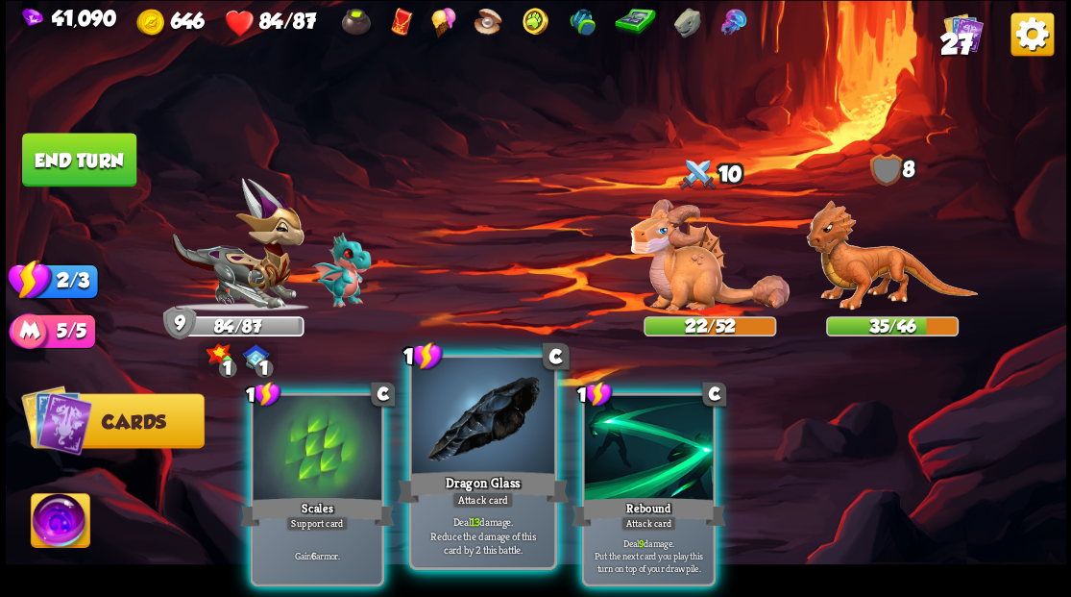
click at [482, 439] on div at bounding box center [482, 417] width 142 height 120
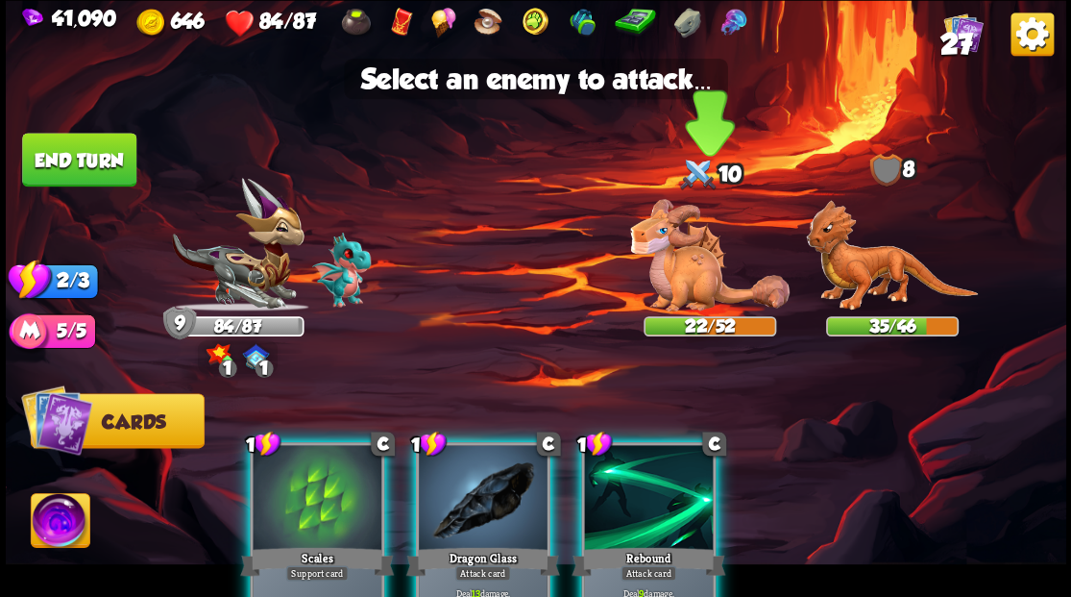
click at [680, 267] on img at bounding box center [709, 255] width 159 height 112
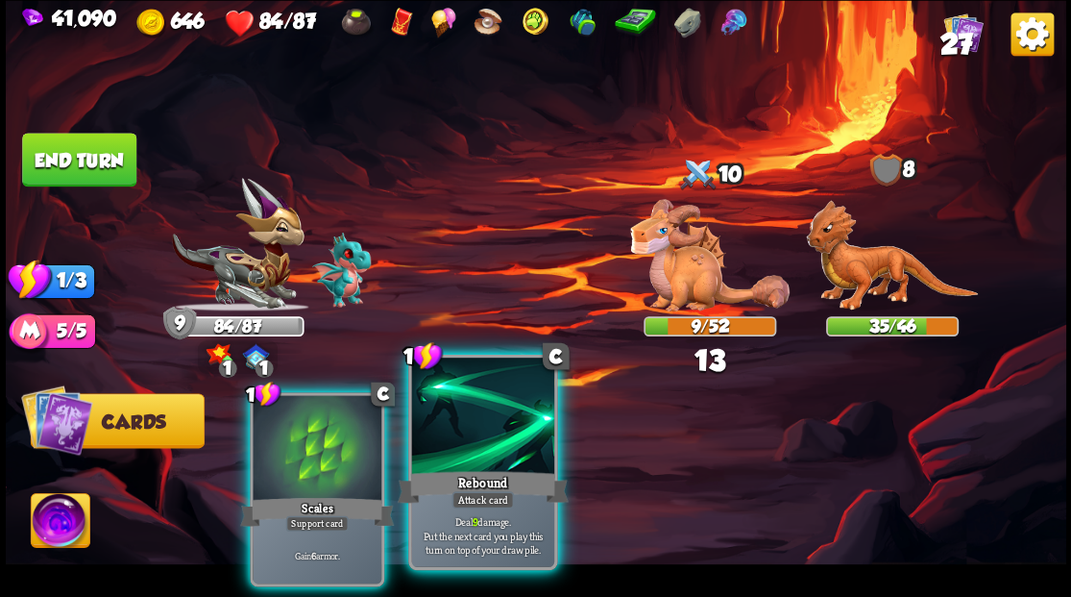
click at [500, 445] on div at bounding box center [482, 417] width 142 height 120
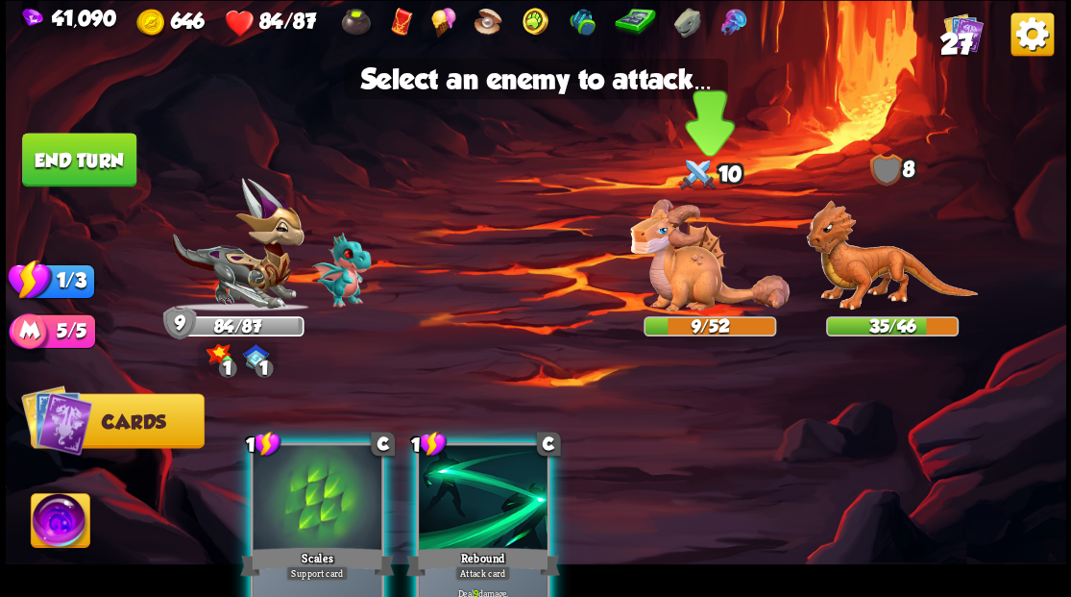
click at [684, 263] on img at bounding box center [709, 255] width 159 height 112
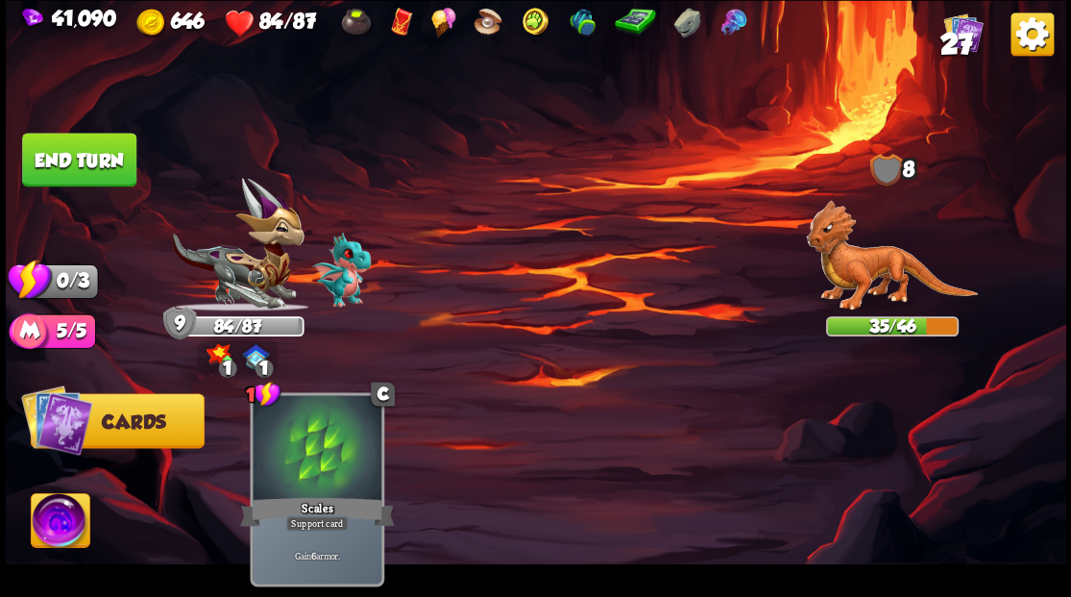
click at [110, 158] on button "End turn" at bounding box center [79, 160] width 114 height 54
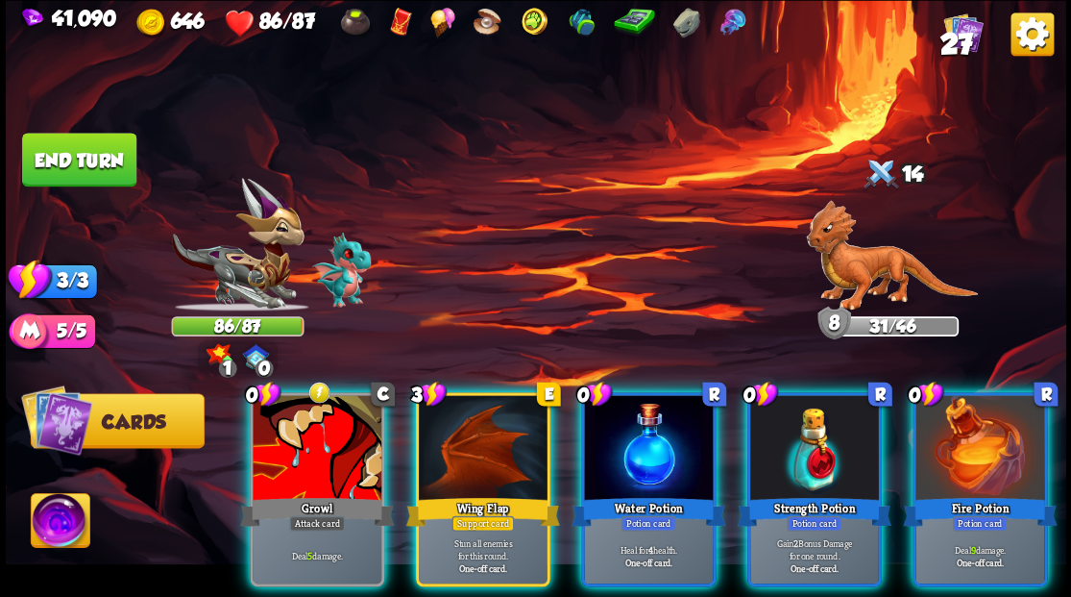
click at [622, 407] on div at bounding box center [648, 449] width 129 height 109
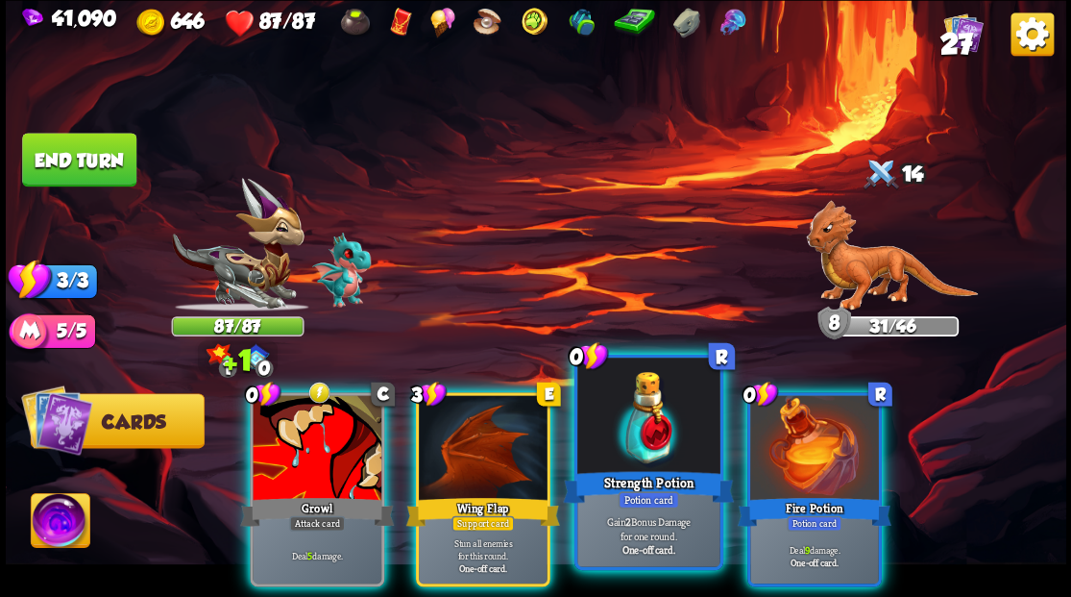
click at [619, 407] on div at bounding box center [648, 417] width 142 height 120
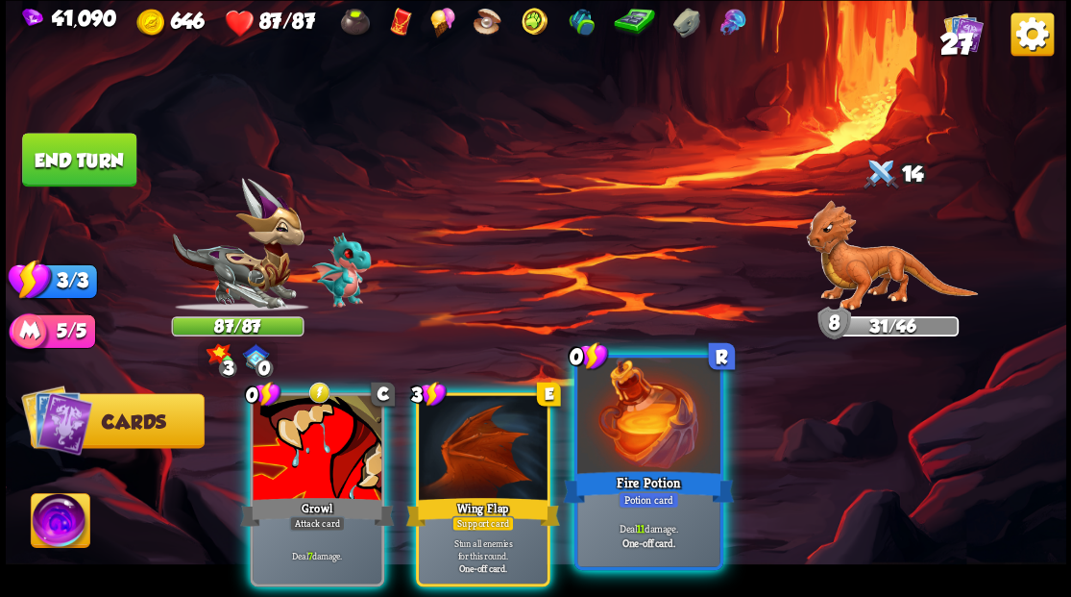
click at [619, 404] on div at bounding box center [648, 417] width 142 height 120
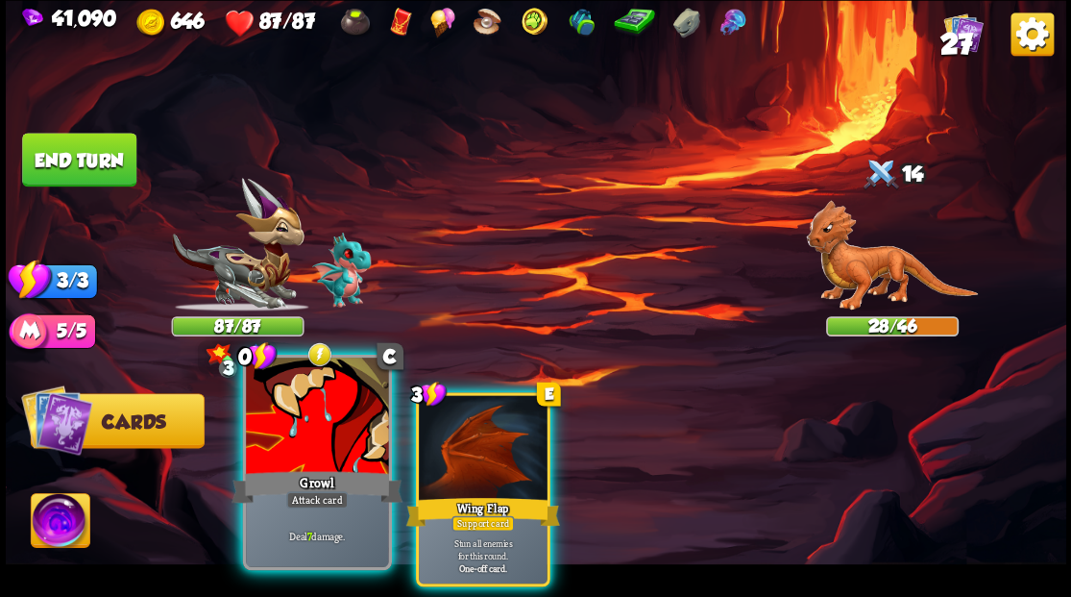
click at [311, 427] on div at bounding box center [317, 417] width 142 height 120
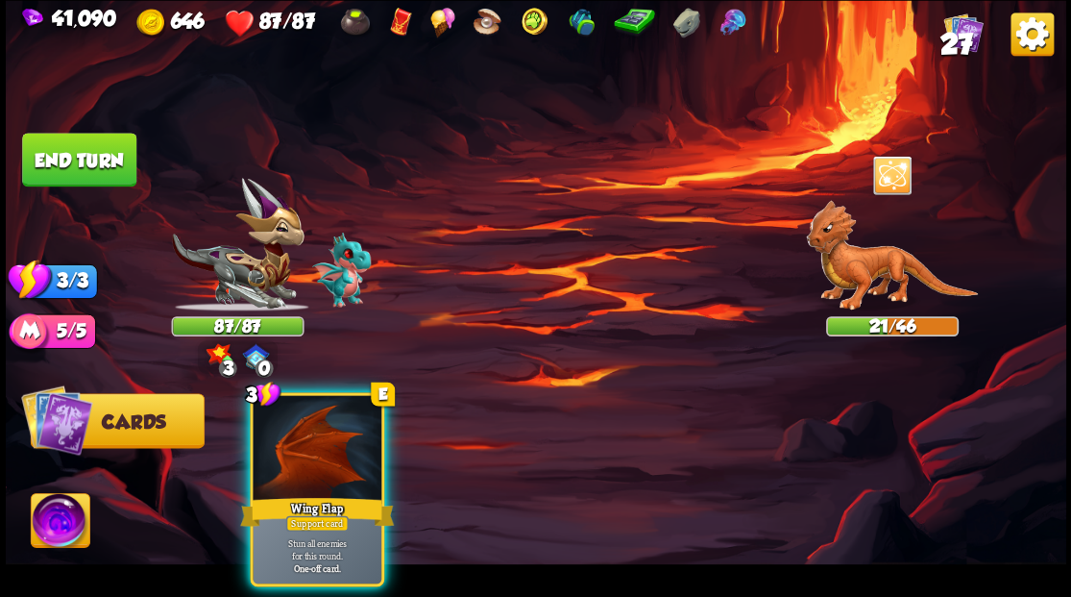
click at [77, 162] on button "End turn" at bounding box center [79, 160] width 114 height 54
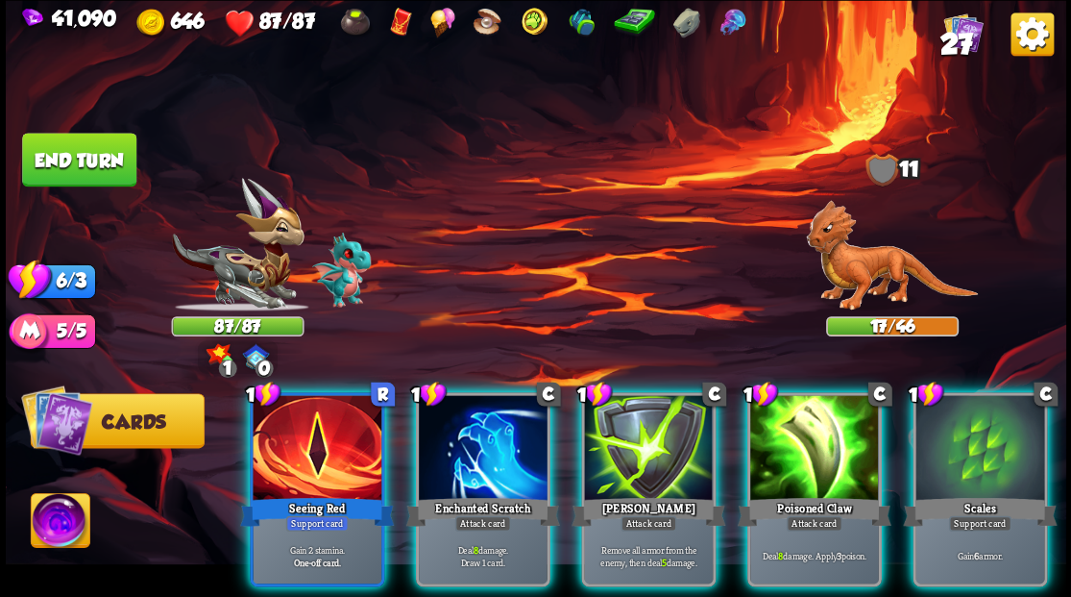
click at [330, 418] on div at bounding box center [317, 449] width 129 height 109
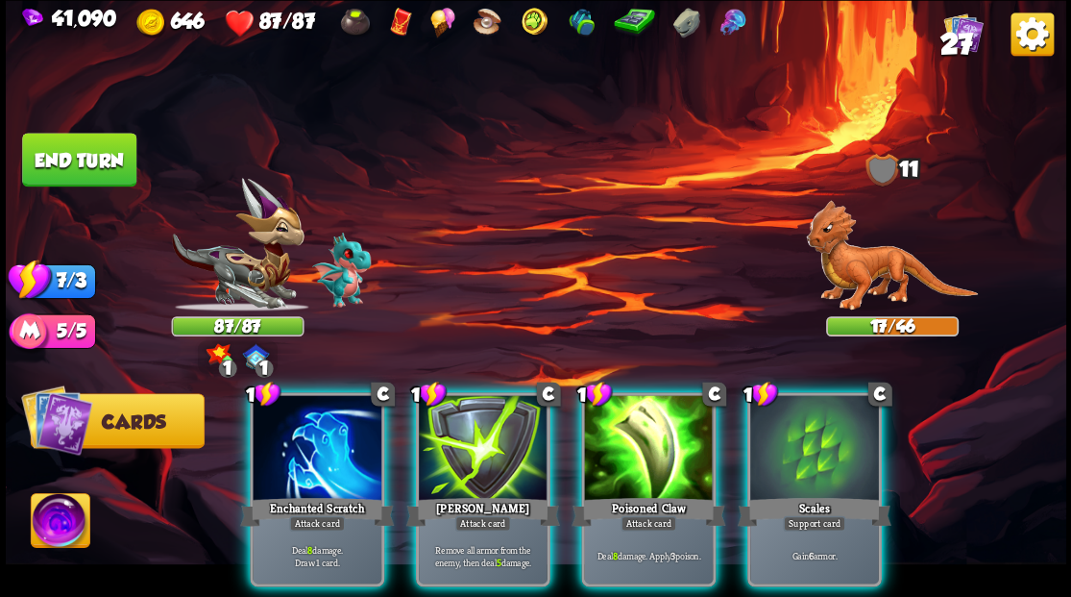
click at [838, 256] on img at bounding box center [892, 255] width 172 height 111
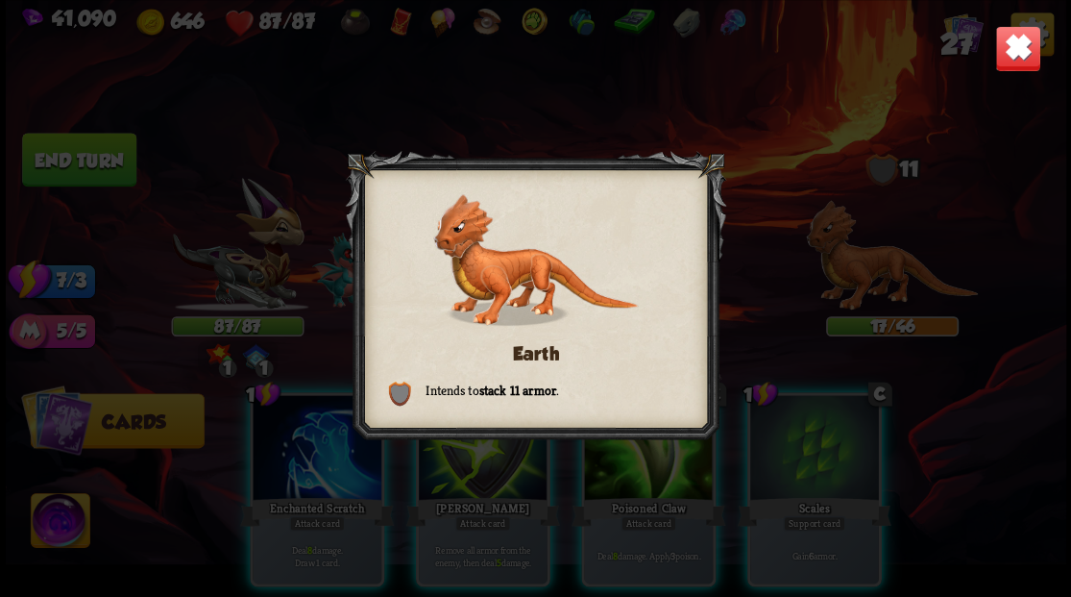
click at [1024, 54] on img at bounding box center [1017, 48] width 46 height 46
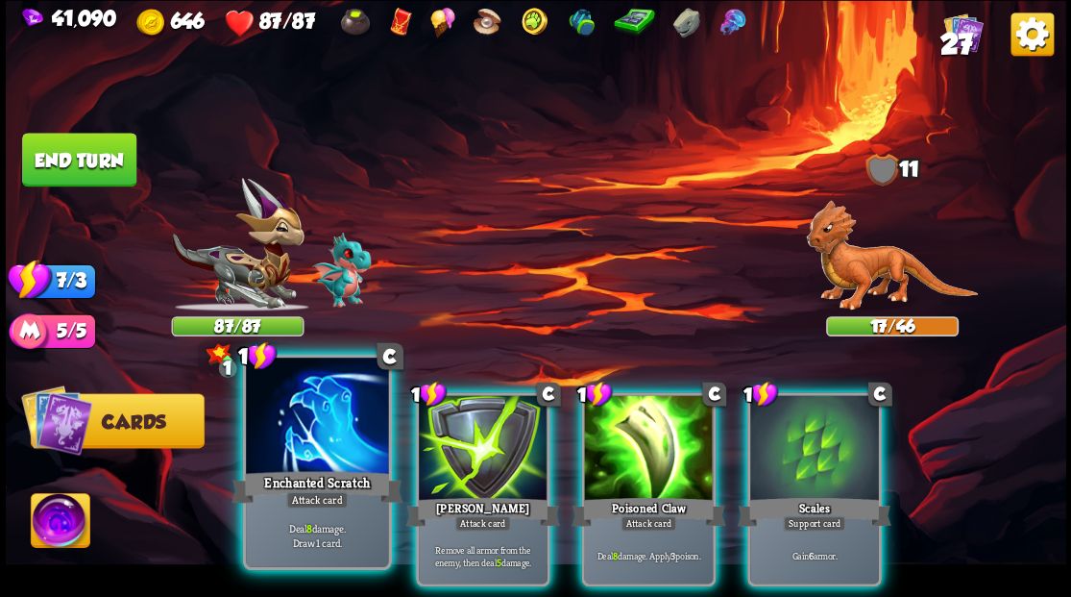
click at [326, 439] on div at bounding box center [317, 417] width 142 height 120
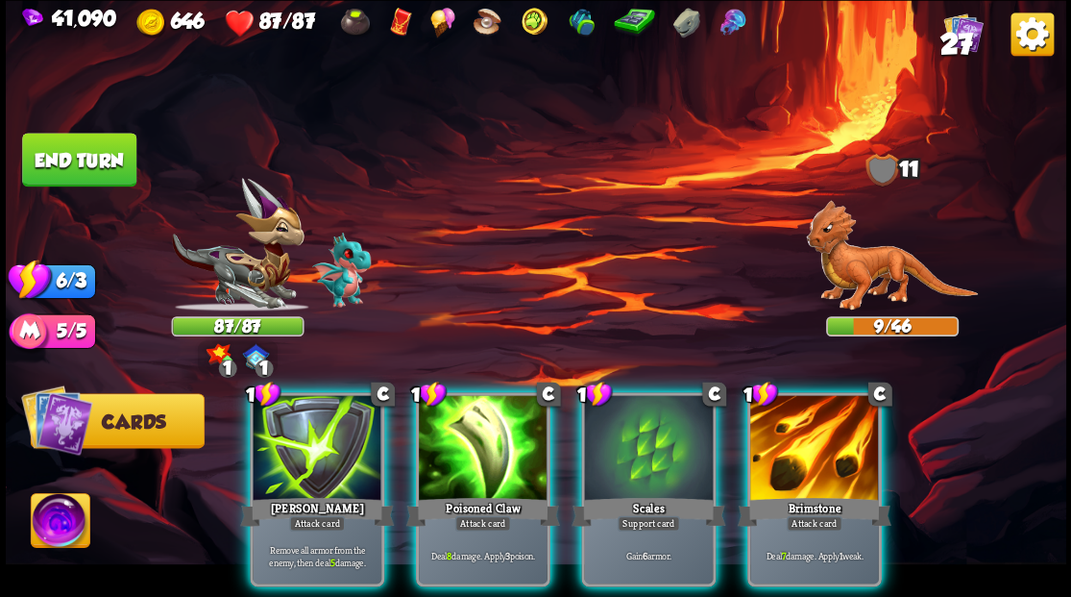
click at [823, 425] on div at bounding box center [814, 449] width 129 height 109
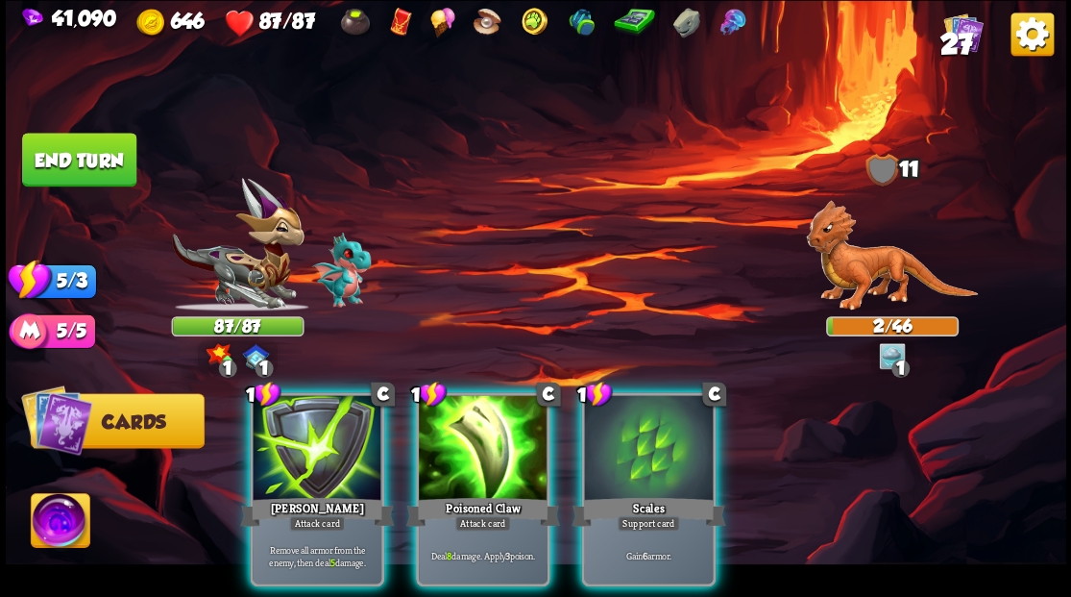
drag, startPoint x: 466, startPoint y: 421, endPoint x: 464, endPoint y: 410, distance: 10.7
click at [465, 415] on div at bounding box center [483, 449] width 129 height 109
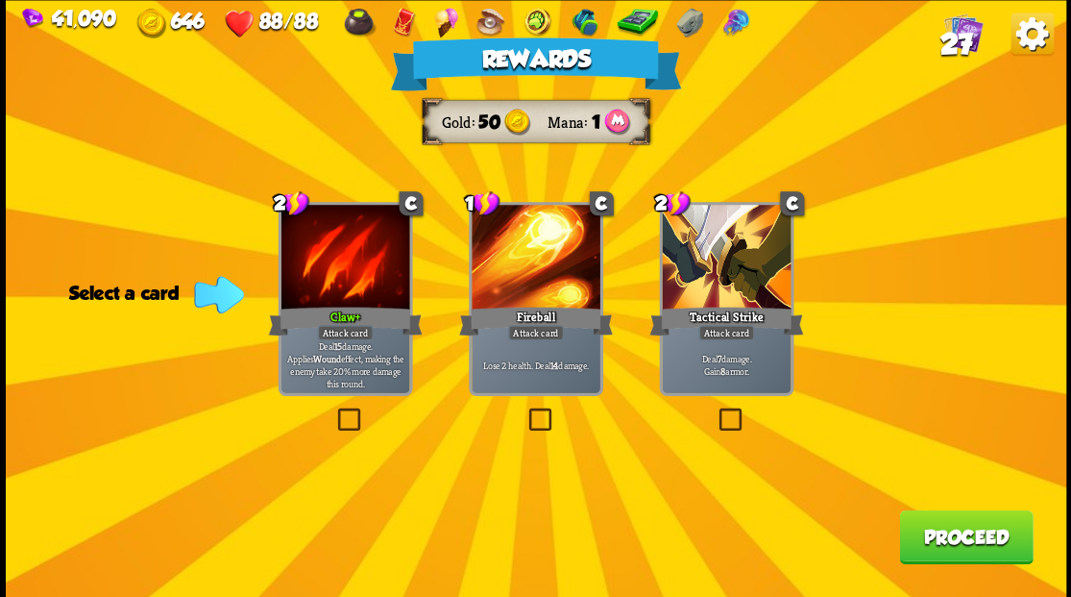
click at [937, 546] on button "Proceed" at bounding box center [966, 536] width 134 height 54
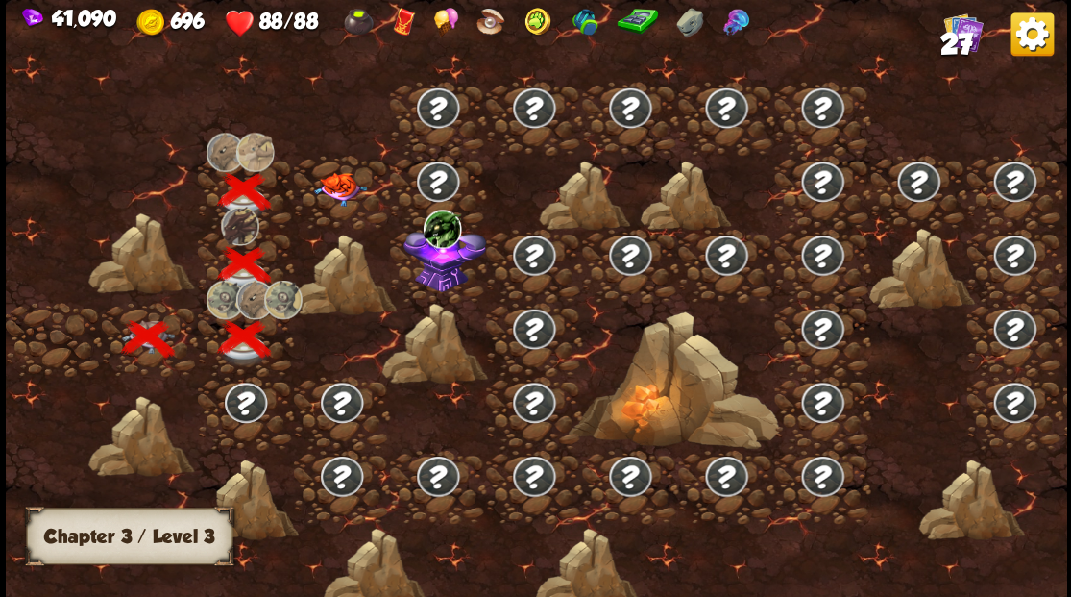
click at [347, 176] on img at bounding box center [339, 189] width 53 height 34
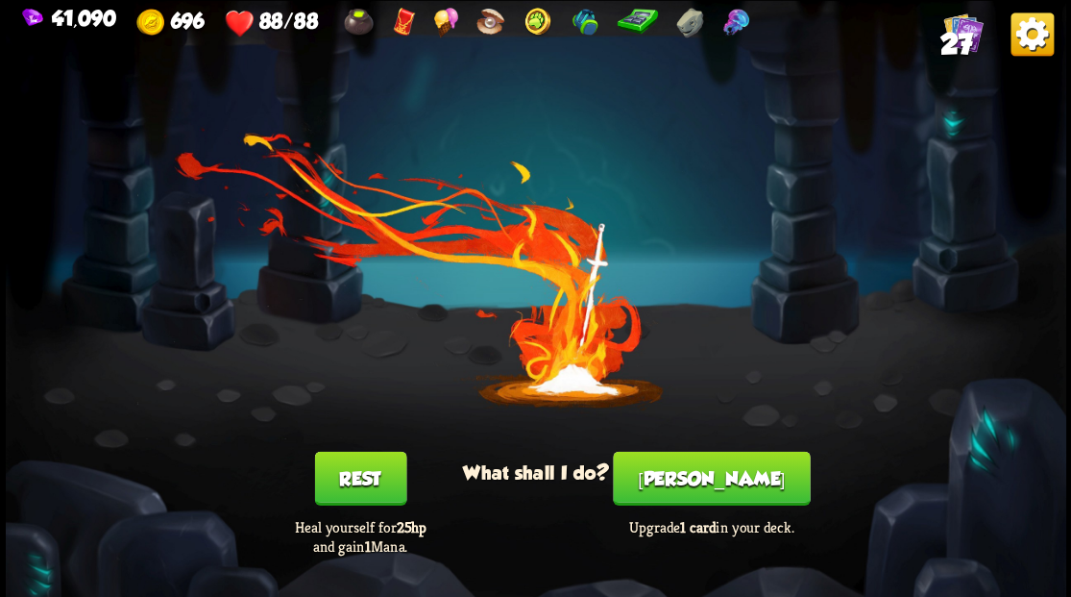
click at [713, 476] on button "[PERSON_NAME]" at bounding box center [711, 478] width 197 height 54
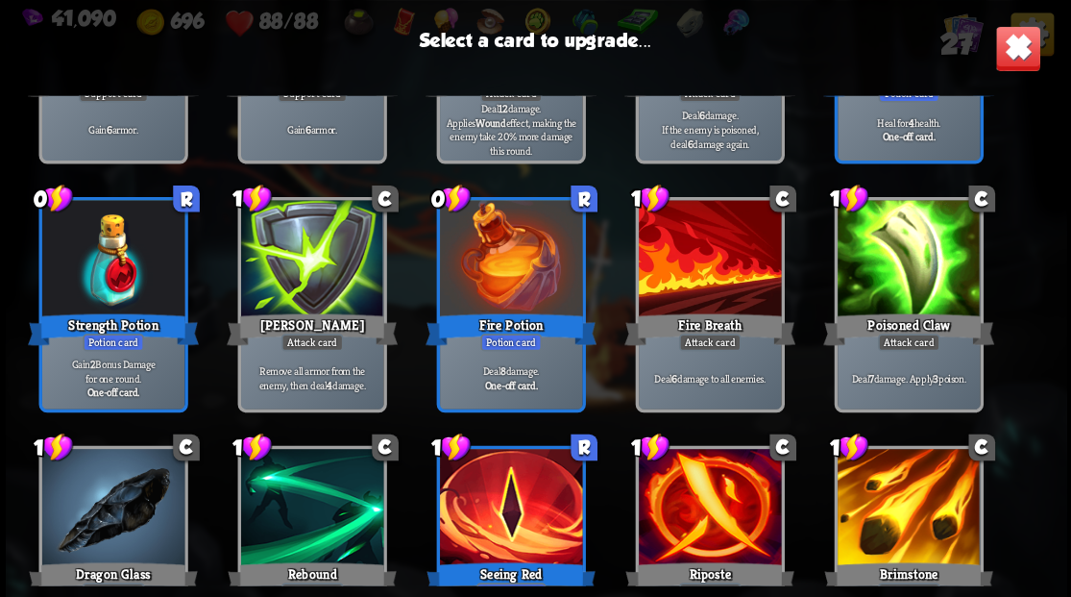
scroll to position [508, 0]
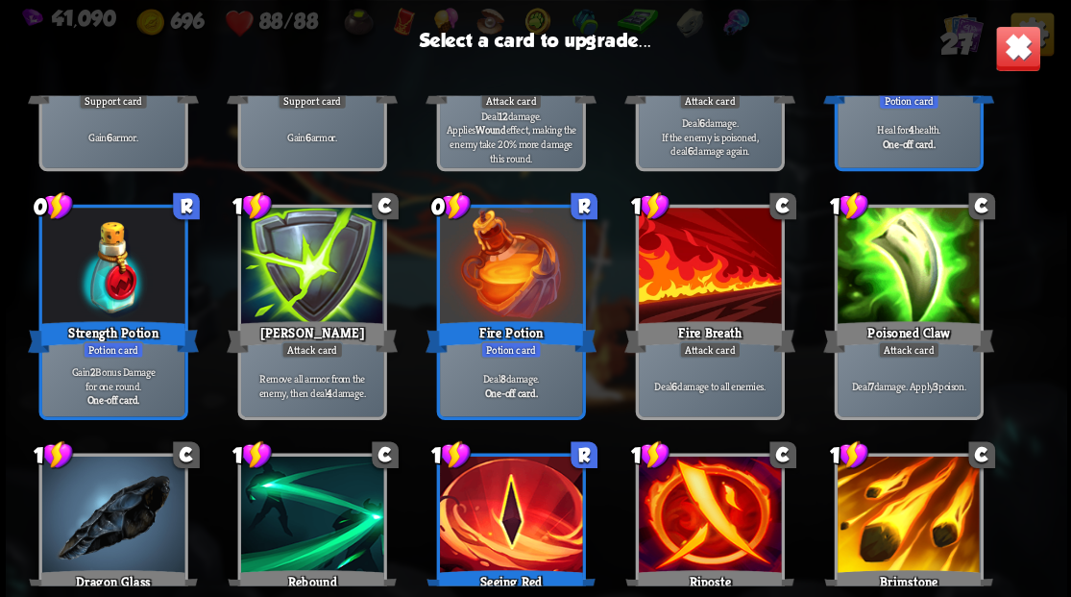
click at [696, 271] on div at bounding box center [709, 267] width 142 height 120
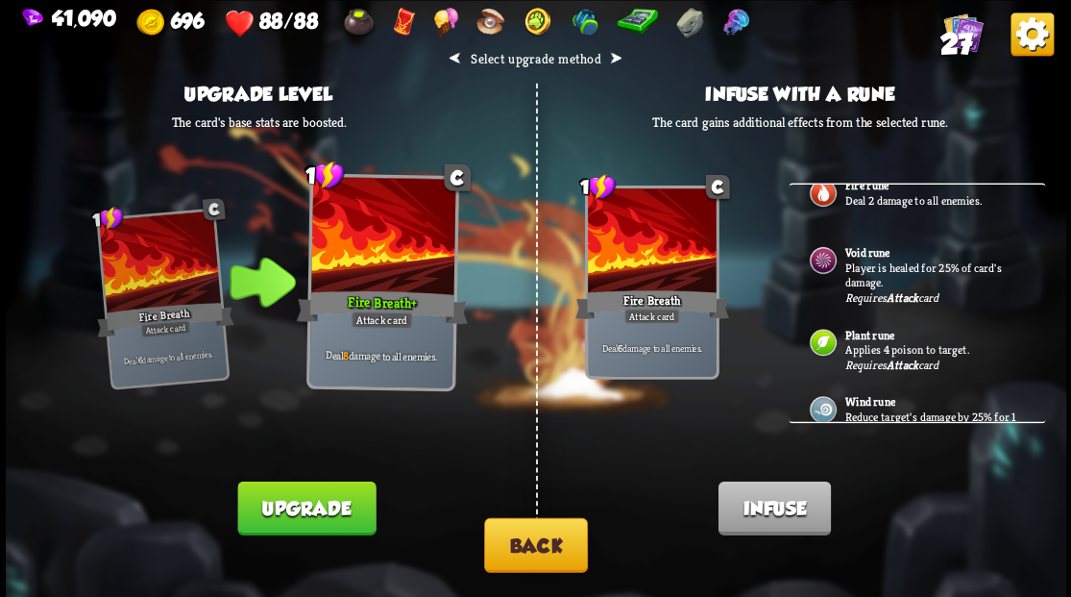
scroll to position [8, 0]
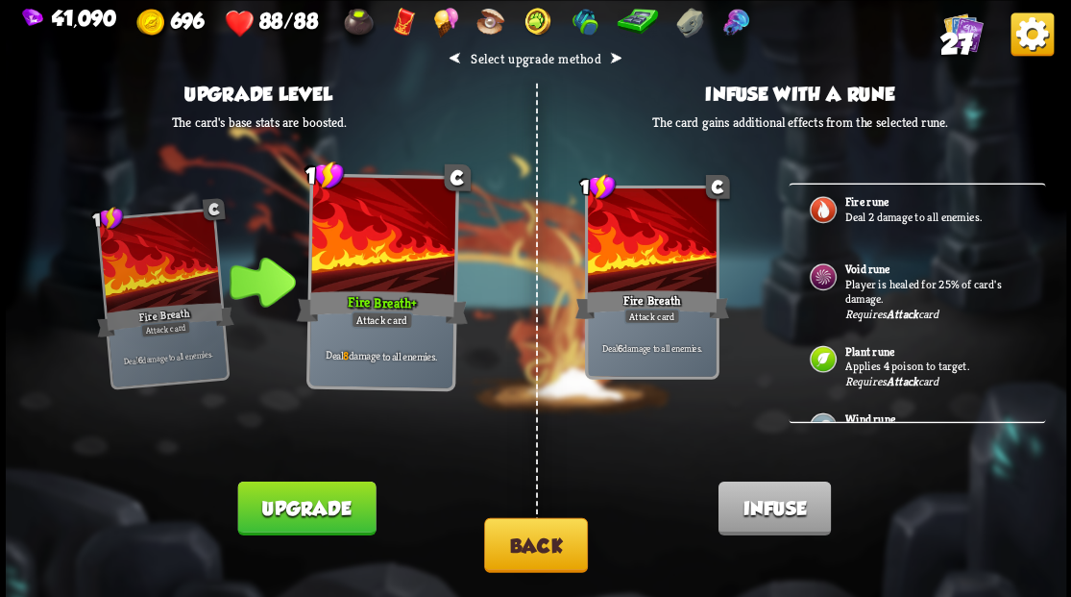
click at [315, 515] on button "Upgrade" at bounding box center [306, 507] width 138 height 54
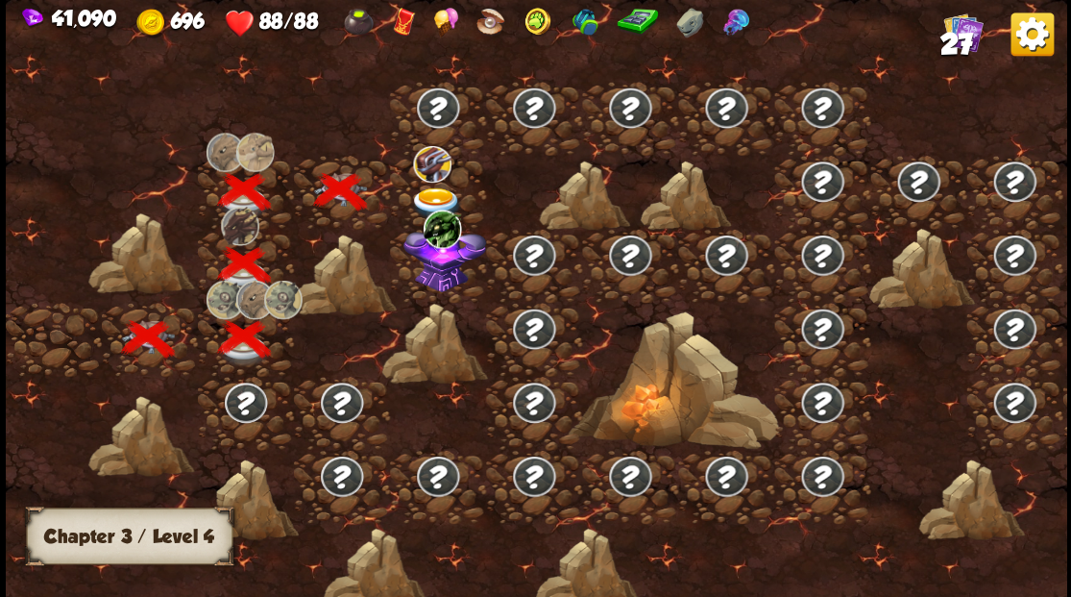
click at [425, 192] on img at bounding box center [435, 203] width 53 height 32
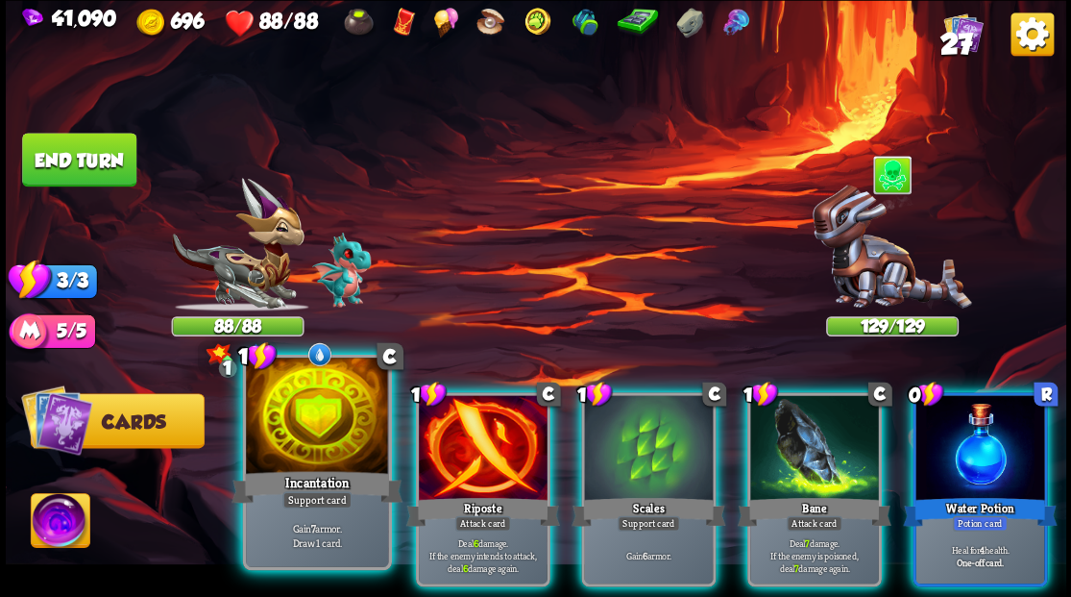
click at [304, 455] on div at bounding box center [317, 417] width 142 height 120
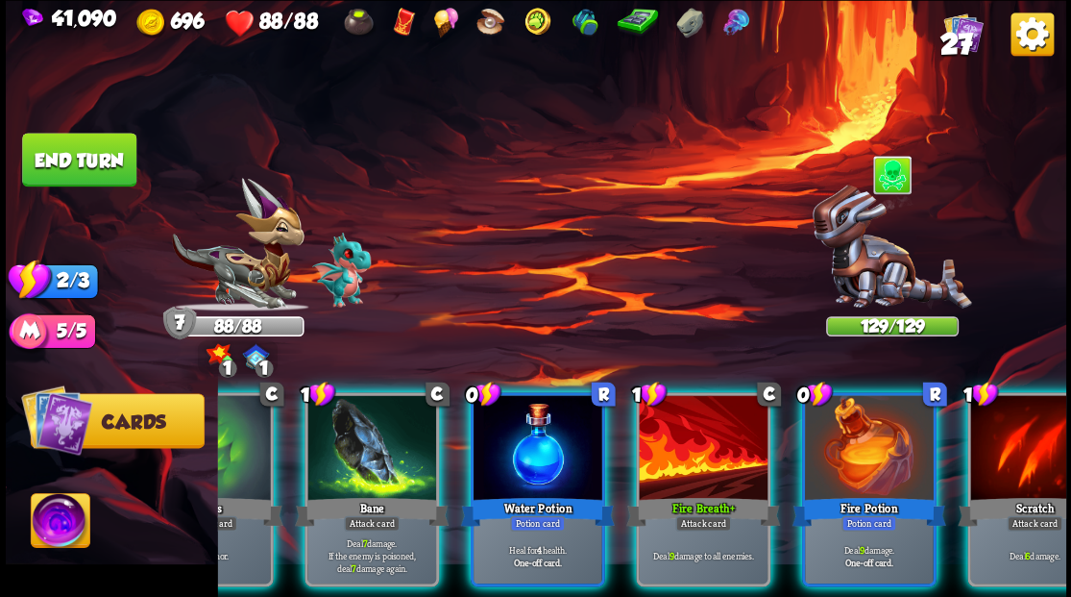
scroll to position [0, 374]
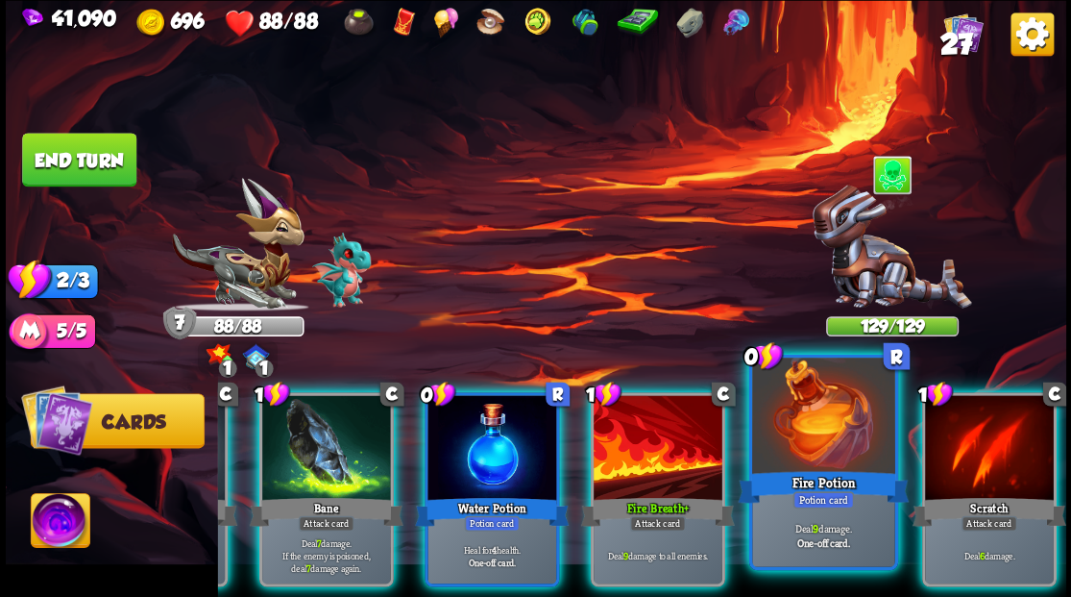
click at [823, 463] on div at bounding box center [823, 417] width 142 height 120
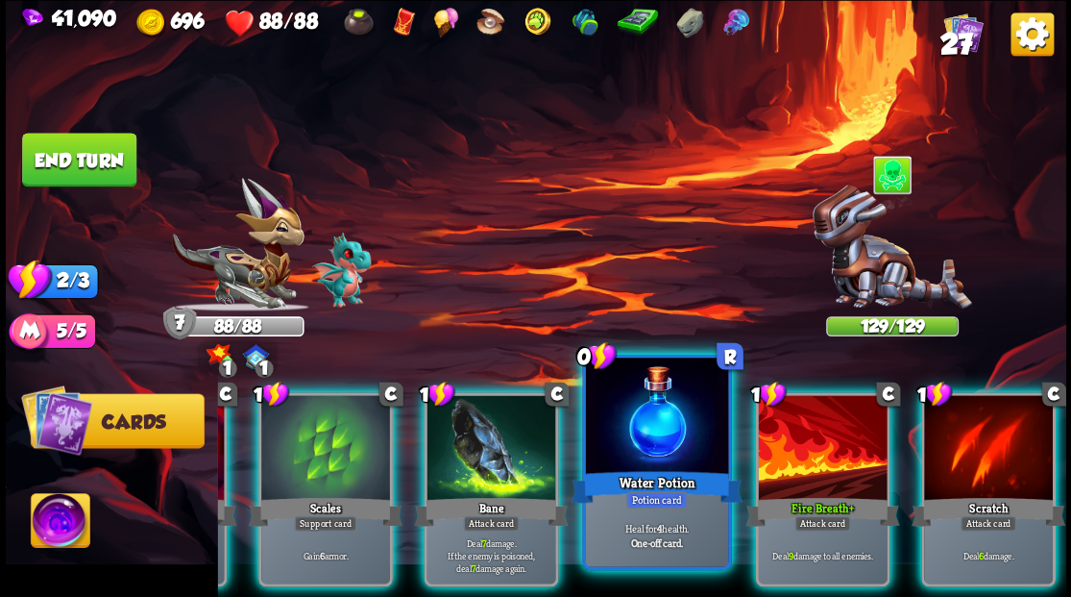
scroll to position [0, 182]
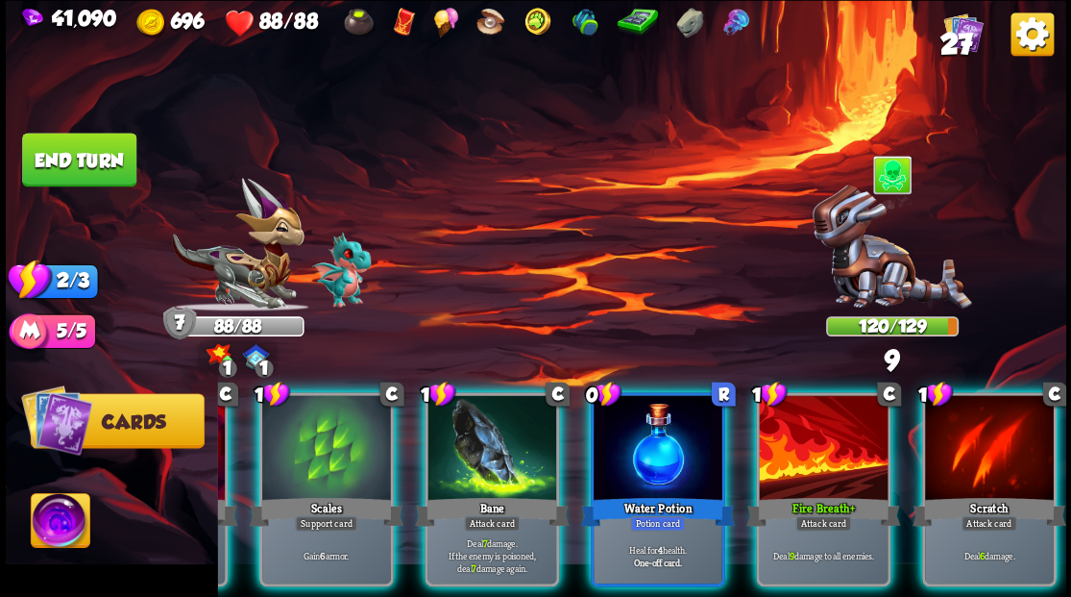
click at [661, 419] on div at bounding box center [658, 449] width 129 height 109
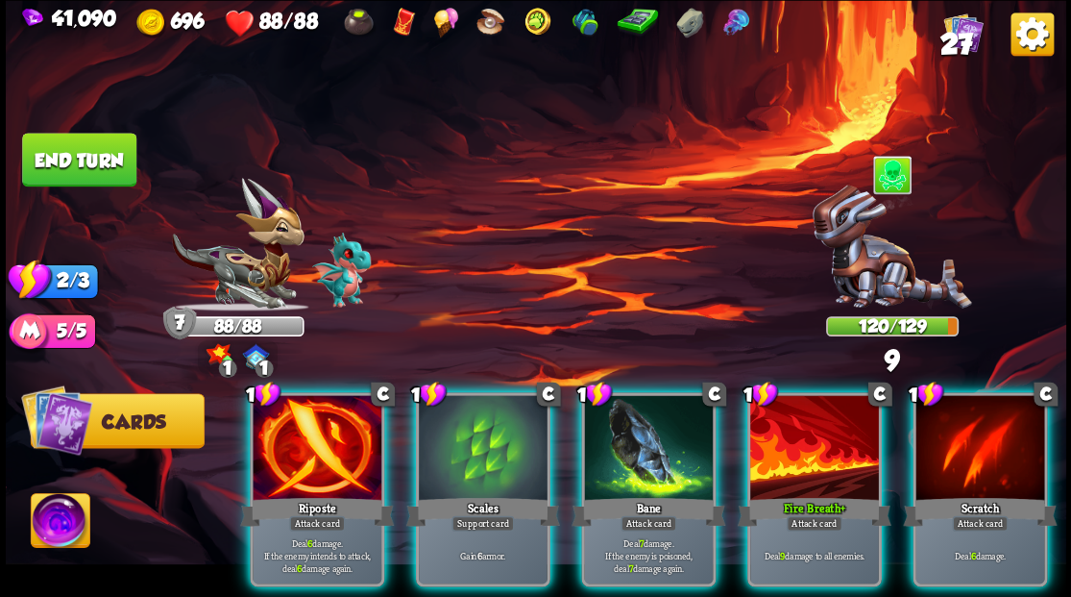
scroll to position [0, 0]
click at [623, 434] on div at bounding box center [648, 449] width 129 height 109
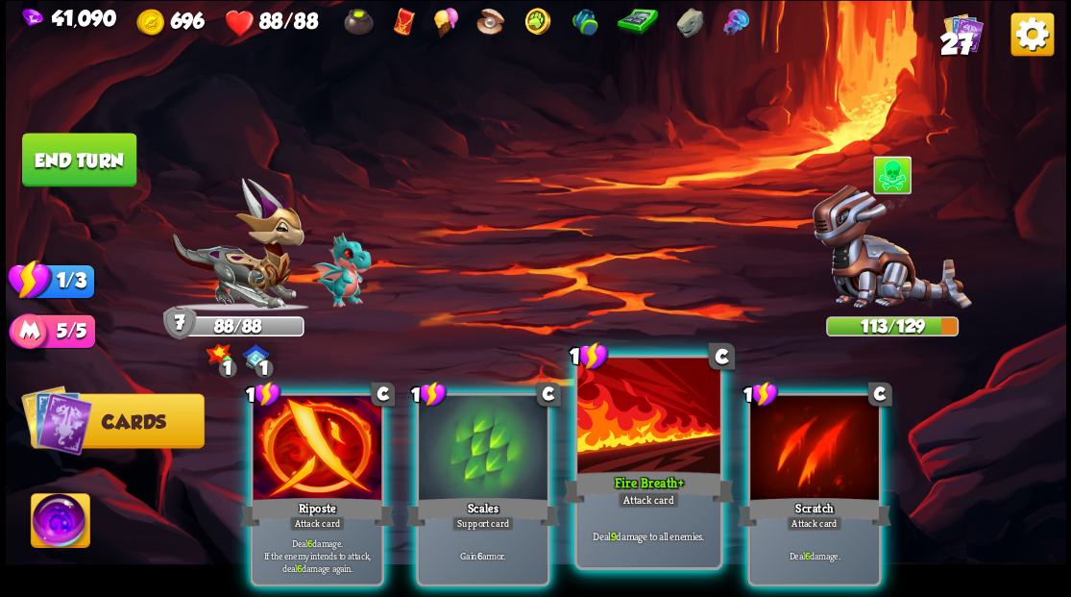
click at [615, 432] on div at bounding box center [648, 417] width 142 height 120
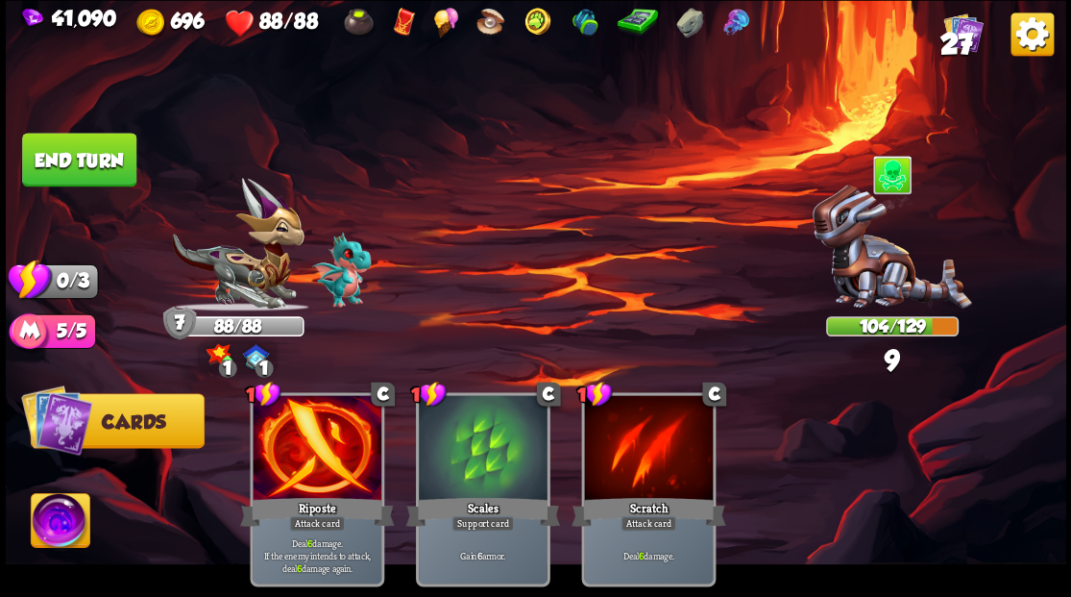
click at [121, 149] on button "End turn" at bounding box center [79, 160] width 114 height 54
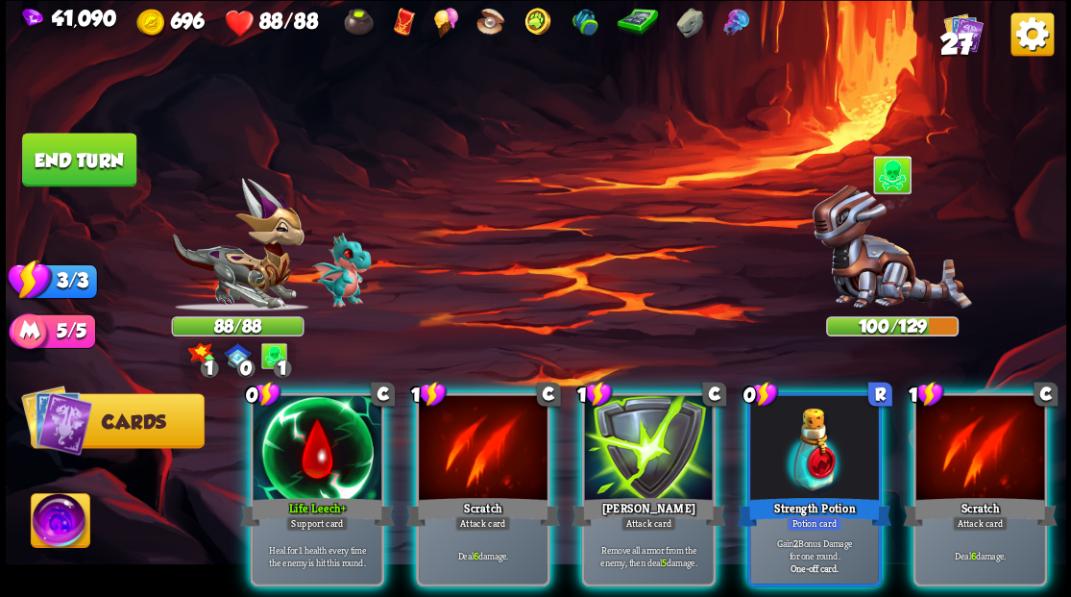
click at [803, 437] on div at bounding box center [814, 449] width 129 height 109
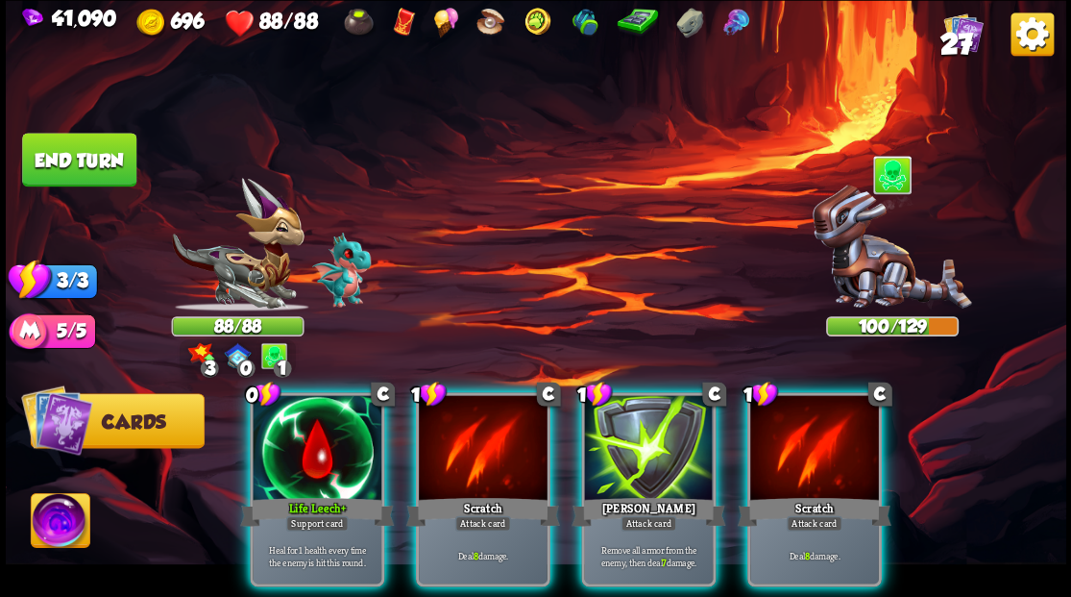
click at [285, 434] on div at bounding box center [317, 449] width 129 height 109
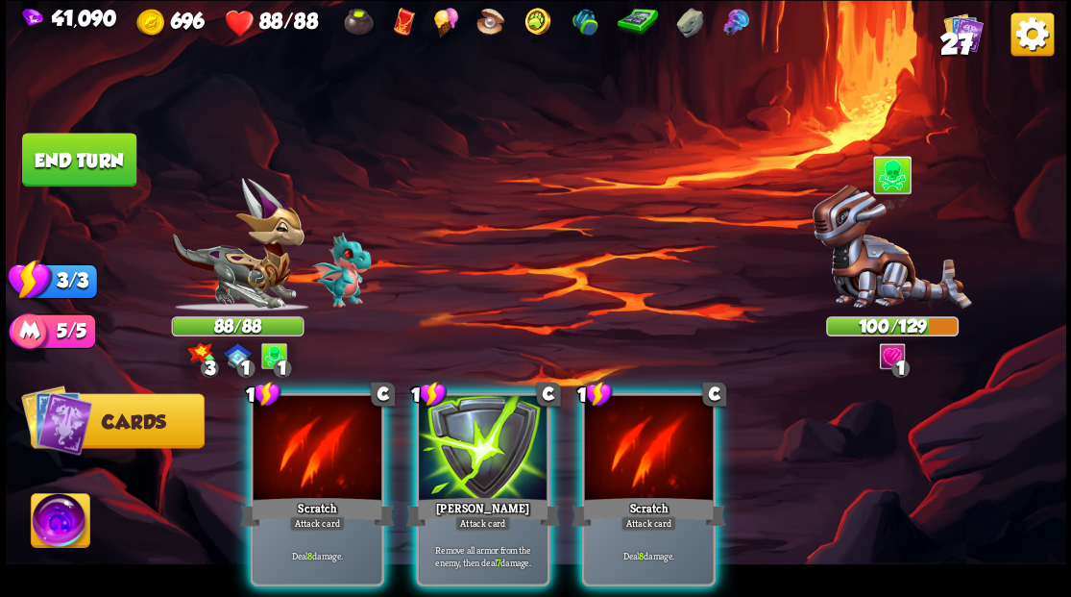
click at [42, 521] on img at bounding box center [60, 523] width 59 height 60
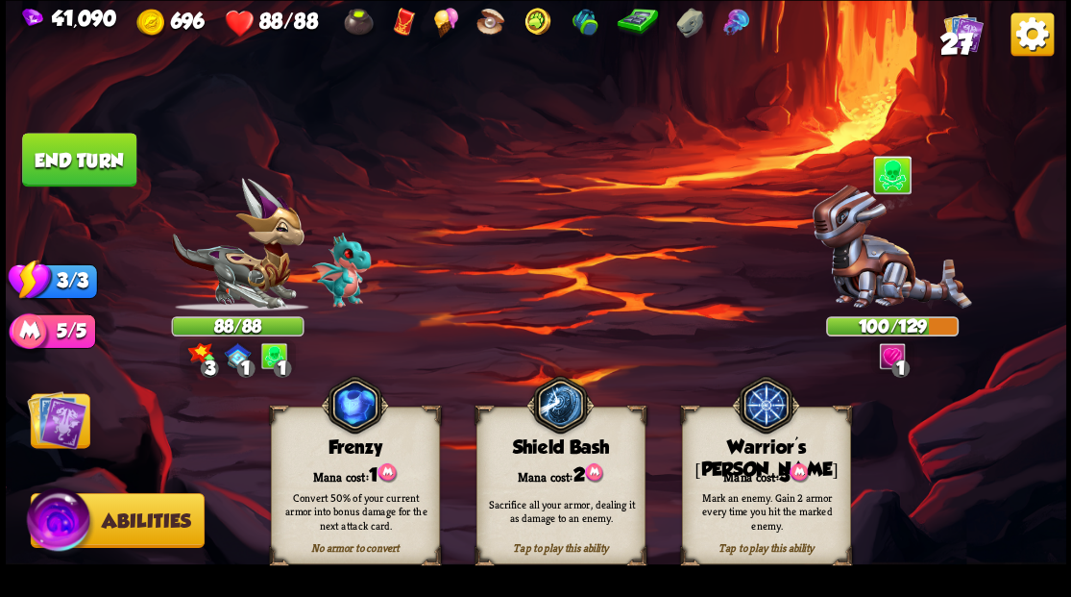
click at [796, 442] on div "Warrior's [PERSON_NAME]" at bounding box center [765, 458] width 167 height 44
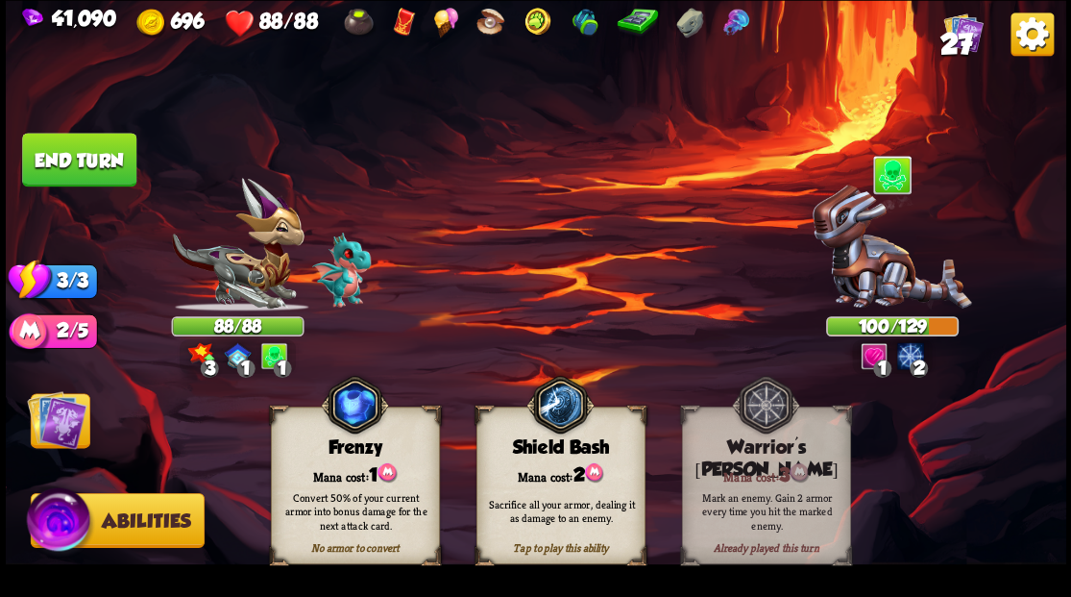
click at [60, 426] on img at bounding box center [57, 419] width 60 height 60
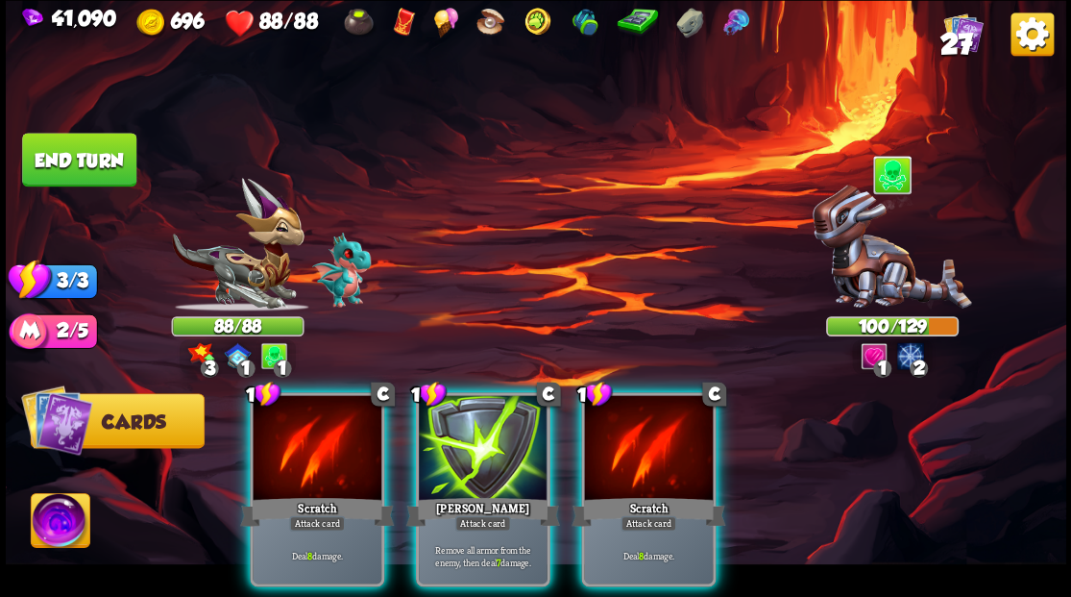
drag, startPoint x: 287, startPoint y: 444, endPoint x: 281, endPoint y: 453, distance: 11.2
click at [282, 454] on div at bounding box center [317, 449] width 129 height 109
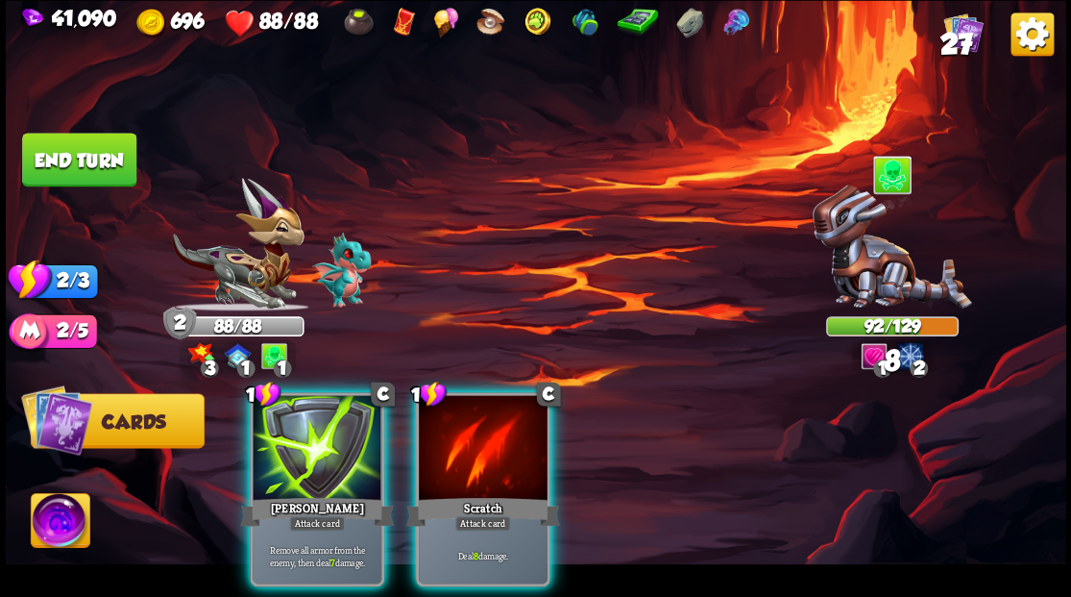
click at [465, 452] on div at bounding box center [483, 449] width 129 height 109
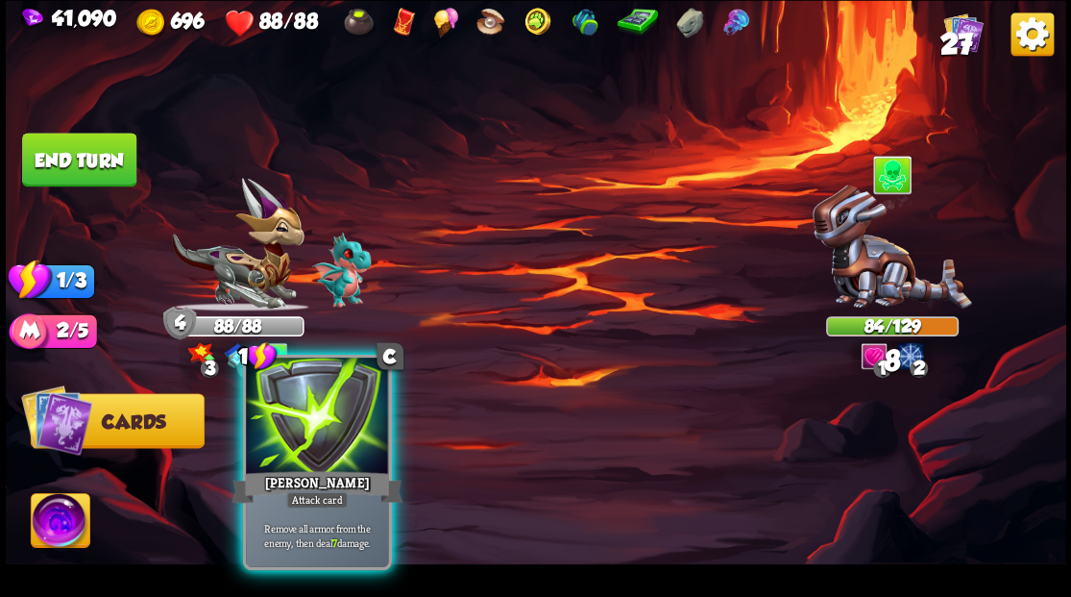
click at [290, 435] on div at bounding box center [317, 417] width 142 height 120
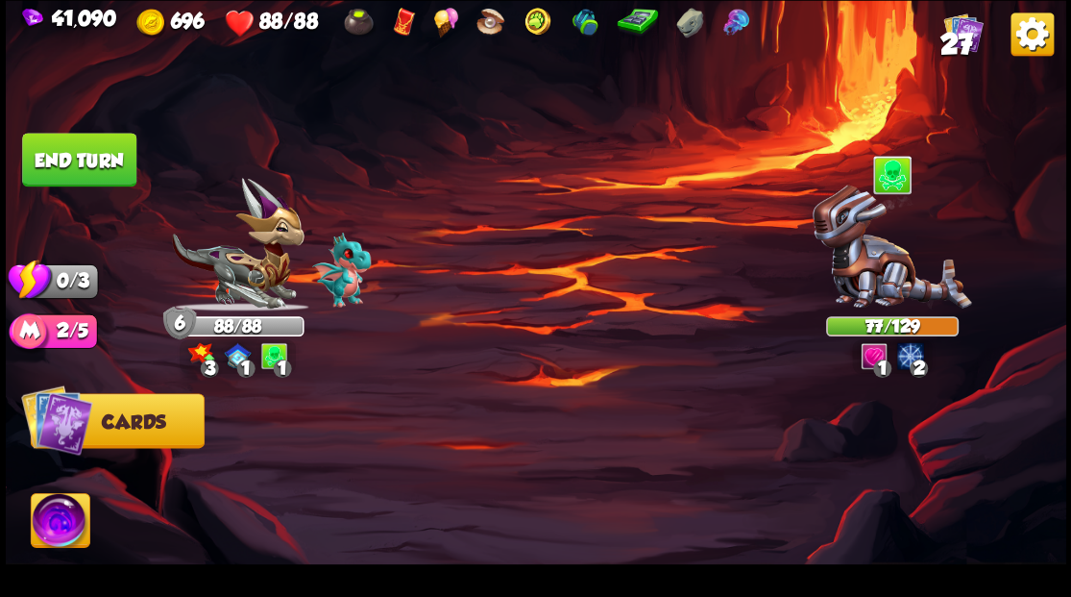
click at [85, 159] on button "End turn" at bounding box center [79, 160] width 114 height 54
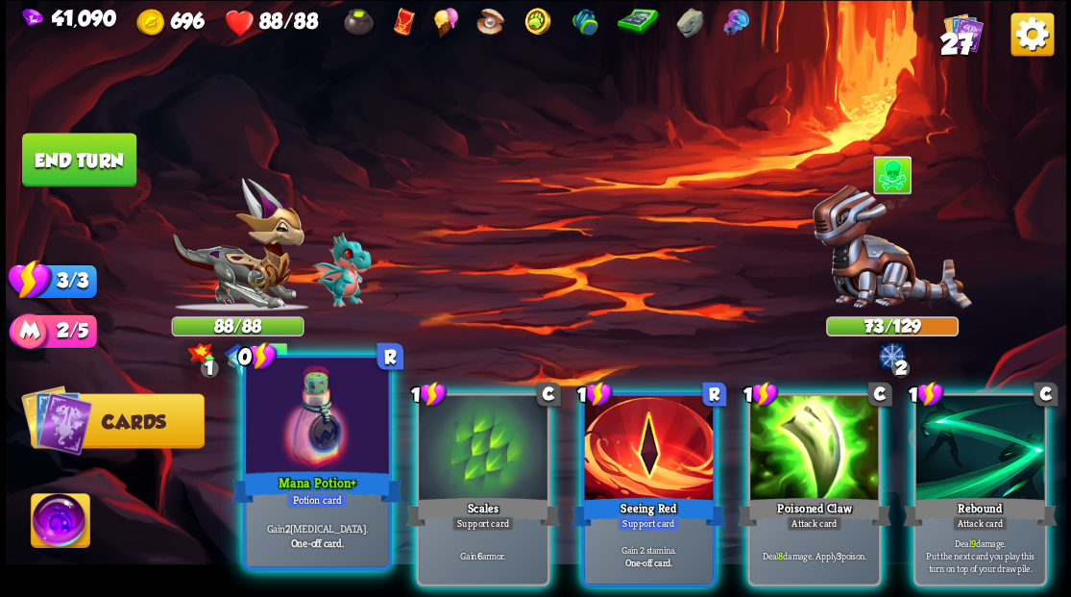
click at [300, 448] on div at bounding box center [317, 417] width 142 height 120
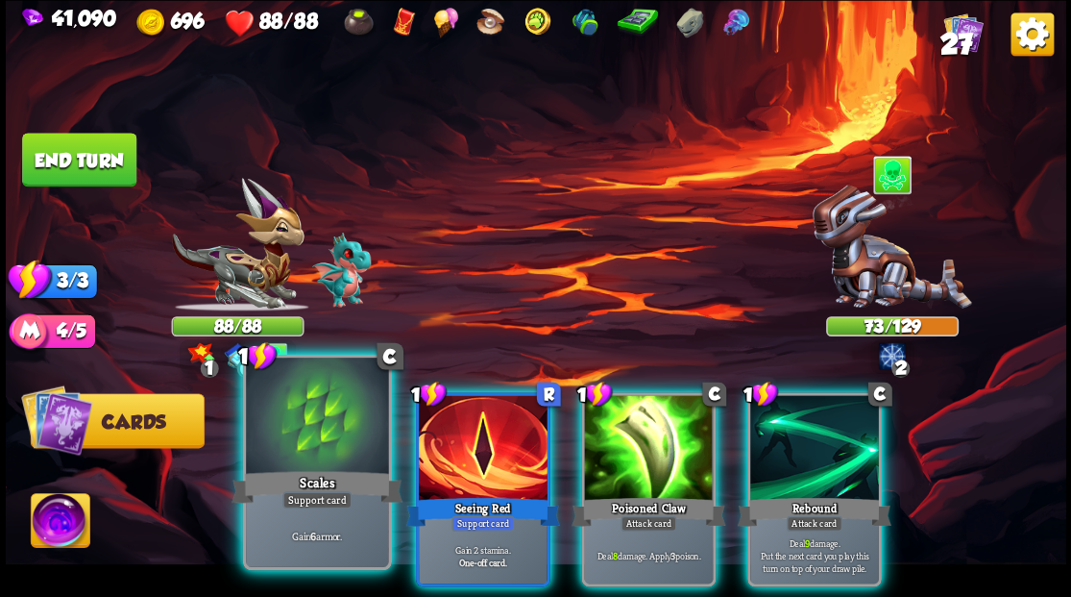
click at [296, 436] on div at bounding box center [317, 417] width 142 height 120
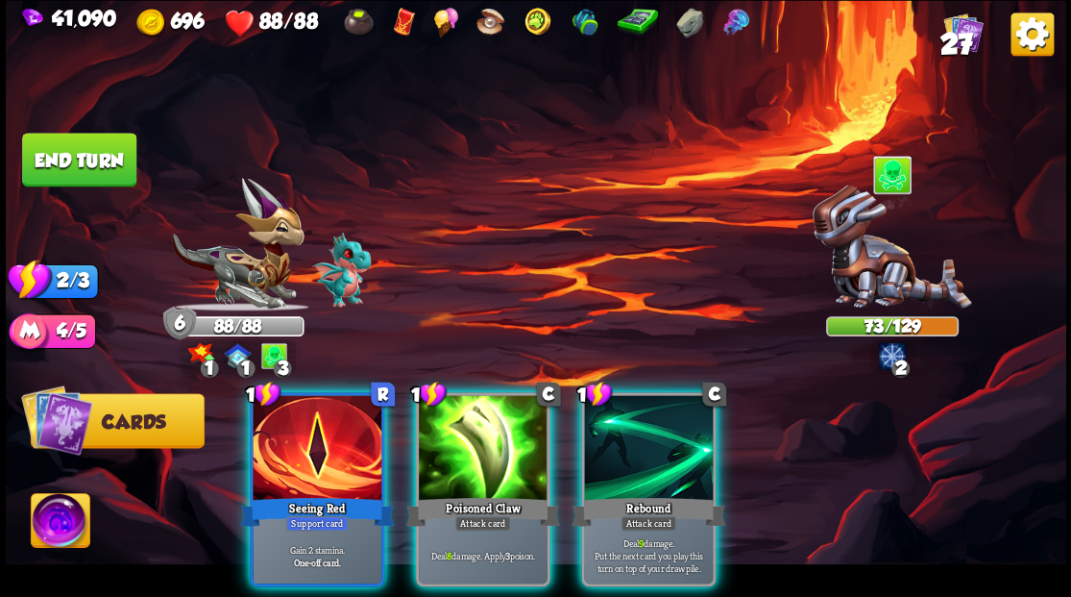
click at [439, 440] on div at bounding box center [483, 449] width 129 height 109
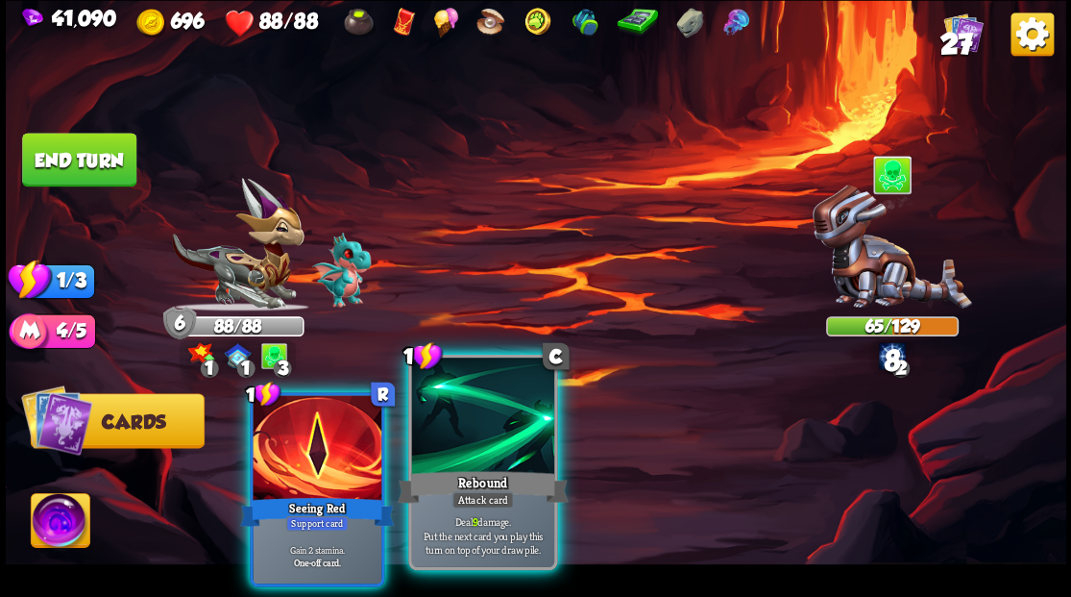
click at [430, 434] on div at bounding box center [482, 417] width 142 height 120
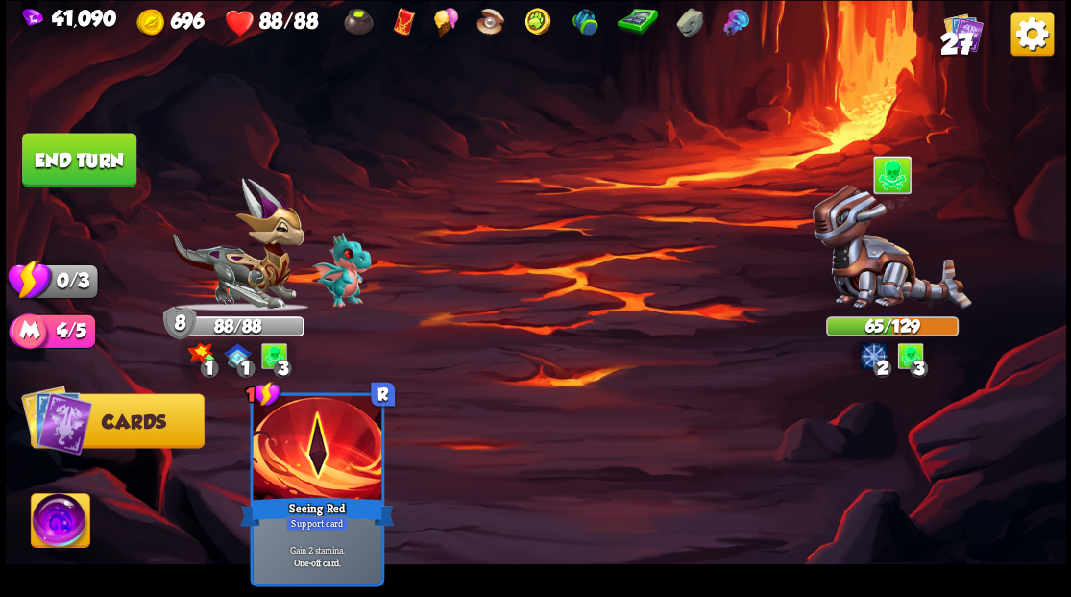
click at [85, 159] on button "End turn" at bounding box center [79, 160] width 114 height 54
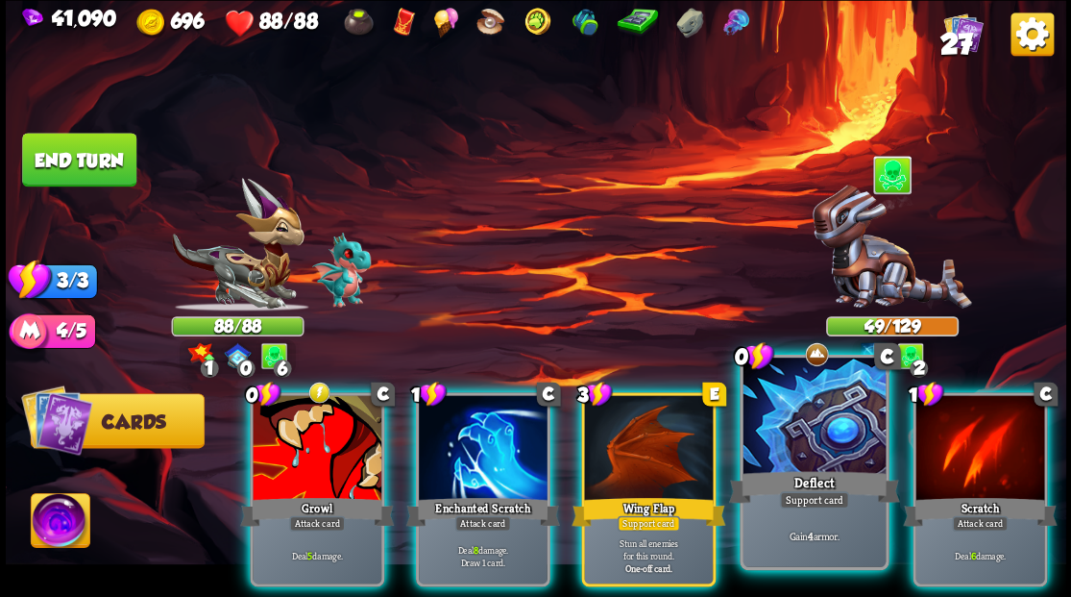
click at [777, 421] on div at bounding box center [814, 417] width 142 height 120
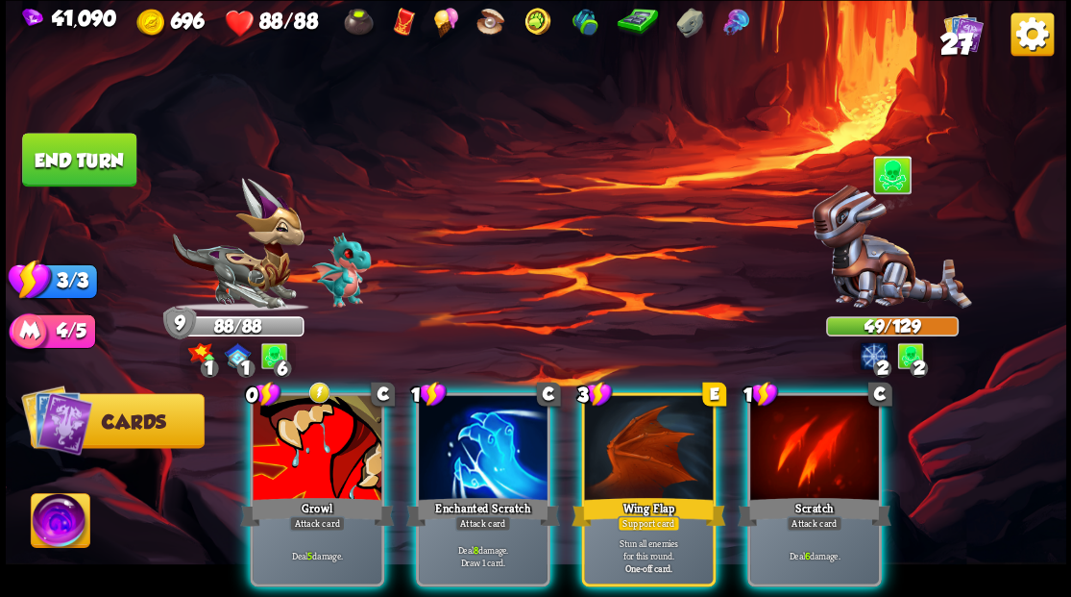
click at [339, 429] on div at bounding box center [317, 449] width 129 height 109
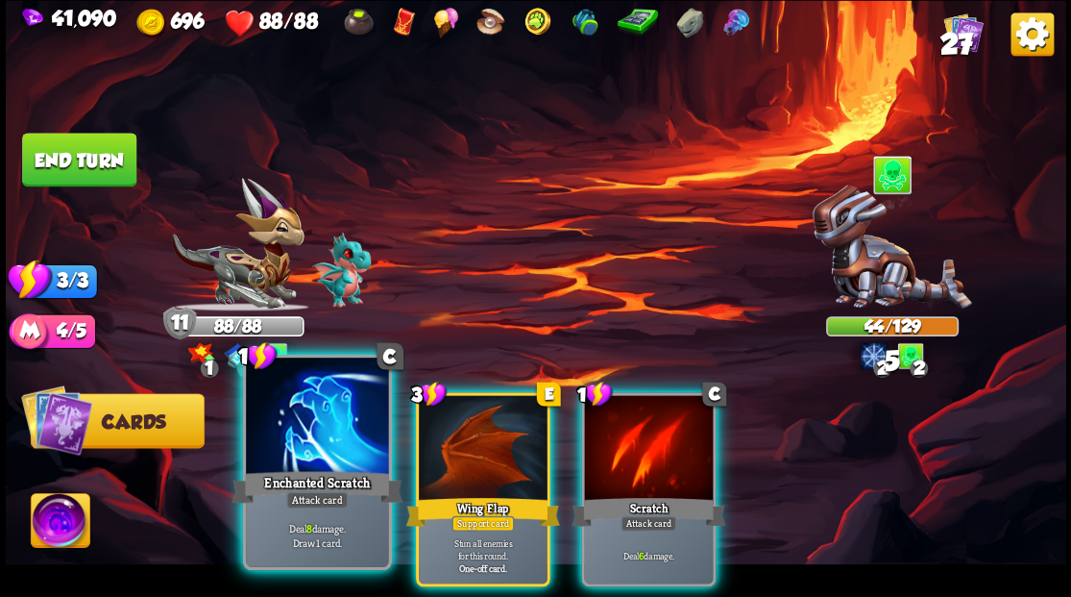
click at [315, 425] on div at bounding box center [317, 417] width 142 height 120
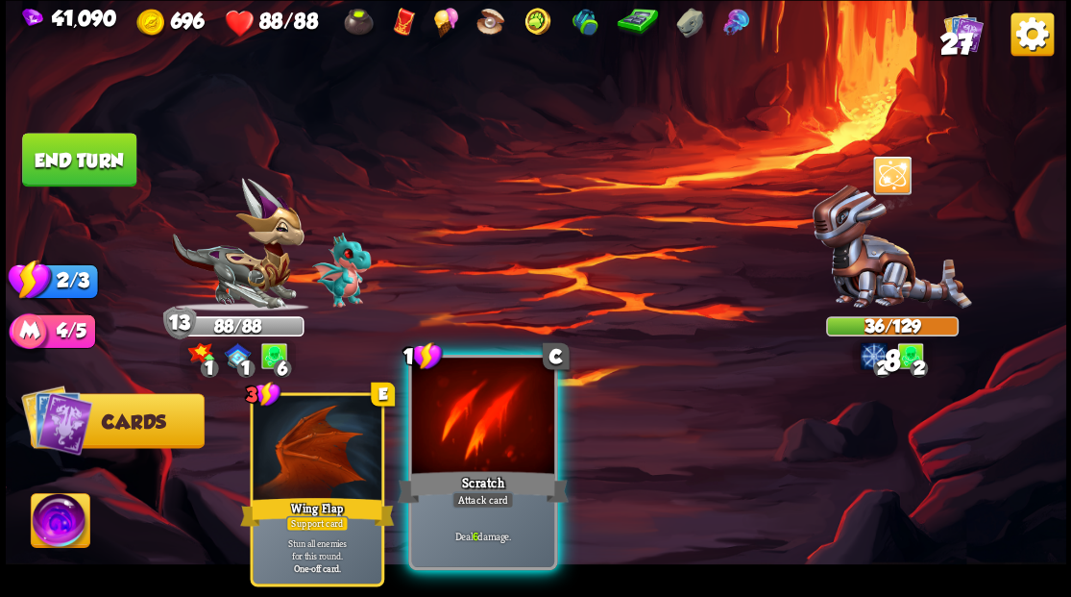
click at [467, 457] on div at bounding box center [482, 417] width 142 height 120
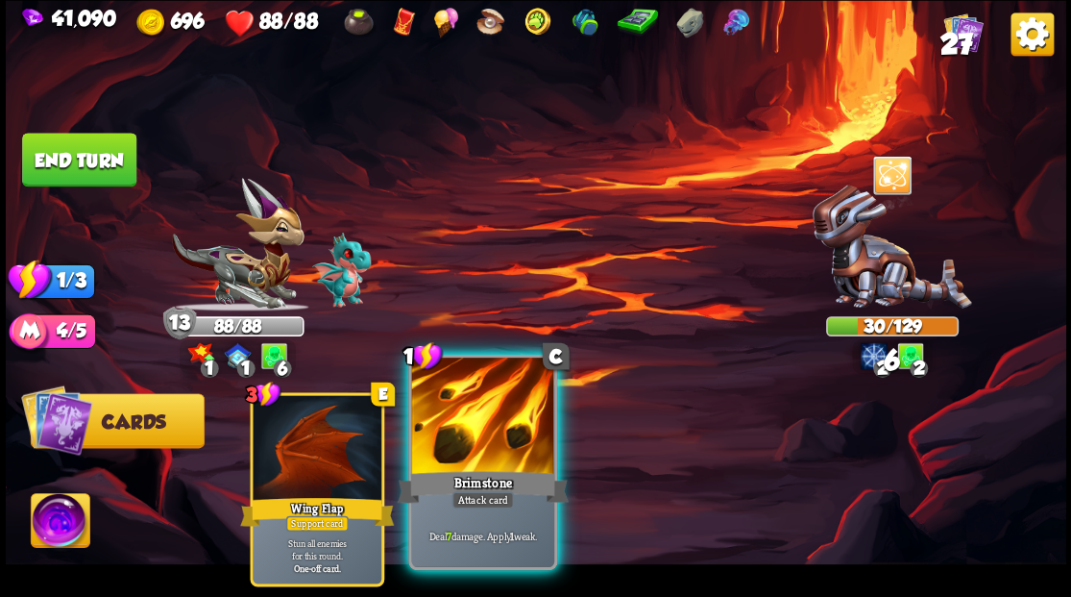
click at [501, 404] on div at bounding box center [482, 417] width 142 height 120
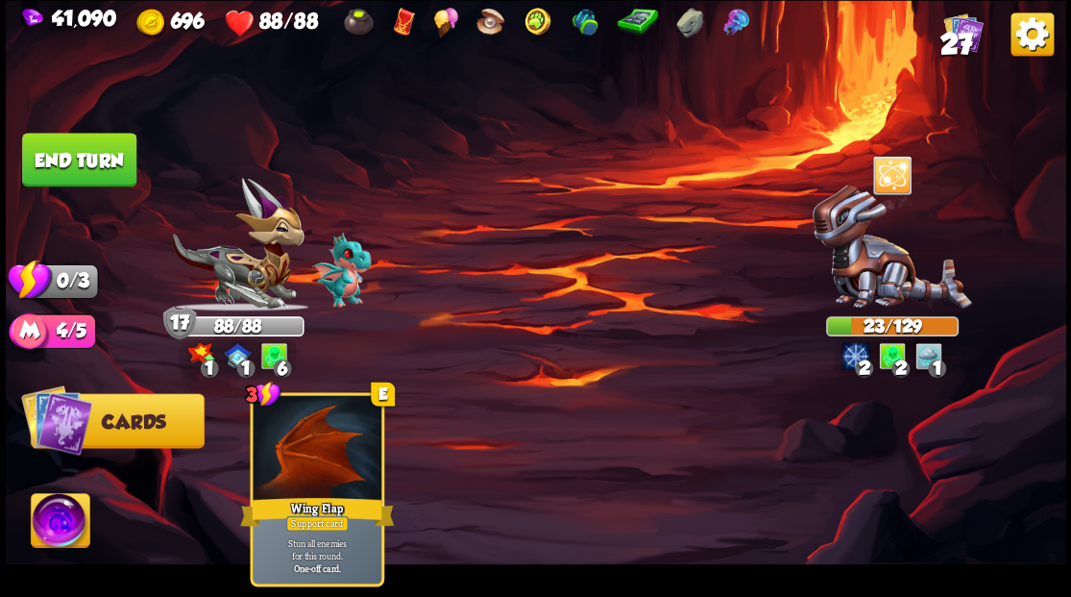
drag, startPoint x: 85, startPoint y: 150, endPoint x: 119, endPoint y: 171, distance: 40.5
click at [85, 150] on button "End turn" at bounding box center [79, 160] width 114 height 54
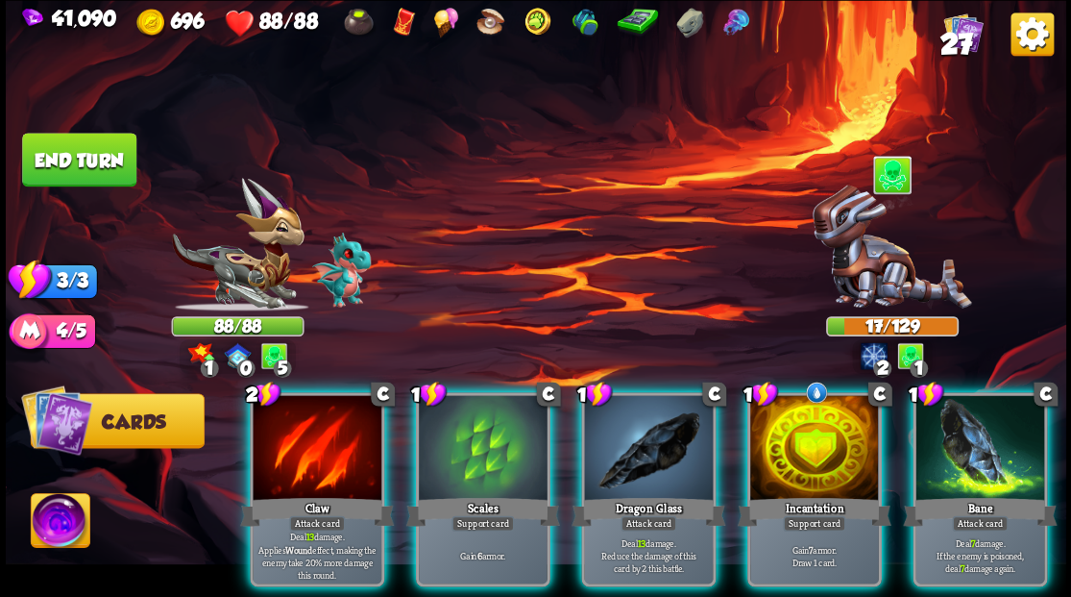
drag, startPoint x: 611, startPoint y: 440, endPoint x: 597, endPoint y: 414, distance: 29.7
click at [611, 440] on div at bounding box center [648, 449] width 129 height 109
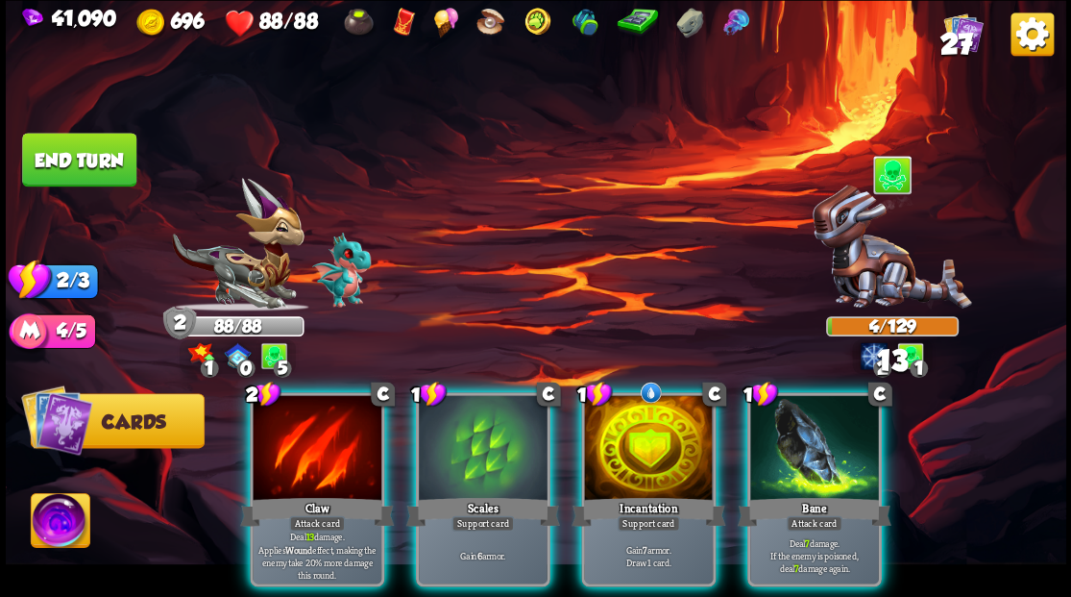
drag, startPoint x: 794, startPoint y: 458, endPoint x: 712, endPoint y: 354, distance: 133.4
click at [773, 428] on div at bounding box center [814, 449] width 129 height 109
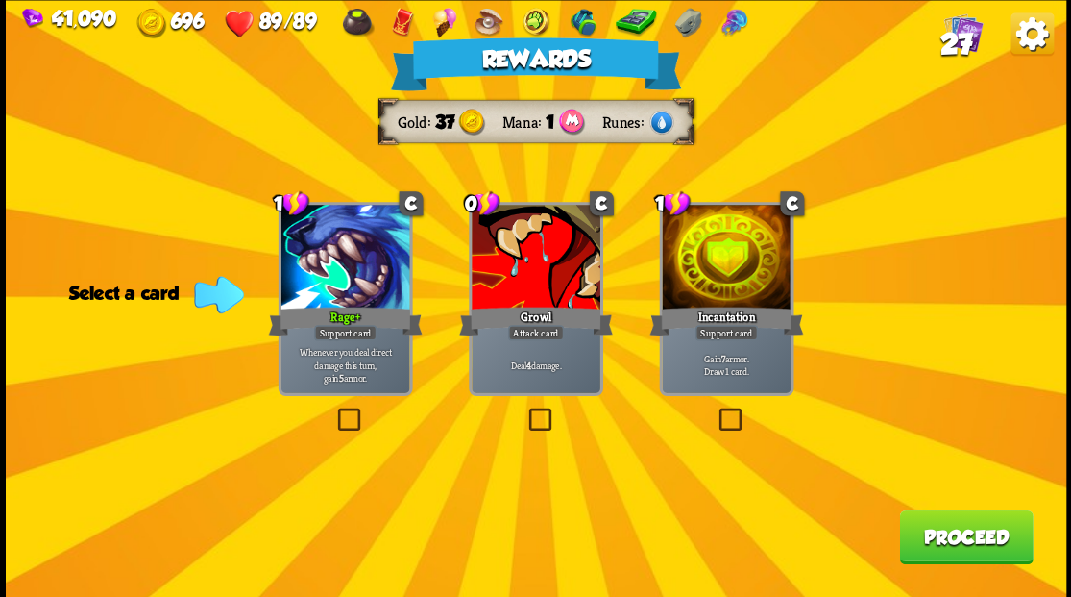
drag, startPoint x: 983, startPoint y: 546, endPoint x: 974, endPoint y: 541, distance: 9.9
click at [974, 541] on button "Proceed" at bounding box center [966, 536] width 134 height 54
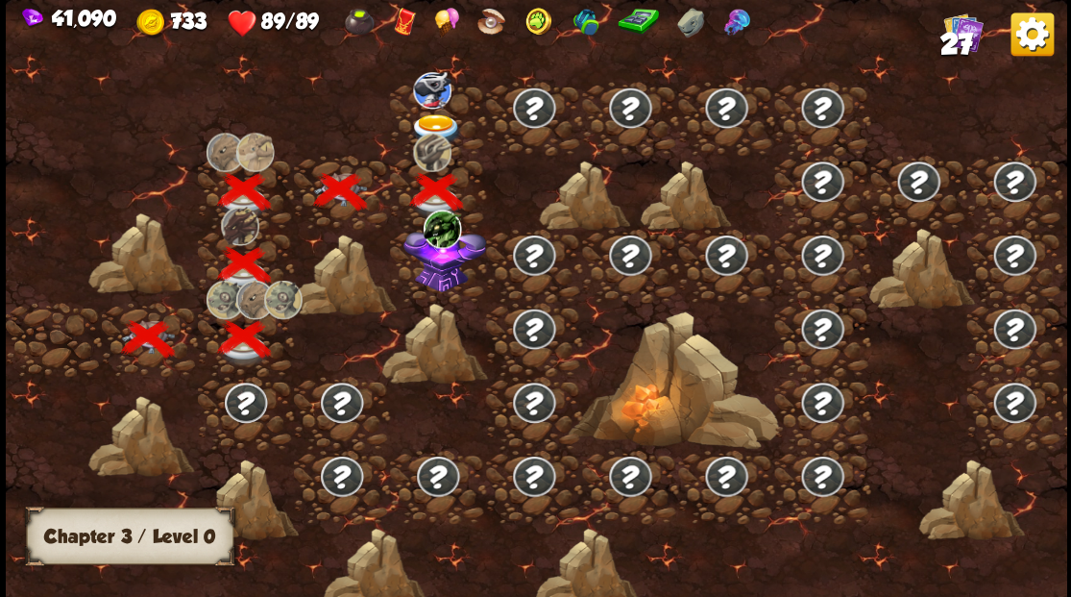
click at [435, 282] on img at bounding box center [444, 255] width 83 height 71
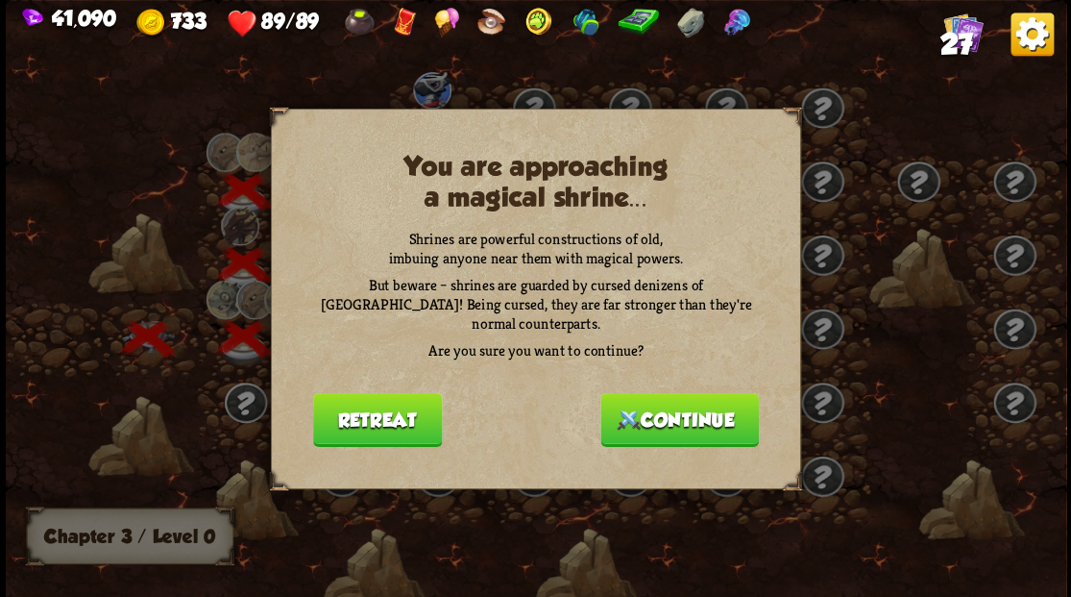
click at [661, 411] on button "Continue" at bounding box center [679, 419] width 159 height 54
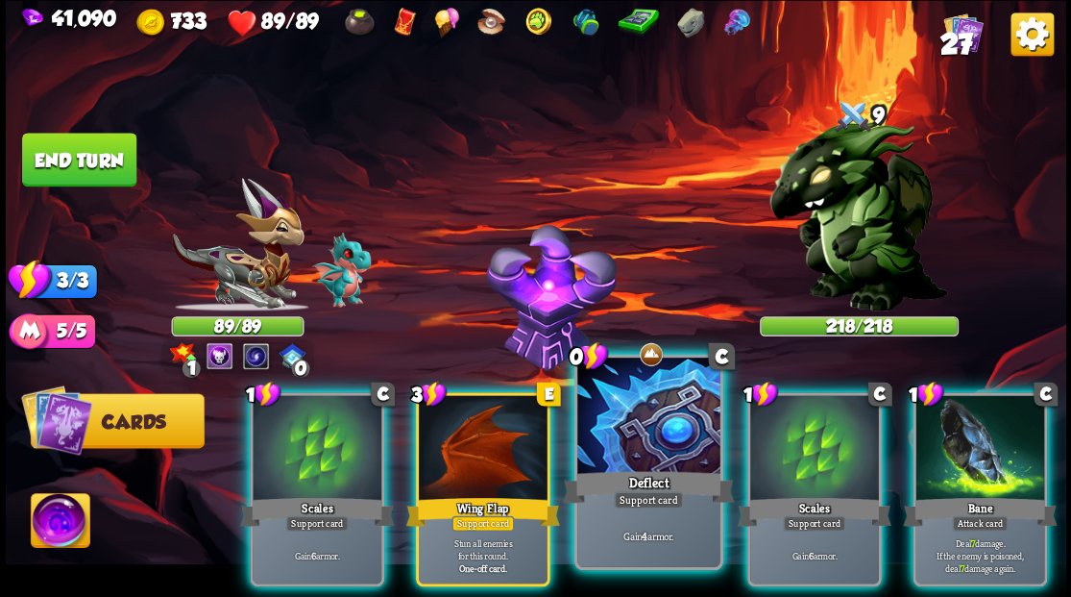
click at [621, 419] on div at bounding box center [648, 417] width 142 height 120
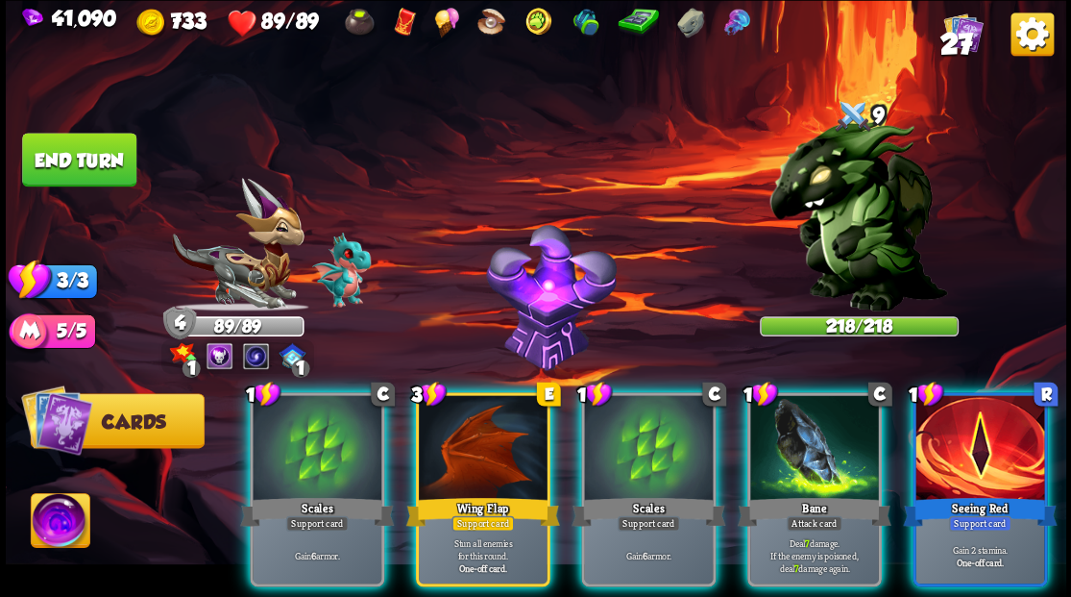
click at [40, 525] on img at bounding box center [60, 523] width 59 height 60
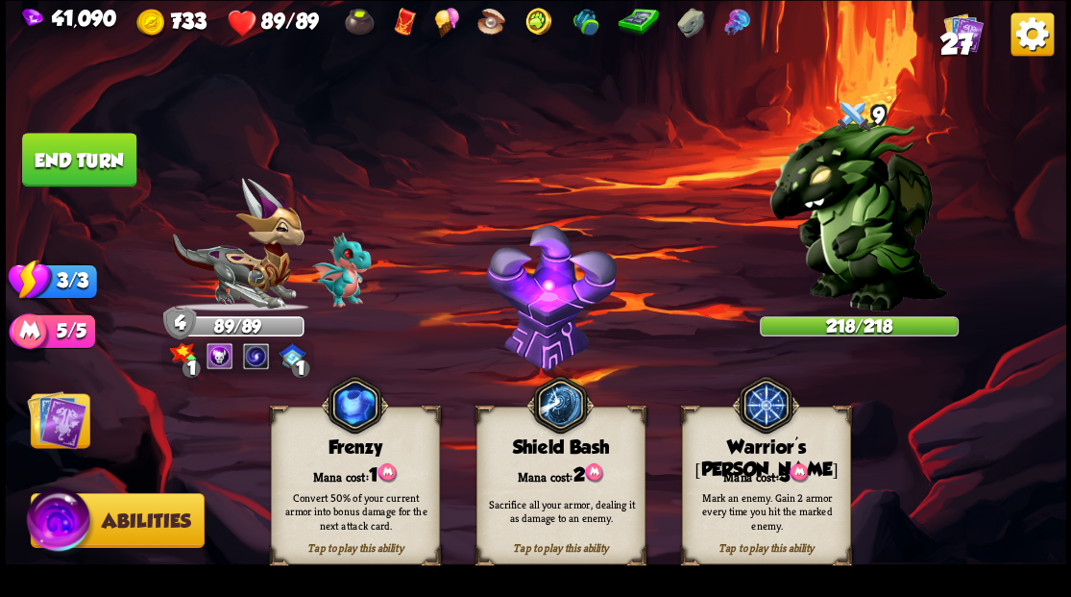
click at [748, 450] on div "Warrior's [PERSON_NAME]" at bounding box center [765, 458] width 167 height 44
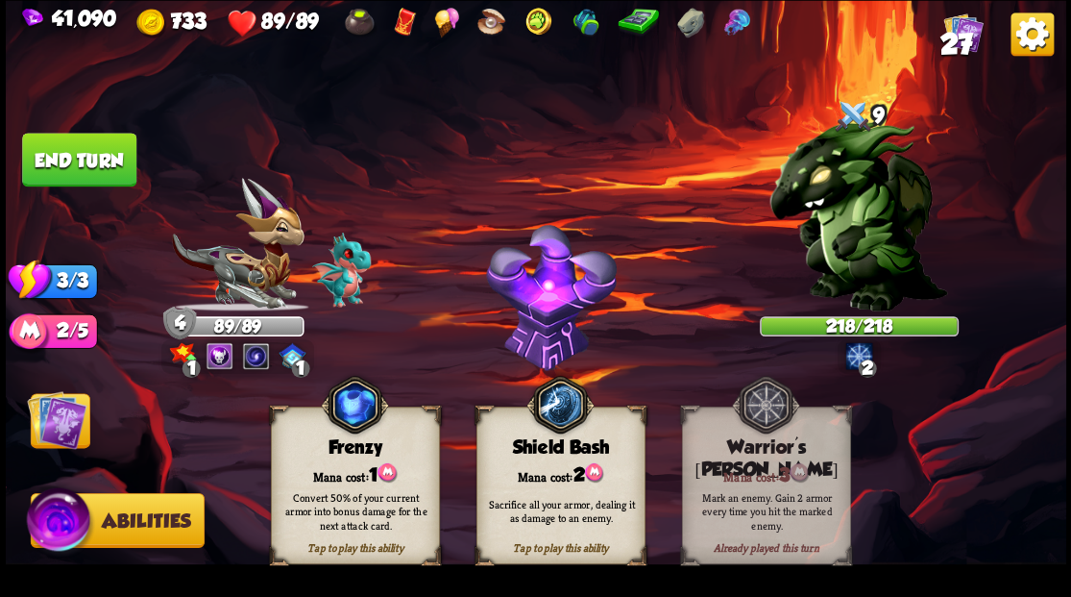
click at [55, 428] on img at bounding box center [57, 419] width 60 height 60
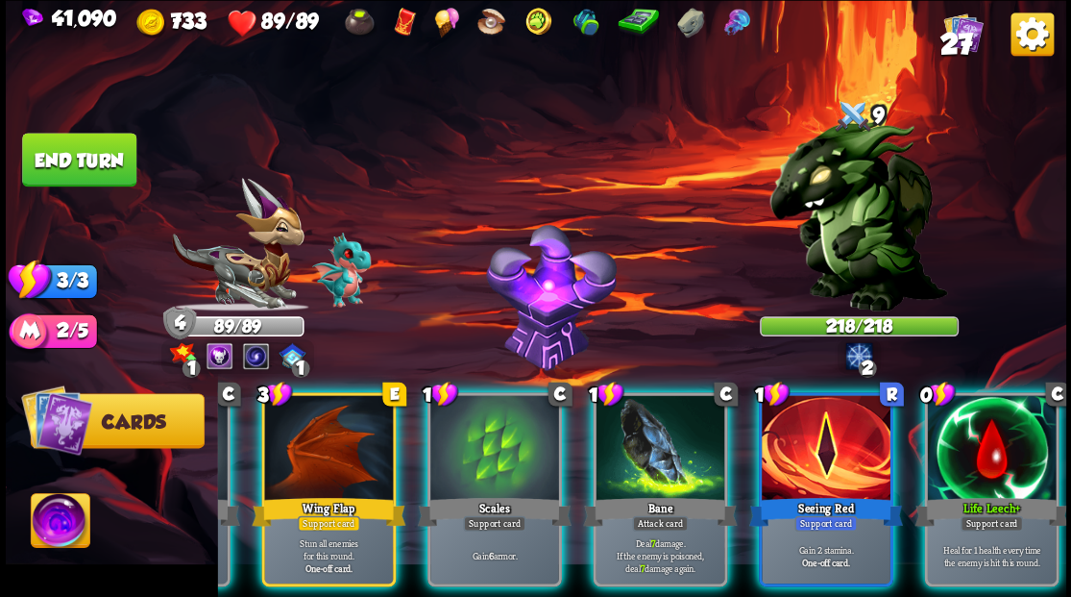
scroll to position [0, 182]
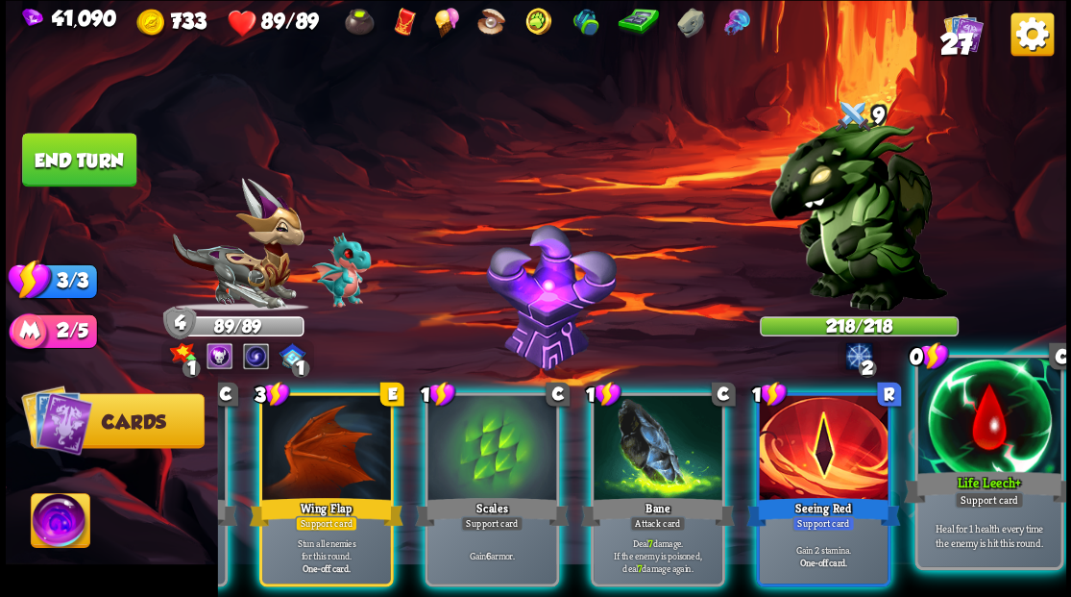
click at [1005, 429] on div at bounding box center [988, 417] width 142 height 120
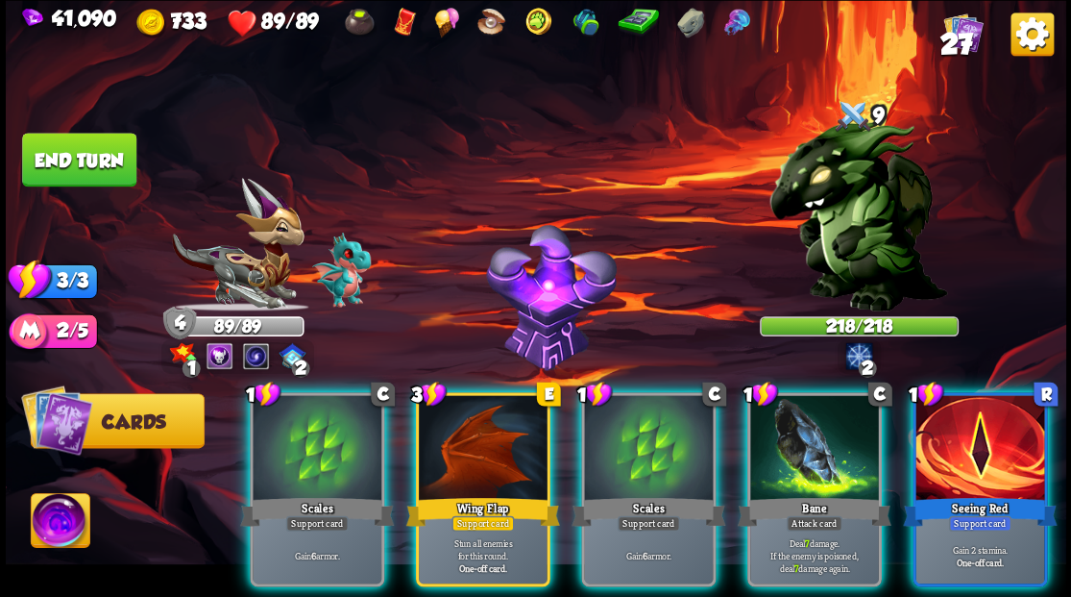
scroll to position [0, 0]
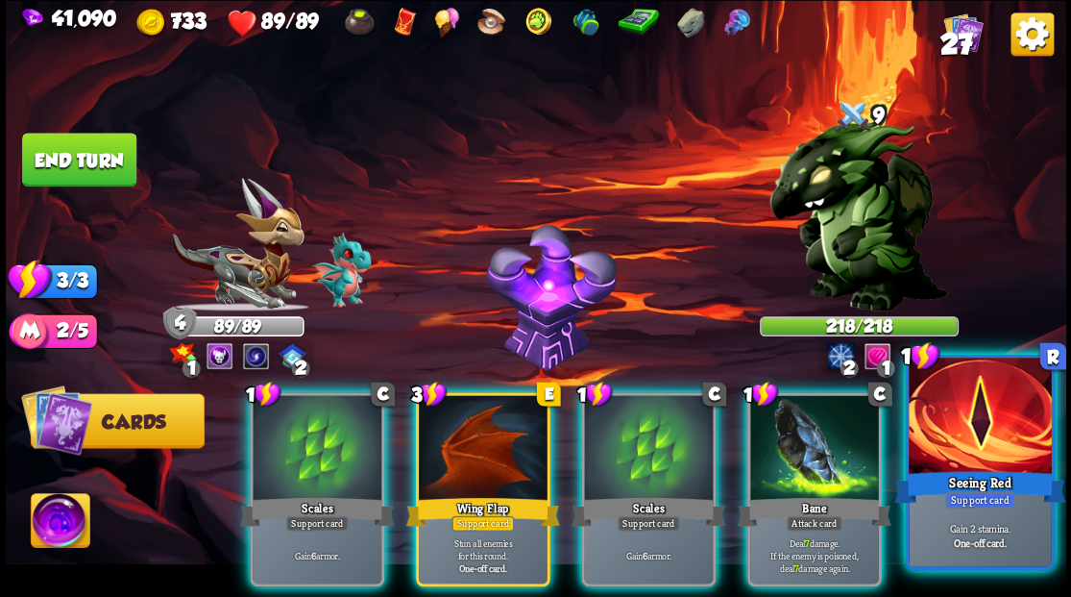
click at [987, 419] on div at bounding box center [980, 417] width 142 height 120
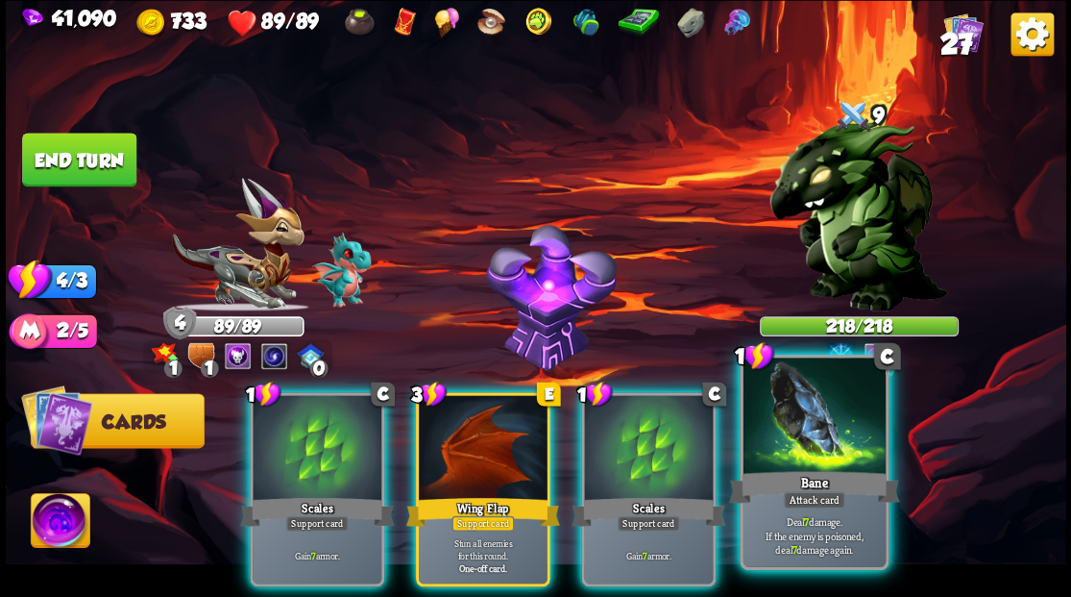
click at [821, 447] on div at bounding box center [814, 417] width 142 height 120
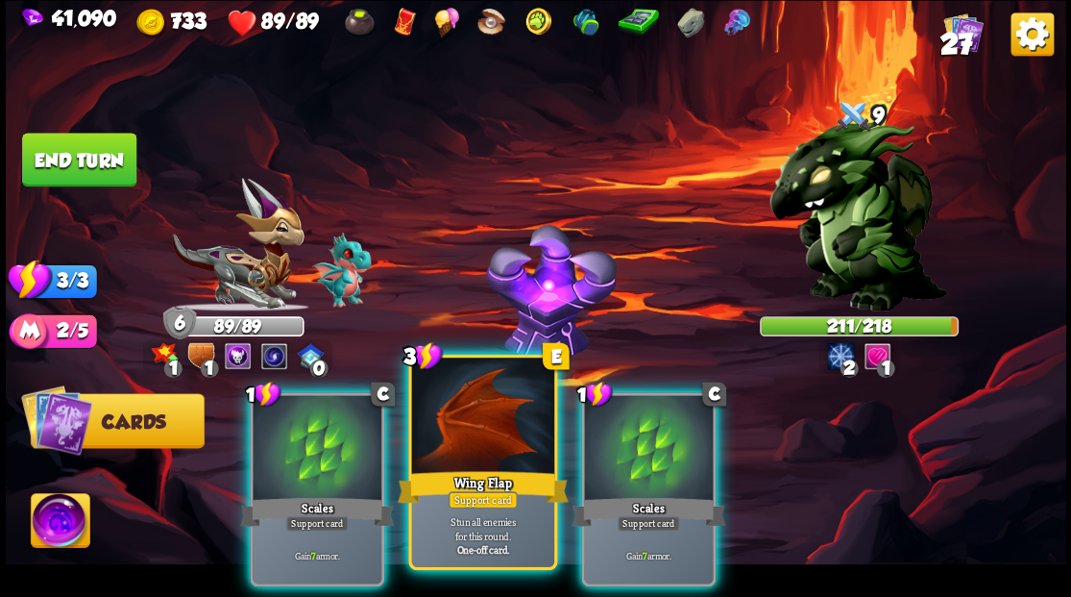
click at [455, 422] on div at bounding box center [482, 417] width 142 height 120
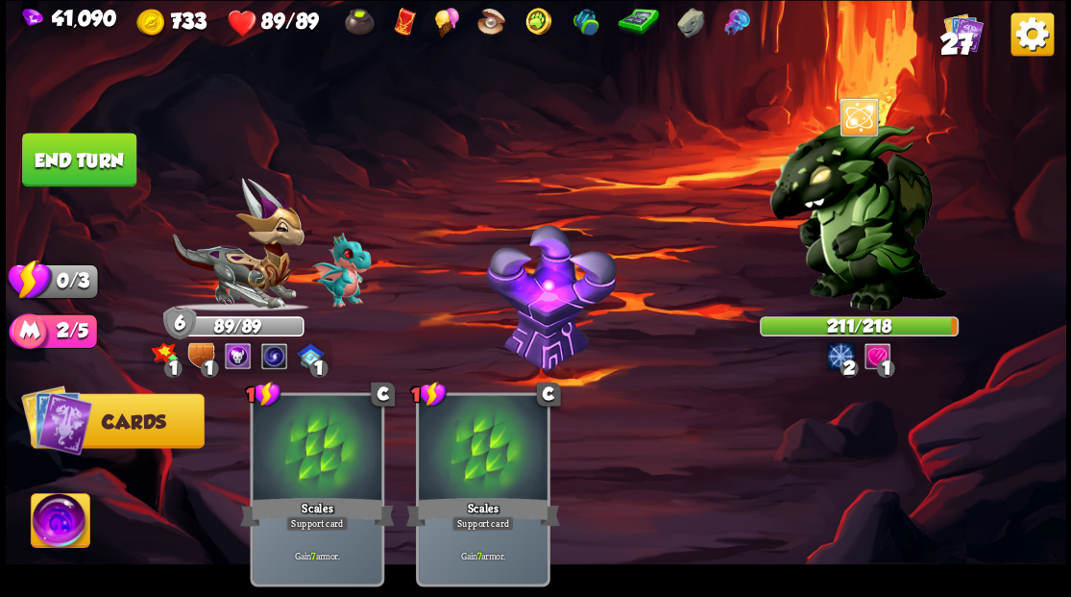
click at [63, 148] on button "End turn" at bounding box center [79, 160] width 114 height 54
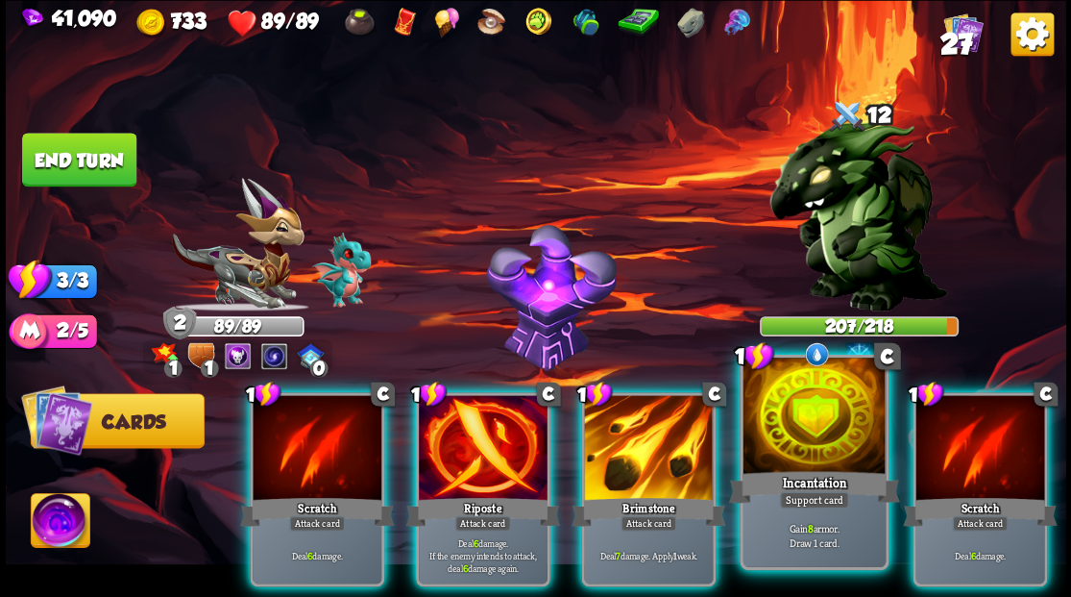
click at [818, 419] on div at bounding box center [814, 417] width 142 height 120
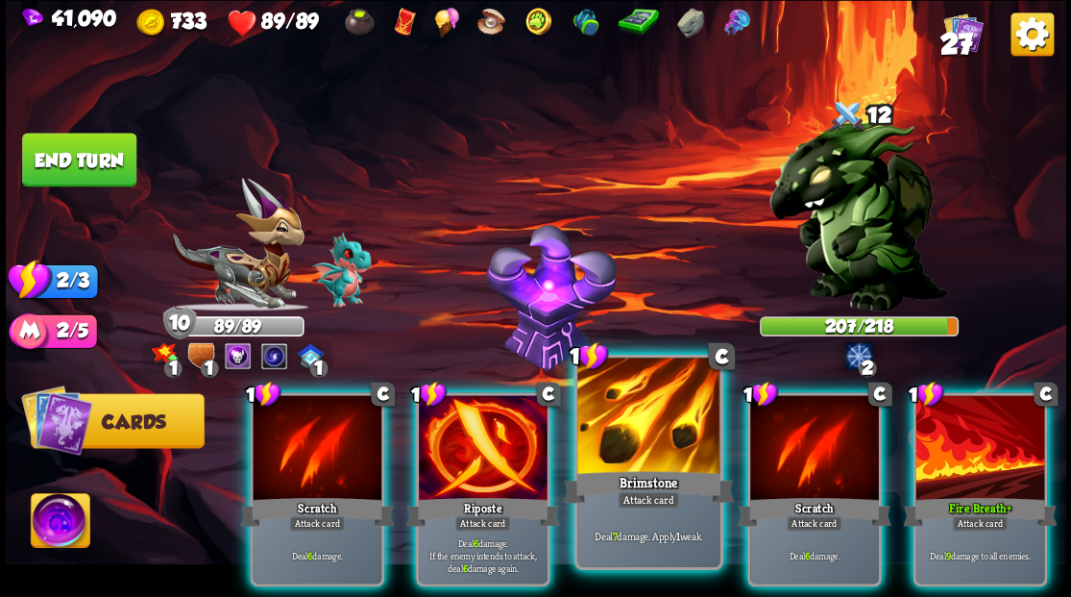
click at [627, 443] on div at bounding box center [648, 417] width 142 height 120
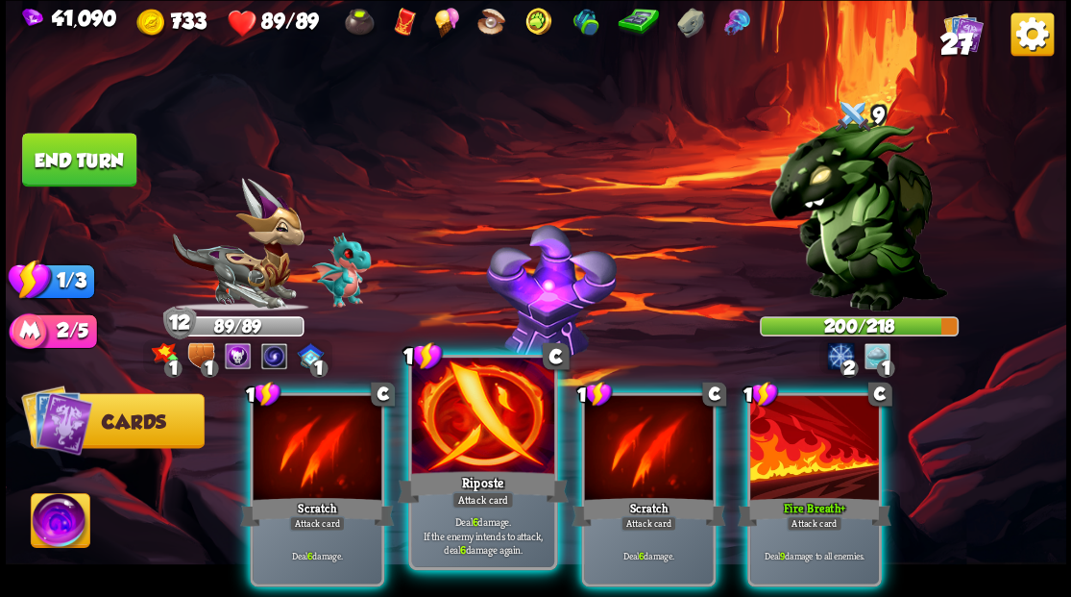
click at [488, 431] on div at bounding box center [482, 417] width 142 height 120
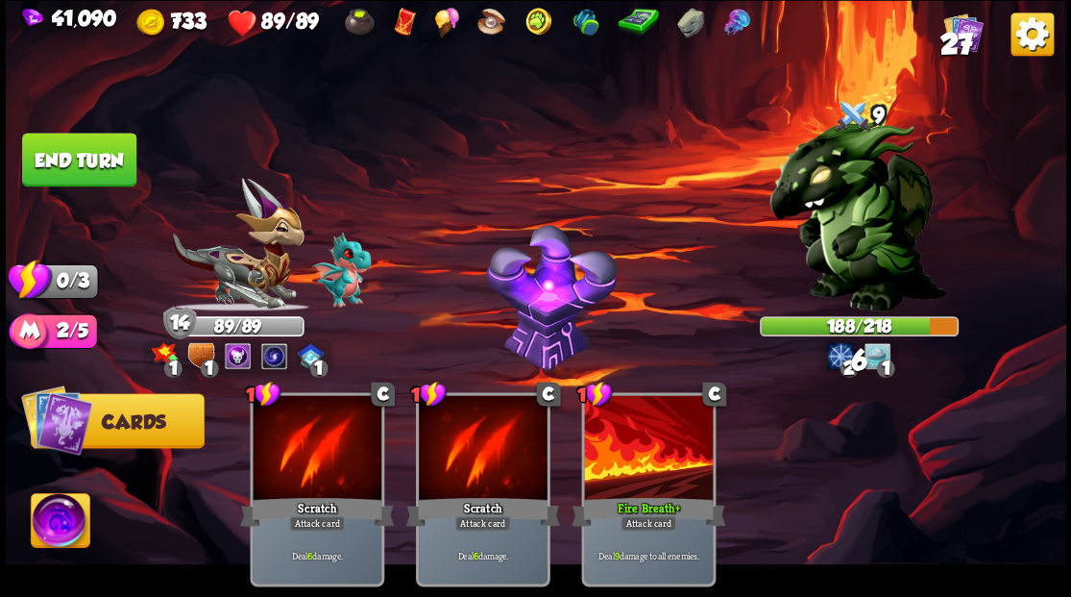
drag, startPoint x: 91, startPoint y: 152, endPoint x: 185, endPoint y: 169, distance: 95.7
click at [92, 152] on button "End turn" at bounding box center [79, 160] width 114 height 54
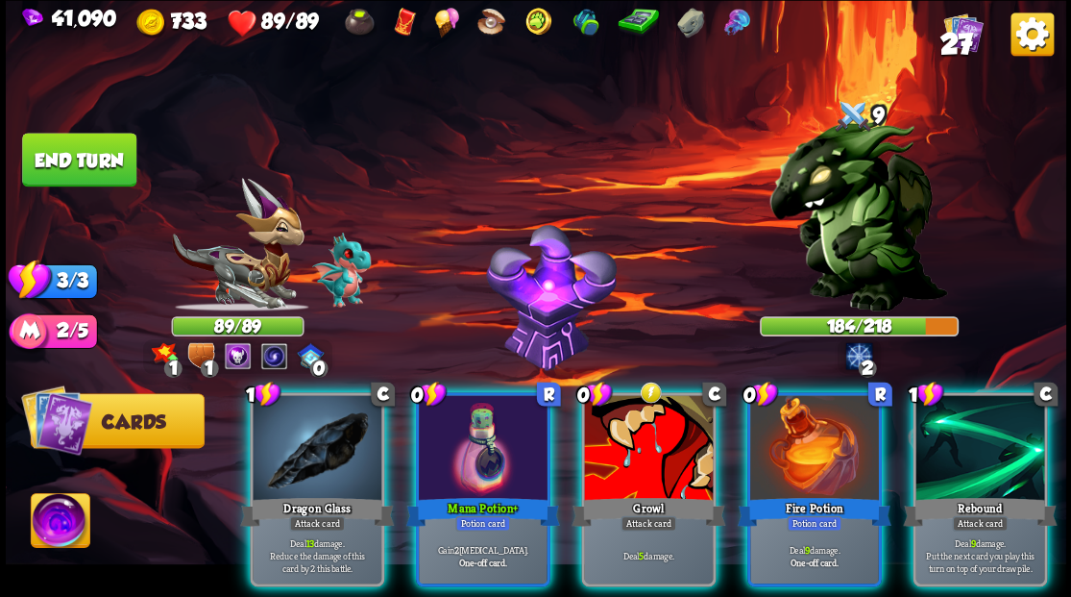
drag, startPoint x: 459, startPoint y: 409, endPoint x: 456, endPoint y: 375, distance: 34.7
click at [458, 408] on div at bounding box center [483, 449] width 129 height 109
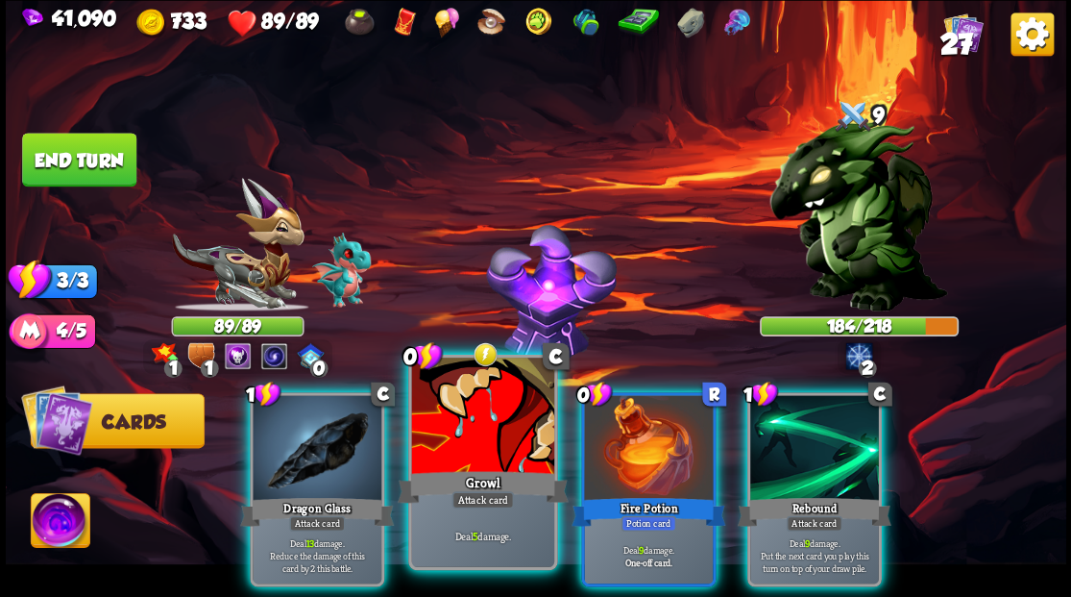
click at [484, 428] on div at bounding box center [482, 417] width 142 height 120
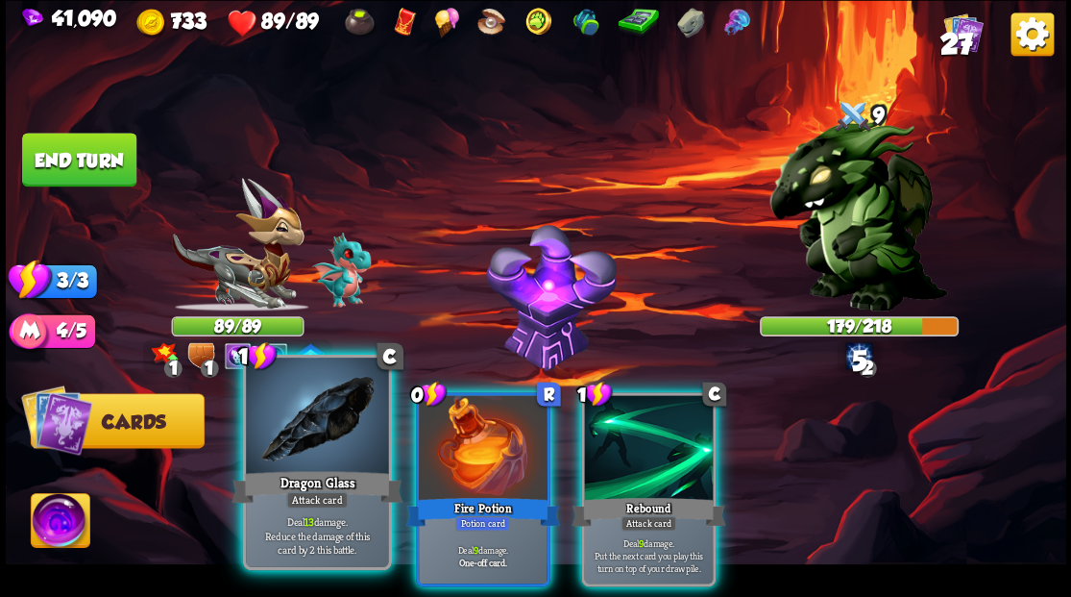
click at [292, 465] on div at bounding box center [317, 417] width 142 height 120
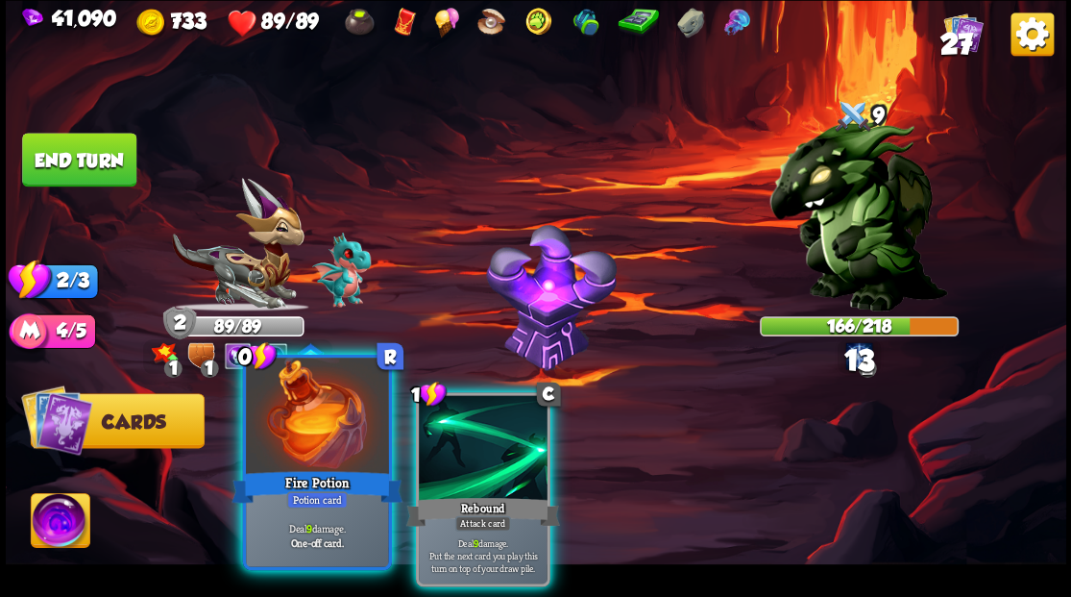
click at [296, 468] on div "Fire Potion" at bounding box center [317, 486] width 171 height 38
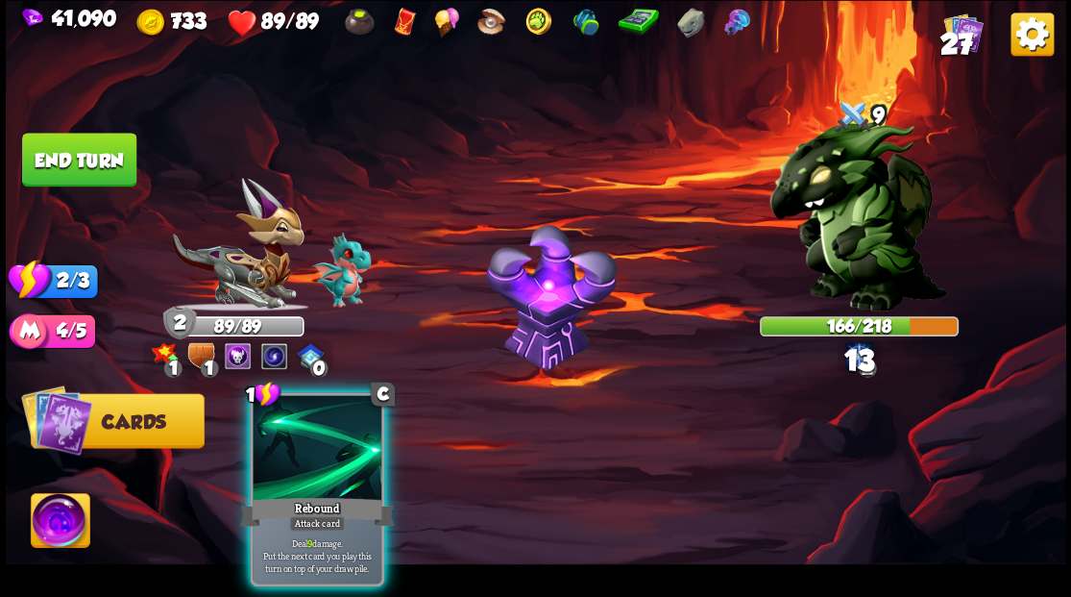
click at [296, 494] on div "Rebound" at bounding box center [317, 511] width 154 height 35
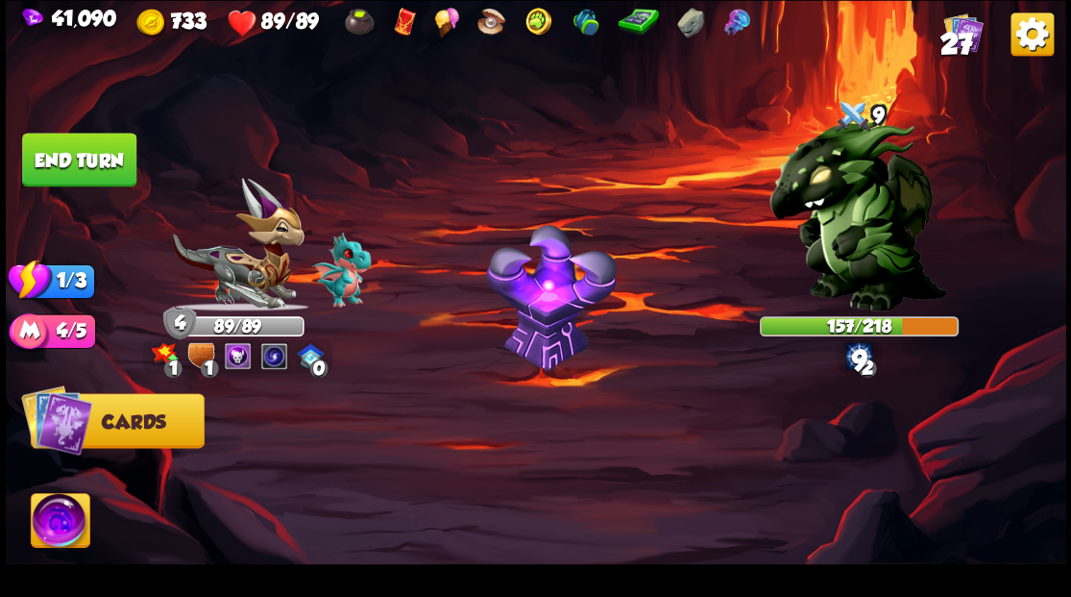
click at [82, 172] on button "End turn" at bounding box center [79, 160] width 114 height 54
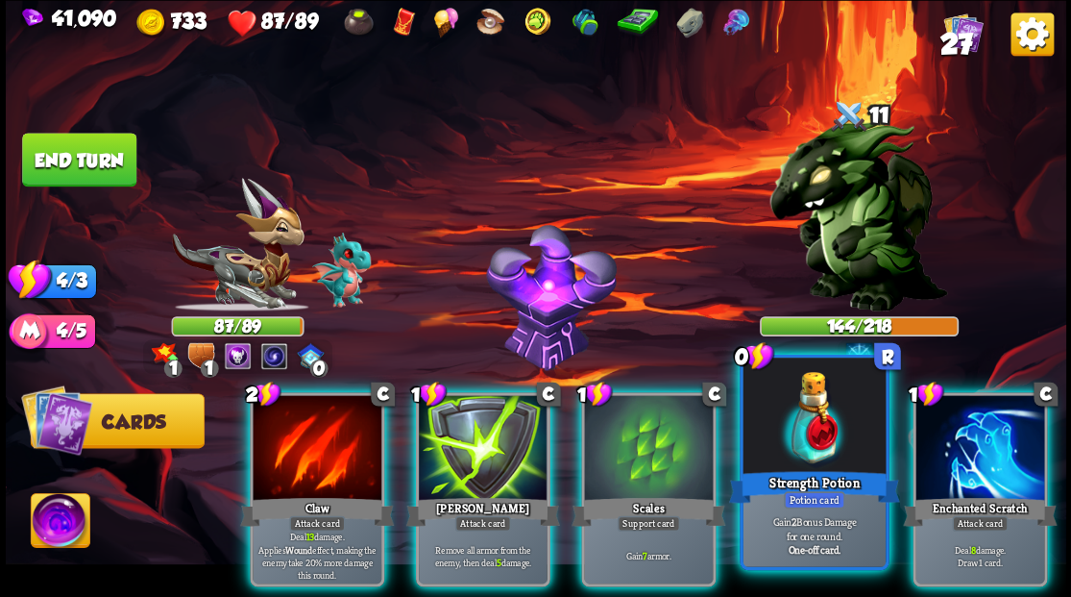
click at [824, 440] on div at bounding box center [814, 417] width 142 height 120
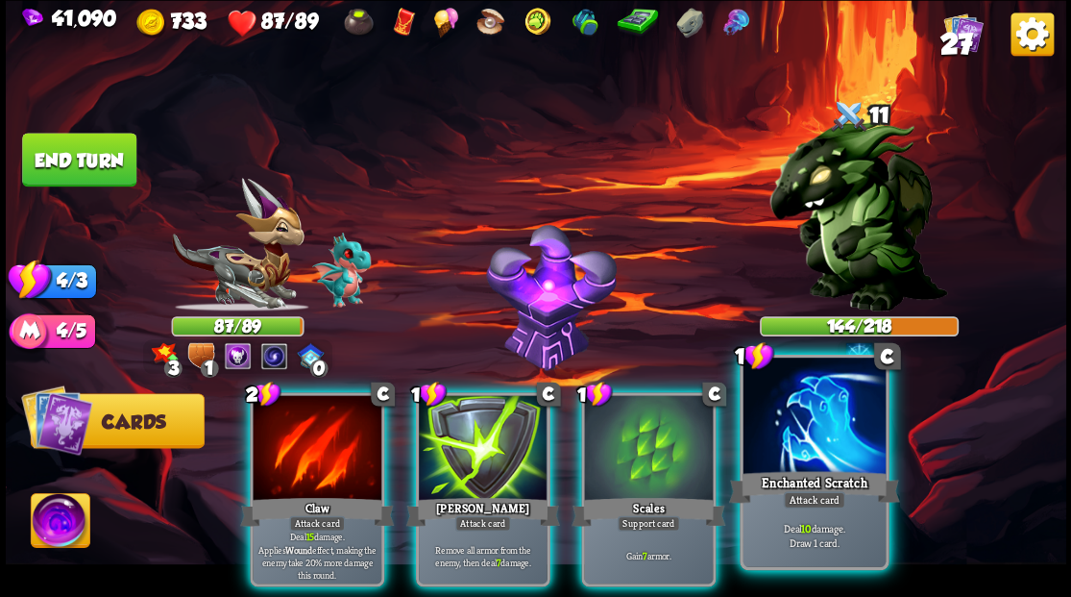
click at [818, 437] on div at bounding box center [814, 417] width 142 height 120
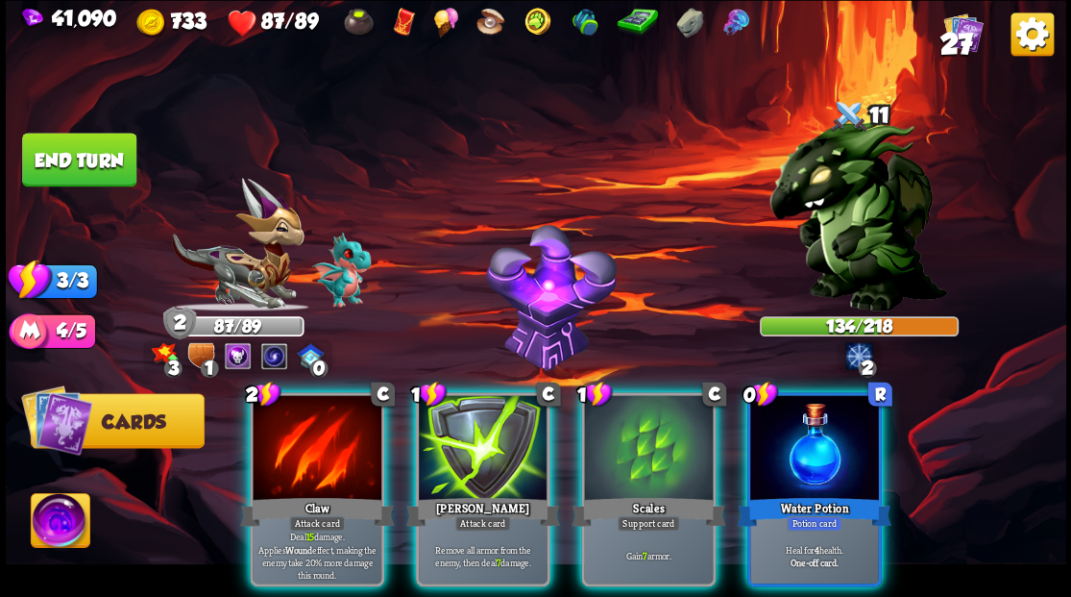
click at [838, 467] on div "0 R Water Potion Potion card Heal for 4 health. One-off card." at bounding box center [813, 489] width 134 height 194
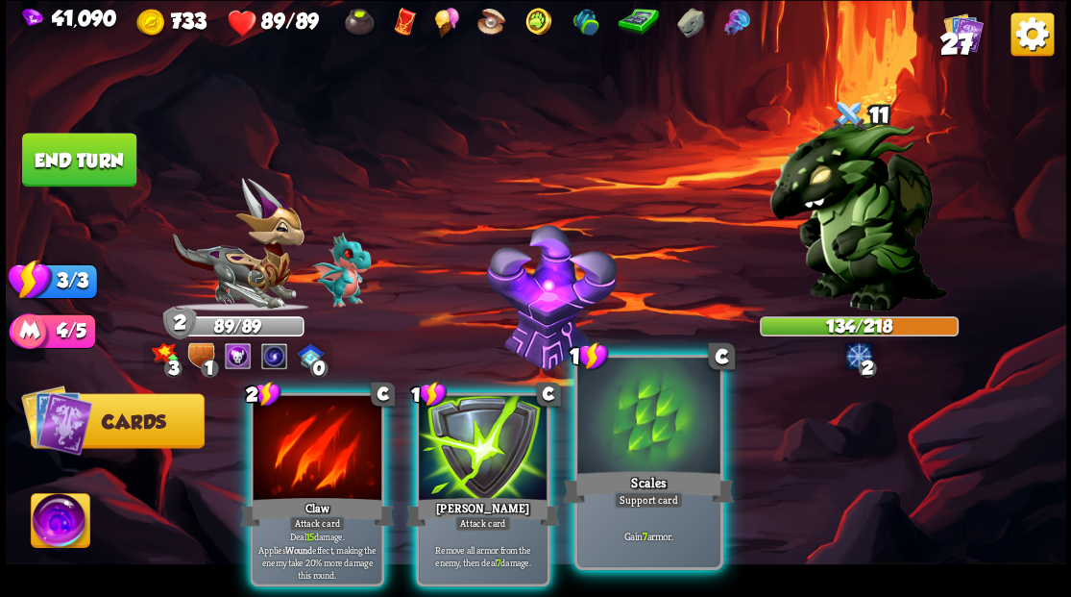
click at [632, 438] on div at bounding box center [648, 417] width 142 height 120
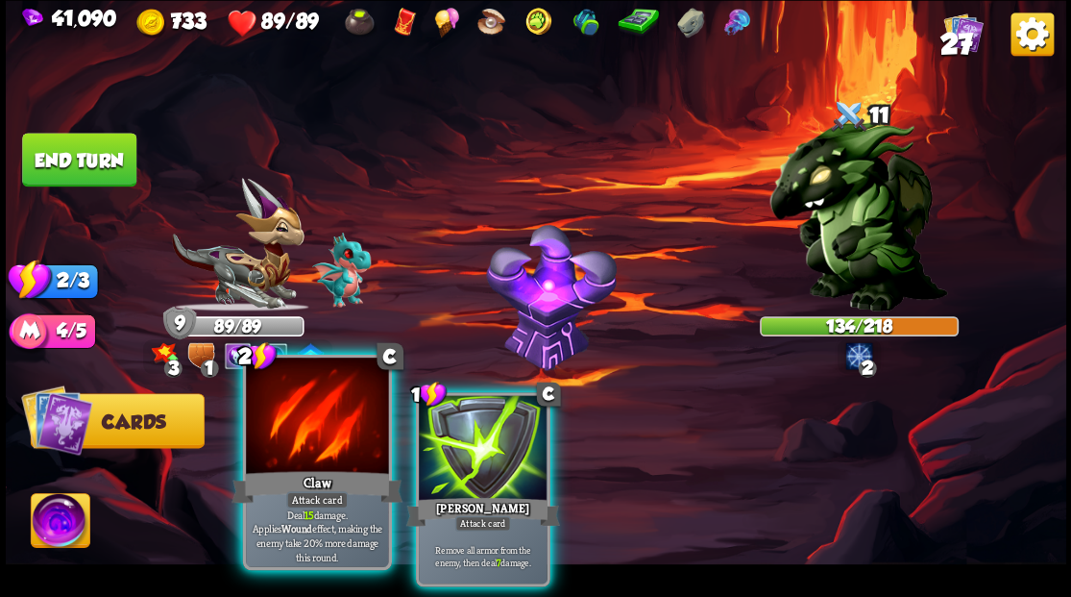
click at [330, 440] on div at bounding box center [317, 417] width 142 height 120
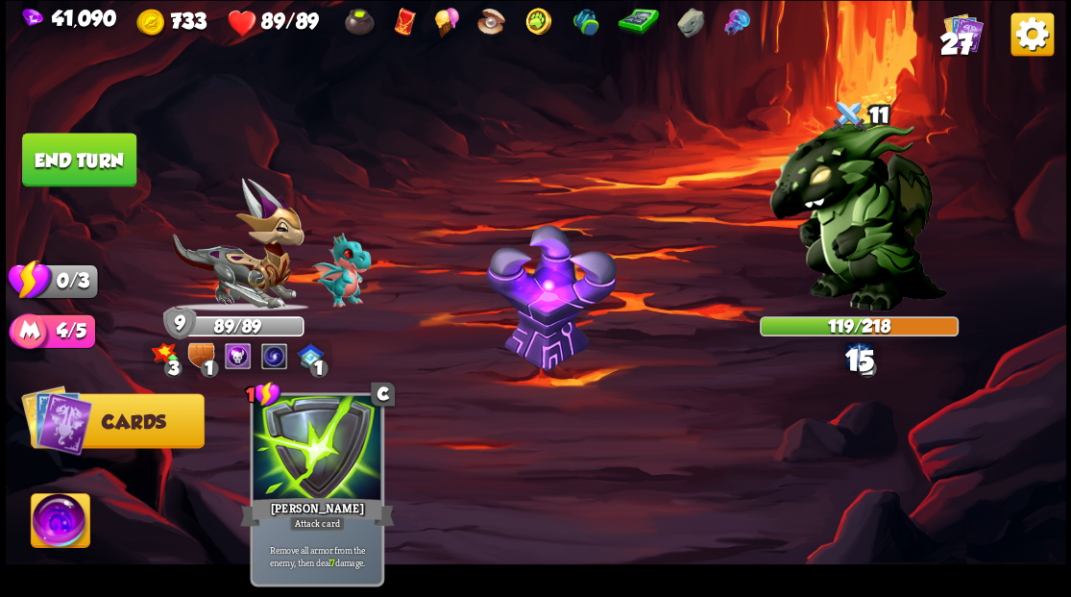
drag, startPoint x: 75, startPoint y: 173, endPoint x: 73, endPoint y: 154, distance: 19.3
click at [73, 167] on button "End turn" at bounding box center [79, 160] width 114 height 54
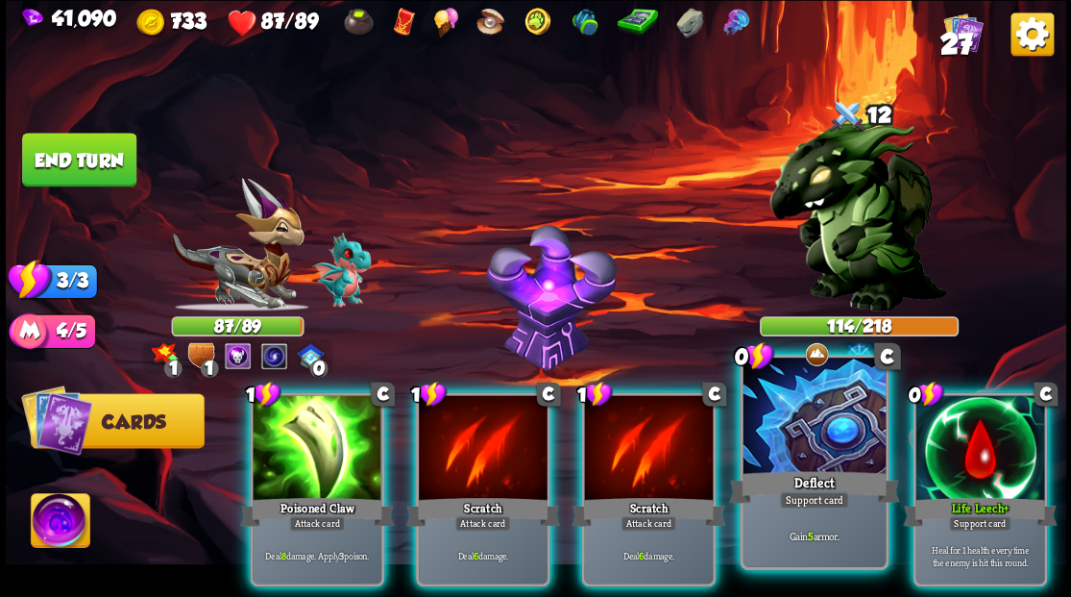
click at [778, 420] on div at bounding box center [814, 417] width 142 height 120
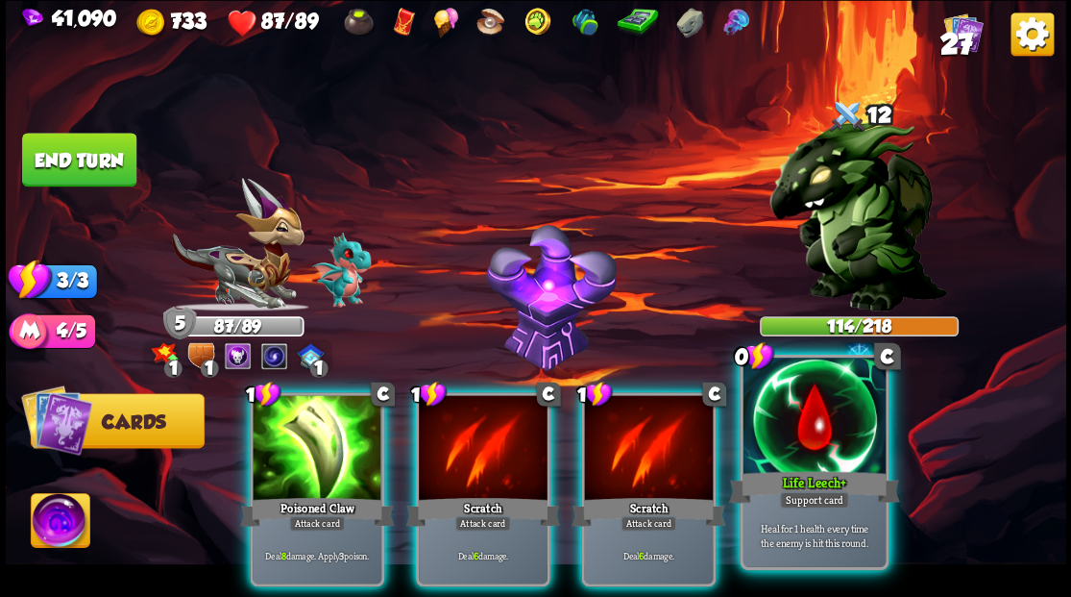
click at [778, 419] on div at bounding box center [814, 417] width 142 height 120
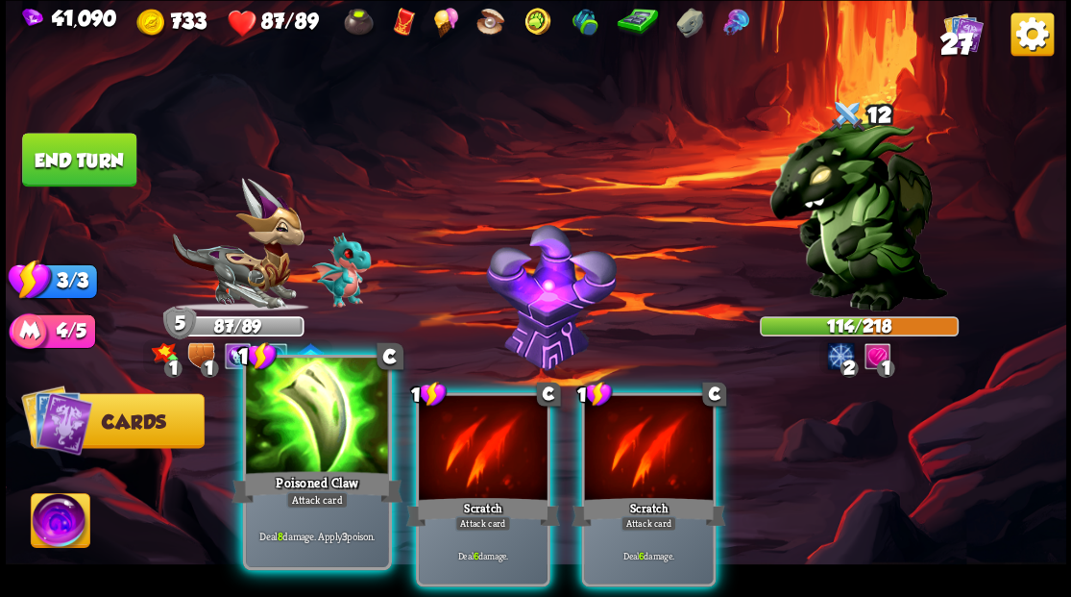
click at [336, 439] on div at bounding box center [317, 417] width 142 height 120
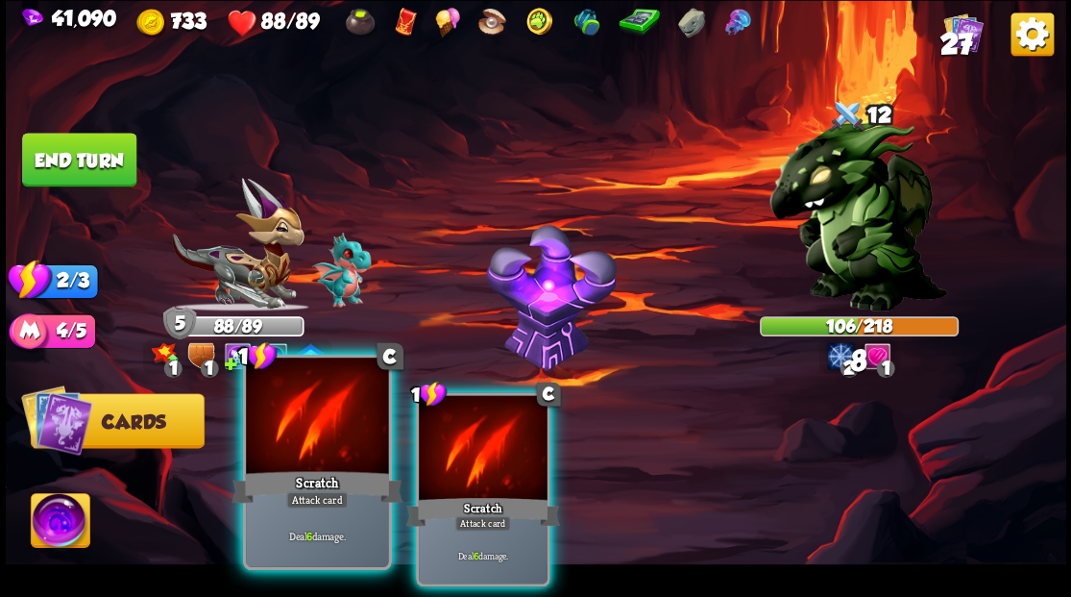
click at [330, 434] on div at bounding box center [317, 417] width 142 height 120
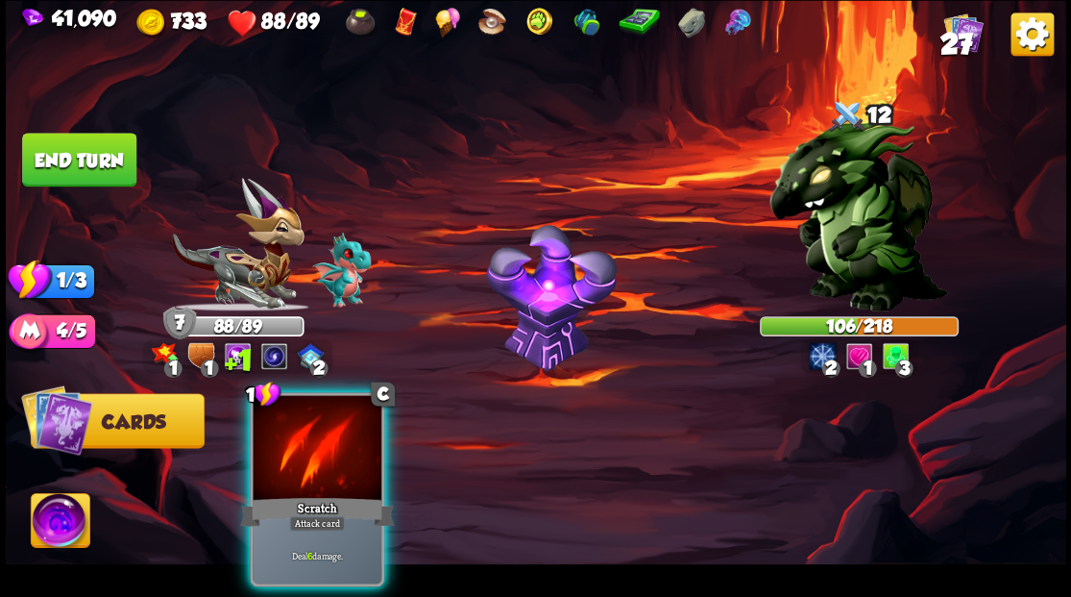
click at [330, 434] on div at bounding box center [317, 449] width 129 height 109
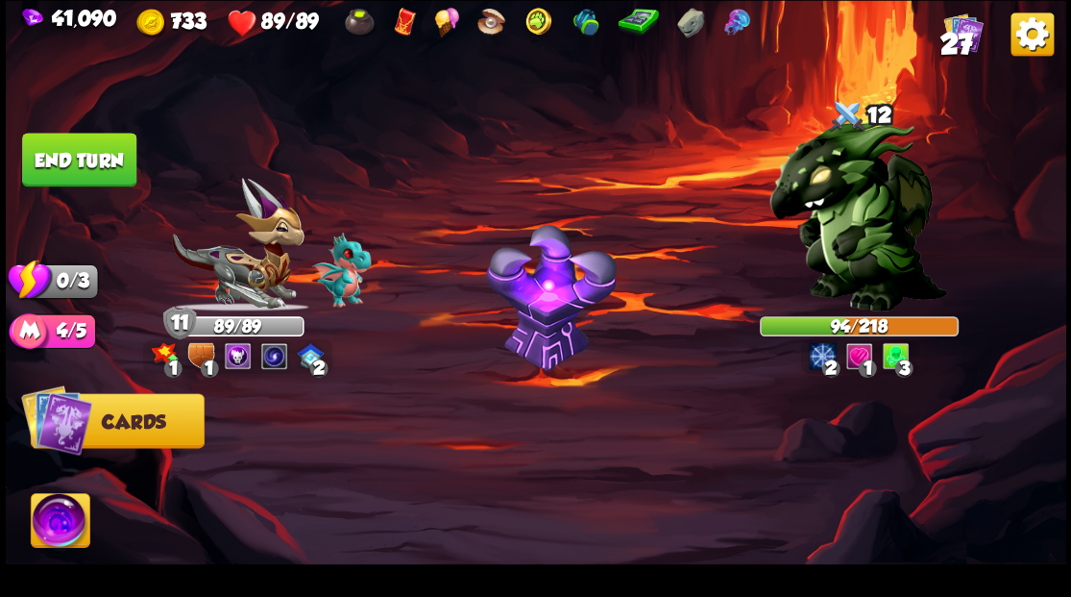
click at [93, 152] on button "End turn" at bounding box center [79, 160] width 114 height 54
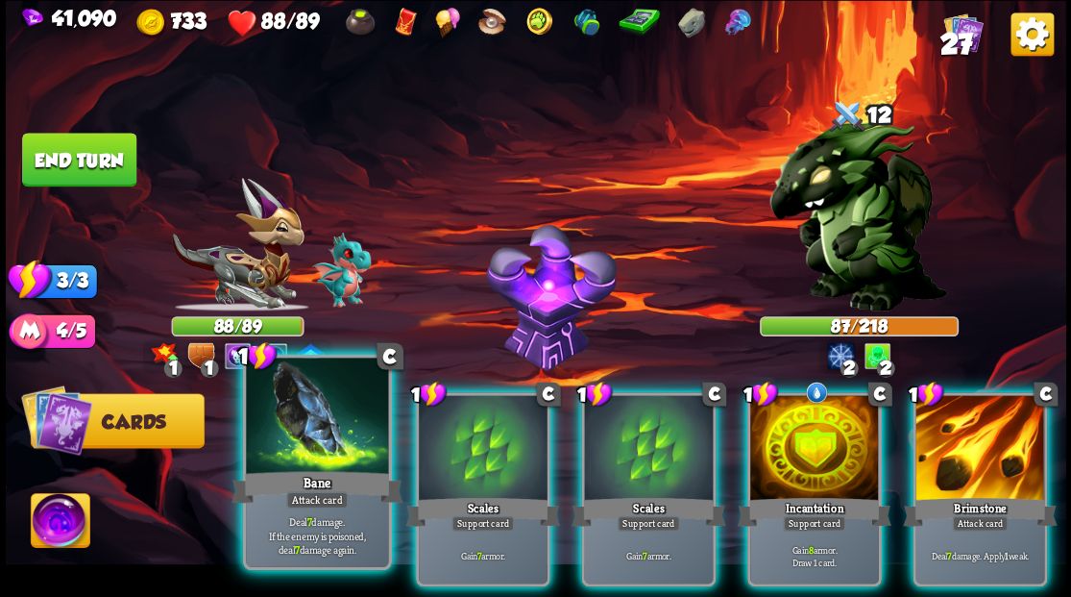
click at [298, 440] on div at bounding box center [317, 417] width 142 height 120
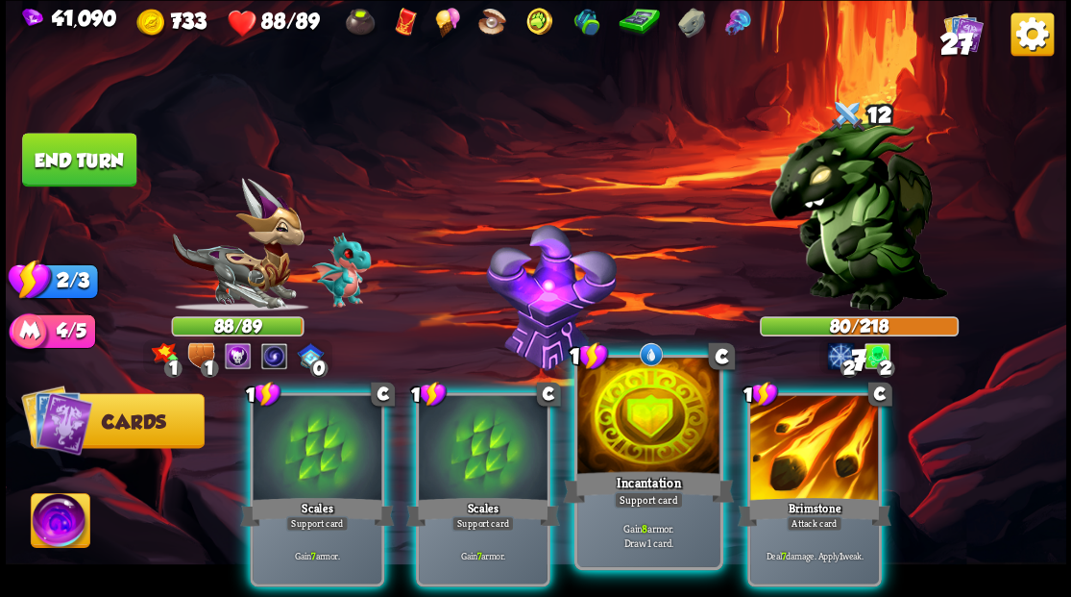
click at [631, 425] on div at bounding box center [648, 417] width 142 height 120
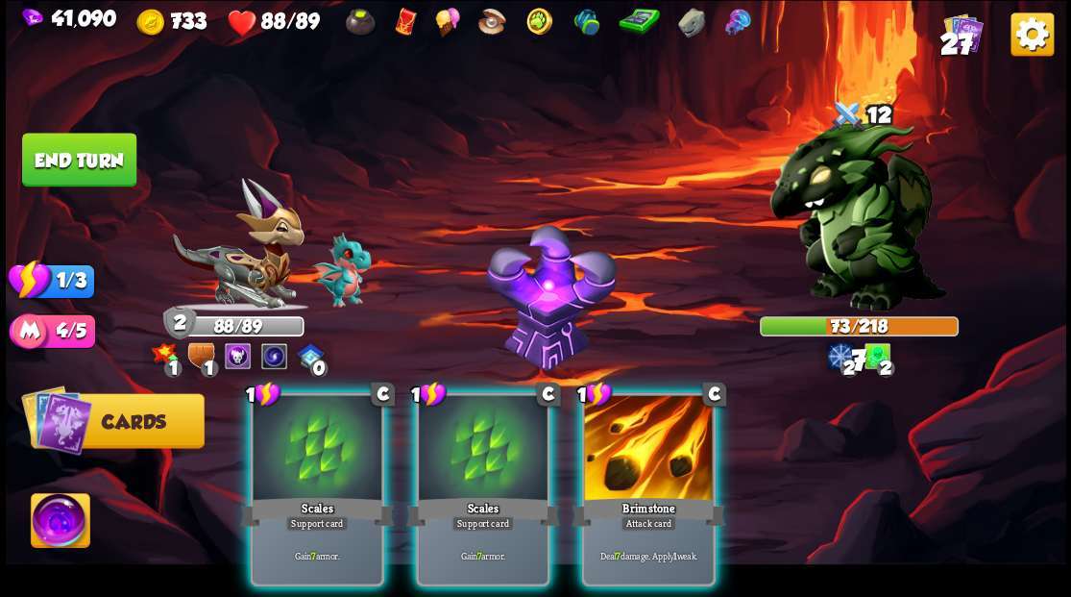
click at [632, 425] on div at bounding box center [648, 449] width 129 height 109
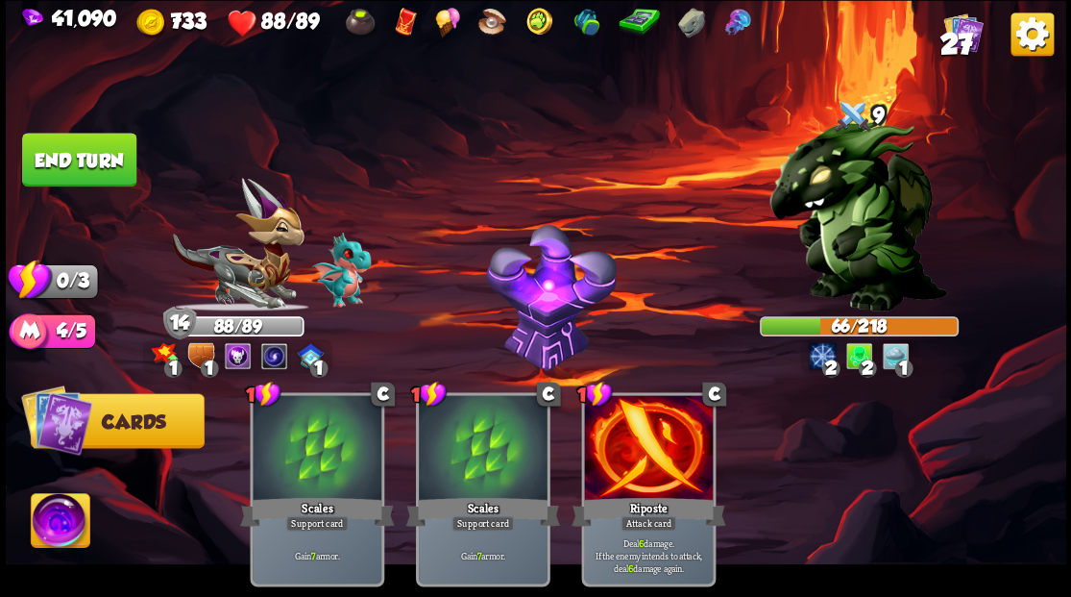
click at [86, 158] on button "End turn" at bounding box center [79, 160] width 114 height 54
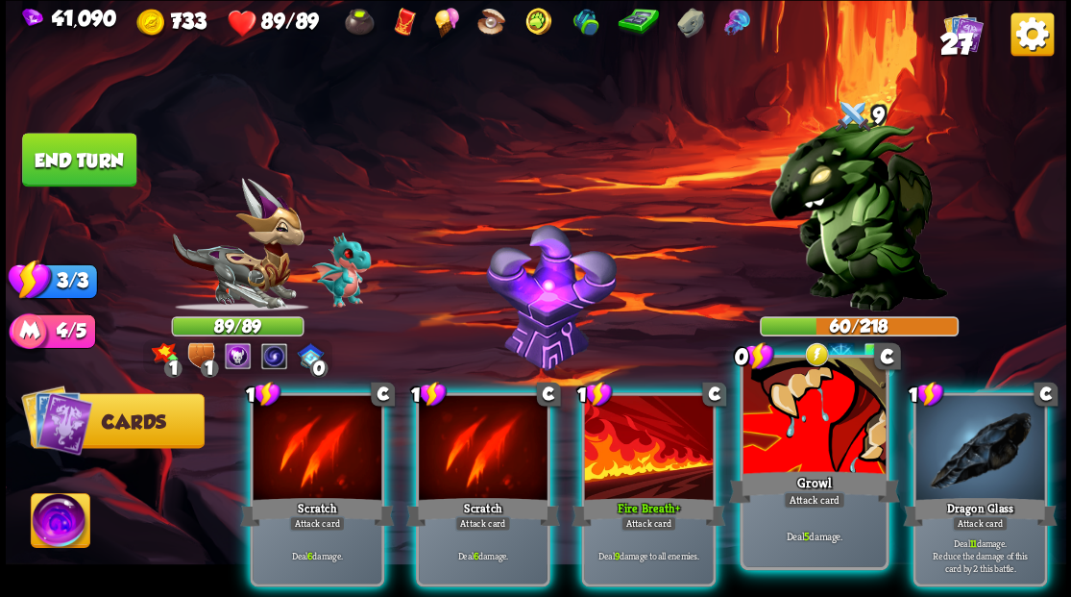
click at [805, 451] on div at bounding box center [814, 417] width 142 height 120
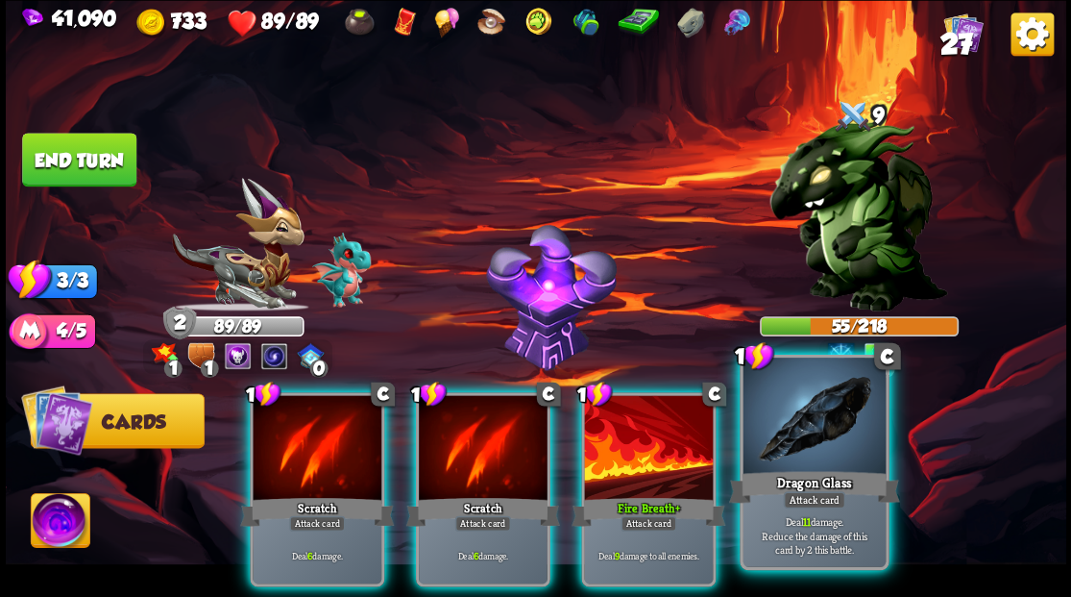
click at [804, 418] on div at bounding box center [814, 417] width 142 height 120
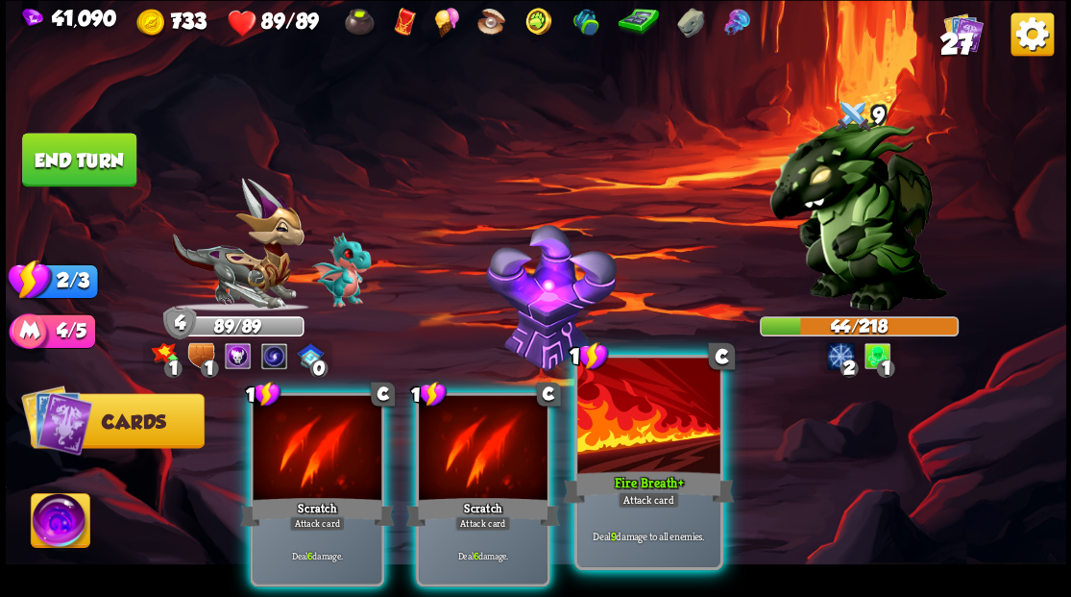
click at [669, 445] on div at bounding box center [648, 417] width 142 height 120
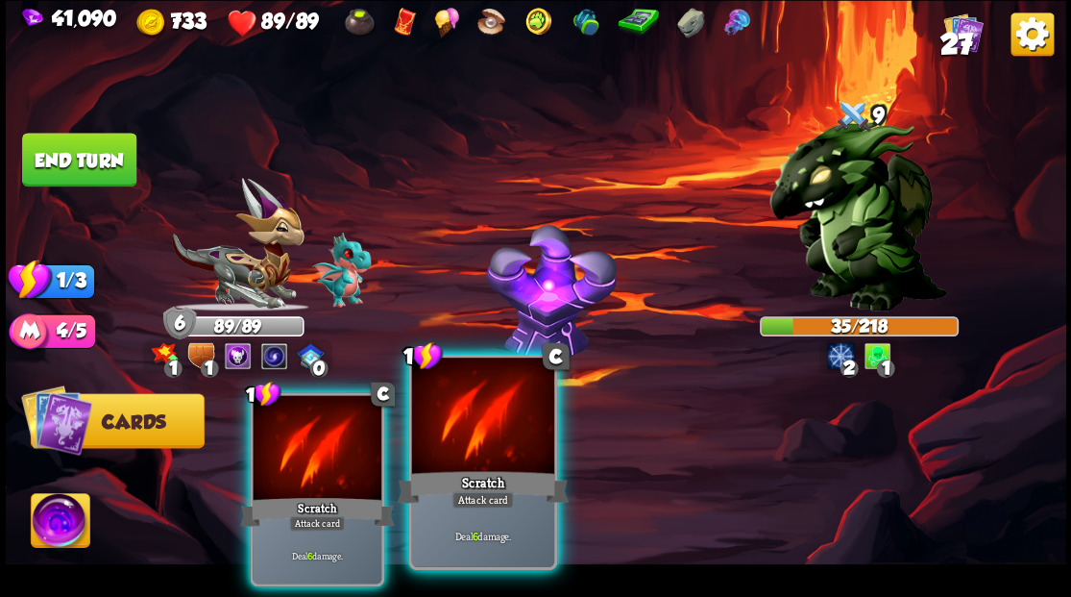
click at [496, 433] on div at bounding box center [482, 417] width 142 height 120
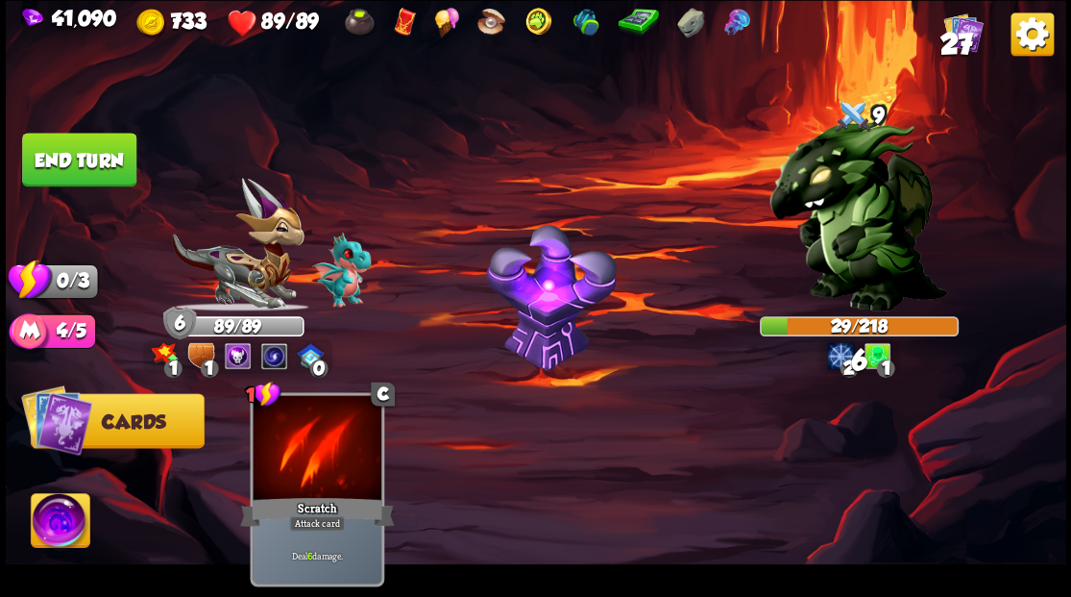
click at [75, 158] on button "End turn" at bounding box center [79, 160] width 114 height 54
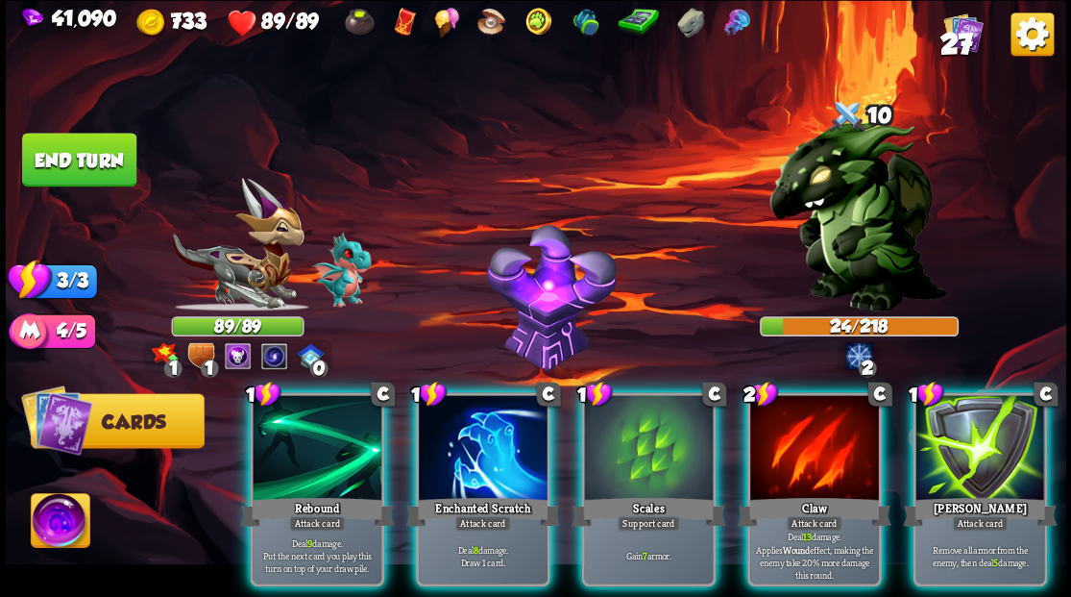
drag, startPoint x: 473, startPoint y: 421, endPoint x: 507, endPoint y: 344, distance: 84.3
click at [473, 420] on div at bounding box center [483, 449] width 129 height 109
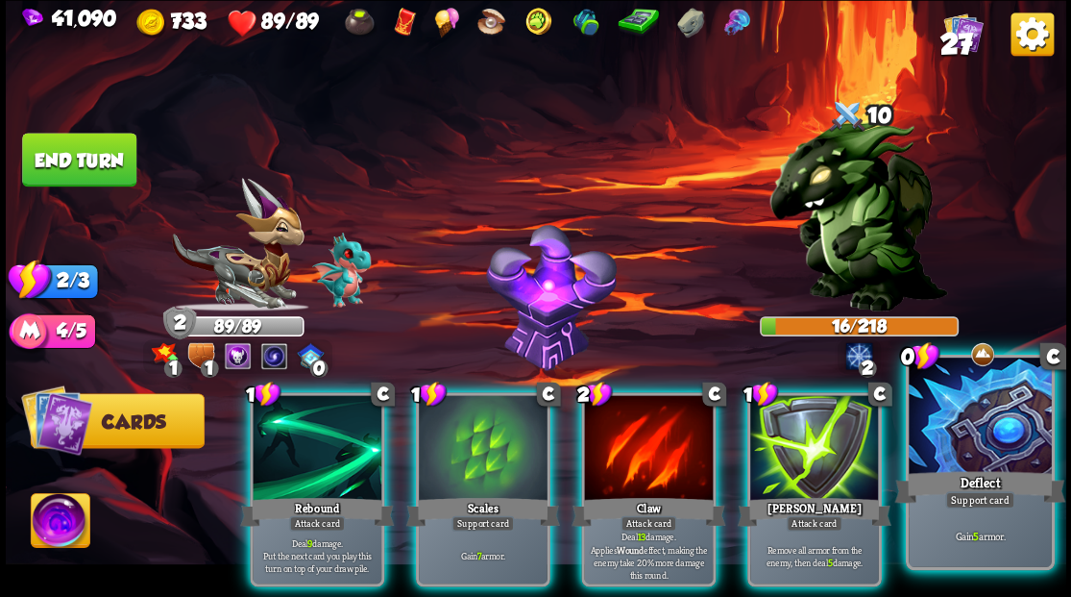
click at [1002, 433] on div at bounding box center [980, 417] width 142 height 120
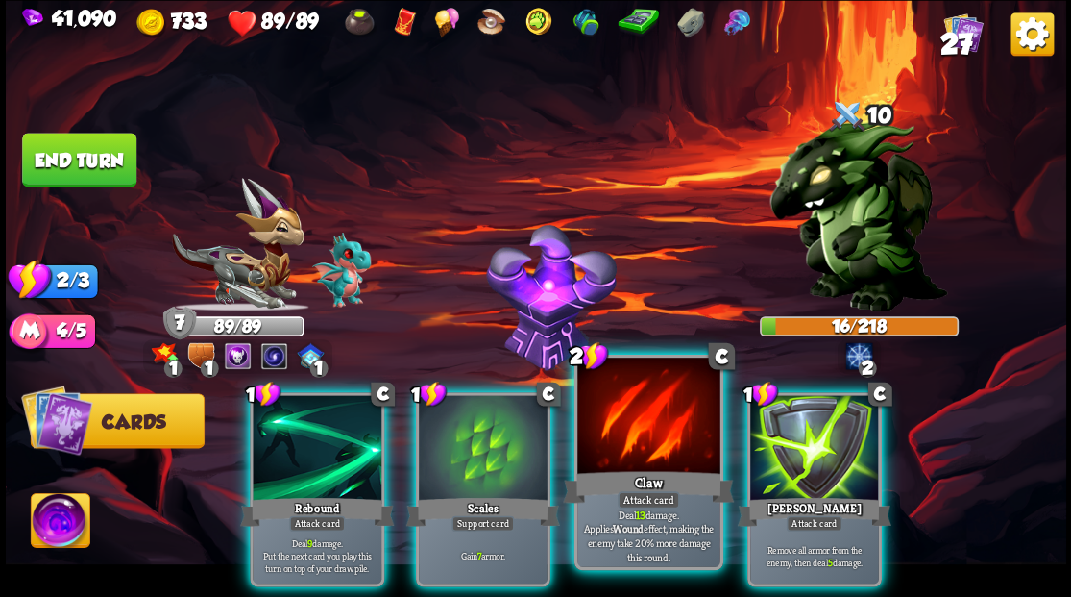
click at [644, 443] on div at bounding box center [648, 417] width 142 height 120
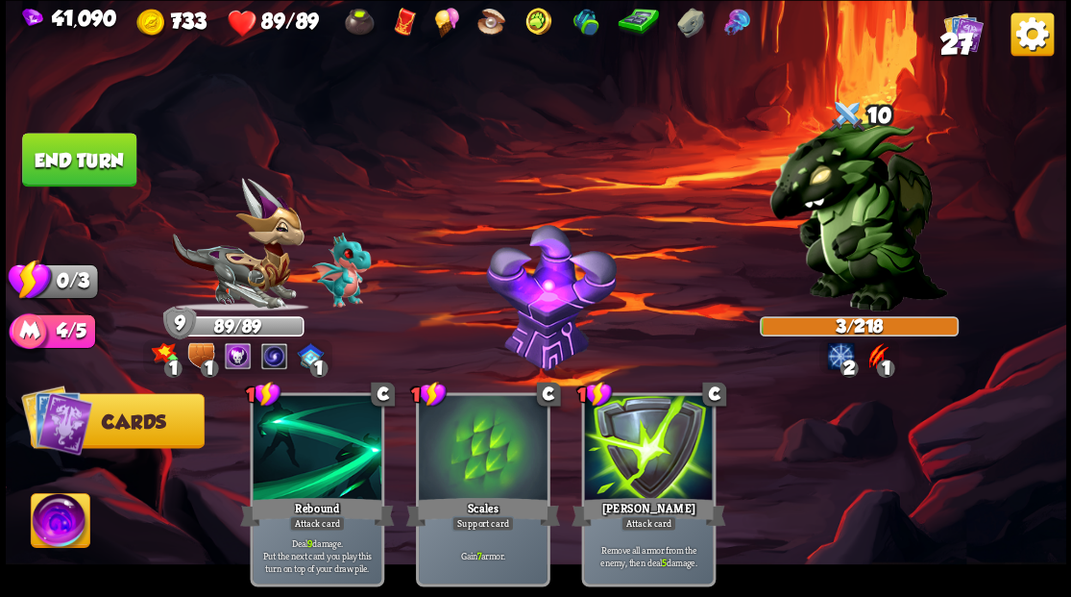
click at [37, 154] on button "End turn" at bounding box center [79, 160] width 114 height 54
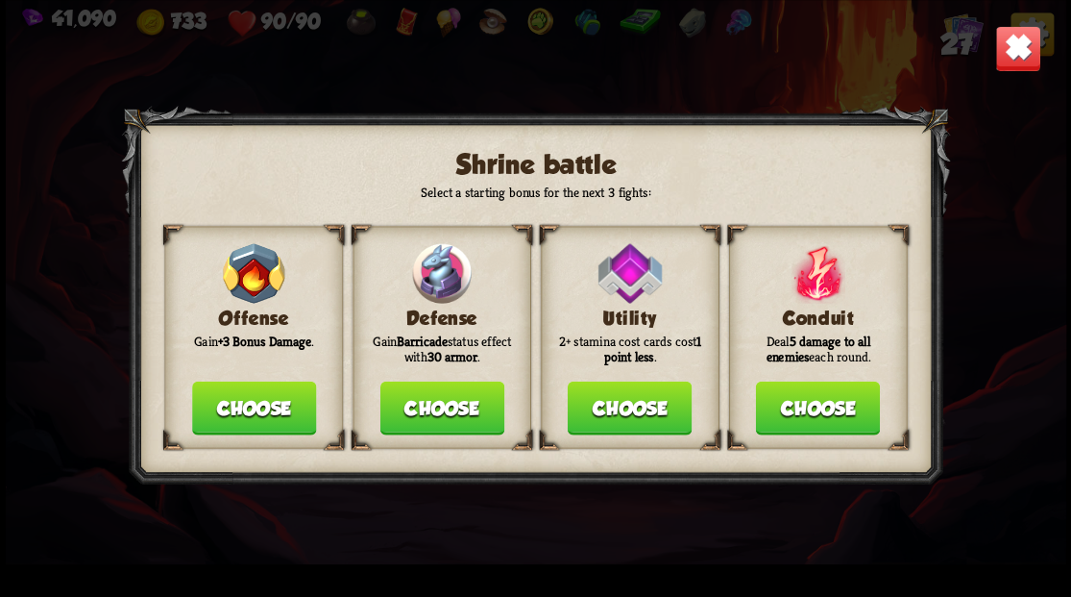
click at [438, 403] on button "Choose" at bounding box center [441, 407] width 124 height 54
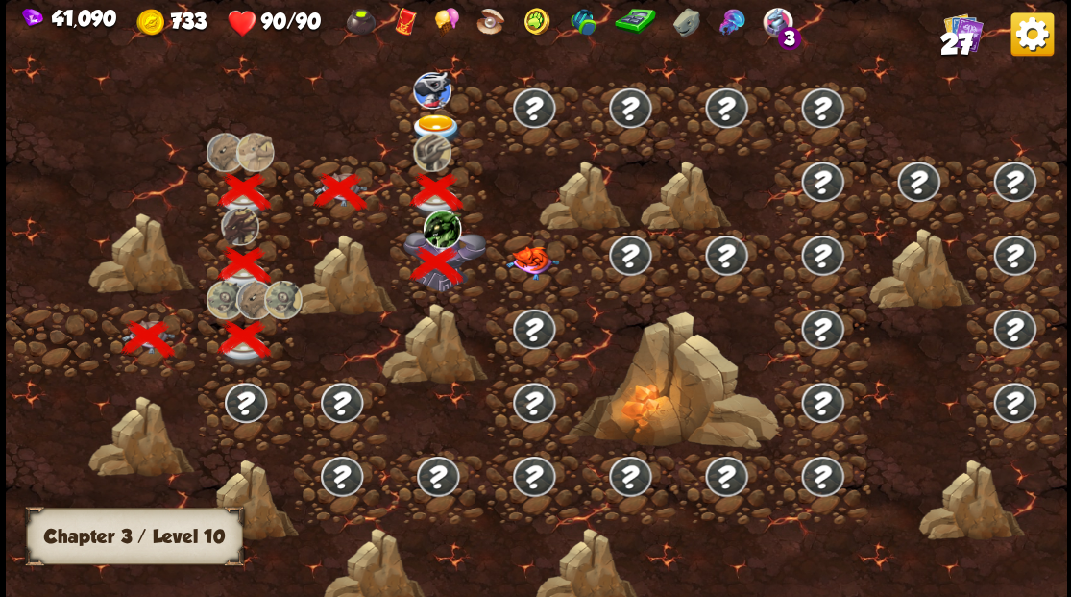
click at [524, 261] on img at bounding box center [531, 262] width 53 height 34
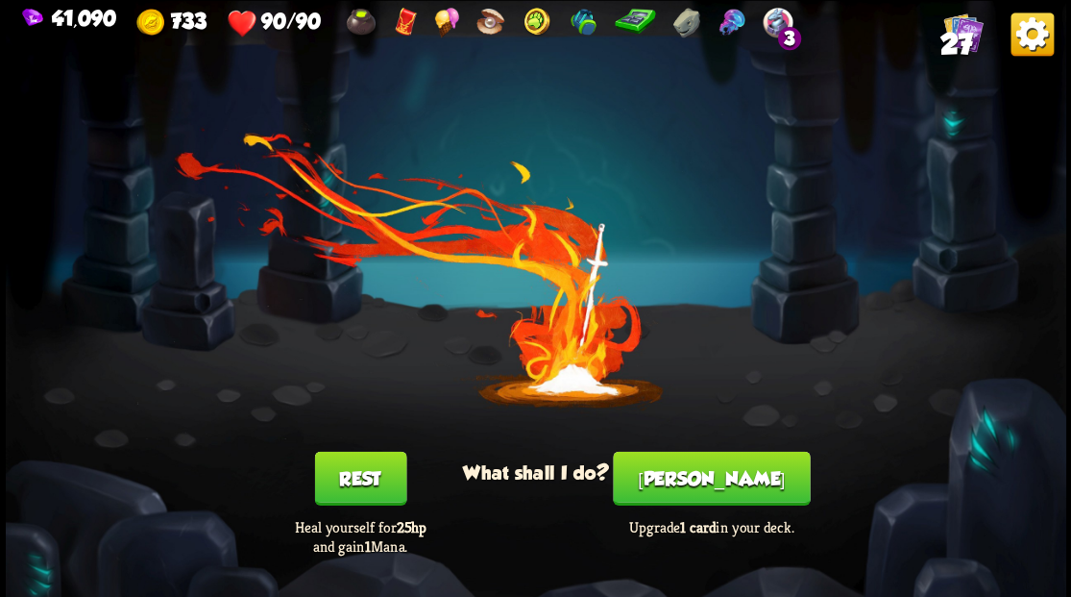
click at [711, 489] on button "[PERSON_NAME]" at bounding box center [711, 478] width 197 height 54
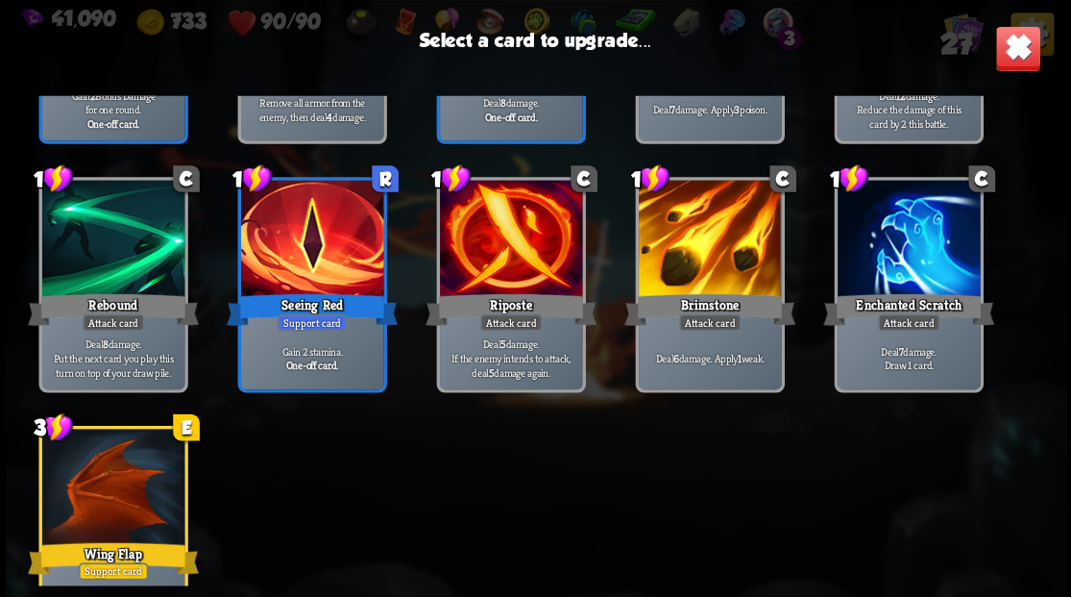
scroll to position [832, 0]
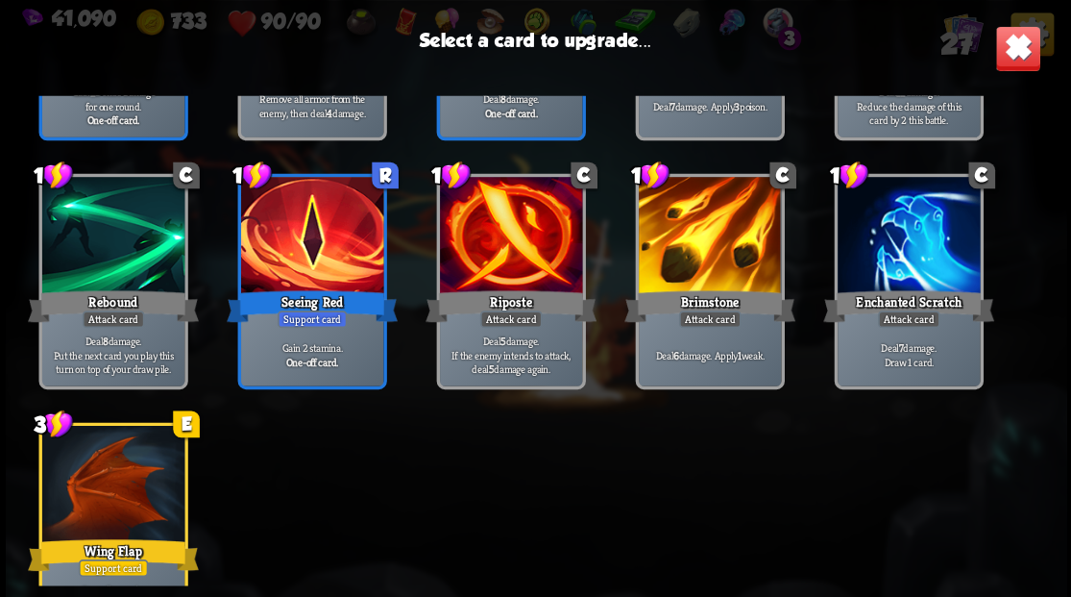
click at [689, 232] on div at bounding box center [709, 237] width 142 height 120
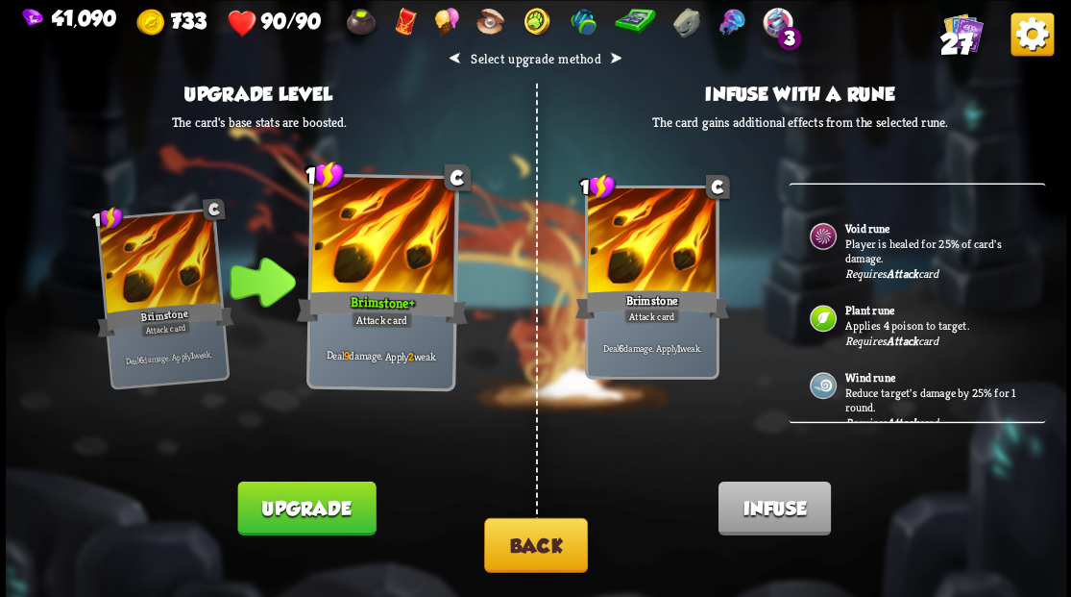
scroll to position [128, 0]
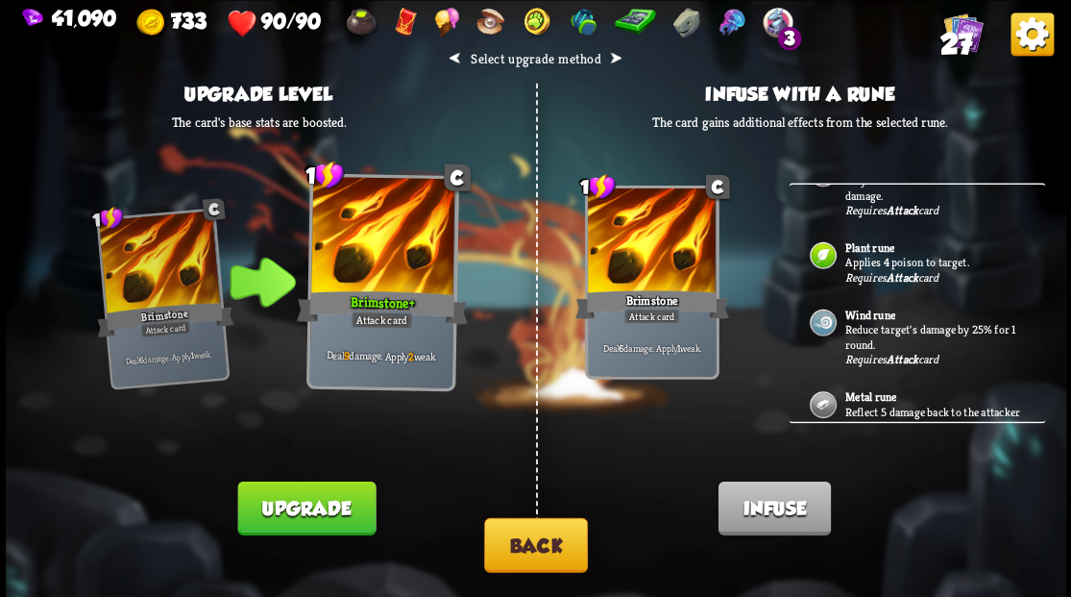
click at [862, 403] on p "Reflect 5 damage back to the attacker this round." at bounding box center [934, 418] width 180 height 30
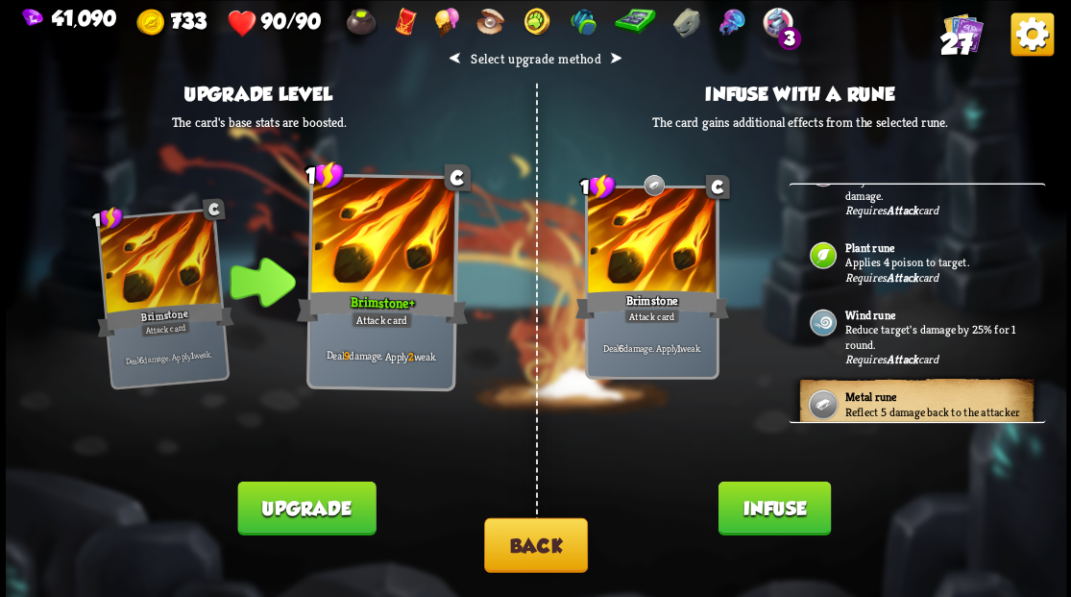
click at [769, 503] on button "Infuse" at bounding box center [774, 507] width 112 height 54
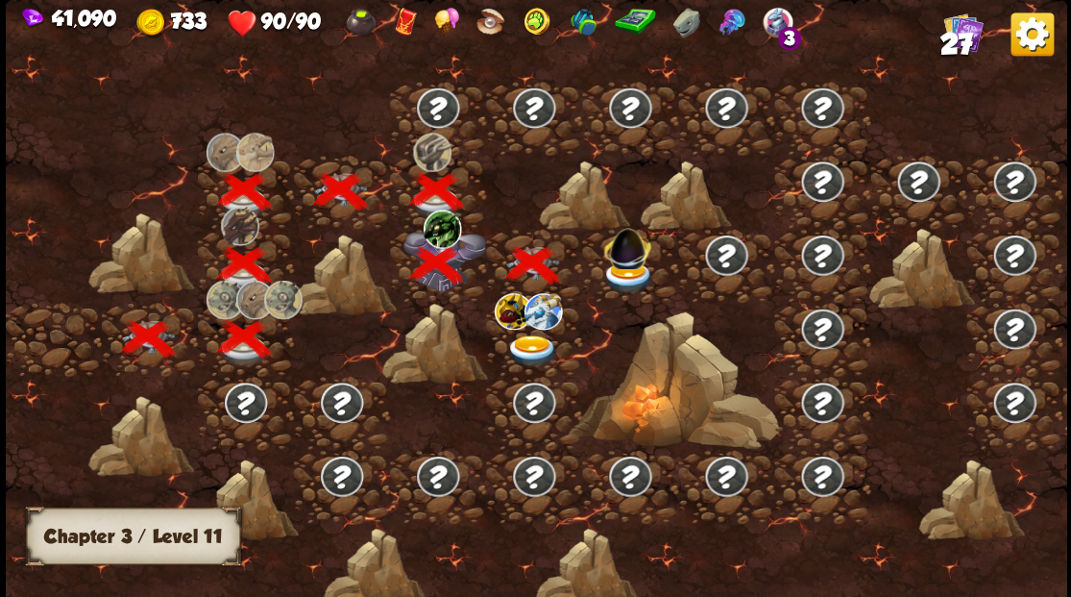
scroll to position [0, 292]
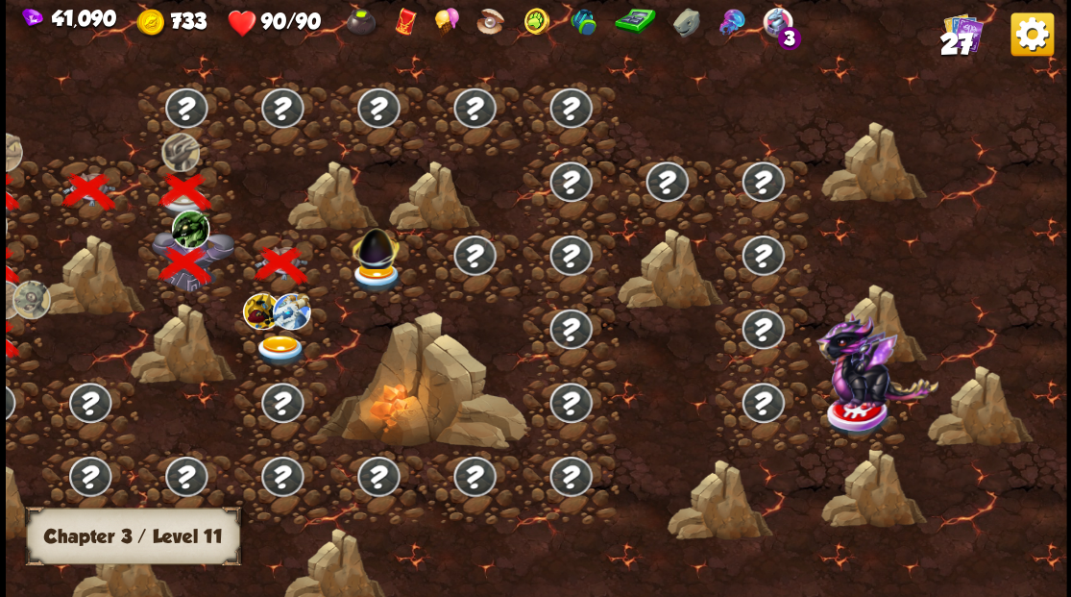
click at [275, 346] on img at bounding box center [280, 350] width 53 height 32
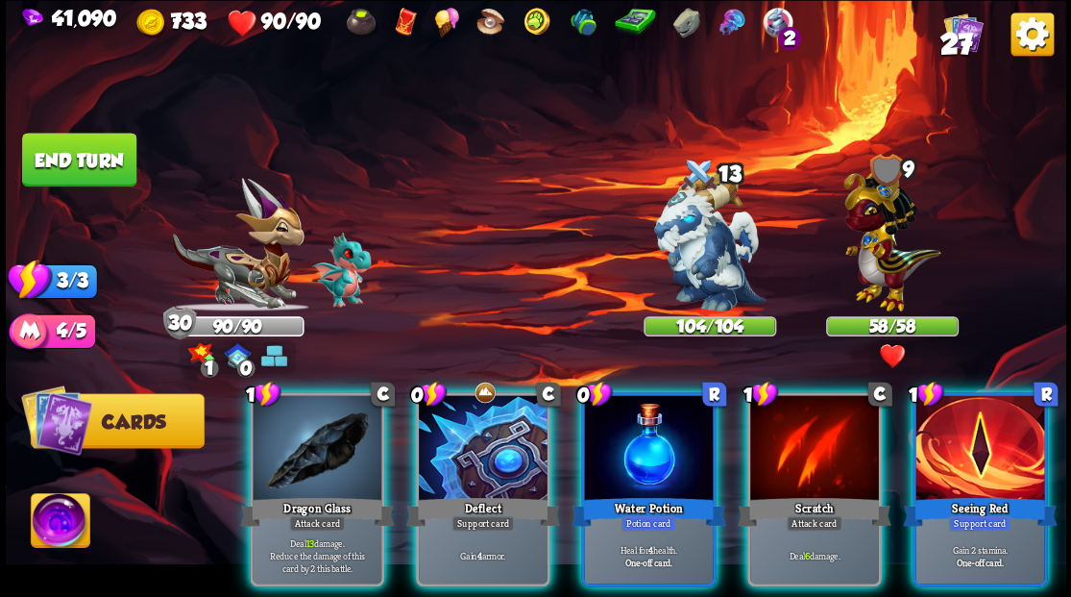
click at [50, 523] on img at bounding box center [60, 523] width 59 height 60
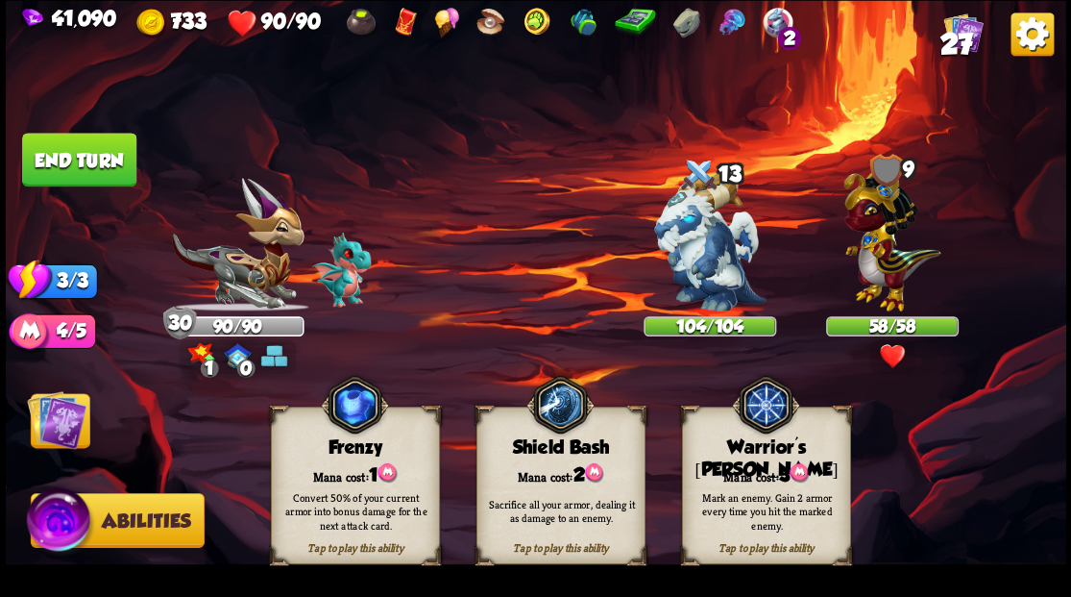
click at [791, 447] on div "Warrior's [PERSON_NAME]" at bounding box center [765, 458] width 167 height 44
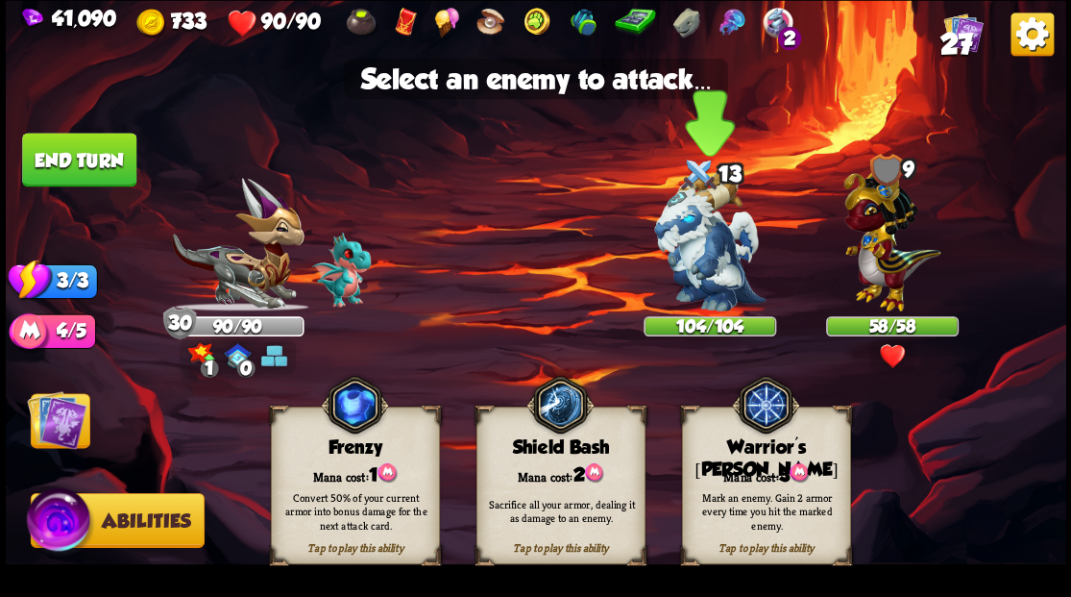
click at [707, 263] on img at bounding box center [709, 241] width 111 height 139
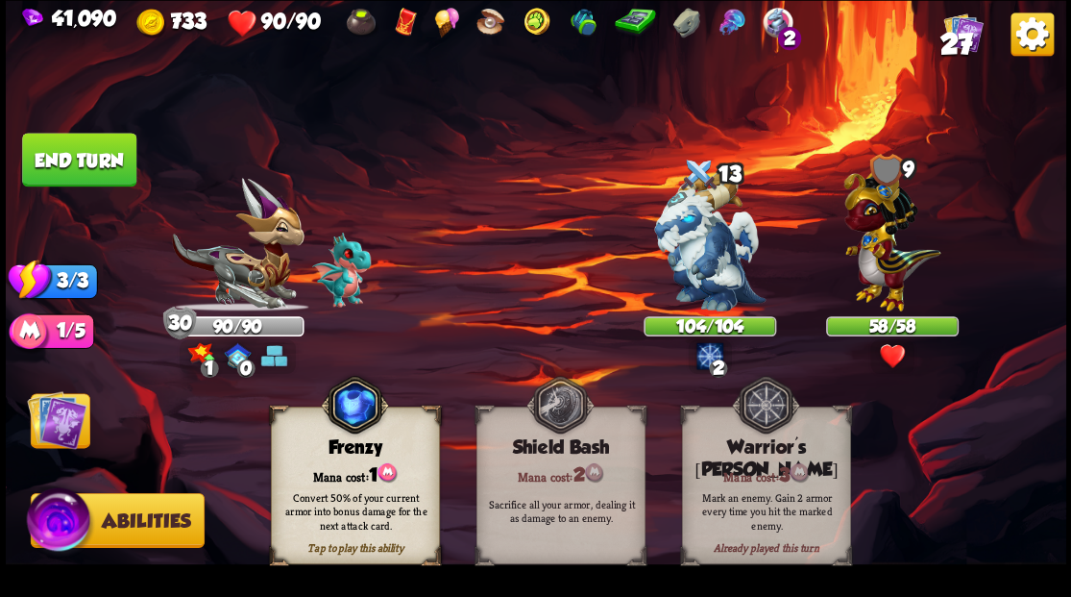
click at [43, 424] on img at bounding box center [57, 419] width 60 height 60
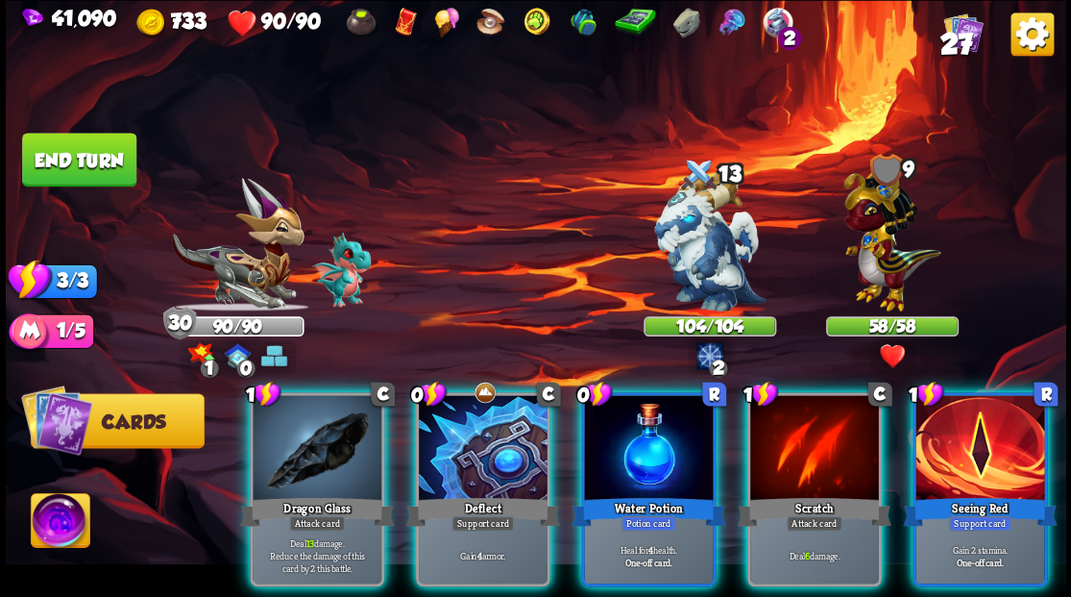
click at [476, 410] on div at bounding box center [483, 449] width 129 height 109
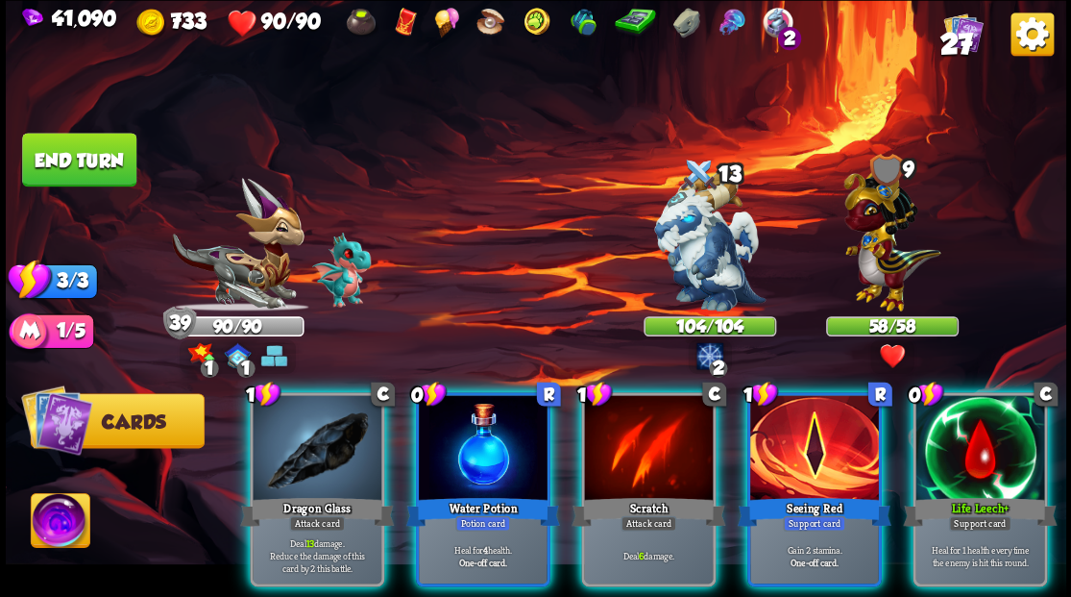
click at [455, 414] on div at bounding box center [483, 449] width 129 height 109
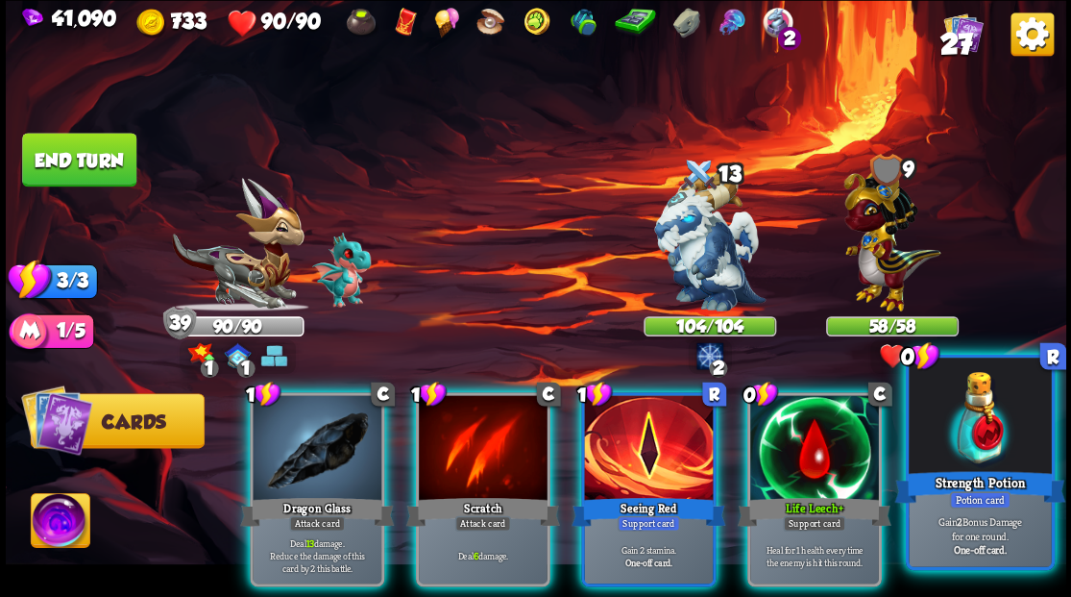
click at [972, 431] on div at bounding box center [980, 417] width 142 height 120
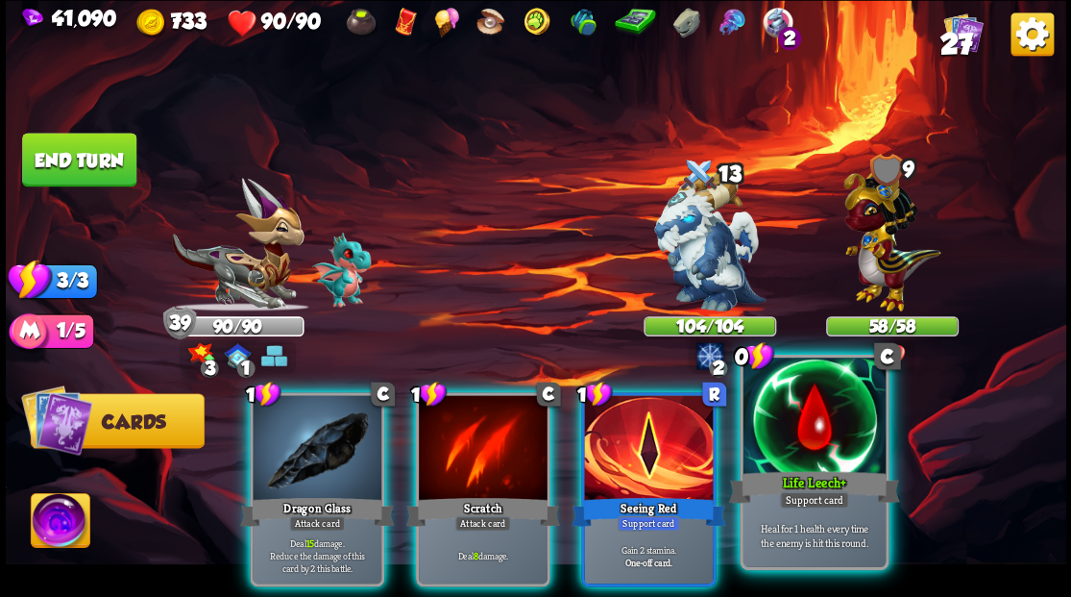
click at [841, 440] on div at bounding box center [814, 417] width 142 height 120
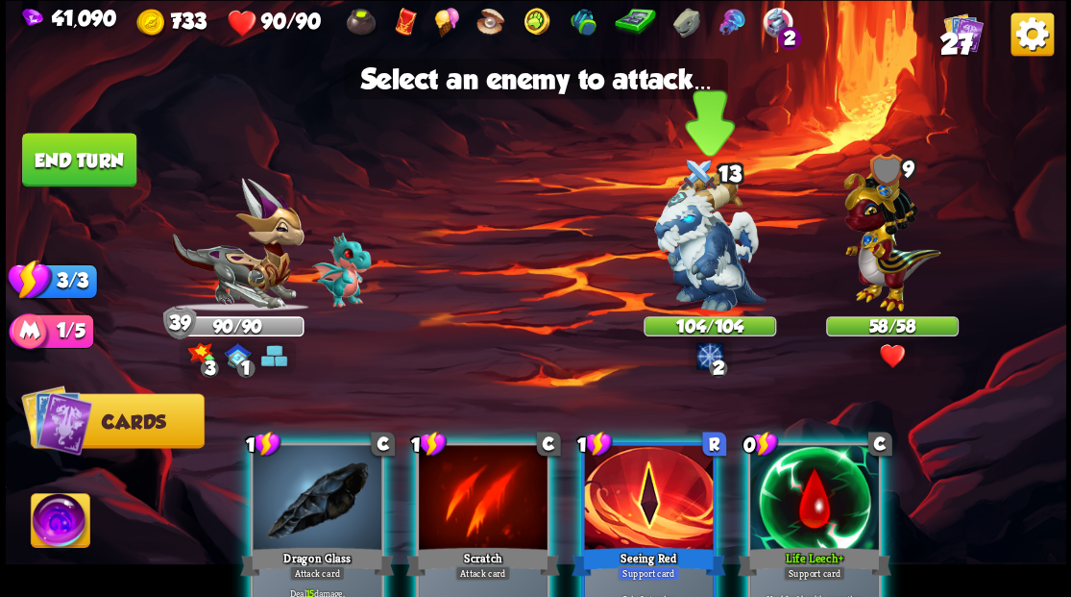
click at [681, 243] on img at bounding box center [709, 241] width 111 height 139
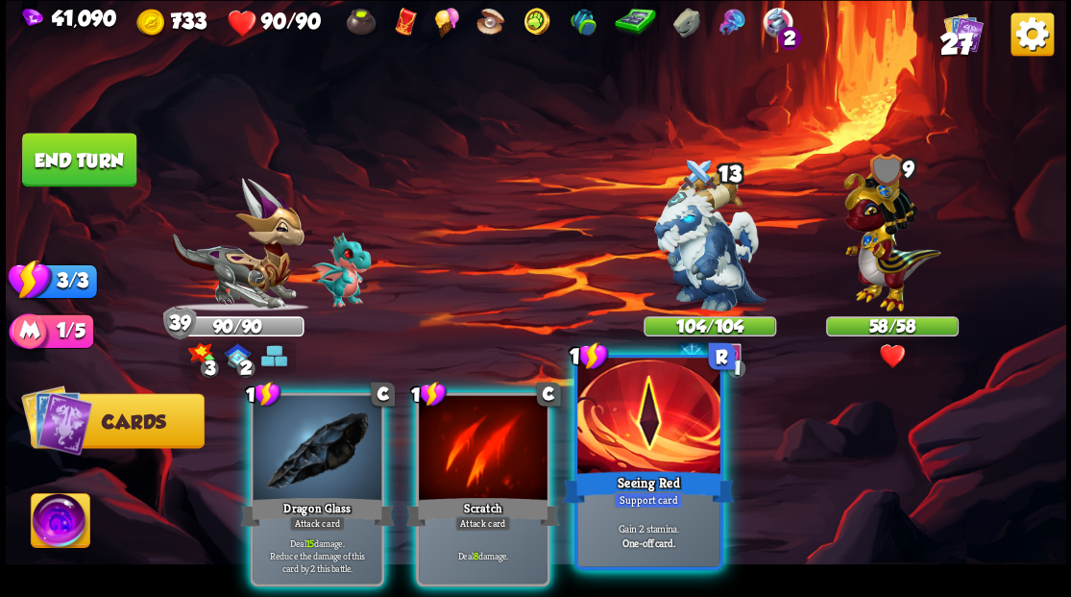
click at [640, 426] on div at bounding box center [648, 417] width 142 height 120
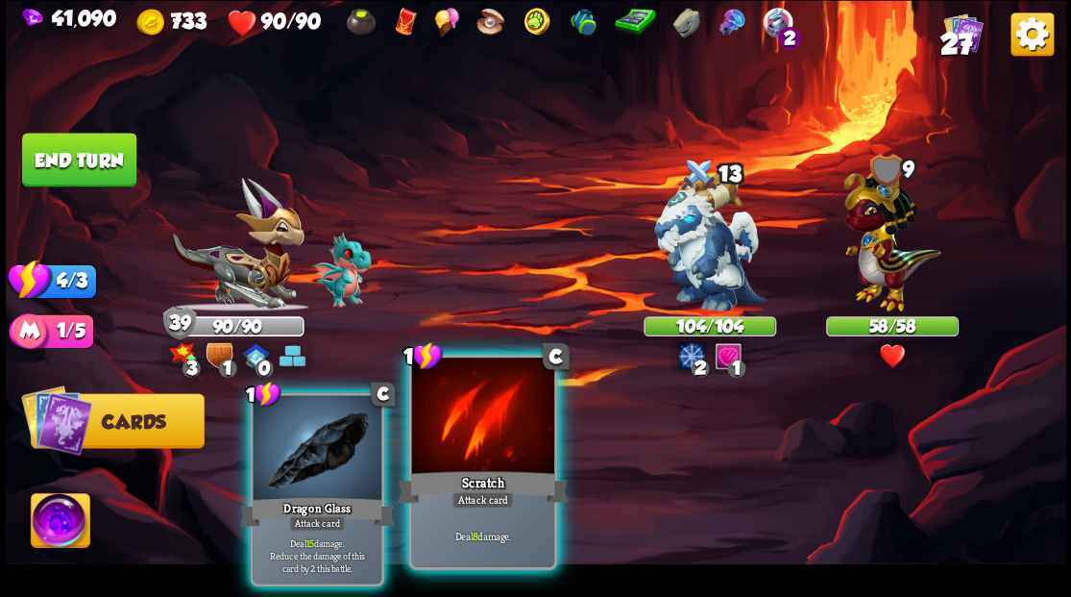
click at [470, 427] on div at bounding box center [482, 417] width 142 height 120
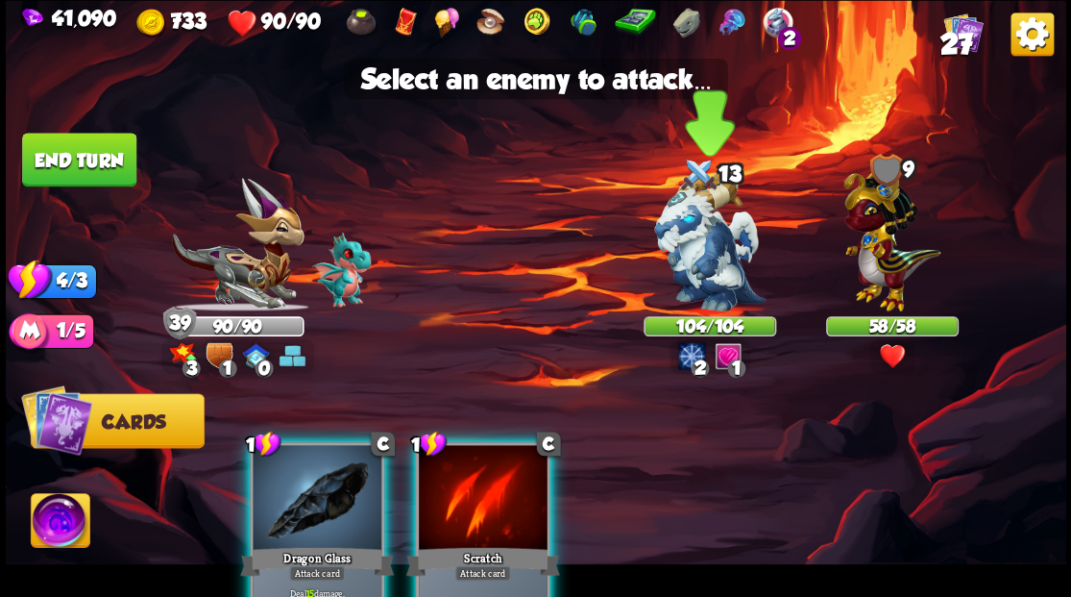
click at [687, 260] on img at bounding box center [709, 241] width 111 height 139
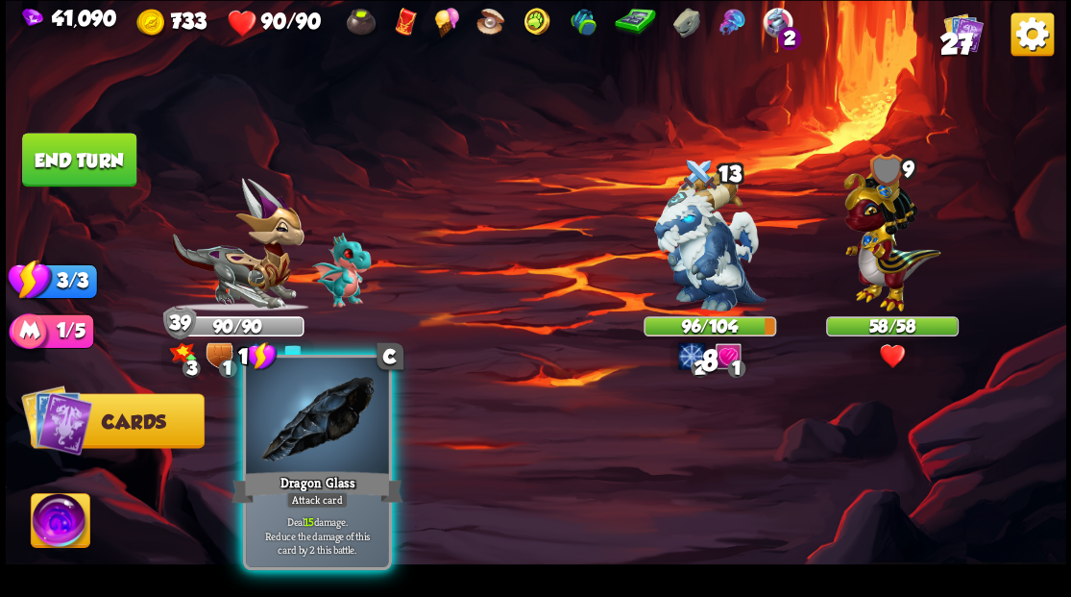
click at [328, 434] on div at bounding box center [317, 417] width 142 height 120
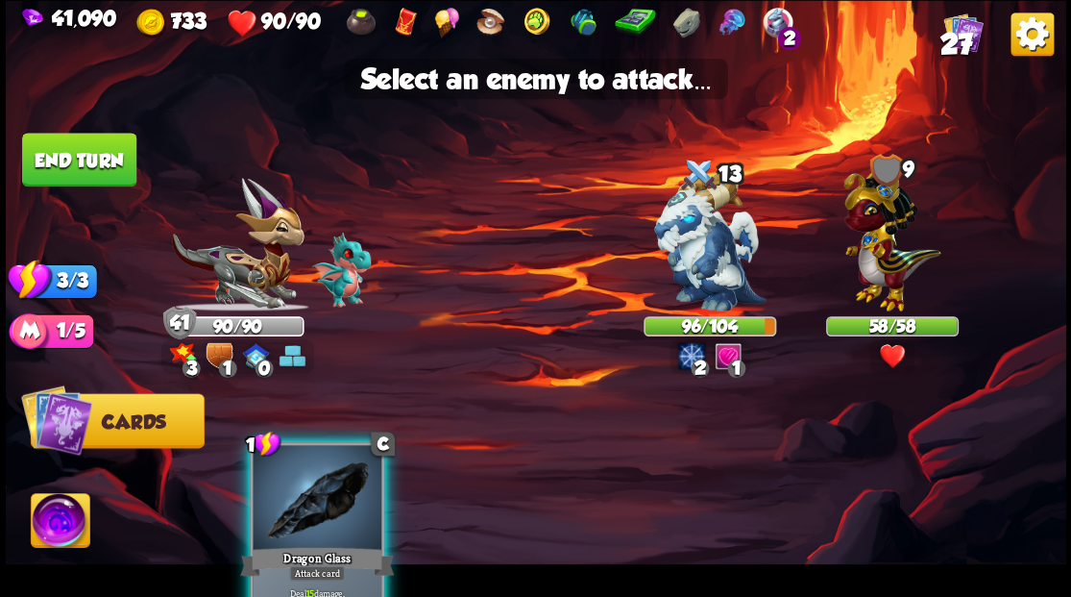
drag, startPoint x: 696, startPoint y: 257, endPoint x: 637, endPoint y: 247, distance: 59.5
click at [696, 257] on img at bounding box center [709, 241] width 111 height 139
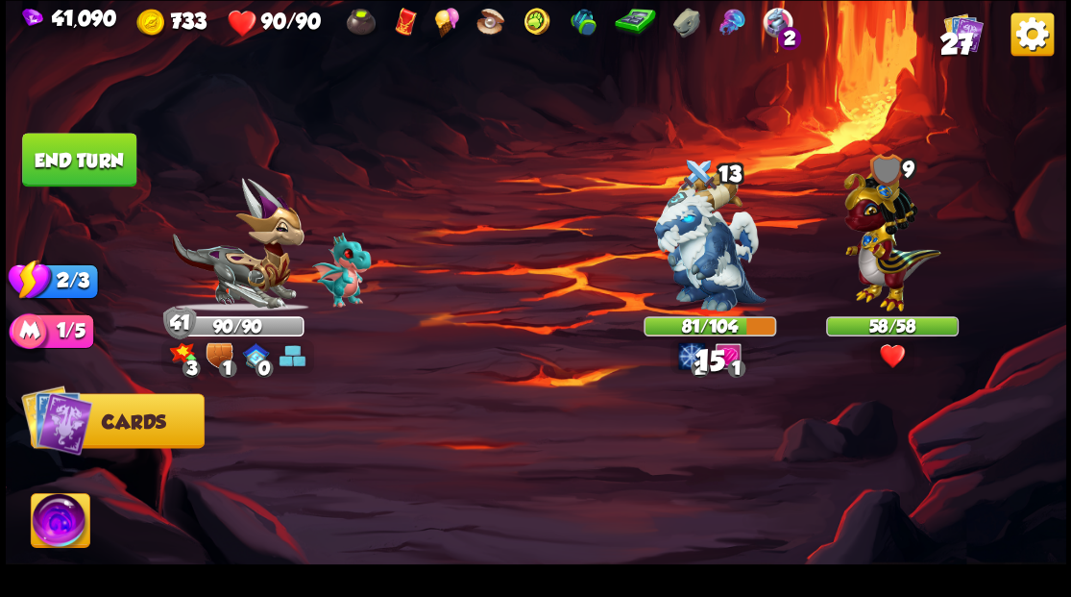
click at [109, 152] on button "End turn" at bounding box center [79, 160] width 114 height 54
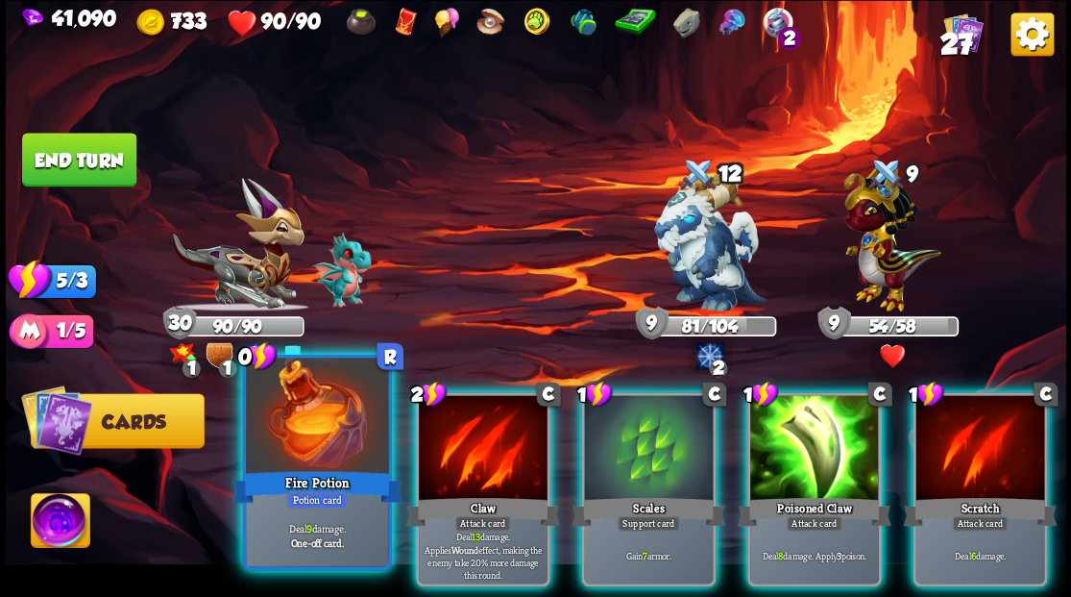
click at [300, 425] on div at bounding box center [317, 417] width 142 height 120
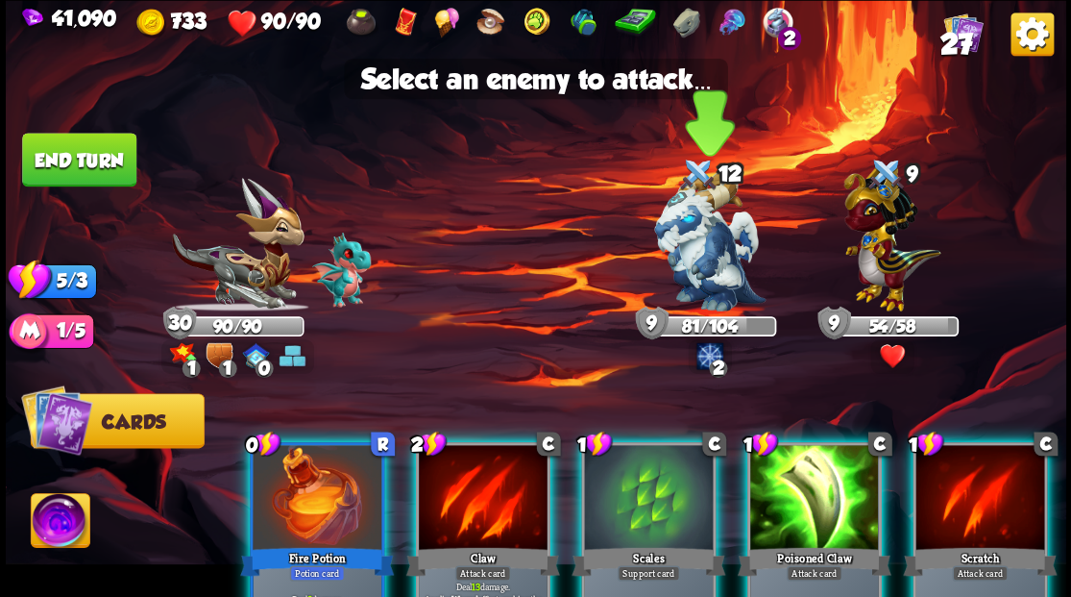
click at [707, 236] on img at bounding box center [709, 241] width 111 height 139
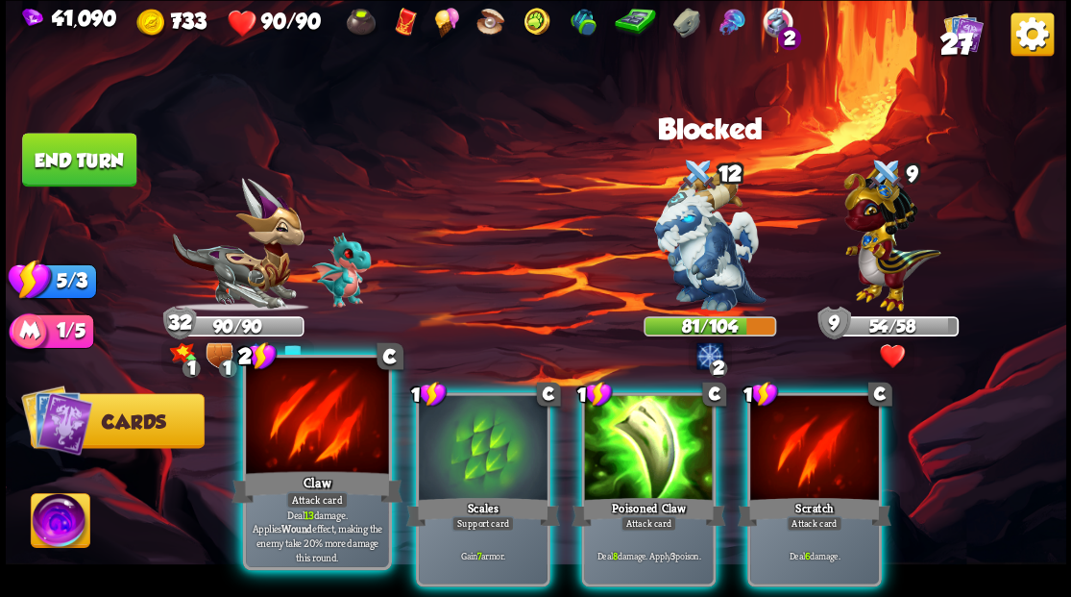
click at [302, 444] on div at bounding box center [317, 417] width 142 height 120
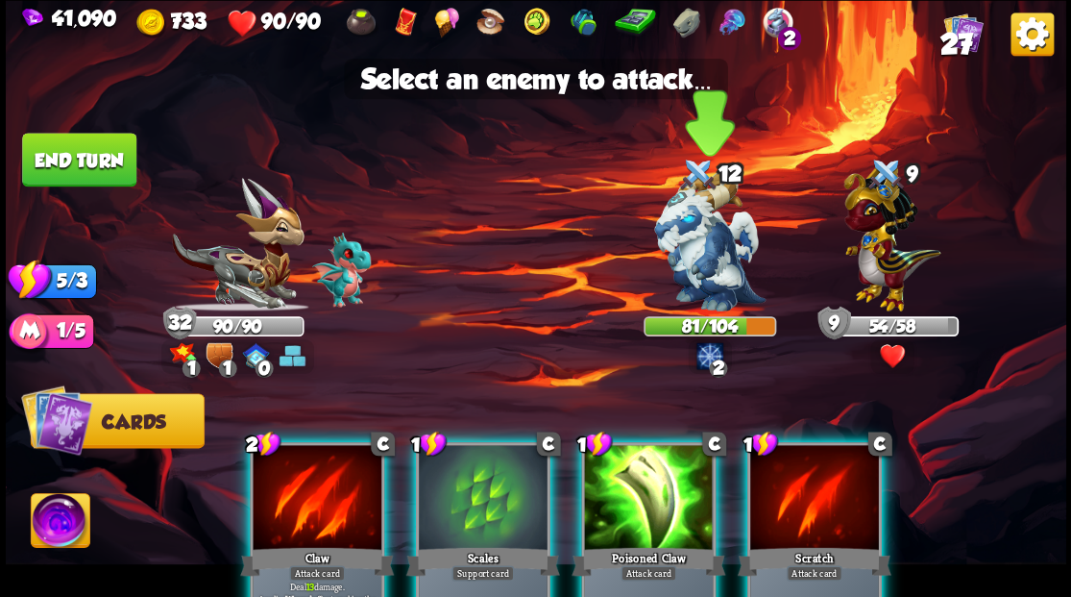
click at [703, 263] on img at bounding box center [709, 241] width 111 height 139
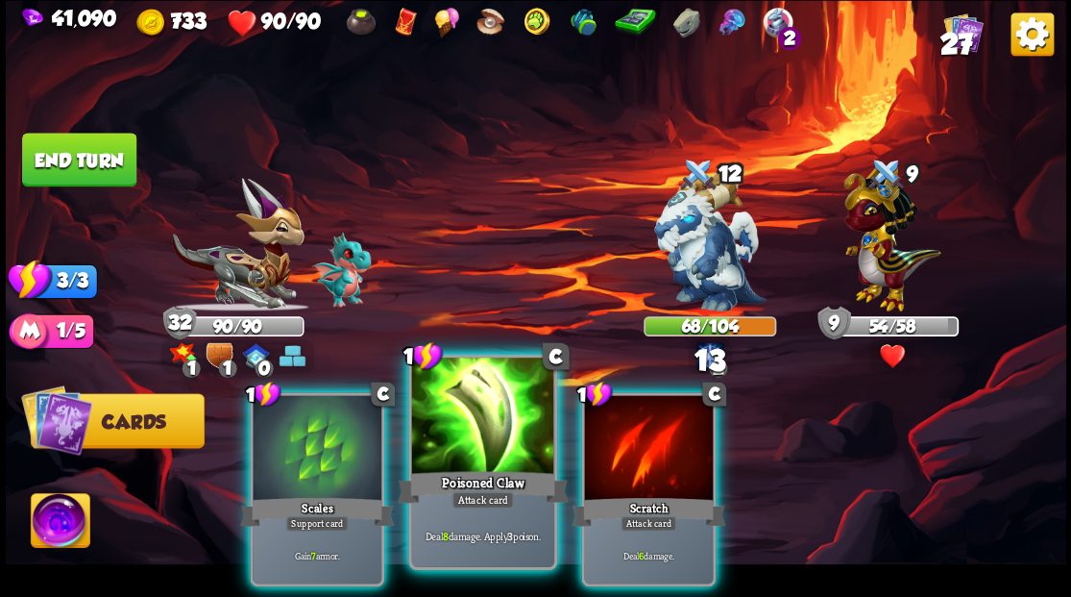
drag, startPoint x: 476, startPoint y: 421, endPoint x: 491, endPoint y: 413, distance: 16.3
click at [476, 422] on div at bounding box center [482, 417] width 142 height 120
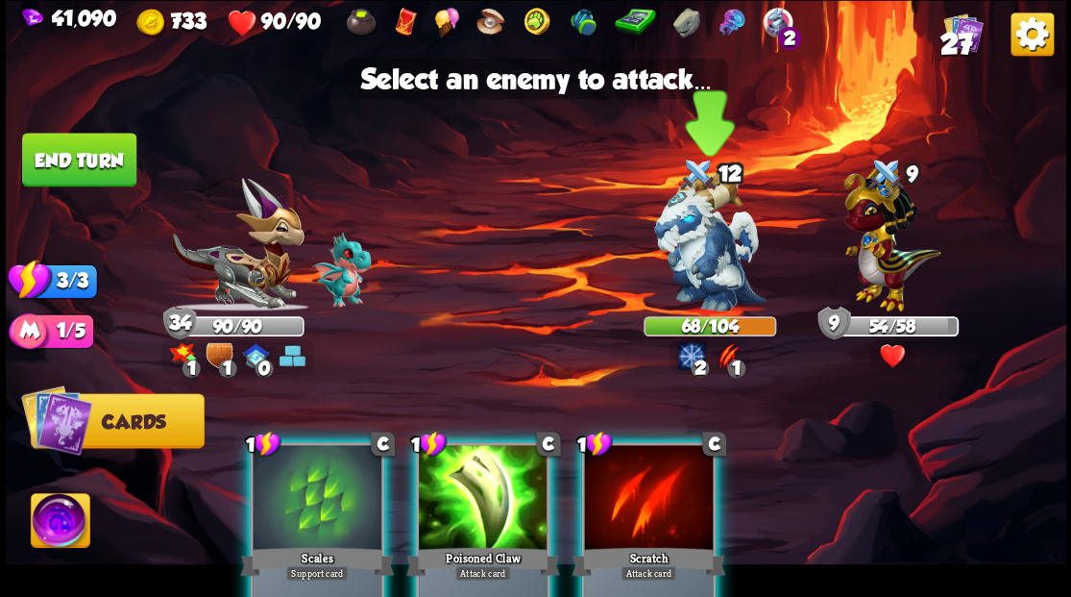
click at [701, 242] on img at bounding box center [709, 241] width 111 height 139
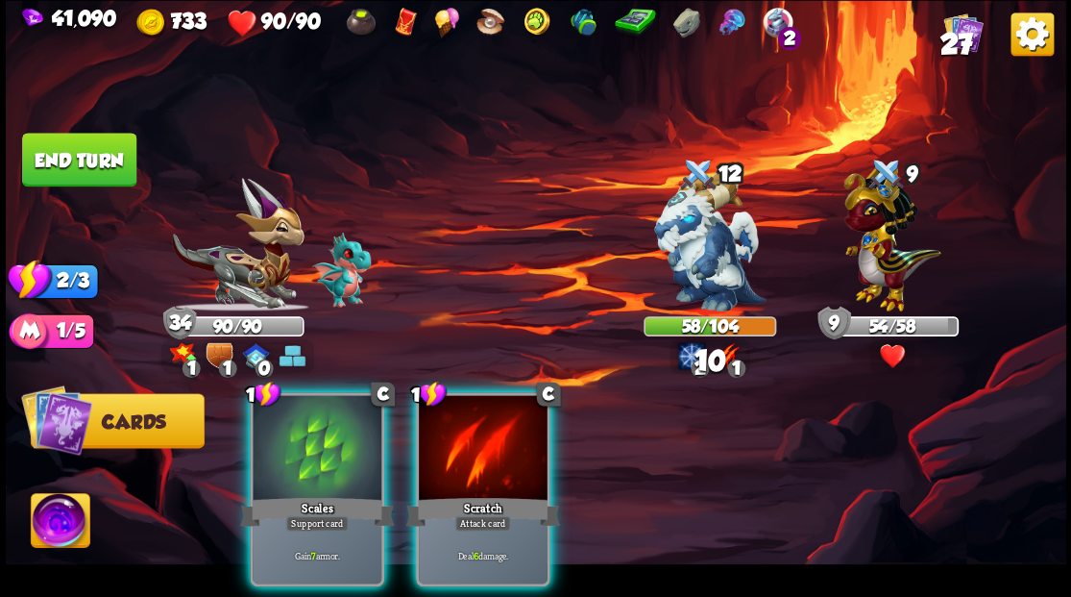
drag, startPoint x: 484, startPoint y: 430, endPoint x: 621, endPoint y: 330, distance: 169.1
click at [497, 422] on div at bounding box center [483, 449] width 129 height 109
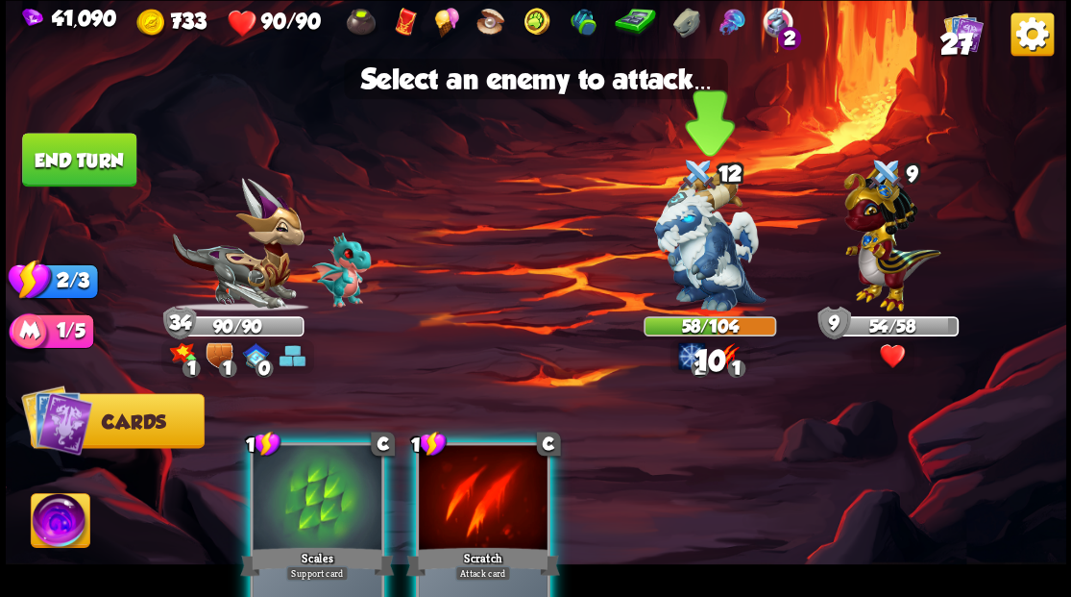
click at [703, 246] on img at bounding box center [709, 241] width 111 height 139
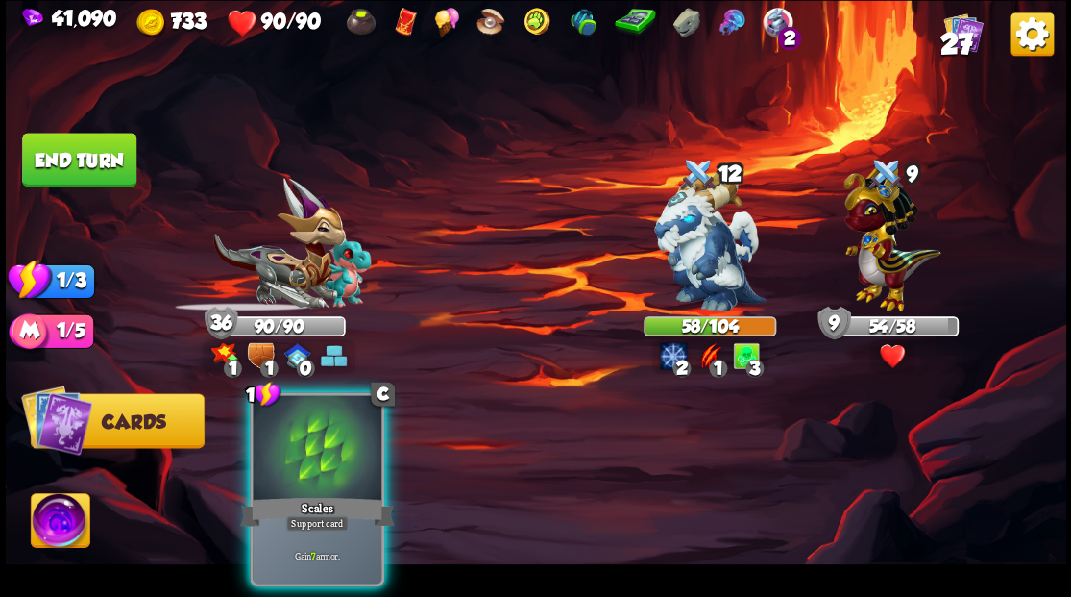
drag, startPoint x: 334, startPoint y: 428, endPoint x: 278, endPoint y: 362, distance: 87.2
click at [332, 428] on div at bounding box center [317, 449] width 129 height 109
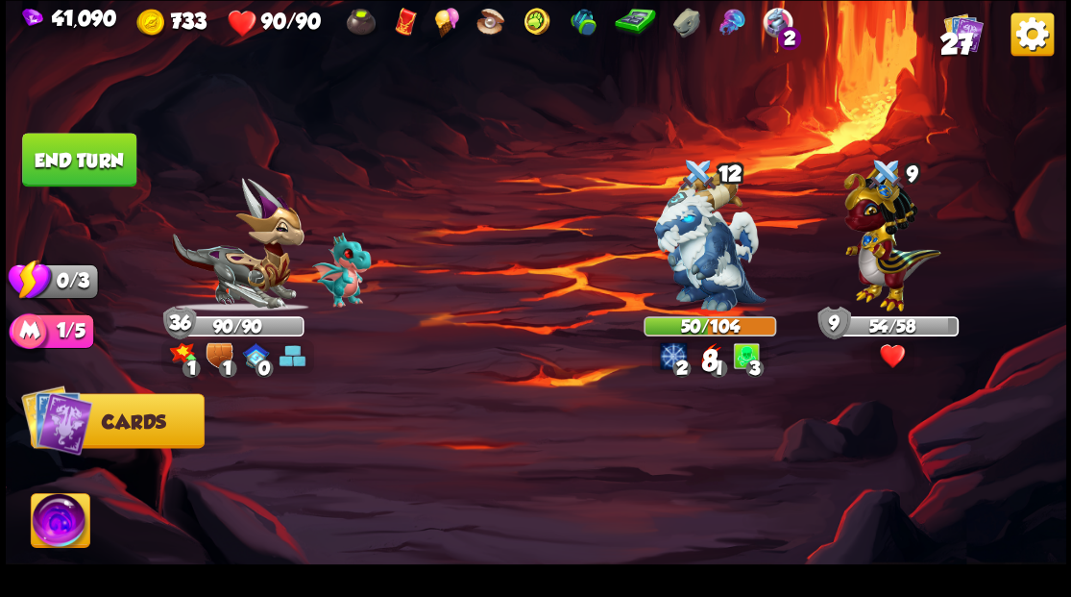
drag, startPoint x: 89, startPoint y: 149, endPoint x: 240, endPoint y: 234, distance: 173.4
click at [90, 153] on button "End turn" at bounding box center [79, 160] width 114 height 54
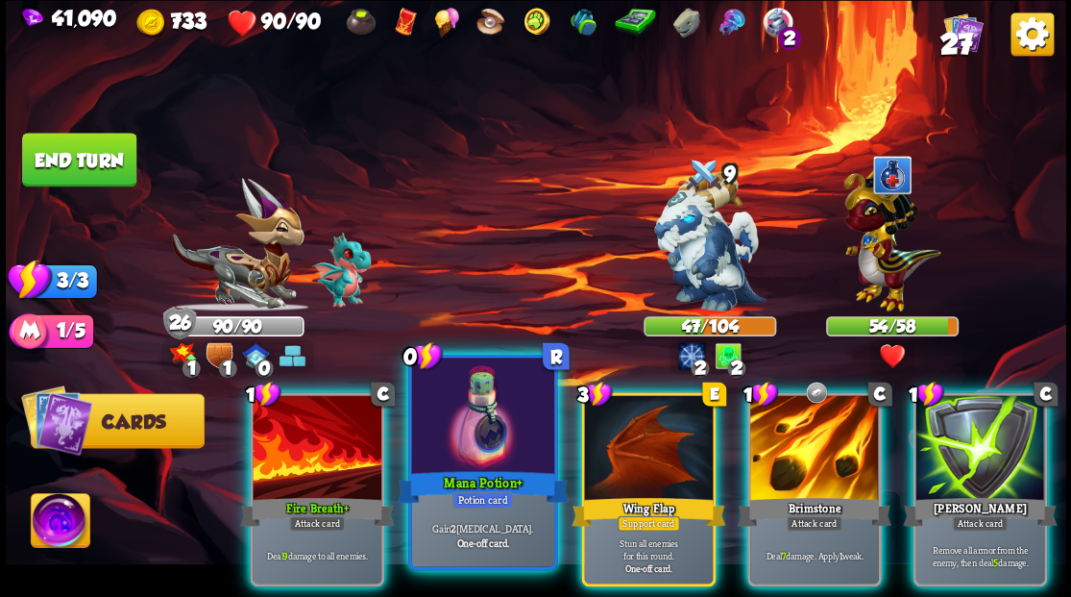
click at [473, 414] on div at bounding box center [482, 417] width 142 height 120
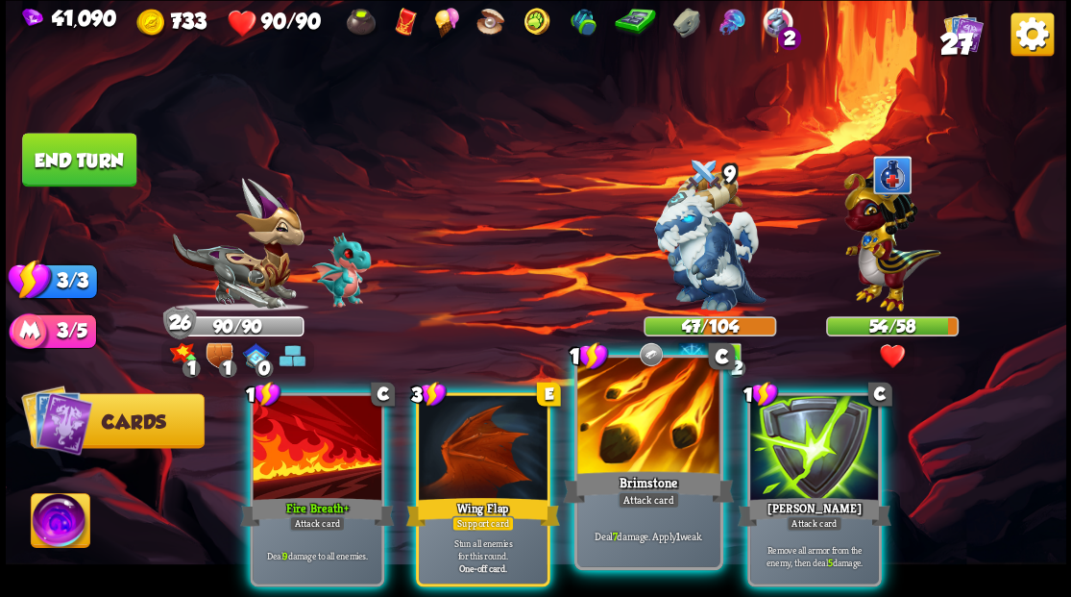
click at [630, 430] on div at bounding box center [648, 417] width 142 height 120
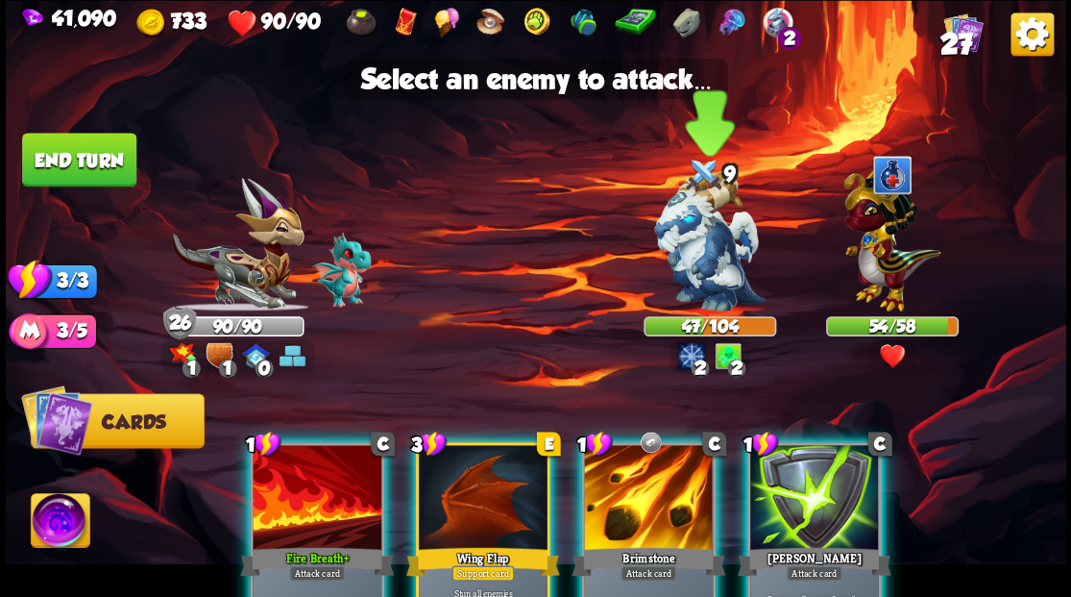
click at [691, 254] on img at bounding box center [709, 241] width 111 height 139
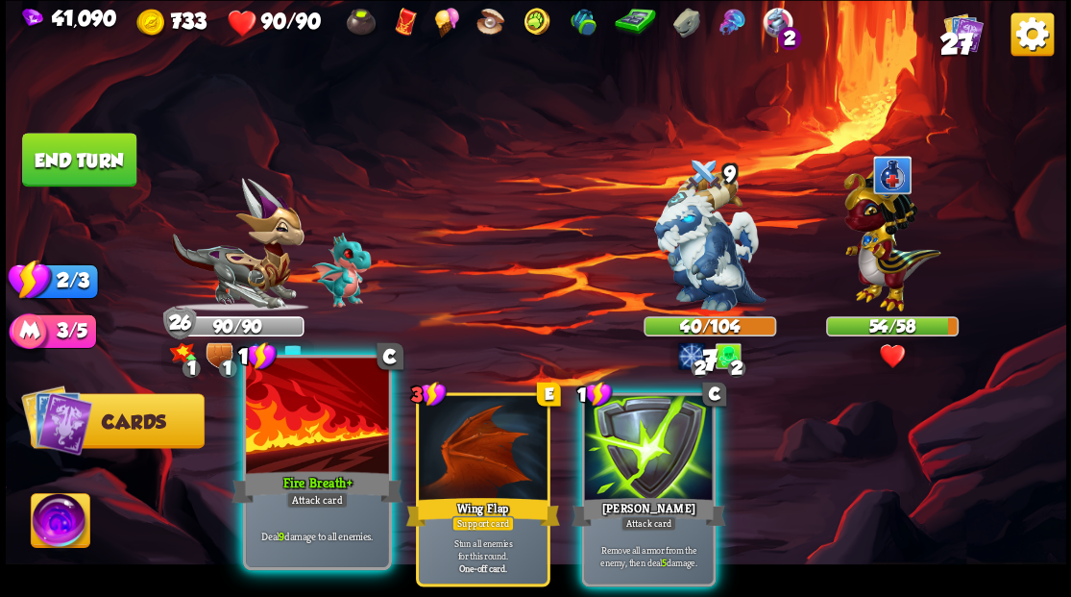
click at [304, 428] on div at bounding box center [317, 417] width 142 height 120
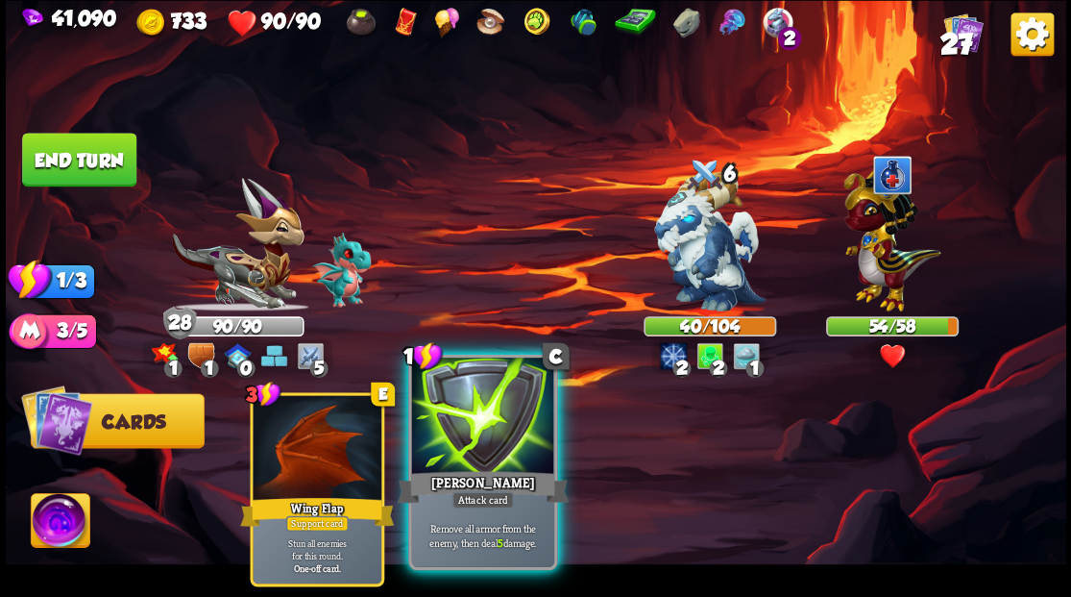
click at [477, 440] on div at bounding box center [482, 417] width 142 height 120
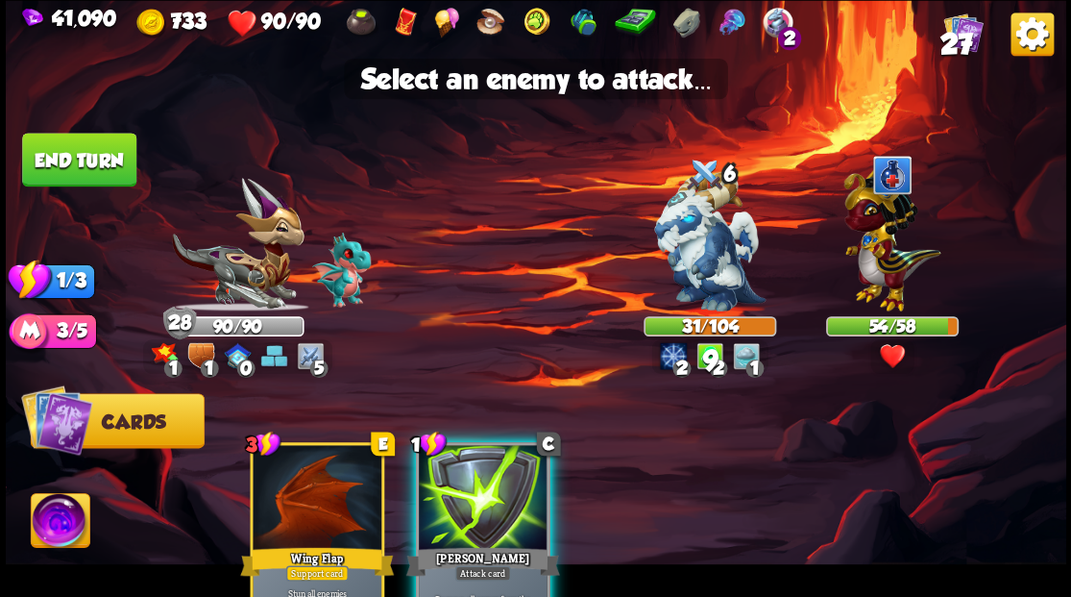
drag, startPoint x: 697, startPoint y: 263, endPoint x: 628, endPoint y: 260, distance: 69.2
click at [697, 263] on img at bounding box center [709, 241] width 111 height 139
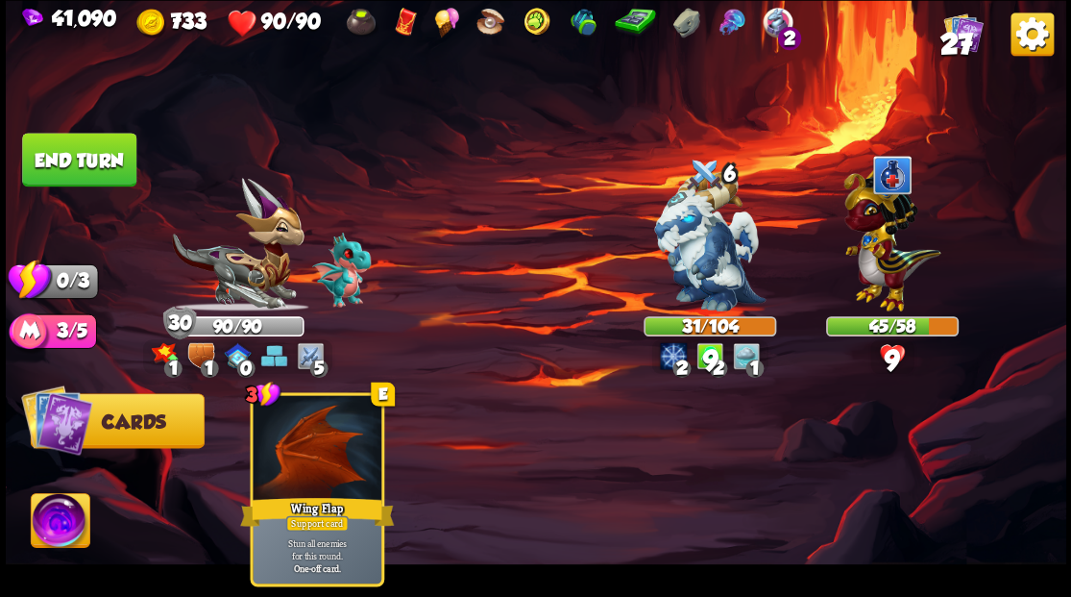
drag, startPoint x: 69, startPoint y: 156, endPoint x: 132, endPoint y: 183, distance: 68.0
click at [71, 158] on button "End turn" at bounding box center [79, 160] width 114 height 54
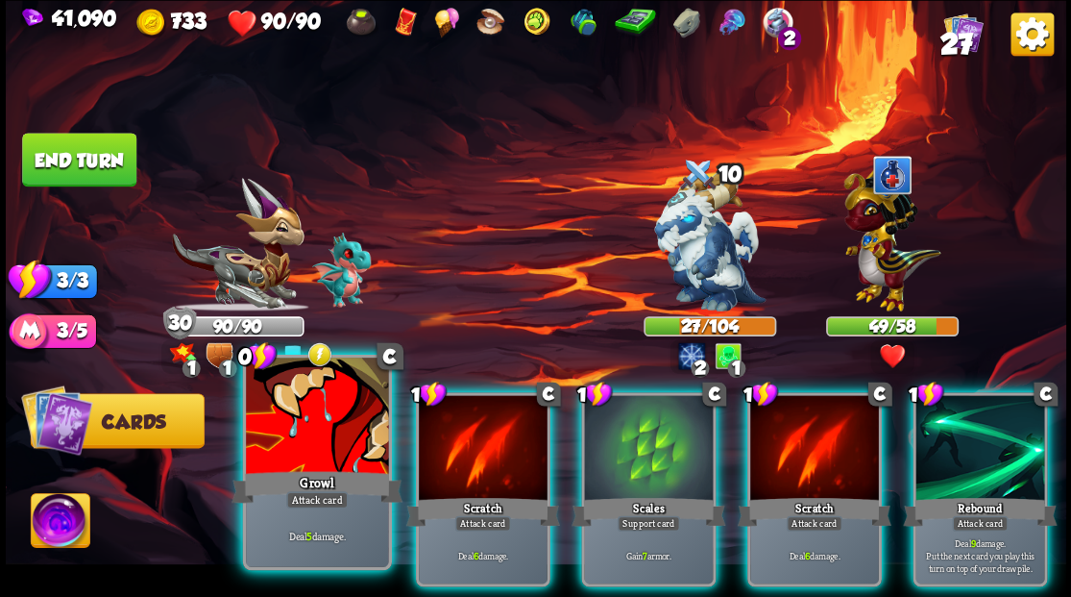
click at [321, 420] on div at bounding box center [317, 417] width 142 height 120
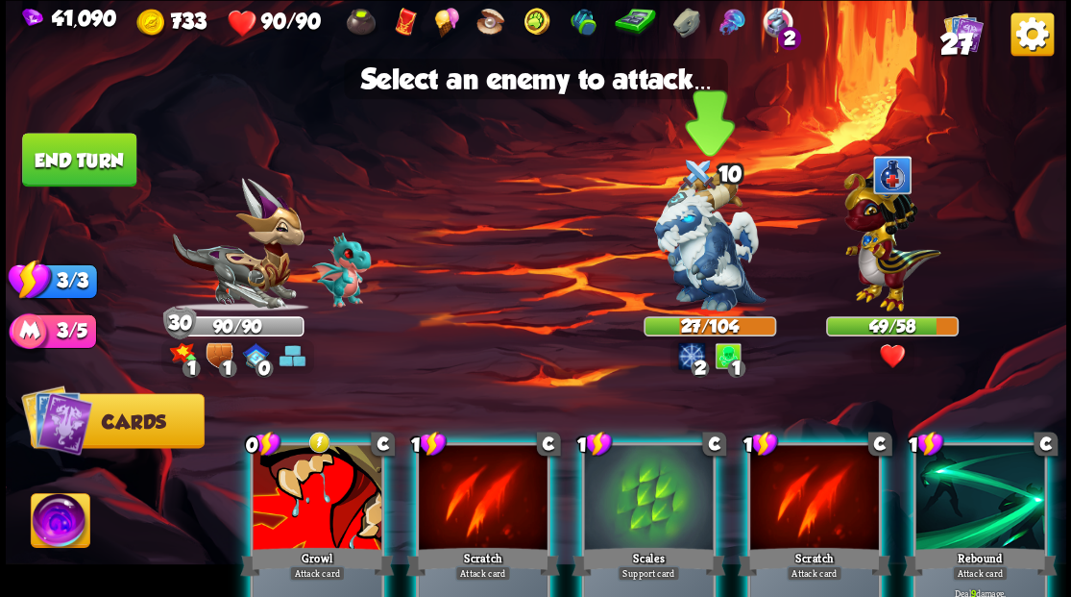
click at [673, 259] on img at bounding box center [709, 241] width 111 height 139
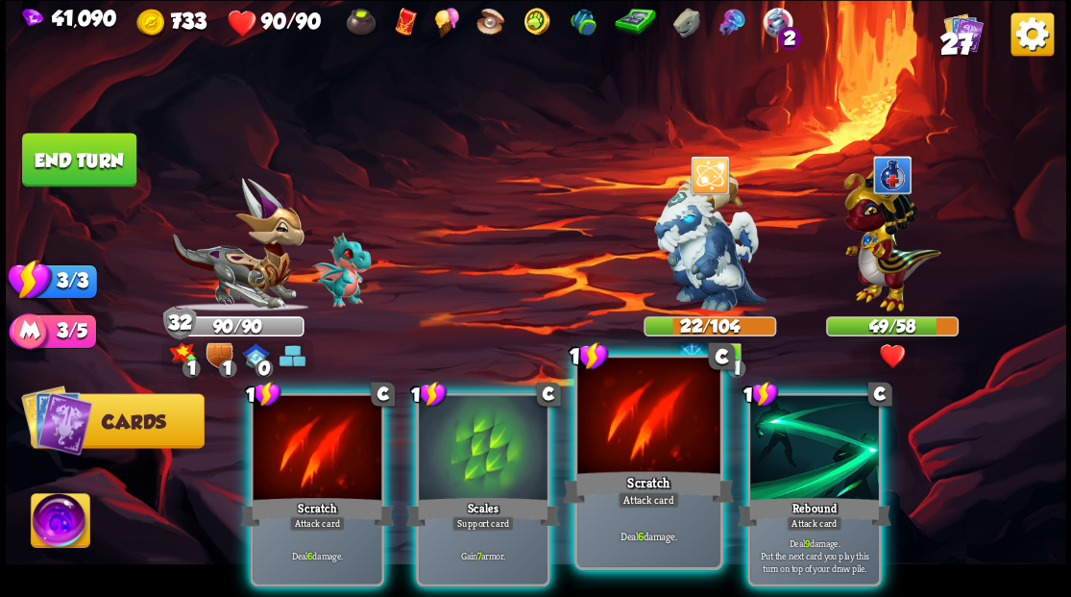
click at [634, 425] on div at bounding box center [648, 417] width 142 height 120
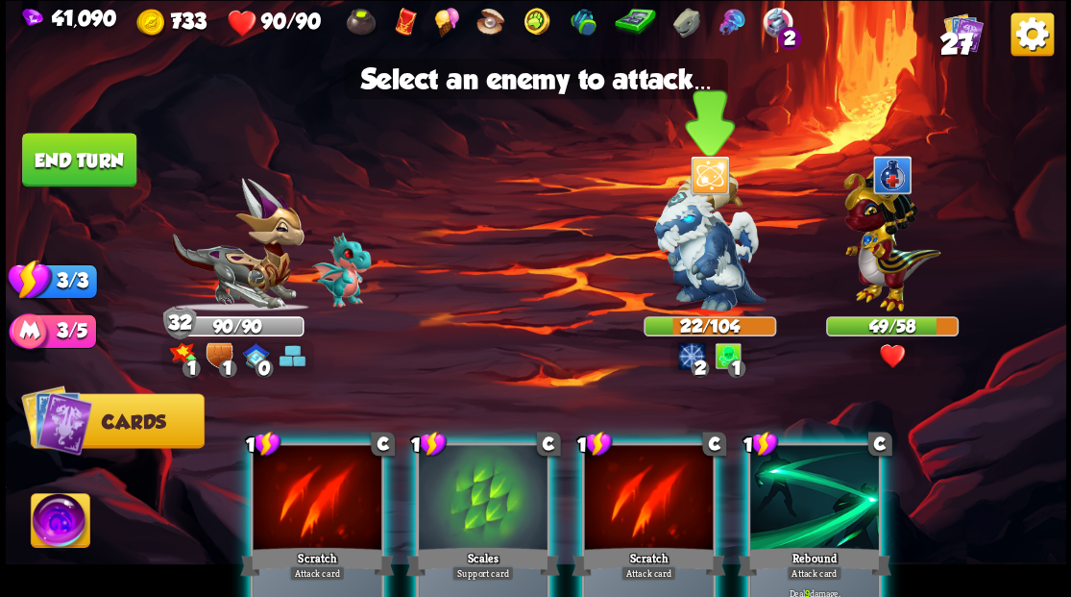
click at [677, 256] on img at bounding box center [709, 241] width 111 height 139
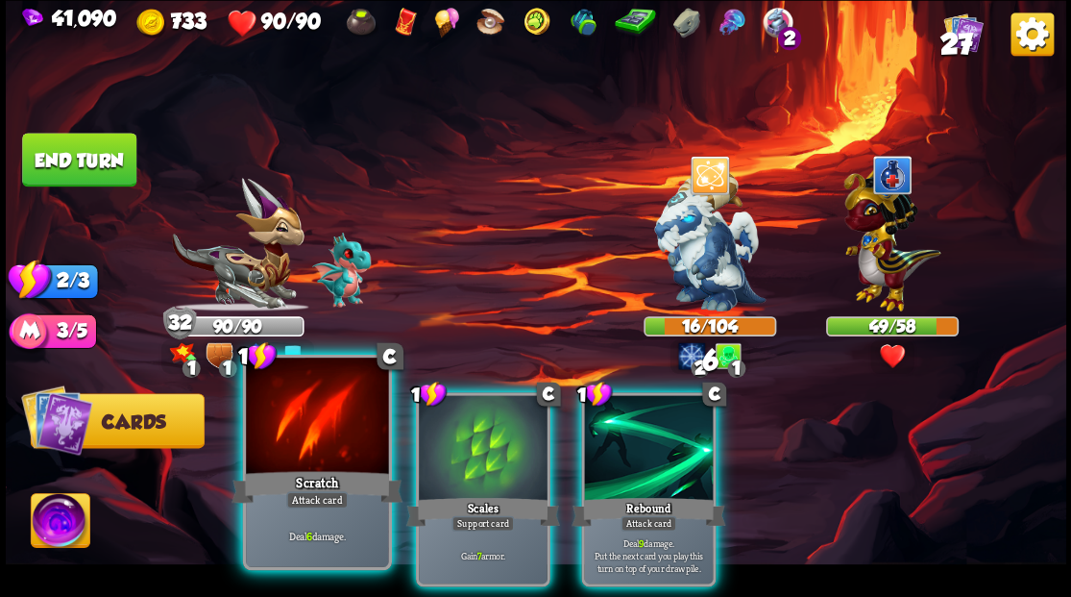
click at [298, 422] on div at bounding box center [317, 417] width 142 height 120
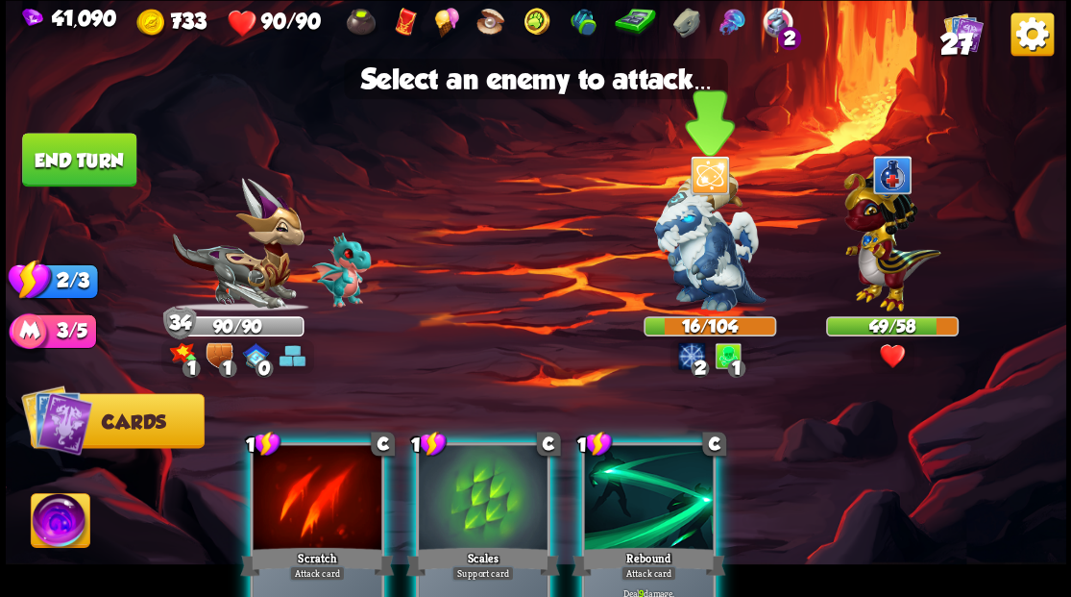
click at [707, 238] on img at bounding box center [709, 241] width 111 height 139
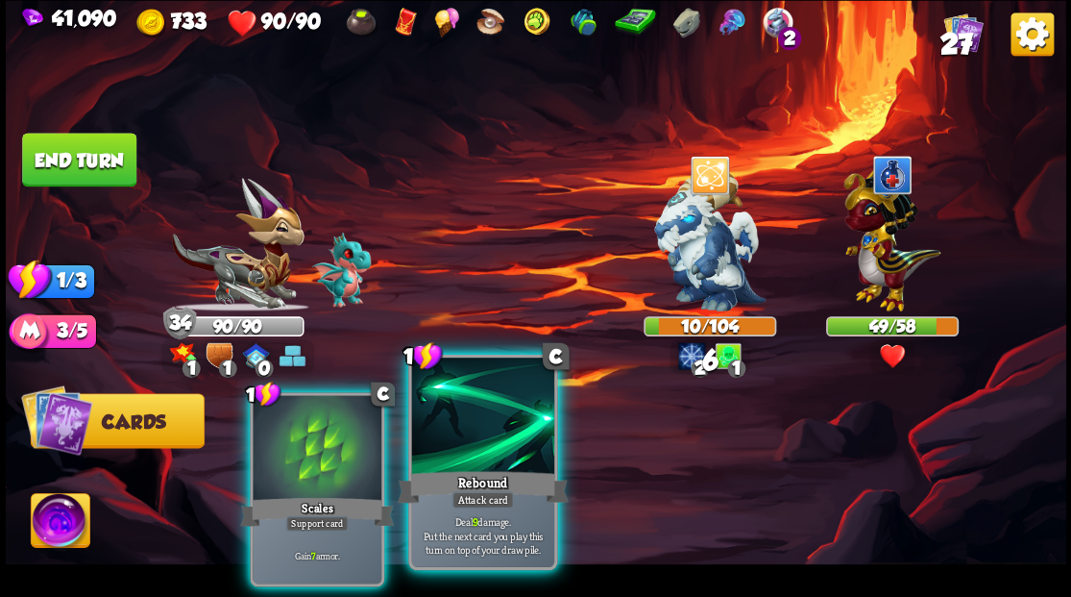
drag, startPoint x: 497, startPoint y: 436, endPoint x: 548, endPoint y: 405, distance: 59.5
click at [497, 437] on div at bounding box center [482, 417] width 142 height 120
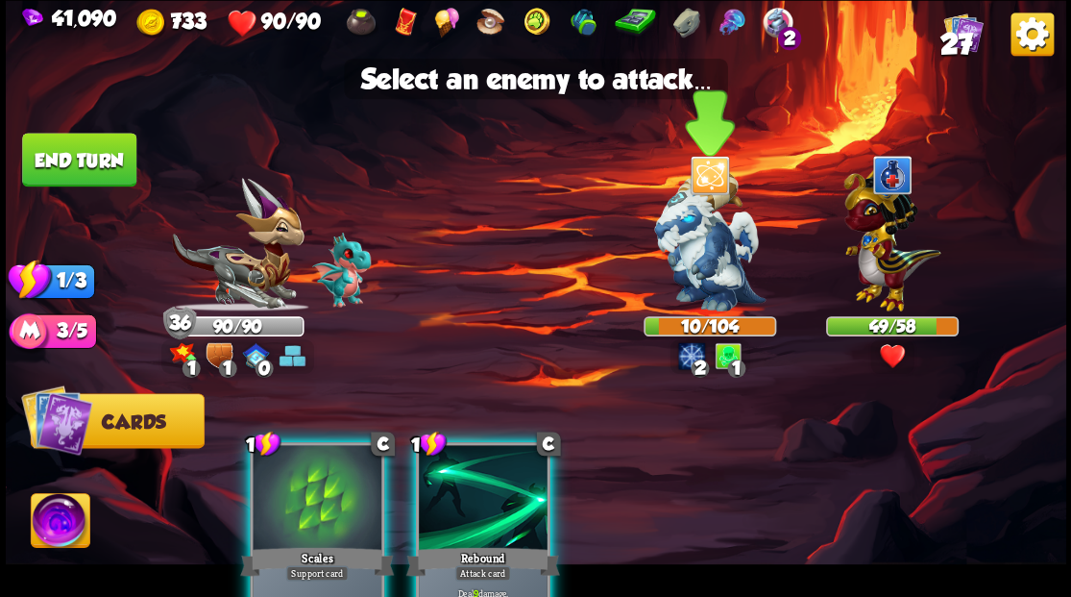
click at [694, 271] on img at bounding box center [709, 241] width 111 height 139
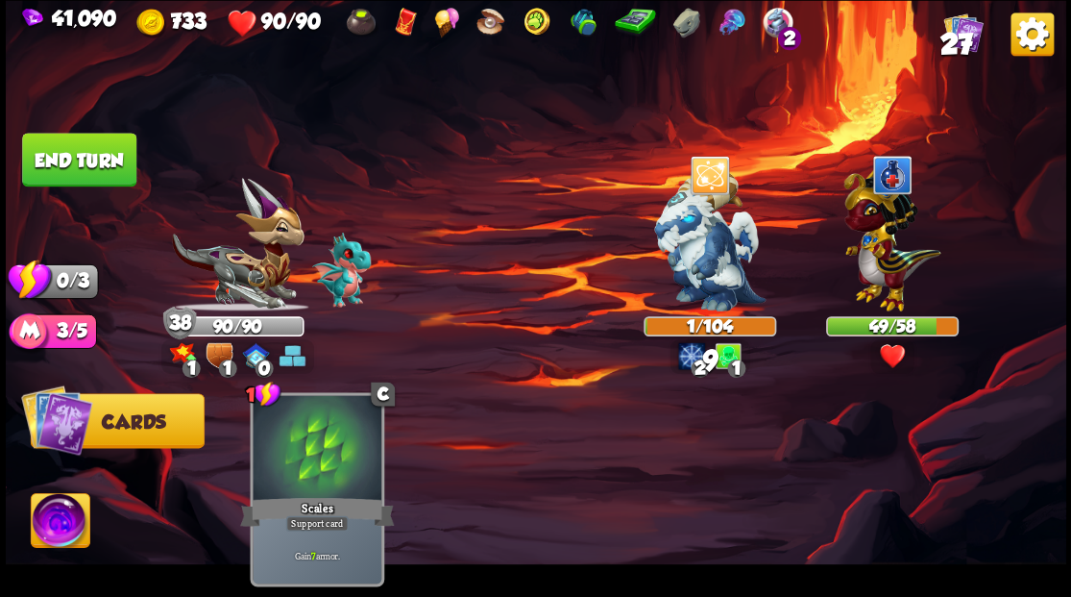
click at [104, 159] on button "End turn" at bounding box center [79, 160] width 114 height 54
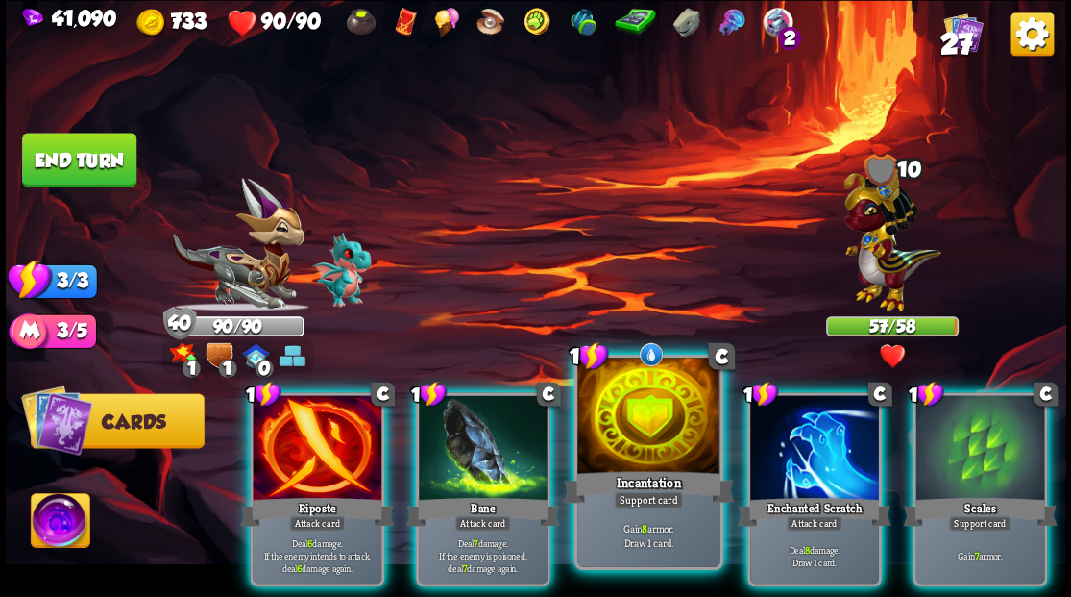
click at [603, 410] on div at bounding box center [648, 417] width 142 height 120
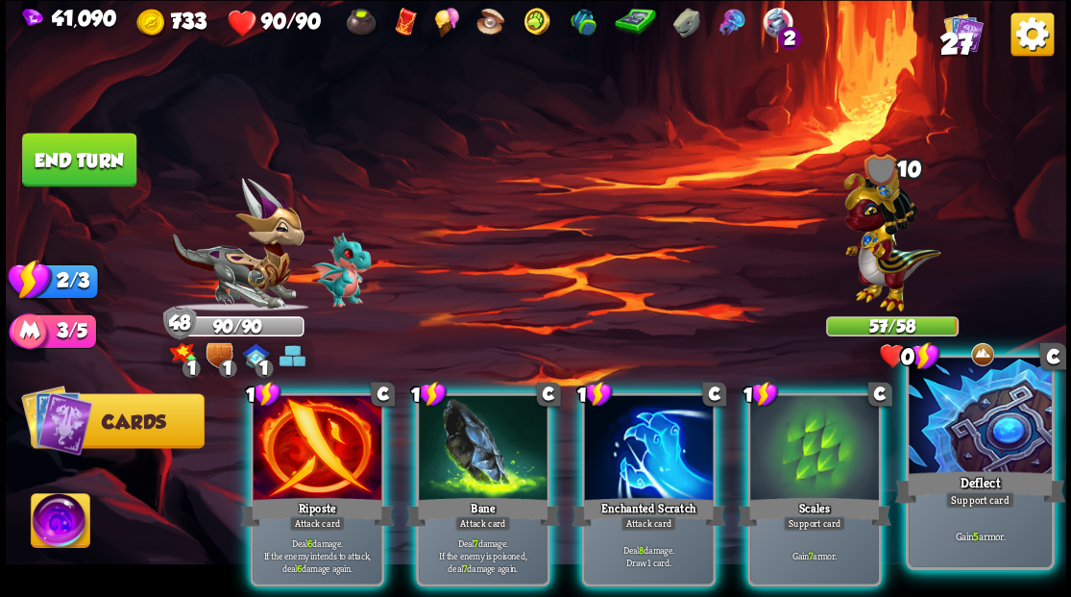
click at [994, 425] on div at bounding box center [980, 417] width 142 height 120
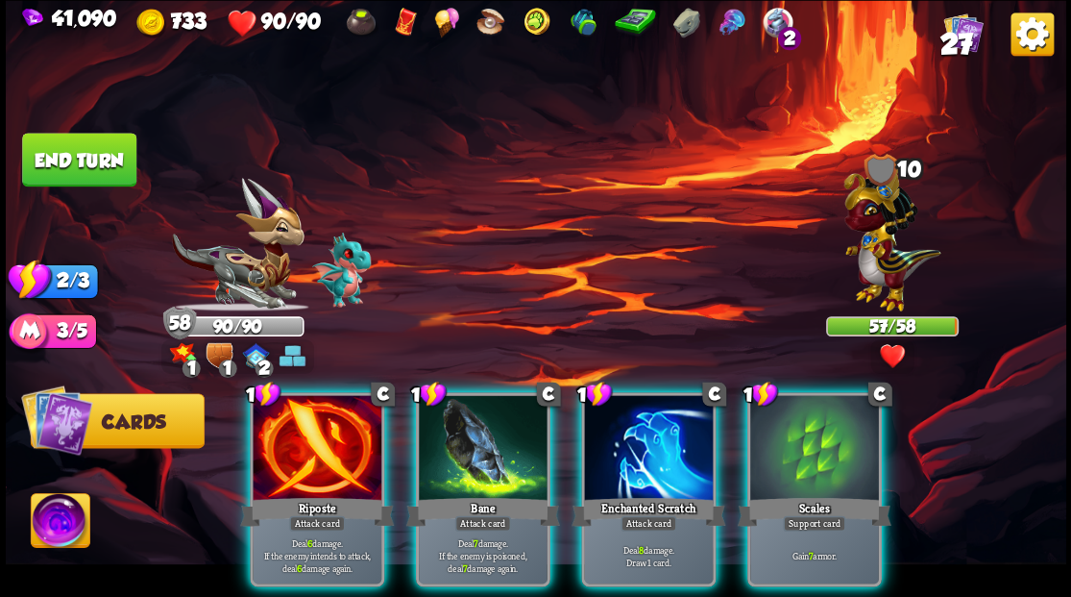
click at [626, 445] on div at bounding box center [648, 449] width 129 height 109
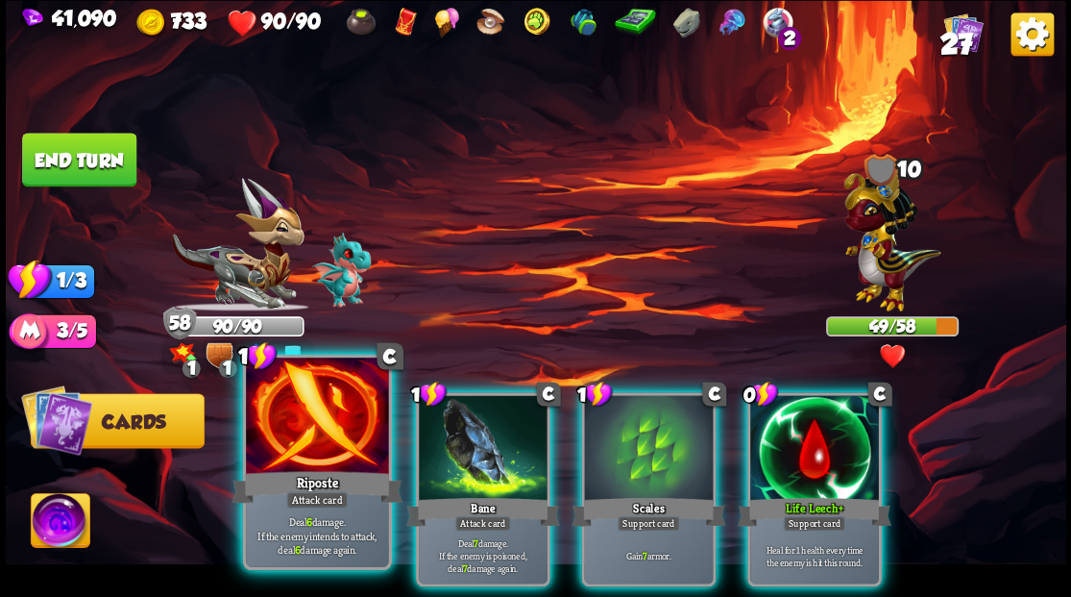
click at [301, 430] on div at bounding box center [317, 417] width 142 height 120
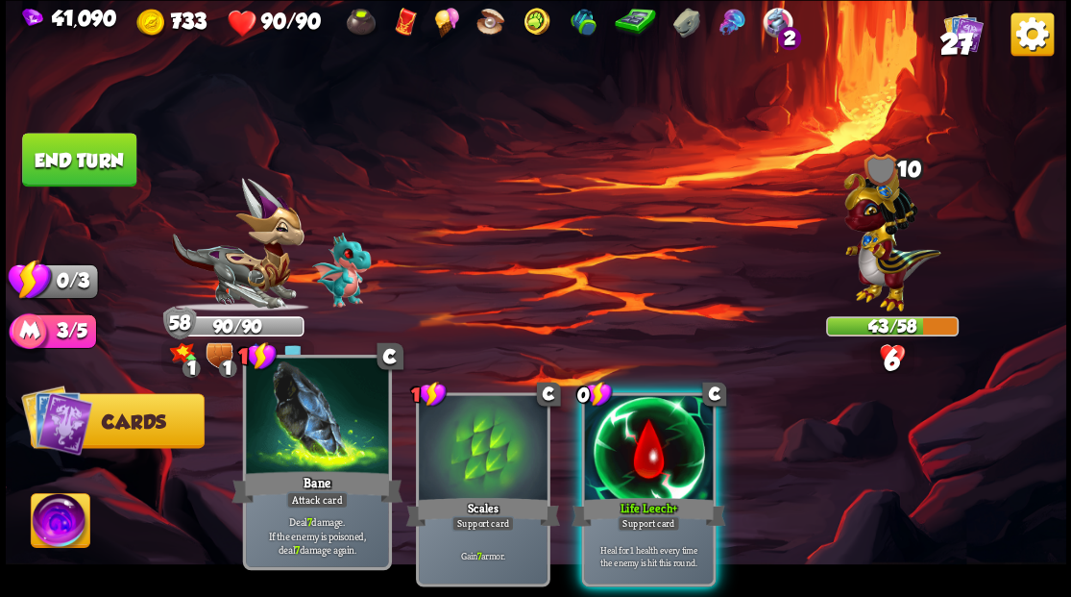
click at [285, 428] on div at bounding box center [317, 417] width 142 height 120
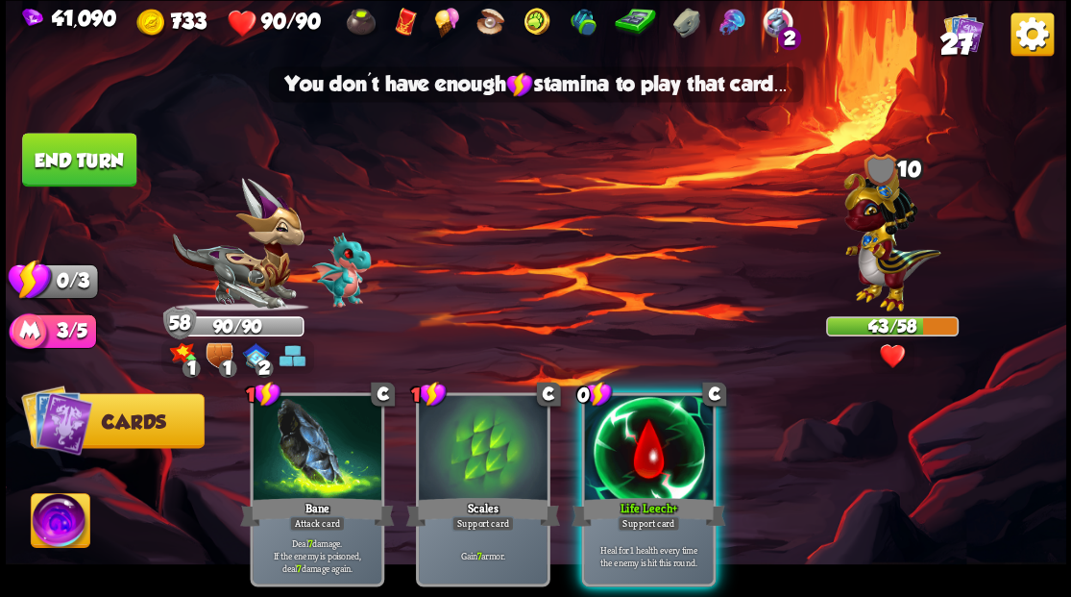
click at [101, 150] on button "End turn" at bounding box center [79, 160] width 114 height 54
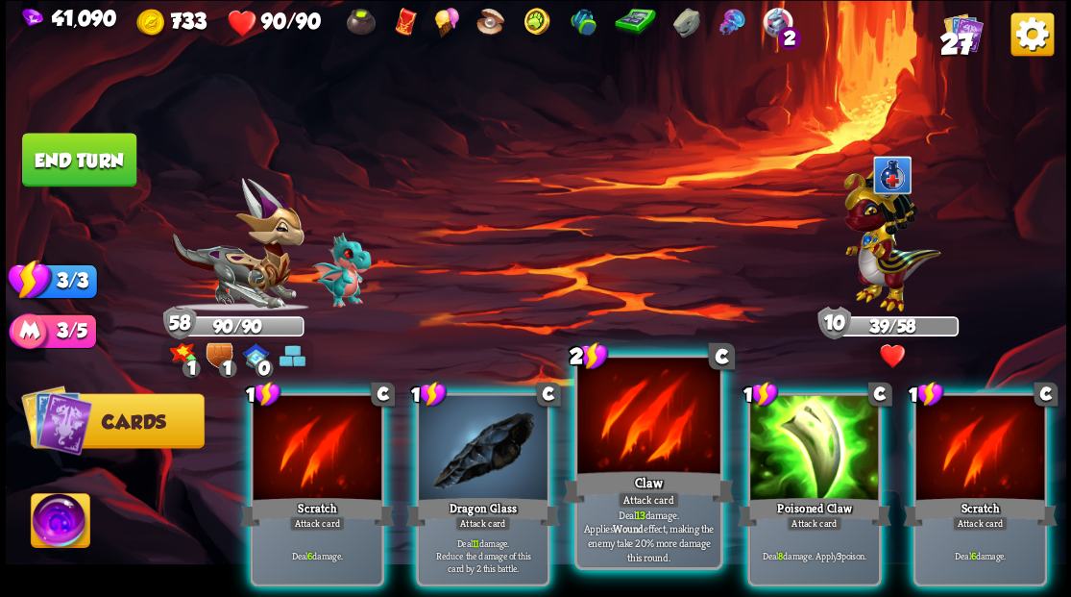
click at [618, 423] on div at bounding box center [648, 417] width 142 height 120
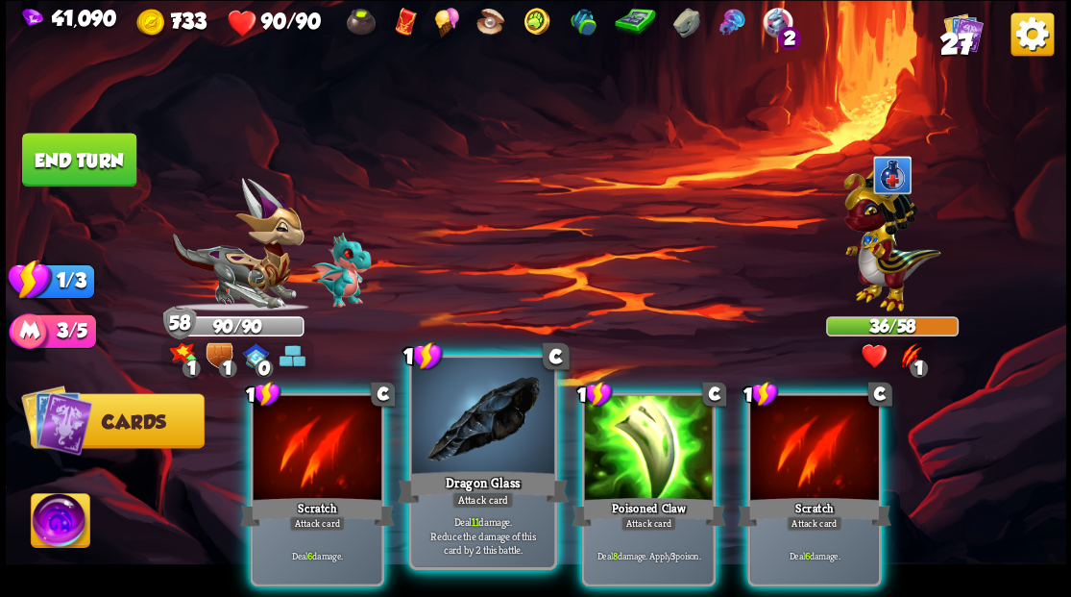
click at [480, 440] on div at bounding box center [482, 417] width 142 height 120
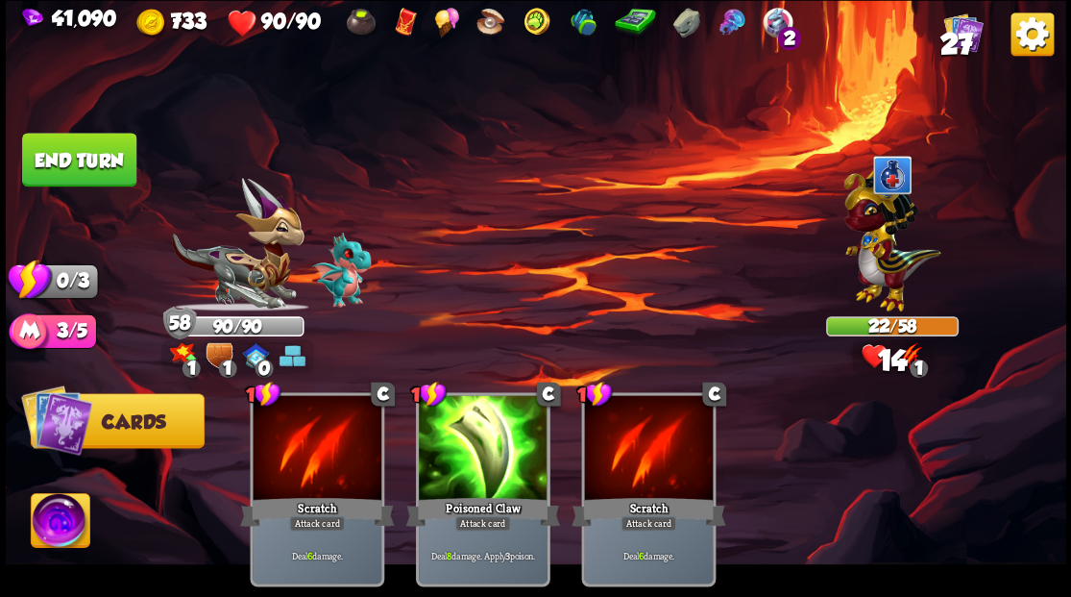
click at [92, 162] on button "End turn" at bounding box center [79, 160] width 114 height 54
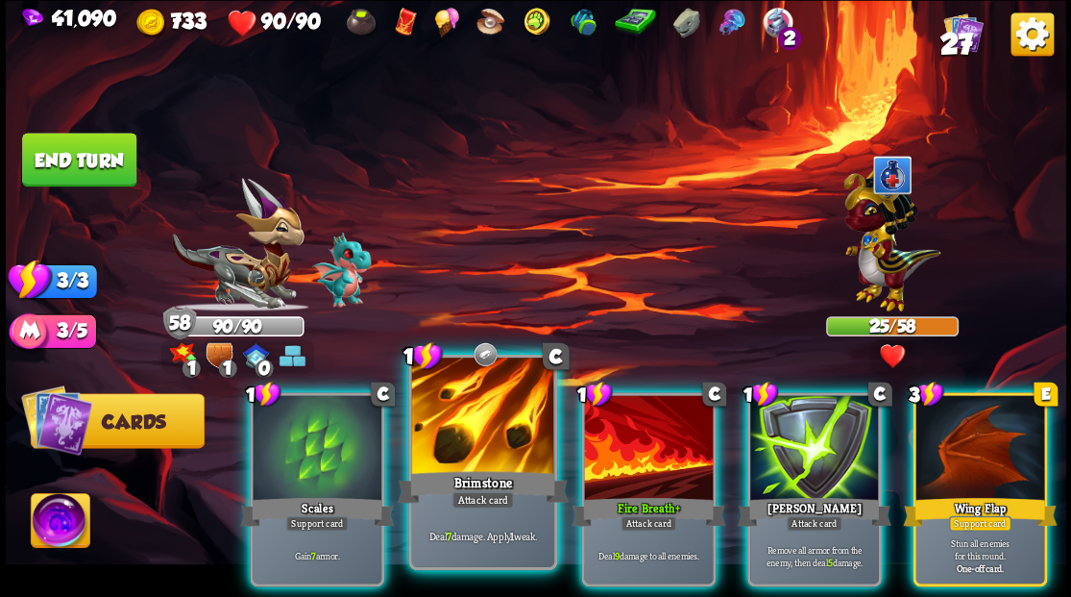
click at [508, 411] on div at bounding box center [482, 417] width 142 height 120
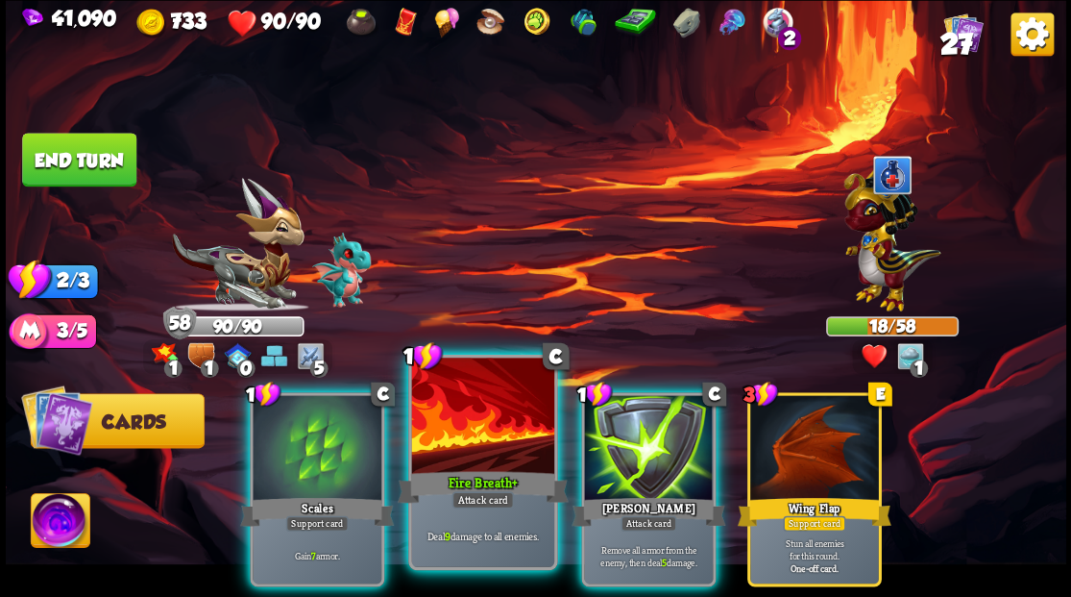
click at [499, 409] on div at bounding box center [482, 417] width 142 height 120
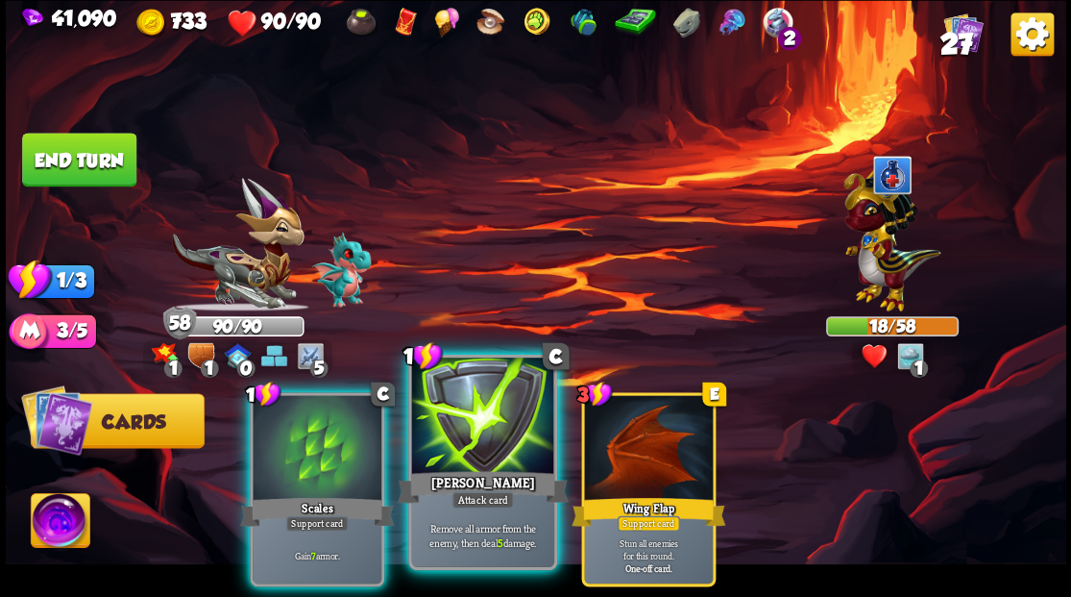
click at [499, 409] on div at bounding box center [482, 417] width 142 height 120
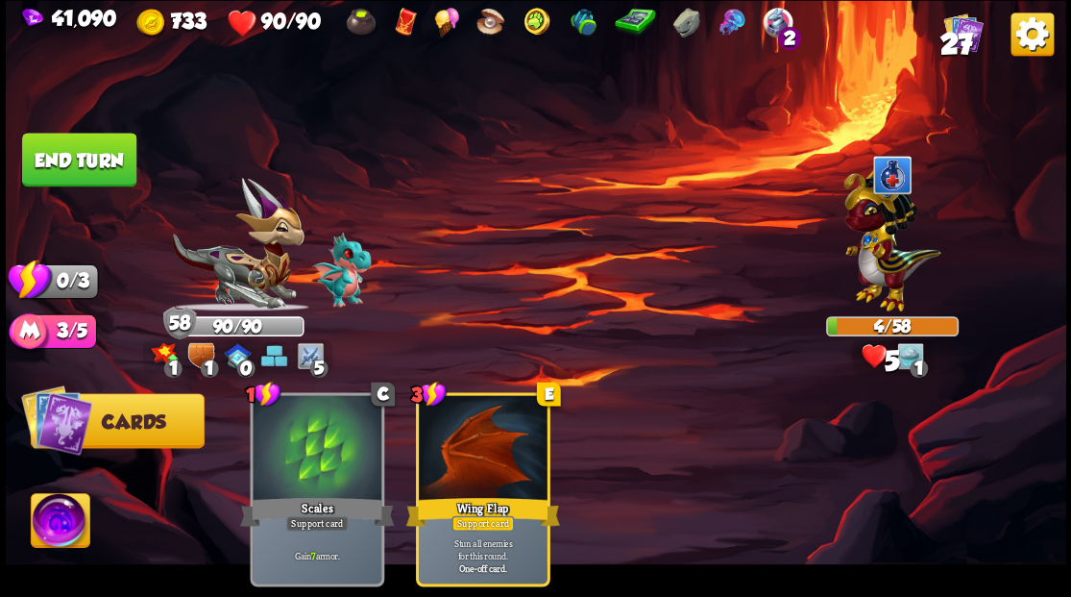
click at [89, 143] on button "End turn" at bounding box center [79, 160] width 114 height 54
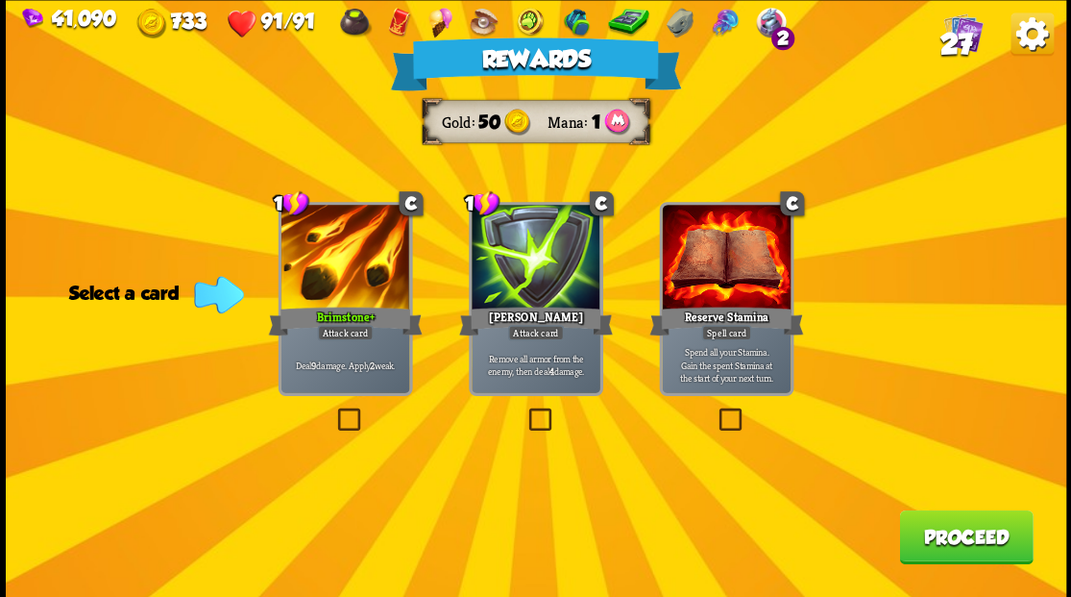
click at [958, 536] on button "Proceed" at bounding box center [966, 536] width 134 height 54
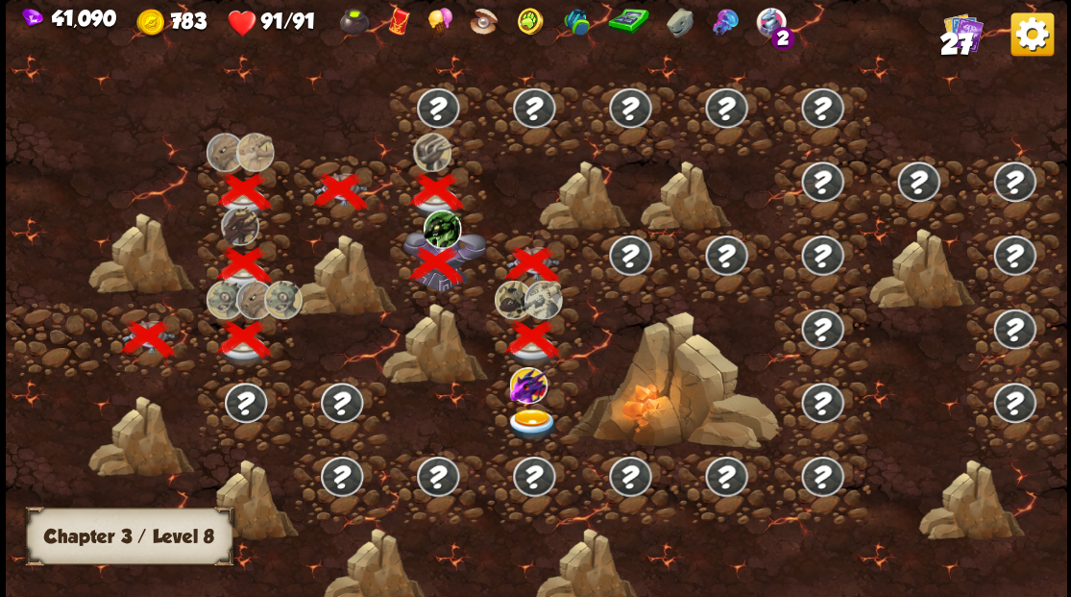
click at [536, 419] on img at bounding box center [531, 424] width 53 height 32
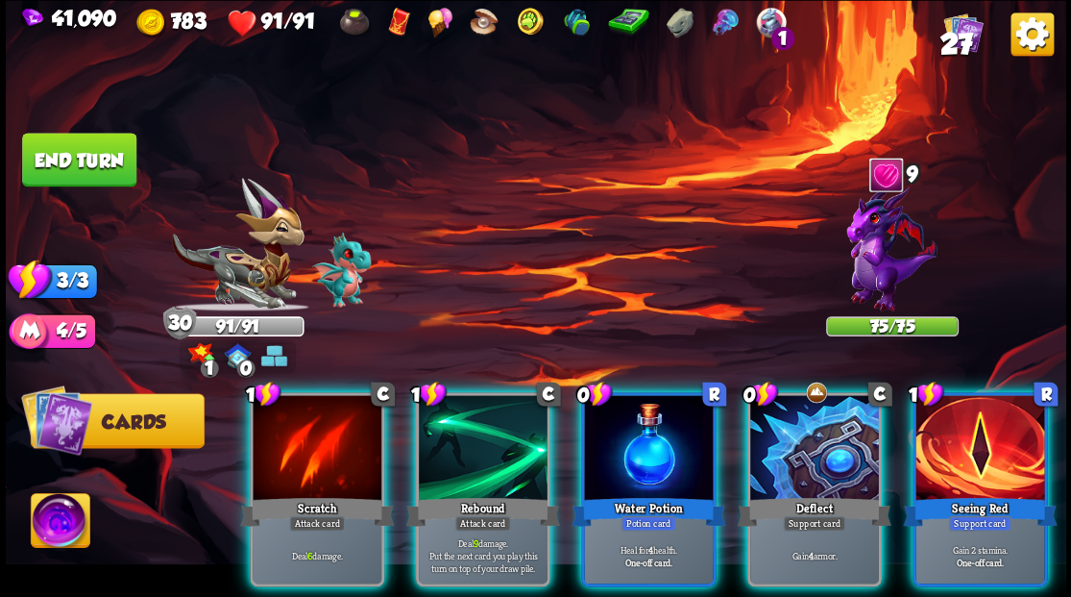
click at [815, 431] on div at bounding box center [814, 449] width 129 height 109
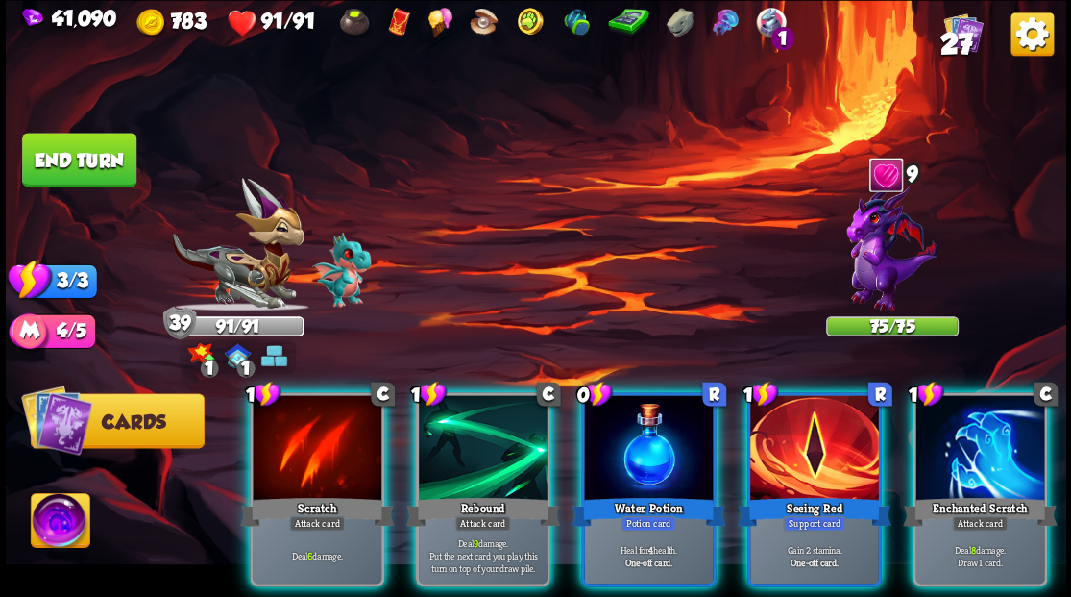
click at [815, 440] on div at bounding box center [814, 449] width 129 height 109
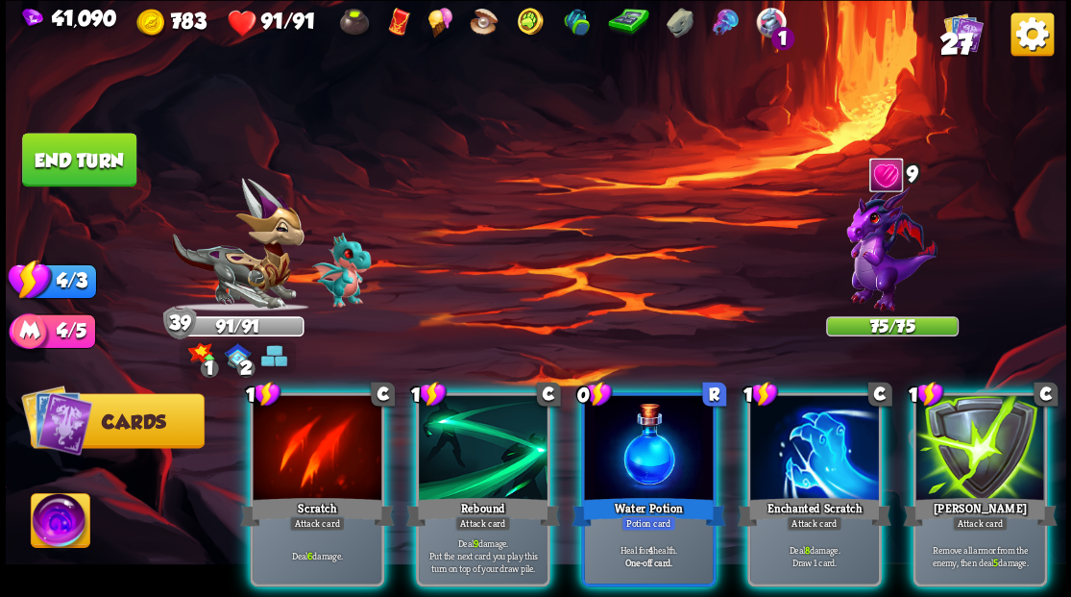
click at [805, 435] on div at bounding box center [814, 449] width 129 height 109
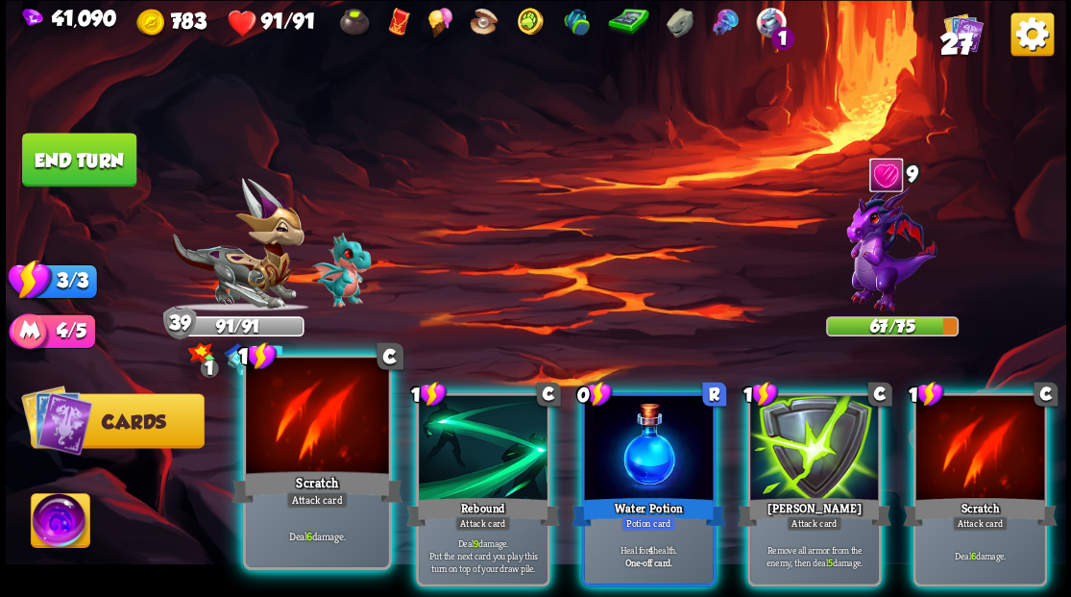
click at [345, 416] on div at bounding box center [317, 417] width 142 height 120
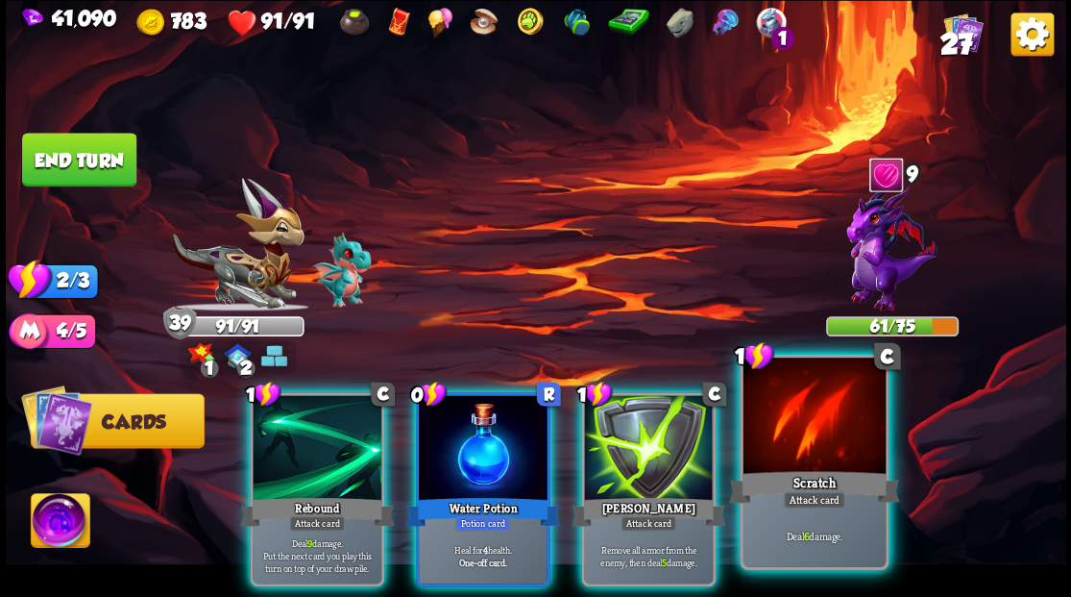
click at [811, 421] on div at bounding box center [814, 417] width 142 height 120
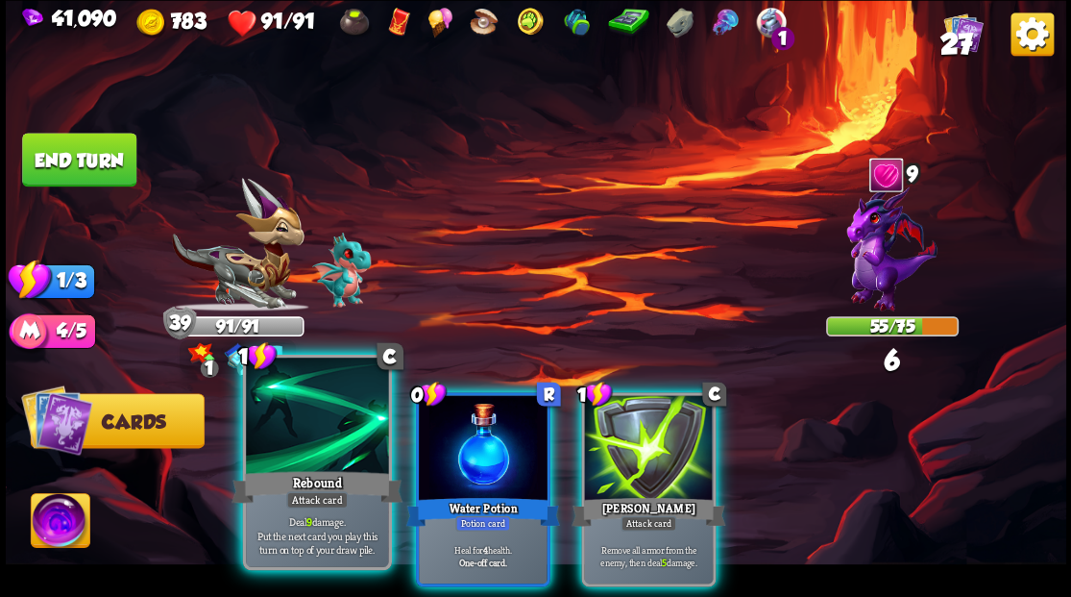
click at [313, 414] on div at bounding box center [317, 417] width 142 height 120
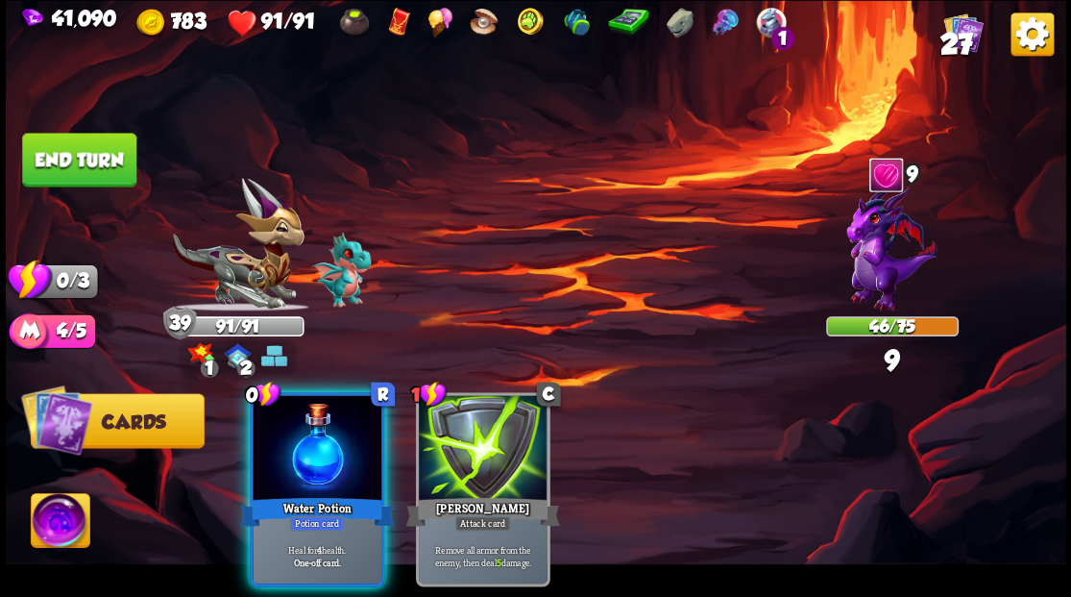
drag, startPoint x: 307, startPoint y: 413, endPoint x: 328, endPoint y: 373, distance: 45.1
click at [307, 411] on div at bounding box center [317, 449] width 129 height 109
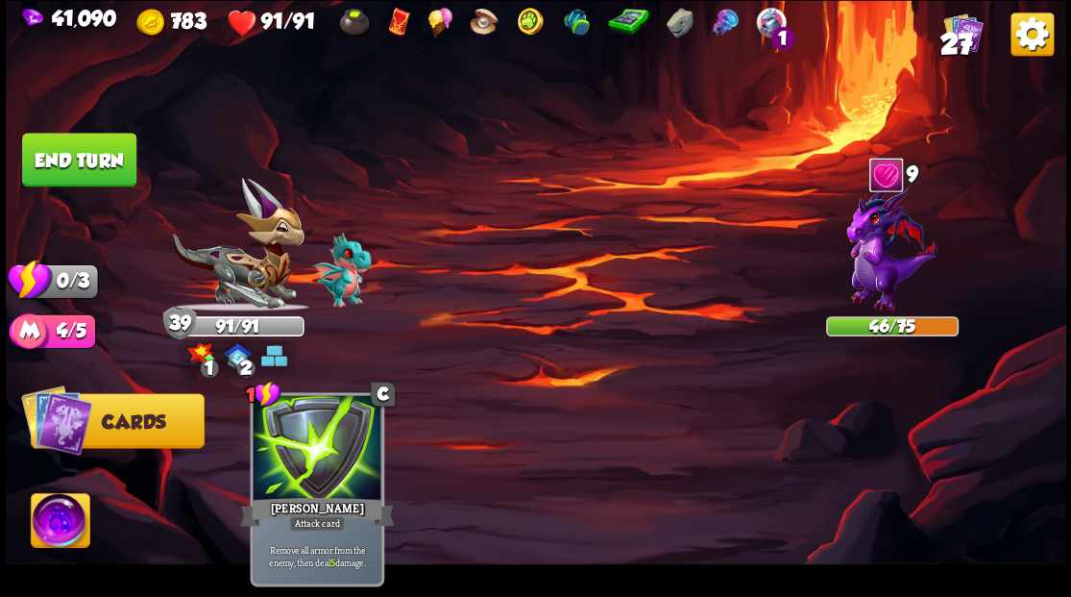
drag, startPoint x: 61, startPoint y: 173, endPoint x: 98, endPoint y: 172, distance: 36.5
click at [61, 171] on button "End turn" at bounding box center [79, 160] width 114 height 54
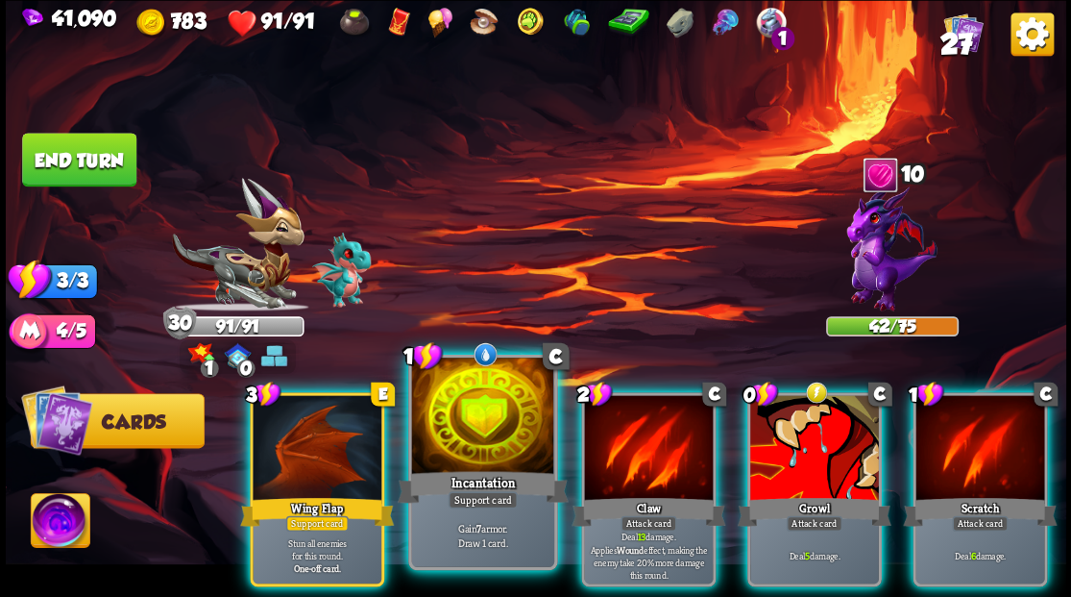
click at [490, 436] on div at bounding box center [482, 417] width 142 height 120
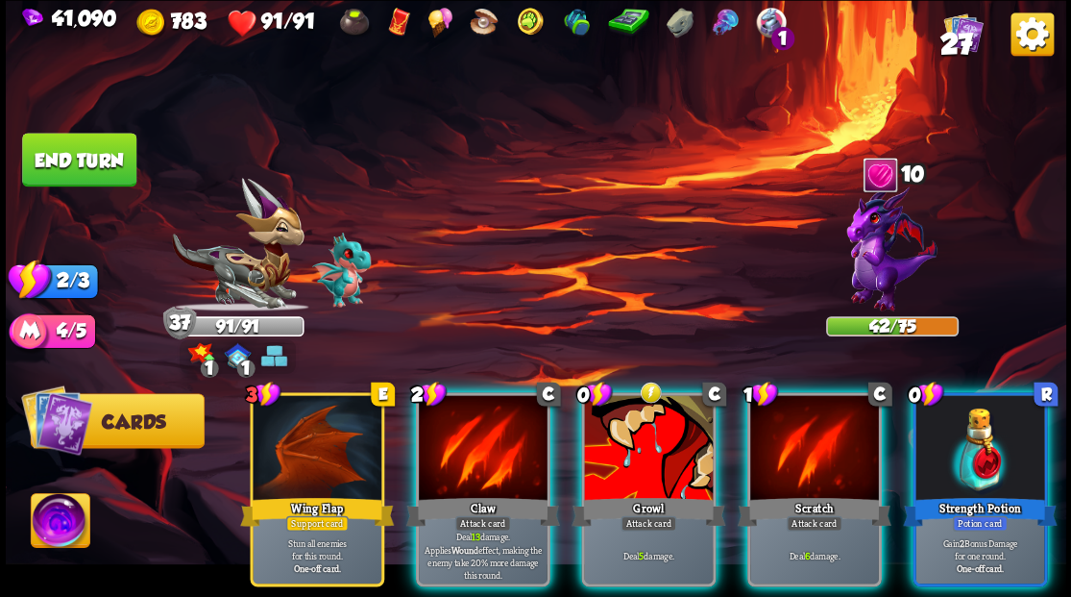
click at [625, 415] on div at bounding box center [648, 449] width 129 height 109
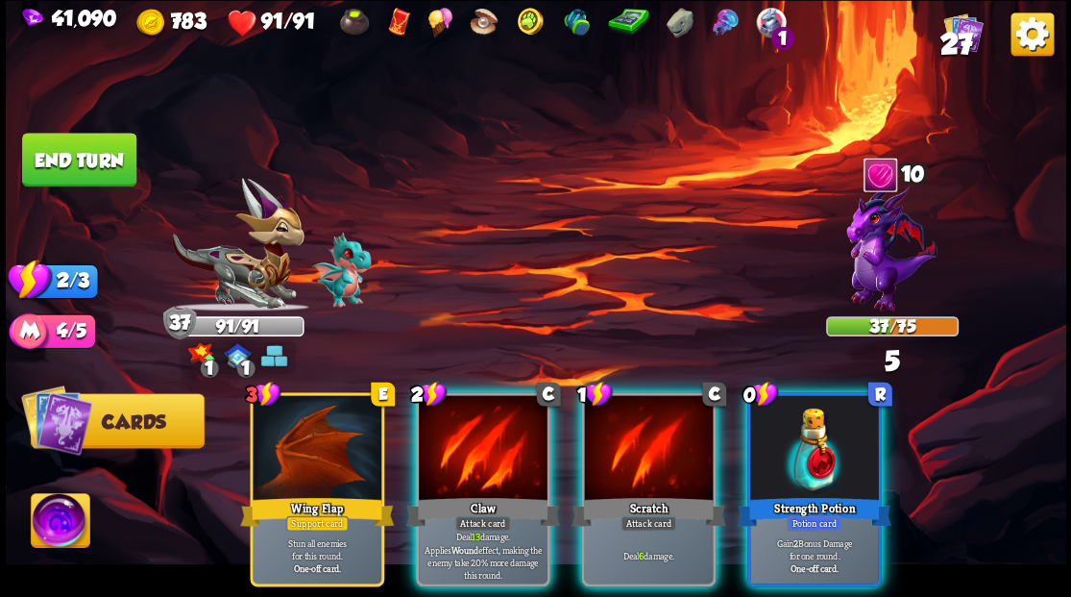
drag, startPoint x: 788, startPoint y: 434, endPoint x: 753, endPoint y: 430, distance: 34.8
click at [792, 439] on div at bounding box center [814, 449] width 129 height 109
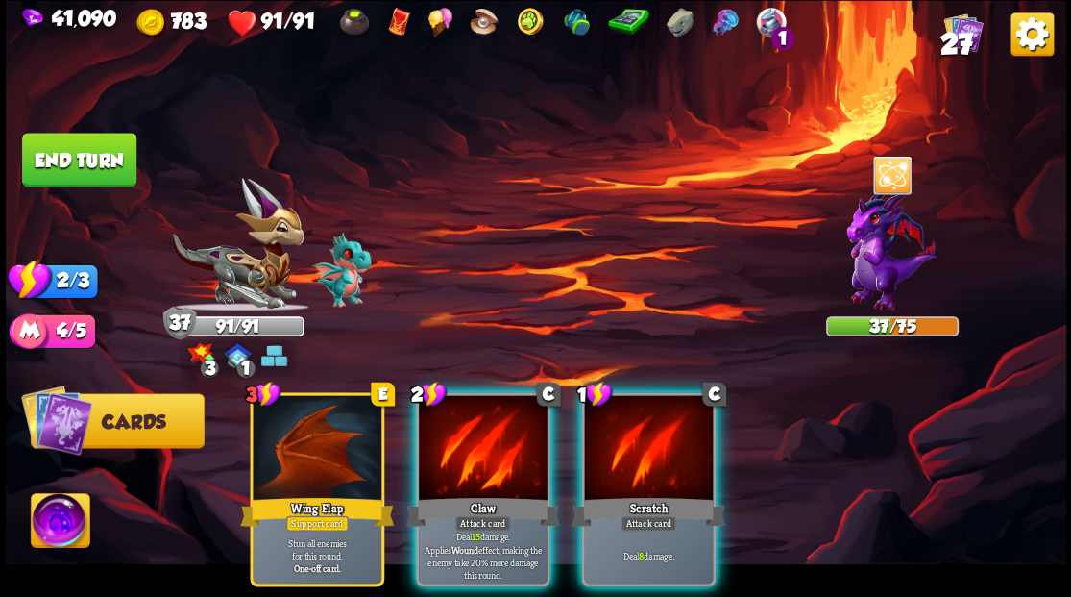
drag, startPoint x: 478, startPoint y: 417, endPoint x: 475, endPoint y: 381, distance: 35.8
click at [478, 417] on div at bounding box center [483, 449] width 129 height 109
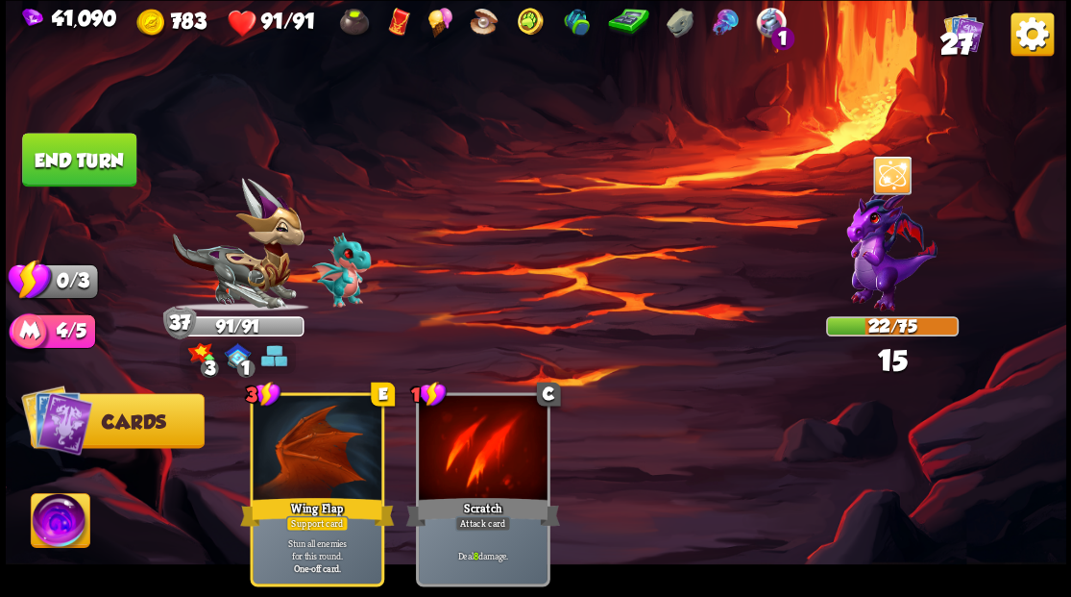
click at [111, 165] on button "End turn" at bounding box center [79, 160] width 114 height 54
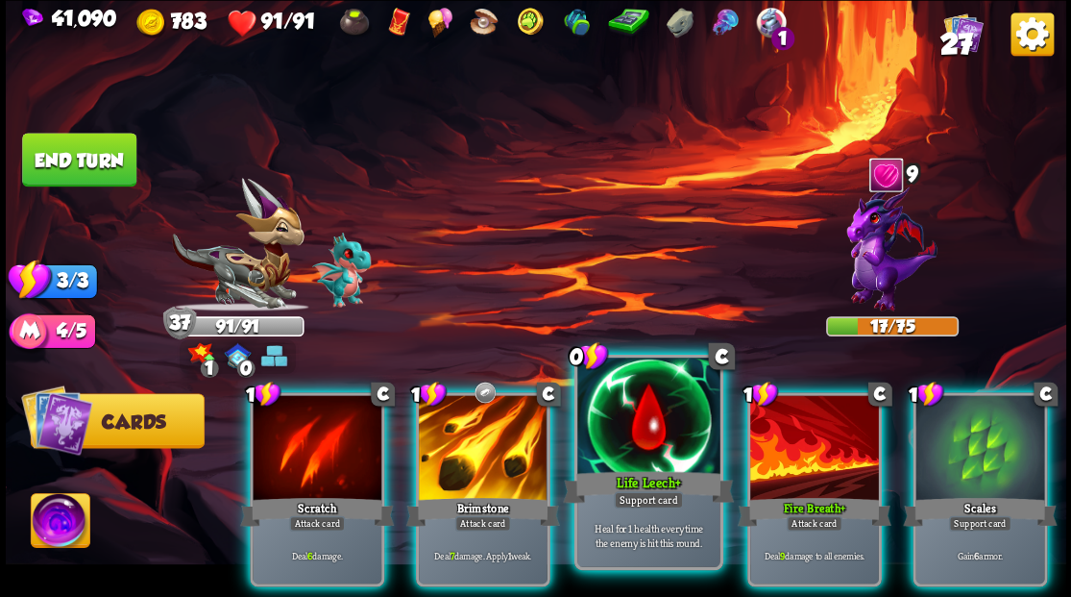
click at [627, 425] on div at bounding box center [648, 417] width 142 height 120
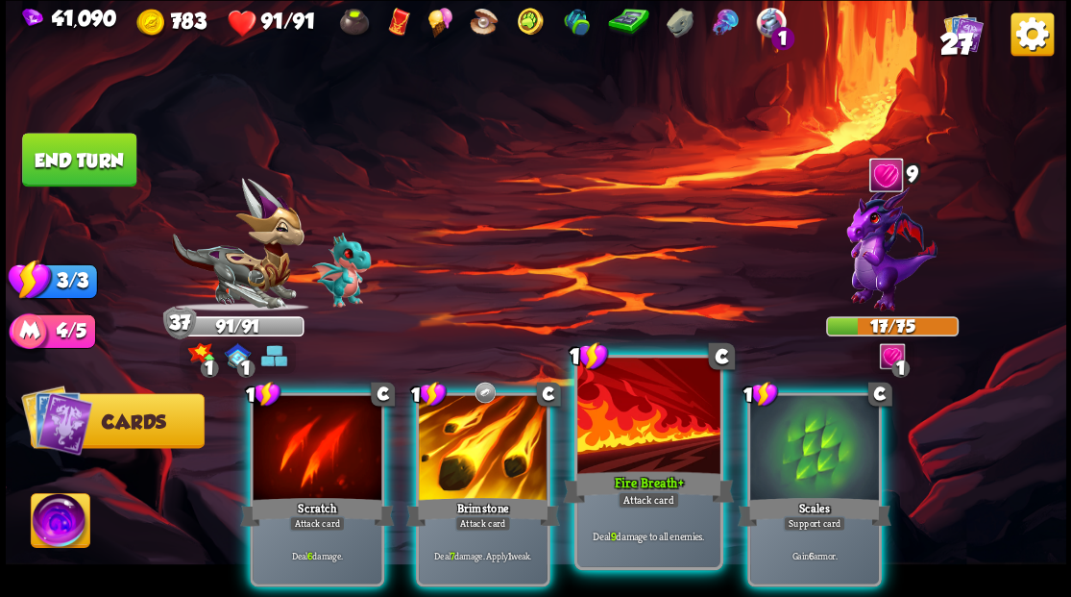
click at [626, 424] on div at bounding box center [648, 417] width 142 height 120
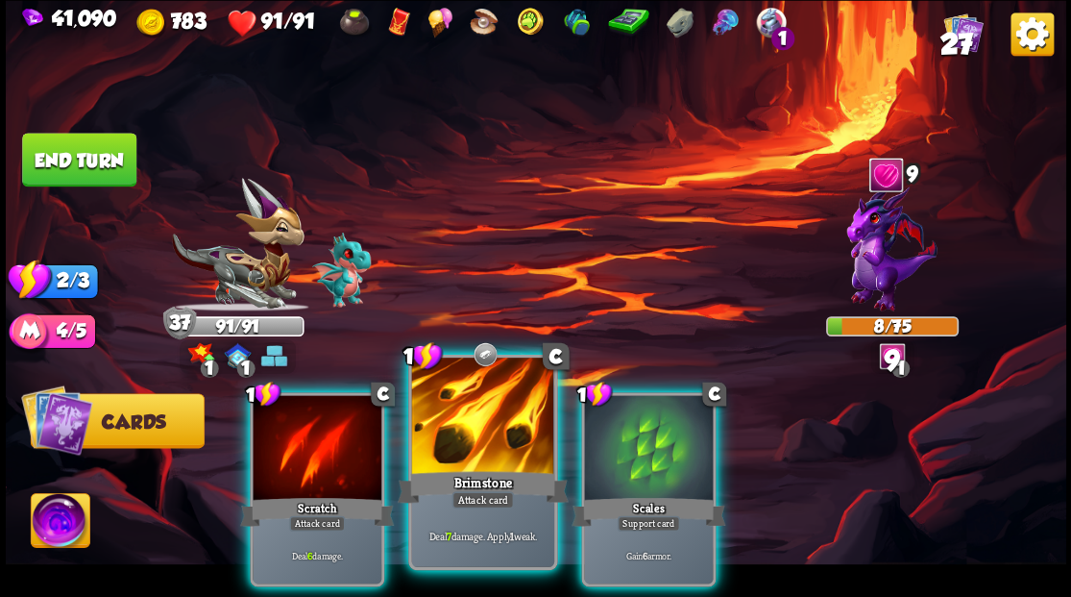
click at [475, 417] on div at bounding box center [482, 417] width 142 height 120
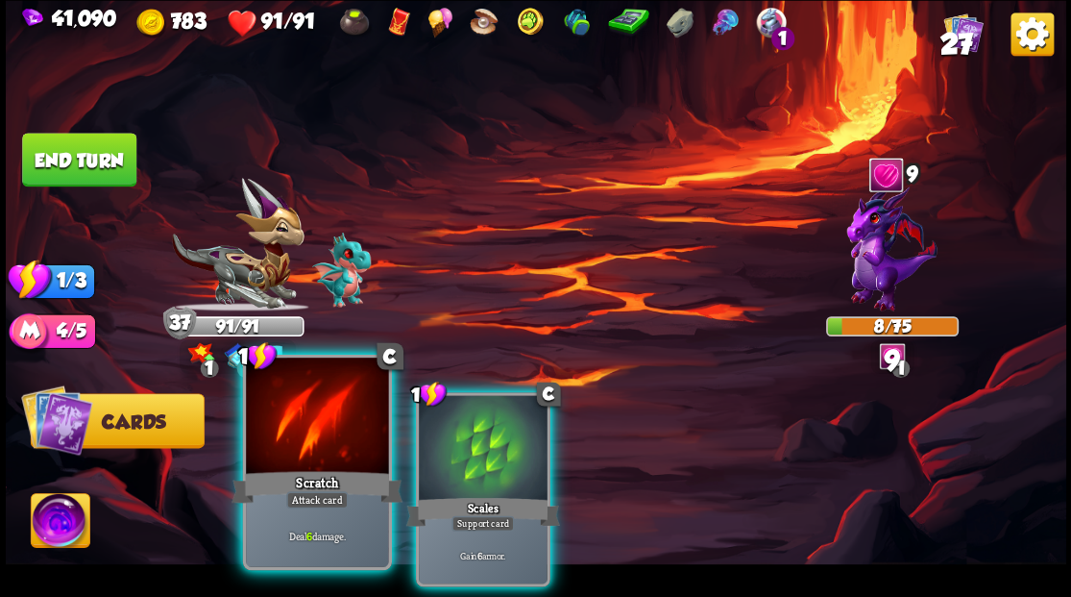
click at [315, 411] on div at bounding box center [317, 417] width 142 height 120
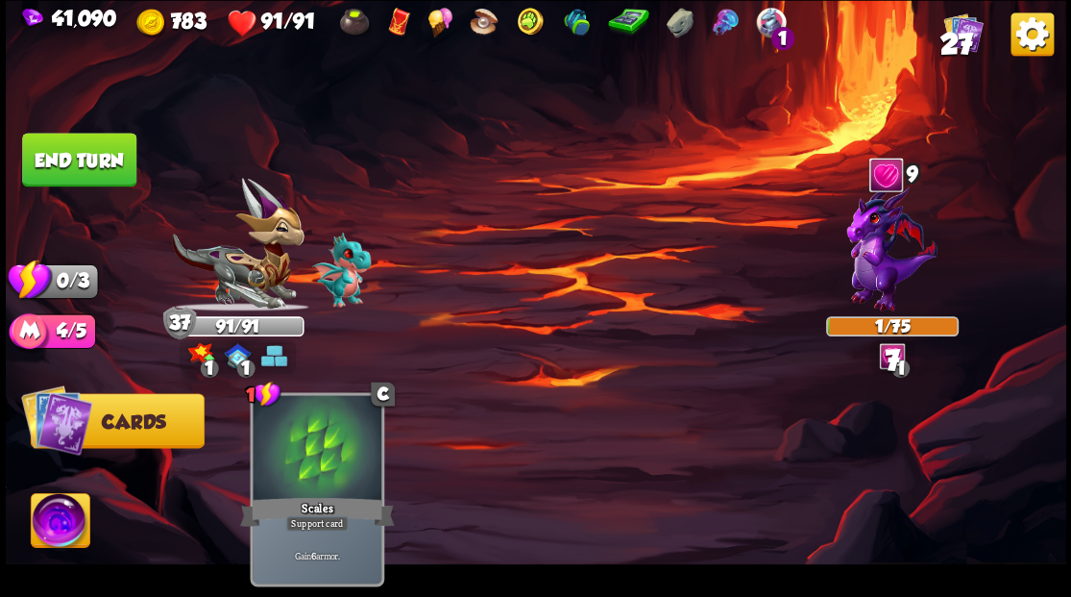
click at [97, 171] on button "End turn" at bounding box center [79, 160] width 114 height 54
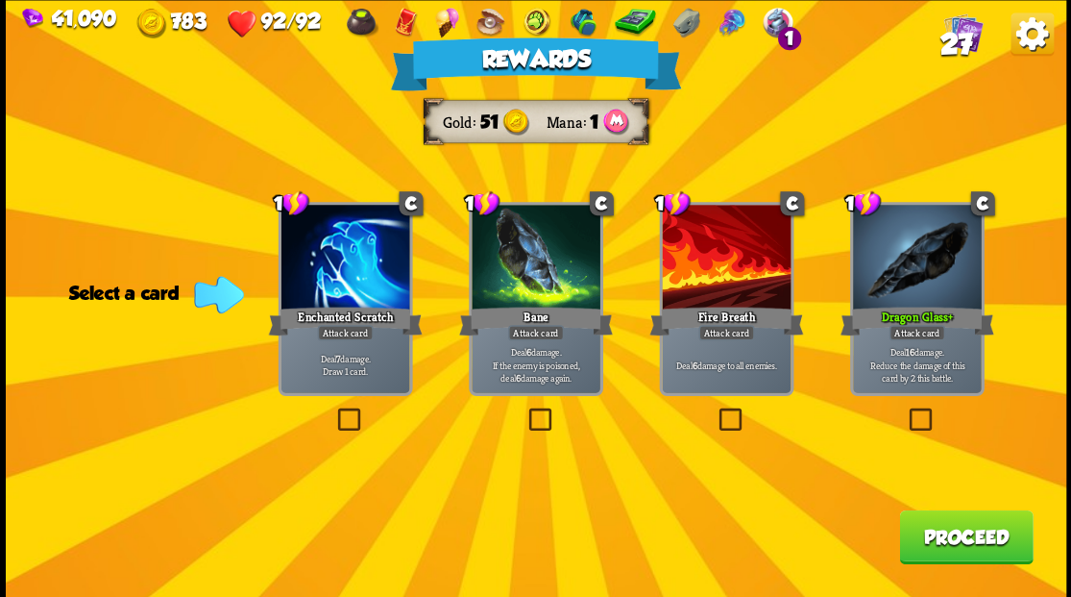
click at [961, 37] on span "27" at bounding box center [956, 43] width 33 height 33
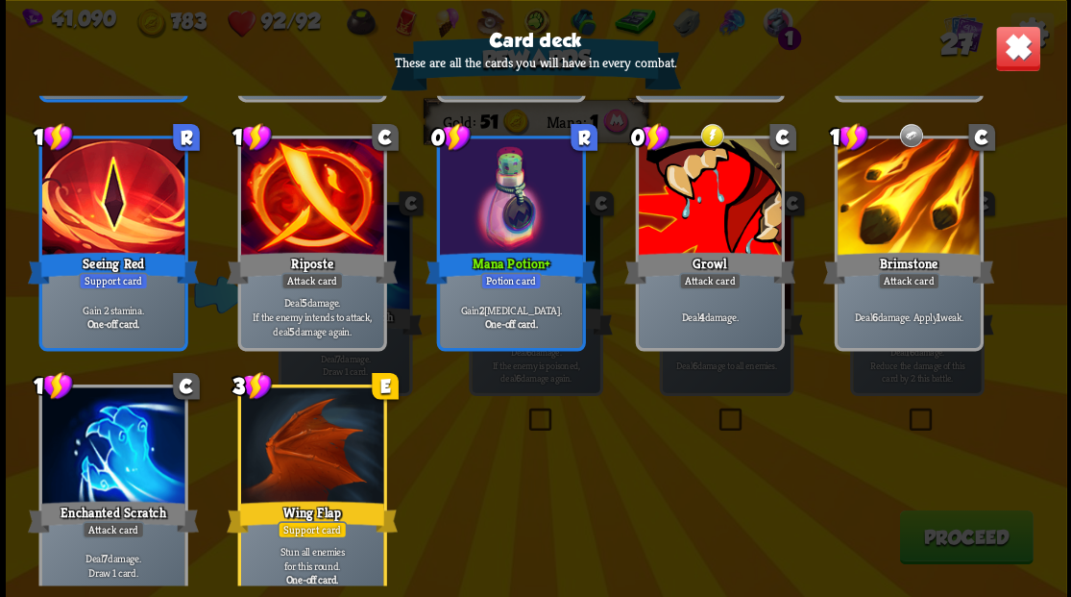
scroll to position [1181, 0]
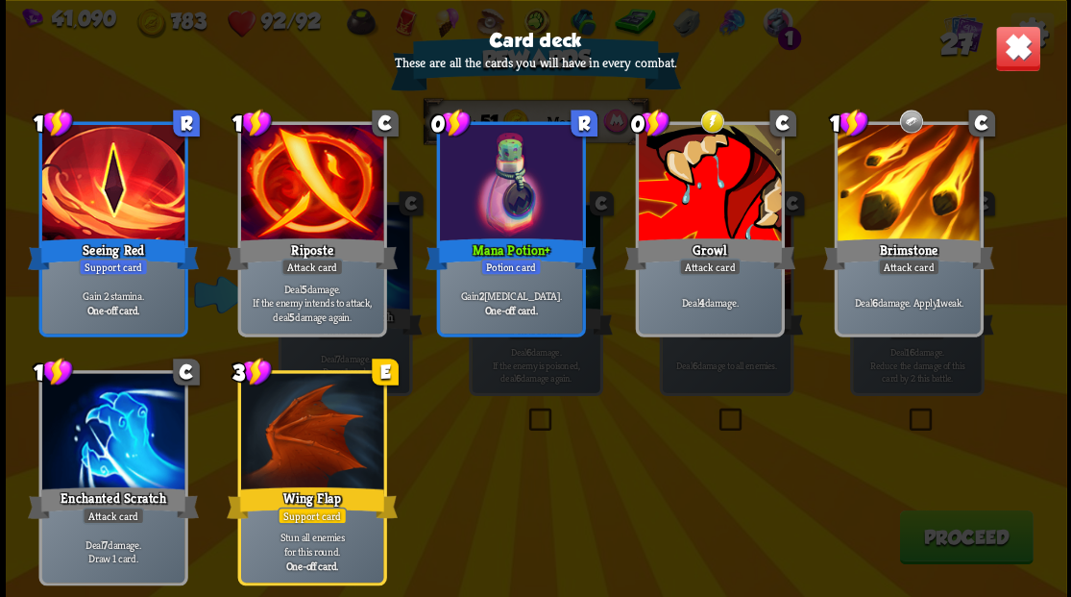
click at [1014, 52] on img at bounding box center [1017, 48] width 46 height 46
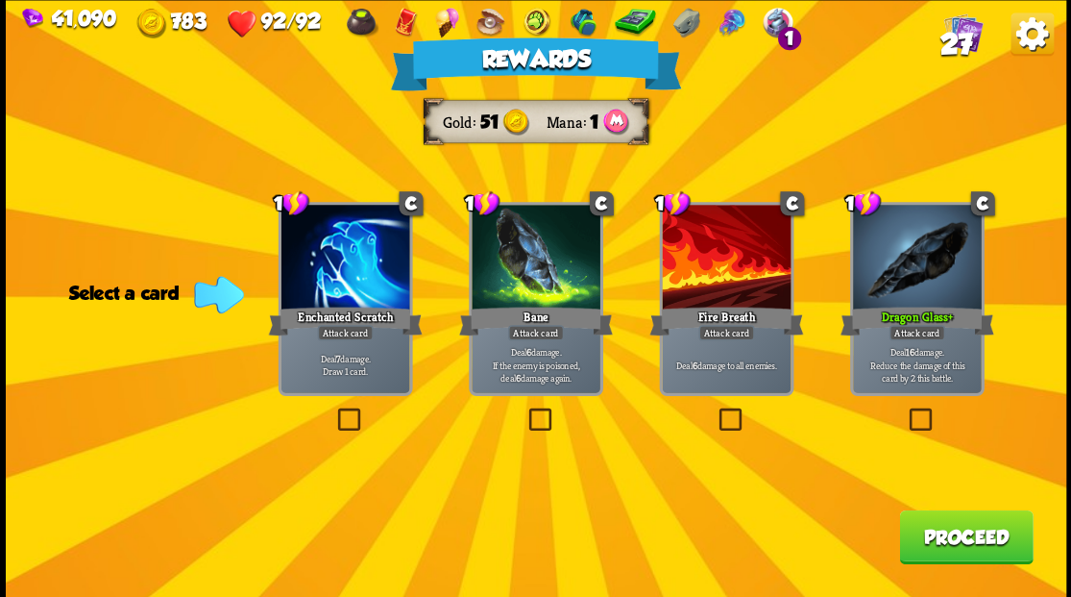
click at [715, 410] on label at bounding box center [715, 410] width 0 height 0
click at [0, 0] on input "checkbox" at bounding box center [0, 0] width 0 height 0
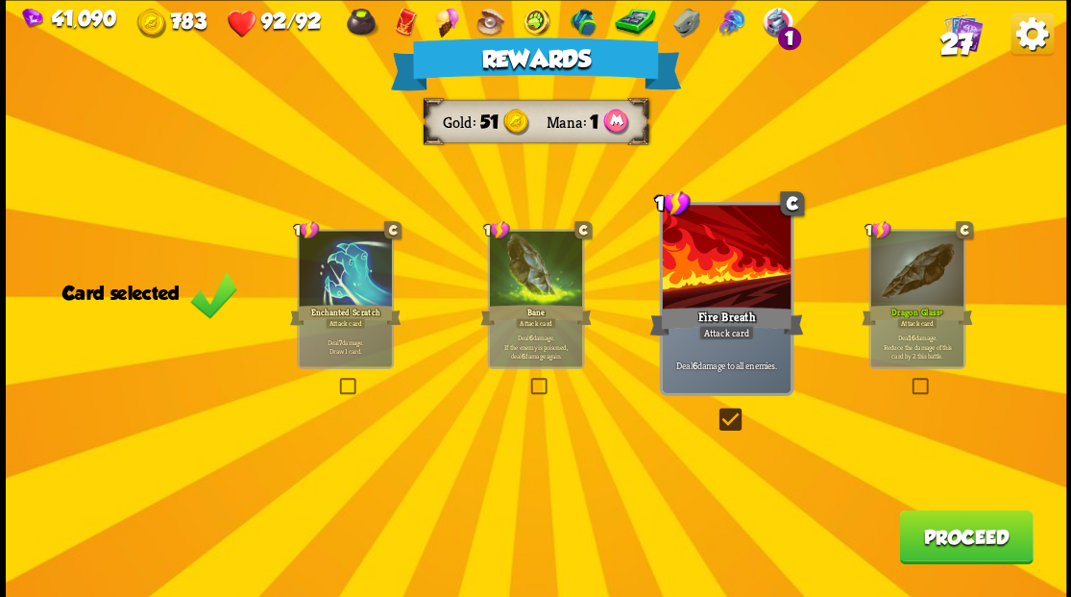
click at [978, 553] on button "Proceed" at bounding box center [966, 536] width 134 height 54
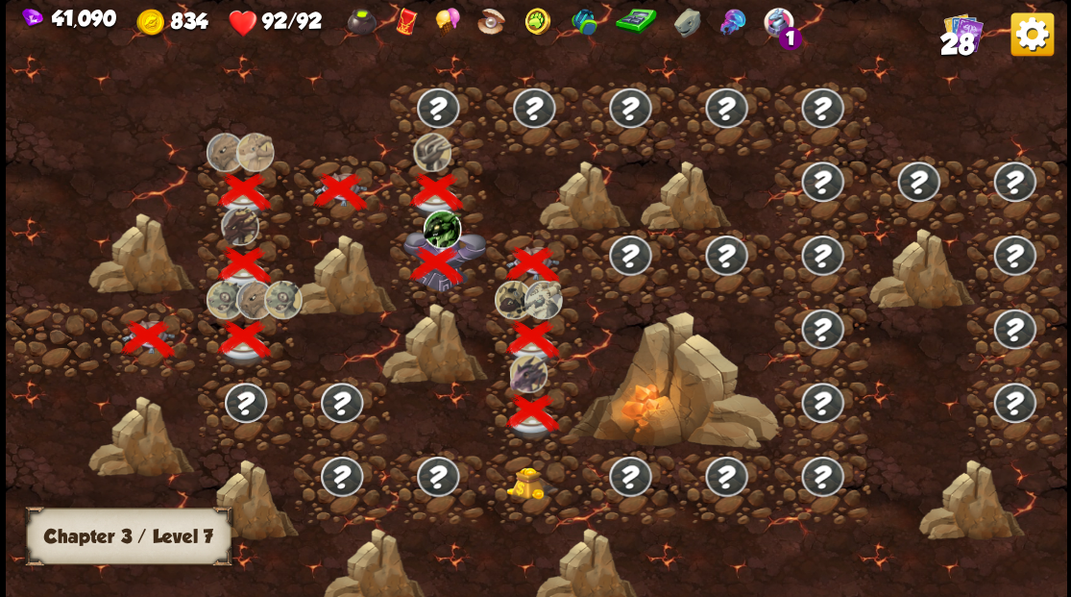
click at [954, 31] on span "28" at bounding box center [957, 43] width 34 height 33
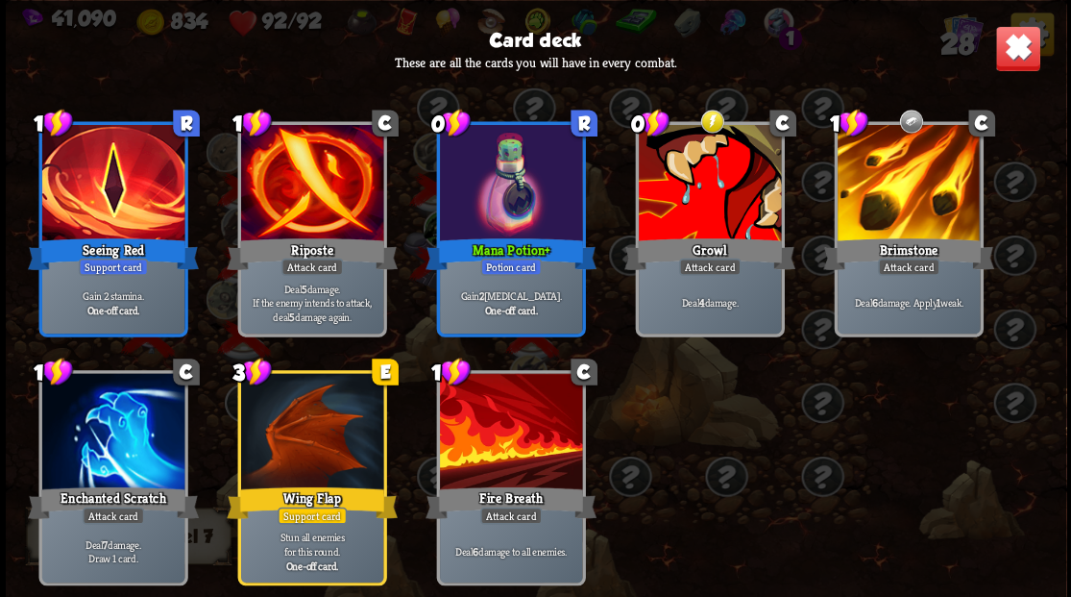
click at [1013, 50] on img at bounding box center [1017, 48] width 46 height 46
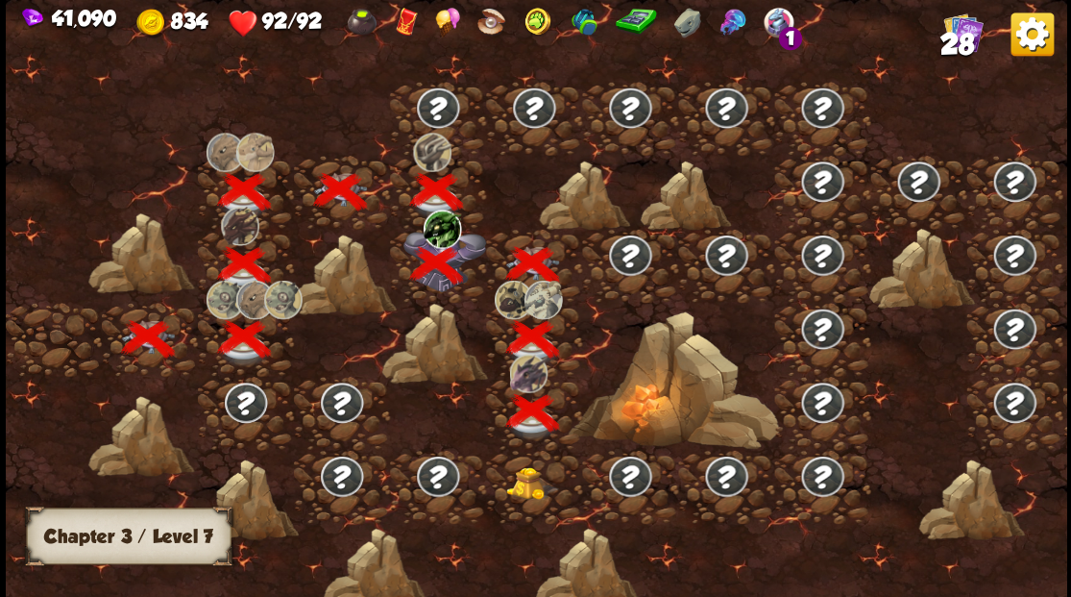
click at [525, 488] on img at bounding box center [531, 482] width 53 height 33
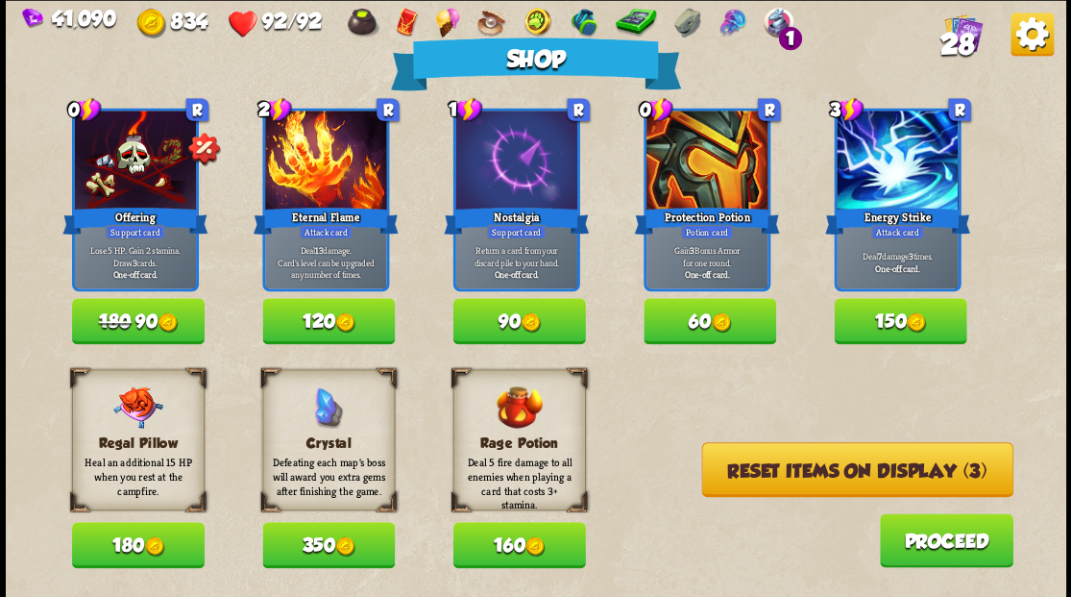
click at [142, 546] on button "180" at bounding box center [138, 545] width 133 height 46
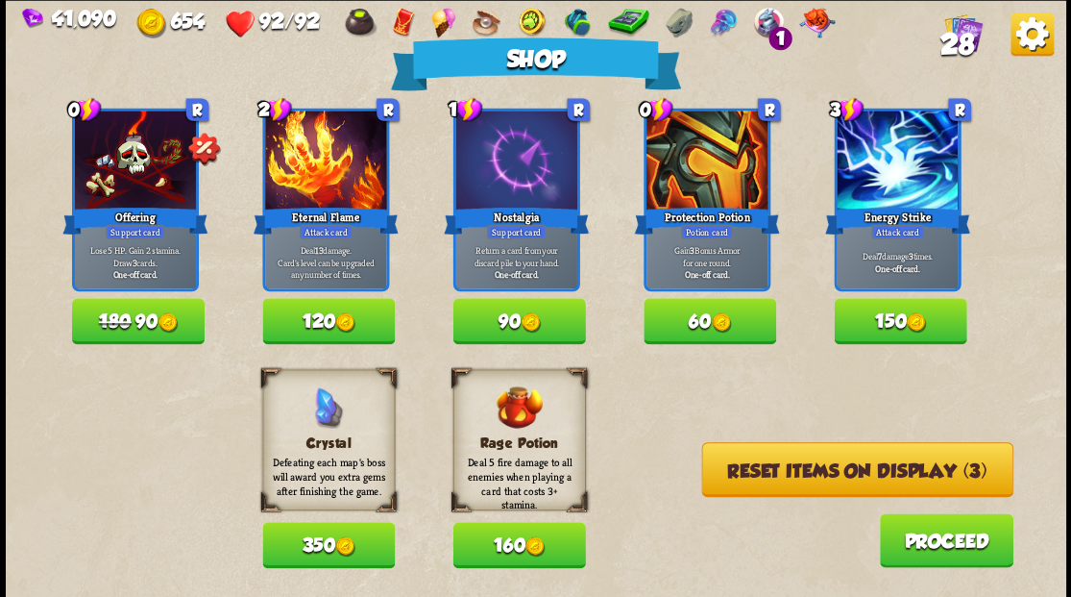
click at [821, 472] on button "Reset items on display (3)" at bounding box center [856, 469] width 311 height 55
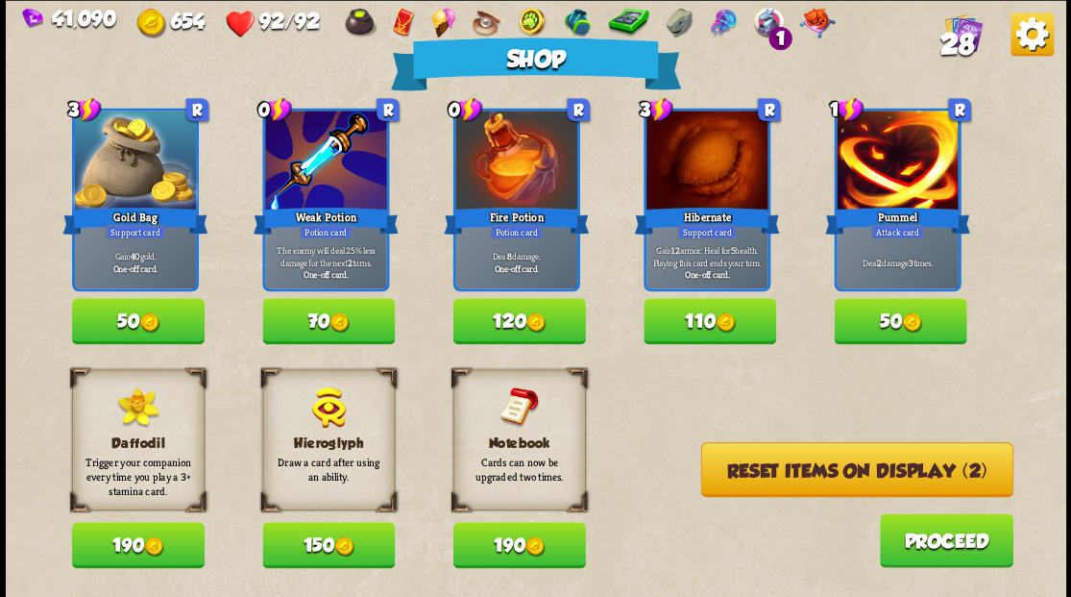
click at [896, 323] on button "50" at bounding box center [900, 321] width 133 height 46
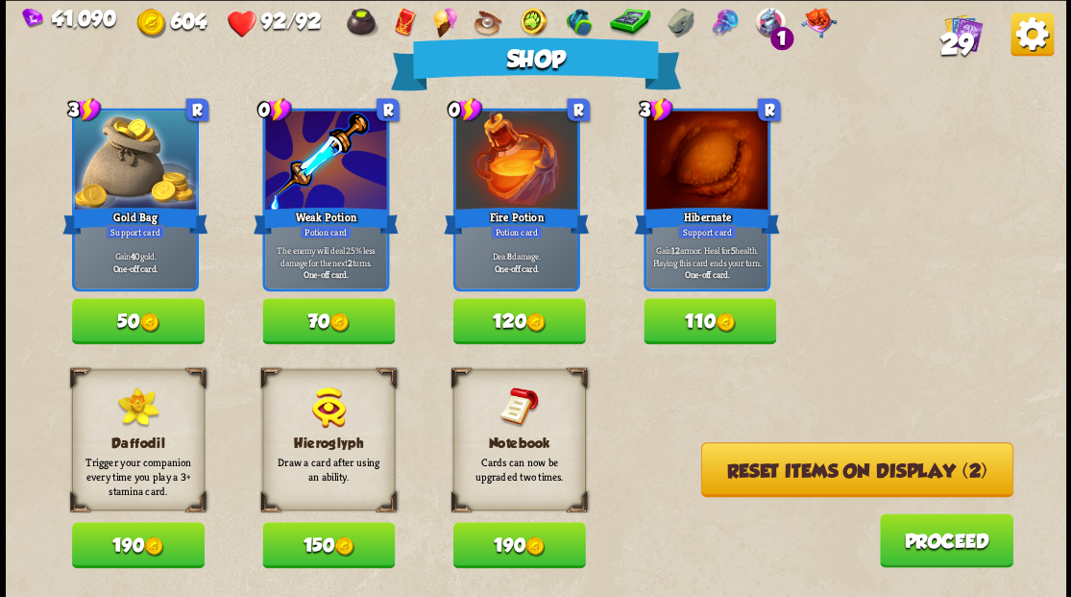
click at [727, 319] on img at bounding box center [725, 322] width 20 height 20
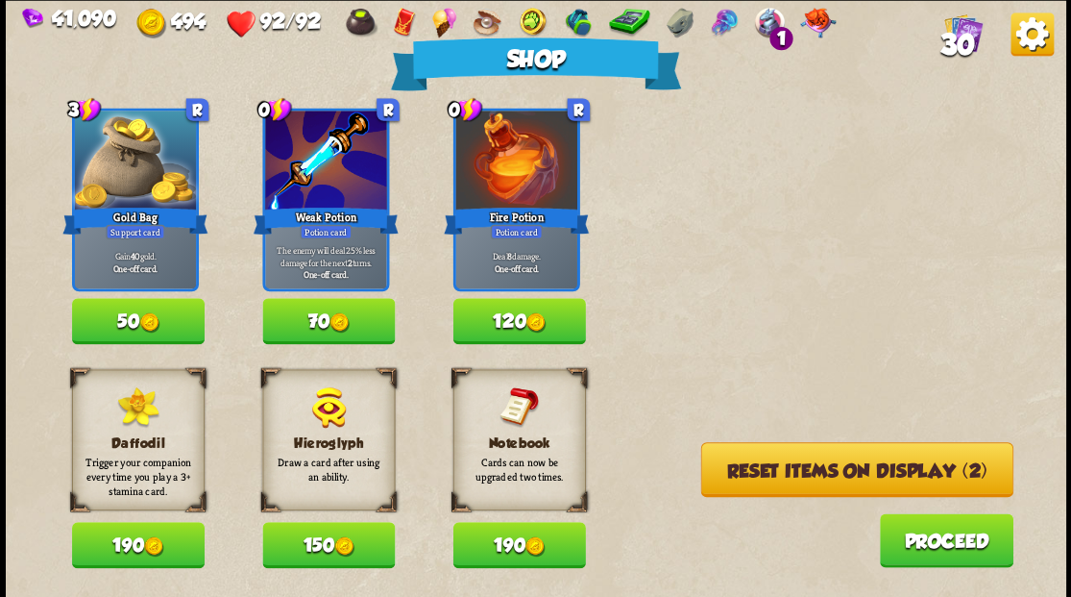
click at [803, 474] on button "Reset items on display (2)" at bounding box center [856, 469] width 312 height 55
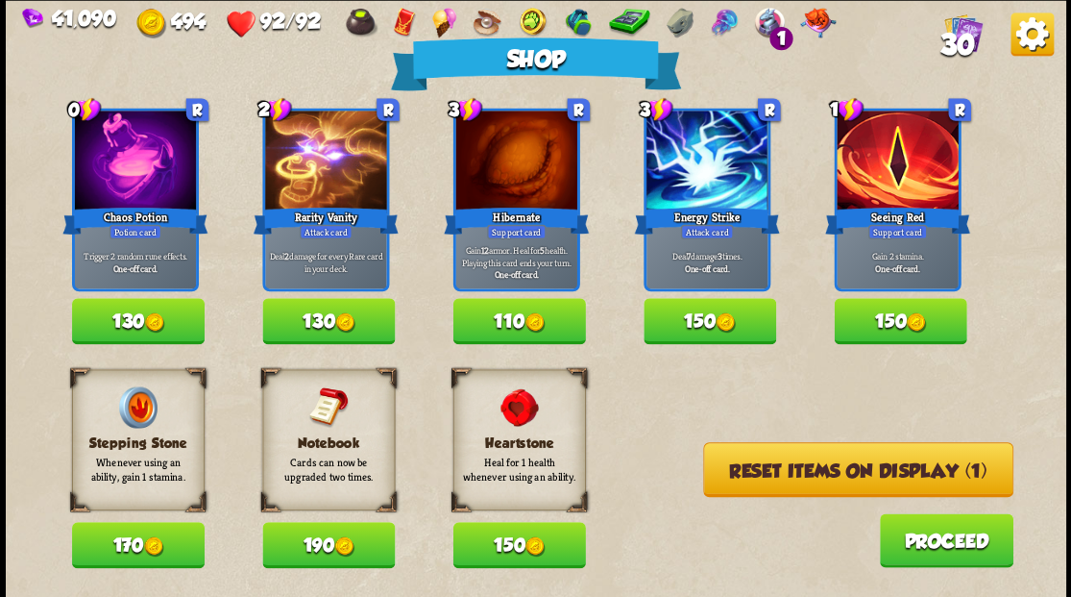
click at [948, 34] on span "30" at bounding box center [957, 43] width 35 height 33
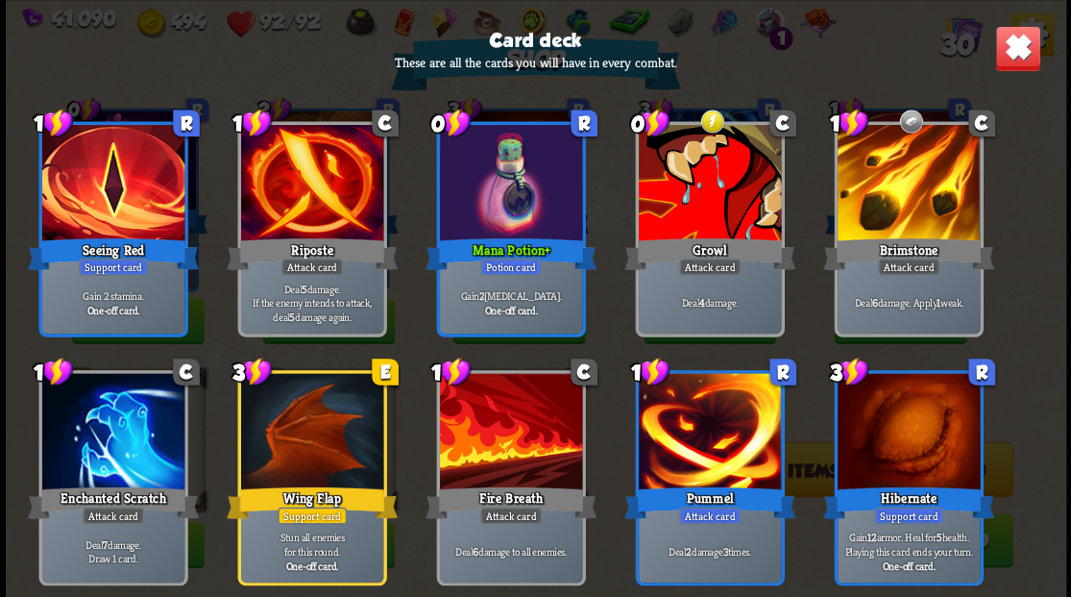
click at [1013, 50] on img at bounding box center [1017, 48] width 46 height 46
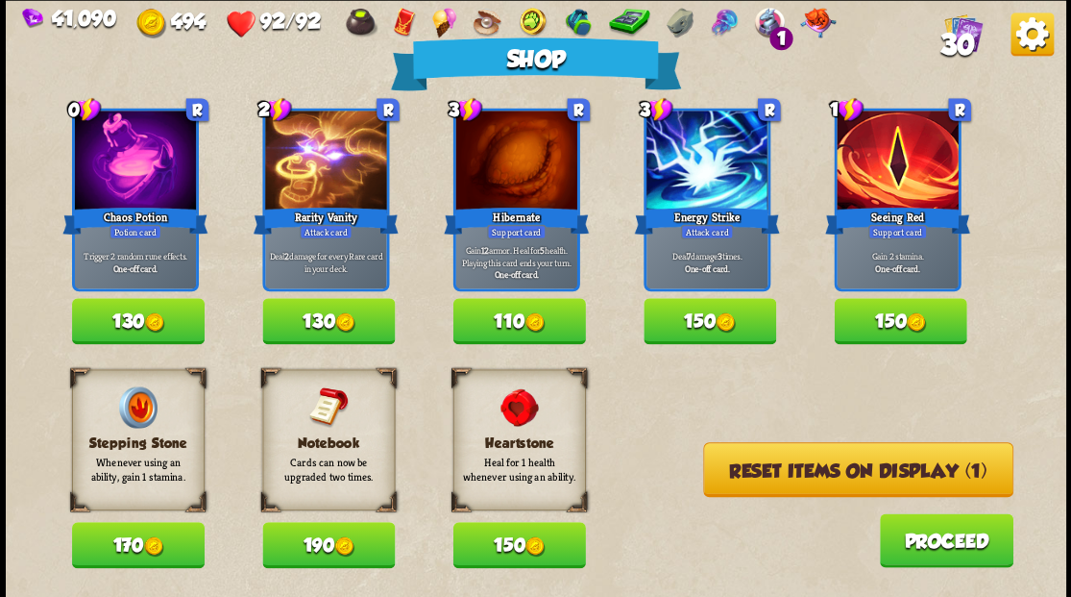
click at [824, 471] on button "Reset items on display (1)" at bounding box center [858, 469] width 310 height 55
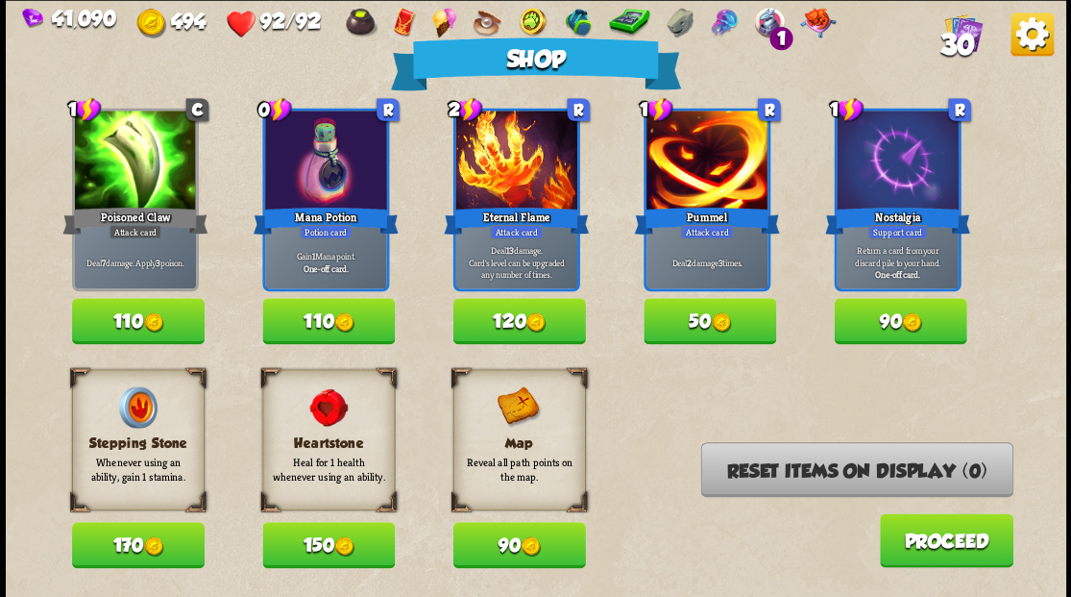
click at [952, 31] on span "30" at bounding box center [957, 43] width 35 height 33
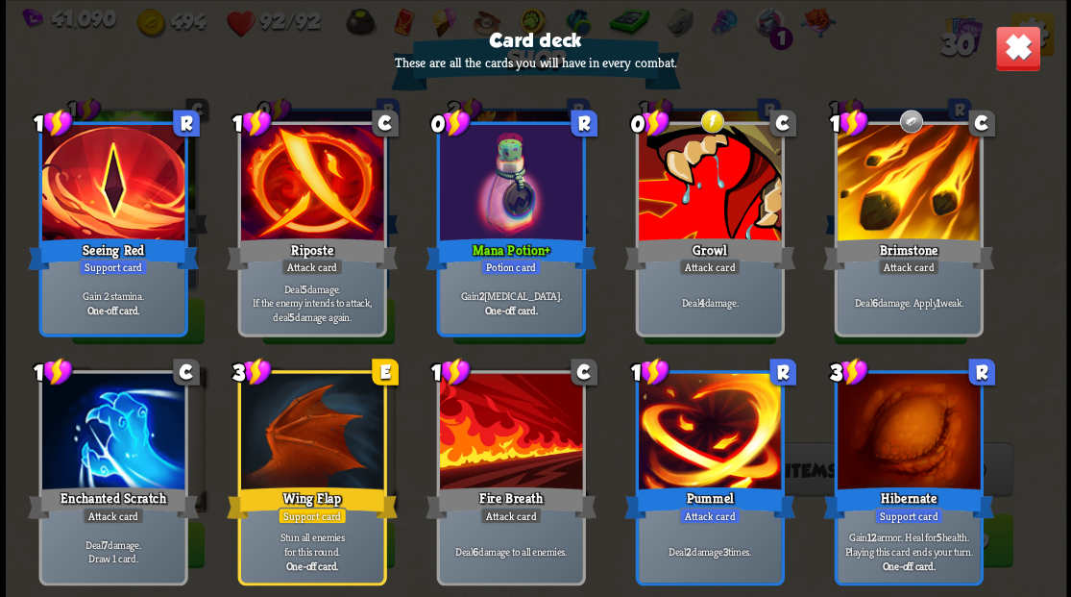
click at [1007, 52] on img at bounding box center [1017, 48] width 46 height 46
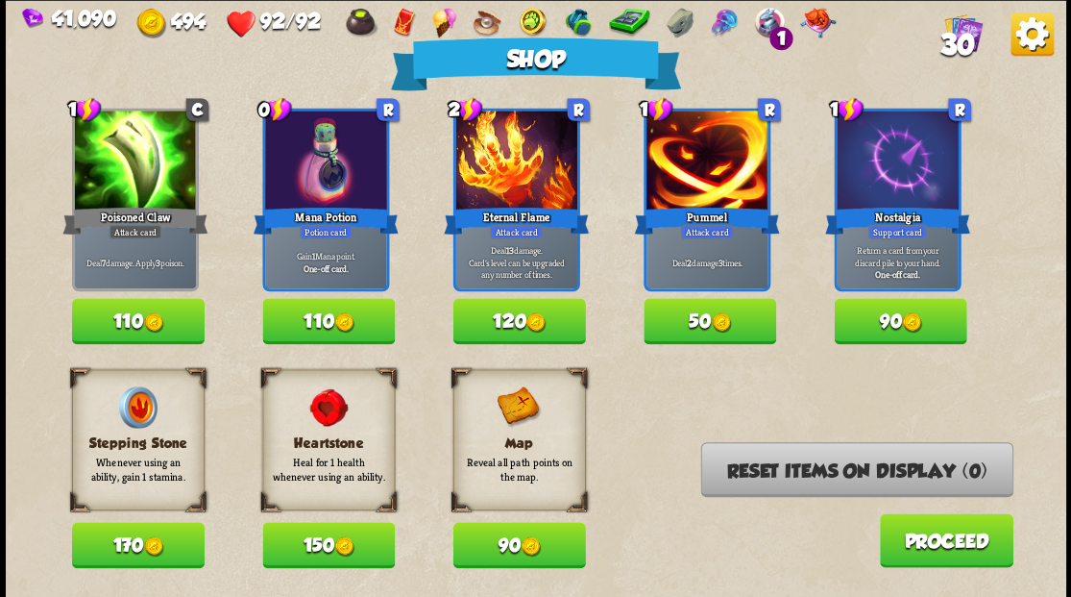
click at [910, 550] on button "Proceed" at bounding box center [946, 540] width 134 height 54
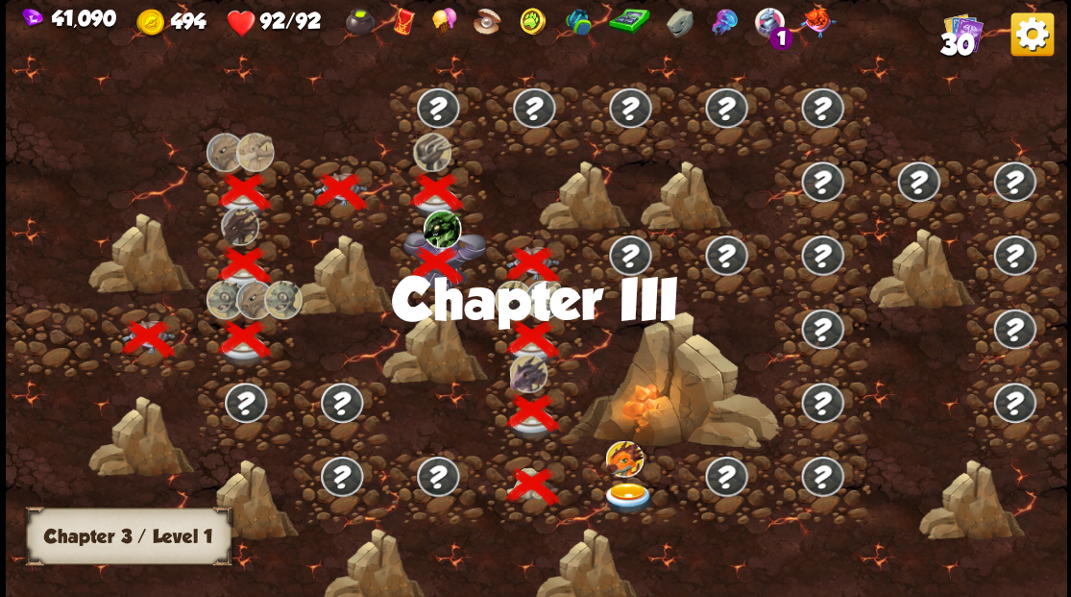
click at [624, 490] on img at bounding box center [628, 497] width 53 height 32
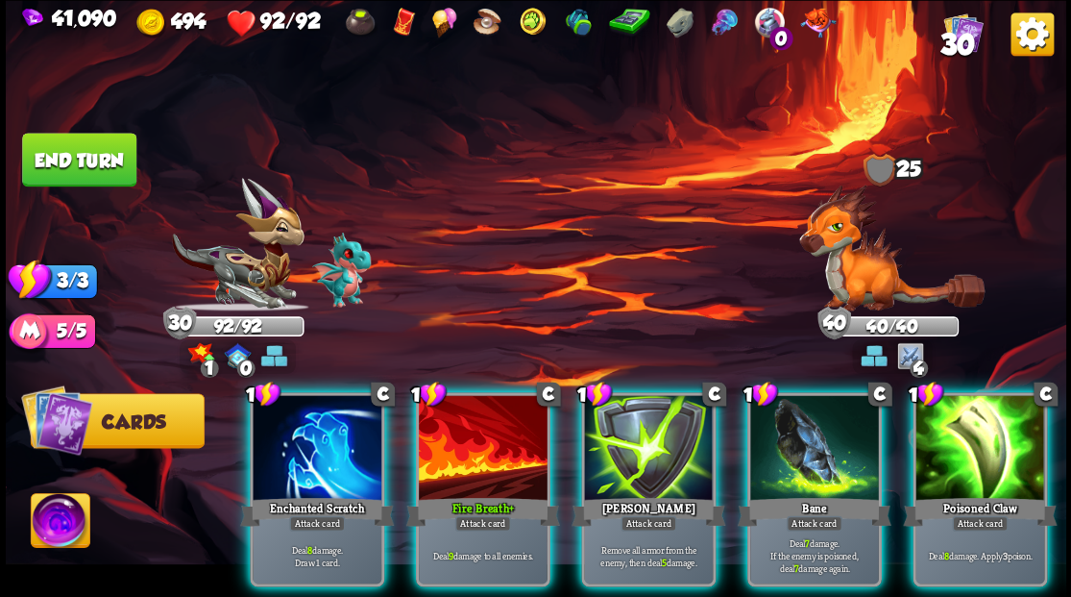
drag, startPoint x: 733, startPoint y: 591, endPoint x: 841, endPoint y: 582, distance: 107.9
click at [859, 589] on div "1 C Enchanted Scratch Attack card Deal 8 damage. Draw 1 card. 1 C Fire Breath+ …" at bounding box center [641, 463] width 848 height 265
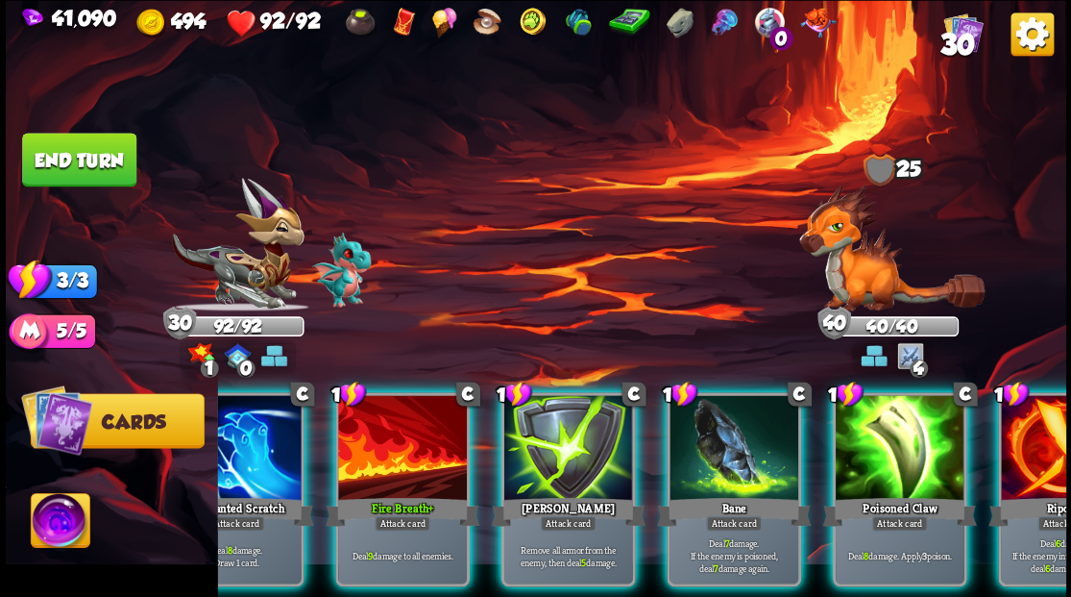
scroll to position [0, 87]
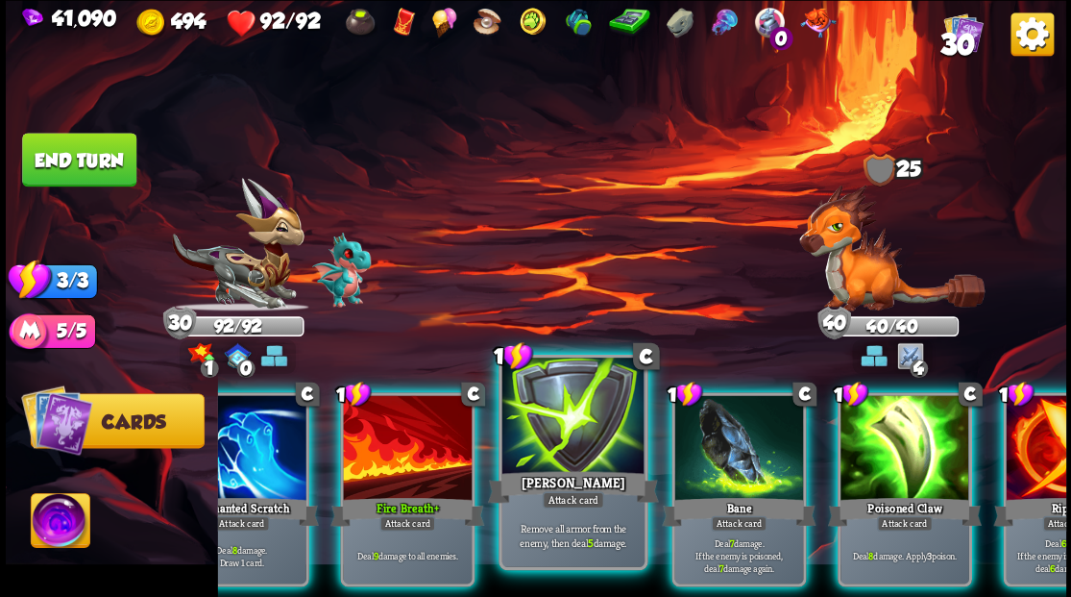
click at [581, 437] on div at bounding box center [572, 417] width 142 height 120
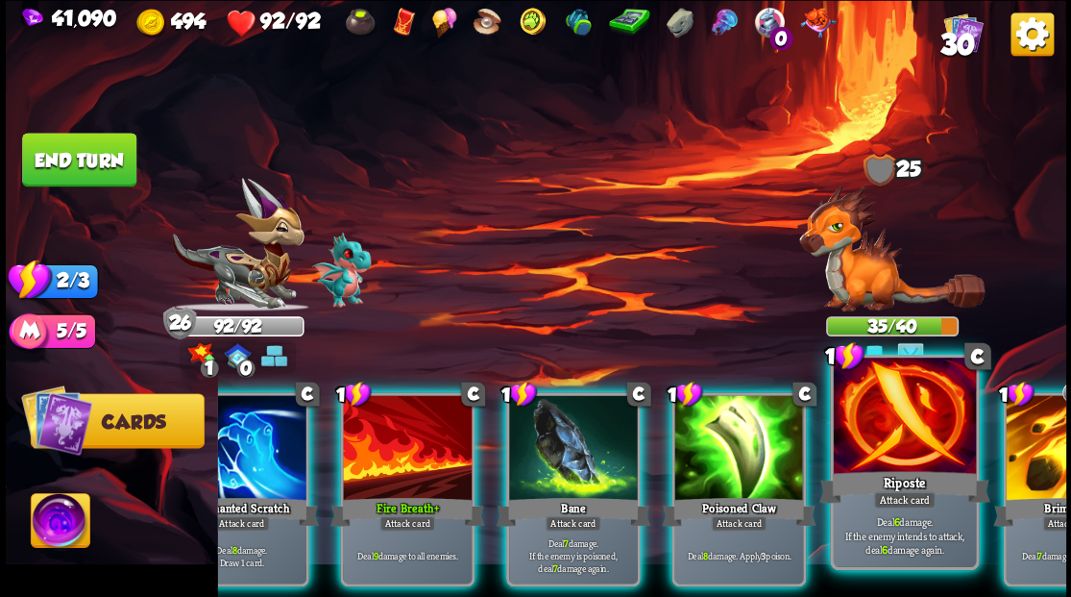
click at [1041, 459] on div at bounding box center [1070, 449] width 129 height 109
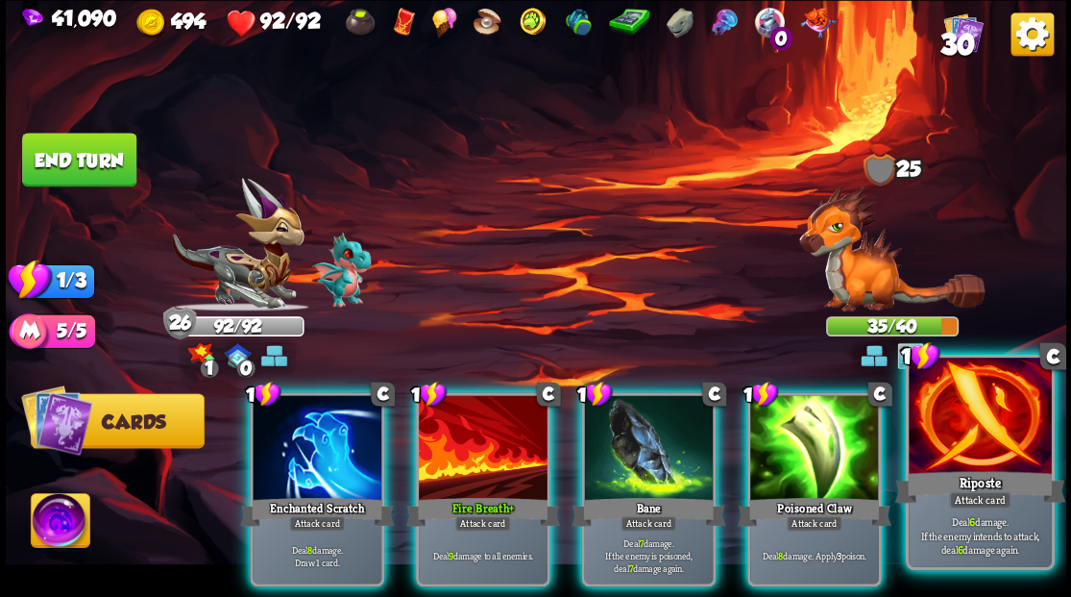
scroll to position [0, 0]
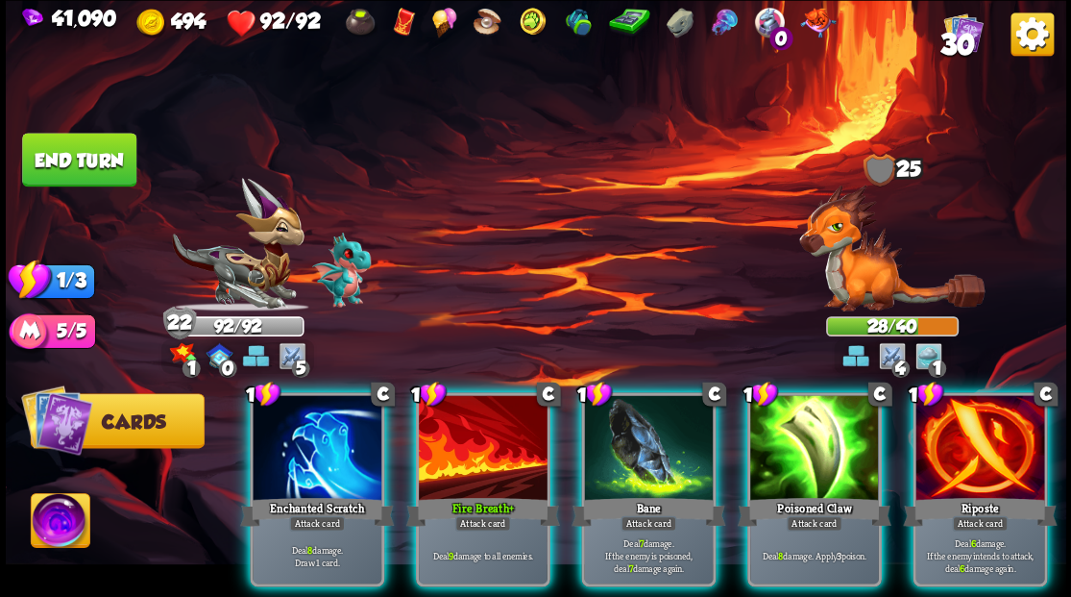
click at [71, 144] on button "End turn" at bounding box center [79, 160] width 114 height 54
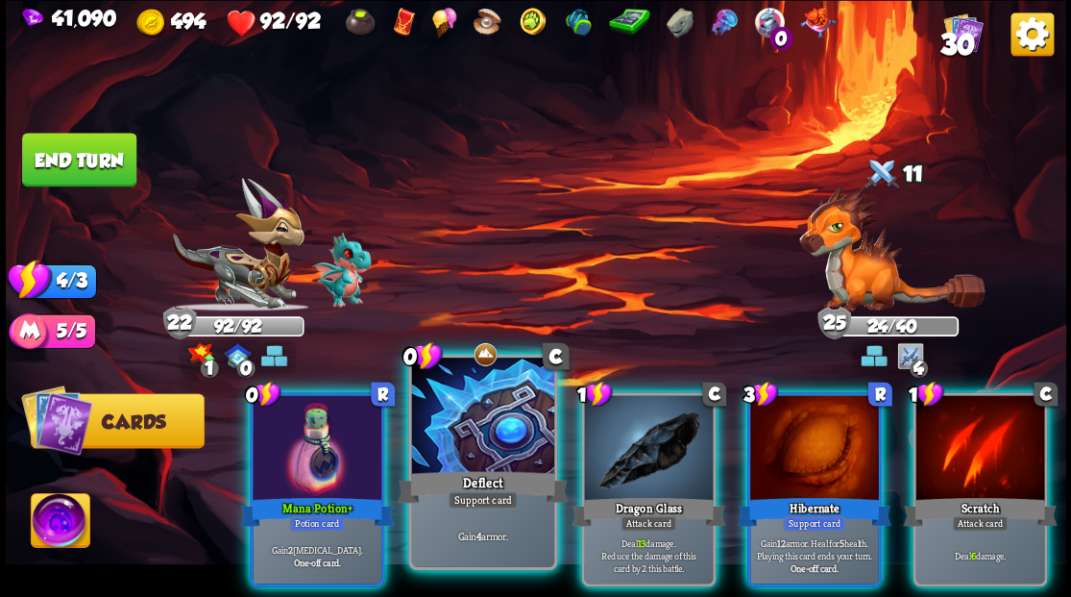
click at [513, 394] on div at bounding box center [482, 417] width 142 height 120
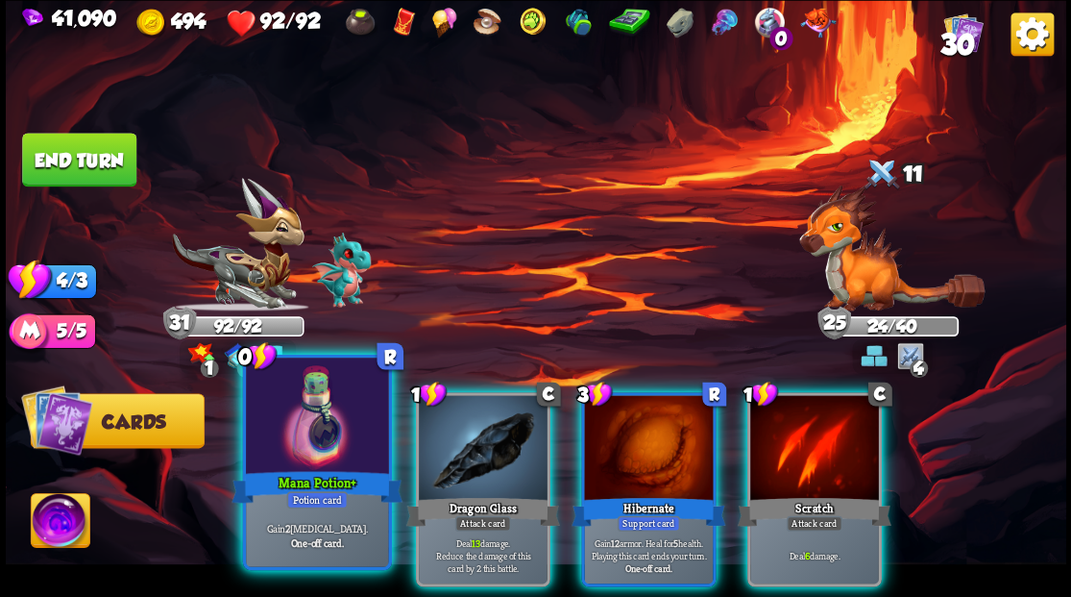
click at [309, 417] on div at bounding box center [317, 417] width 142 height 120
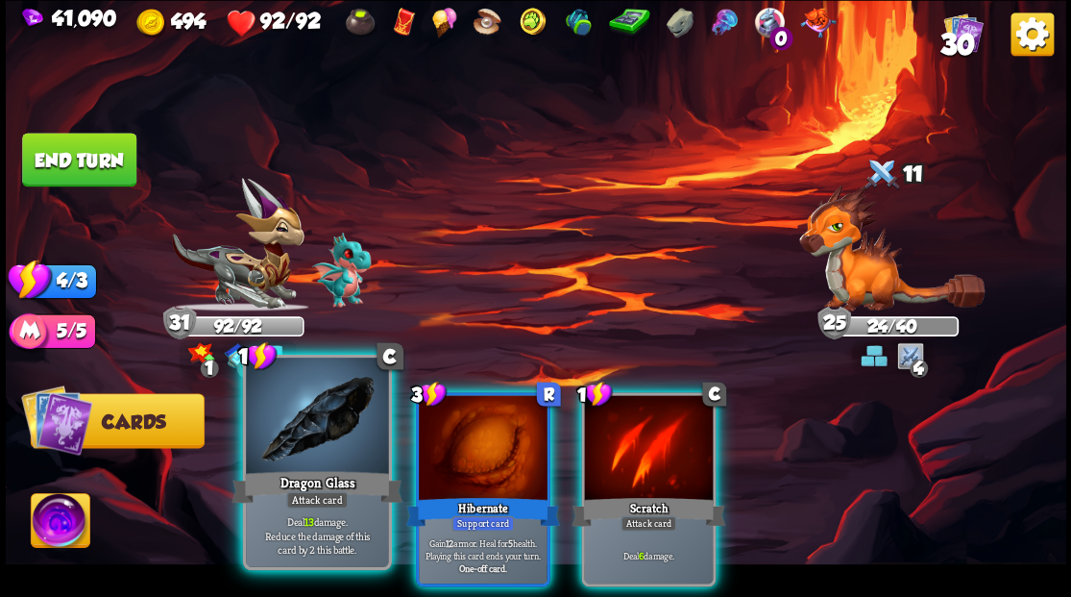
click at [311, 413] on div at bounding box center [317, 417] width 142 height 120
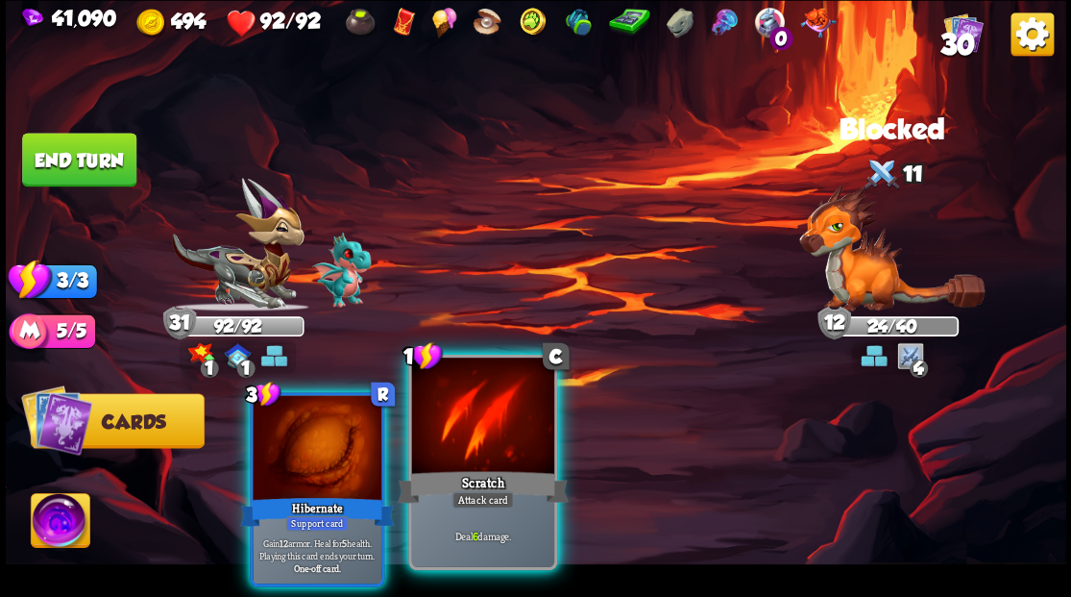
click at [486, 451] on div at bounding box center [482, 417] width 142 height 120
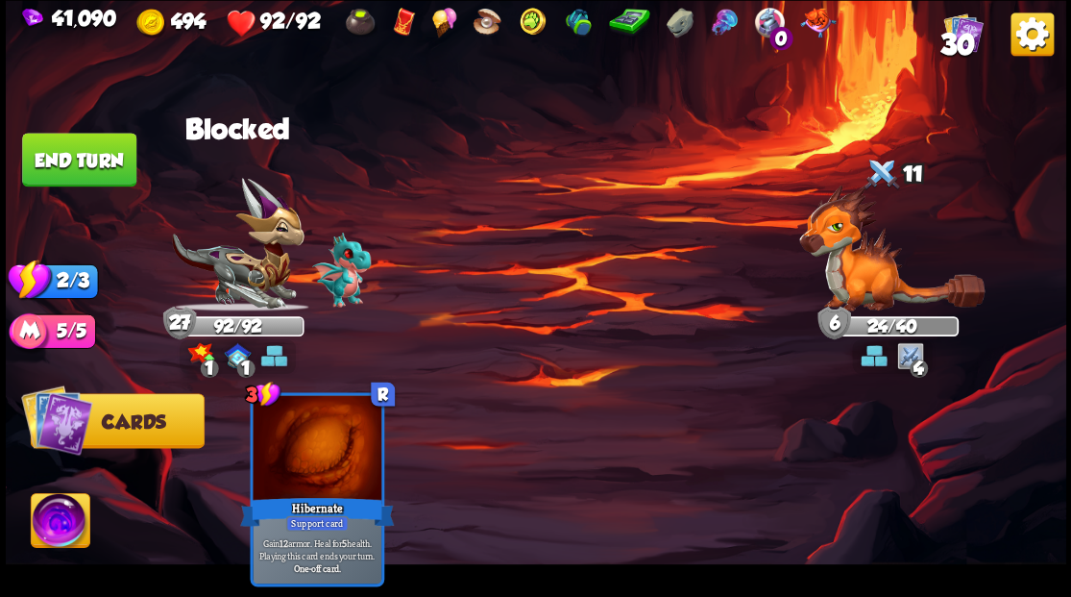
click at [82, 159] on button "End turn" at bounding box center [79, 160] width 114 height 54
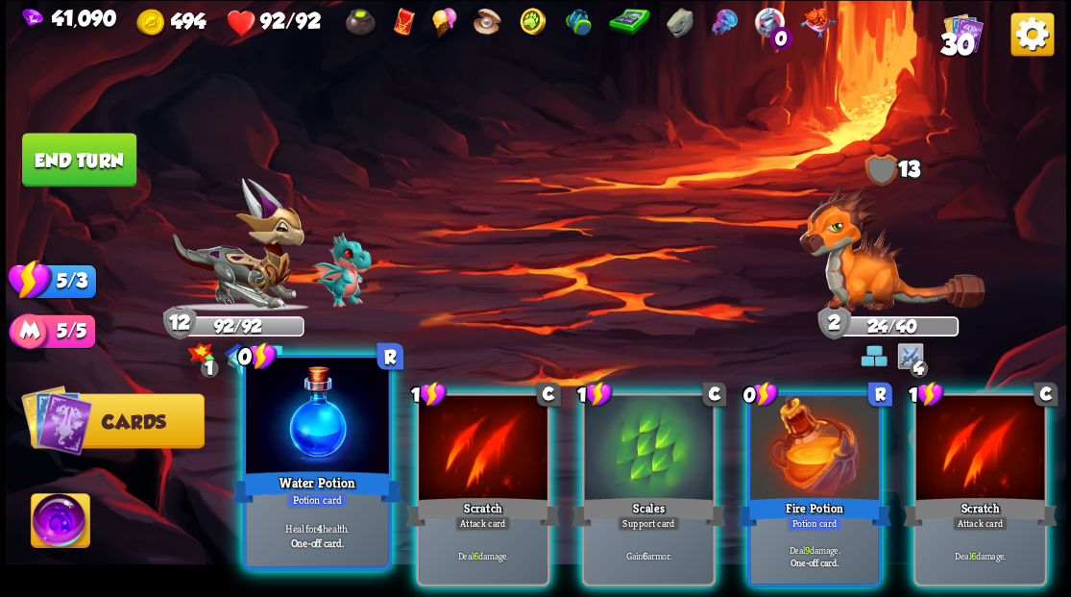
click at [305, 427] on div at bounding box center [317, 417] width 142 height 120
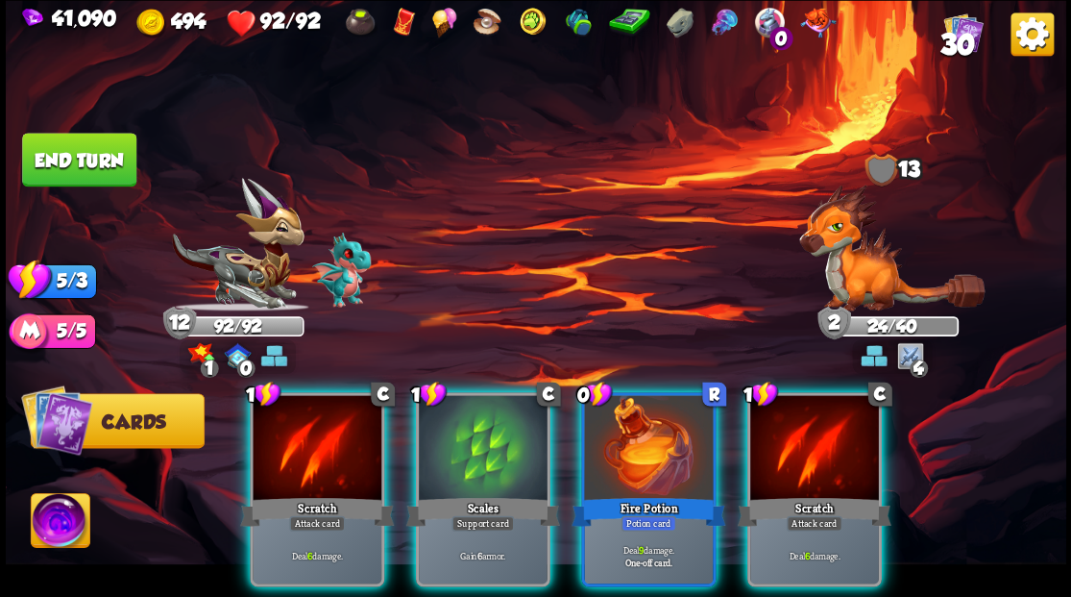
click at [459, 444] on div at bounding box center [483, 449] width 129 height 109
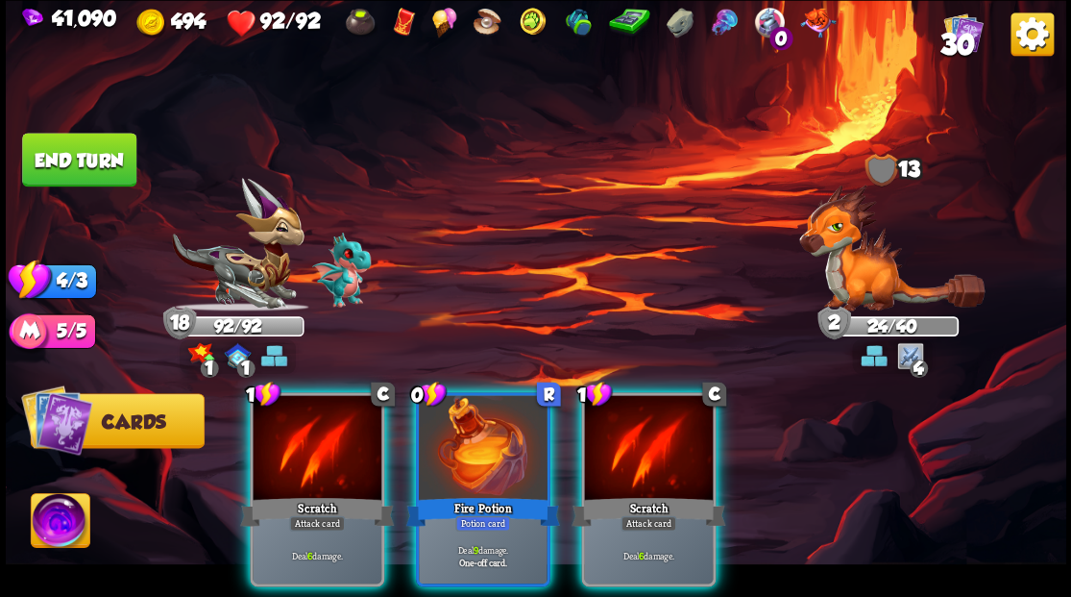
click at [452, 433] on div at bounding box center [483, 449] width 129 height 109
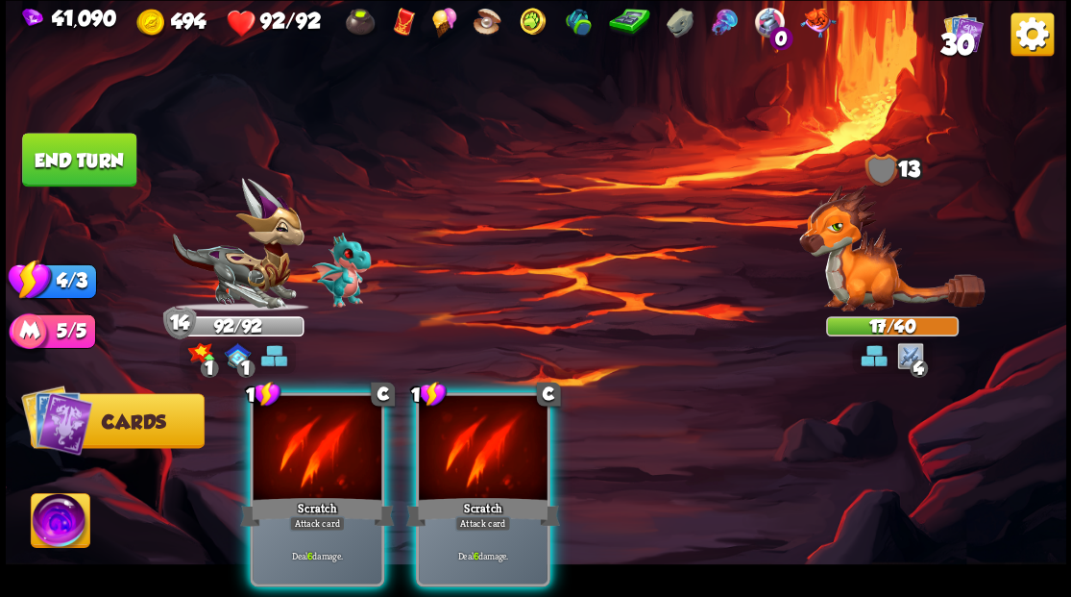
click at [452, 433] on div at bounding box center [483, 449] width 129 height 109
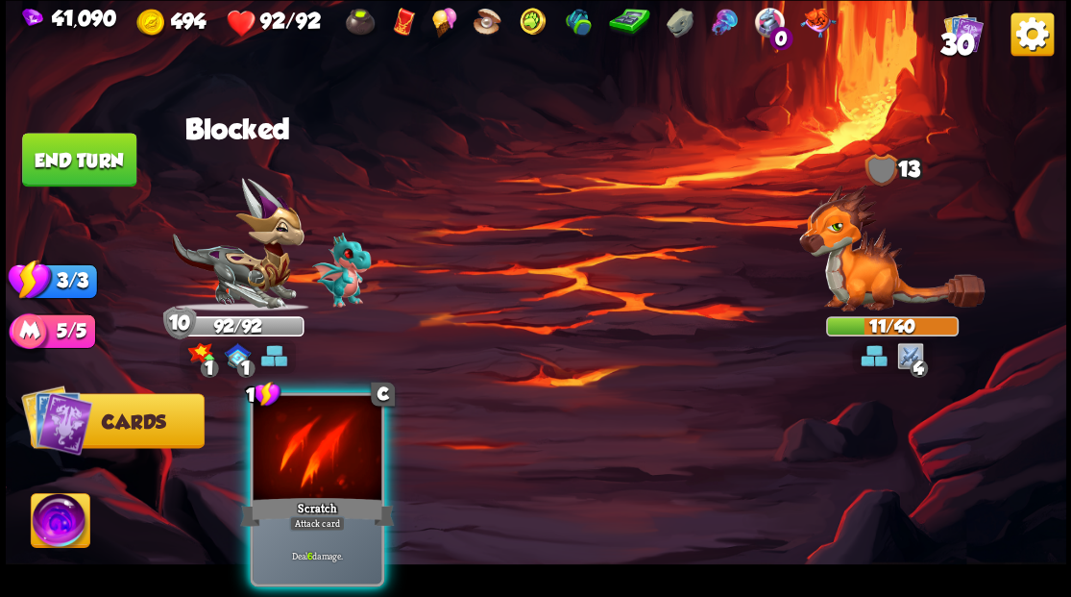
drag, startPoint x: 322, startPoint y: 446, endPoint x: 364, endPoint y: 420, distance: 49.6
click at [321, 446] on div at bounding box center [317, 449] width 129 height 109
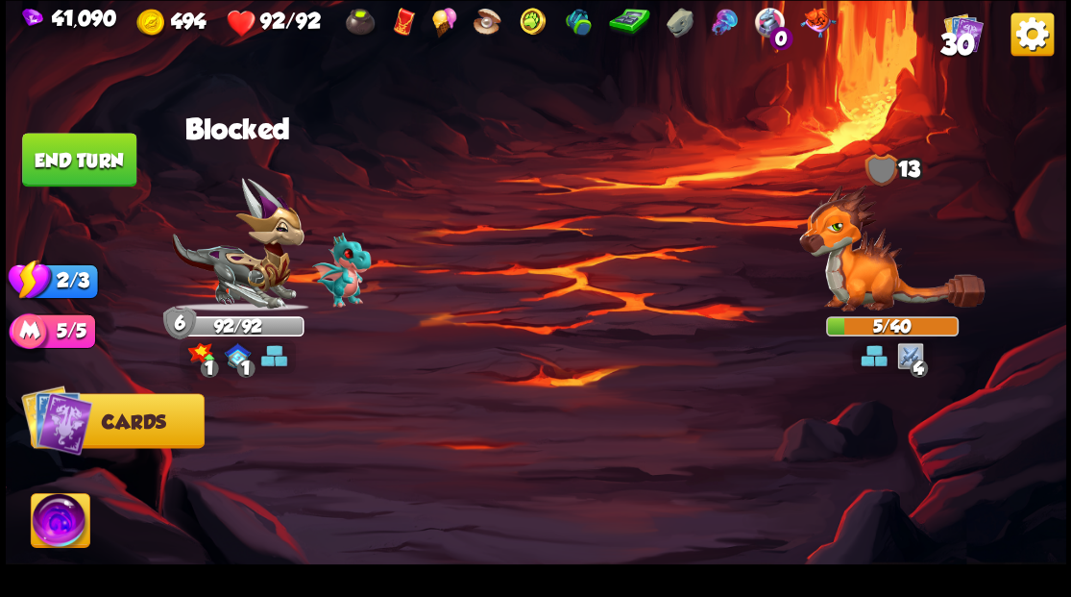
click at [74, 155] on button "End turn" at bounding box center [79, 160] width 114 height 54
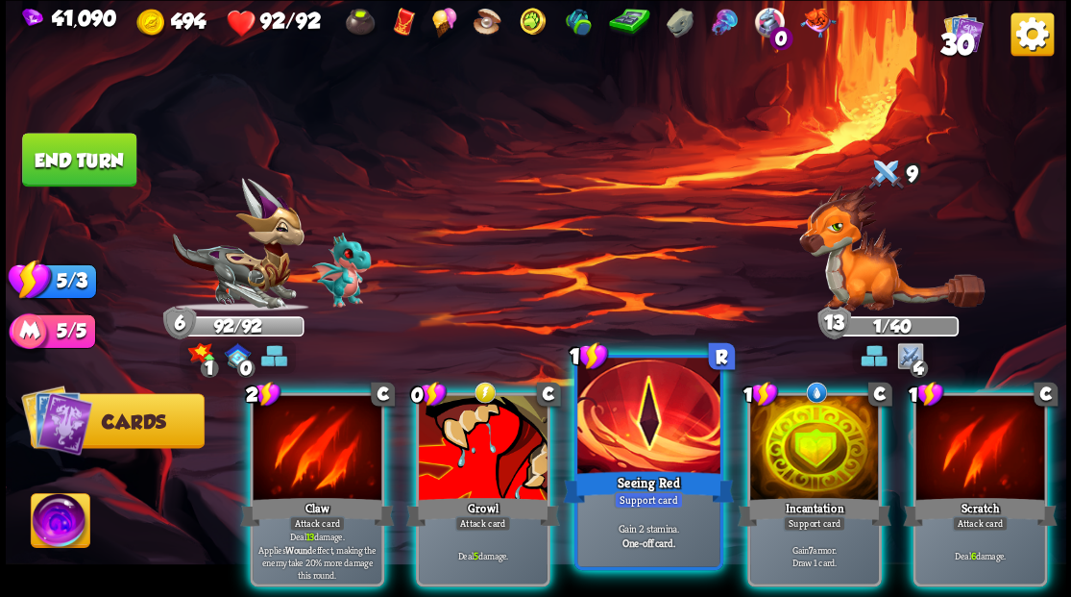
click at [617, 421] on div at bounding box center [648, 417] width 142 height 120
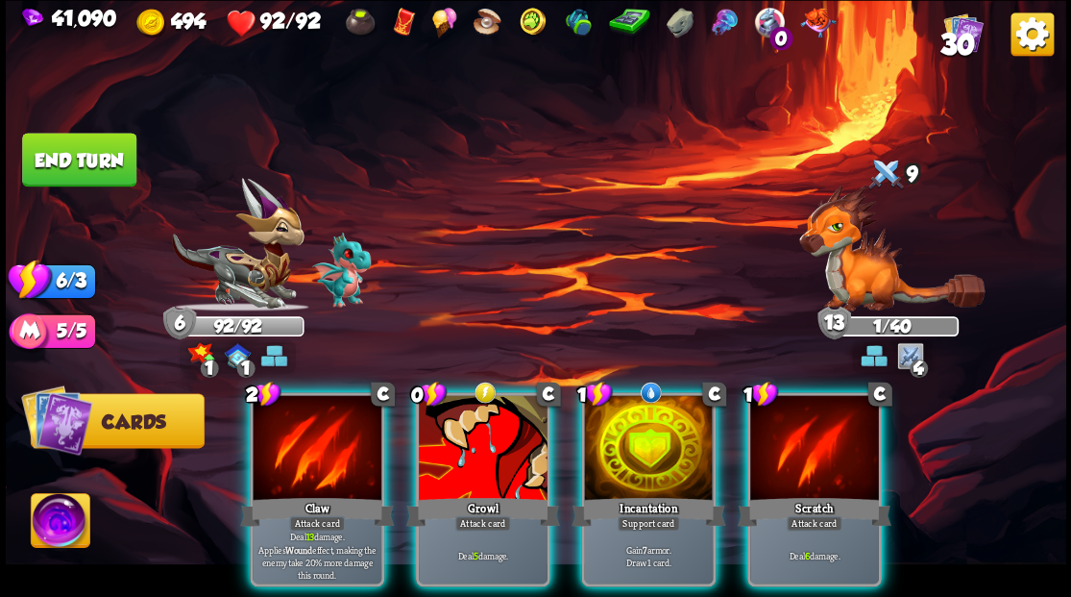
click at [617, 421] on div at bounding box center [648, 449] width 129 height 109
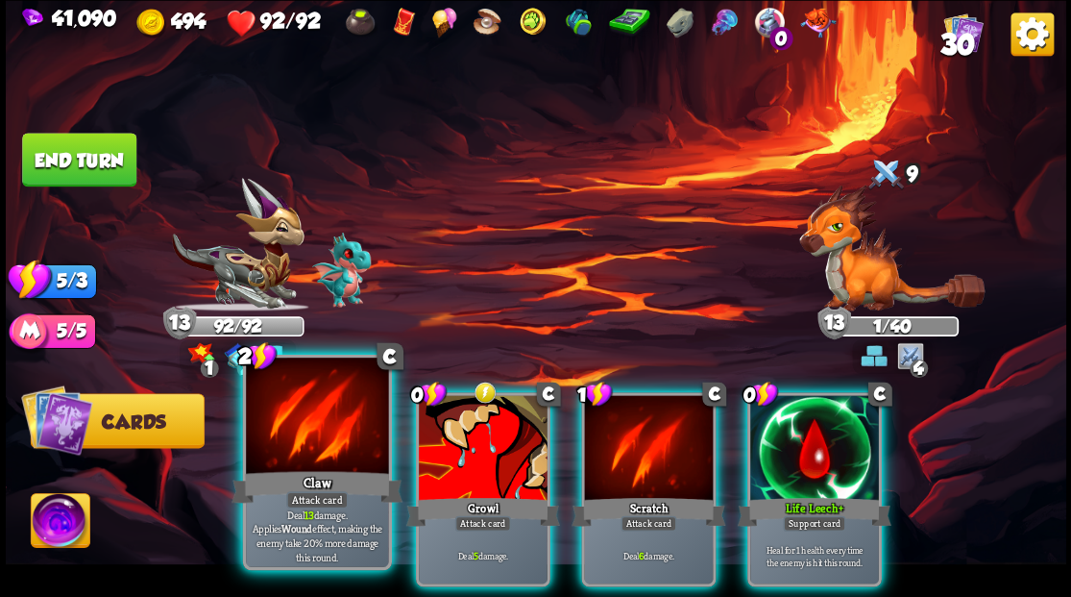
click at [275, 436] on div at bounding box center [317, 417] width 142 height 120
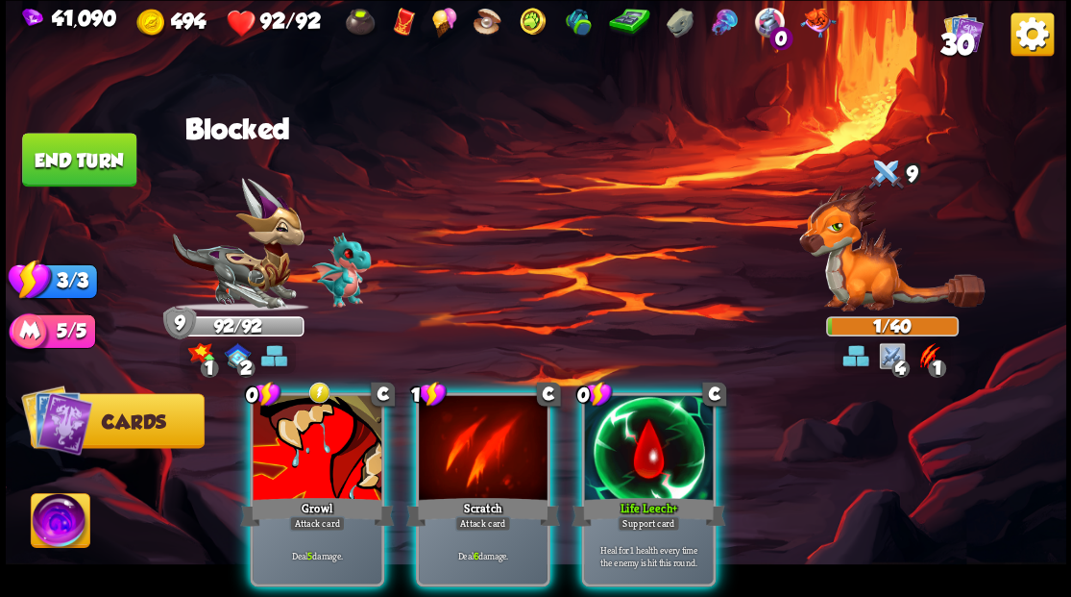
drag, startPoint x: 476, startPoint y: 465, endPoint x: 500, endPoint y: 352, distance: 115.7
click at [476, 460] on div at bounding box center [483, 449] width 129 height 109
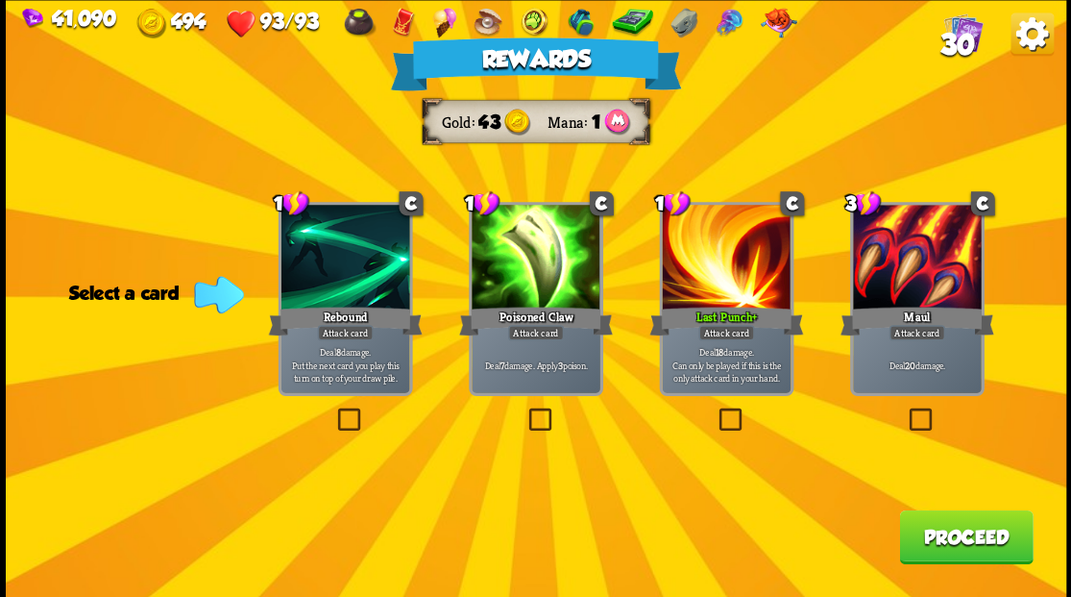
click at [961, 528] on button "Proceed" at bounding box center [966, 536] width 134 height 54
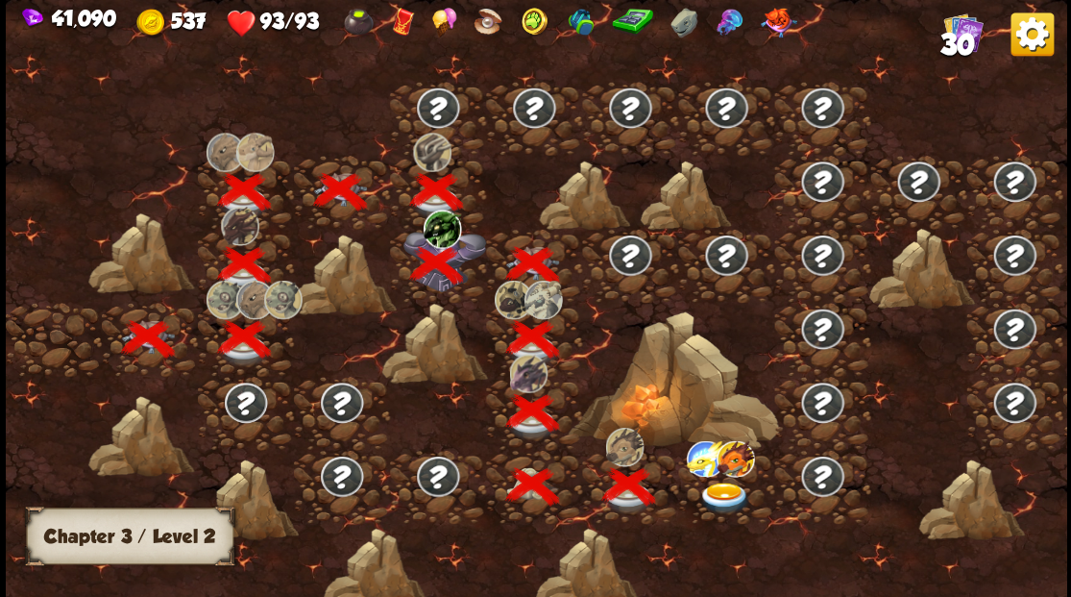
click at [719, 492] on img at bounding box center [724, 497] width 53 height 32
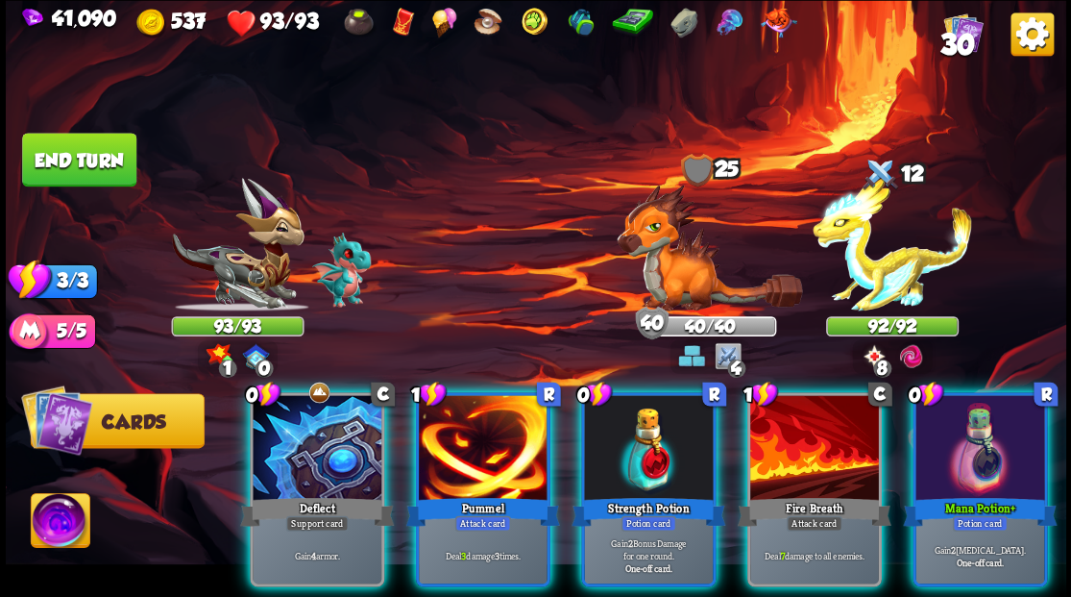
click at [50, 524] on img at bounding box center [60, 523] width 59 height 60
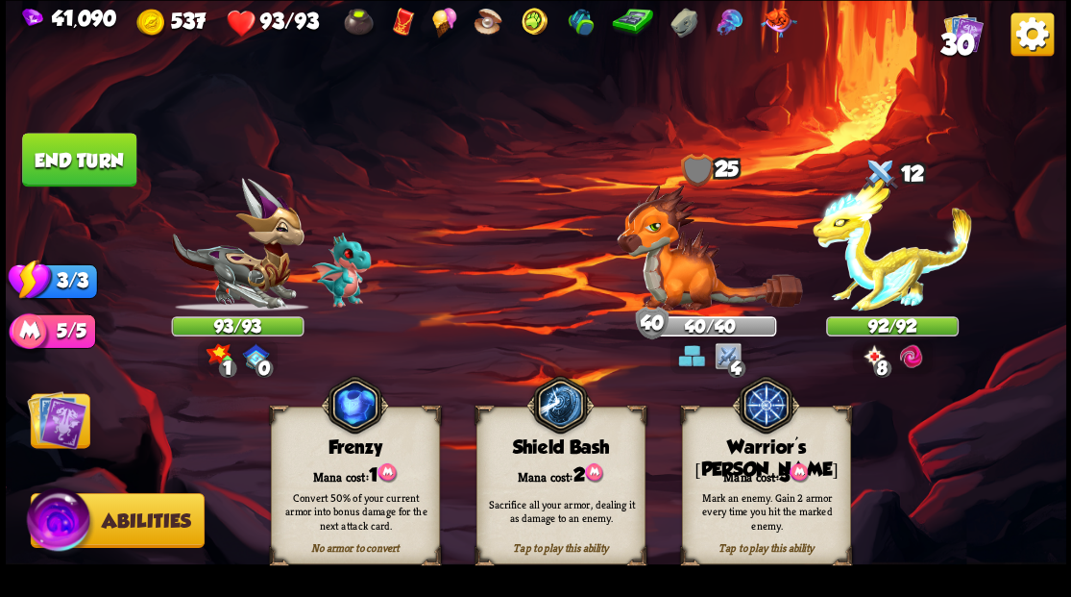
click at [757, 462] on div "Mana cost: 3" at bounding box center [765, 473] width 167 height 24
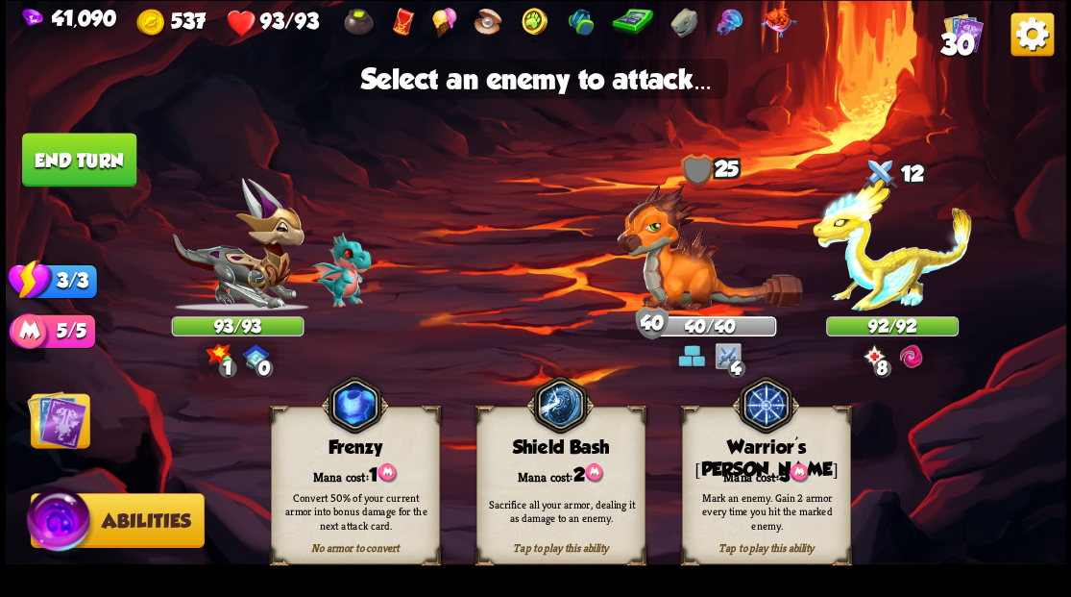
click at [753, 478] on div "Mark an enemy. Gain 2 armor every time you hit the marked enemy." at bounding box center [766, 510] width 169 height 66
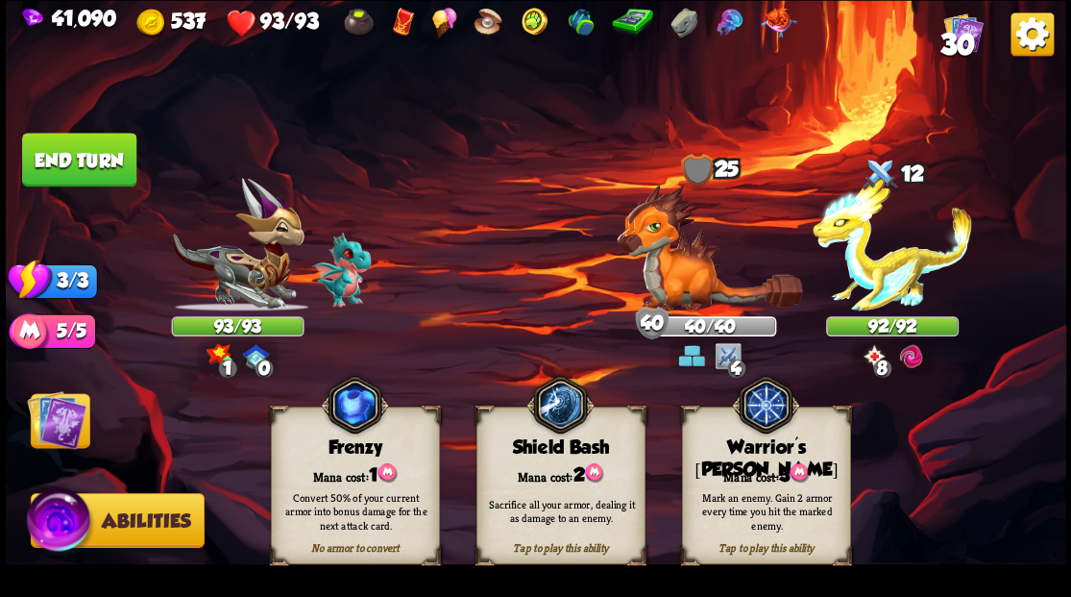
click at [44, 444] on img at bounding box center [57, 419] width 60 height 60
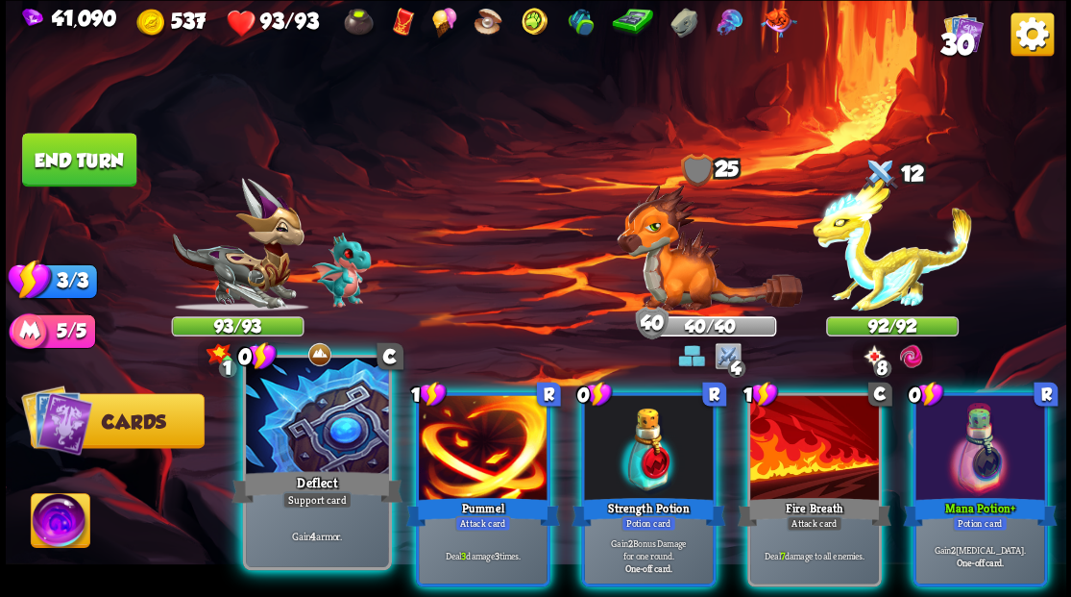
click at [307, 413] on div at bounding box center [317, 417] width 142 height 120
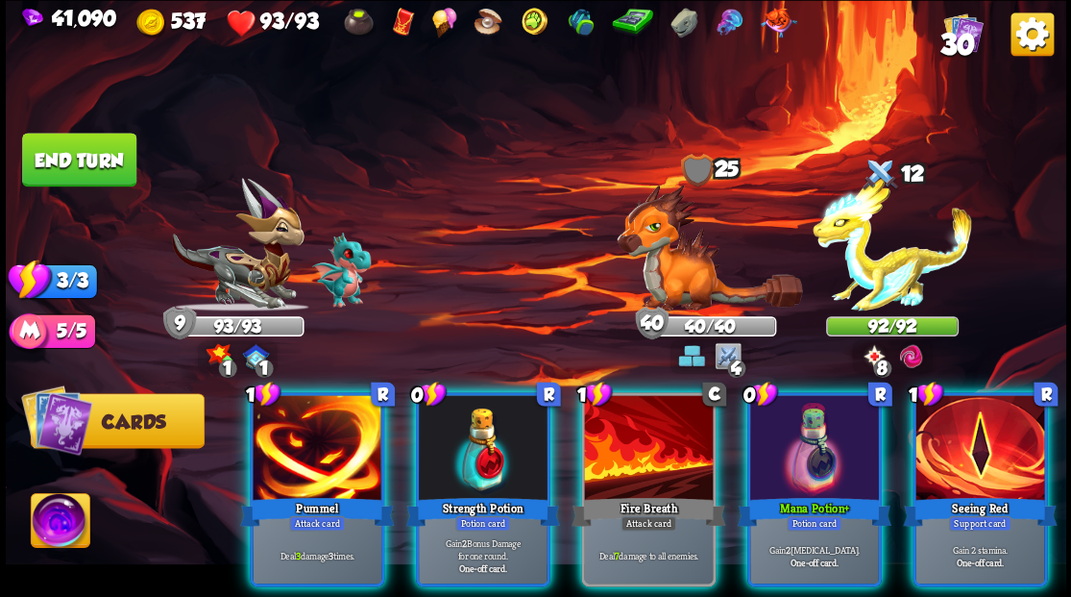
click at [453, 445] on div at bounding box center [483, 449] width 129 height 109
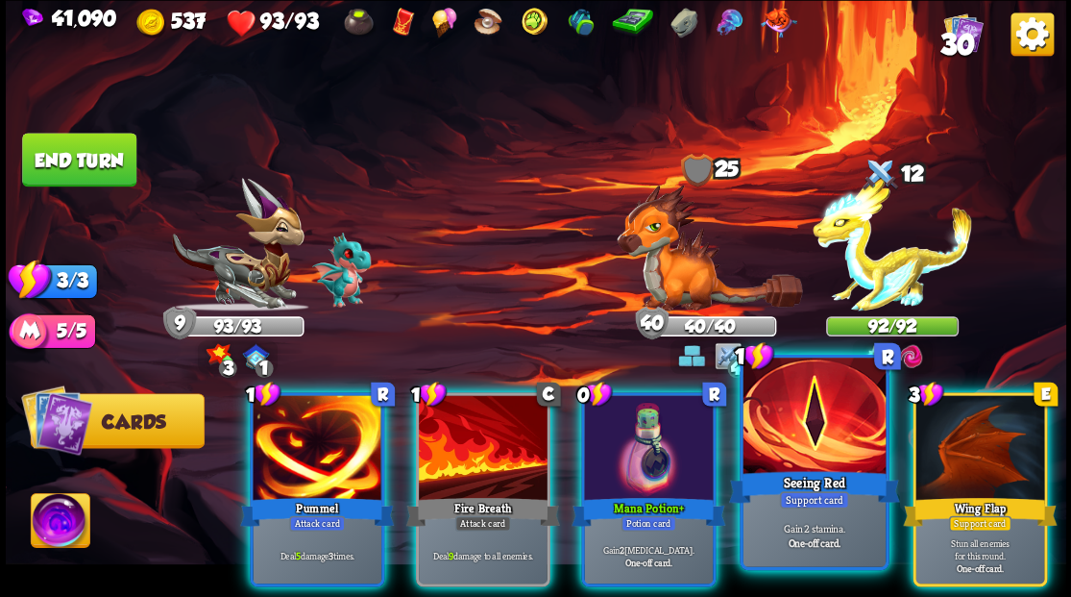
click at [810, 441] on div at bounding box center [814, 417] width 142 height 120
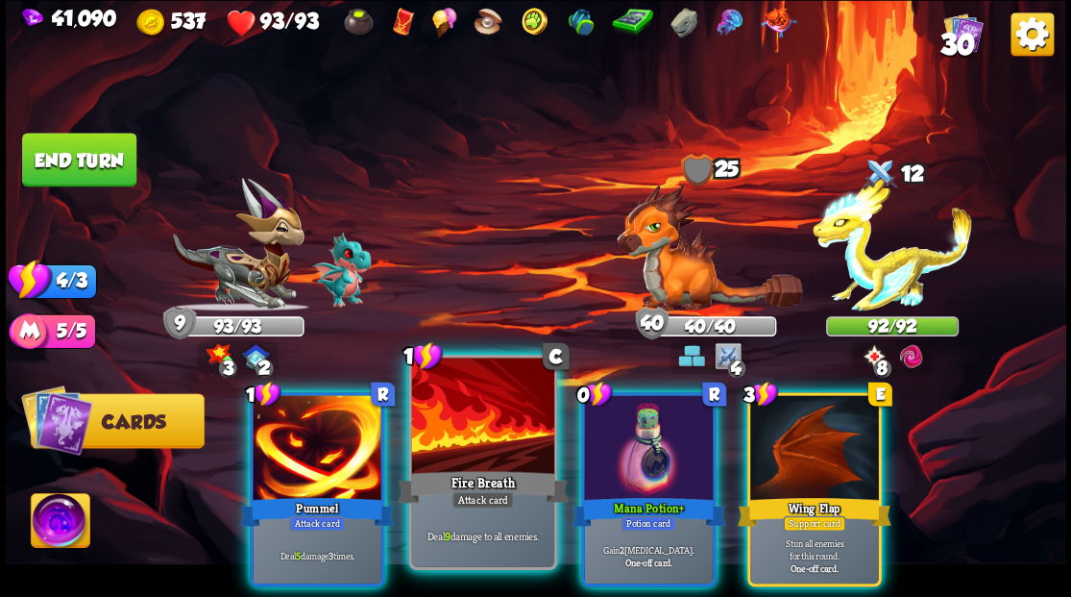
click at [454, 446] on div at bounding box center [482, 417] width 142 height 120
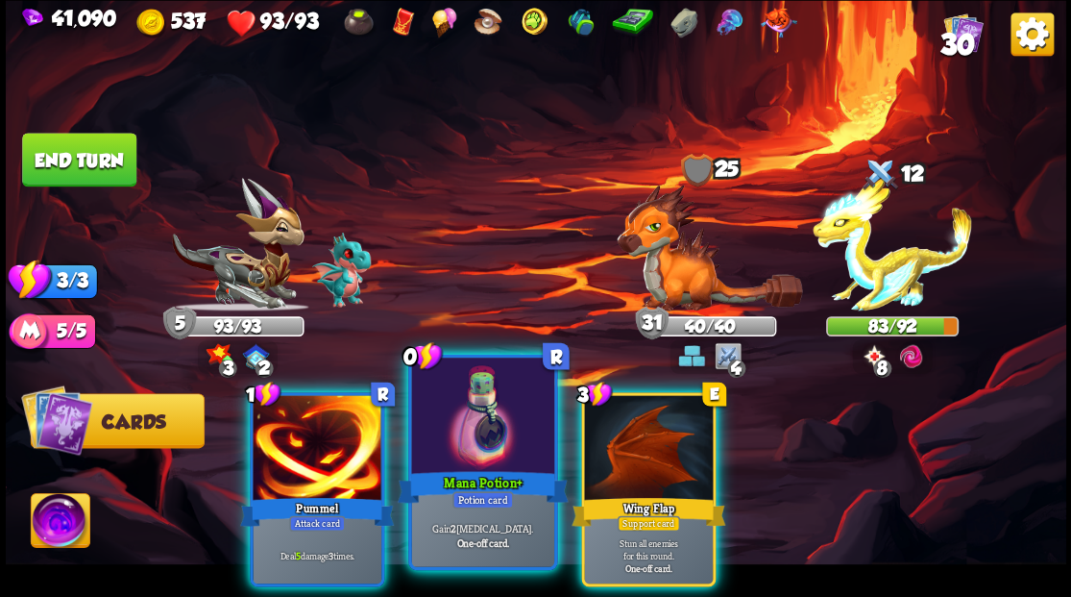
click at [464, 442] on div at bounding box center [482, 417] width 142 height 120
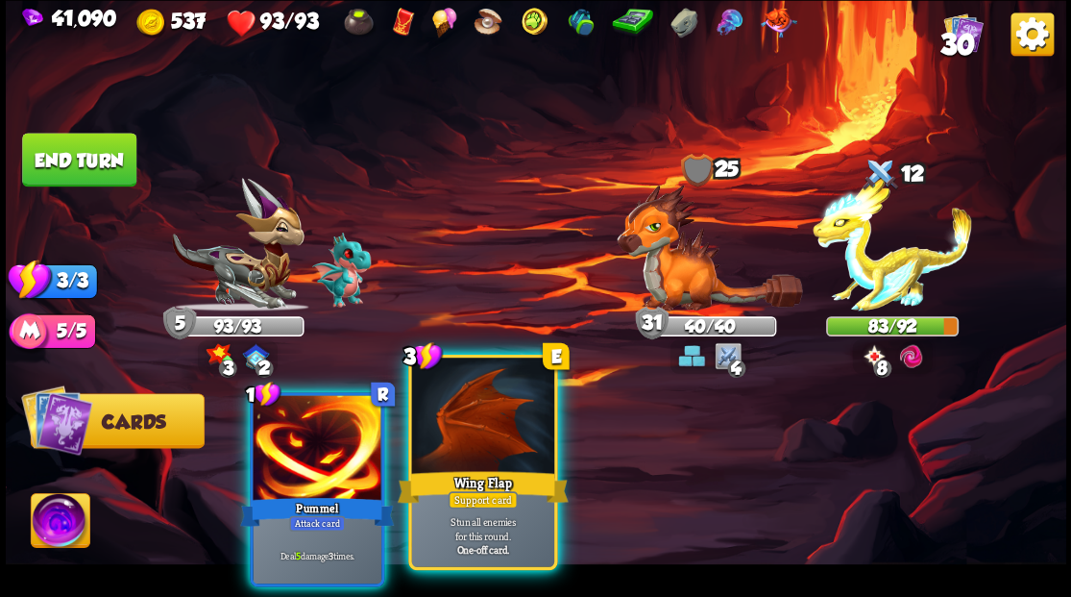
click at [473, 440] on div at bounding box center [482, 417] width 142 height 120
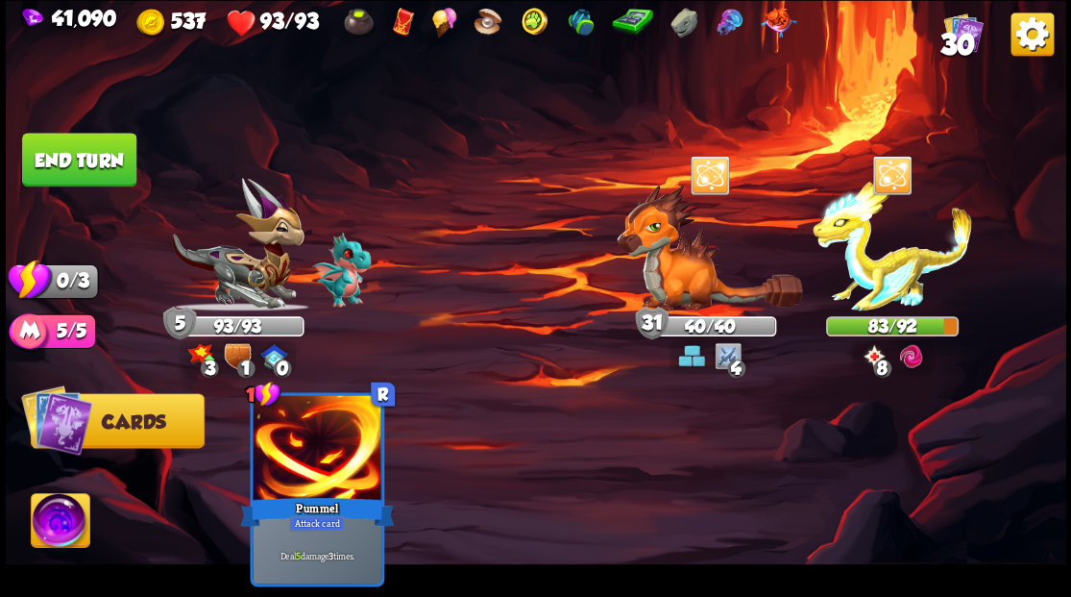
click at [75, 144] on button "End turn" at bounding box center [79, 160] width 114 height 54
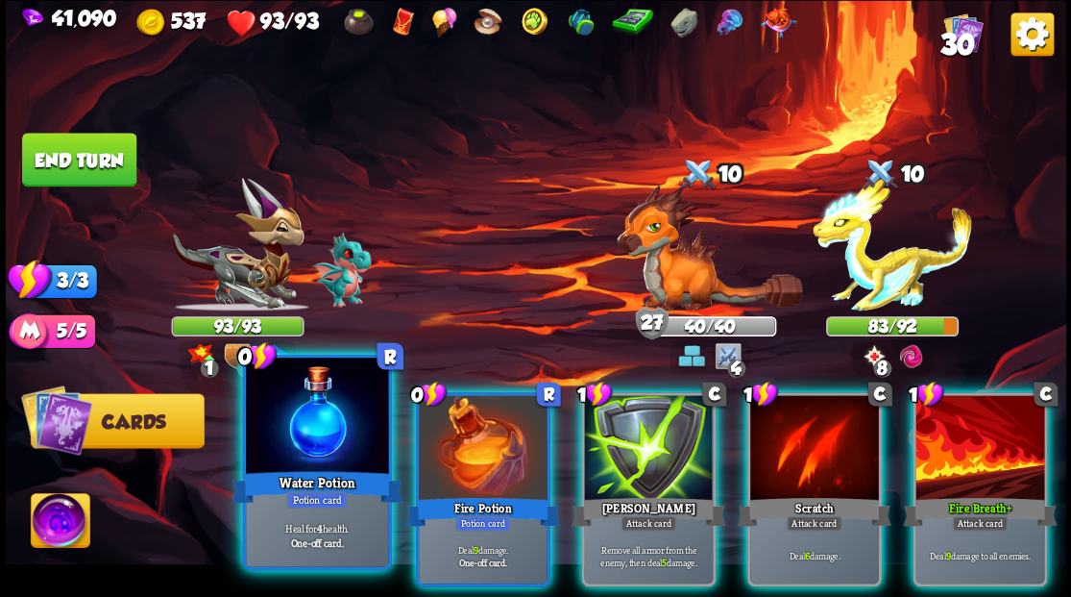
click at [307, 427] on div at bounding box center [317, 417] width 142 height 120
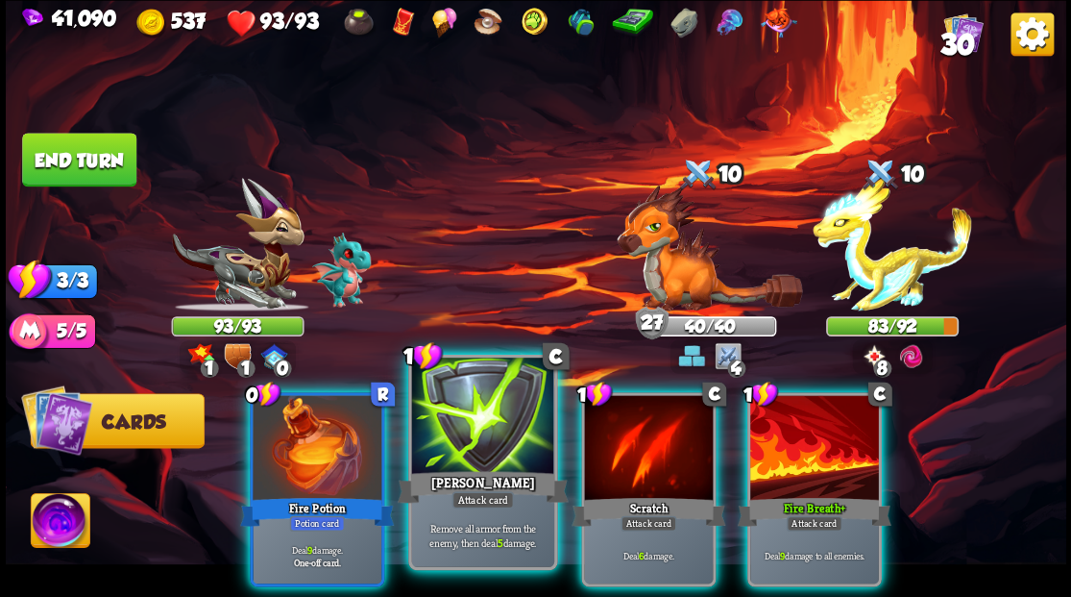
click at [464, 428] on div at bounding box center [482, 417] width 142 height 120
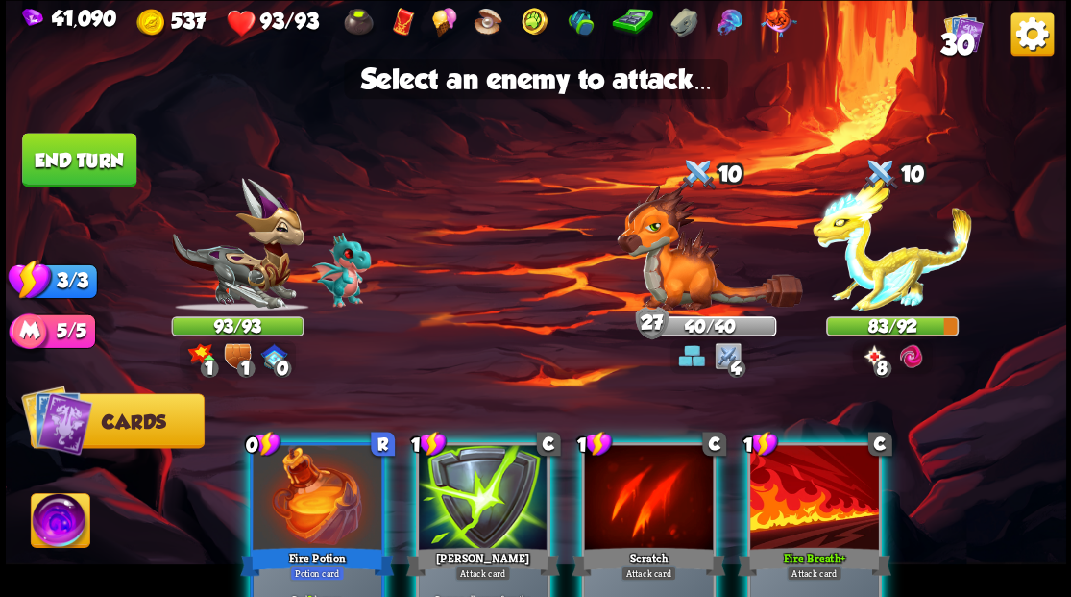
click at [468, 518] on div at bounding box center [483, 499] width 129 height 109
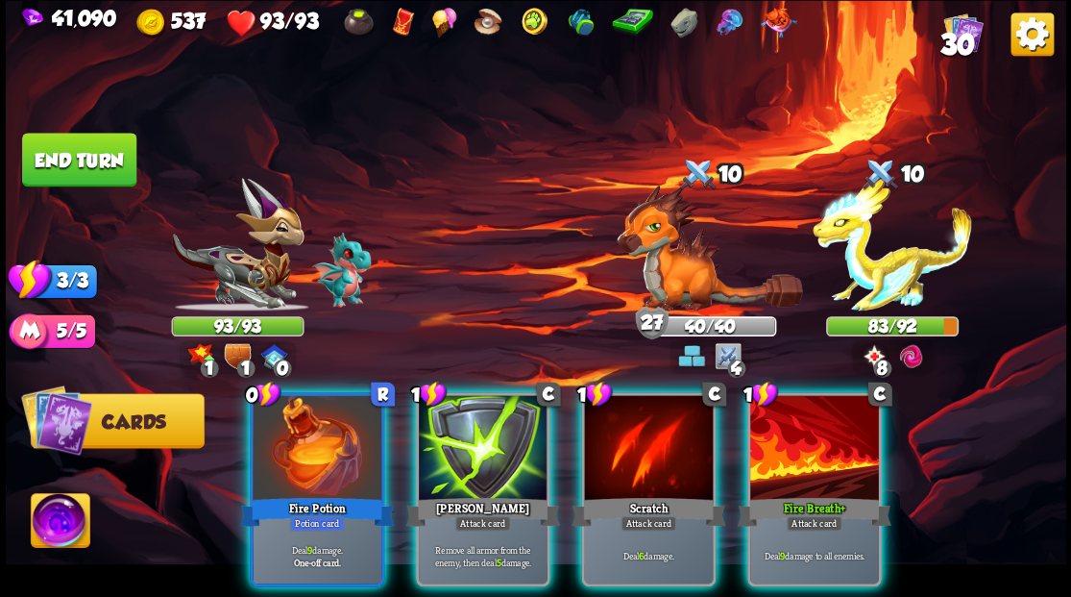
click at [807, 463] on div at bounding box center [814, 449] width 129 height 109
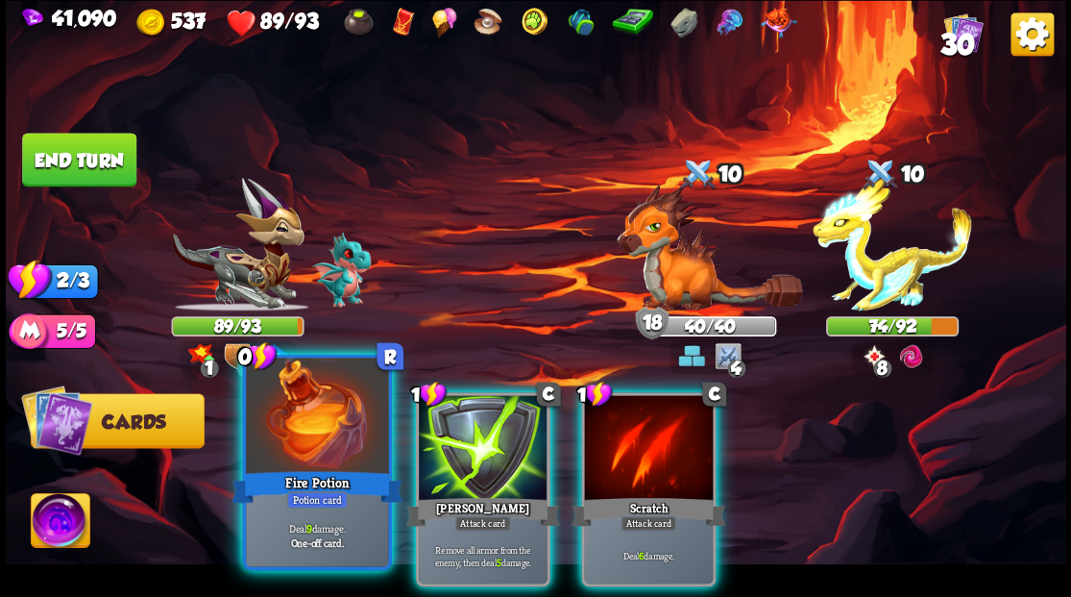
click at [286, 429] on div at bounding box center [317, 417] width 142 height 120
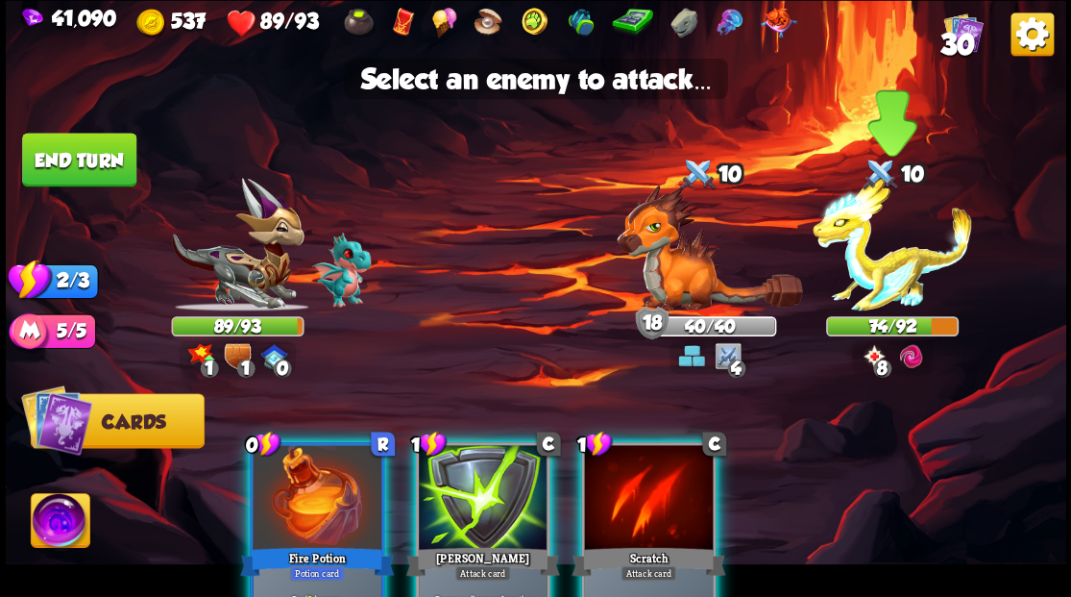
click at [868, 285] on img at bounding box center [892, 245] width 159 height 134
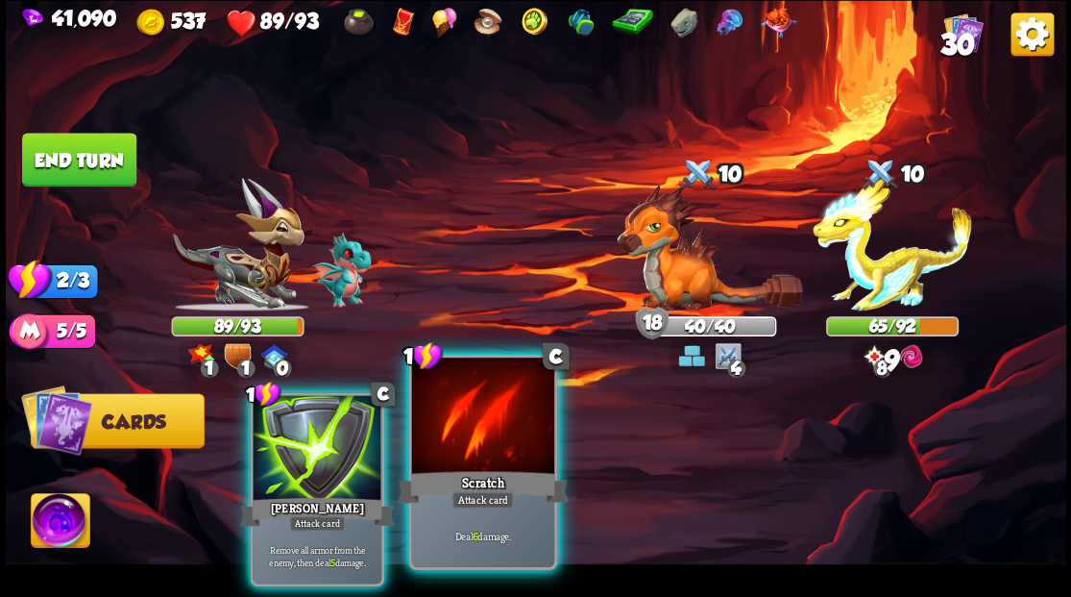
drag, startPoint x: 467, startPoint y: 429, endPoint x: 503, endPoint y: 421, distance: 37.5
click at [468, 429] on div at bounding box center [482, 417] width 142 height 120
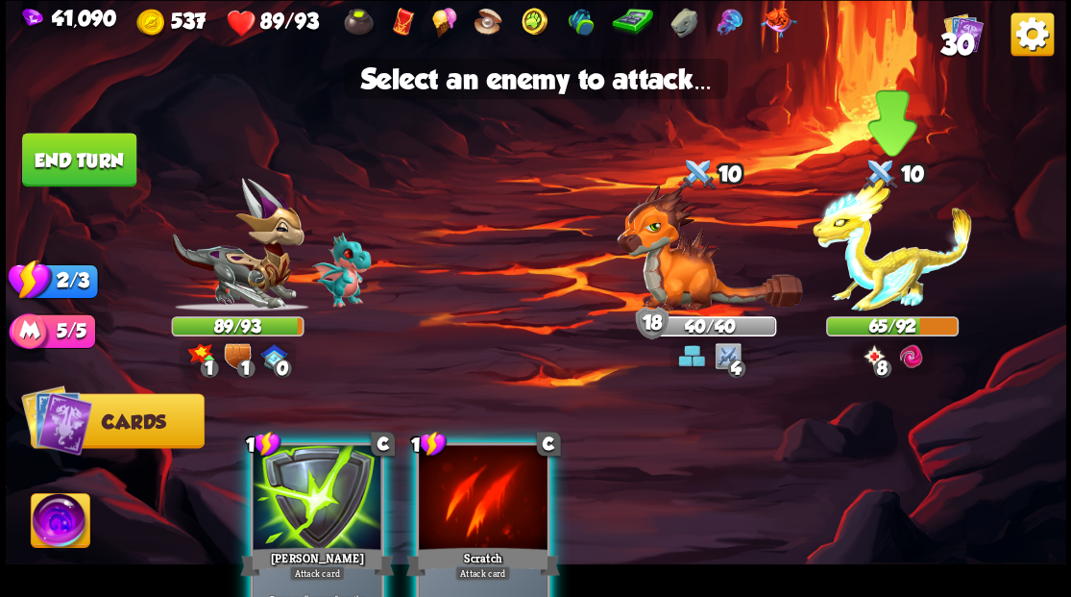
click at [891, 267] on img at bounding box center [892, 245] width 159 height 134
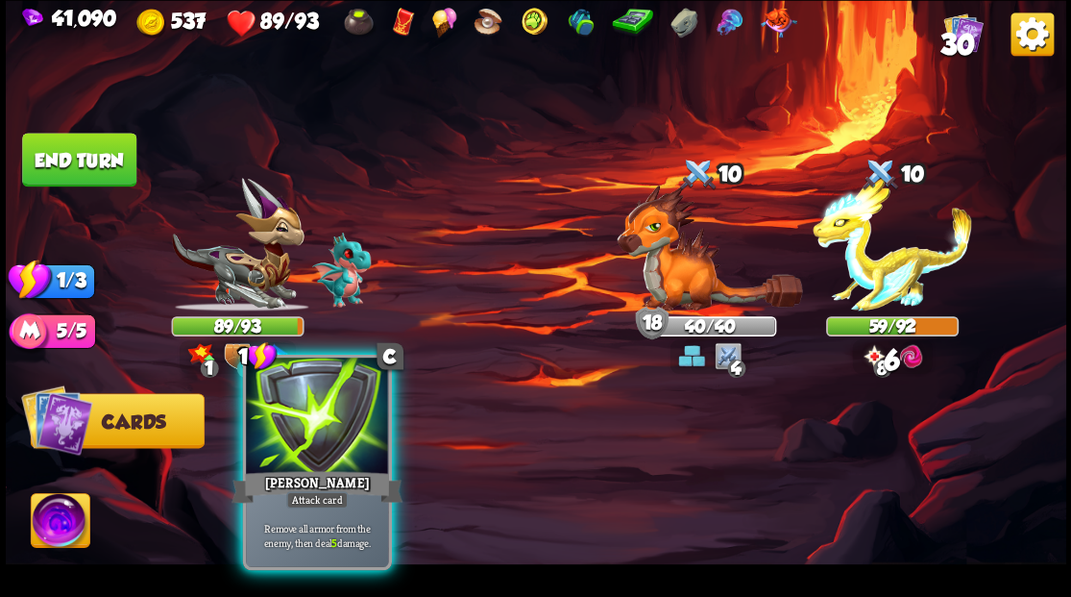
click at [350, 399] on div at bounding box center [317, 417] width 142 height 120
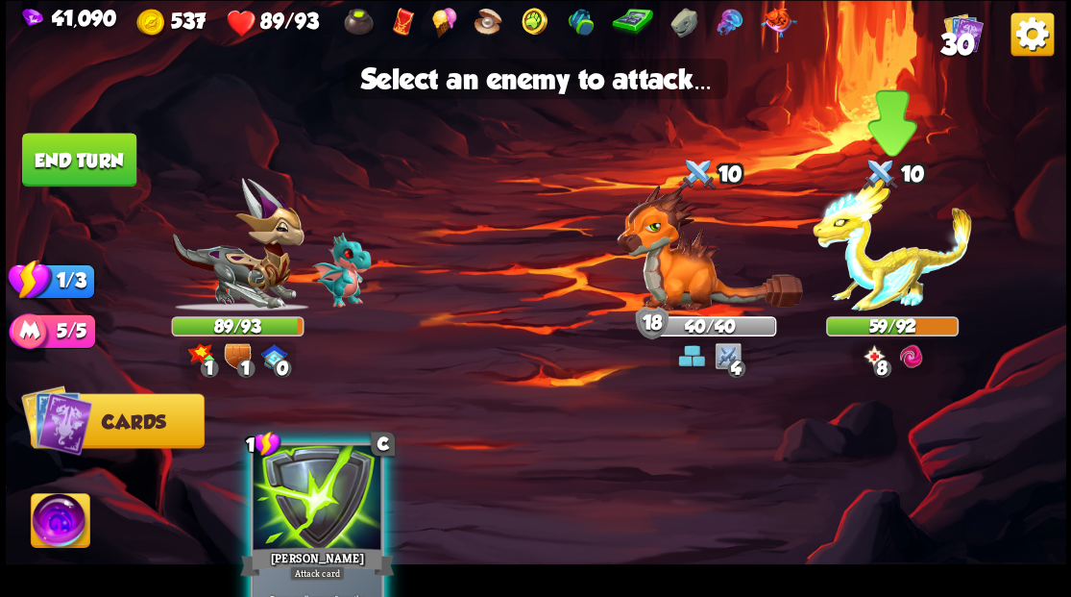
click at [865, 266] on img at bounding box center [892, 245] width 159 height 134
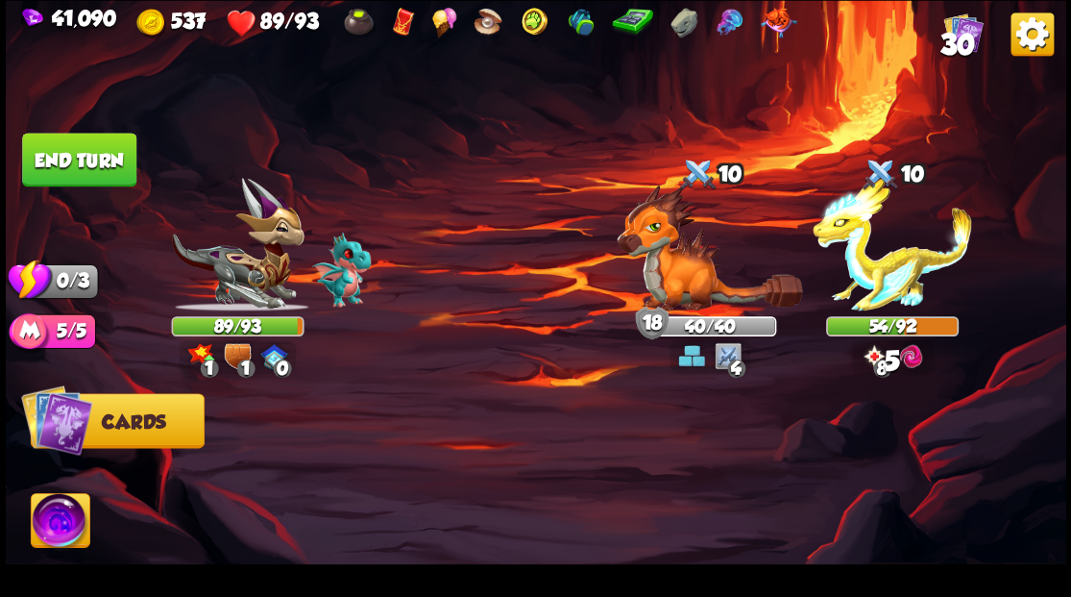
click at [44, 166] on button "End turn" at bounding box center [79, 160] width 114 height 54
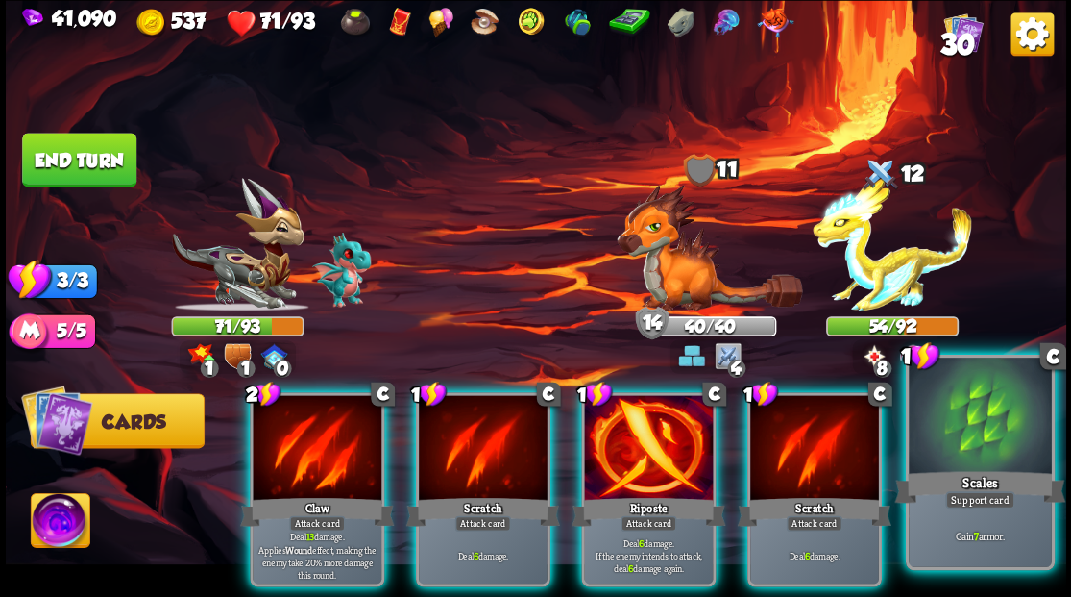
click at [957, 473] on div "Scales" at bounding box center [979, 486] width 171 height 38
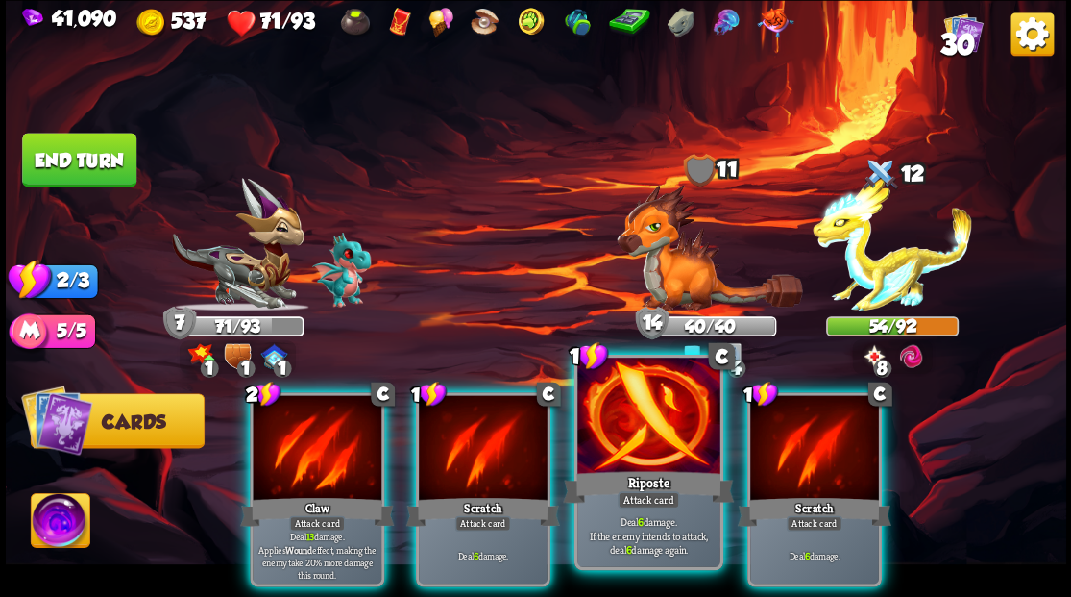
click at [654, 470] on div "Riposte" at bounding box center [648, 486] width 171 height 38
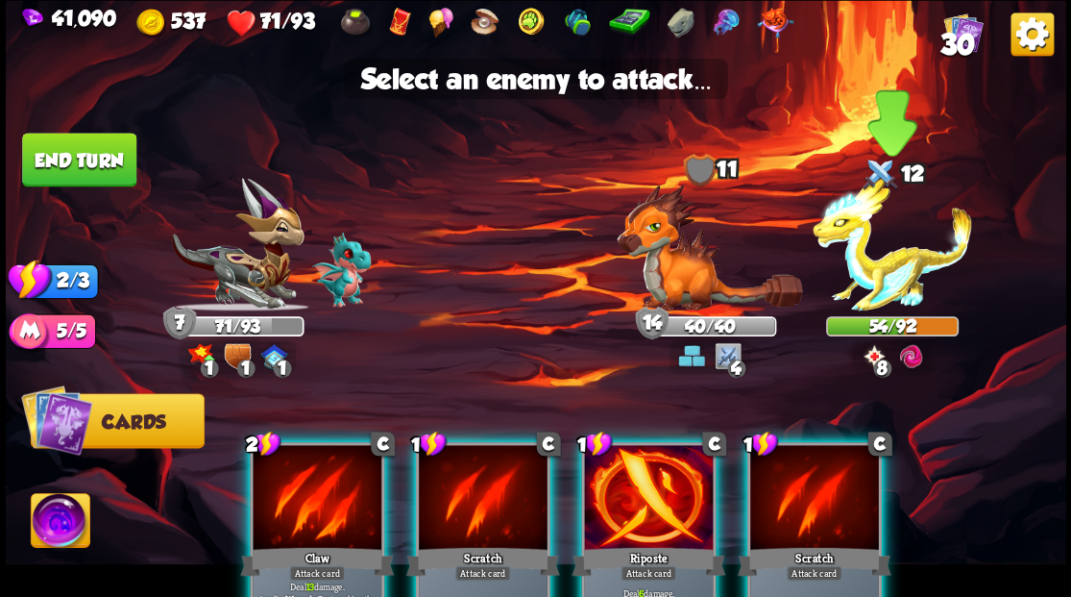
click at [874, 290] on img at bounding box center [892, 245] width 159 height 134
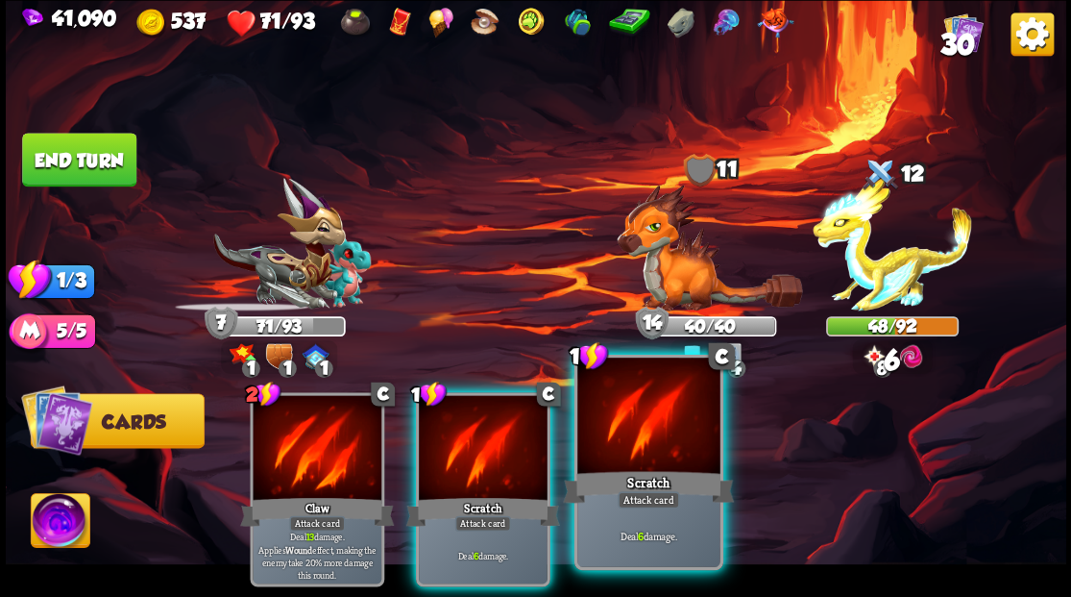
drag, startPoint x: 599, startPoint y: 444, endPoint x: 696, endPoint y: 428, distance: 97.3
click at [601, 444] on div at bounding box center [648, 417] width 142 height 120
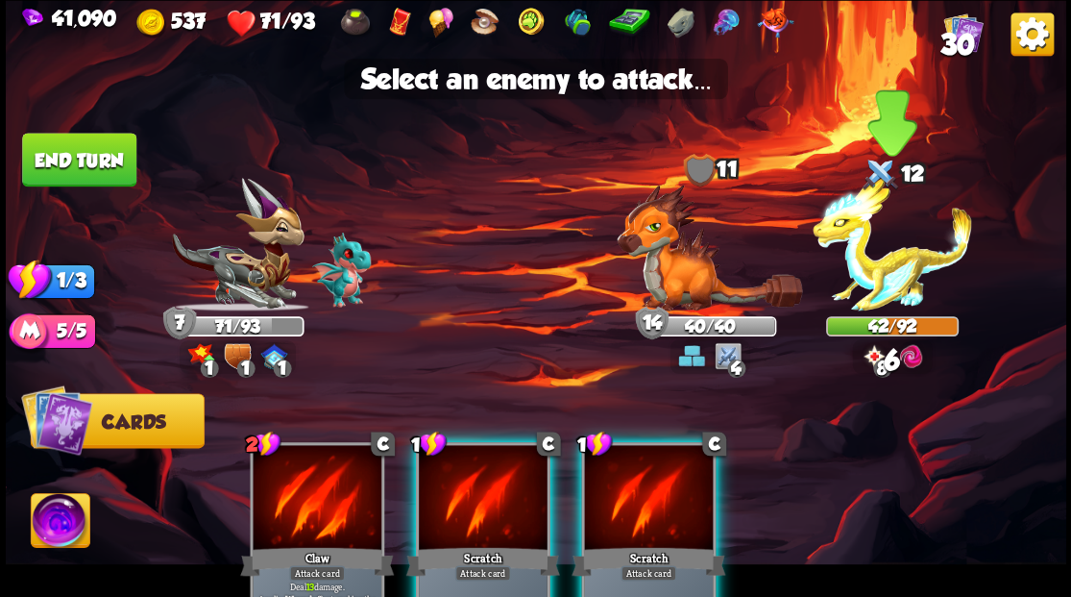
click at [889, 285] on img at bounding box center [892, 245] width 159 height 134
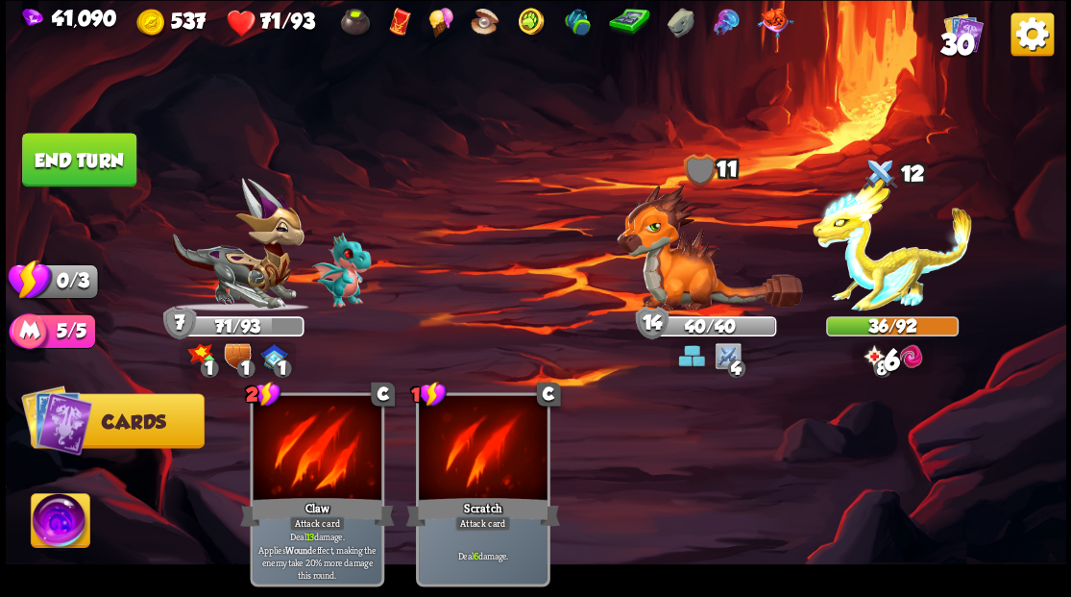
click at [74, 153] on button "End turn" at bounding box center [79, 160] width 114 height 54
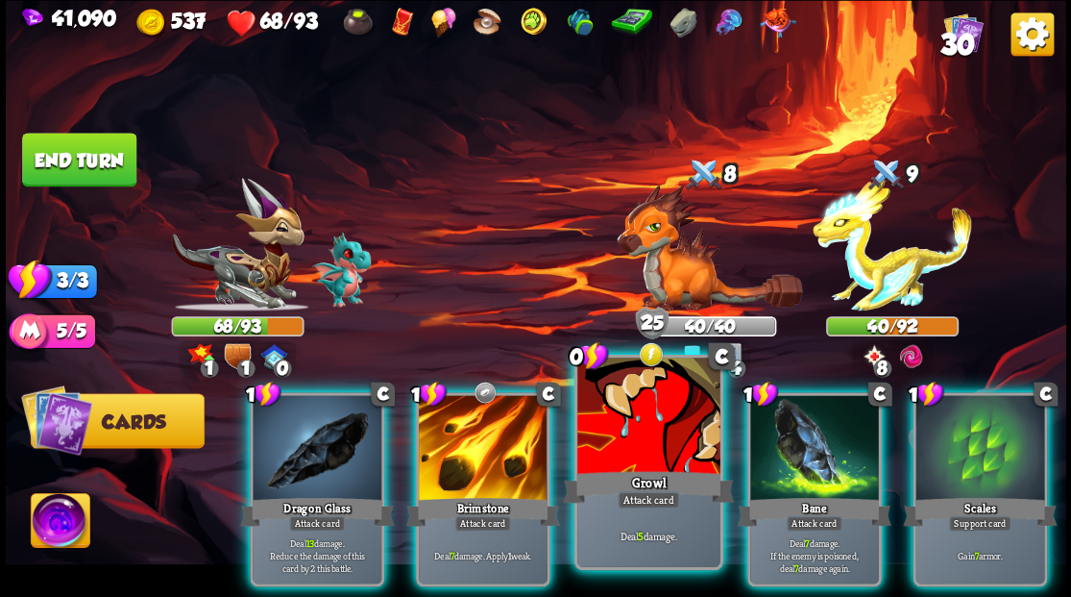
click at [653, 461] on div at bounding box center [648, 417] width 142 height 120
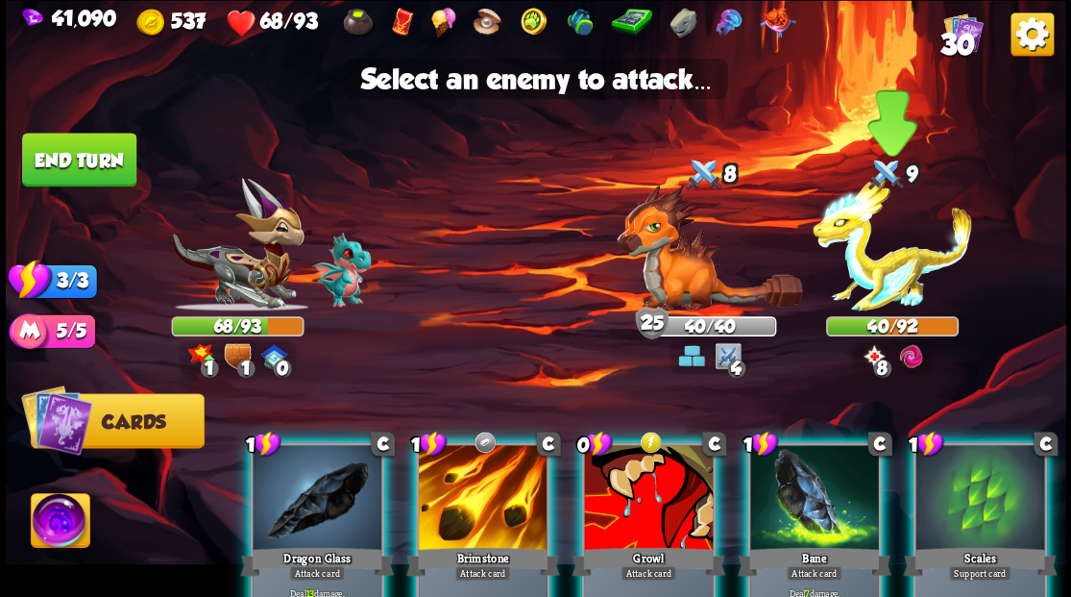
click at [897, 269] on img at bounding box center [892, 245] width 159 height 134
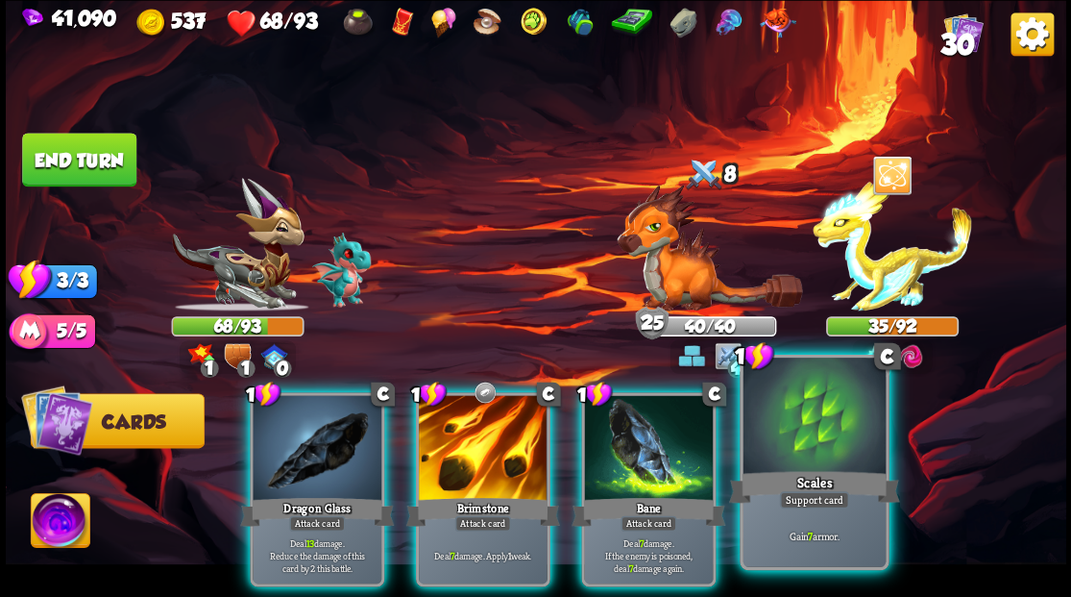
click at [820, 434] on div at bounding box center [814, 417] width 142 height 120
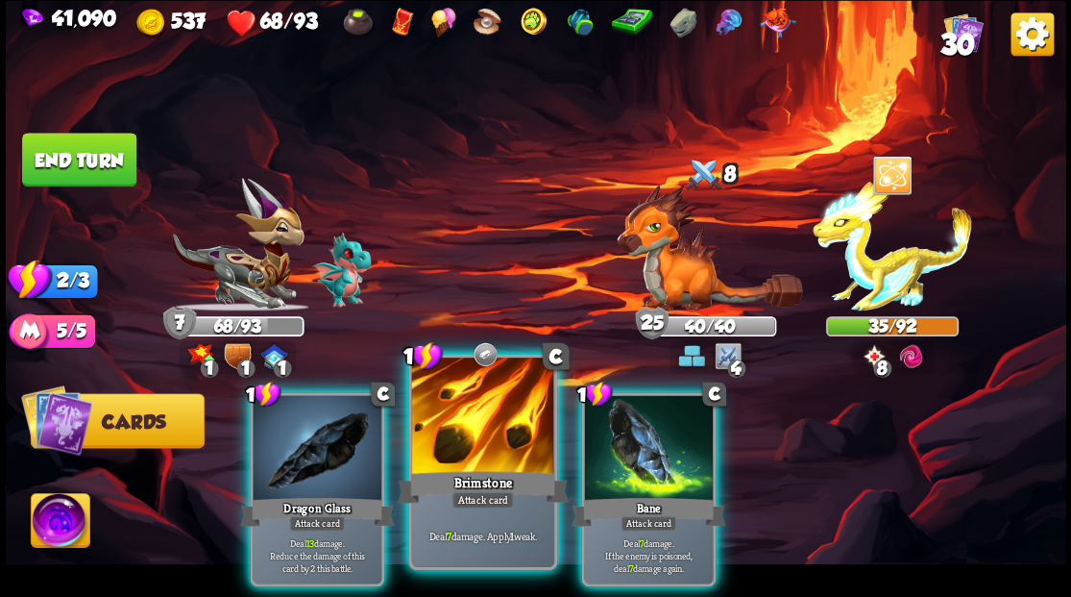
click at [473, 427] on div at bounding box center [482, 417] width 142 height 120
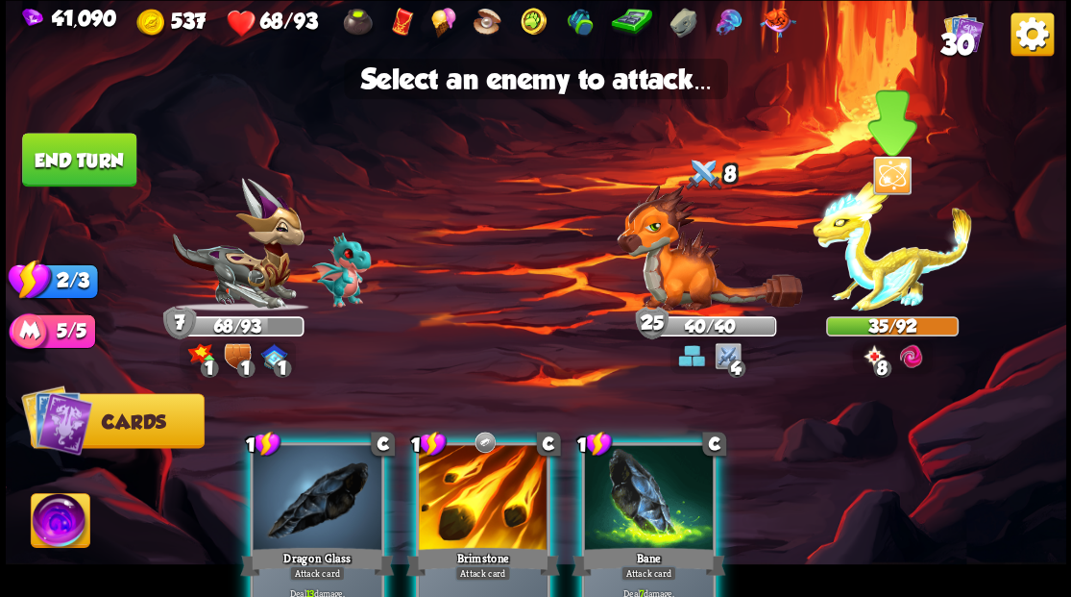
click at [866, 278] on img at bounding box center [892, 245] width 159 height 134
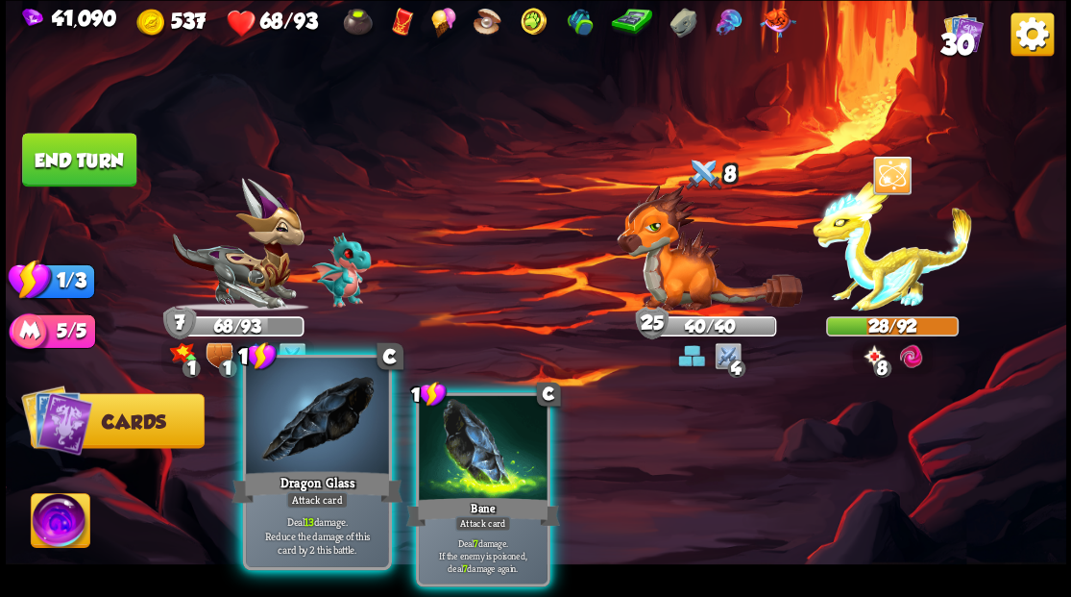
click at [312, 469] on div "Dragon Glass" at bounding box center [317, 486] width 171 height 38
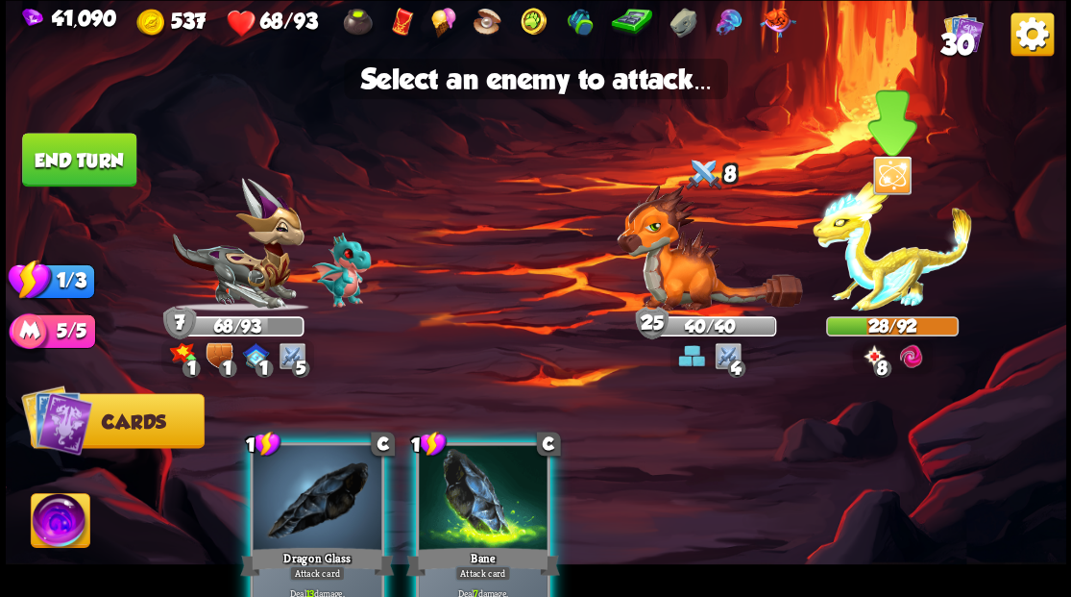
click at [896, 290] on img at bounding box center [892, 245] width 159 height 134
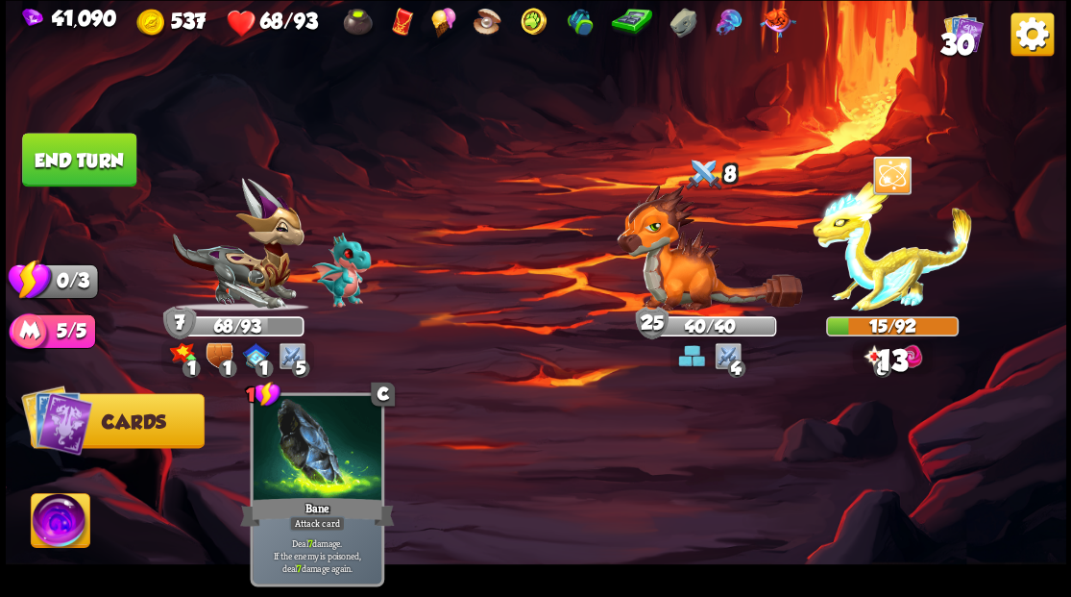
drag, startPoint x: 94, startPoint y: 161, endPoint x: 255, endPoint y: 308, distance: 217.6
click at [94, 164] on button "End turn" at bounding box center [79, 160] width 114 height 54
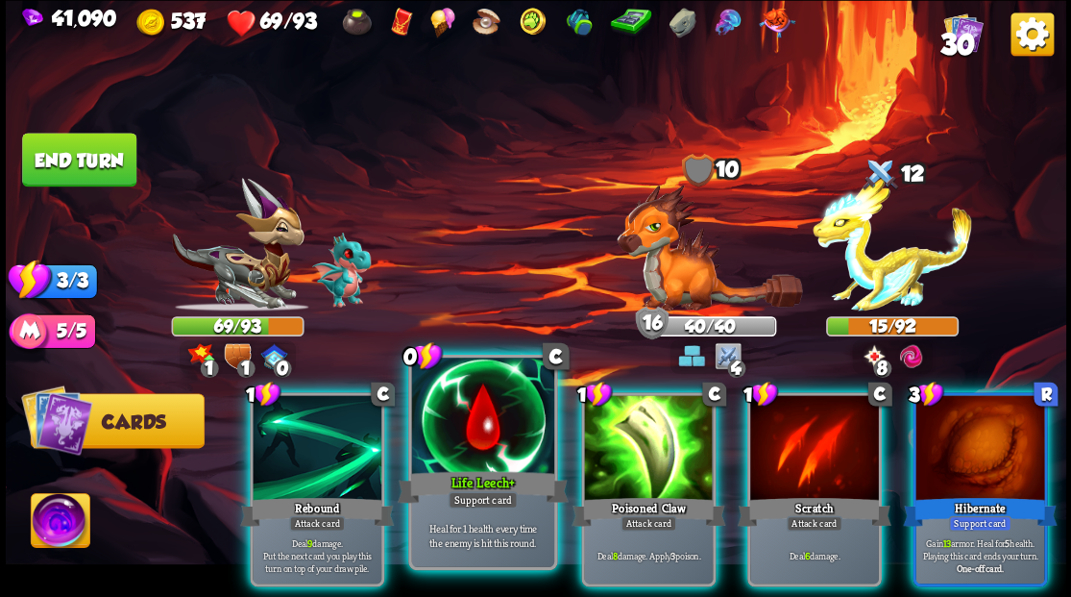
click at [469, 452] on div at bounding box center [482, 417] width 142 height 120
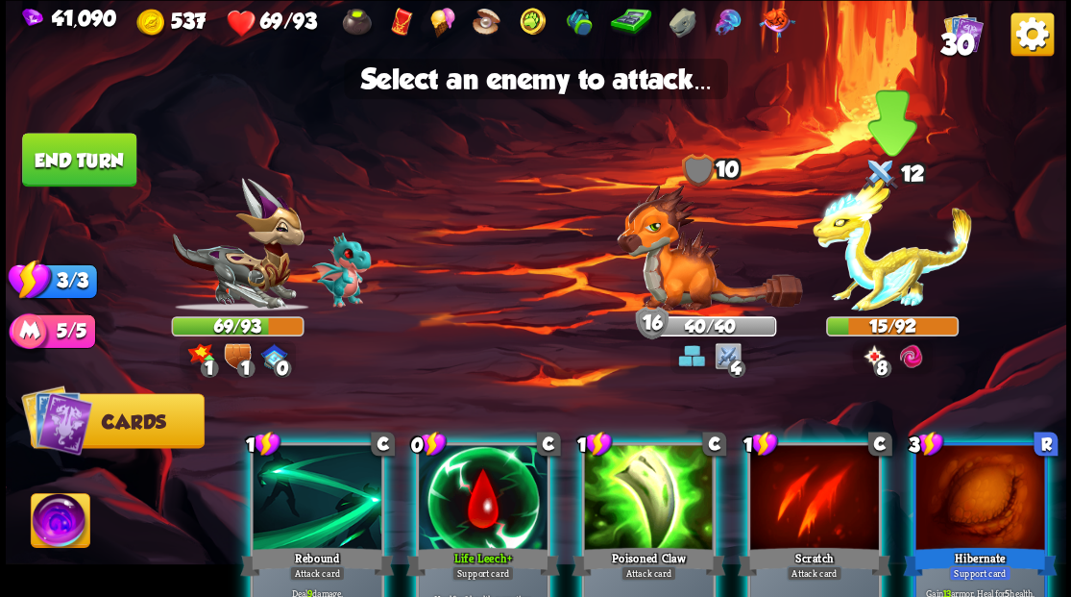
click at [886, 278] on img at bounding box center [892, 245] width 159 height 134
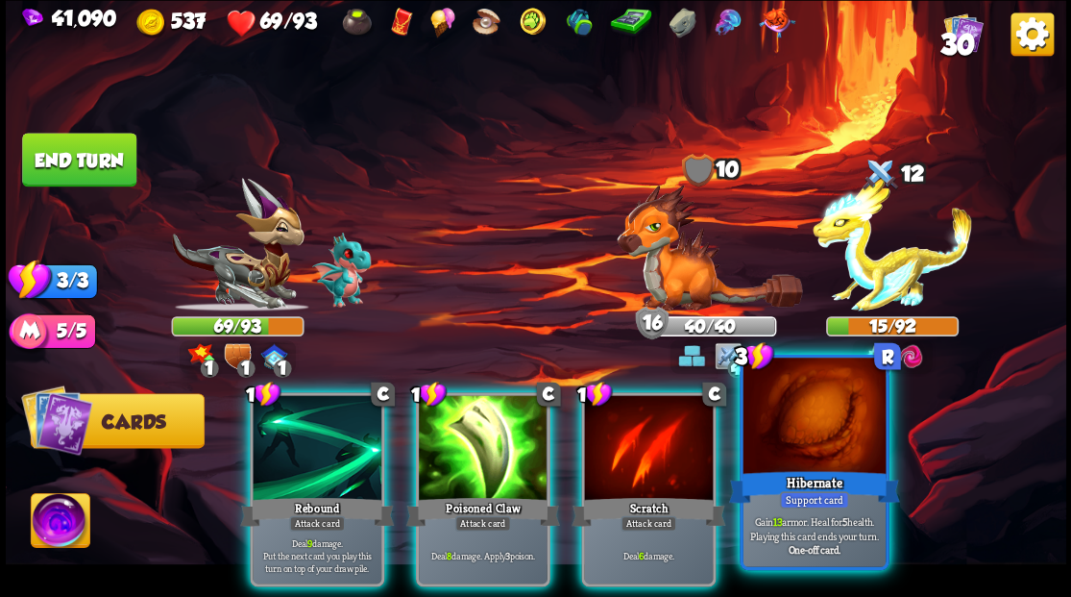
click at [799, 451] on div at bounding box center [814, 417] width 142 height 120
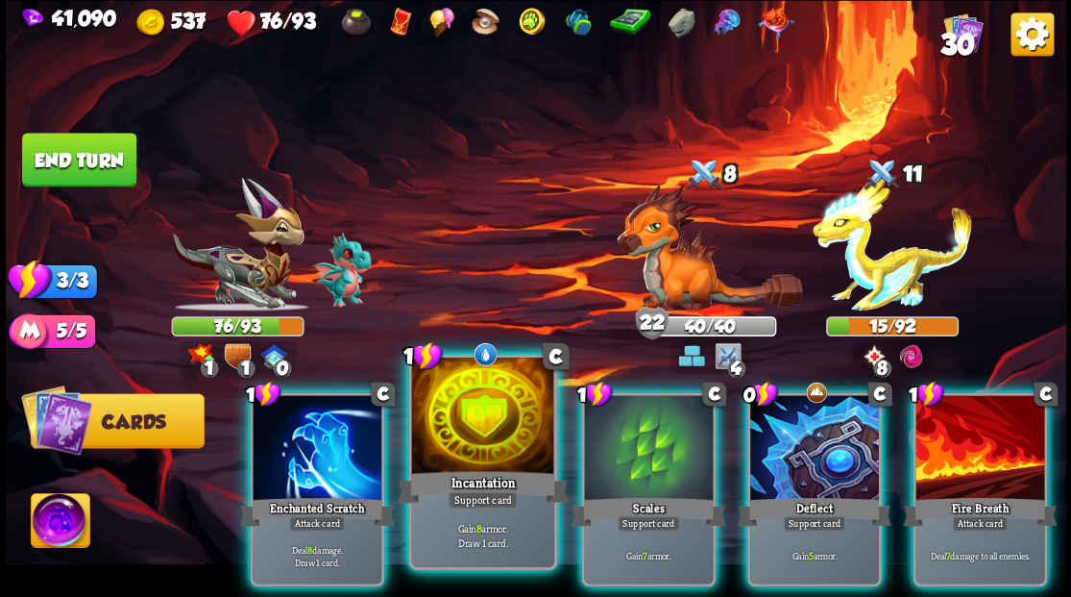
click at [469, 439] on div at bounding box center [482, 417] width 142 height 120
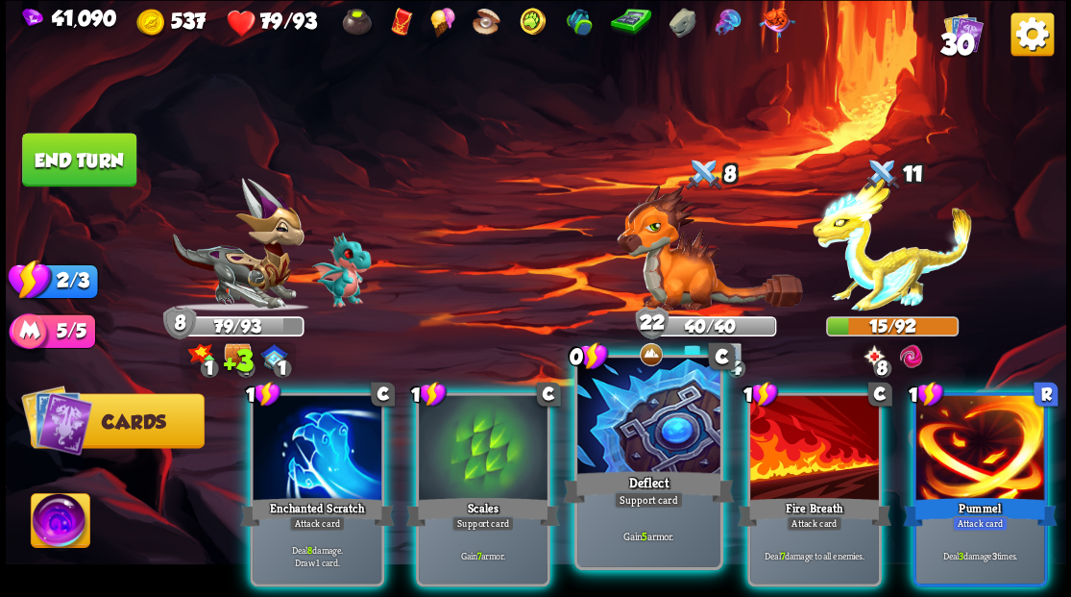
click at [642, 489] on div "Deflect" at bounding box center [648, 486] width 171 height 38
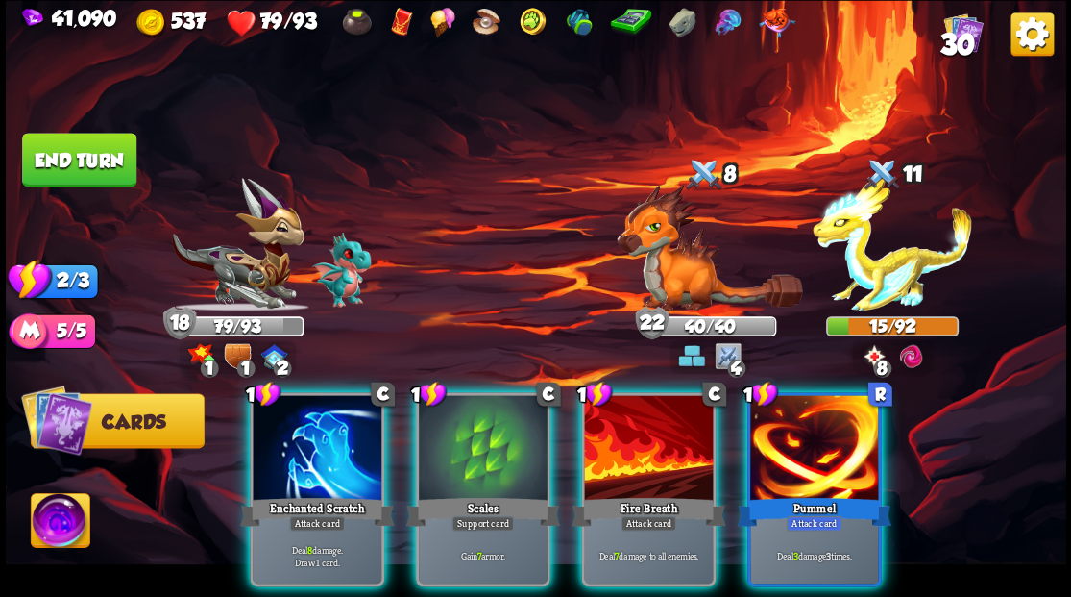
click at [652, 455] on div at bounding box center [648, 449] width 129 height 109
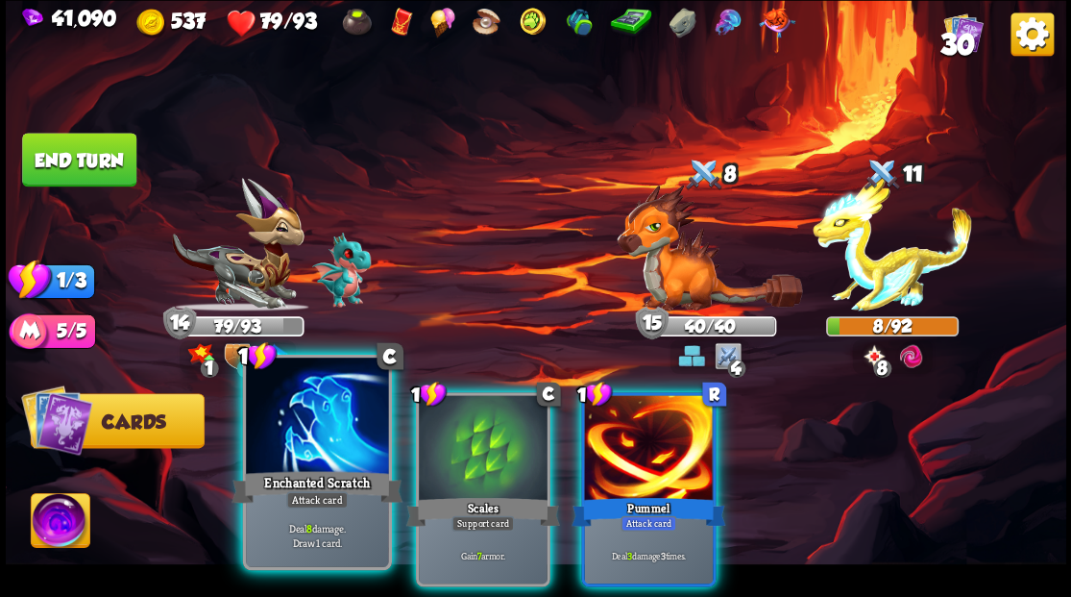
click at [319, 457] on div at bounding box center [317, 417] width 142 height 120
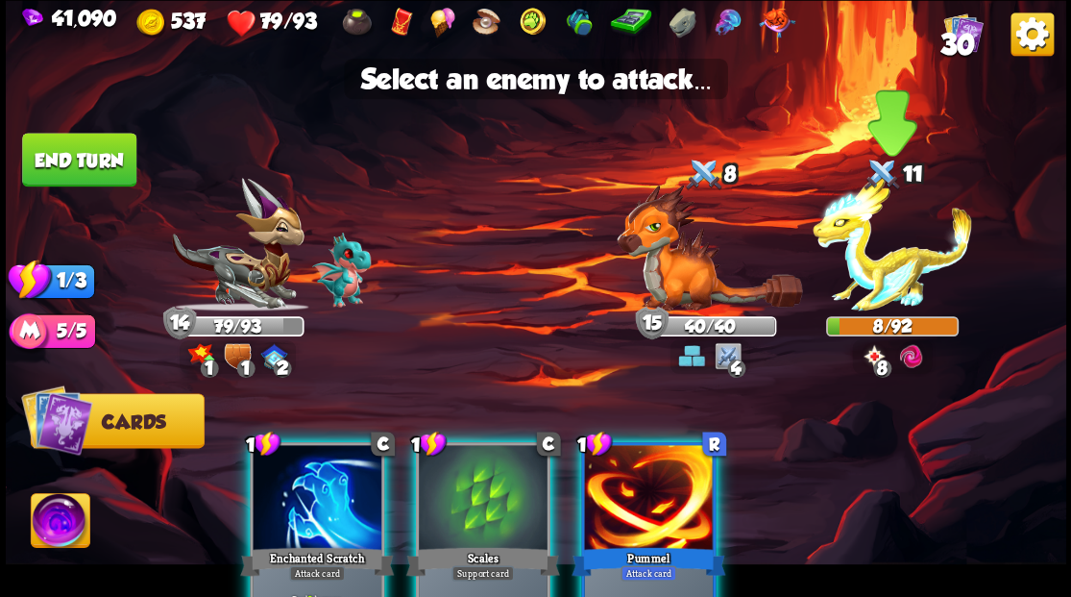
click at [871, 286] on img at bounding box center [892, 245] width 159 height 134
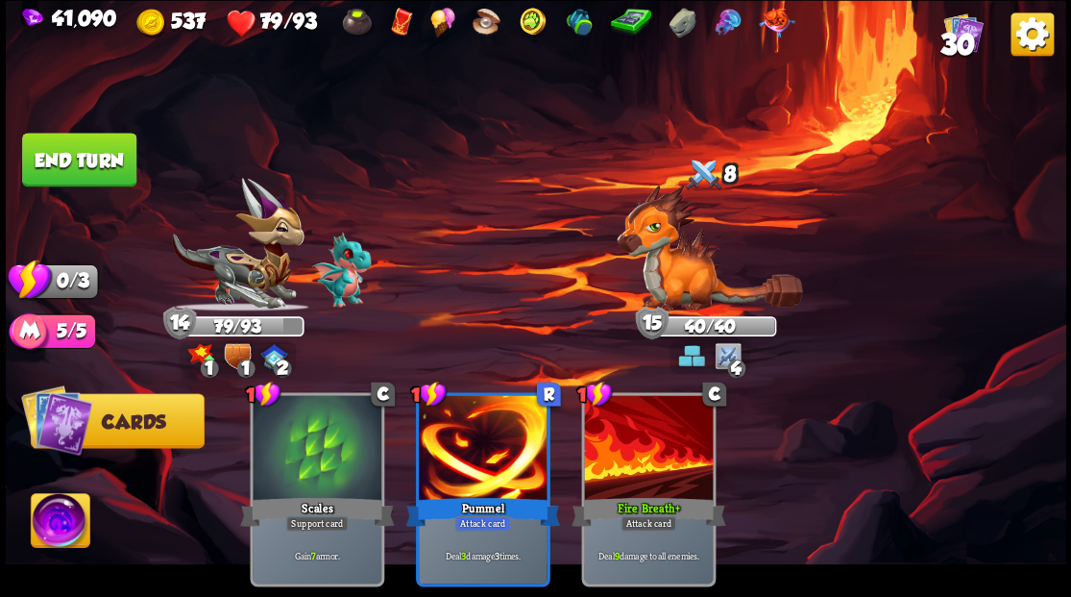
click at [99, 152] on button "End turn" at bounding box center [79, 160] width 114 height 54
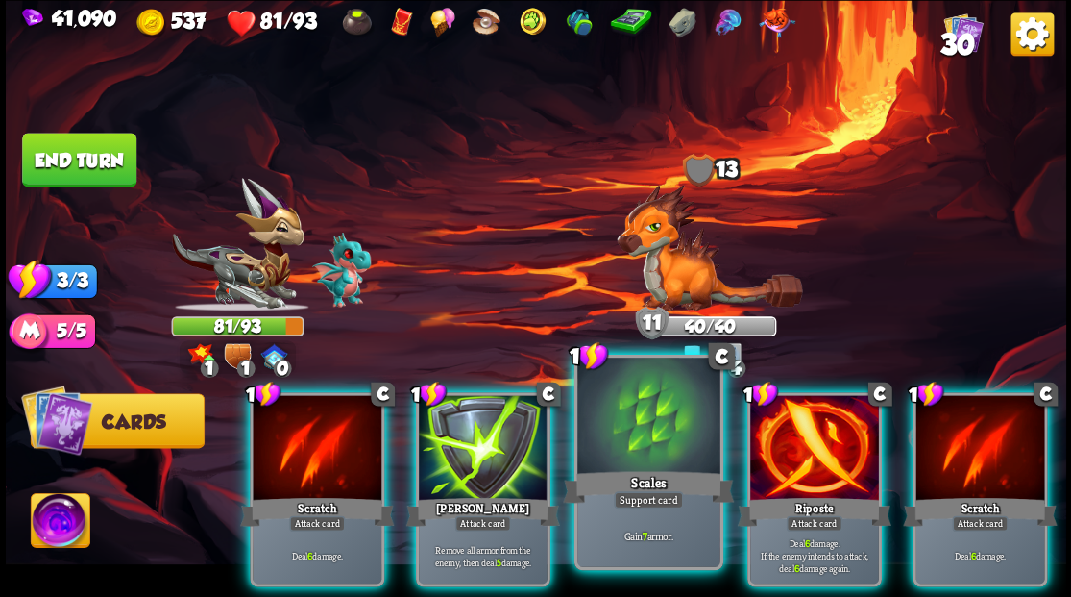
click at [625, 463] on div at bounding box center [648, 417] width 142 height 120
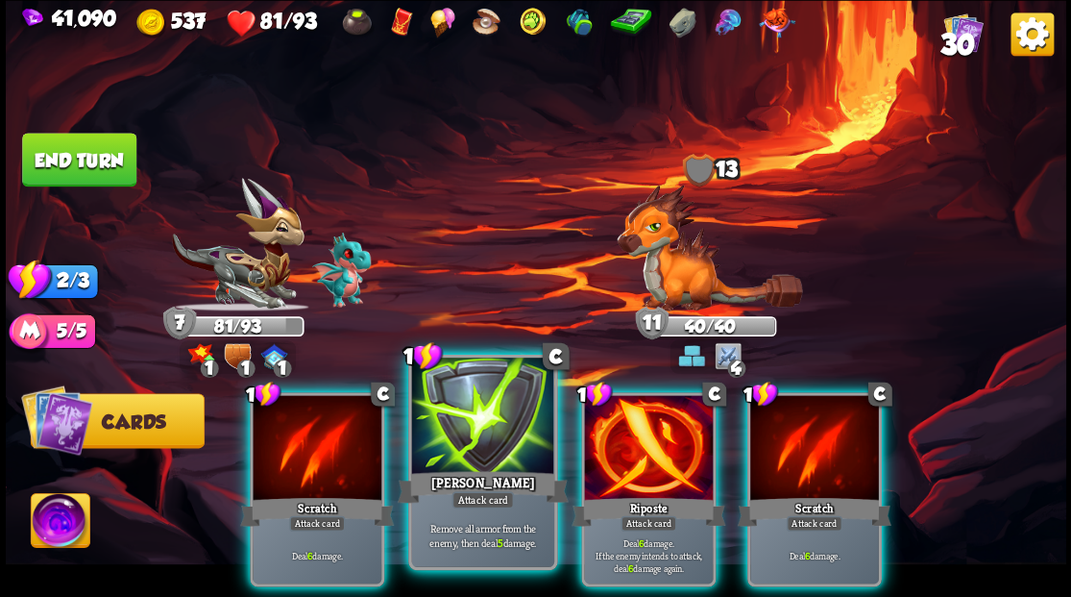
click at [495, 444] on div at bounding box center [482, 417] width 142 height 120
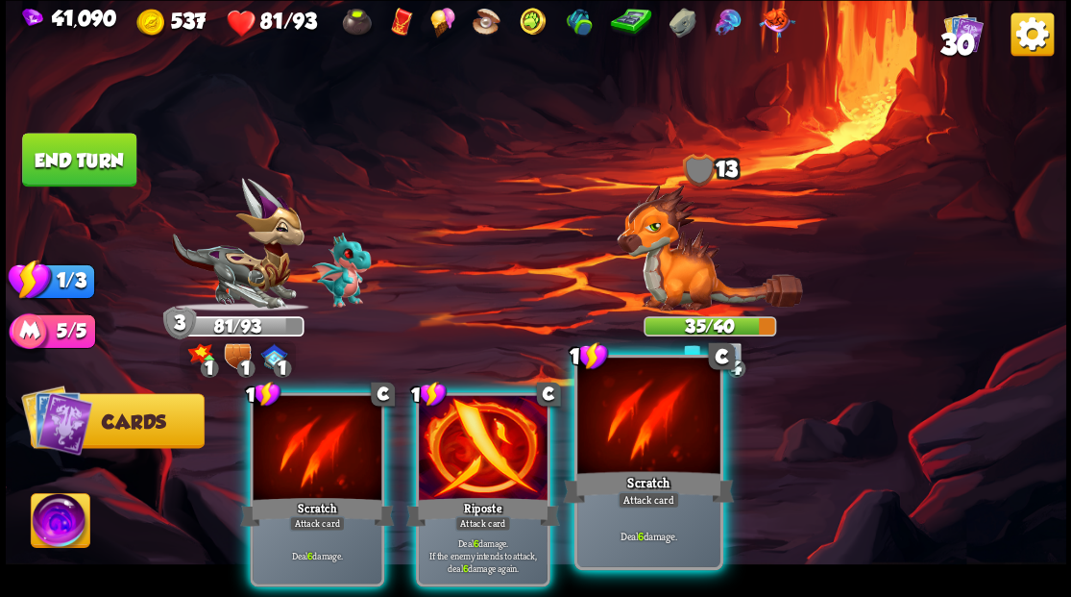
click at [659, 435] on div at bounding box center [648, 417] width 142 height 120
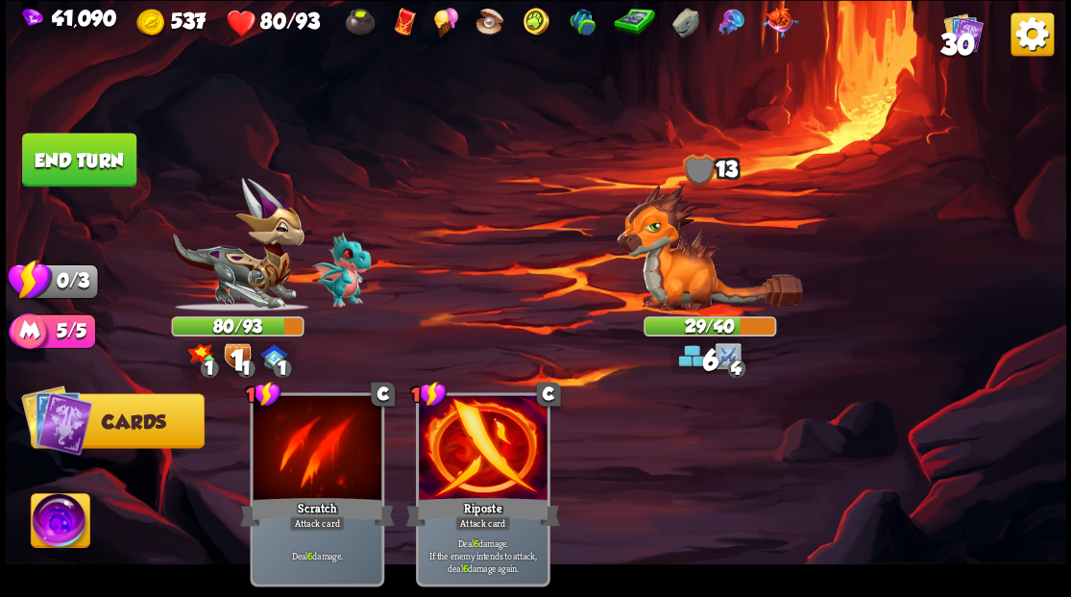
click at [110, 158] on button "End turn" at bounding box center [79, 160] width 114 height 54
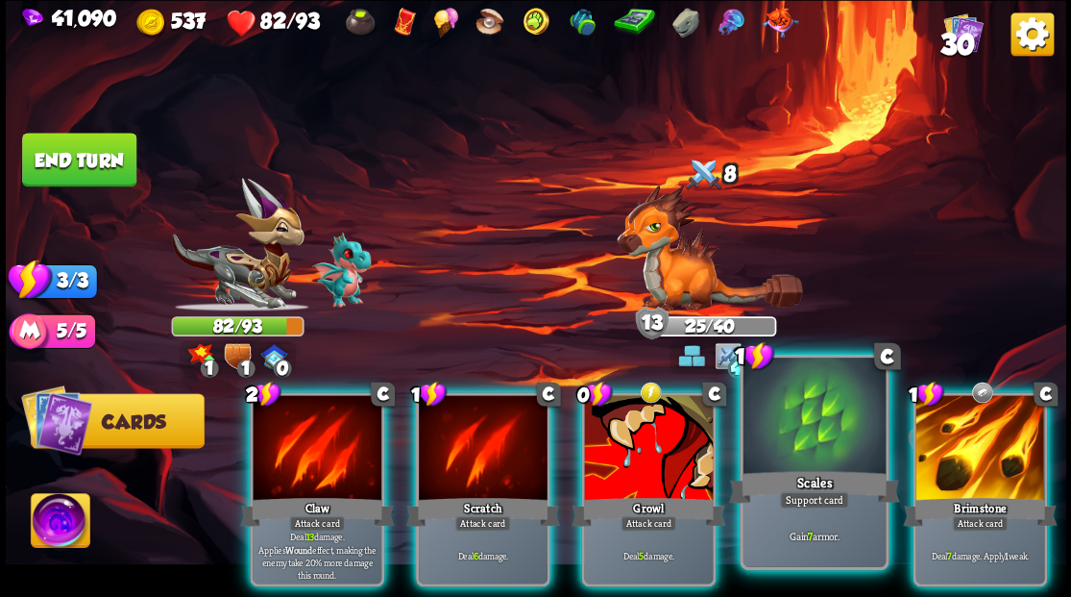
click at [791, 457] on div at bounding box center [814, 417] width 142 height 120
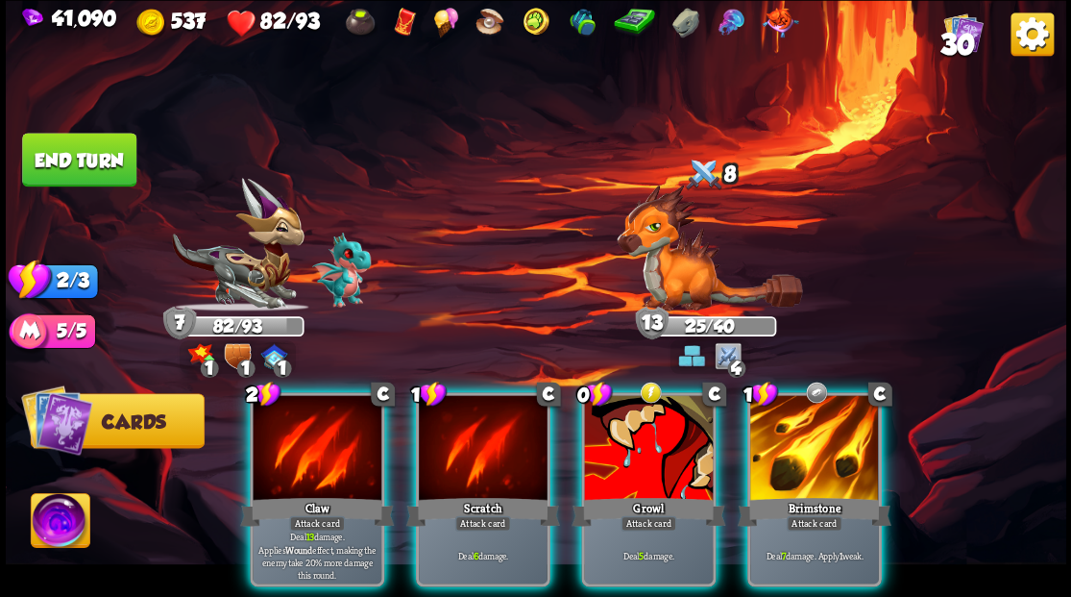
click at [786, 435] on div at bounding box center [814, 449] width 129 height 109
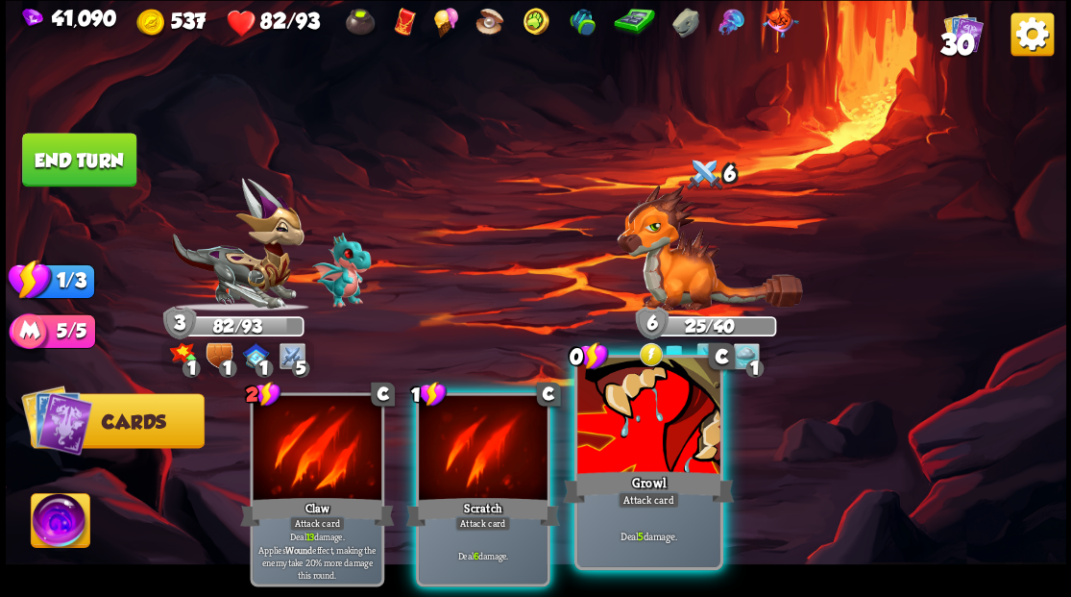
click at [629, 451] on div at bounding box center [648, 417] width 142 height 120
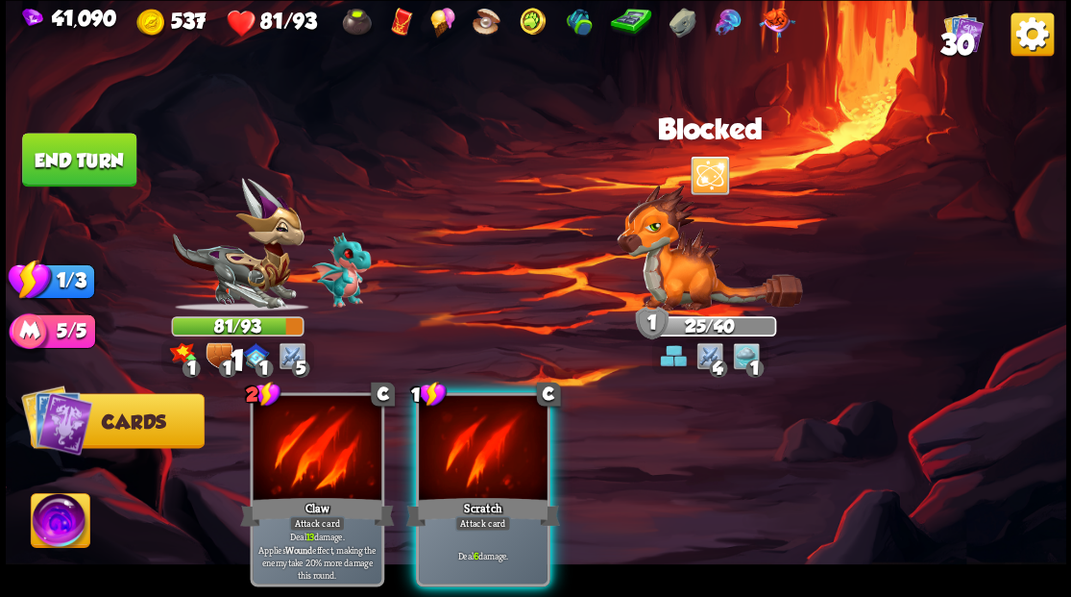
click at [106, 154] on button "End turn" at bounding box center [79, 160] width 114 height 54
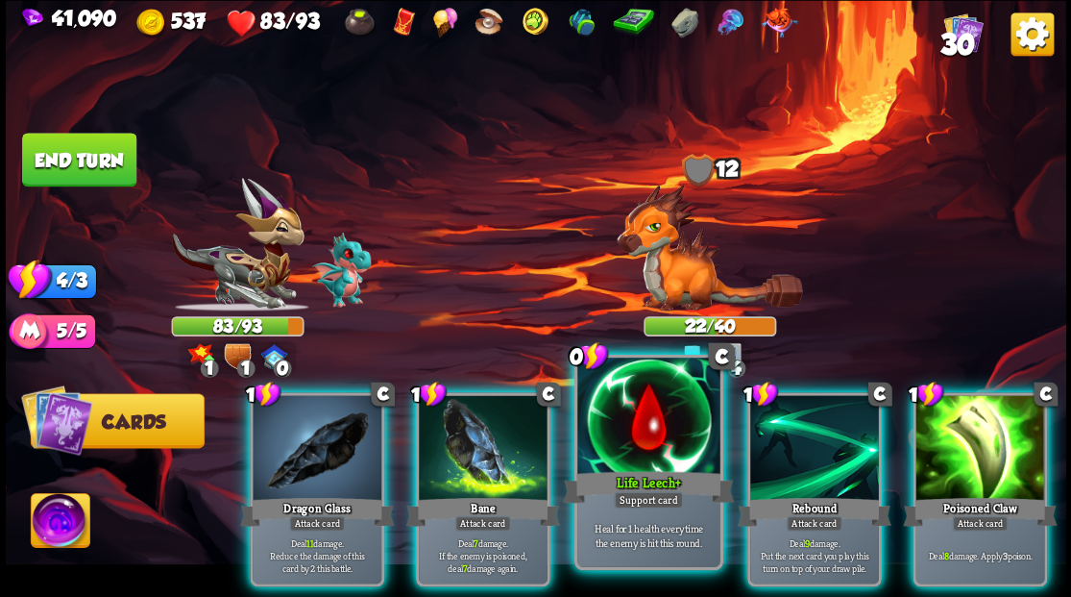
click at [628, 430] on div at bounding box center [648, 417] width 142 height 120
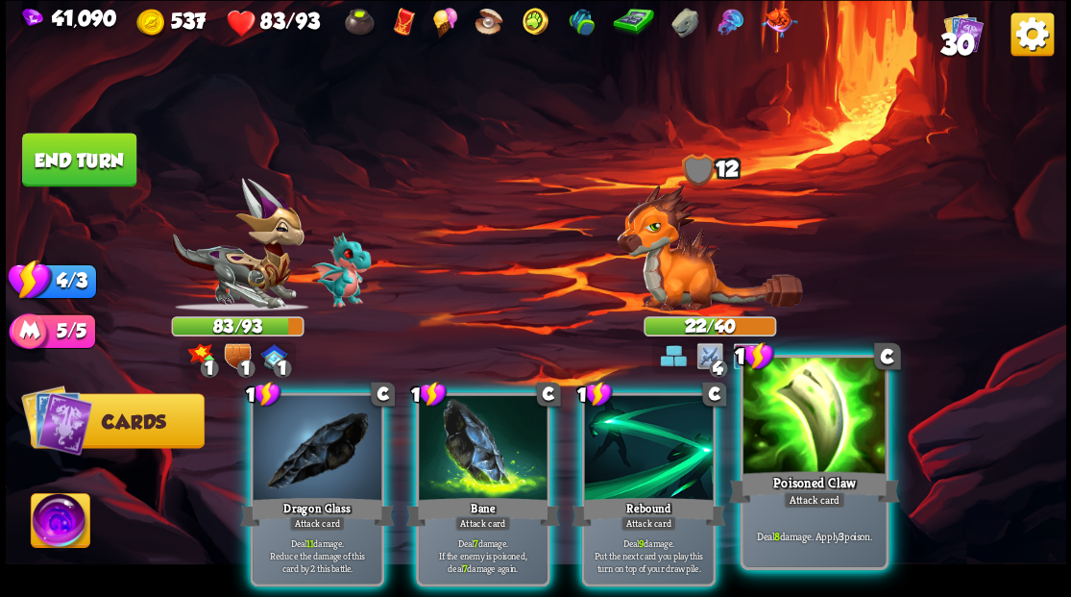
click at [815, 444] on div at bounding box center [814, 417] width 142 height 120
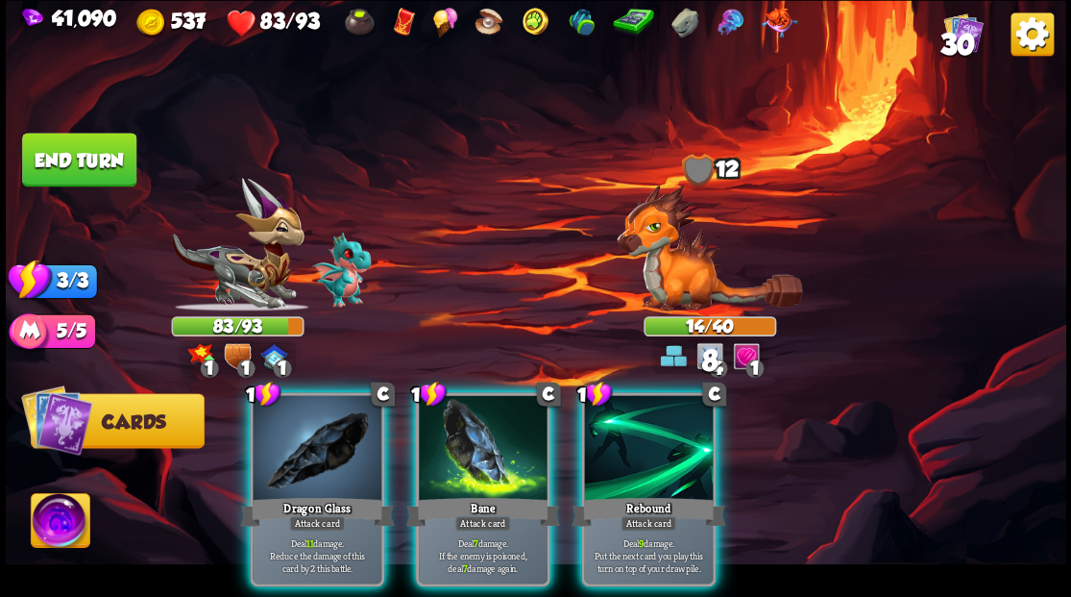
drag, startPoint x: 481, startPoint y: 423, endPoint x: 395, endPoint y: 313, distance: 139.5
click at [479, 423] on div at bounding box center [483, 449] width 129 height 109
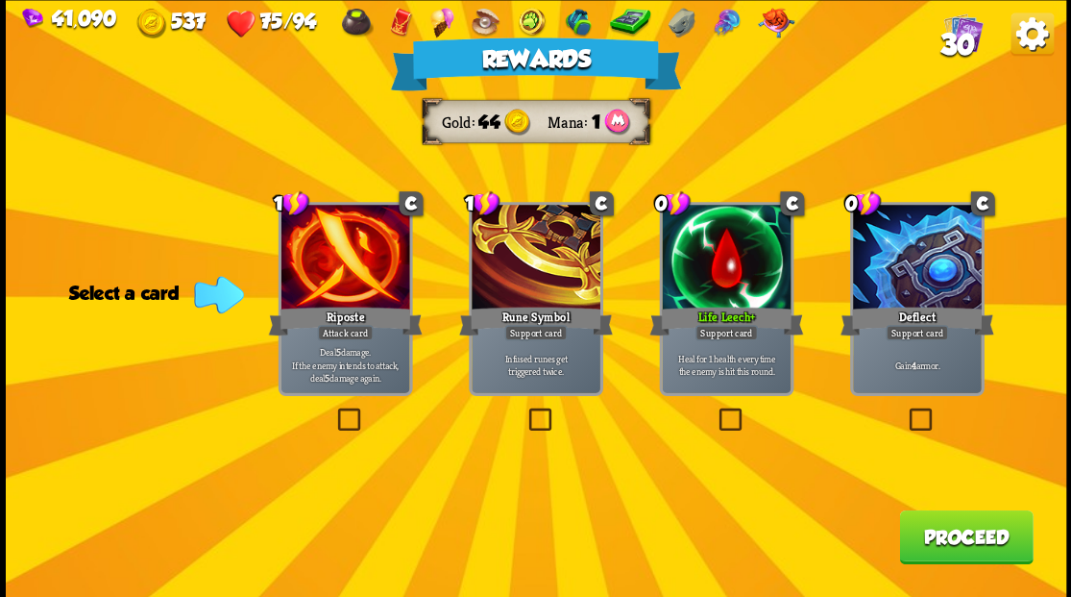
click at [715, 410] on label at bounding box center [715, 410] width 0 height 0
click at [0, 0] on input "checkbox" at bounding box center [0, 0] width 0 height 0
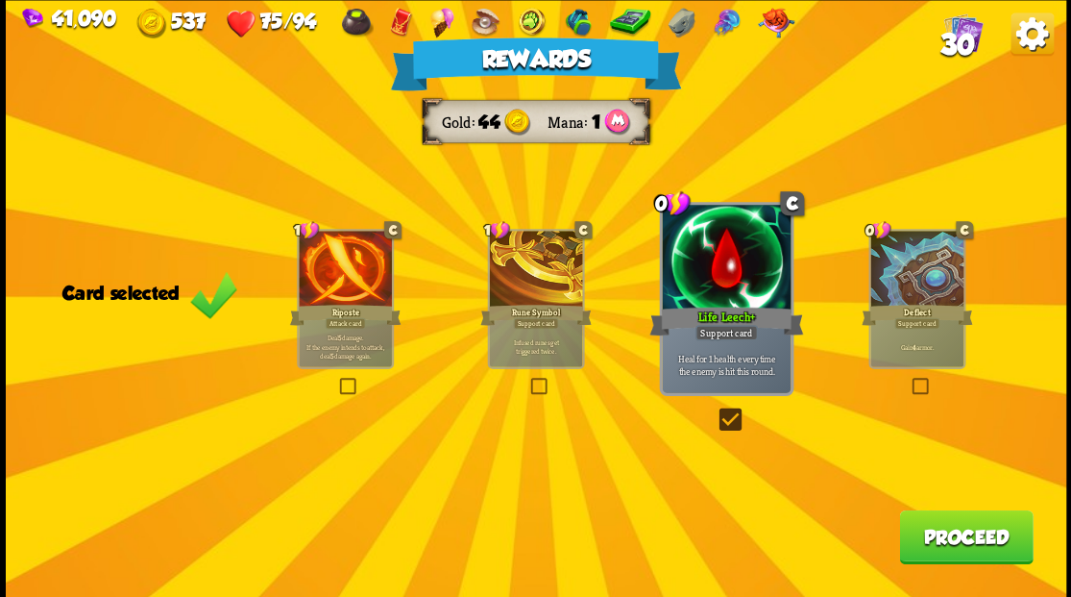
click at [936, 538] on button "Proceed" at bounding box center [966, 536] width 134 height 54
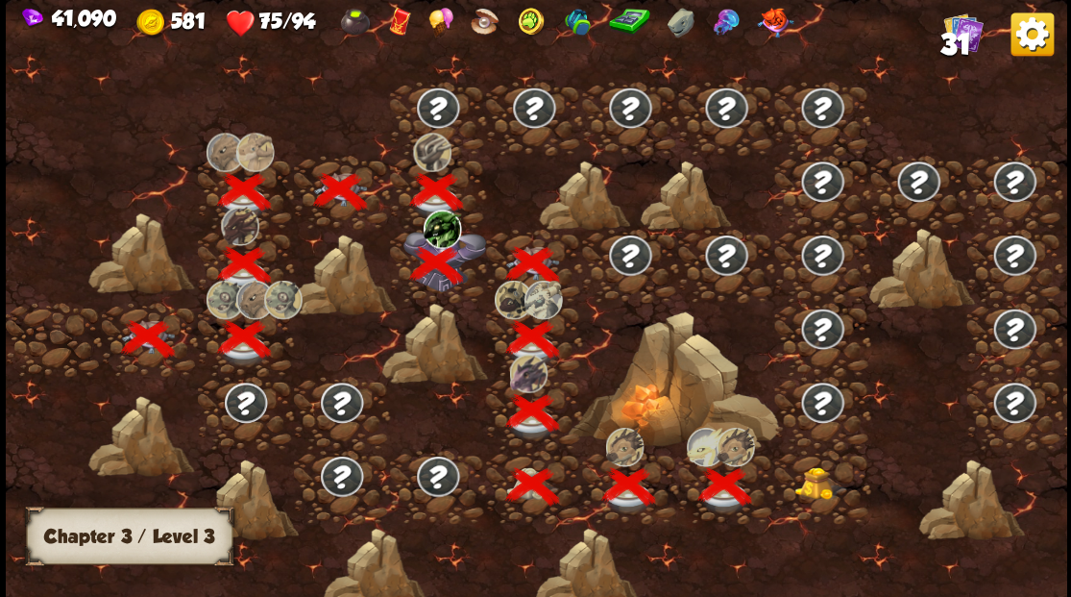
click at [808, 486] on img at bounding box center [820, 482] width 53 height 33
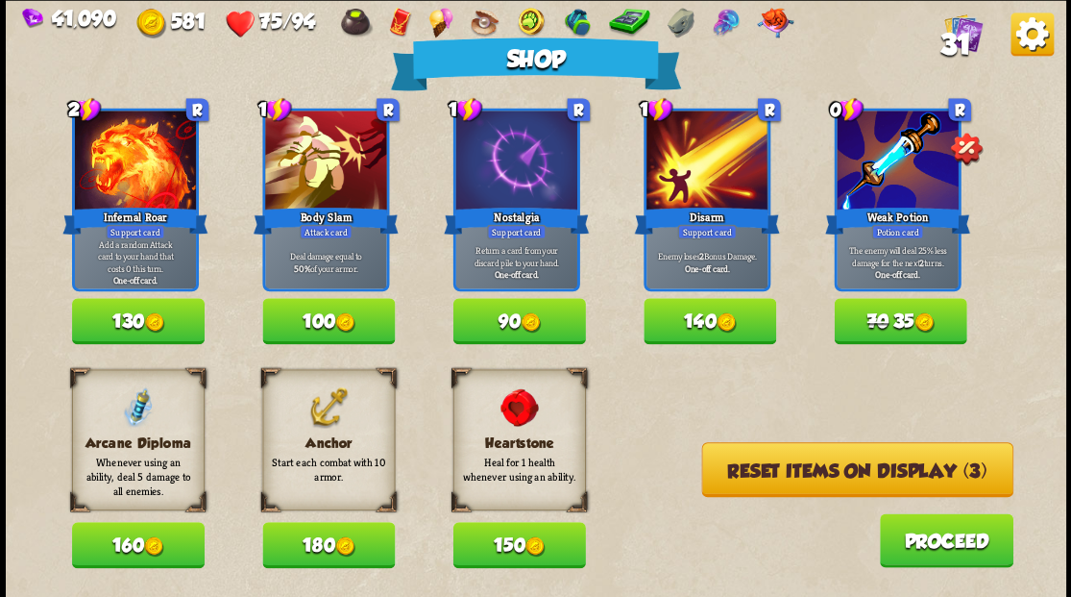
click at [330, 548] on button "180" at bounding box center [328, 545] width 133 height 46
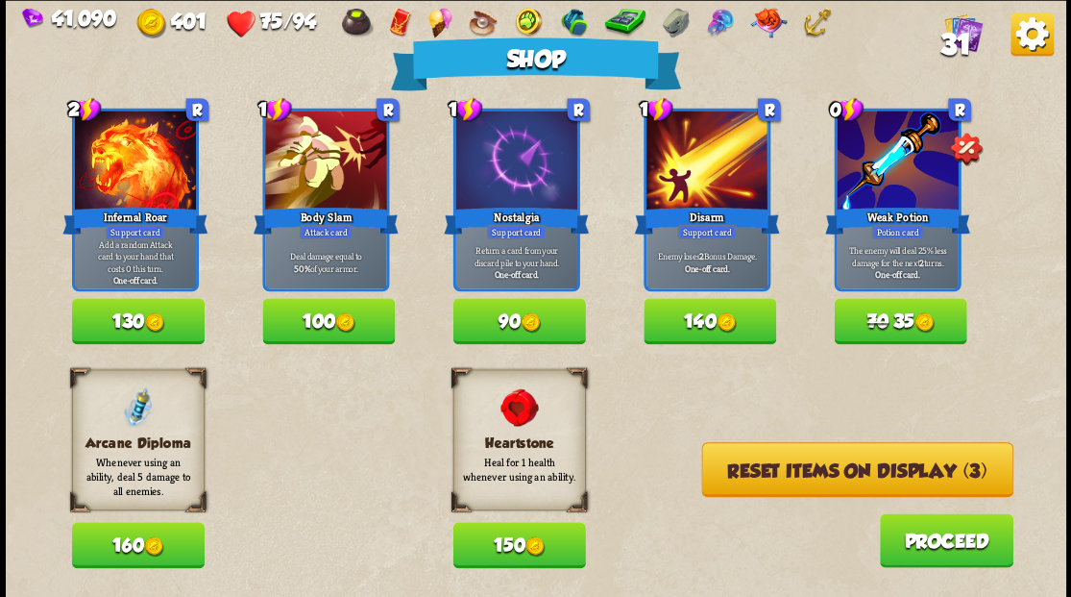
click at [792, 467] on button "Reset items on display (3)" at bounding box center [856, 469] width 311 height 55
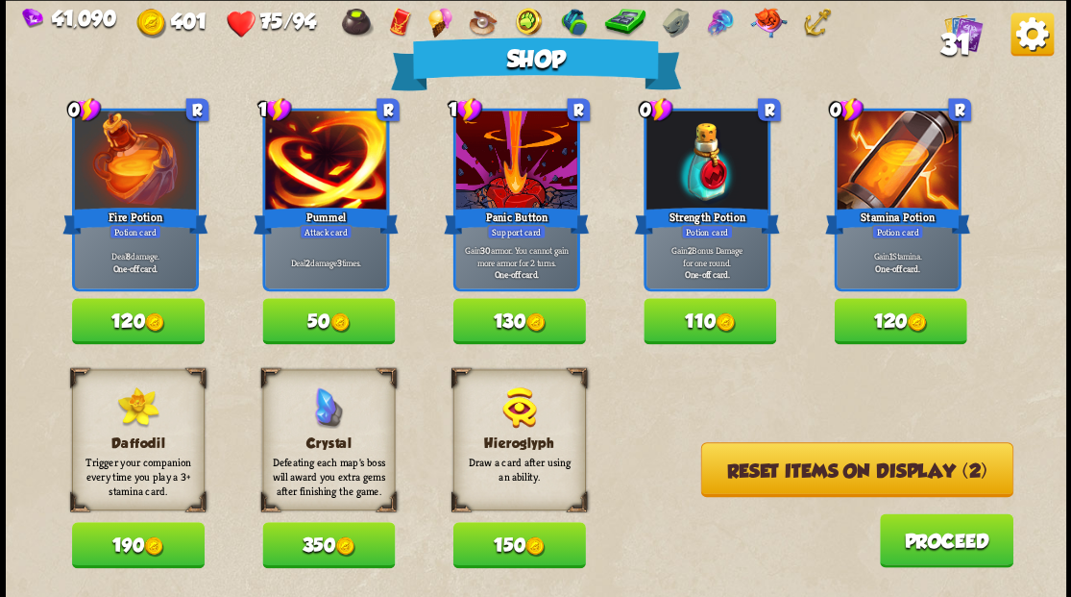
click at [780, 471] on button "Reset items on display (2)" at bounding box center [856, 469] width 312 height 55
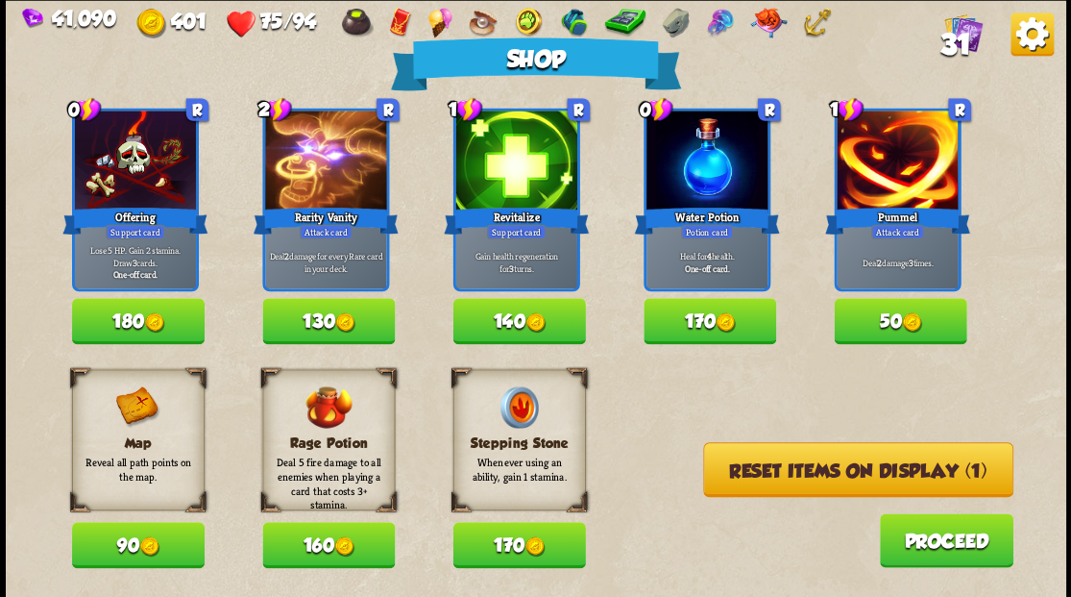
click at [779, 472] on button "Reset items on display (1)" at bounding box center [858, 469] width 310 height 55
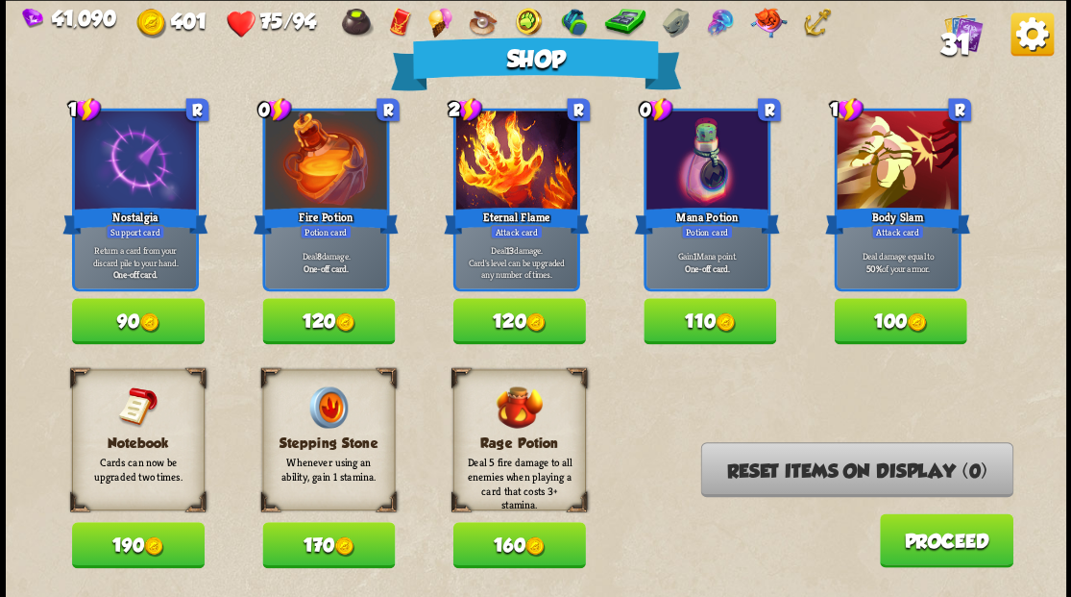
click at [911, 552] on button "Proceed" at bounding box center [946, 540] width 134 height 54
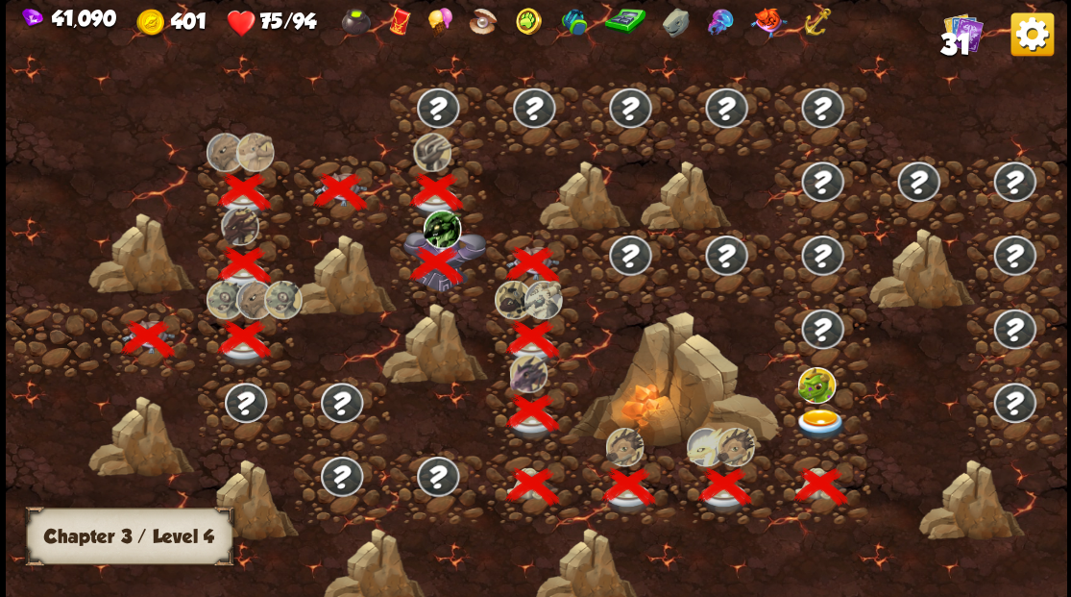
click at [817, 422] on img at bounding box center [820, 424] width 53 height 32
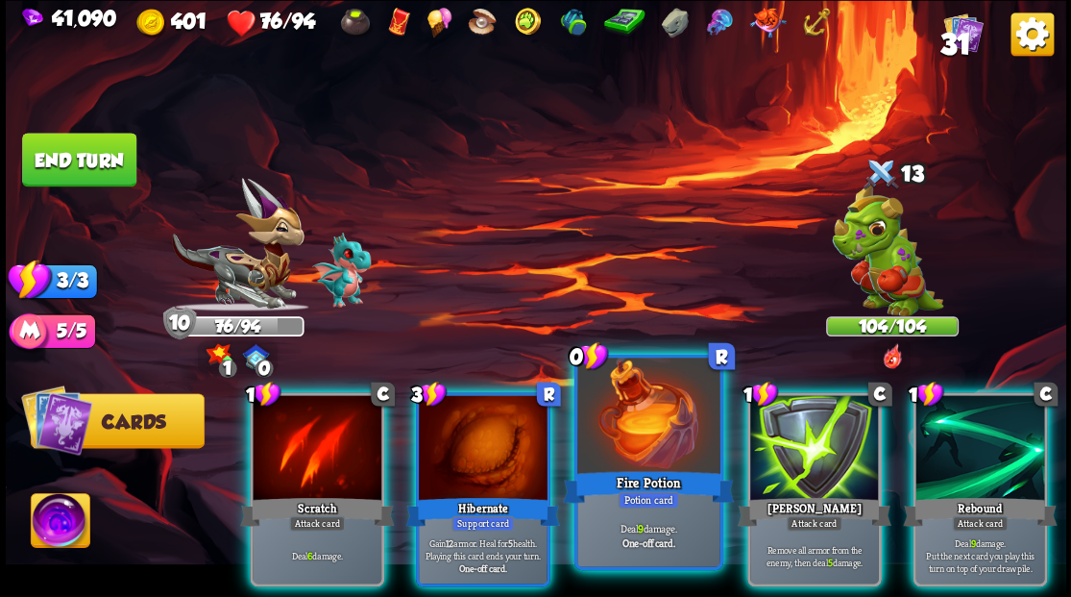
click at [649, 434] on div at bounding box center [648, 417] width 142 height 120
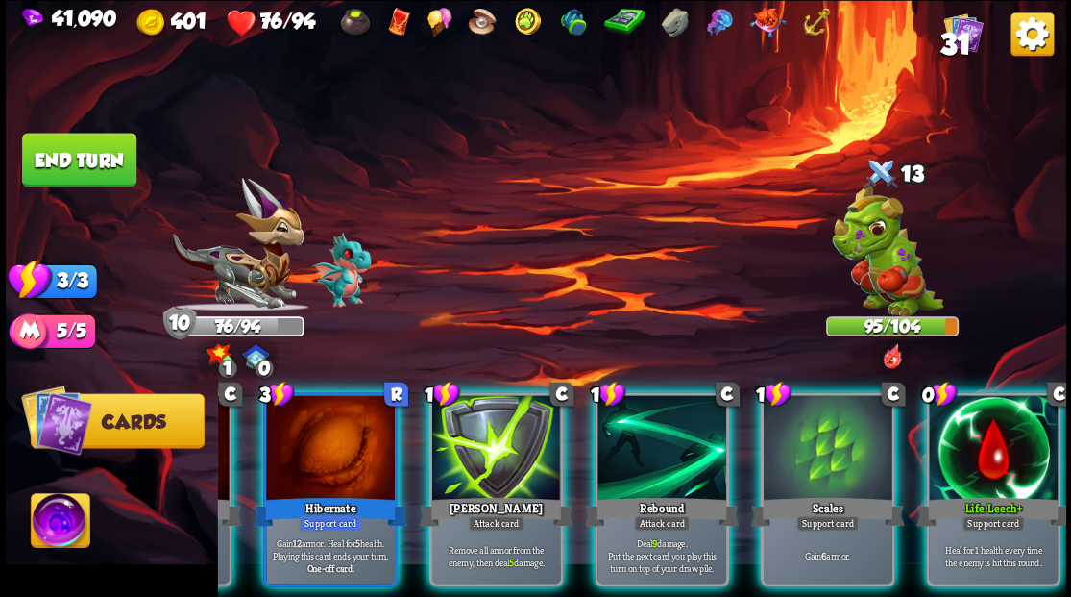
scroll to position [0, 182]
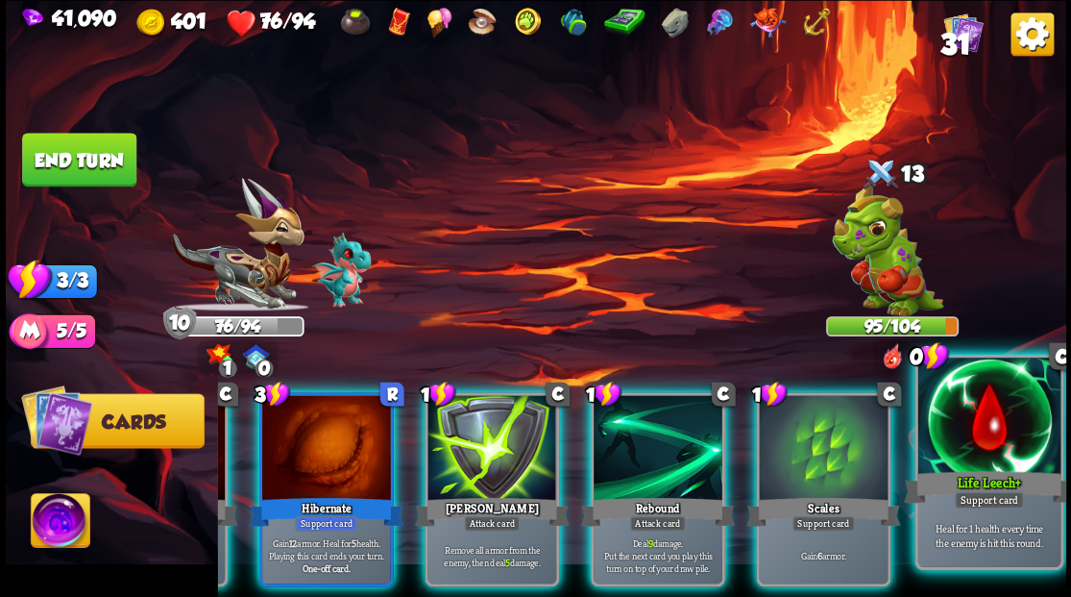
click at [988, 445] on div at bounding box center [988, 417] width 142 height 120
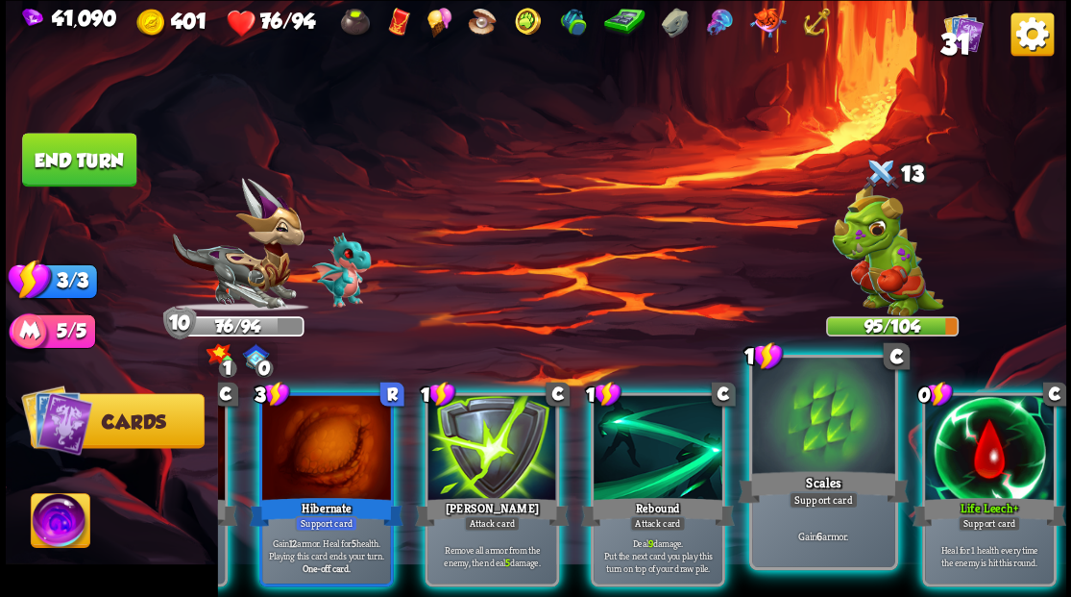
scroll to position [0, 0]
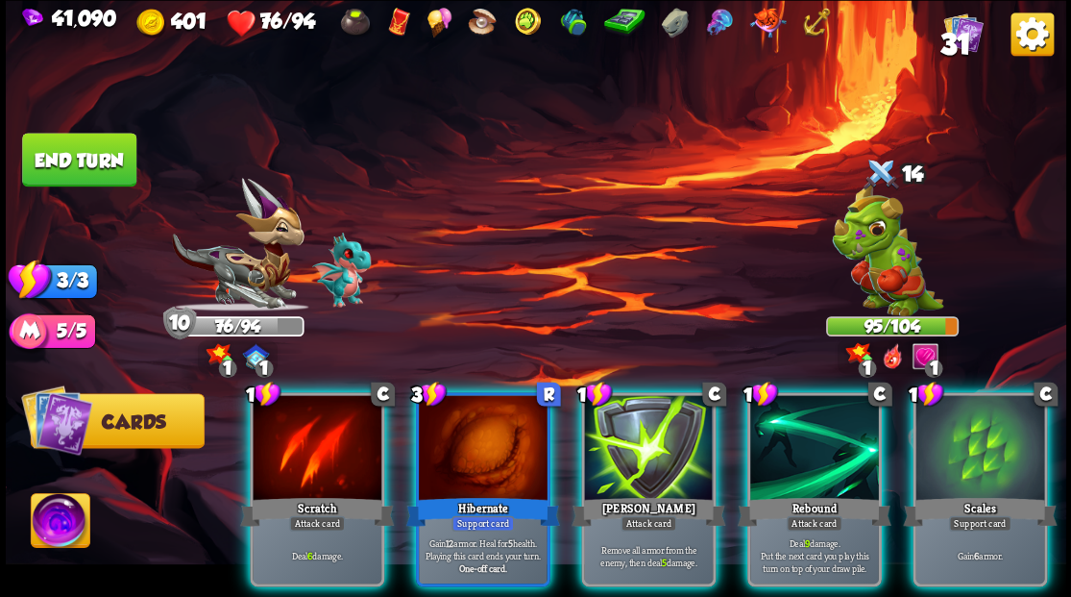
click at [61, 522] on img at bounding box center [60, 523] width 59 height 60
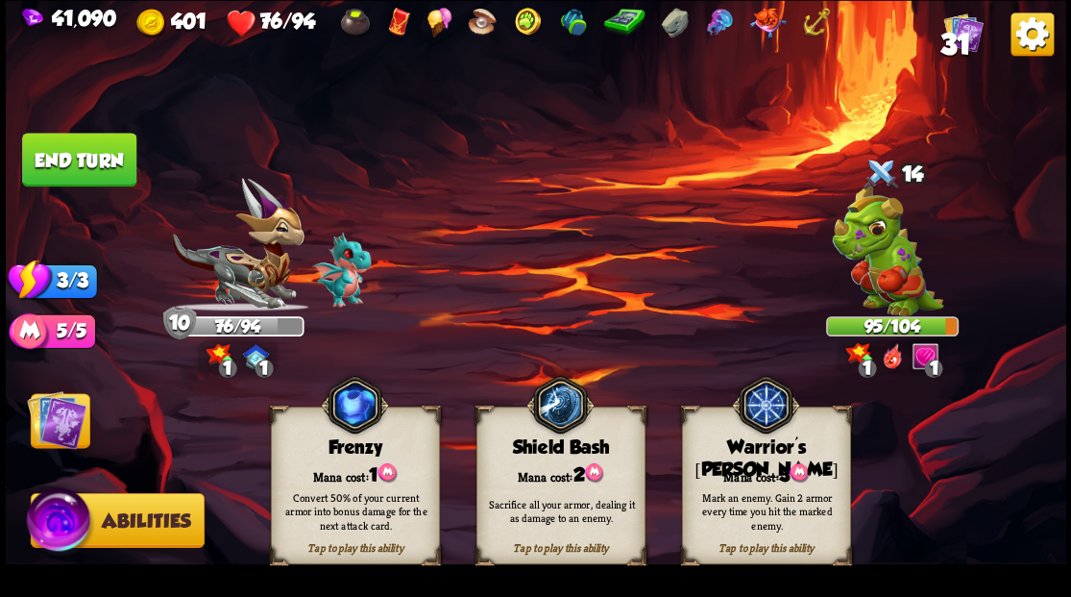
click at [721, 455] on div "Warrior's [PERSON_NAME]" at bounding box center [765, 458] width 167 height 44
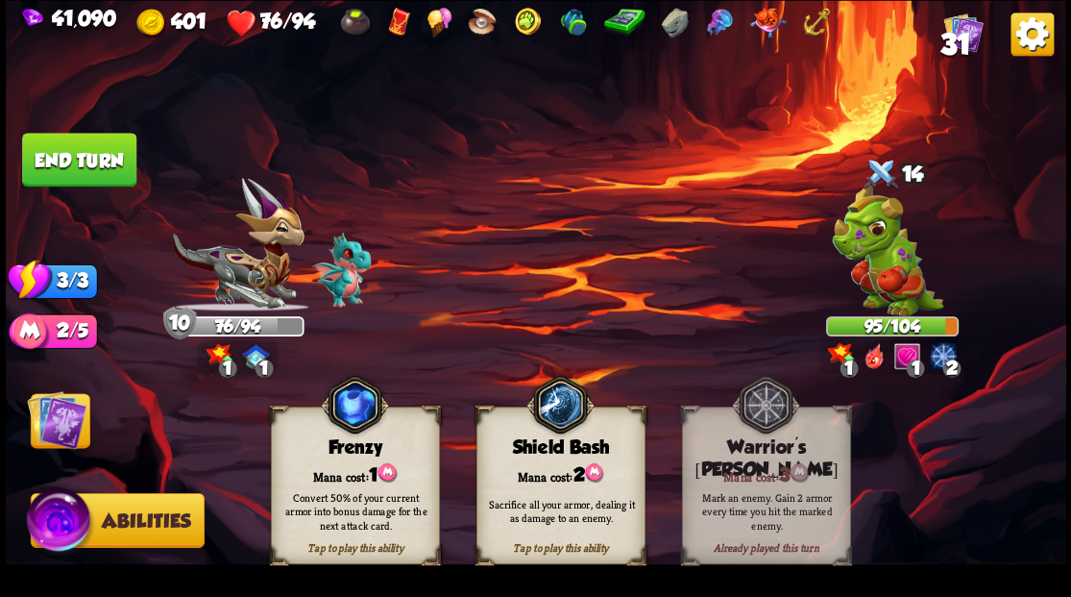
click at [72, 411] on img at bounding box center [57, 419] width 60 height 60
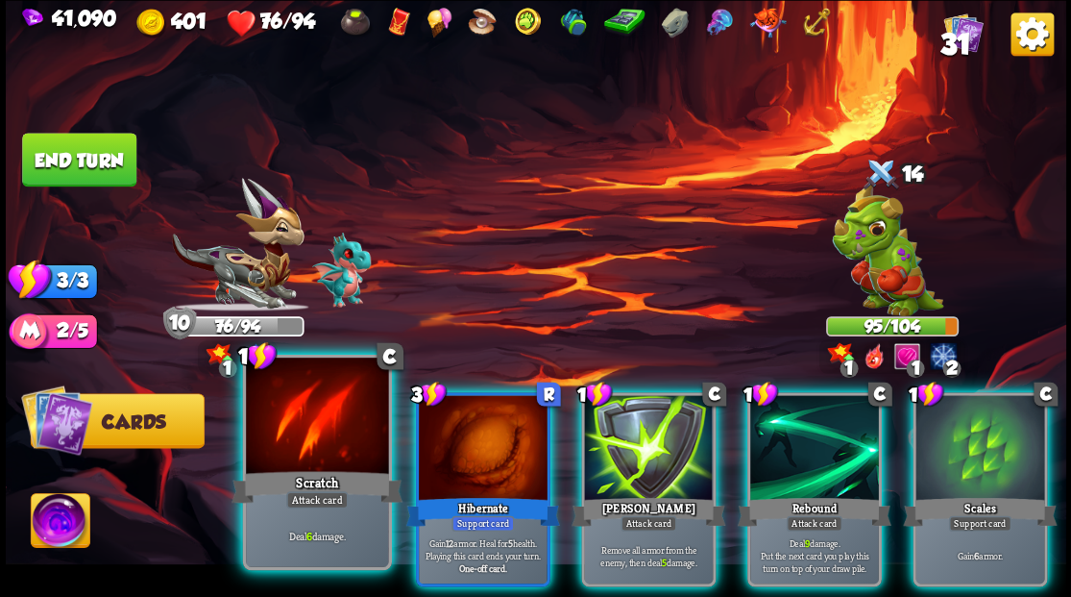
click at [313, 432] on div at bounding box center [317, 417] width 142 height 120
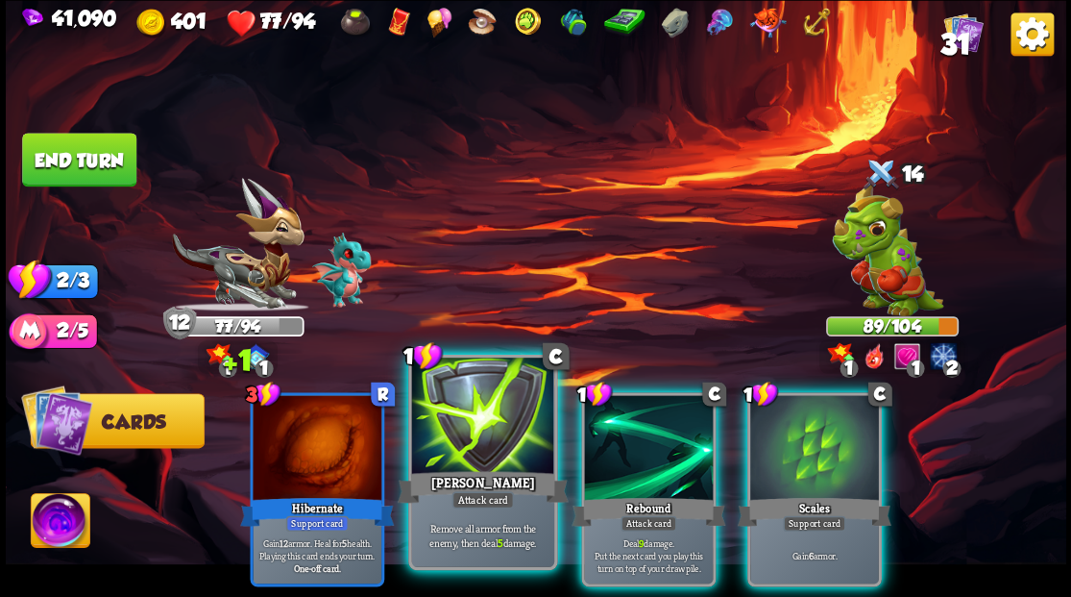
click at [472, 407] on div at bounding box center [482, 417] width 142 height 120
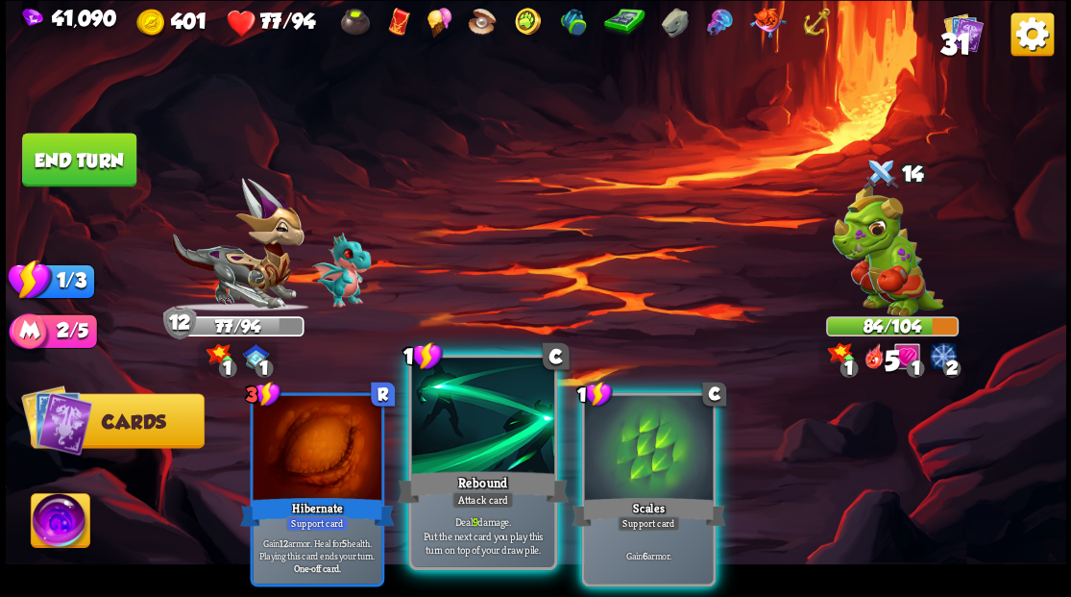
drag, startPoint x: 471, startPoint y: 408, endPoint x: 394, endPoint y: 289, distance: 141.8
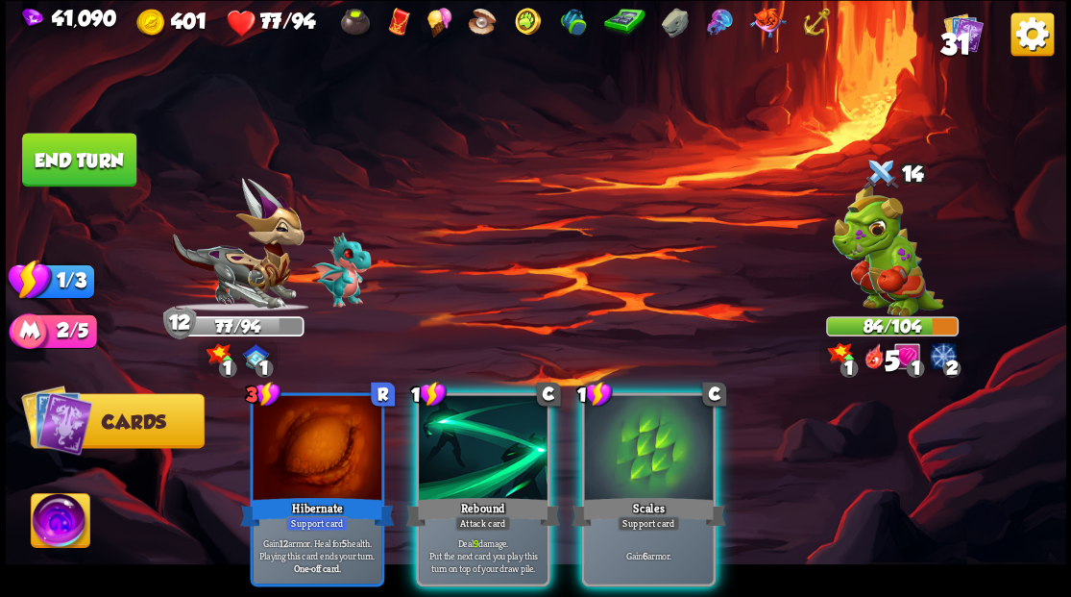
click at [471, 407] on div at bounding box center [483, 449] width 129 height 109
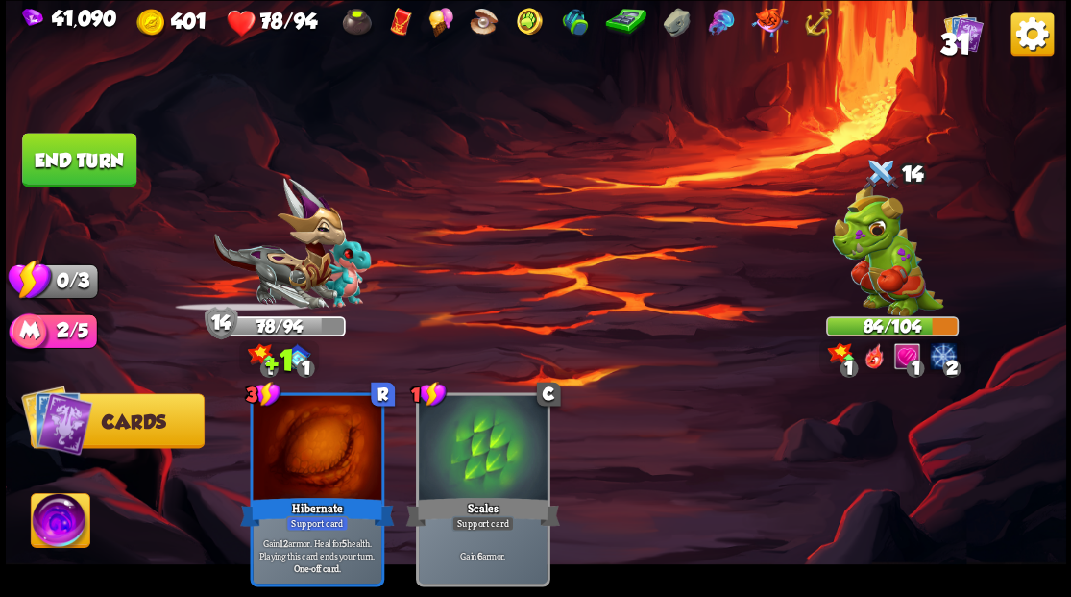
drag, startPoint x: 81, startPoint y: 165, endPoint x: 355, endPoint y: 252, distance: 288.0
click at [82, 165] on button "End turn" at bounding box center [79, 160] width 114 height 54
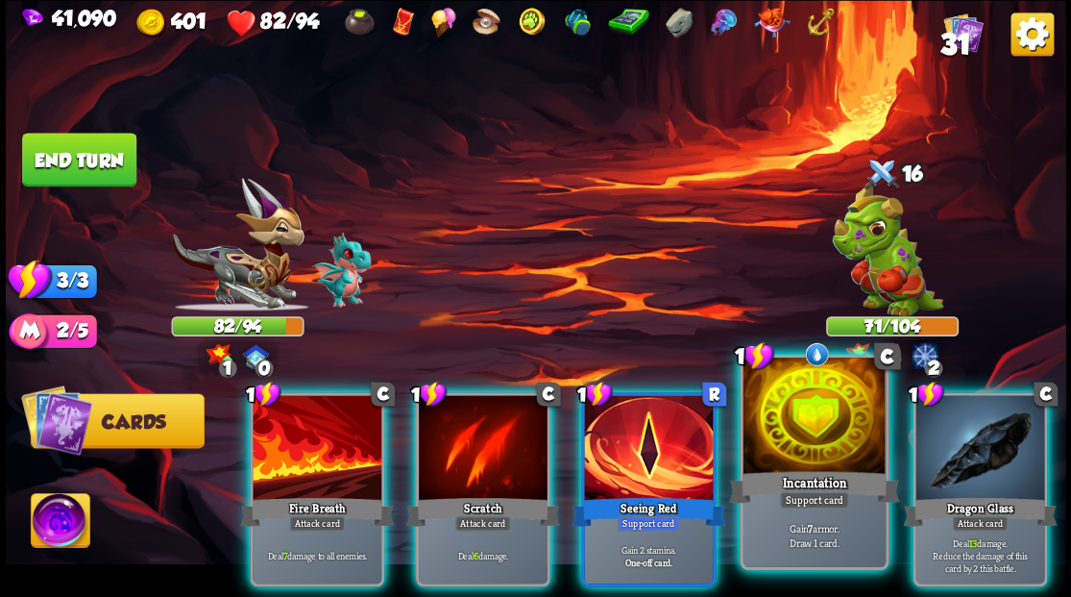
click at [775, 415] on div at bounding box center [814, 417] width 142 height 120
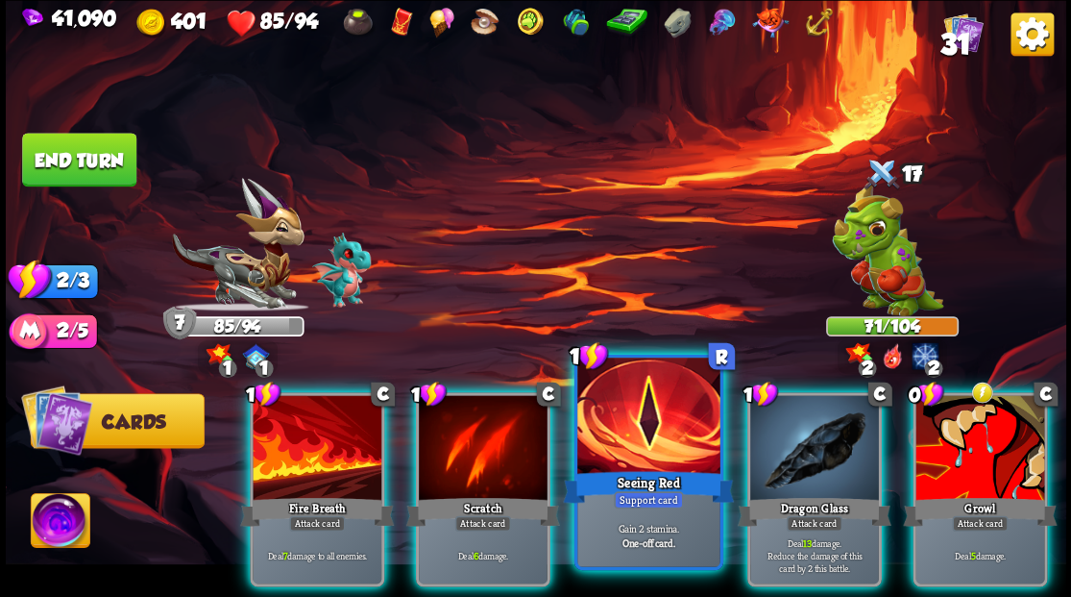
click at [643, 428] on div at bounding box center [648, 417] width 142 height 120
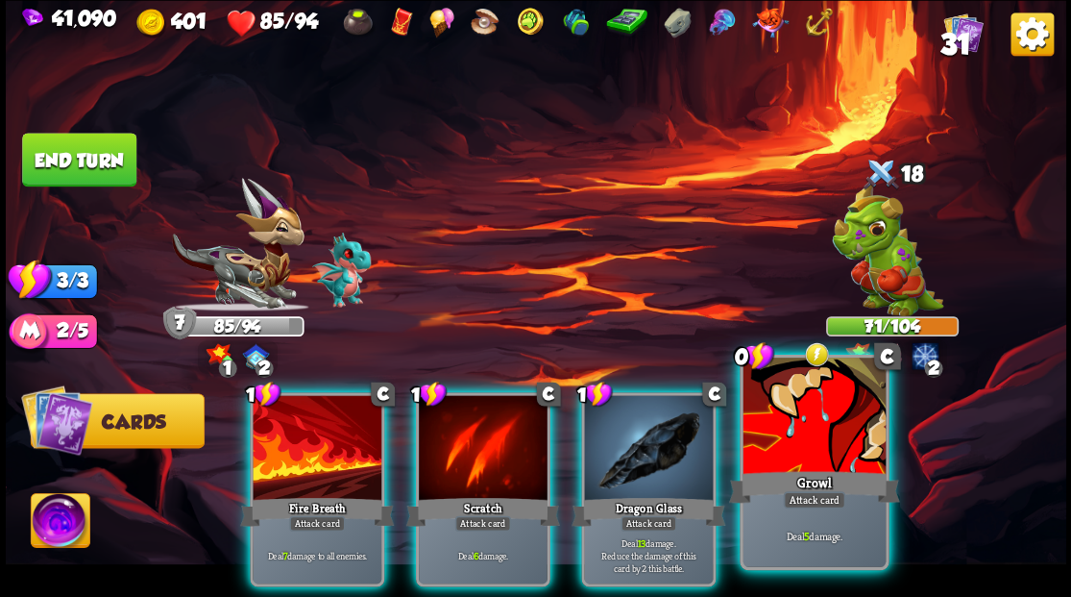
click at [790, 451] on div at bounding box center [814, 417] width 142 height 120
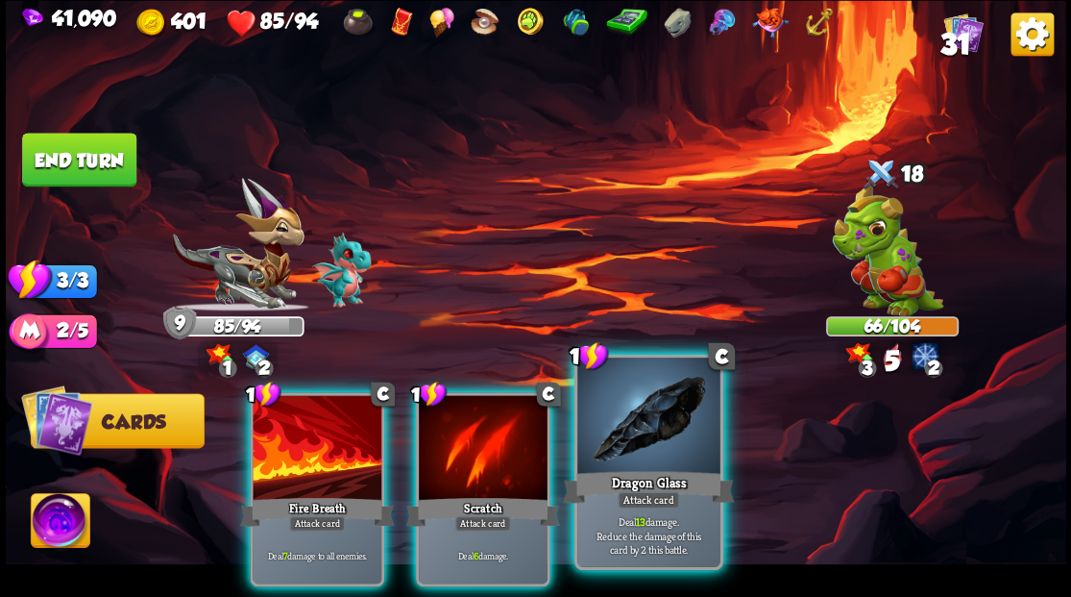
click at [623, 474] on div "Dragon Glass" at bounding box center [648, 486] width 171 height 38
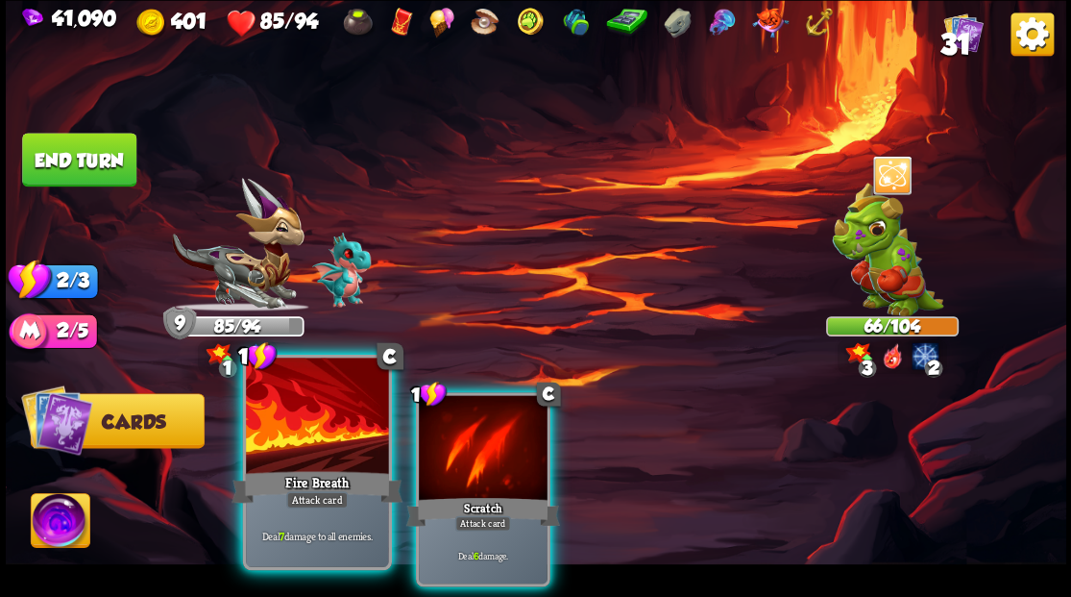
click at [325, 463] on div at bounding box center [317, 417] width 142 height 120
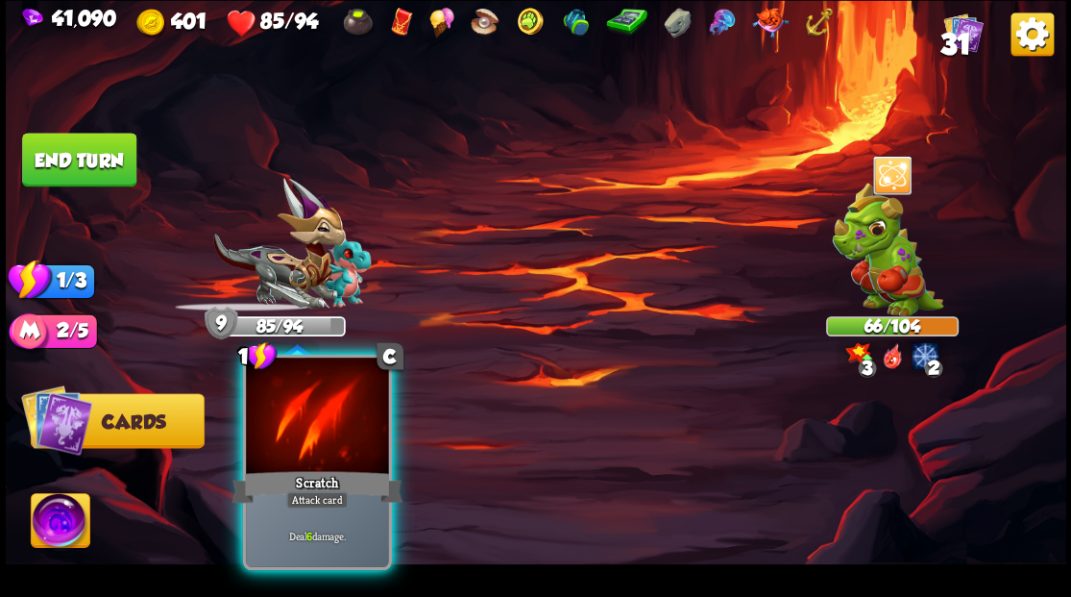
click at [325, 462] on div at bounding box center [317, 417] width 142 height 120
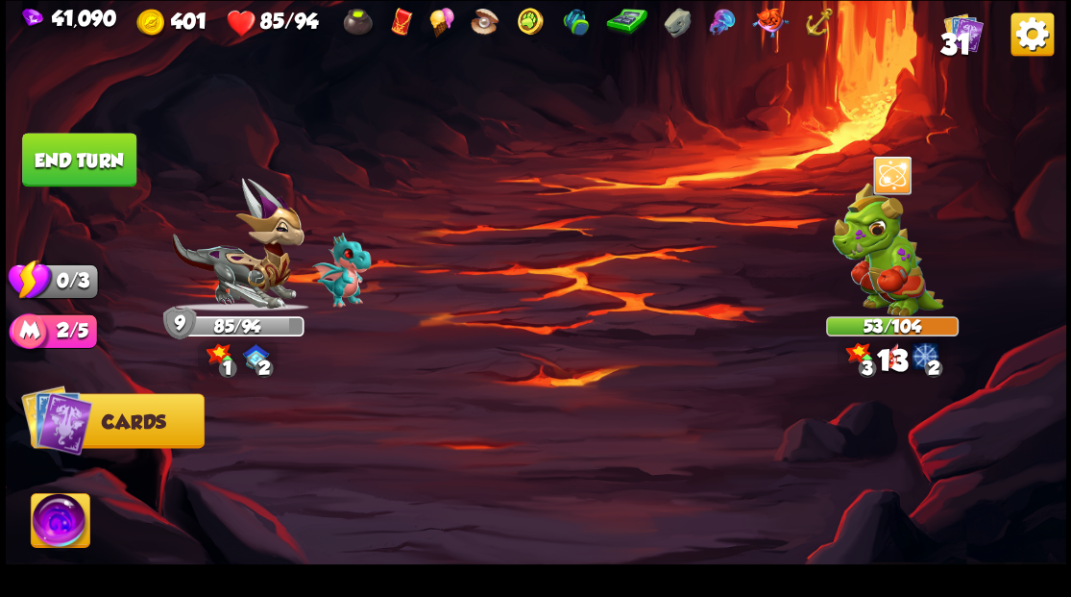
drag, startPoint x: 83, startPoint y: 157, endPoint x: 351, endPoint y: 221, distance: 275.6
click at [84, 161] on button "End turn" at bounding box center [79, 160] width 114 height 54
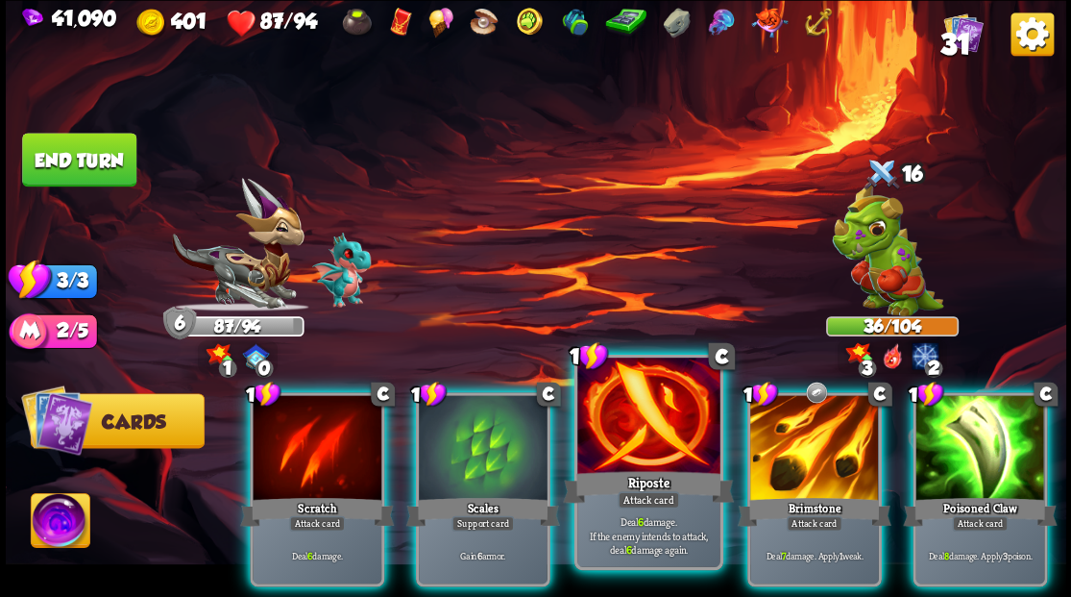
click at [601, 415] on div at bounding box center [648, 417] width 142 height 120
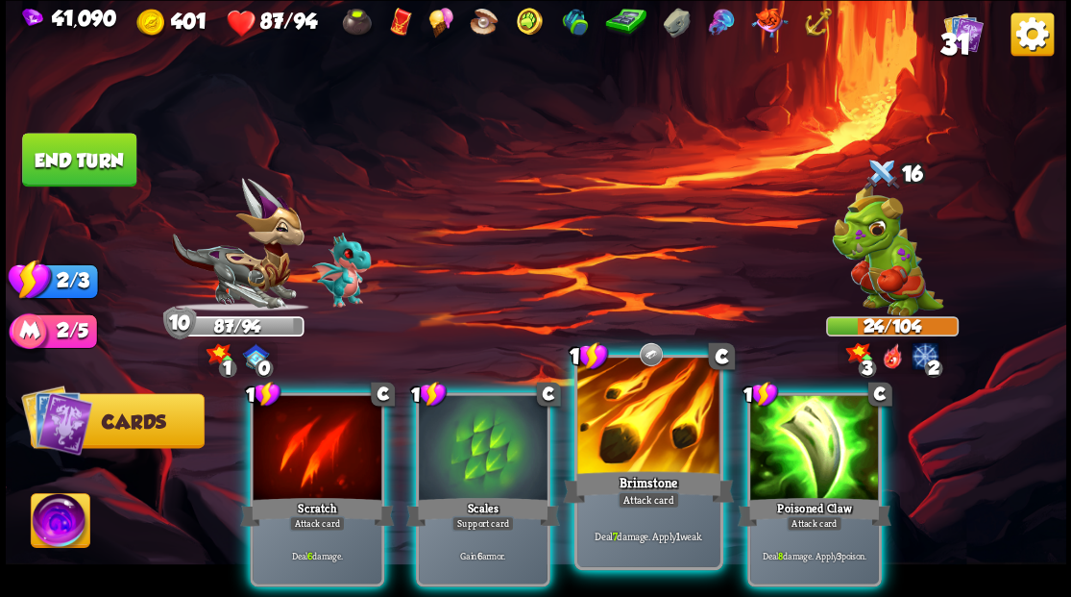
click at [609, 397] on div at bounding box center [648, 417] width 142 height 120
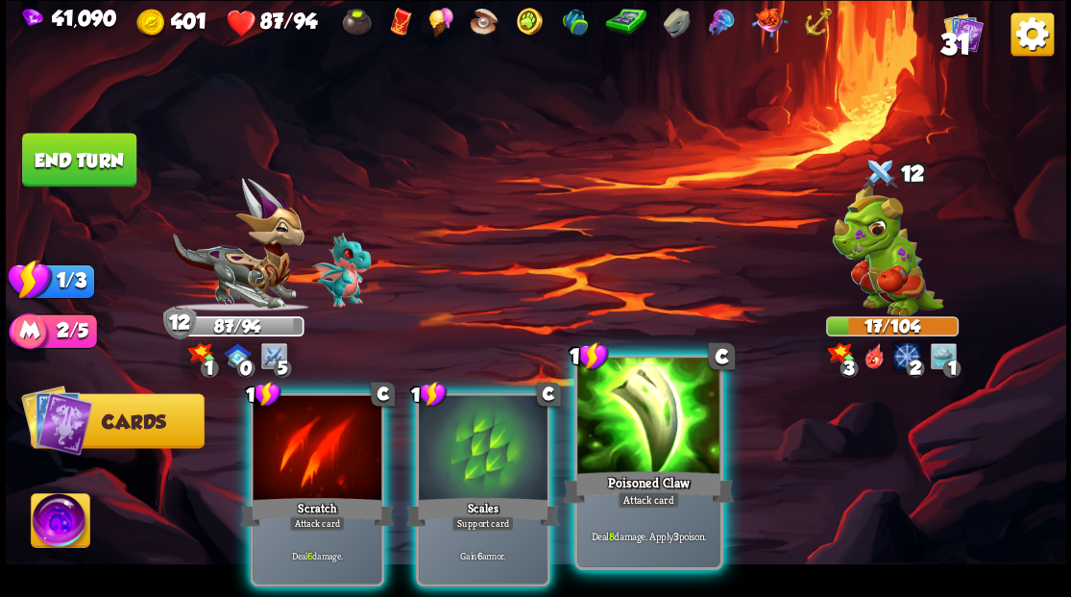
click at [622, 419] on div at bounding box center [648, 417] width 142 height 120
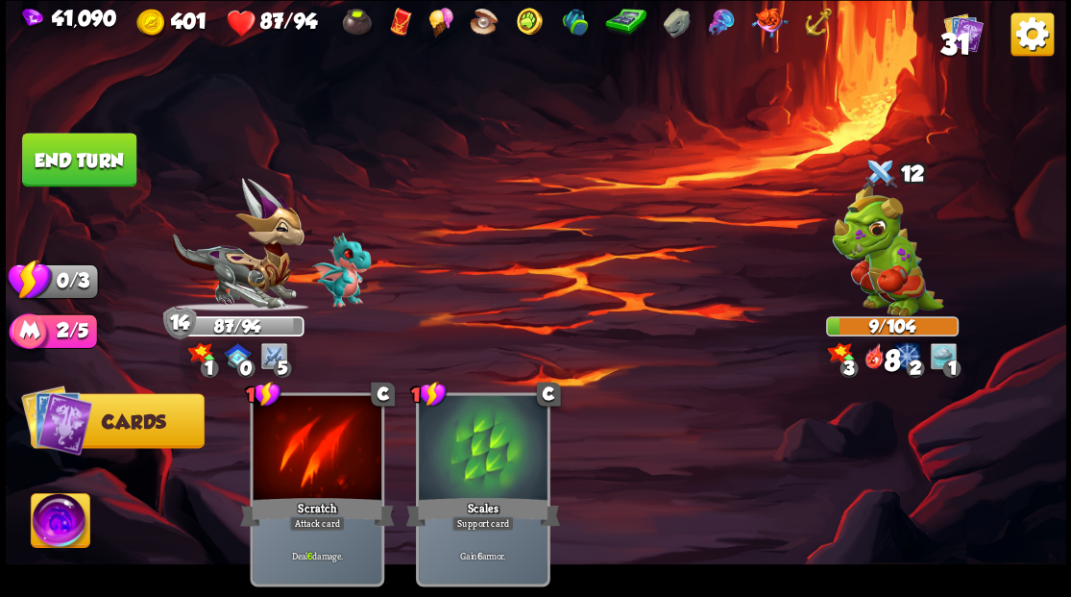
click at [77, 166] on button "End turn" at bounding box center [79, 160] width 114 height 54
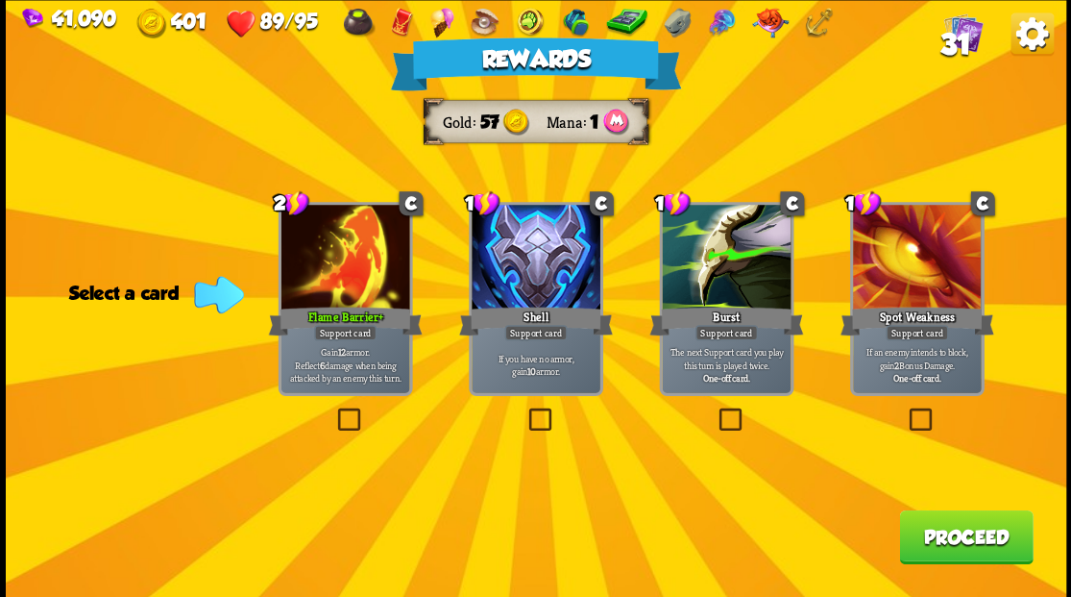
click at [934, 547] on button "Proceed" at bounding box center [966, 536] width 134 height 54
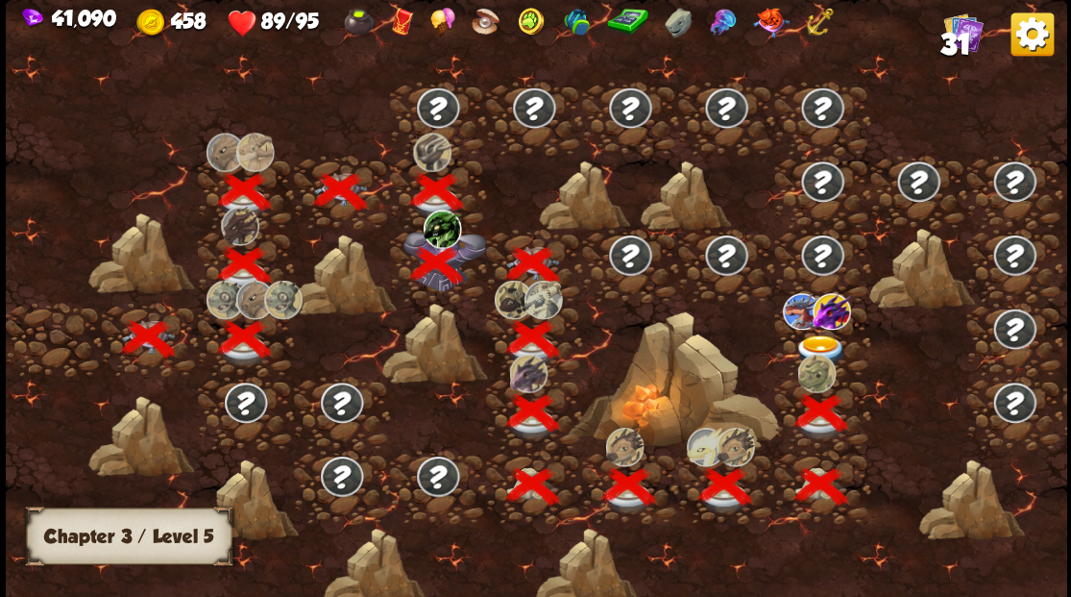
click at [808, 337] on img at bounding box center [820, 350] width 53 height 32
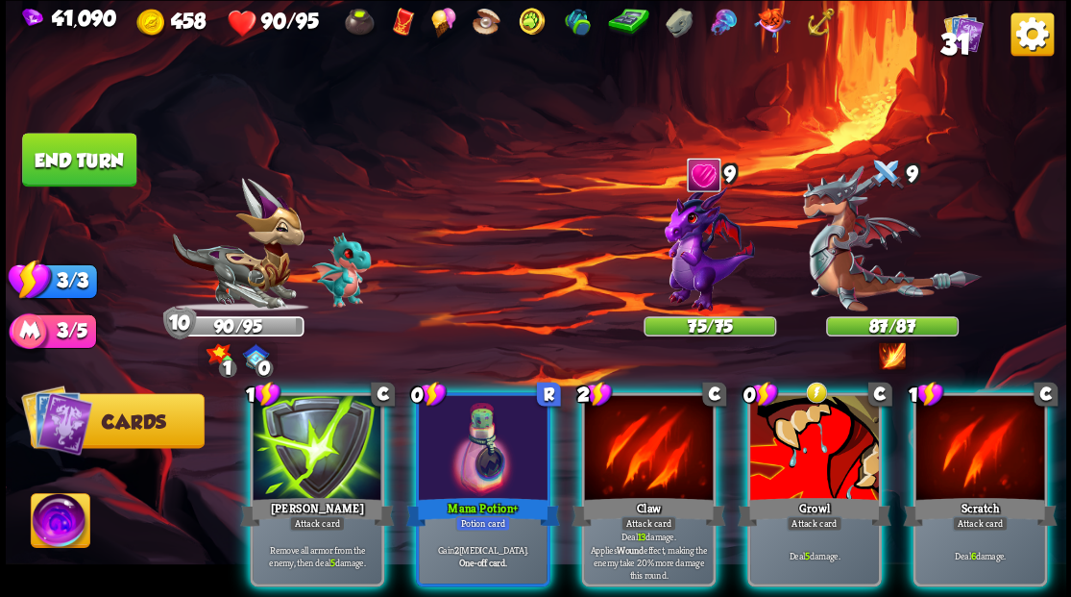
click at [52, 520] on img at bounding box center [60, 523] width 59 height 60
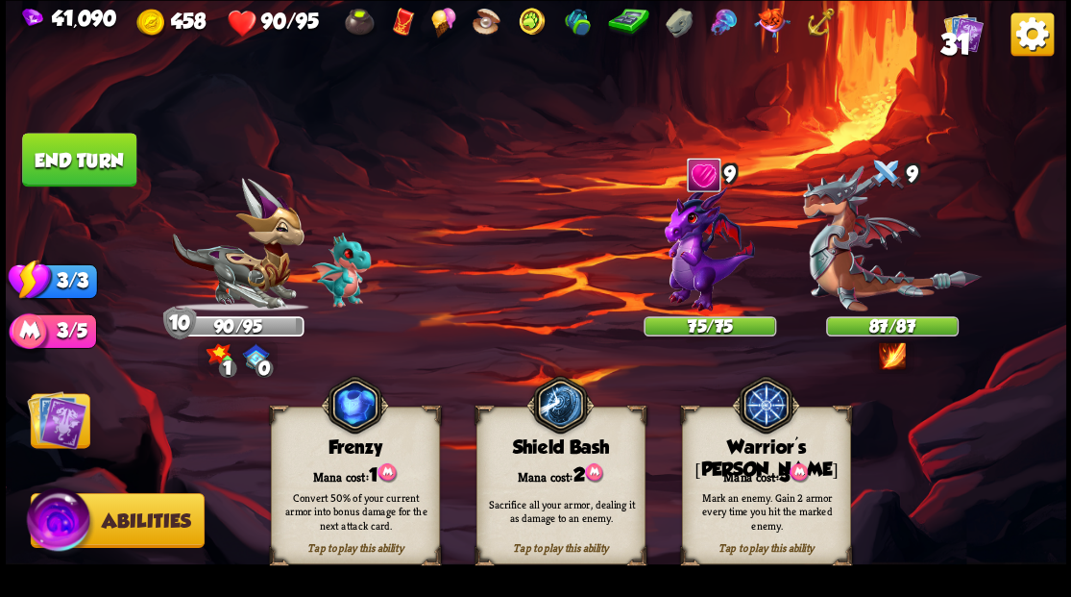
click at [777, 470] on div "Mana cost: 3" at bounding box center [765, 473] width 167 height 24
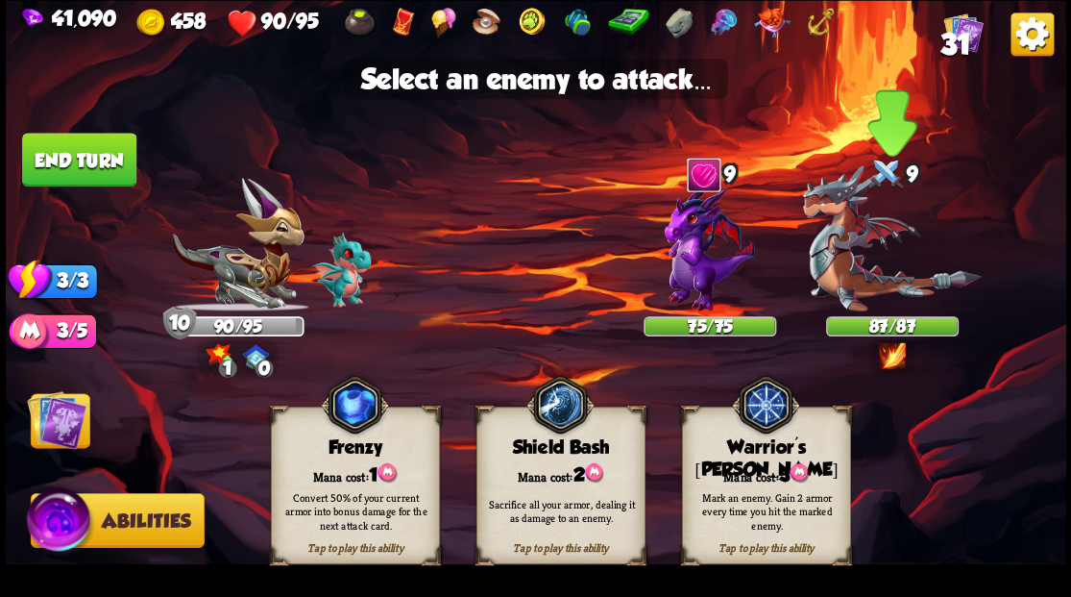
click at [885, 290] on img at bounding box center [891, 238] width 179 height 146
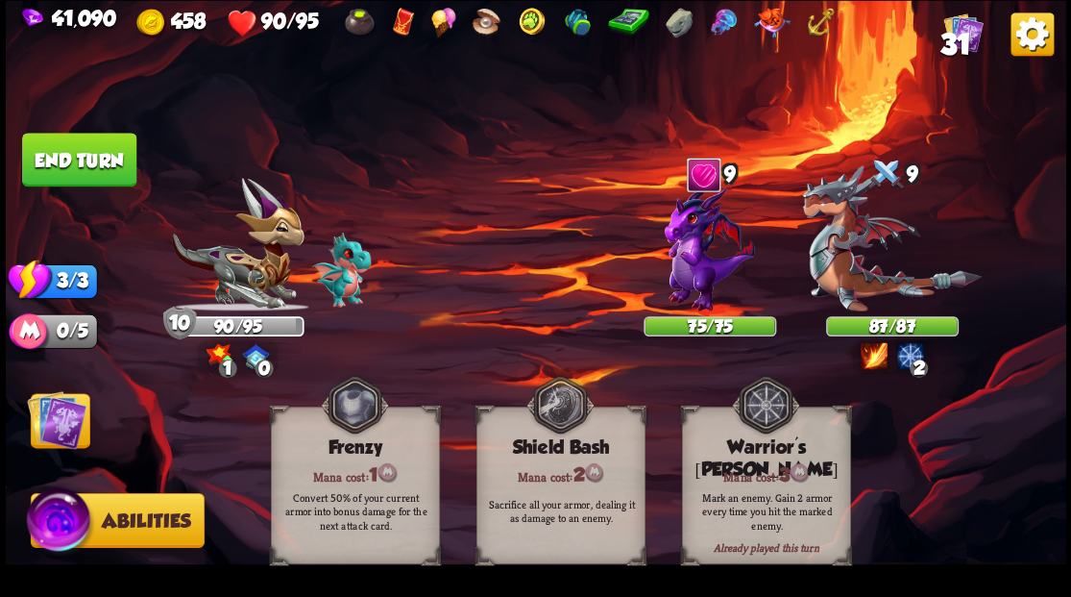
click at [48, 409] on img at bounding box center [57, 419] width 60 height 60
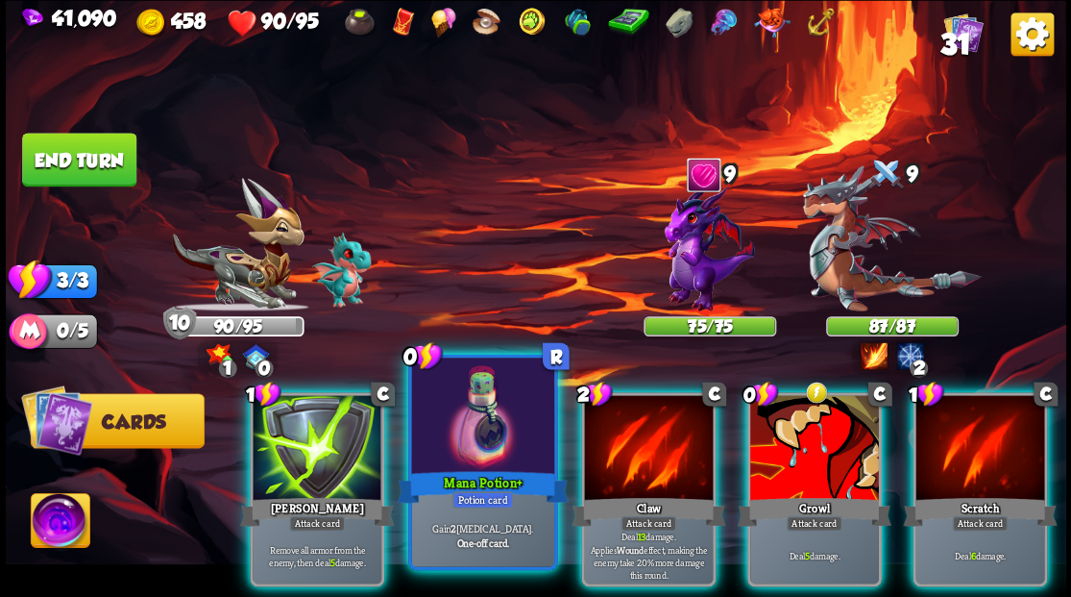
click at [477, 428] on div at bounding box center [482, 417] width 142 height 120
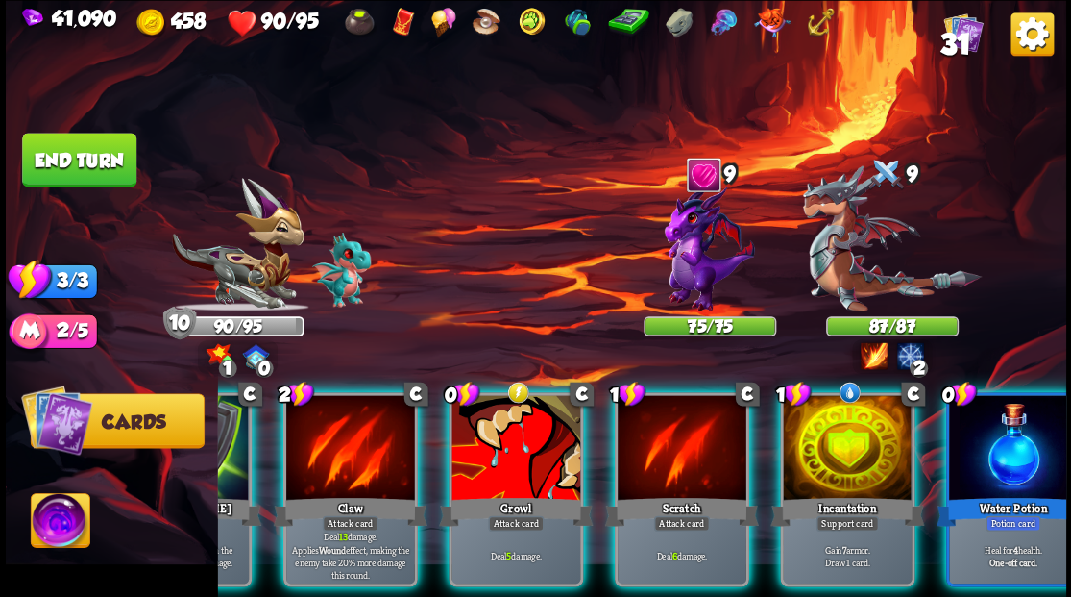
scroll to position [0, 182]
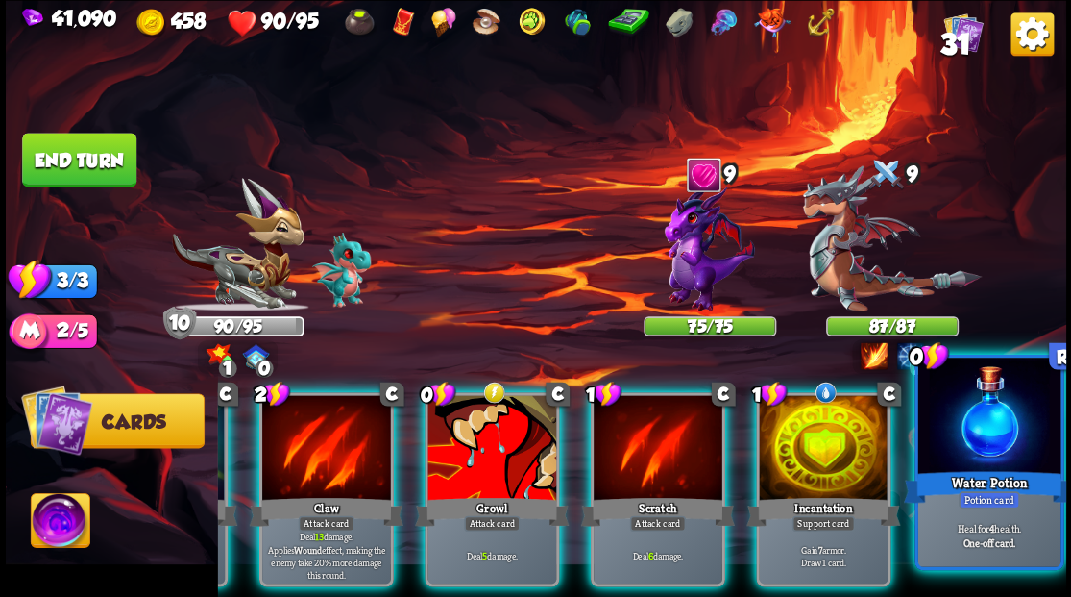
click at [990, 431] on div at bounding box center [988, 417] width 142 height 120
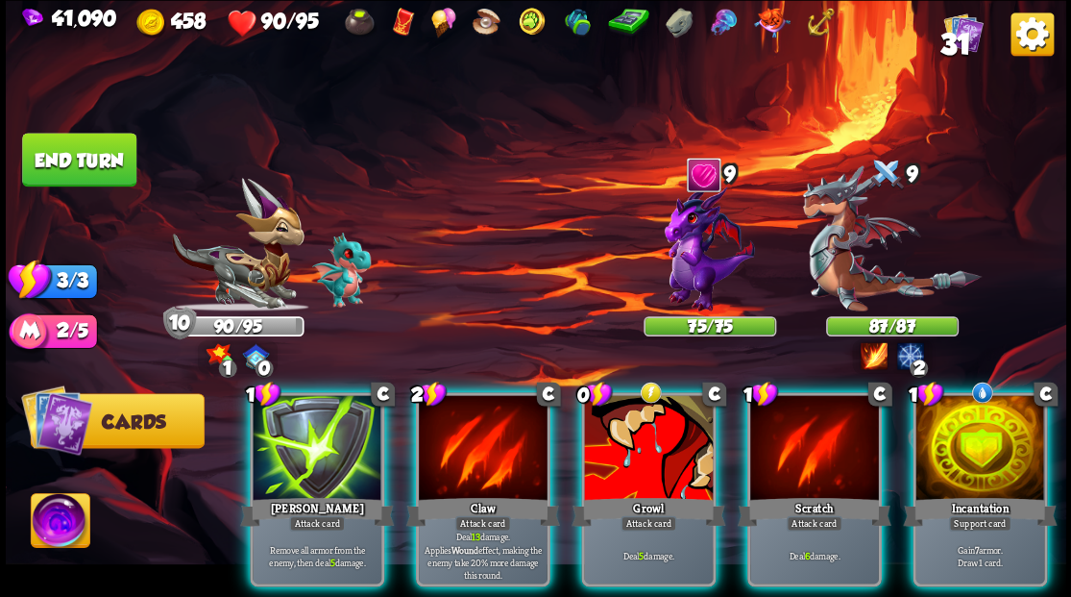
scroll to position [0, 0]
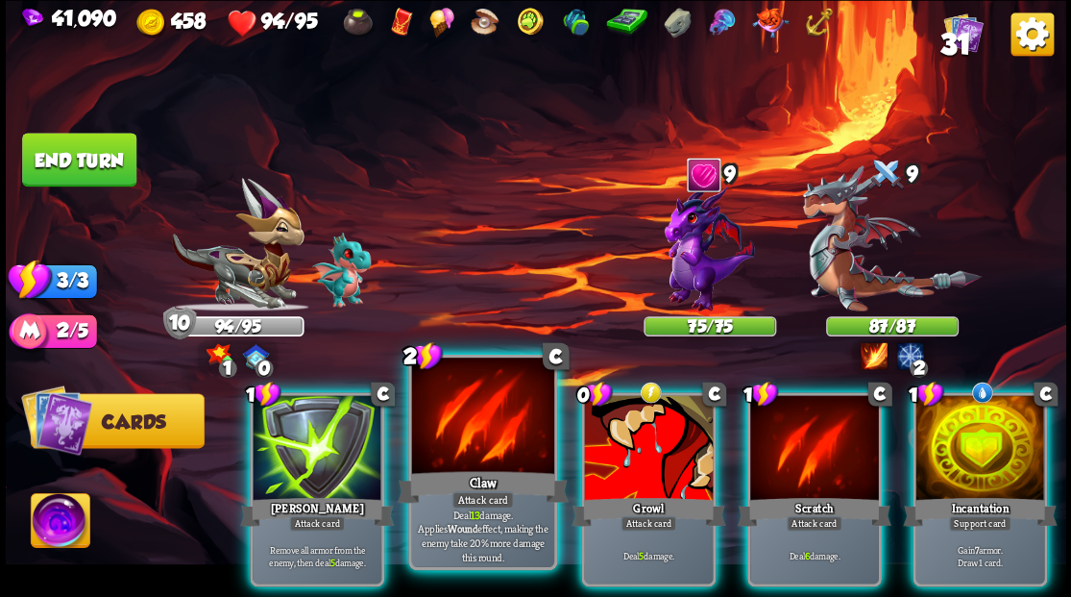
click at [478, 431] on div at bounding box center [482, 417] width 142 height 120
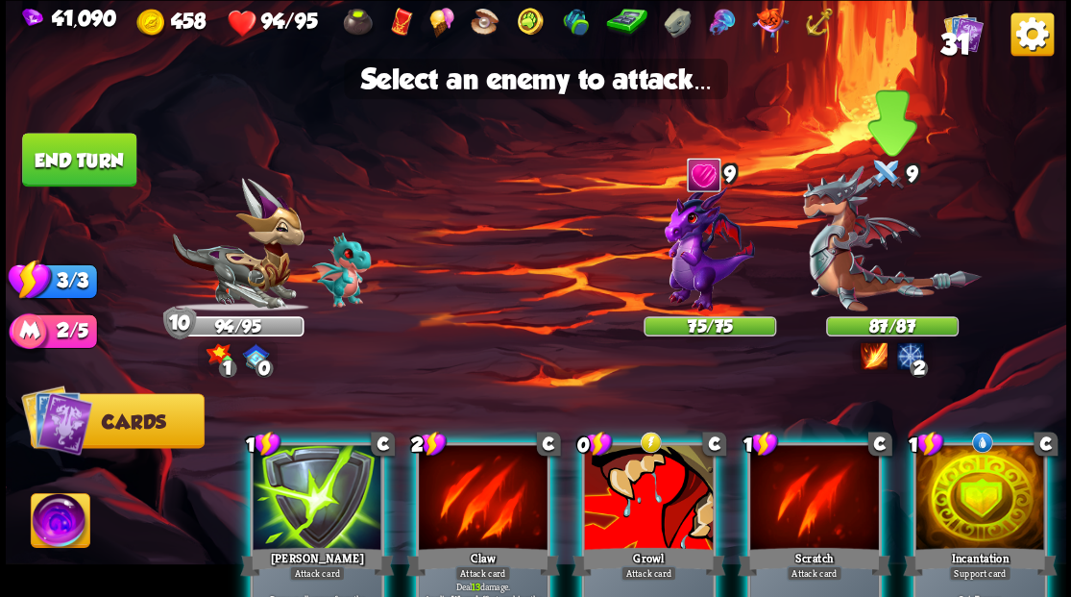
click at [837, 274] on img at bounding box center [891, 238] width 179 height 146
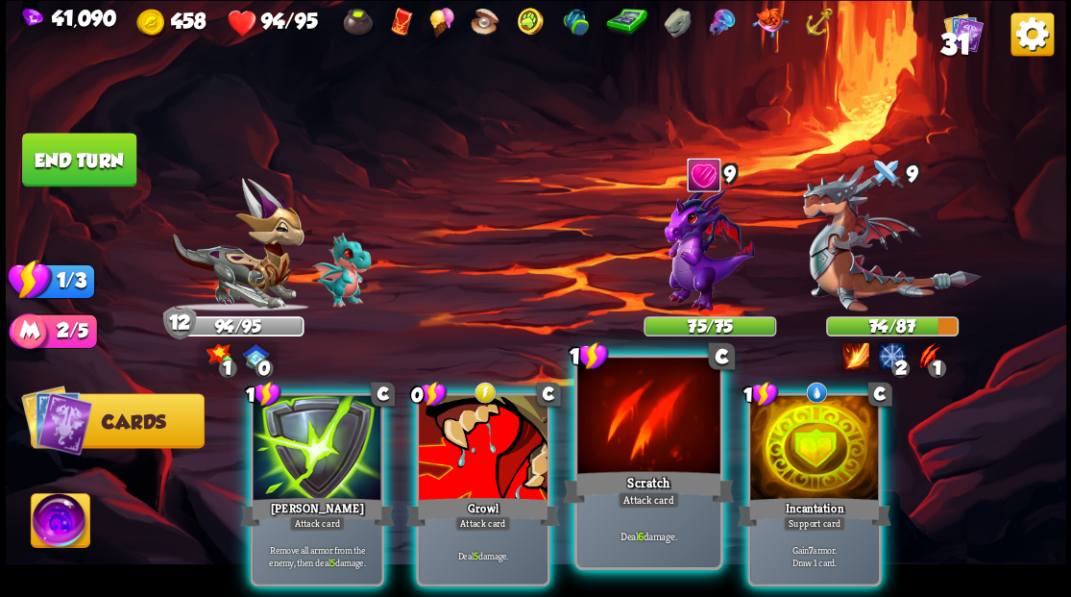
click at [637, 441] on div at bounding box center [648, 417] width 142 height 120
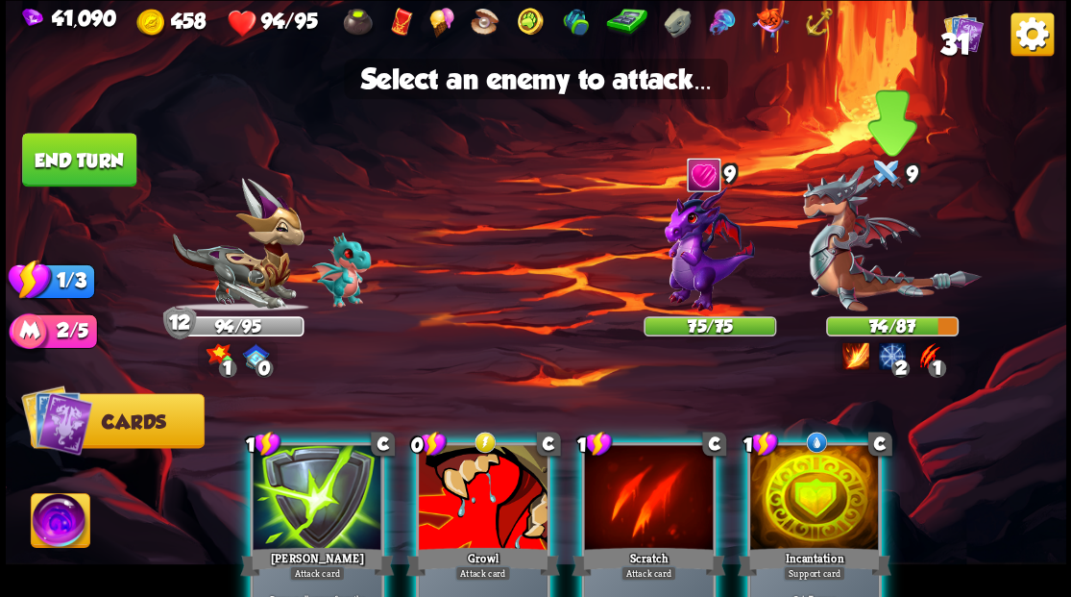
click at [857, 258] on img at bounding box center [891, 238] width 179 height 146
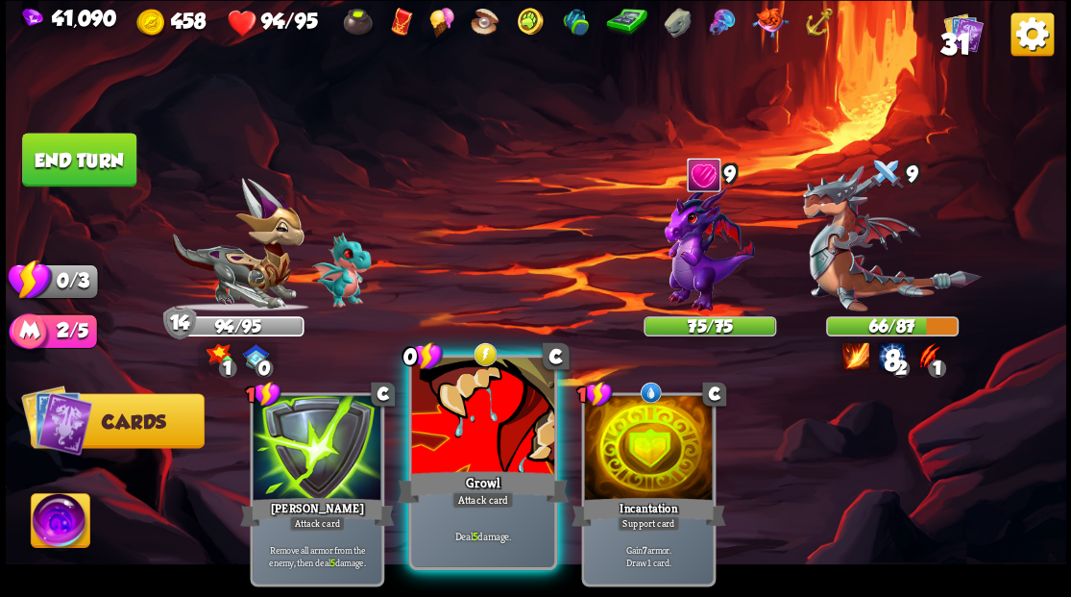
click at [489, 404] on div at bounding box center [482, 417] width 142 height 120
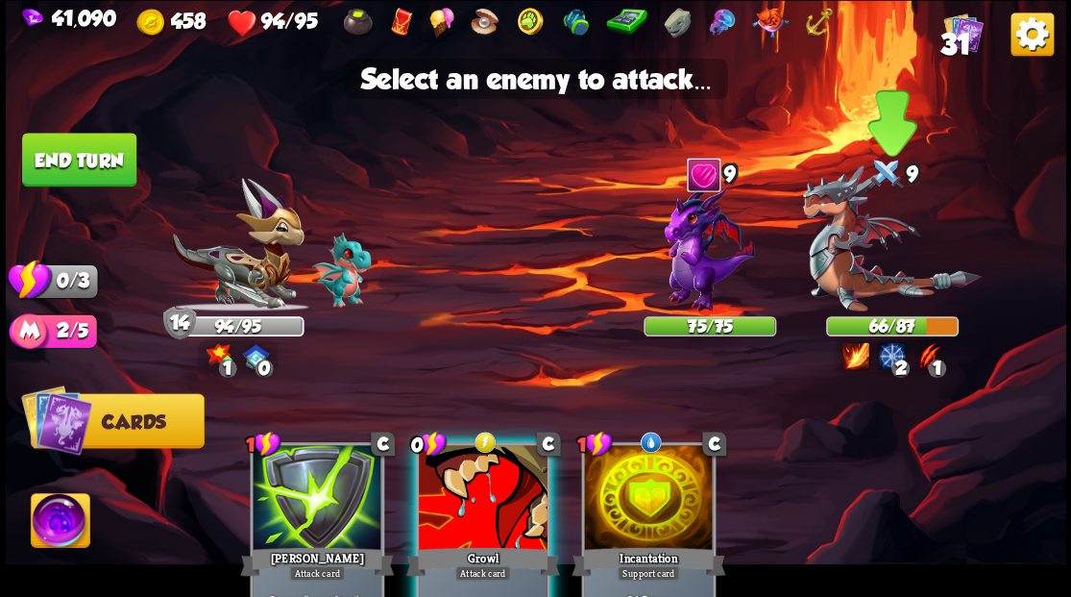
click at [850, 258] on img at bounding box center [891, 238] width 179 height 146
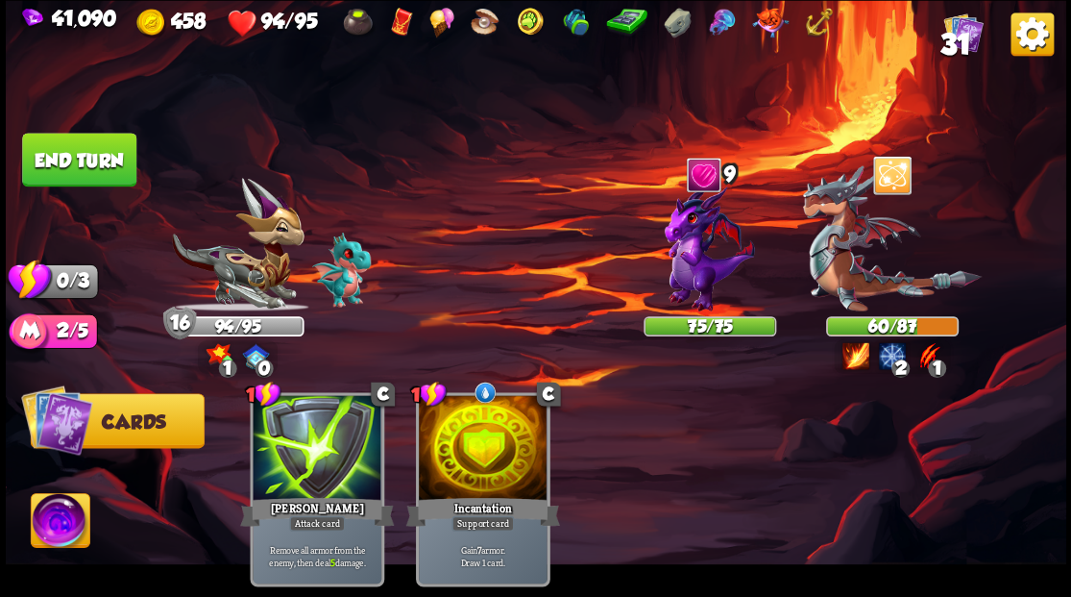
click at [116, 163] on button "End turn" at bounding box center [79, 160] width 114 height 54
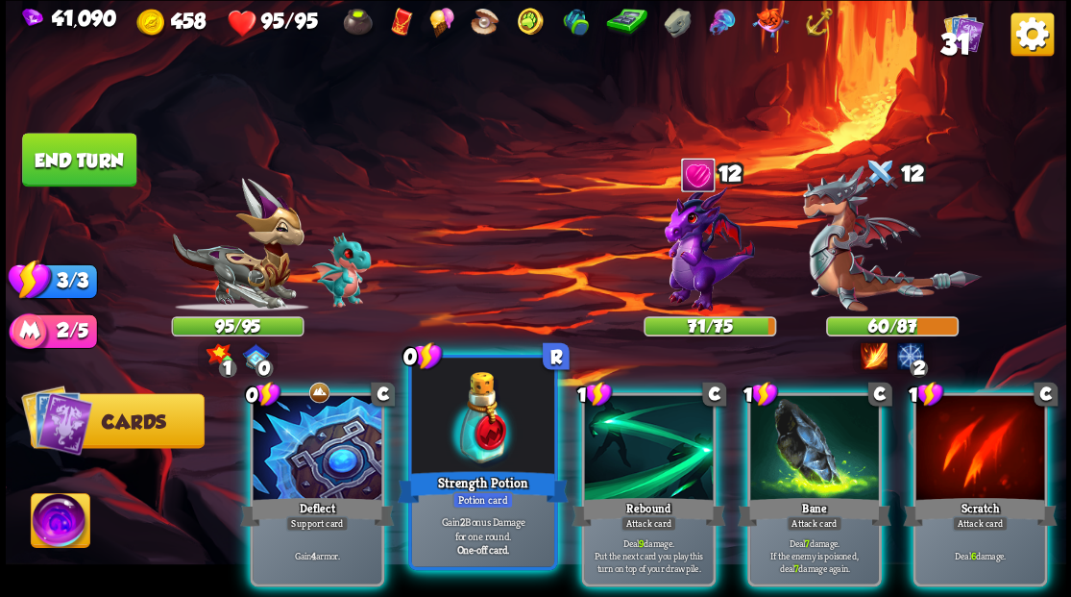
click at [453, 425] on div at bounding box center [482, 417] width 142 height 120
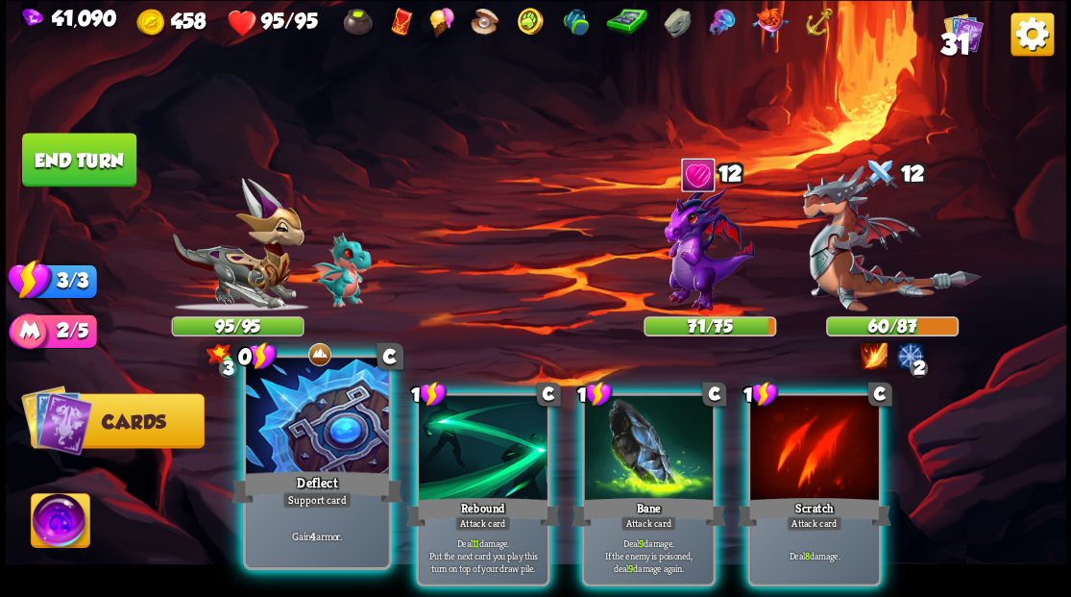
click at [263, 444] on div at bounding box center [317, 417] width 142 height 120
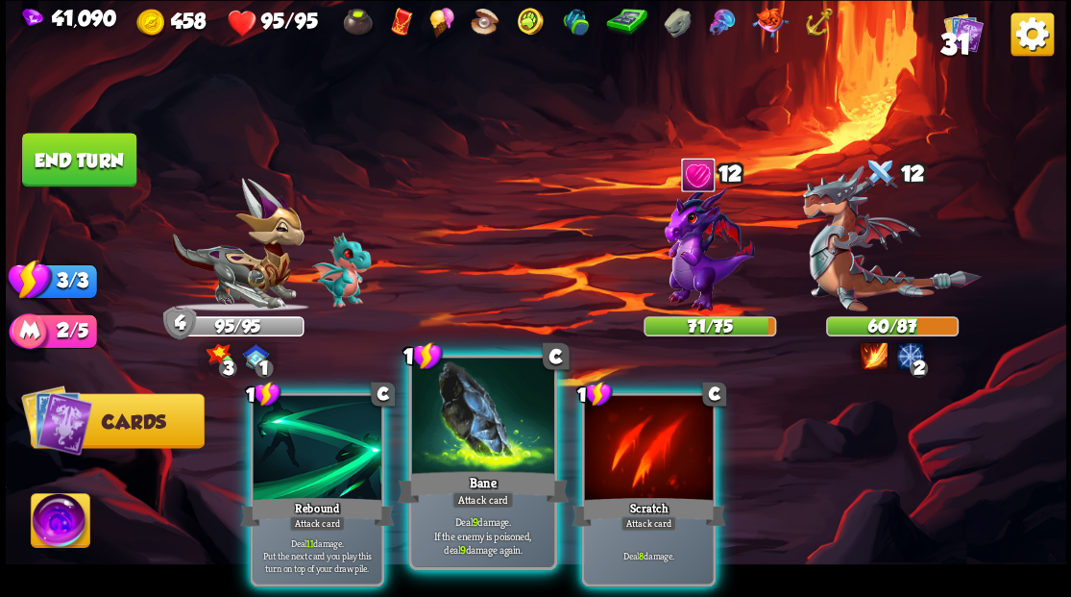
drag, startPoint x: 492, startPoint y: 437, endPoint x: 516, endPoint y: 433, distance: 24.3
click at [498, 437] on div at bounding box center [482, 417] width 142 height 120
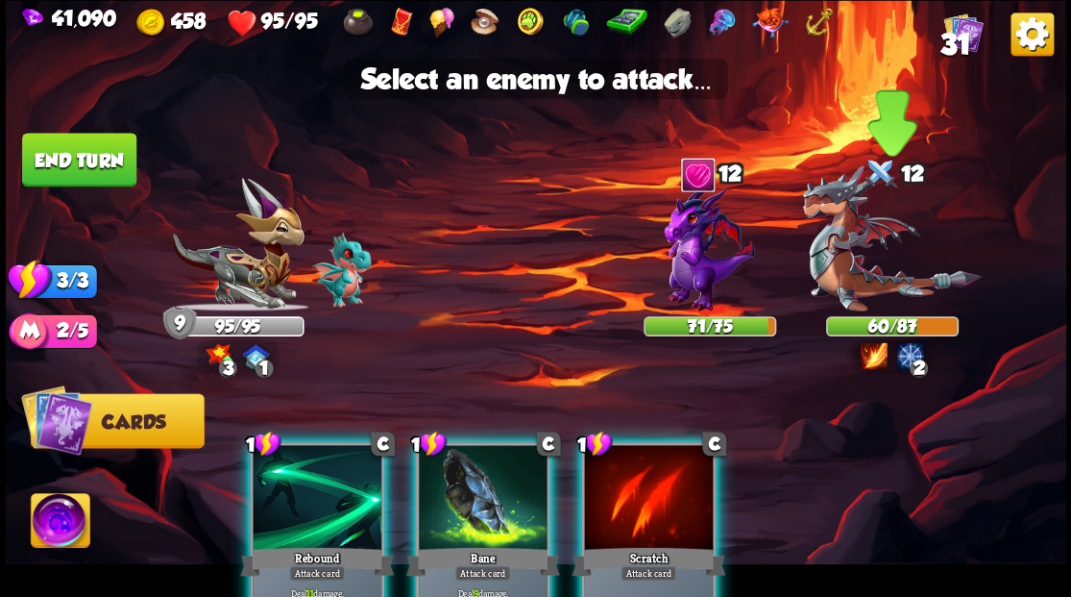
click at [844, 250] on img at bounding box center [891, 238] width 179 height 146
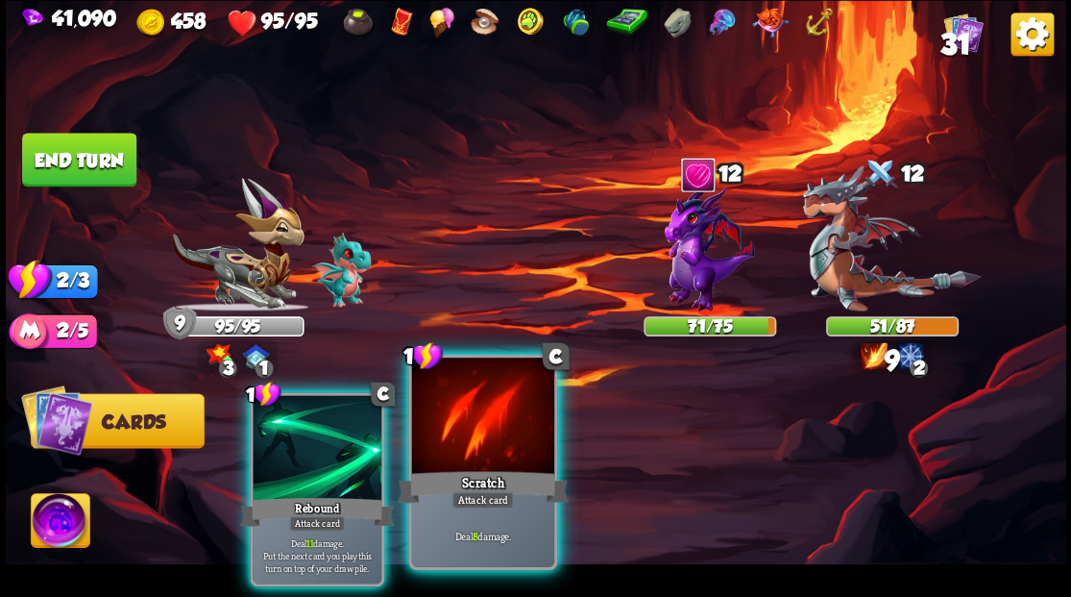
drag, startPoint x: 484, startPoint y: 440, endPoint x: 501, endPoint y: 443, distance: 17.5
click at [486, 440] on div at bounding box center [482, 417] width 142 height 120
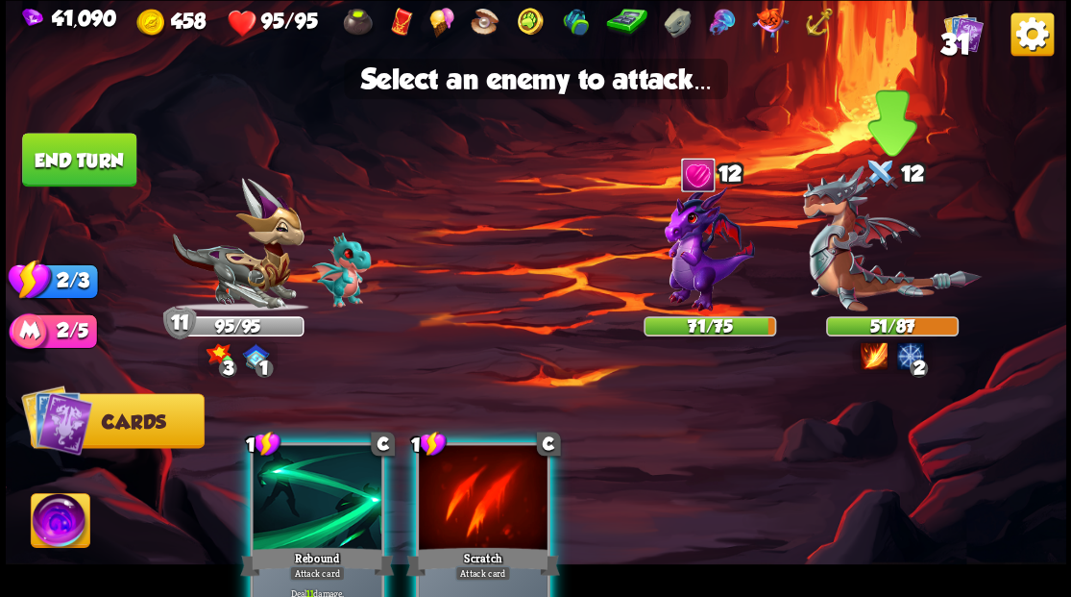
click at [851, 256] on img at bounding box center [891, 238] width 179 height 146
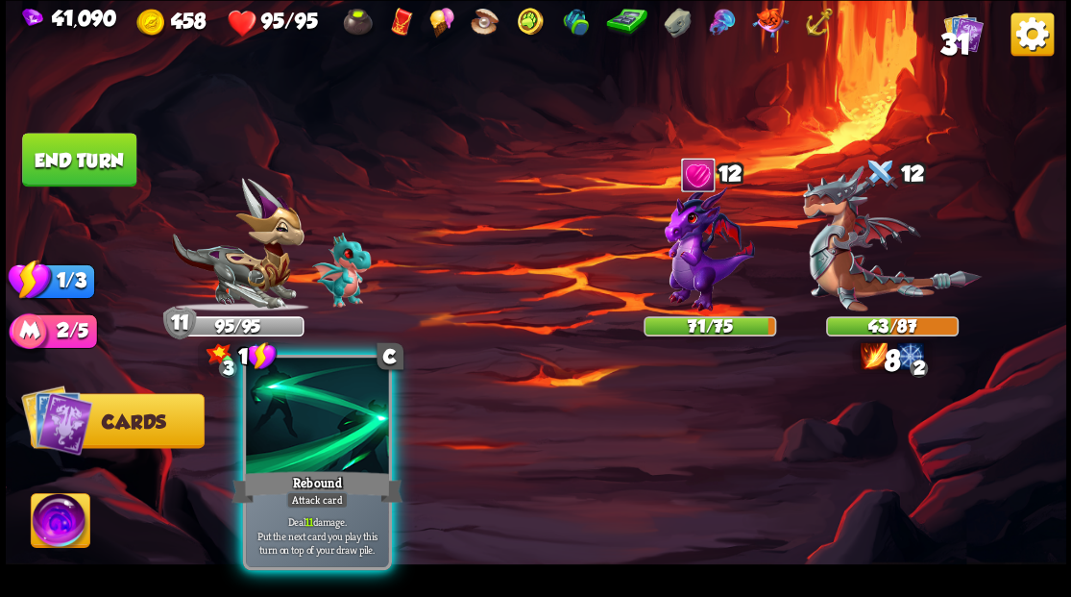
click at [303, 436] on div at bounding box center [317, 417] width 142 height 120
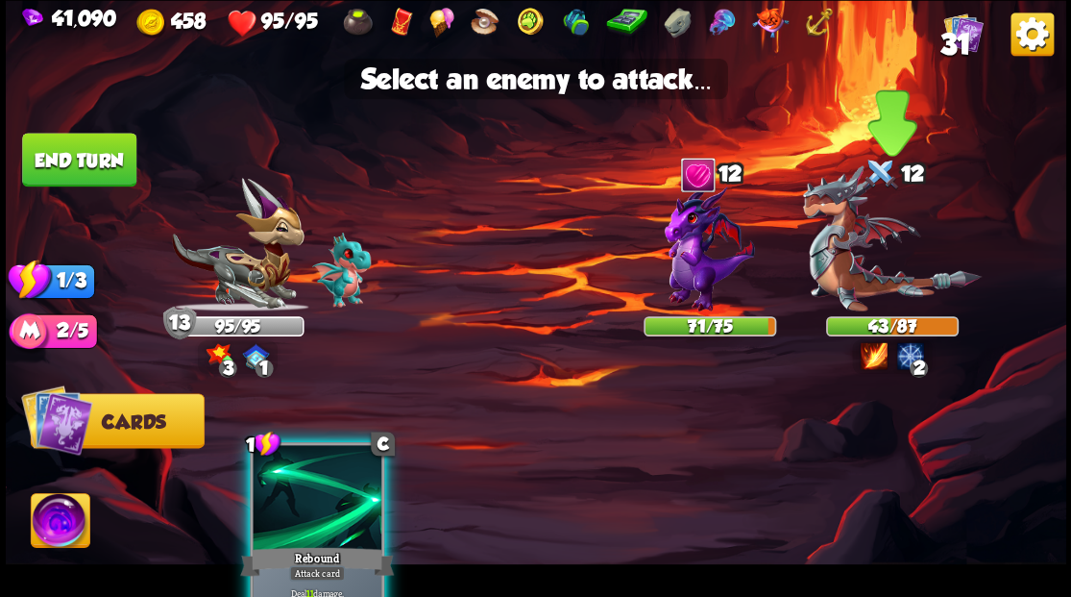
click at [842, 252] on img at bounding box center [891, 238] width 179 height 146
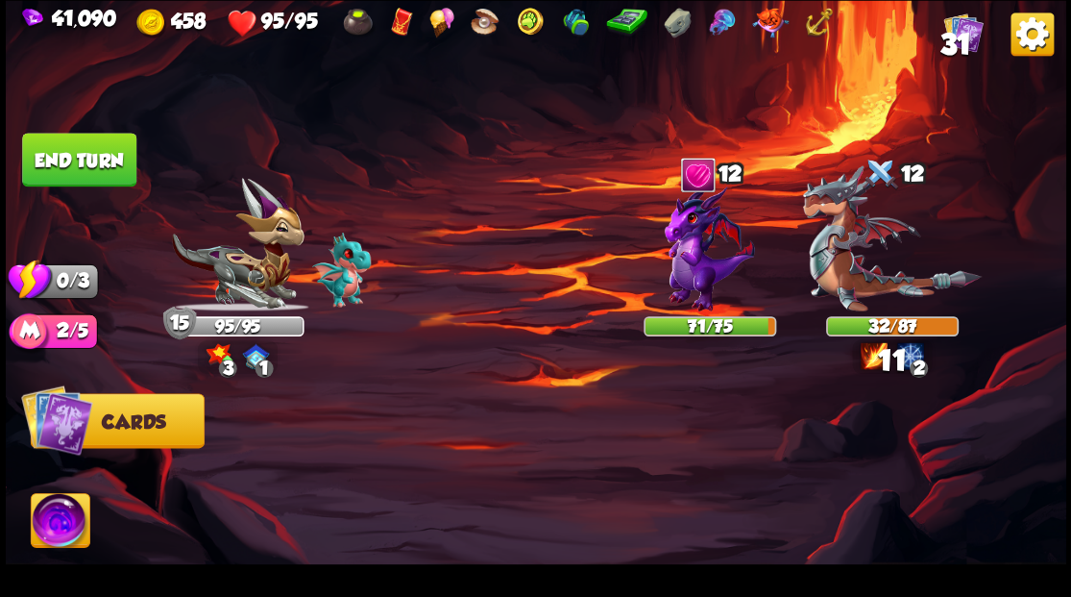
drag, startPoint x: 106, startPoint y: 144, endPoint x: 98, endPoint y: 154, distance: 12.3
click at [106, 144] on button "End turn" at bounding box center [79, 160] width 114 height 54
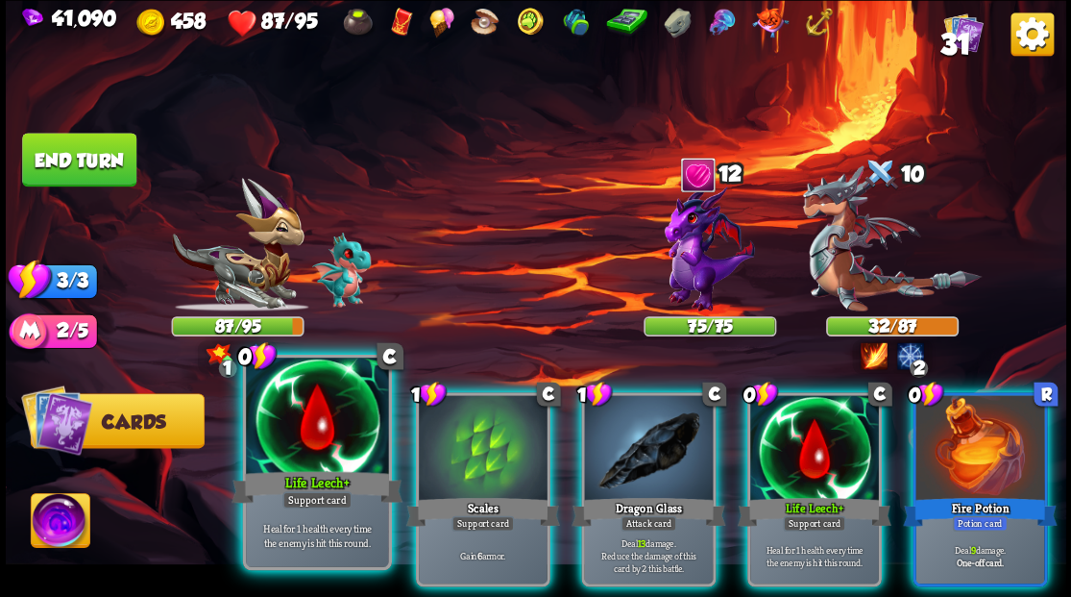
click at [311, 439] on div at bounding box center [317, 417] width 142 height 120
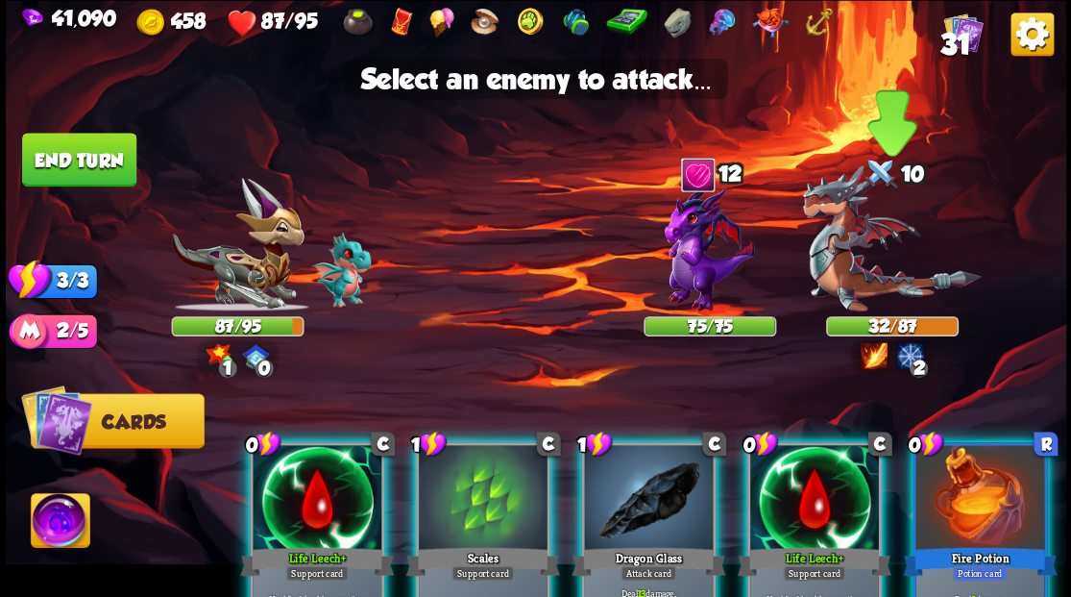
click at [836, 267] on img at bounding box center [891, 238] width 179 height 146
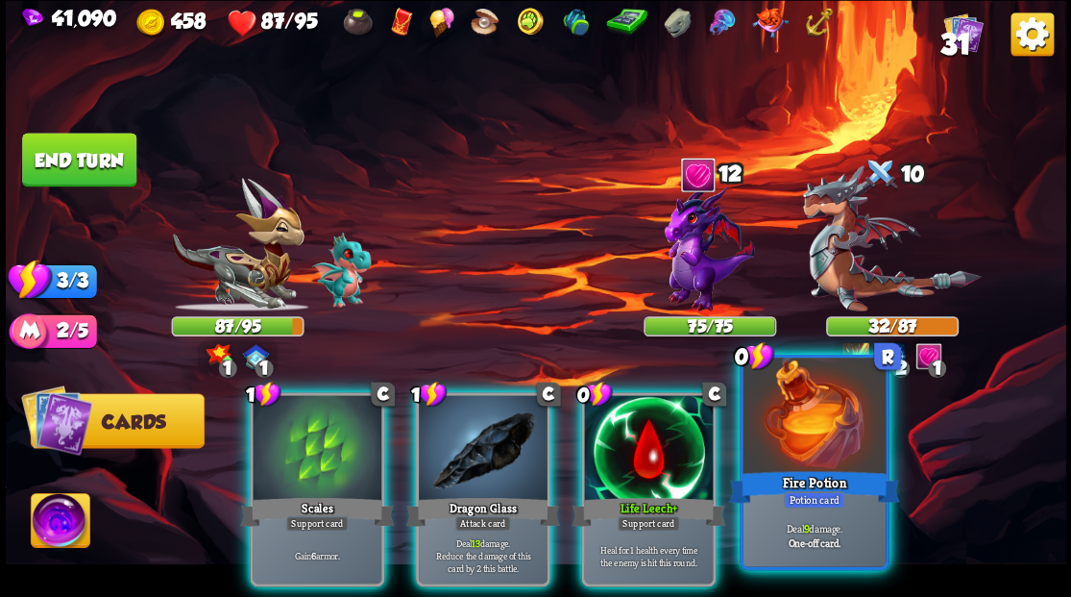
drag, startPoint x: 807, startPoint y: 459, endPoint x: 830, endPoint y: 398, distance: 65.7
click at [807, 459] on div at bounding box center [814, 417] width 142 height 120
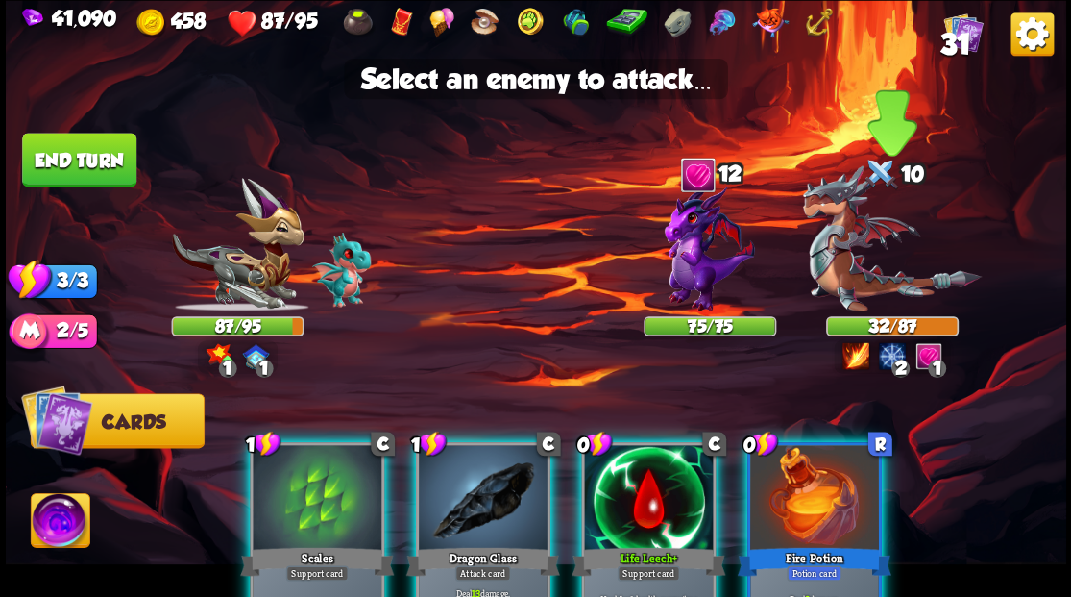
click at [844, 268] on img at bounding box center [891, 238] width 179 height 146
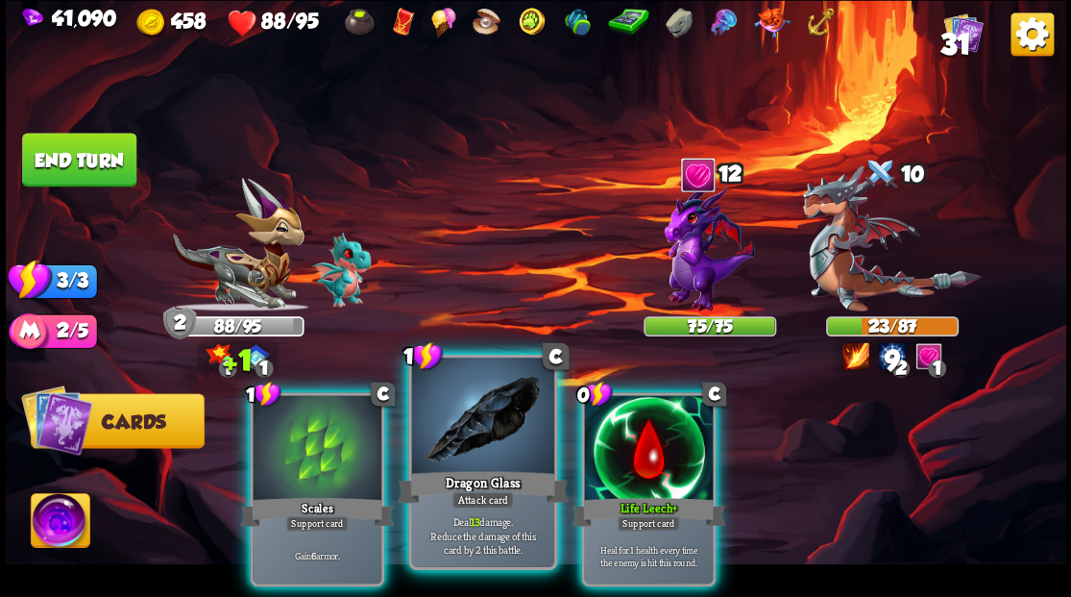
click at [474, 438] on div at bounding box center [482, 417] width 142 height 120
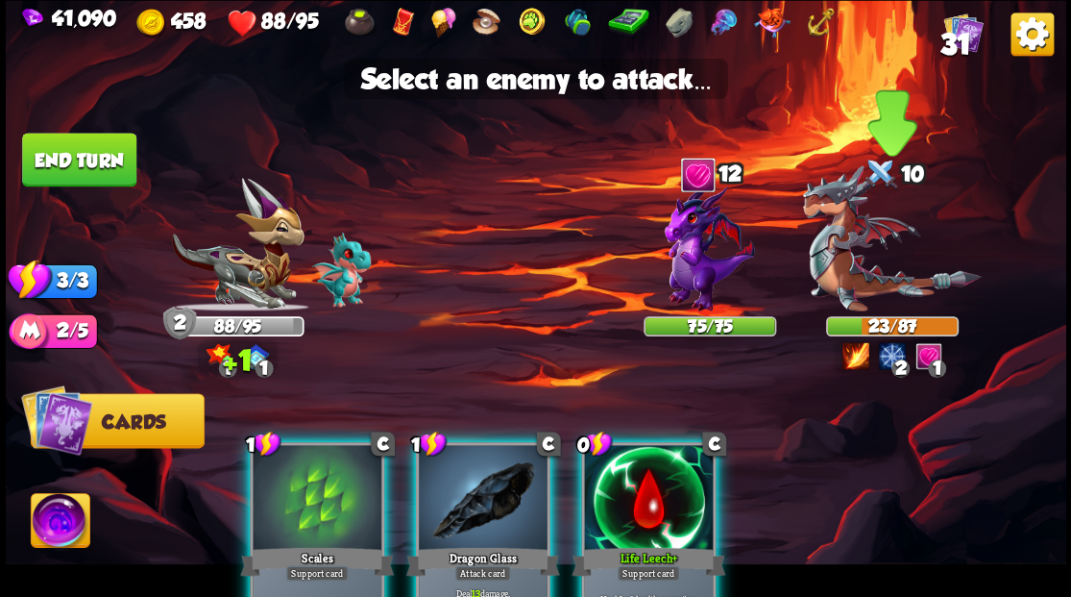
click at [849, 281] on img at bounding box center [891, 238] width 179 height 146
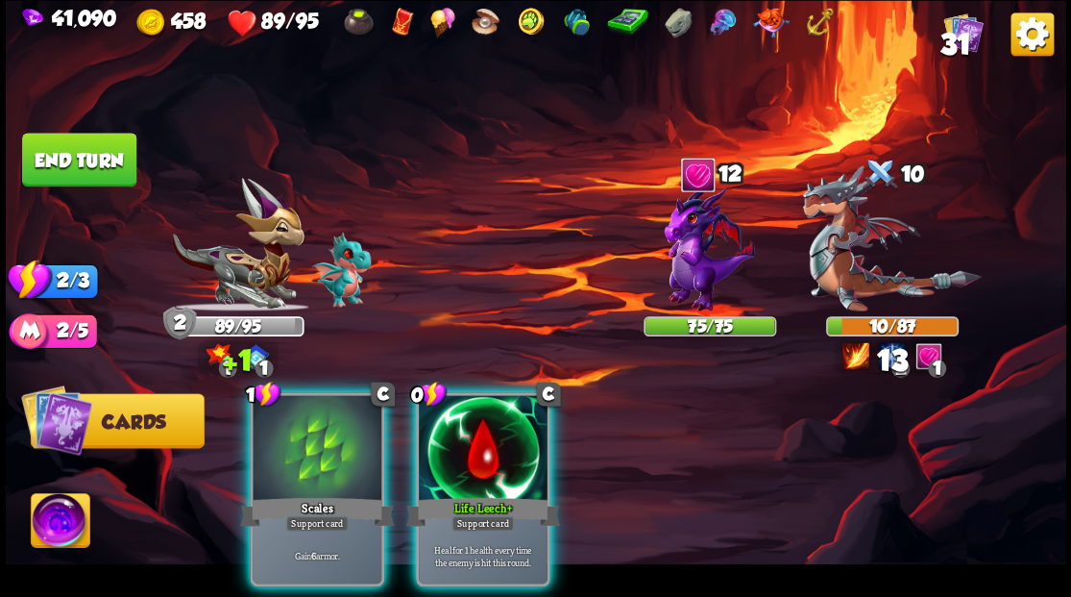
click at [330, 427] on div at bounding box center [317, 449] width 129 height 109
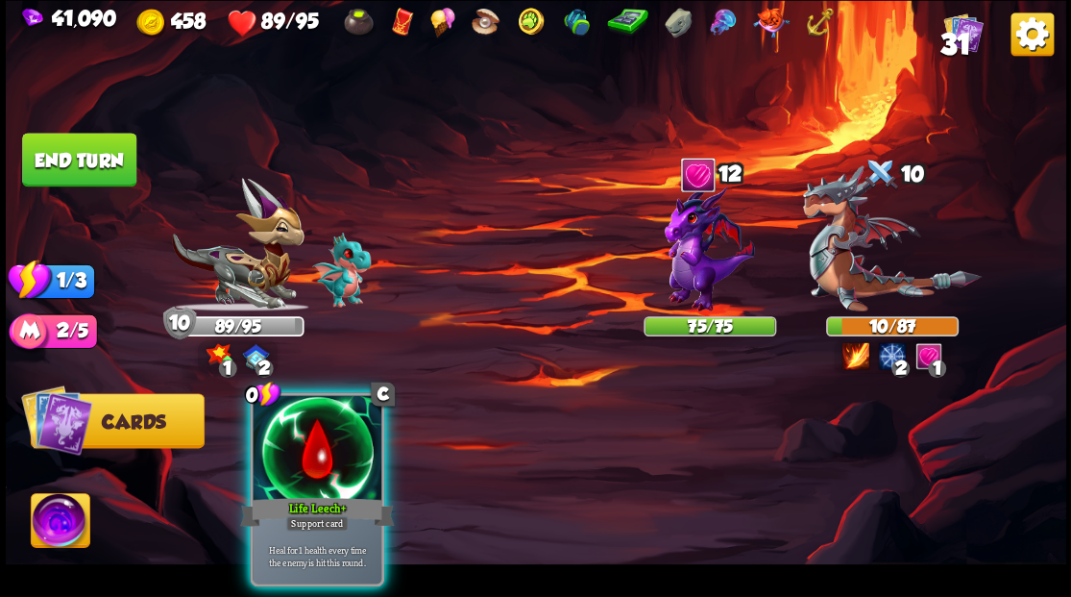
click at [76, 127] on img at bounding box center [536, 298] width 1061 height 597
click at [67, 159] on button "End turn" at bounding box center [79, 160] width 114 height 54
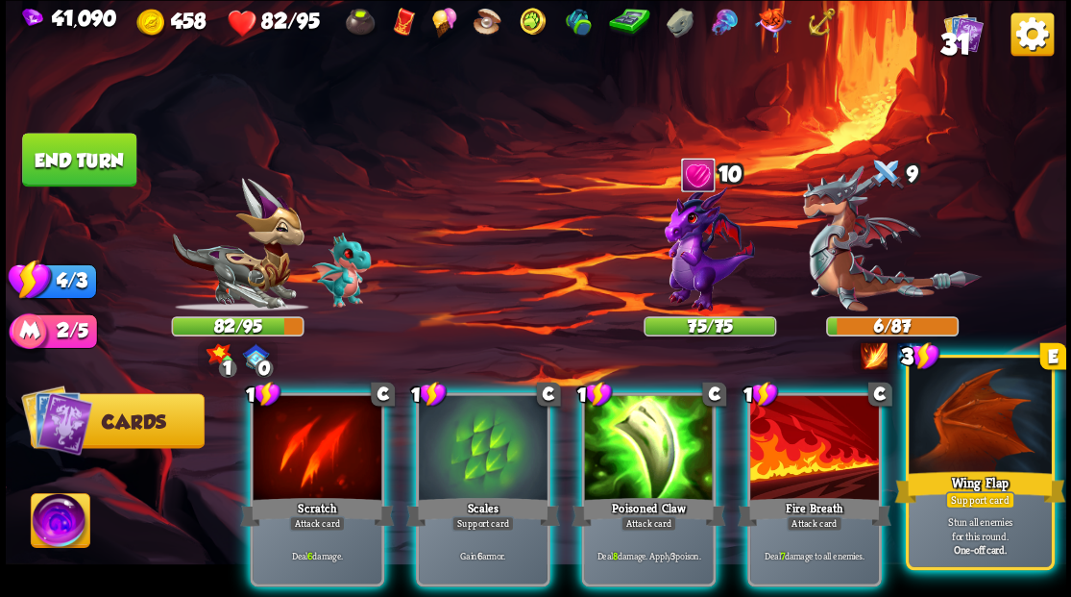
click at [963, 442] on div at bounding box center [980, 417] width 142 height 120
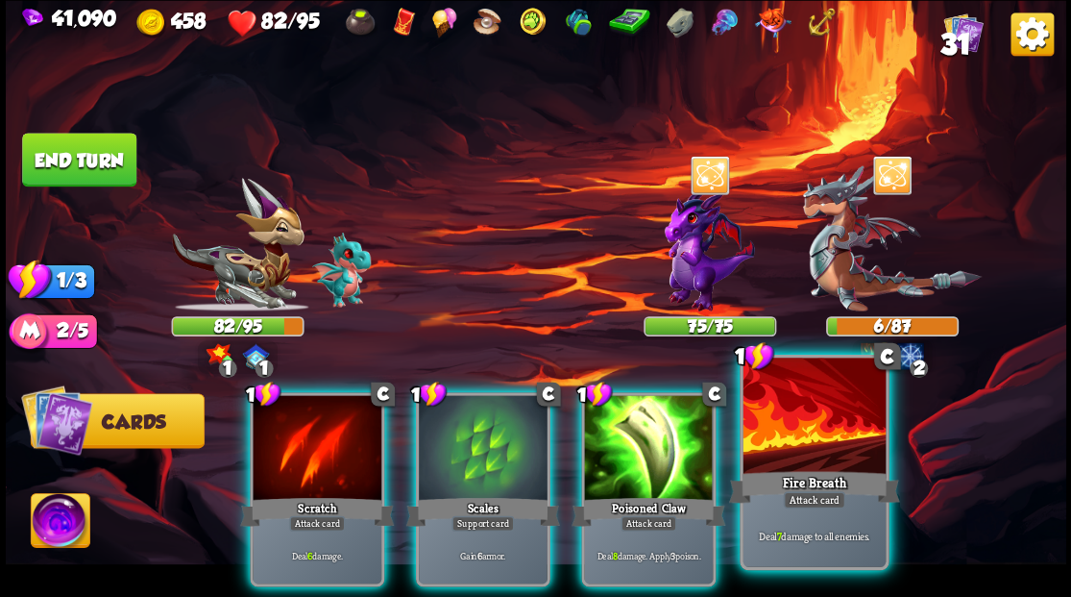
click at [794, 448] on div at bounding box center [814, 417] width 142 height 120
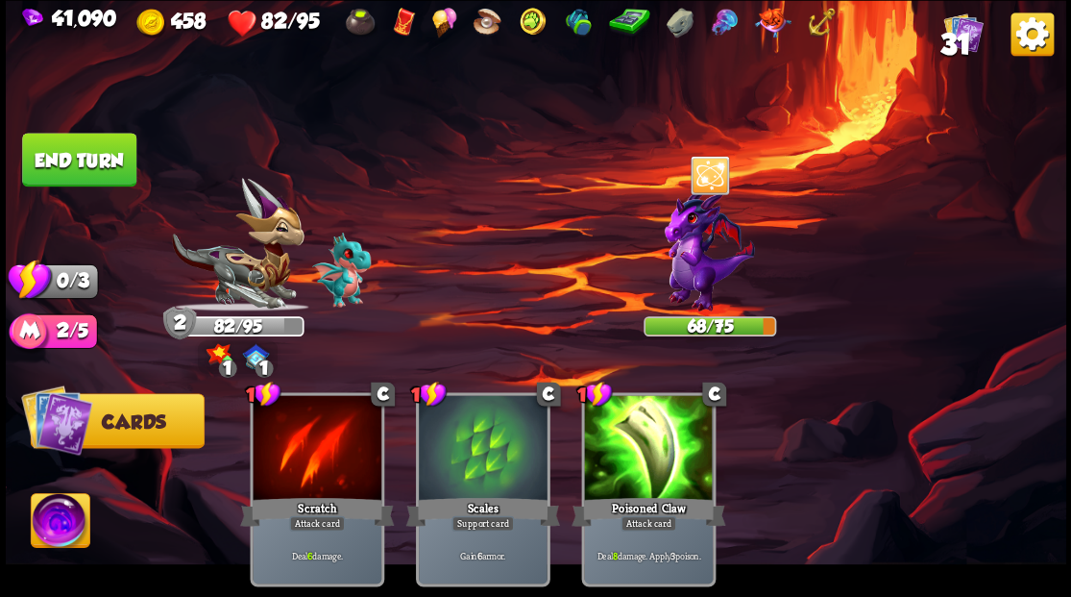
click at [85, 164] on button "End turn" at bounding box center [79, 160] width 114 height 54
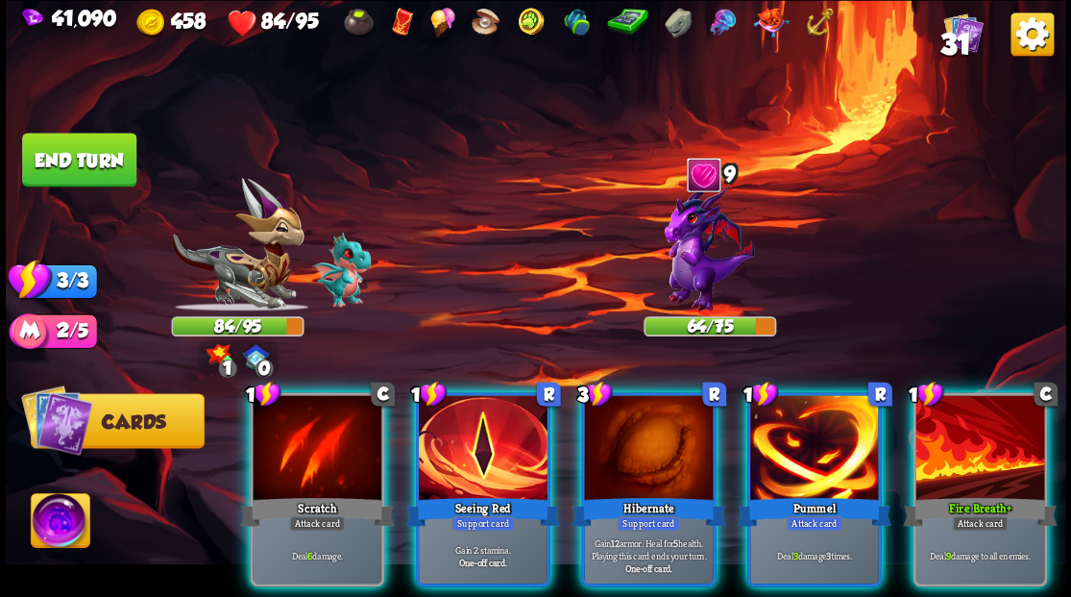
drag, startPoint x: 465, startPoint y: 419, endPoint x: 467, endPoint y: 362, distance: 56.7
click at [465, 398] on div at bounding box center [483, 449] width 129 height 109
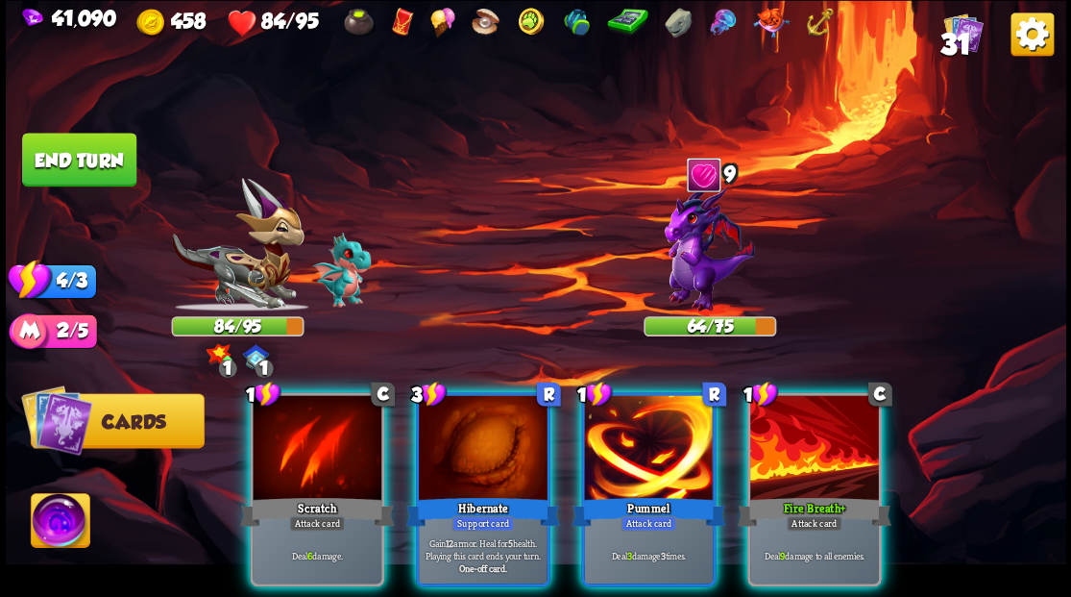
click at [792, 407] on div at bounding box center [814, 449] width 129 height 109
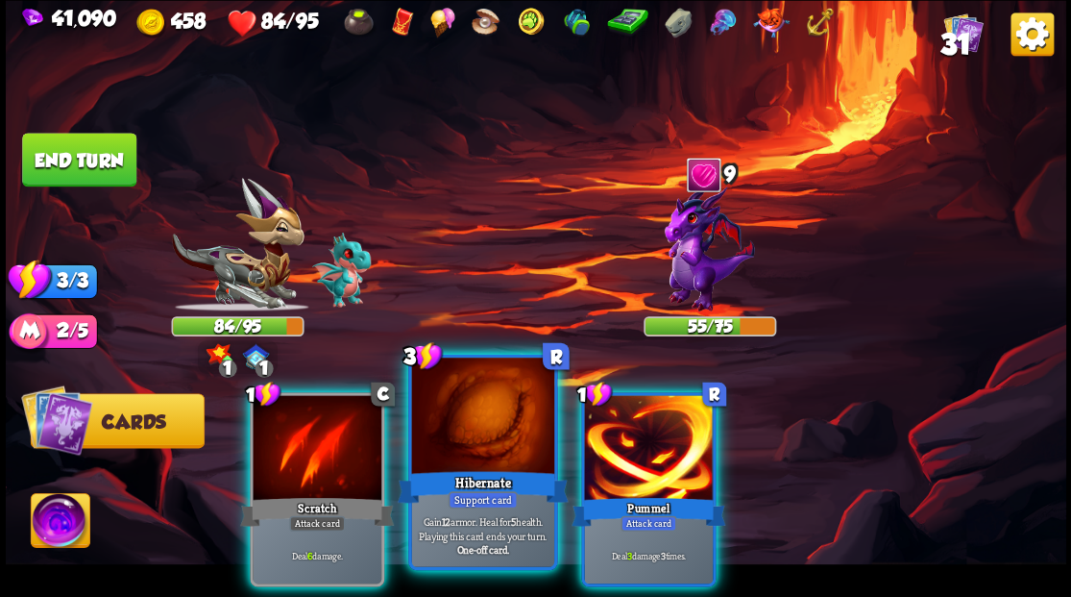
click at [486, 428] on div at bounding box center [482, 417] width 142 height 120
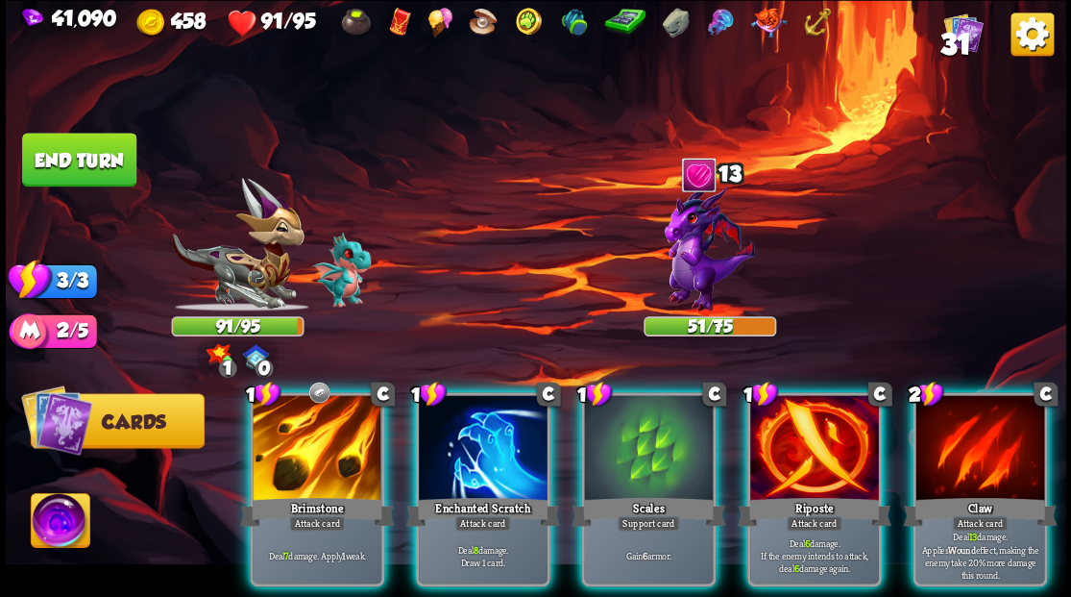
click at [621, 420] on div at bounding box center [648, 449] width 129 height 109
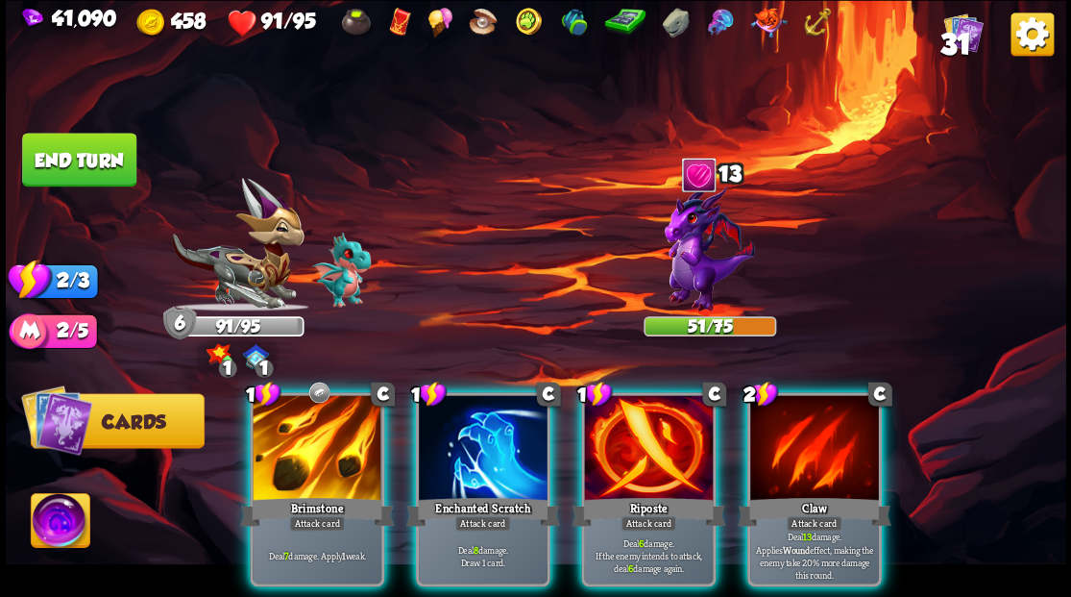
drag, startPoint x: 479, startPoint y: 422, endPoint x: 499, endPoint y: 334, distance: 89.5
click at [478, 407] on div at bounding box center [483, 449] width 129 height 109
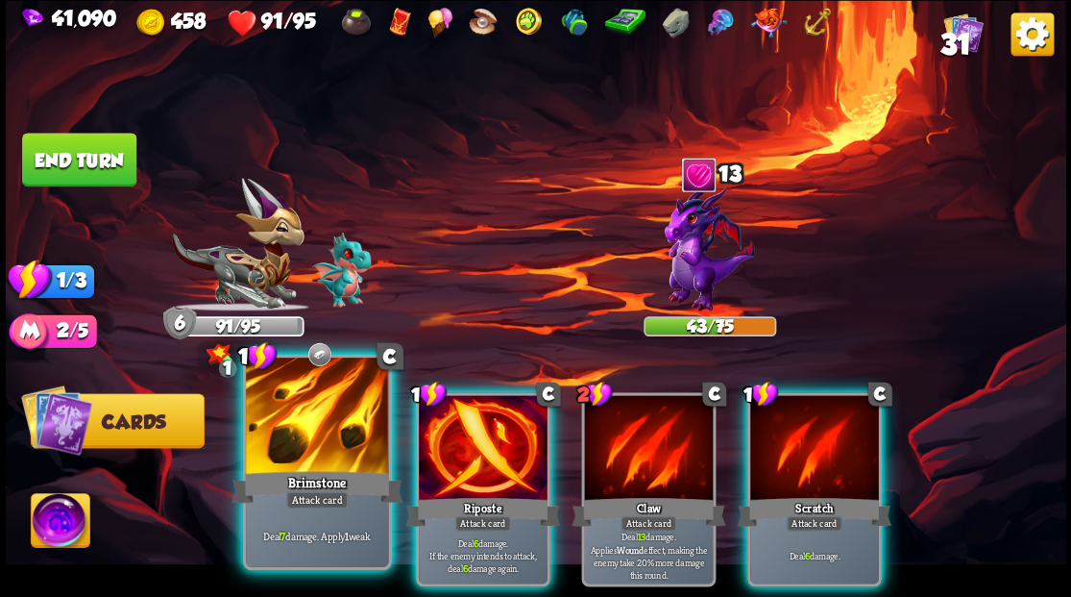
click at [309, 440] on div at bounding box center [317, 417] width 142 height 120
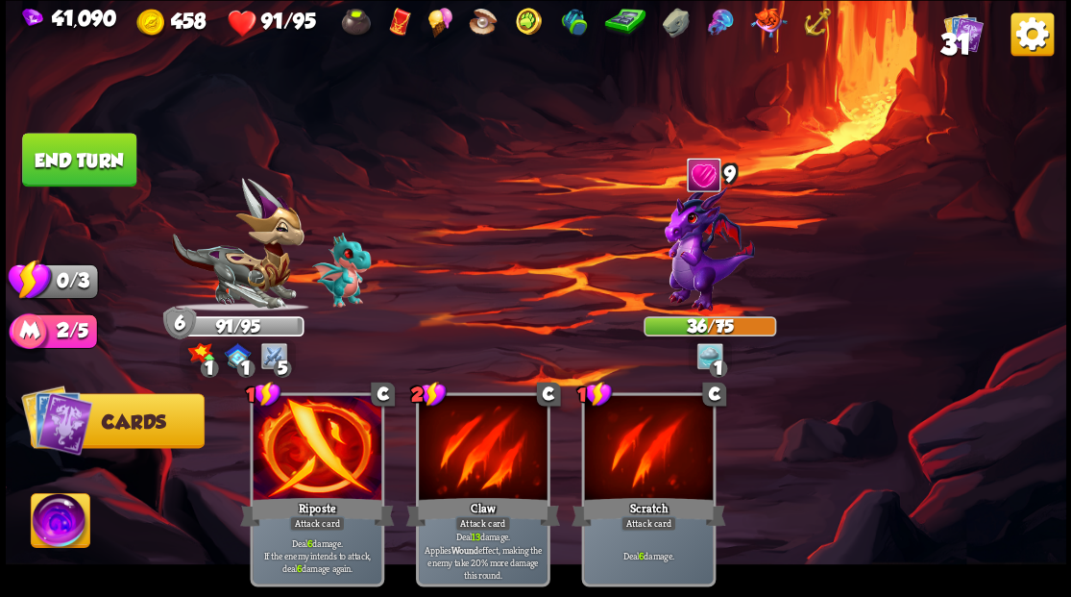
drag, startPoint x: 90, startPoint y: 154, endPoint x: 177, endPoint y: 169, distance: 87.8
click at [91, 153] on button "End turn" at bounding box center [79, 160] width 114 height 54
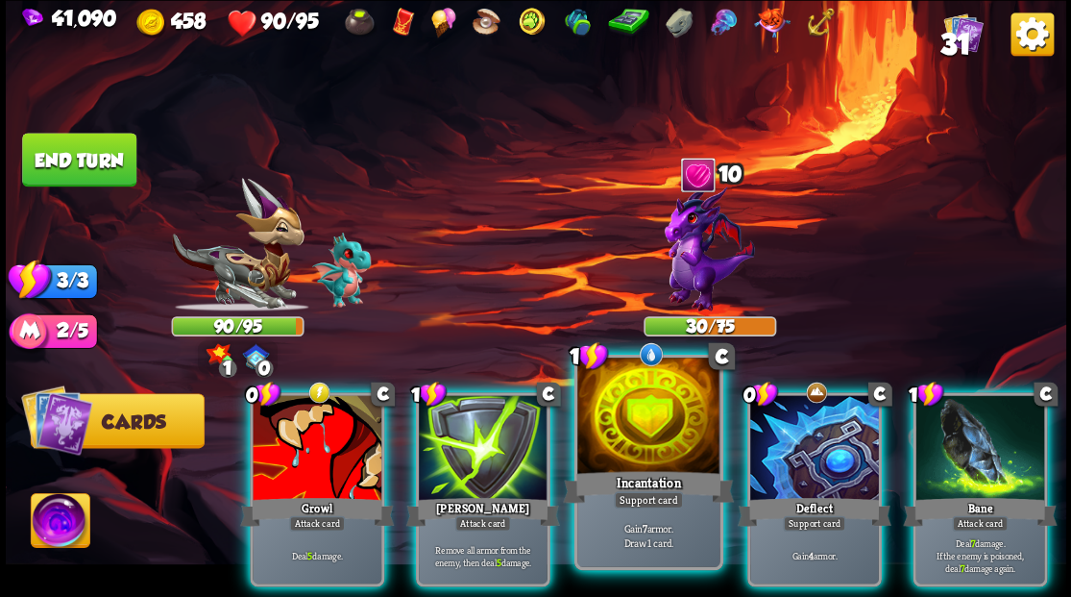
click at [641, 420] on div at bounding box center [648, 417] width 142 height 120
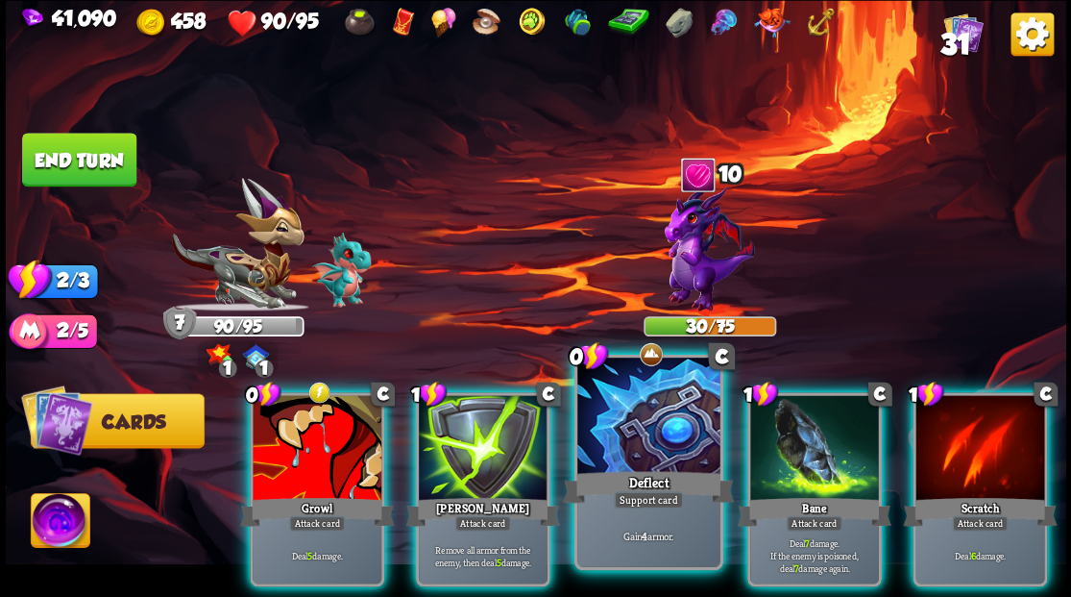
click at [603, 408] on div at bounding box center [648, 417] width 142 height 120
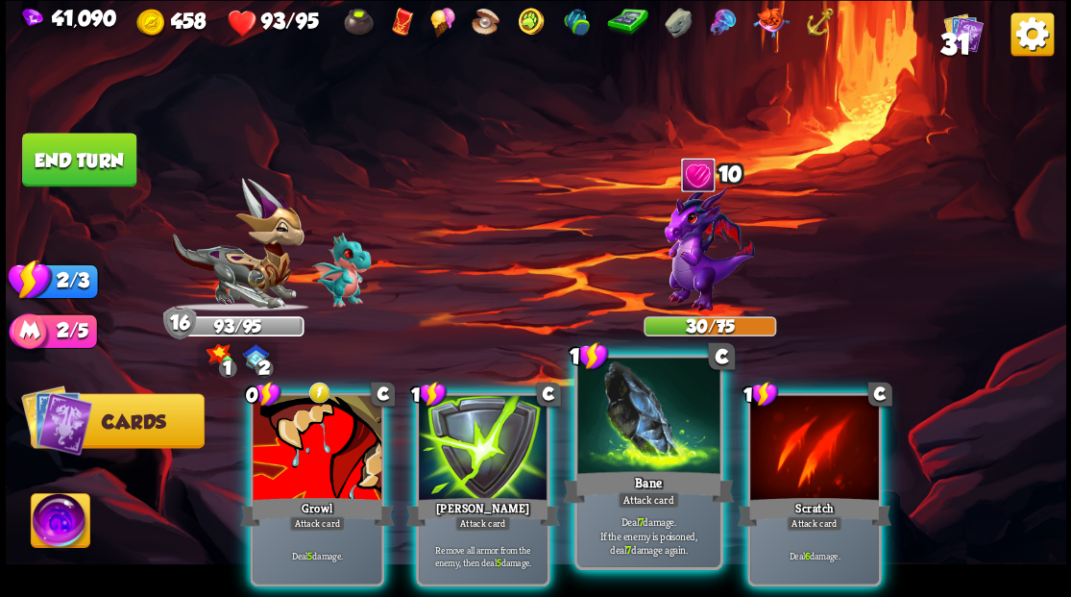
click at [631, 410] on div at bounding box center [648, 417] width 142 height 120
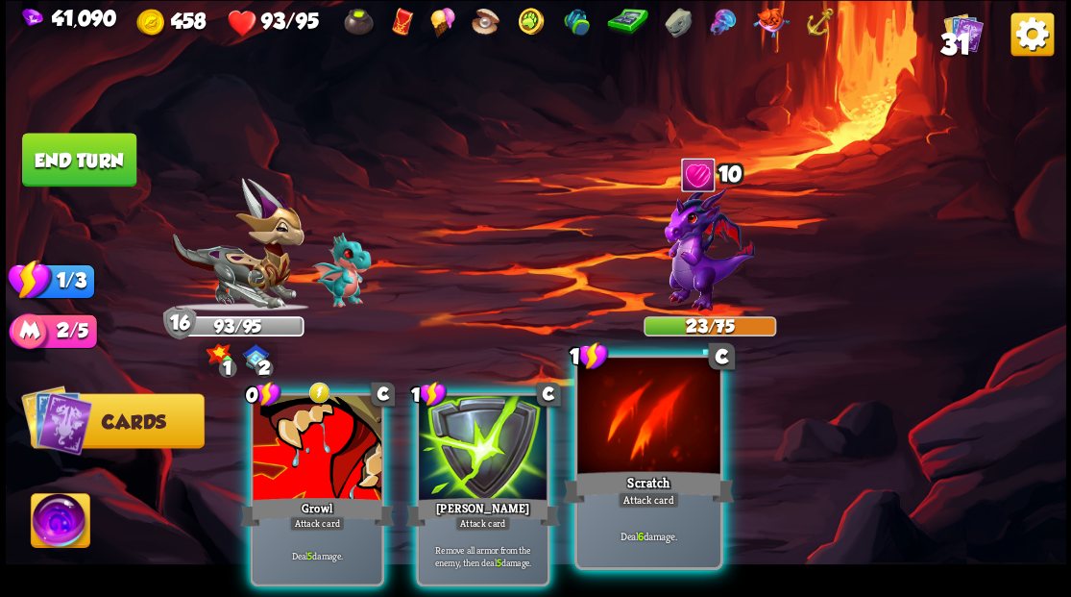
click at [621, 405] on div at bounding box center [648, 417] width 142 height 120
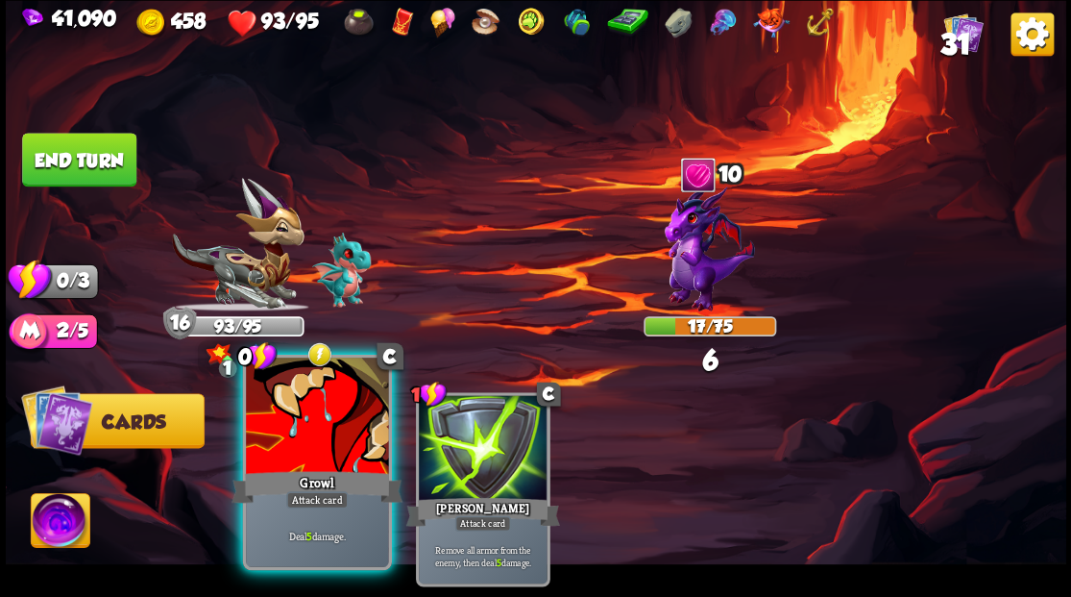
click at [306, 430] on div at bounding box center [317, 417] width 142 height 120
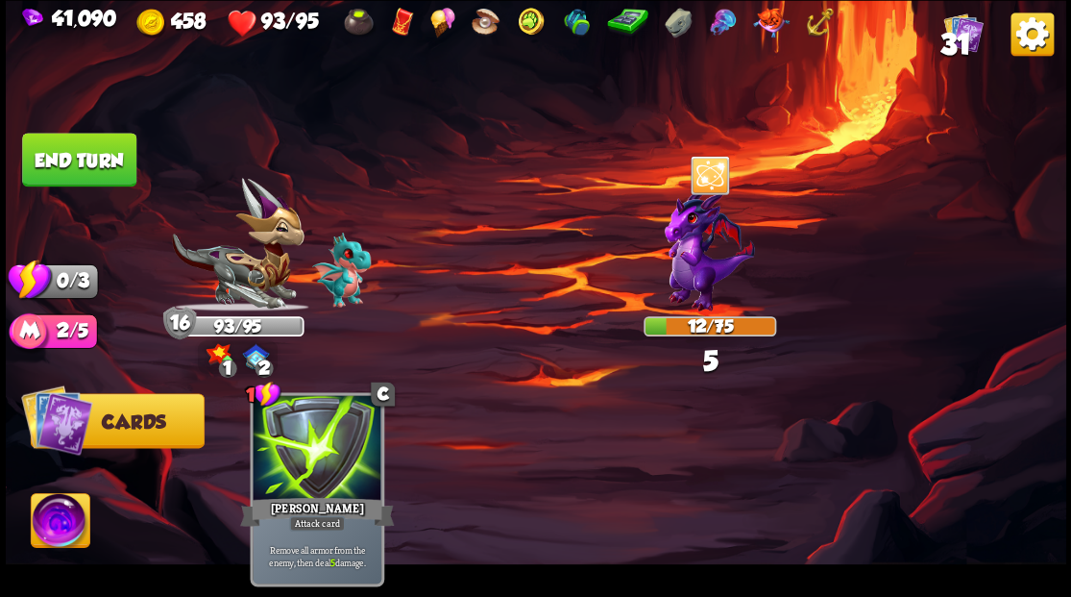
click at [83, 163] on button "End turn" at bounding box center [79, 160] width 114 height 54
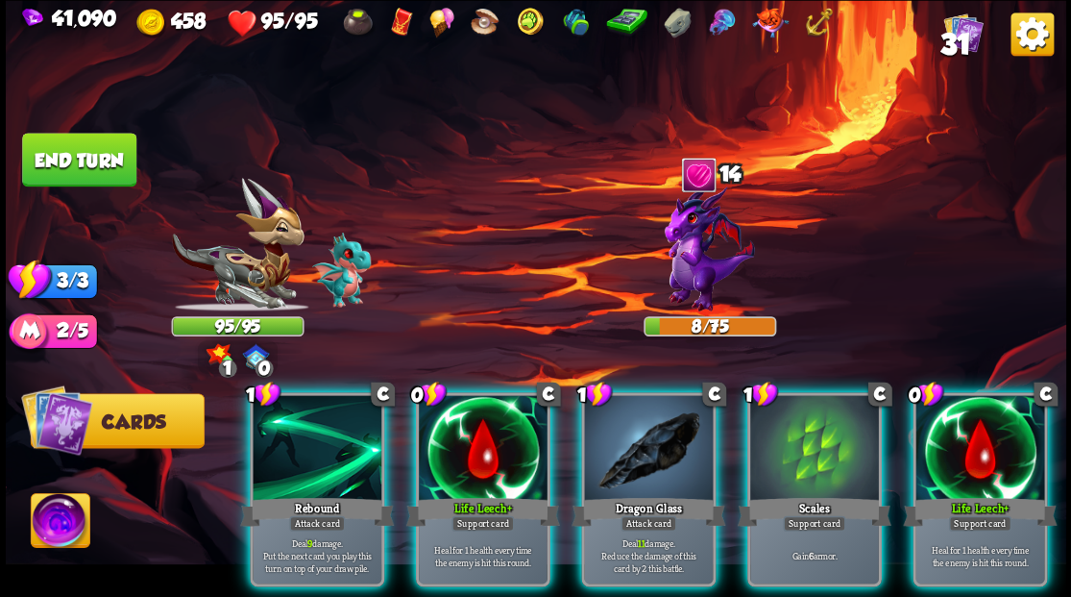
click at [966, 453] on div at bounding box center [979, 449] width 129 height 109
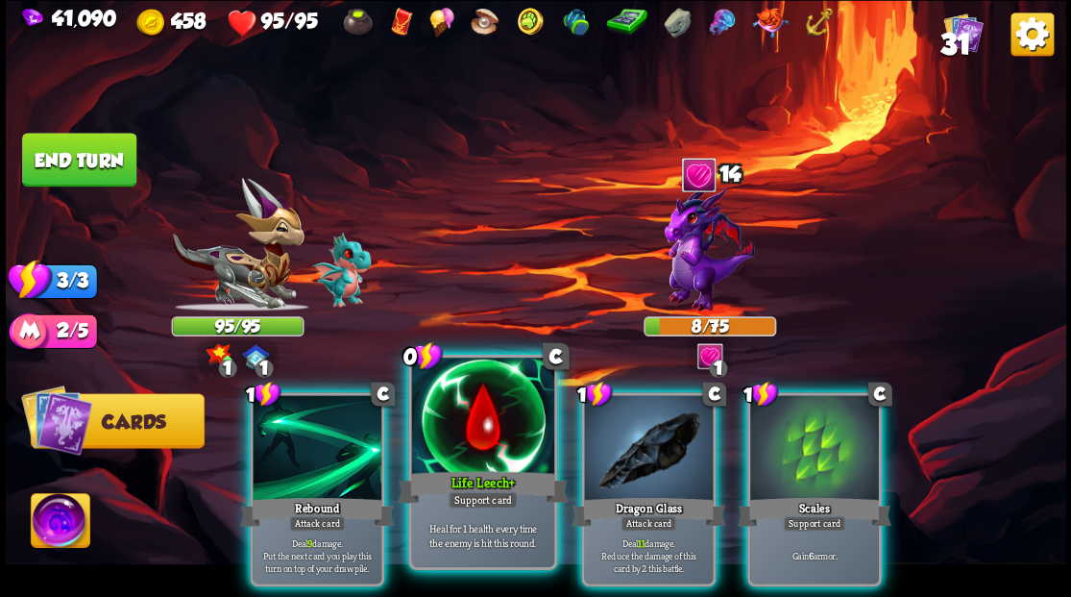
click at [484, 430] on div at bounding box center [482, 417] width 142 height 120
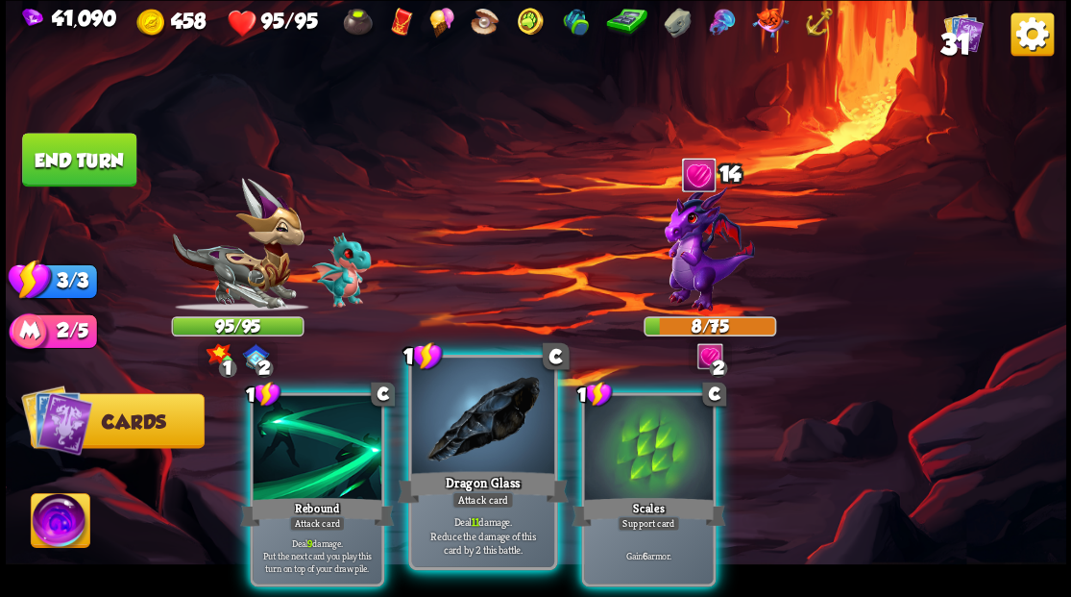
click at [459, 416] on div at bounding box center [482, 417] width 142 height 120
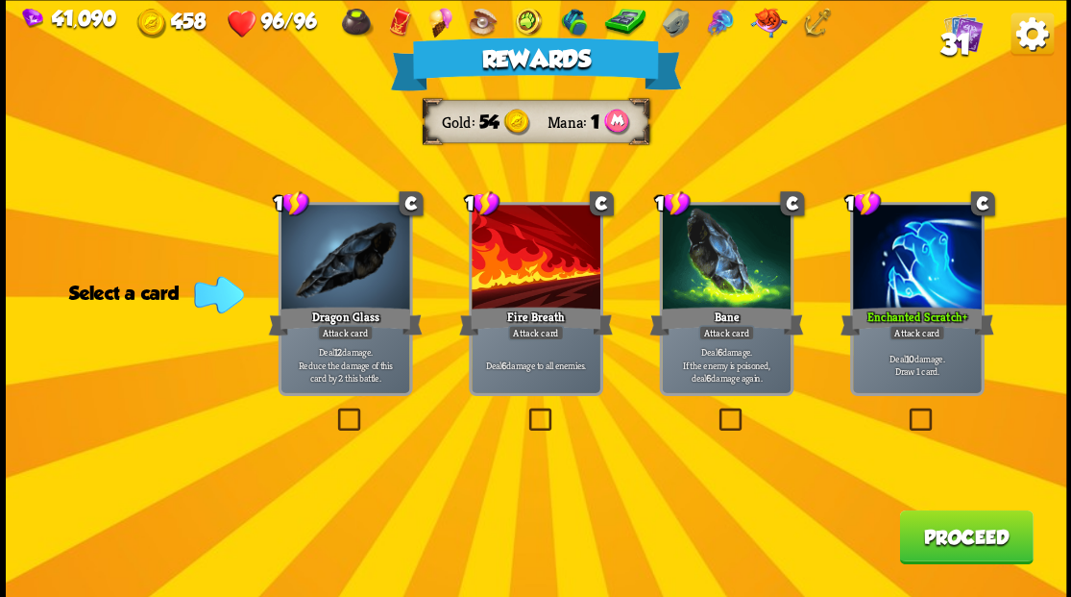
click at [953, 37] on span "31" at bounding box center [955, 43] width 31 height 33
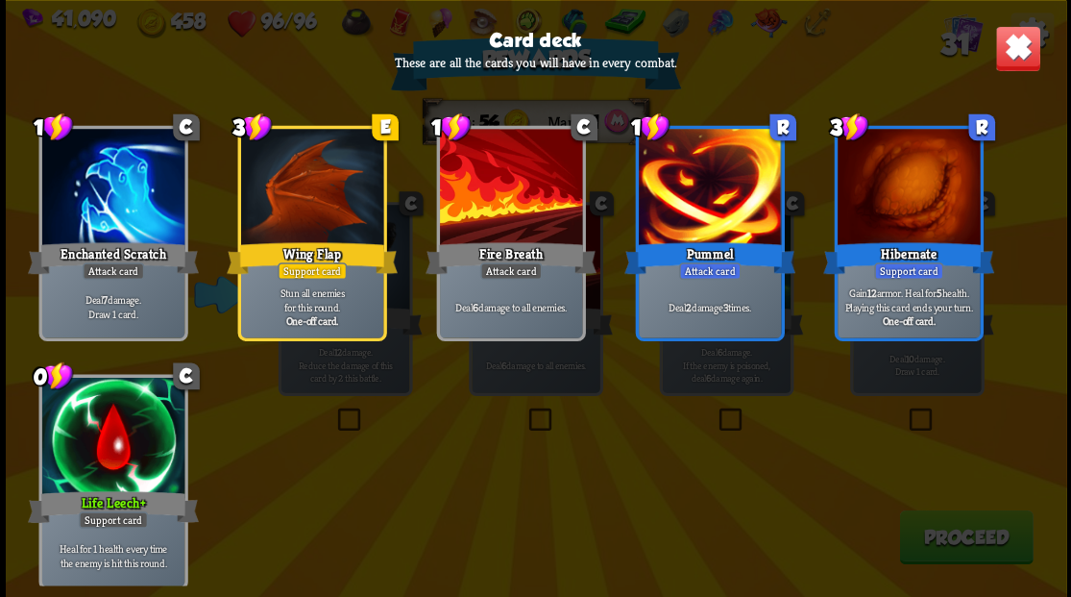
scroll to position [1469, 0]
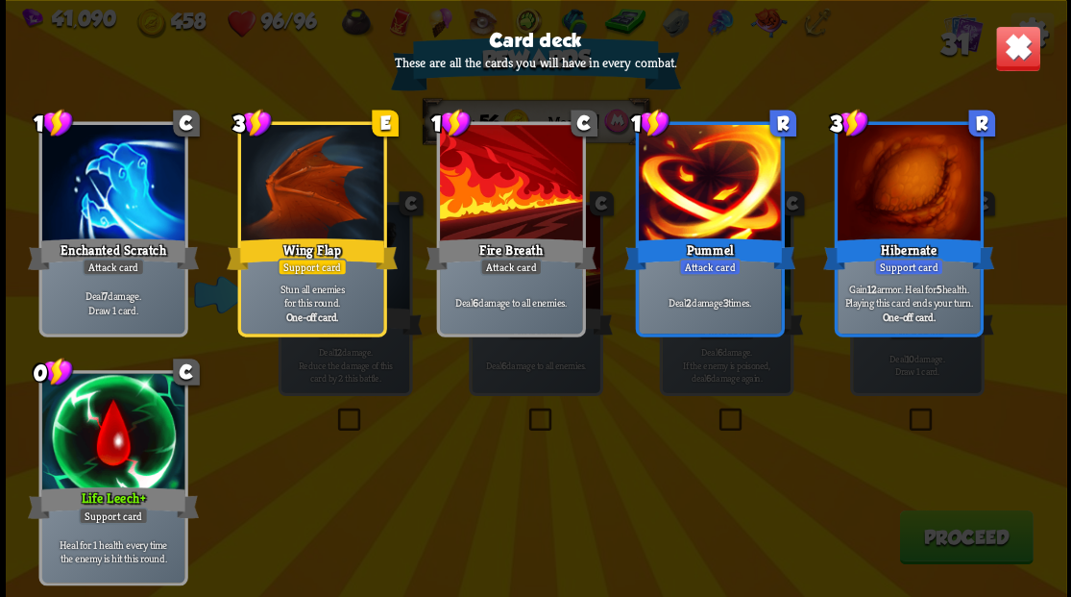
click at [1029, 52] on img at bounding box center [1017, 48] width 46 height 46
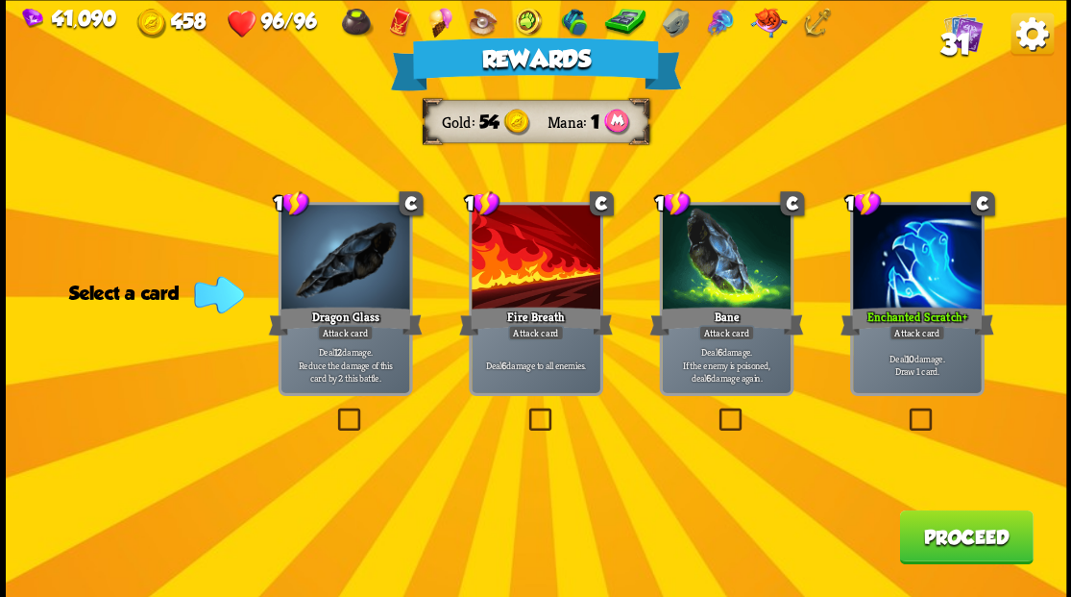
drag, startPoint x: 531, startPoint y: 419, endPoint x: 526, endPoint y: 382, distance: 36.8
click at [525, 410] on label at bounding box center [525, 410] width 0 height 0
click at [0, 0] on input "checkbox" at bounding box center [0, 0] width 0 height 0
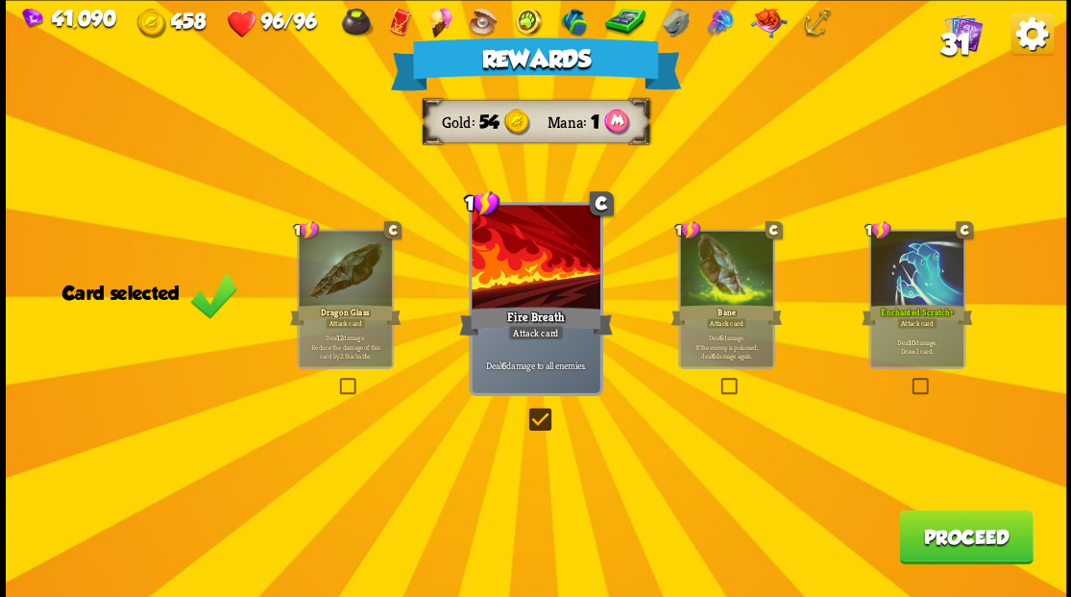
click at [962, 542] on button "Proceed" at bounding box center [966, 536] width 134 height 54
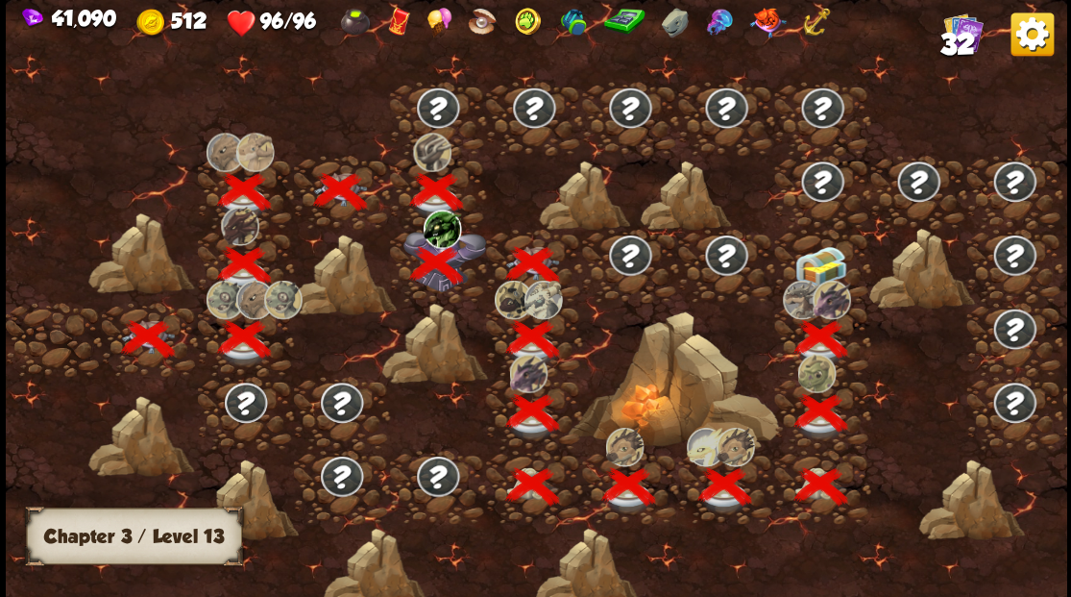
scroll to position [0, 292]
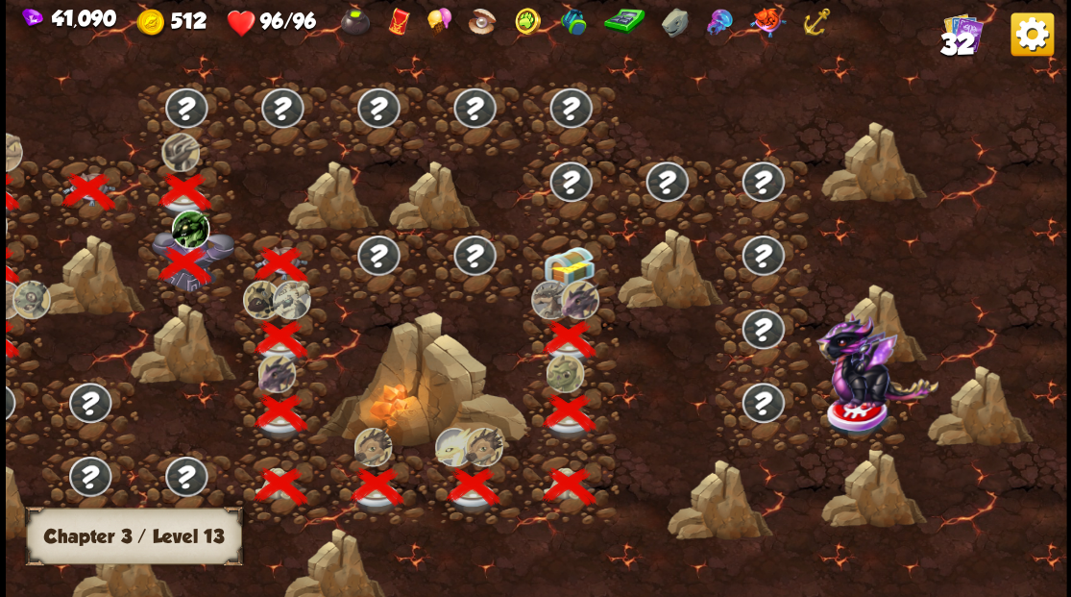
click at [567, 257] on img at bounding box center [568, 265] width 53 height 40
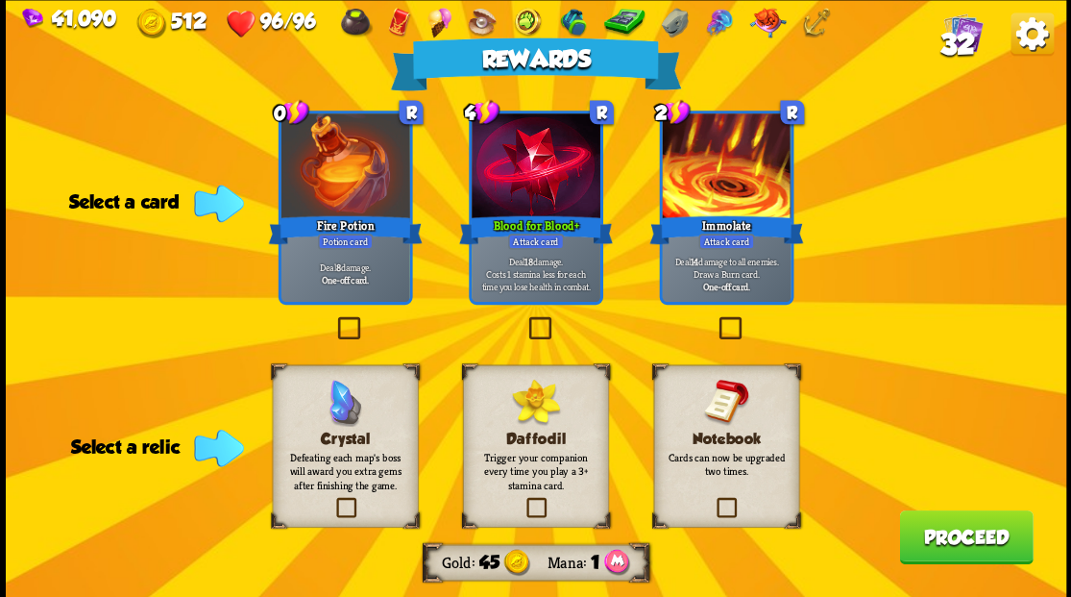
click at [523, 500] on label at bounding box center [523, 500] width 0 height 0
click at [0, 0] on input "checkbox" at bounding box center [0, 0] width 0 height 0
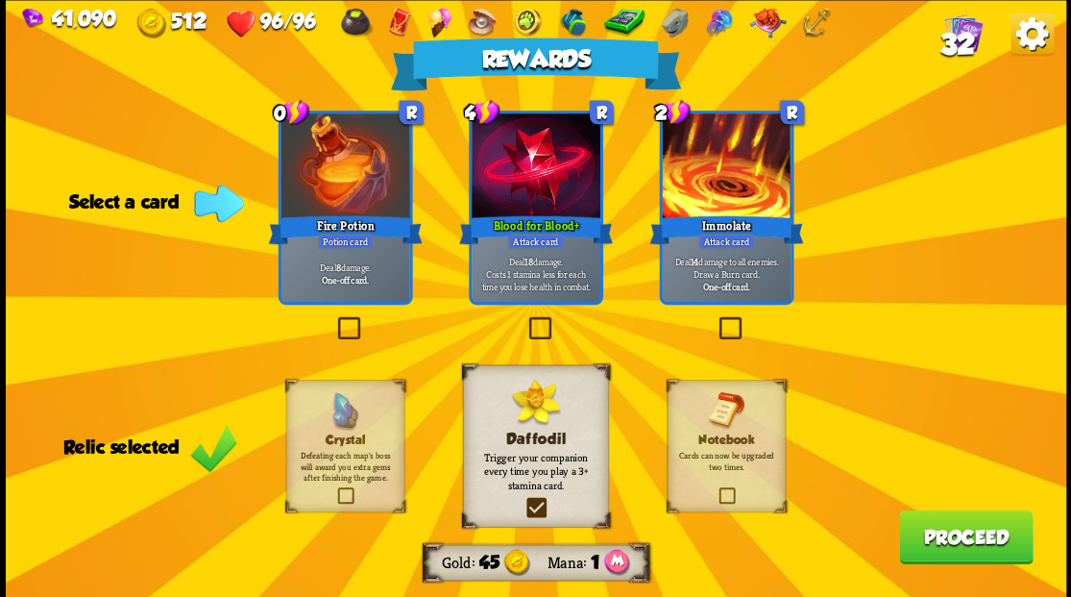
drag, startPoint x: 349, startPoint y: 325, endPoint x: 354, endPoint y: 316, distance: 10.4
click at [333, 319] on label at bounding box center [333, 319] width 0 height 0
click at [0, 0] on input "checkbox" at bounding box center [0, 0] width 0 height 0
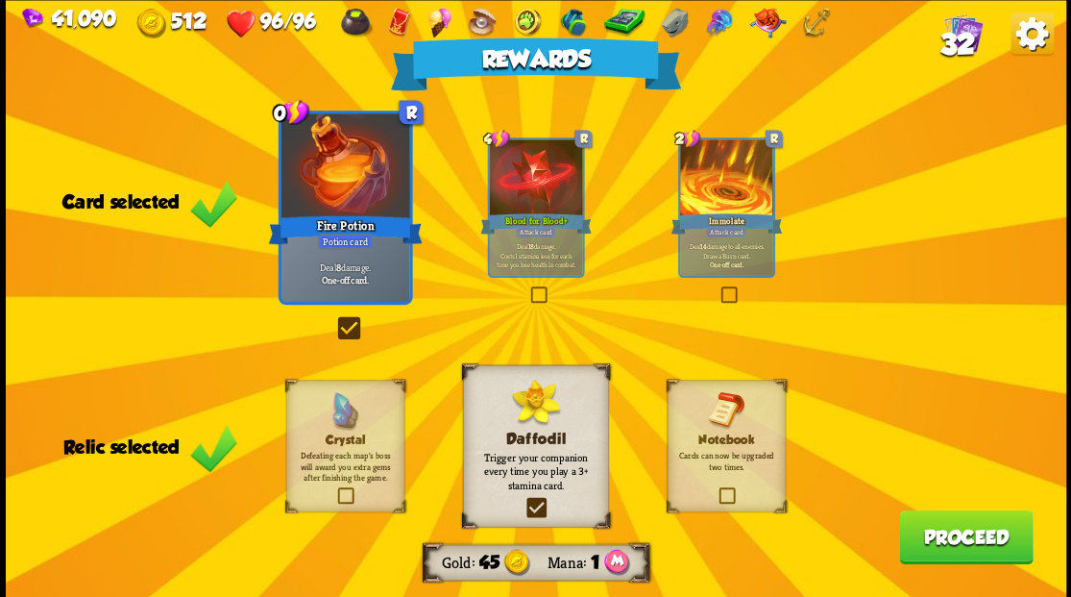
drag, startPoint x: 963, startPoint y: 545, endPoint x: 961, endPoint y: 527, distance: 17.4
click at [961, 527] on button "Proceed" at bounding box center [966, 536] width 134 height 54
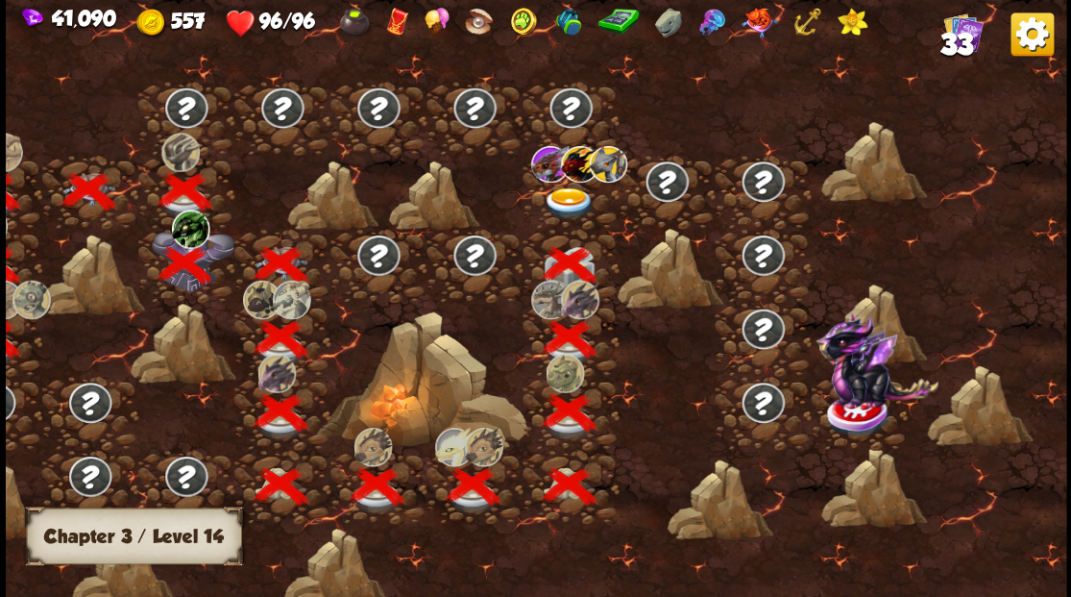
click at [571, 196] on img at bounding box center [568, 203] width 53 height 32
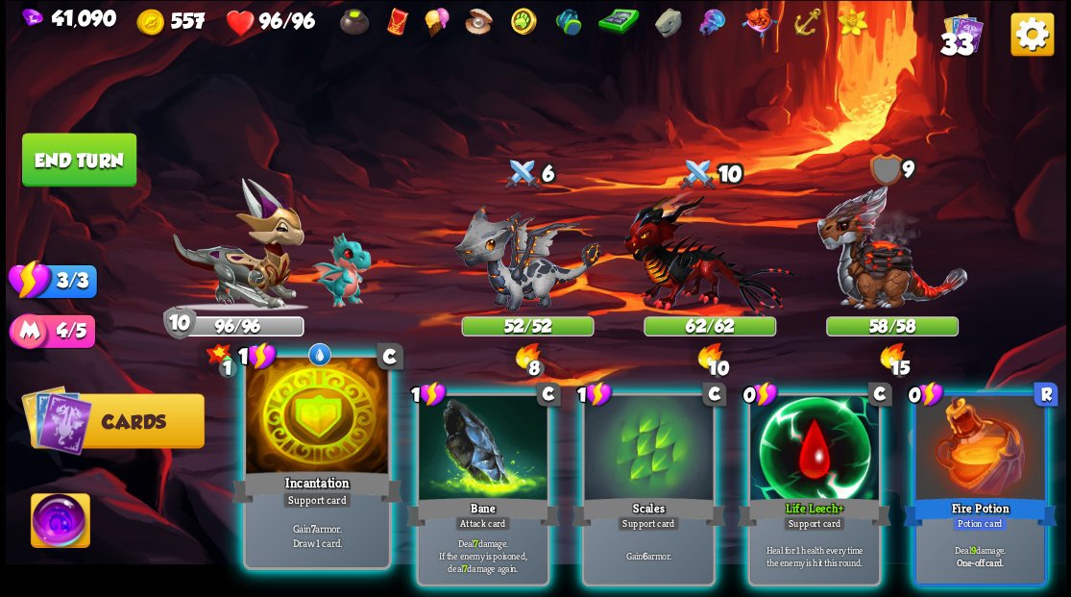
click at [315, 442] on div at bounding box center [317, 417] width 142 height 120
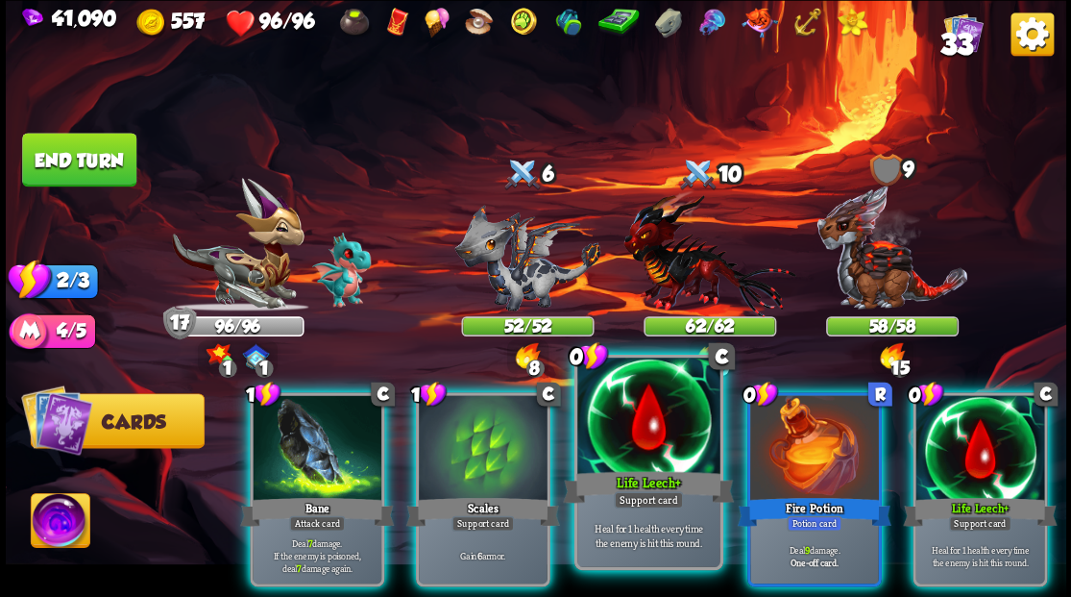
click at [604, 463] on div at bounding box center [648, 417] width 142 height 120
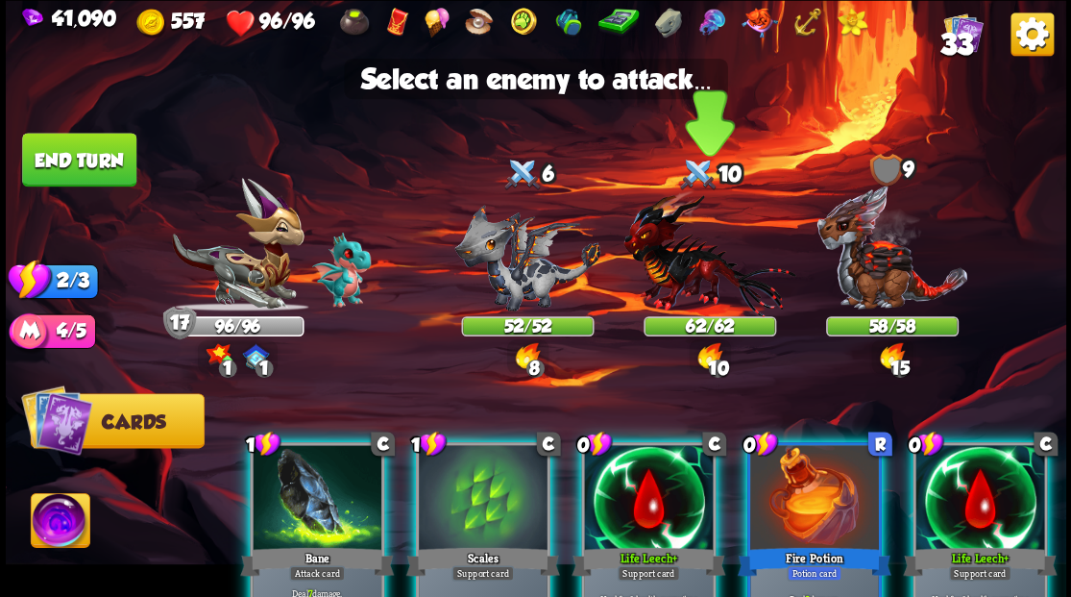
click at [664, 254] on img at bounding box center [709, 252] width 172 height 127
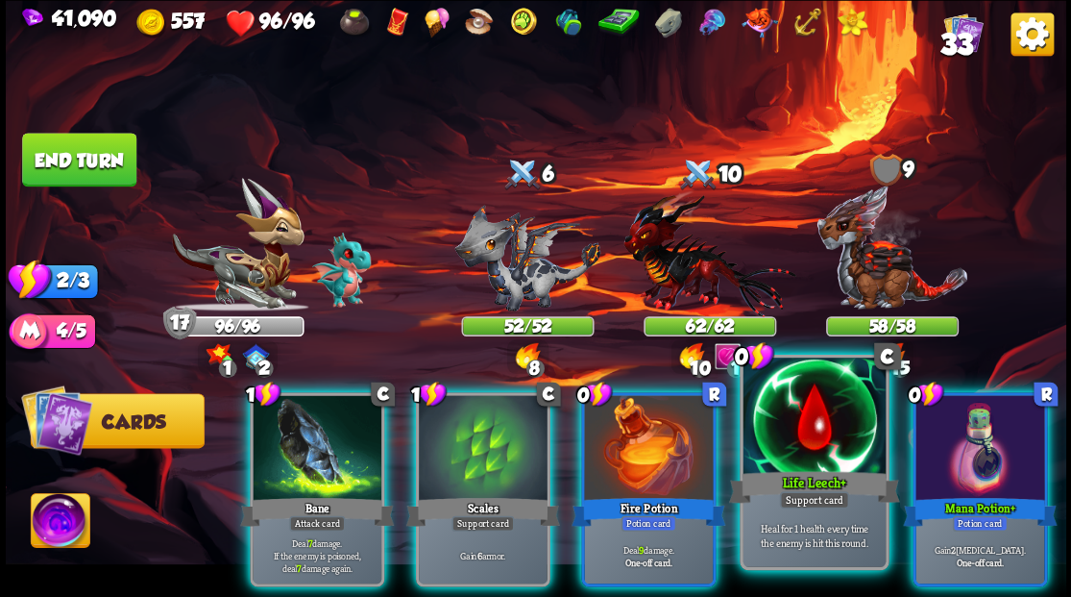
click at [821, 443] on div at bounding box center [814, 417] width 142 height 120
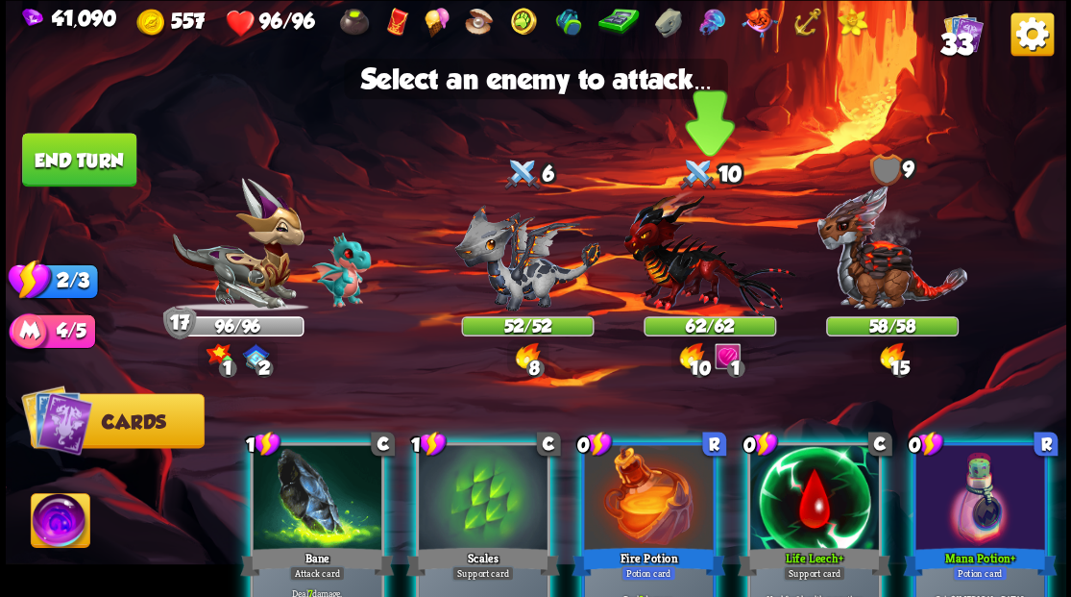
click at [678, 253] on img at bounding box center [709, 252] width 172 height 127
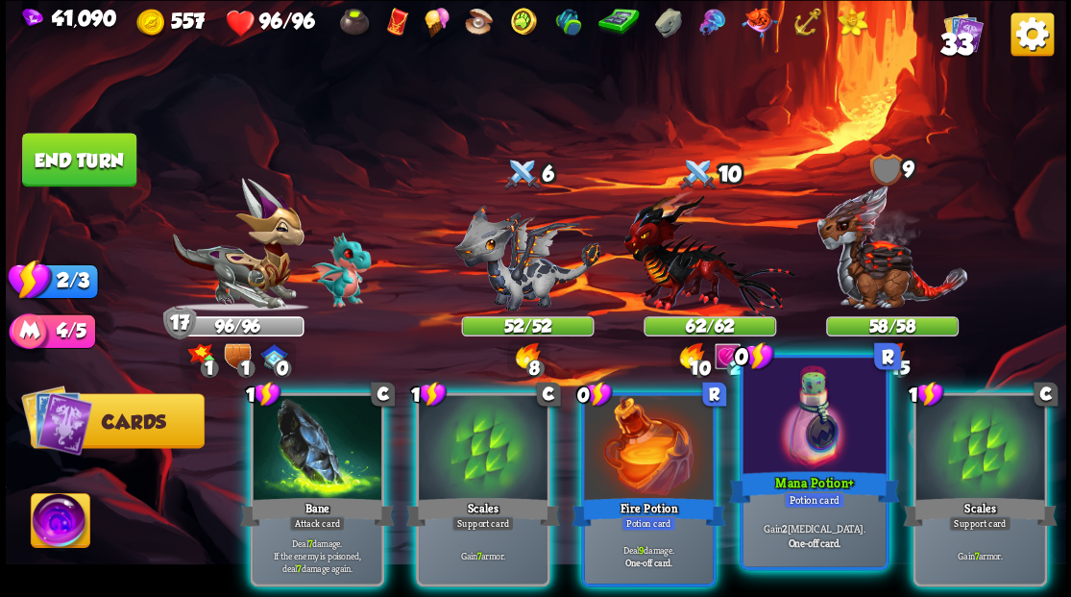
click at [815, 436] on div at bounding box center [814, 417] width 142 height 120
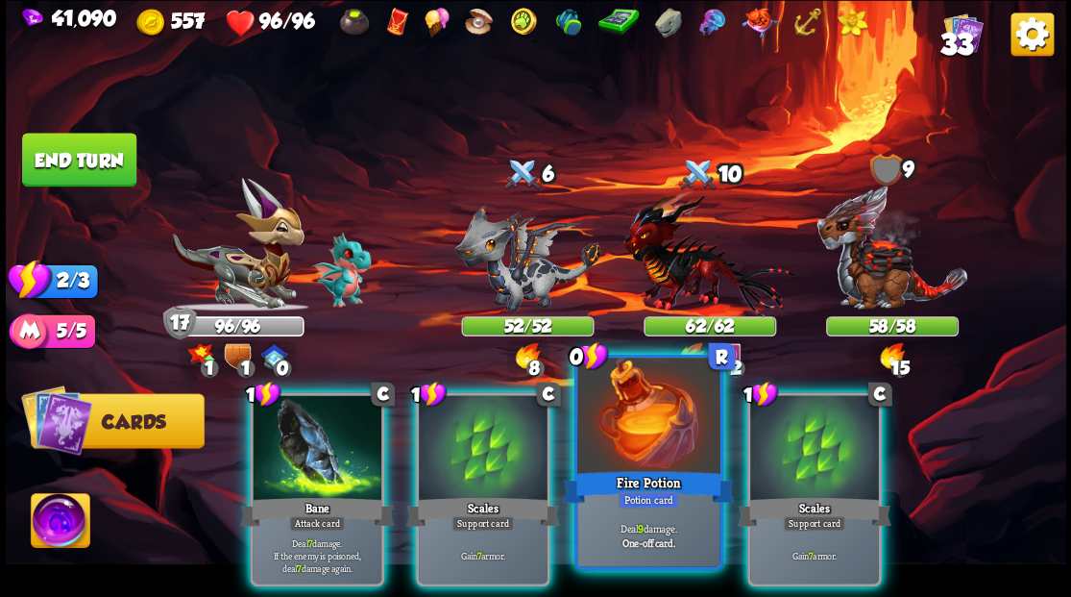
click at [645, 424] on div at bounding box center [648, 417] width 142 height 120
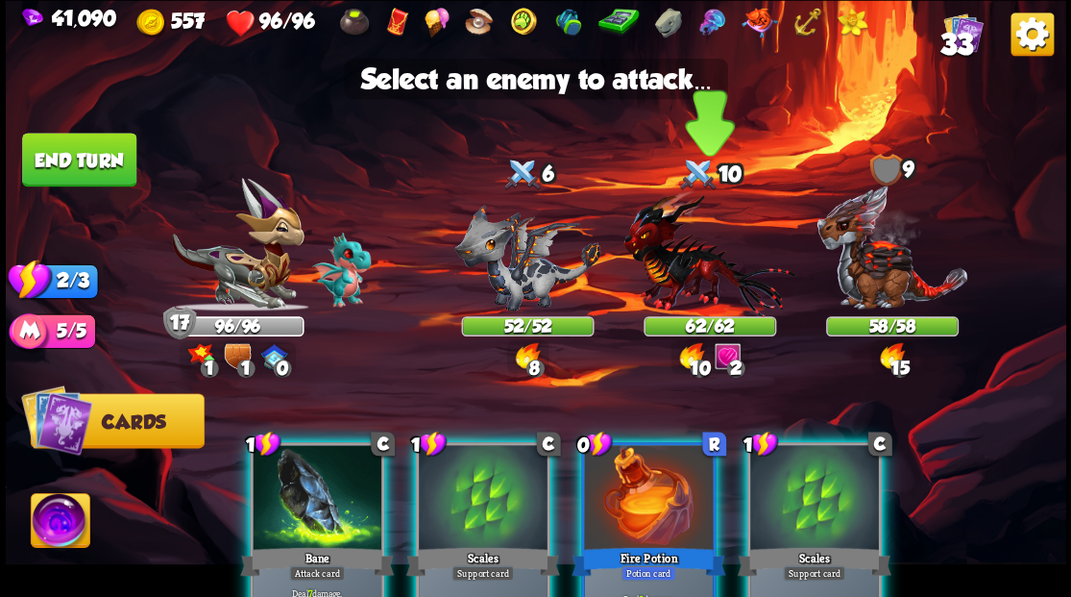
click at [669, 259] on img at bounding box center [709, 252] width 172 height 127
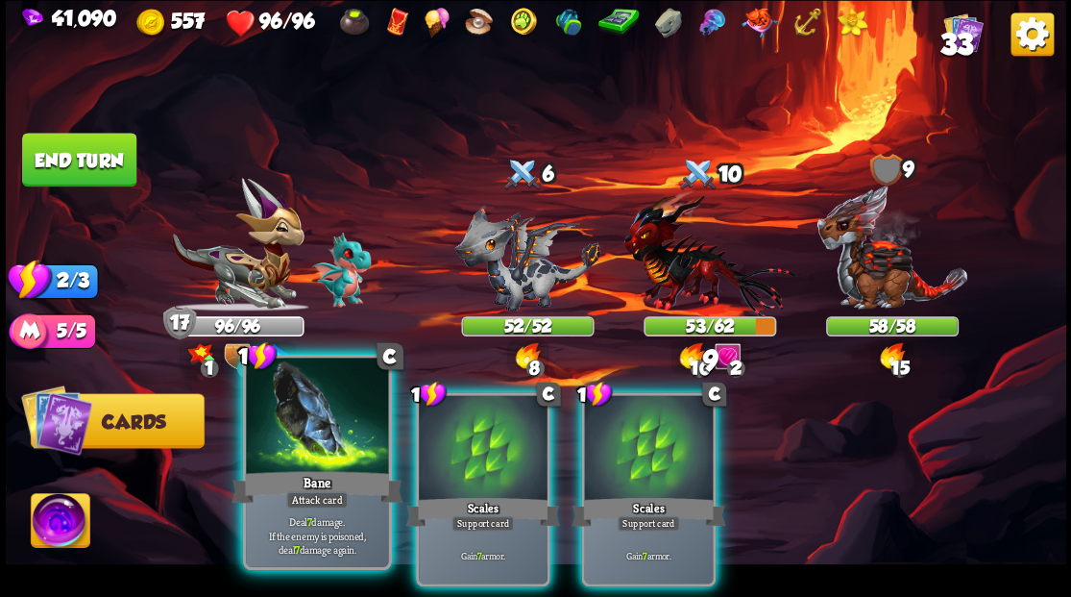
click at [307, 446] on div at bounding box center [317, 417] width 142 height 120
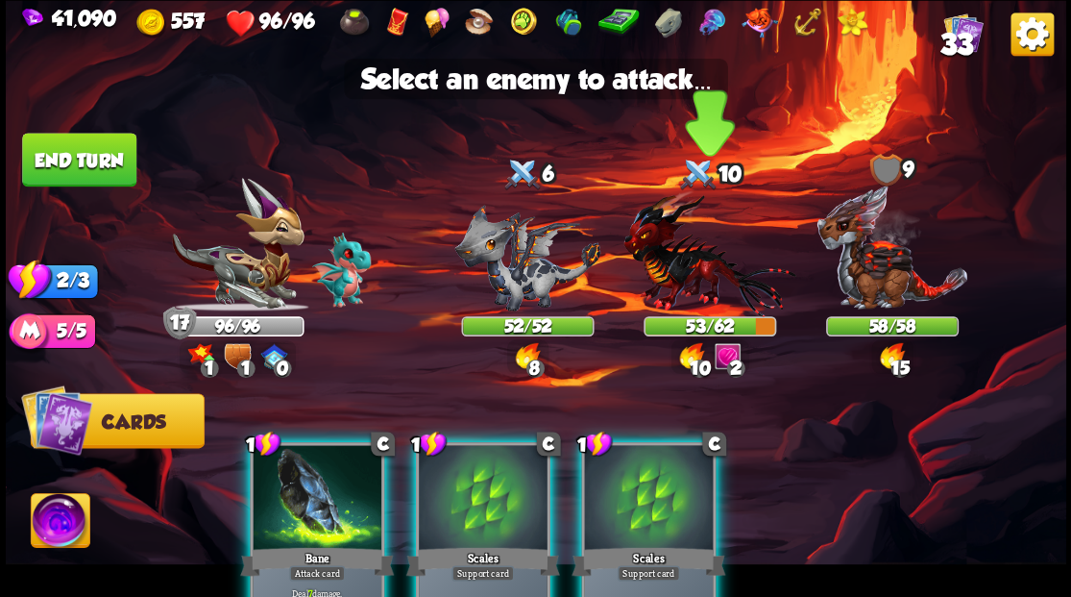
click at [681, 256] on img at bounding box center [709, 252] width 172 height 127
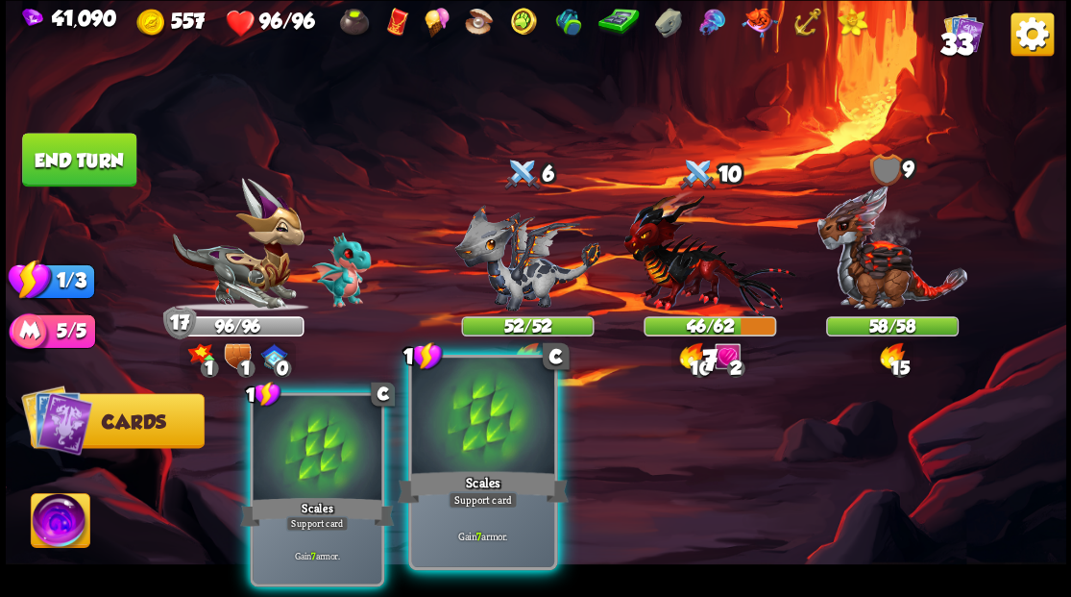
click at [496, 460] on div at bounding box center [482, 417] width 142 height 120
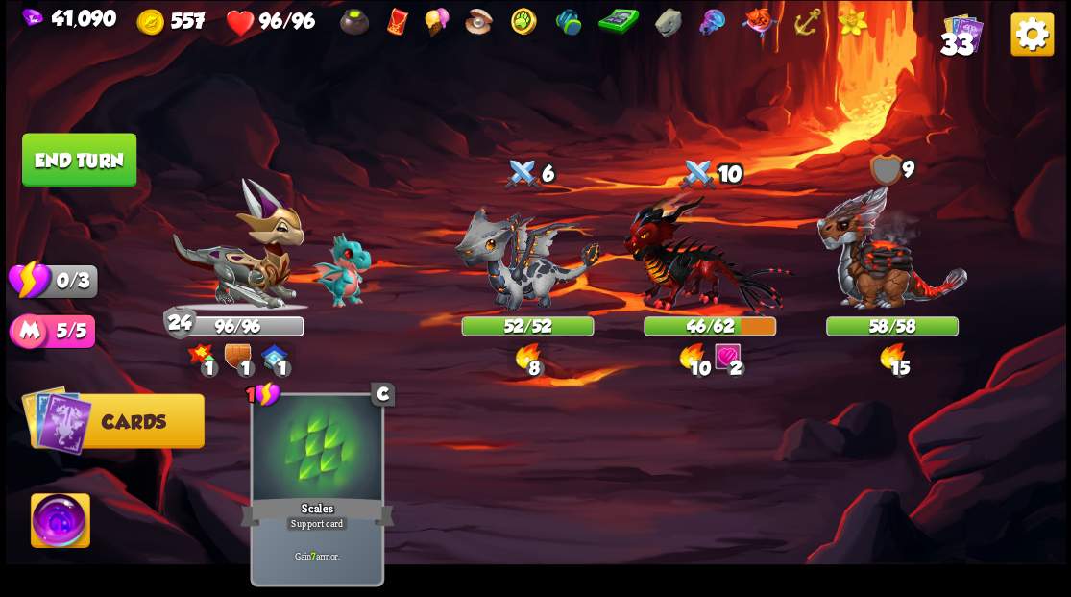
drag, startPoint x: 110, startPoint y: 152, endPoint x: 120, endPoint y: 158, distance: 12.0
click at [109, 152] on button "End turn" at bounding box center [79, 160] width 114 height 54
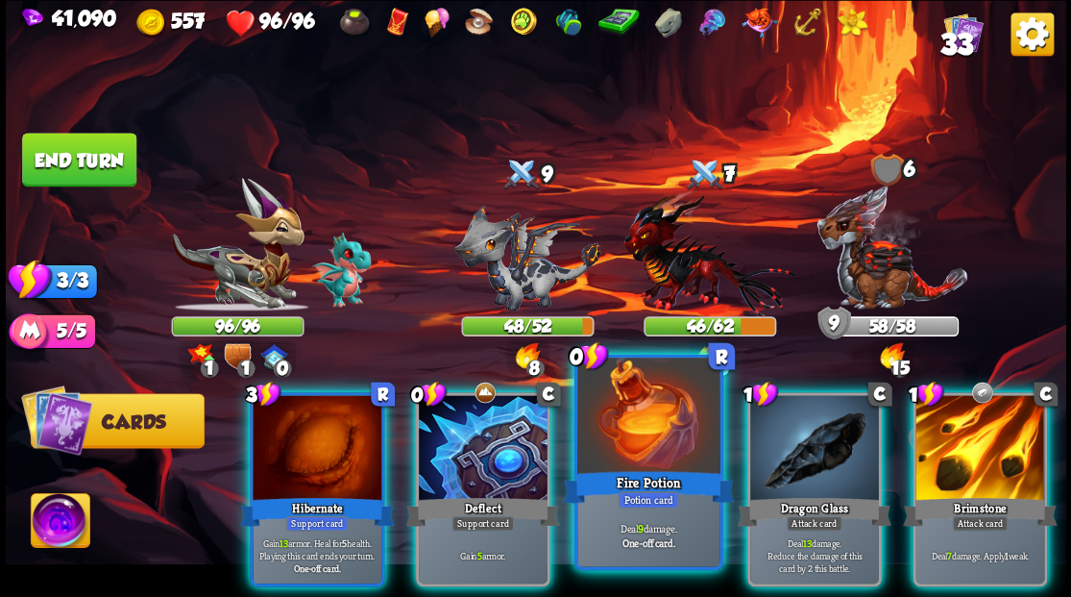
click at [628, 440] on div at bounding box center [648, 417] width 142 height 120
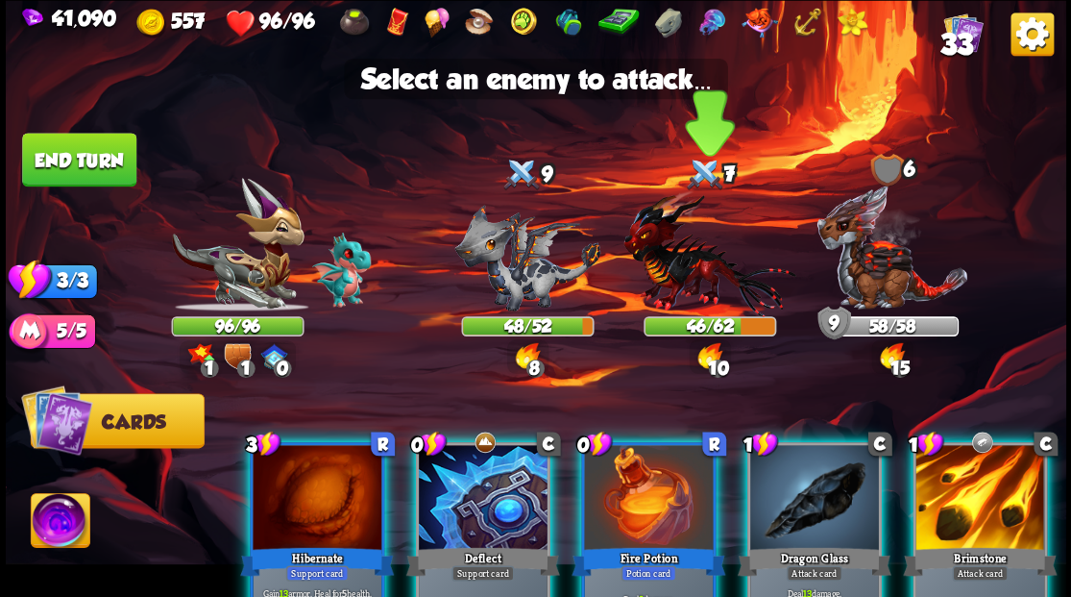
click at [666, 267] on img at bounding box center [709, 252] width 172 height 127
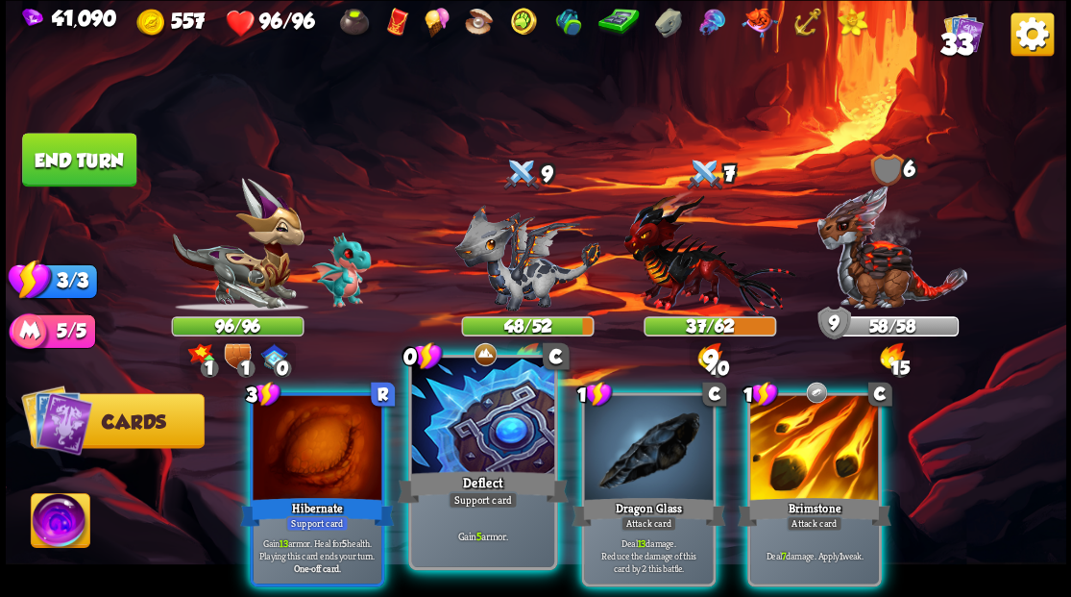
click at [449, 442] on div at bounding box center [482, 417] width 142 height 120
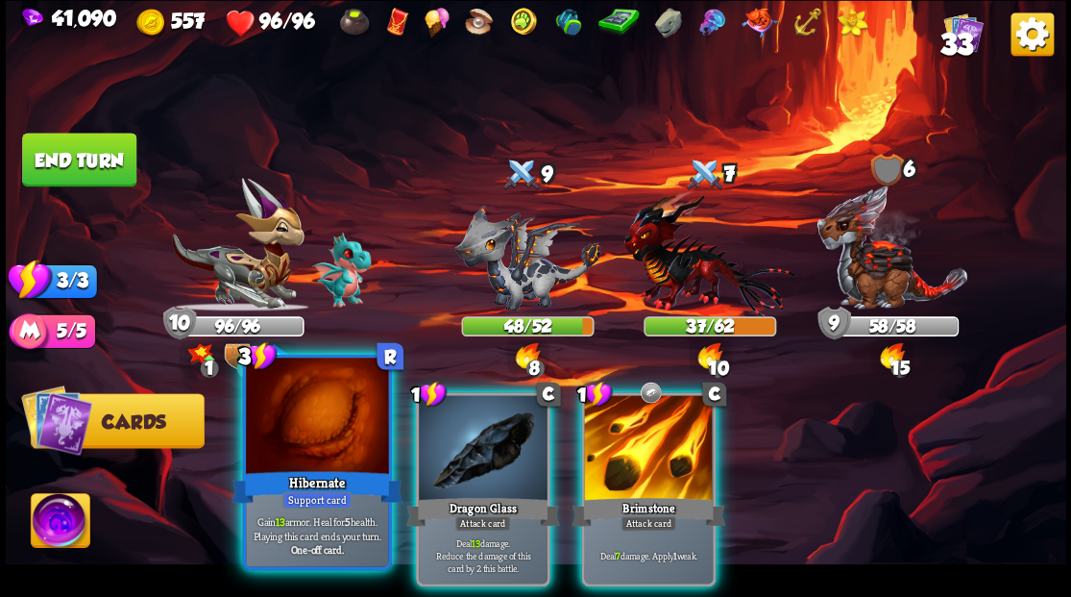
click at [296, 432] on div at bounding box center [317, 417] width 142 height 120
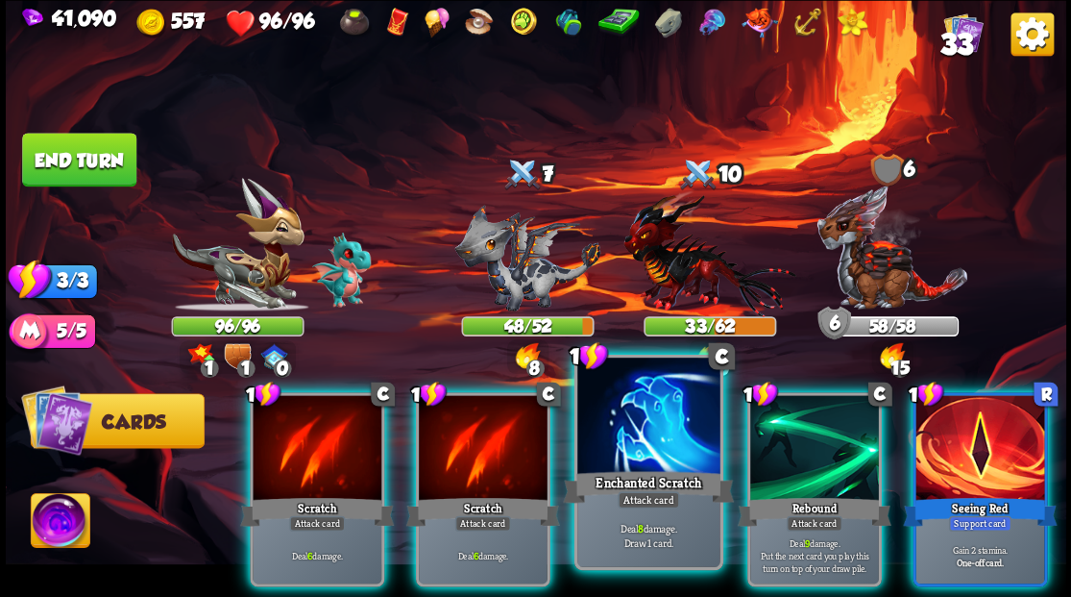
click at [634, 431] on div at bounding box center [648, 417] width 142 height 120
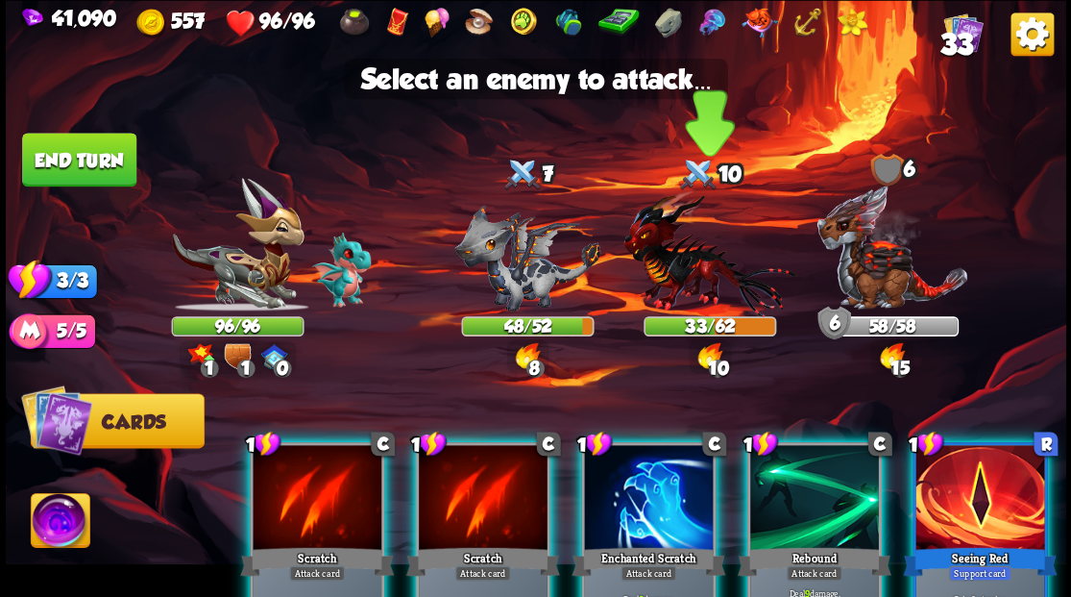
click at [632, 254] on img at bounding box center [709, 252] width 172 height 127
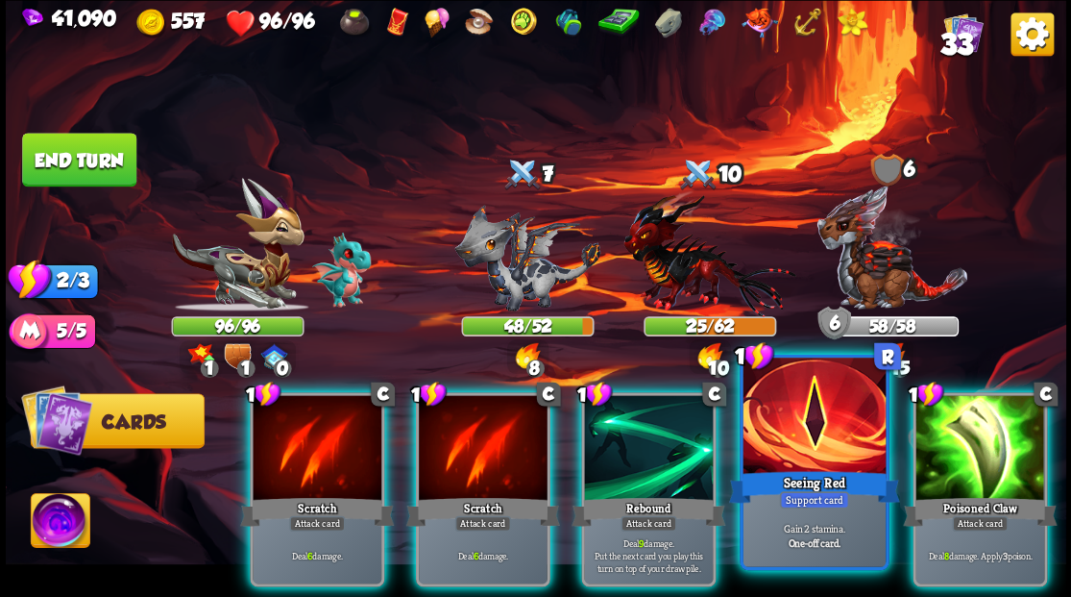
click at [811, 419] on div at bounding box center [814, 417] width 142 height 120
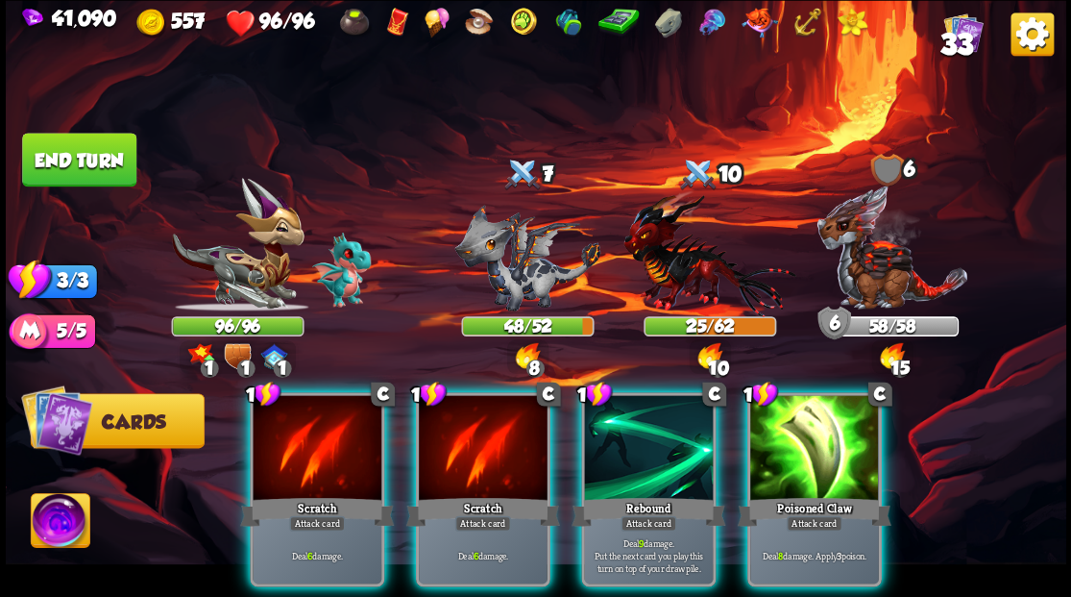
click at [61, 526] on img at bounding box center [60, 523] width 59 height 60
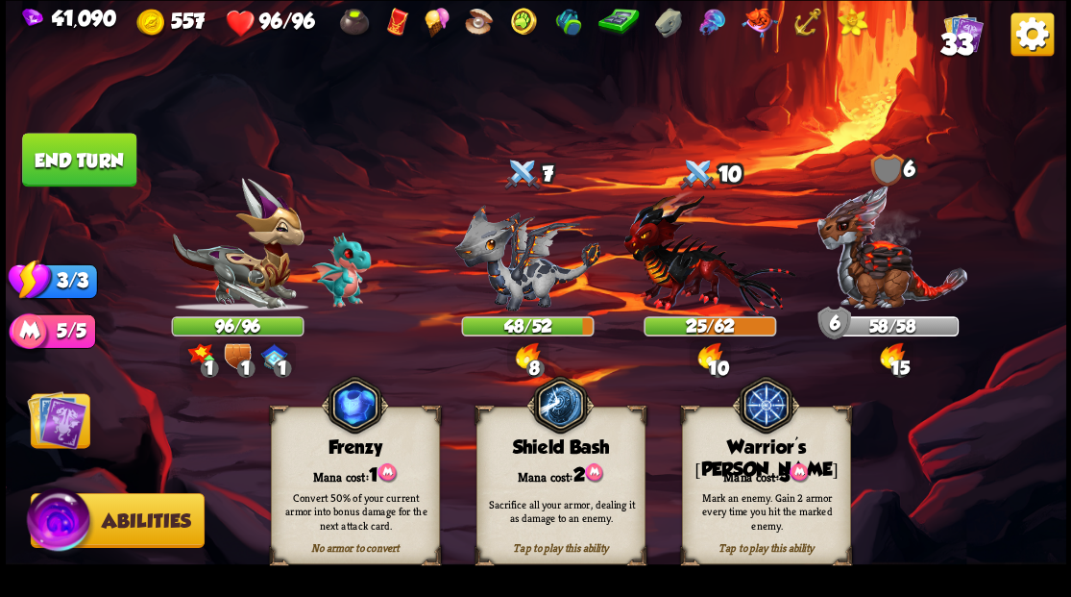
click at [753, 482] on div "Mark an enemy. Gain 2 armor every time you hit the marked enemy." at bounding box center [766, 510] width 169 height 66
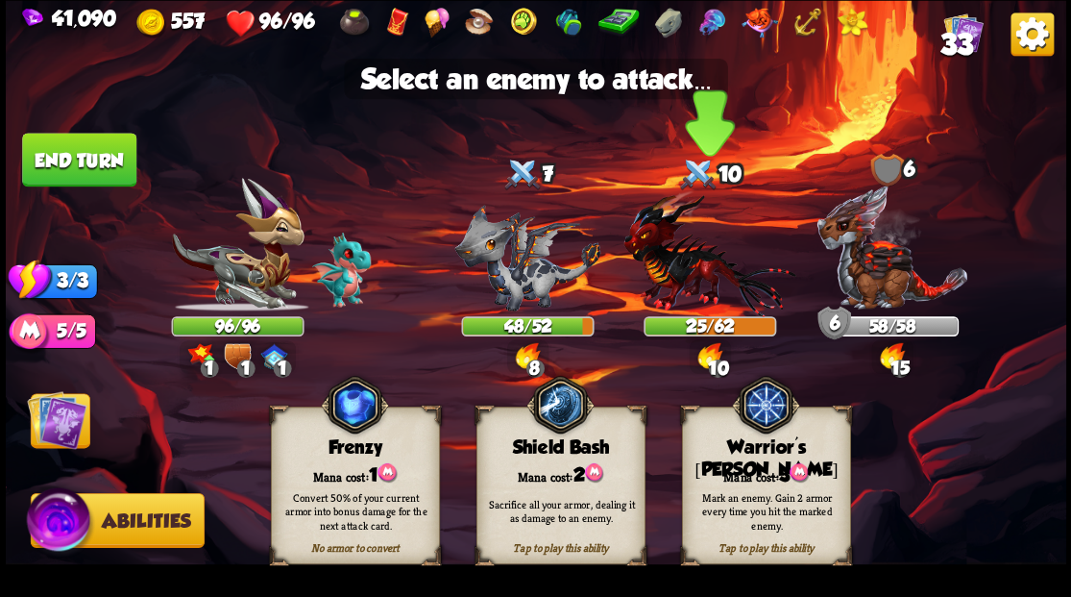
click at [672, 252] on img at bounding box center [709, 252] width 172 height 127
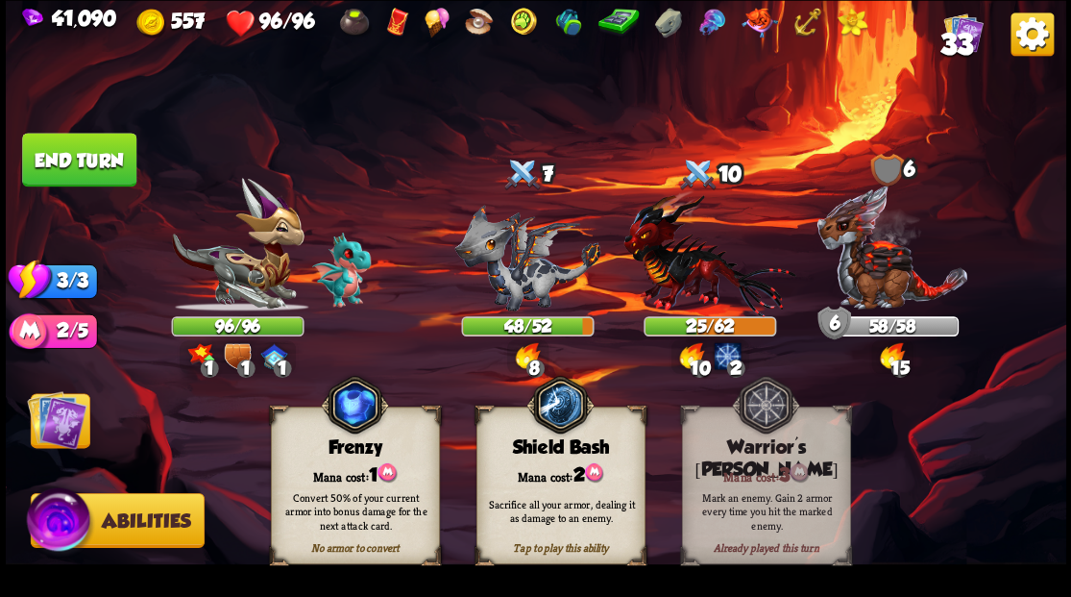
click at [75, 152] on button "End turn" at bounding box center [79, 160] width 114 height 54
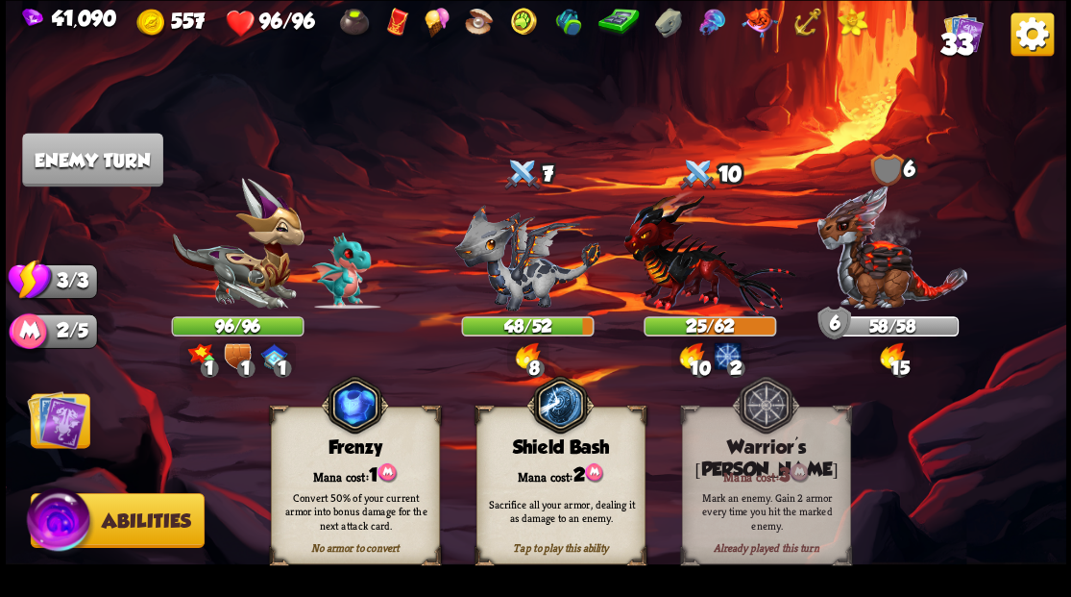
click at [65, 423] on img at bounding box center [57, 419] width 60 height 60
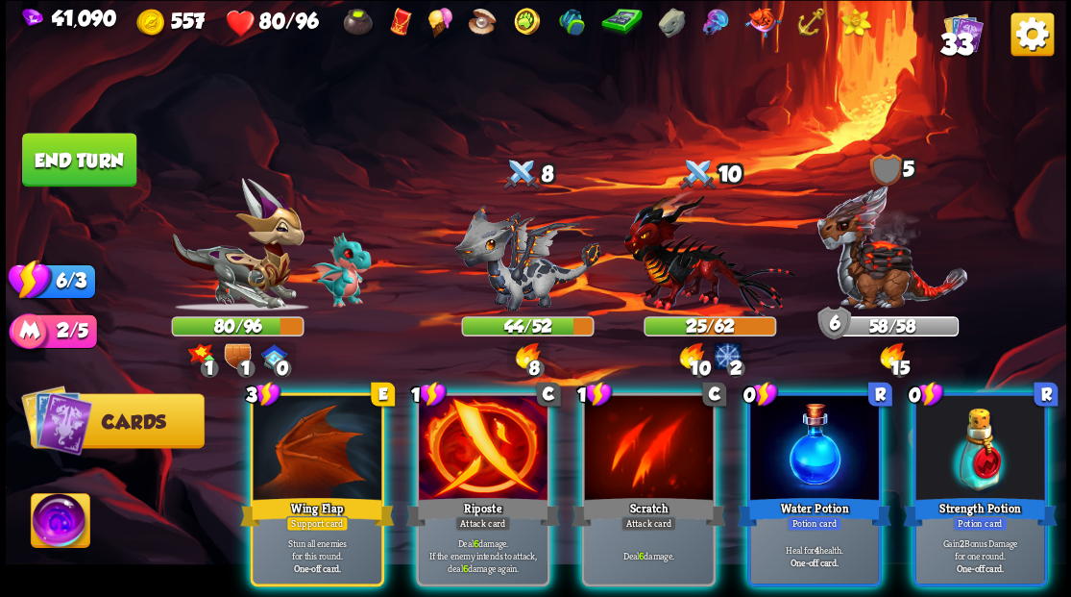
click at [828, 494] on div "Water Potion" at bounding box center [814, 511] width 154 height 35
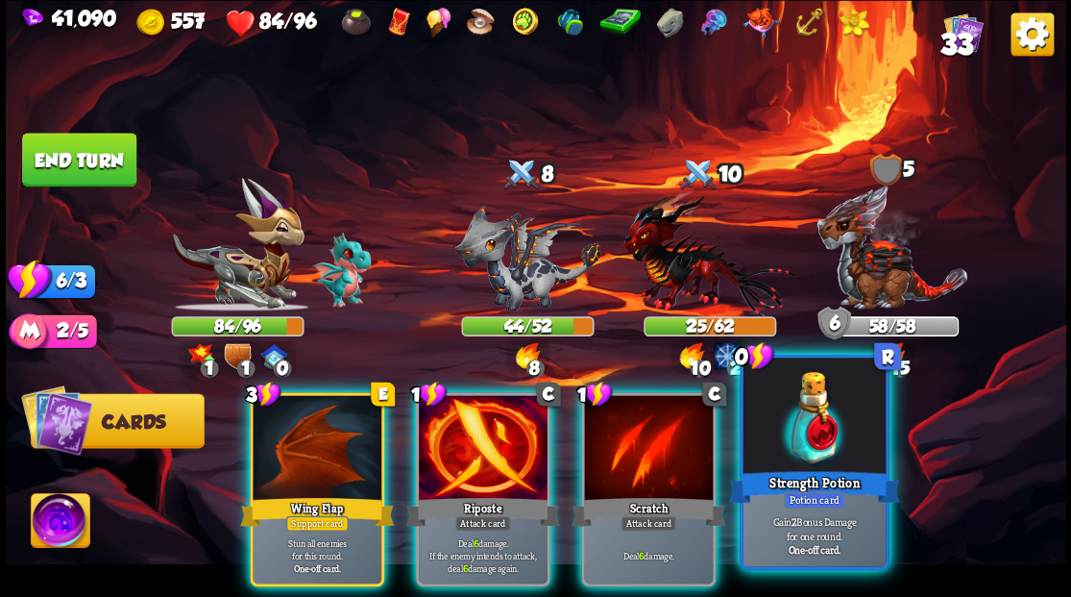
click at [811, 465] on div at bounding box center [814, 417] width 142 height 120
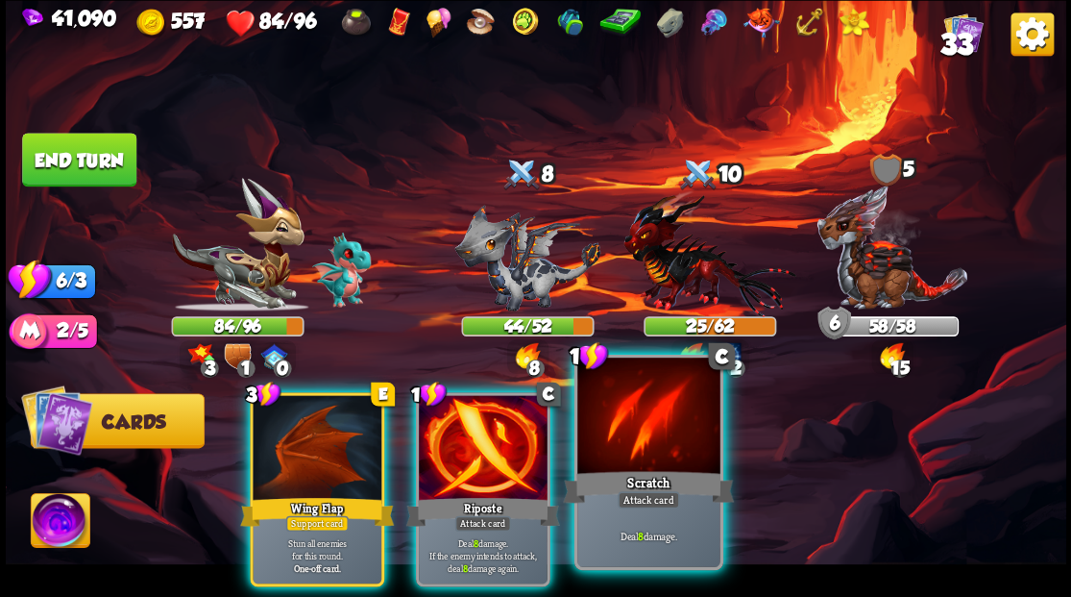
click at [638, 452] on div at bounding box center [648, 417] width 142 height 120
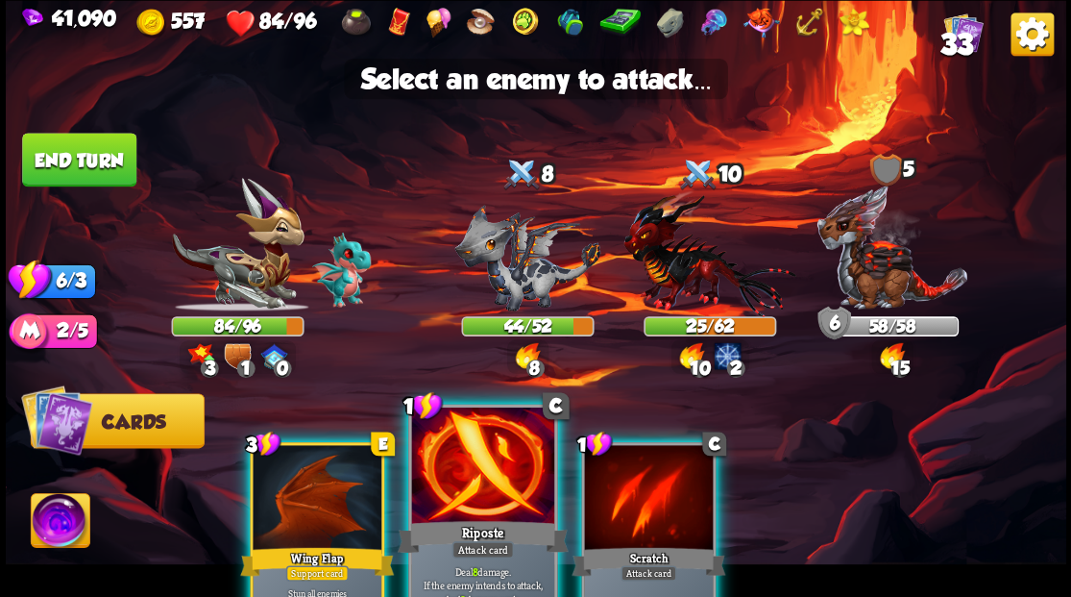
click at [492, 480] on div at bounding box center [482, 466] width 142 height 120
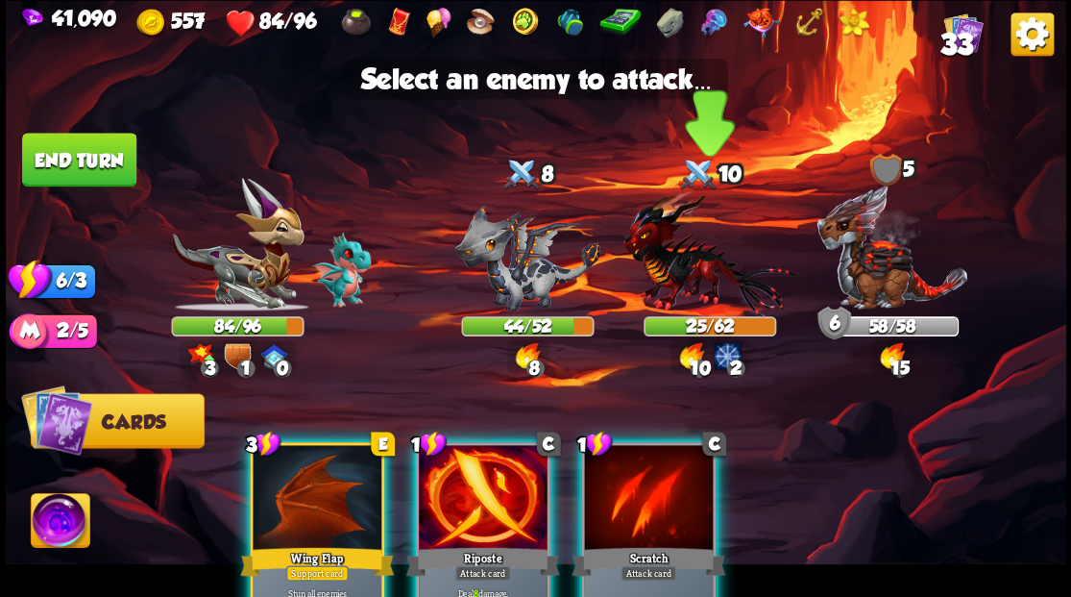
click at [687, 268] on img at bounding box center [709, 252] width 172 height 127
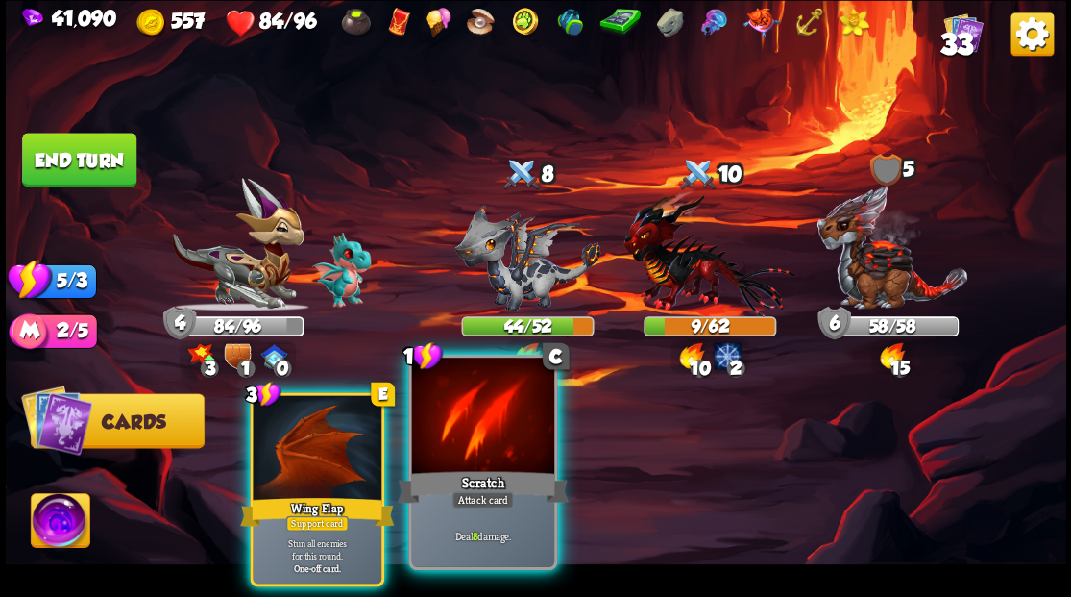
drag, startPoint x: 459, startPoint y: 463, endPoint x: 467, endPoint y: 379, distance: 83.9
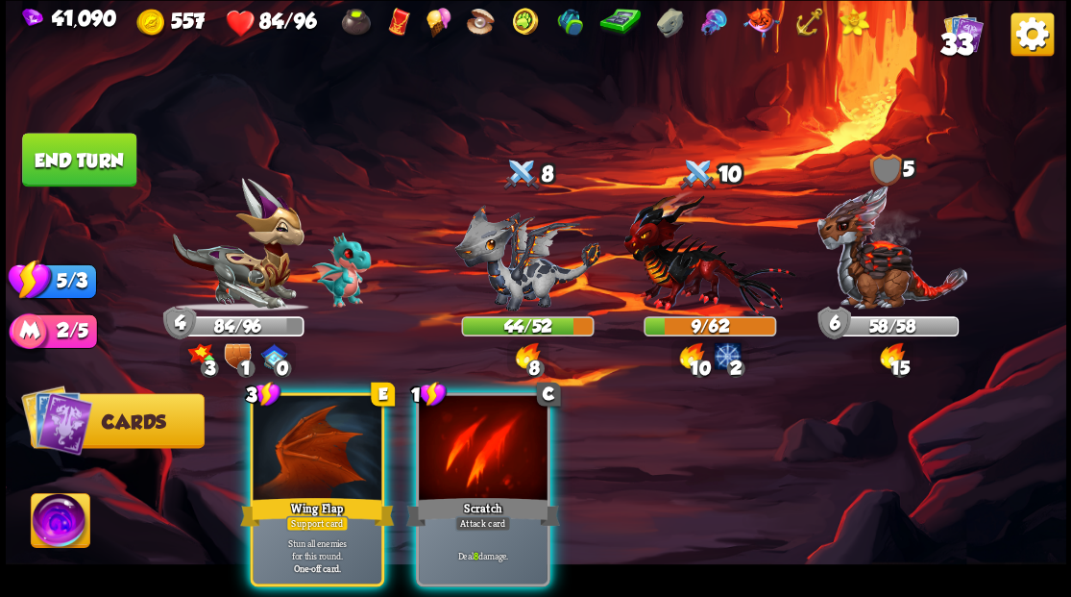
click at [458, 463] on div at bounding box center [483, 449] width 129 height 109
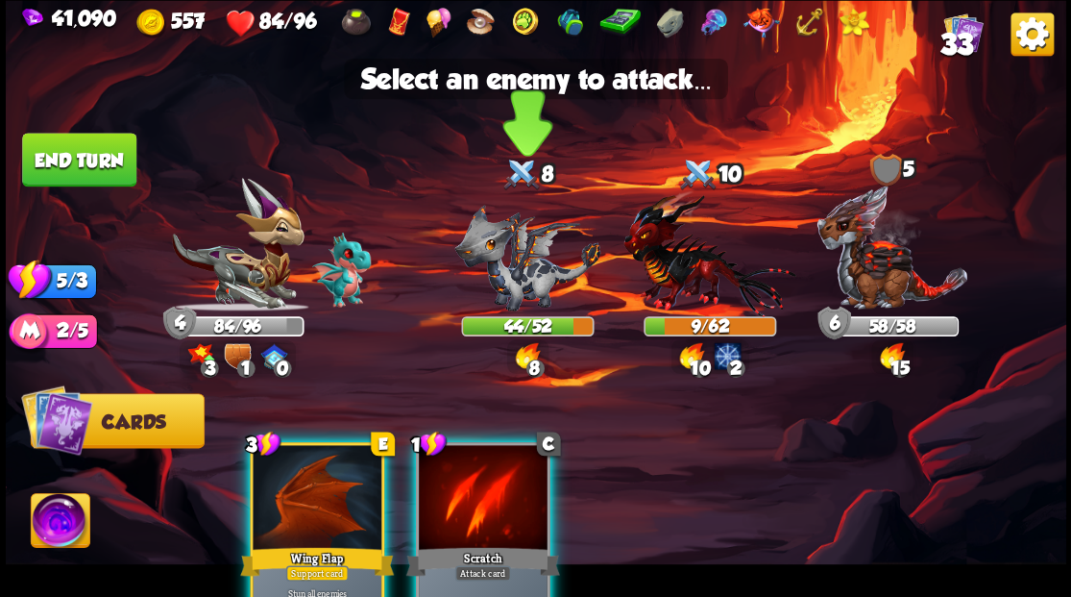
click at [516, 273] on img at bounding box center [527, 257] width 146 height 107
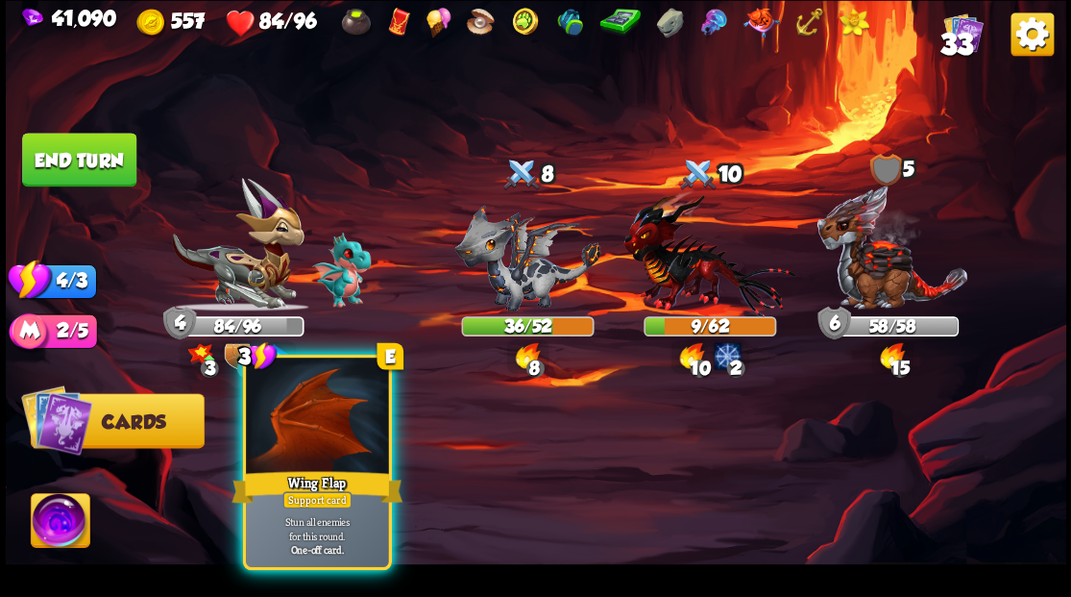
click at [302, 426] on div at bounding box center [317, 417] width 142 height 120
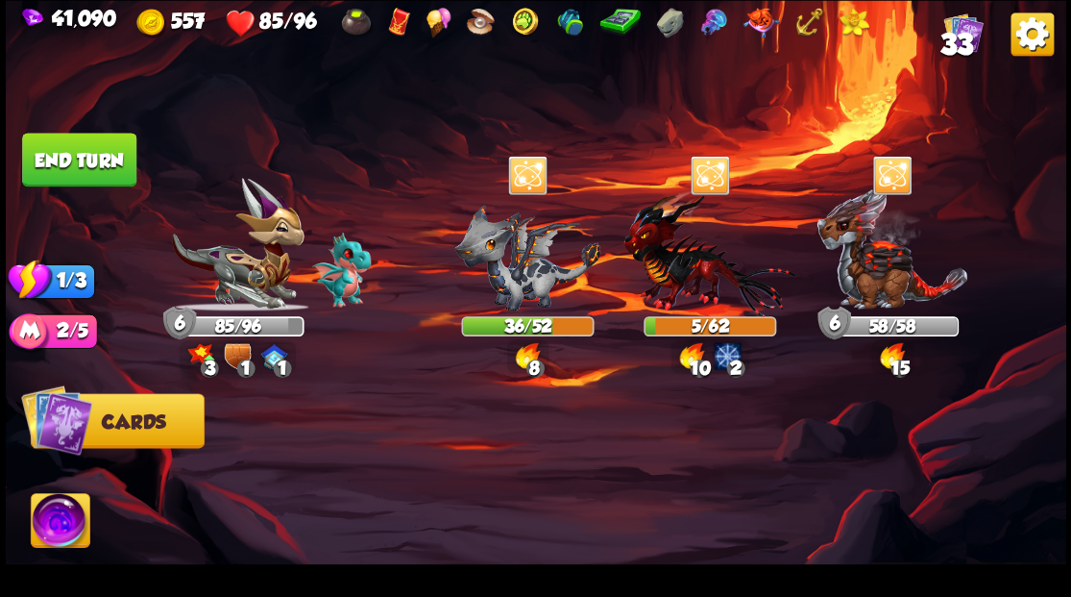
click at [94, 163] on button "End turn" at bounding box center [79, 160] width 114 height 54
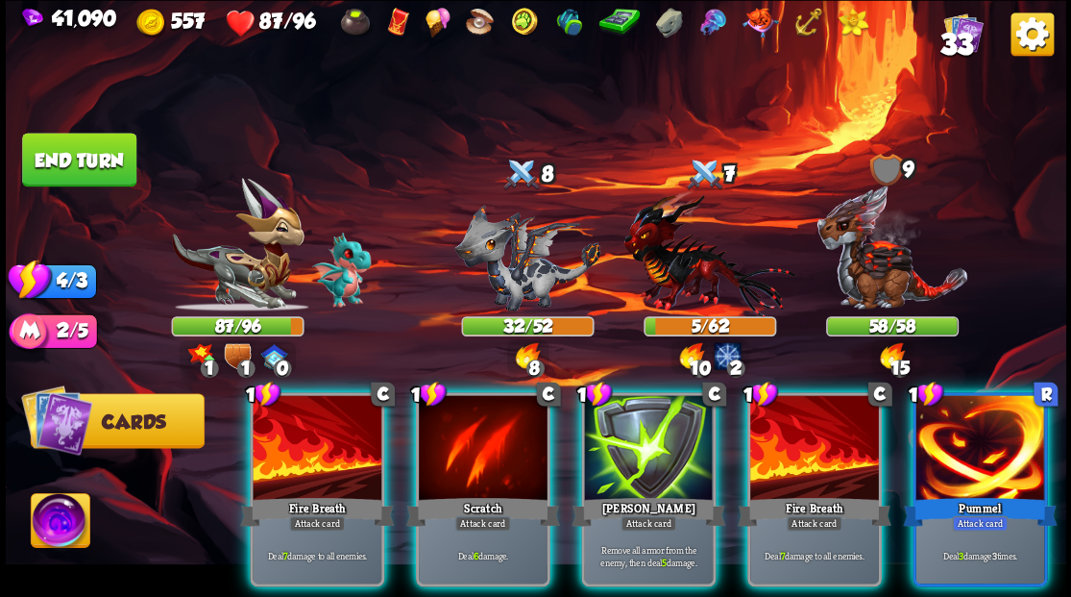
click at [822, 443] on div at bounding box center [814, 449] width 129 height 109
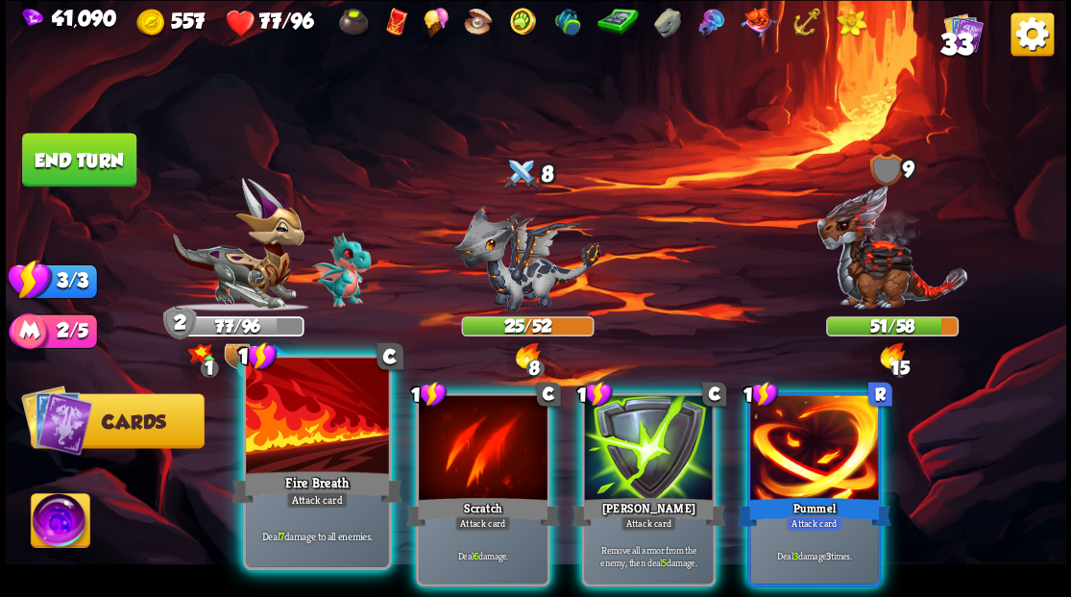
click at [327, 455] on div at bounding box center [317, 417] width 142 height 120
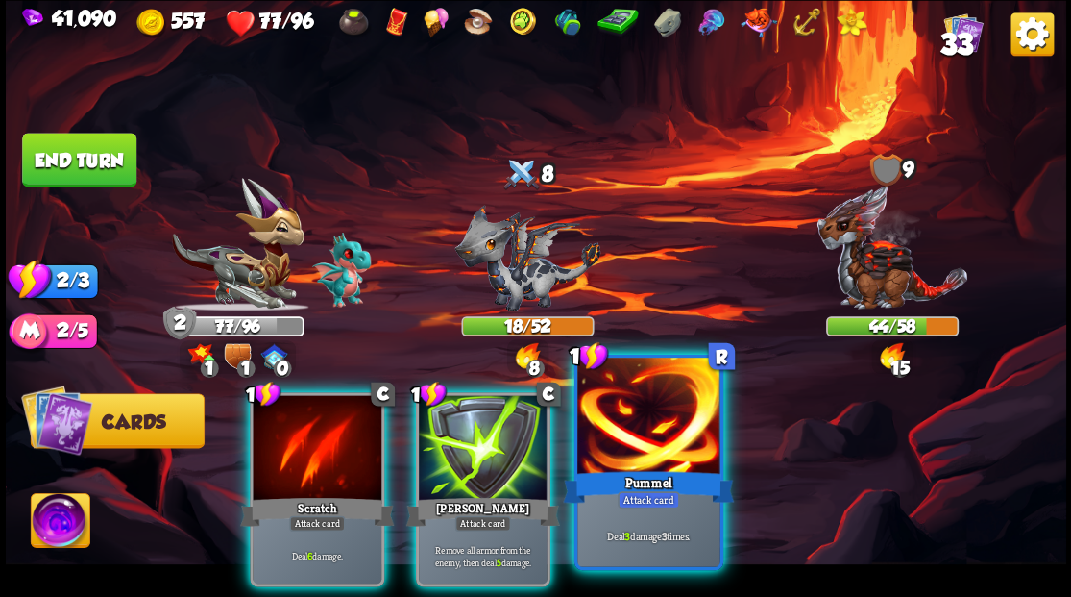
click at [648, 453] on div at bounding box center [648, 417] width 142 height 120
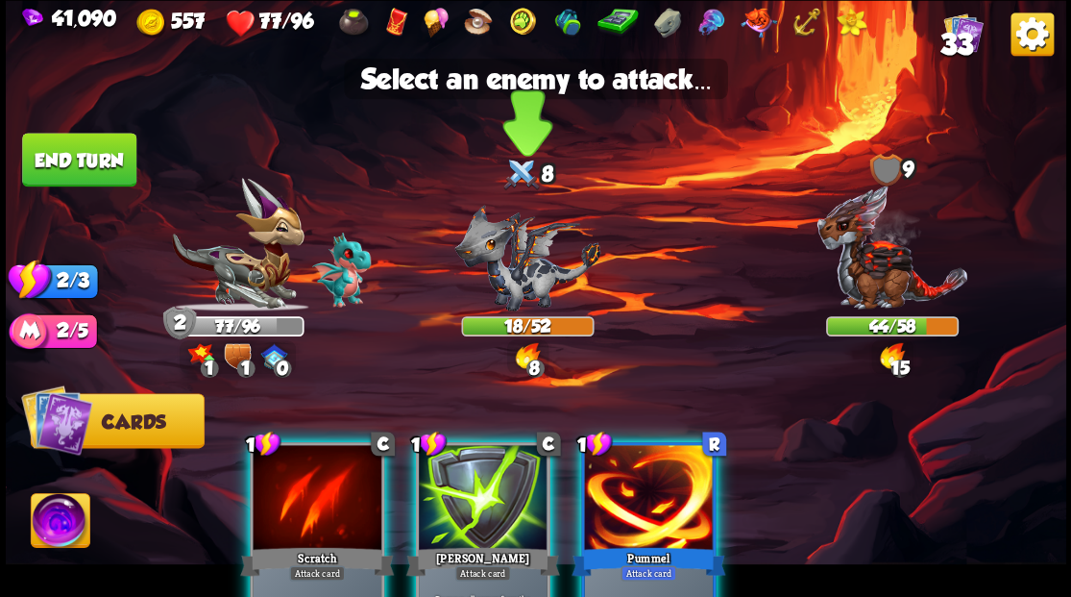
click at [515, 273] on img at bounding box center [527, 257] width 146 height 107
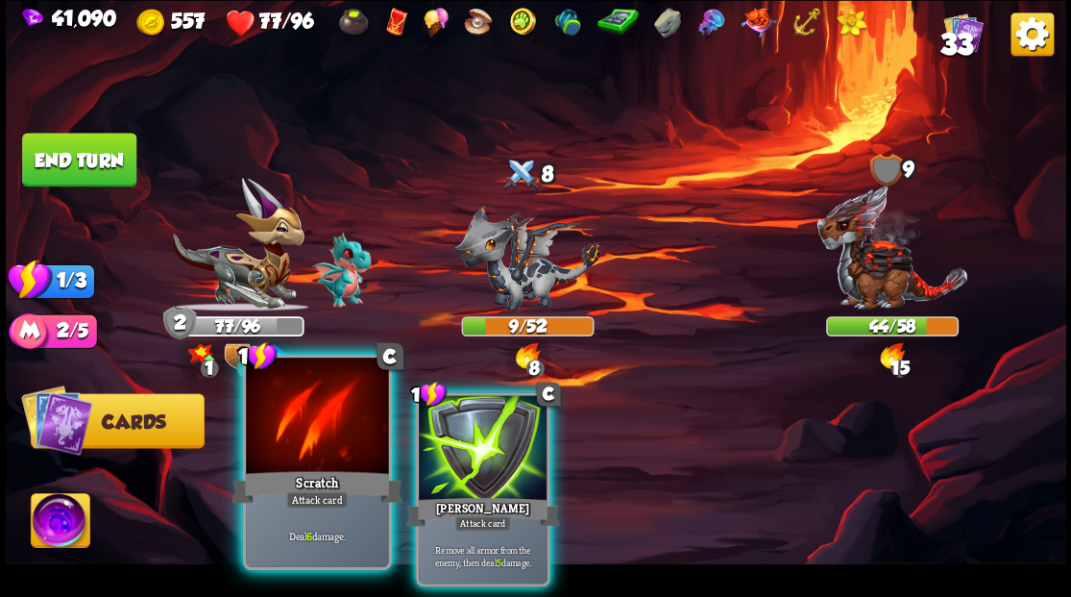
drag, startPoint x: 321, startPoint y: 443, endPoint x: 323, endPoint y: 432, distance: 10.7
click at [323, 435] on div at bounding box center [317, 417] width 142 height 120
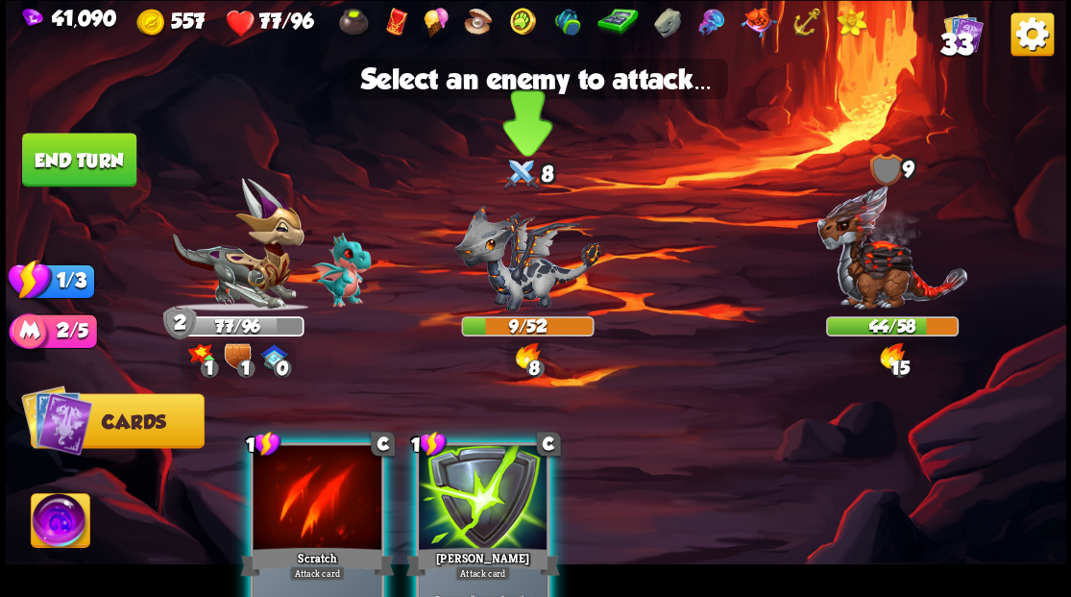
click at [511, 281] on img at bounding box center [527, 257] width 146 height 107
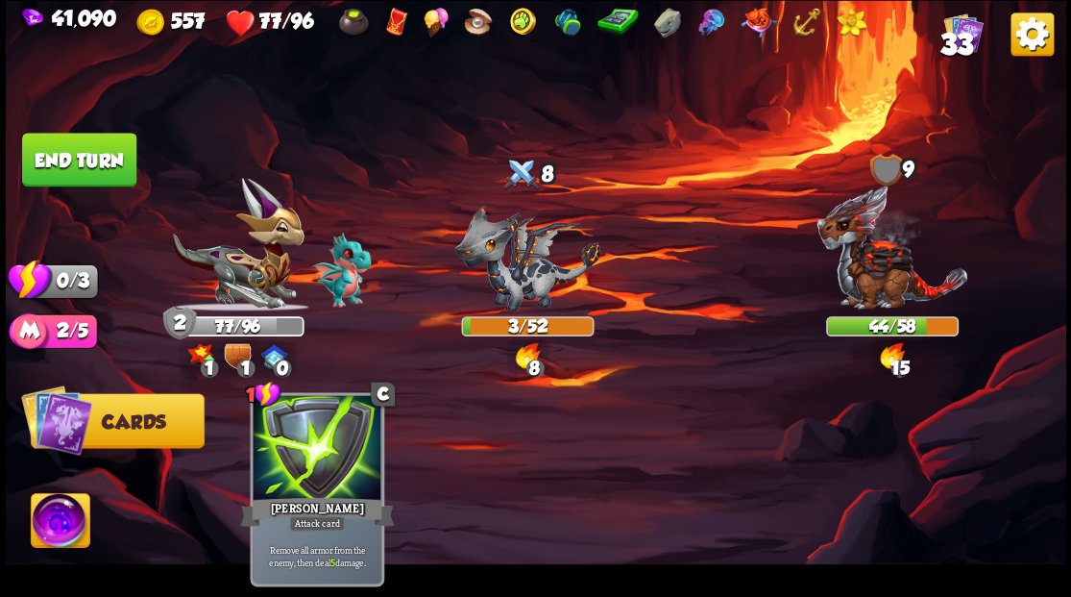
click at [83, 147] on button "End turn" at bounding box center [79, 160] width 114 height 54
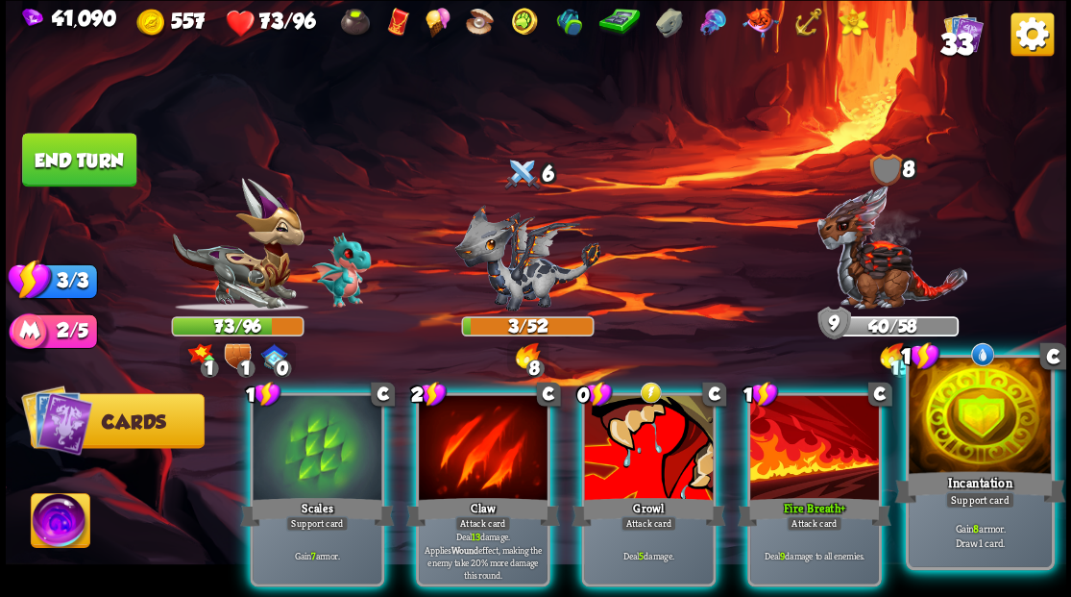
click at [1013, 430] on div at bounding box center [980, 417] width 142 height 120
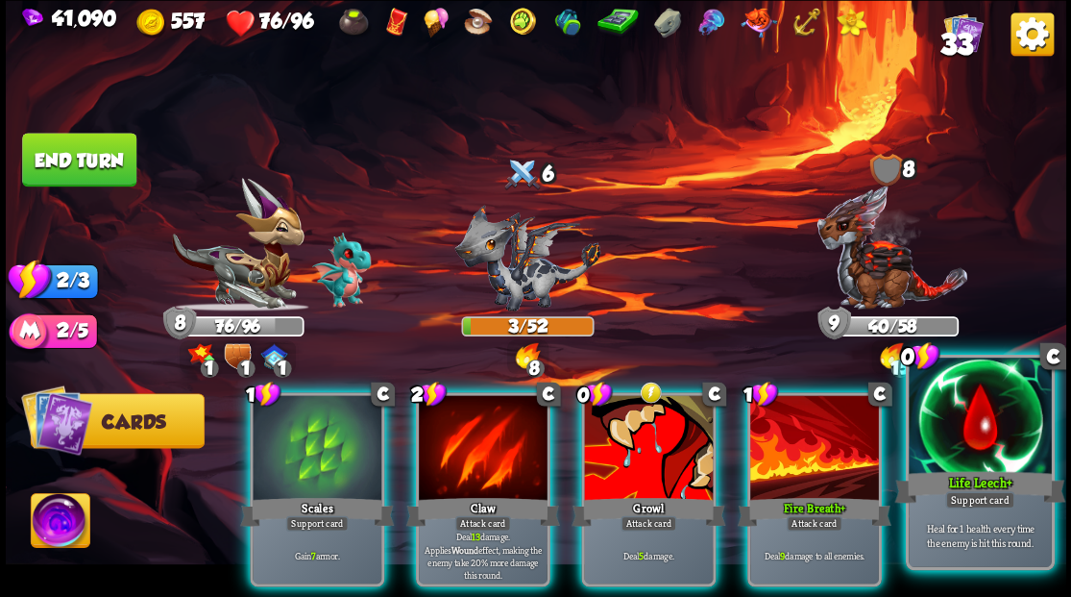
click at [1004, 419] on div at bounding box center [980, 417] width 142 height 120
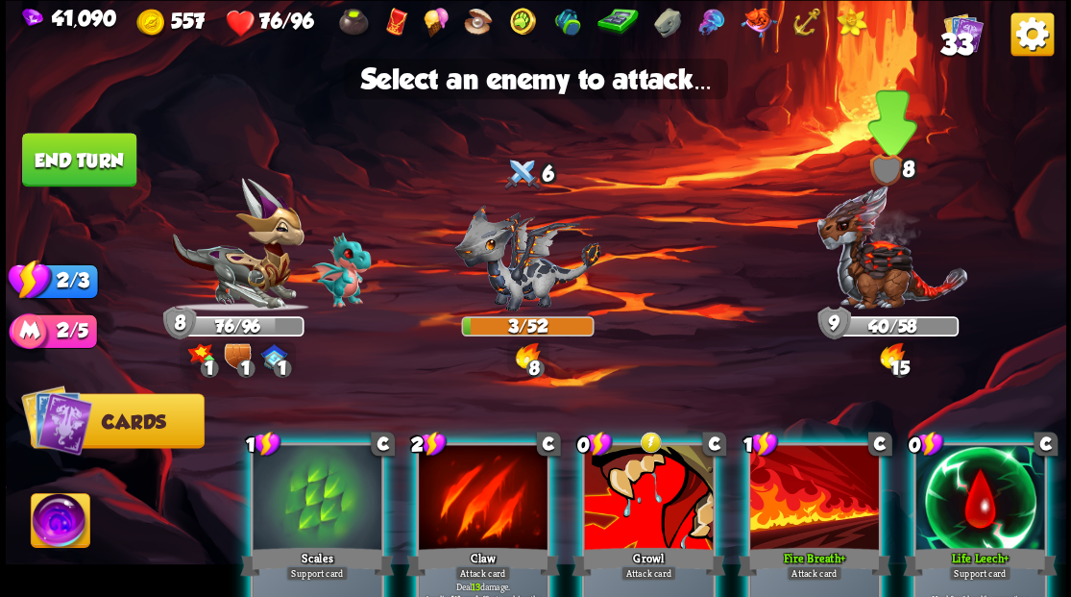
click at [865, 280] on img at bounding box center [892, 246] width 153 height 127
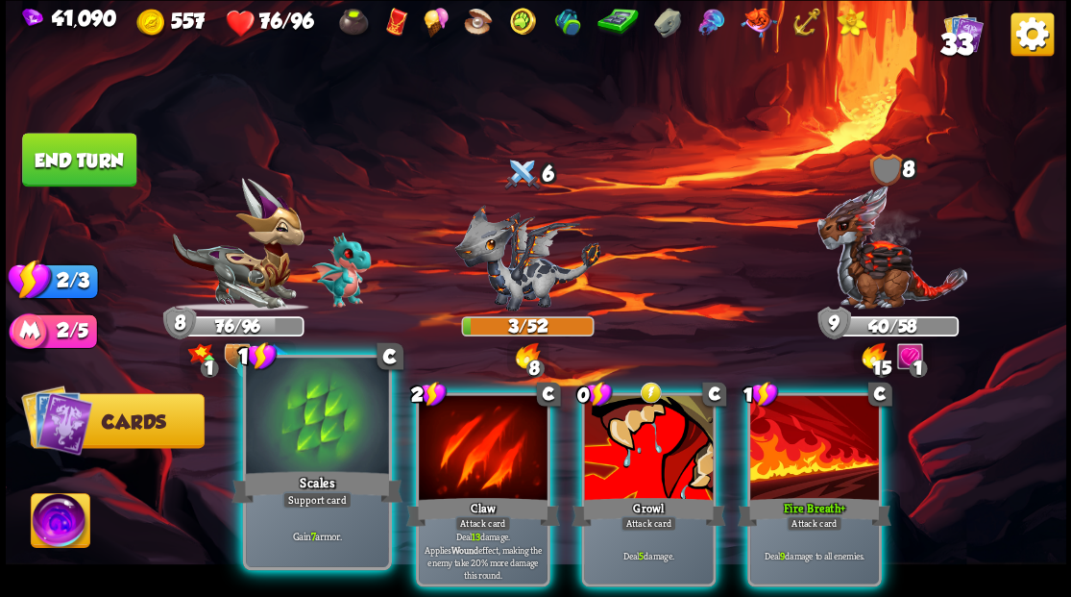
click at [314, 434] on div at bounding box center [317, 417] width 142 height 120
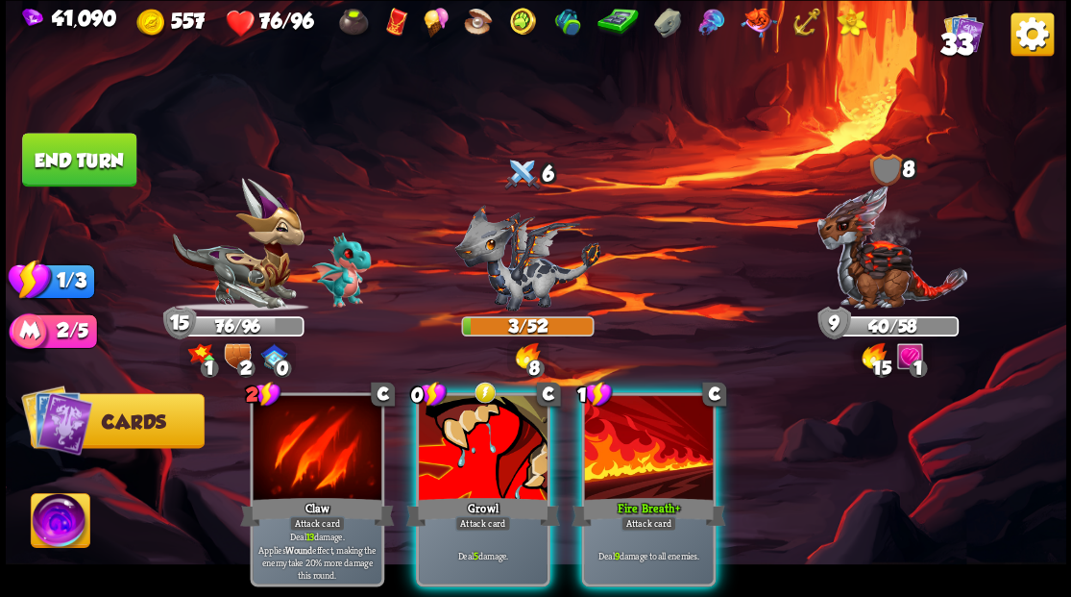
click at [651, 450] on div at bounding box center [648, 449] width 129 height 109
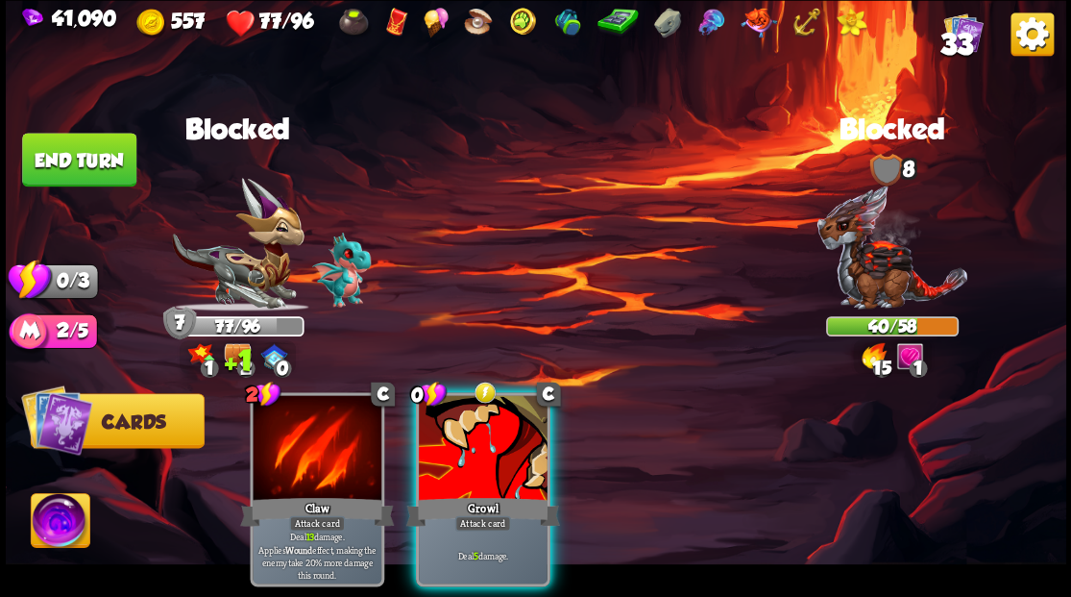
click at [472, 447] on div at bounding box center [483, 449] width 129 height 109
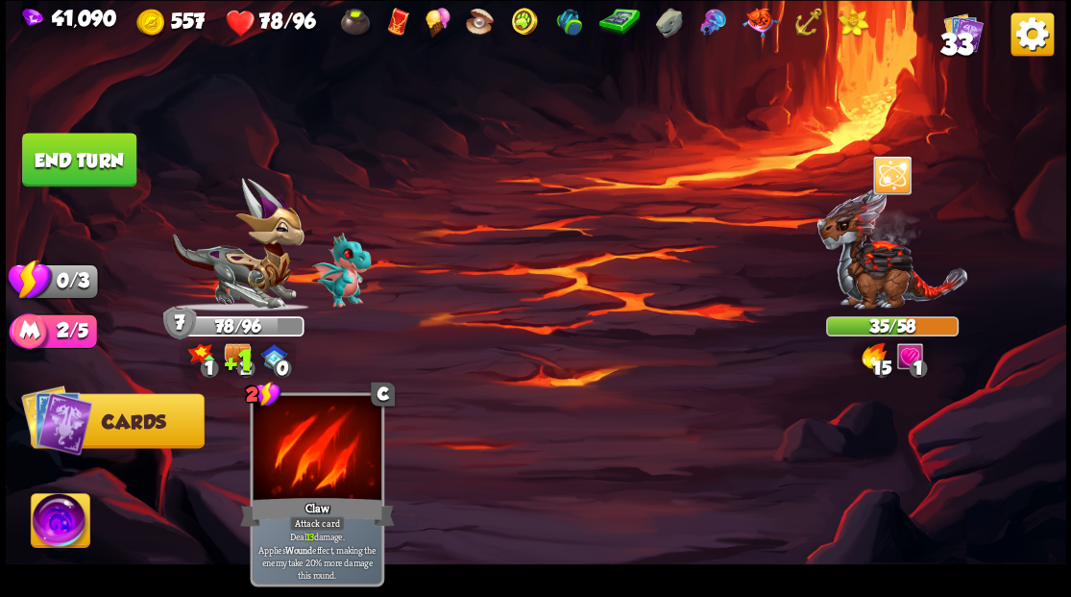
click at [76, 155] on button "End turn" at bounding box center [79, 160] width 114 height 54
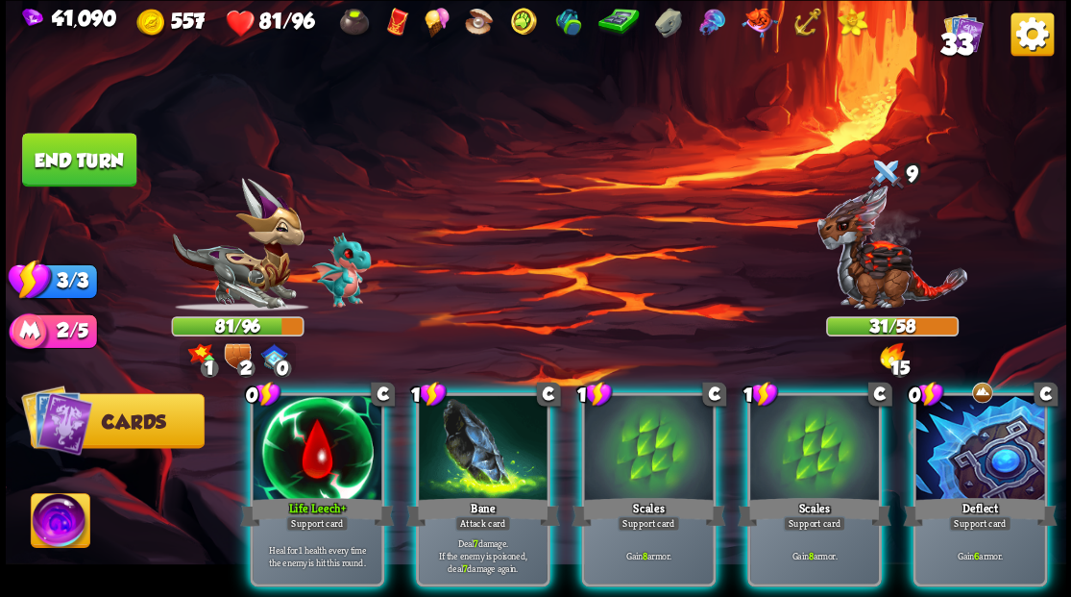
drag, startPoint x: 615, startPoint y: 425, endPoint x: 634, endPoint y: 417, distance: 20.7
click at [619, 424] on div at bounding box center [648, 449] width 129 height 109
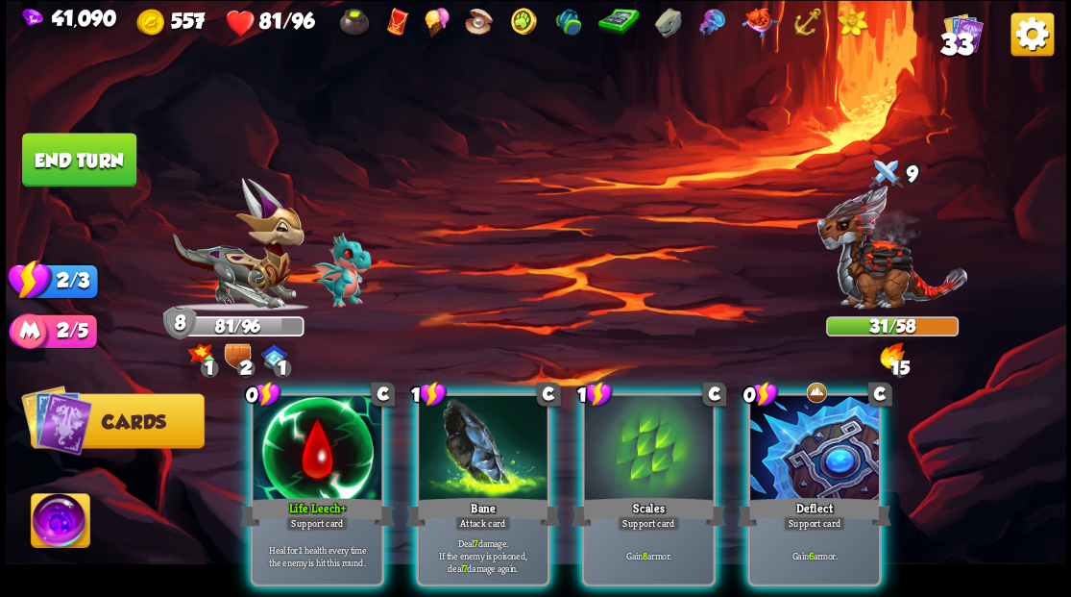
drag, startPoint x: 837, startPoint y: 433, endPoint x: 802, endPoint y: 423, distance: 36.2
click at [835, 433] on div at bounding box center [814, 449] width 129 height 109
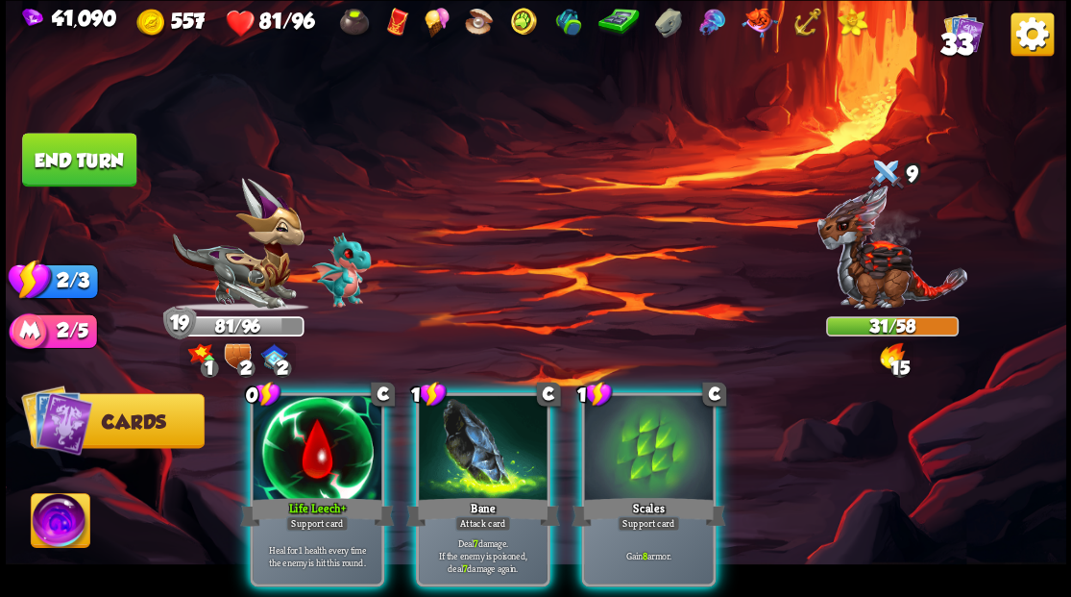
click at [323, 442] on div at bounding box center [317, 449] width 129 height 109
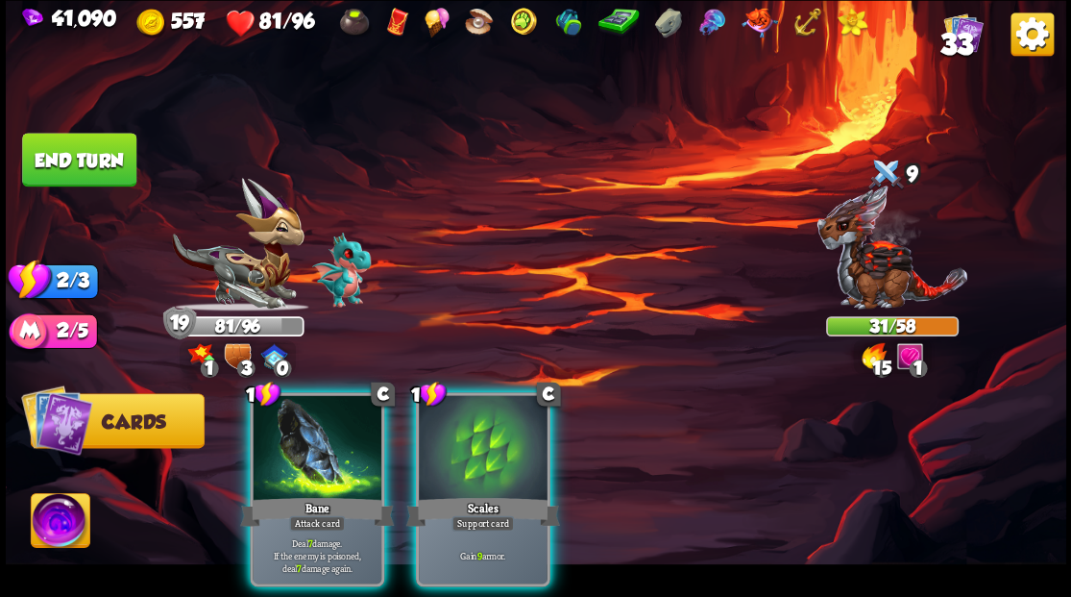
click at [305, 436] on div at bounding box center [317, 449] width 129 height 109
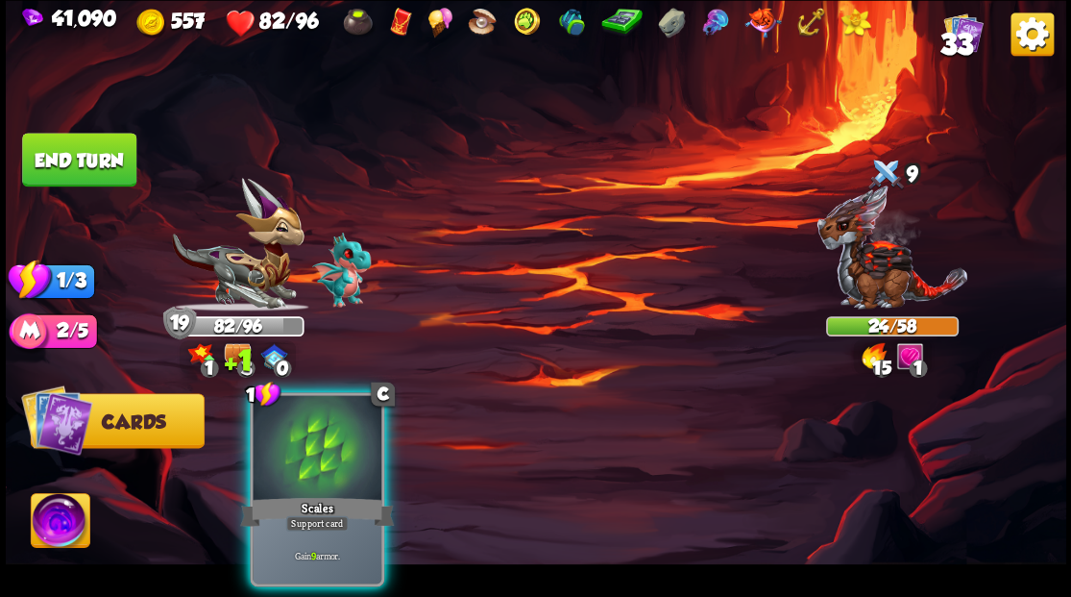
drag, startPoint x: 292, startPoint y: 446, endPoint x: 280, endPoint y: 411, distance: 36.8
click at [290, 436] on div at bounding box center [317, 449] width 129 height 109
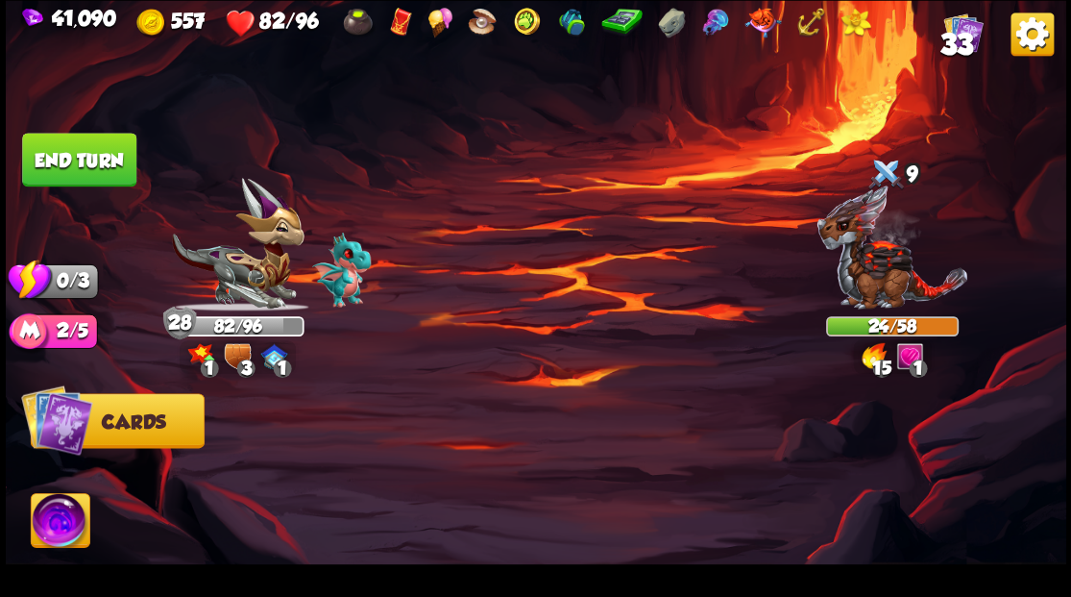
drag, startPoint x: 113, startPoint y: 166, endPoint x: 327, endPoint y: 200, distance: 215.9
click at [113, 166] on button "End turn" at bounding box center [79, 160] width 114 height 54
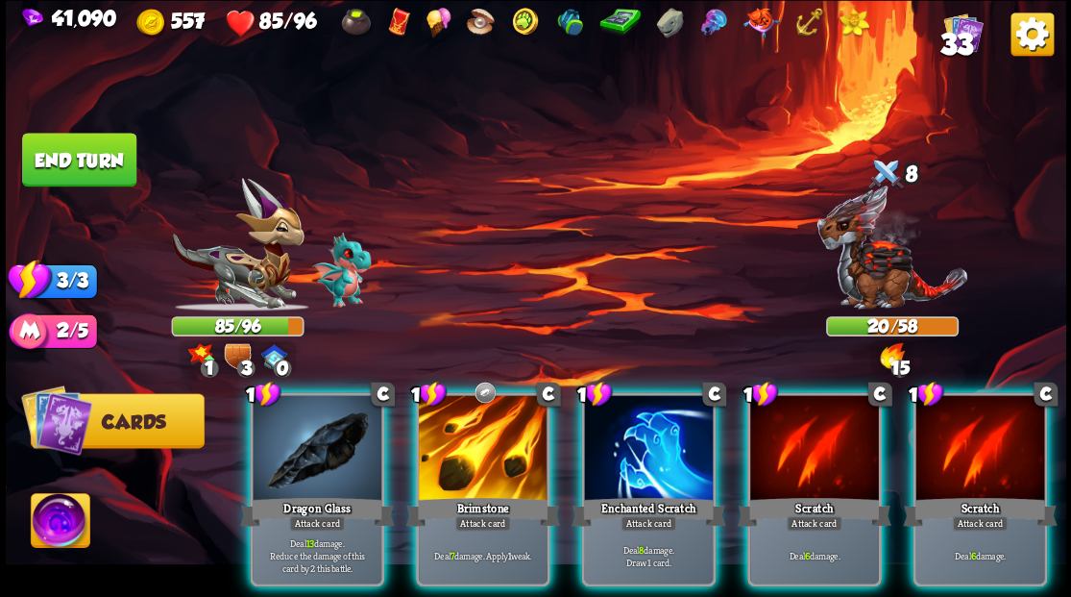
drag, startPoint x: 613, startPoint y: 459, endPoint x: 605, endPoint y: 445, distance: 16.3
click at [613, 457] on div at bounding box center [648, 449] width 129 height 109
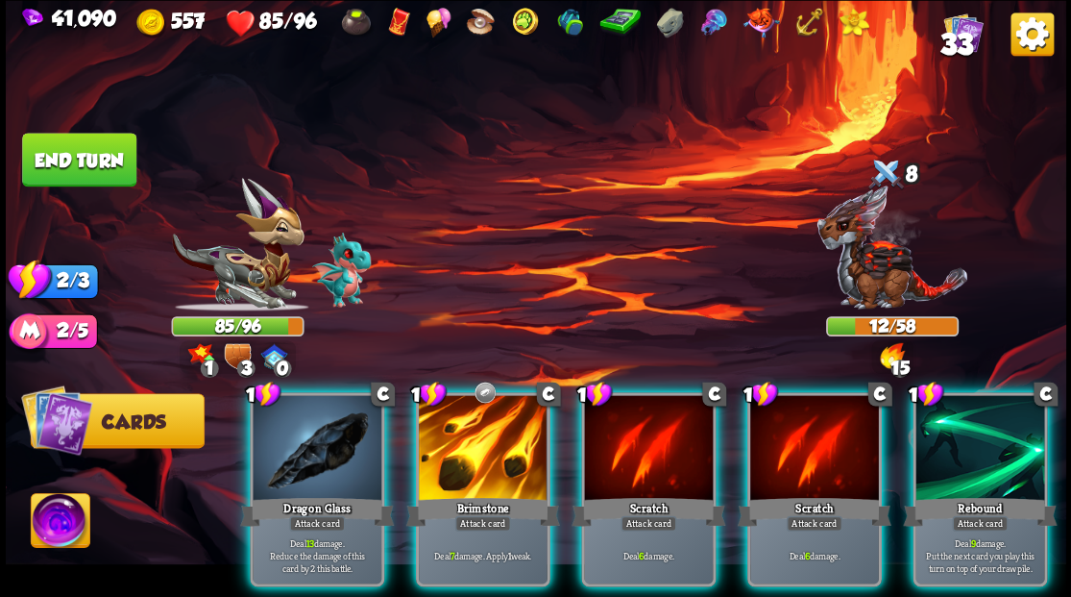
click at [463, 428] on div at bounding box center [483, 449] width 129 height 109
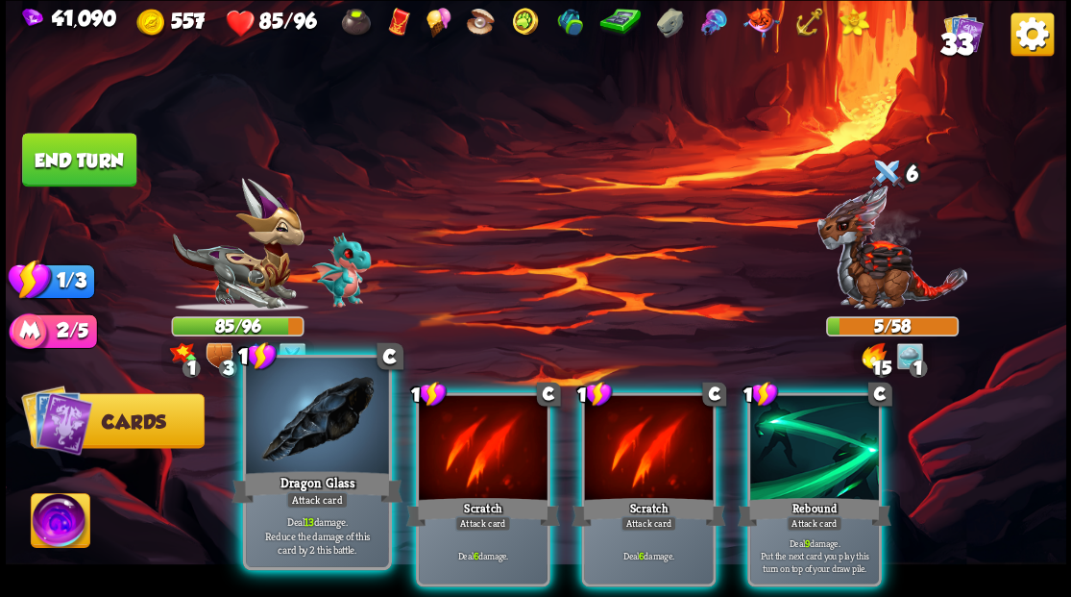
click at [329, 436] on div at bounding box center [317, 417] width 142 height 120
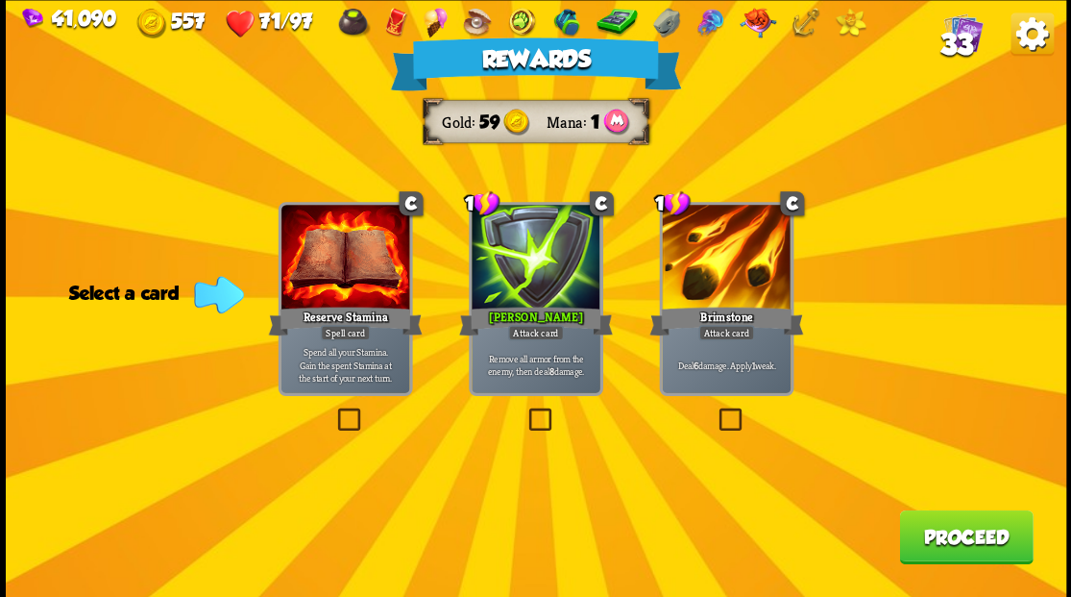
click at [525, 410] on label at bounding box center [525, 410] width 0 height 0
click at [0, 0] on input "checkbox" at bounding box center [0, 0] width 0 height 0
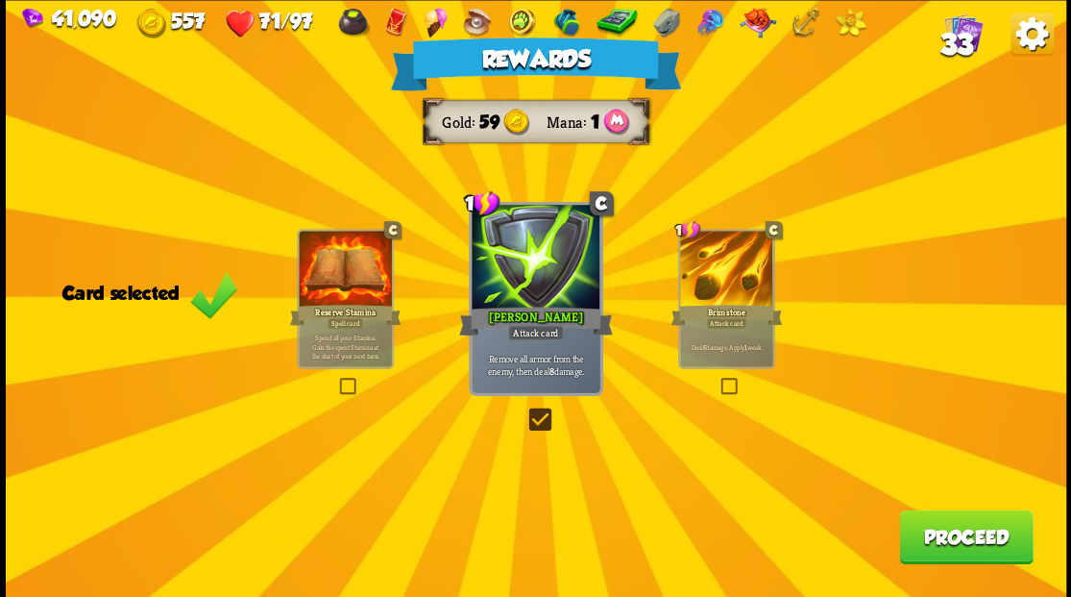
drag, startPoint x: 938, startPoint y: 542, endPoint x: 926, endPoint y: 530, distance: 16.3
click at [926, 530] on button "Proceed" at bounding box center [966, 536] width 134 height 54
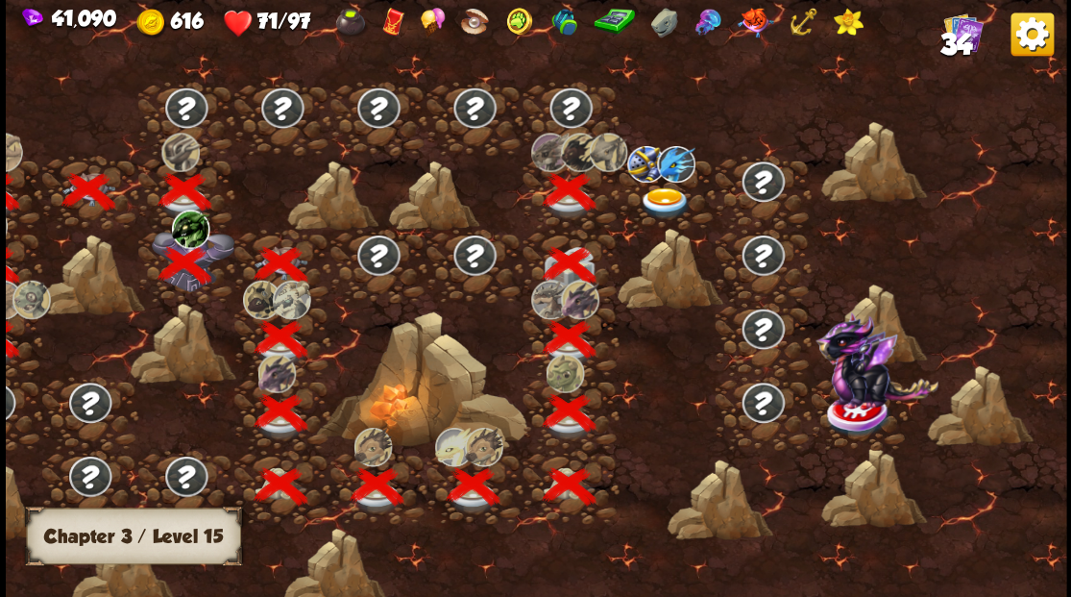
click at [662, 198] on img at bounding box center [664, 203] width 53 height 32
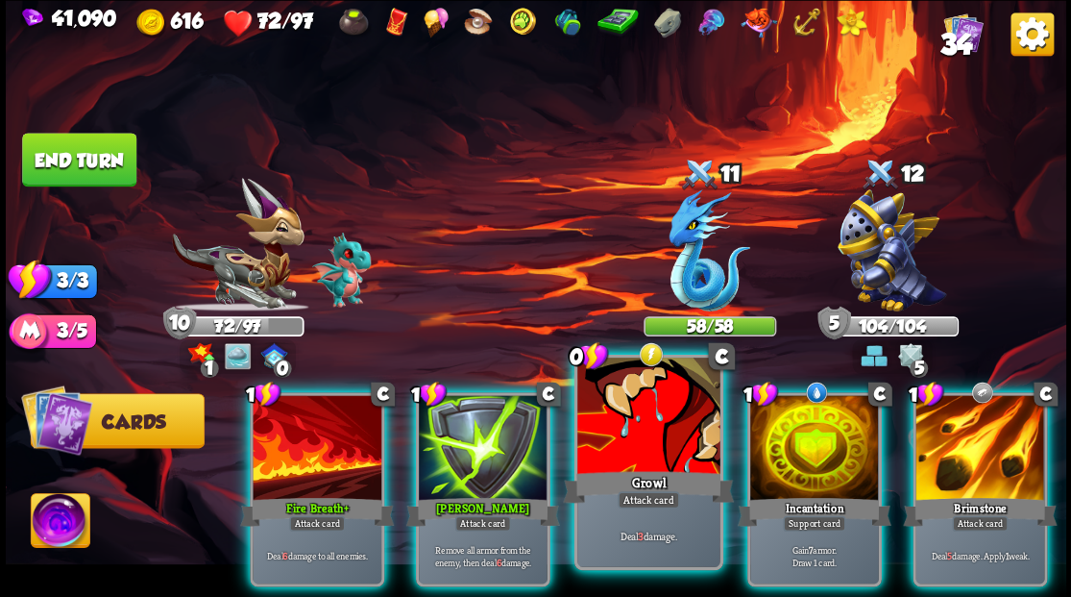
click at [638, 429] on div at bounding box center [648, 417] width 142 height 120
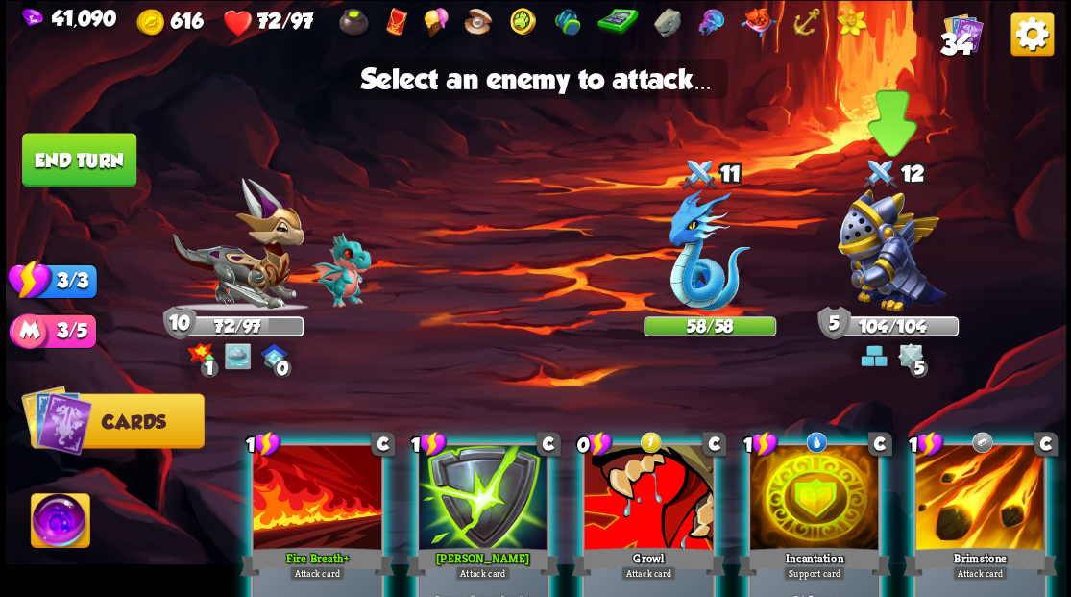
click at [870, 266] on img at bounding box center [892, 250] width 109 height 122
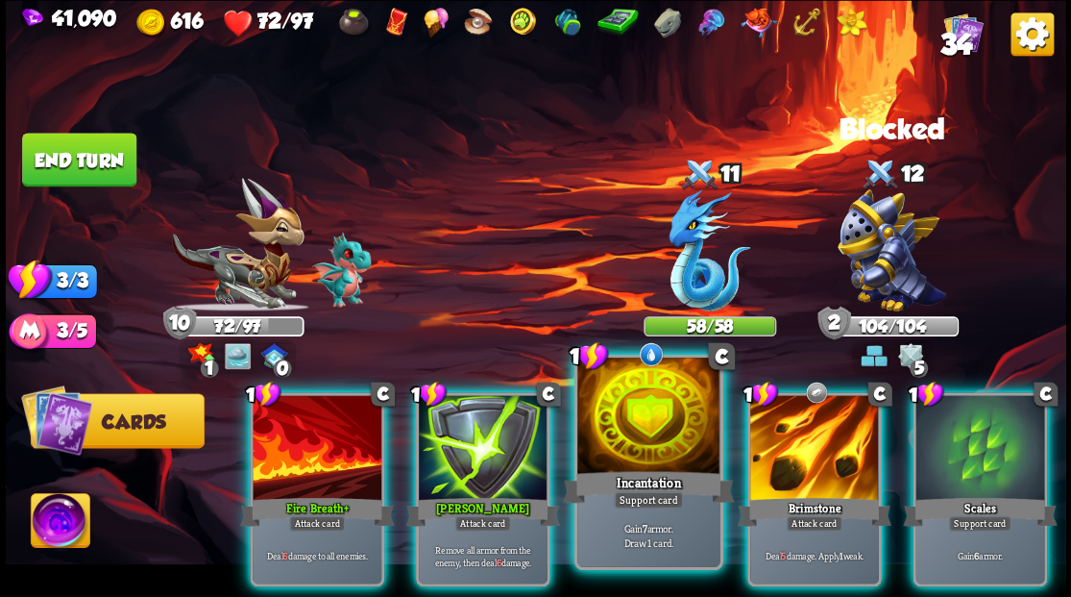
click at [643, 428] on div at bounding box center [648, 417] width 142 height 120
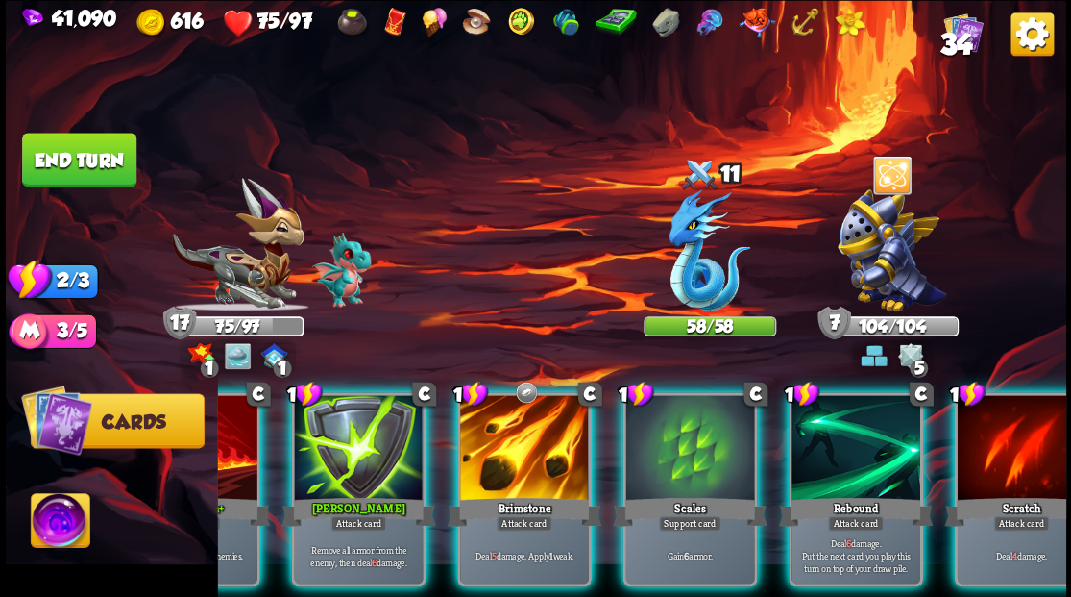
scroll to position [0, 182]
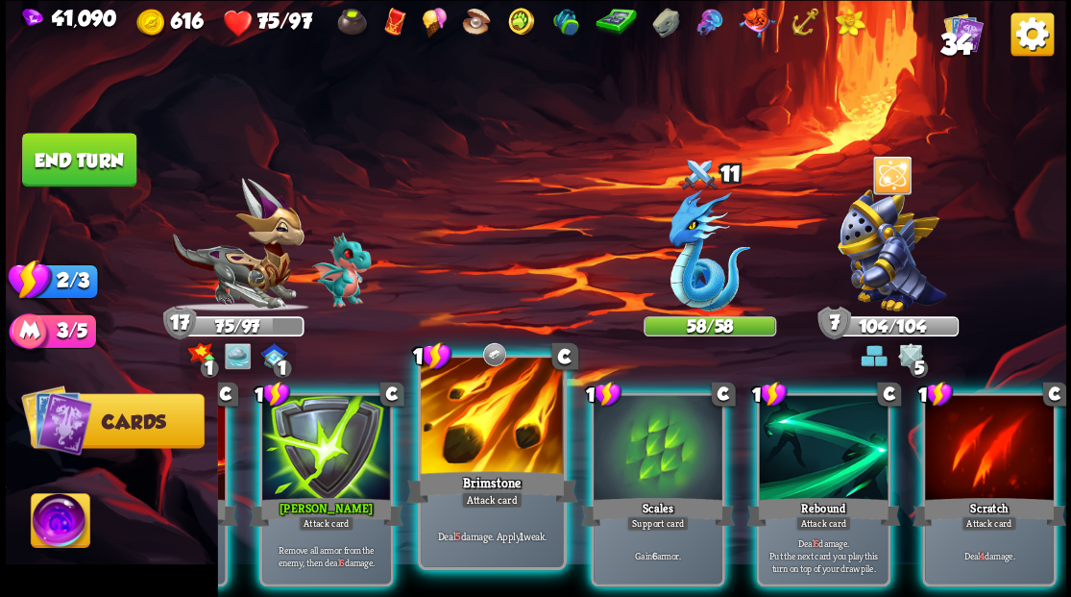
click at [461, 436] on div at bounding box center [492, 417] width 142 height 120
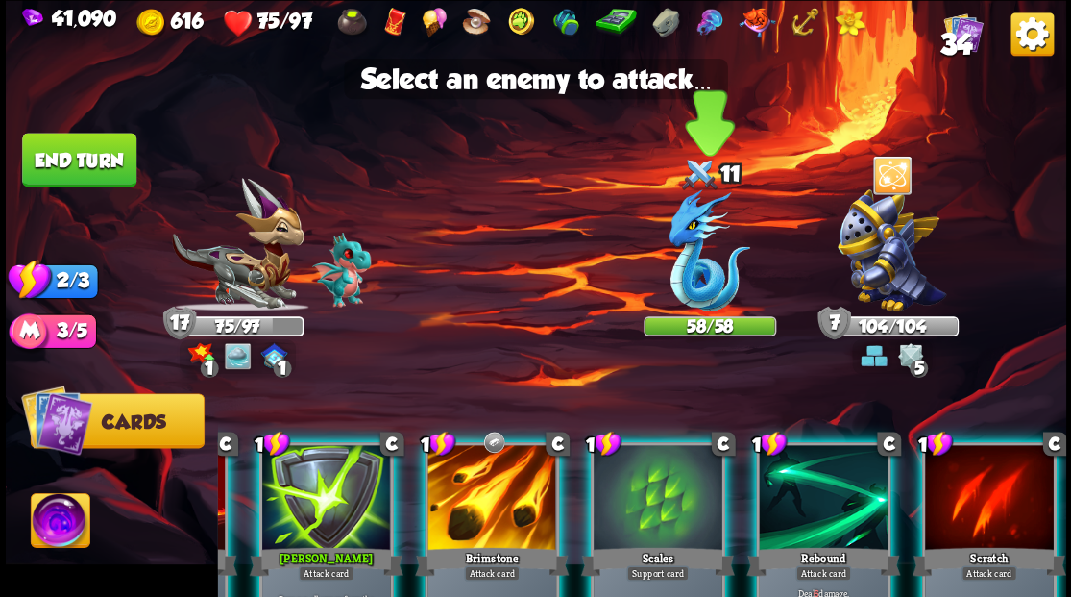
click at [688, 270] on img at bounding box center [710, 250] width 82 height 122
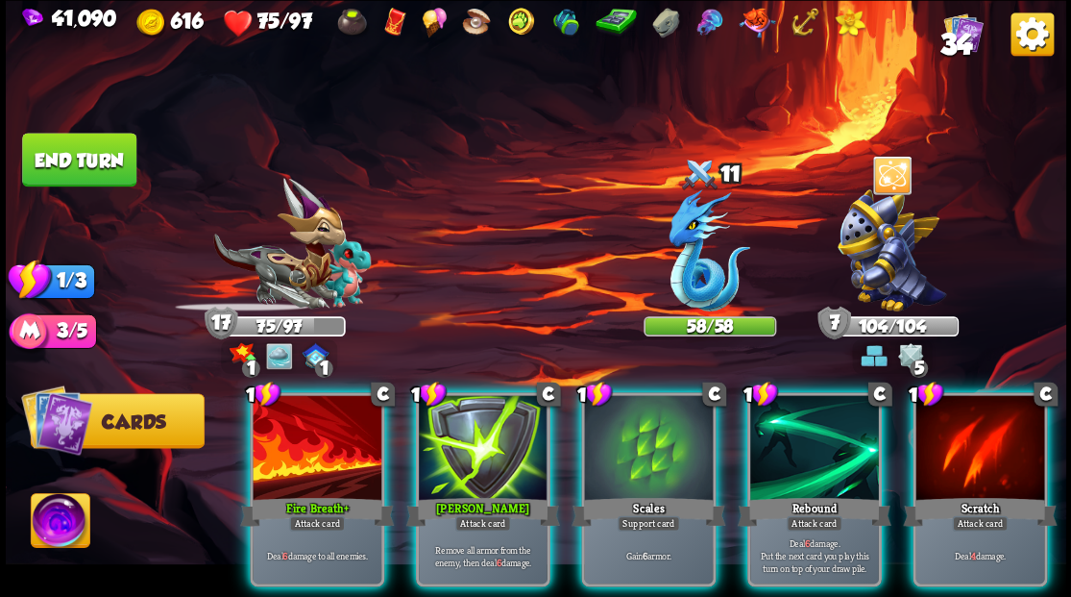
scroll to position [0, 0]
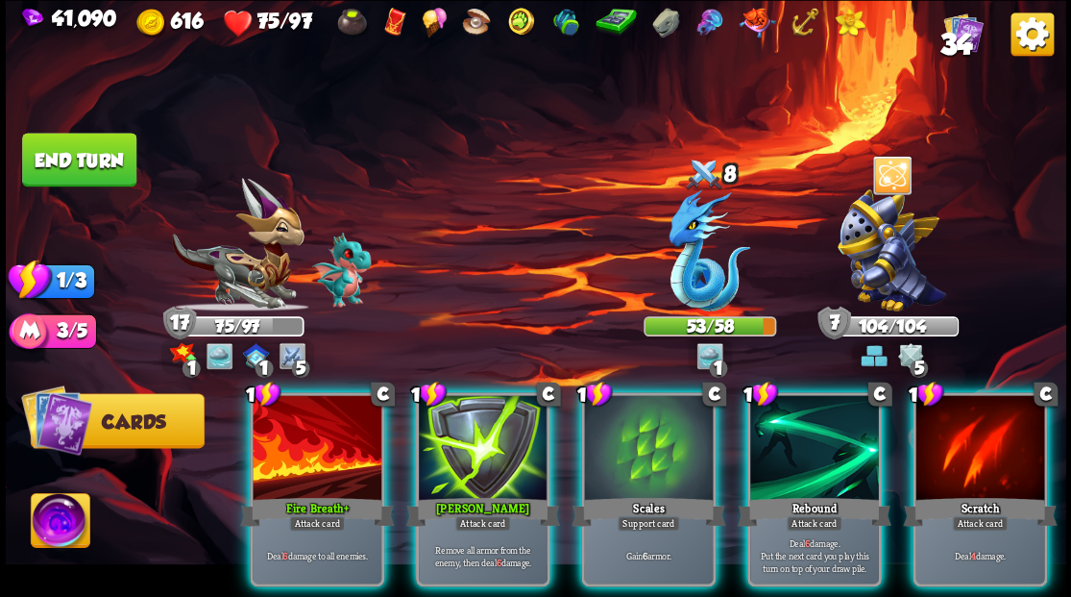
click at [327, 432] on div at bounding box center [317, 449] width 129 height 109
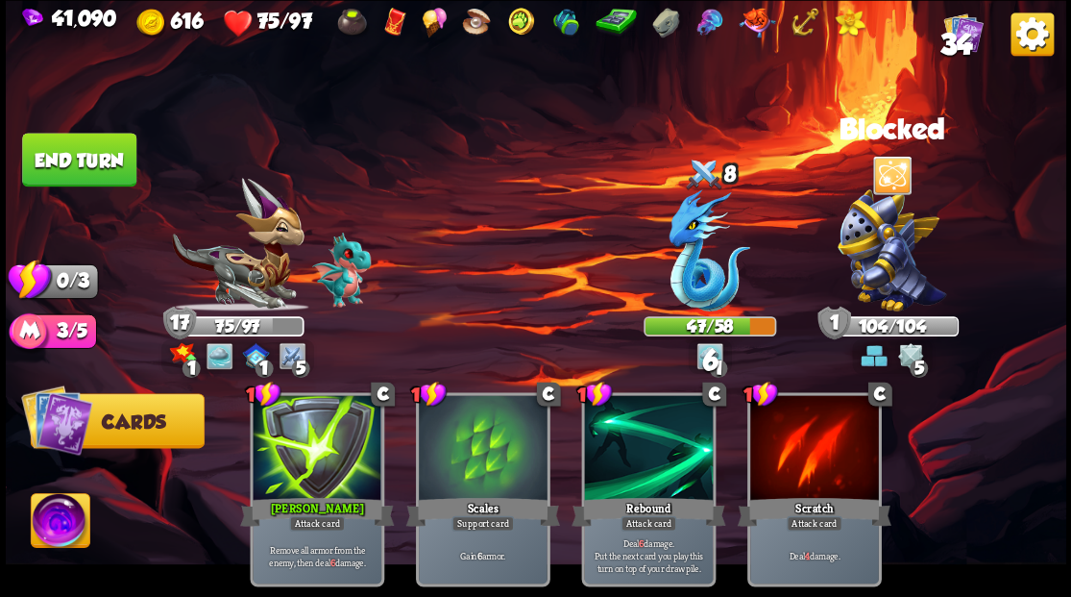
click at [75, 159] on button "End turn" at bounding box center [79, 160] width 114 height 54
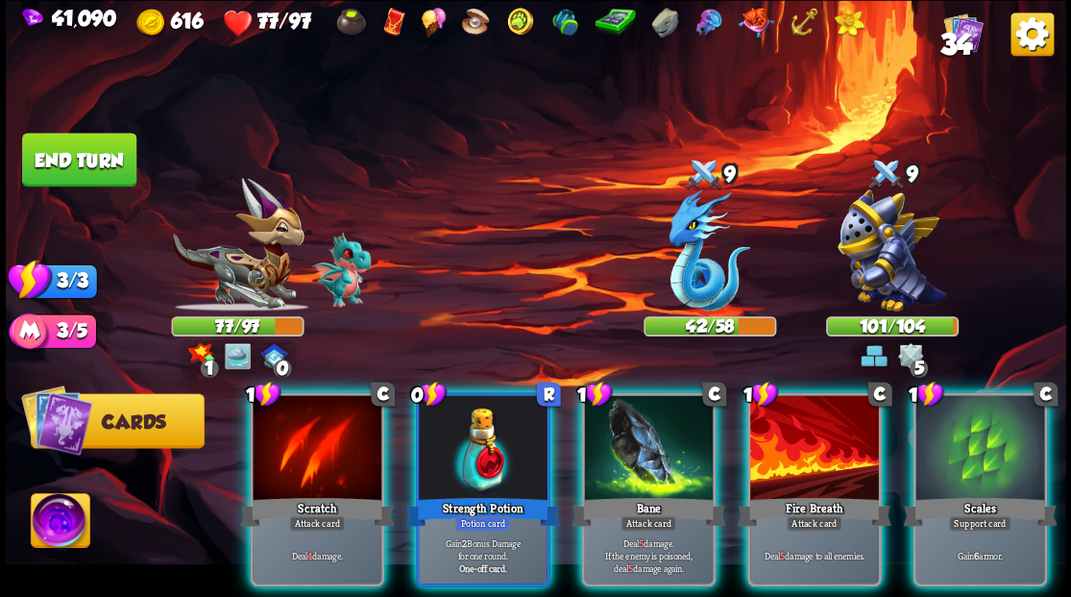
click at [455, 402] on div at bounding box center [483, 449] width 129 height 109
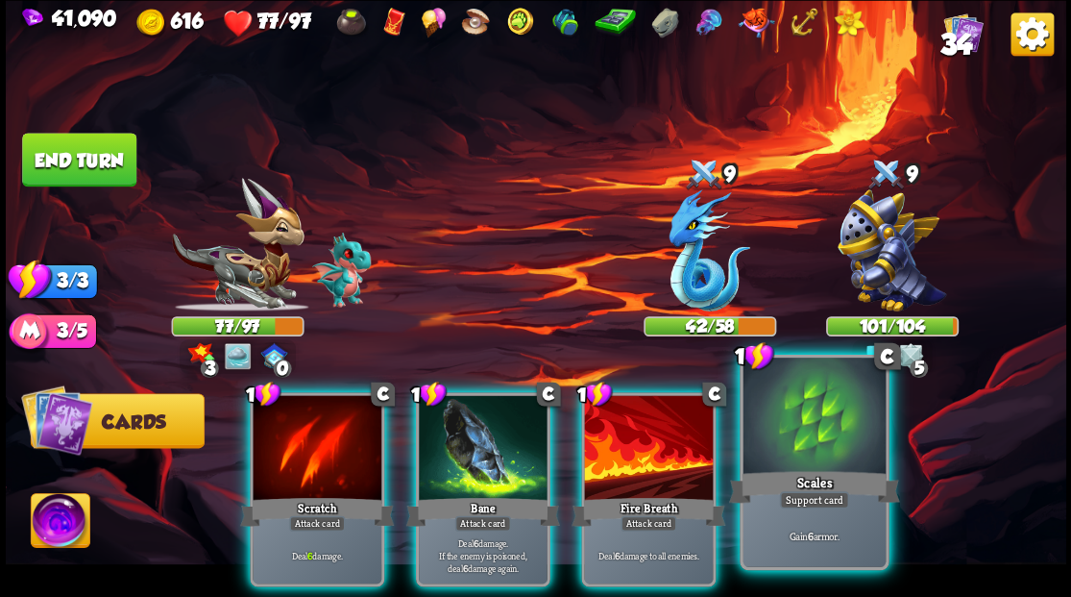
click at [795, 444] on div at bounding box center [814, 417] width 142 height 120
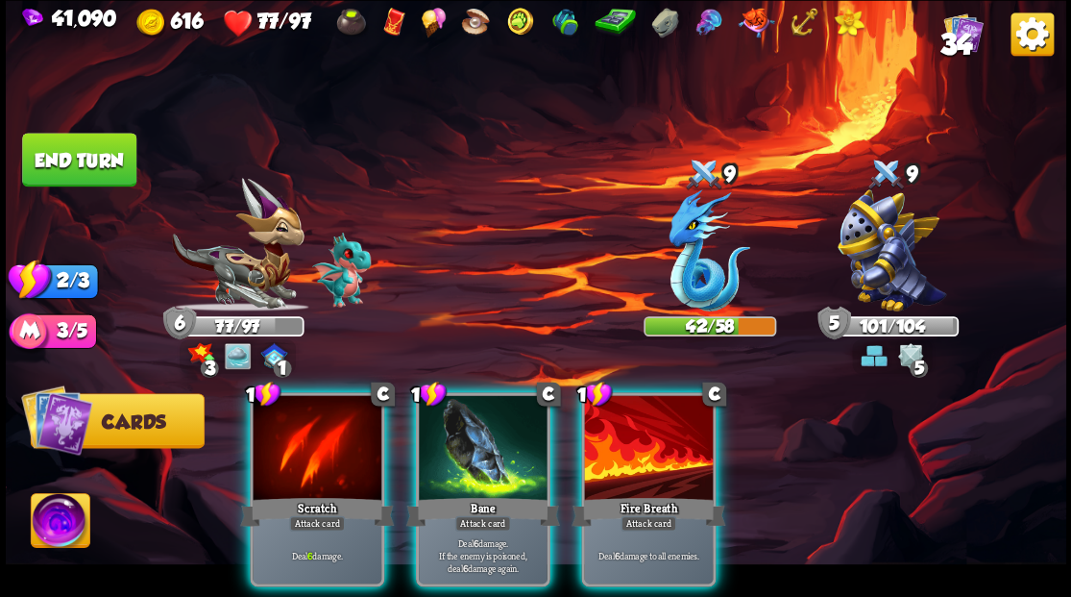
click at [58, 516] on img at bounding box center [60, 523] width 59 height 60
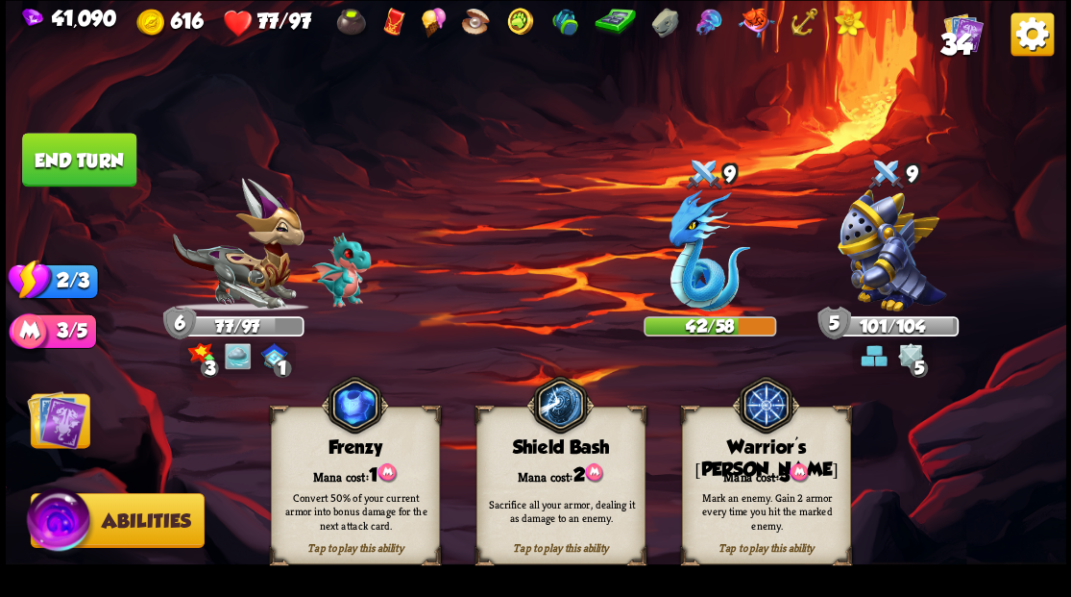
click at [796, 467] on img at bounding box center [799, 472] width 19 height 20
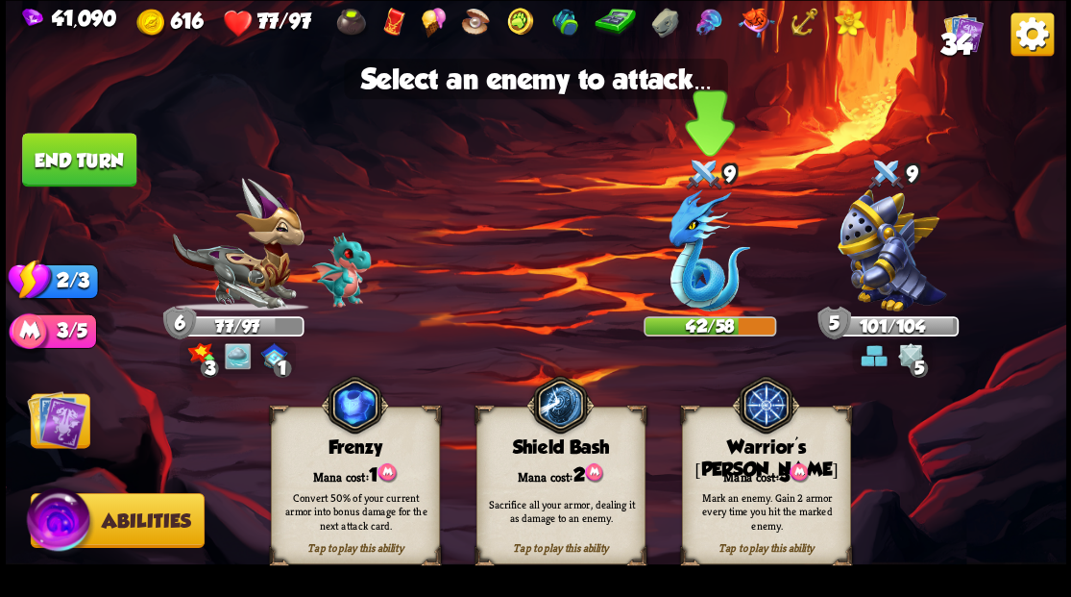
click at [696, 252] on img at bounding box center [710, 250] width 82 height 122
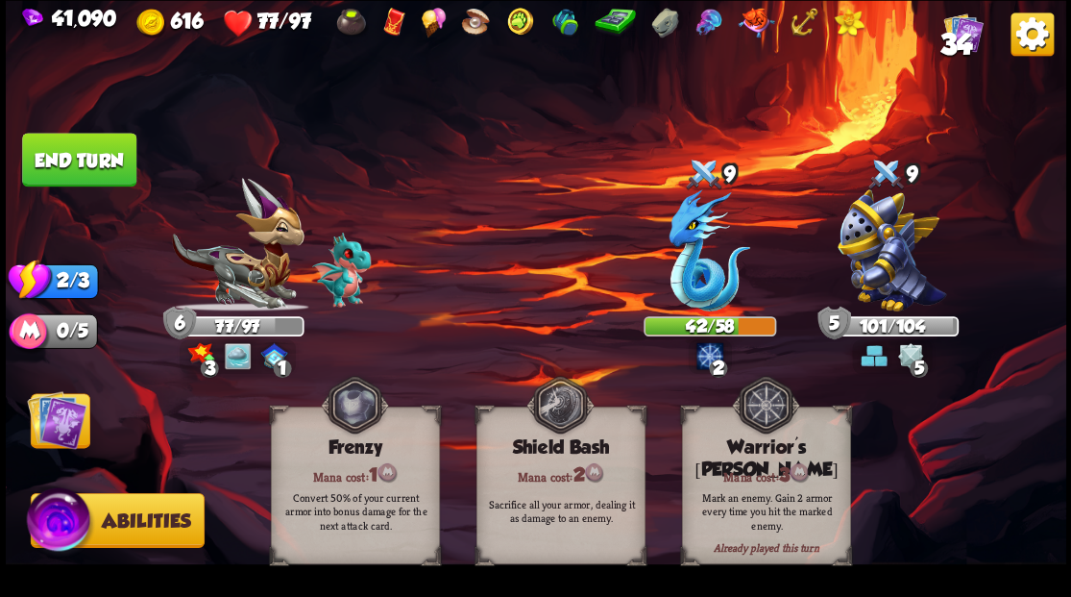
click at [50, 419] on img at bounding box center [57, 419] width 60 height 60
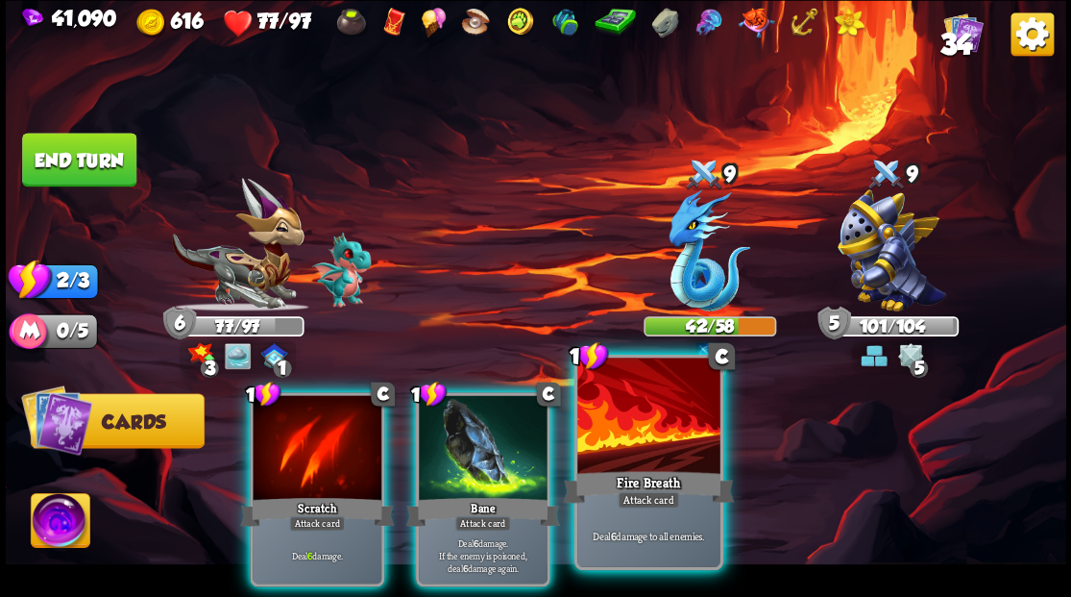
click at [647, 439] on div at bounding box center [648, 417] width 142 height 120
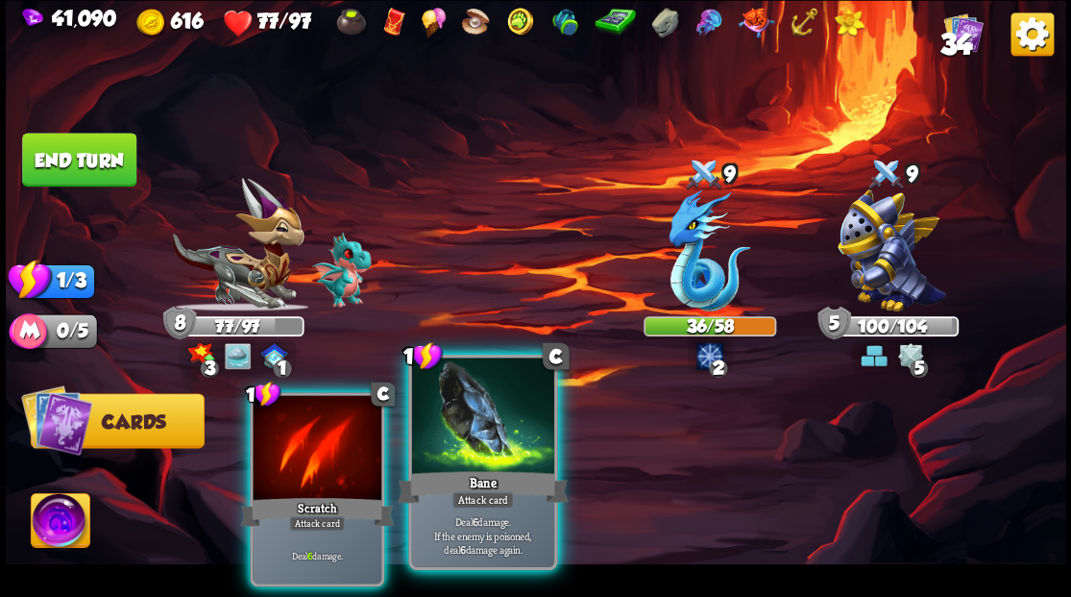
click at [479, 432] on div at bounding box center [482, 417] width 142 height 120
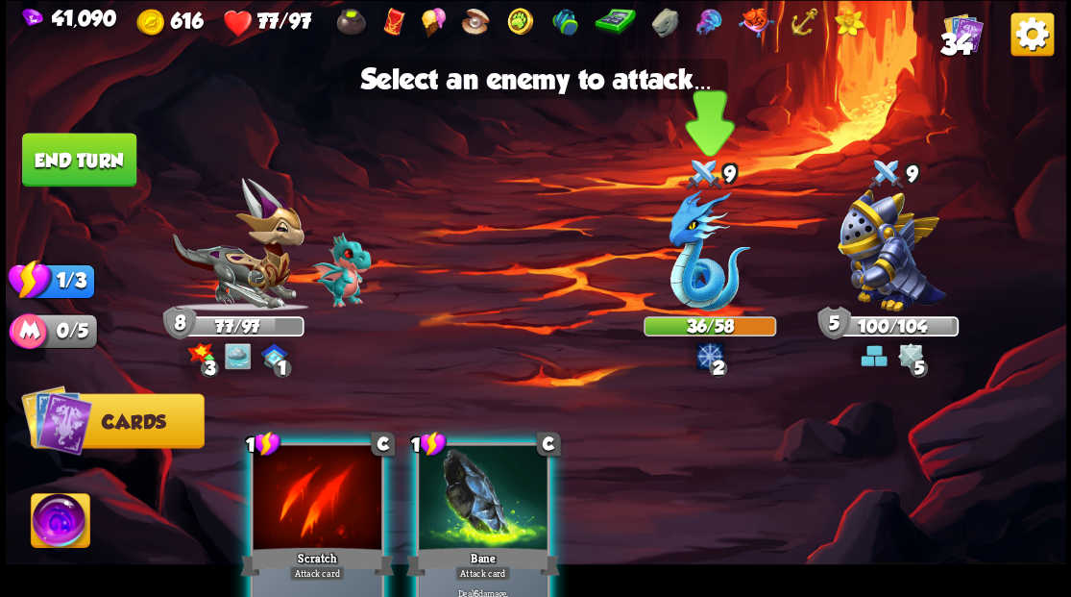
click at [694, 277] on img at bounding box center [710, 250] width 82 height 122
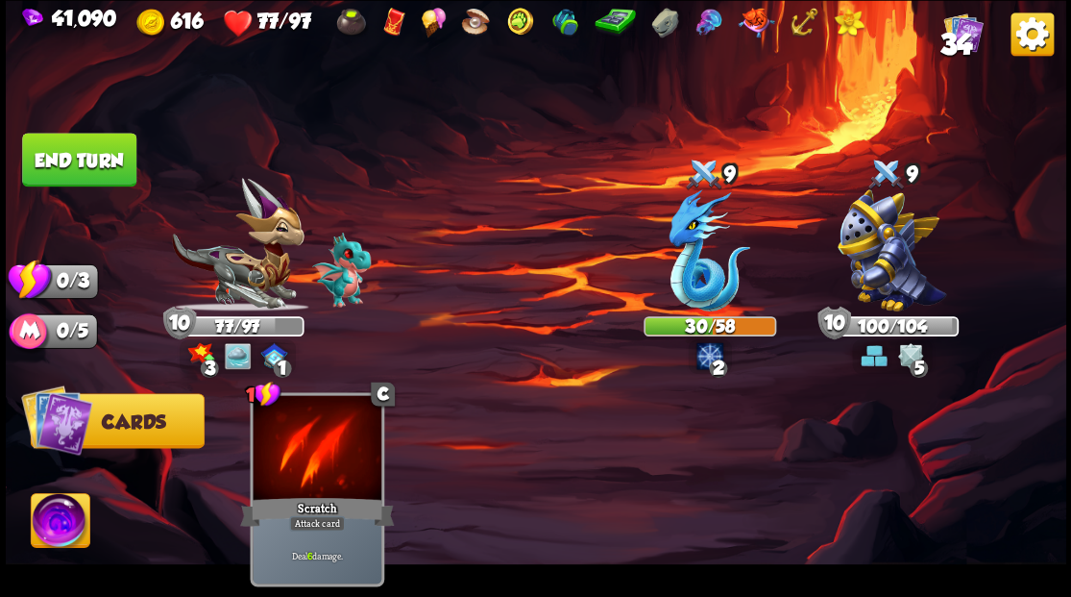
drag, startPoint x: 100, startPoint y: 165, endPoint x: 249, endPoint y: 163, distance: 148.9
click at [106, 165] on button "End turn" at bounding box center [79, 160] width 114 height 54
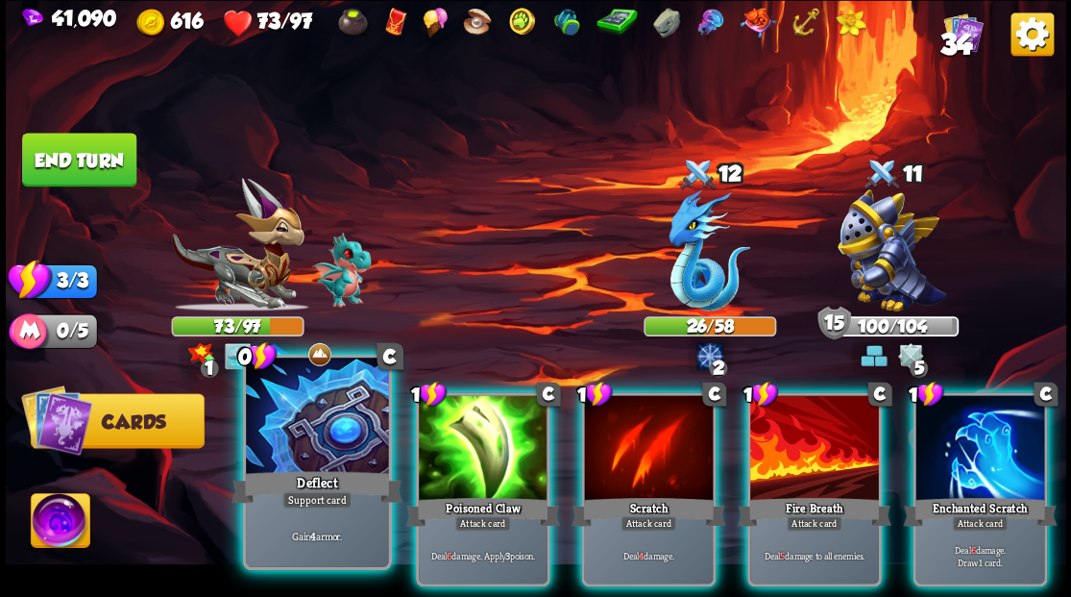
click at [286, 432] on div at bounding box center [317, 417] width 142 height 120
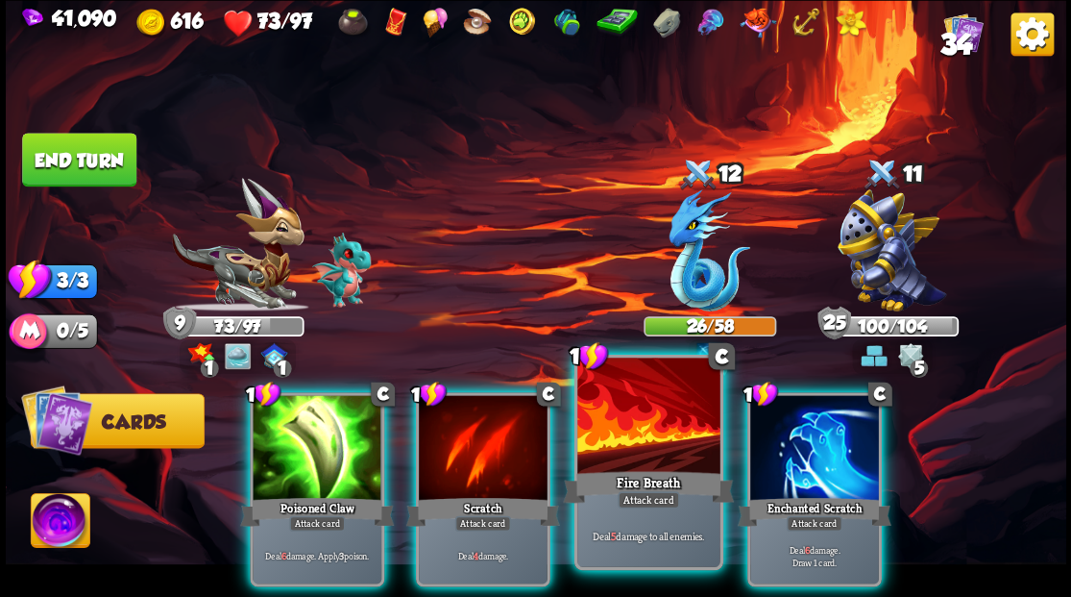
click at [652, 440] on div at bounding box center [648, 417] width 142 height 120
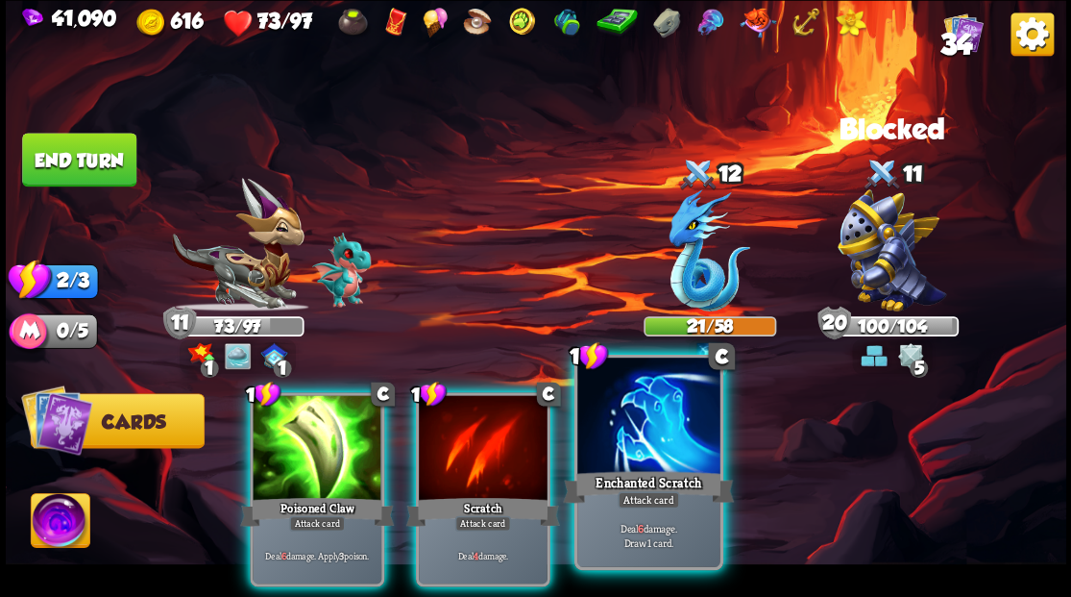
click at [649, 432] on div at bounding box center [648, 417] width 142 height 120
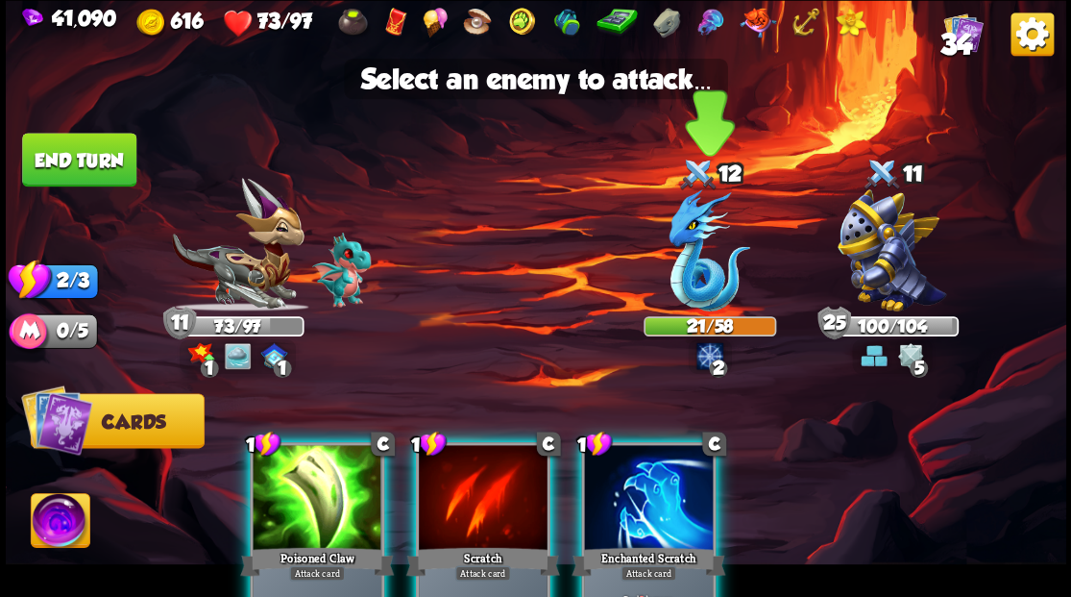
click at [678, 285] on img at bounding box center [710, 250] width 82 height 122
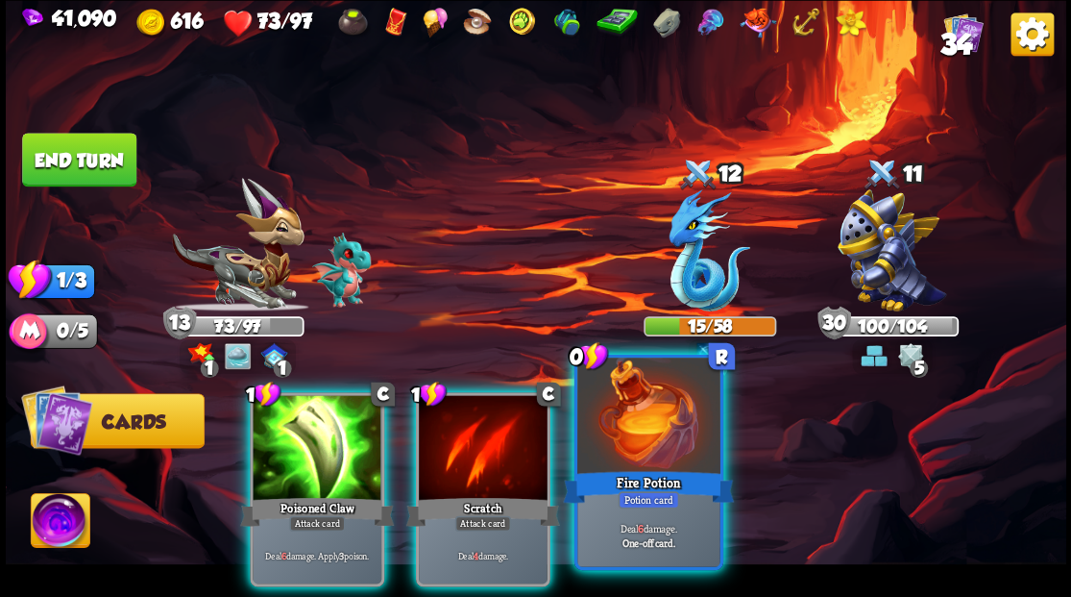
drag, startPoint x: 630, startPoint y: 445, endPoint x: 626, endPoint y: 400, distance: 45.3
click at [628, 436] on div at bounding box center [648, 417] width 142 height 120
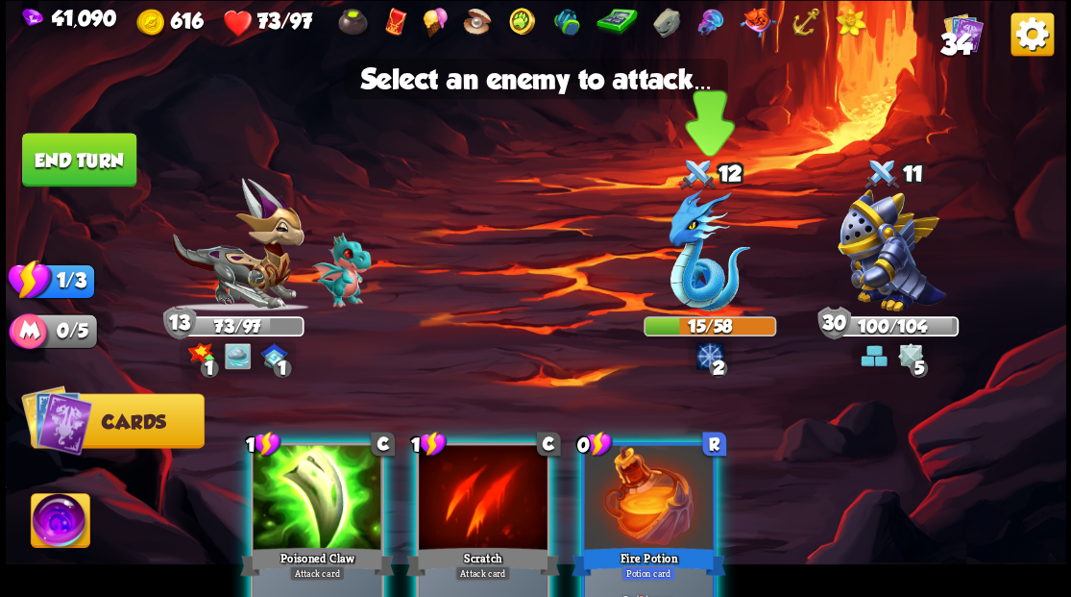
click at [678, 267] on img at bounding box center [710, 250] width 82 height 122
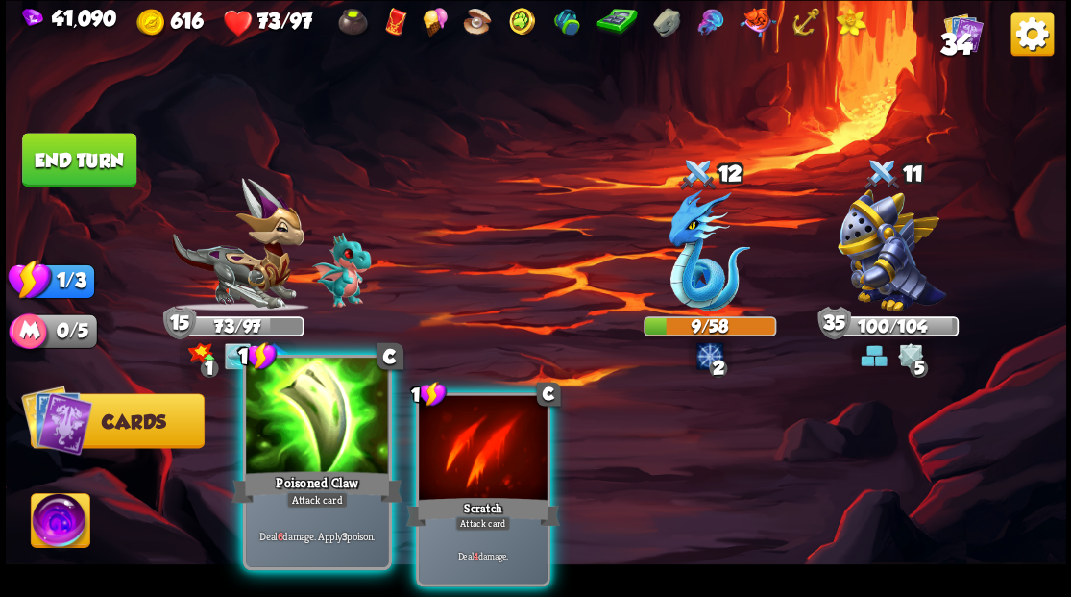
click at [304, 426] on div at bounding box center [317, 417] width 142 height 120
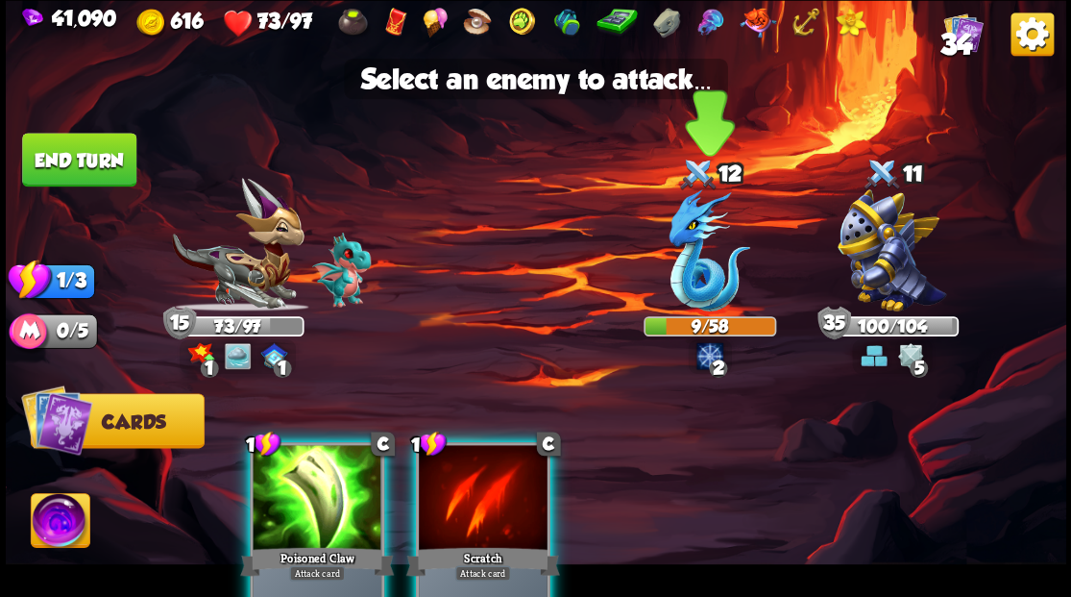
click at [688, 264] on img at bounding box center [710, 250] width 82 height 122
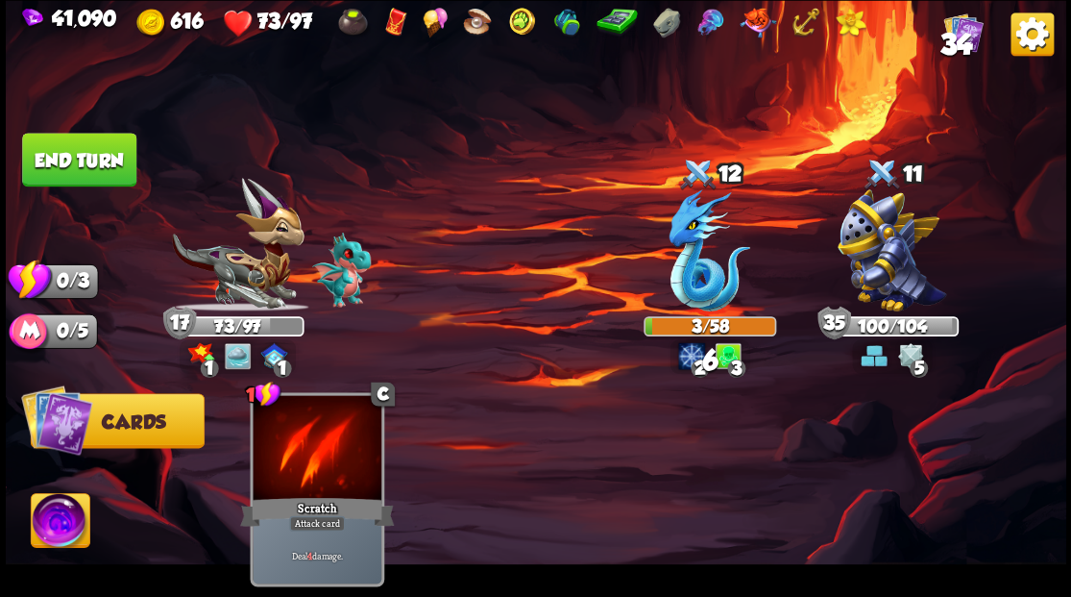
drag, startPoint x: 60, startPoint y: 152, endPoint x: 71, endPoint y: 157, distance: 12.5
click at [61, 152] on button "End turn" at bounding box center [79, 160] width 114 height 54
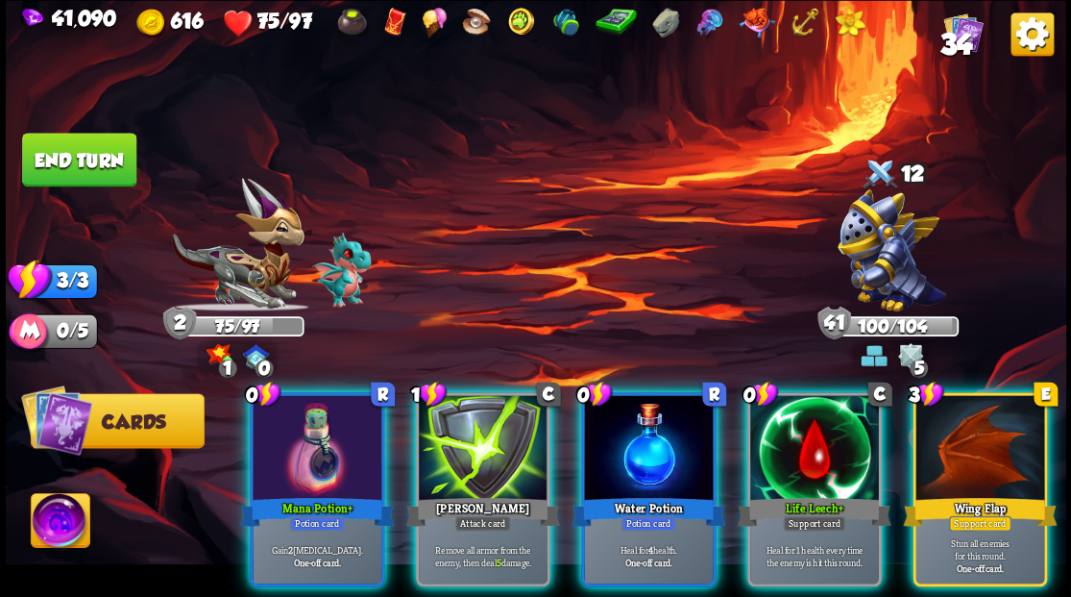
click at [320, 433] on div at bounding box center [317, 449] width 129 height 109
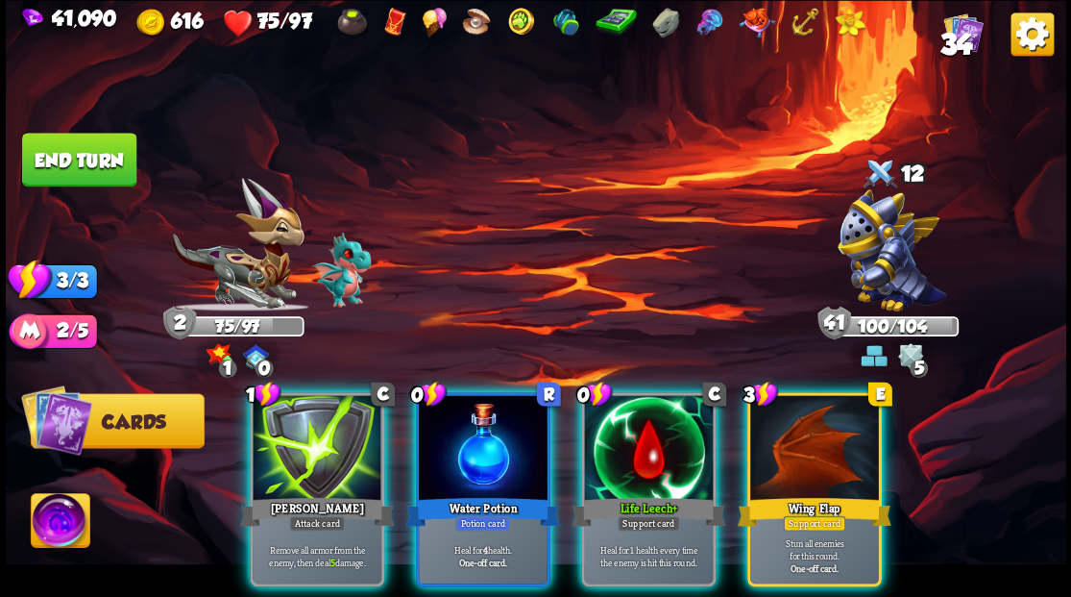
drag, startPoint x: 642, startPoint y: 414, endPoint x: 625, endPoint y: 405, distance: 18.5
click at [641, 414] on div at bounding box center [648, 449] width 129 height 109
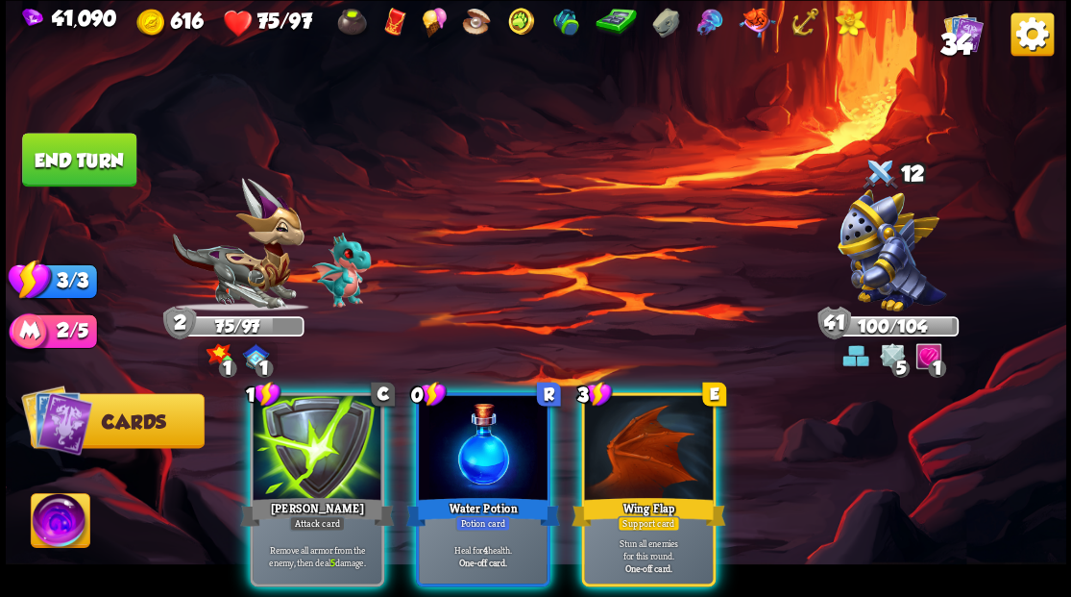
click at [481, 416] on div at bounding box center [483, 449] width 129 height 109
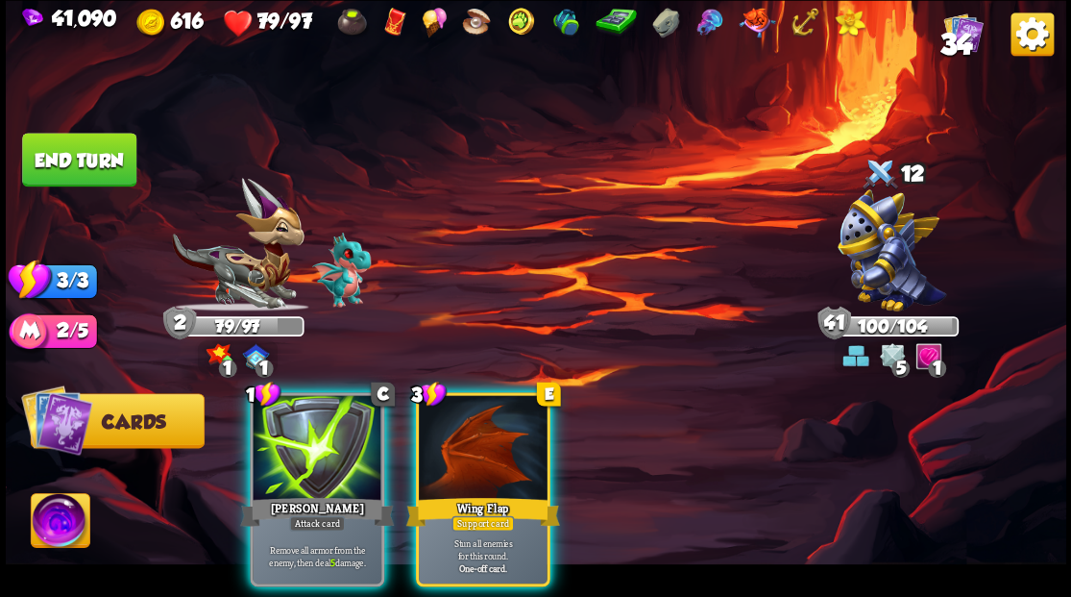
click at [475, 451] on div at bounding box center [483, 449] width 129 height 109
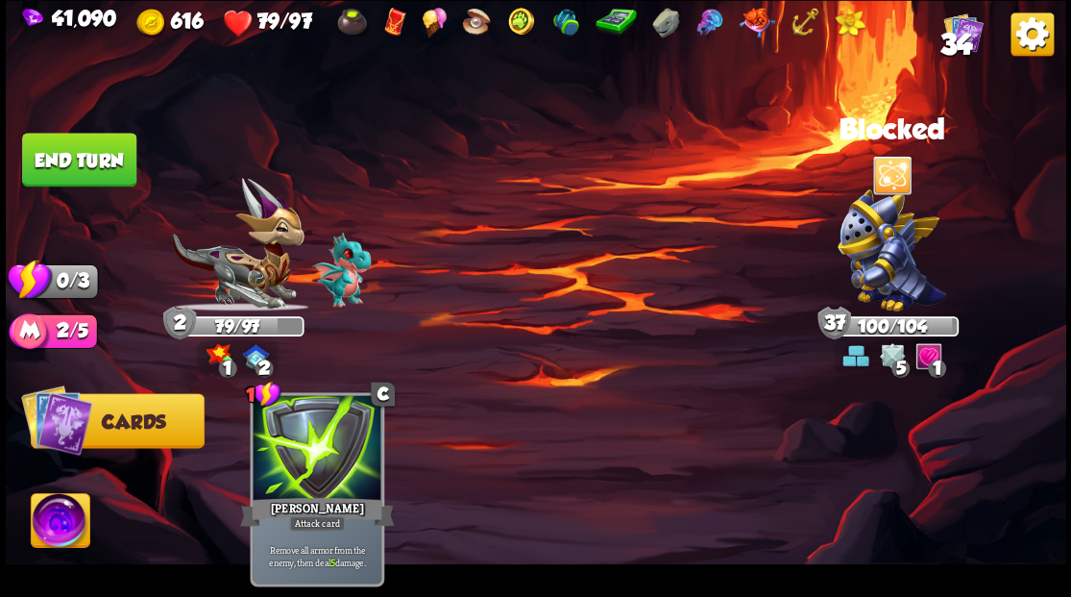
click at [72, 161] on button "End turn" at bounding box center [79, 160] width 114 height 54
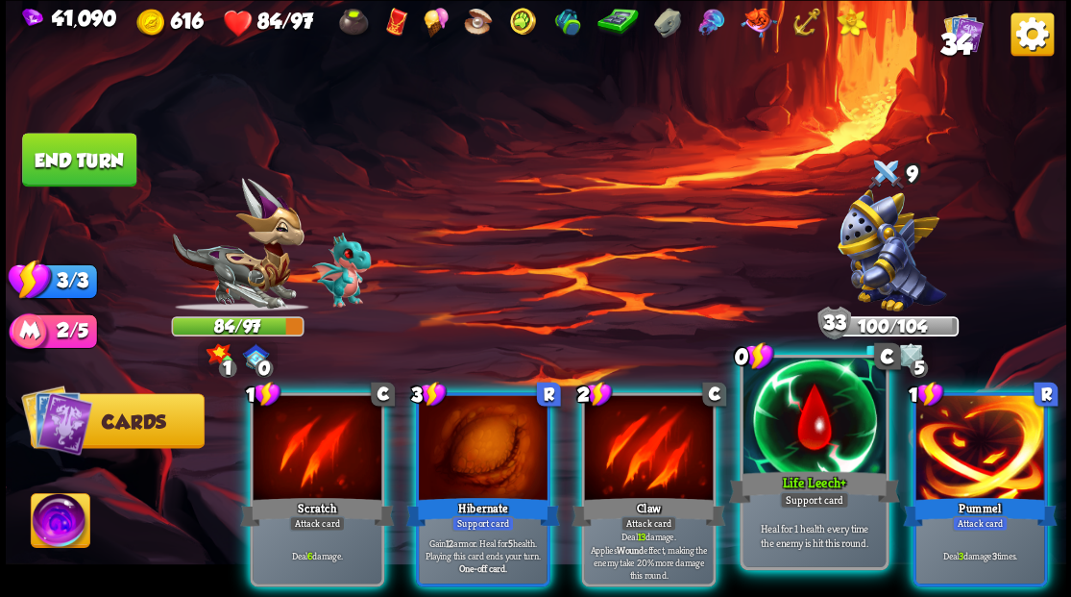
click at [807, 469] on div "Life Leech+" at bounding box center [813, 486] width 171 height 38
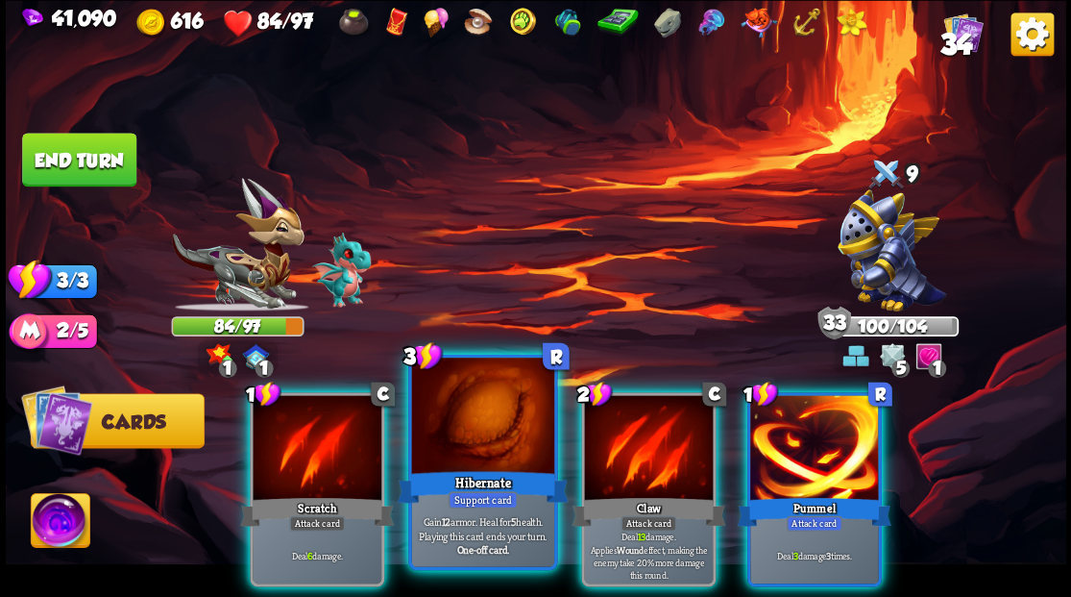
click at [471, 453] on div at bounding box center [482, 417] width 142 height 120
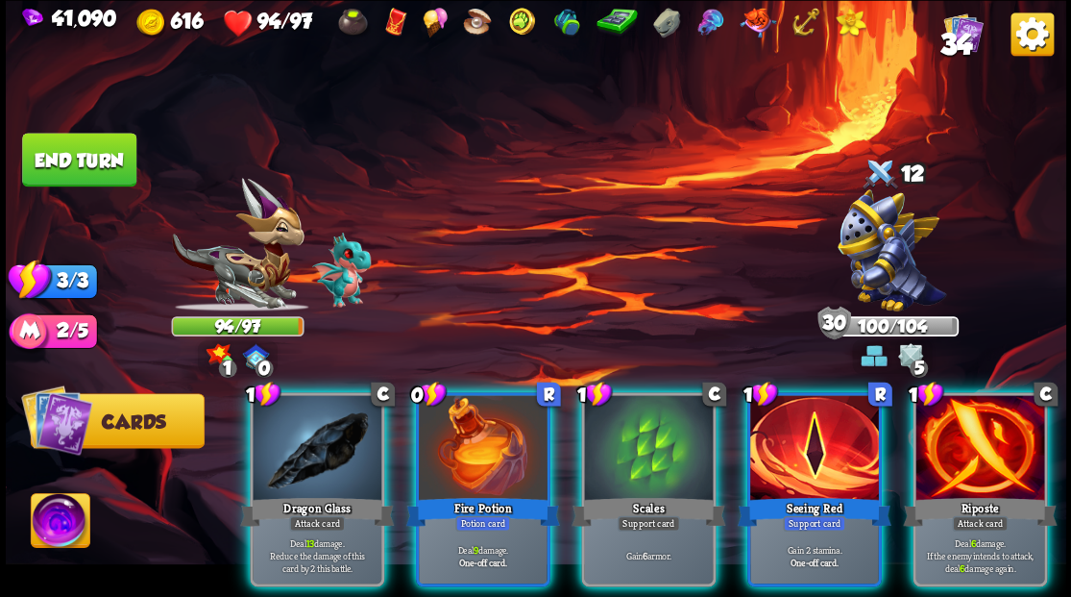
click at [61, 523] on img at bounding box center [60, 523] width 59 height 60
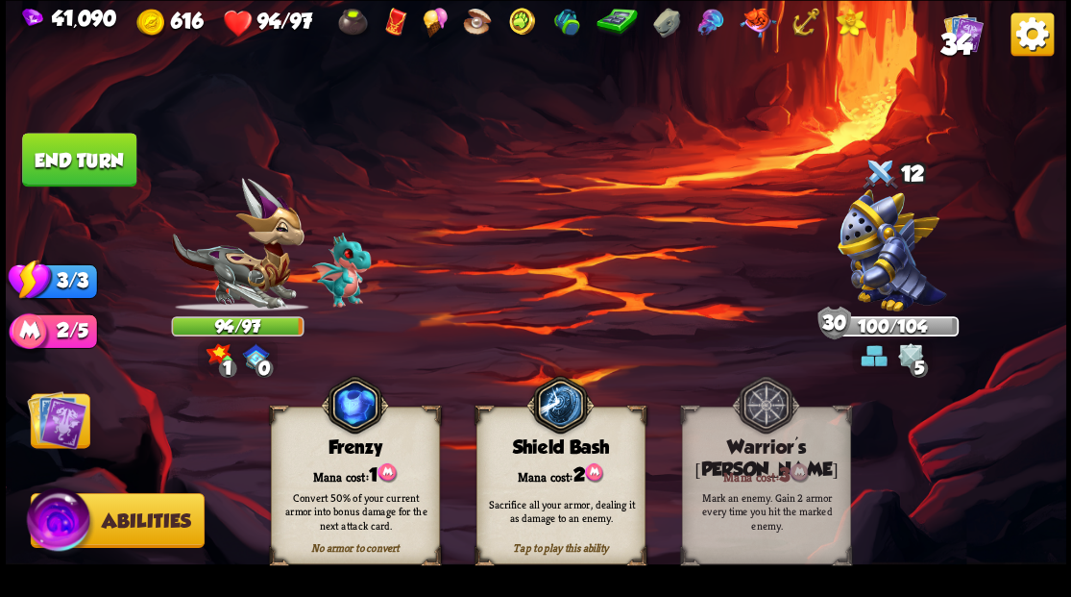
click at [59, 416] on img at bounding box center [57, 419] width 60 height 60
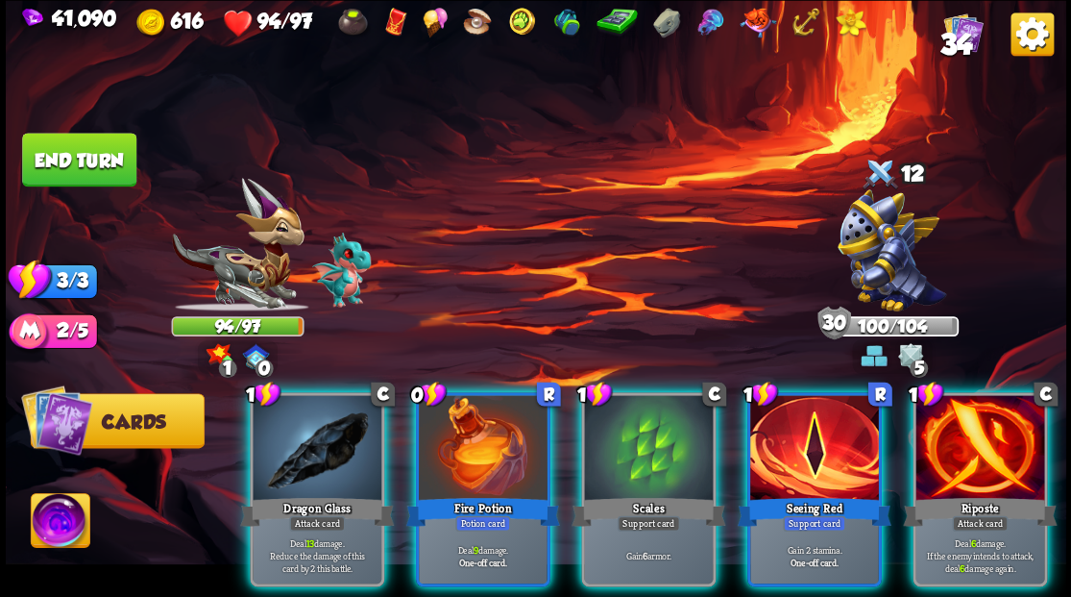
click at [786, 437] on div at bounding box center [814, 449] width 129 height 109
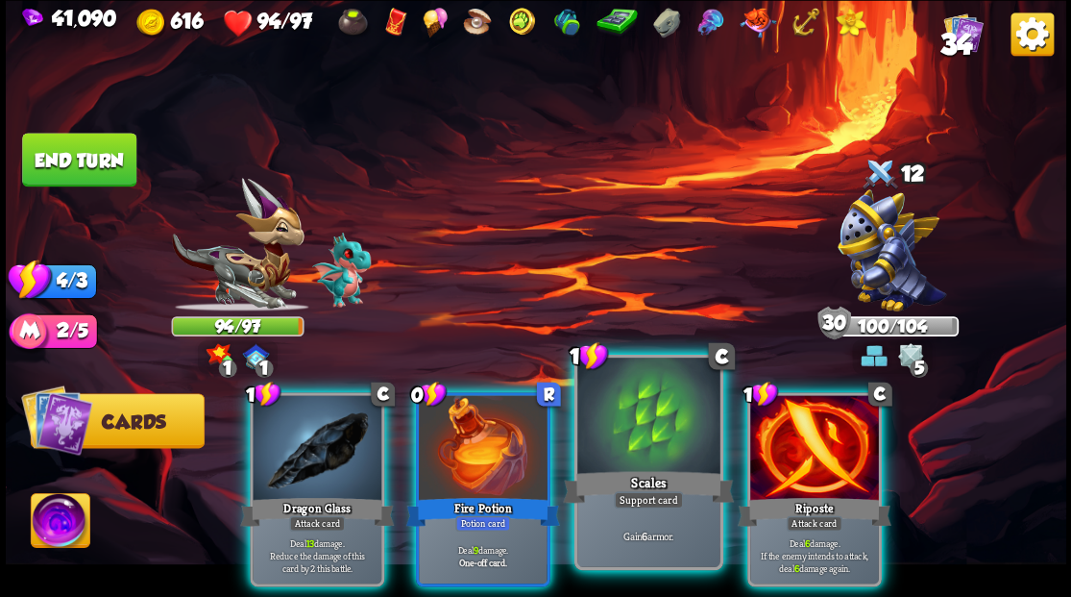
click at [648, 435] on div at bounding box center [648, 417] width 142 height 120
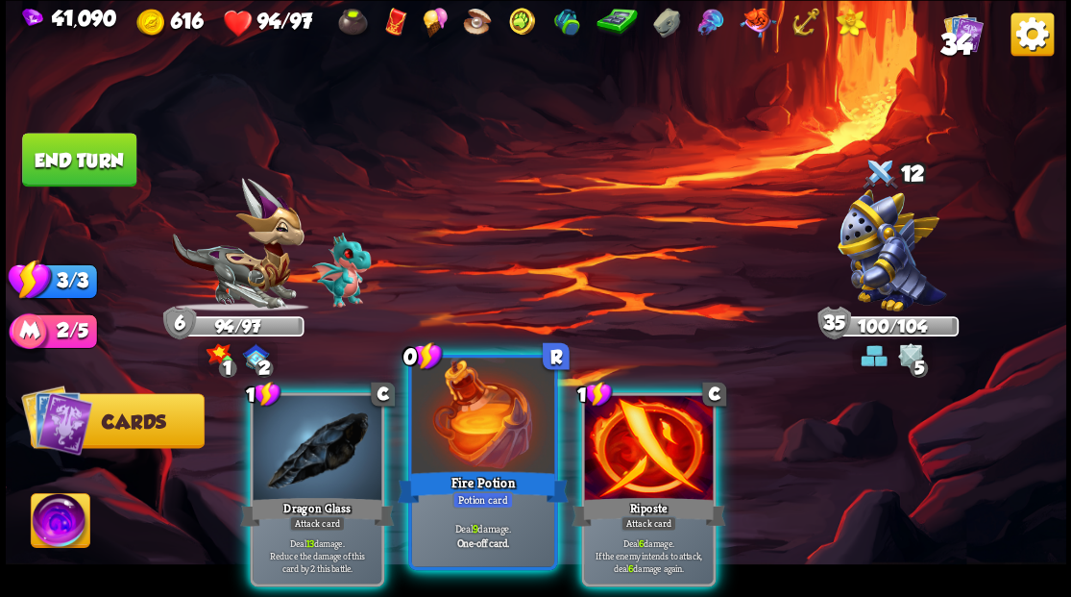
click at [484, 453] on div at bounding box center [482, 417] width 142 height 120
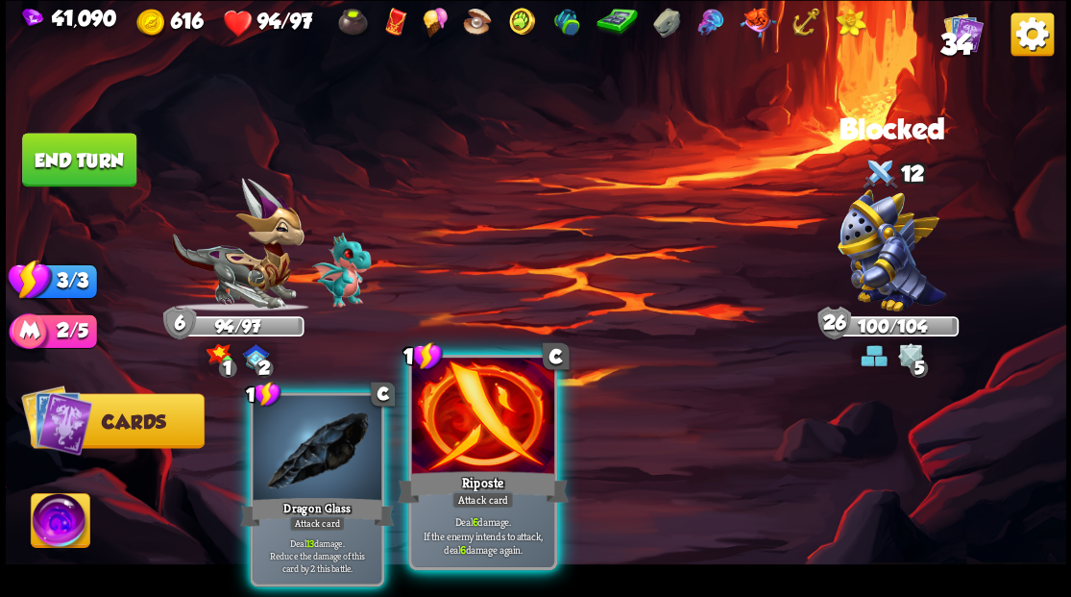
click at [478, 430] on div at bounding box center [482, 417] width 142 height 120
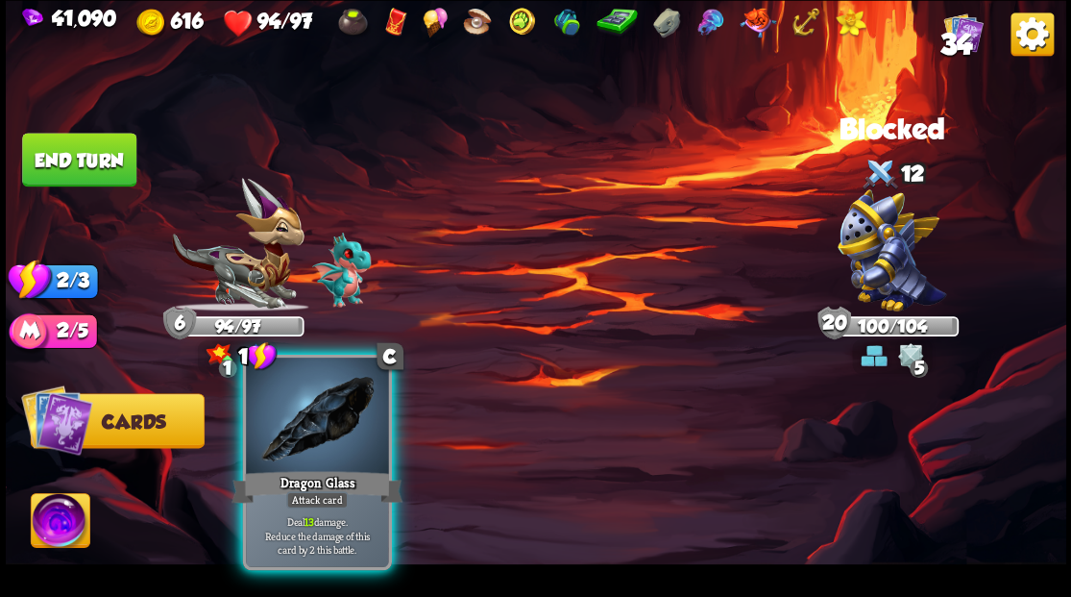
click at [316, 438] on div at bounding box center [317, 417] width 142 height 120
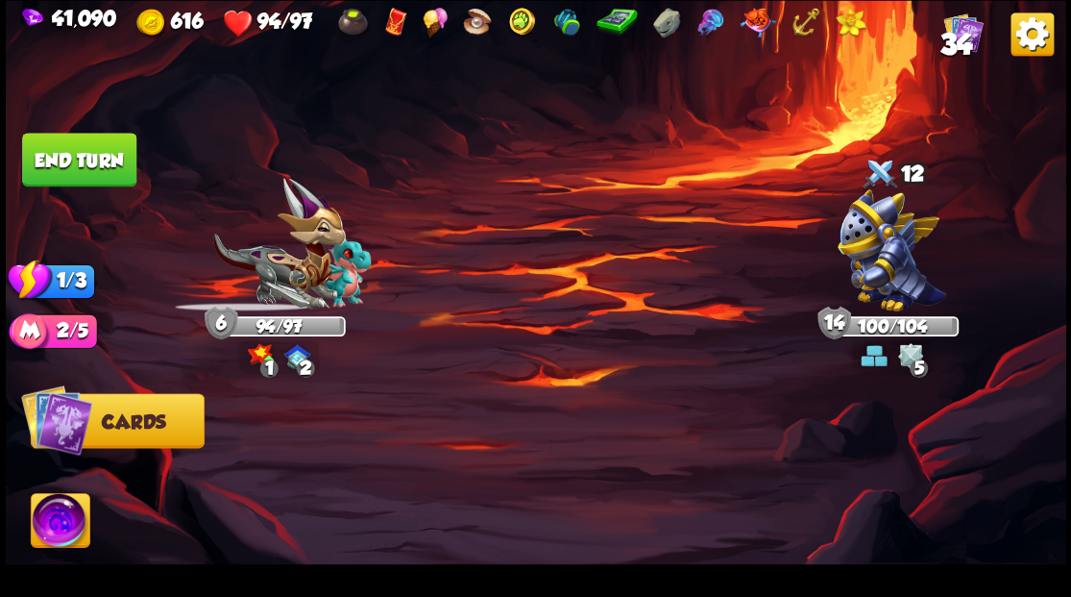
click at [88, 154] on button "End turn" at bounding box center [79, 160] width 114 height 54
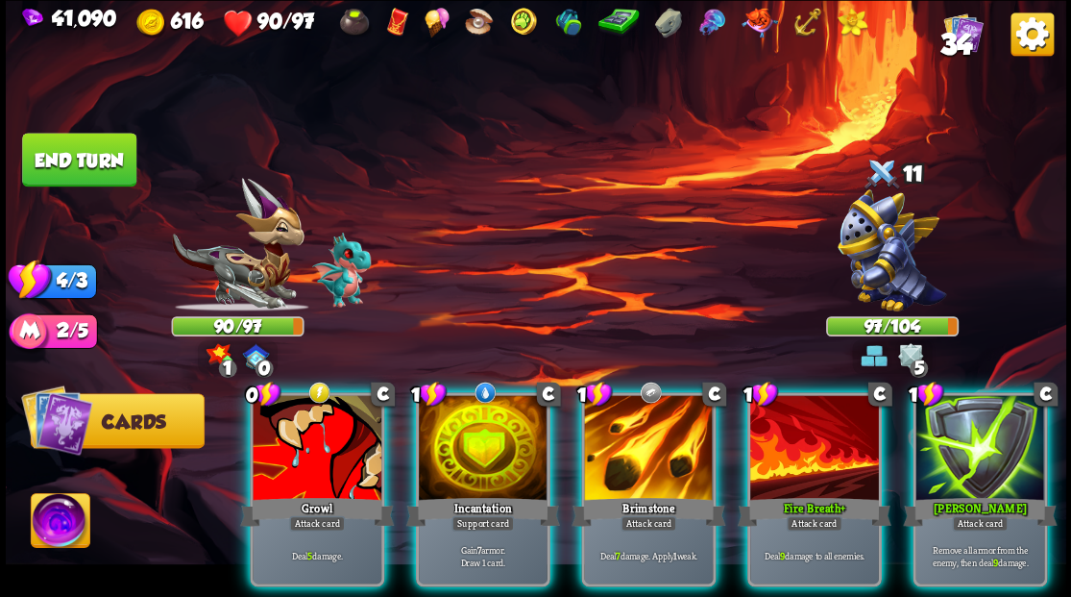
click at [619, 426] on div at bounding box center [648, 449] width 129 height 109
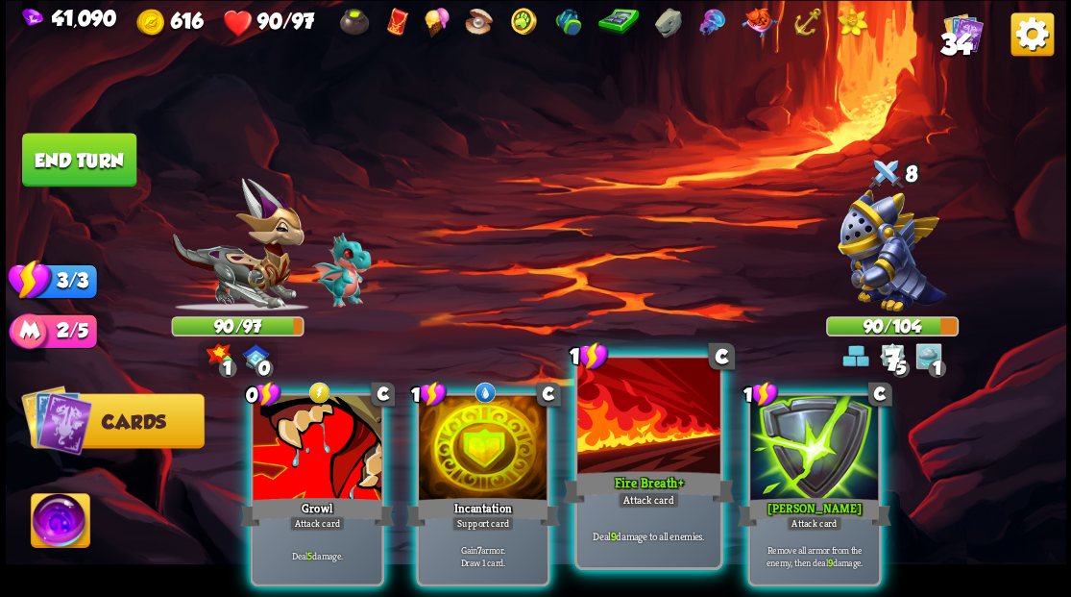
click at [609, 421] on div at bounding box center [648, 417] width 142 height 120
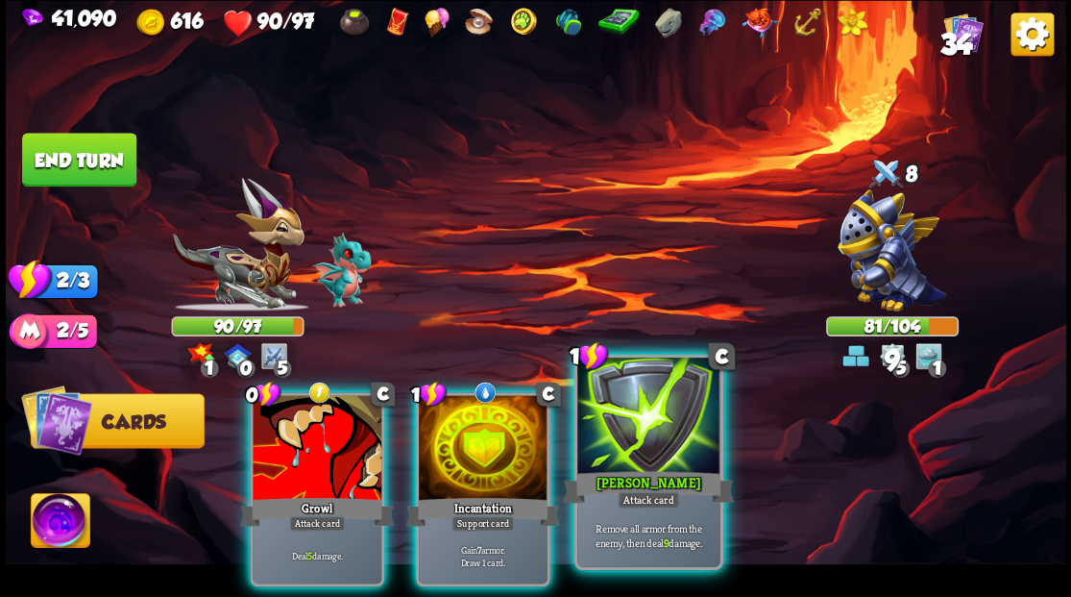
click at [610, 418] on div at bounding box center [648, 417] width 142 height 120
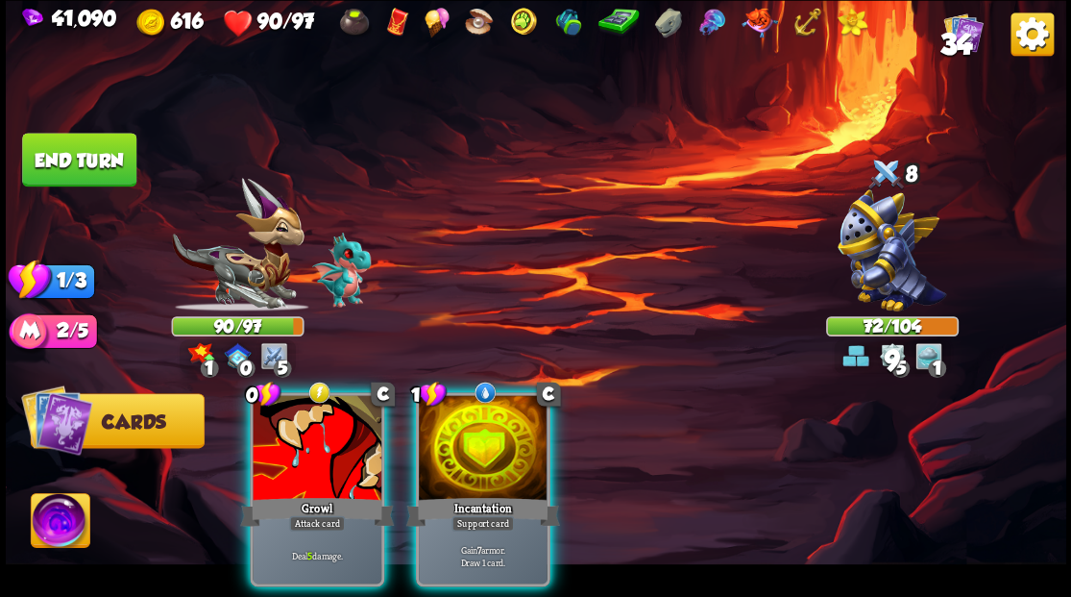
drag, startPoint x: 327, startPoint y: 413, endPoint x: 354, endPoint y: 362, distance: 58.0
click at [327, 413] on div at bounding box center [317, 449] width 129 height 109
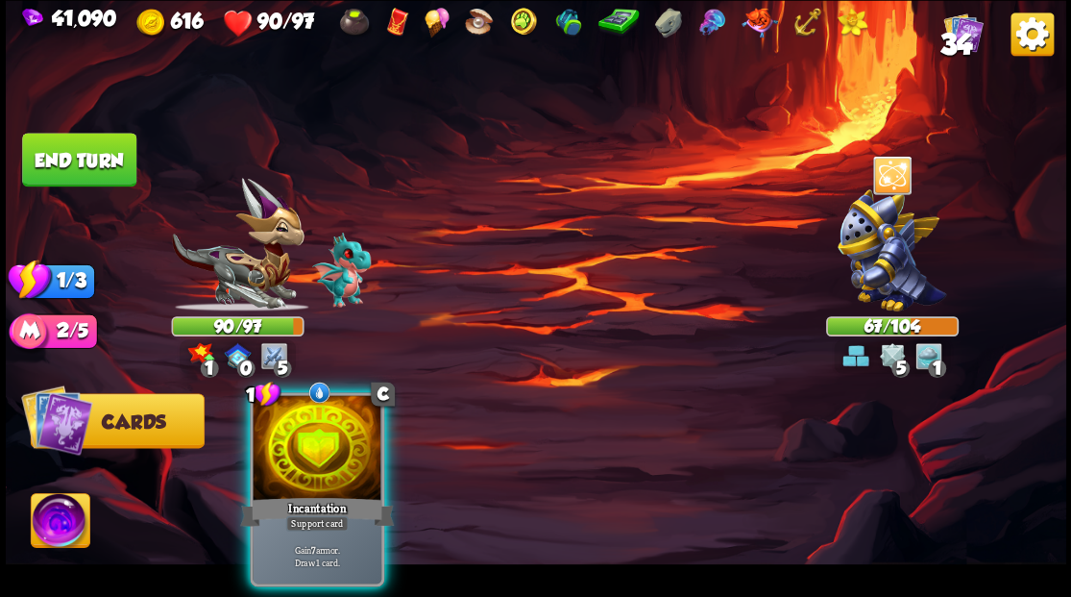
drag, startPoint x: 325, startPoint y: 443, endPoint x: 328, endPoint y: 329, distance: 114.4
click at [325, 427] on div at bounding box center [317, 449] width 129 height 109
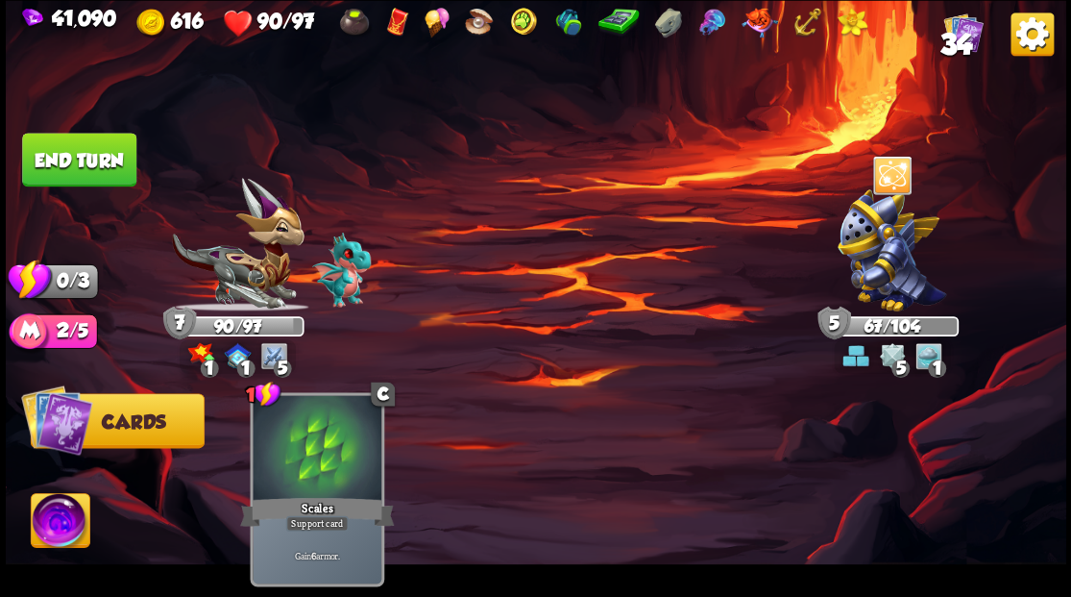
click at [86, 153] on button "End turn" at bounding box center [79, 160] width 114 height 54
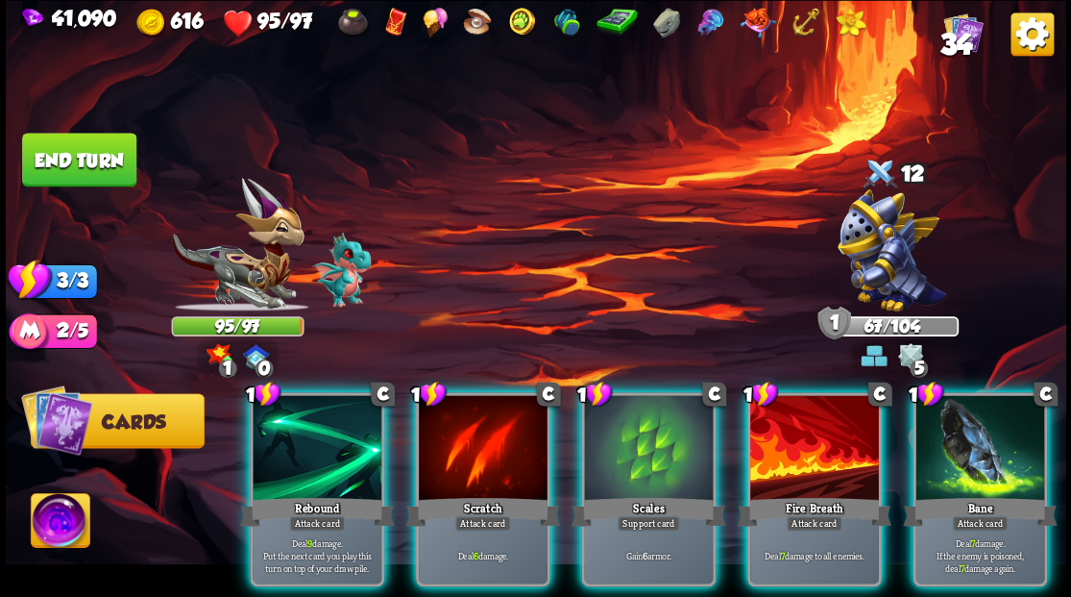
click at [797, 453] on div at bounding box center [814, 449] width 129 height 109
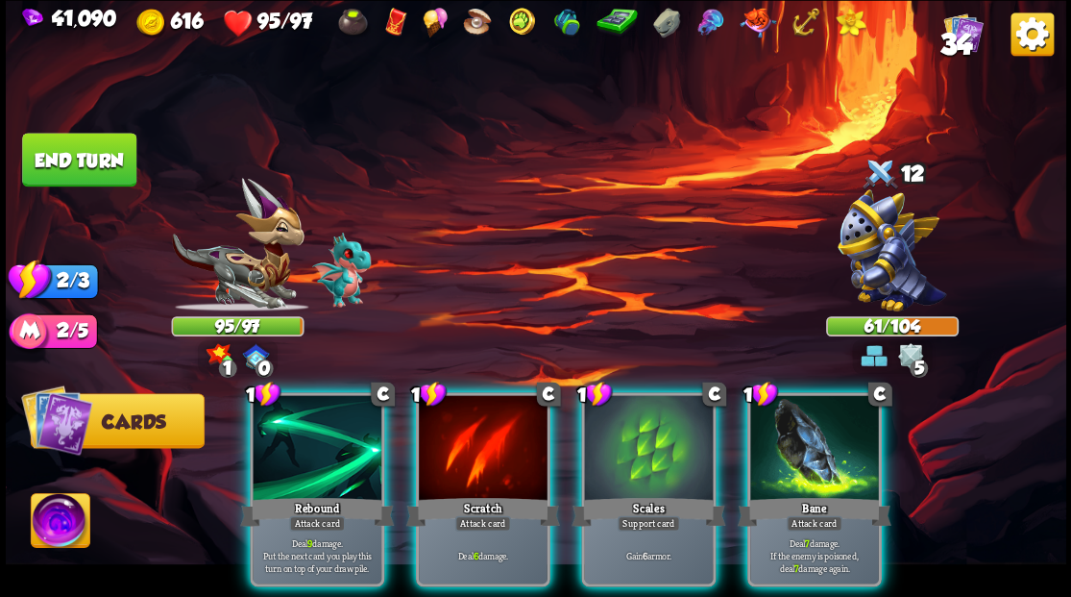
click at [796, 440] on div at bounding box center [814, 449] width 129 height 109
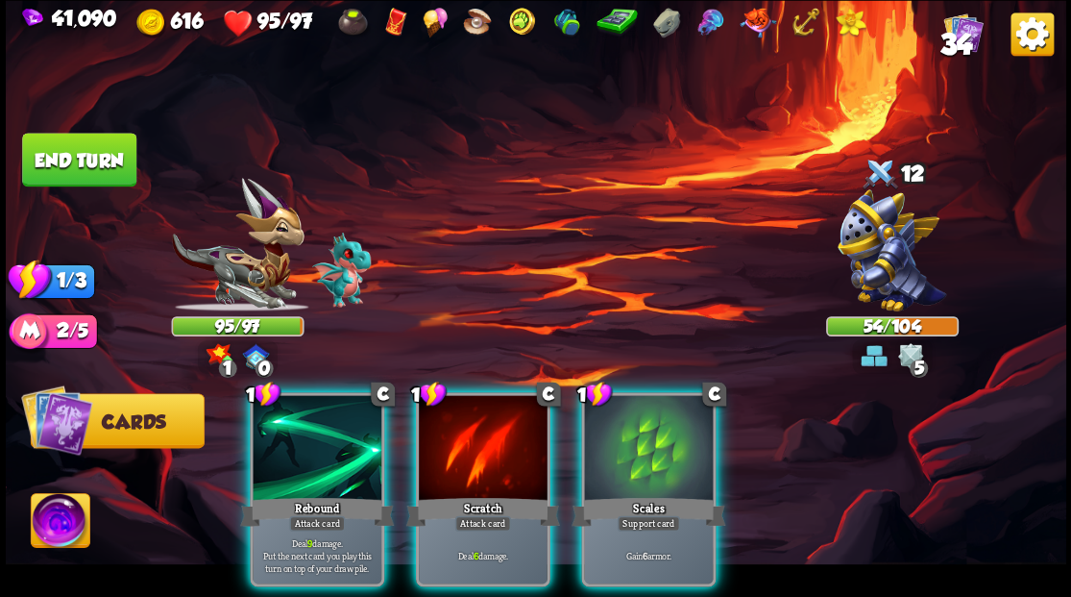
drag, startPoint x: 633, startPoint y: 447, endPoint x: 434, endPoint y: 330, distance: 230.3
click at [626, 430] on div at bounding box center [648, 449] width 129 height 109
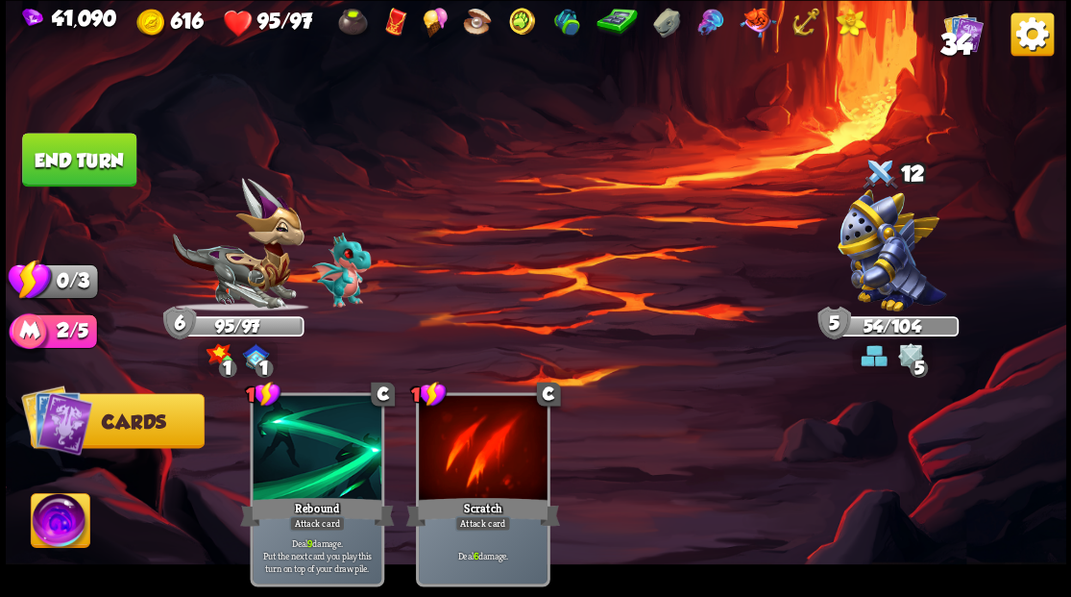
click at [81, 154] on button "End turn" at bounding box center [79, 160] width 114 height 54
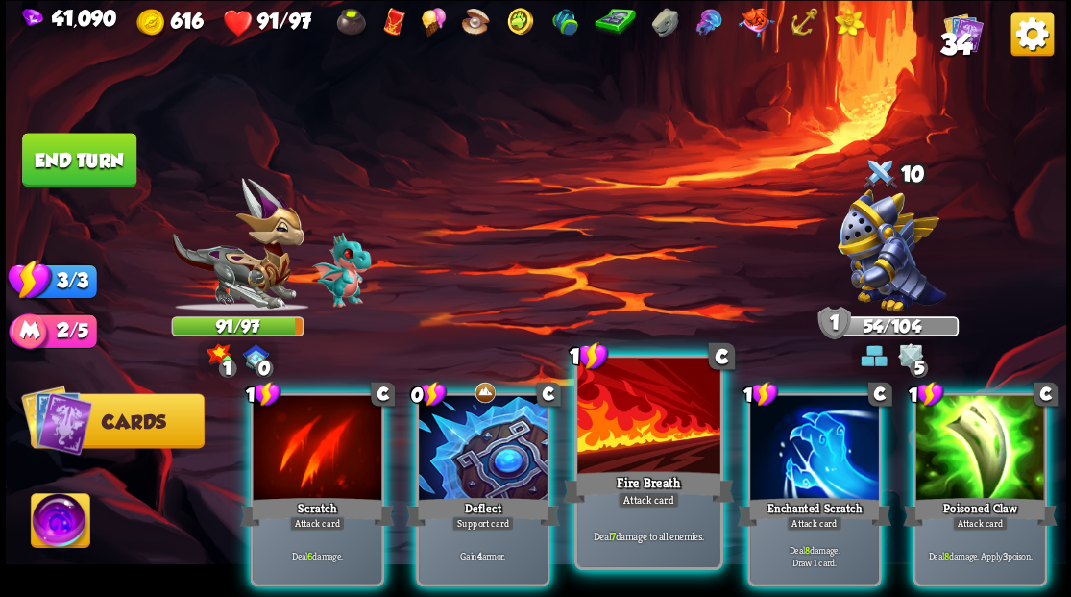
click at [627, 435] on div at bounding box center [648, 417] width 142 height 120
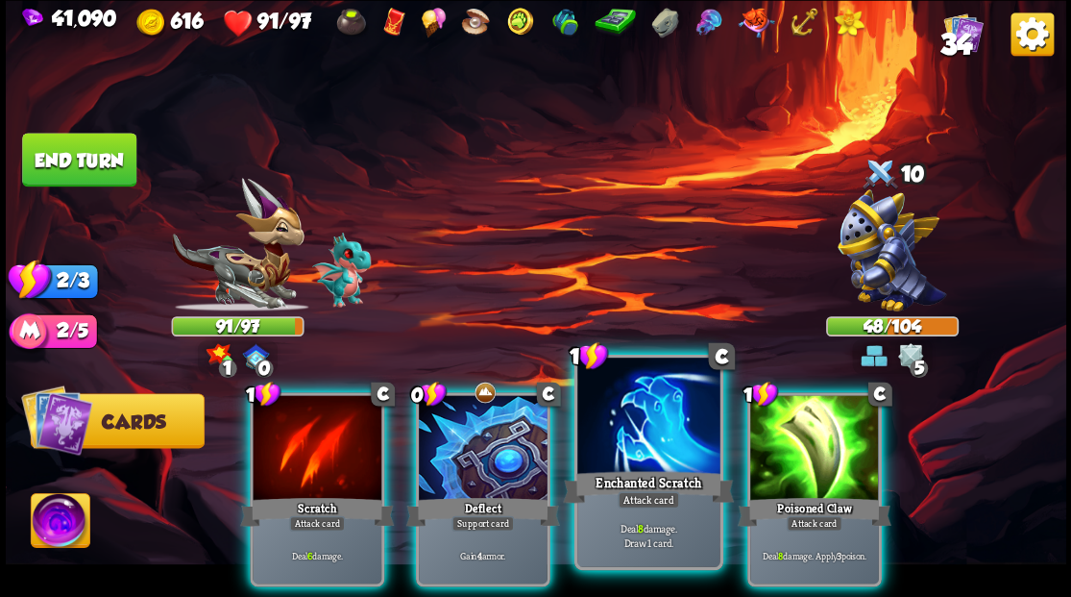
click at [627, 436] on div at bounding box center [648, 417] width 142 height 120
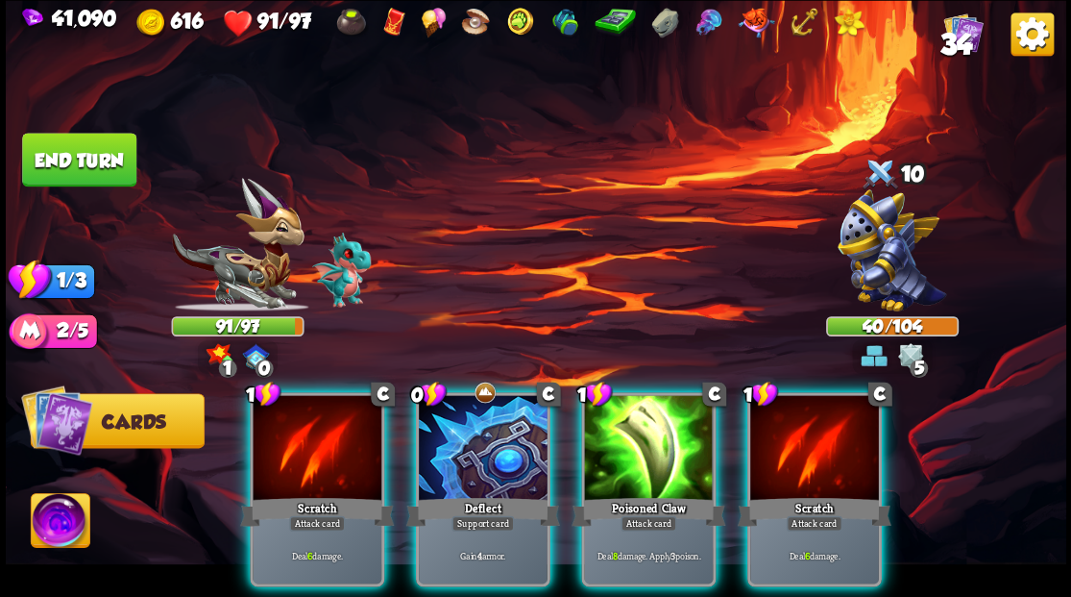
click at [632, 424] on div at bounding box center [648, 449] width 129 height 109
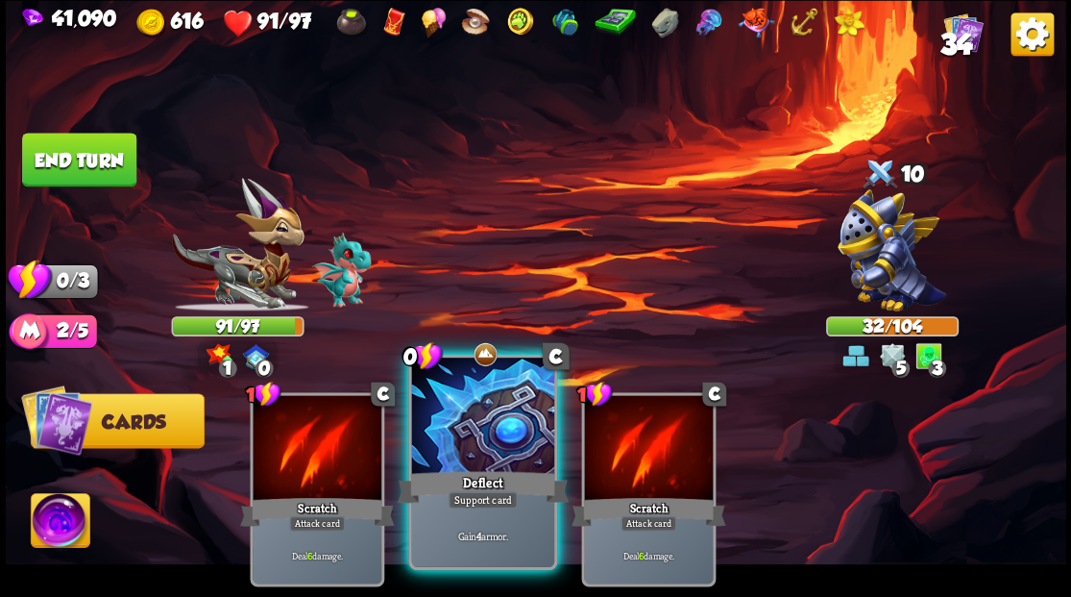
click at [498, 438] on div at bounding box center [482, 417] width 142 height 120
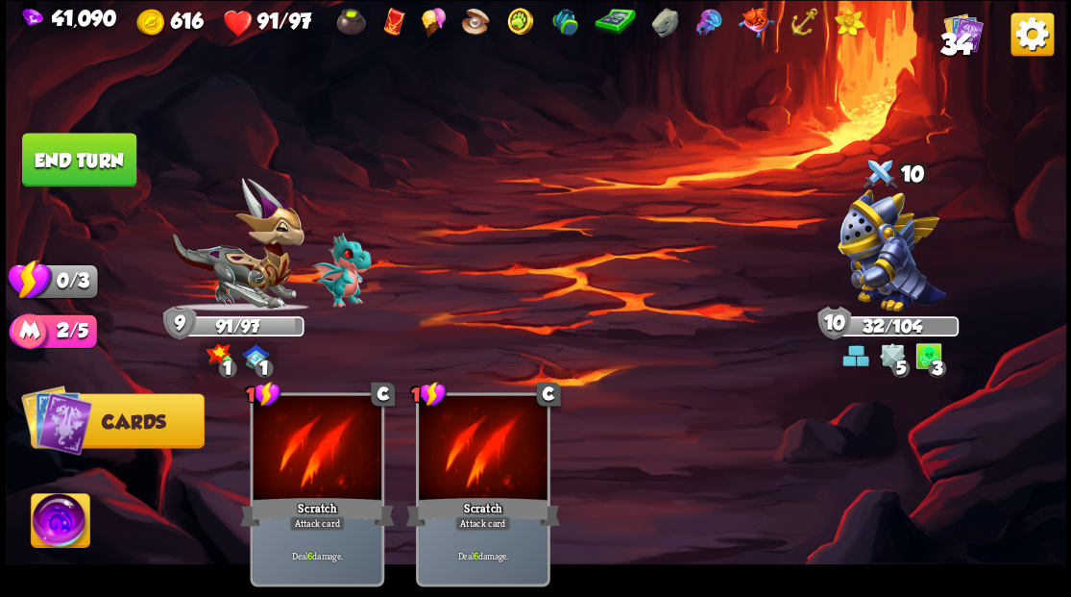
click at [97, 166] on button "End turn" at bounding box center [79, 160] width 114 height 54
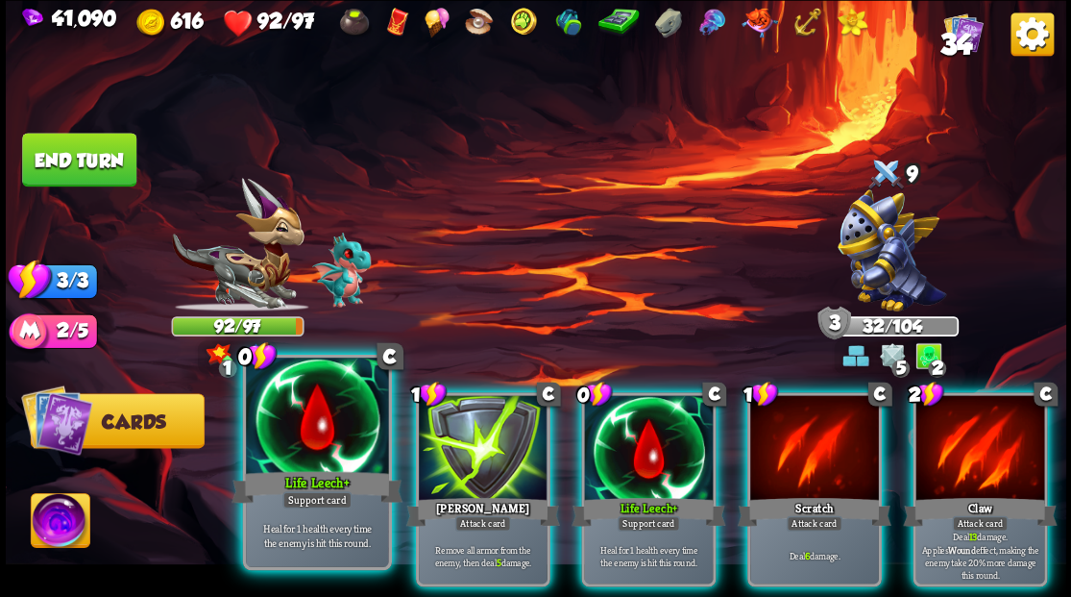
click at [334, 413] on div at bounding box center [317, 417] width 142 height 120
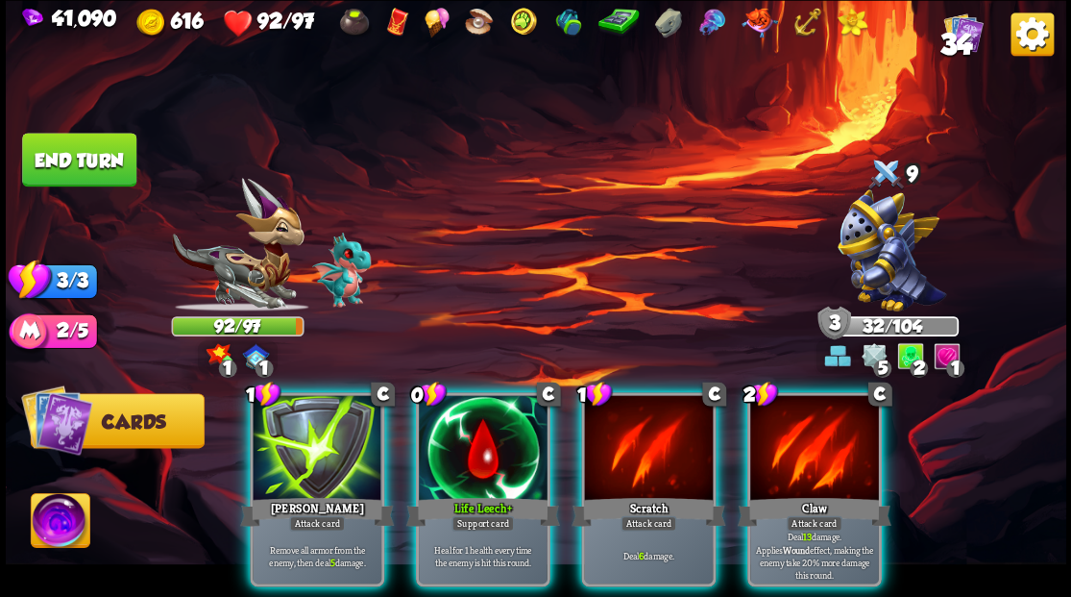
drag, startPoint x: 463, startPoint y: 435, endPoint x: 459, endPoint y: 421, distance: 14.9
click at [463, 436] on div at bounding box center [483, 449] width 129 height 109
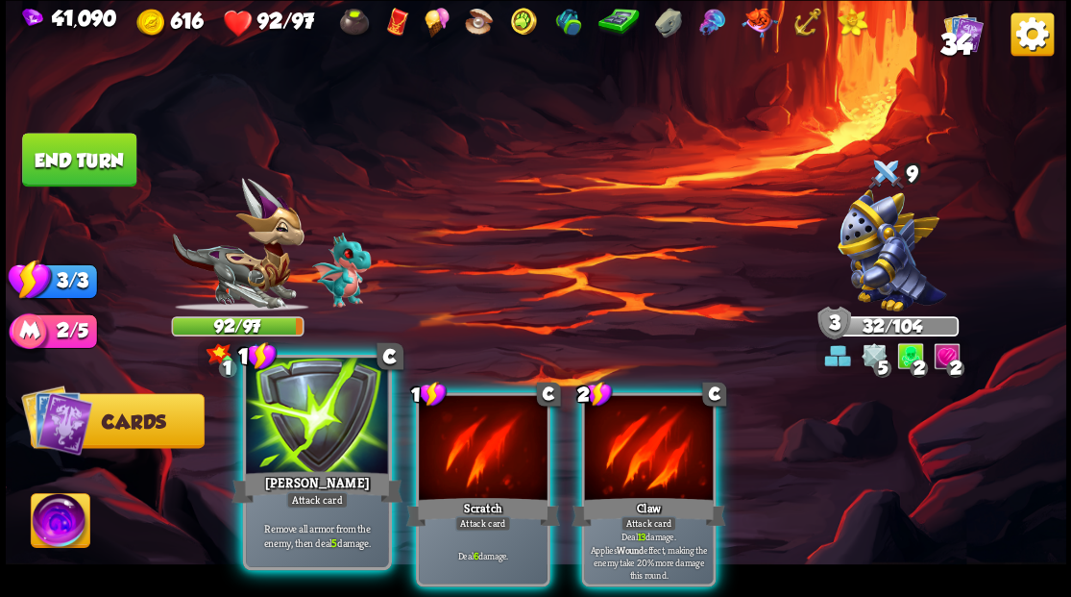
click at [306, 423] on div at bounding box center [317, 417] width 142 height 120
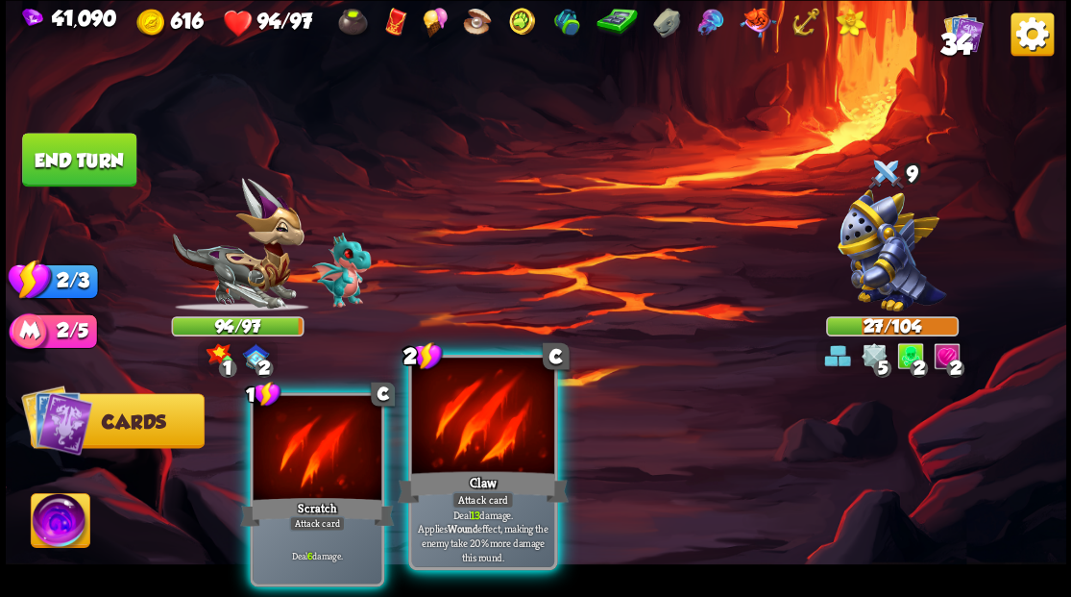
click at [478, 420] on div at bounding box center [482, 417] width 142 height 120
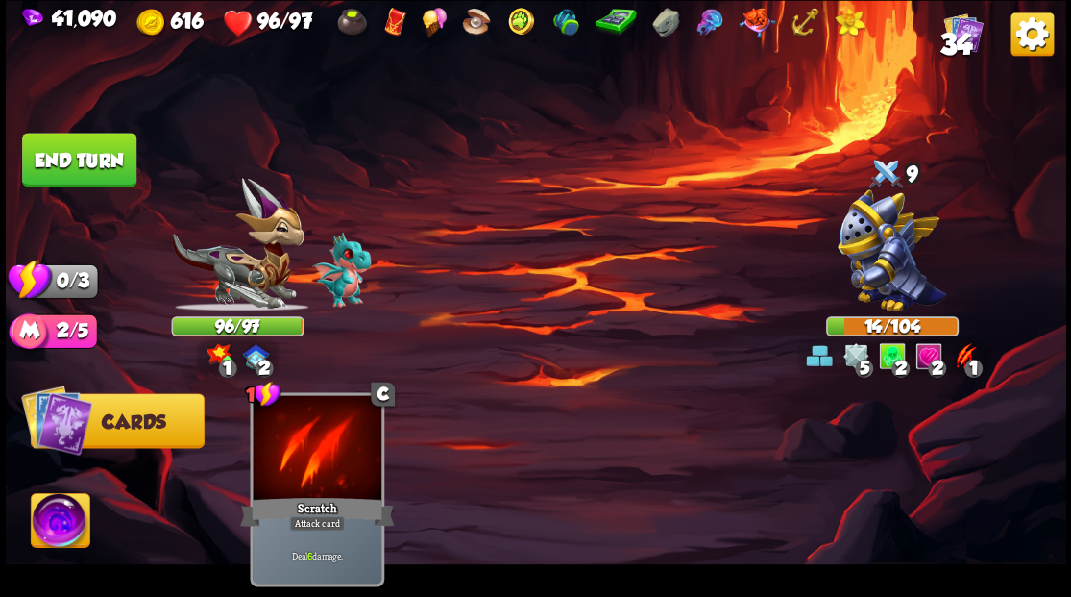
click at [102, 165] on button "End turn" at bounding box center [79, 160] width 114 height 54
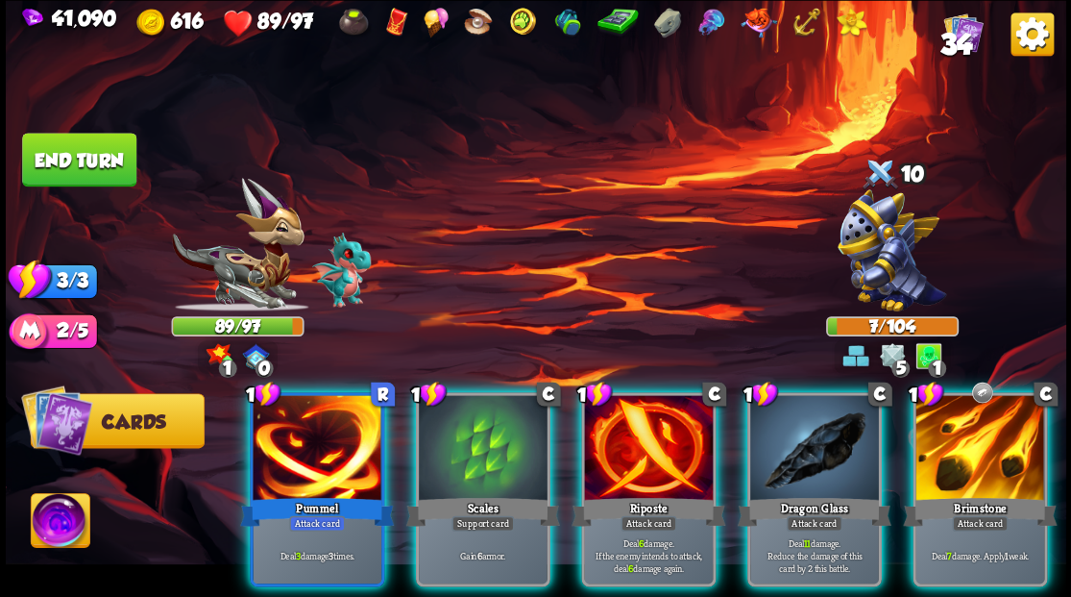
drag, startPoint x: 811, startPoint y: 442, endPoint x: 770, endPoint y: 404, distance: 55.1
click at [810, 442] on div at bounding box center [814, 449] width 129 height 109
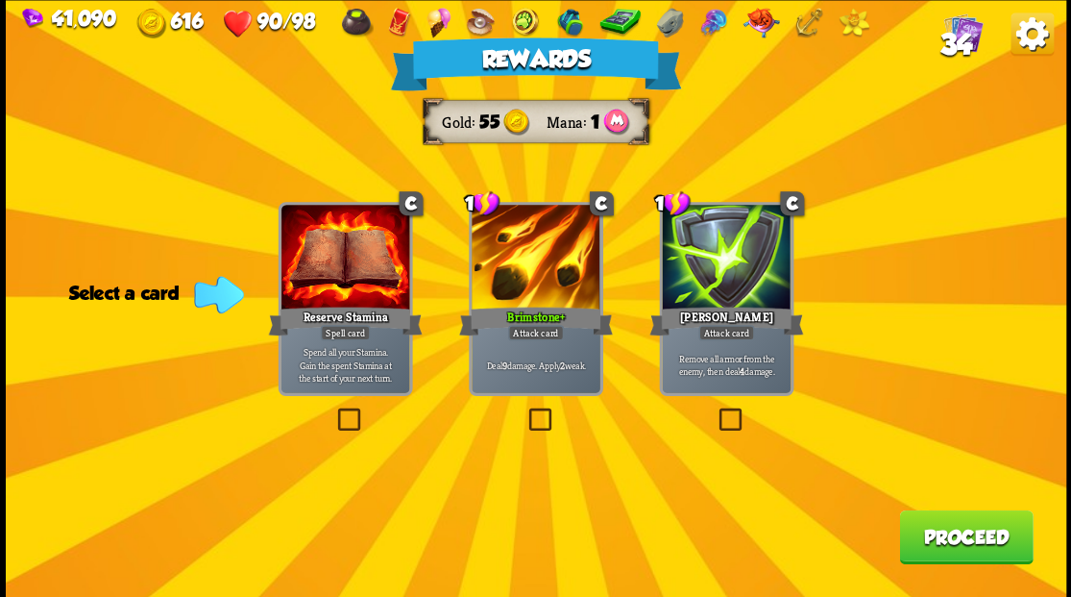
click at [956, 546] on button "Proceed" at bounding box center [966, 536] width 134 height 54
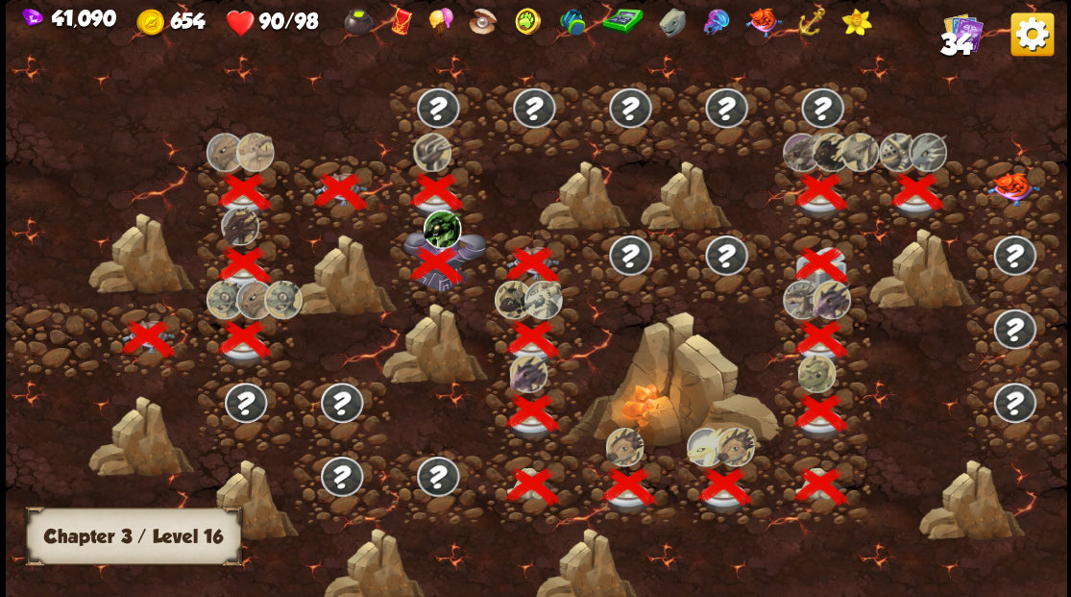
scroll to position [0, 292]
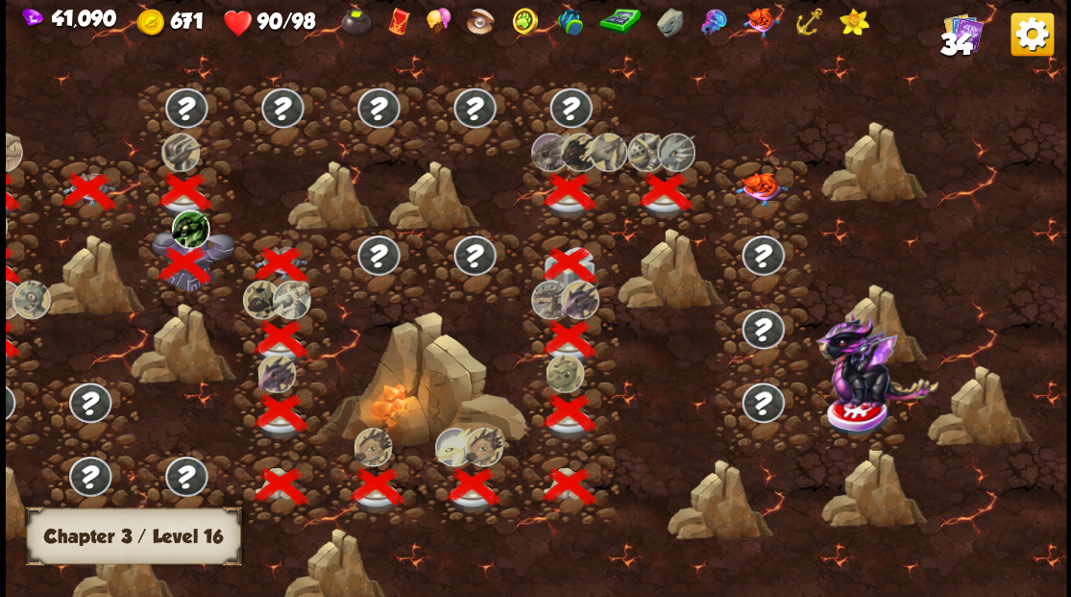
click at [758, 186] on img at bounding box center [761, 189] width 53 height 34
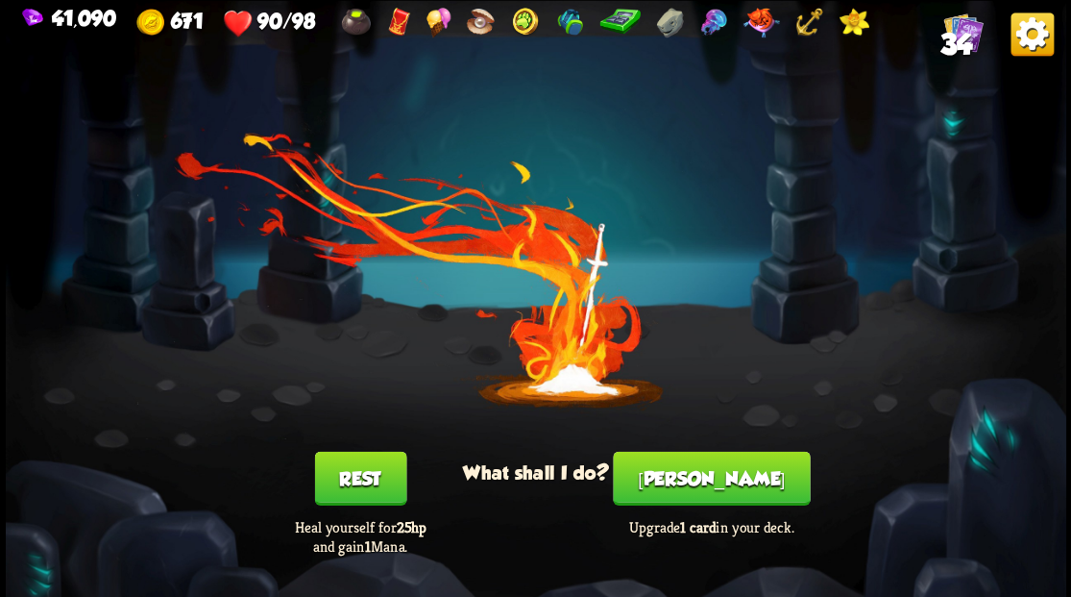
click at [742, 479] on button "[PERSON_NAME]" at bounding box center [711, 478] width 197 height 54
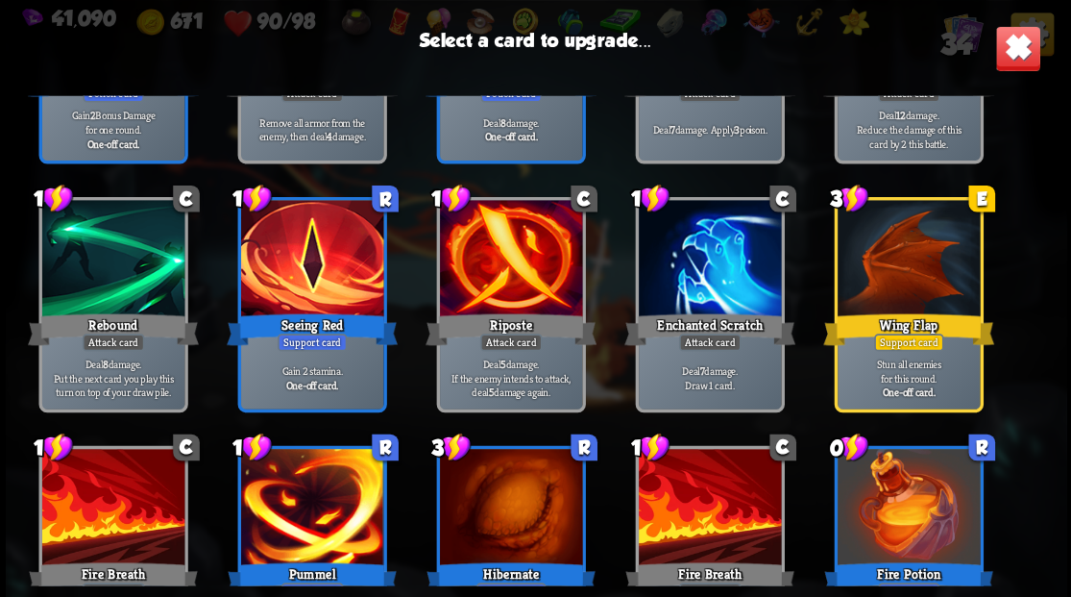
scroll to position [832, 0]
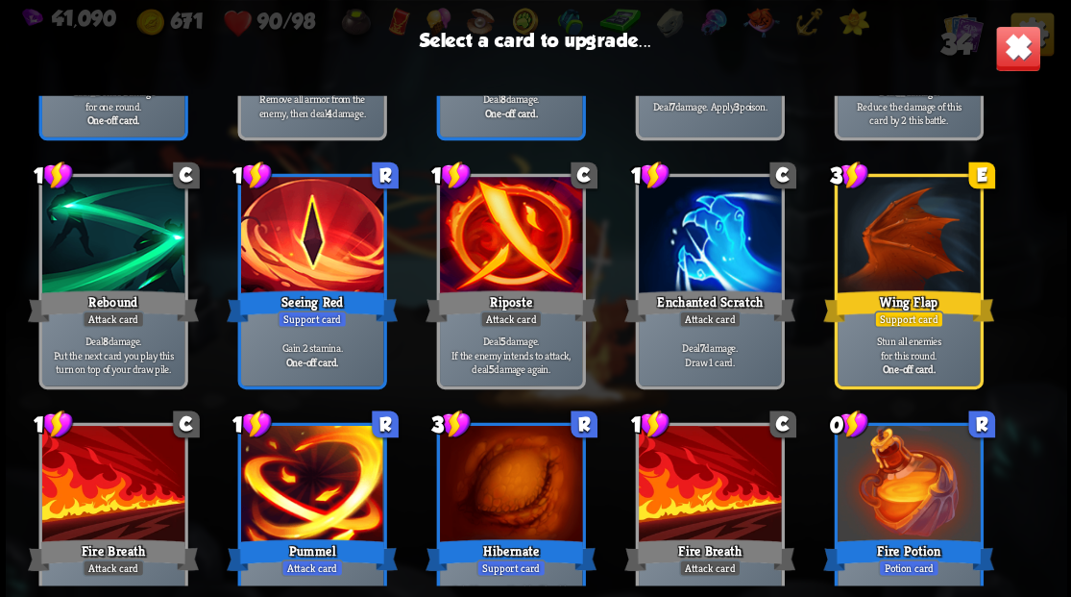
click at [891, 250] on div at bounding box center [908, 237] width 142 height 120
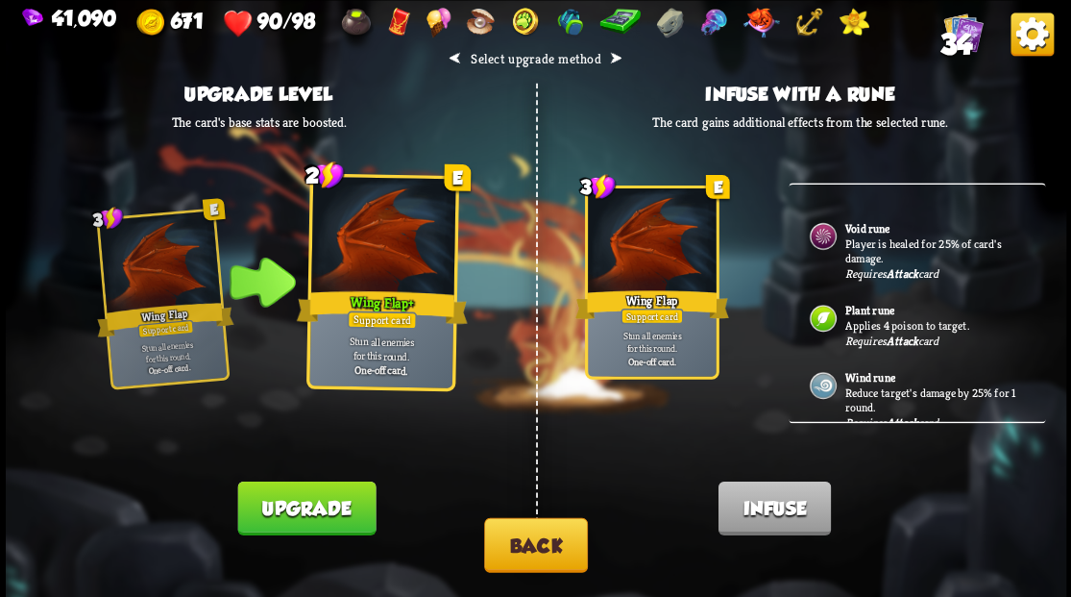
scroll to position [0, 0]
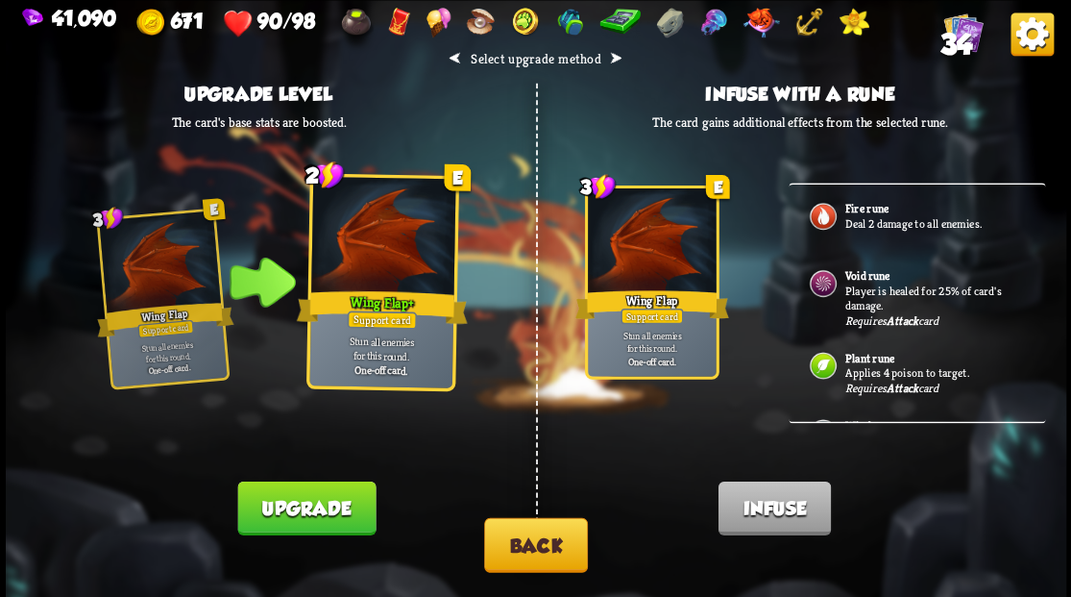
click at [851, 211] on b "Fire rune" at bounding box center [865, 208] width 43 height 15
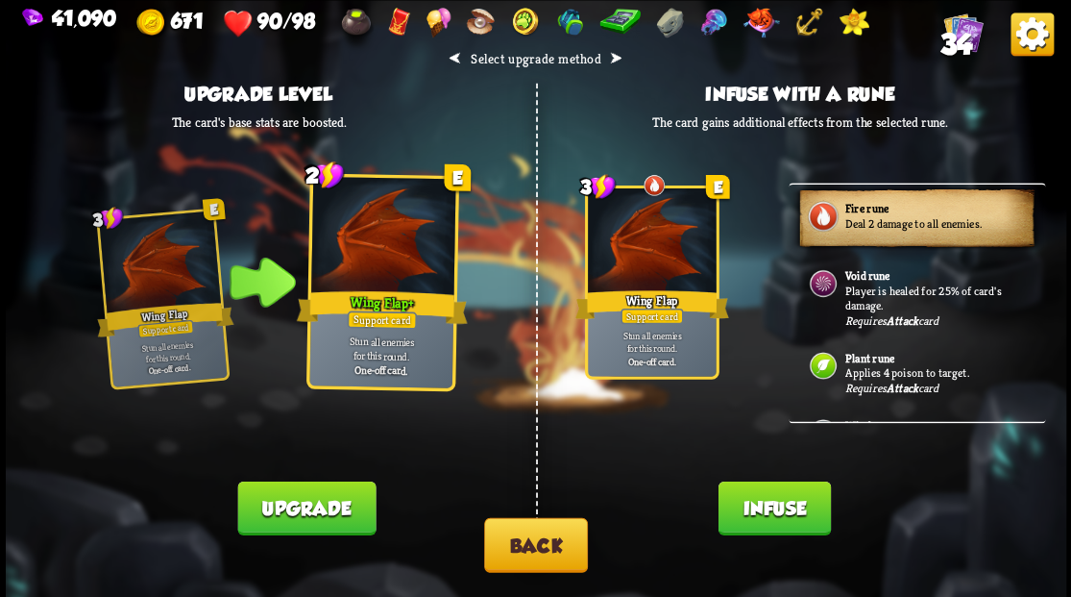
drag, startPoint x: 767, startPoint y: 527, endPoint x: 622, endPoint y: 478, distance: 152.2
click at [766, 526] on button "Infuse" at bounding box center [774, 507] width 112 height 54
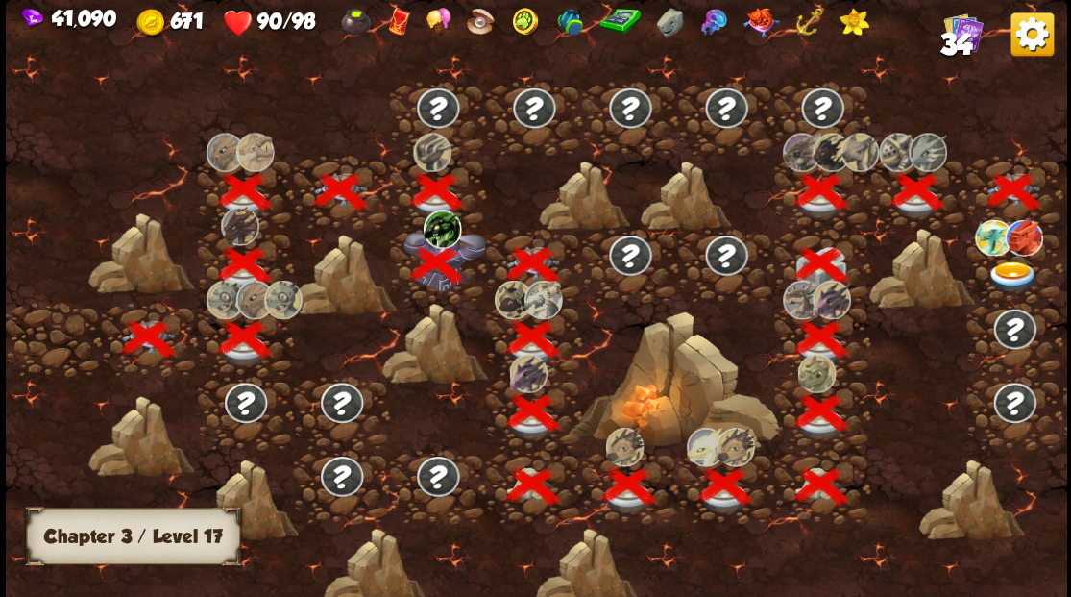
scroll to position [0, 292]
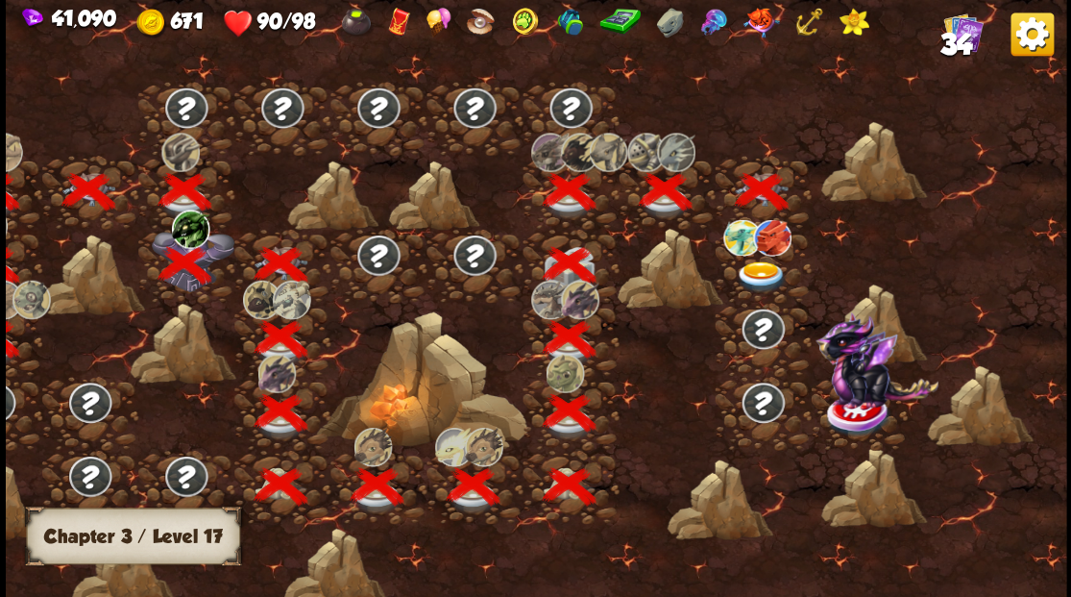
click at [759, 267] on img at bounding box center [761, 276] width 53 height 32
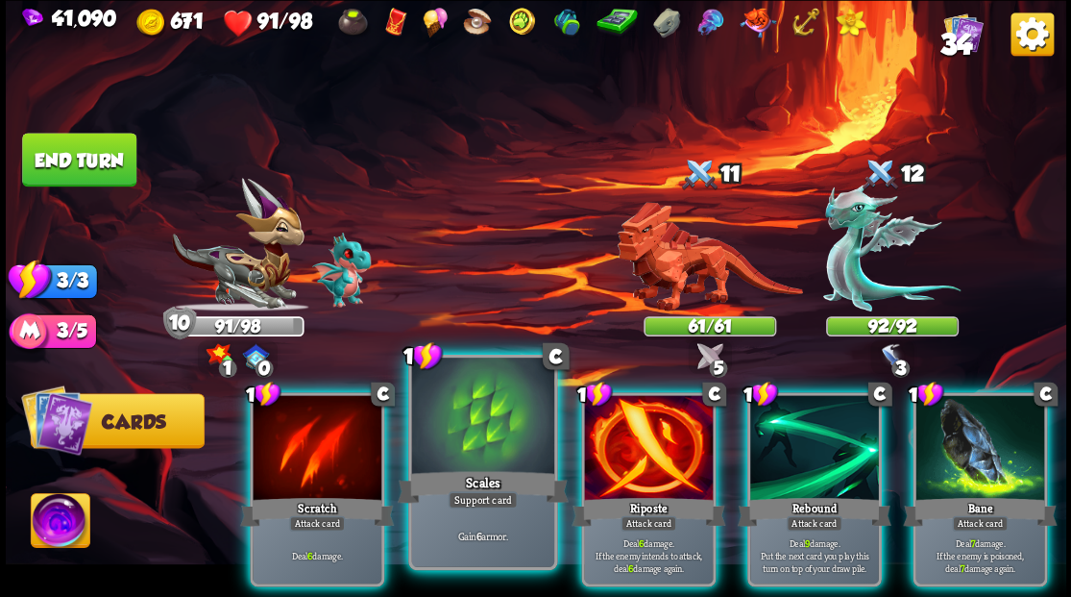
click at [484, 414] on div at bounding box center [482, 417] width 142 height 120
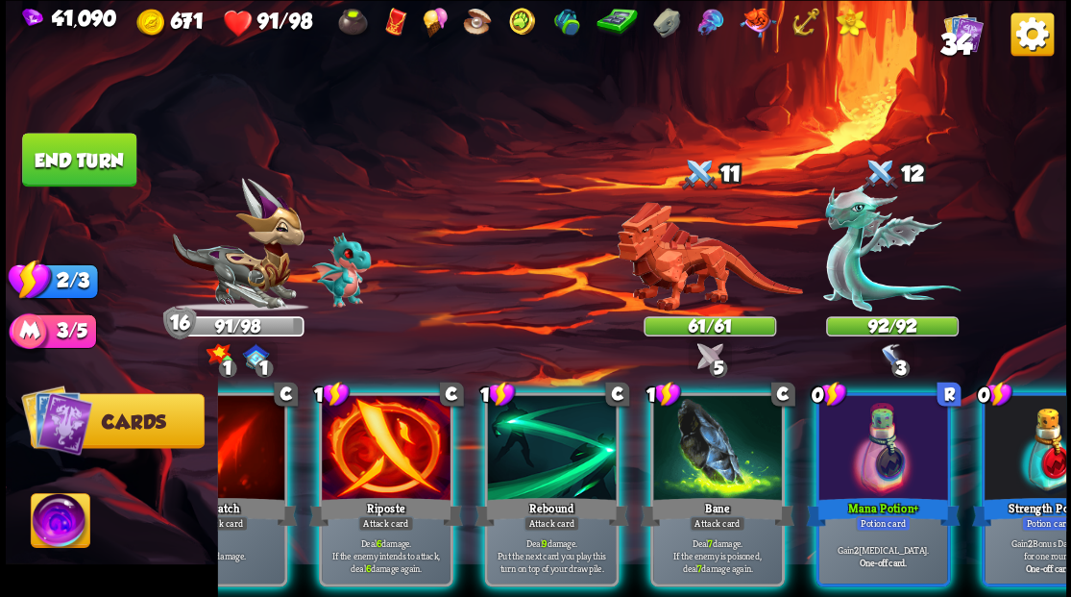
scroll to position [0, 182]
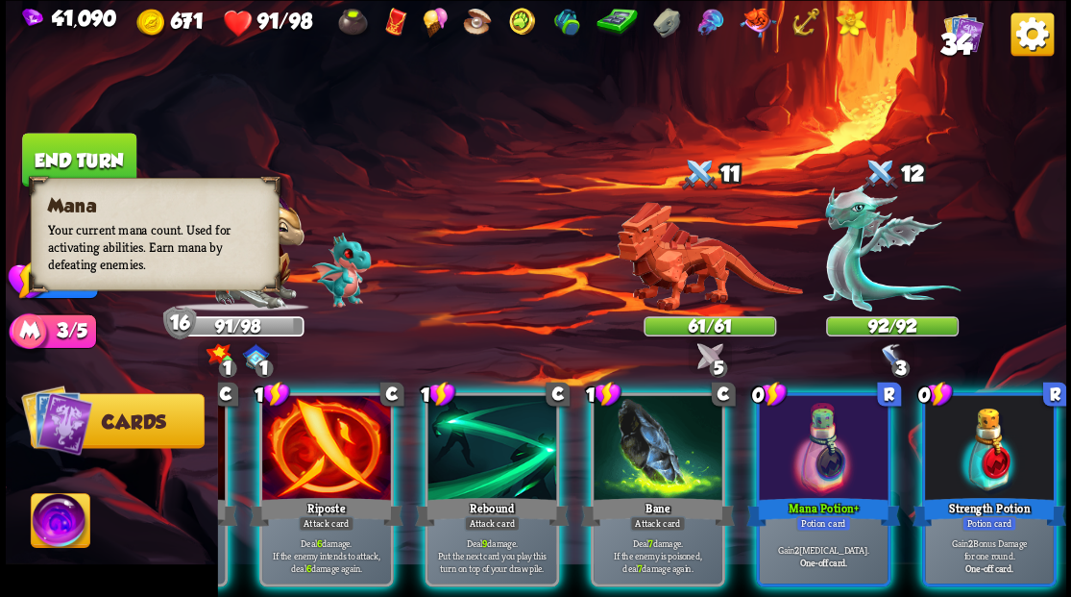
click at [63, 330] on div "3/5" at bounding box center [63, 330] width 66 height 35
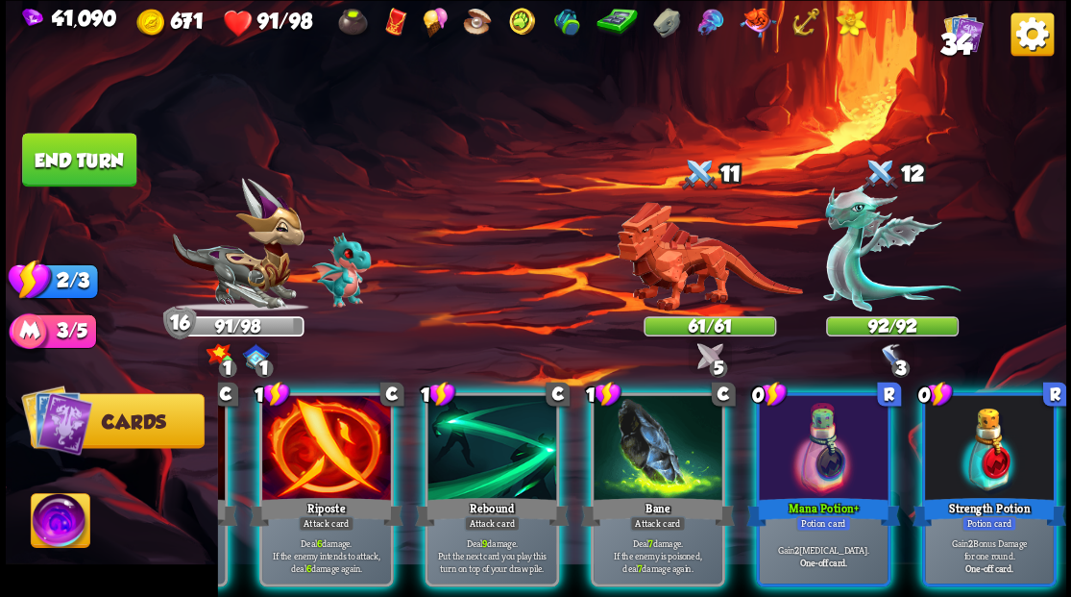
click at [61, 515] on img at bounding box center [60, 523] width 59 height 60
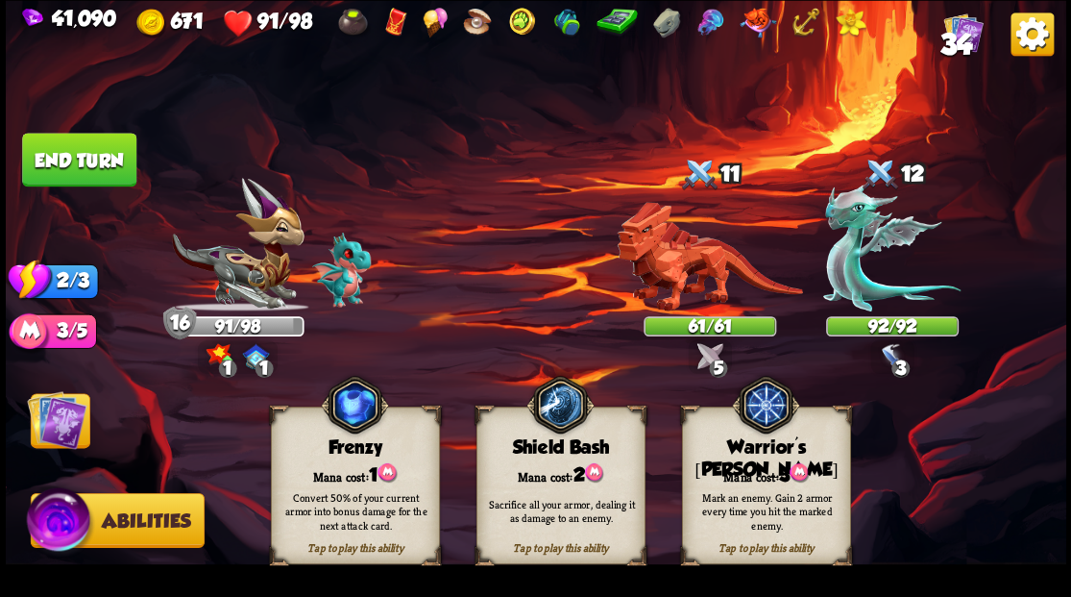
click at [764, 476] on div "Tap to play this ability Warrior's [PERSON_NAME] cost: 3 Mark an enemy. Gain 2 …" at bounding box center [765, 485] width 169 height 158
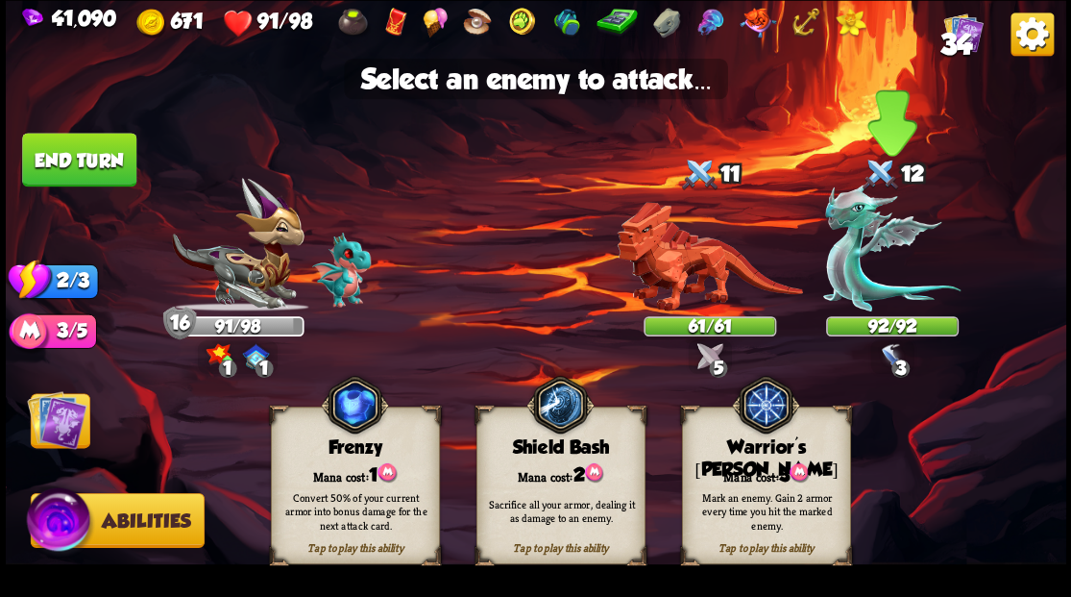
click at [842, 252] on img at bounding box center [891, 247] width 137 height 128
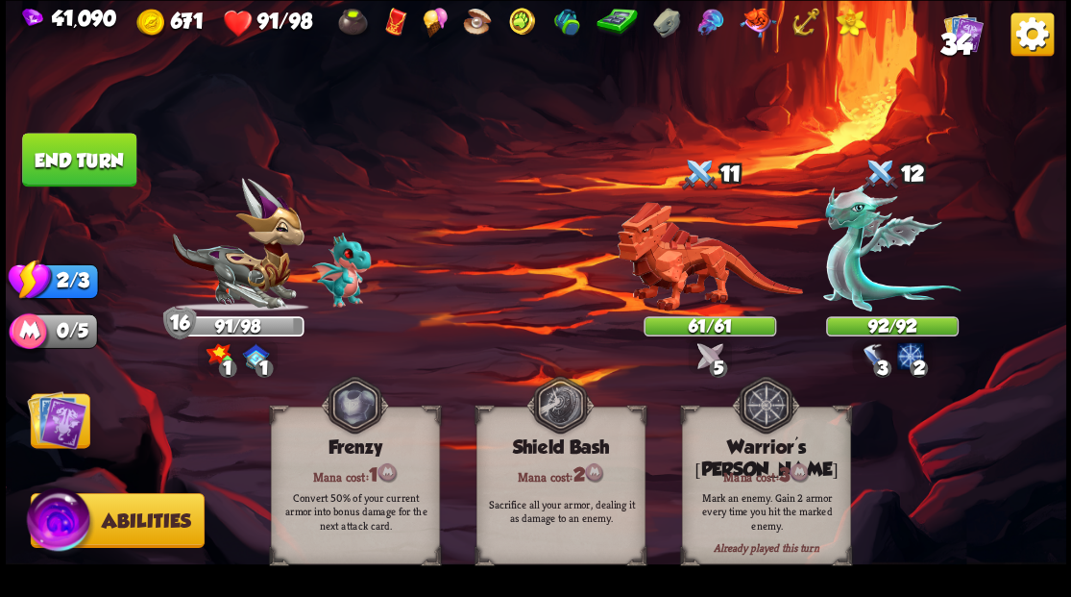
click at [48, 430] on img at bounding box center [57, 419] width 60 height 60
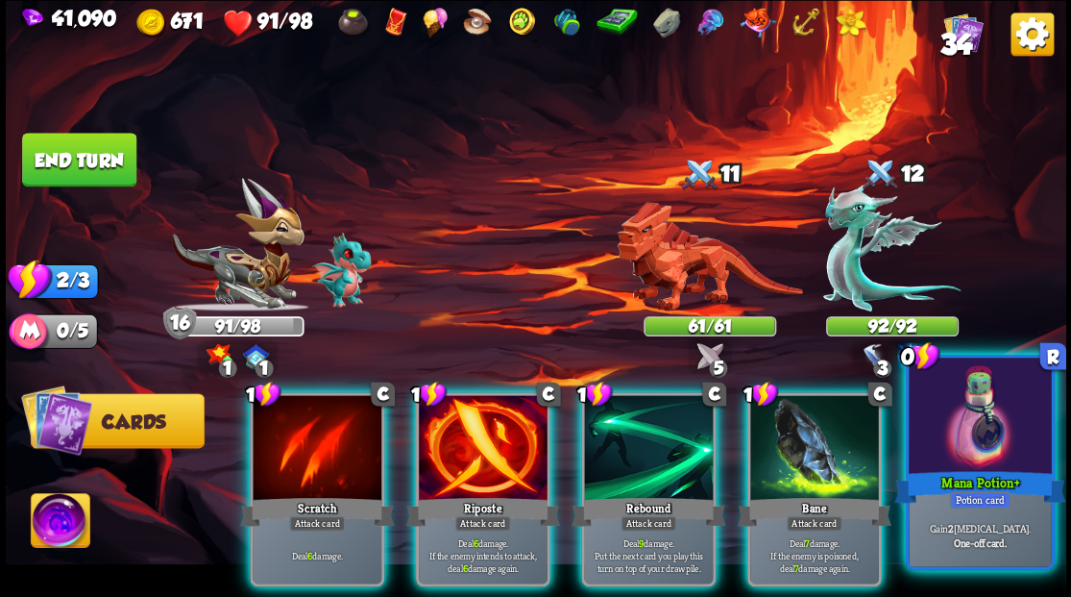
click at [970, 429] on div at bounding box center [980, 417] width 142 height 120
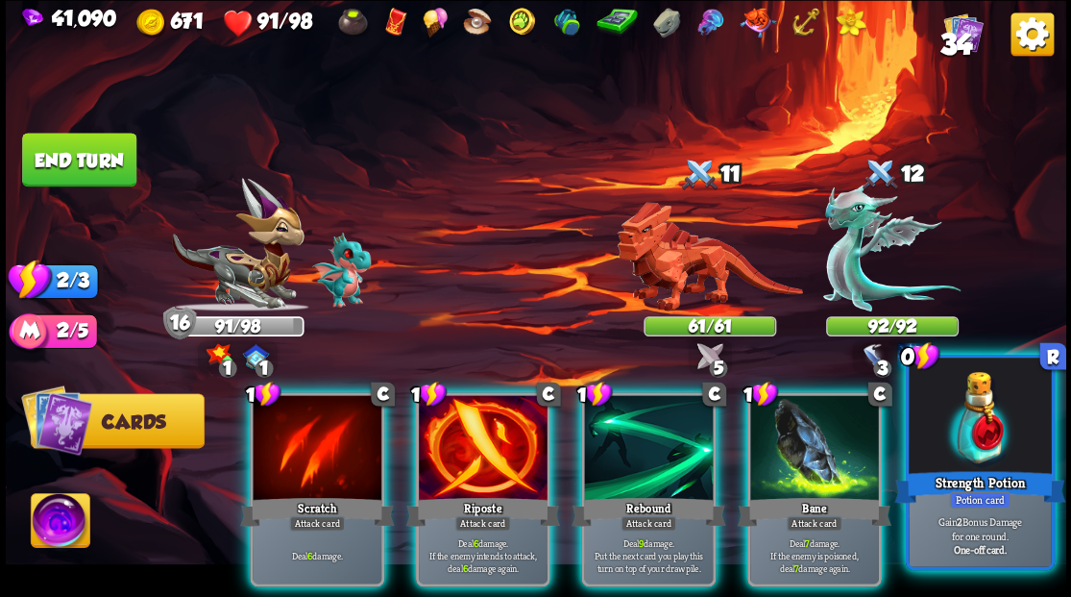
click at [964, 413] on div at bounding box center [980, 417] width 142 height 120
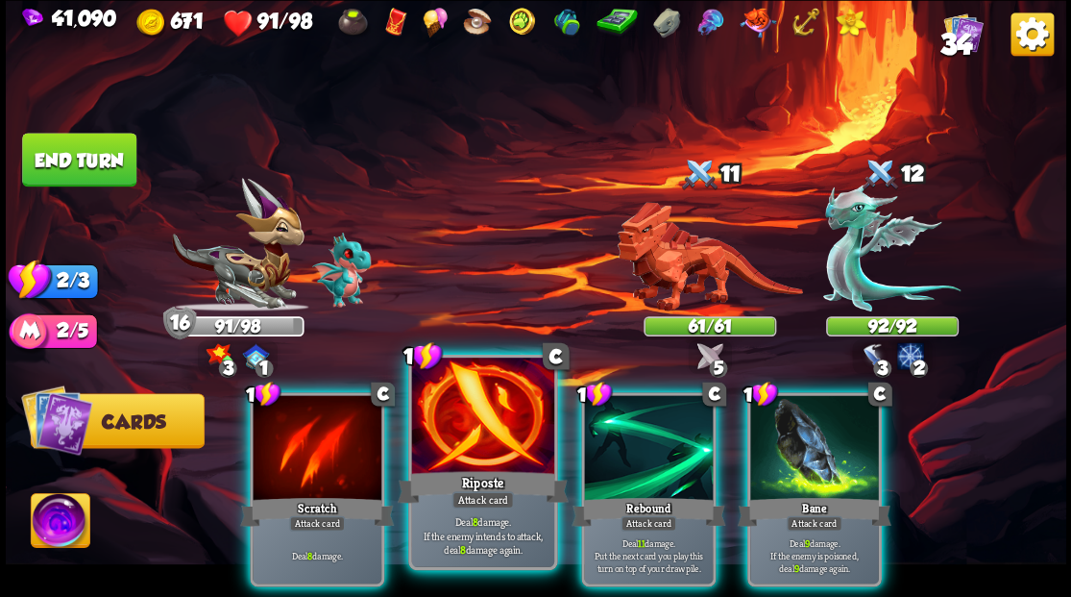
click at [476, 427] on div at bounding box center [482, 417] width 142 height 120
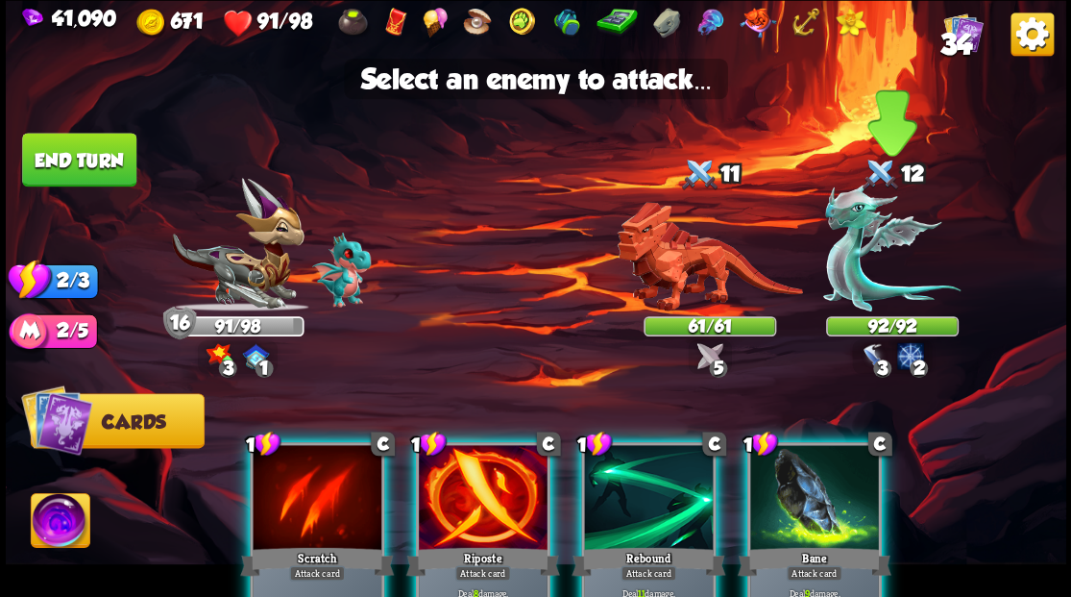
click at [840, 264] on img at bounding box center [891, 247] width 137 height 128
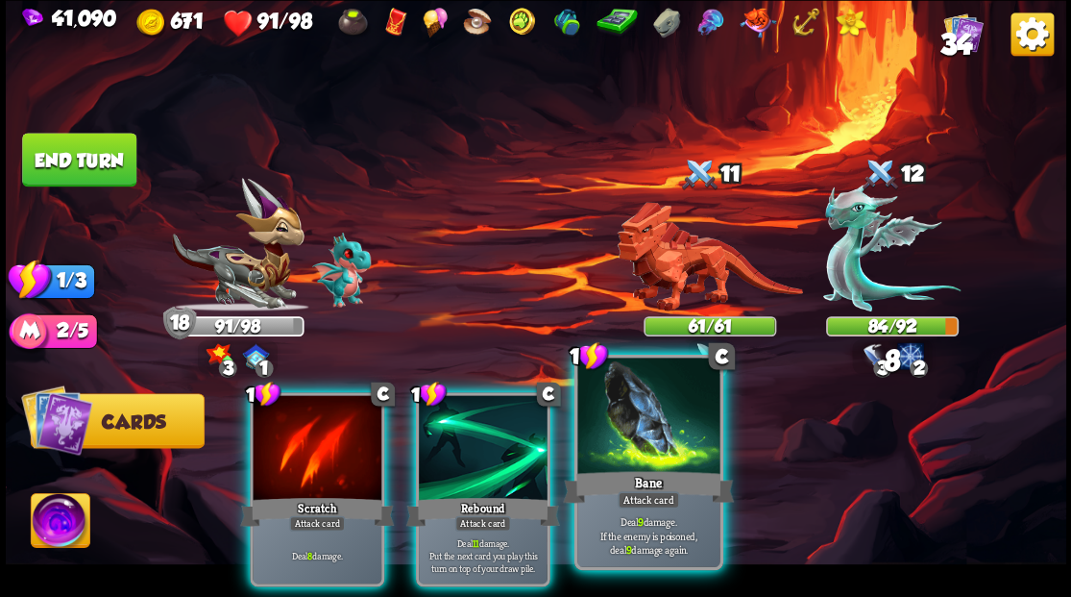
drag, startPoint x: 651, startPoint y: 452, endPoint x: 704, endPoint y: 426, distance: 59.3
click at [654, 452] on div at bounding box center [648, 417] width 142 height 120
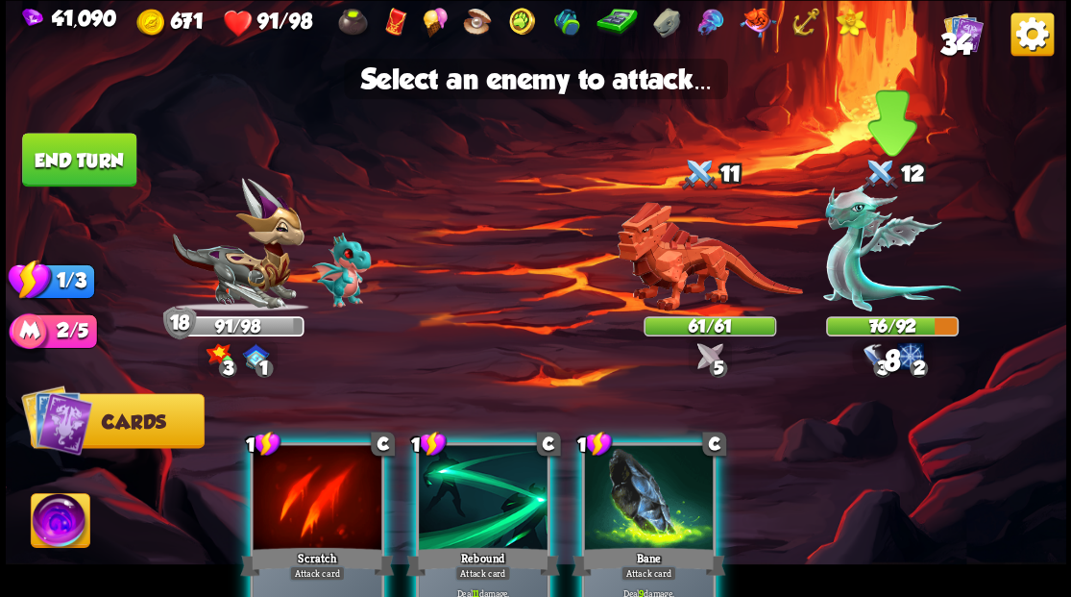
click at [862, 285] on img at bounding box center [891, 247] width 137 height 128
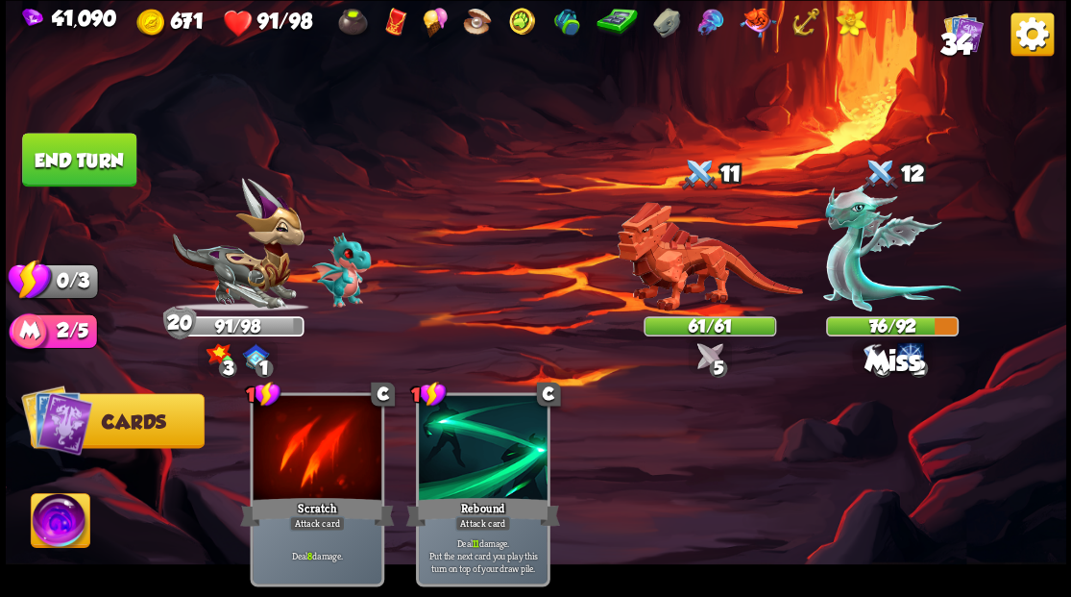
click at [70, 167] on button "End turn" at bounding box center [79, 160] width 114 height 54
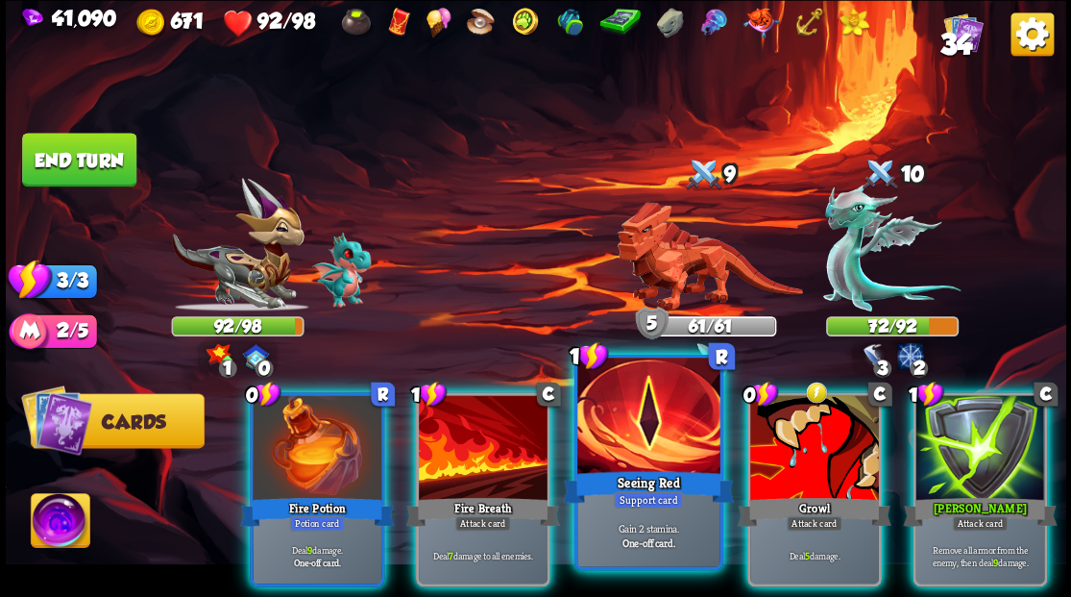
click at [616, 467] on div "Seeing Red" at bounding box center [648, 486] width 171 height 38
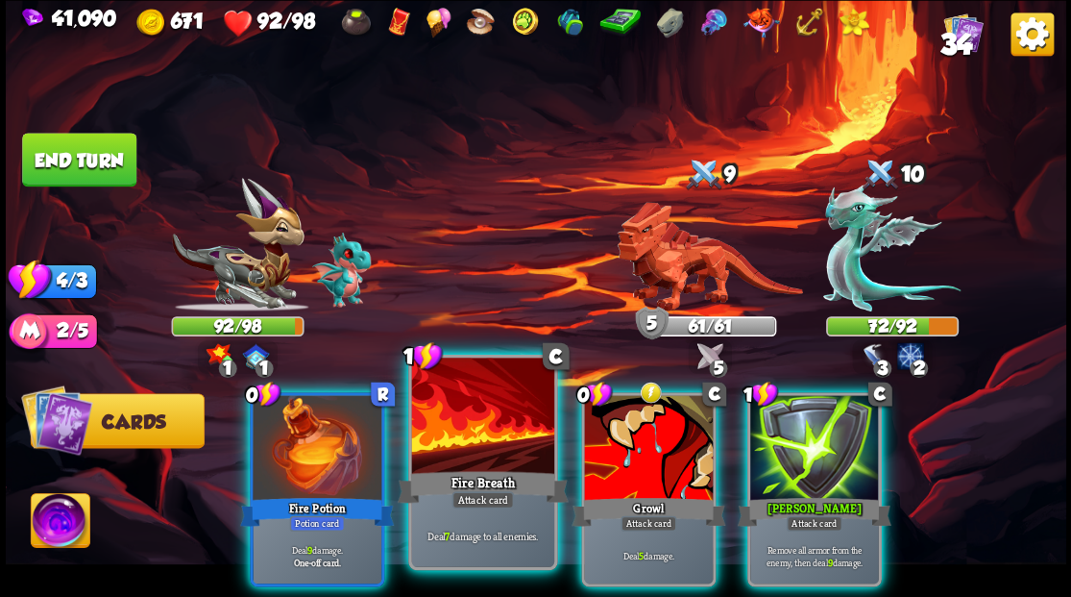
click at [454, 447] on div at bounding box center [482, 417] width 142 height 120
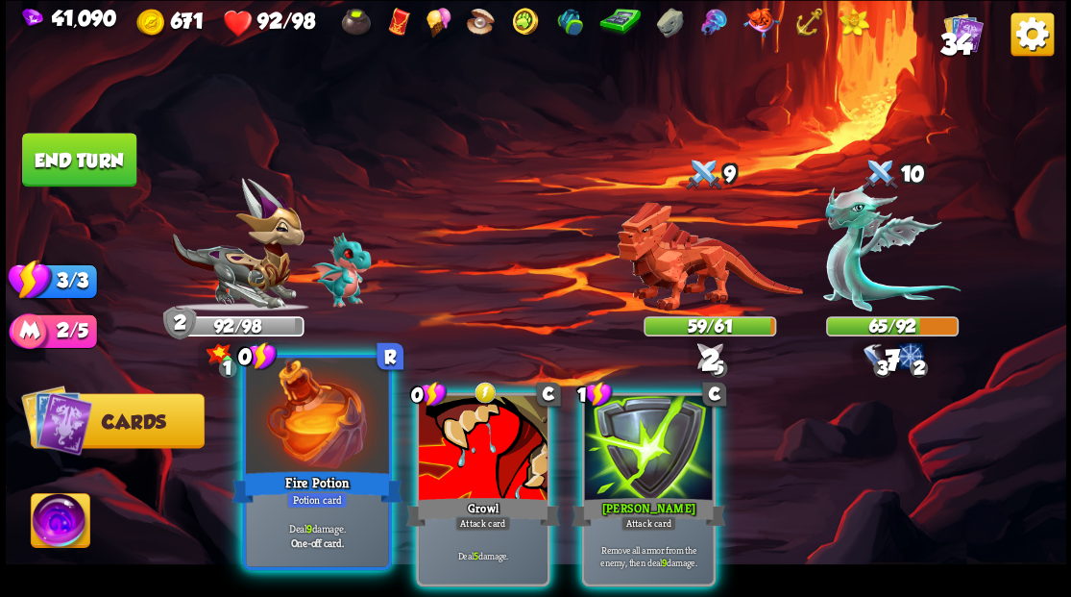
click at [288, 407] on div at bounding box center [317, 417] width 142 height 120
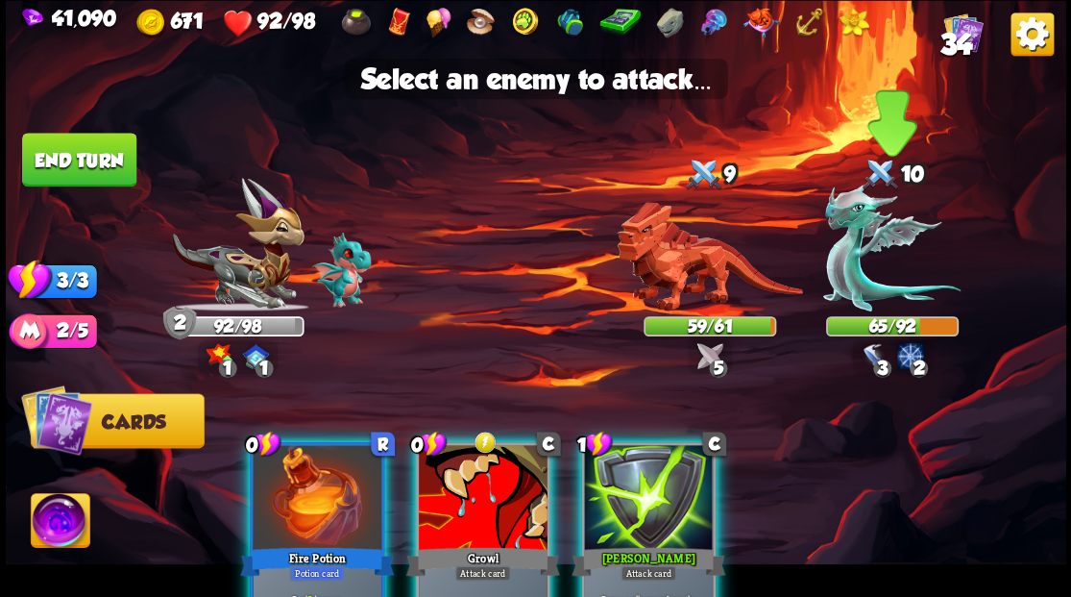
click at [863, 296] on img at bounding box center [891, 247] width 137 height 128
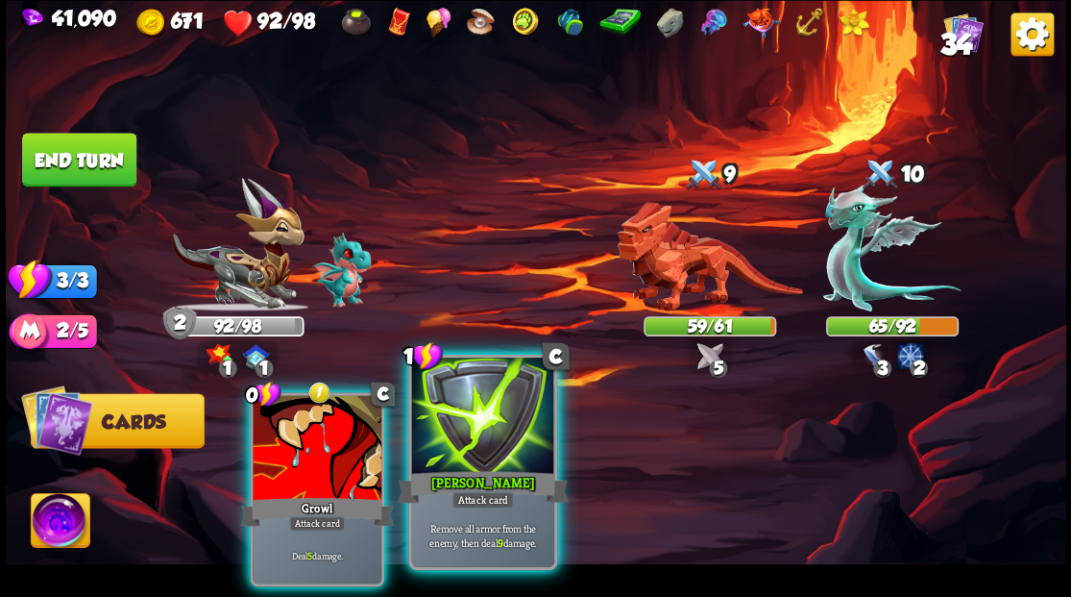
click at [465, 420] on div at bounding box center [482, 417] width 142 height 120
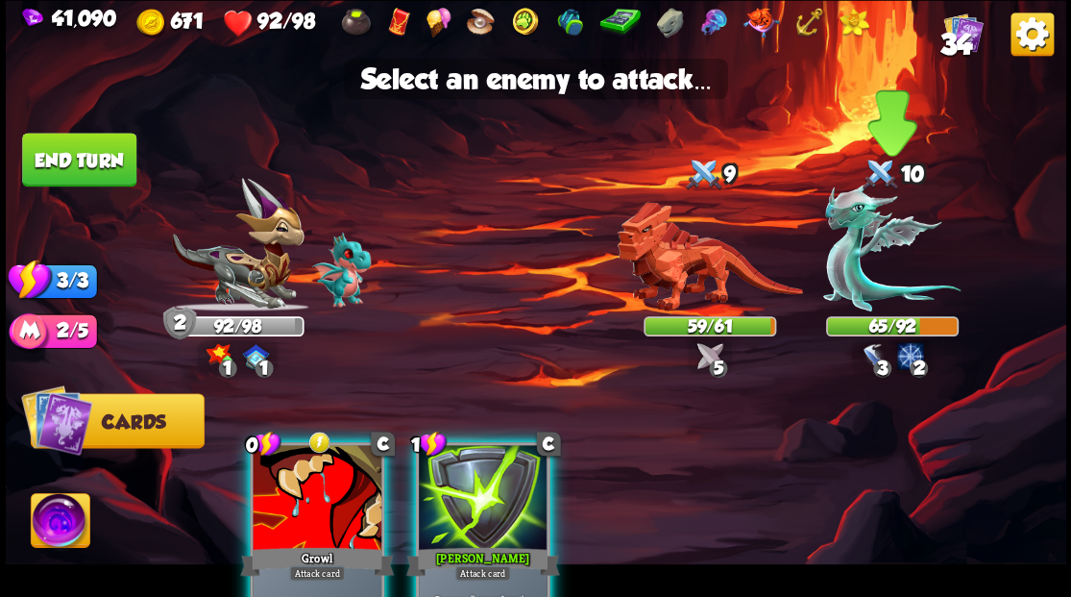
click at [856, 281] on img at bounding box center [891, 247] width 137 height 128
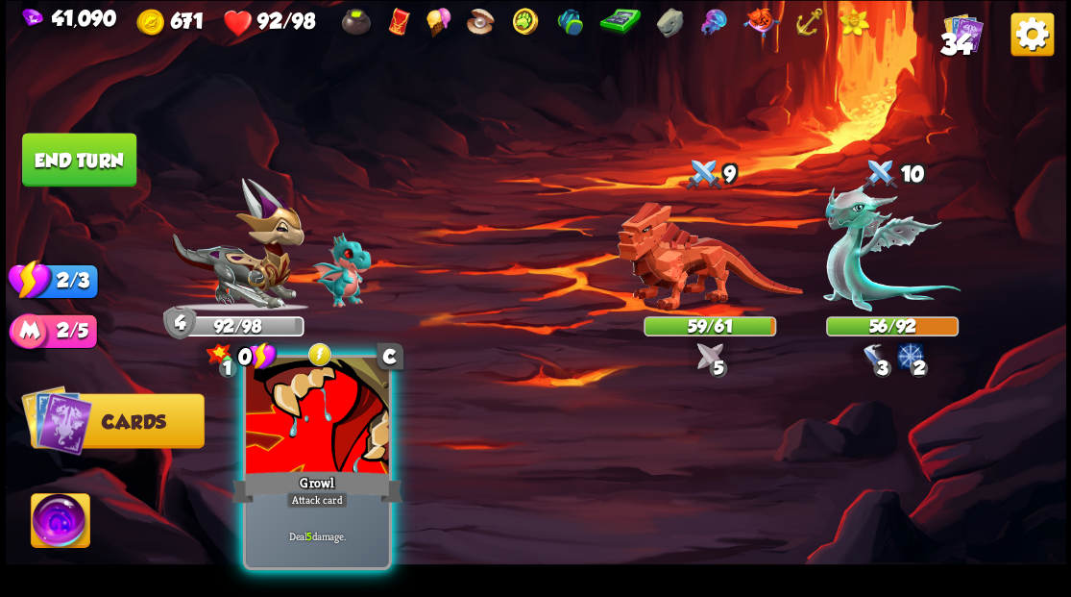
click at [296, 399] on div at bounding box center [317, 417] width 142 height 120
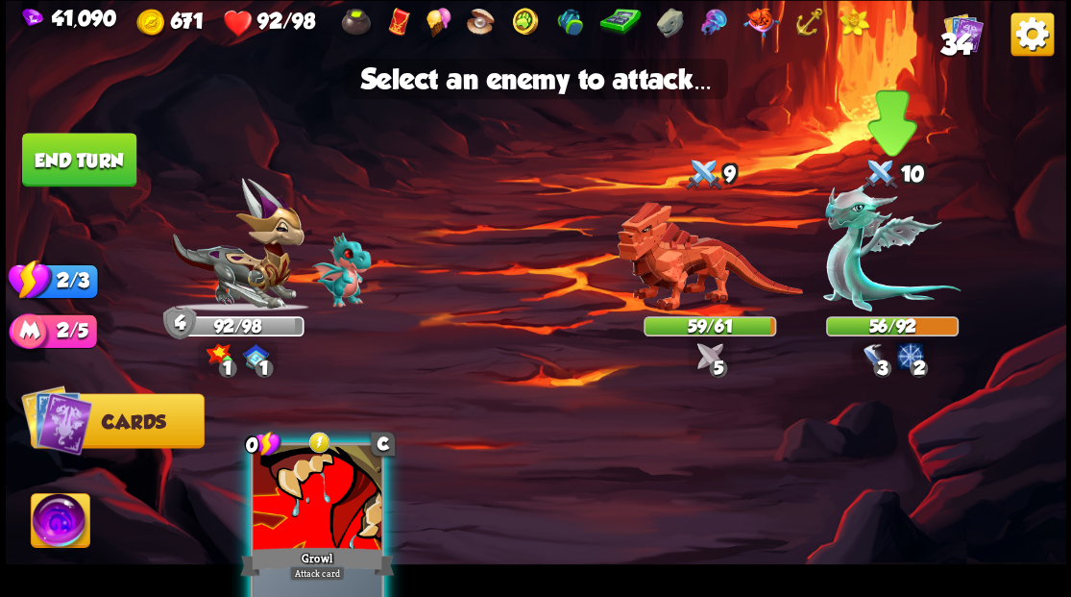
click at [845, 257] on img at bounding box center [891, 247] width 137 height 128
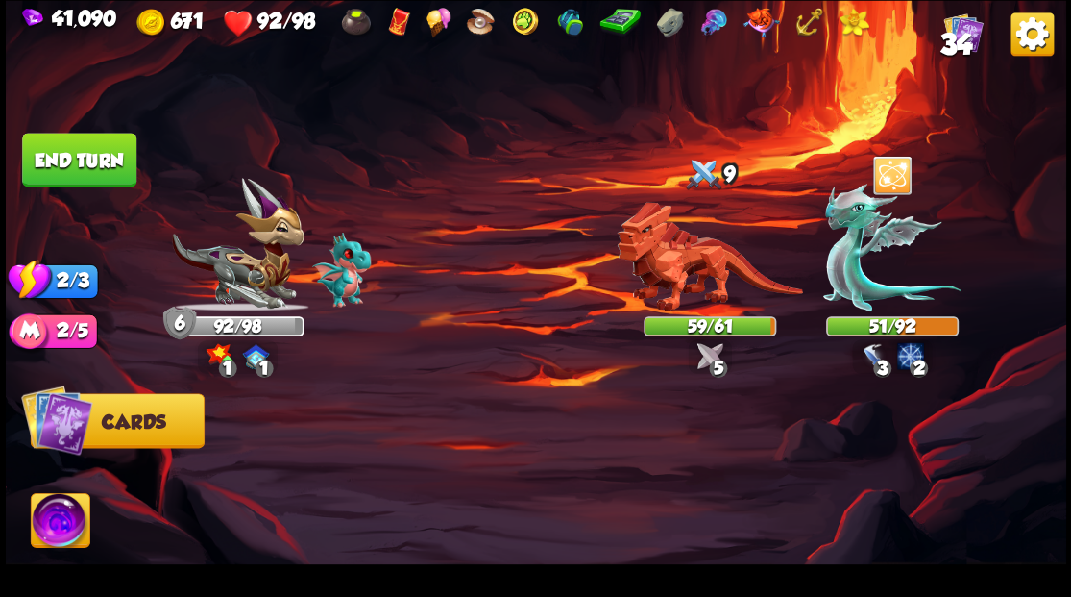
click at [85, 163] on button "End turn" at bounding box center [79, 160] width 114 height 54
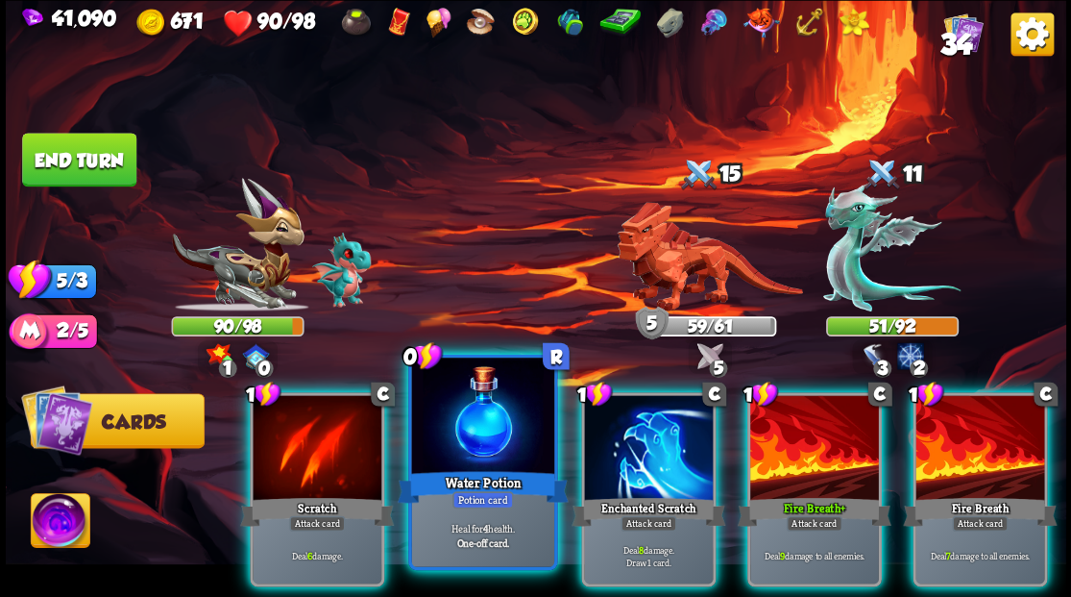
click at [469, 418] on div at bounding box center [482, 417] width 142 height 120
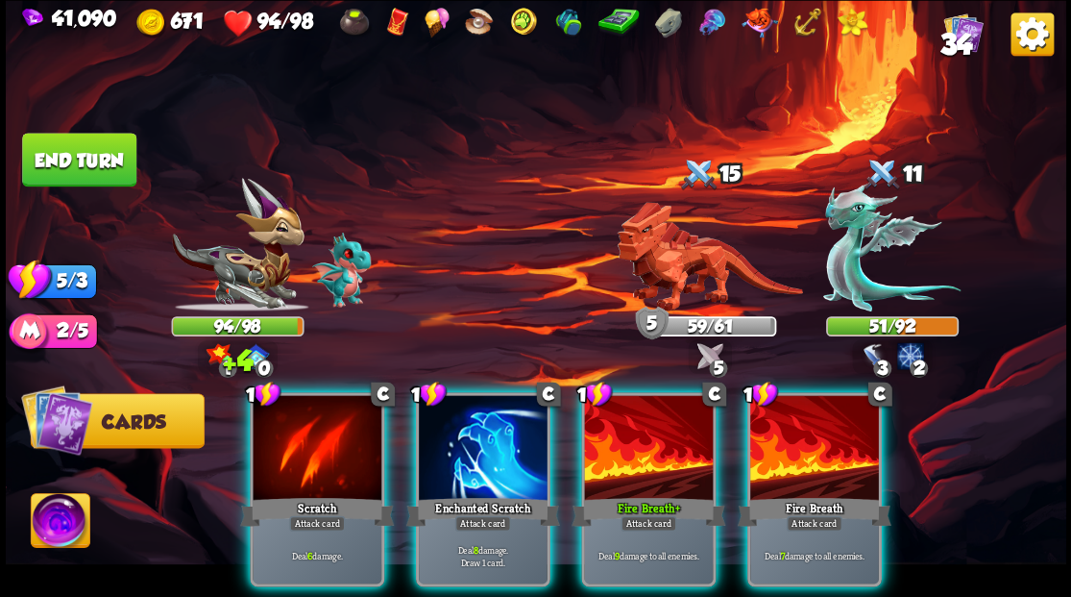
click at [635, 451] on div at bounding box center [648, 449] width 129 height 109
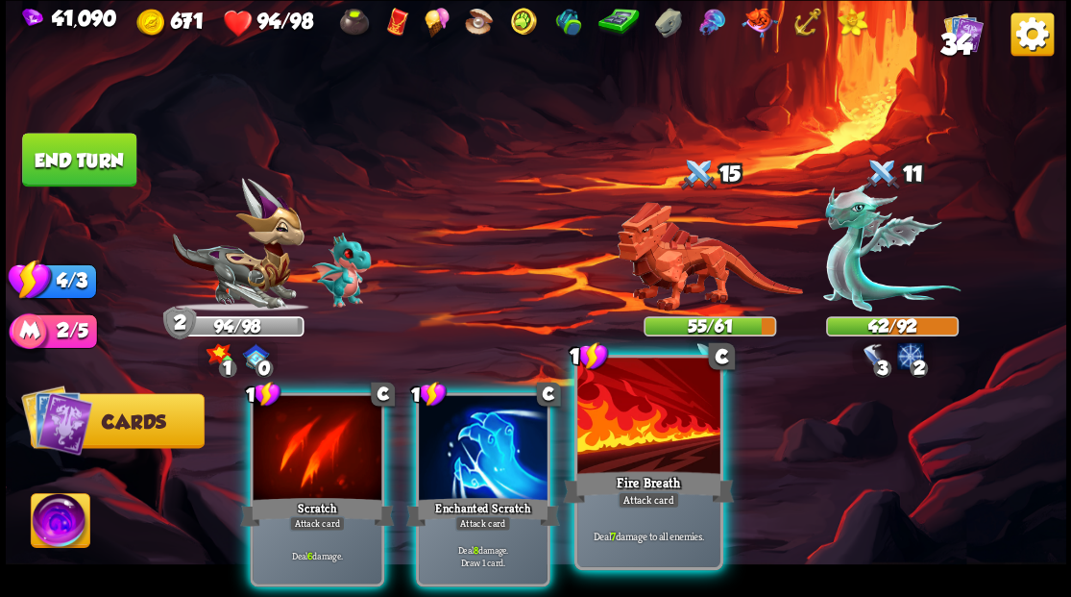
click at [629, 447] on div at bounding box center [648, 417] width 142 height 120
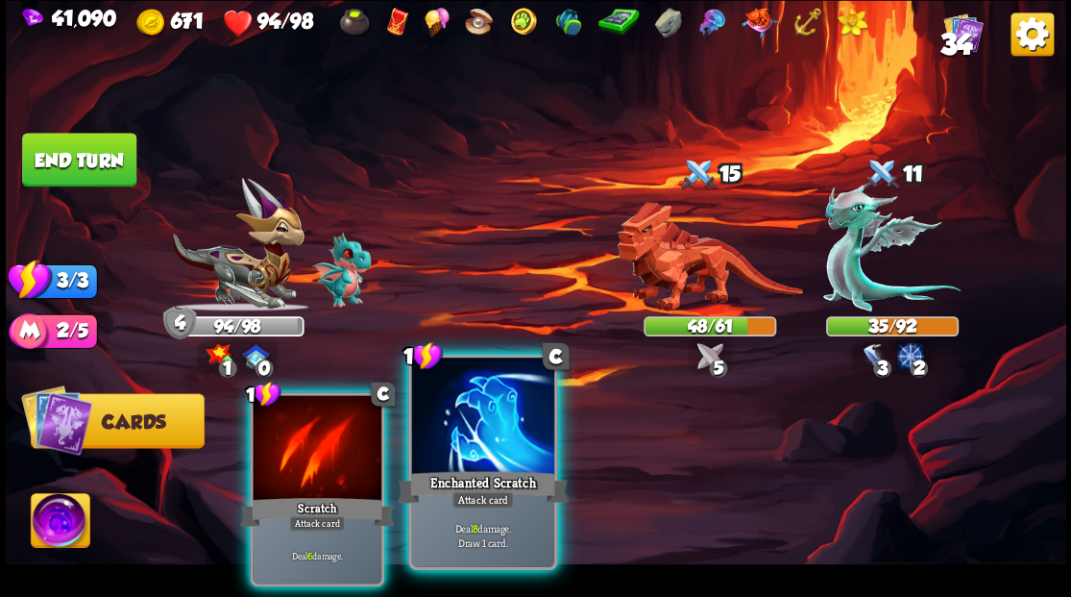
click at [463, 467] on div "Enchanted Scratch" at bounding box center [482, 486] width 171 height 38
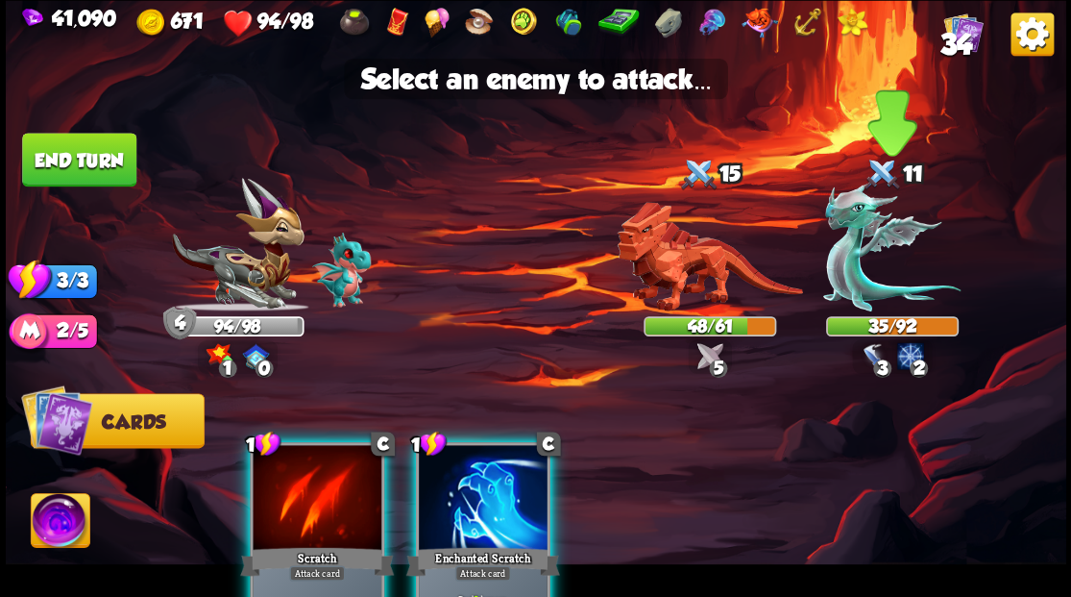
click at [847, 276] on img at bounding box center [891, 247] width 137 height 128
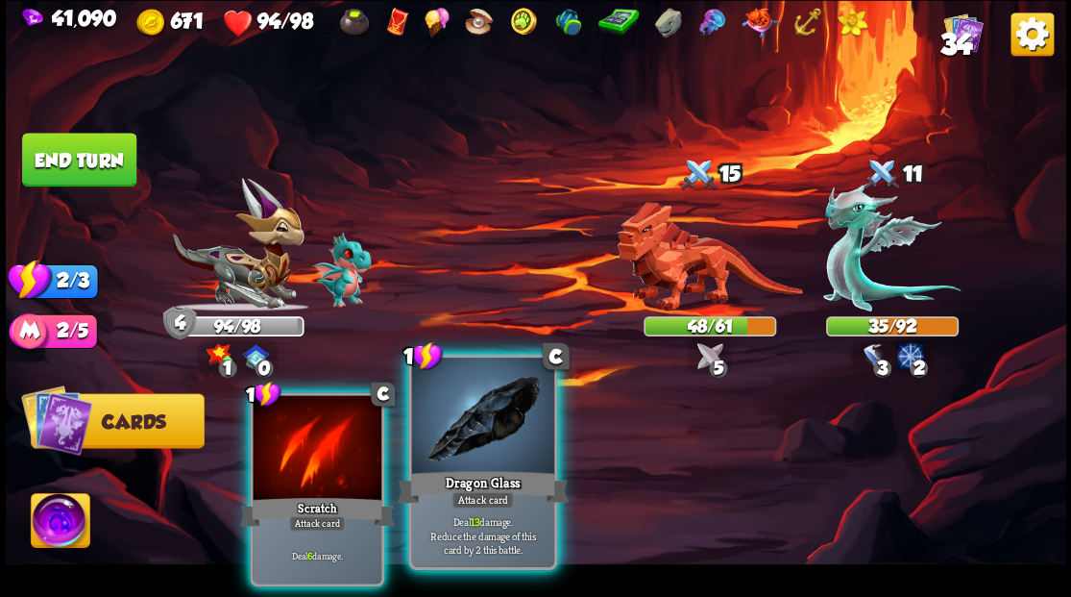
click at [473, 437] on div at bounding box center [482, 417] width 142 height 120
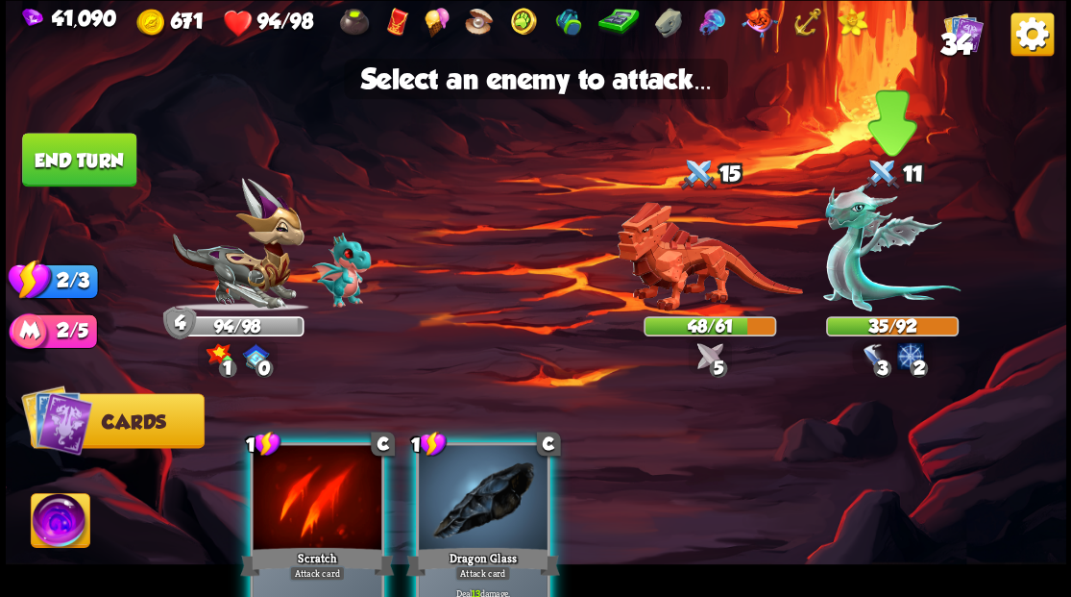
click at [858, 271] on img at bounding box center [891, 247] width 137 height 128
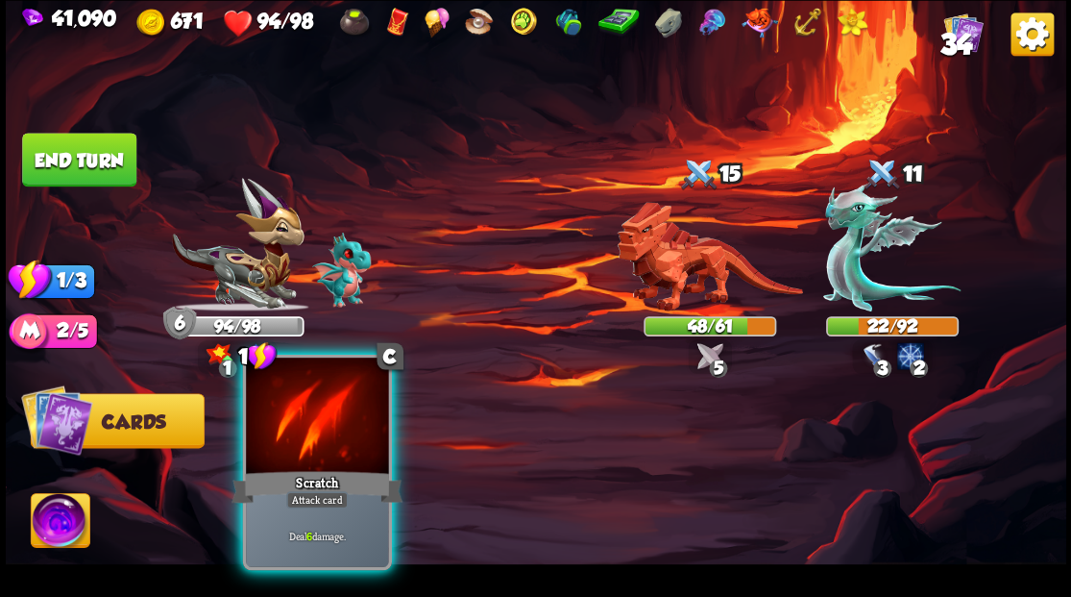
click at [298, 419] on div at bounding box center [317, 417] width 142 height 120
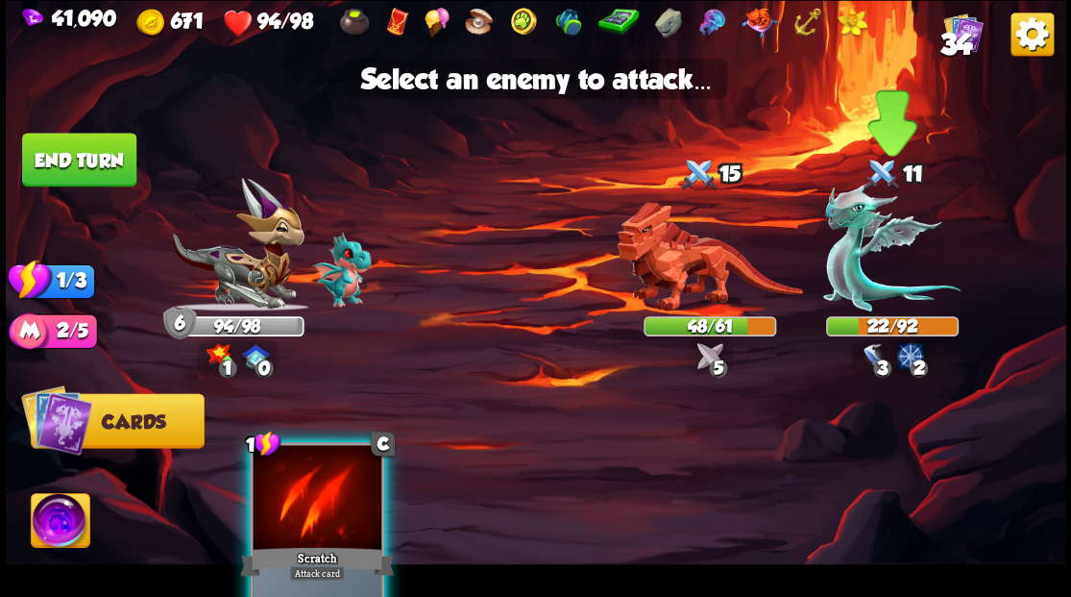
click at [836, 266] on img at bounding box center [891, 247] width 137 height 128
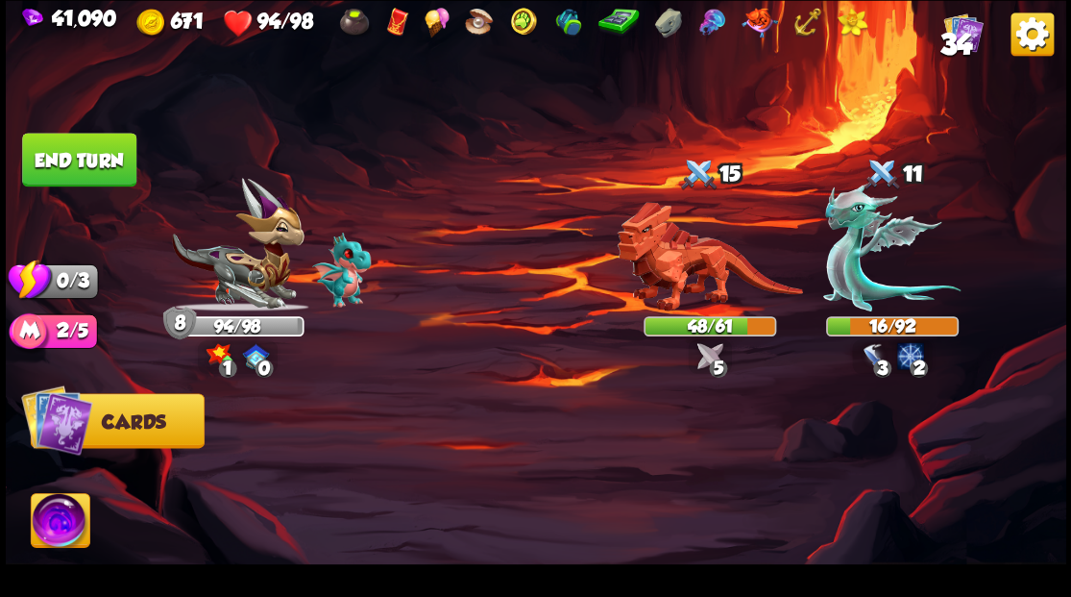
click at [77, 166] on button "End turn" at bounding box center [79, 160] width 114 height 54
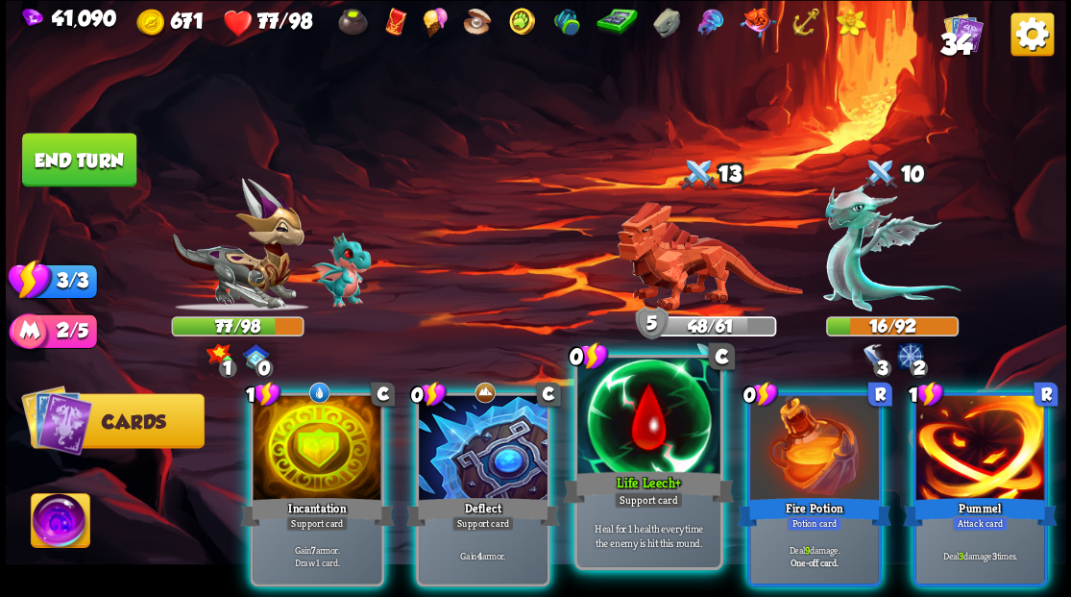
click at [620, 436] on div at bounding box center [648, 417] width 142 height 120
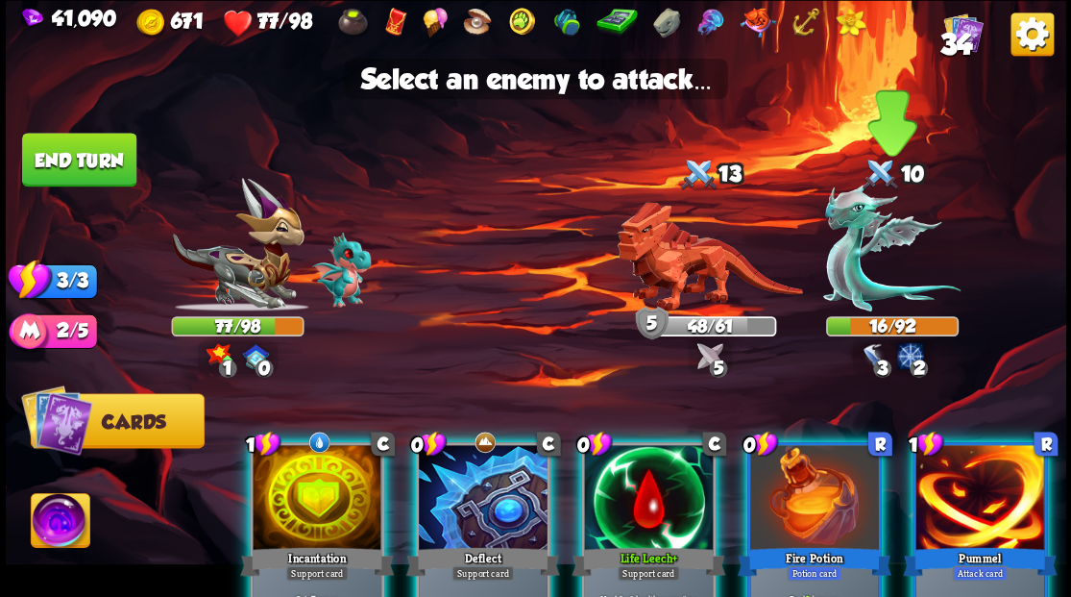
click at [835, 240] on img at bounding box center [891, 247] width 137 height 128
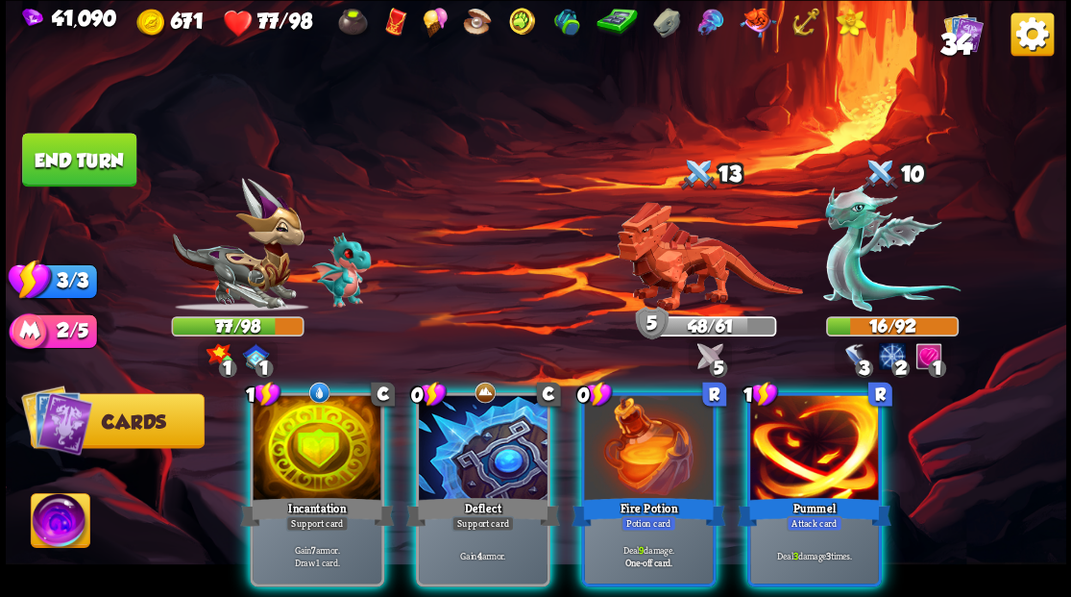
click at [283, 442] on div at bounding box center [317, 449] width 129 height 109
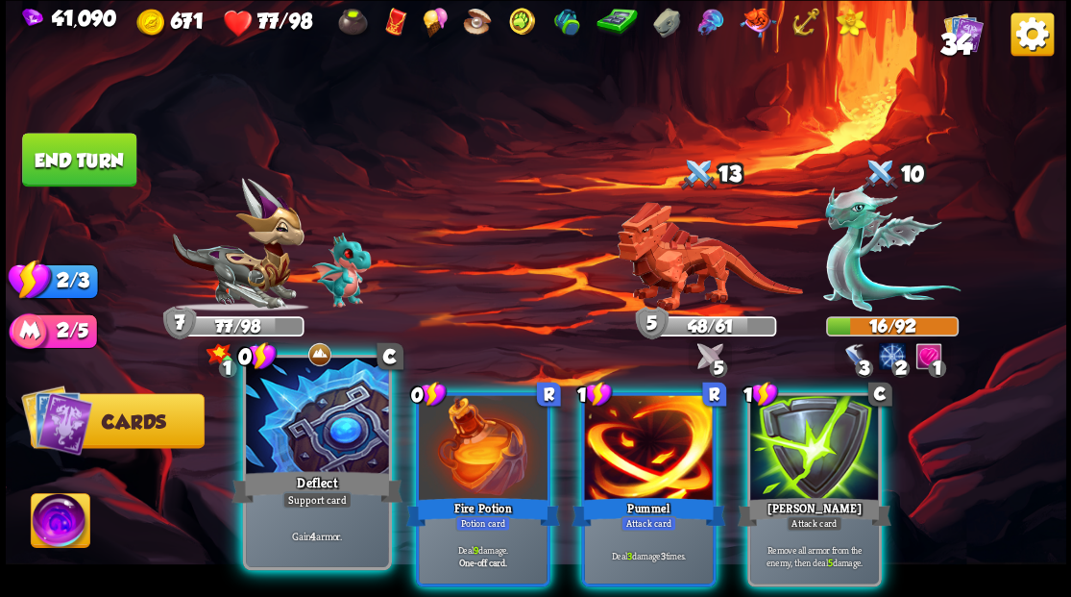
click at [282, 438] on div at bounding box center [317, 417] width 142 height 120
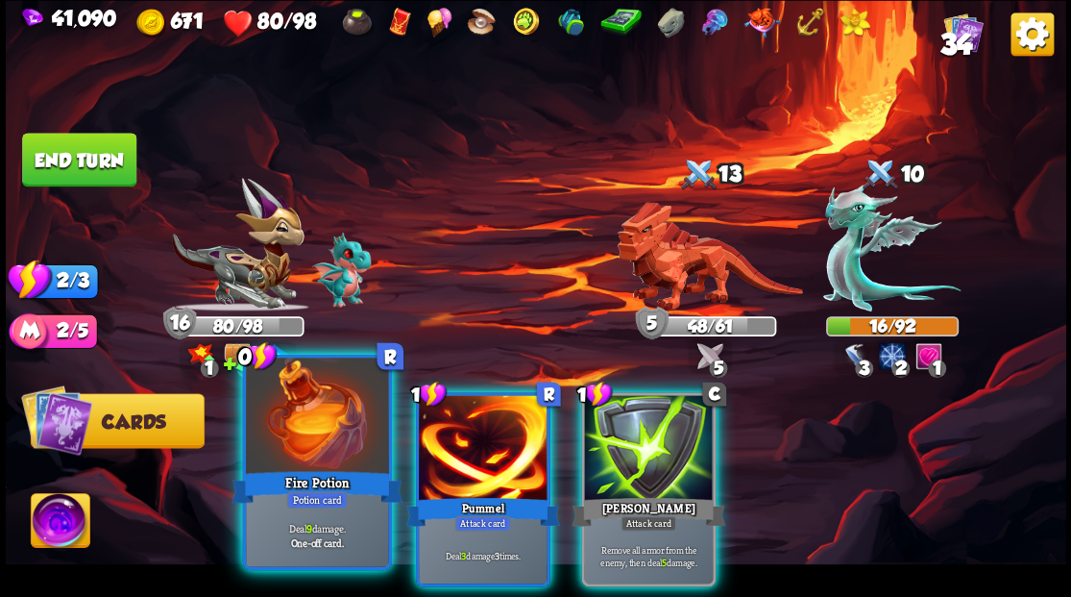
click at [279, 417] on div at bounding box center [317, 417] width 142 height 120
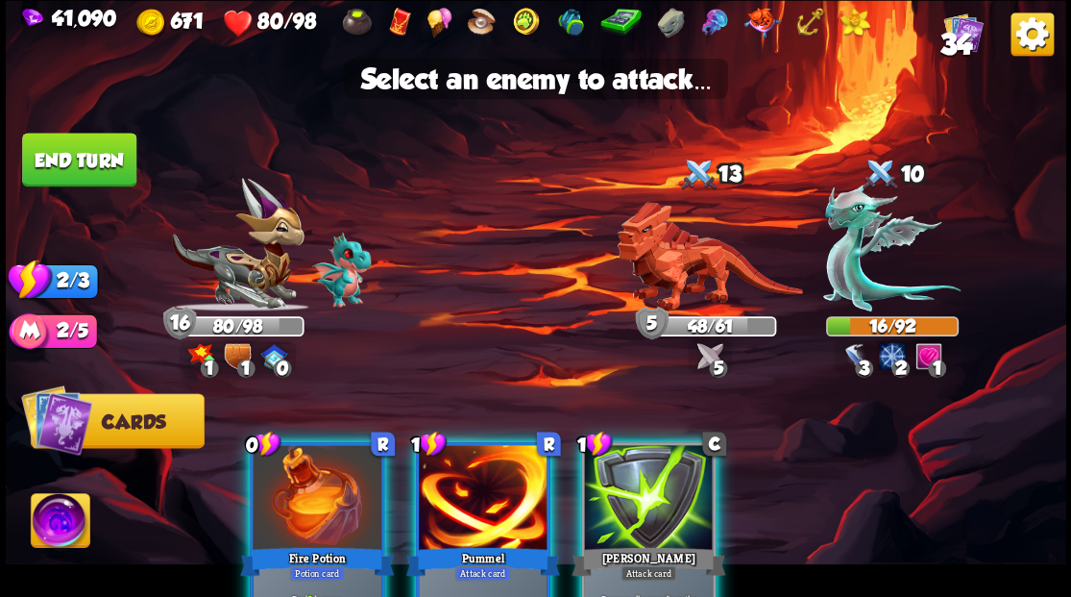
click at [327, 469] on div at bounding box center [317, 499] width 129 height 109
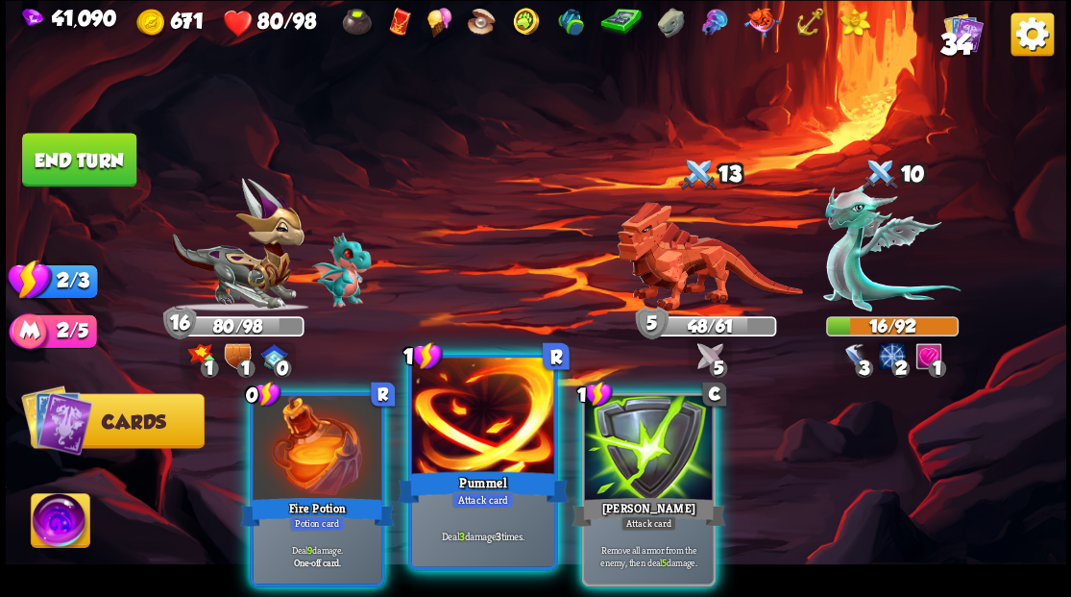
click at [455, 459] on div at bounding box center [482, 417] width 142 height 120
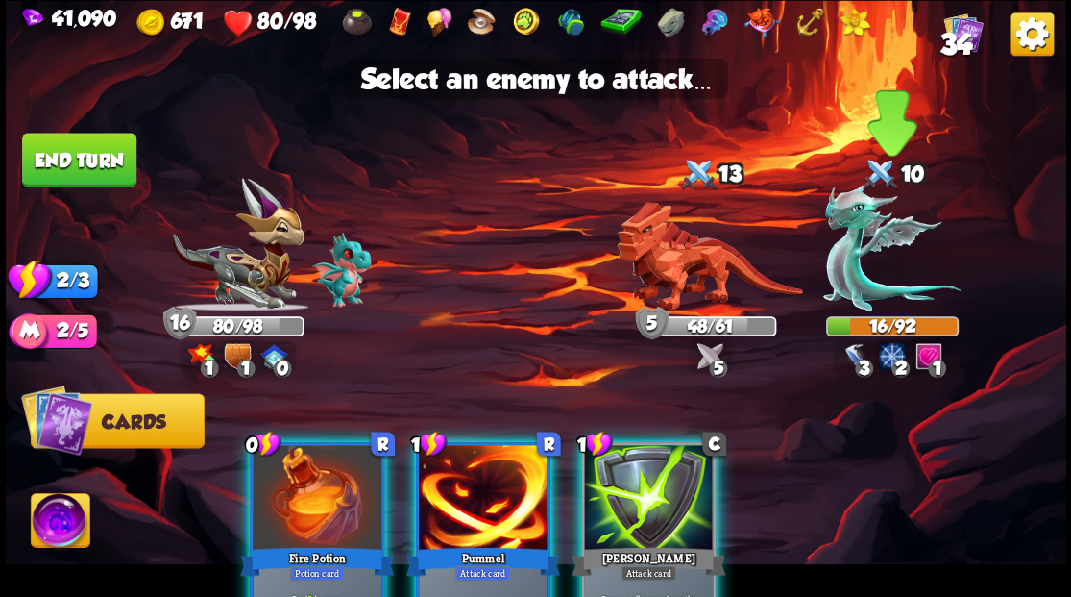
click at [851, 268] on img at bounding box center [891, 247] width 137 height 128
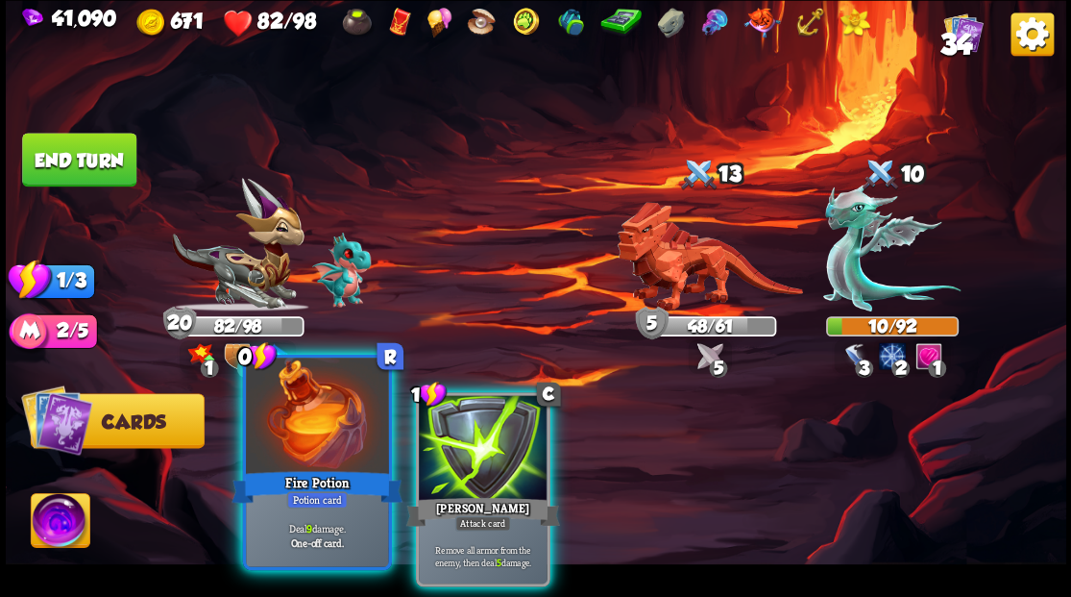
click at [330, 436] on div at bounding box center [317, 417] width 142 height 120
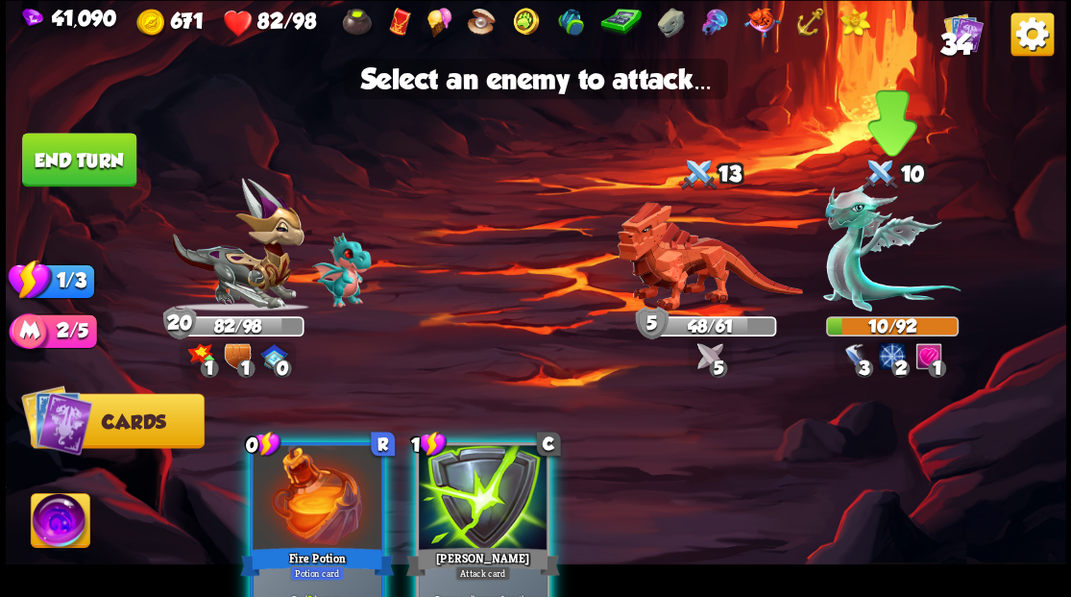
click at [841, 266] on img at bounding box center [891, 247] width 137 height 128
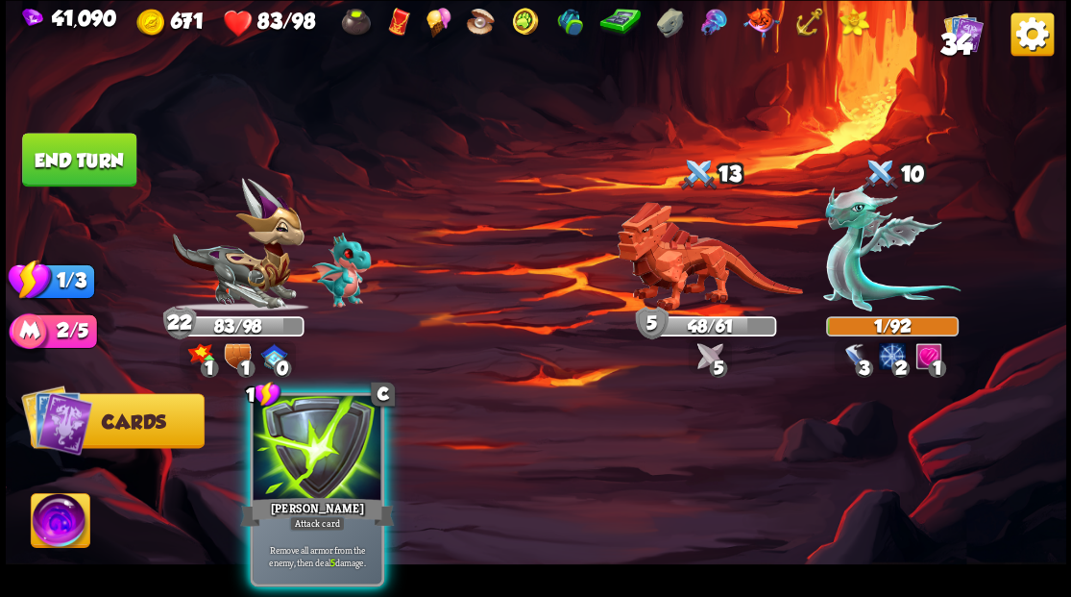
click at [102, 153] on button "End turn" at bounding box center [79, 160] width 114 height 54
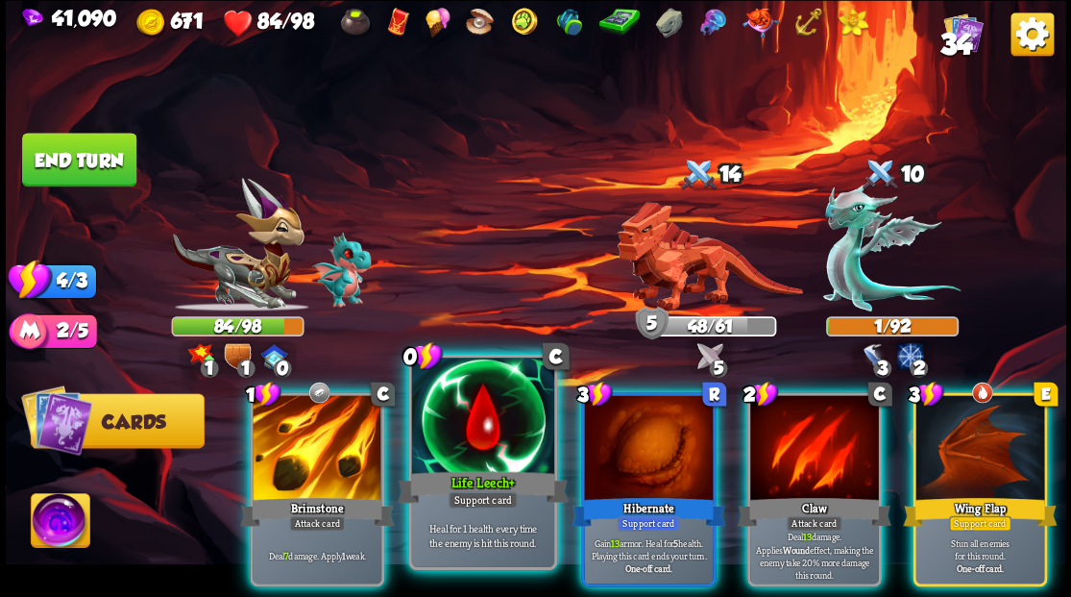
click at [481, 409] on div at bounding box center [482, 417] width 142 height 120
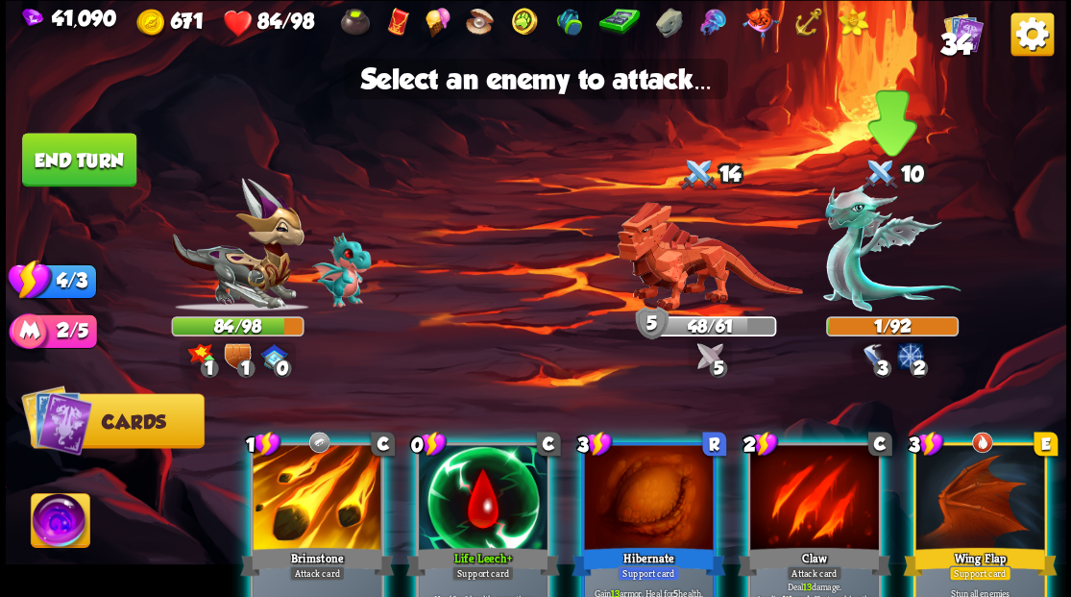
click at [845, 251] on img at bounding box center [891, 247] width 137 height 128
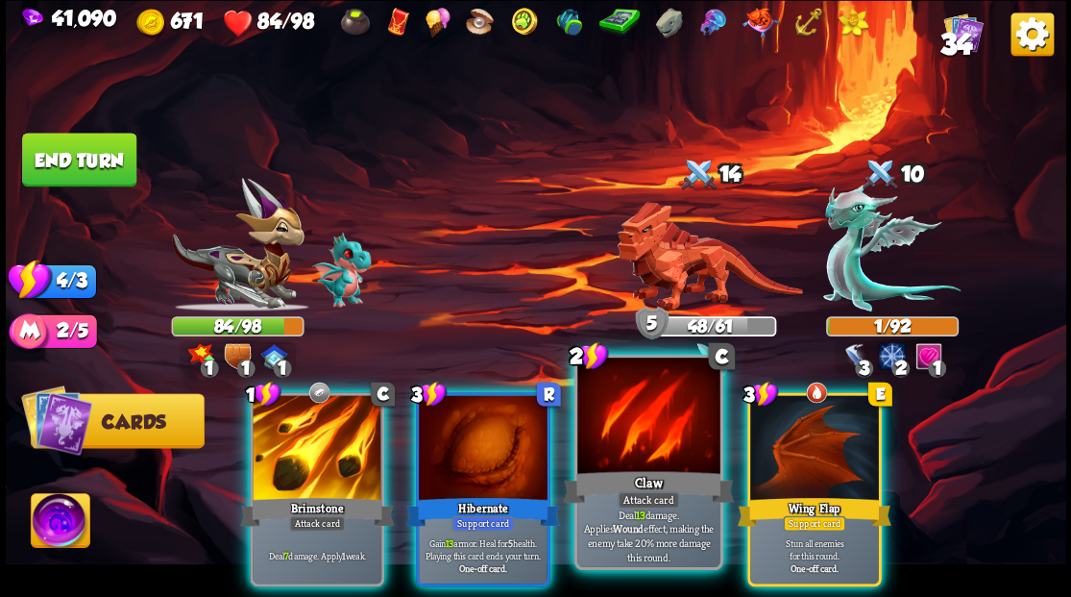
drag, startPoint x: 621, startPoint y: 426, endPoint x: 611, endPoint y: 407, distance: 20.6
click at [619, 419] on div at bounding box center [648, 417] width 142 height 120
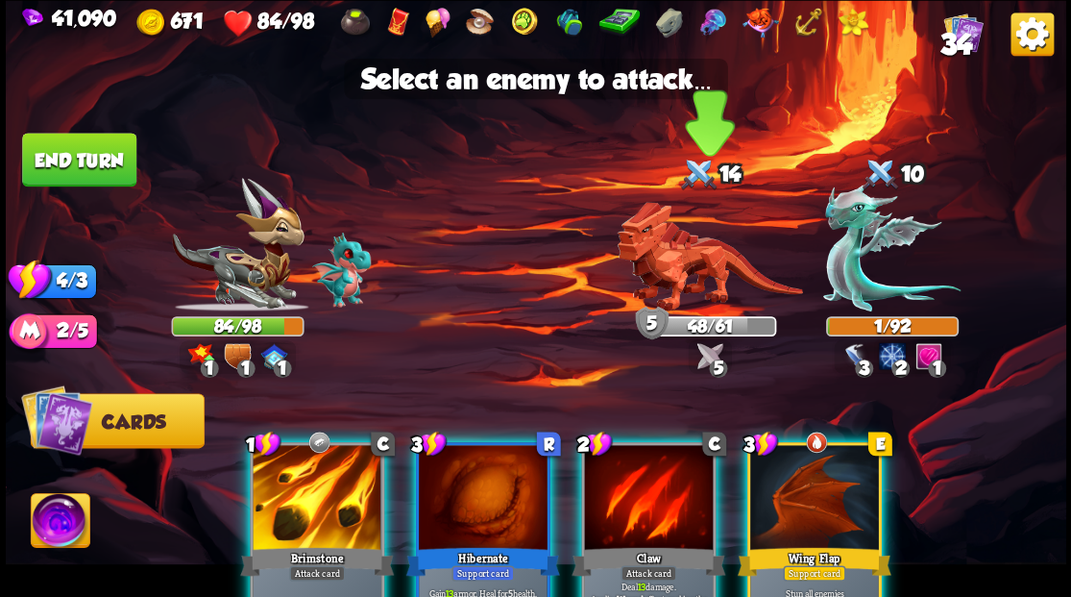
click at [660, 246] on img at bounding box center [709, 257] width 185 height 110
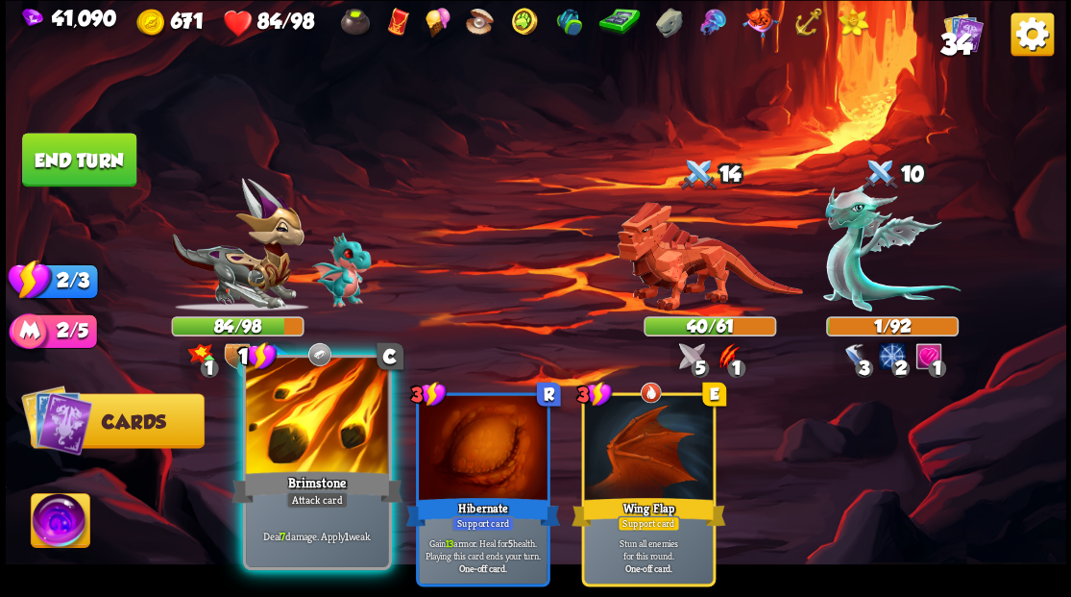
click at [306, 428] on div at bounding box center [317, 417] width 142 height 120
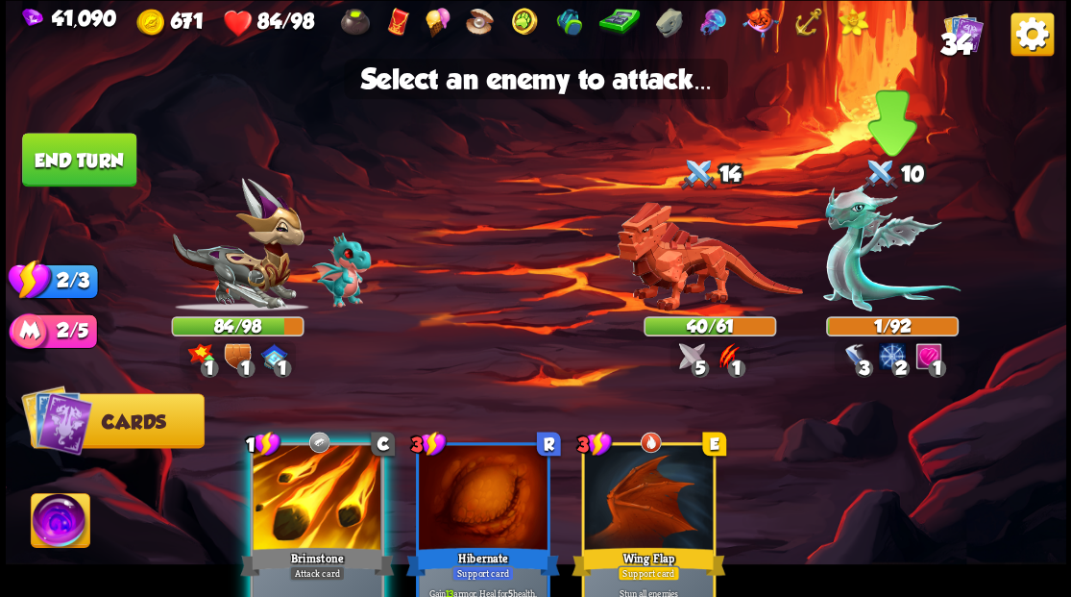
click at [871, 273] on img at bounding box center [891, 247] width 137 height 128
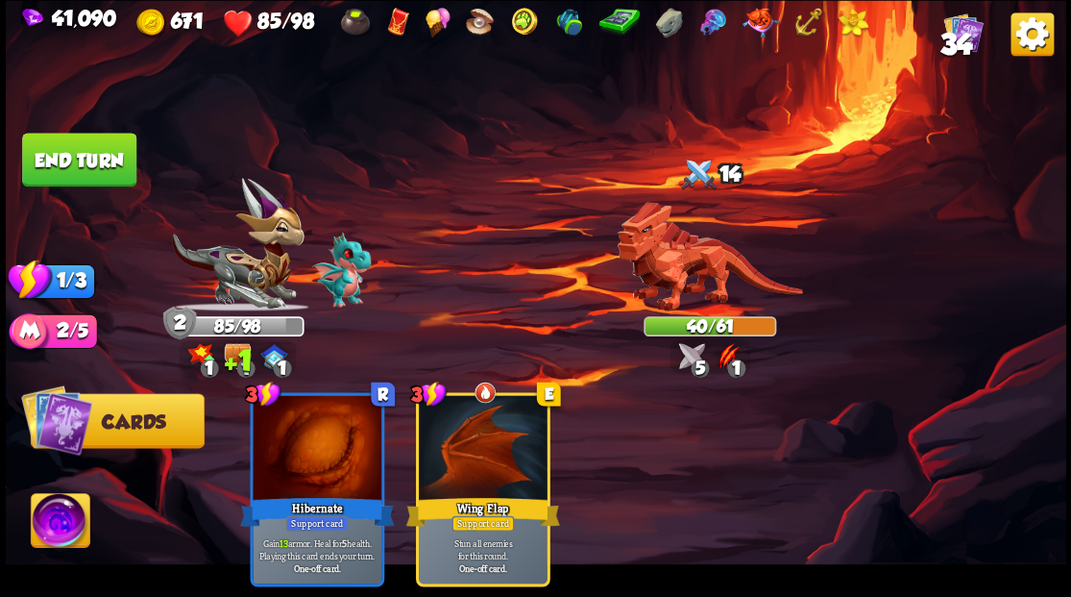
click at [86, 155] on button "End turn" at bounding box center [79, 160] width 114 height 54
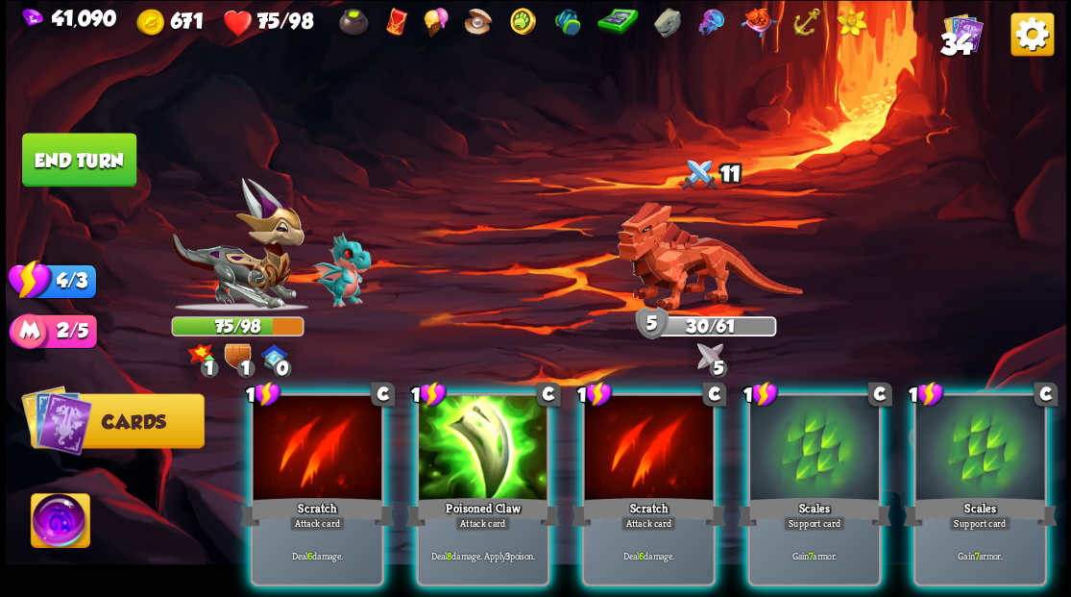
click at [991, 428] on div at bounding box center [979, 449] width 129 height 109
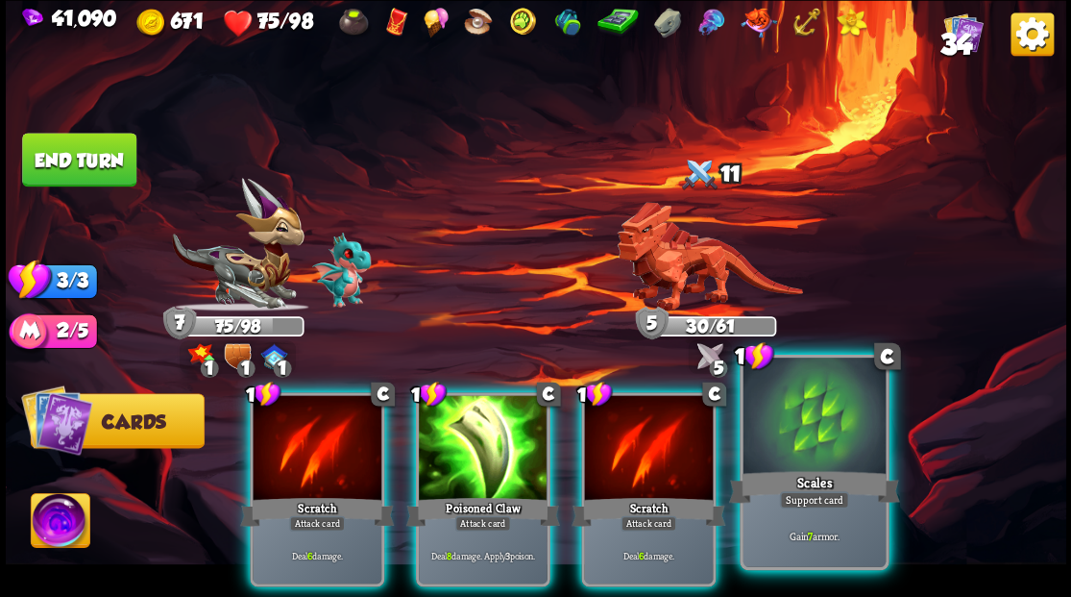
click at [847, 430] on div at bounding box center [814, 417] width 142 height 120
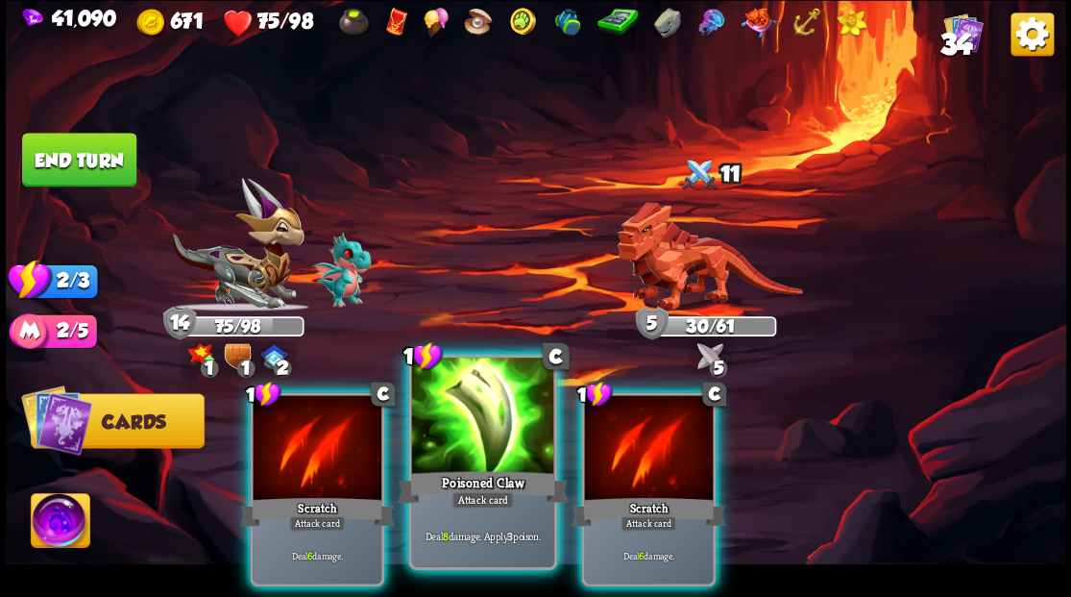
click at [473, 420] on div at bounding box center [482, 417] width 142 height 120
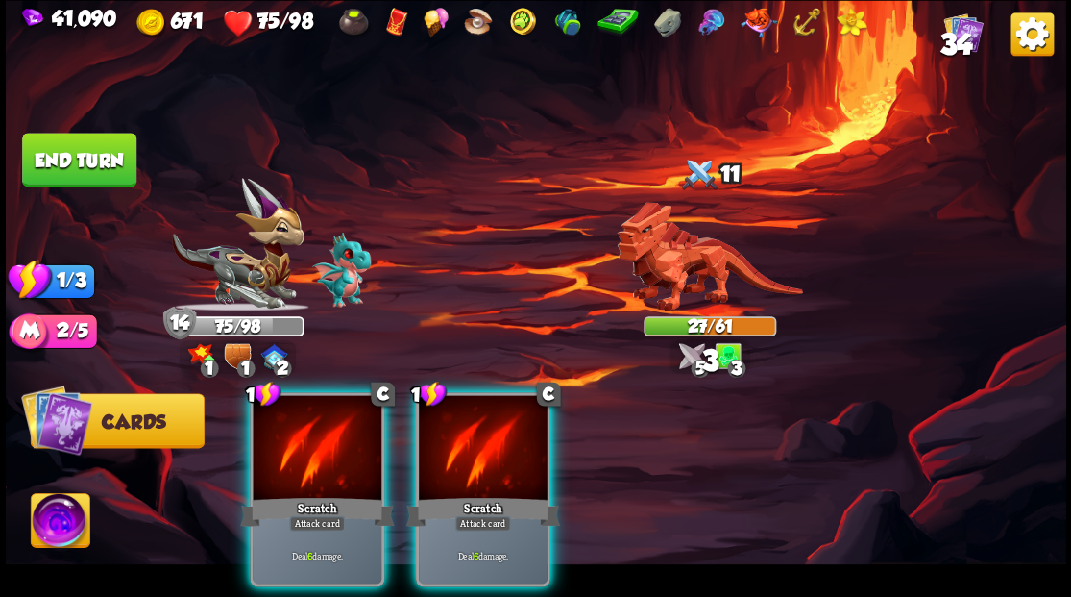
click at [90, 156] on button "End turn" at bounding box center [79, 160] width 114 height 54
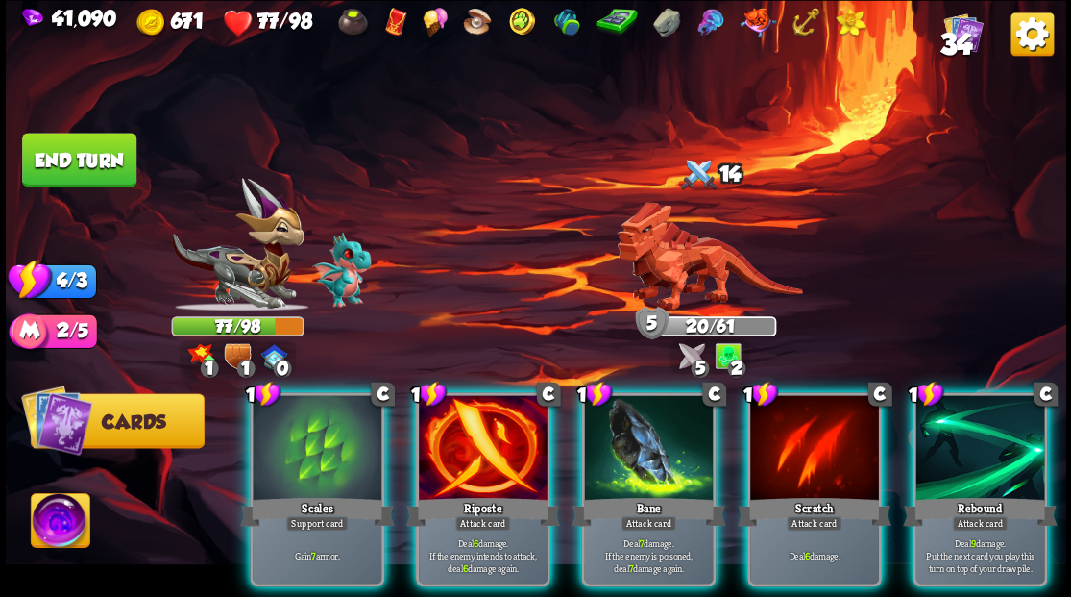
click at [650, 449] on div at bounding box center [648, 449] width 129 height 109
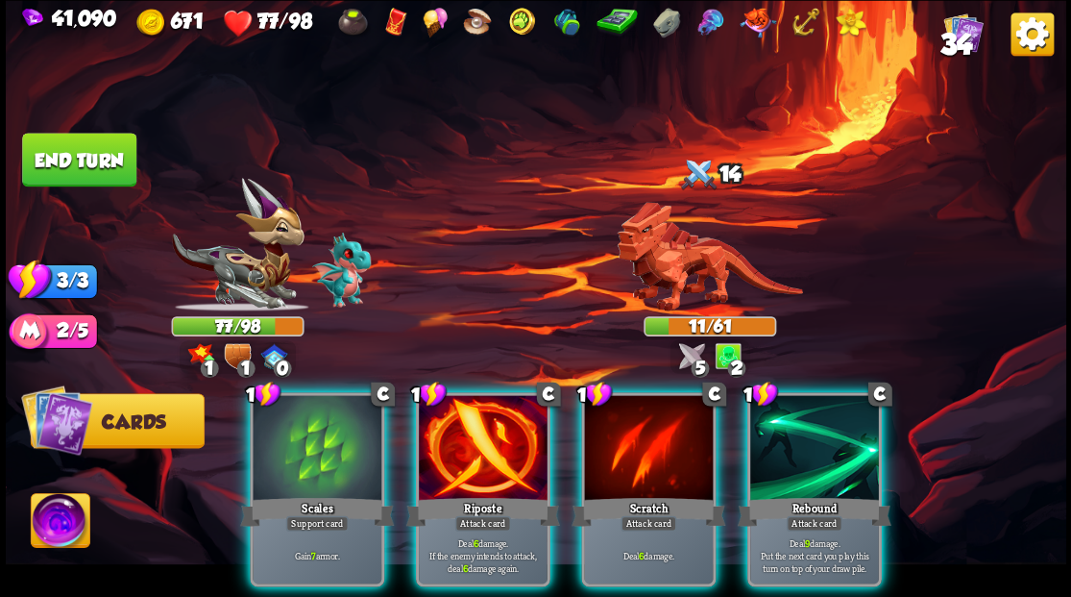
click at [477, 427] on div at bounding box center [483, 449] width 129 height 109
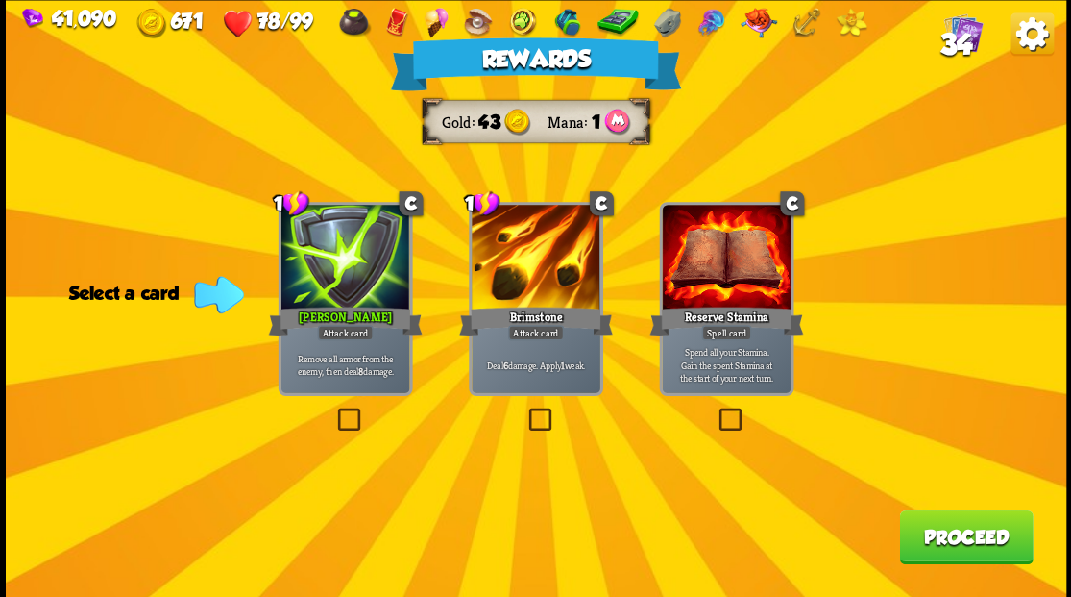
click at [981, 528] on button "Proceed" at bounding box center [966, 536] width 134 height 54
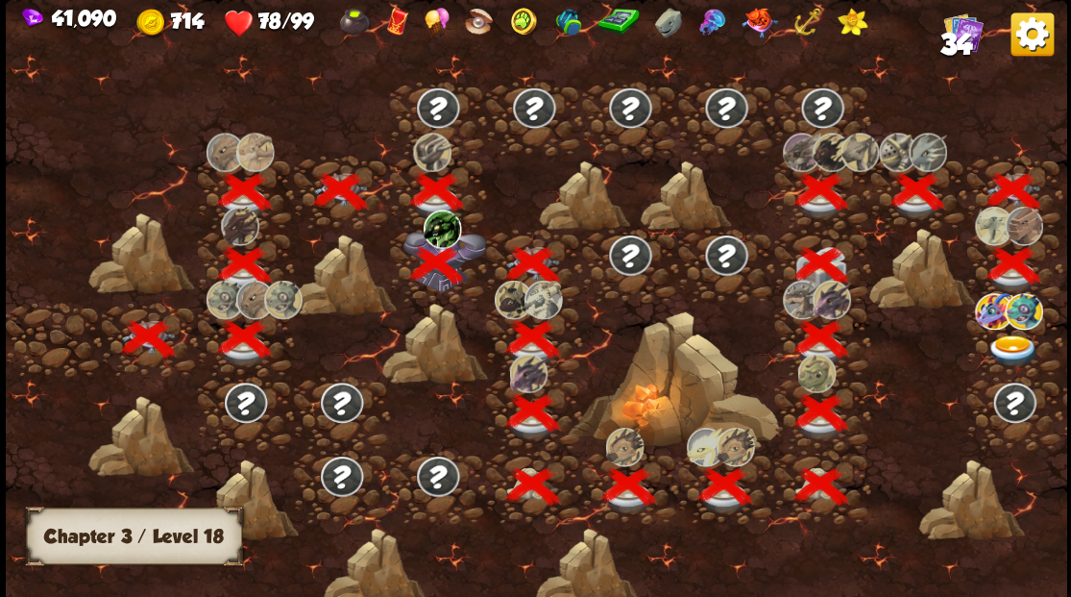
scroll to position [0, 292]
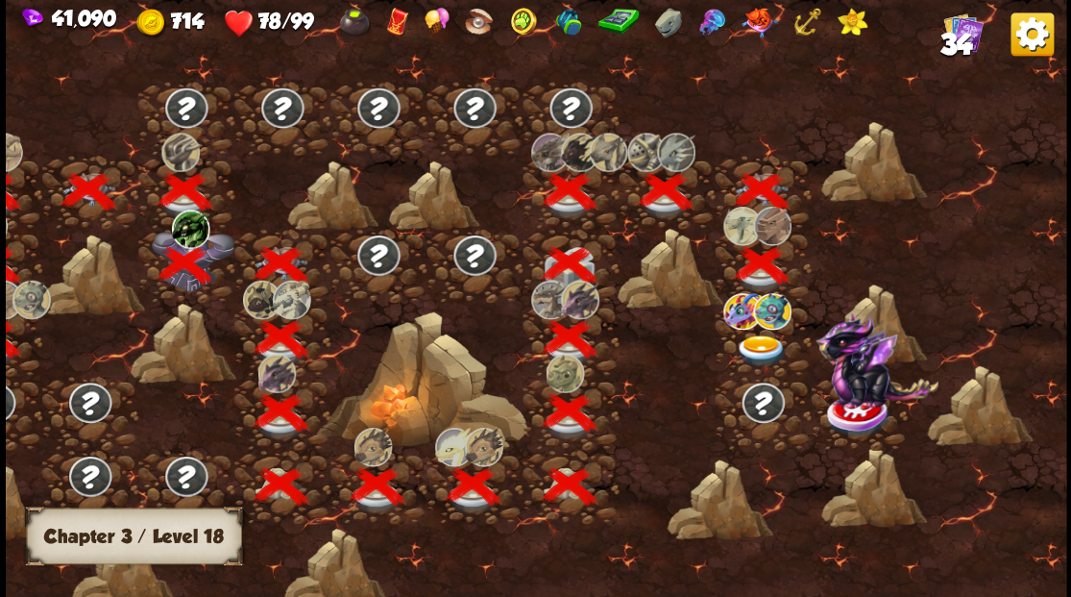
click at [761, 342] on img at bounding box center [761, 350] width 53 height 32
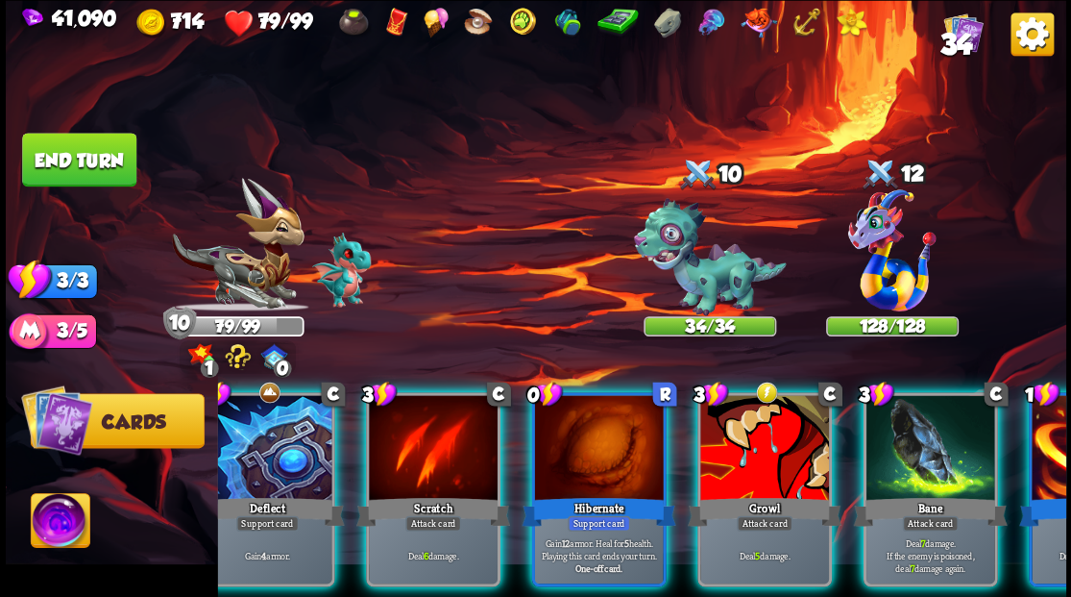
scroll to position [0, 252]
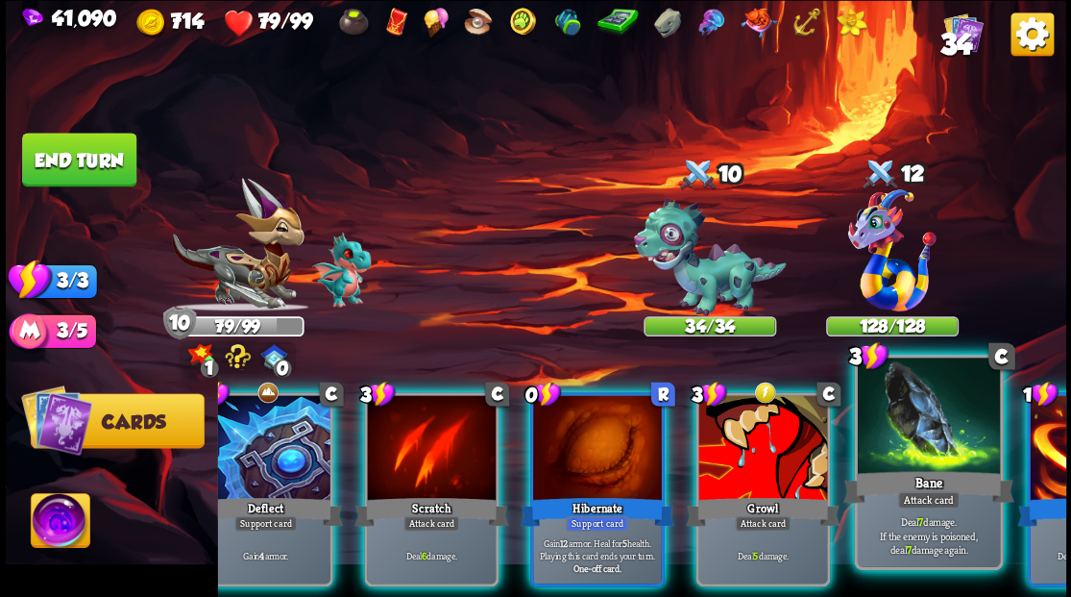
click at [913, 454] on div at bounding box center [928, 417] width 142 height 120
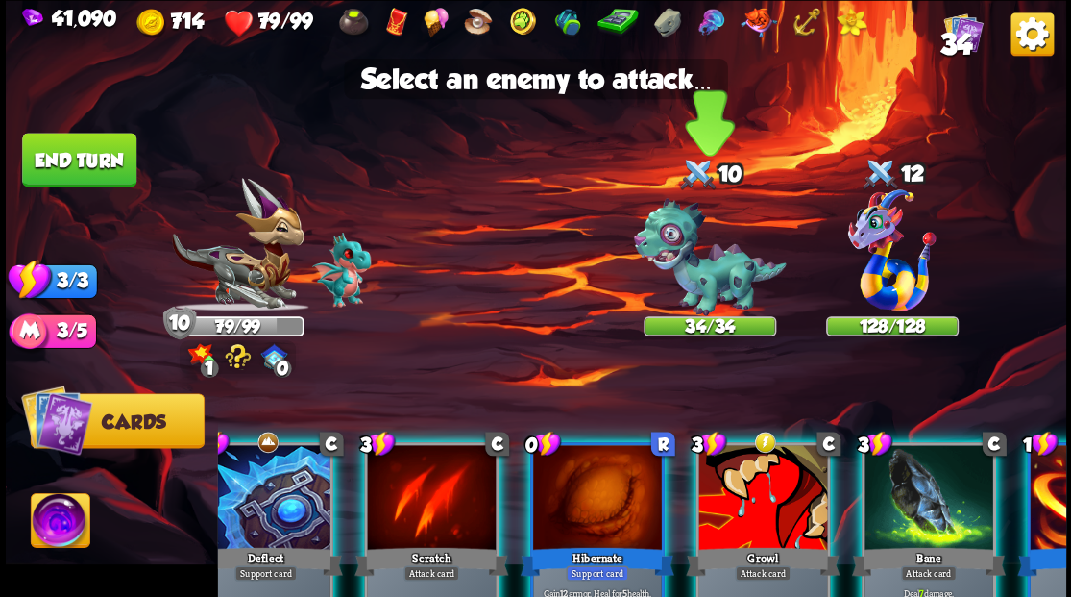
click at [688, 279] on img at bounding box center [709, 257] width 153 height 118
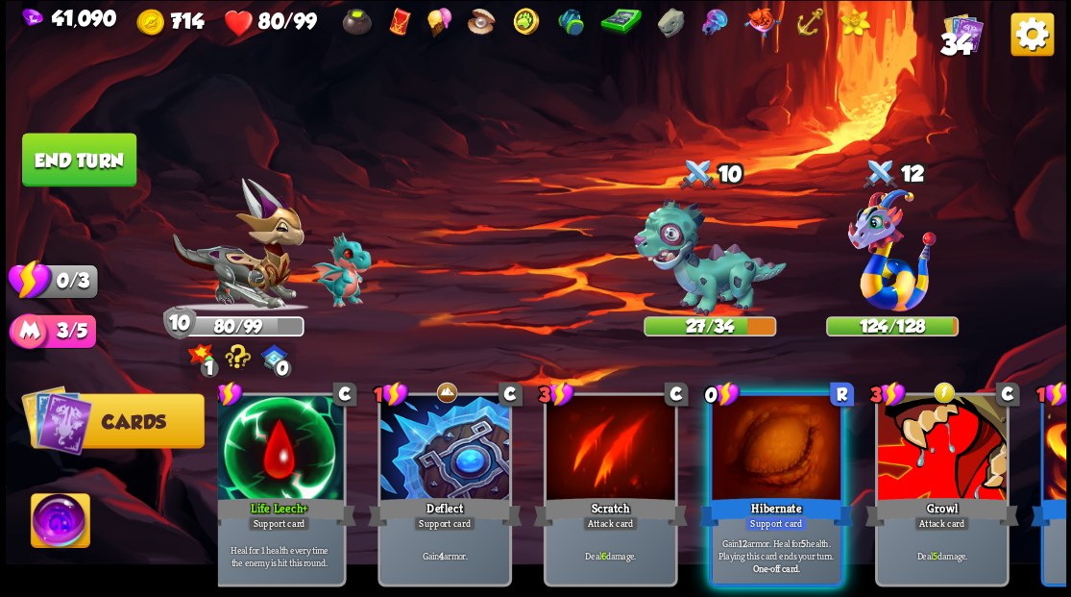
scroll to position [0, 0]
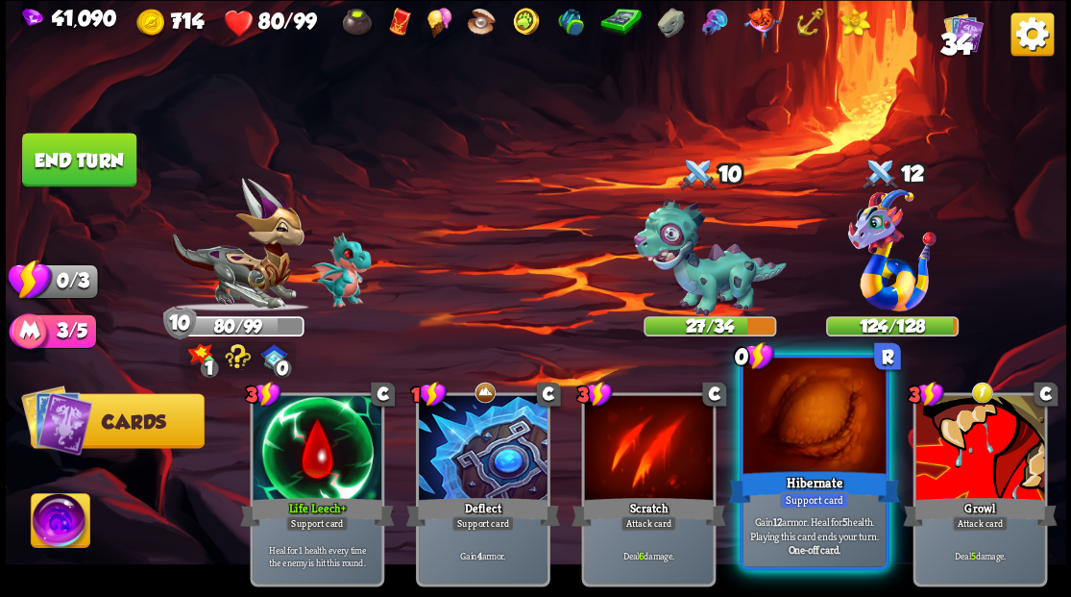
click at [799, 450] on div at bounding box center [814, 417] width 142 height 120
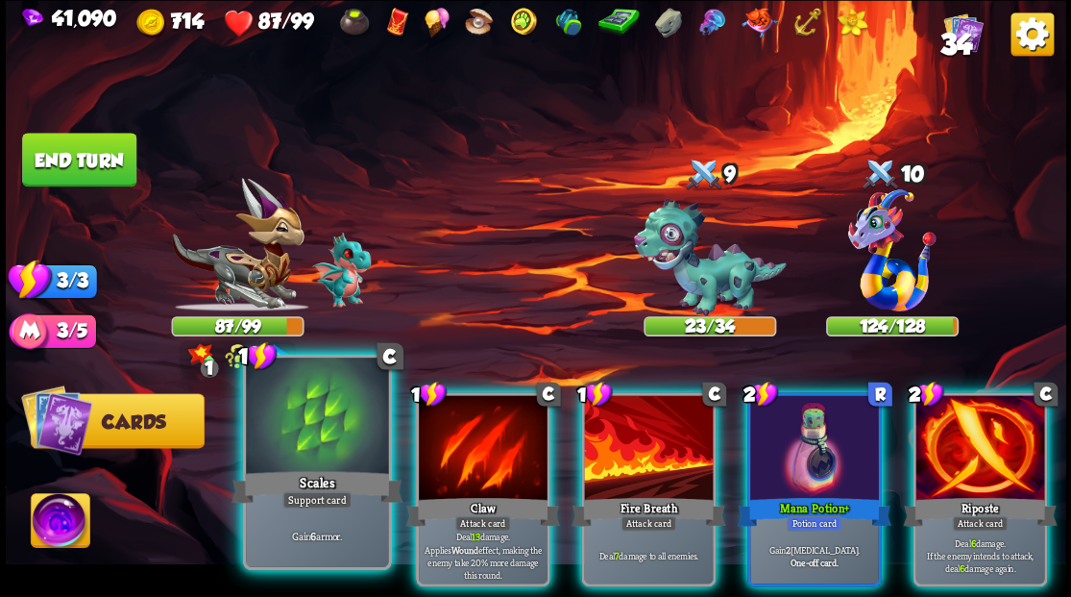
click at [300, 428] on div at bounding box center [317, 417] width 142 height 120
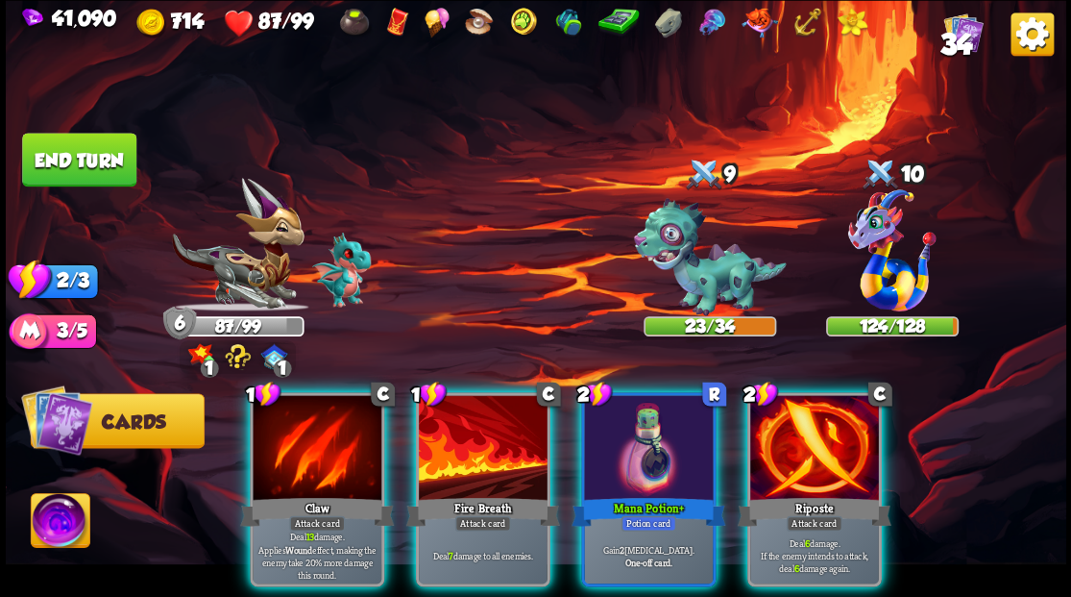
click at [474, 452] on div at bounding box center [483, 449] width 129 height 109
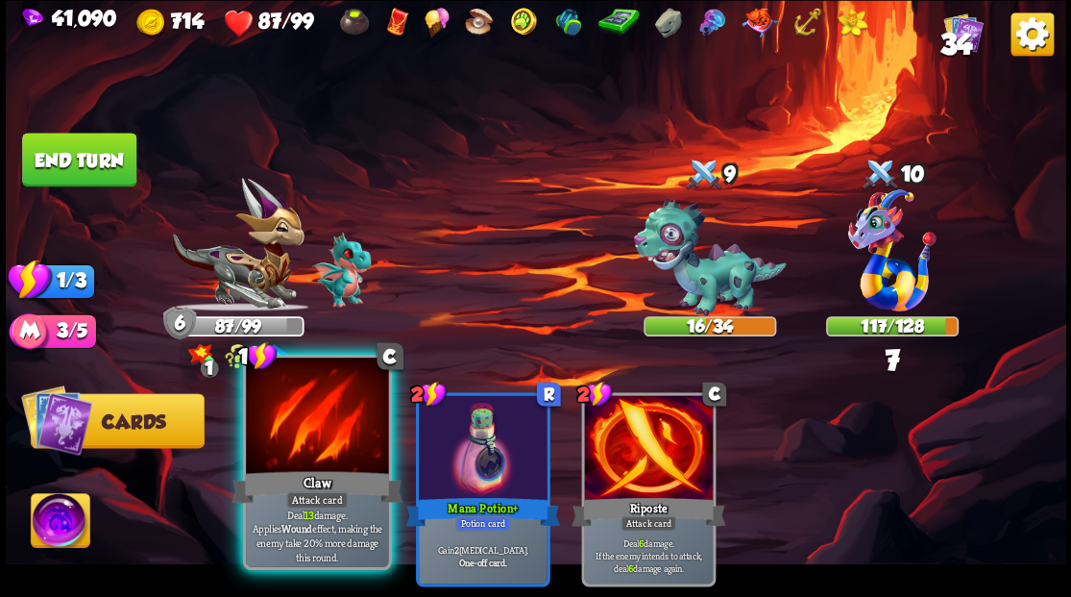
click at [300, 440] on div at bounding box center [317, 417] width 142 height 120
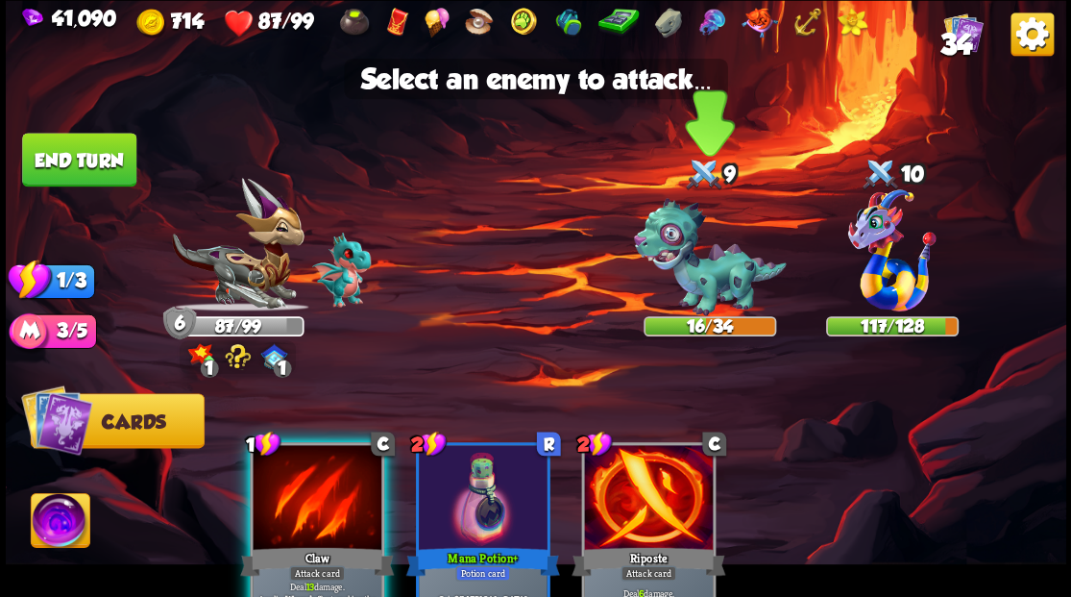
click at [686, 261] on img at bounding box center [709, 257] width 153 height 118
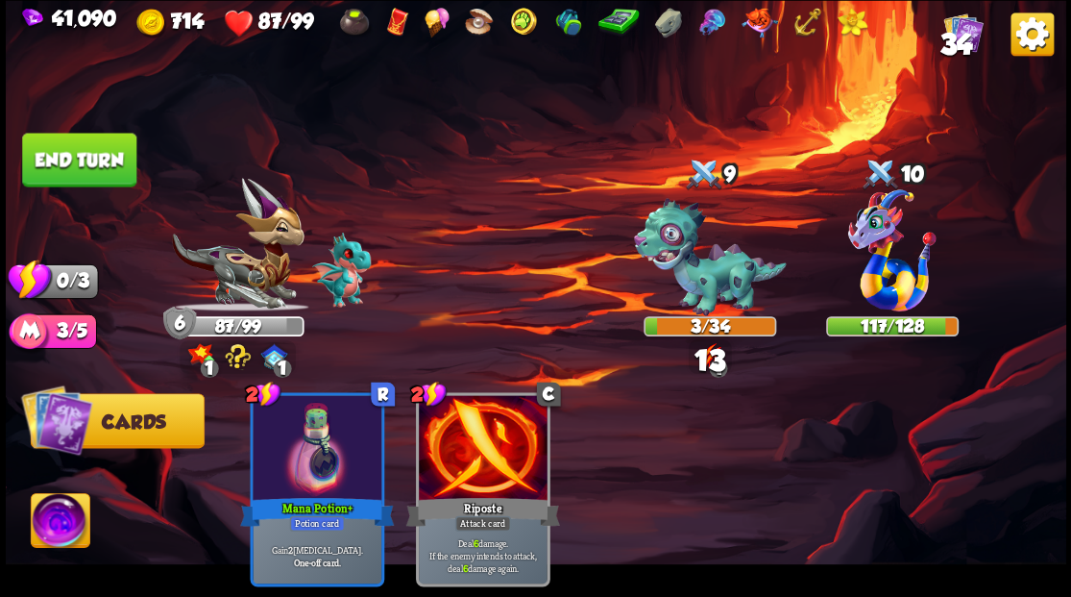
click at [102, 155] on button "End turn" at bounding box center [79, 160] width 114 height 54
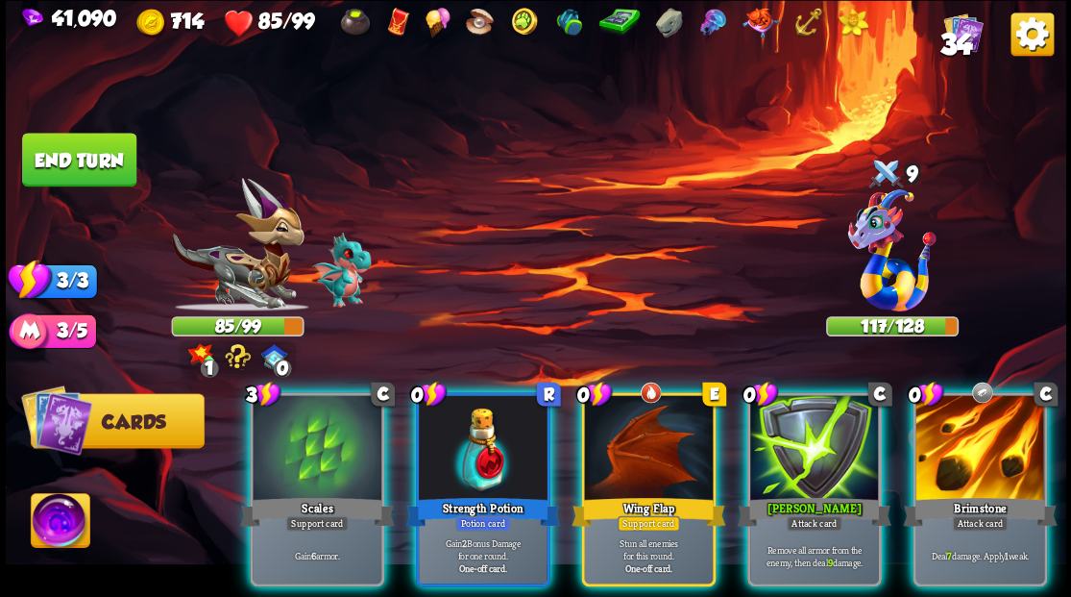
click at [451, 421] on div at bounding box center [483, 449] width 129 height 109
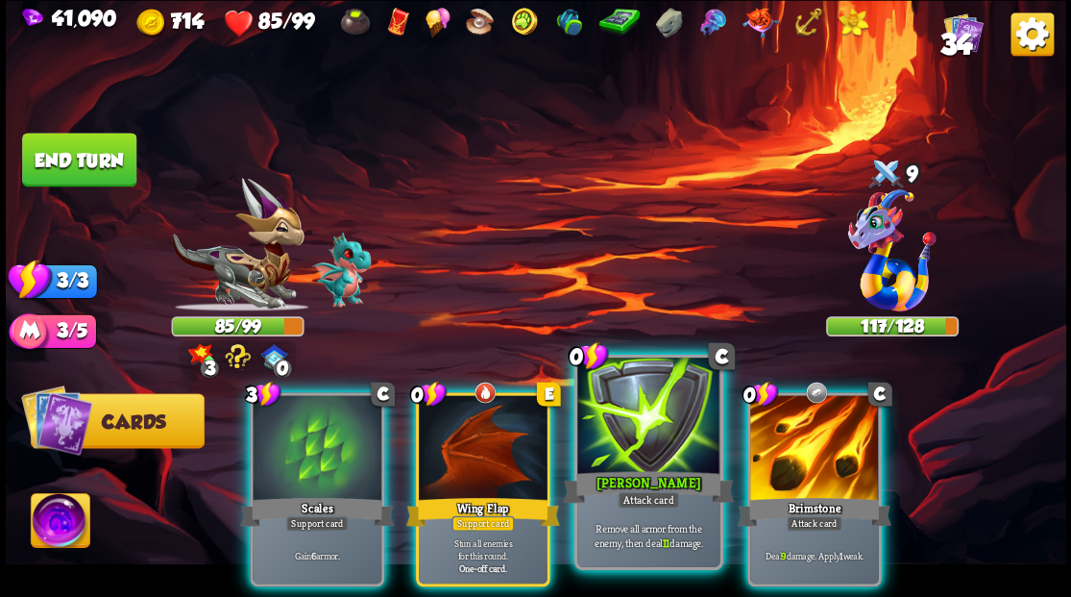
click at [628, 457] on div at bounding box center [648, 417] width 142 height 120
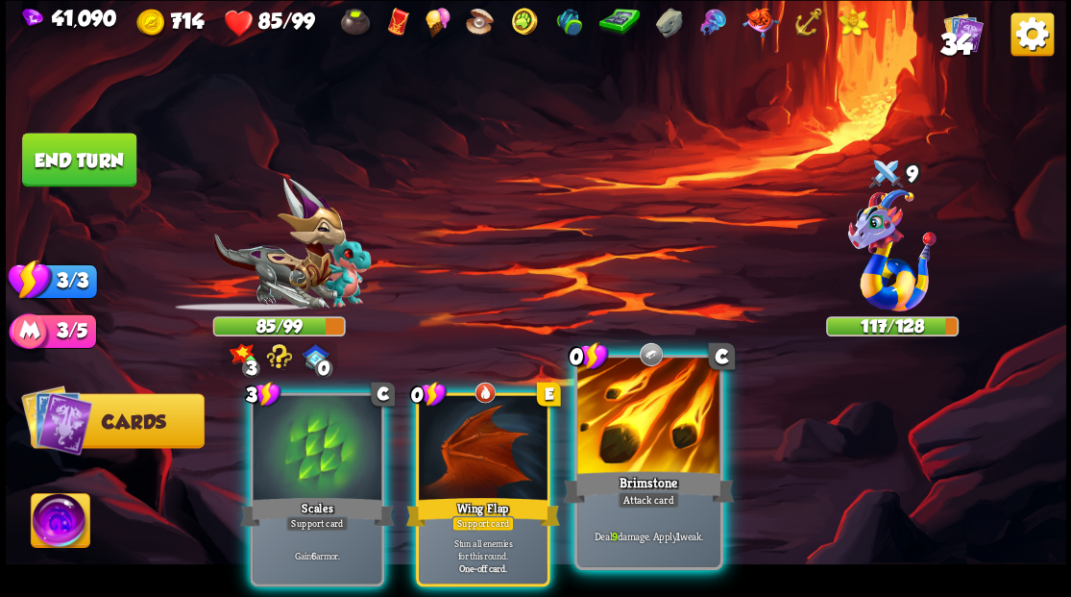
click at [628, 455] on div at bounding box center [648, 417] width 142 height 120
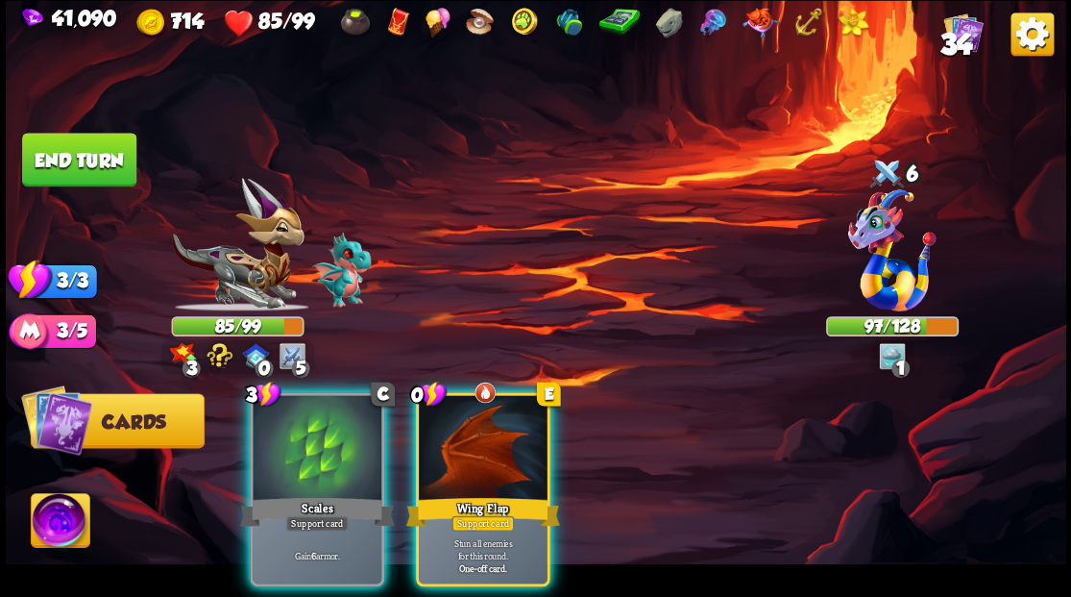
click at [509, 421] on div at bounding box center [483, 449] width 129 height 109
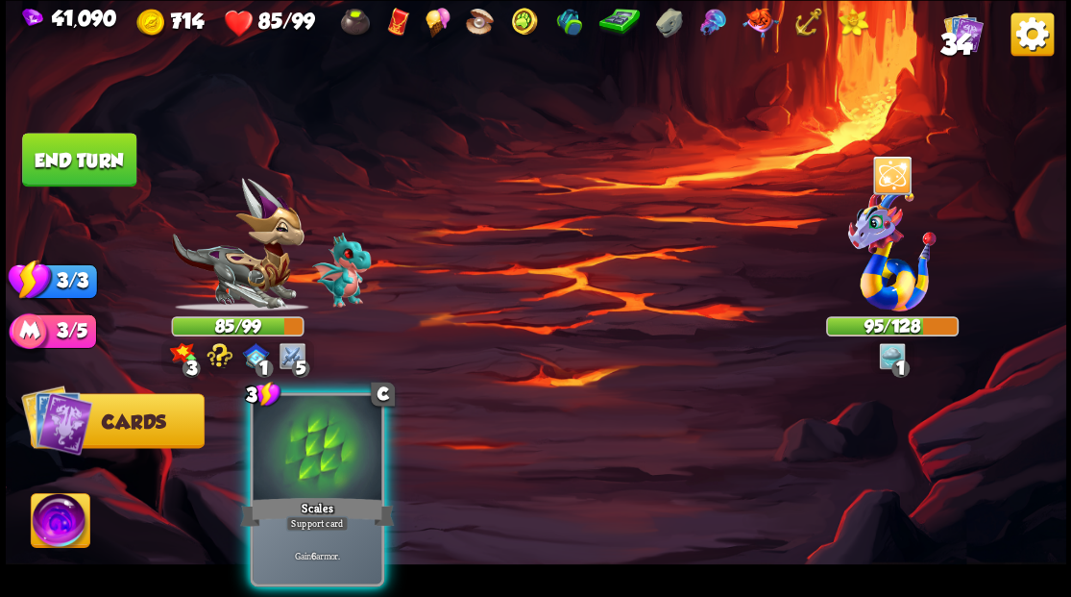
drag, startPoint x: 300, startPoint y: 439, endPoint x: 193, endPoint y: 271, distance: 199.1
click at [298, 428] on div at bounding box center [317, 449] width 129 height 109
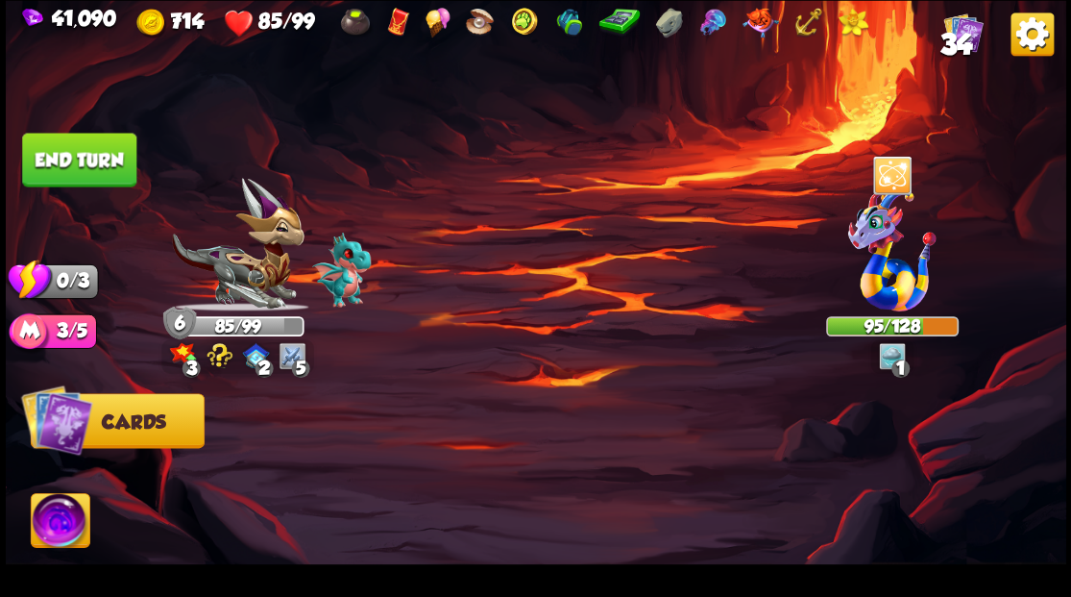
drag, startPoint x: 86, startPoint y: 151, endPoint x: 196, endPoint y: 216, distance: 127.5
click at [86, 152] on button "End turn" at bounding box center [79, 160] width 114 height 54
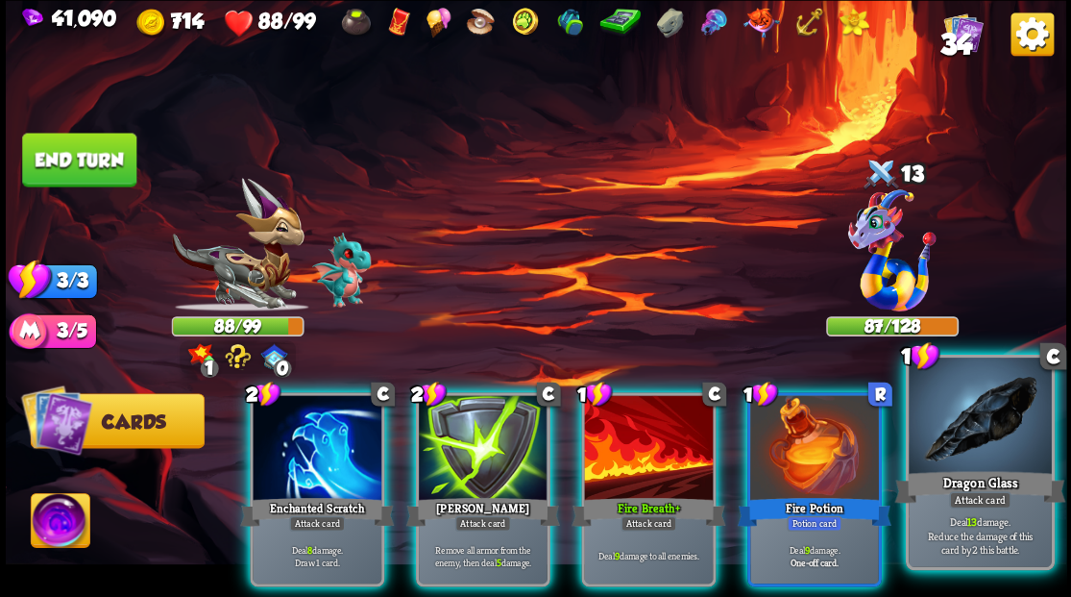
click at [987, 455] on div at bounding box center [980, 417] width 142 height 120
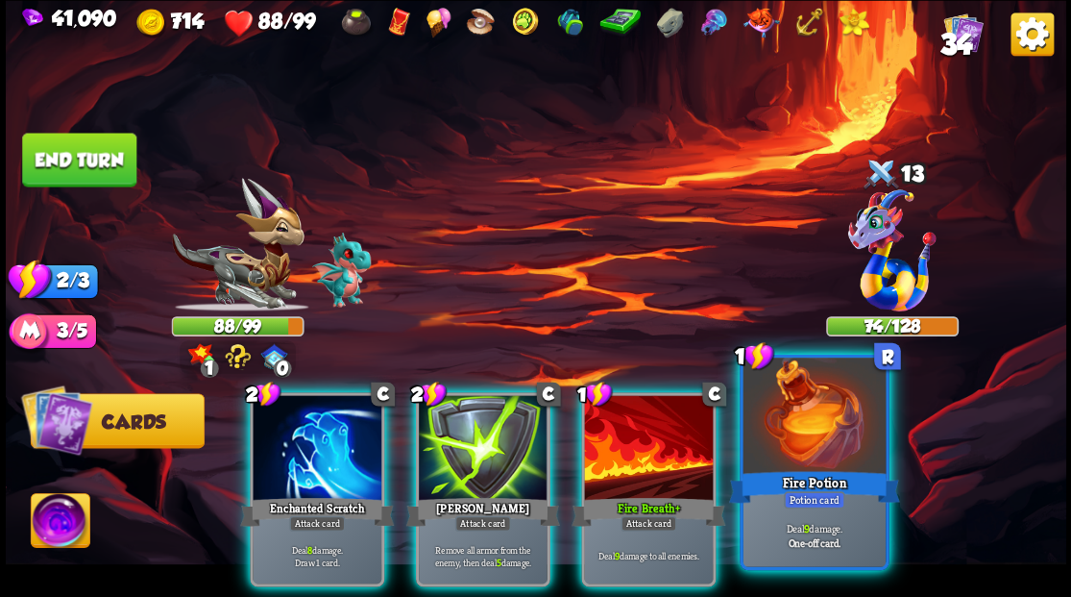
click at [805, 436] on div at bounding box center [814, 417] width 142 height 120
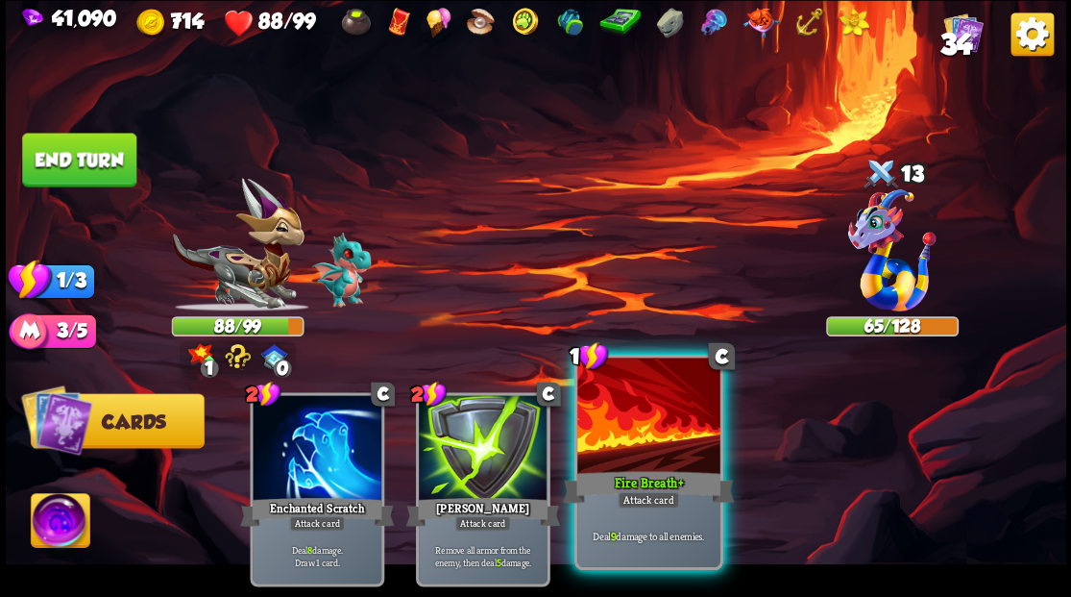
click at [647, 435] on div at bounding box center [648, 417] width 142 height 120
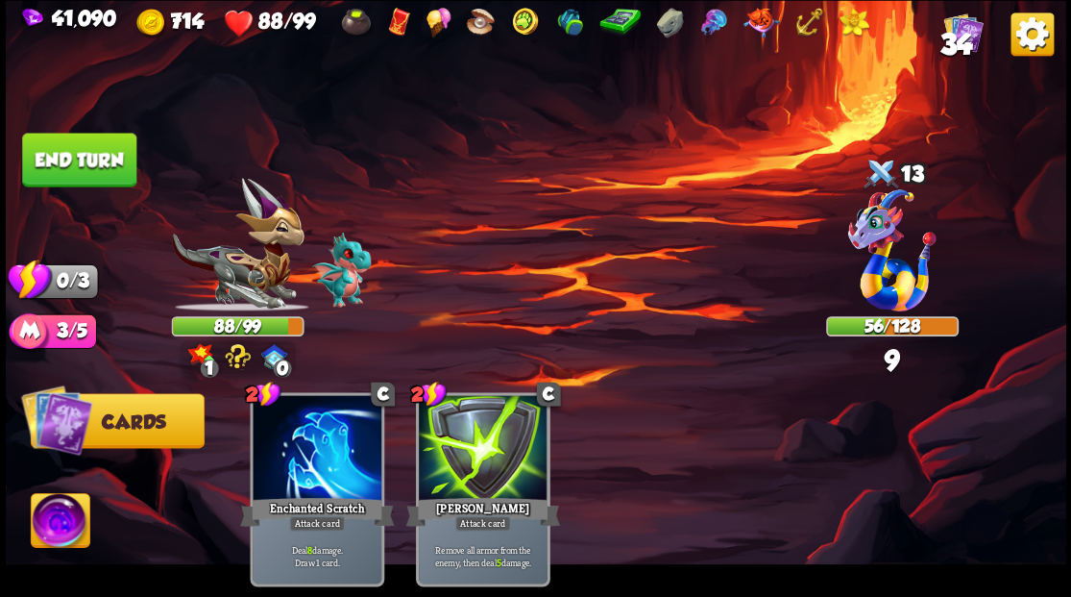
click at [108, 169] on button "End turn" at bounding box center [79, 160] width 114 height 54
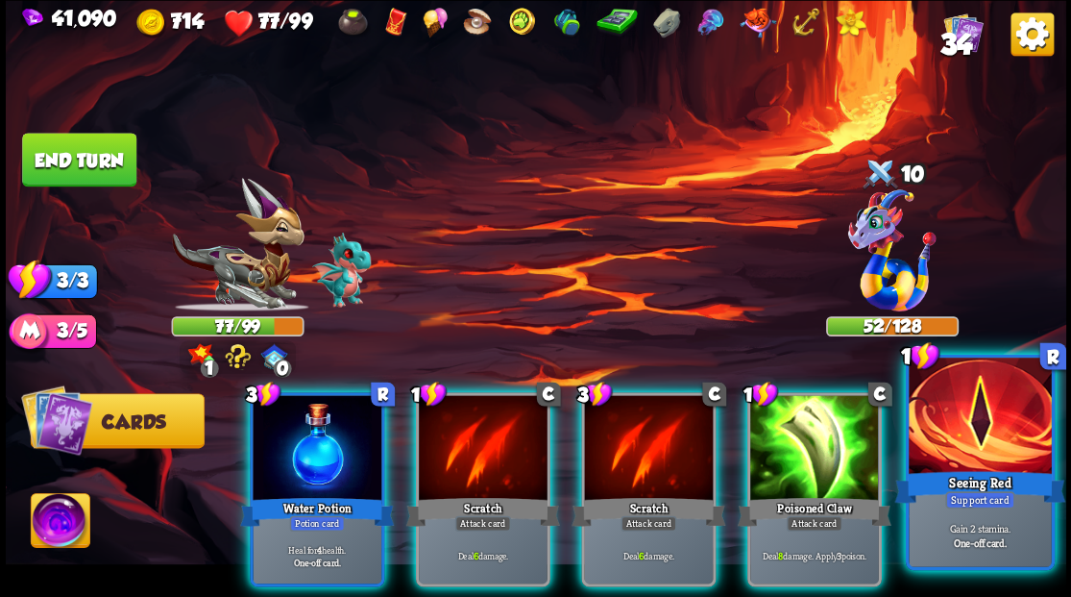
click at [972, 473] on div "Seeing Red" at bounding box center [979, 486] width 171 height 38
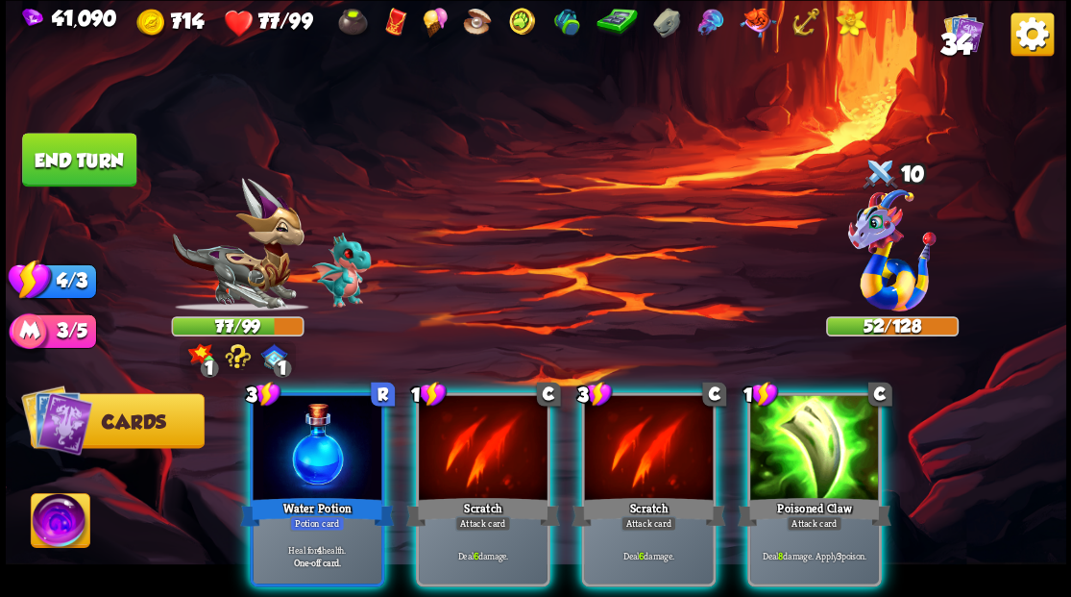
click at [803, 427] on div at bounding box center [814, 449] width 129 height 109
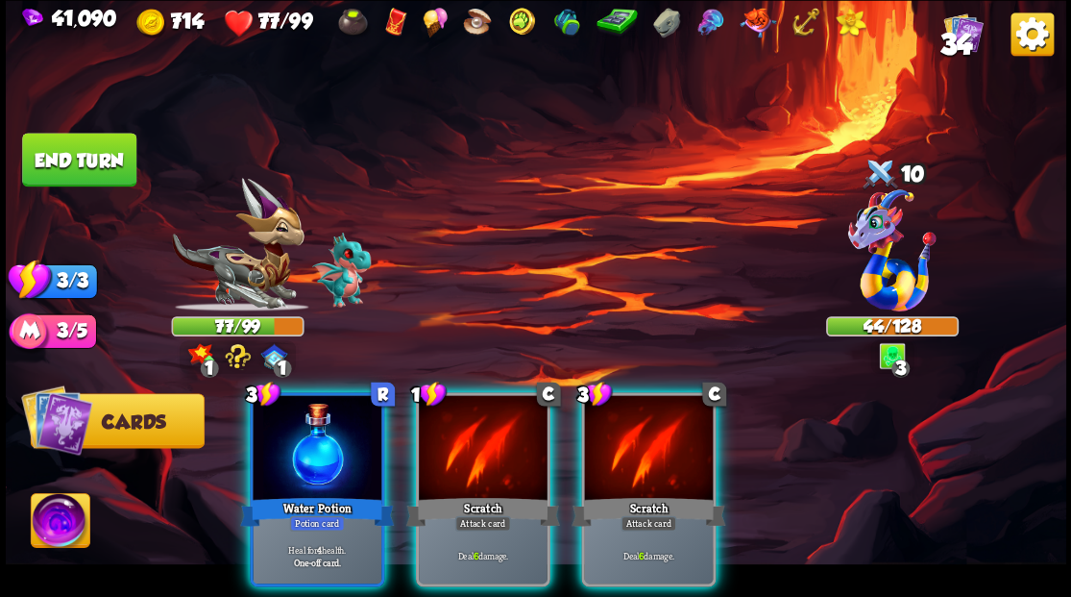
click at [636, 430] on div at bounding box center [648, 449] width 129 height 109
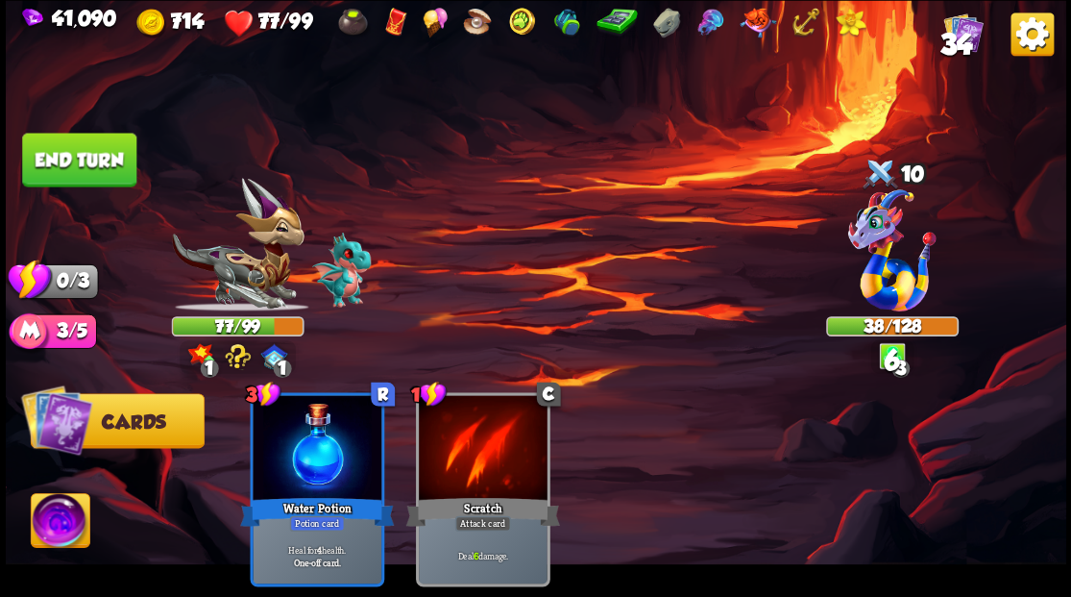
click at [67, 158] on button "End turn" at bounding box center [79, 160] width 114 height 54
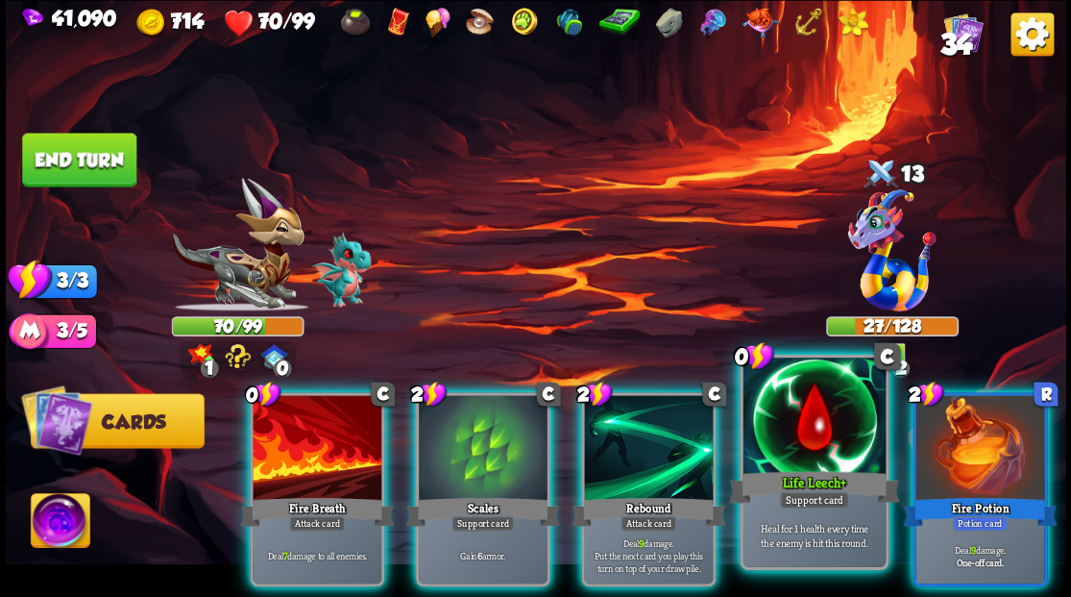
click at [802, 425] on div at bounding box center [814, 417] width 142 height 120
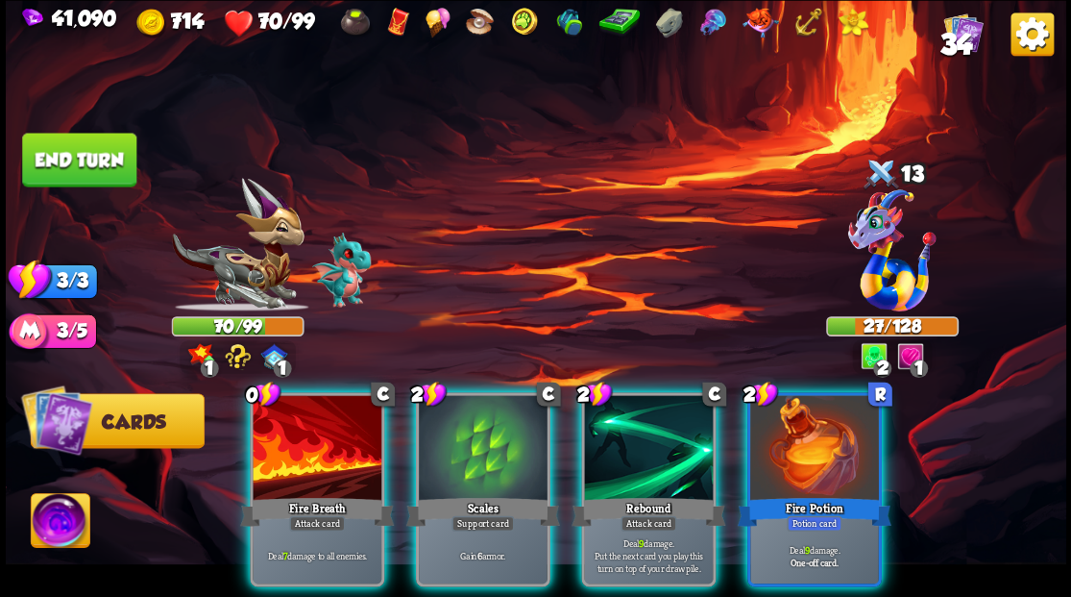
click at [315, 446] on div at bounding box center [317, 449] width 129 height 109
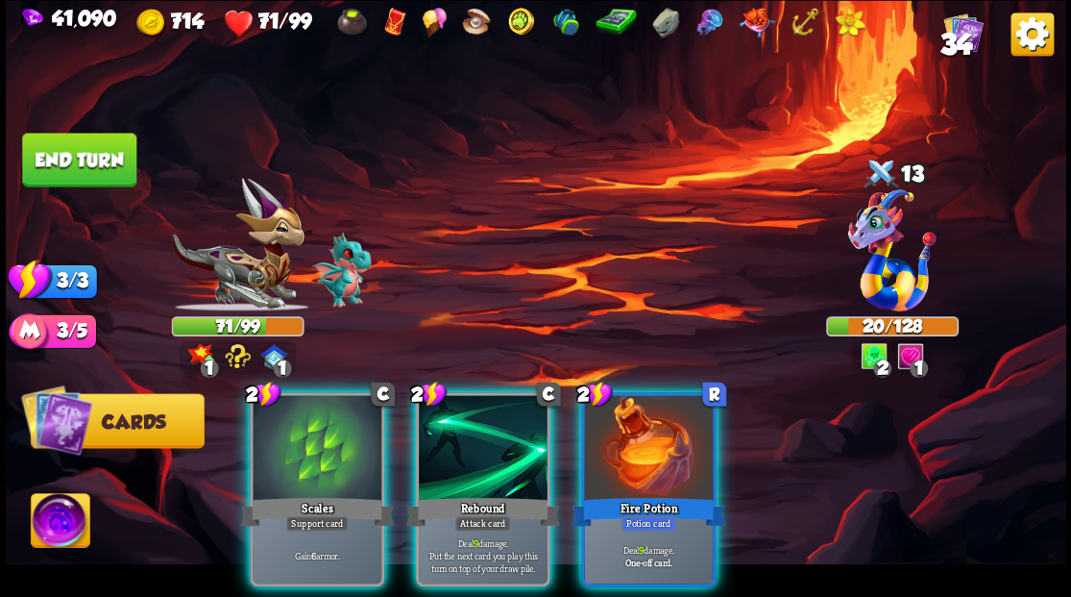
click at [300, 434] on div at bounding box center [317, 449] width 129 height 109
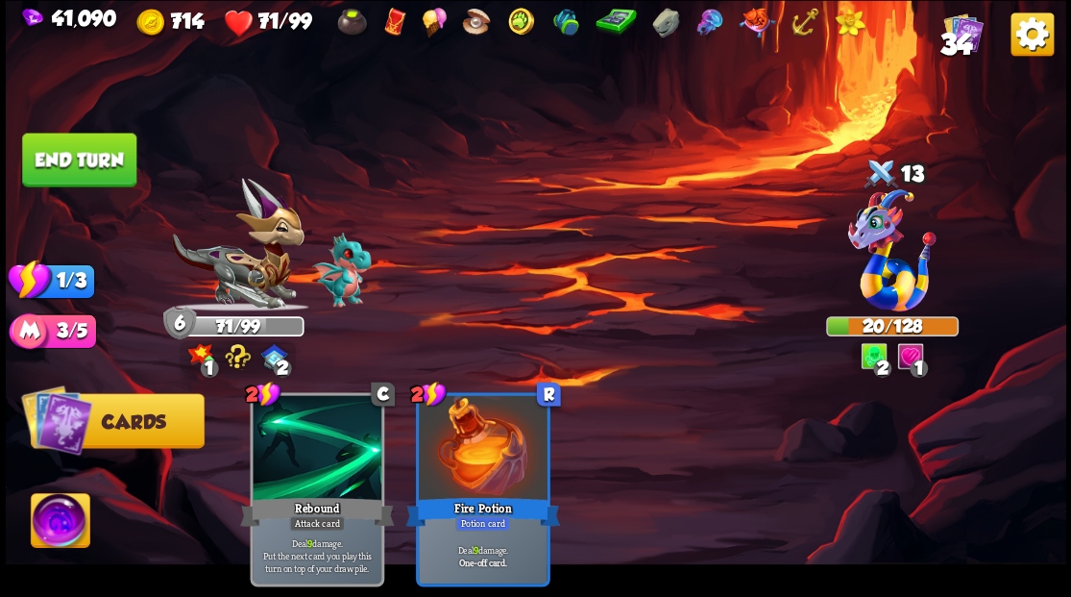
click at [89, 159] on button "End turn" at bounding box center [79, 160] width 114 height 54
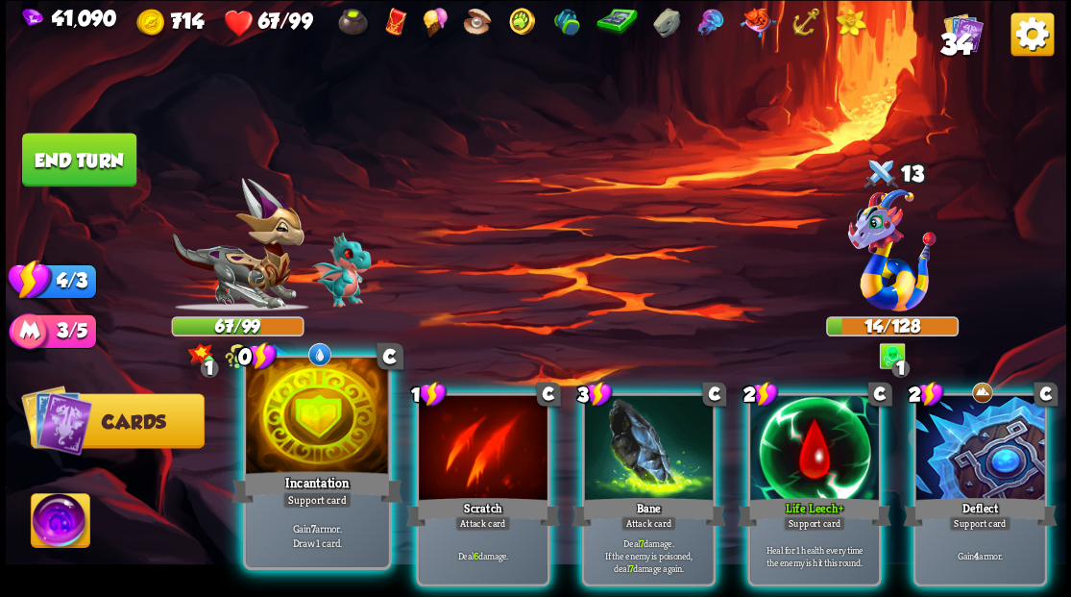
click at [309, 424] on div at bounding box center [317, 417] width 142 height 120
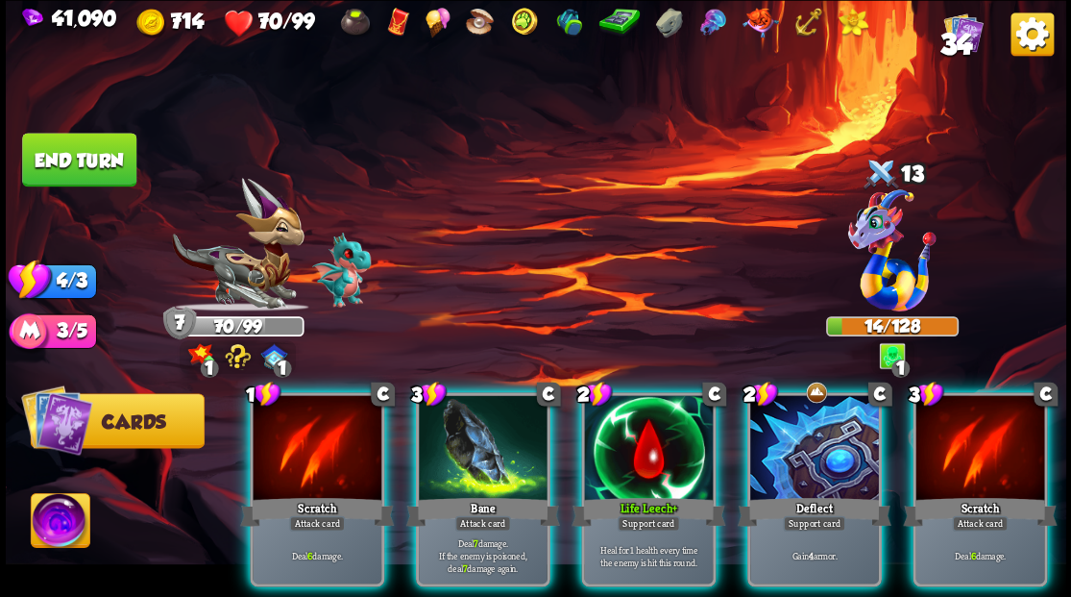
drag, startPoint x: 451, startPoint y: 407, endPoint x: 459, endPoint y: 309, distance: 98.4
click at [451, 405] on div at bounding box center [483, 449] width 129 height 109
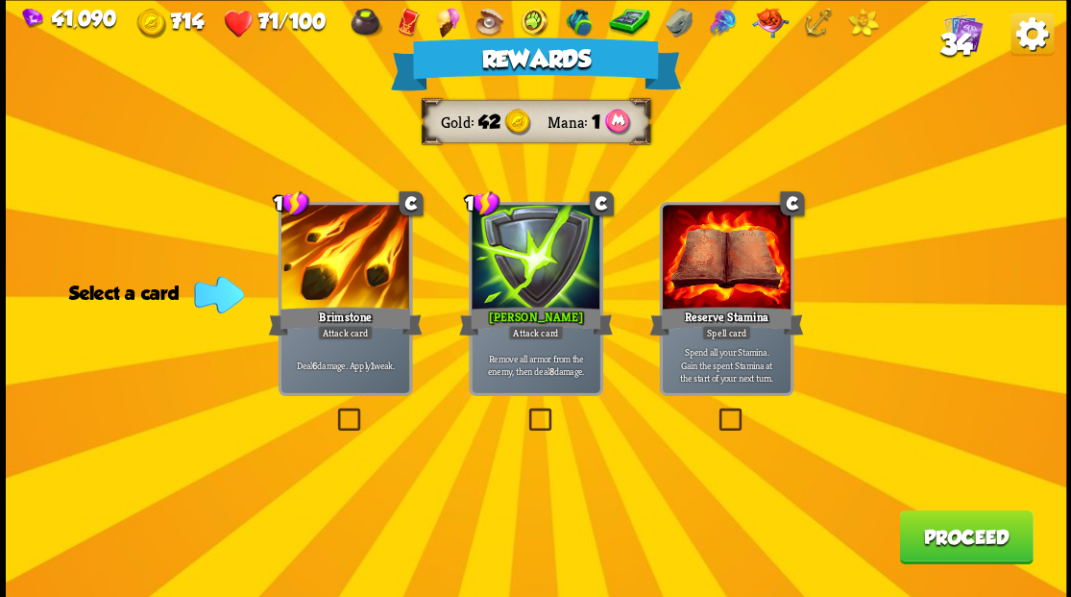
drag, startPoint x: 977, startPoint y: 538, endPoint x: 968, endPoint y: 528, distance: 12.9
click at [968, 528] on button "Proceed" at bounding box center [966, 536] width 134 height 54
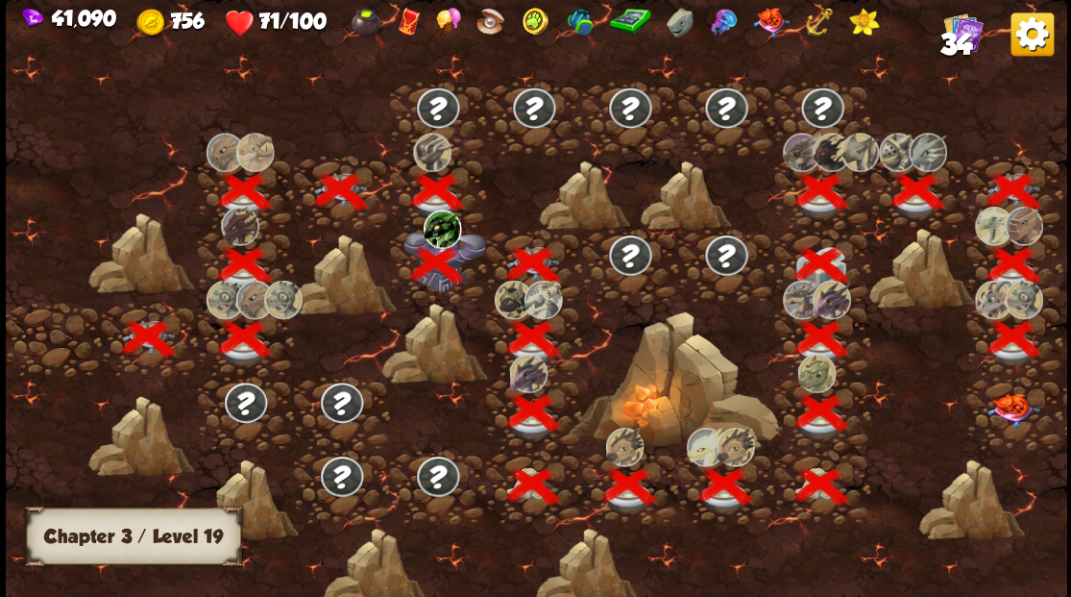
scroll to position [0, 292]
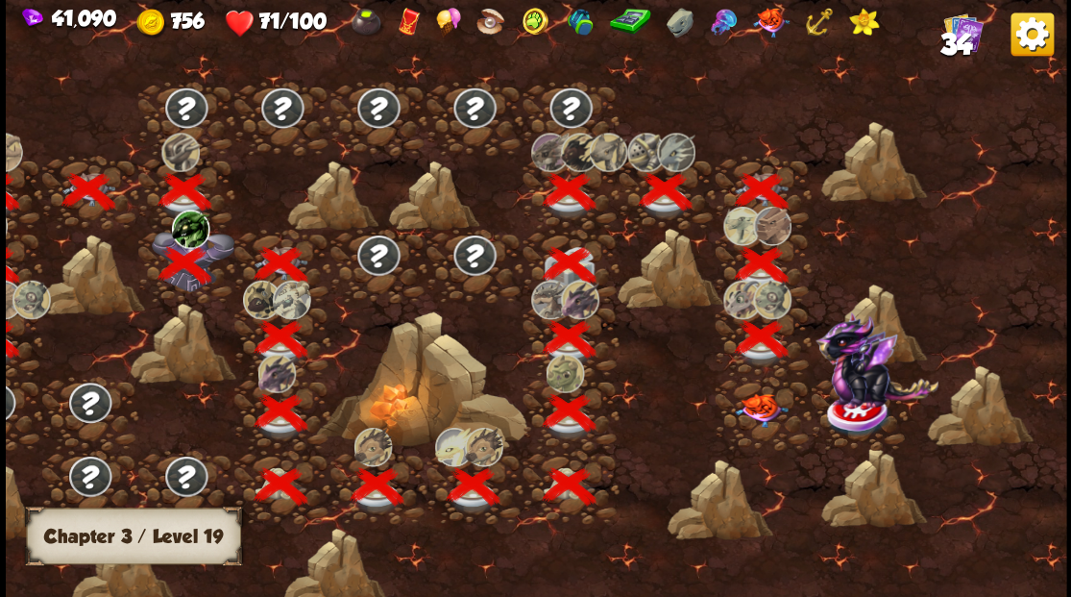
click at [749, 415] on img at bounding box center [761, 410] width 53 height 34
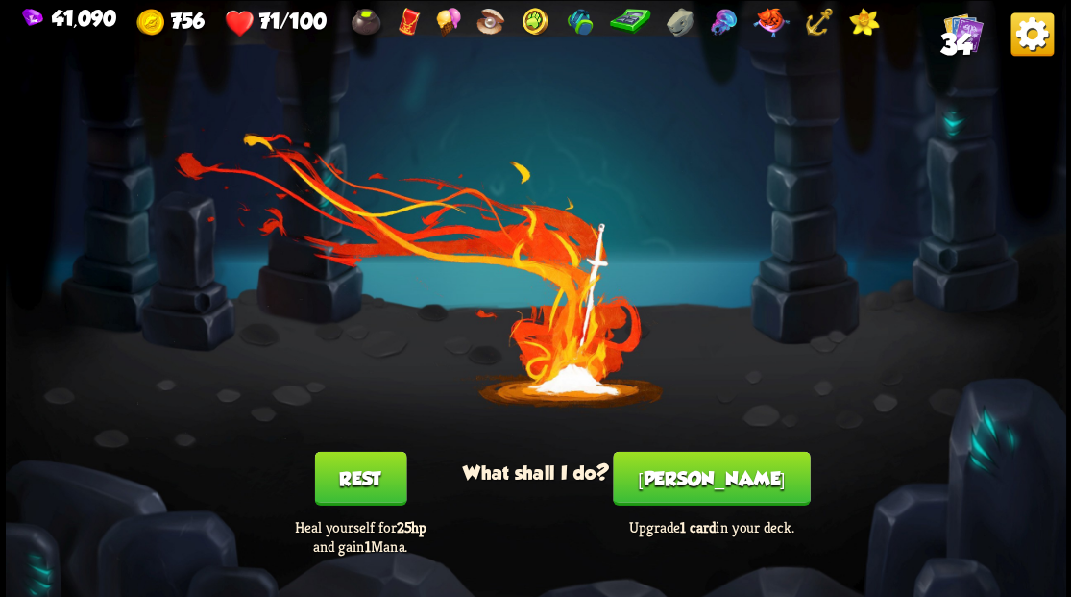
click at [716, 482] on button "[PERSON_NAME]" at bounding box center [711, 478] width 197 height 54
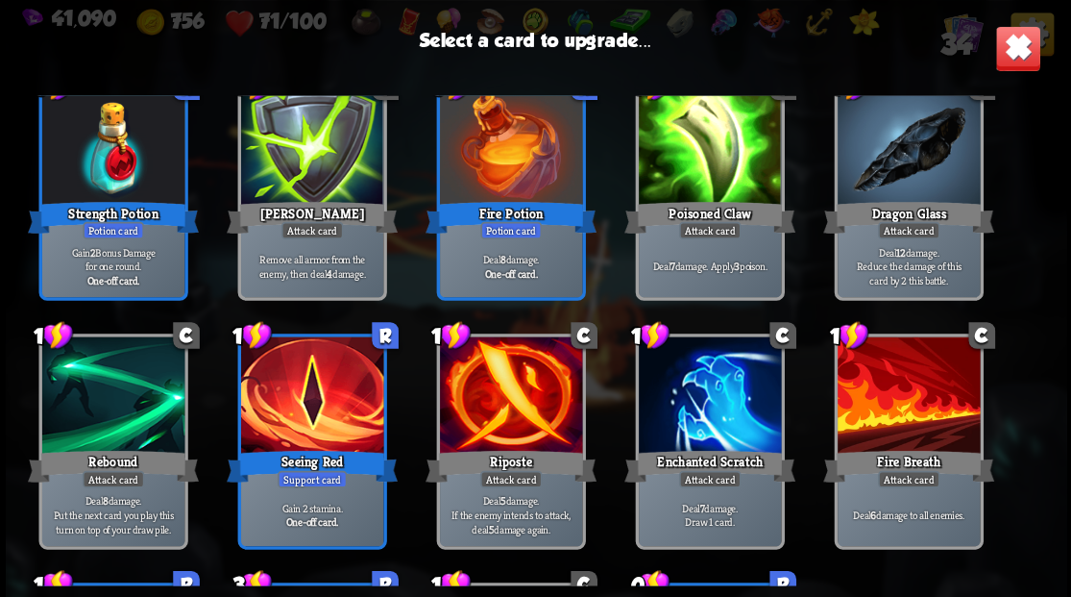
scroll to position [573, 0]
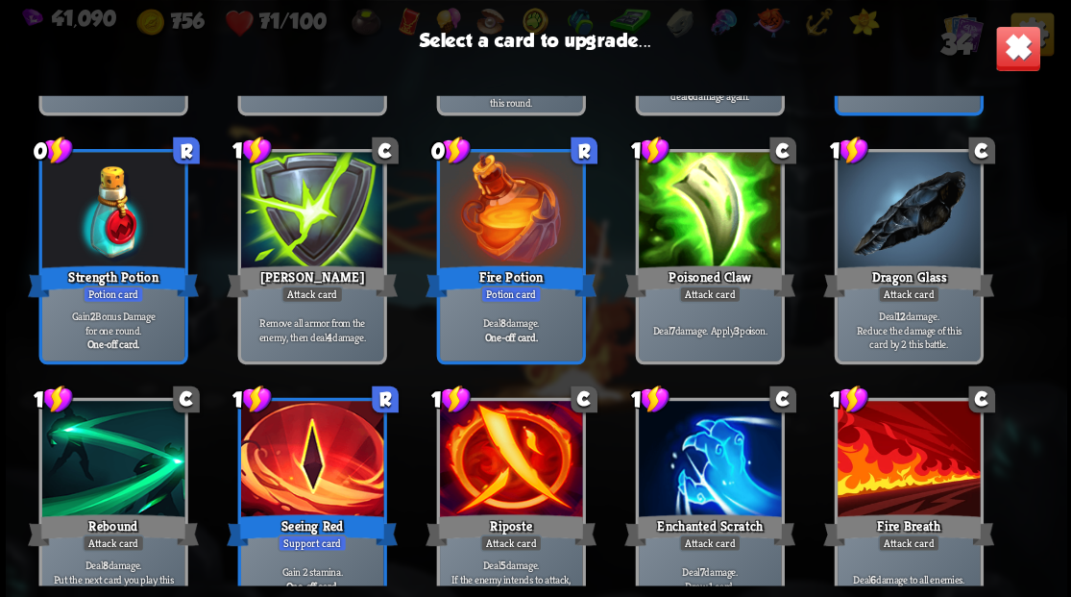
click at [894, 213] on div at bounding box center [908, 212] width 142 height 120
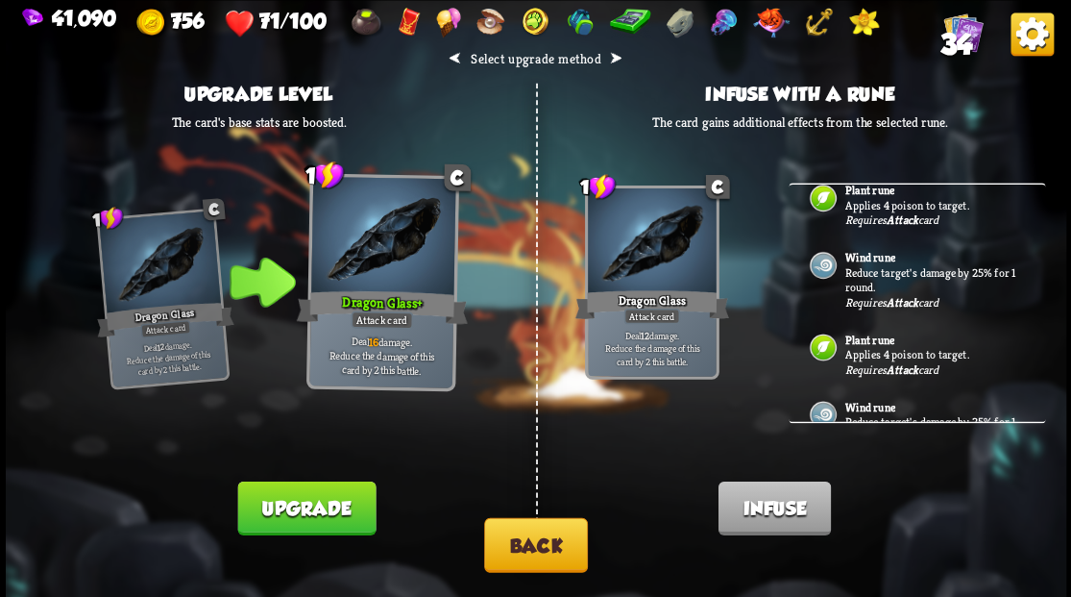
scroll to position [234, 0]
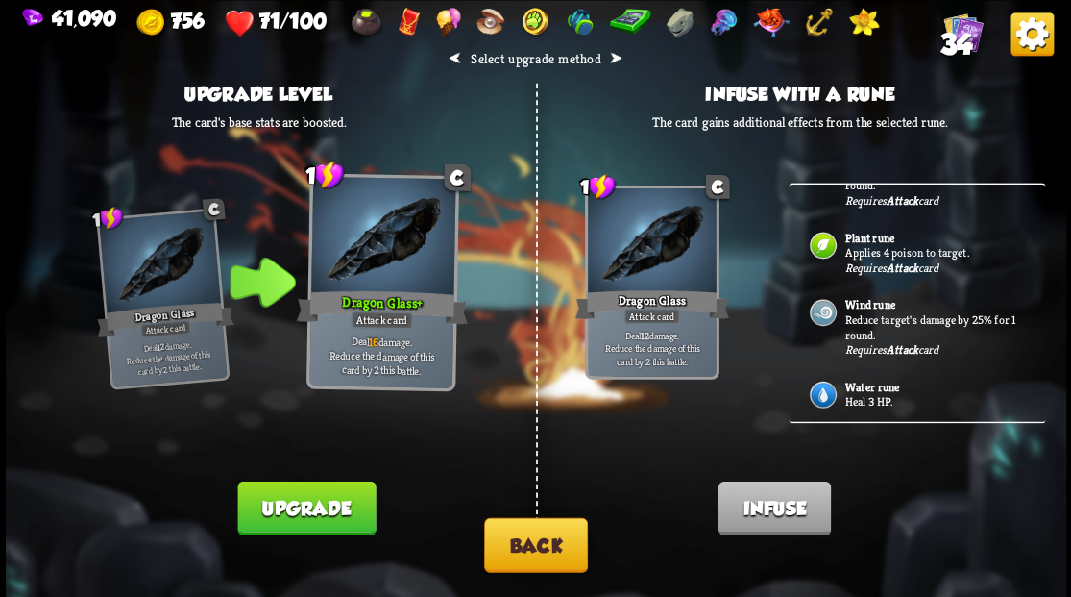
click at [865, 394] on p "Heal 3 HP." at bounding box center [934, 401] width 180 height 15
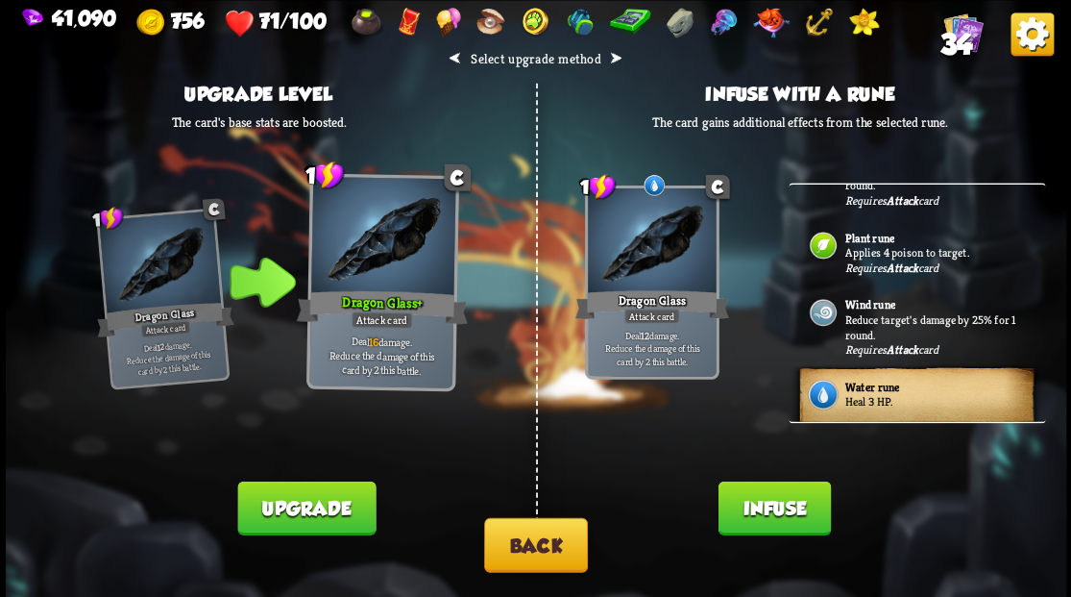
drag, startPoint x: 782, startPoint y: 518, endPoint x: 772, endPoint y: 501, distance: 18.9
click at [778, 515] on button "Infuse" at bounding box center [774, 507] width 112 height 54
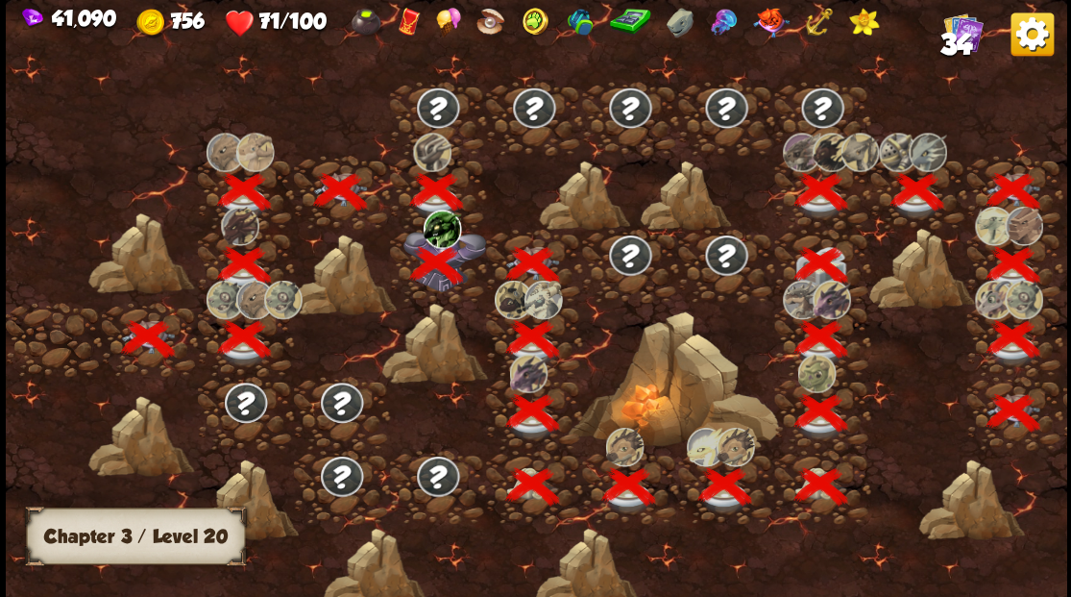
scroll to position [0, 292]
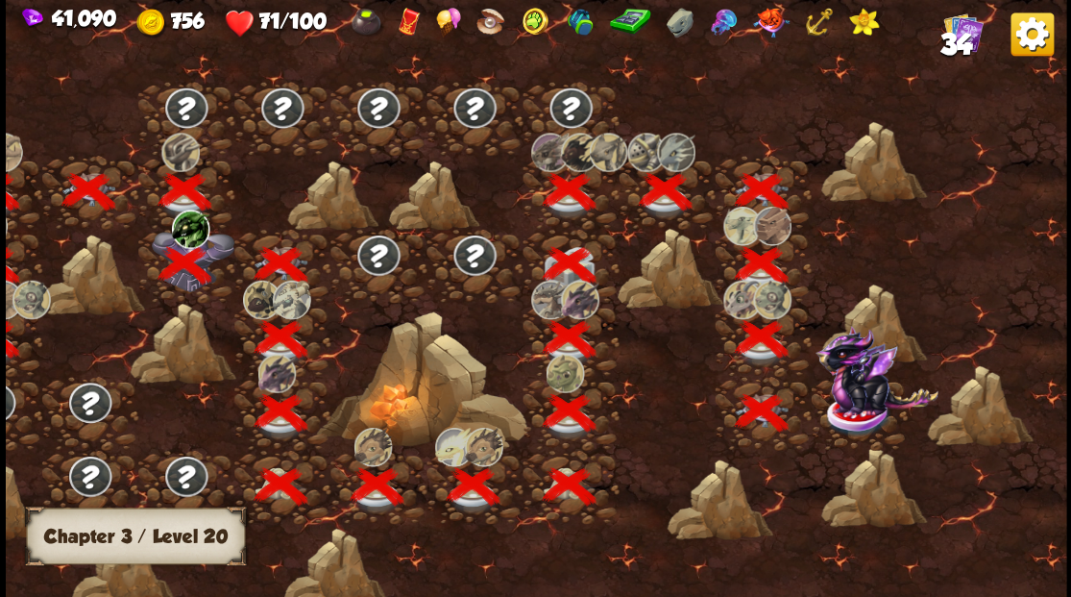
click at [851, 406] on img at bounding box center [876, 370] width 123 height 90
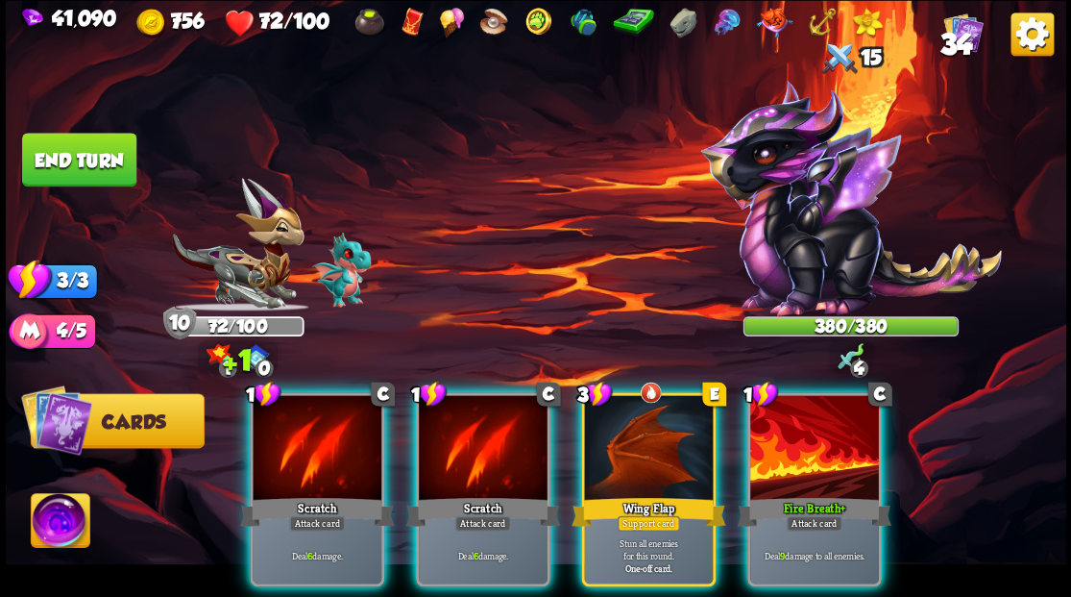
click at [52, 530] on img at bounding box center [60, 523] width 59 height 60
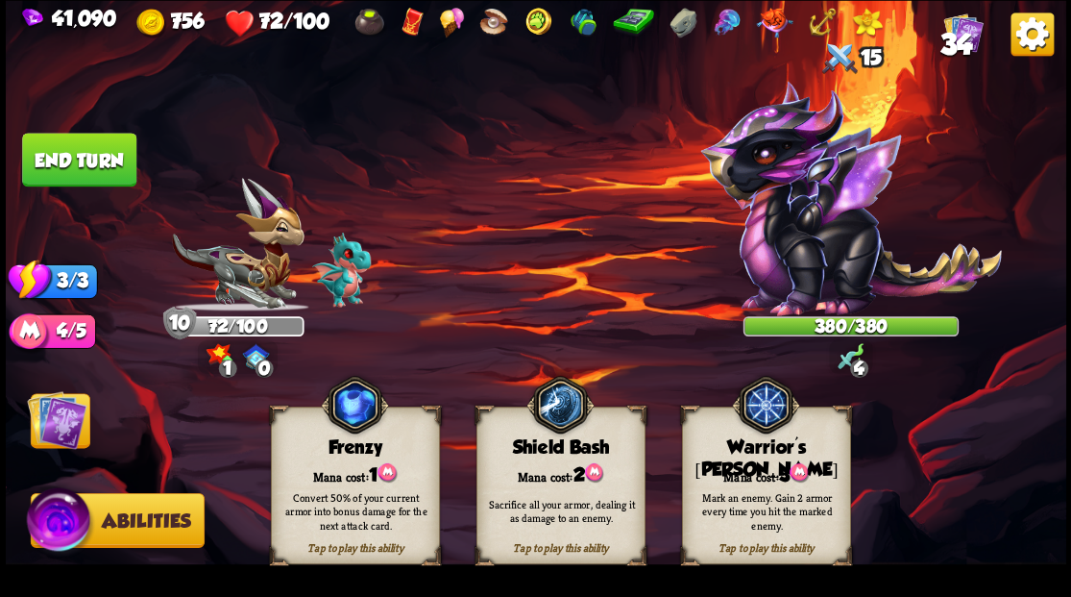
click at [759, 458] on div "Tap to play this ability Warrior's [PERSON_NAME] cost: 3 Mark an enemy. Gain 2 …" at bounding box center [765, 485] width 169 height 158
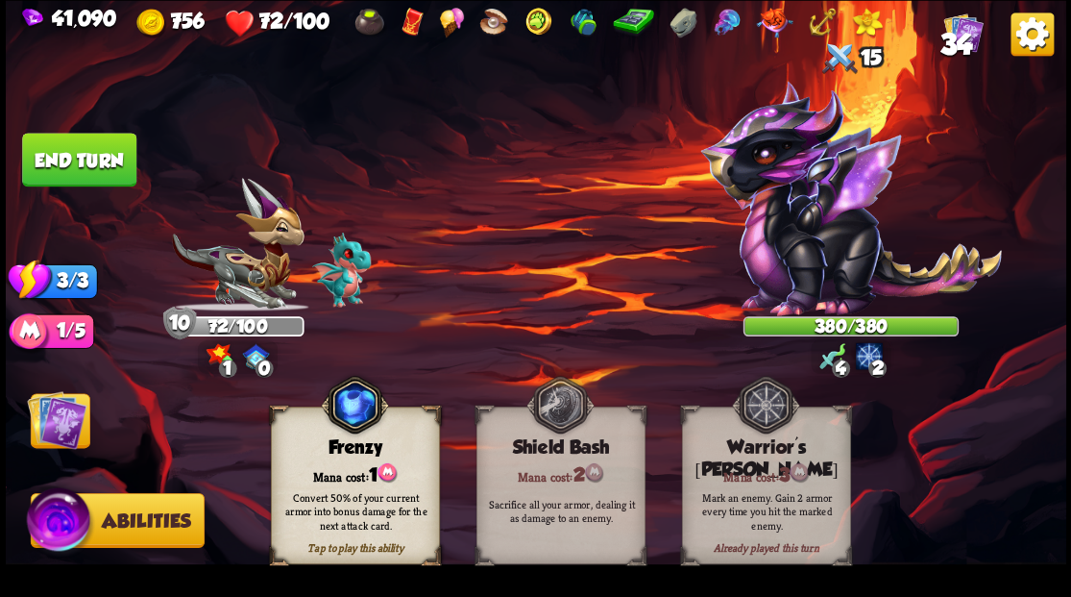
click at [69, 421] on img at bounding box center [57, 419] width 60 height 60
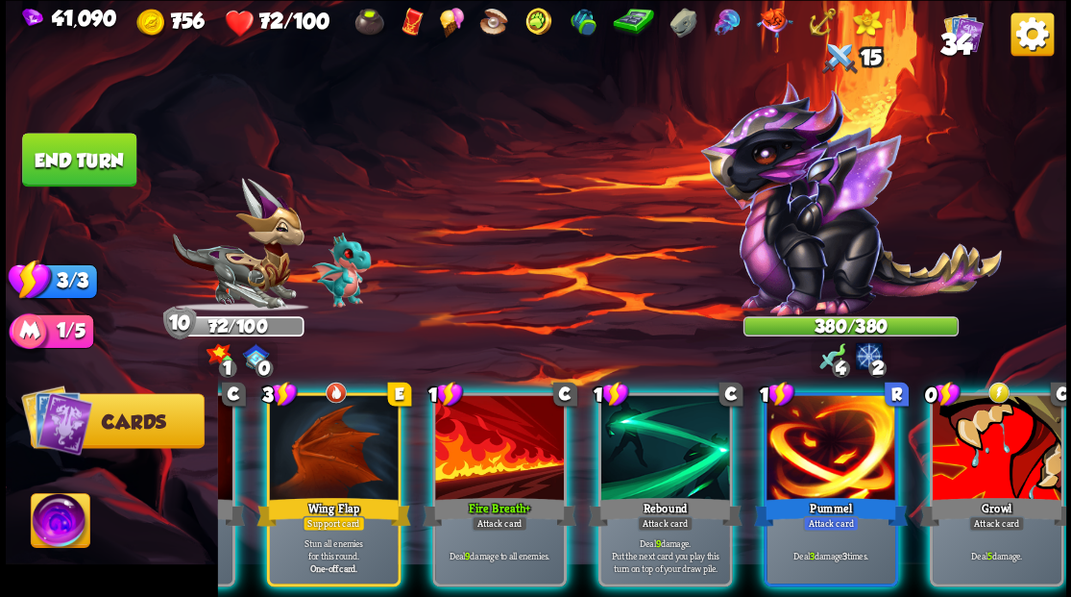
scroll to position [0, 374]
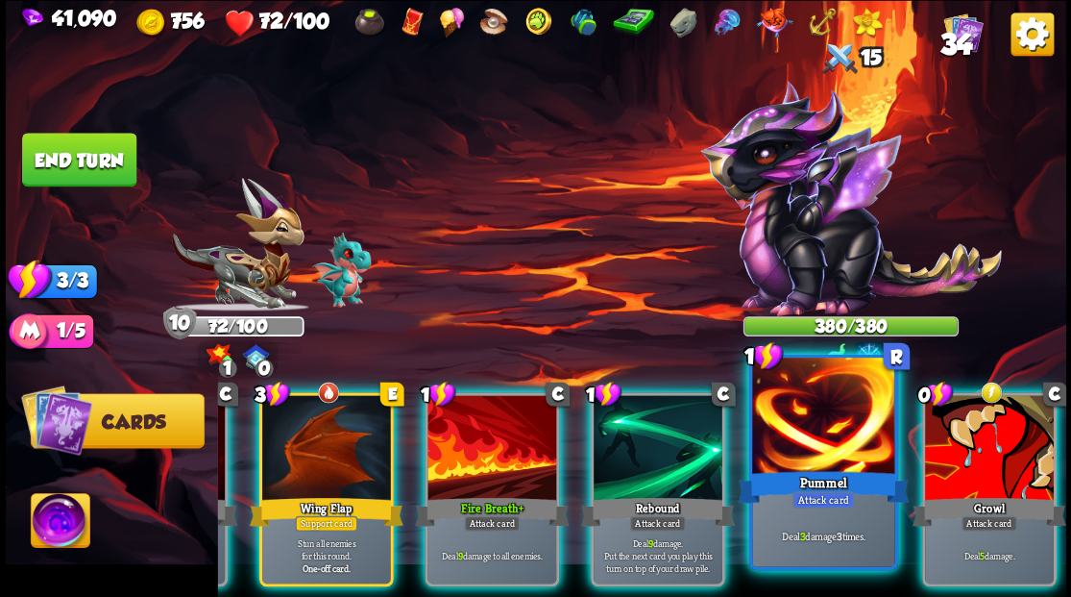
click at [988, 441] on div at bounding box center [989, 449] width 129 height 109
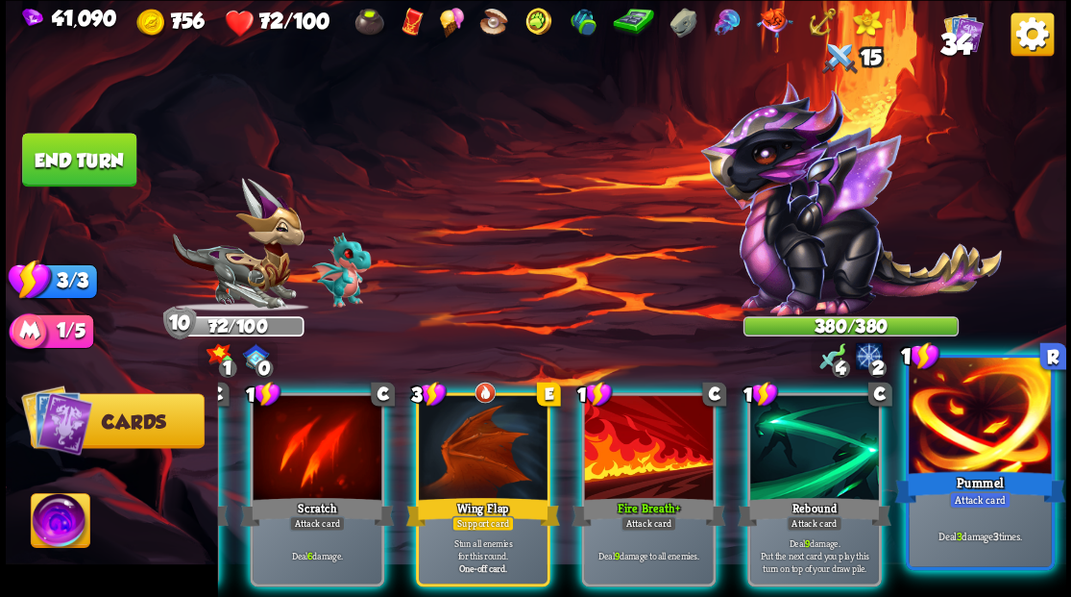
scroll to position [0, 182]
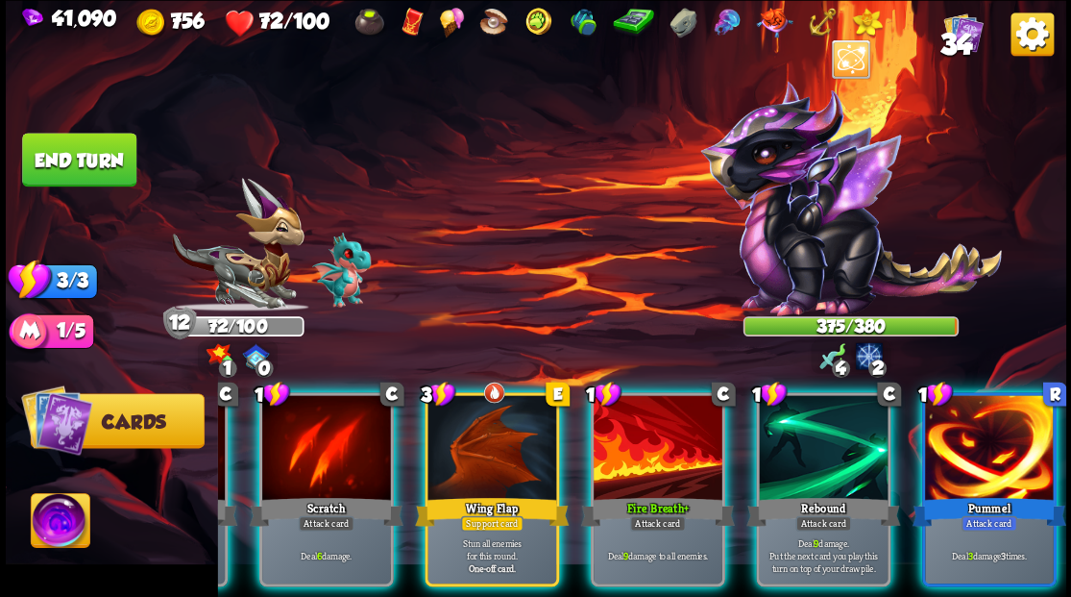
click at [838, 466] on div at bounding box center [823, 449] width 129 height 109
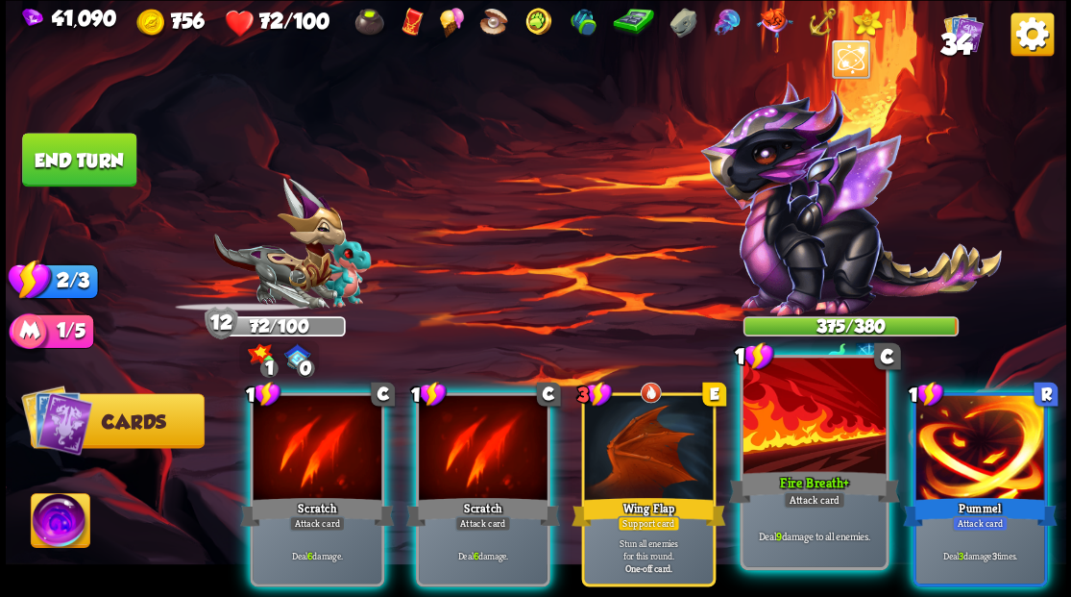
scroll to position [0, 0]
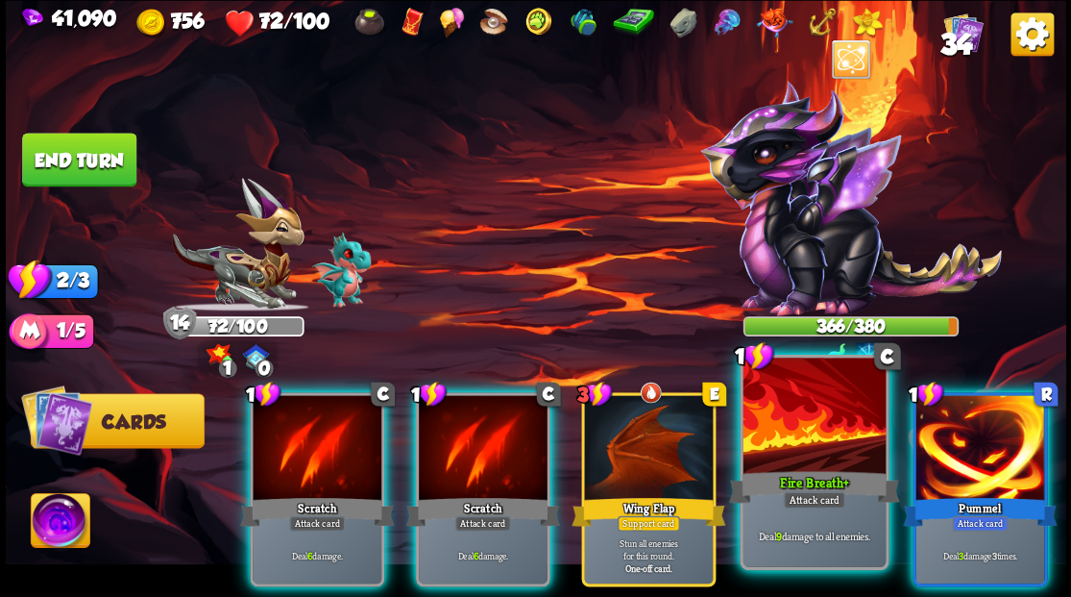
click at [819, 437] on div at bounding box center [814, 417] width 142 height 120
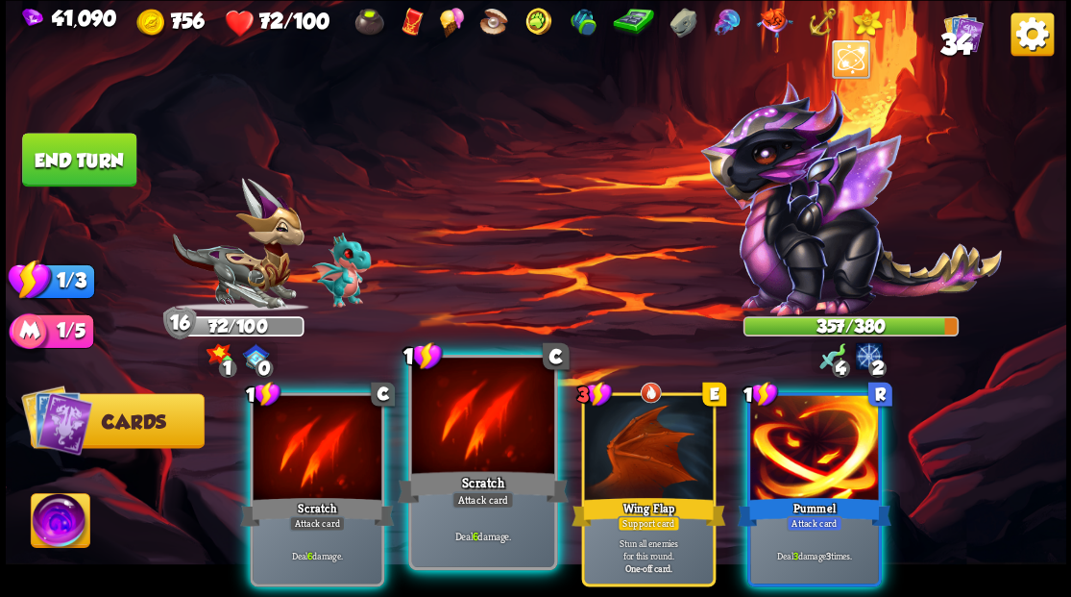
click at [456, 444] on div at bounding box center [482, 417] width 142 height 120
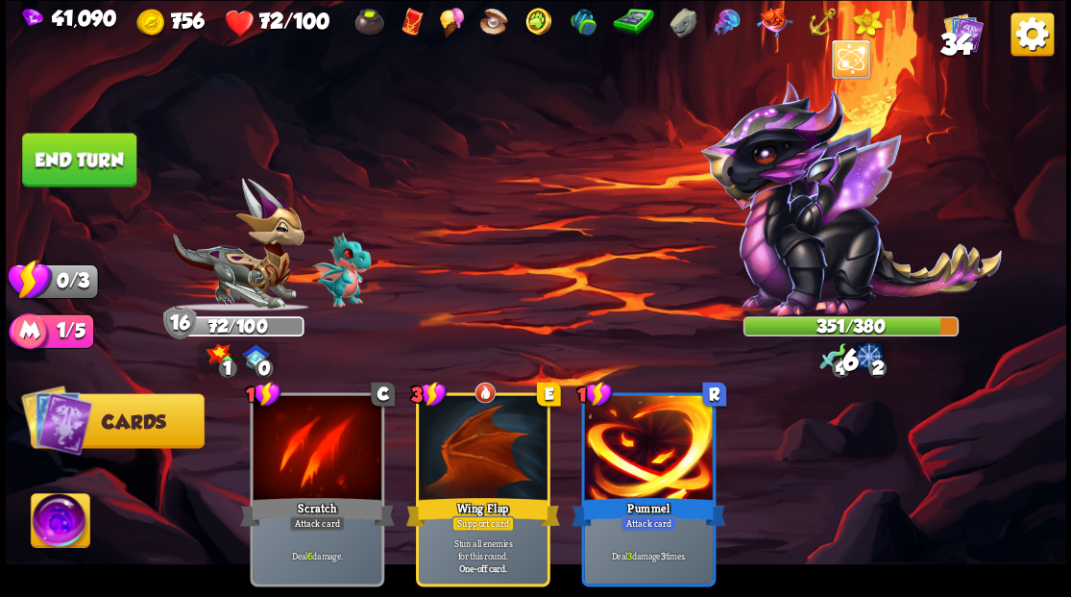
drag, startPoint x: 52, startPoint y: 158, endPoint x: 210, endPoint y: 182, distance: 160.3
click at [54, 159] on button "End turn" at bounding box center [79, 160] width 114 height 54
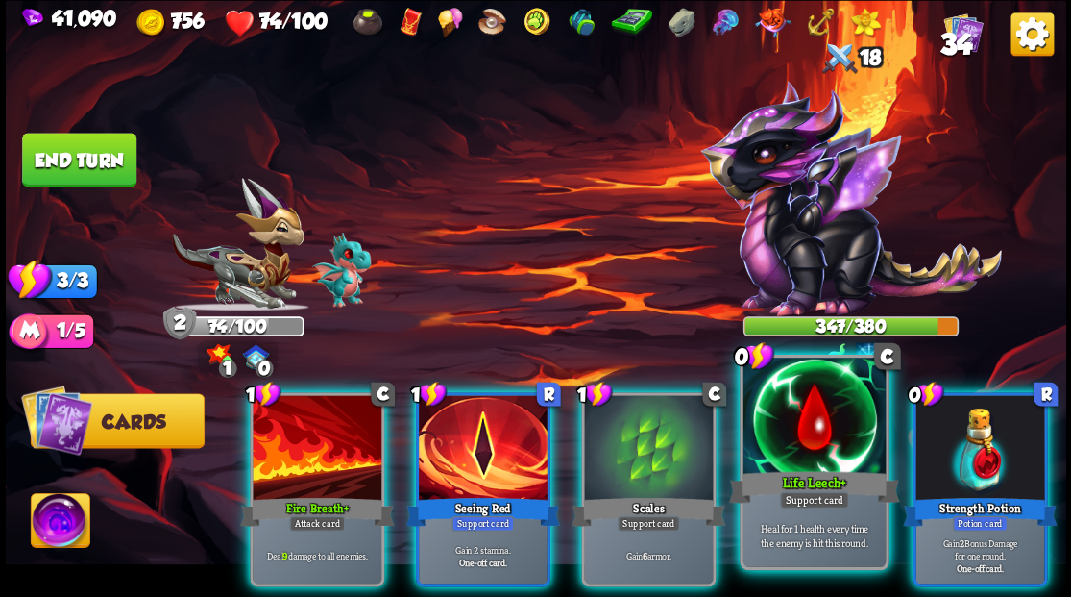
click at [793, 450] on div at bounding box center [814, 417] width 142 height 120
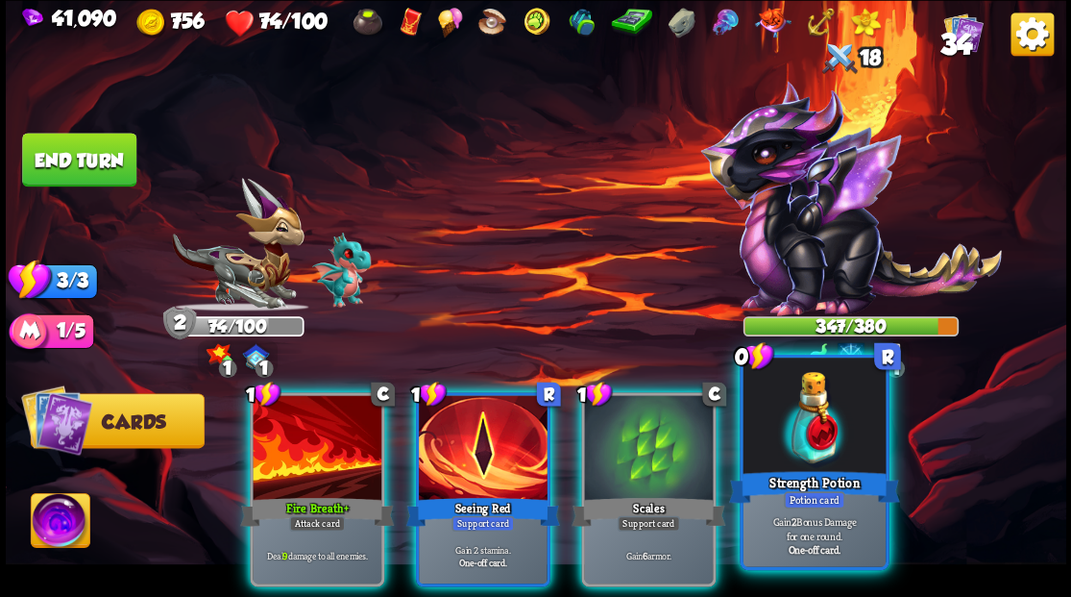
click at [793, 449] on div at bounding box center [814, 417] width 142 height 120
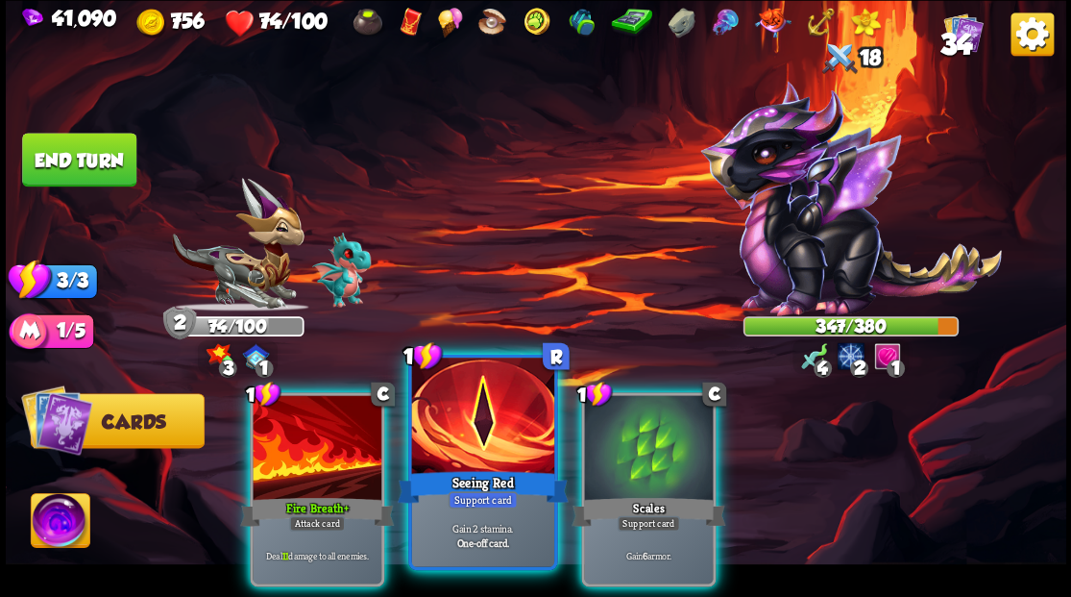
click at [494, 430] on div at bounding box center [482, 417] width 142 height 120
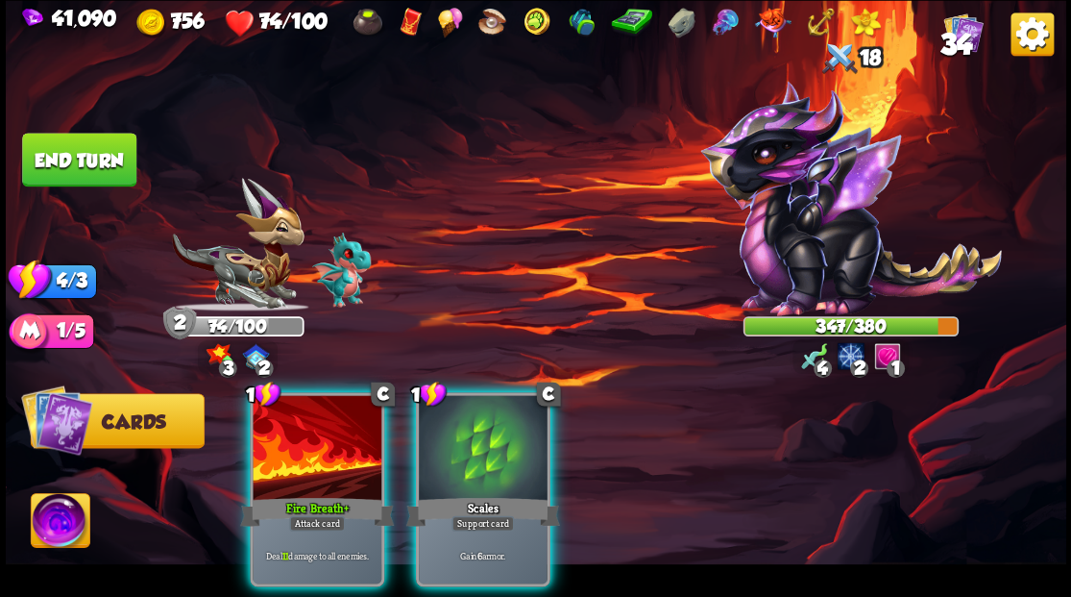
click at [494, 430] on div at bounding box center [483, 449] width 129 height 109
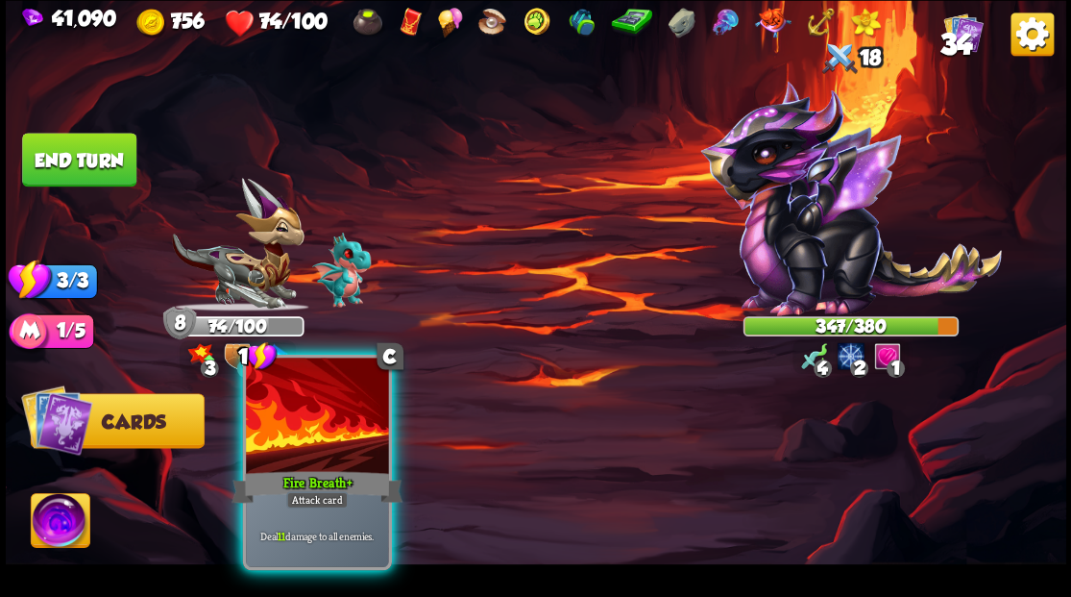
click at [325, 435] on div at bounding box center [317, 417] width 142 height 120
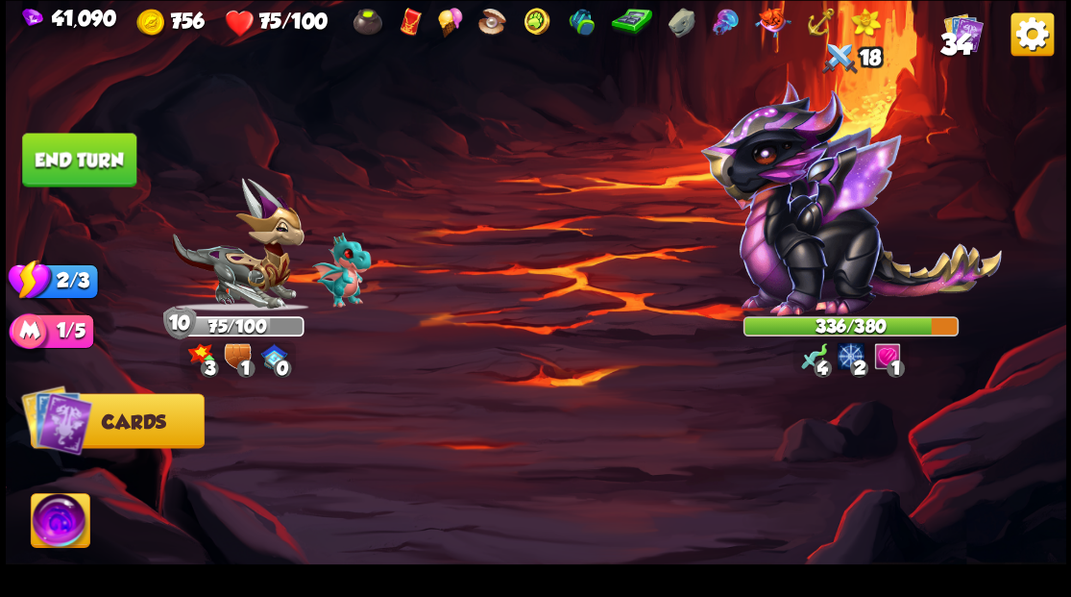
click at [64, 159] on button "End turn" at bounding box center [79, 160] width 114 height 54
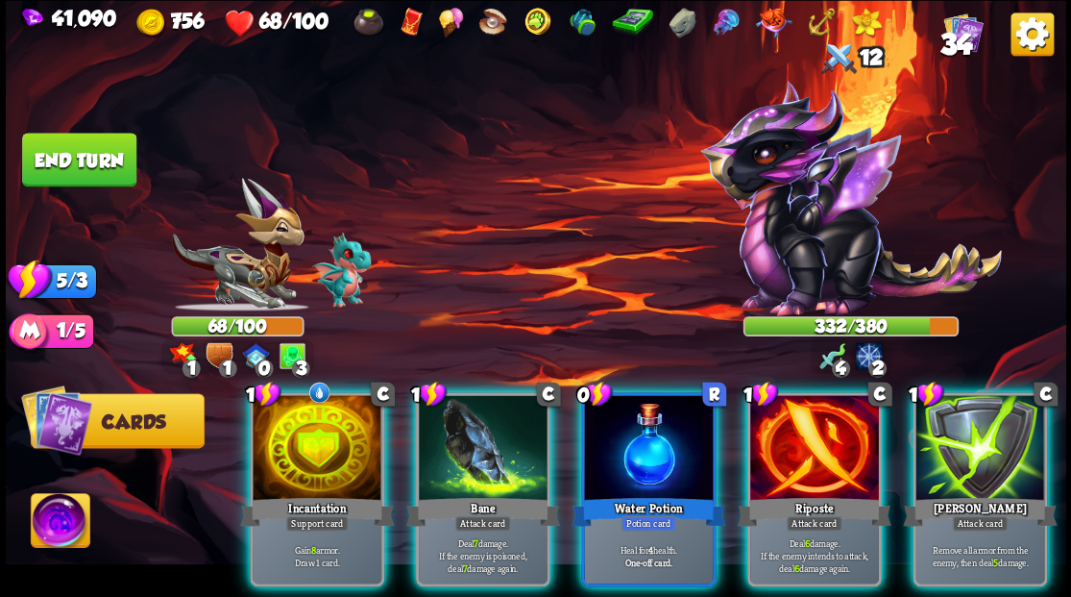
click at [319, 423] on div at bounding box center [317, 449] width 129 height 109
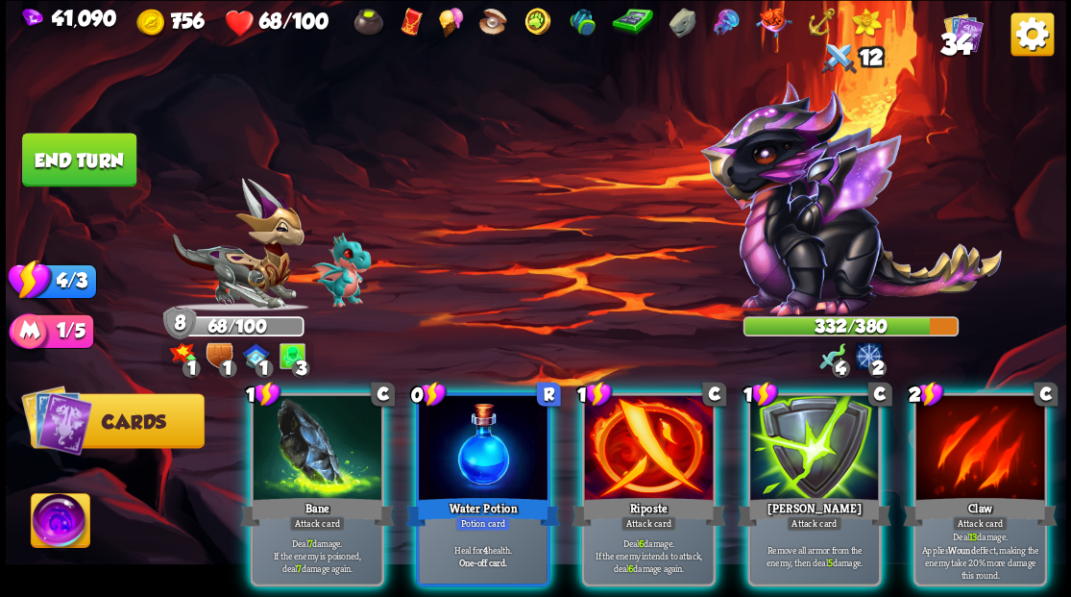
drag, startPoint x: 462, startPoint y: 457, endPoint x: 447, endPoint y: 361, distance: 97.3
click at [463, 455] on div at bounding box center [483, 449] width 129 height 109
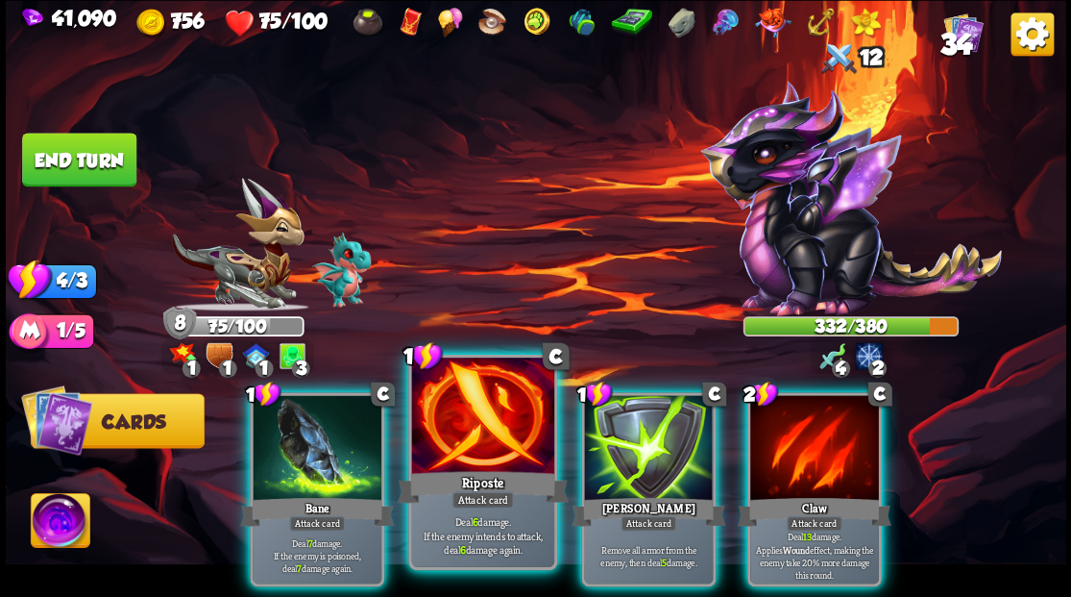
click at [459, 410] on div at bounding box center [482, 417] width 142 height 120
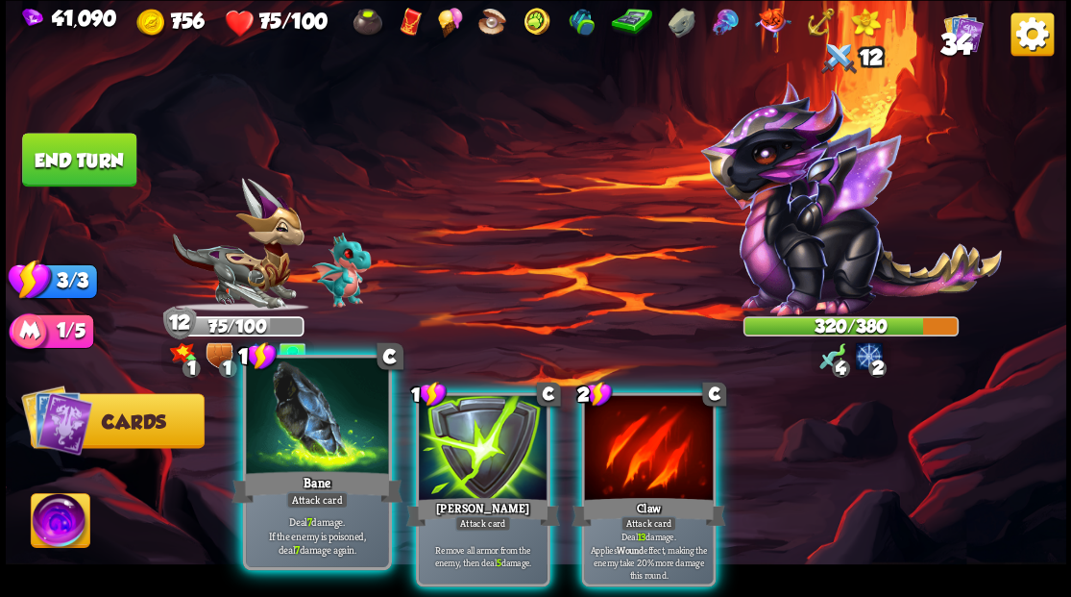
click at [329, 414] on div at bounding box center [317, 417] width 142 height 120
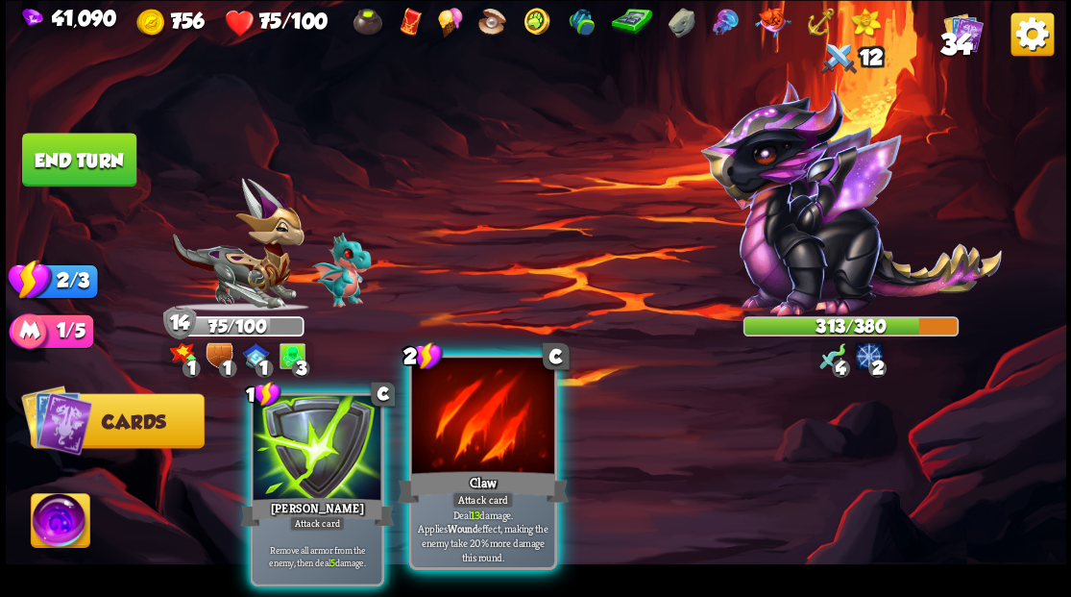
click at [443, 421] on div at bounding box center [482, 417] width 142 height 120
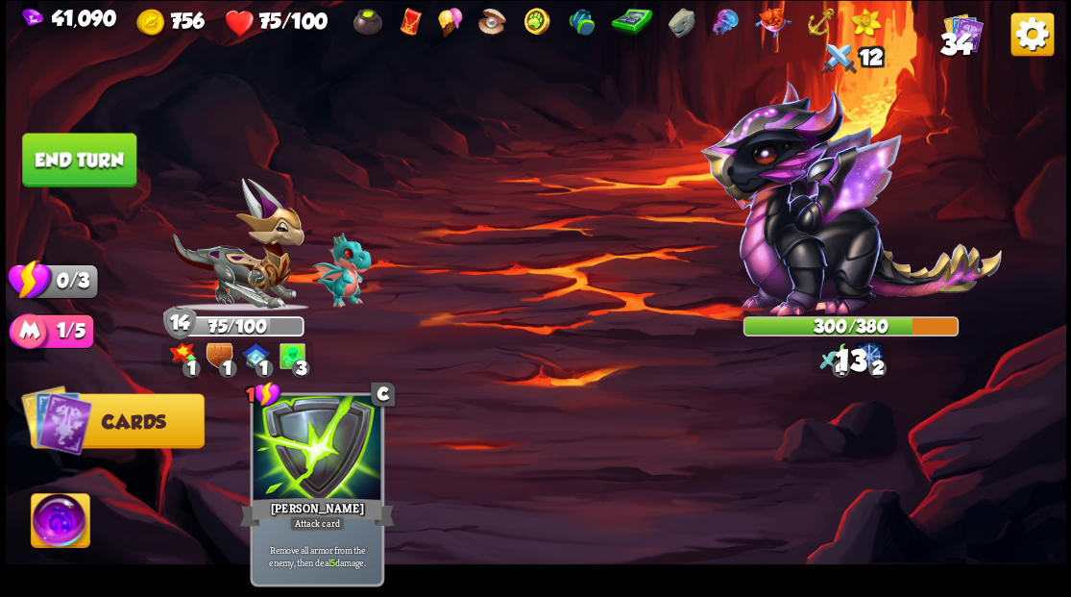
click at [91, 155] on button "End turn" at bounding box center [79, 160] width 114 height 54
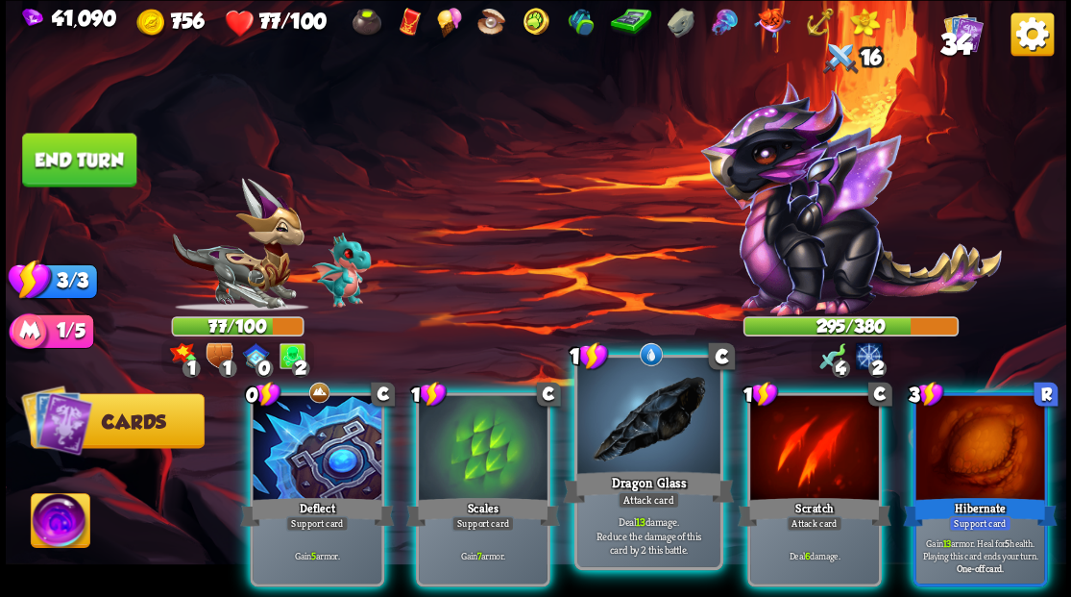
click at [634, 443] on div at bounding box center [648, 417] width 142 height 120
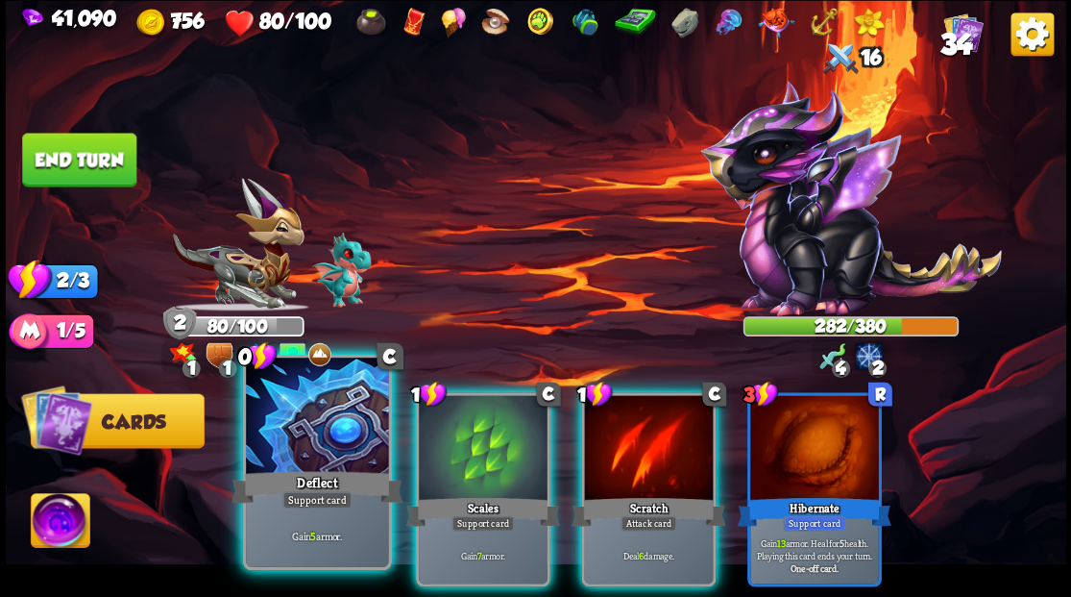
click at [259, 457] on div at bounding box center [317, 417] width 142 height 120
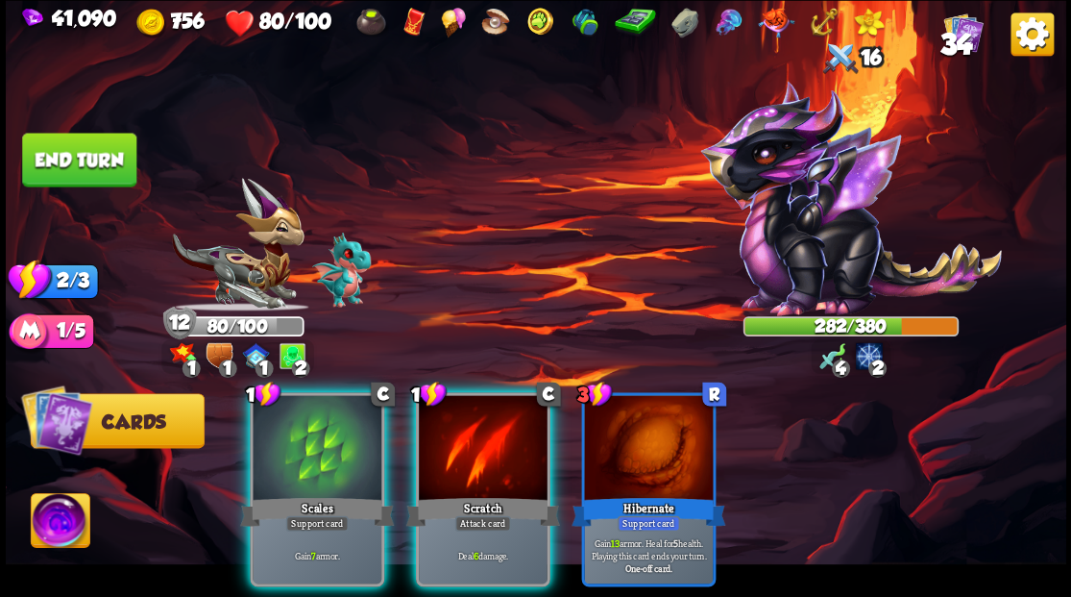
drag, startPoint x: 476, startPoint y: 440, endPoint x: 461, endPoint y: 370, distance: 71.8
click at [476, 439] on div at bounding box center [483, 449] width 129 height 109
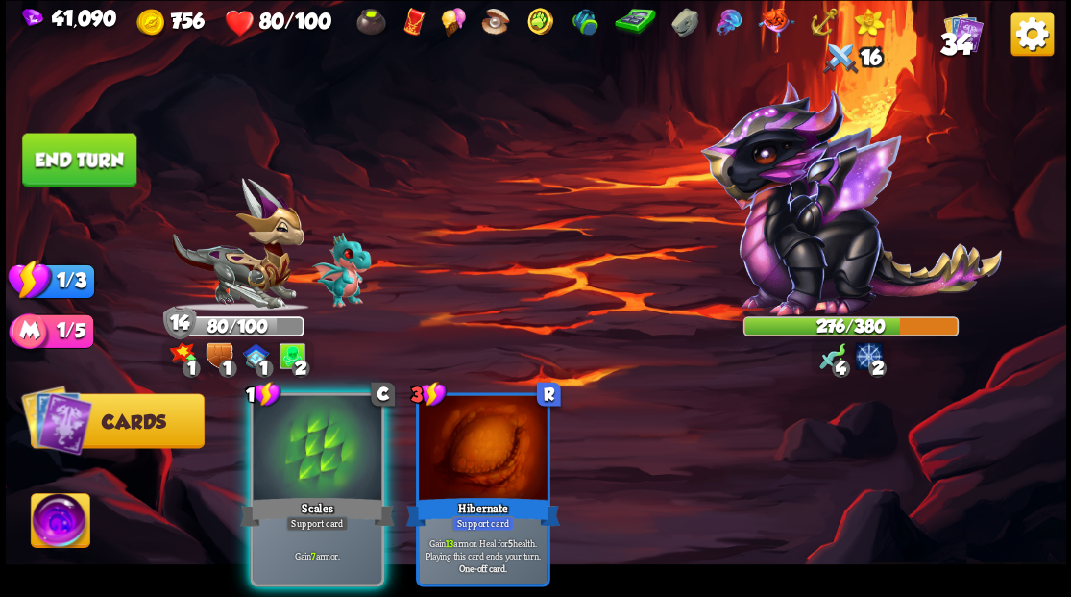
click at [71, 175] on button "End turn" at bounding box center [79, 160] width 114 height 54
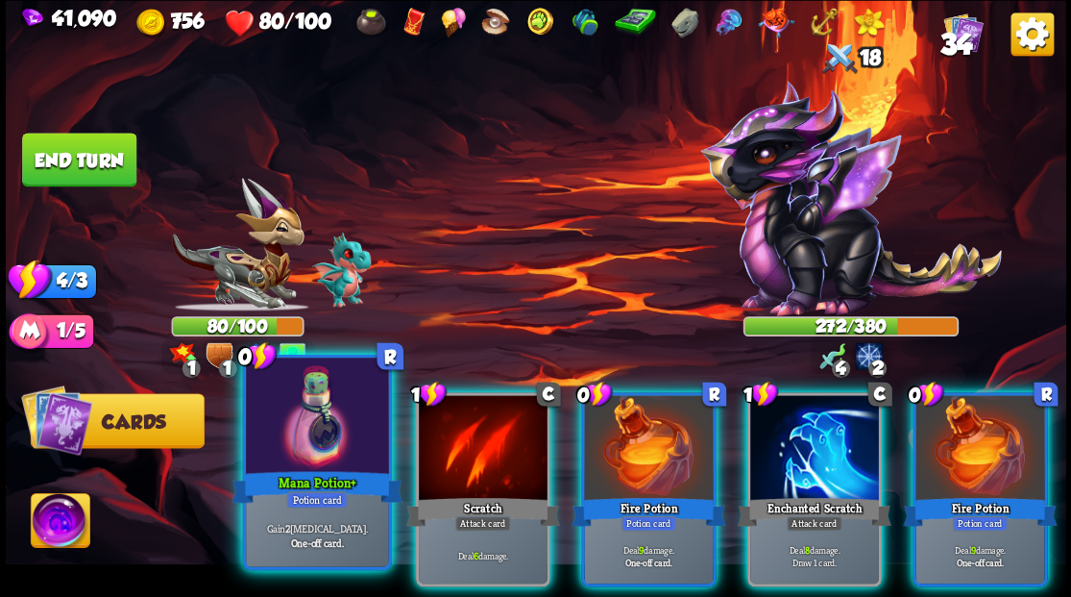
click at [309, 440] on div at bounding box center [317, 417] width 142 height 120
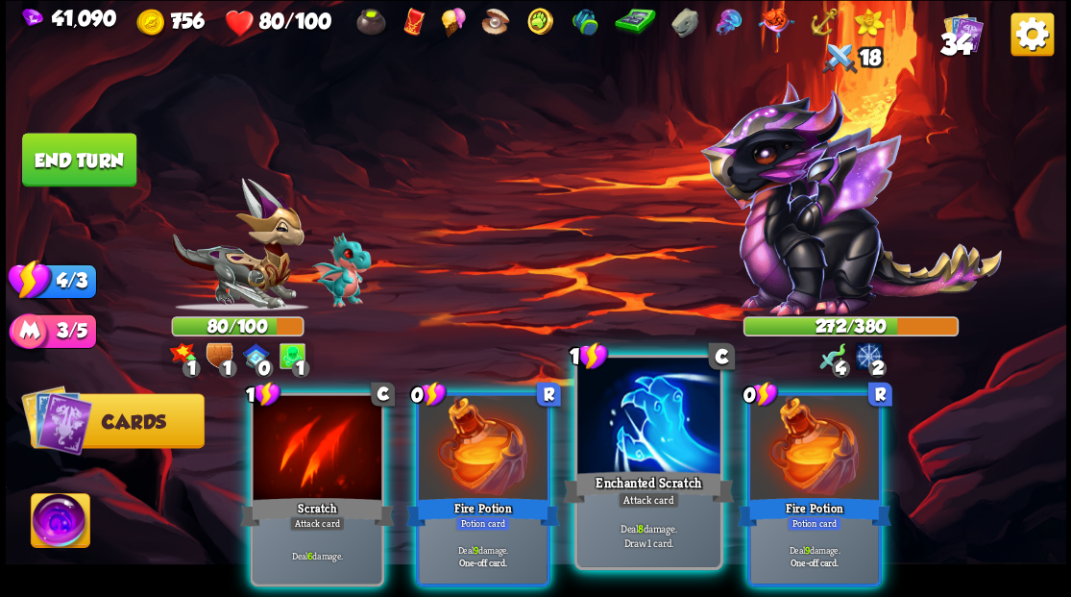
click at [636, 448] on div at bounding box center [648, 417] width 142 height 120
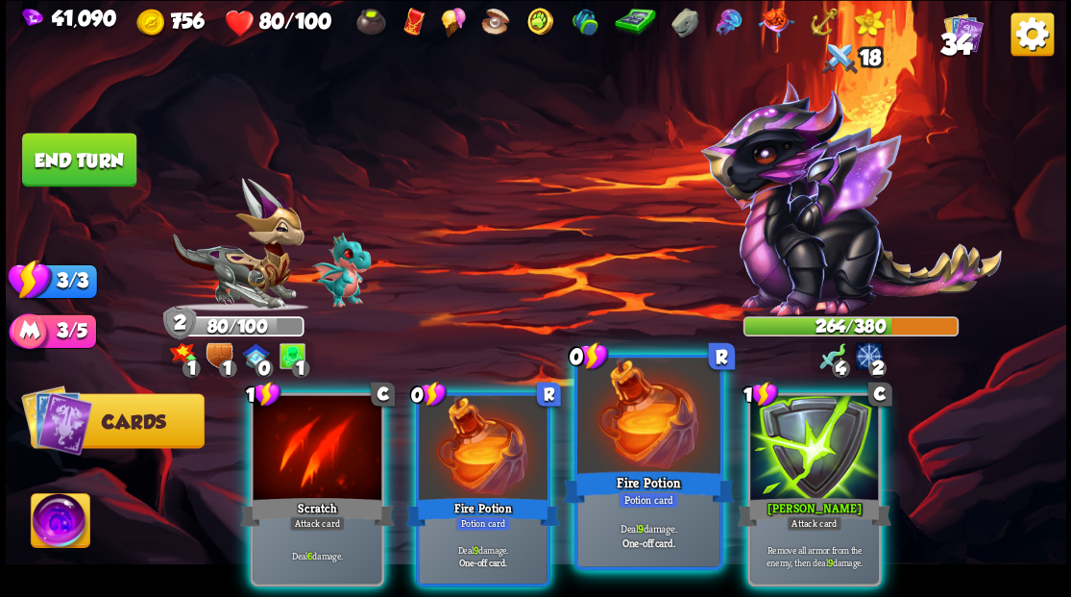
click at [636, 425] on div at bounding box center [648, 417] width 142 height 120
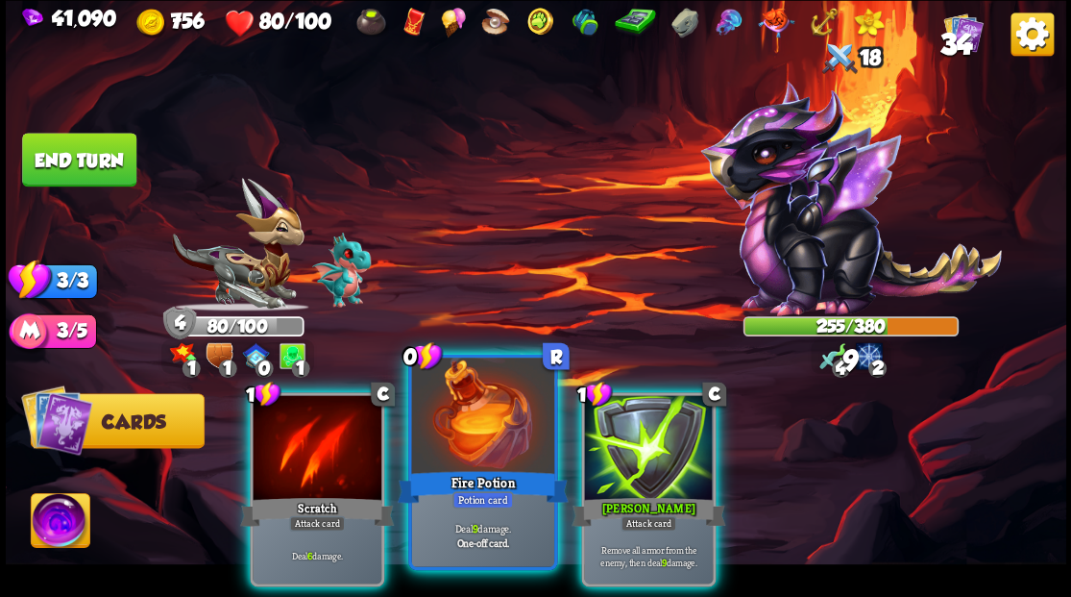
click at [477, 432] on div at bounding box center [482, 417] width 142 height 120
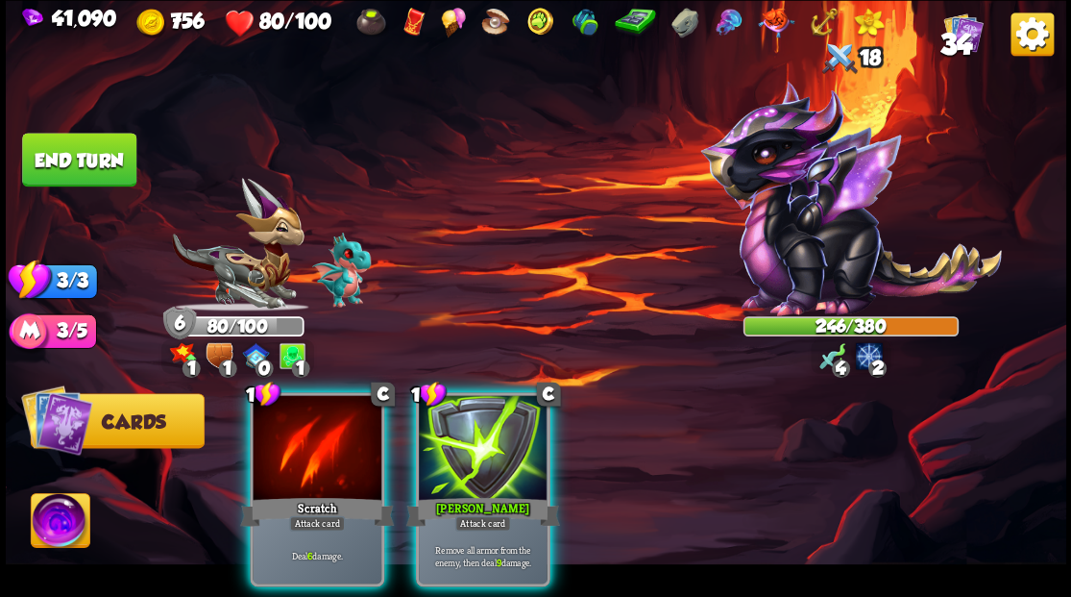
click at [43, 514] on img at bounding box center [60, 523] width 59 height 60
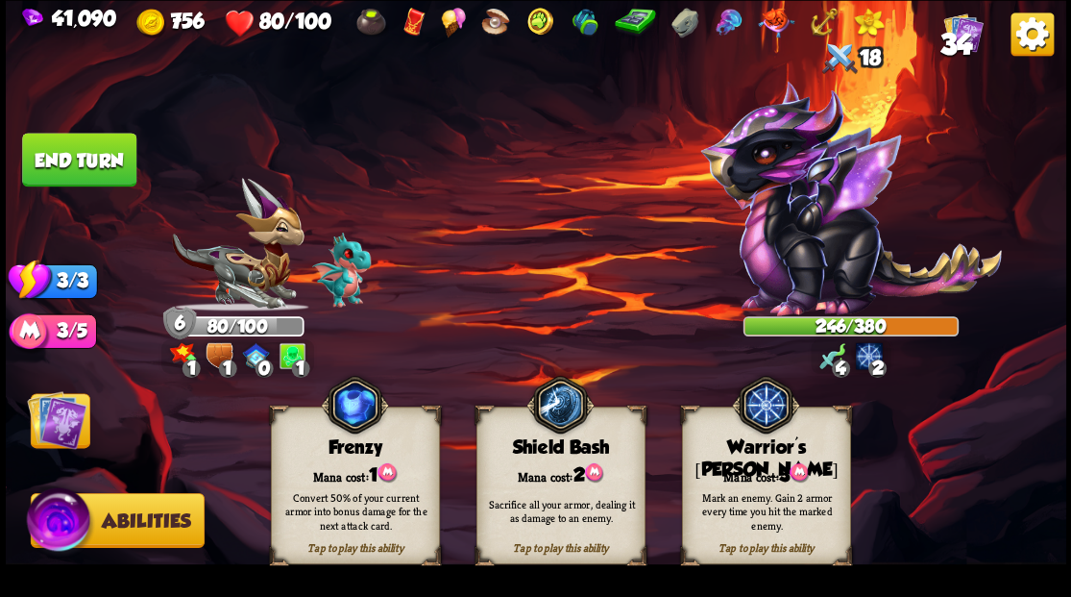
click at [757, 466] on div "Mana cost: 3" at bounding box center [765, 473] width 167 height 24
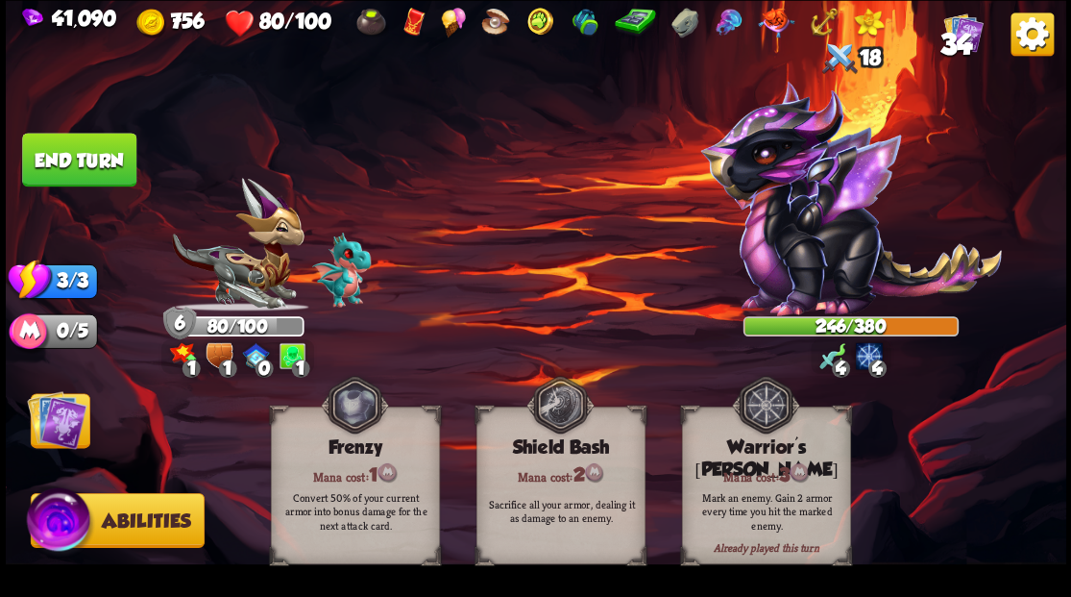
click at [48, 430] on img at bounding box center [57, 419] width 60 height 60
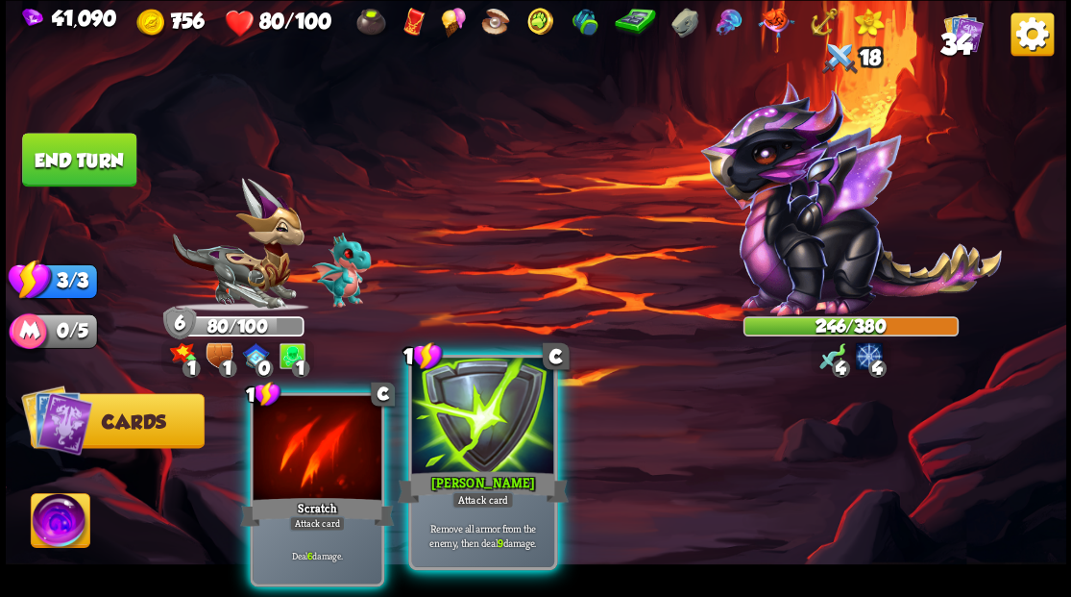
click at [496, 460] on div at bounding box center [482, 417] width 142 height 120
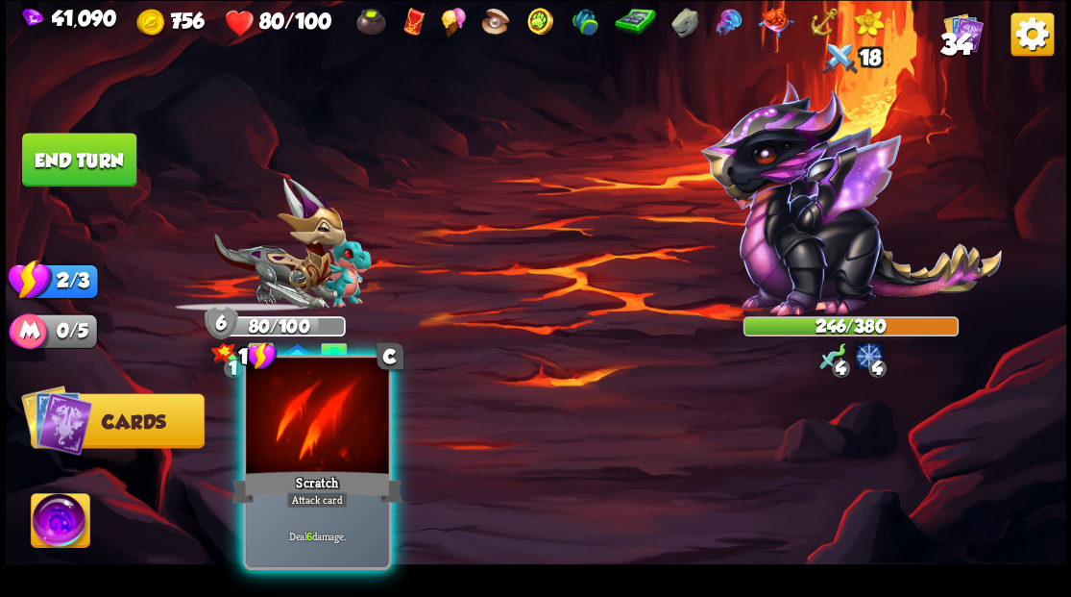
click at [323, 438] on div at bounding box center [317, 417] width 142 height 120
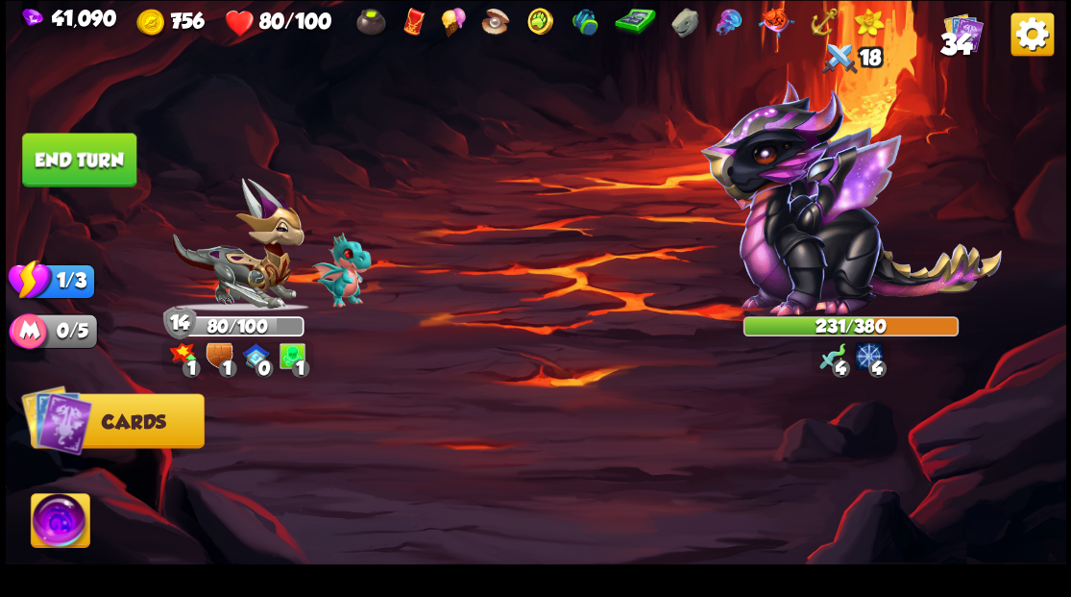
click at [92, 158] on button "End turn" at bounding box center [79, 160] width 114 height 54
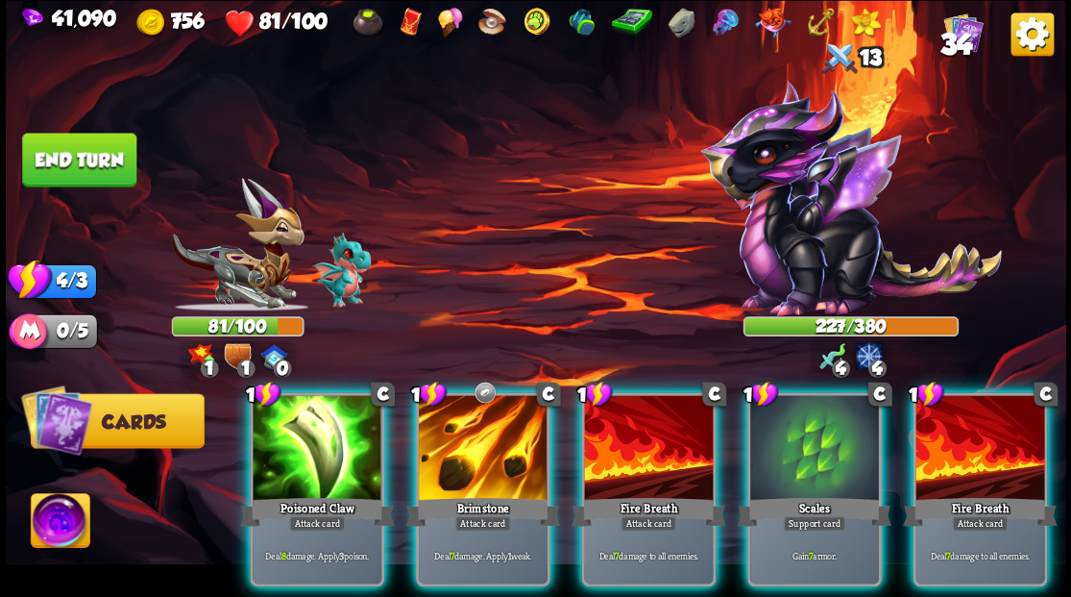
click at [777, 426] on div at bounding box center [814, 449] width 129 height 109
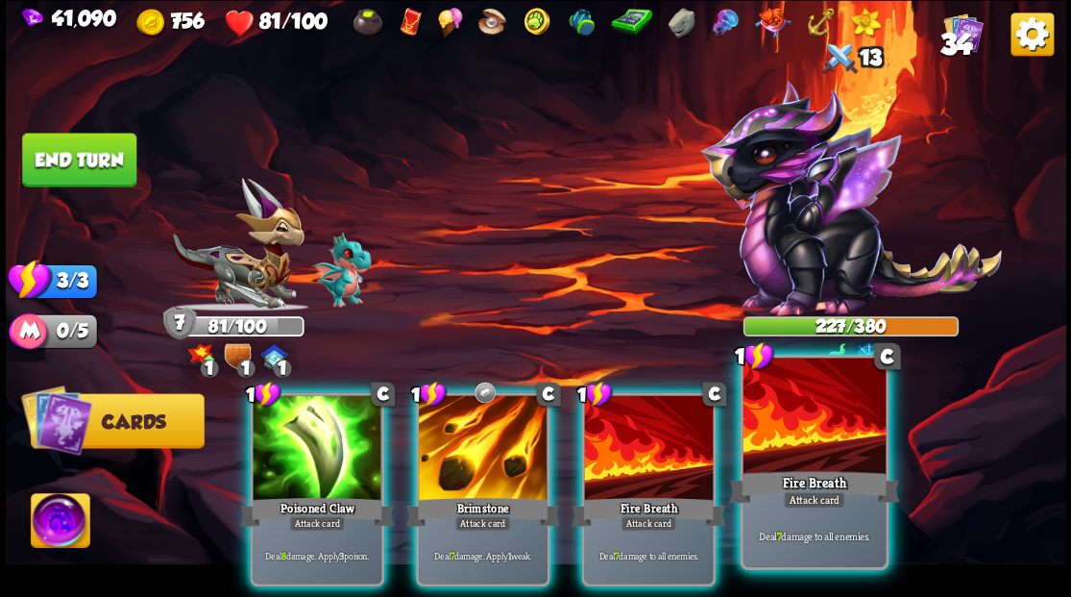
click at [785, 428] on div at bounding box center [814, 417] width 142 height 120
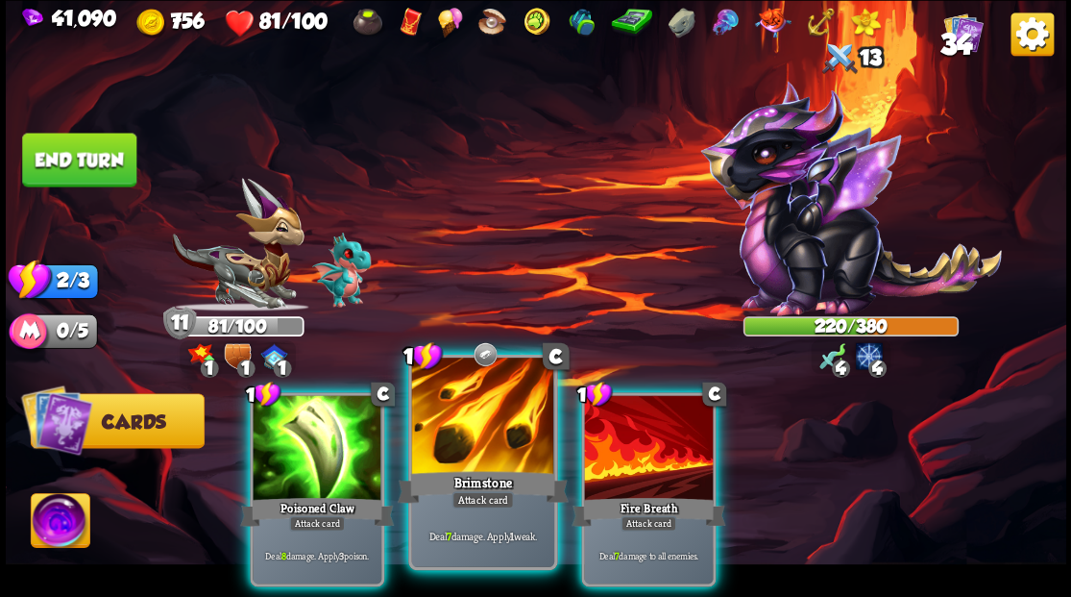
click at [461, 433] on div at bounding box center [482, 417] width 142 height 120
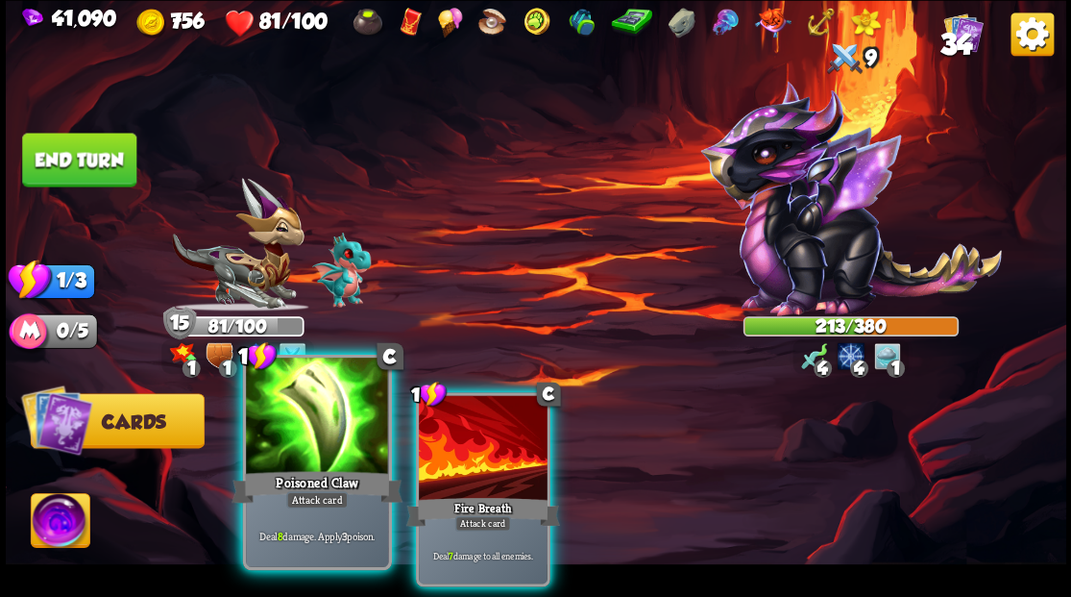
click at [326, 432] on div at bounding box center [317, 417] width 142 height 120
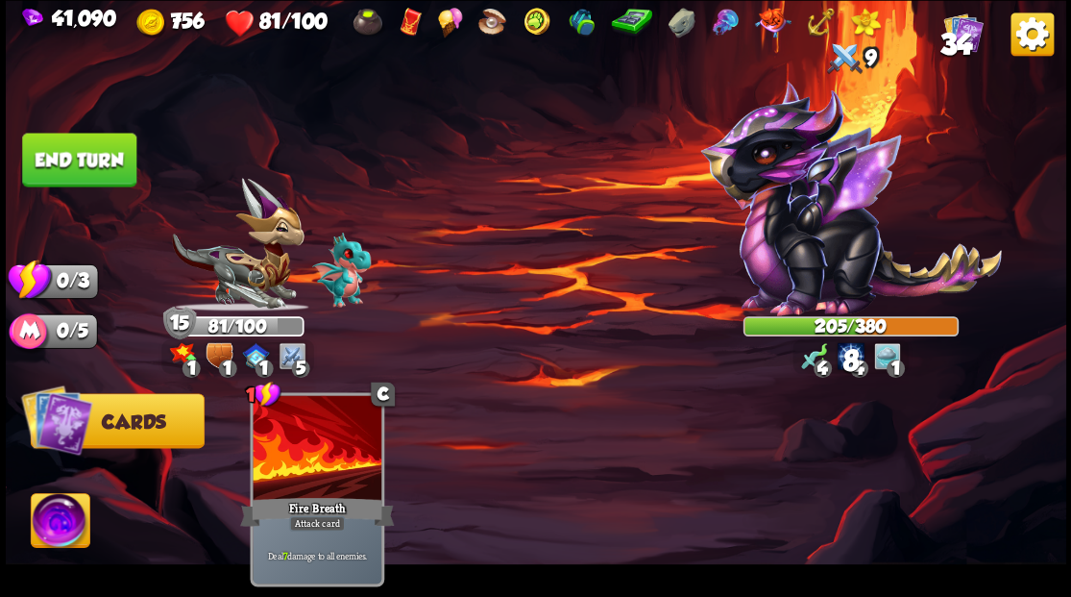
click at [102, 165] on button "End turn" at bounding box center [79, 160] width 114 height 54
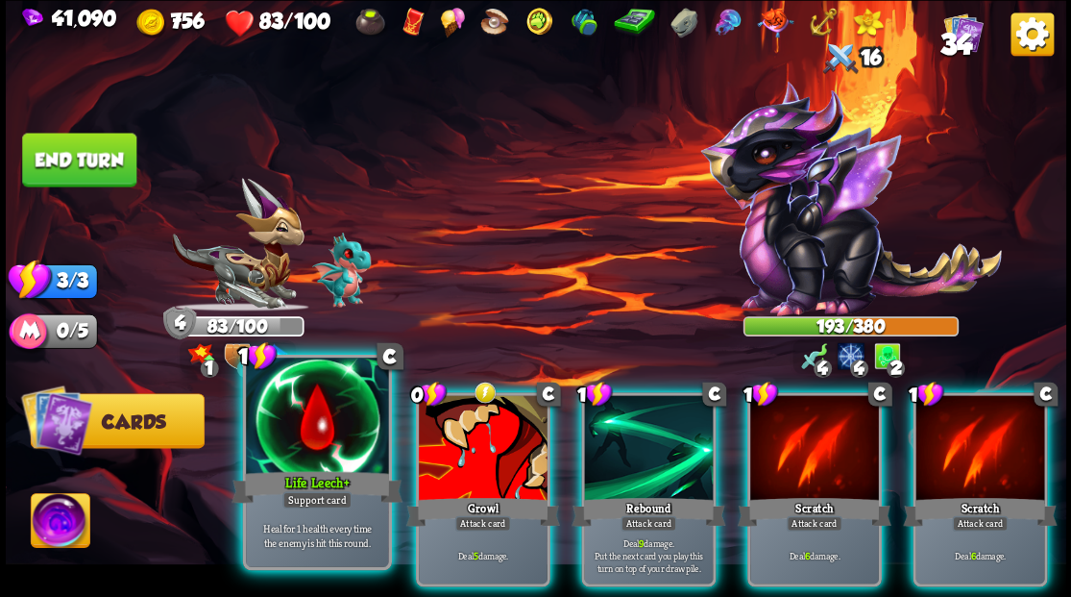
click at [323, 446] on div at bounding box center [317, 417] width 142 height 120
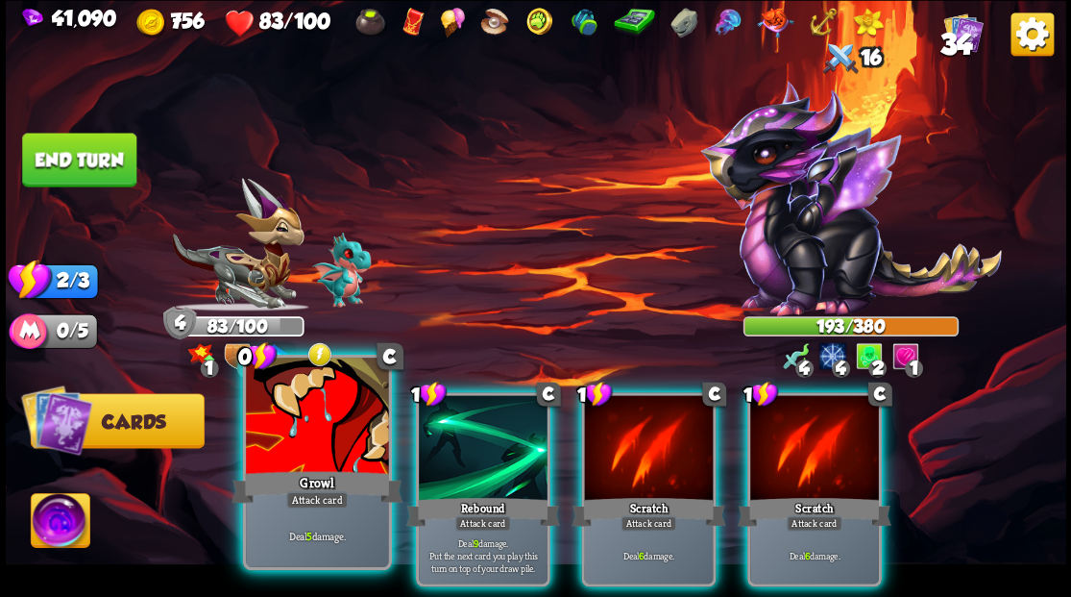
click at [317, 443] on div at bounding box center [317, 417] width 142 height 120
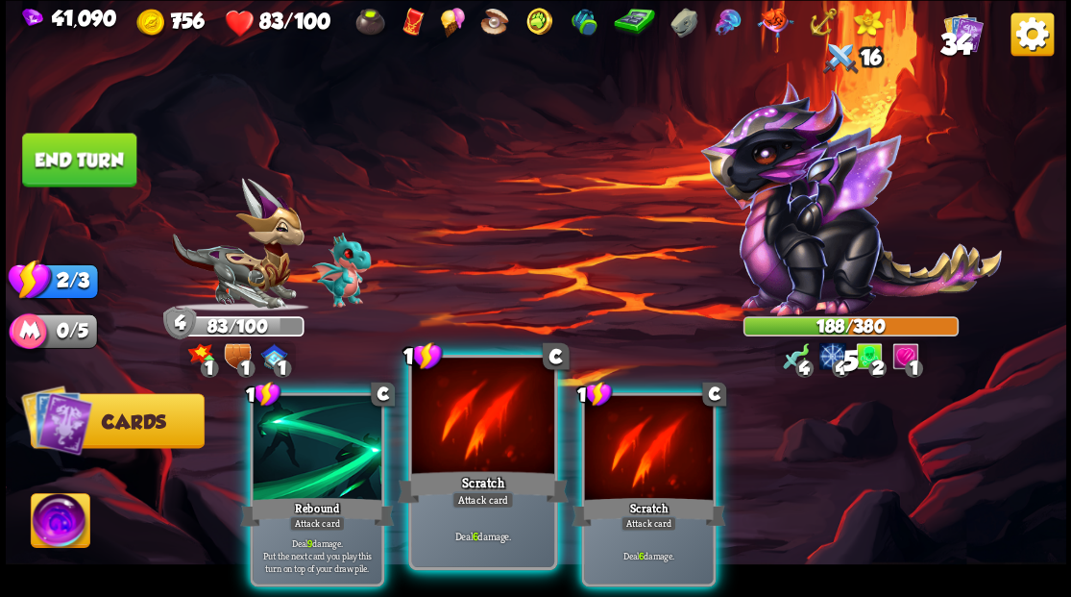
click at [455, 432] on div at bounding box center [482, 417] width 142 height 120
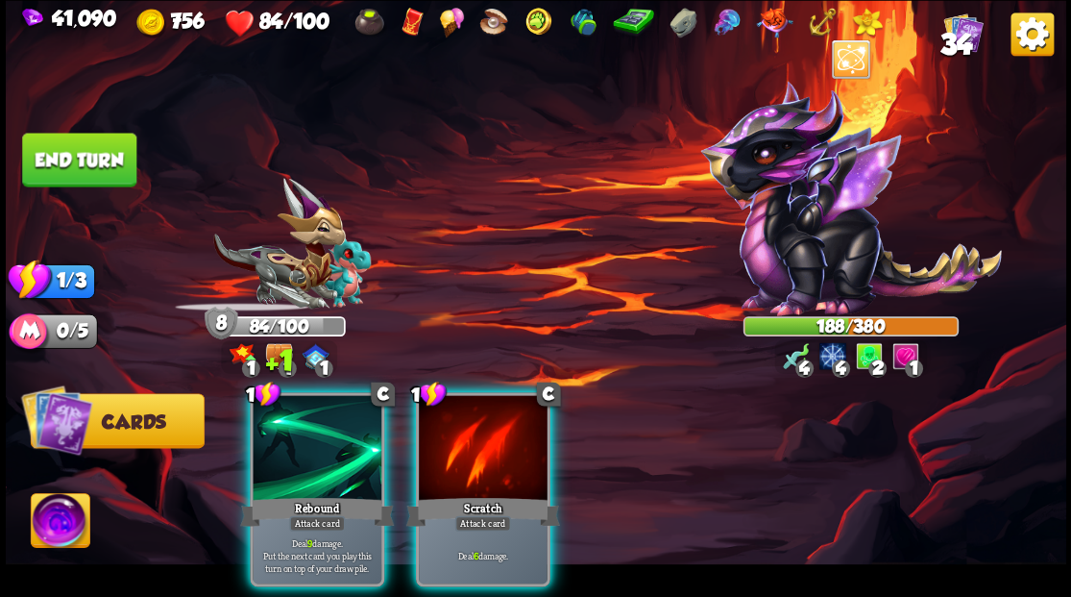
click at [313, 443] on div at bounding box center [317, 449] width 129 height 109
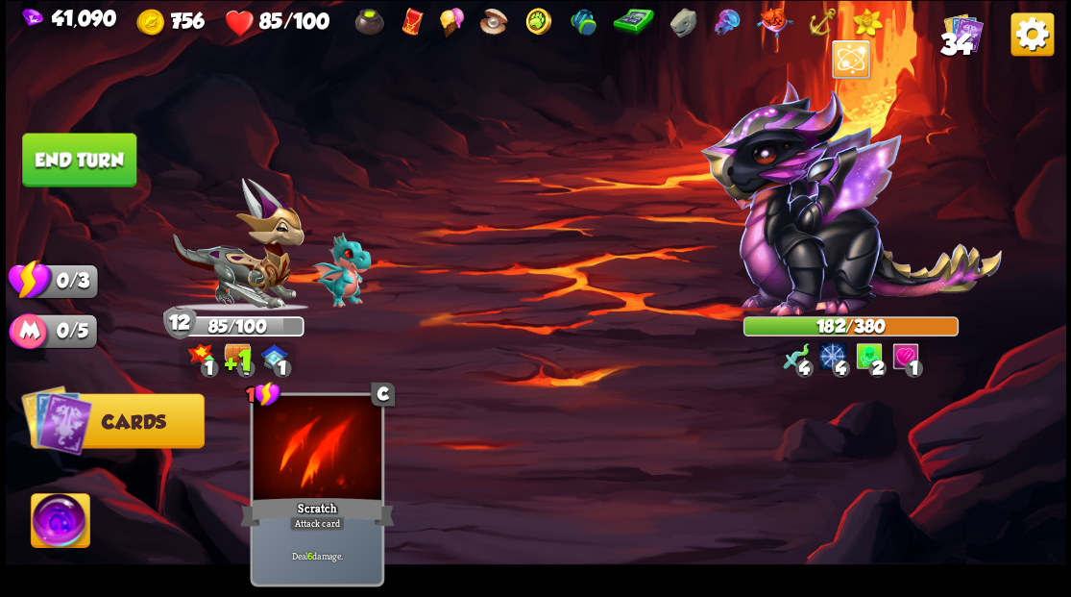
click at [107, 162] on button "End turn" at bounding box center [79, 160] width 114 height 54
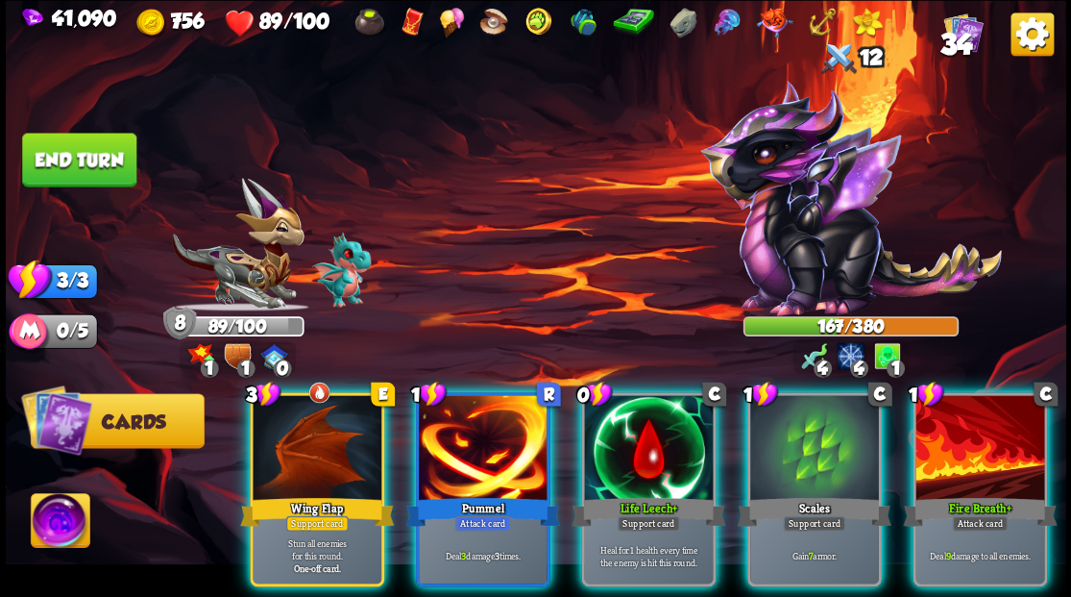
drag, startPoint x: 618, startPoint y: 409, endPoint x: 594, endPoint y: 371, distance: 45.3
click at [618, 408] on div at bounding box center [648, 449] width 129 height 109
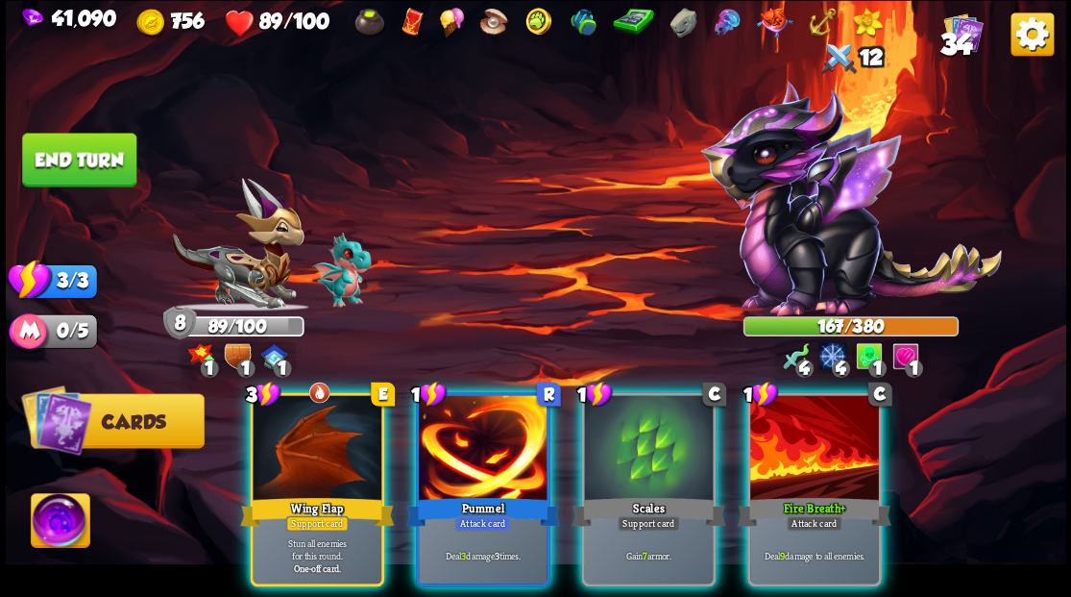
drag, startPoint x: 490, startPoint y: 418, endPoint x: 499, endPoint y: 340, distance: 78.3
click at [490, 417] on div at bounding box center [483, 449] width 129 height 109
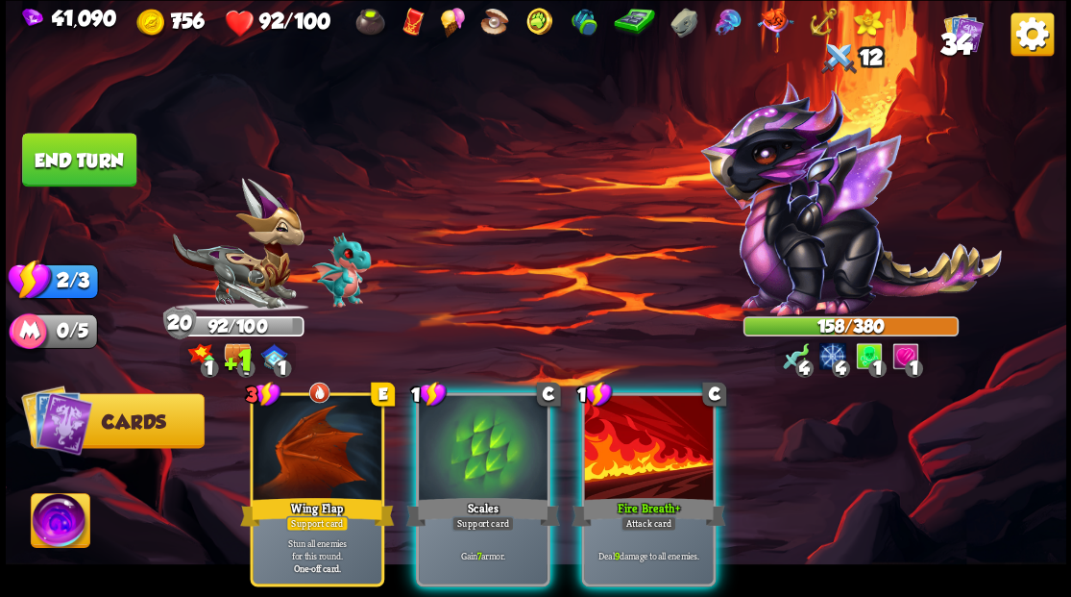
drag, startPoint x: 625, startPoint y: 430, endPoint x: 604, endPoint y: 397, distance: 39.7
click at [625, 426] on div at bounding box center [648, 449] width 129 height 109
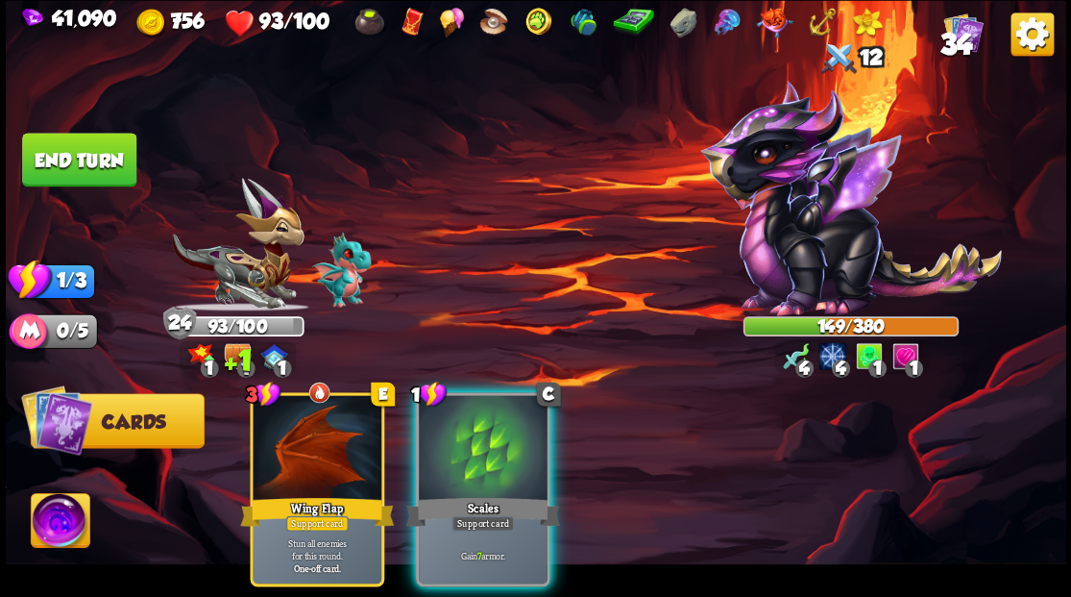
drag, startPoint x: 490, startPoint y: 415, endPoint x: 427, endPoint y: 334, distance: 102.6
click at [489, 411] on div at bounding box center [483, 449] width 129 height 109
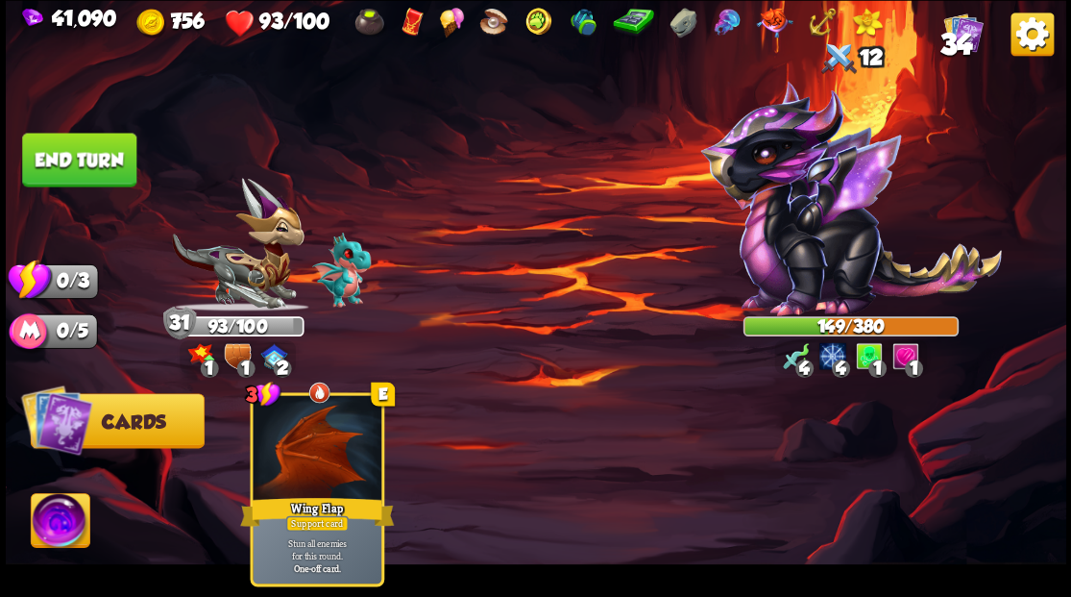
drag, startPoint x: 46, startPoint y: 167, endPoint x: 63, endPoint y: 166, distance: 17.3
click at [48, 167] on button "End turn" at bounding box center [79, 160] width 114 height 54
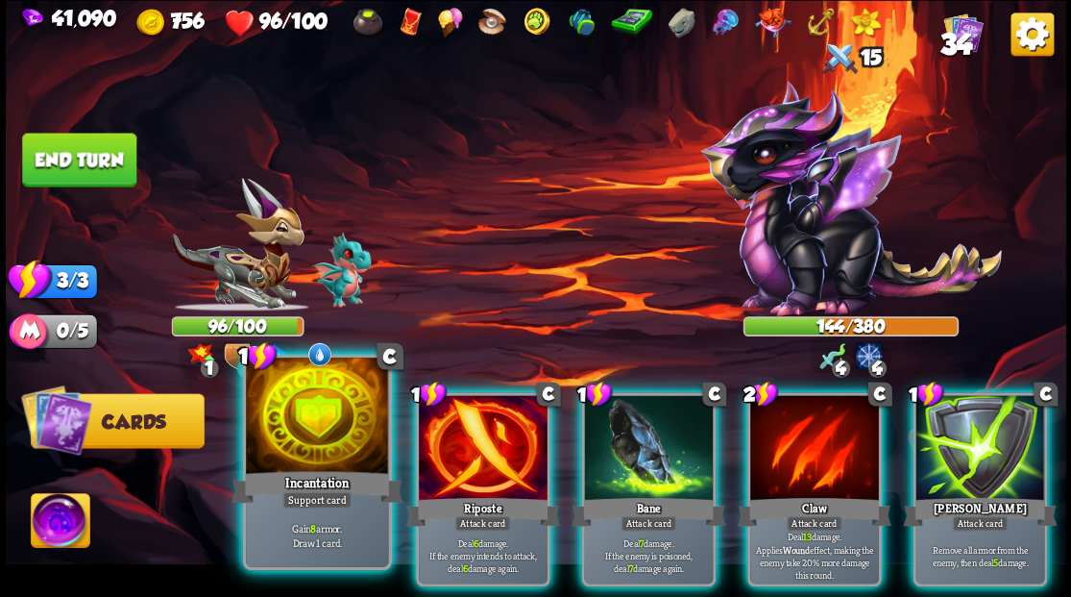
click at [323, 428] on div at bounding box center [317, 417] width 142 height 120
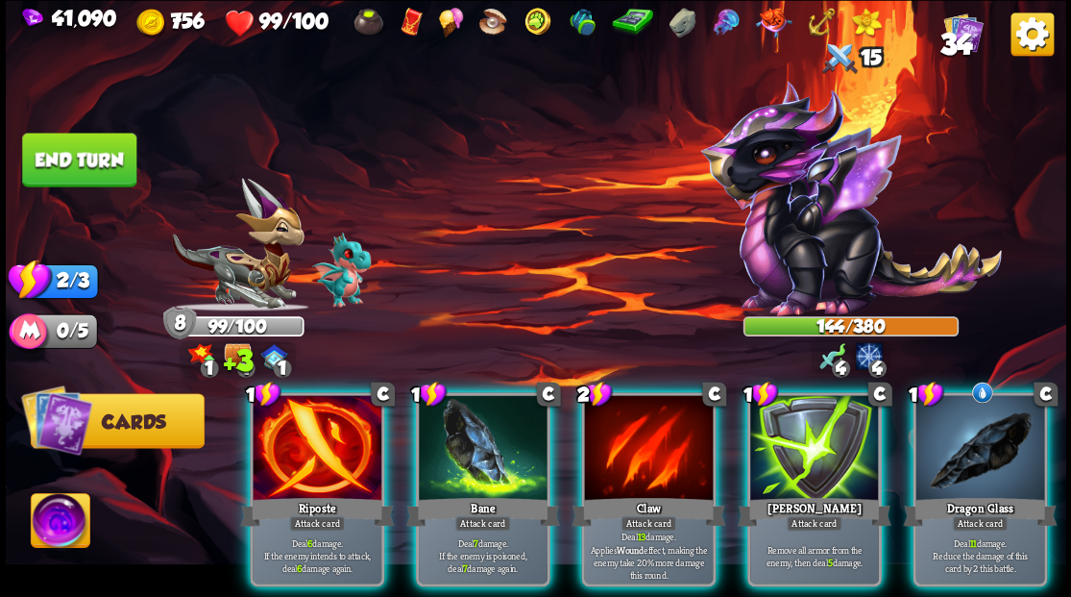
click at [284, 409] on div at bounding box center [317, 449] width 129 height 109
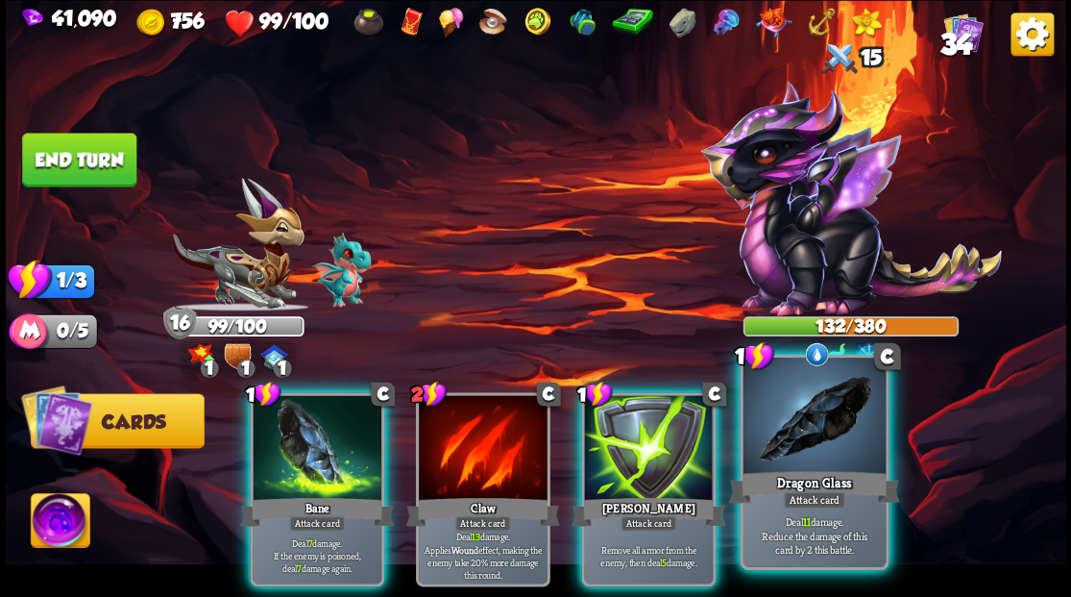
click at [815, 412] on div at bounding box center [814, 417] width 142 height 120
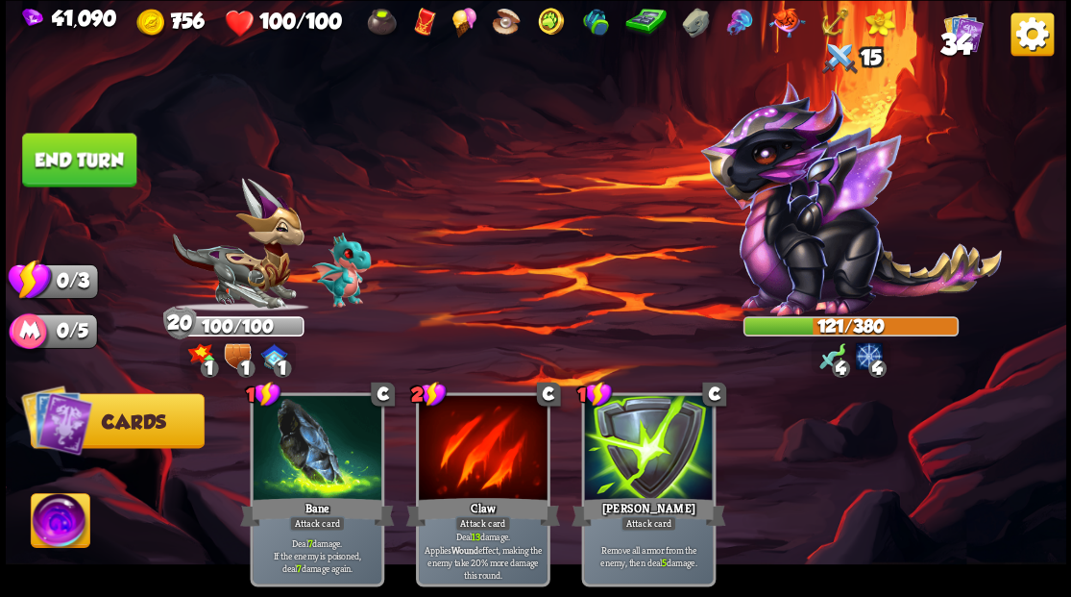
click at [80, 166] on button "End turn" at bounding box center [79, 160] width 114 height 54
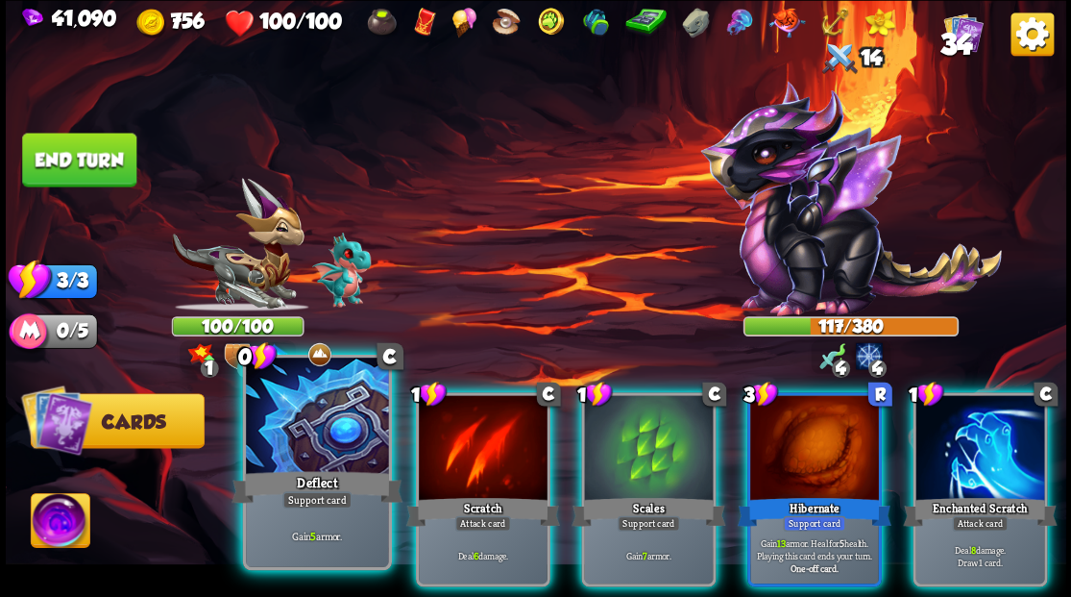
click at [296, 403] on div at bounding box center [317, 417] width 142 height 120
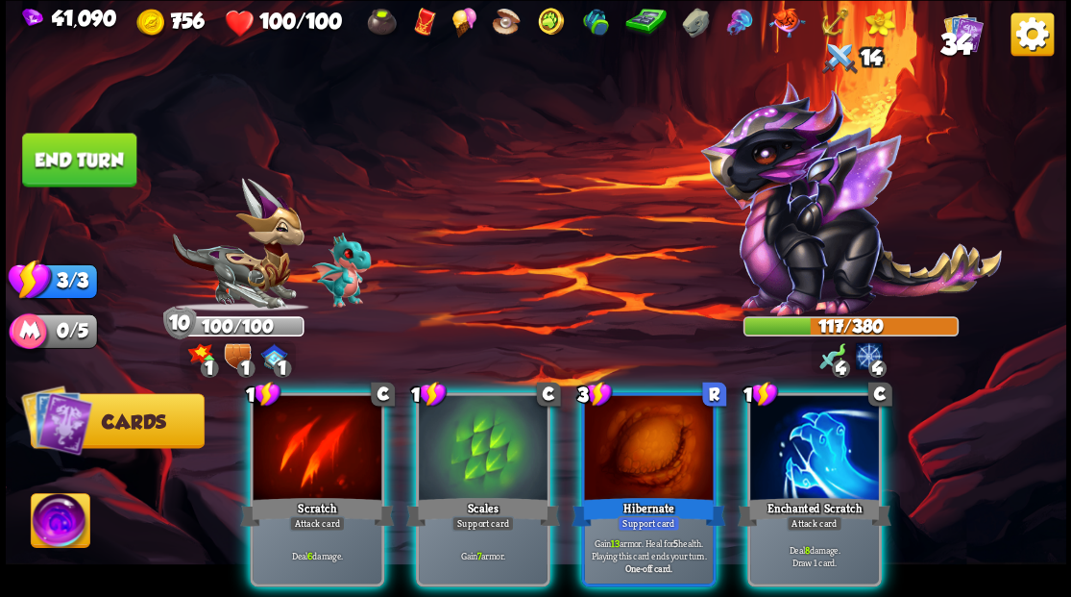
click at [812, 438] on div at bounding box center [814, 449] width 129 height 109
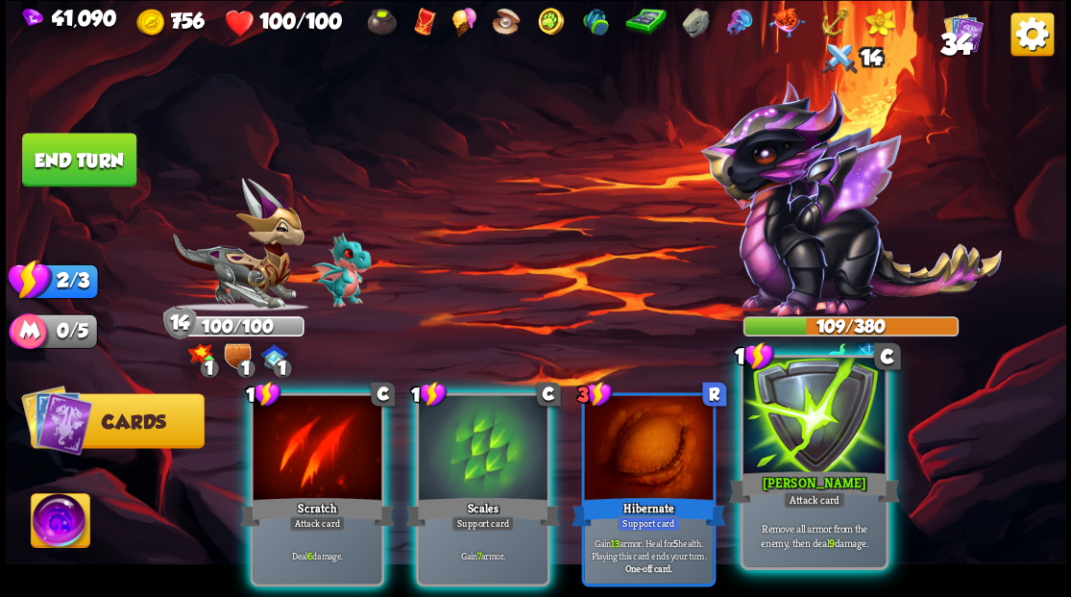
click at [809, 421] on div at bounding box center [814, 417] width 142 height 120
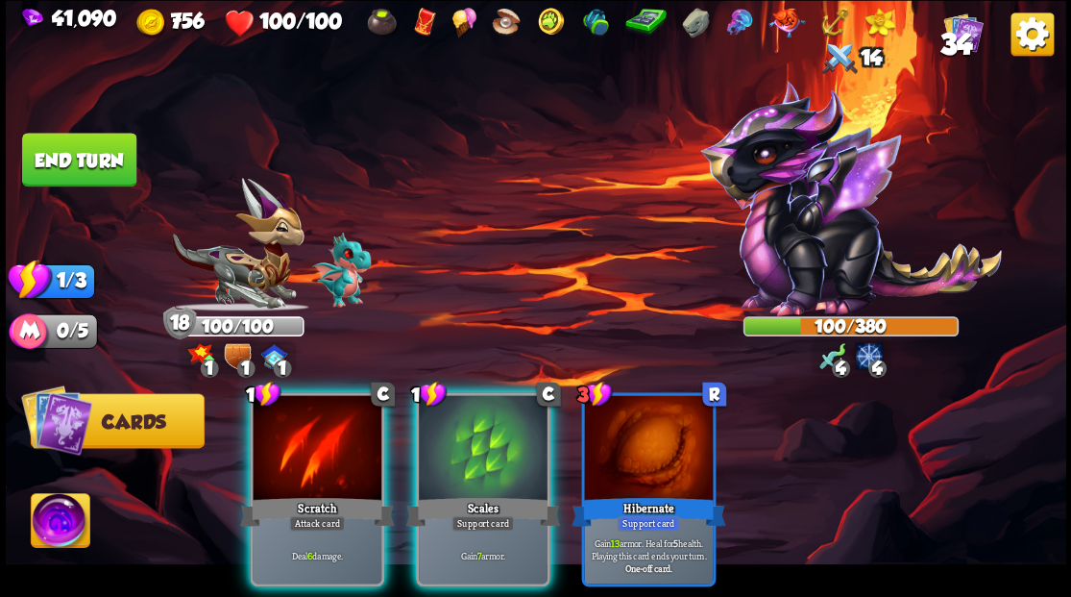
drag, startPoint x: 273, startPoint y: 446, endPoint x: 264, endPoint y: 419, distance: 28.3
click at [273, 440] on div at bounding box center [317, 449] width 129 height 109
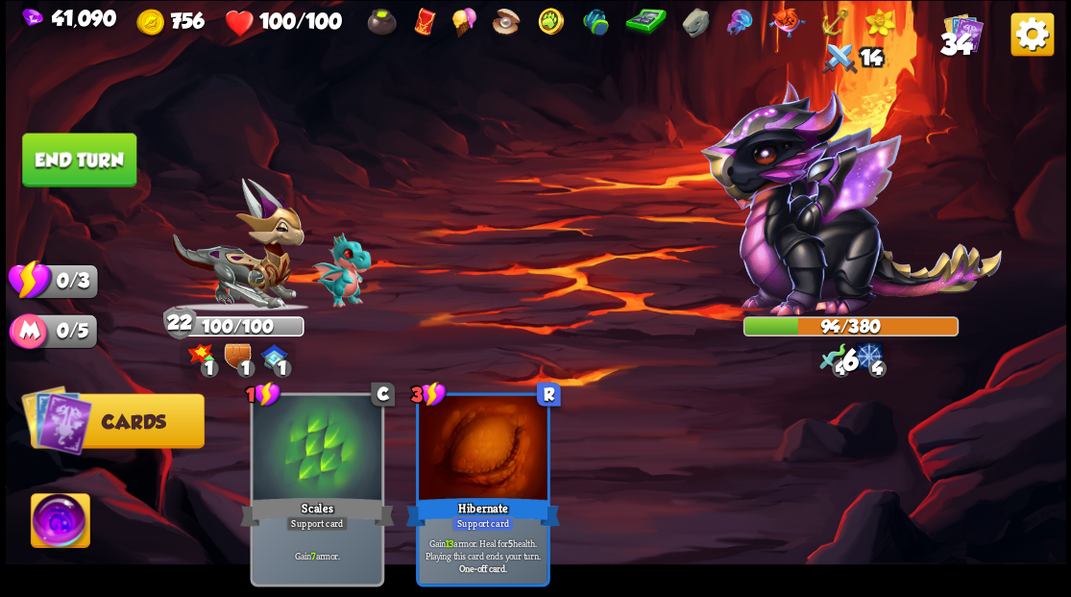
click at [52, 156] on button "End turn" at bounding box center [79, 160] width 114 height 54
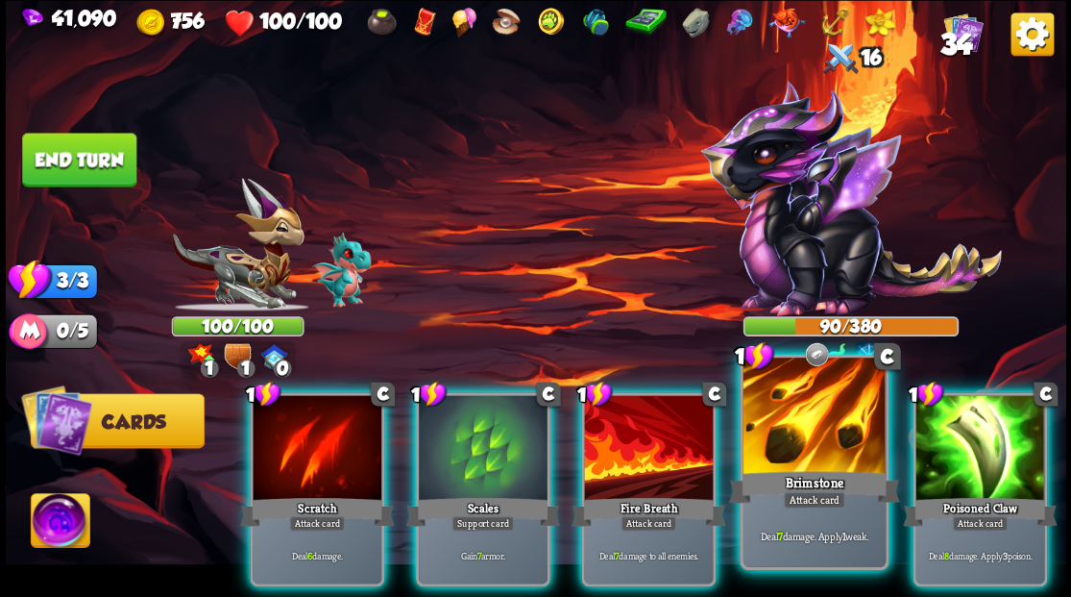
click at [797, 435] on div at bounding box center [814, 417] width 142 height 120
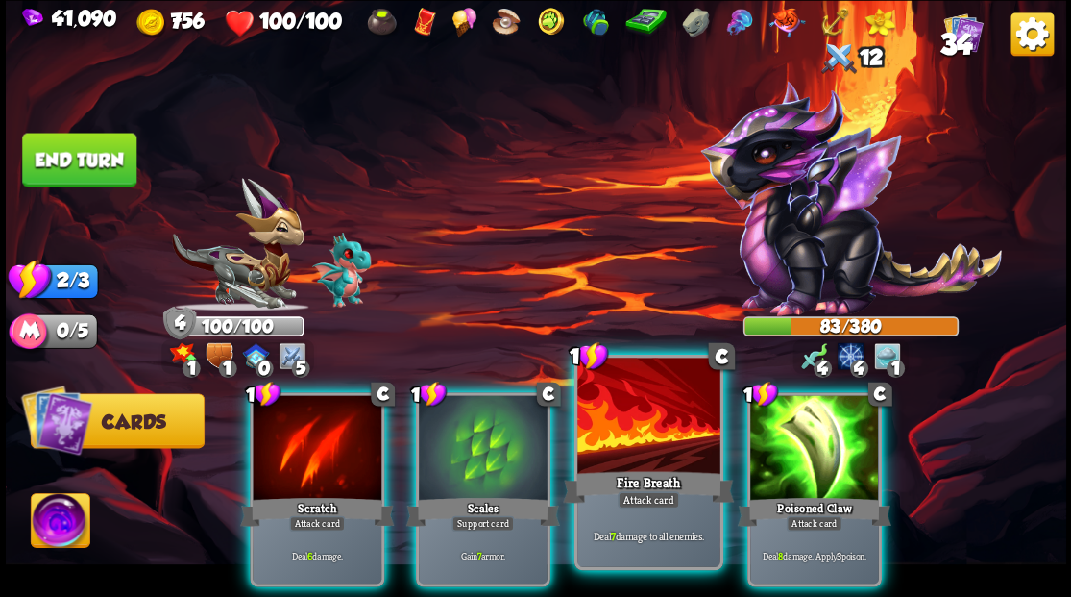
click at [644, 411] on div at bounding box center [648, 417] width 142 height 120
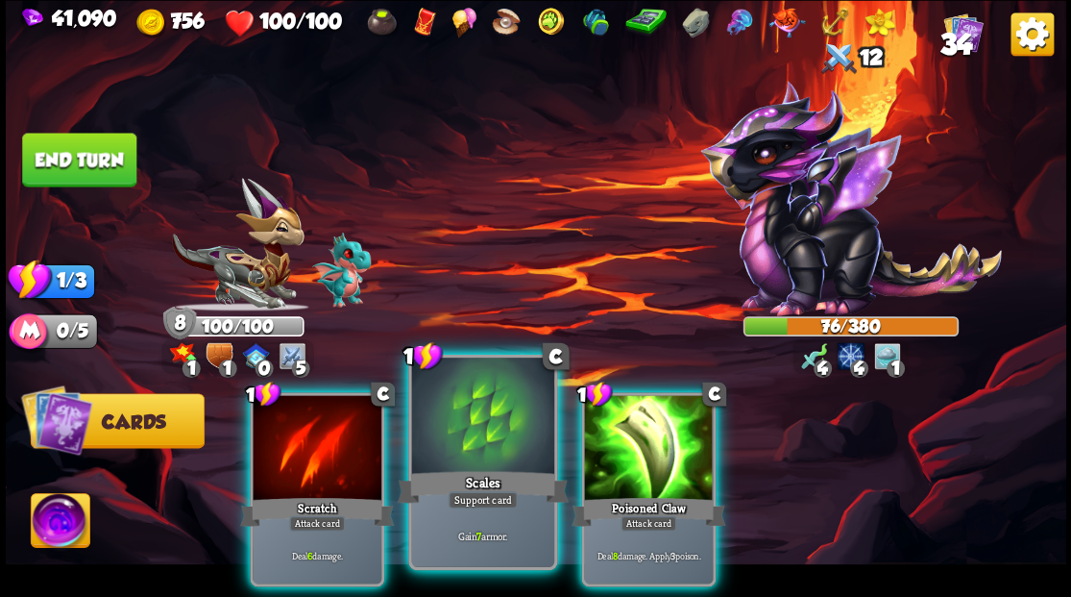
click at [478, 425] on div at bounding box center [482, 417] width 142 height 120
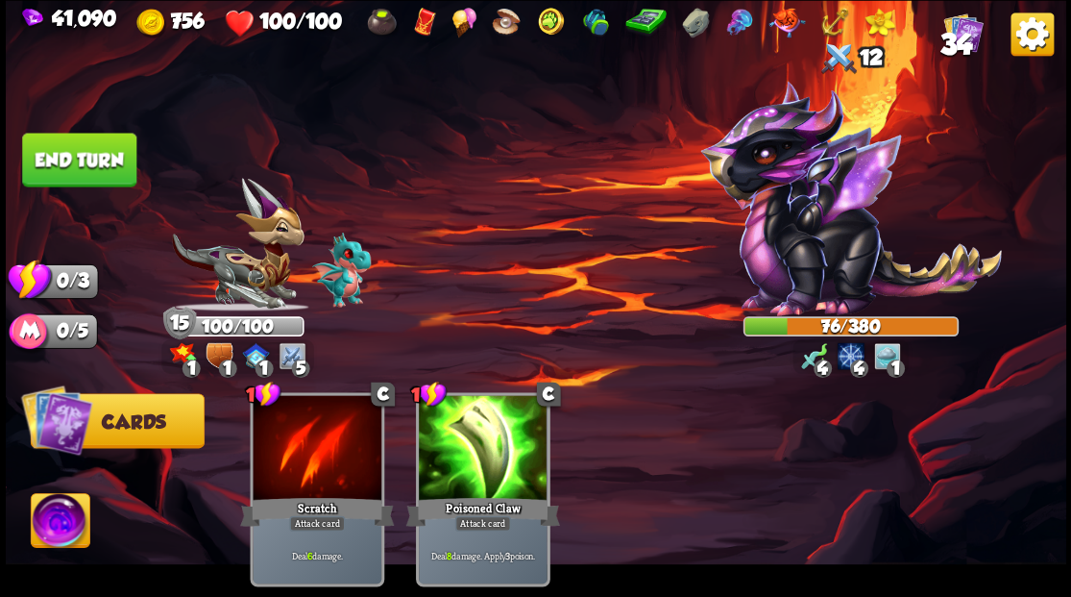
click at [105, 147] on button "End turn" at bounding box center [79, 160] width 114 height 54
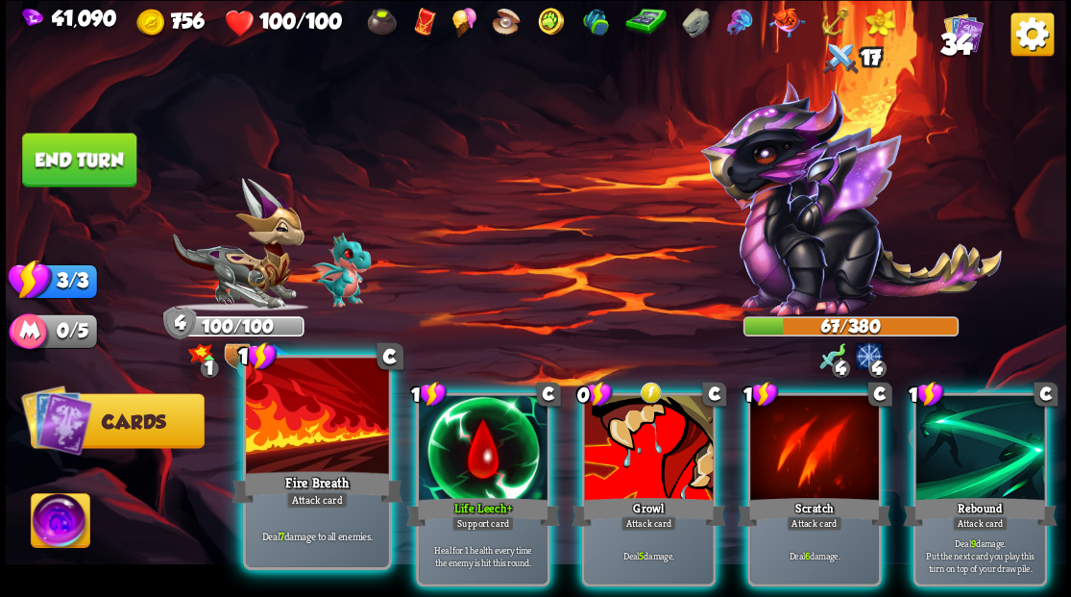
click at [305, 403] on div at bounding box center [317, 417] width 142 height 120
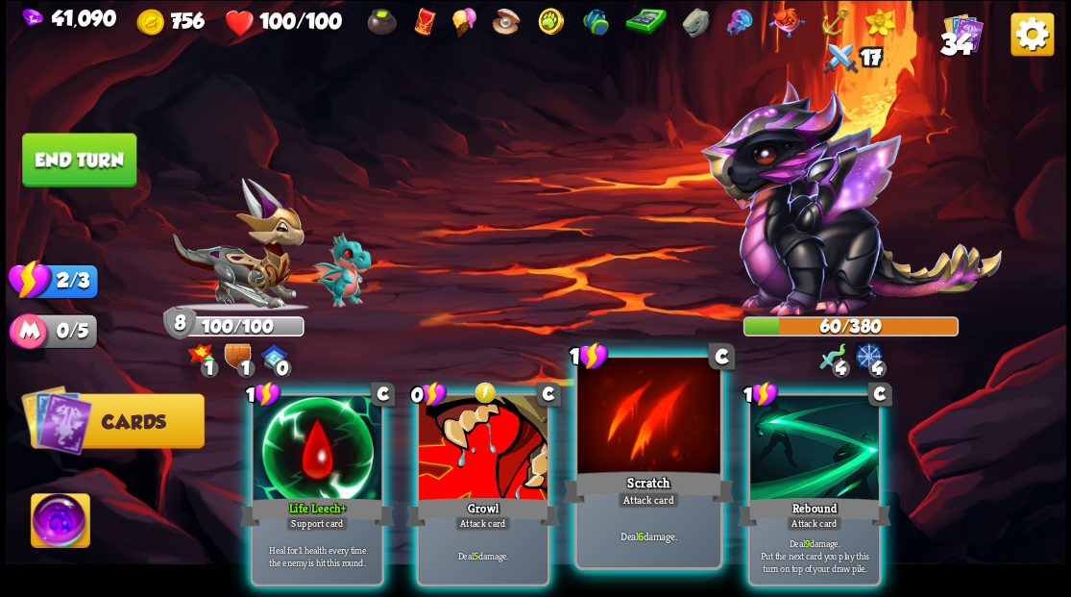
click at [675, 463] on div at bounding box center [648, 417] width 142 height 120
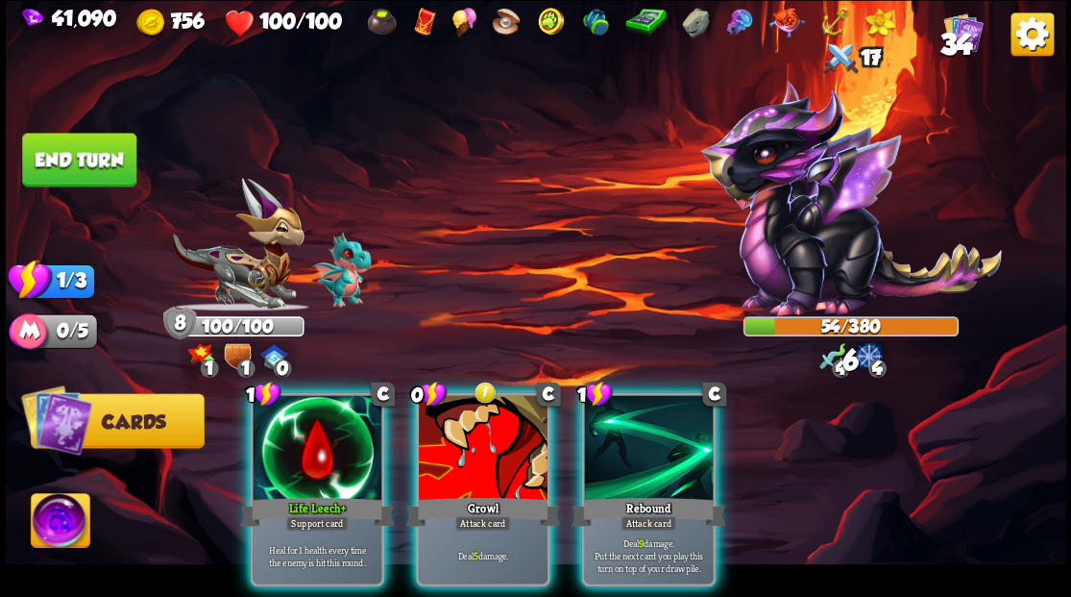
click at [675, 463] on div at bounding box center [648, 449] width 129 height 109
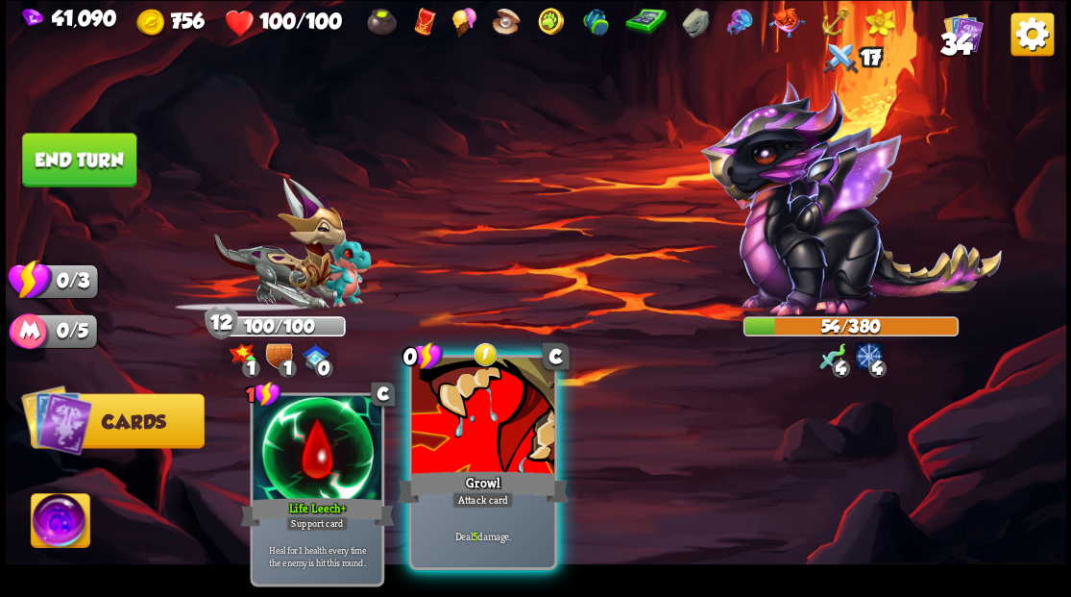
click at [455, 432] on div at bounding box center [482, 417] width 142 height 120
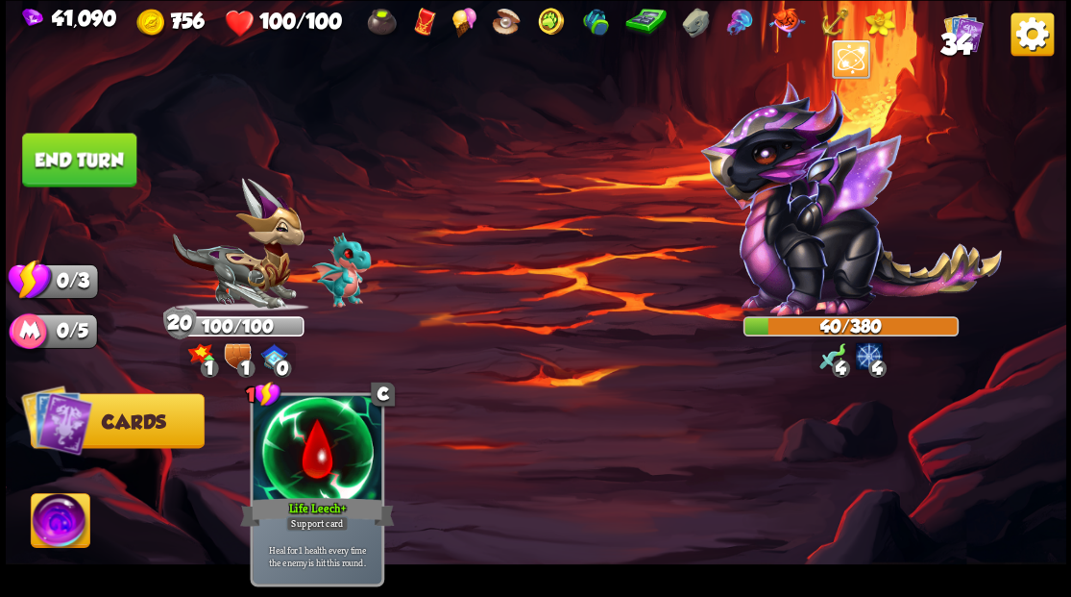
drag, startPoint x: 139, startPoint y: 176, endPoint x: 231, endPoint y: 204, distance: 95.4
click at [140, 177] on img at bounding box center [536, 298] width 1061 height 597
click at [61, 156] on button "End turn" at bounding box center [79, 160] width 114 height 54
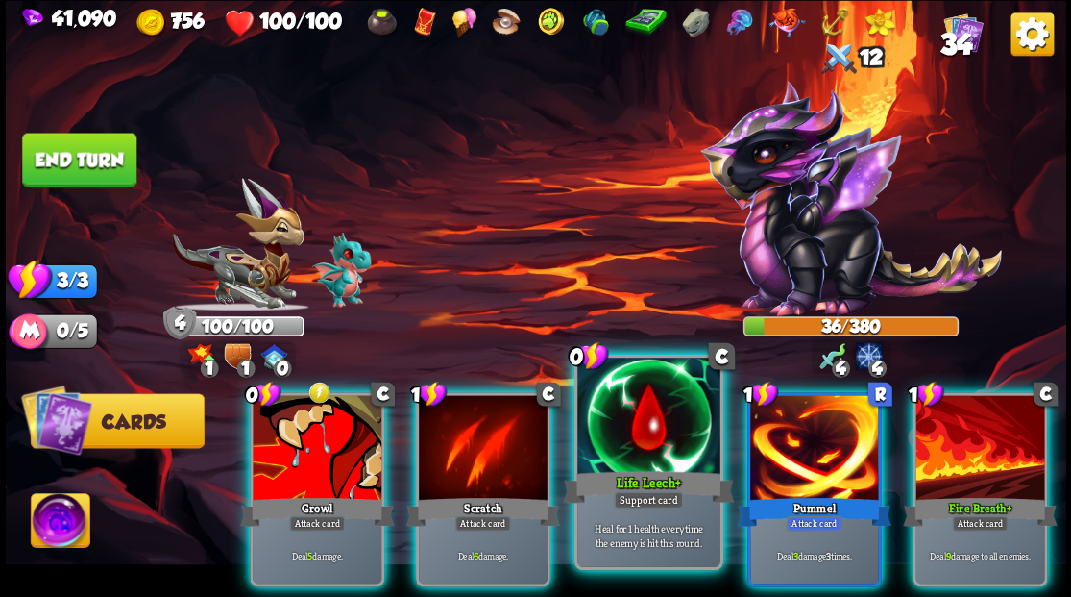
click at [641, 439] on div at bounding box center [648, 417] width 142 height 120
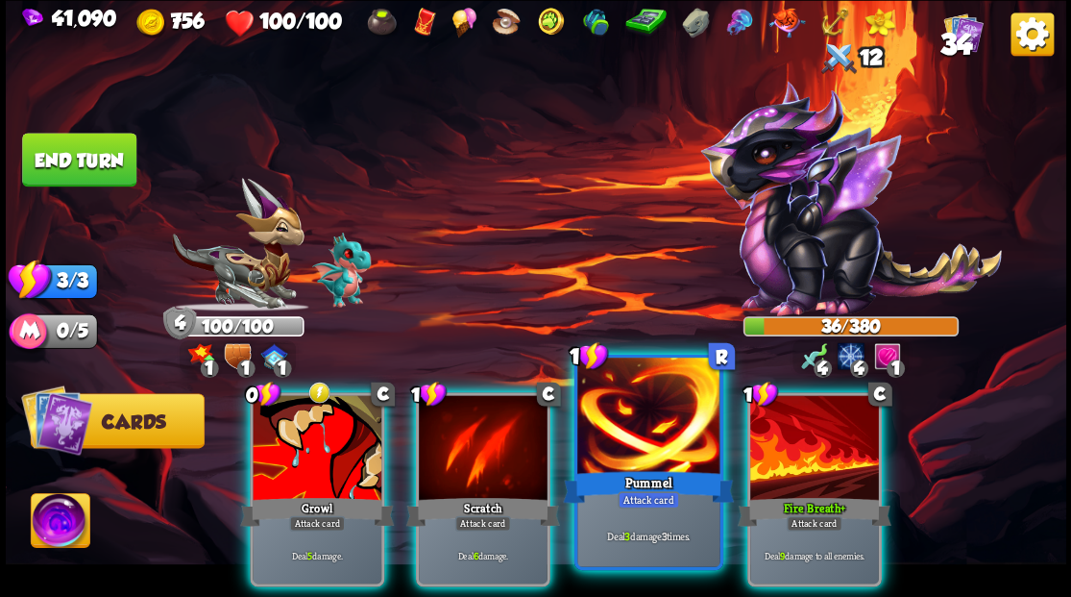
click at [636, 409] on div at bounding box center [648, 417] width 142 height 120
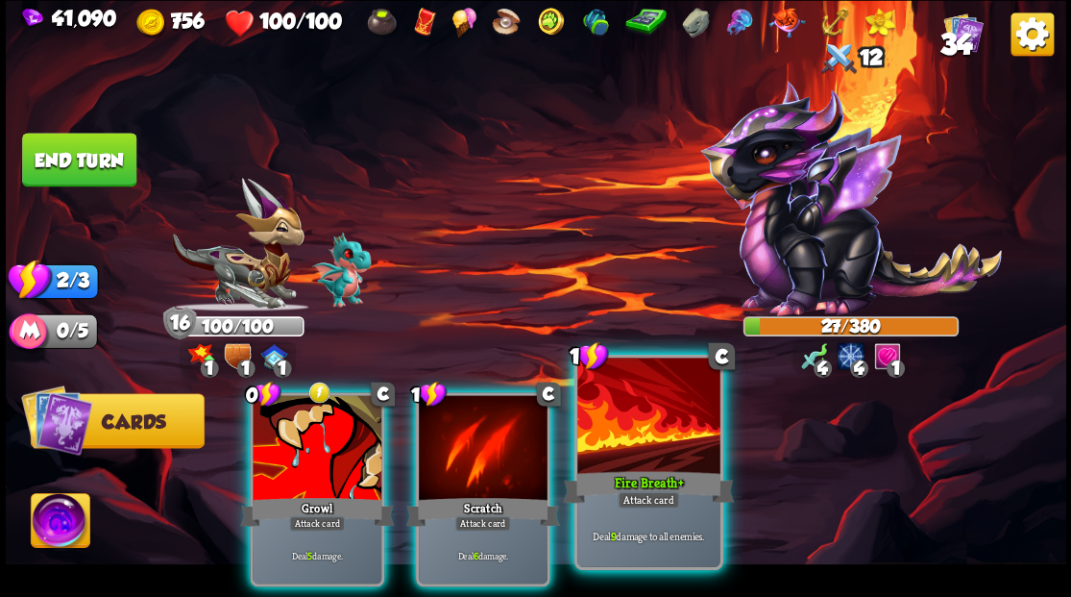
click at [638, 413] on div at bounding box center [648, 417] width 142 height 120
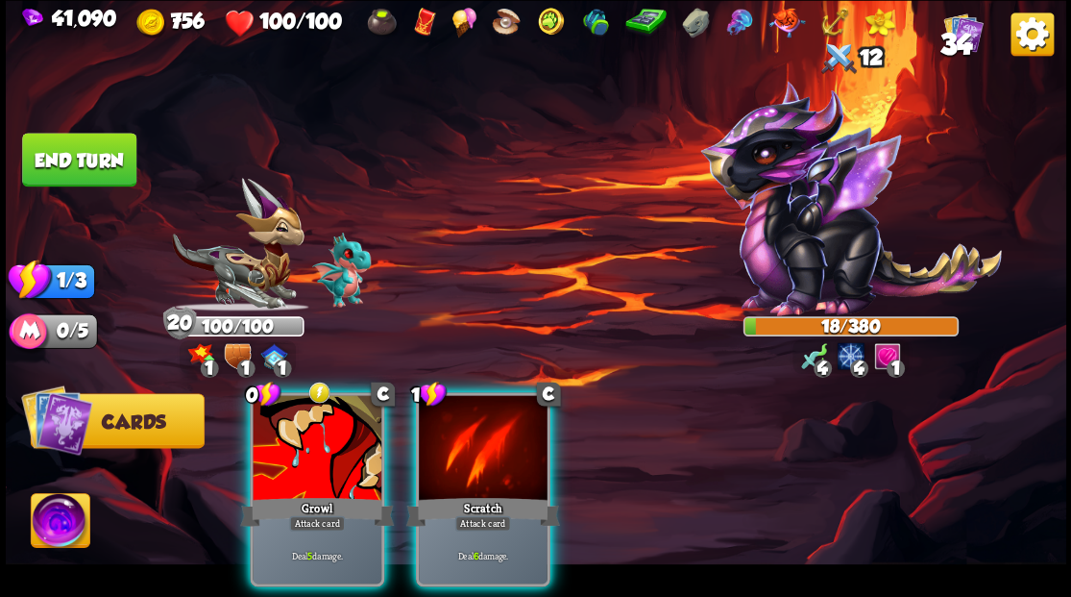
click at [505, 453] on div at bounding box center [483, 449] width 129 height 109
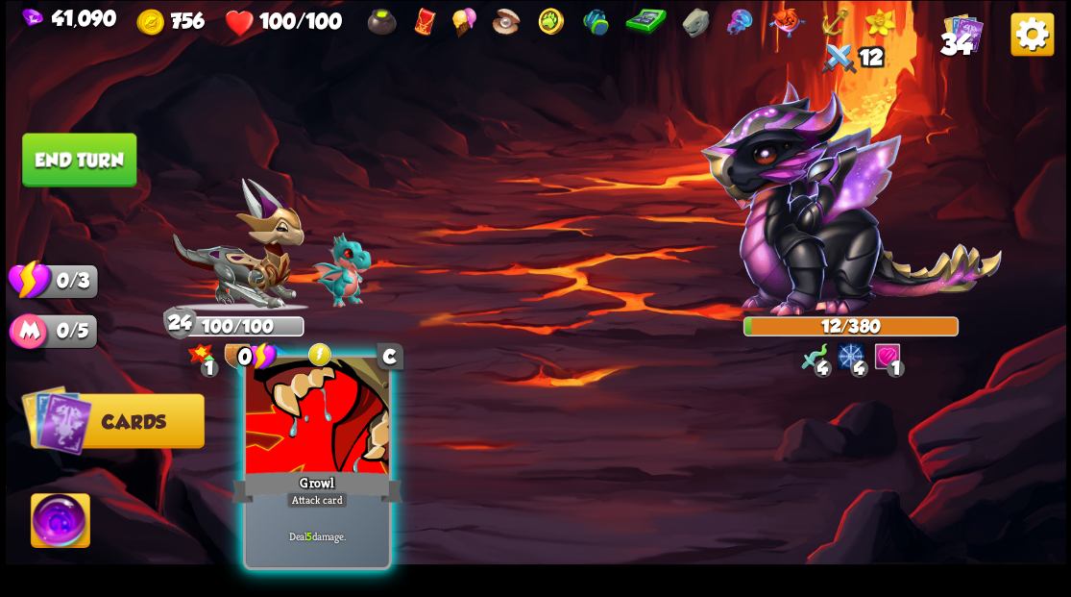
click at [325, 442] on div at bounding box center [317, 417] width 142 height 120
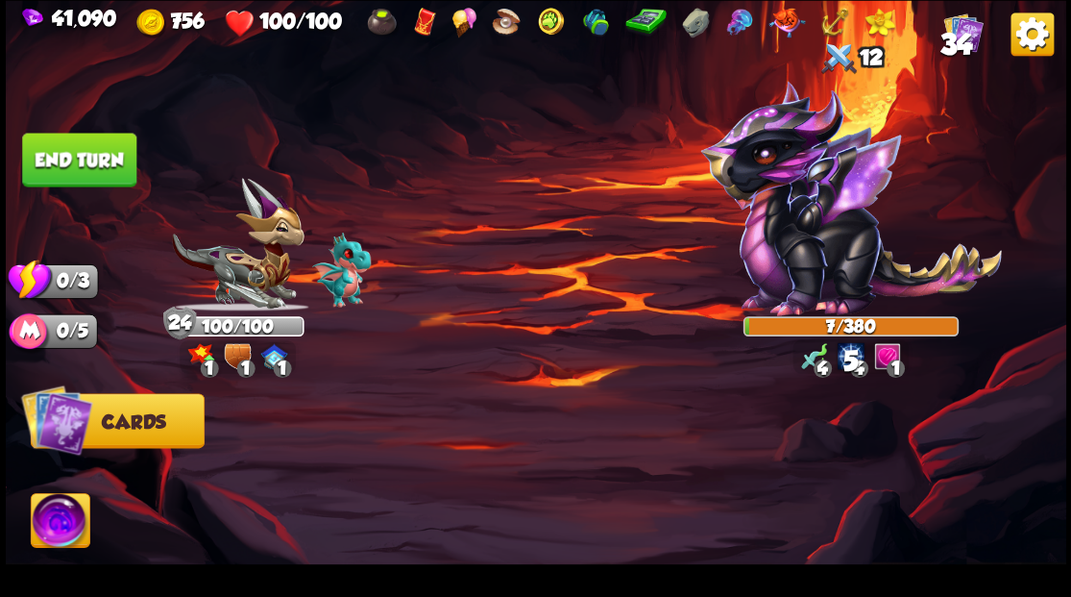
click at [84, 167] on button "End turn" at bounding box center [79, 160] width 114 height 54
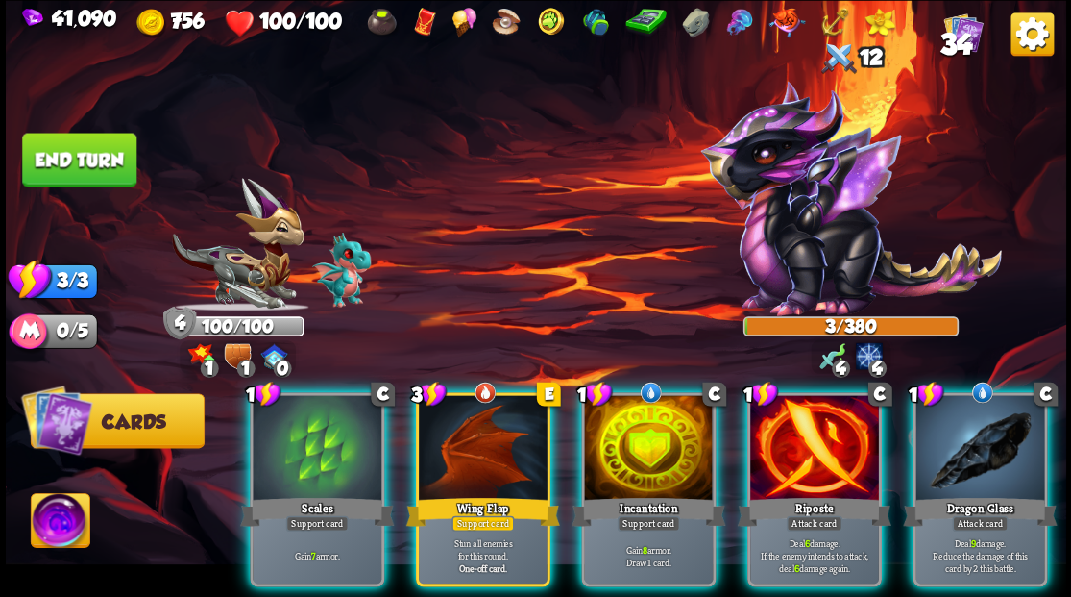
click at [943, 432] on div at bounding box center [979, 449] width 129 height 109
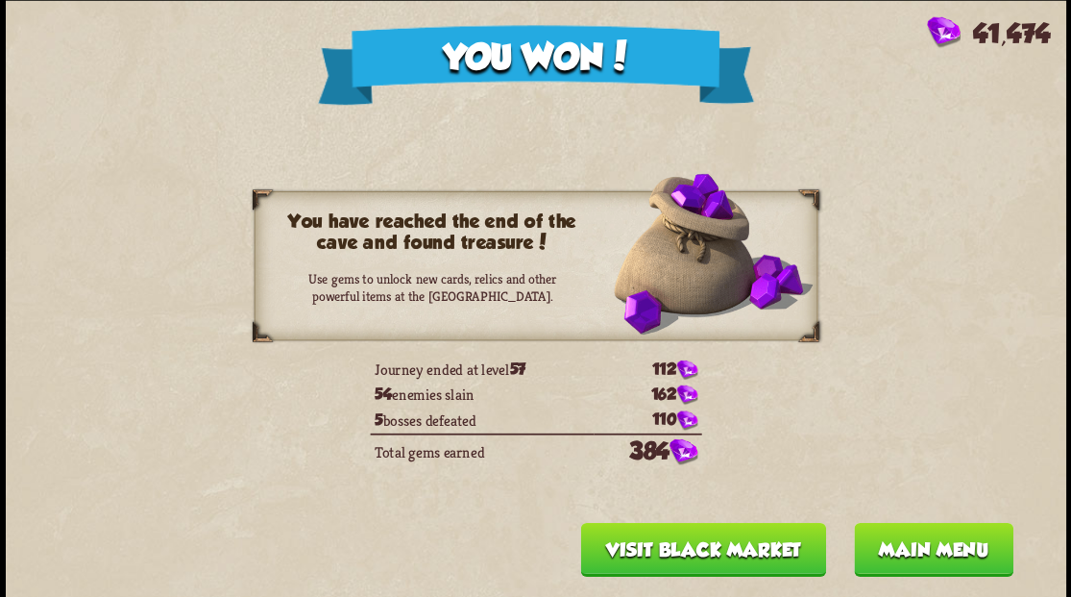
click at [916, 560] on button "Main menu" at bounding box center [932, 549] width 159 height 54
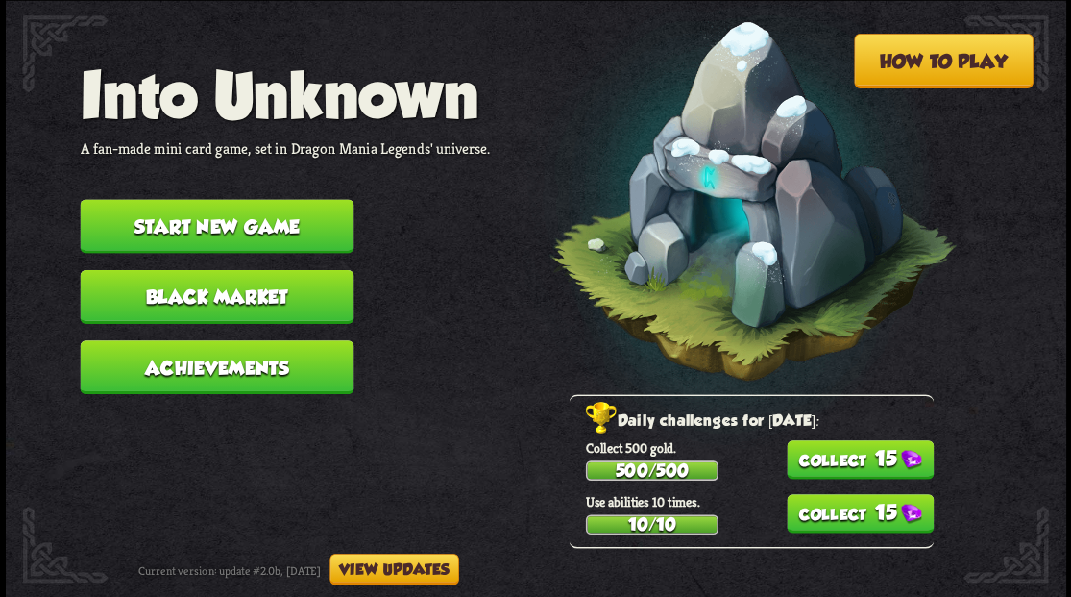
click at [857, 463] on button "15" at bounding box center [859, 459] width 147 height 39
click at [840, 506] on button "15" at bounding box center [859, 513] width 147 height 39
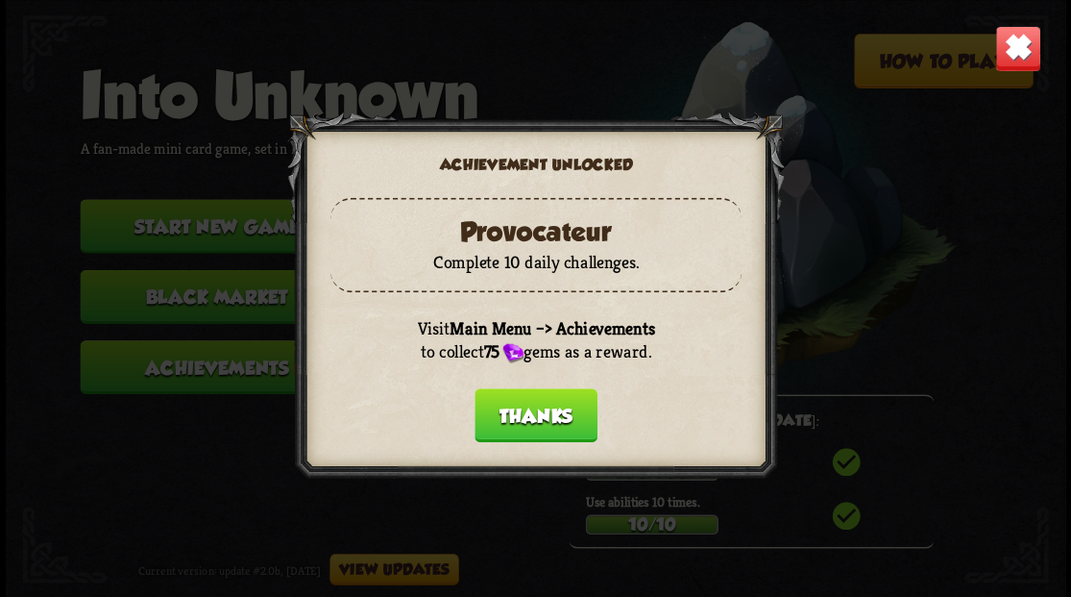
click at [536, 412] on button "Thanks" at bounding box center [536, 415] width 123 height 54
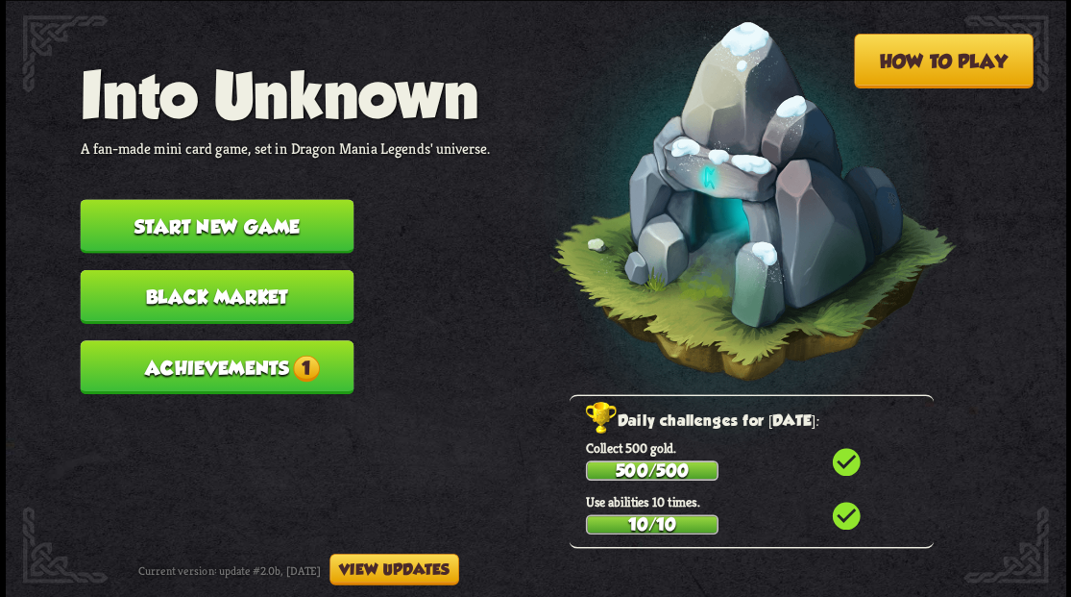
click at [192, 221] on button "Start new game" at bounding box center [217, 226] width 274 height 54
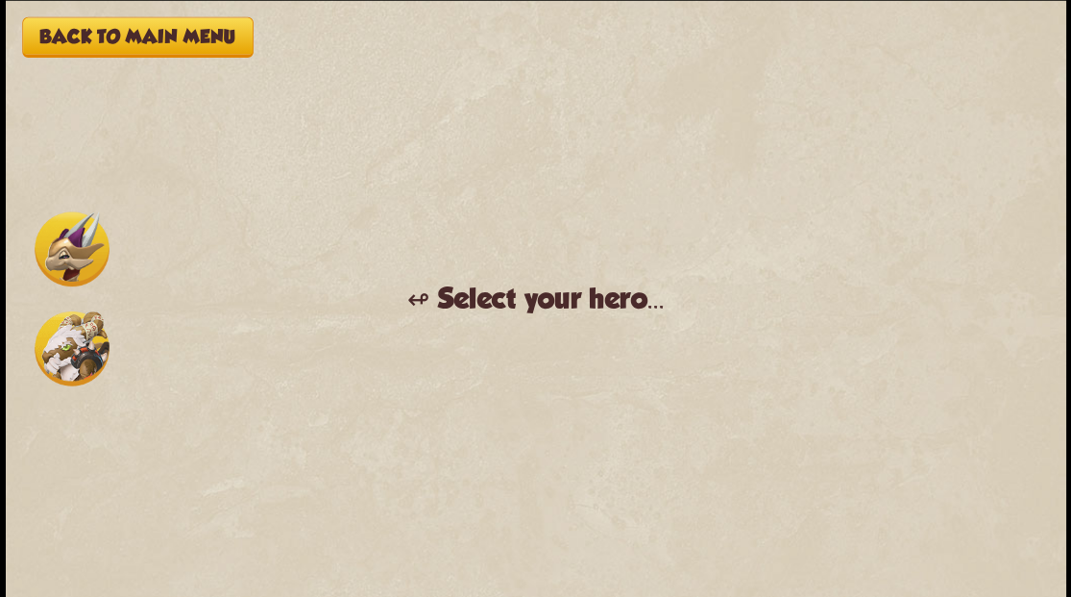
drag, startPoint x: 63, startPoint y: 254, endPoint x: 130, endPoint y: 272, distance: 68.8
click at [63, 253] on img at bounding box center [72, 248] width 75 height 75
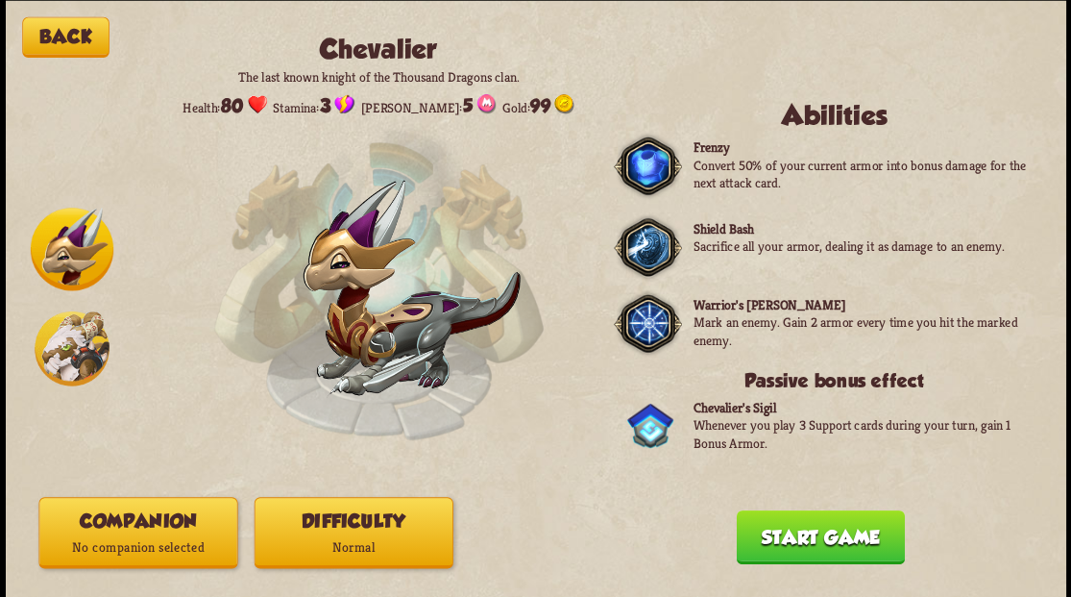
click at [141, 530] on button "Companion No companion selected" at bounding box center [137, 532] width 199 height 71
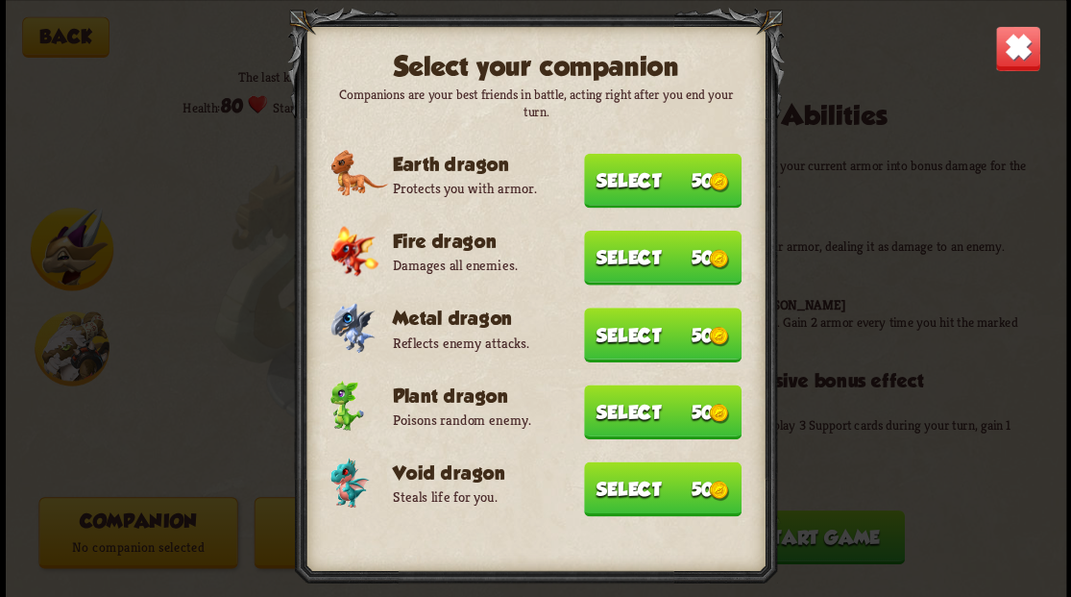
click at [647, 494] on button "Select 50" at bounding box center [663, 488] width 158 height 55
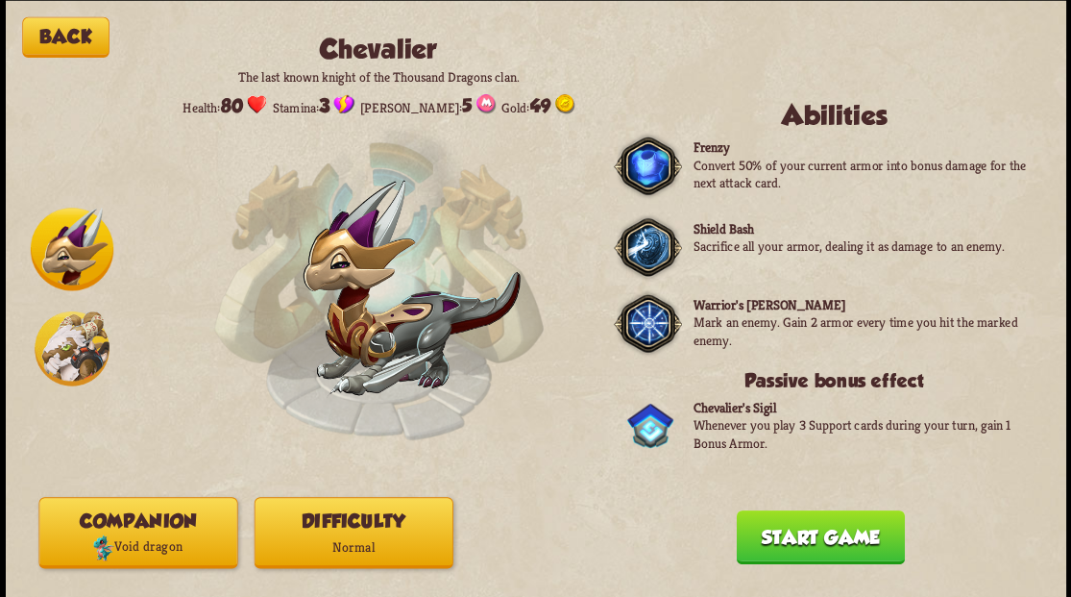
click at [837, 551] on button "Start game" at bounding box center [820, 536] width 168 height 54
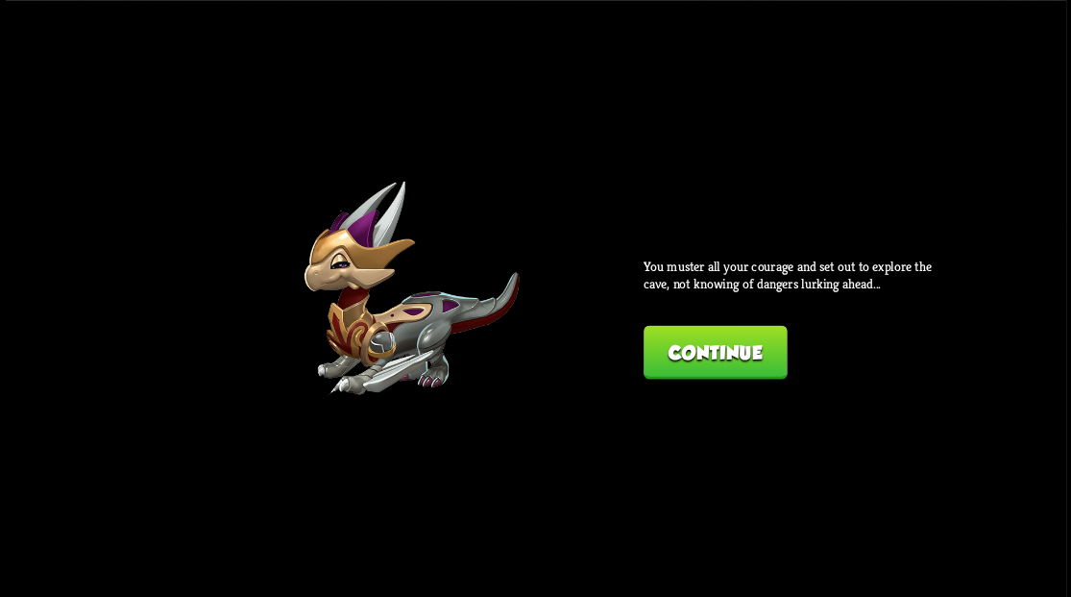
click at [697, 354] on button "Continue" at bounding box center [715, 352] width 143 height 54
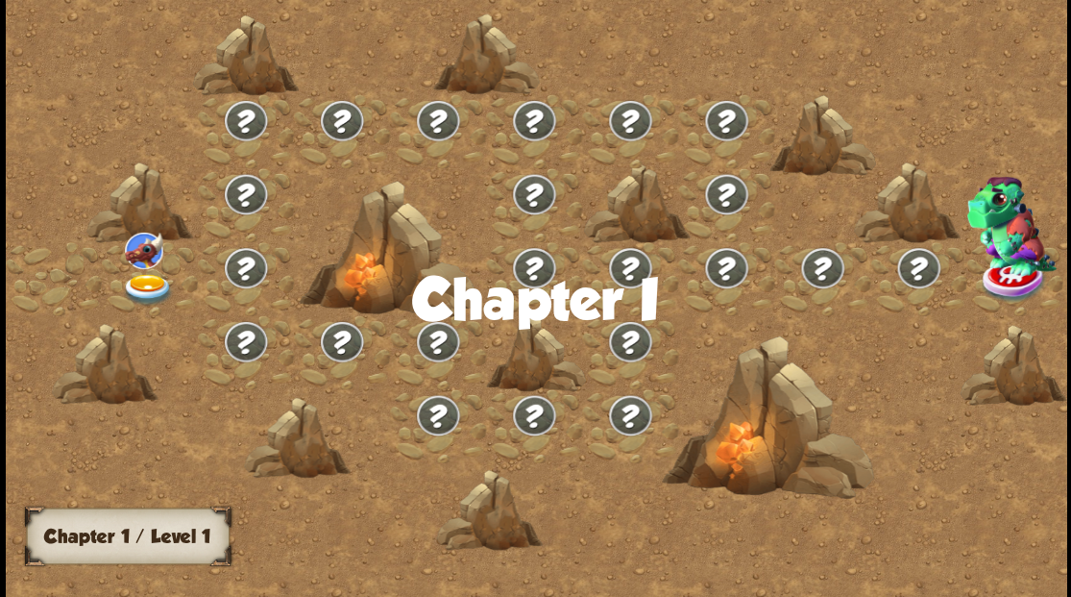
click at [147, 284] on img at bounding box center [147, 289] width 53 height 32
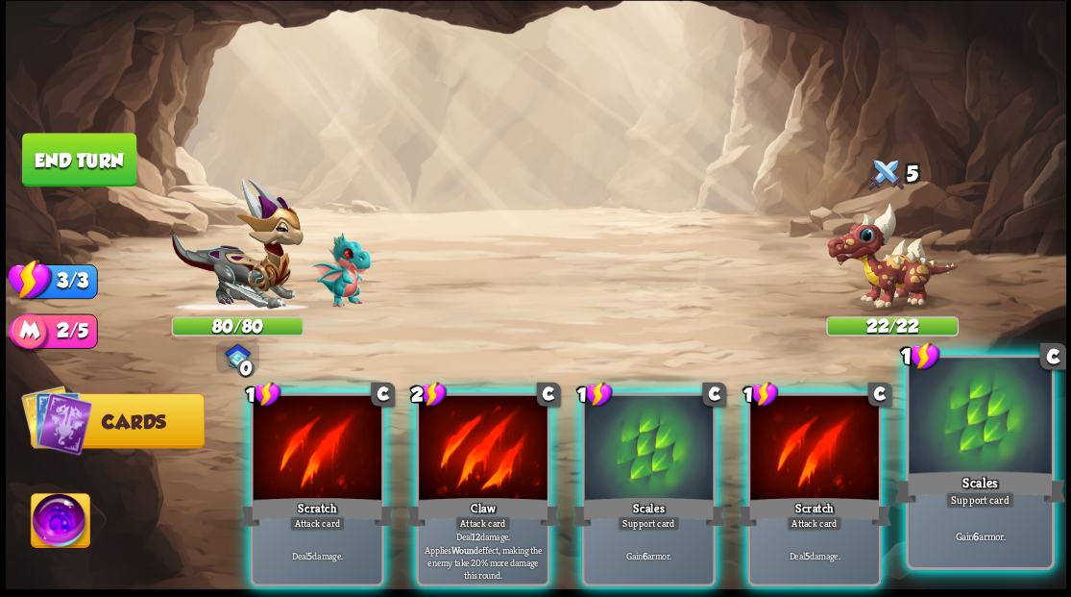
drag, startPoint x: 978, startPoint y: 438, endPoint x: 941, endPoint y: 419, distance: 41.3
click at [978, 436] on div at bounding box center [980, 417] width 142 height 120
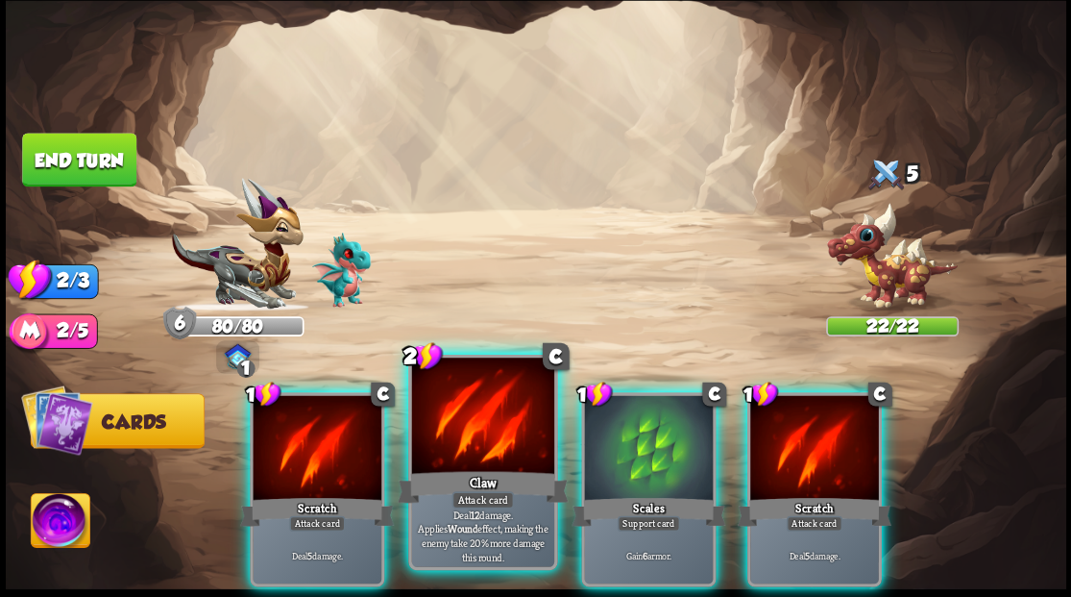
click at [419, 433] on div at bounding box center [482, 417] width 142 height 120
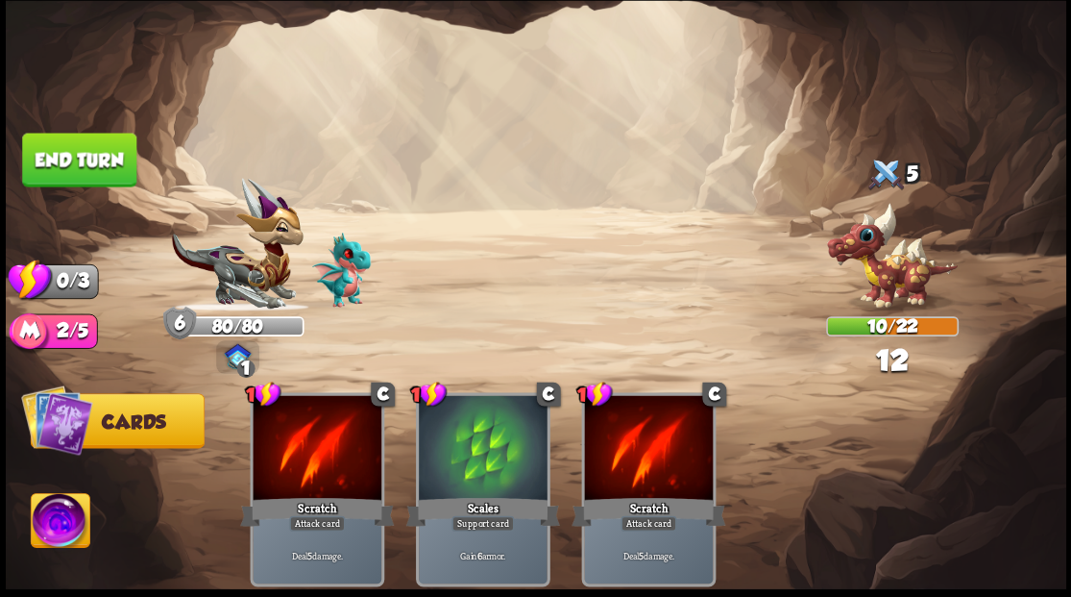
click at [99, 161] on button "End turn" at bounding box center [79, 160] width 114 height 54
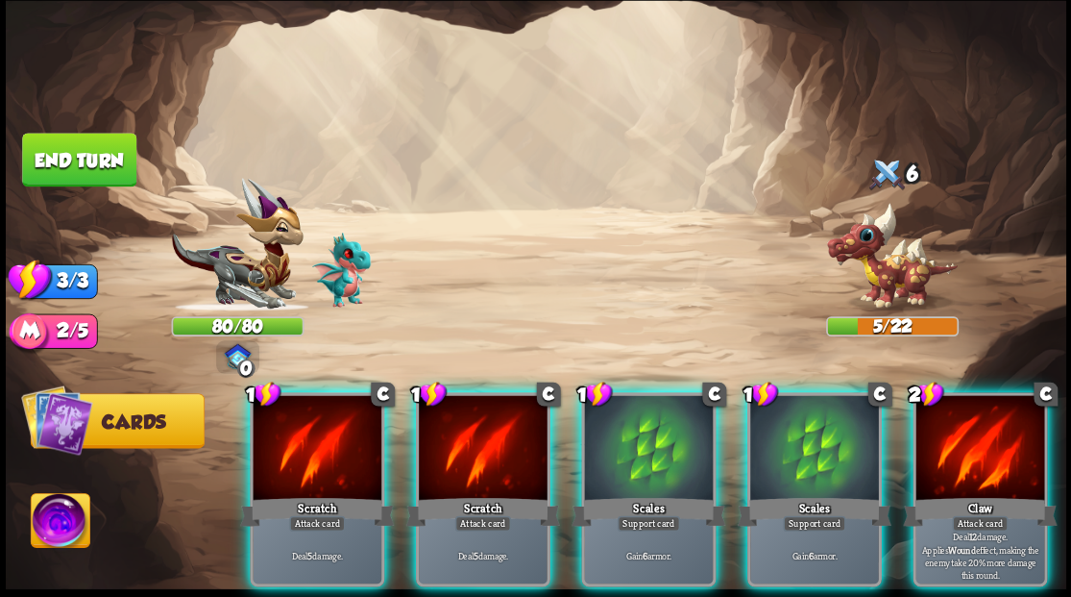
drag, startPoint x: 986, startPoint y: 422, endPoint x: 984, endPoint y: 408, distance: 13.6
click at [986, 413] on div at bounding box center [979, 449] width 129 height 109
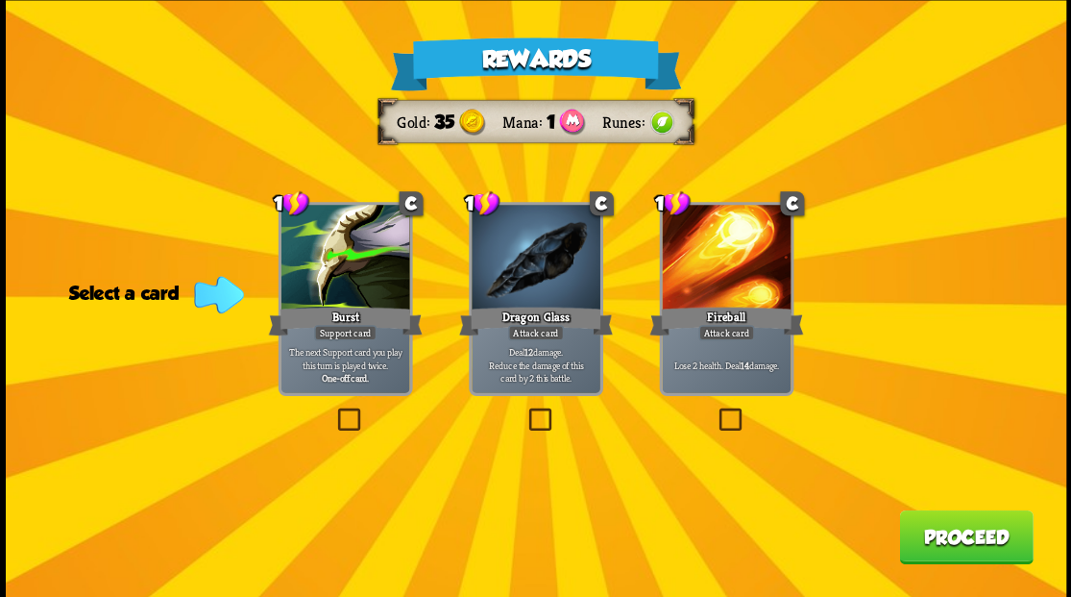
click at [525, 410] on label at bounding box center [525, 410] width 0 height 0
click at [0, 0] on input "checkbox" at bounding box center [0, 0] width 0 height 0
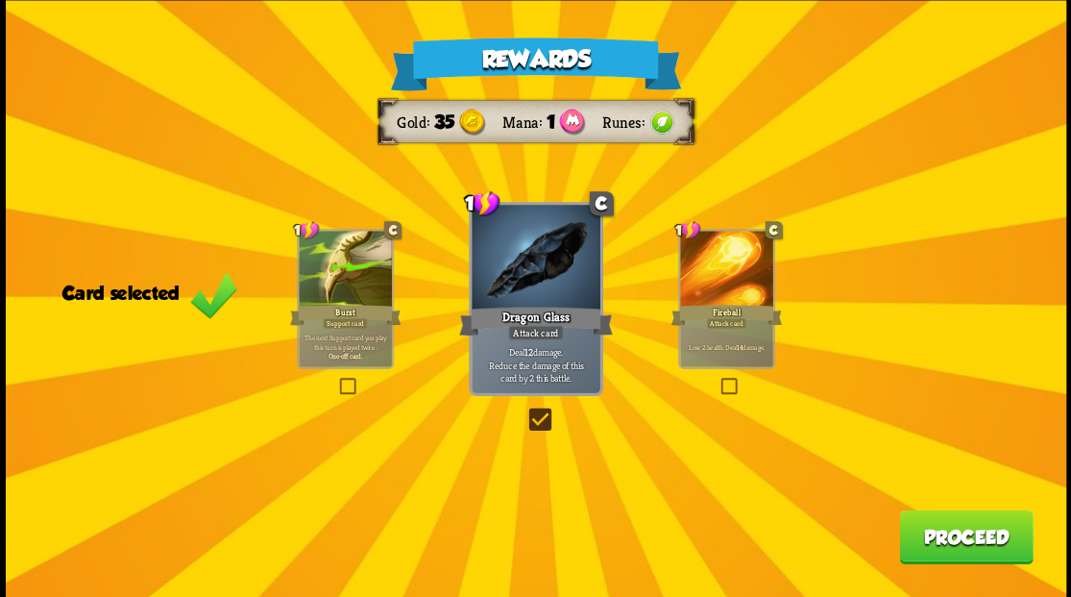
click at [930, 540] on button "Proceed" at bounding box center [966, 536] width 134 height 54
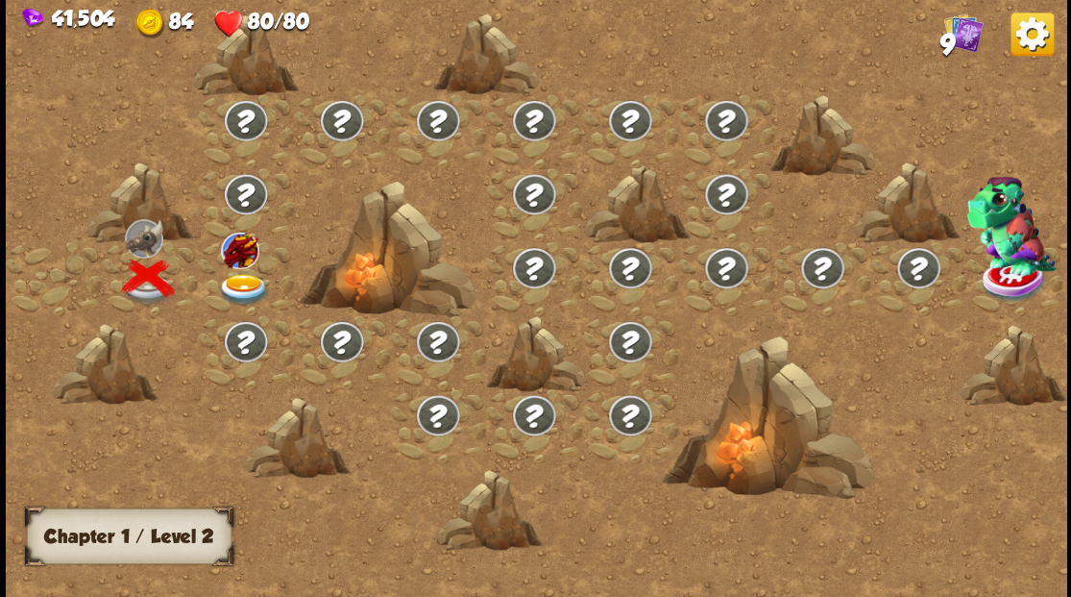
click at [232, 281] on img at bounding box center [243, 289] width 53 height 32
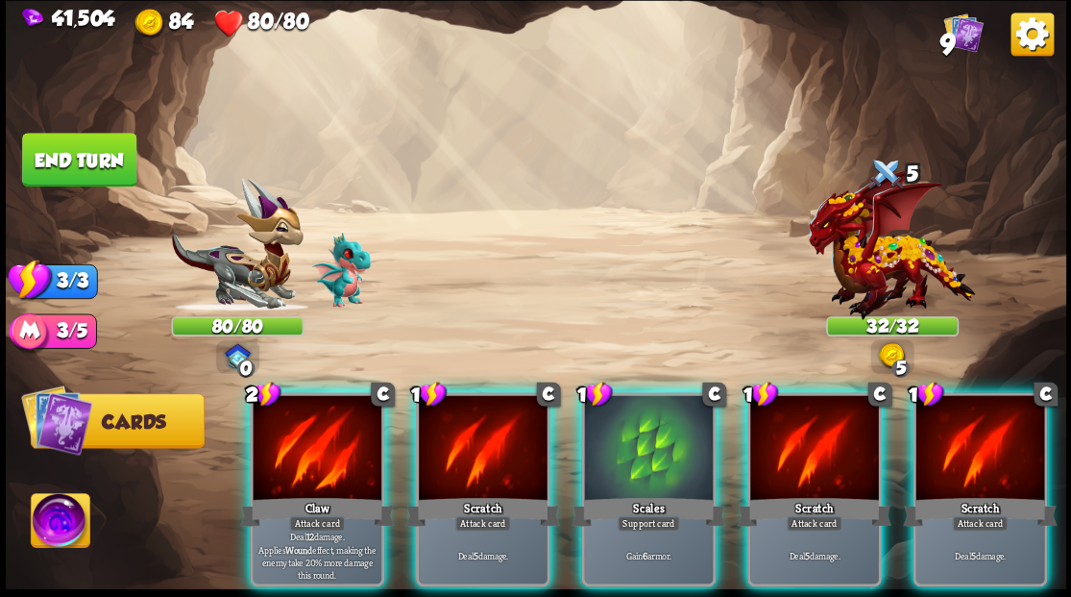
click at [638, 421] on div at bounding box center [648, 449] width 129 height 109
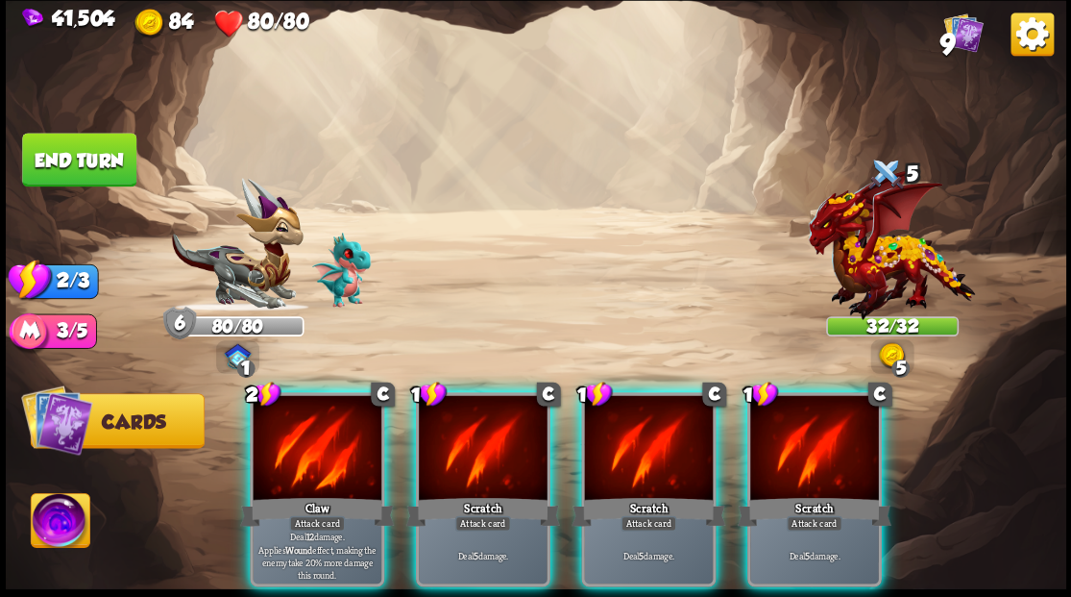
drag, startPoint x: 612, startPoint y: 411, endPoint x: 616, endPoint y: 392, distance: 19.6
click at [612, 409] on div at bounding box center [648, 449] width 129 height 109
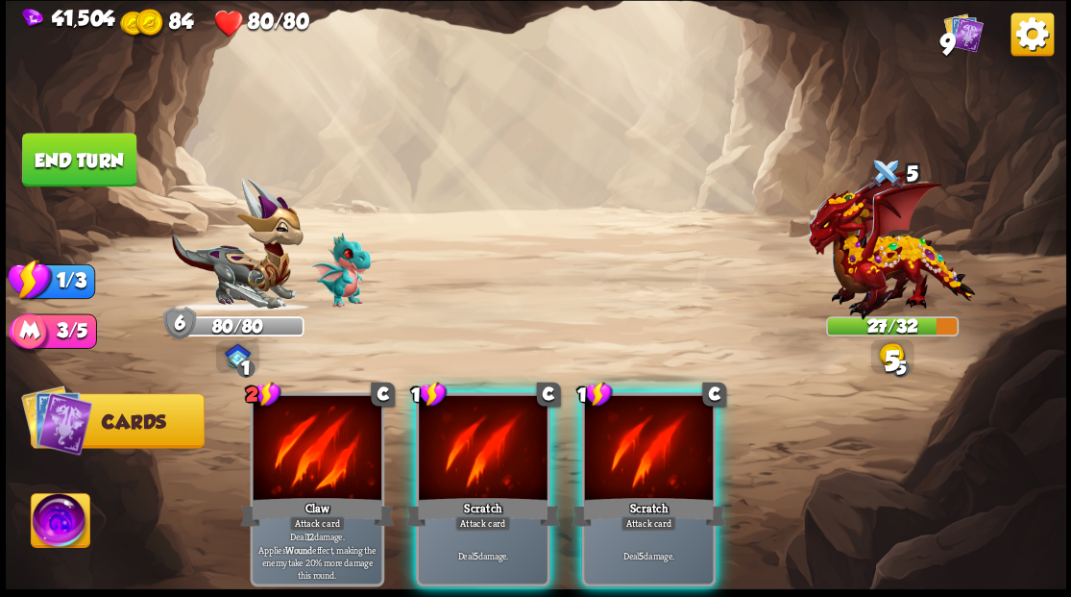
click at [613, 395] on div at bounding box center [648, 449] width 129 height 109
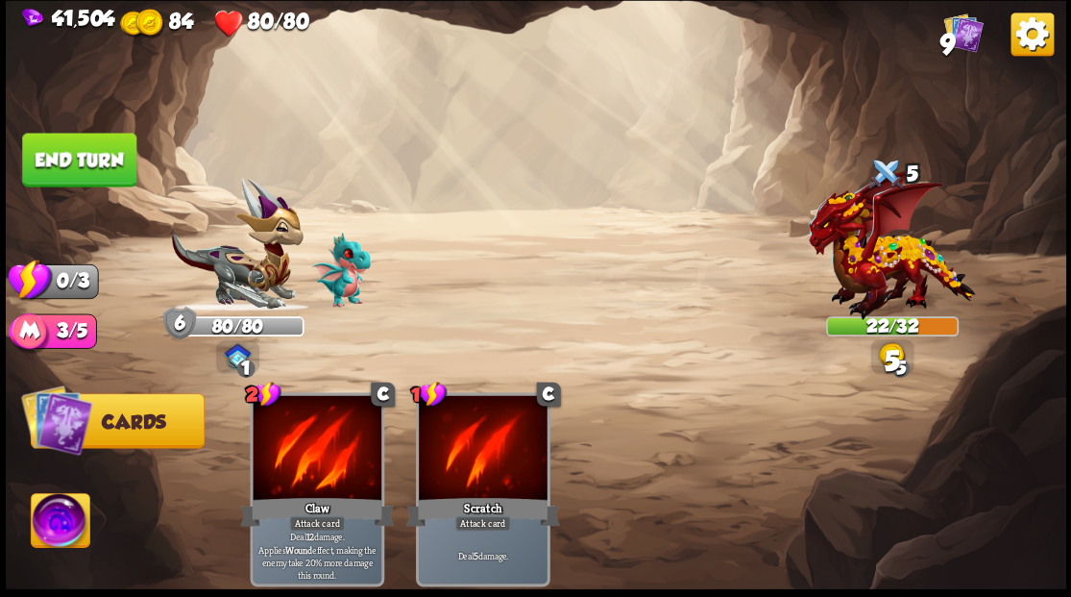
drag, startPoint x: 94, startPoint y: 172, endPoint x: 553, endPoint y: 204, distance: 460.3
click at [102, 175] on button "End turn" at bounding box center [79, 160] width 114 height 54
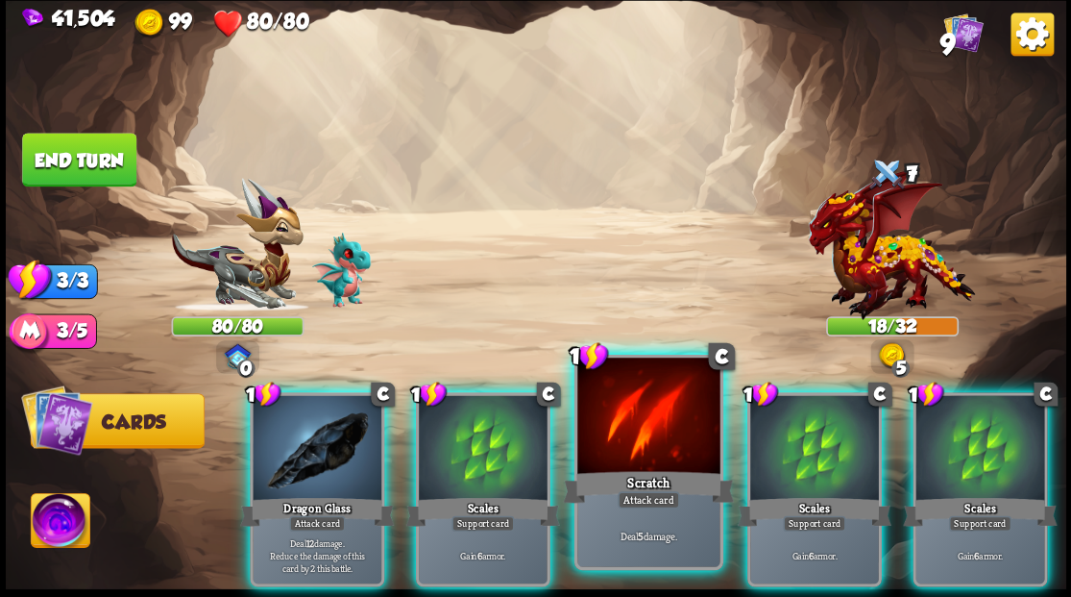
drag, startPoint x: 784, startPoint y: 461, endPoint x: 668, endPoint y: 419, distance: 123.7
click at [785, 459] on div at bounding box center [814, 449] width 129 height 109
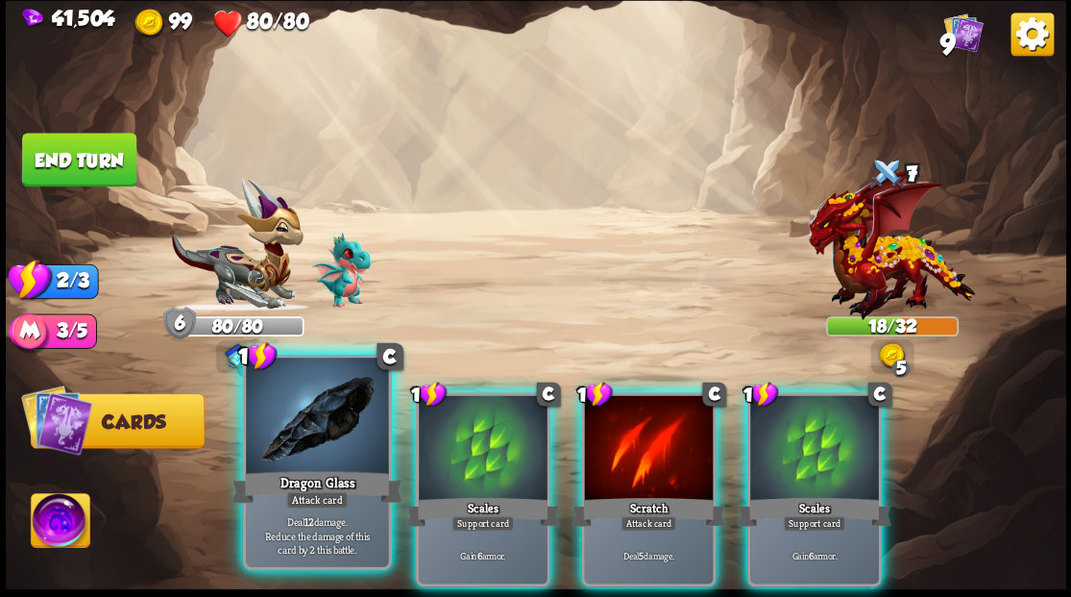
click at [284, 451] on div at bounding box center [317, 417] width 142 height 120
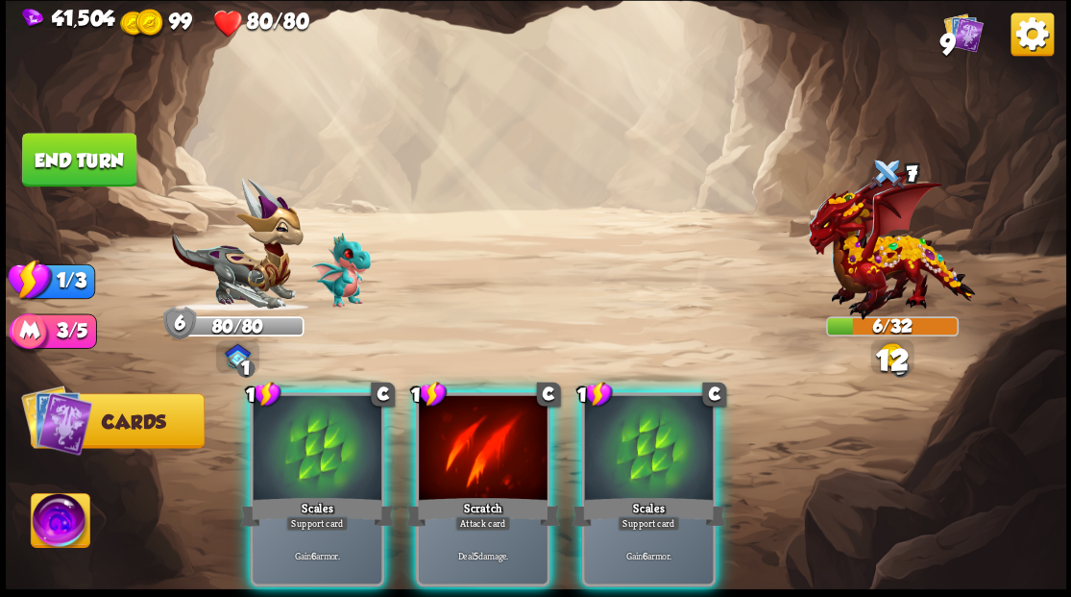
click at [473, 441] on div at bounding box center [483, 449] width 129 height 109
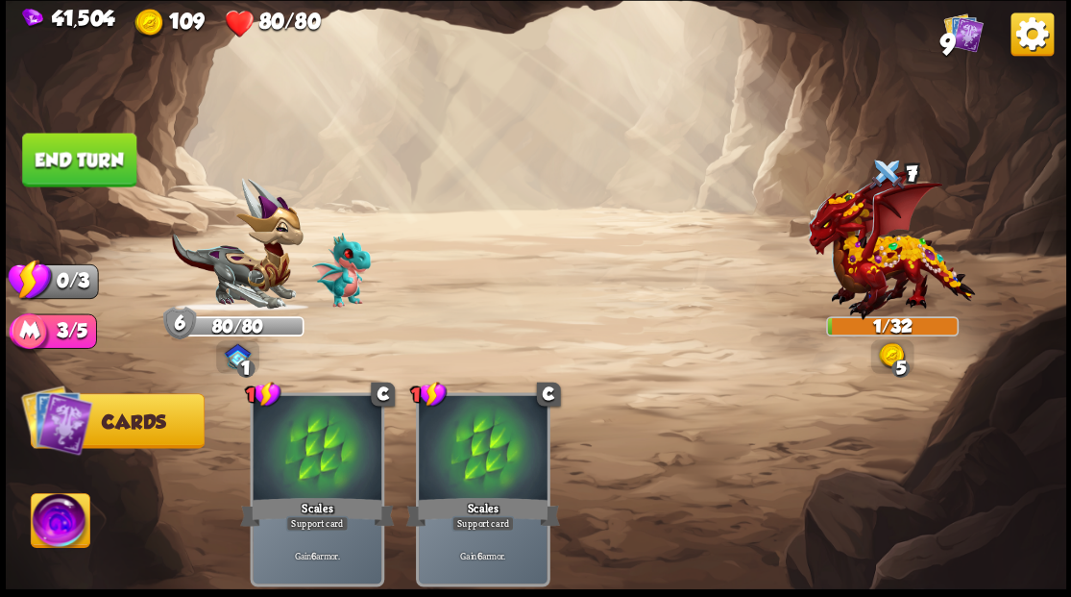
click at [79, 136] on button "End turn" at bounding box center [79, 160] width 114 height 54
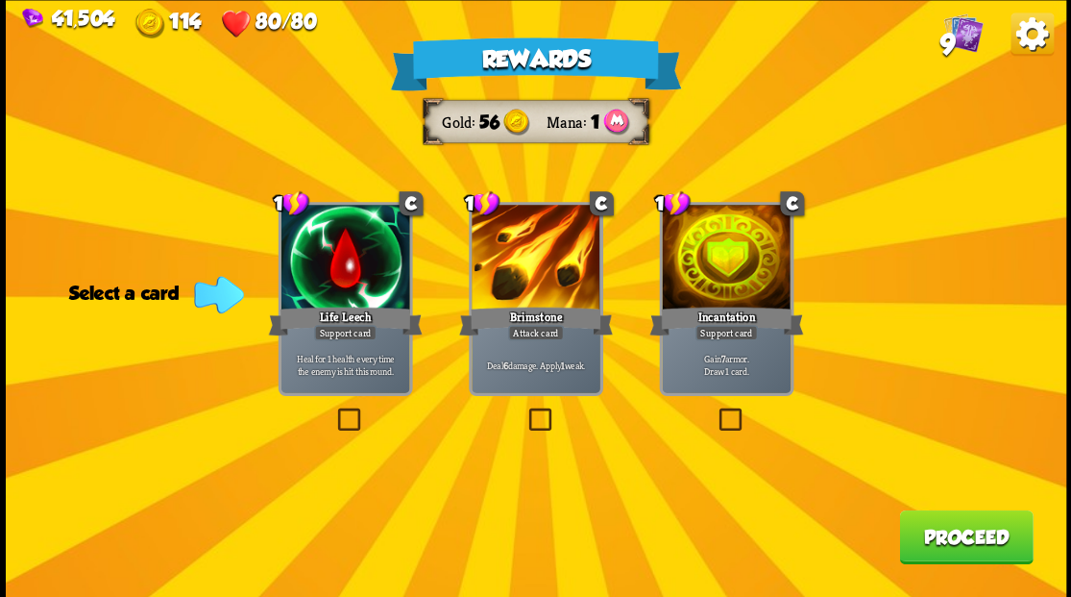
click at [715, 410] on label at bounding box center [715, 410] width 0 height 0
click at [0, 0] on input "checkbox" at bounding box center [0, 0] width 0 height 0
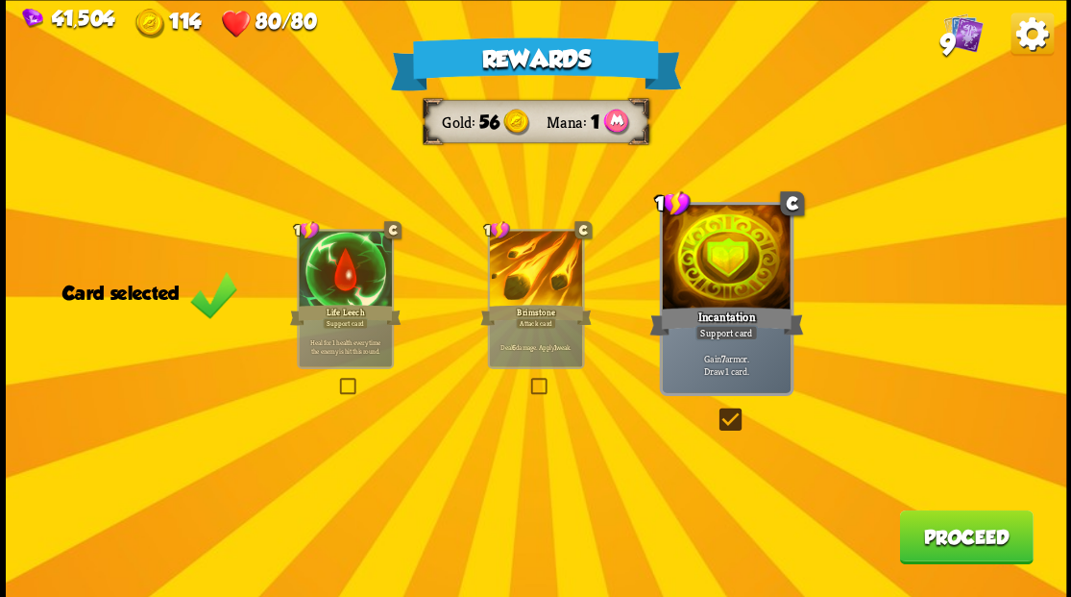
drag, startPoint x: 947, startPoint y: 538, endPoint x: 915, endPoint y: 519, distance: 37.9
click at [915, 519] on button "Proceed" at bounding box center [966, 536] width 134 height 54
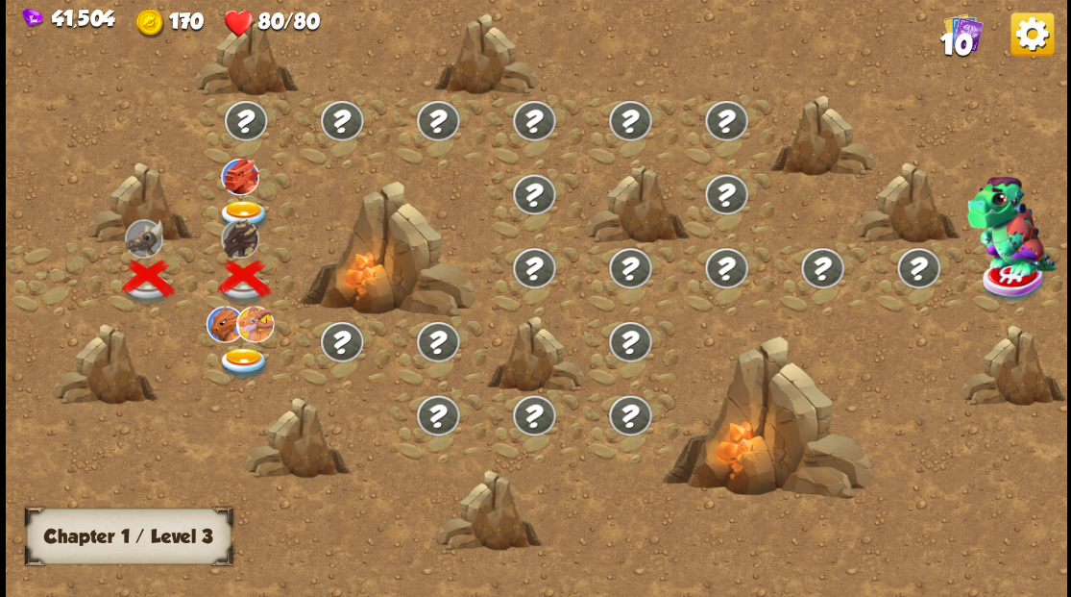
click at [241, 210] on img at bounding box center [243, 216] width 53 height 32
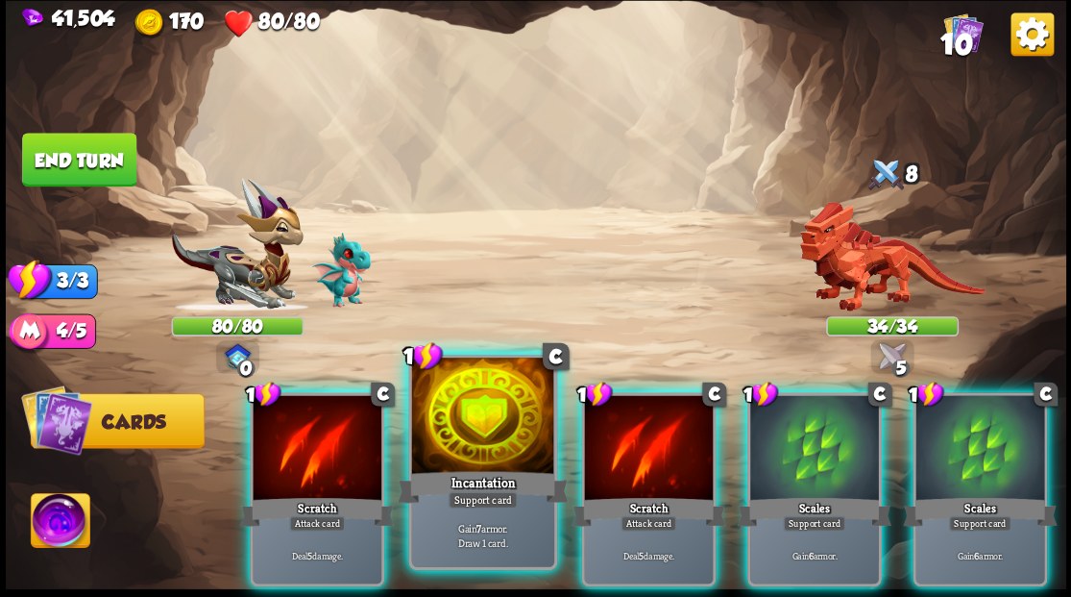
click at [474, 440] on div at bounding box center [482, 417] width 142 height 120
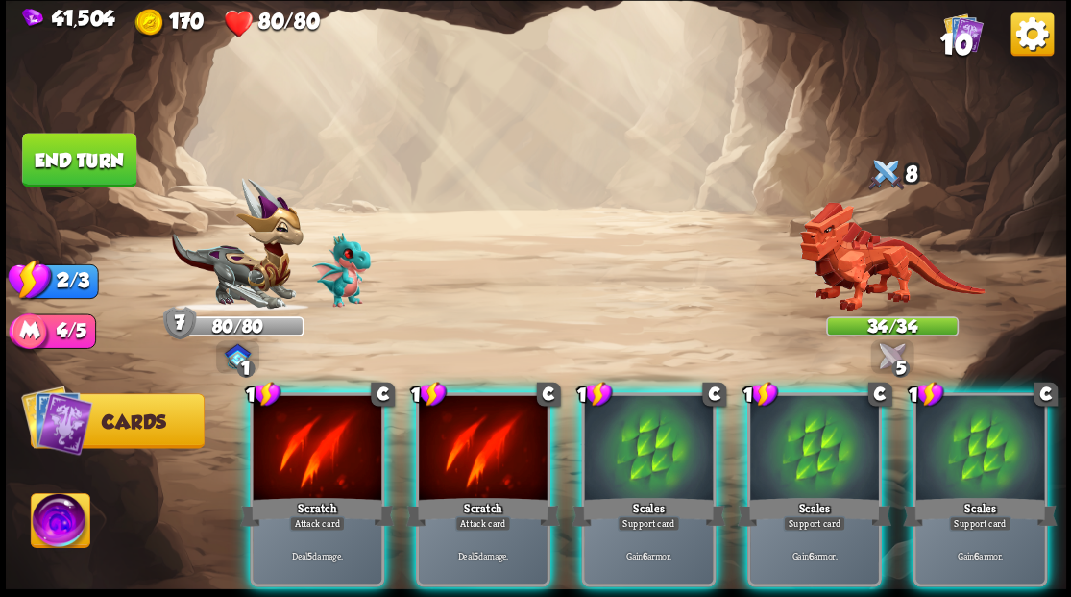
drag, startPoint x: 474, startPoint y: 441, endPoint x: 476, endPoint y: 455, distance: 14.7
click at [475, 452] on div at bounding box center [483, 449] width 129 height 109
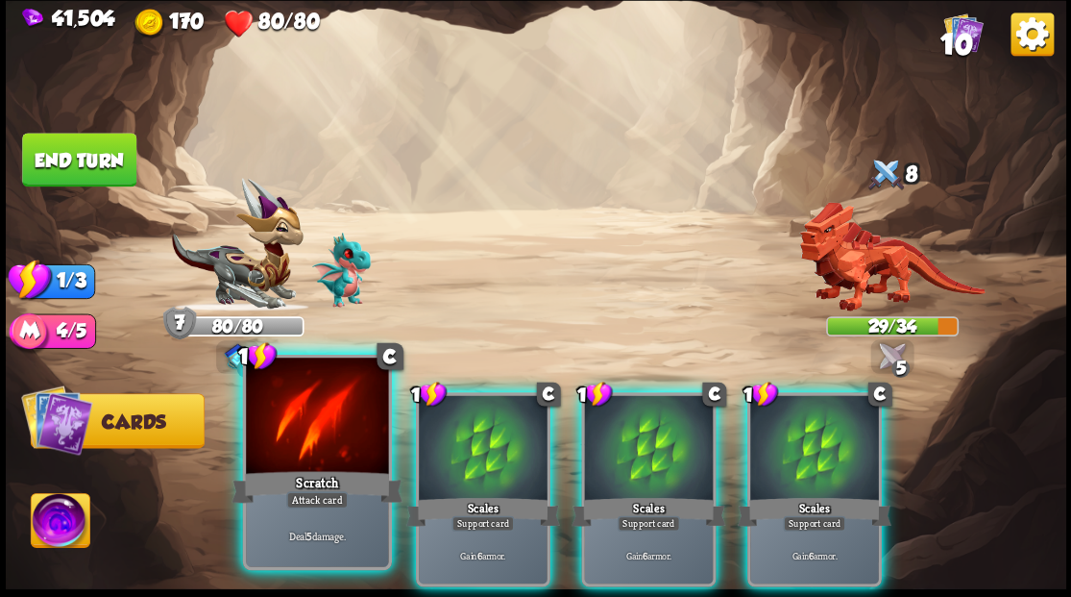
drag, startPoint x: 336, startPoint y: 438, endPoint x: 328, endPoint y: 425, distance: 16.0
click at [333, 437] on div at bounding box center [317, 417] width 142 height 120
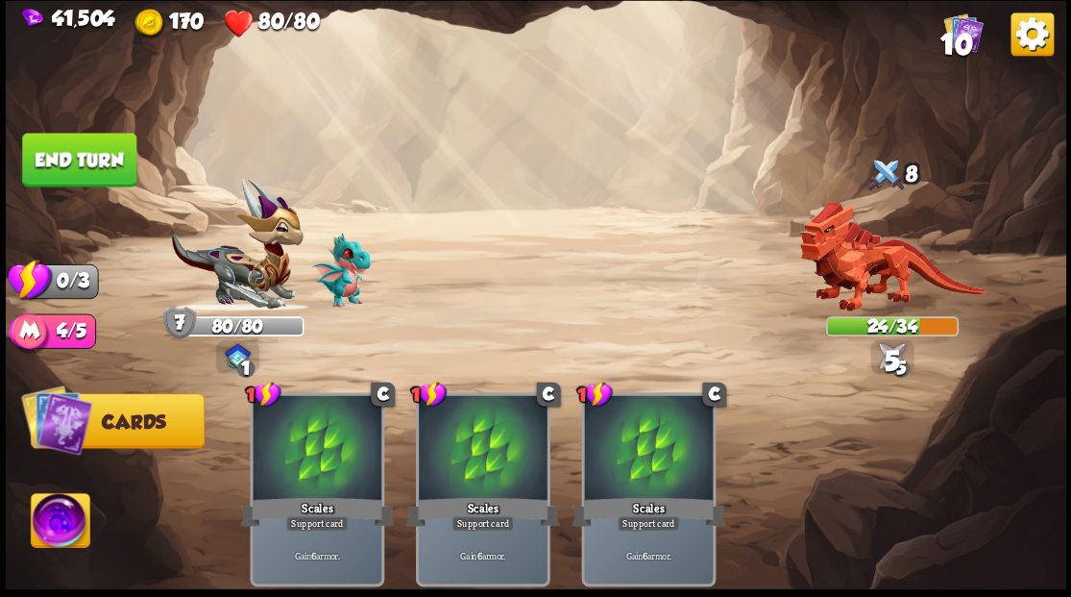
click at [97, 152] on button "End turn" at bounding box center [79, 160] width 114 height 54
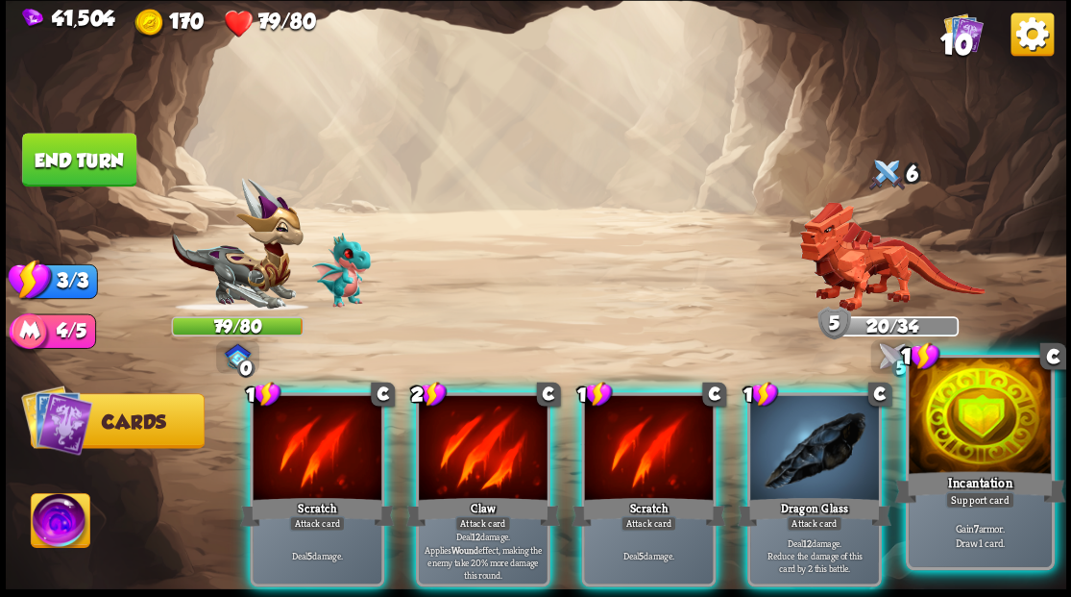
click at [999, 418] on div at bounding box center [980, 417] width 142 height 120
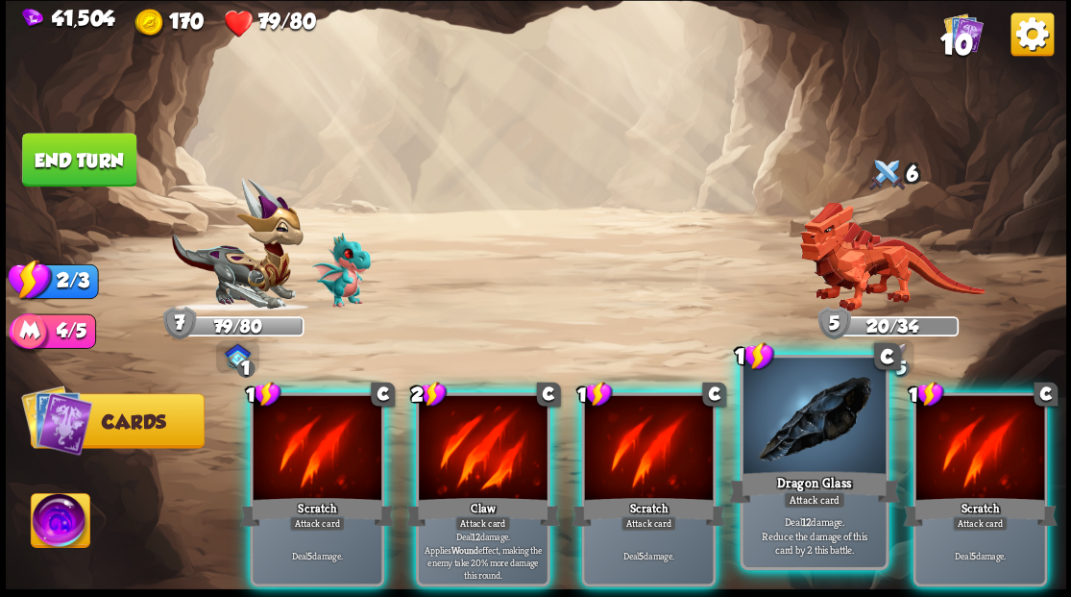
click at [811, 444] on div at bounding box center [814, 417] width 142 height 120
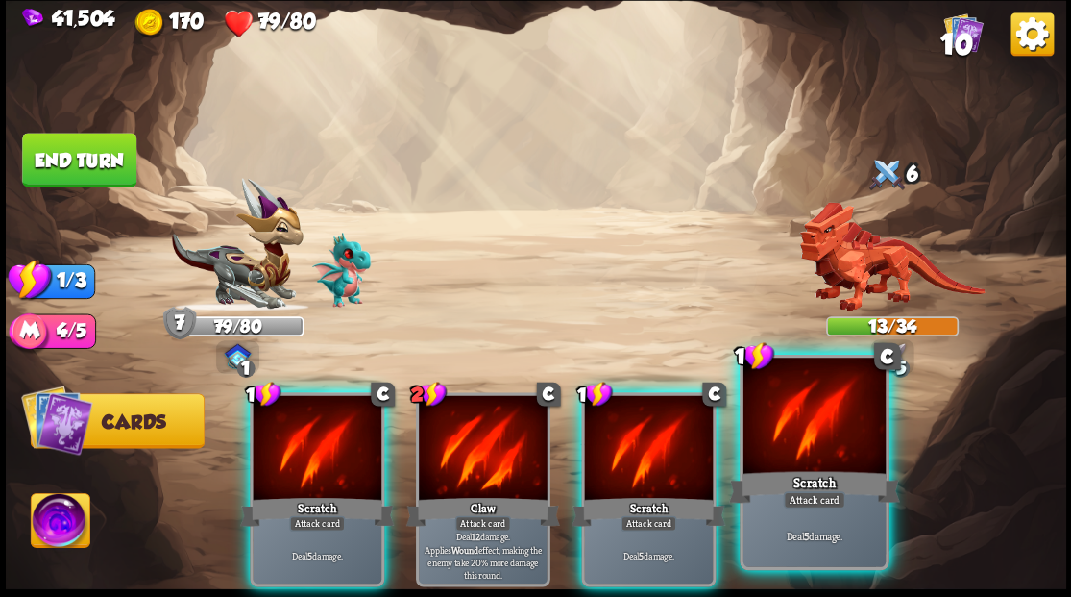
click at [799, 442] on div at bounding box center [814, 417] width 142 height 120
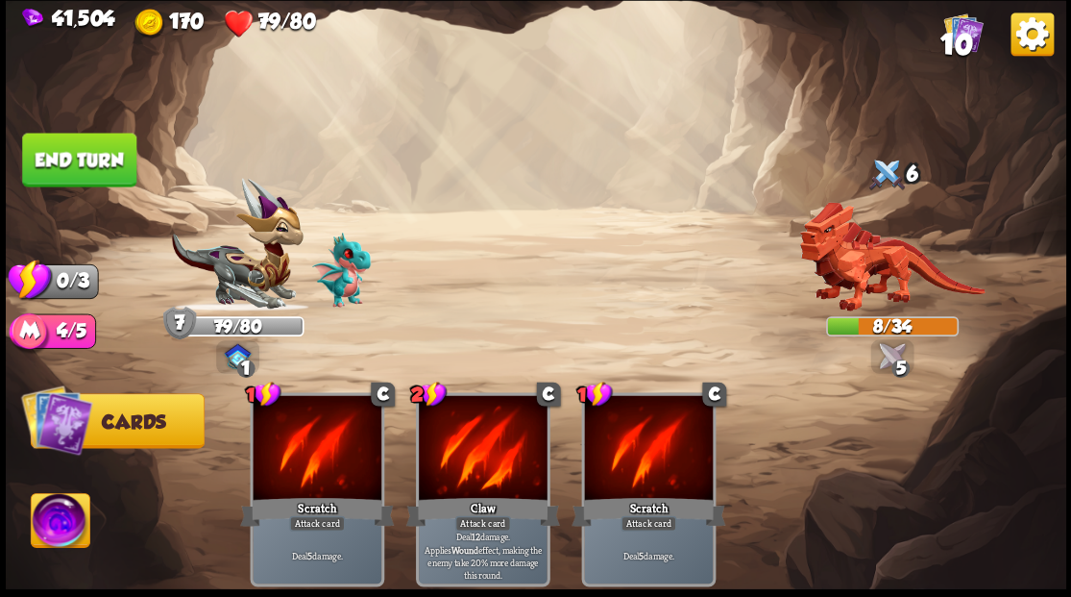
click at [92, 155] on button "End turn" at bounding box center [79, 160] width 114 height 54
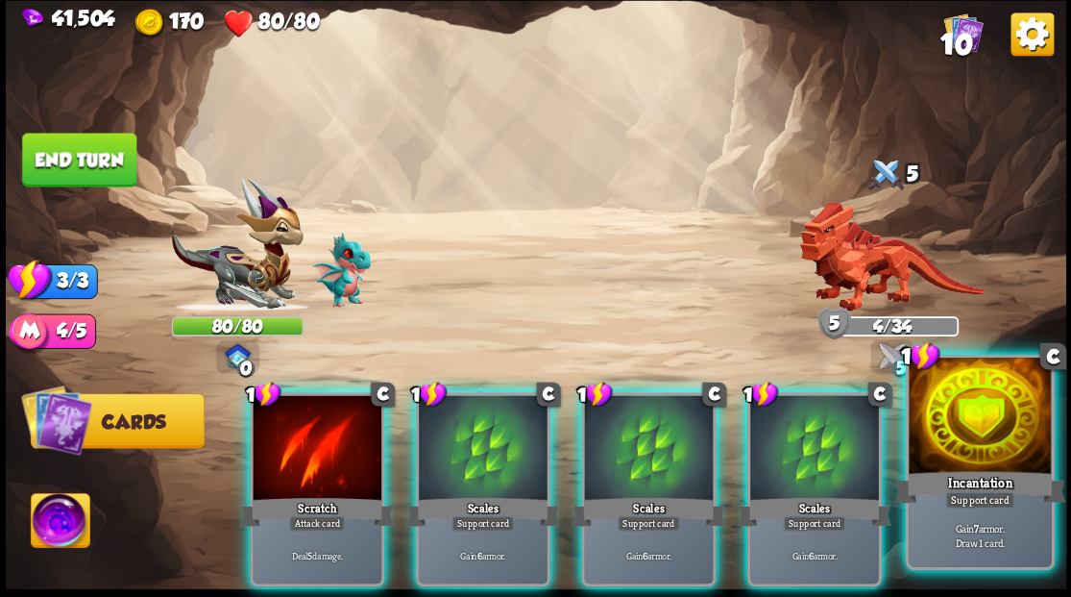
click at [961, 438] on div at bounding box center [980, 417] width 142 height 120
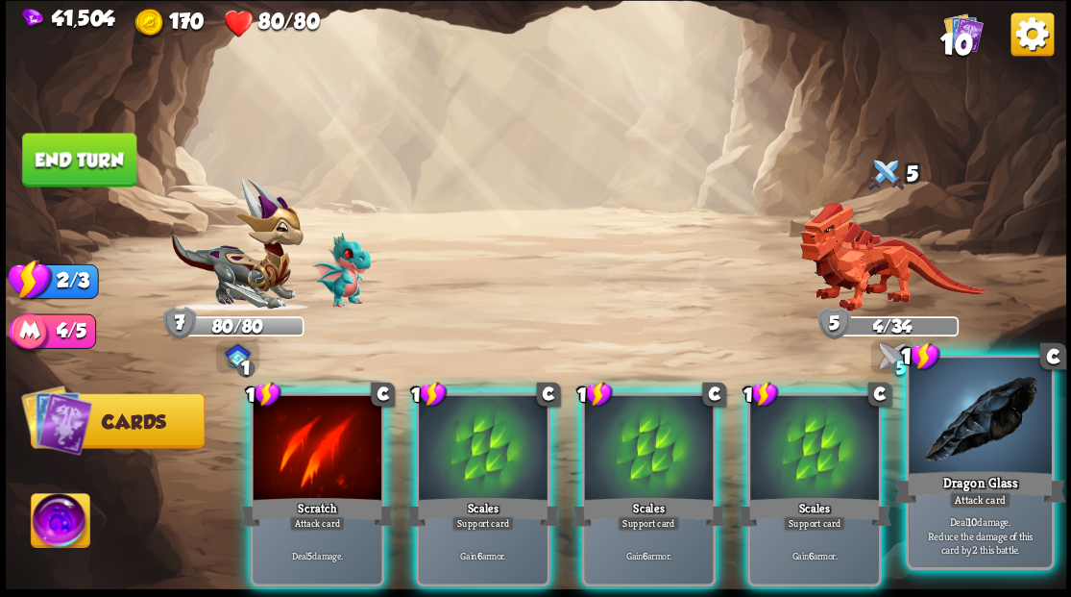
drag, startPoint x: 991, startPoint y: 484, endPoint x: 813, endPoint y: 368, distance: 213.2
click at [991, 484] on div "Dragon Glass" at bounding box center [979, 486] width 171 height 38
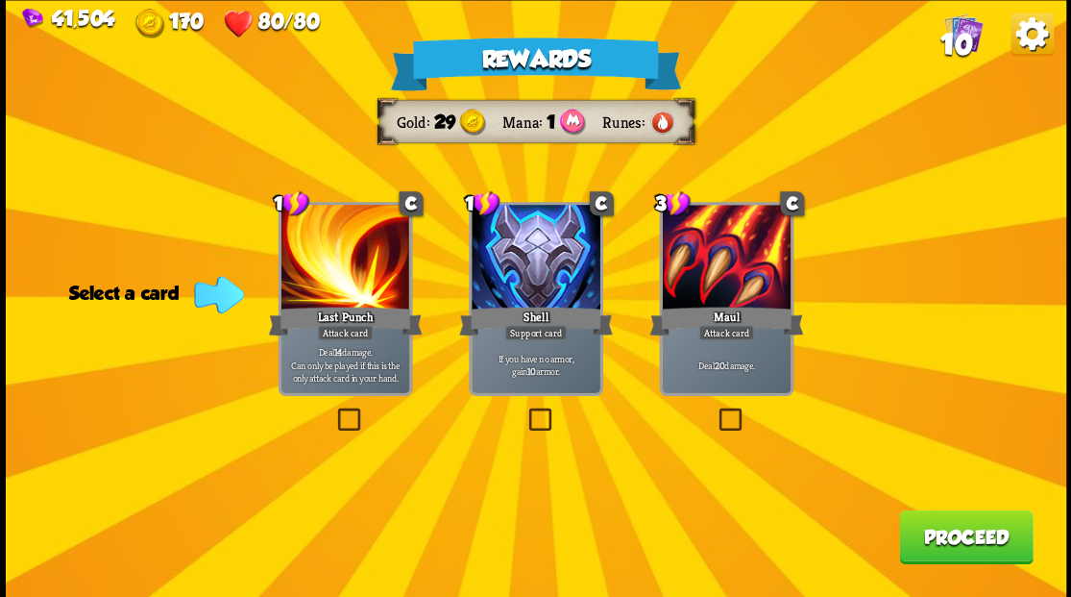
drag, startPoint x: 946, startPoint y: 549, endPoint x: 948, endPoint y: 539, distance: 10.7
click at [948, 539] on button "Proceed" at bounding box center [966, 536] width 134 height 54
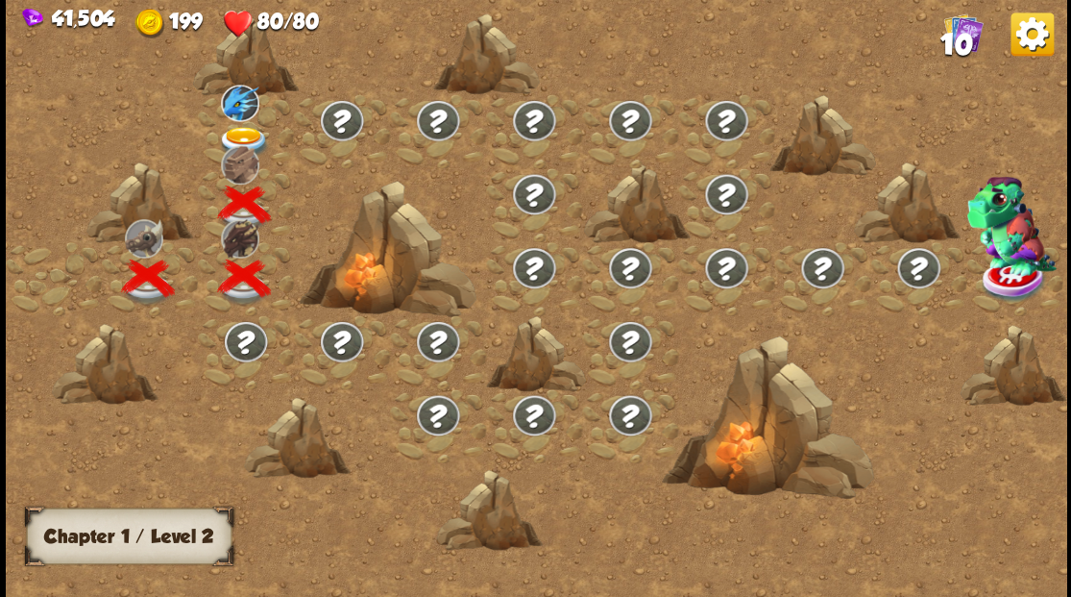
click at [240, 131] on img at bounding box center [243, 142] width 53 height 32
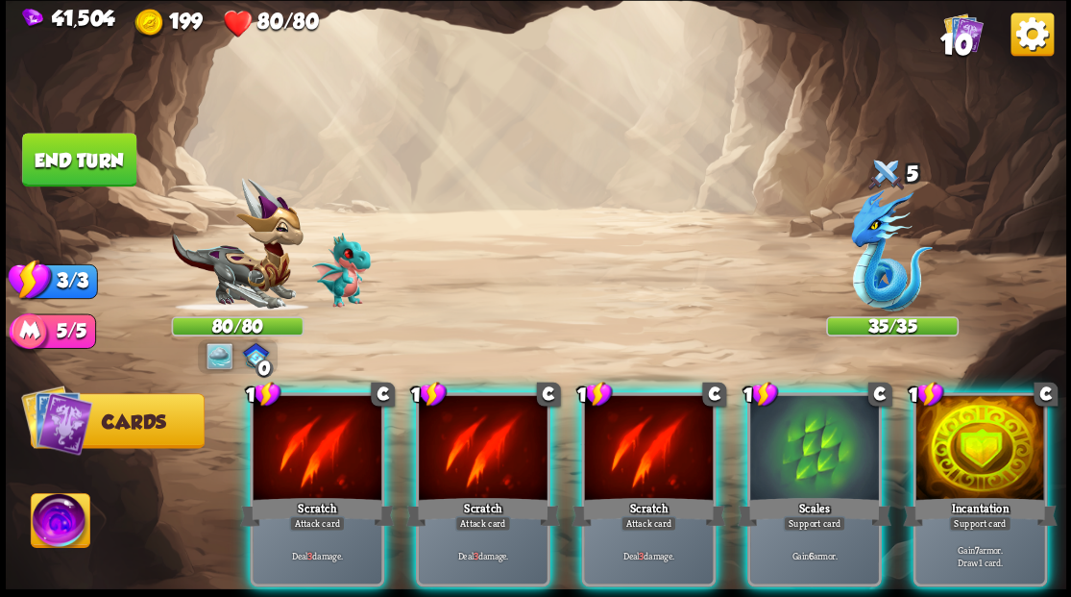
drag, startPoint x: 989, startPoint y: 470, endPoint x: 980, endPoint y: 462, distance: 12.3
click at [989, 494] on div "Incantation" at bounding box center [980, 511] width 154 height 35
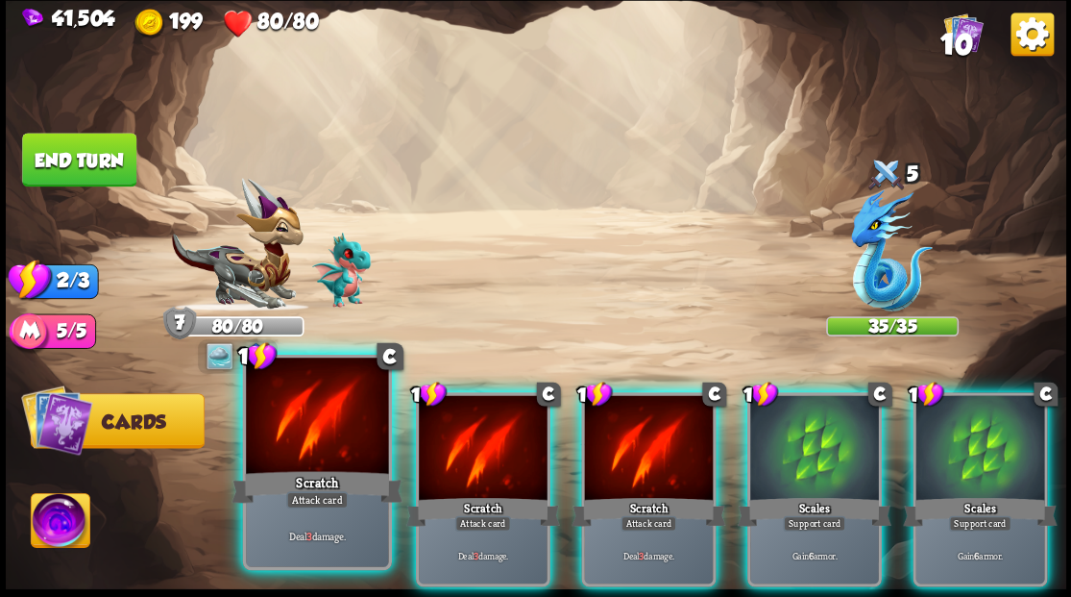
click at [315, 429] on div at bounding box center [317, 417] width 142 height 120
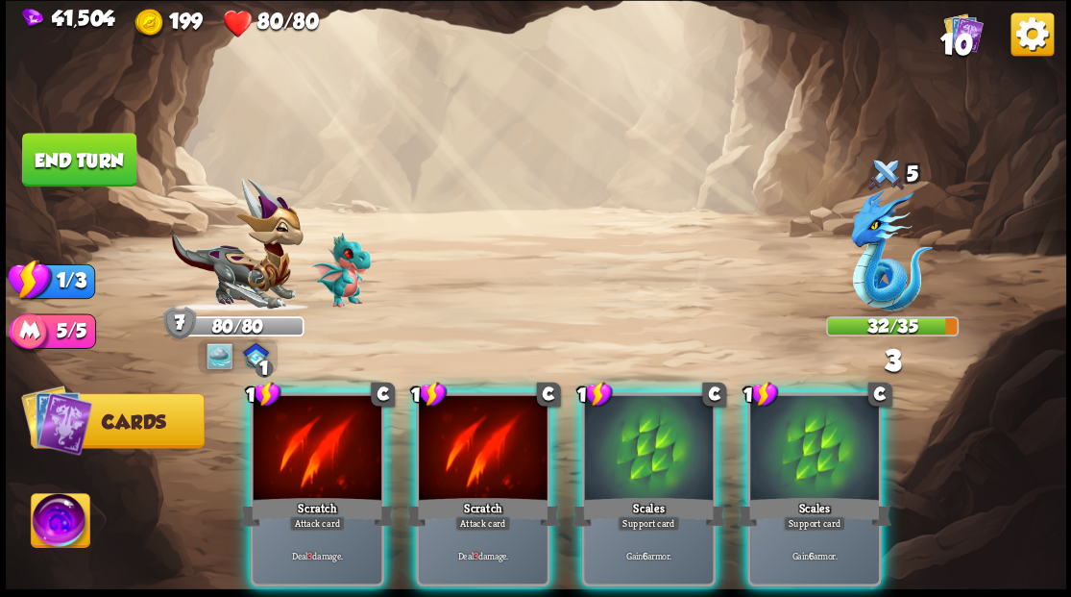
click at [313, 430] on div at bounding box center [317, 449] width 129 height 109
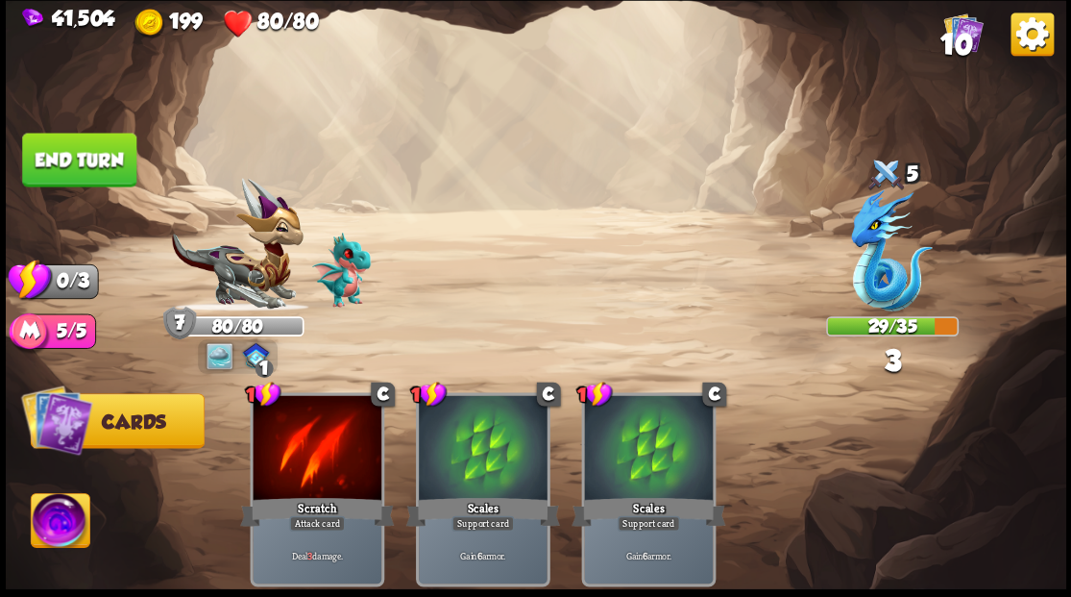
click at [91, 159] on button "End turn" at bounding box center [79, 160] width 114 height 54
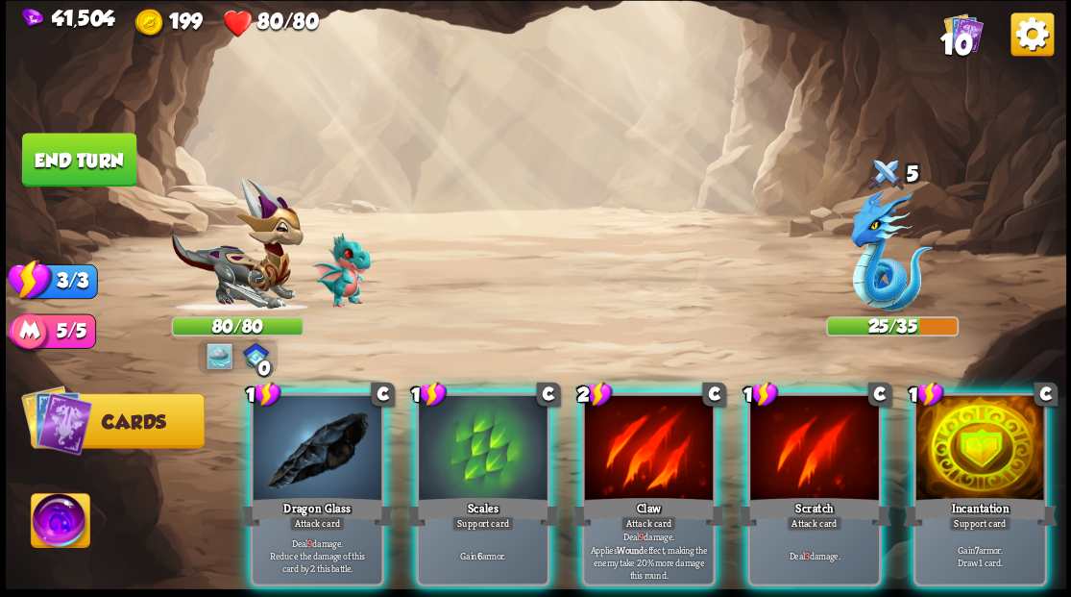
drag, startPoint x: 974, startPoint y: 448, endPoint x: 957, endPoint y: 421, distance: 32.0
click at [972, 437] on div at bounding box center [979, 449] width 129 height 109
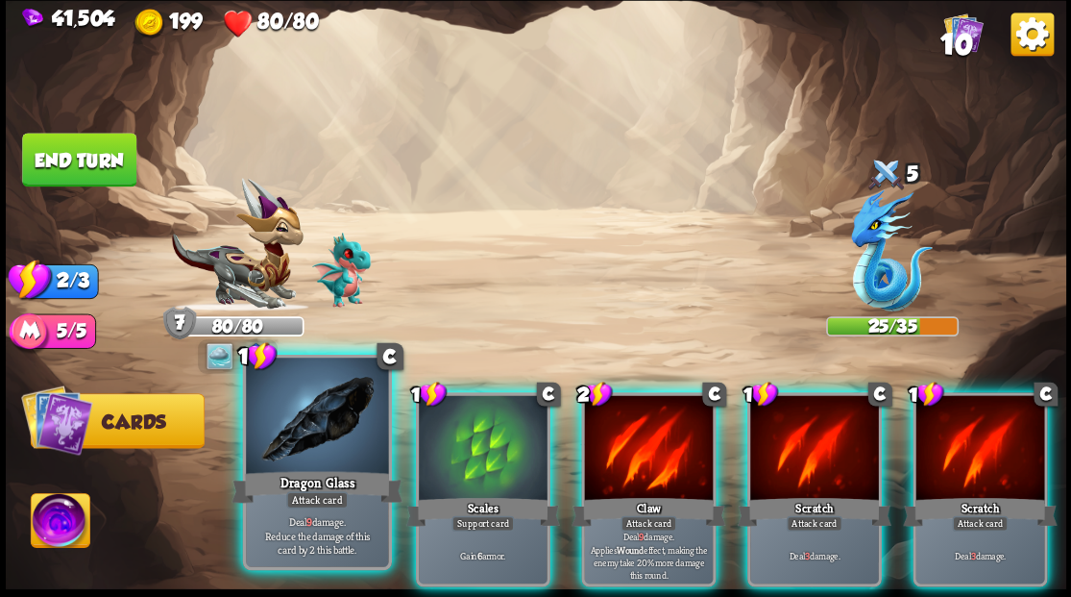
click at [328, 439] on div at bounding box center [317, 417] width 142 height 120
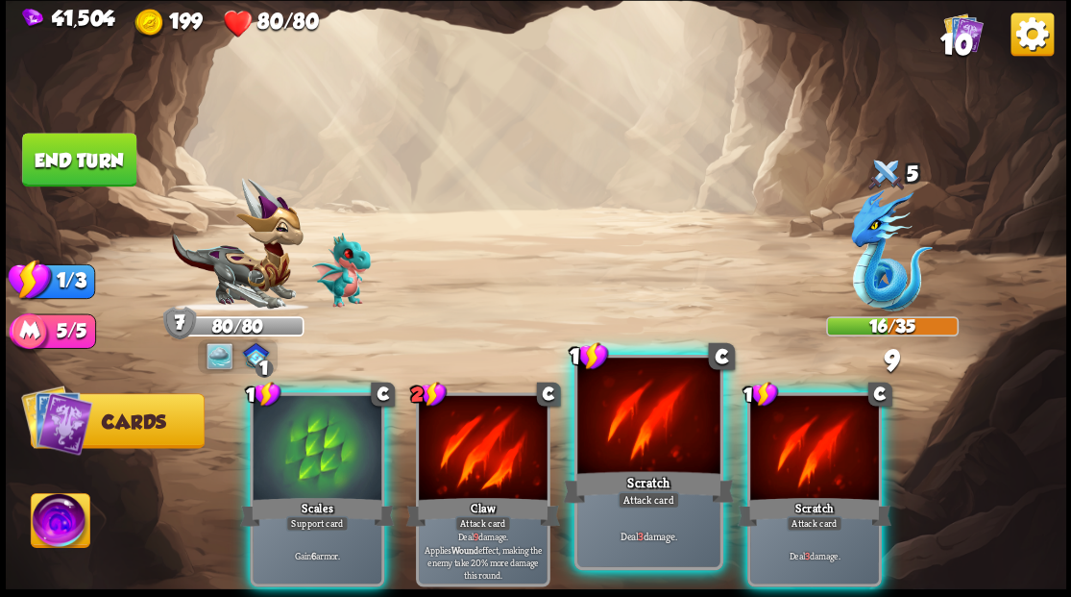
click at [651, 447] on div at bounding box center [648, 417] width 142 height 120
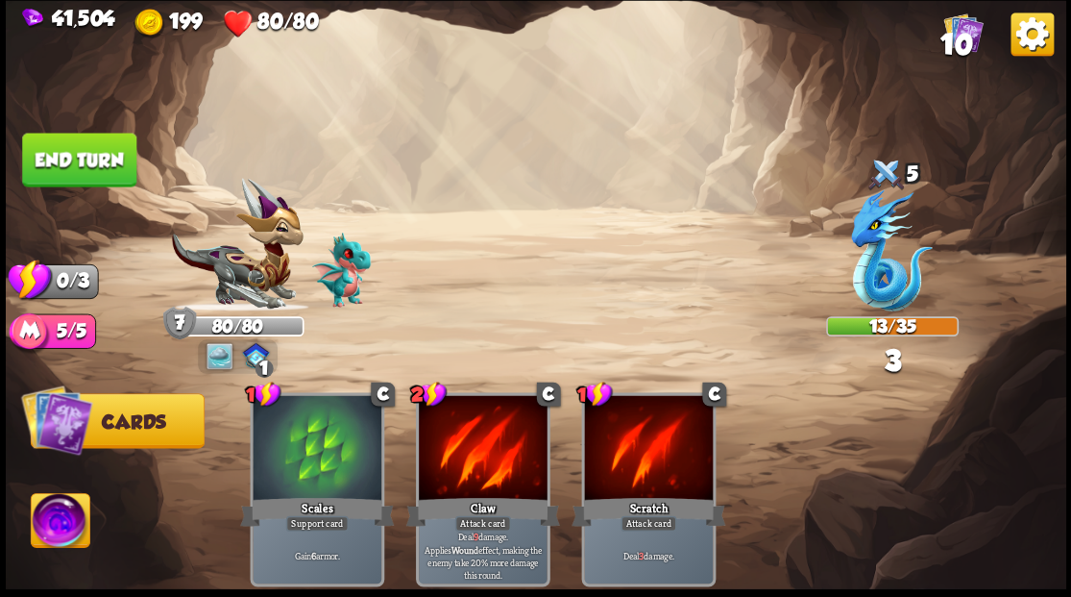
drag, startPoint x: 74, startPoint y: 163, endPoint x: 104, endPoint y: 167, distance: 30.0
click at [77, 163] on button "End turn" at bounding box center [79, 160] width 114 height 54
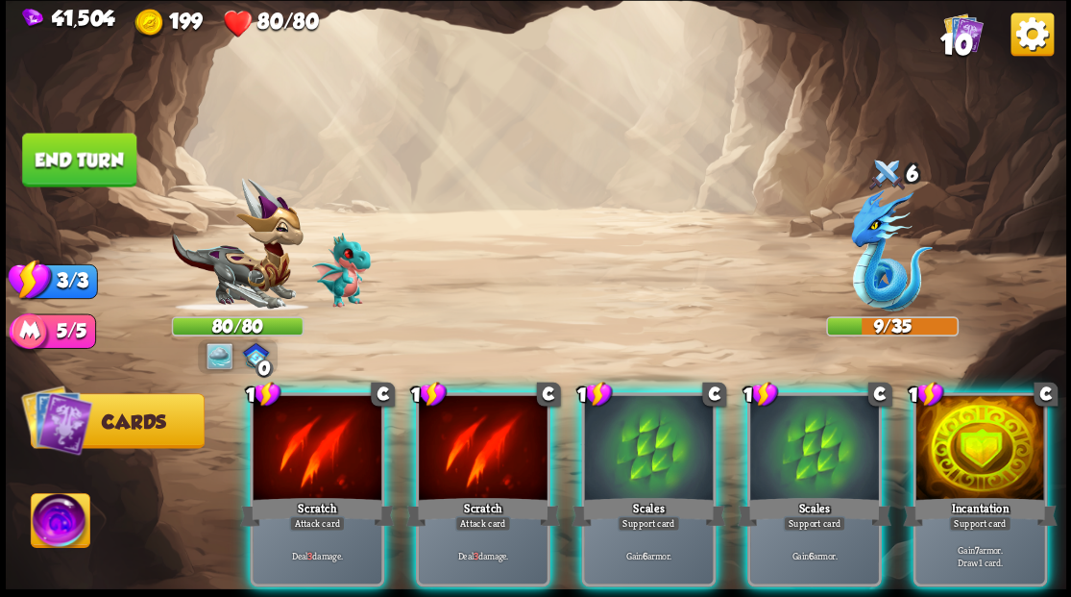
click at [976, 441] on div at bounding box center [979, 449] width 129 height 109
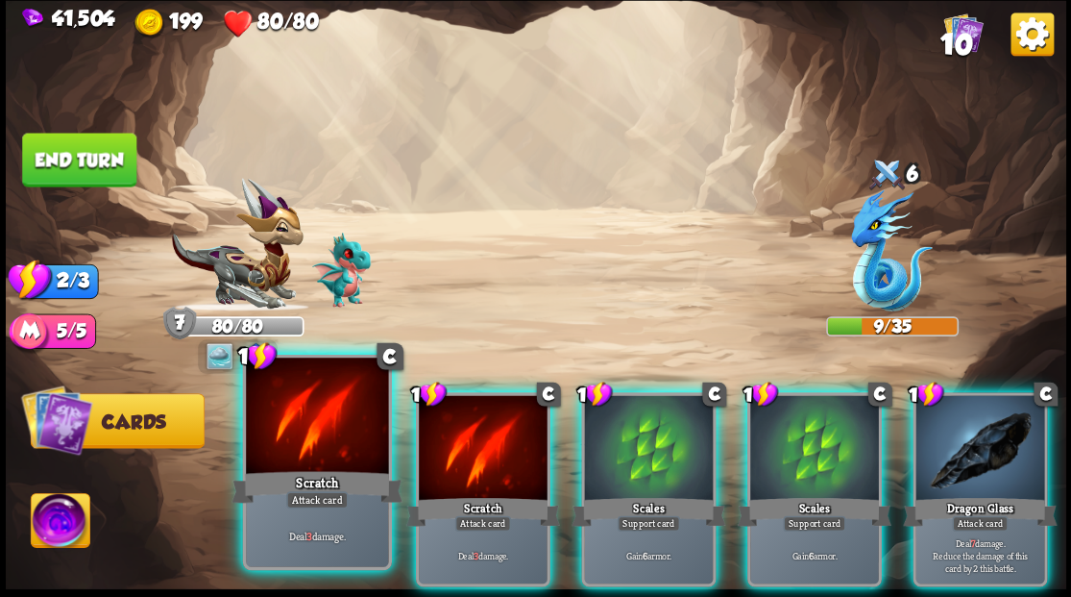
click at [301, 453] on div at bounding box center [317, 417] width 142 height 120
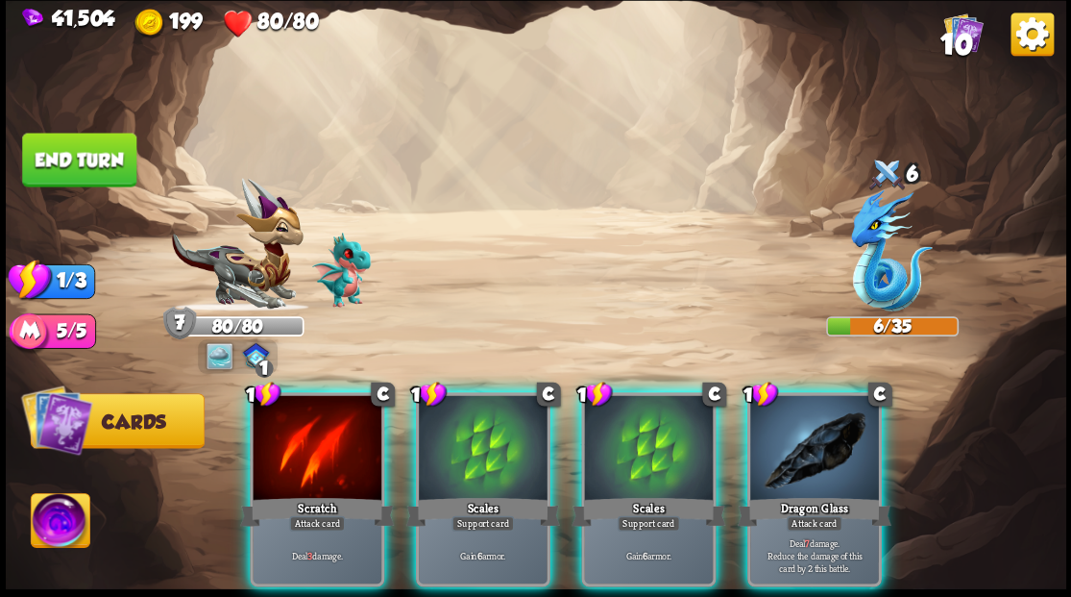
drag, startPoint x: 829, startPoint y: 450, endPoint x: 818, endPoint y: 419, distance: 32.5
click at [826, 443] on div at bounding box center [814, 449] width 129 height 109
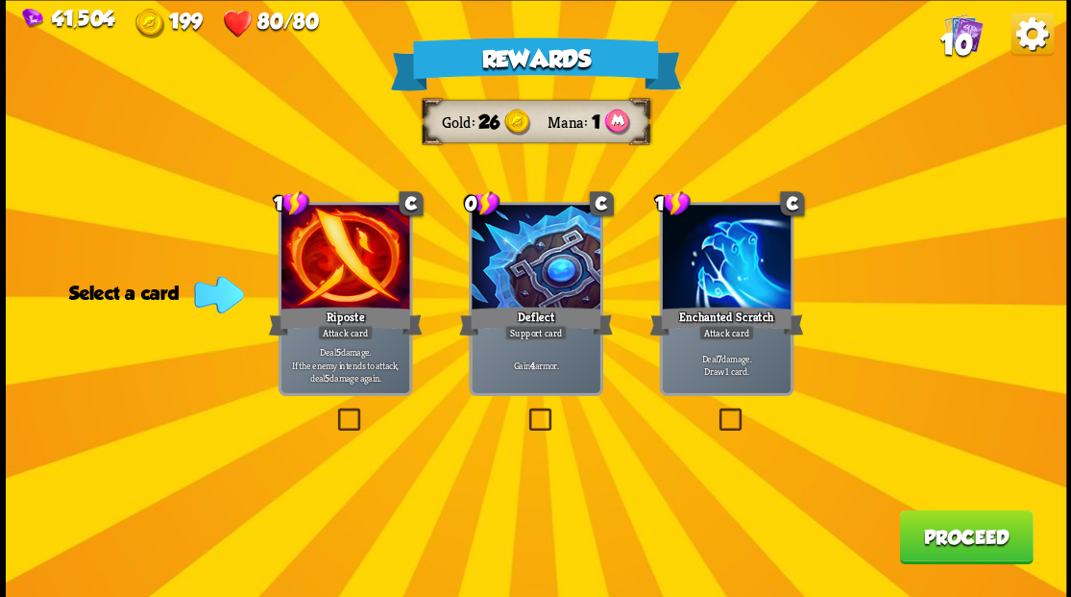
drag, startPoint x: 722, startPoint y: 420, endPoint x: 736, endPoint y: 417, distance: 13.8
click at [715, 410] on label at bounding box center [715, 410] width 0 height 0
click at [0, 0] on input "checkbox" at bounding box center [0, 0] width 0 height 0
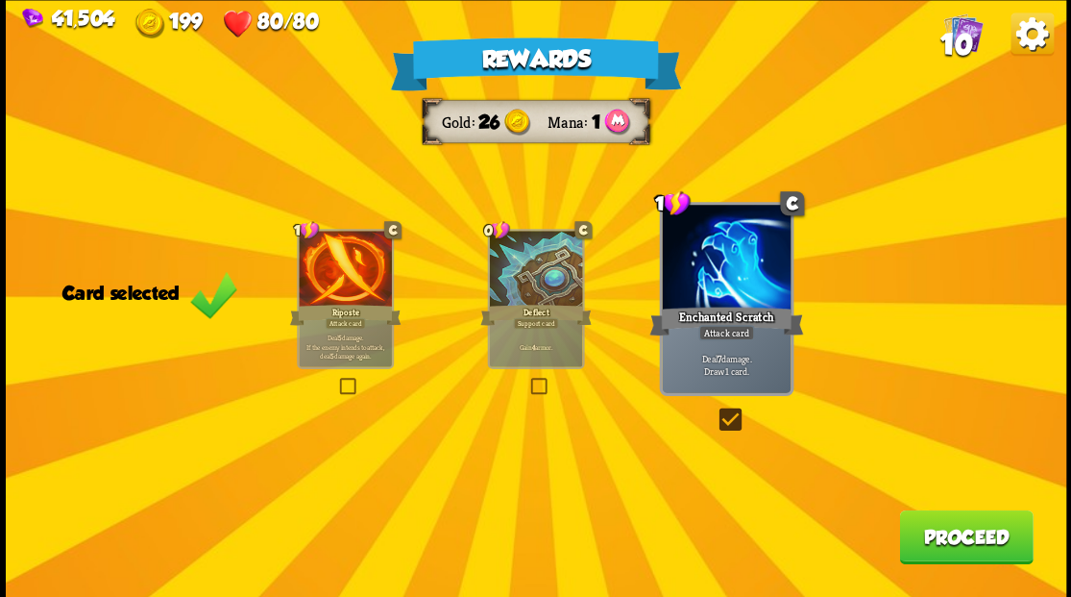
click at [972, 551] on button "Proceed" at bounding box center [966, 536] width 134 height 54
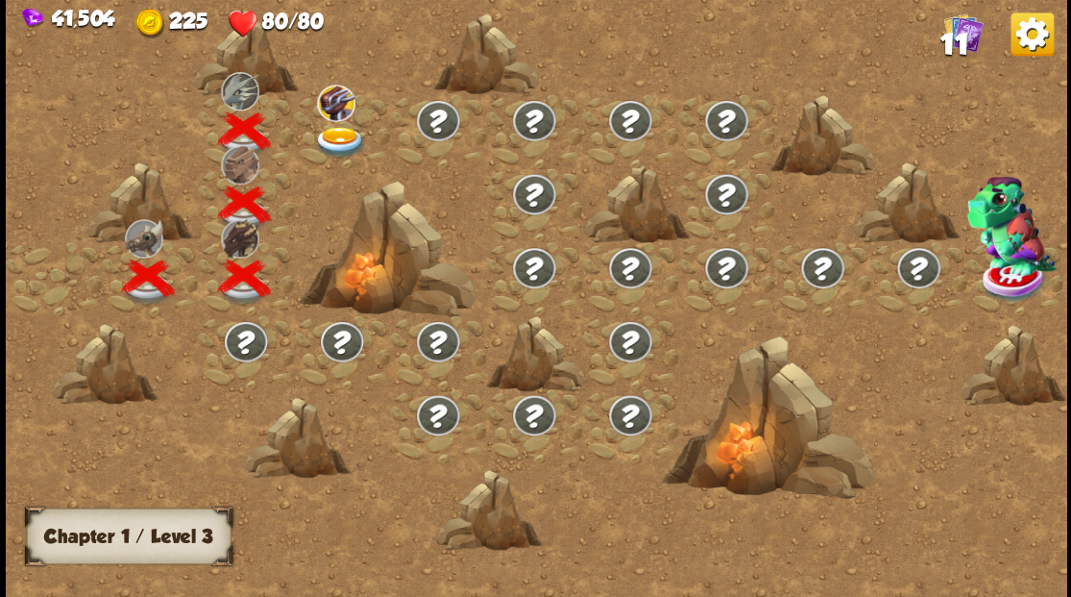
click at [334, 126] on img at bounding box center [339, 142] width 53 height 32
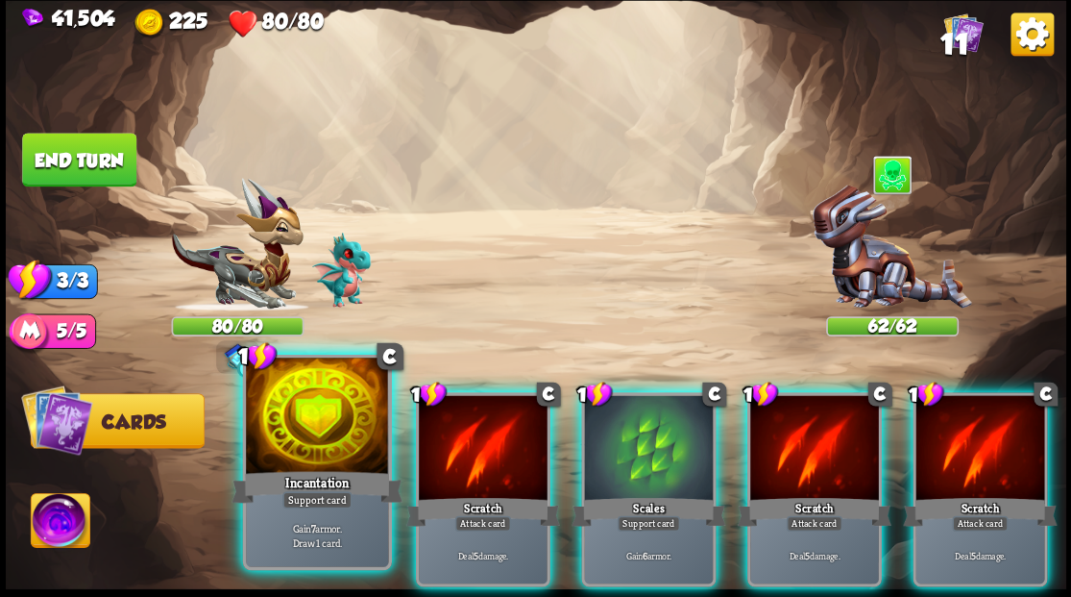
click at [348, 423] on div at bounding box center [317, 417] width 142 height 120
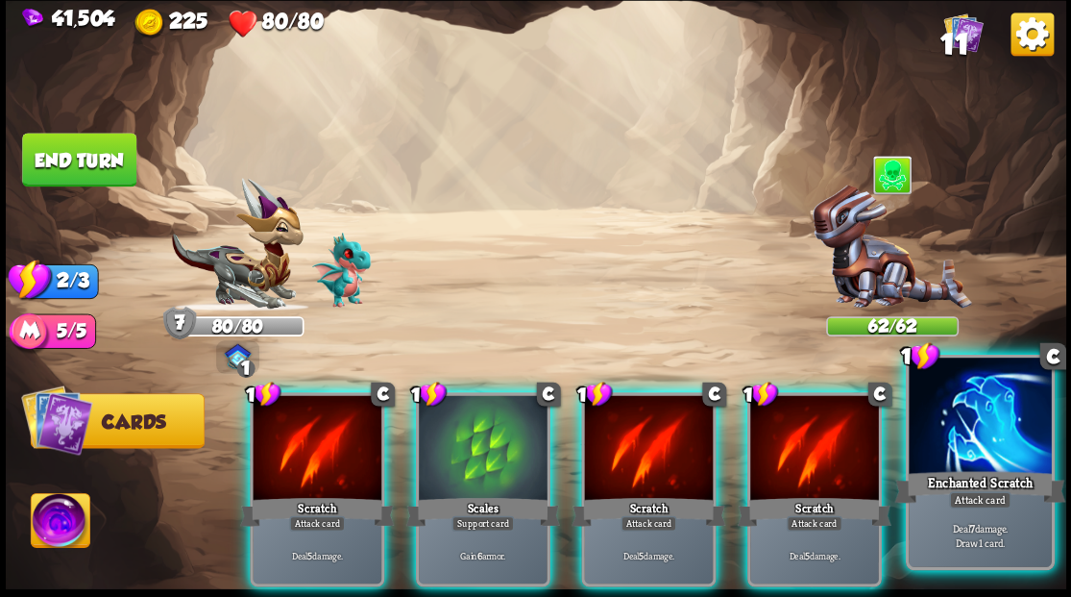
click at [972, 450] on div at bounding box center [980, 417] width 142 height 120
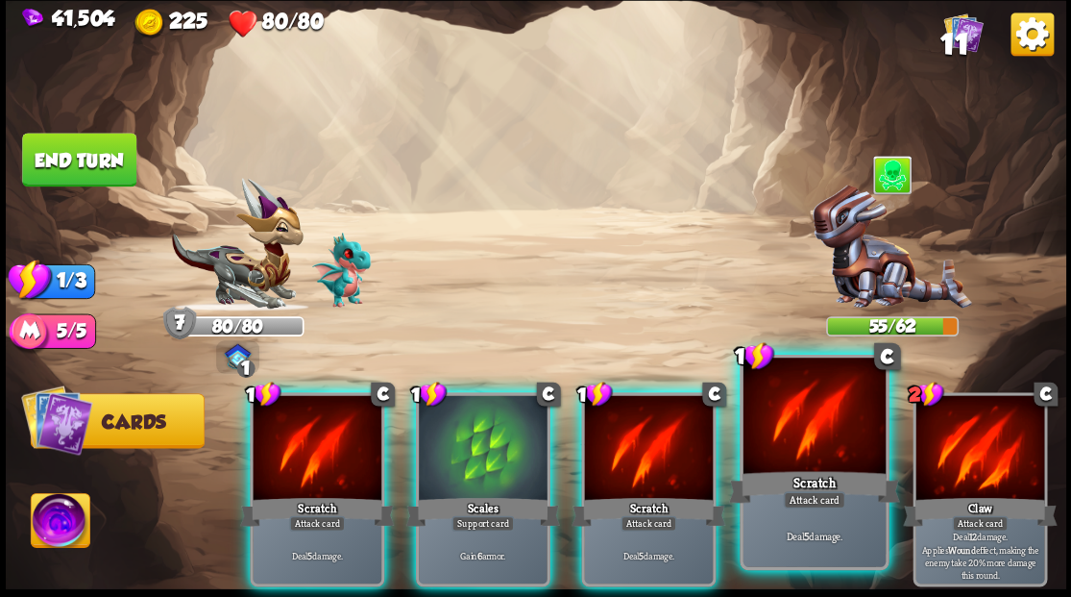
drag, startPoint x: 772, startPoint y: 423, endPoint x: 767, endPoint y: 402, distance: 21.9
click at [772, 421] on div at bounding box center [814, 417] width 142 height 120
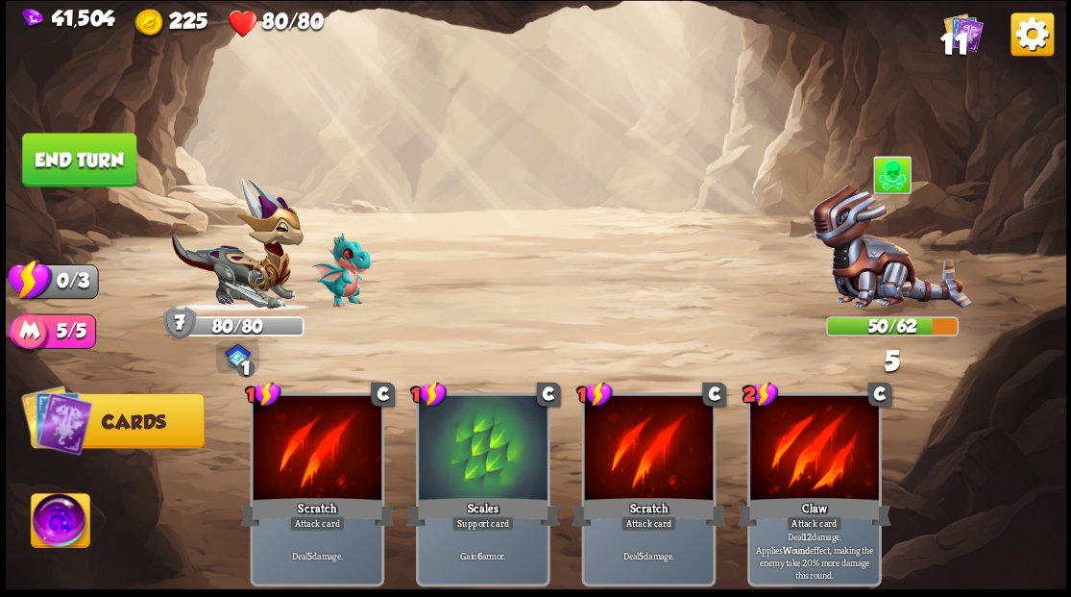
click at [62, 139] on button "End turn" at bounding box center [79, 160] width 114 height 54
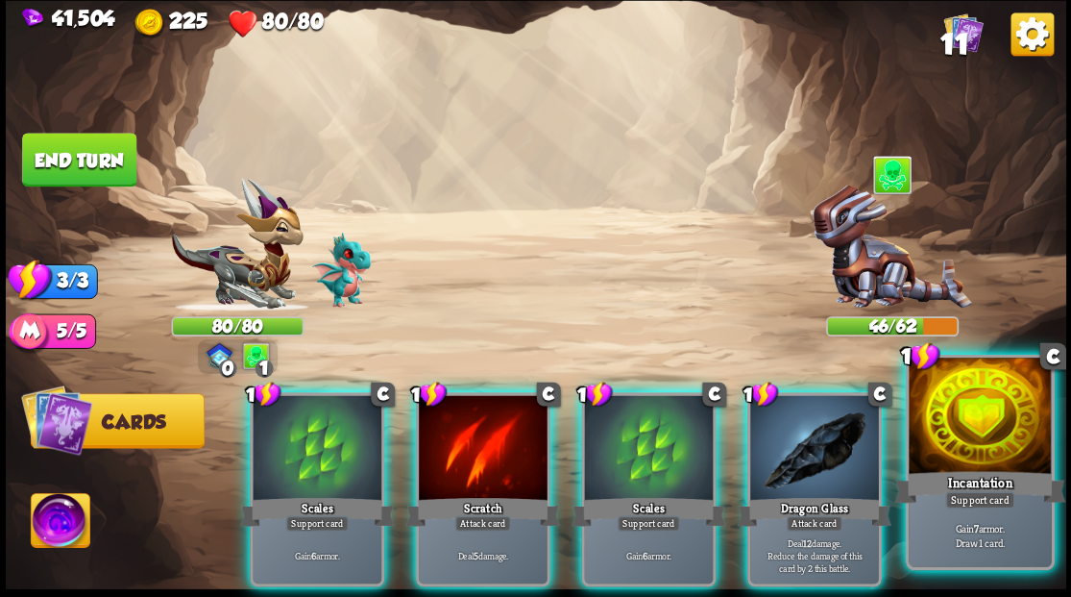
click at [968, 435] on div at bounding box center [980, 417] width 142 height 120
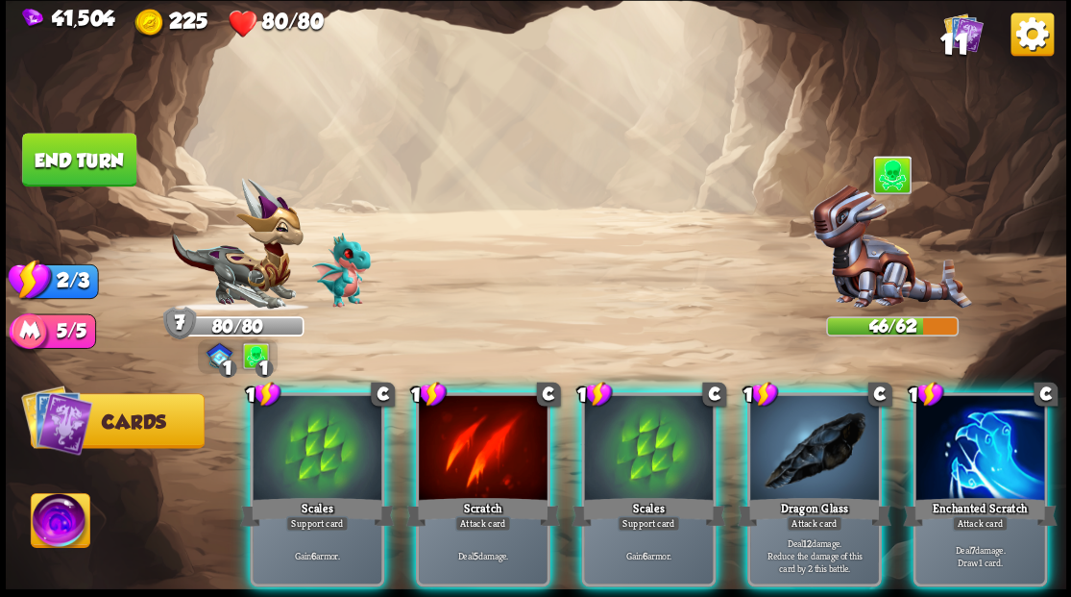
click at [797, 442] on div at bounding box center [814, 449] width 129 height 109
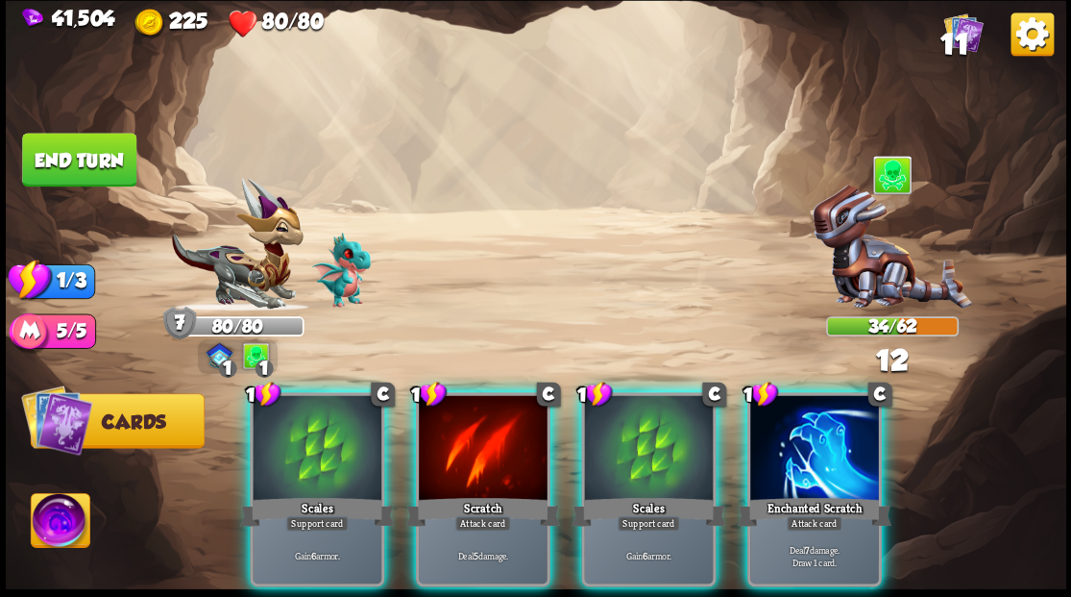
click at [797, 442] on div at bounding box center [814, 449] width 129 height 109
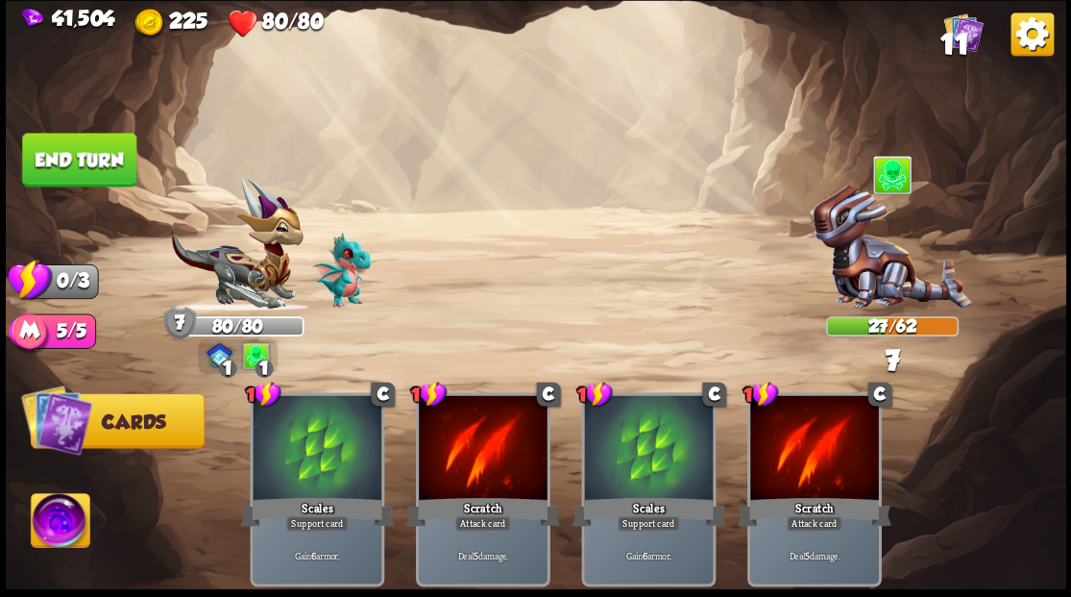
drag, startPoint x: 101, startPoint y: 144, endPoint x: 115, endPoint y: 146, distance: 14.5
click at [101, 145] on button "End turn" at bounding box center [79, 160] width 114 height 54
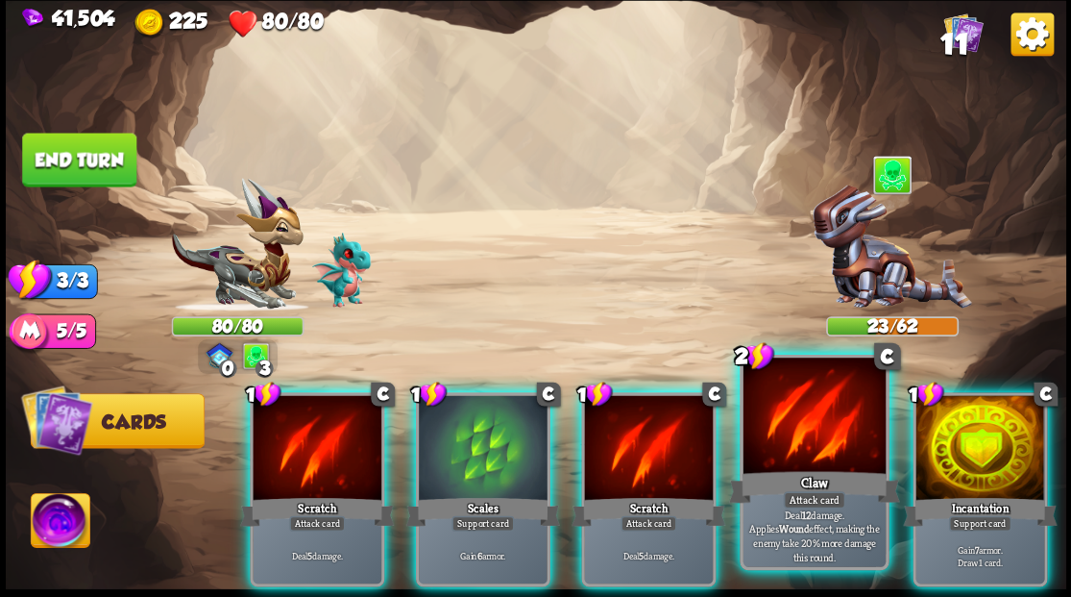
drag, startPoint x: 974, startPoint y: 447, endPoint x: 876, endPoint y: 450, distance: 98.0
click at [963, 446] on div at bounding box center [979, 449] width 129 height 109
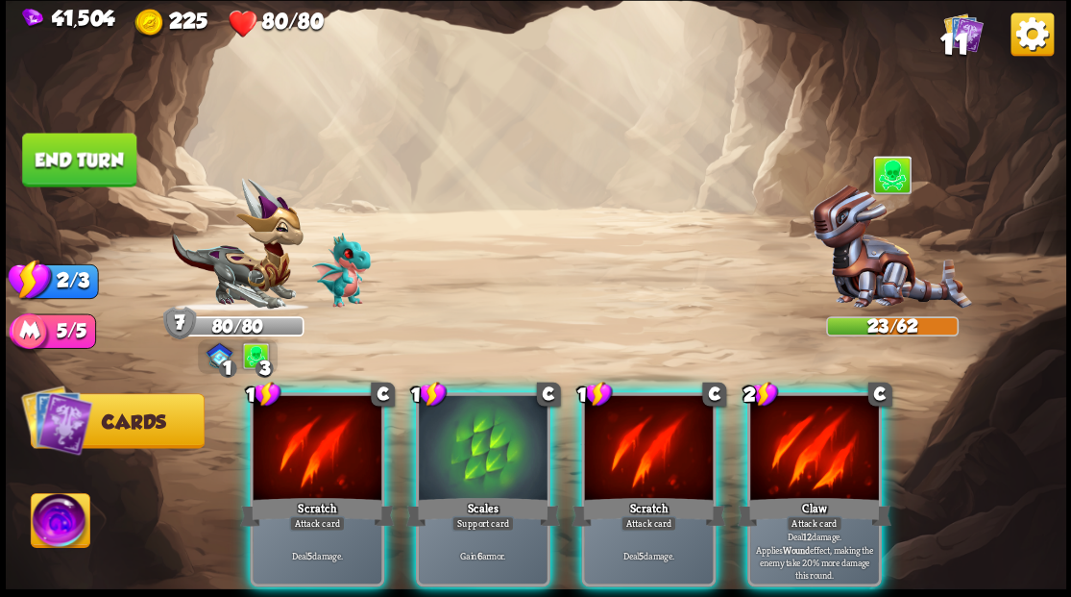
drag, startPoint x: 835, startPoint y: 452, endPoint x: 784, endPoint y: 417, distance: 61.5
click at [828, 446] on div at bounding box center [814, 449] width 129 height 109
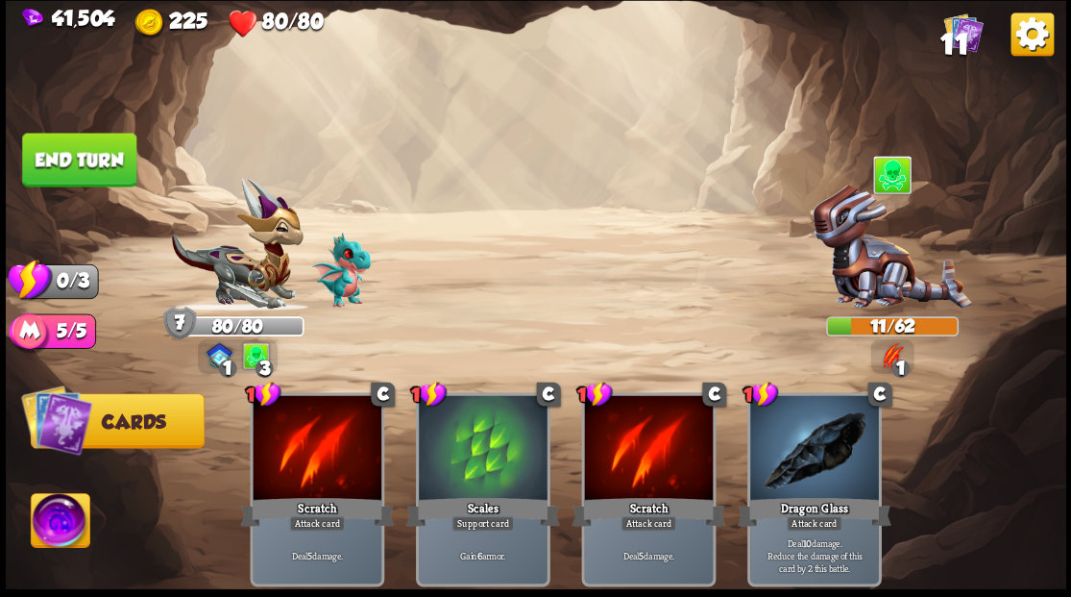
click at [81, 147] on button "End turn" at bounding box center [79, 160] width 114 height 54
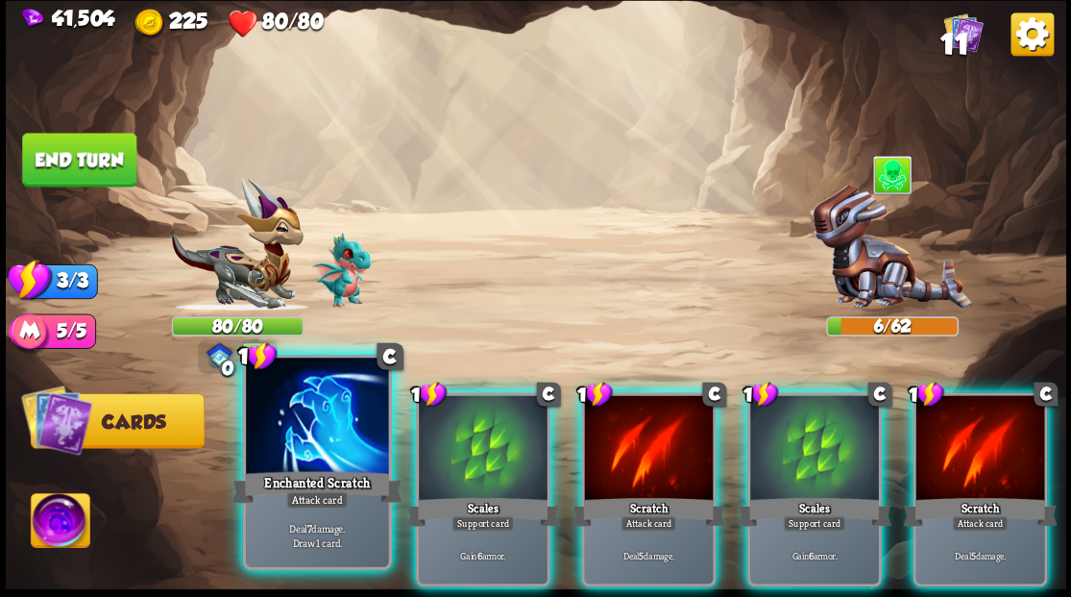
click at [283, 455] on div at bounding box center [317, 417] width 142 height 120
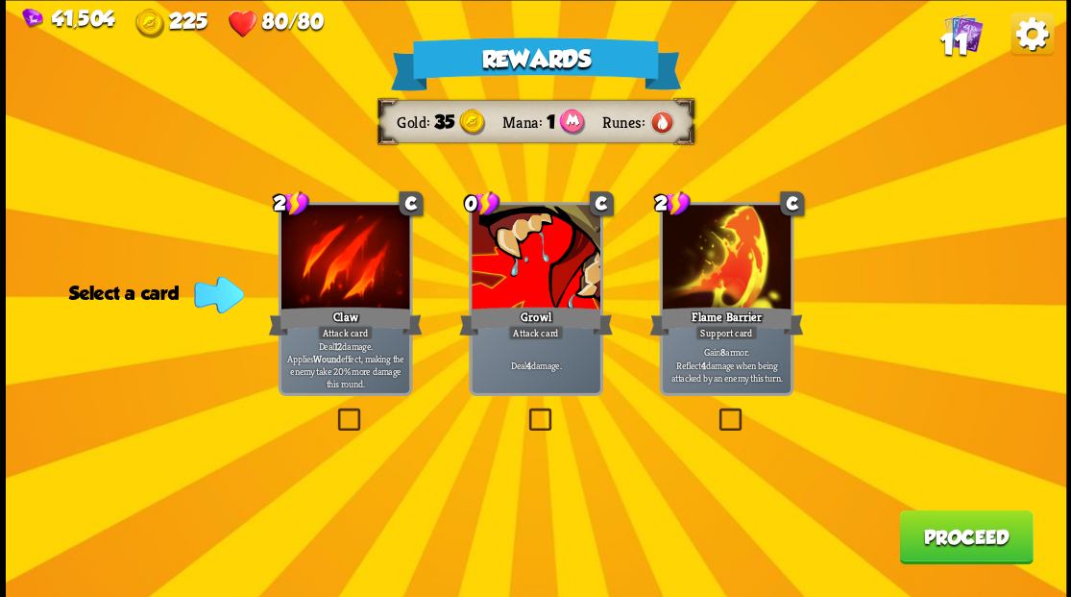
drag, startPoint x: 539, startPoint y: 417, endPoint x: 525, endPoint y: 363, distance: 55.5
click at [525, 410] on label at bounding box center [525, 410] width 0 height 0
click at [0, 0] on input "checkbox" at bounding box center [0, 0] width 0 height 0
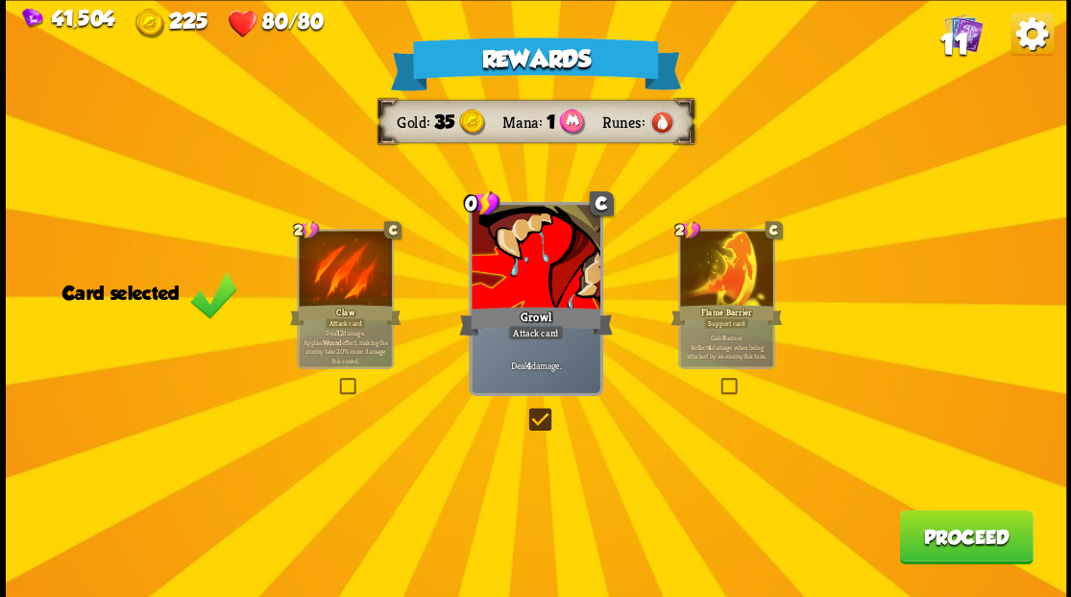
drag, startPoint x: 963, startPoint y: 565, endPoint x: 962, endPoint y: 555, distance: 9.7
click at [963, 564] on div "Rewards Gold 35 Mana 1 Runes Card selected 2 C Claw Attack card Deal 12 damage.…" at bounding box center [536, 298] width 1061 height 597
click at [962, 527] on button "Proceed" at bounding box center [966, 536] width 134 height 54
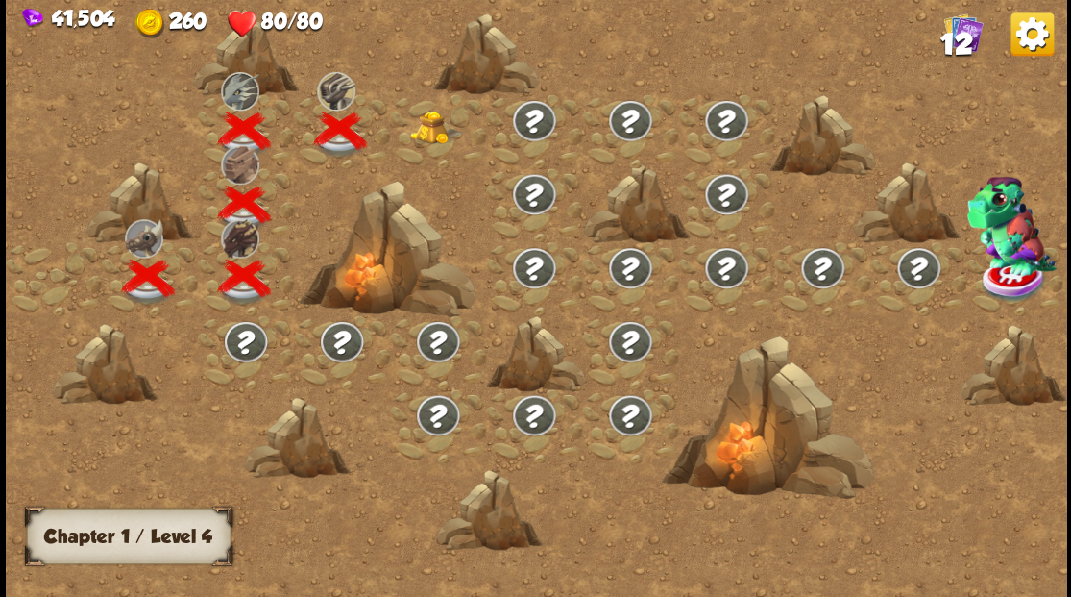
click at [432, 134] on img at bounding box center [435, 126] width 53 height 33
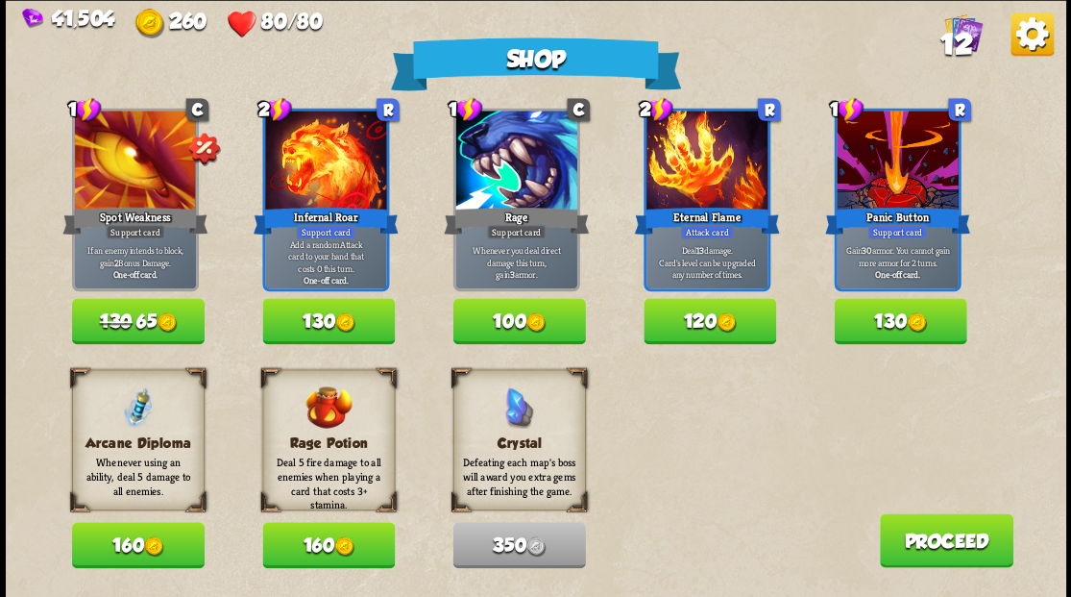
click at [910, 540] on button "Proceed" at bounding box center [946, 540] width 134 height 54
